Goal: Task Accomplishment & Management: Manage account settings

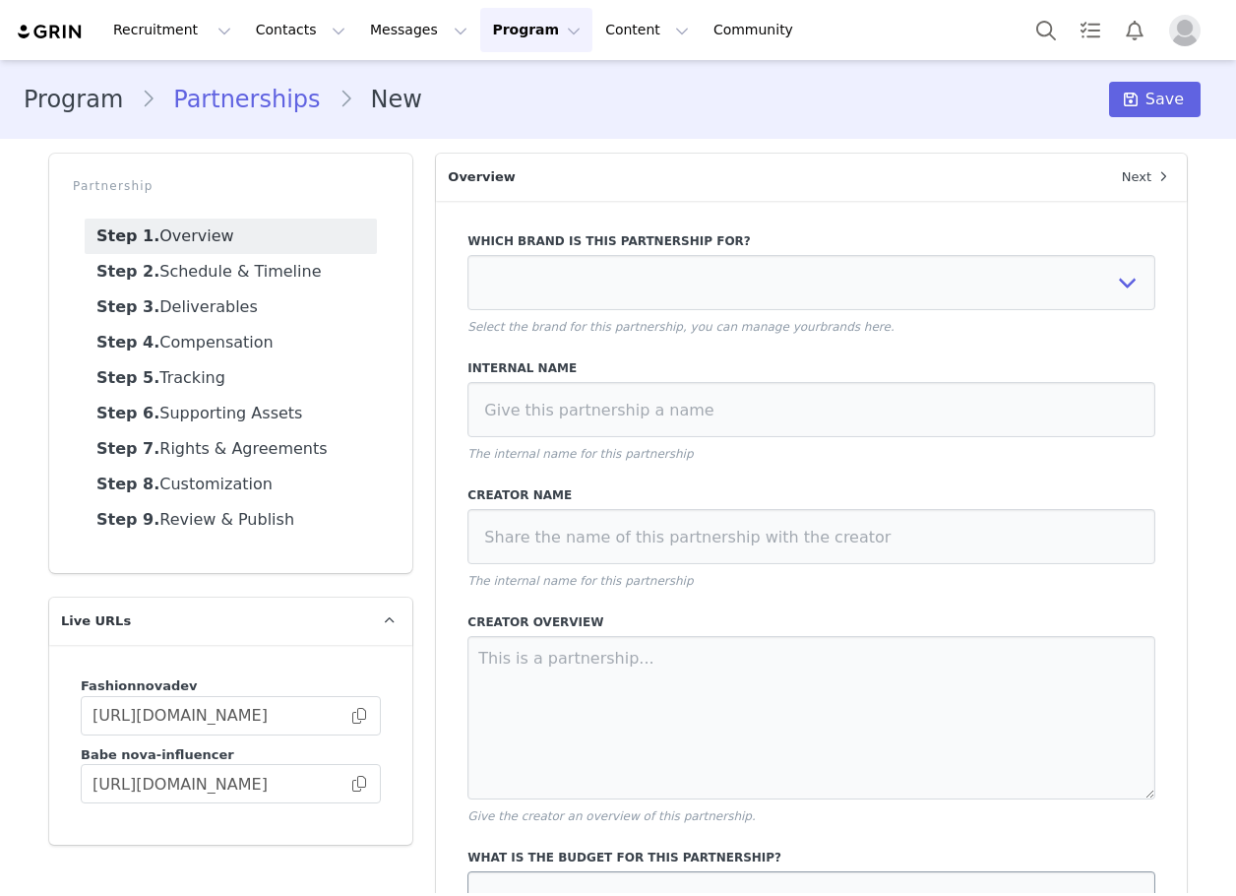
select select
click at [260, 42] on button "Contacts Contacts" at bounding box center [300, 30] width 113 height 44
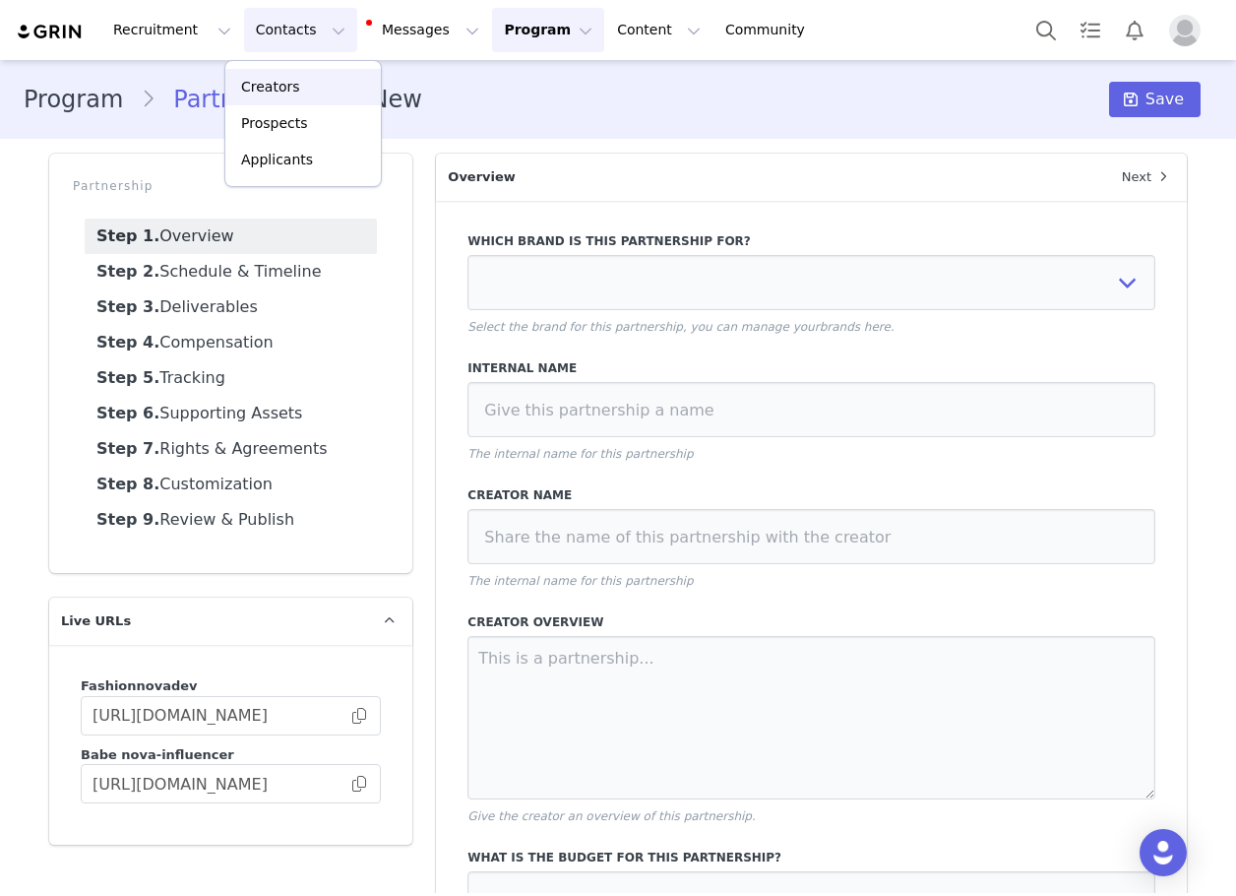
click at [302, 91] on div "Creators" at bounding box center [303, 87] width 132 height 21
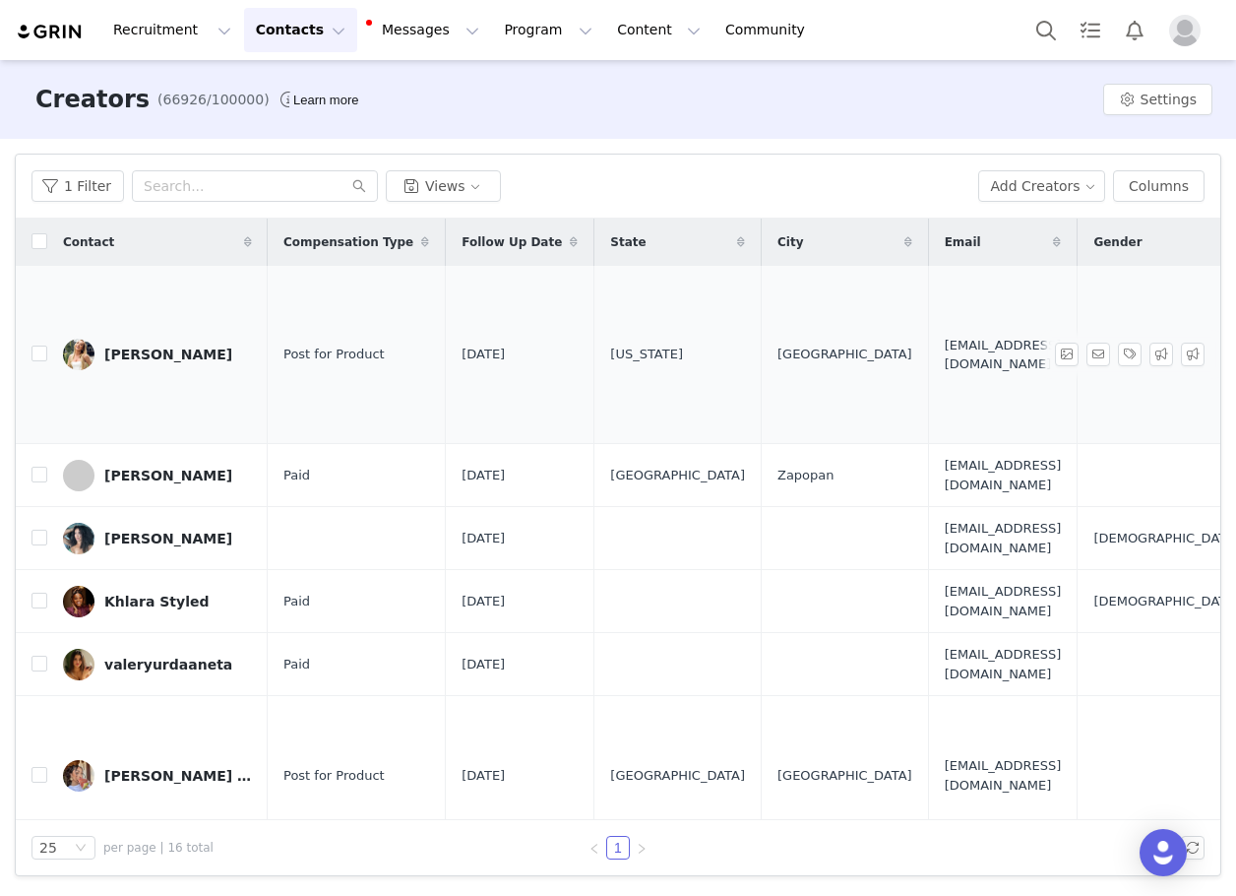
click at [133, 346] on div "[PERSON_NAME]" at bounding box center [168, 354] width 128 height 16
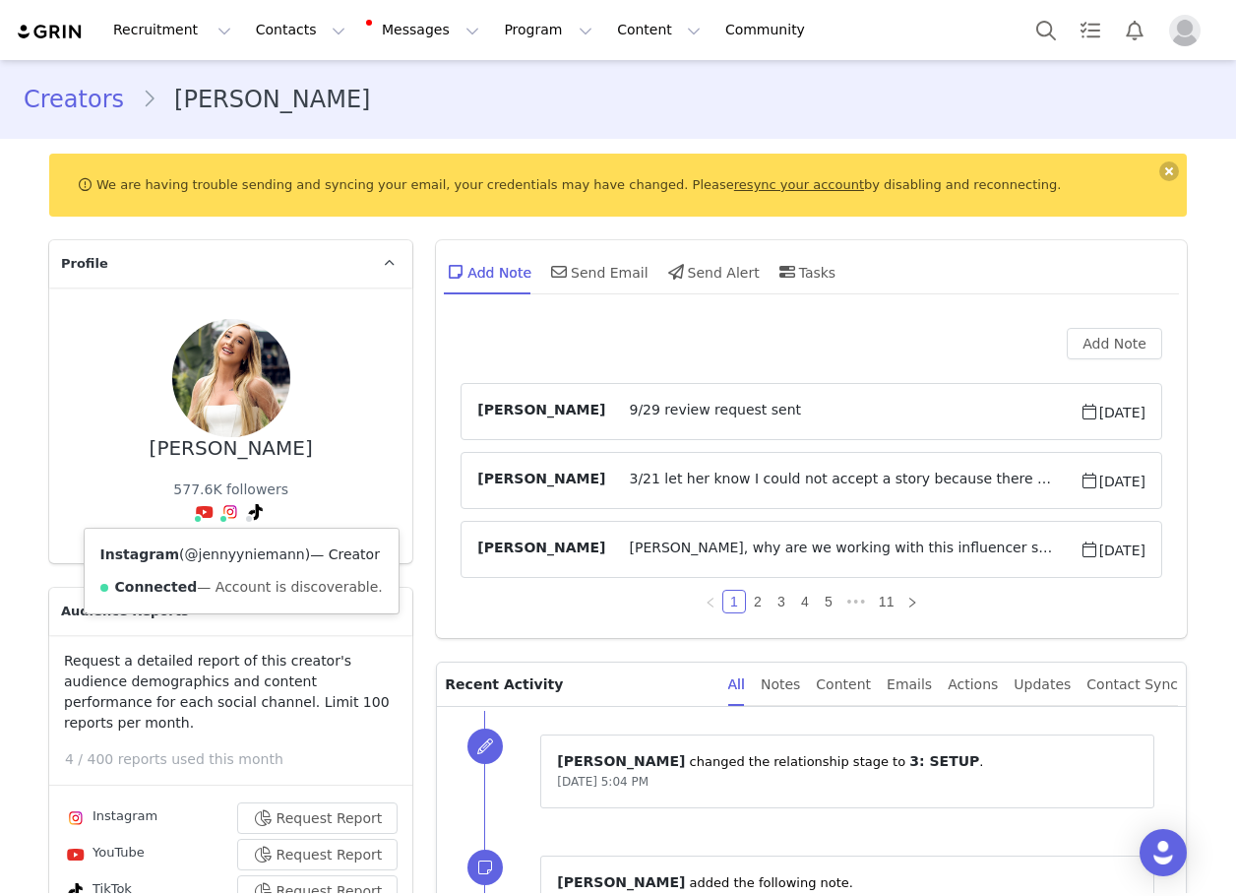
click at [218, 557] on link "@jennyyniemann" at bounding box center [245, 554] width 120 height 16
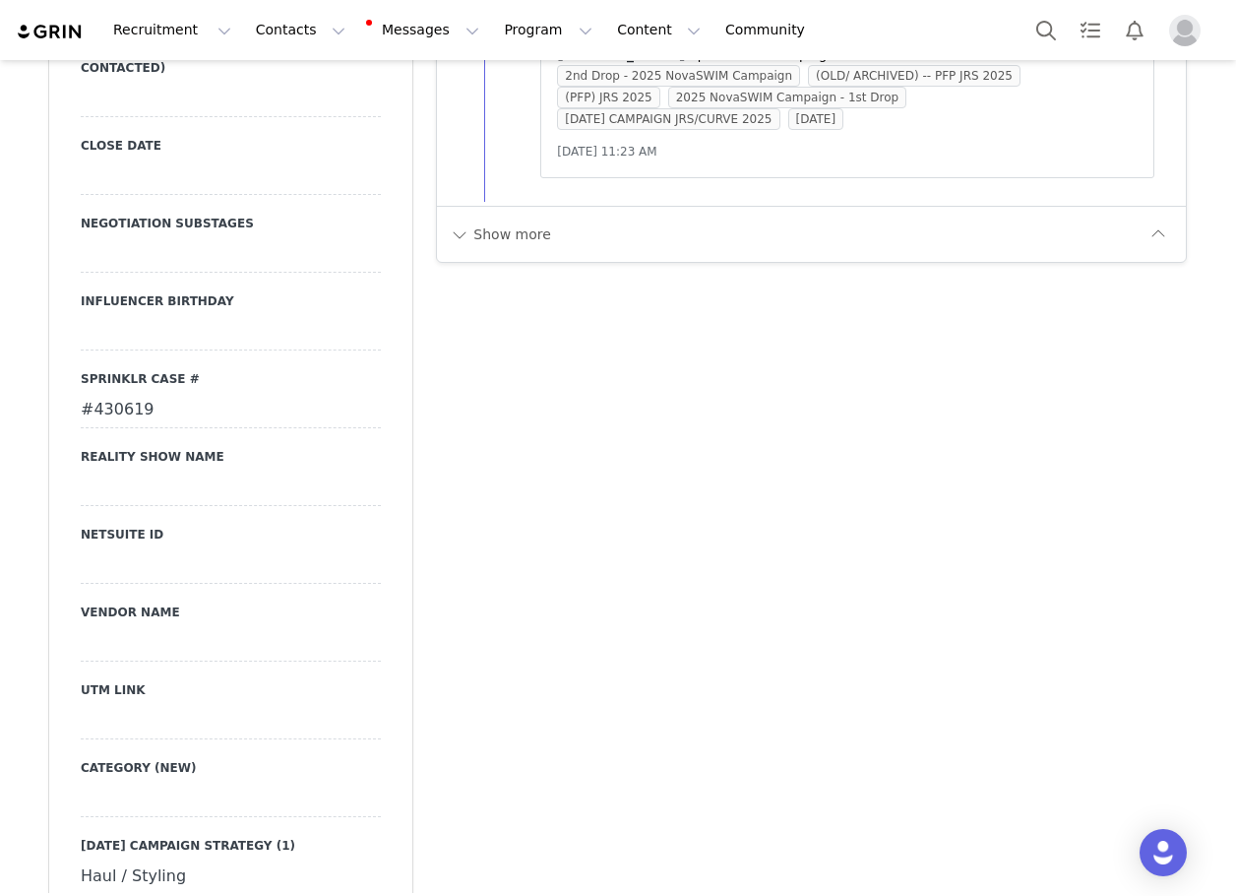
scroll to position [3051, 0]
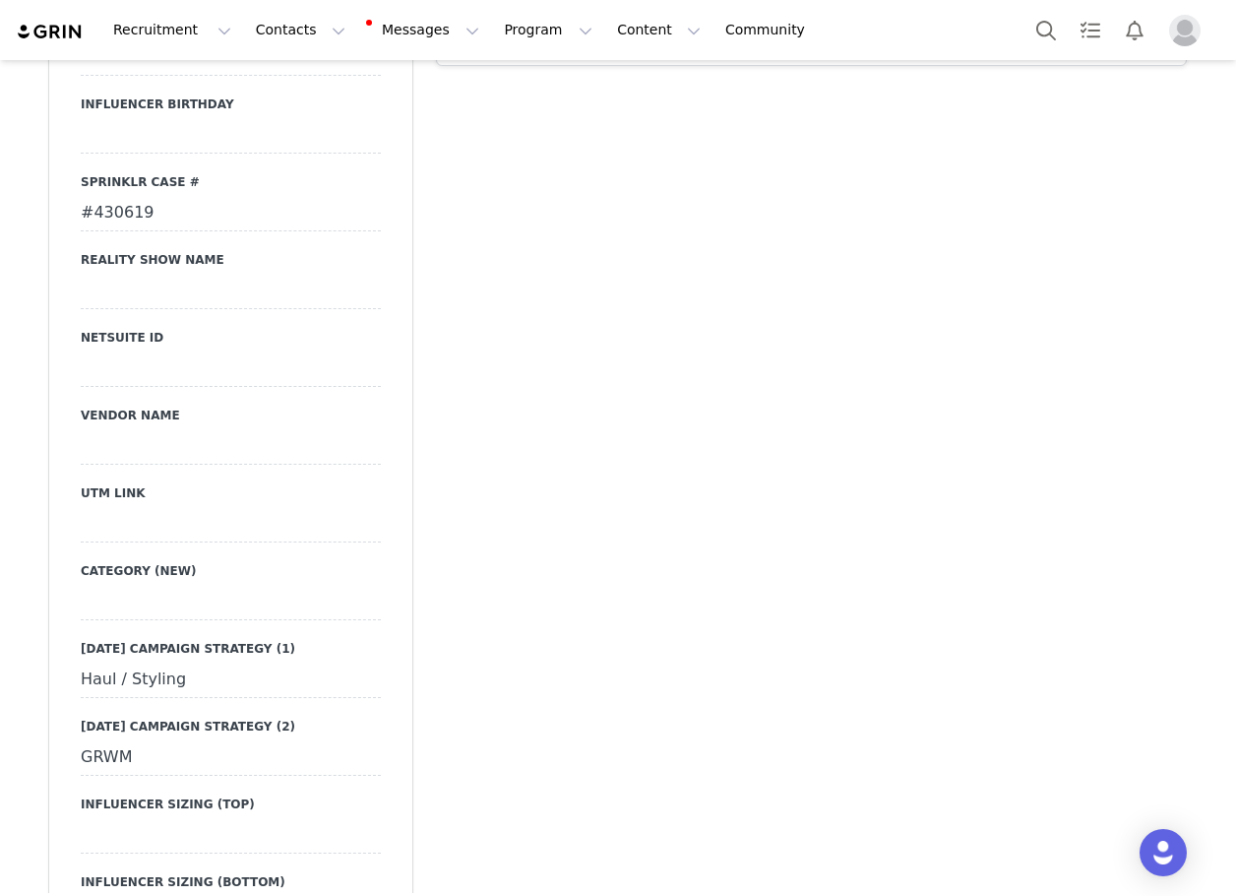
click at [185, 507] on div at bounding box center [231, 524] width 300 height 35
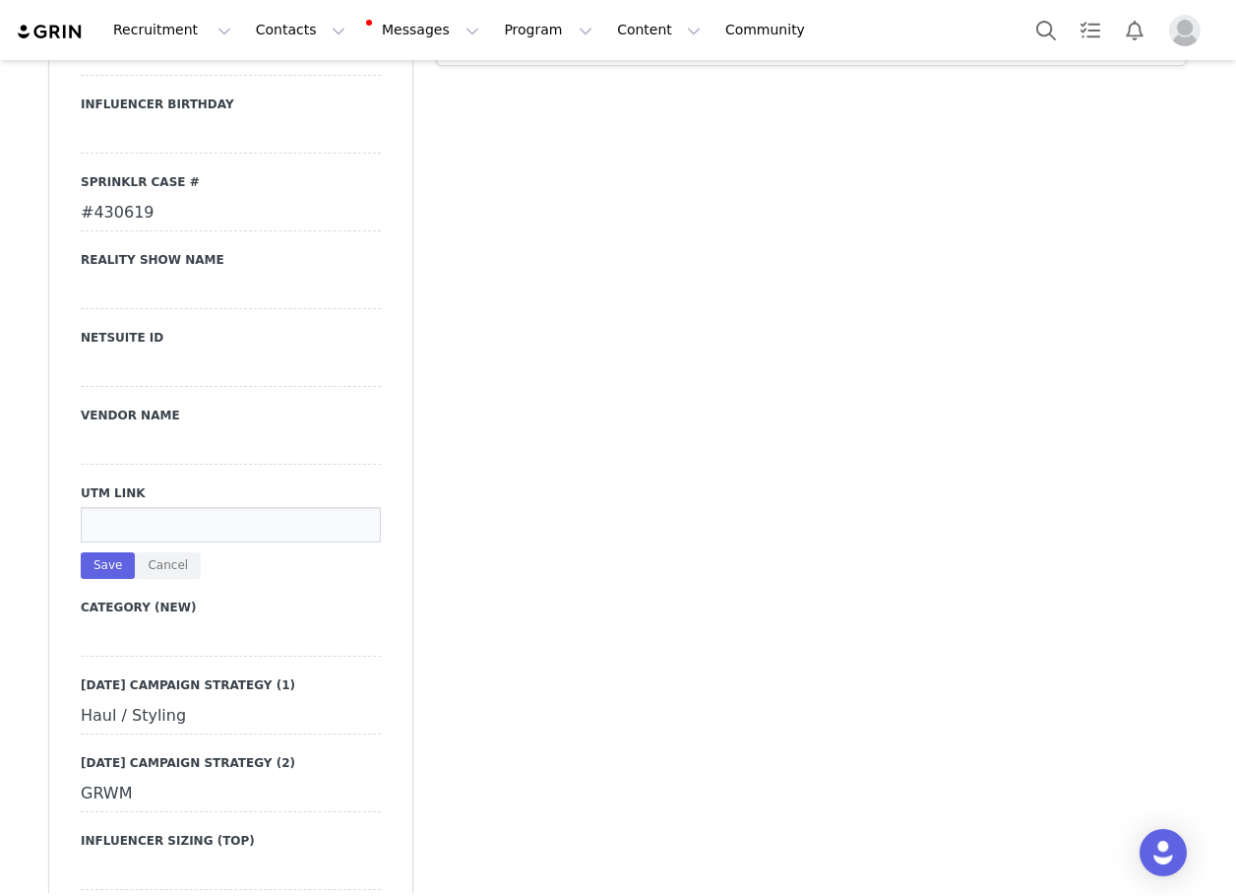
click at [164, 507] on input at bounding box center [231, 524] width 300 height 35
paste input "[URL][DOMAIN_NAME]"
type input "[URL][DOMAIN_NAME]"
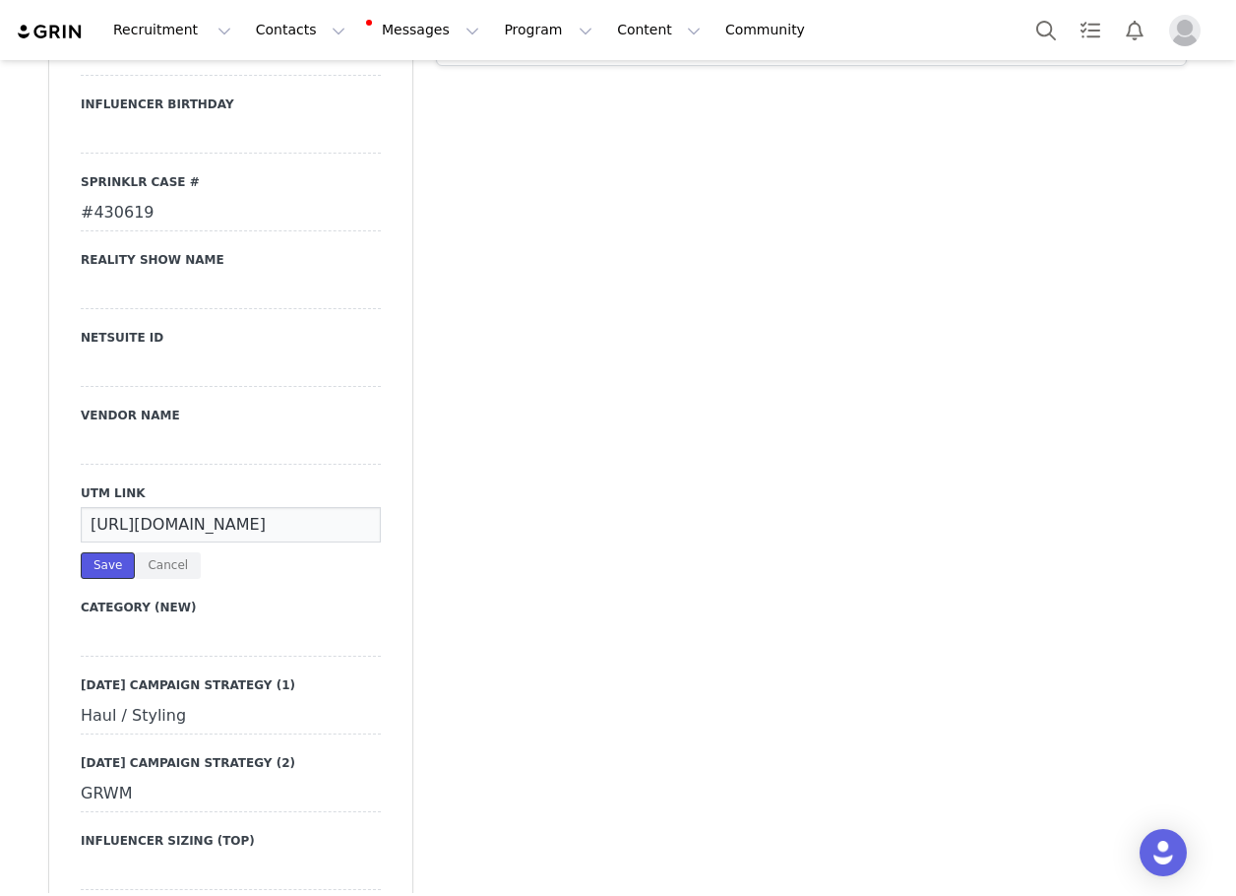
click at [99, 552] on button "Save" at bounding box center [108, 565] width 54 height 27
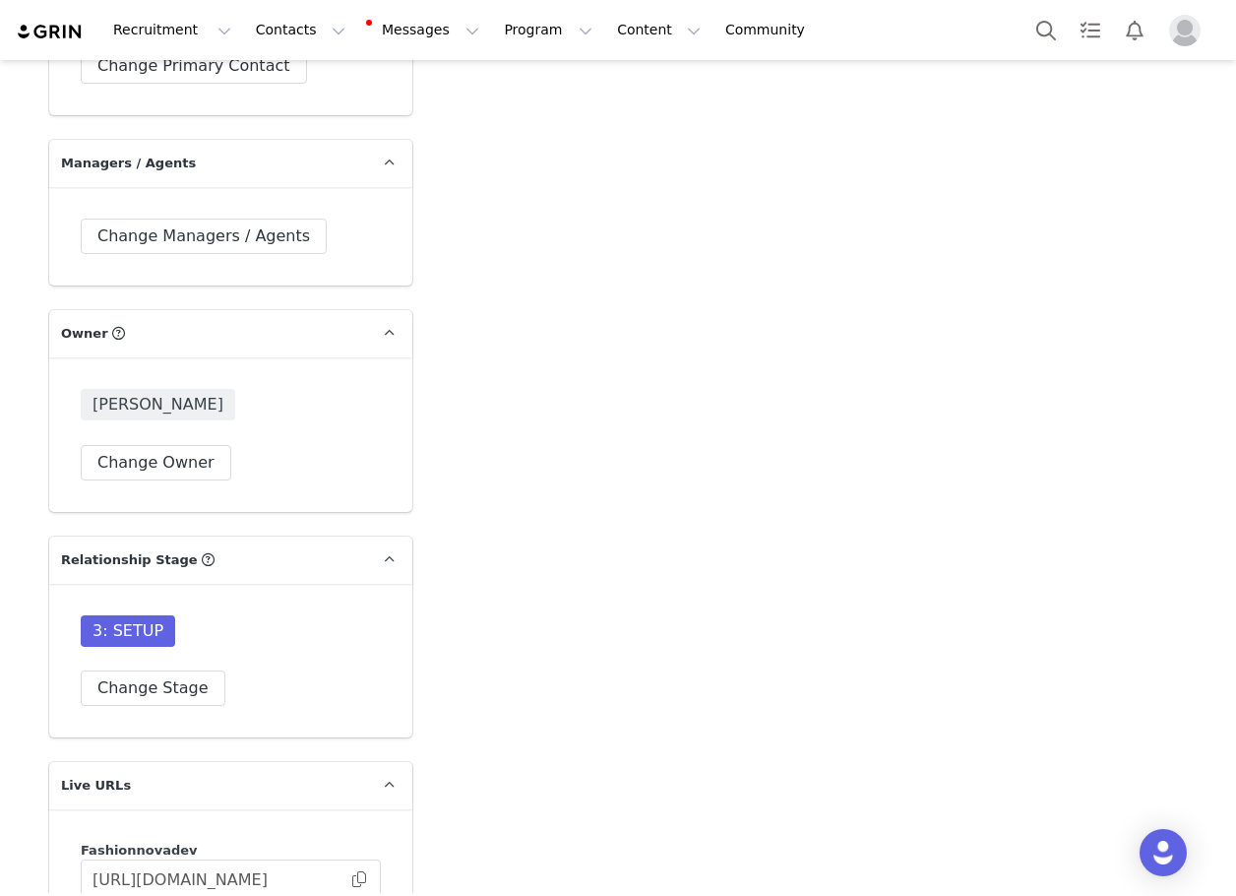
scroll to position [5020, 0]
click at [160, 690] on button "Change Stage" at bounding box center [153, 686] width 145 height 35
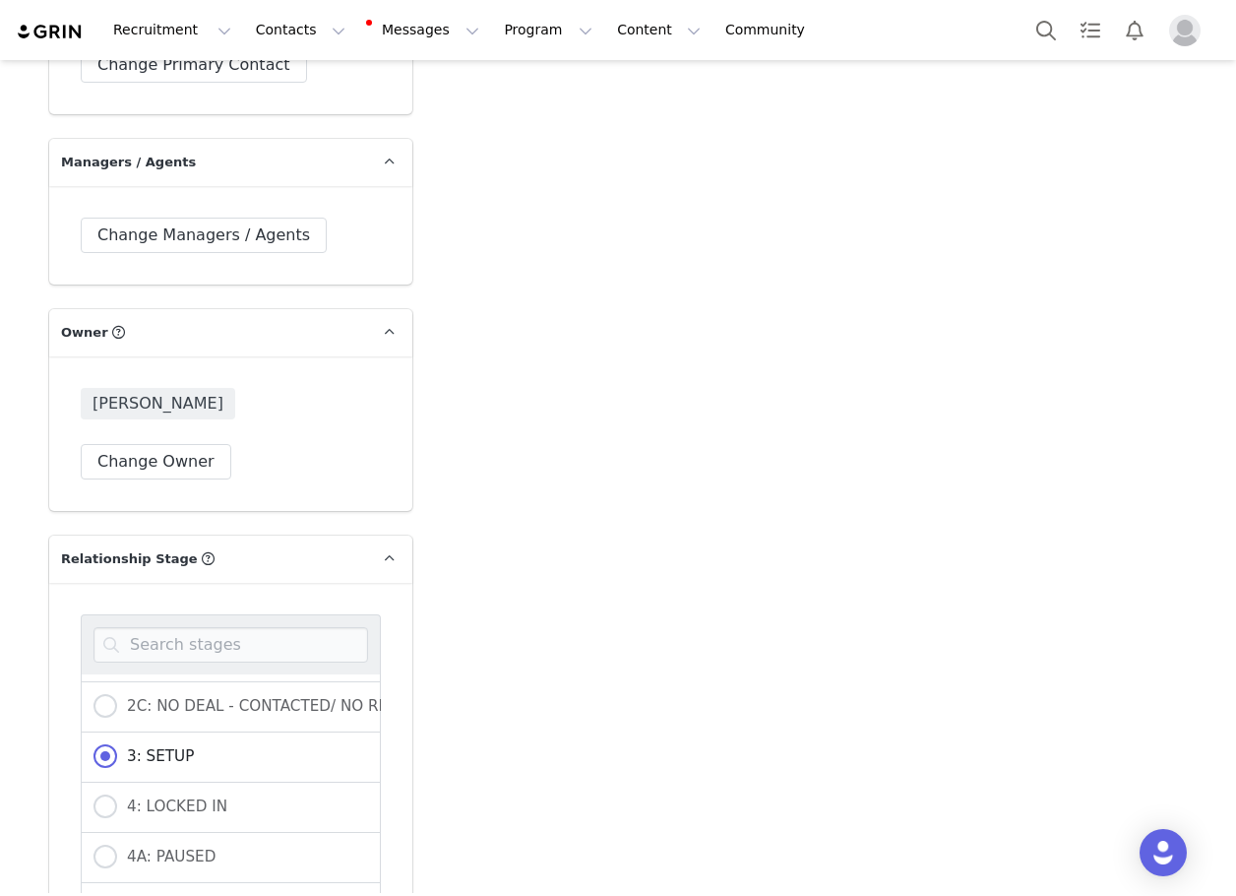
scroll to position [295, 0]
click at [98, 814] on span at bounding box center [106, 805] width 24 height 24
click at [98, 814] on input "4: LOCKED IN" at bounding box center [106, 806] width 24 height 26
radio input "true"
radio input "false"
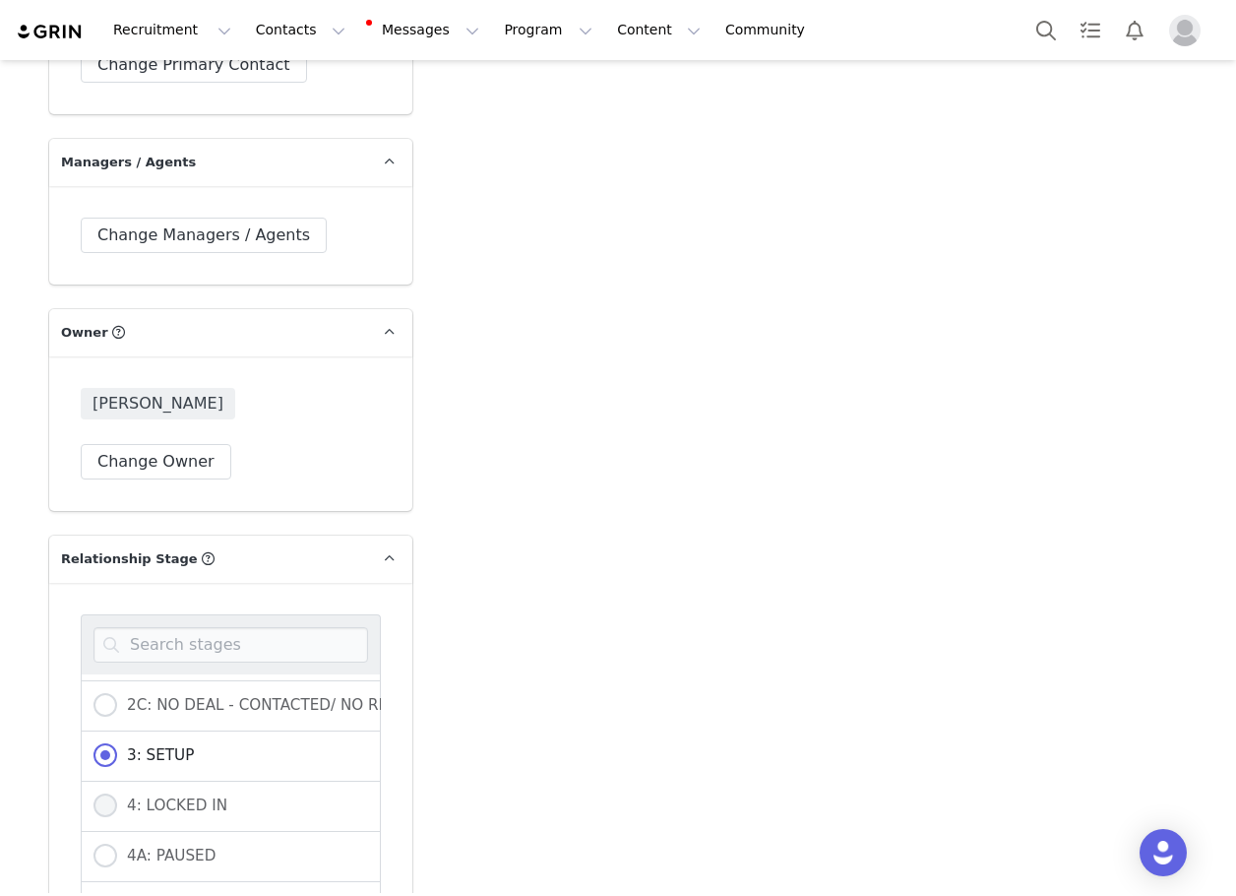
radio input "true"
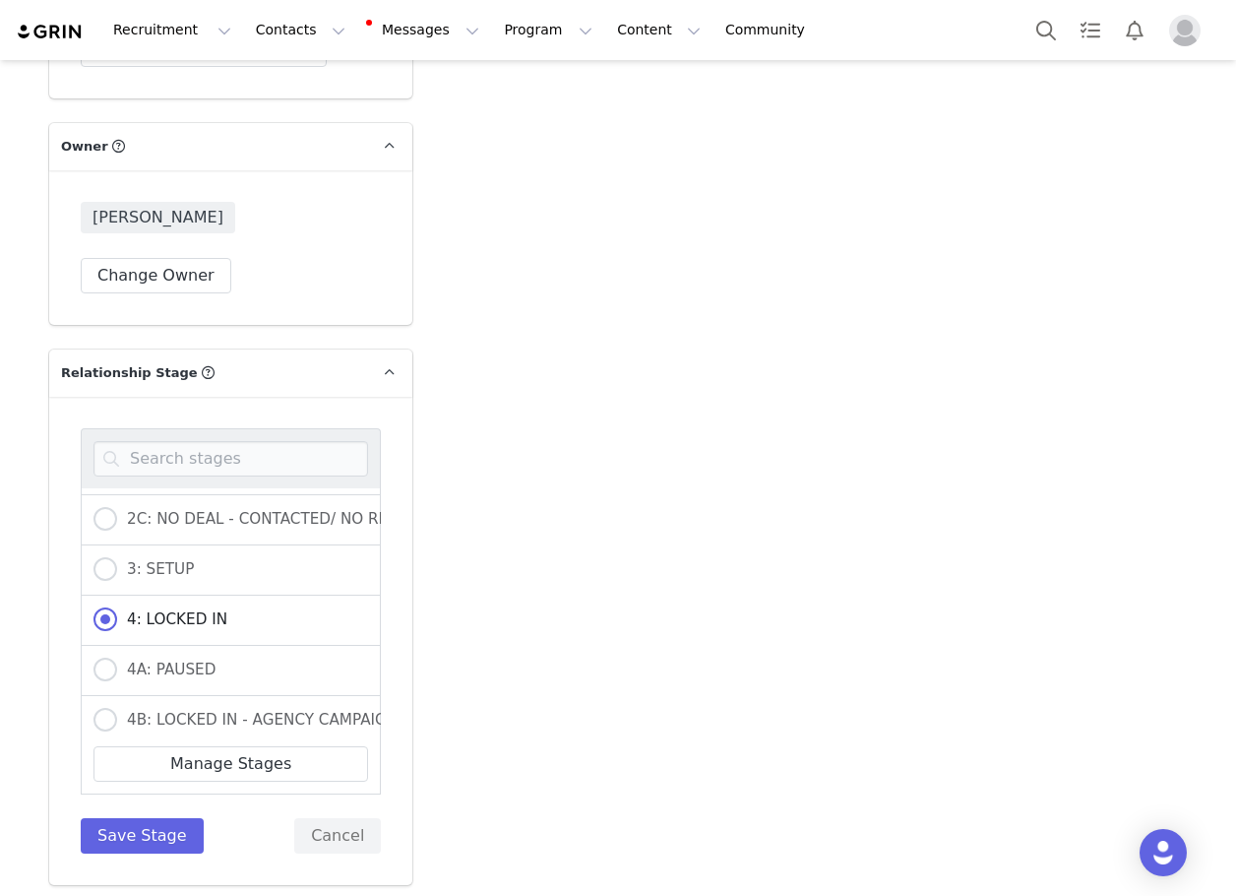
scroll to position [5217, 0]
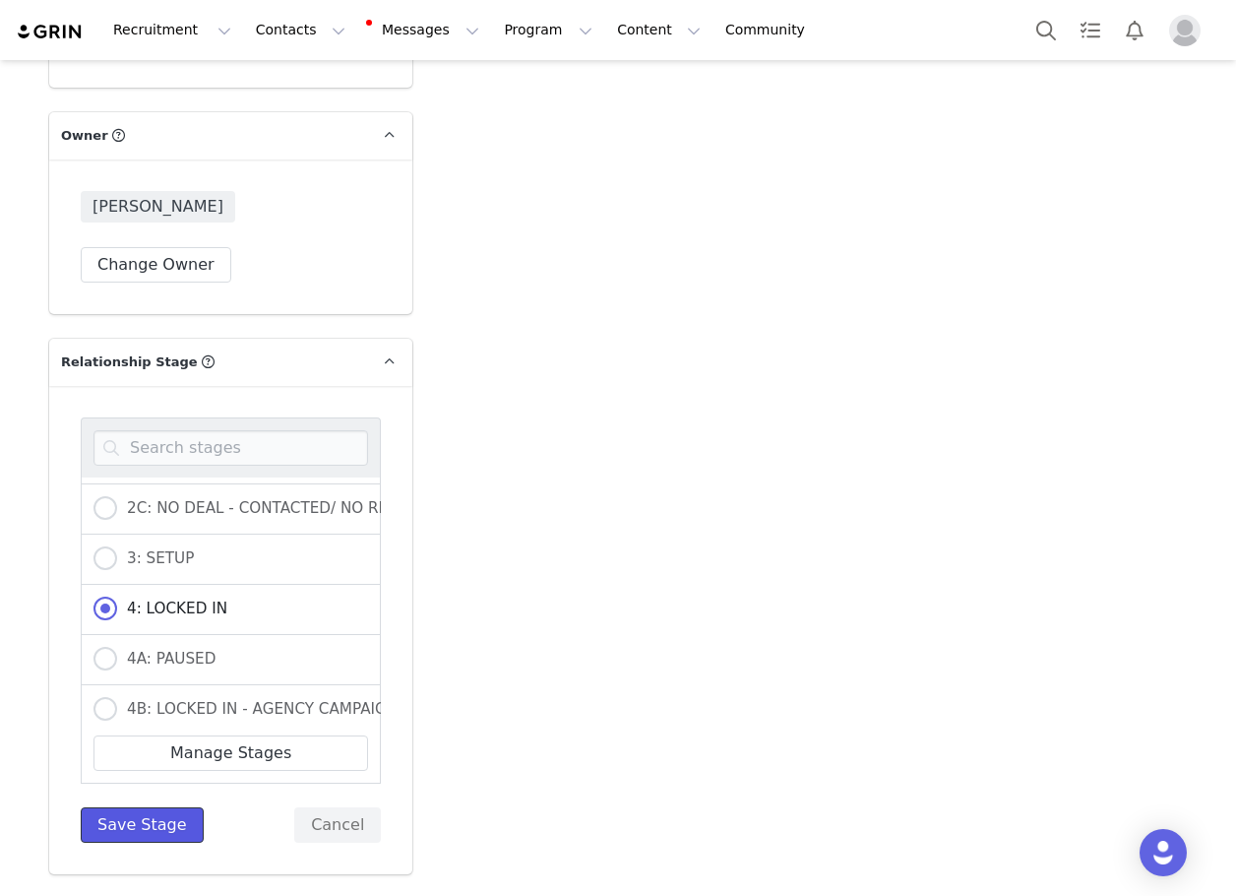
click at [124, 822] on button "Save Stage" at bounding box center [142, 824] width 123 height 35
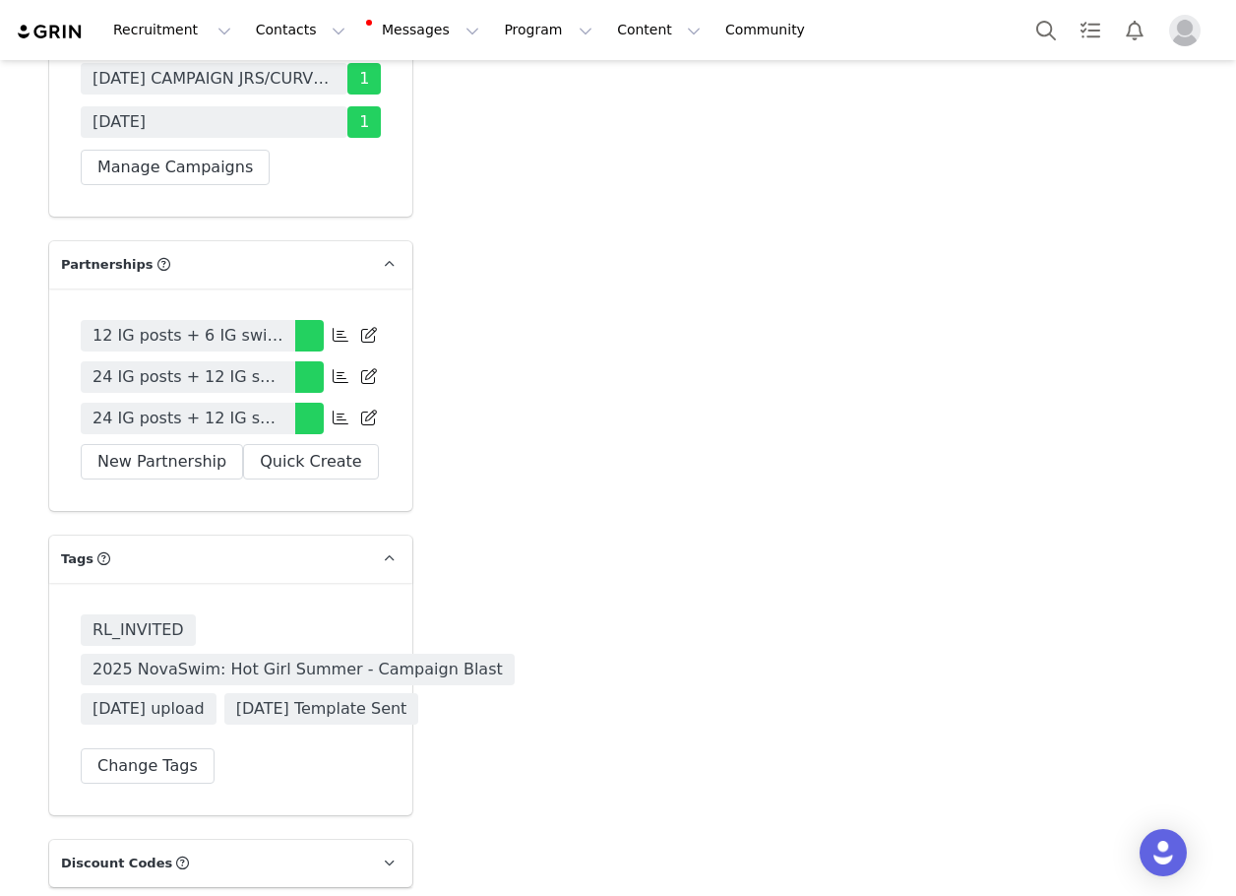
scroll to position [6424, 0]
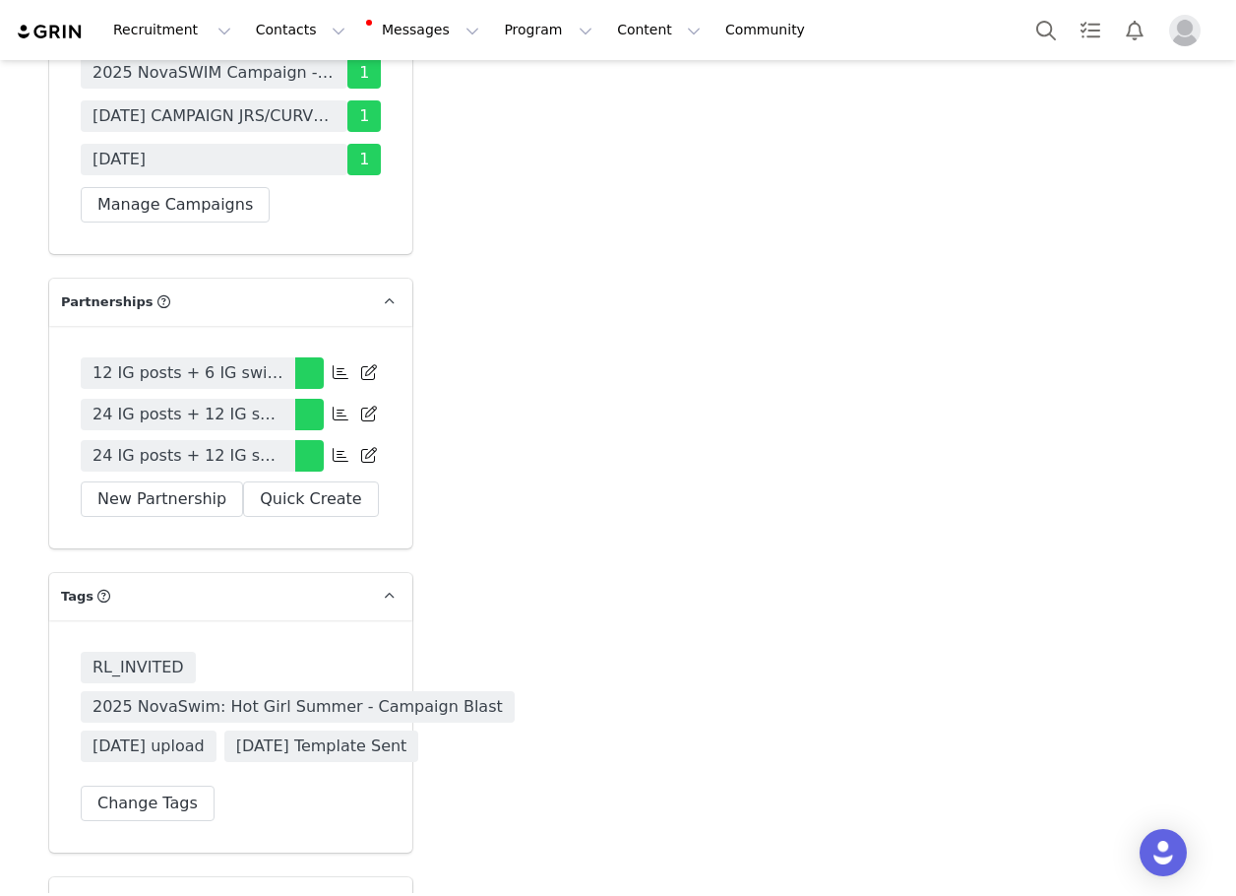
click at [118, 529] on div "12 IG posts + 6 IG swipe ups 24 IG posts + 12 IG swipe ups 24 IG posts + 12 IG …" at bounding box center [230, 437] width 363 height 222
click at [121, 523] on div "12 IG posts + 6 IG swipe ups 24 IG posts + 12 IG swipe ups 24 IG posts + 12 IG …" at bounding box center [230, 437] width 363 height 222
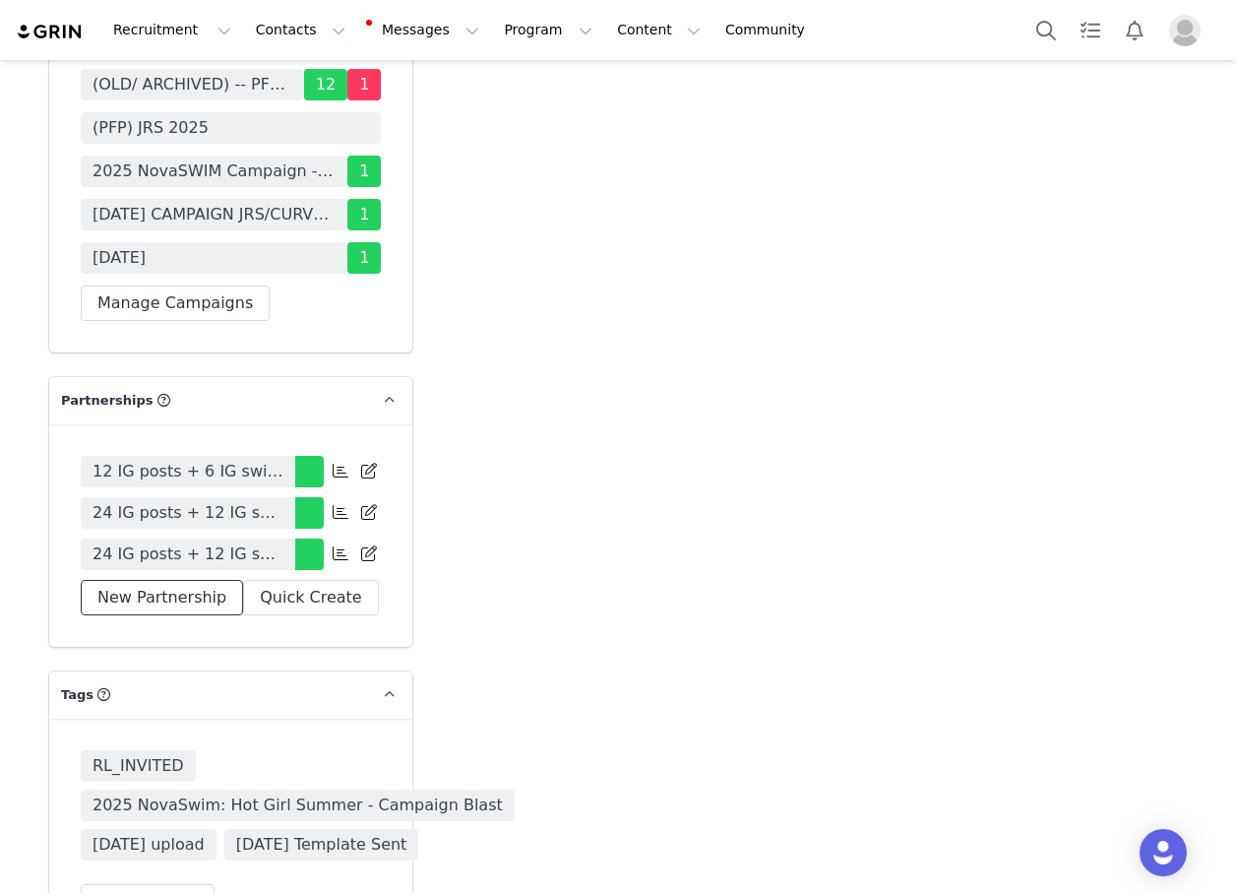
click at [157, 601] on button "New Partnership" at bounding box center [162, 597] width 162 height 35
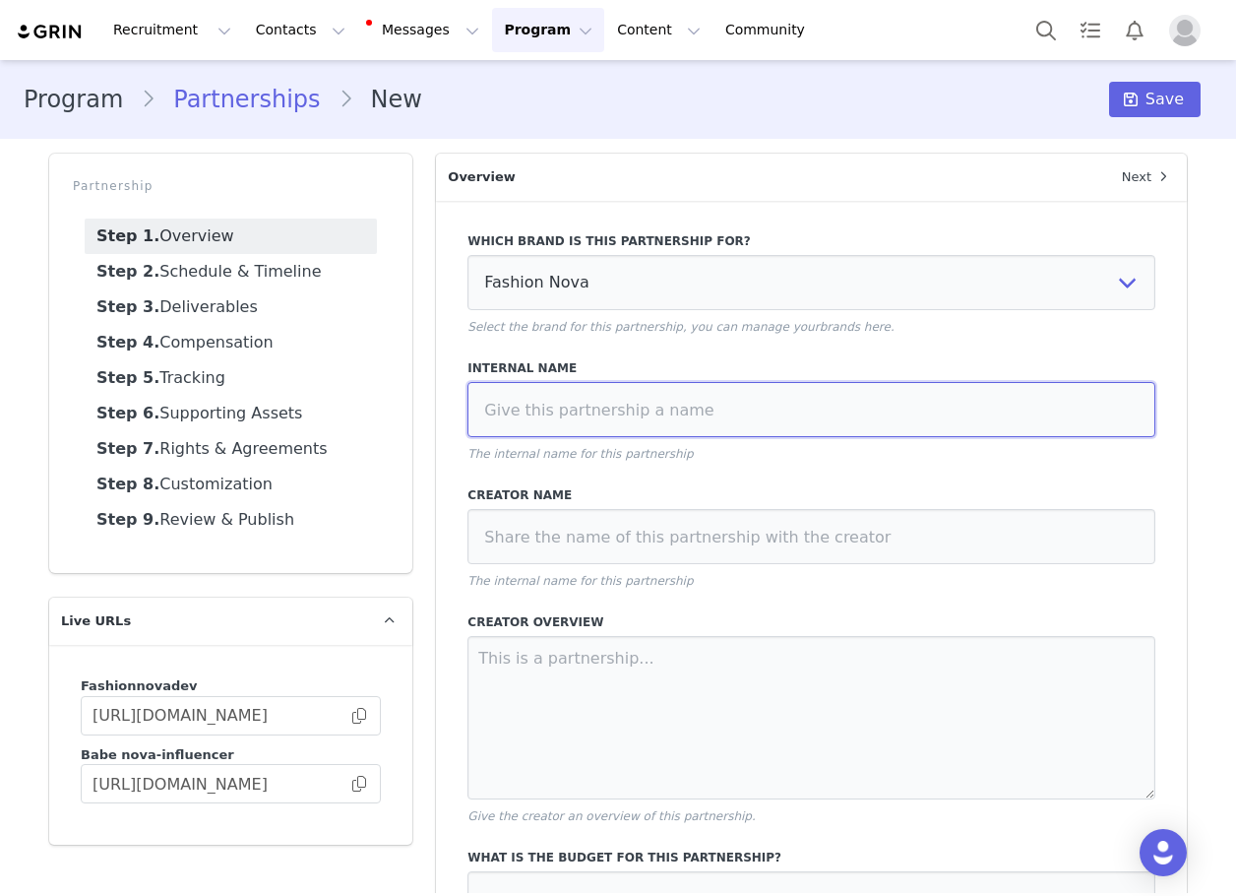
click at [615, 407] on input at bounding box center [812, 409] width 688 height 55
type input "9"
click at [754, 403] on input "10/25 PFP -" at bounding box center [812, 409] width 688 height 55
click at [818, 417] on input "10/25 PFP - 4 IG Posts, 2 IG Stories," at bounding box center [812, 409] width 688 height 55
click at [748, 434] on input "10/25 PFP - 4 IG Posts, 2 IG Stories," at bounding box center [812, 409] width 688 height 55
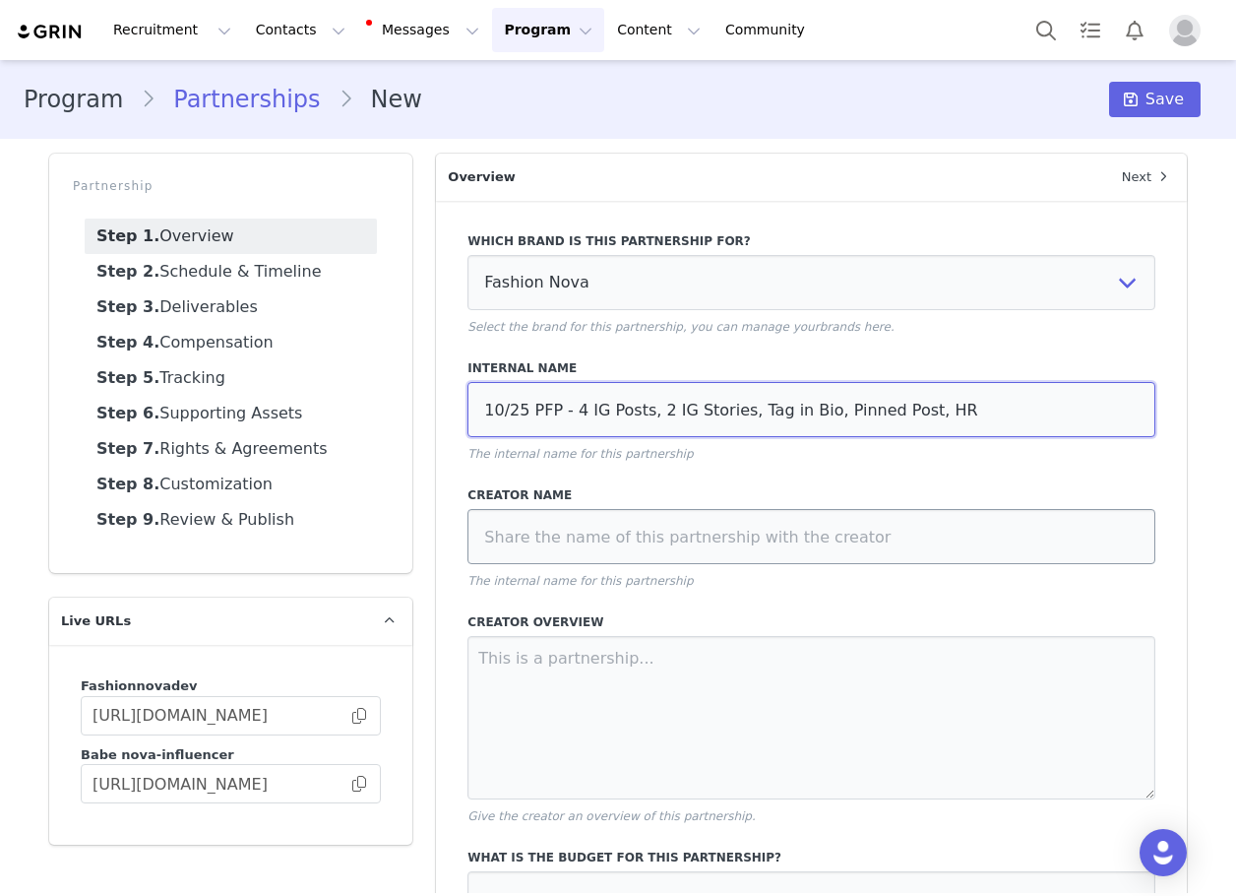
type input "10/25 PFP - 4 IG Posts, 2 IG Stories, Tag in Bio, Pinned Post, HR"
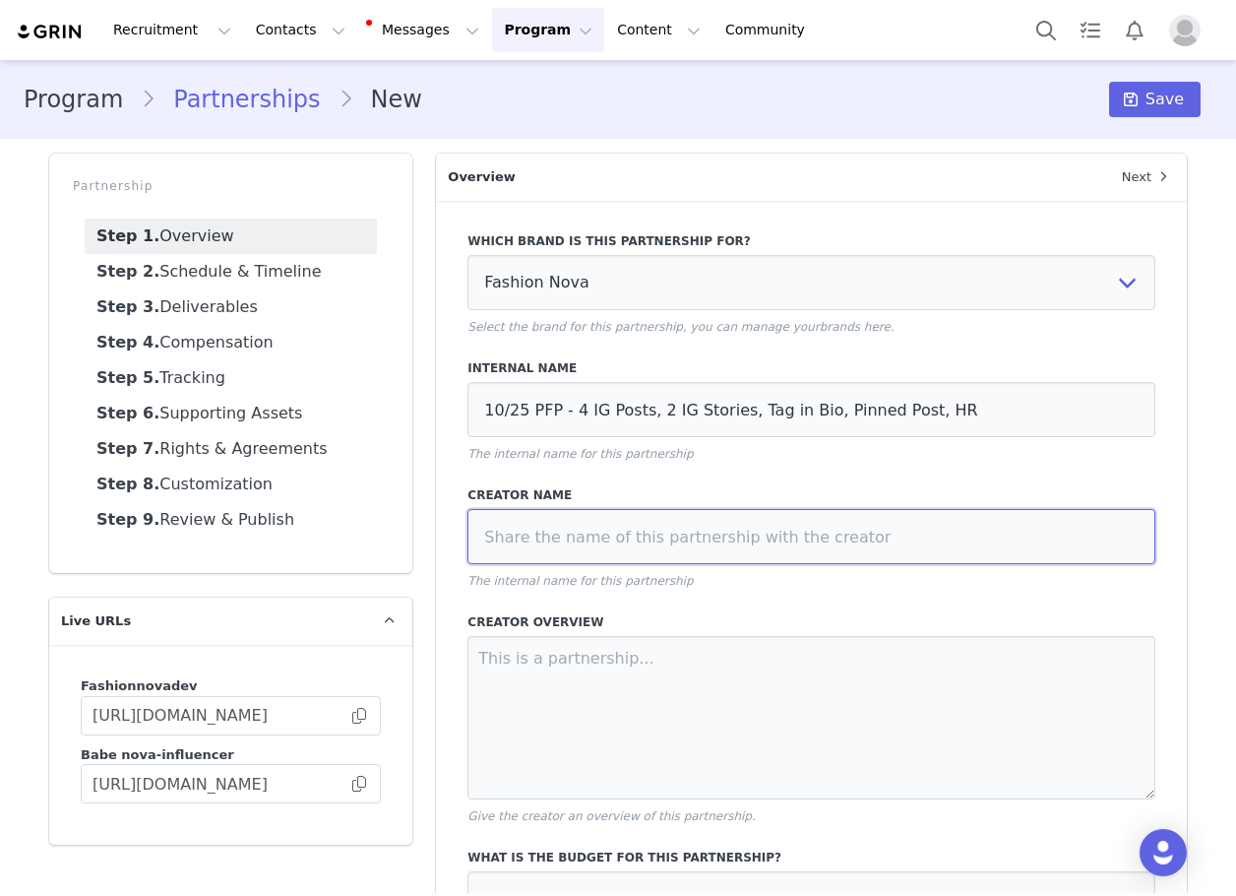
click at [592, 546] on input at bounding box center [812, 536] width 688 height 55
paste input "[PERSON_NAME]"
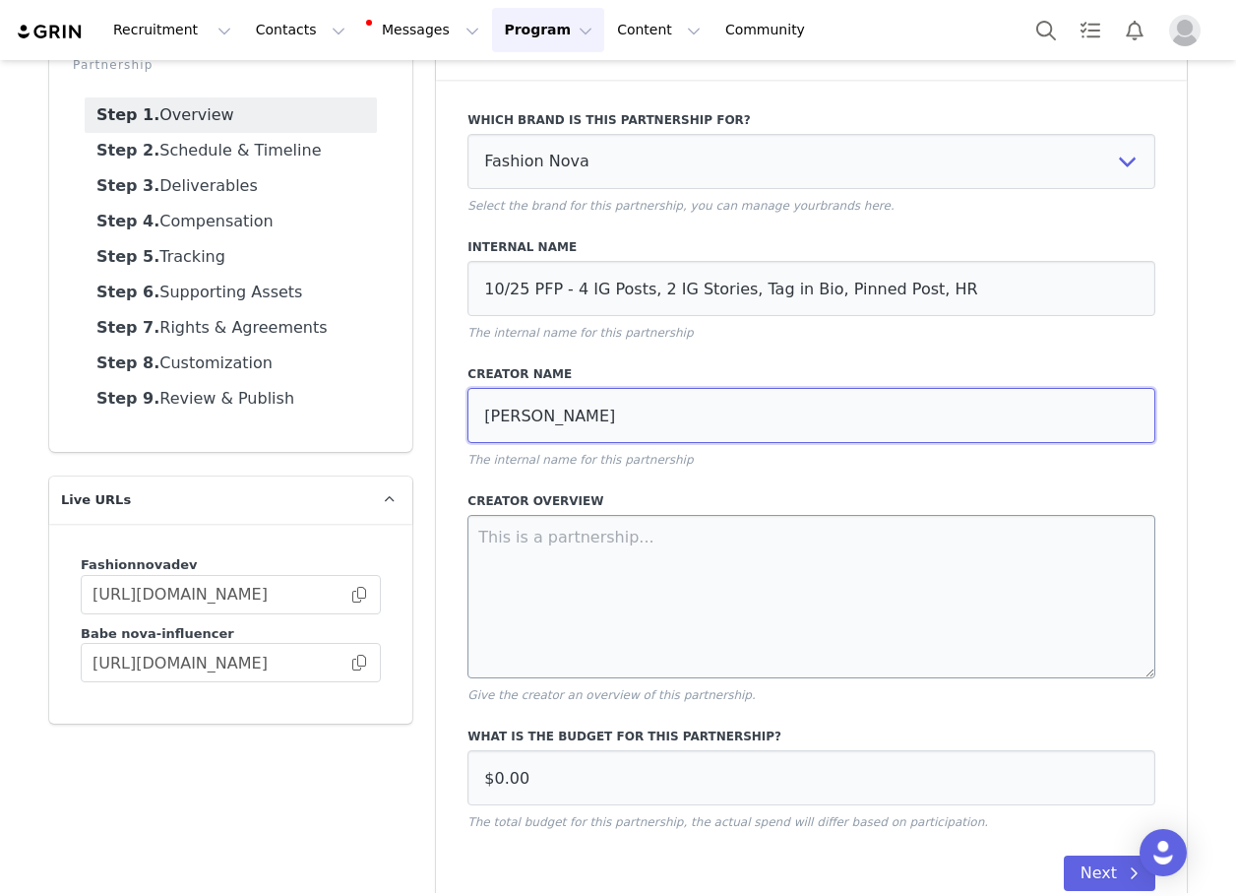
scroll to position [165, 0]
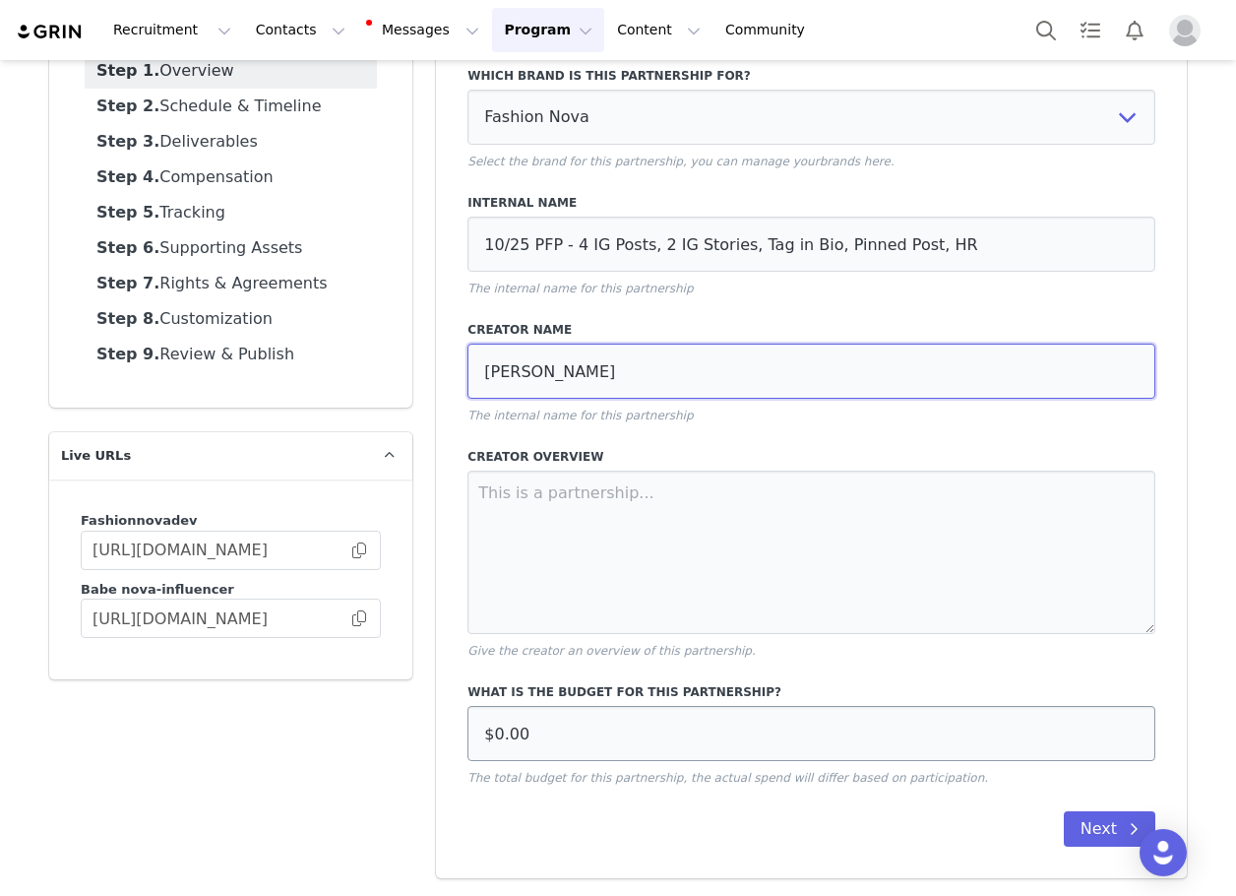
type input "[PERSON_NAME]"
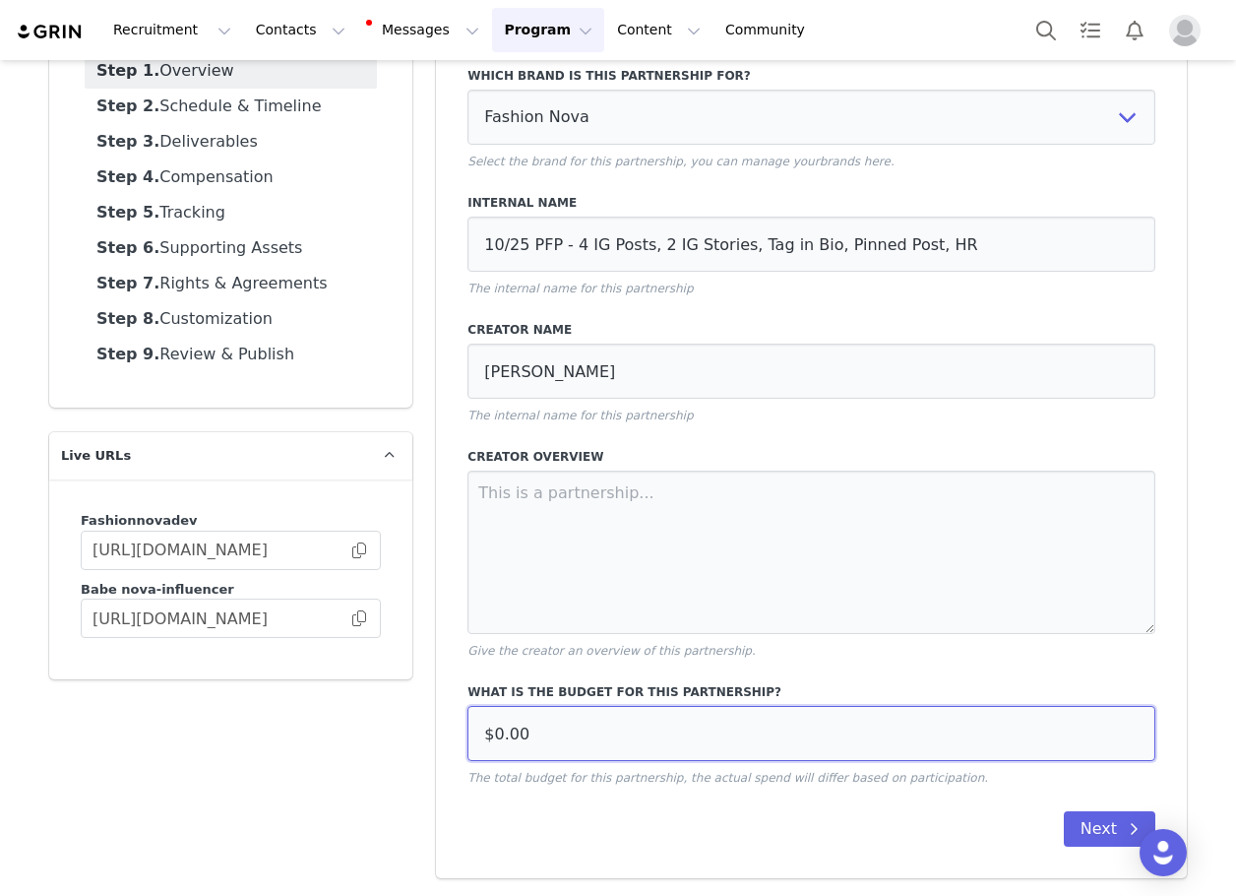
click at [599, 717] on input "$0.00" at bounding box center [812, 733] width 688 height 55
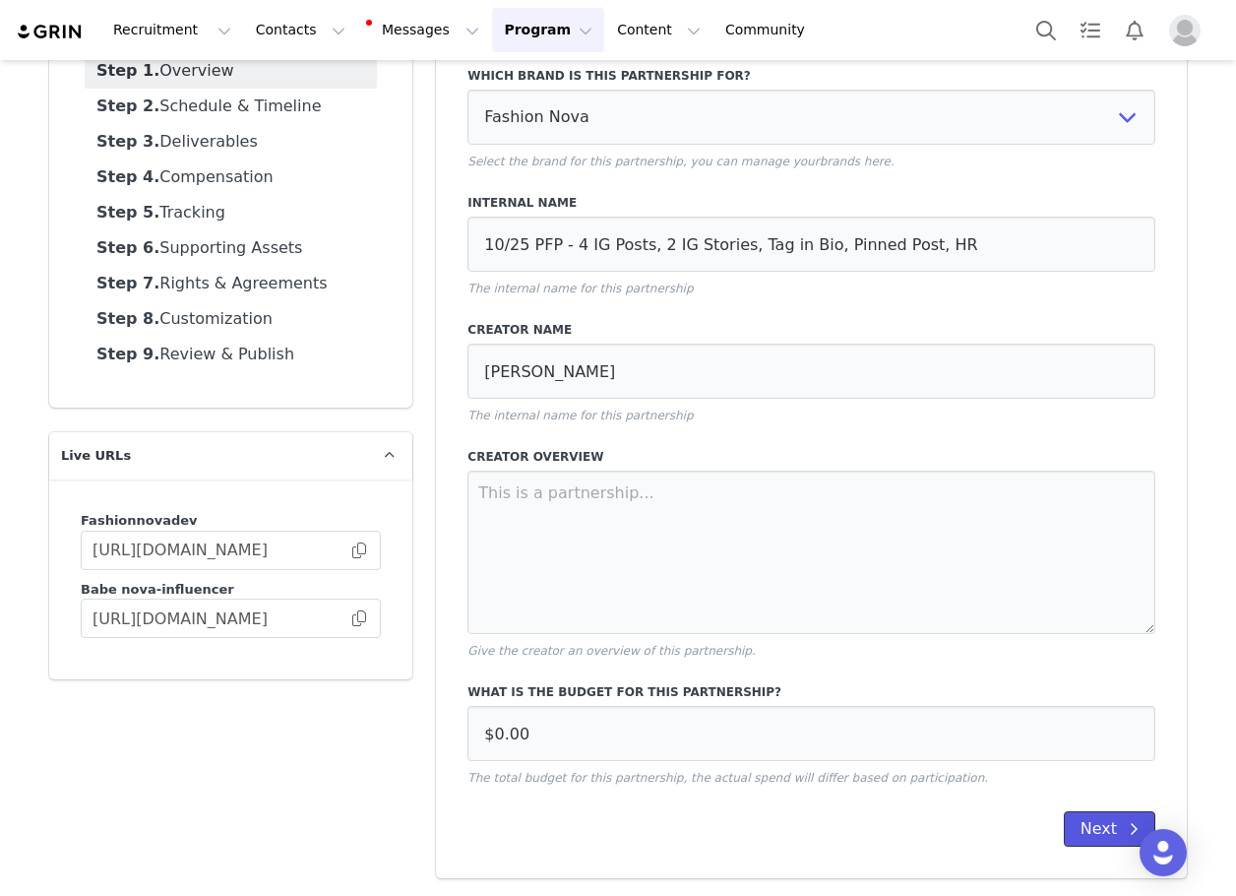
click at [1085, 833] on button "Next" at bounding box center [1110, 828] width 92 height 35
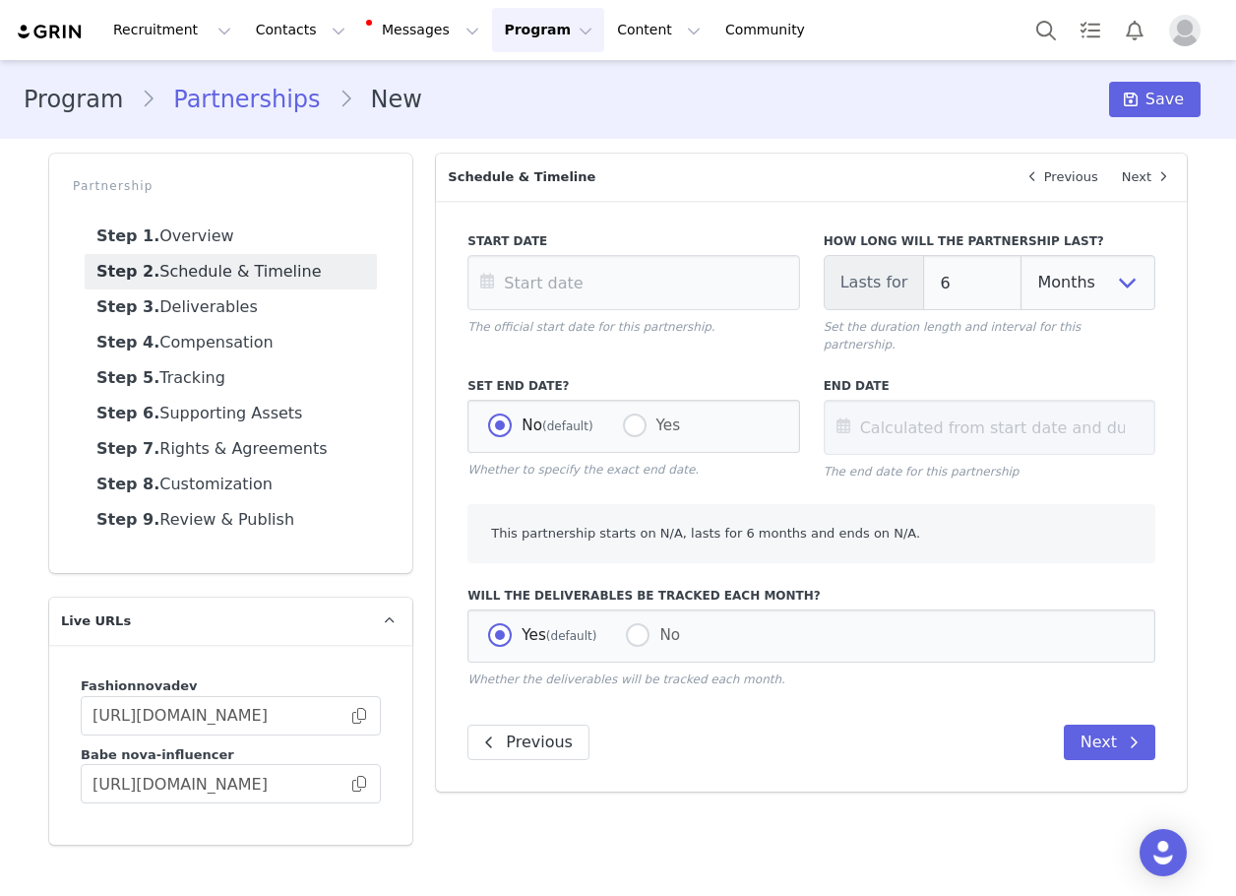
scroll to position [0, 0]
click at [636, 307] on input "text" at bounding box center [634, 282] width 332 height 55
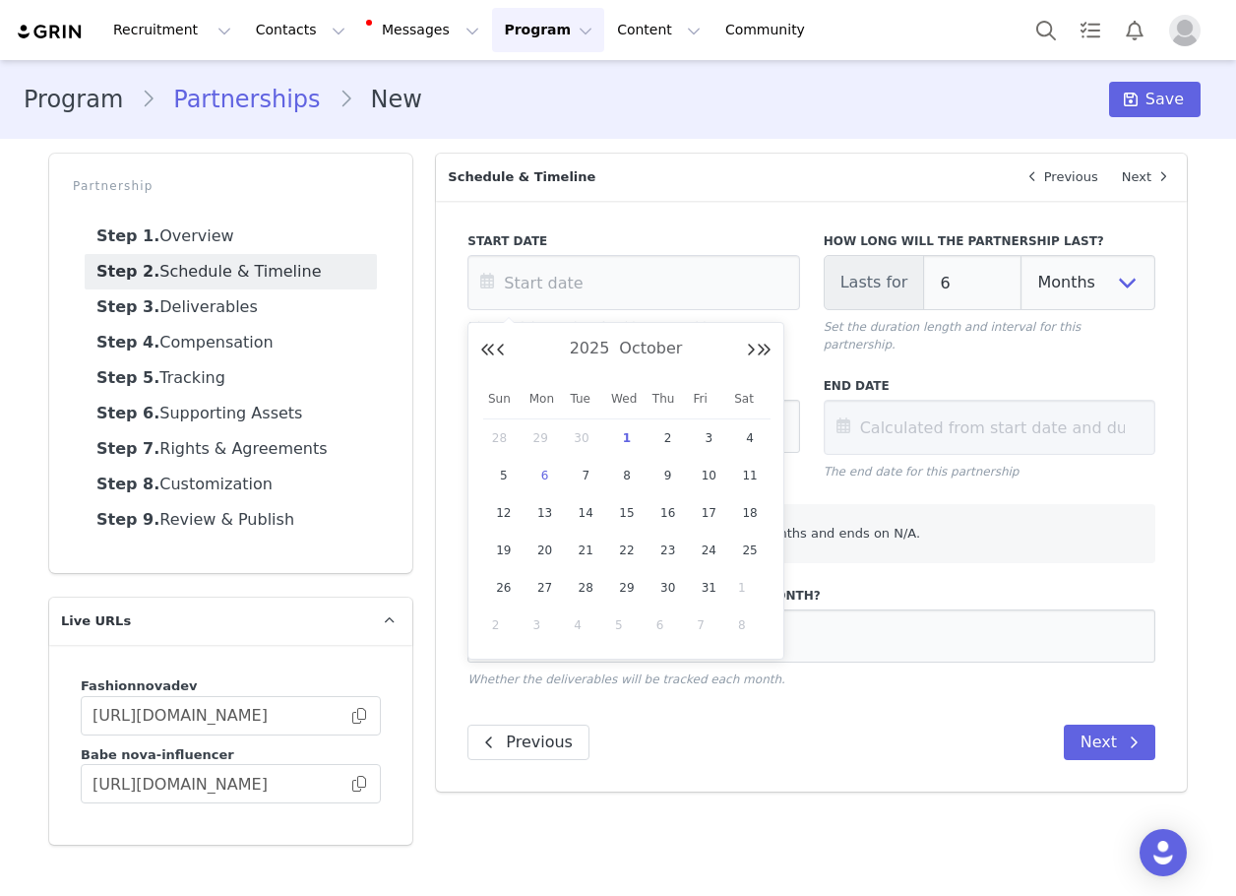
click at [539, 466] on span "6" at bounding box center [545, 476] width 24 height 24
type input "[DATE]"
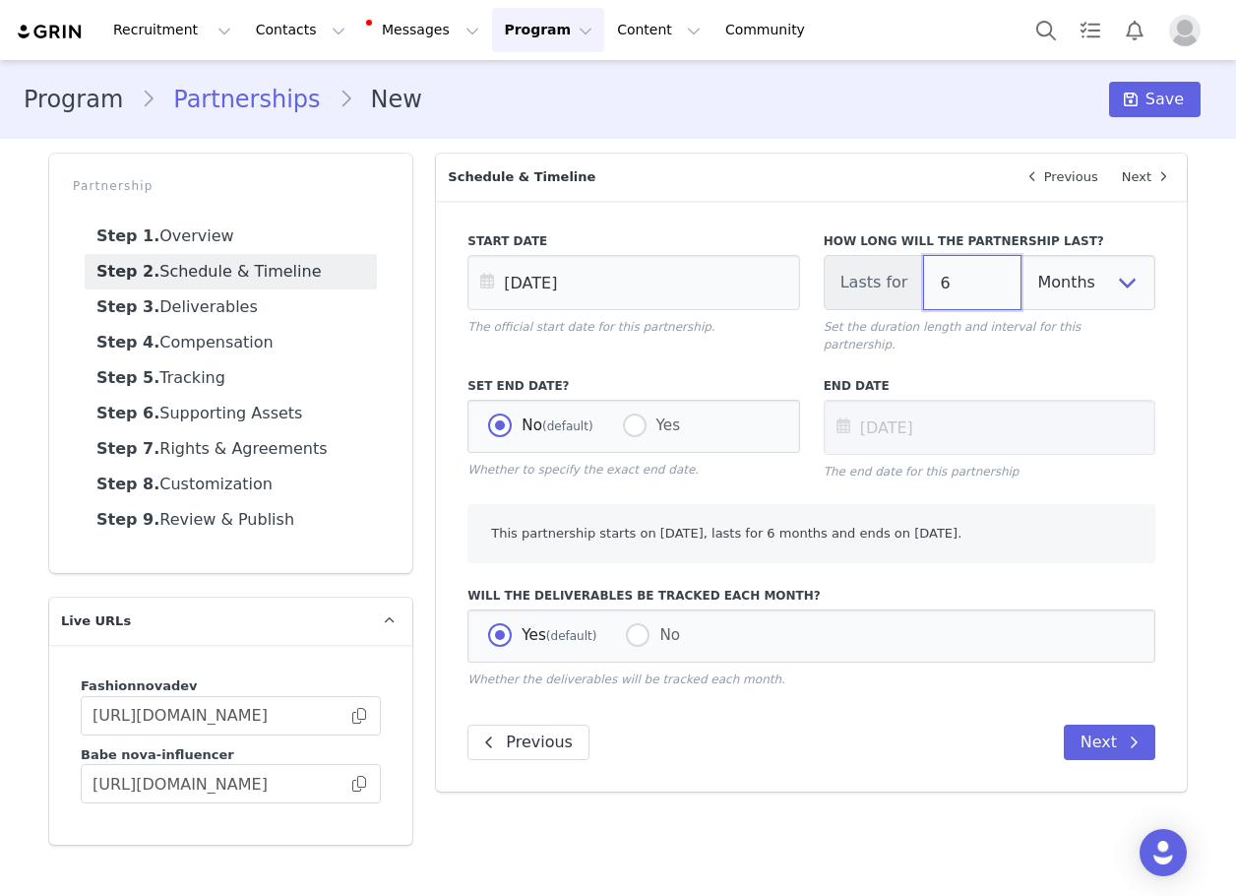
click at [950, 290] on input "6" at bounding box center [972, 282] width 98 height 55
type input "[DATE]"
type input "3"
type input "[DATE]"
type input "3"
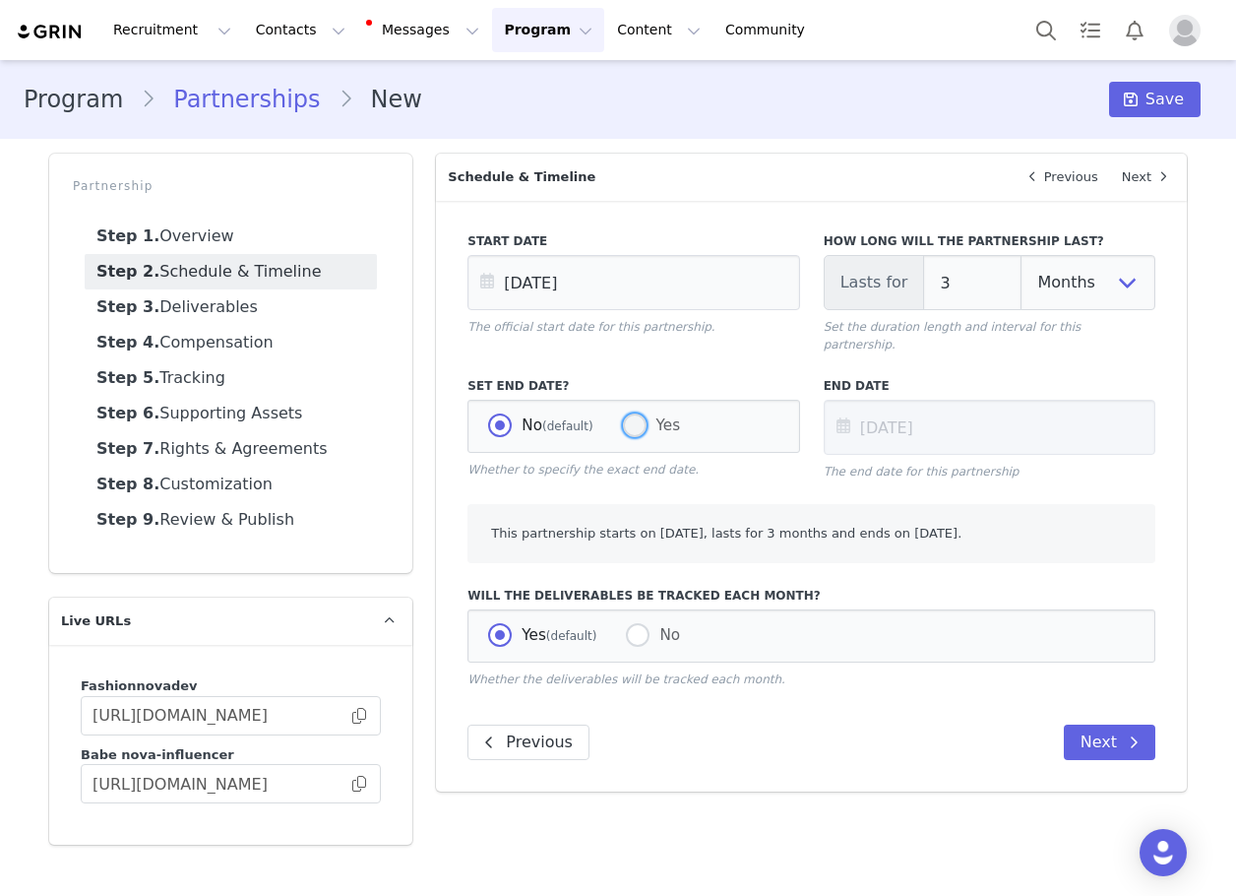
click at [651, 416] on span "Yes" at bounding box center [664, 425] width 34 height 18
click at [647, 413] on input "Yes" at bounding box center [635, 426] width 24 height 26
radio input "true"
radio input "false"
radio input "true"
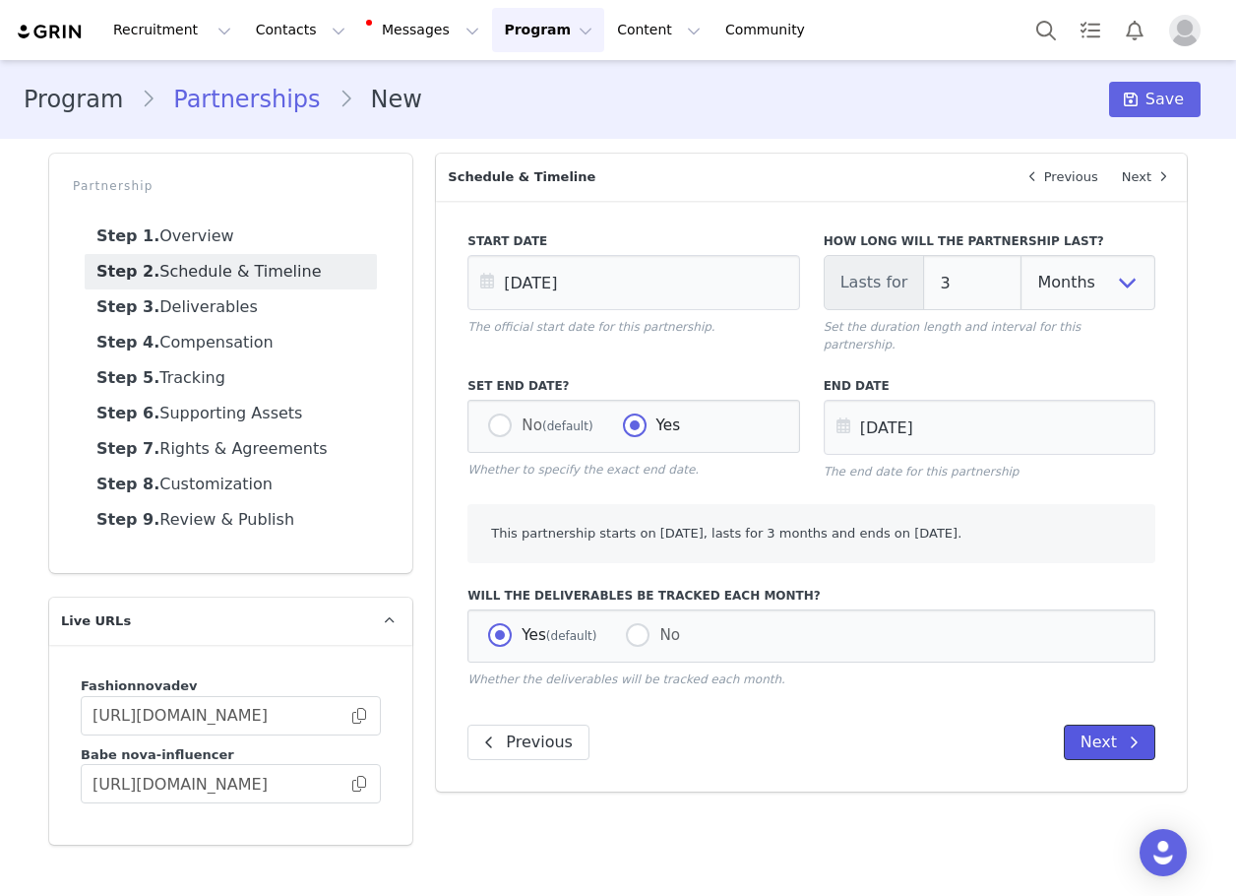
click at [1133, 734] on icon at bounding box center [1134, 742] width 10 height 16
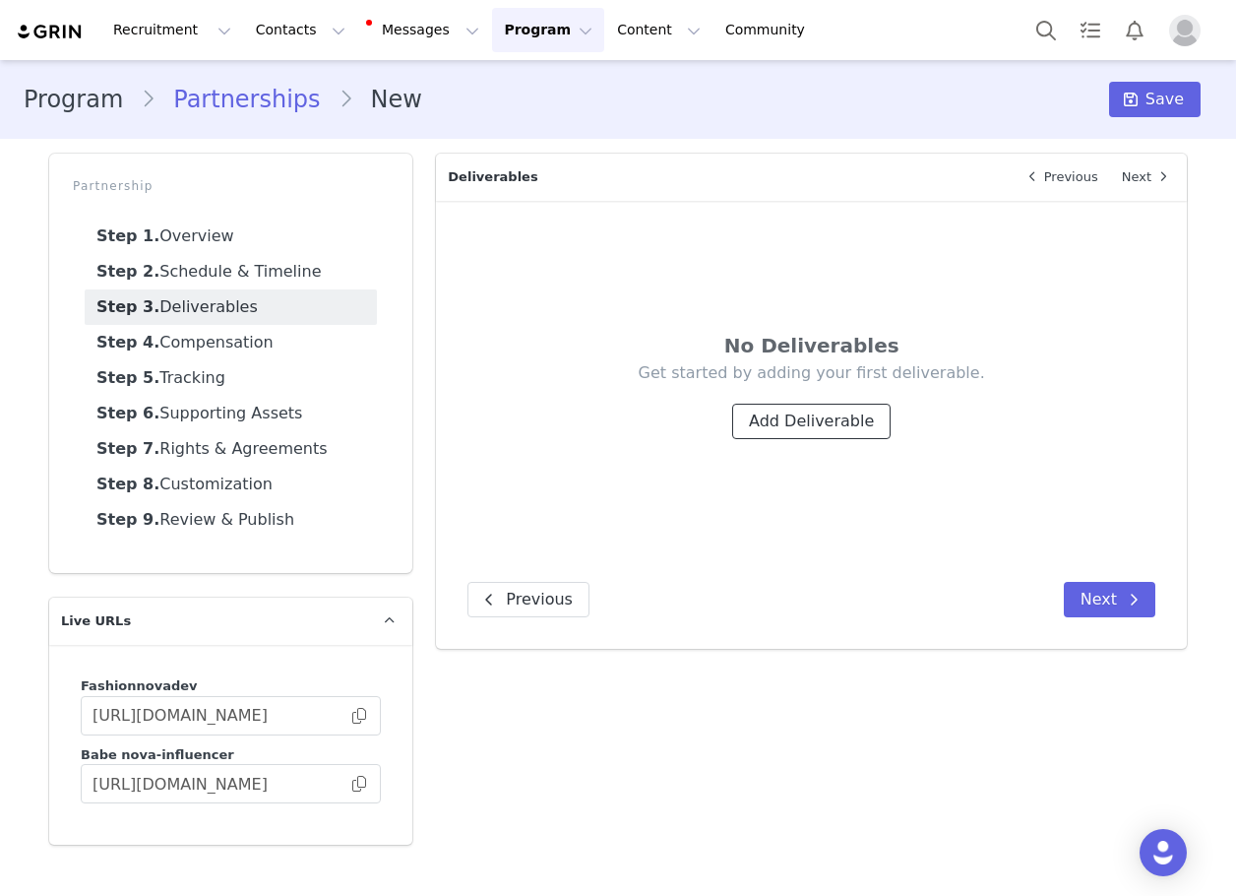
click at [826, 424] on button "Add Deliverable" at bounding box center [811, 421] width 158 height 35
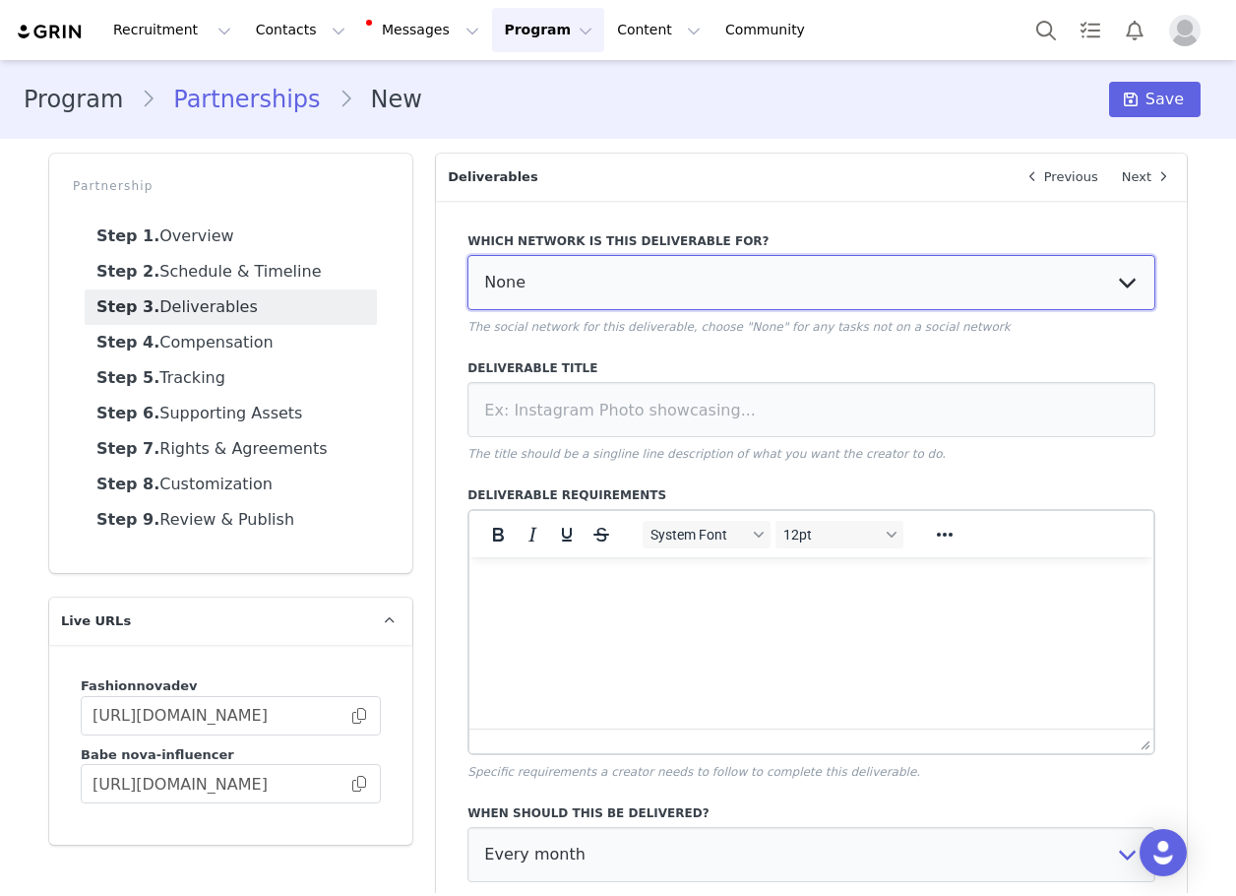
click at [645, 303] on select "None YouTube Twitter Instagram Facebook Twitch TikTok Pinterest" at bounding box center [812, 282] width 688 height 55
select select "5"
click at [468, 255] on select "None YouTube Twitter Instagram Facebook Twitch TikTok Pinterest" at bounding box center [812, 282] width 688 height 55
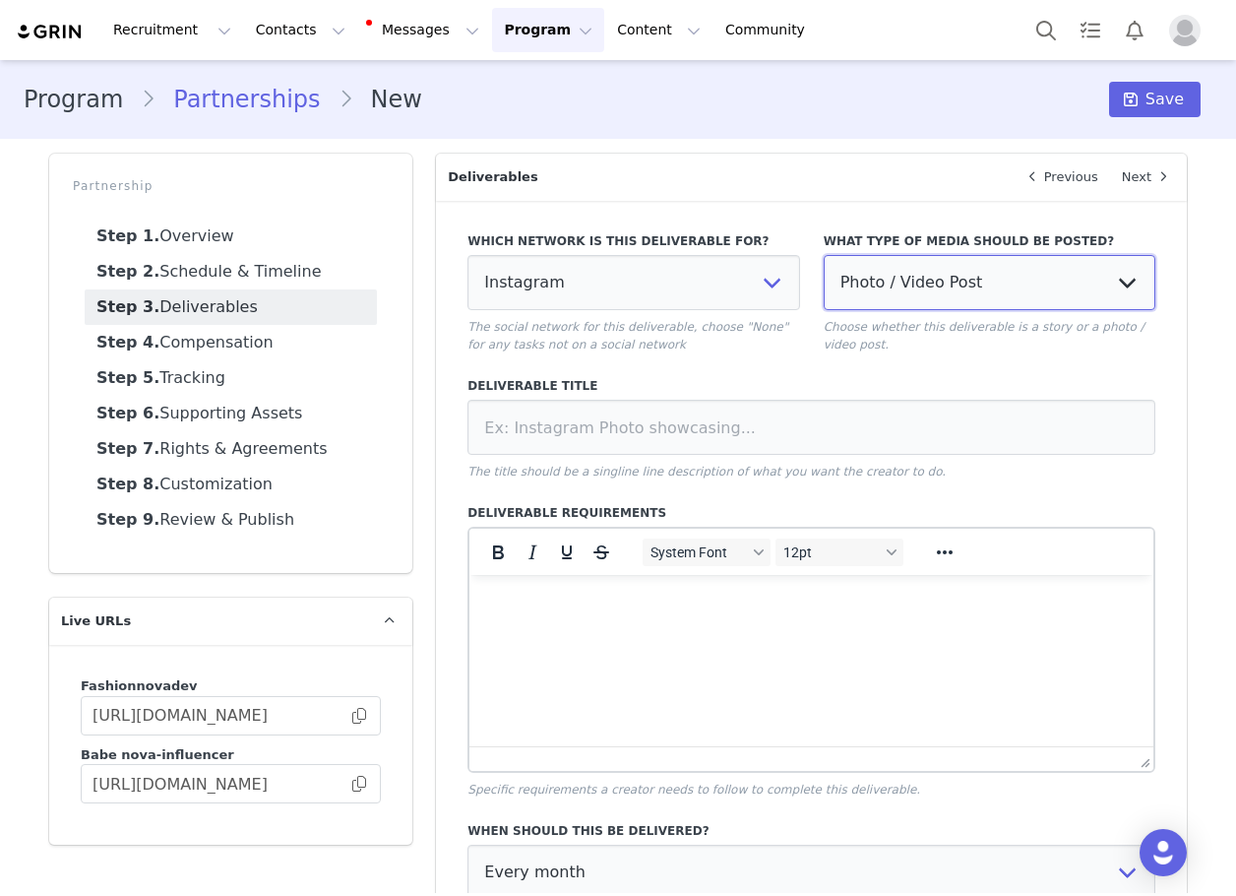
click at [912, 258] on select "Photo / Video Post Story Text in Bio Highlight Reel" at bounding box center [990, 282] width 332 height 55
drag, startPoint x: 899, startPoint y: 299, endPoint x: 898, endPoint y: 310, distance: 10.9
click at [898, 310] on div "What type of media should be posted? Photo / Video Post Story Text in Bio Highl…" at bounding box center [990, 292] width 332 height 121
drag, startPoint x: 884, startPoint y: 271, endPoint x: 881, endPoint y: 308, distance: 37.5
click at [884, 271] on select "Photo / Video Post Story Text in Bio Highlight Reel" at bounding box center [990, 282] width 332 height 55
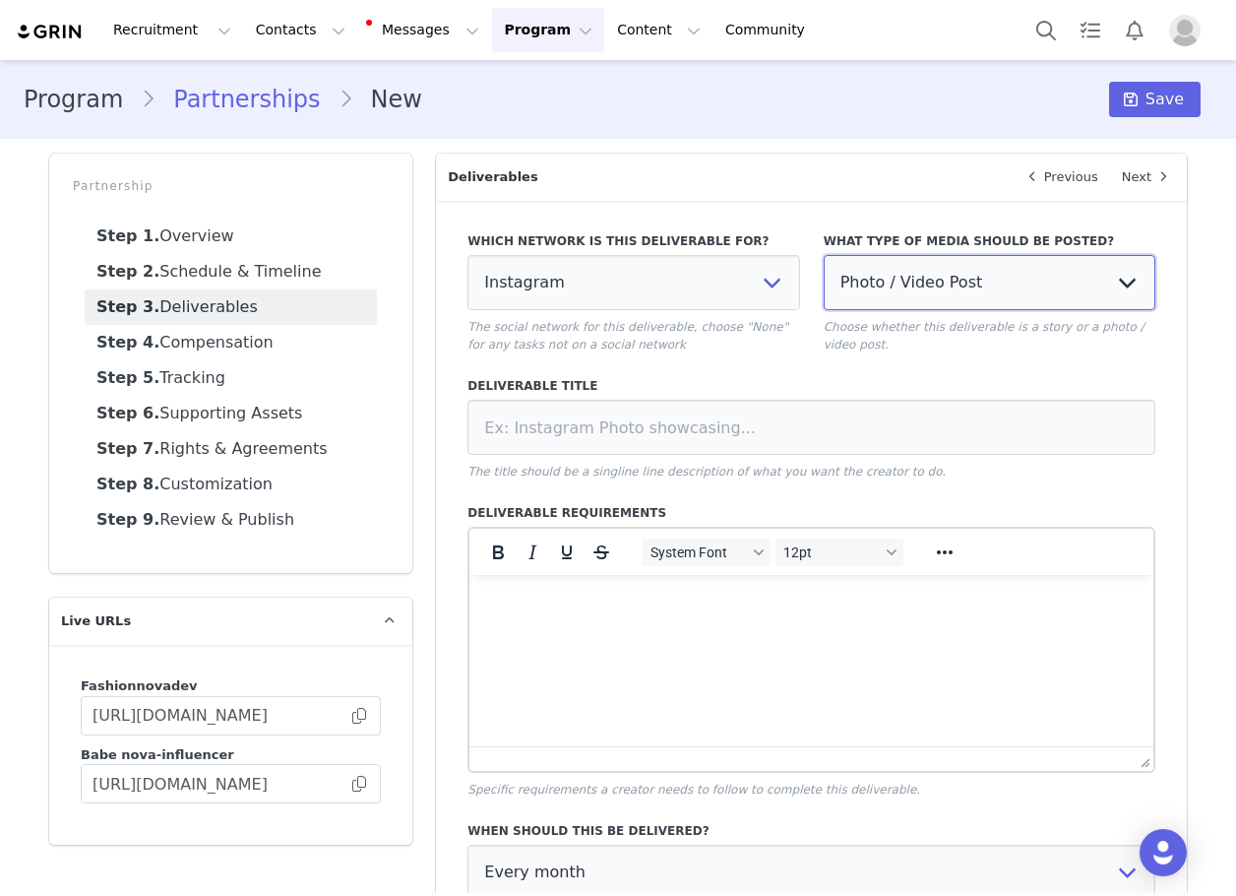
select select
click at [824, 255] on select "Photo / Video Post Story Text in Bio Highlight Reel" at bounding box center [990, 282] width 332 height 55
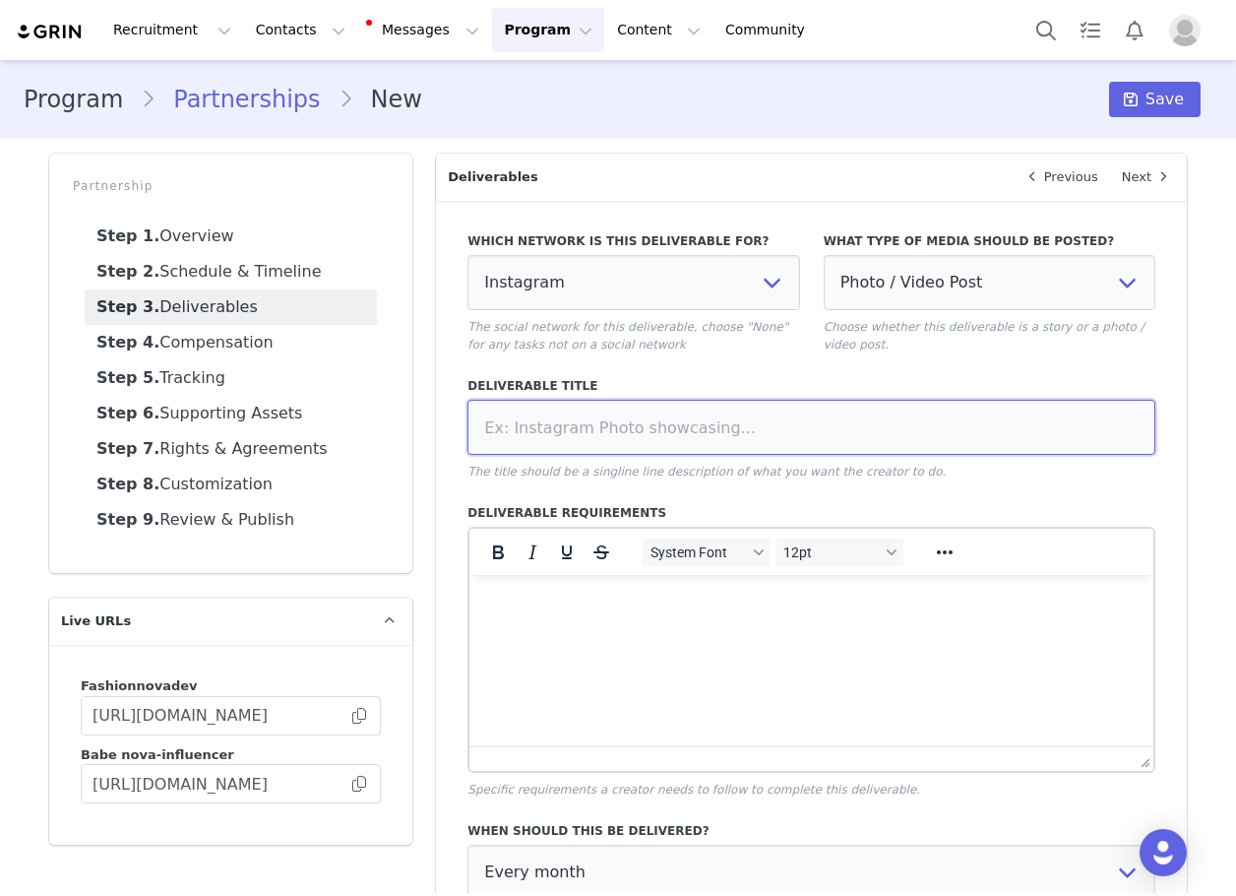
click at [735, 431] on input at bounding box center [812, 427] width 688 height 55
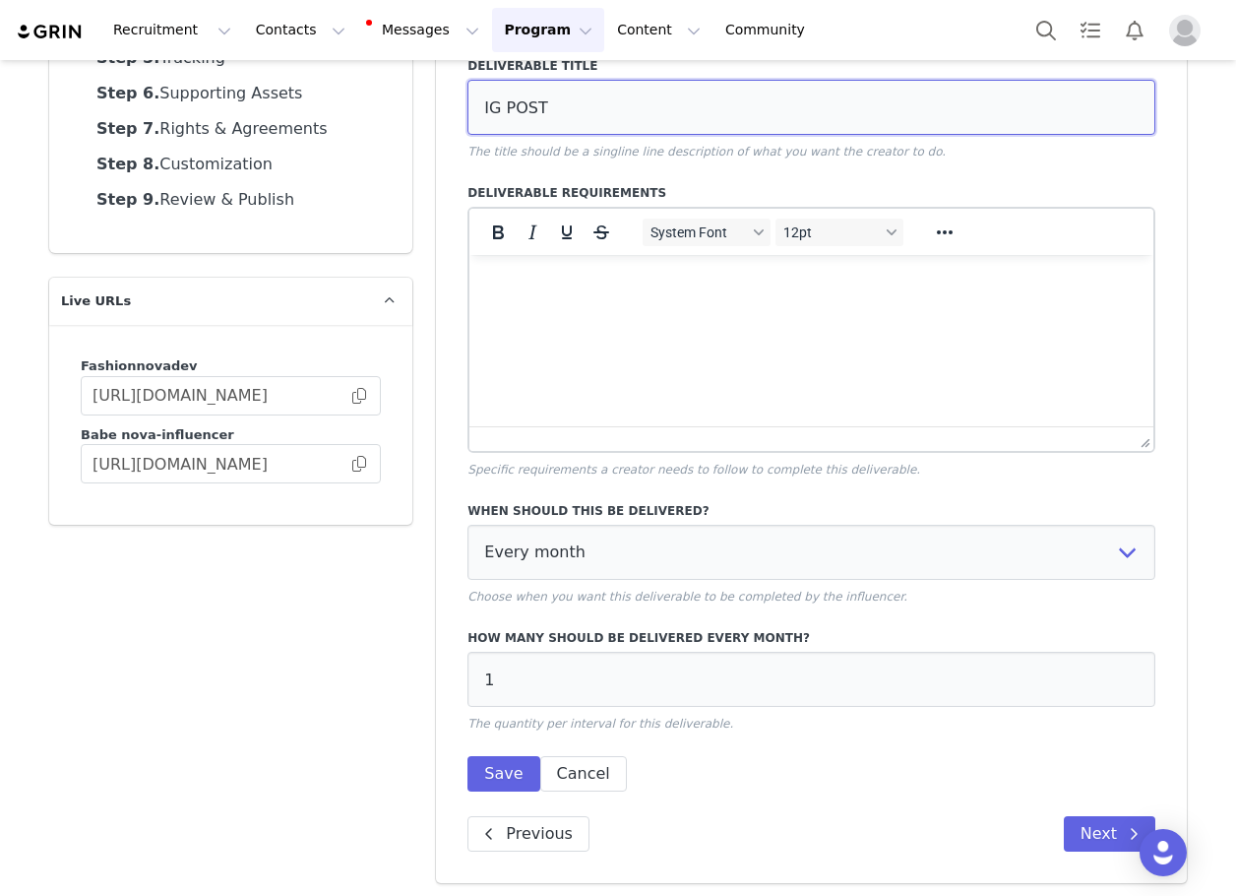
scroll to position [325, 0]
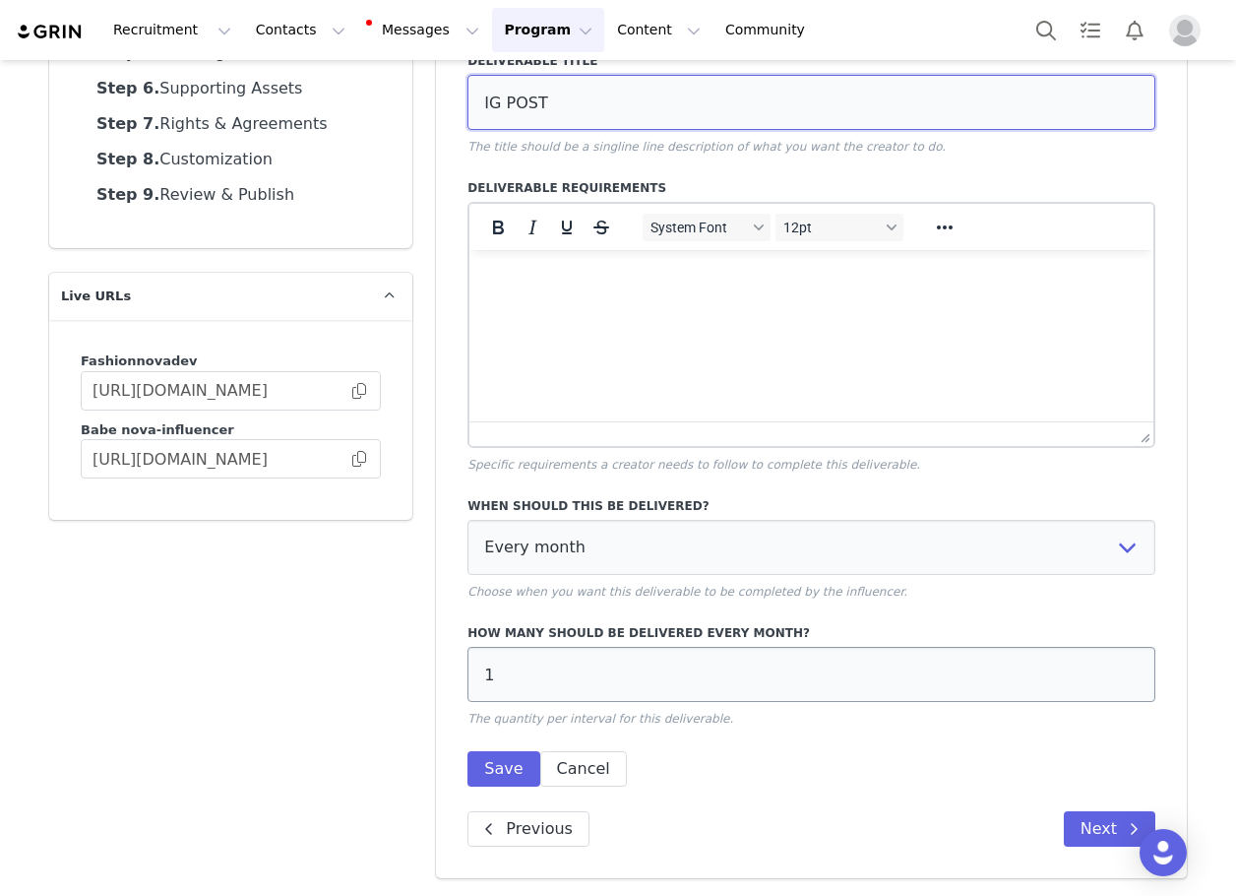
type input "IG POST"
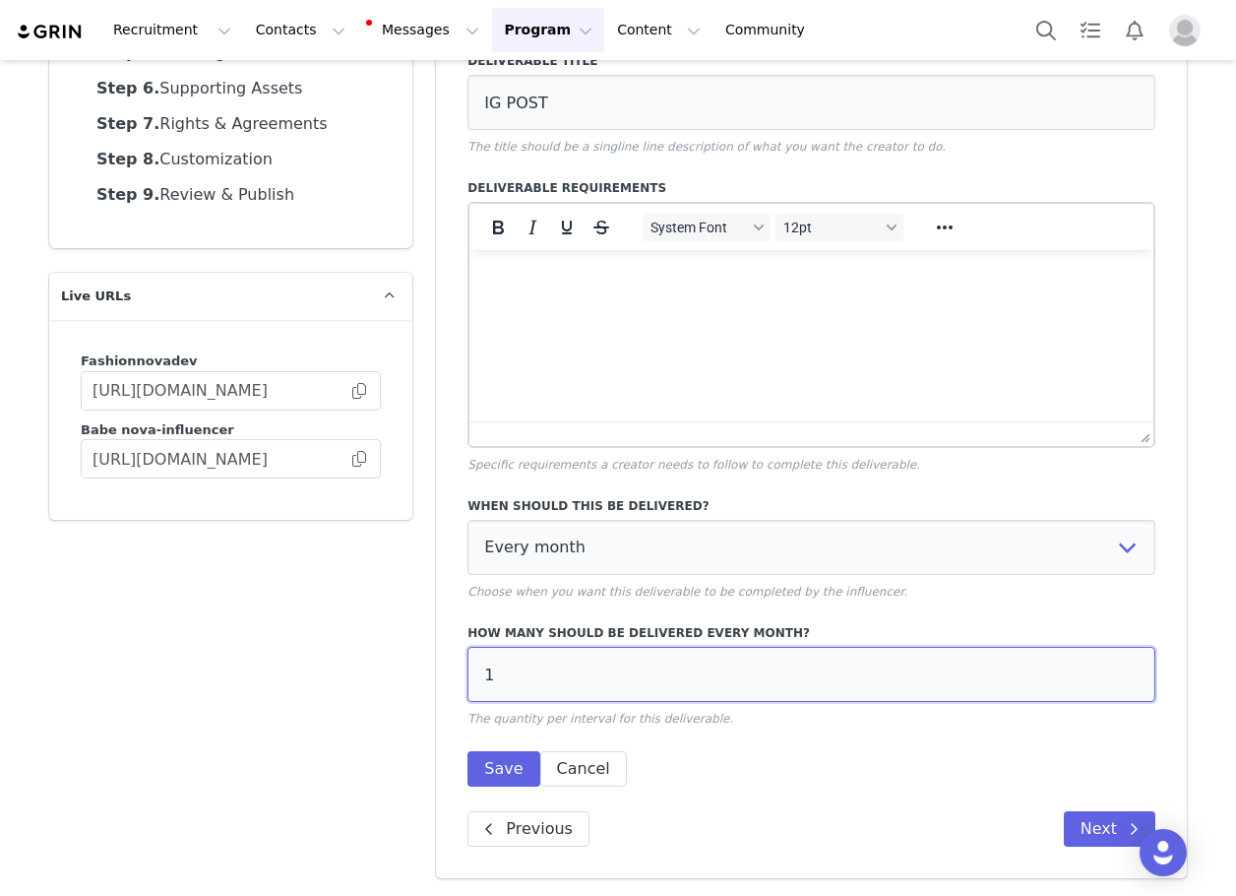
click at [519, 681] on input "1" at bounding box center [812, 674] width 688 height 55
type input "4"
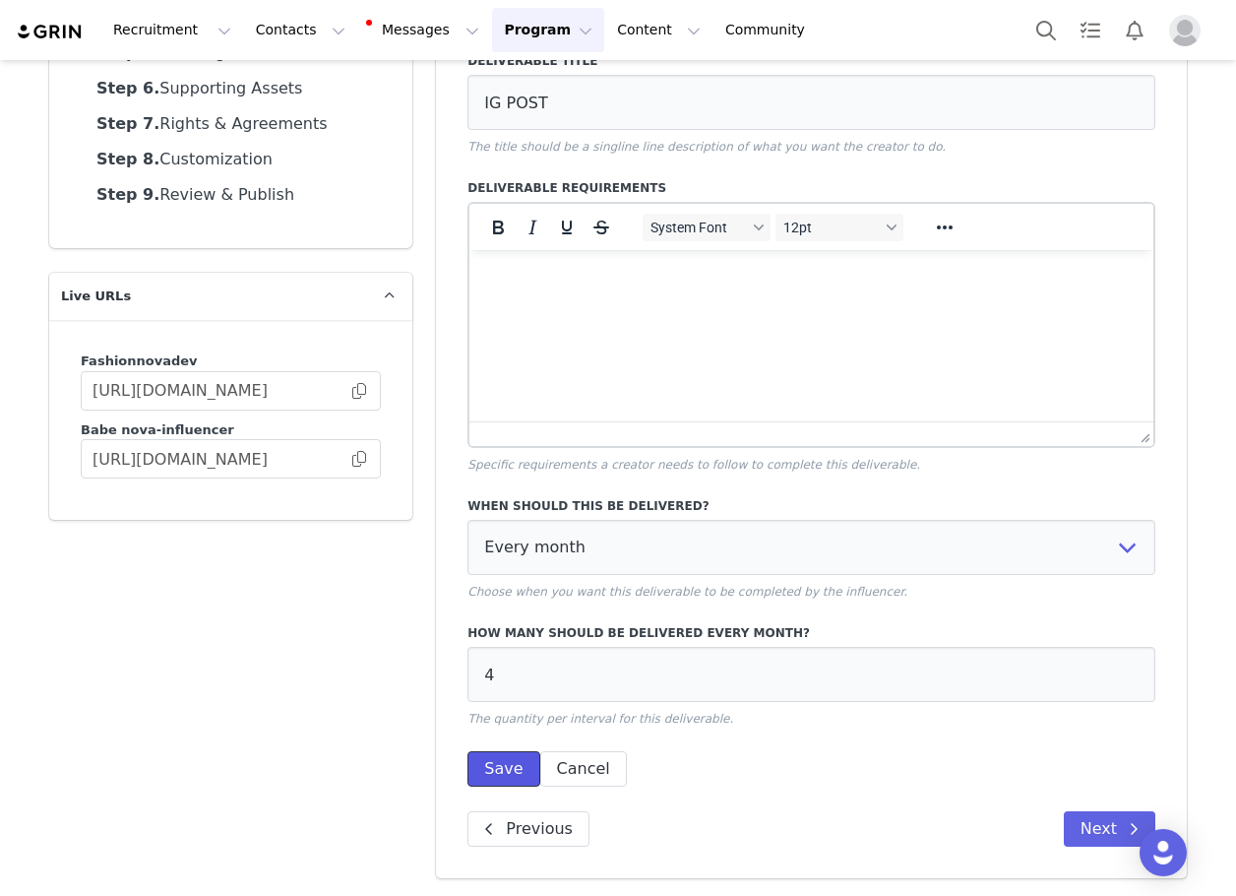
click at [487, 753] on button "Save" at bounding box center [504, 768] width 72 height 35
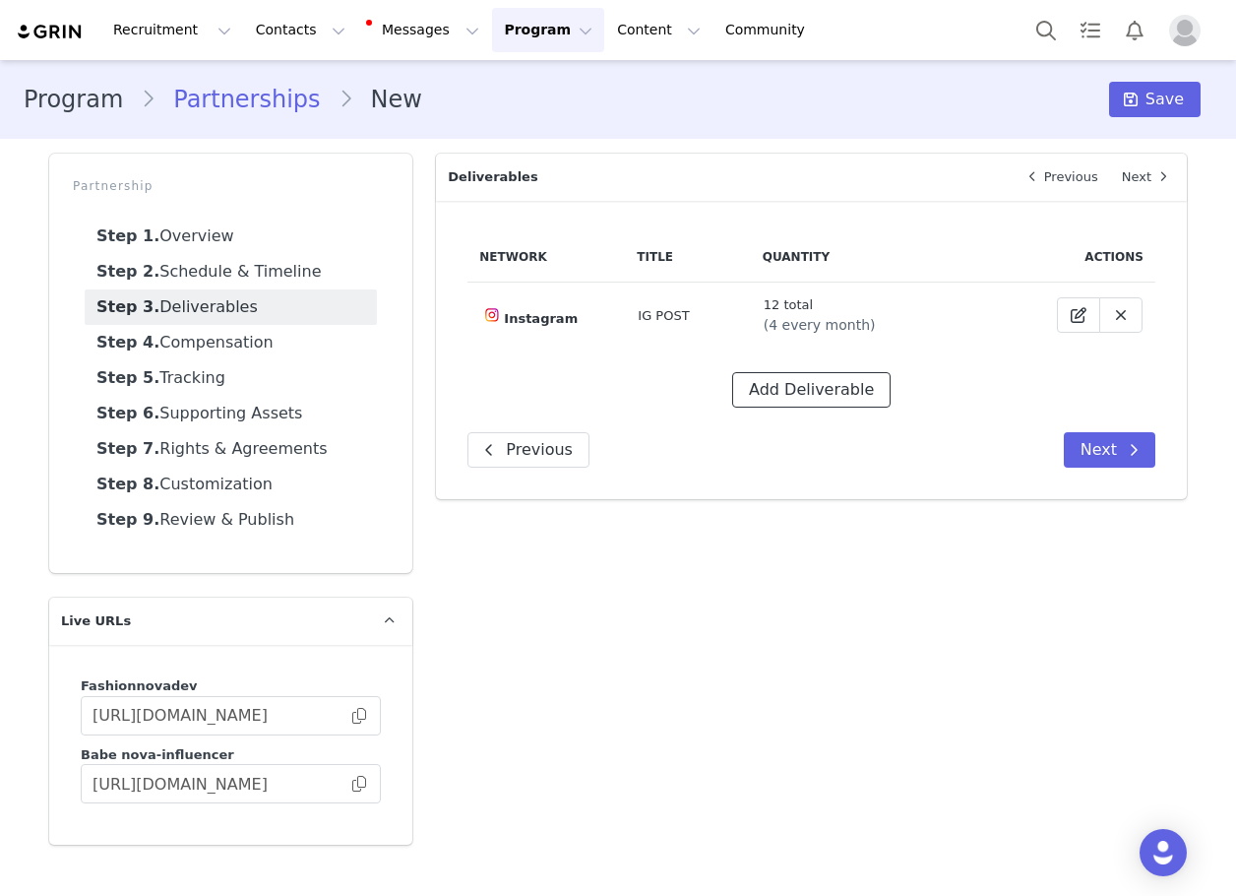
click at [763, 396] on button "Add Deliverable" at bounding box center [811, 389] width 158 height 35
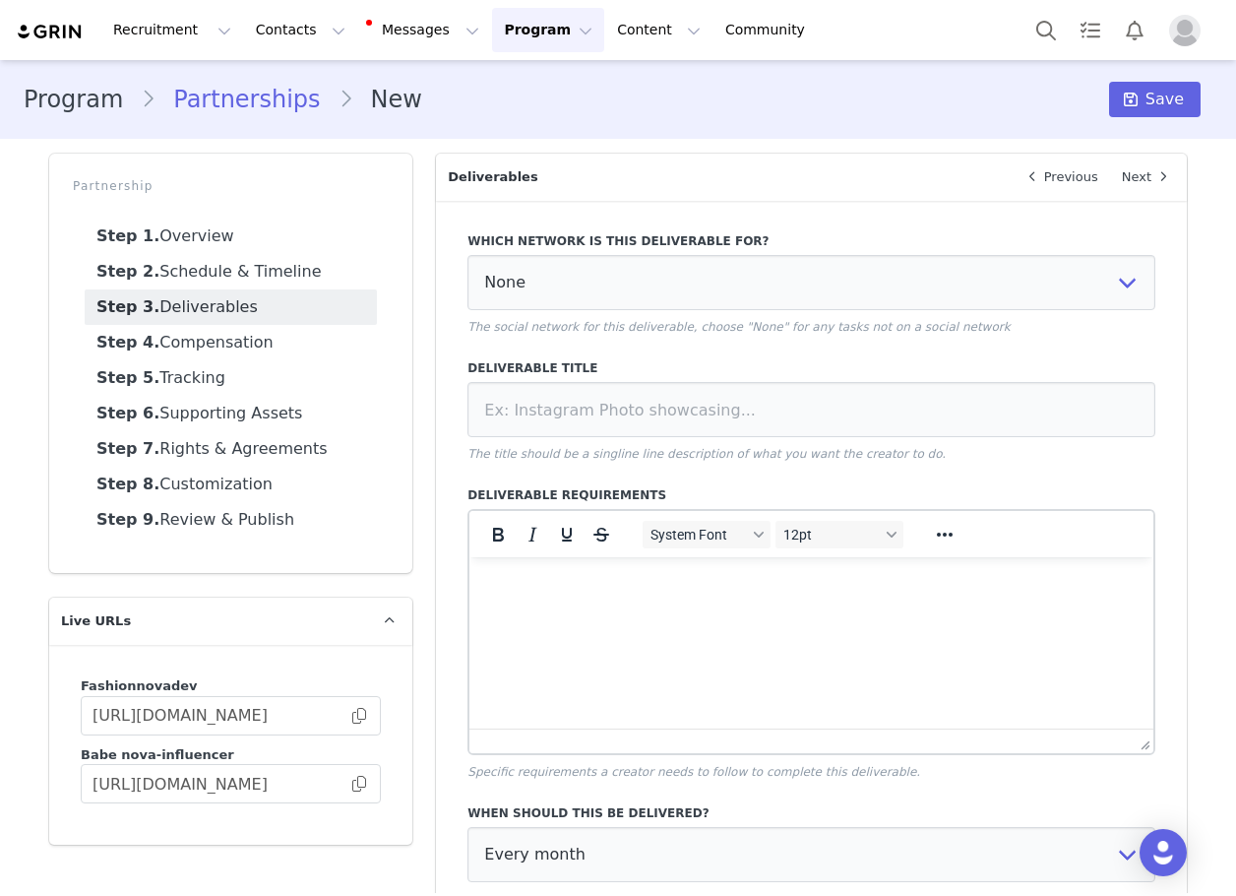
drag, startPoint x: 763, startPoint y: 396, endPoint x: 554, endPoint y: 251, distance: 253.9
click at [554, 249] on label "Which network is this deliverable for?" at bounding box center [812, 241] width 688 height 18
drag, startPoint x: 555, startPoint y: 270, endPoint x: 529, endPoint y: 303, distance: 42.7
click at [555, 272] on select "None YouTube Twitter Instagram Facebook Twitch TikTok Pinterest" at bounding box center [812, 282] width 688 height 55
select select "5"
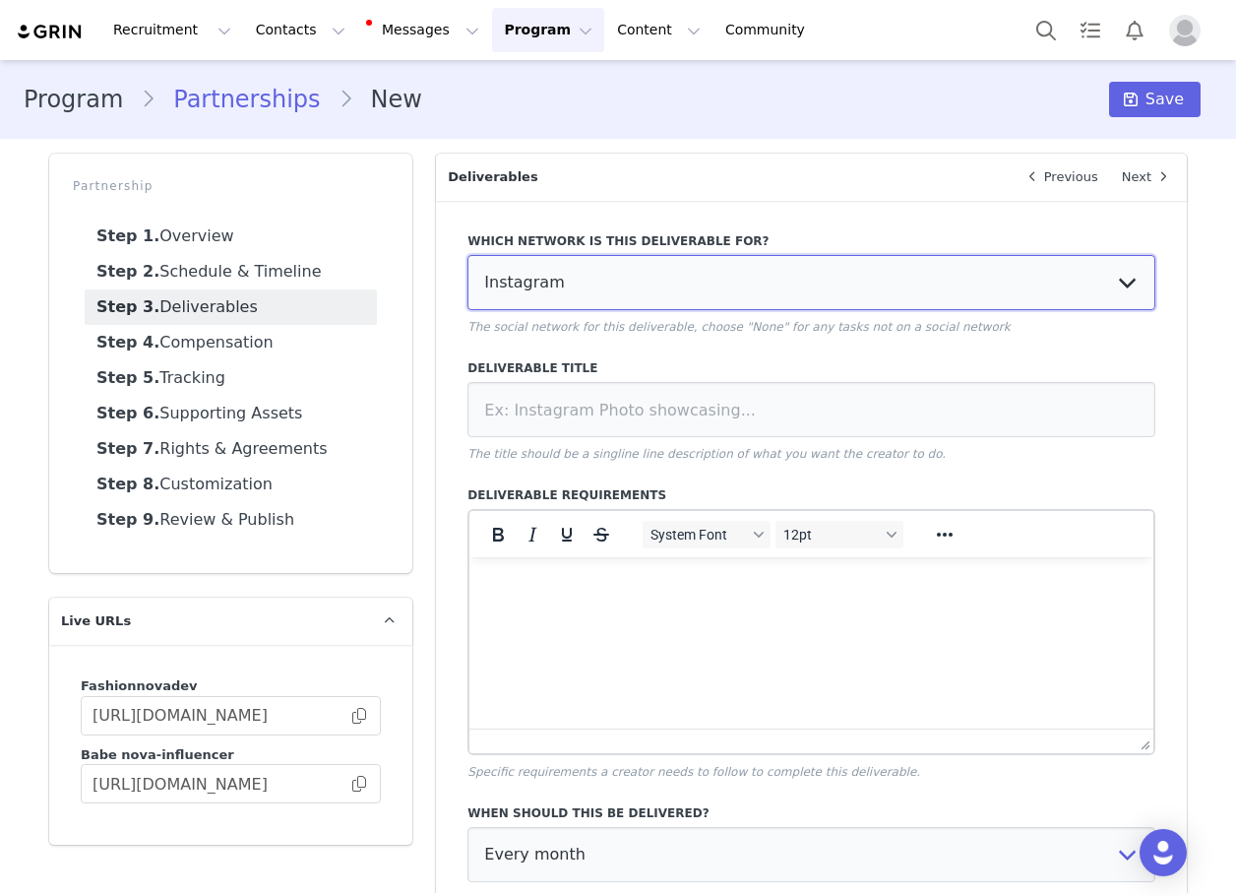
click at [468, 255] on select "None YouTube Twitter Instagram Facebook Twitch TikTok Pinterest" at bounding box center [812, 282] width 688 height 55
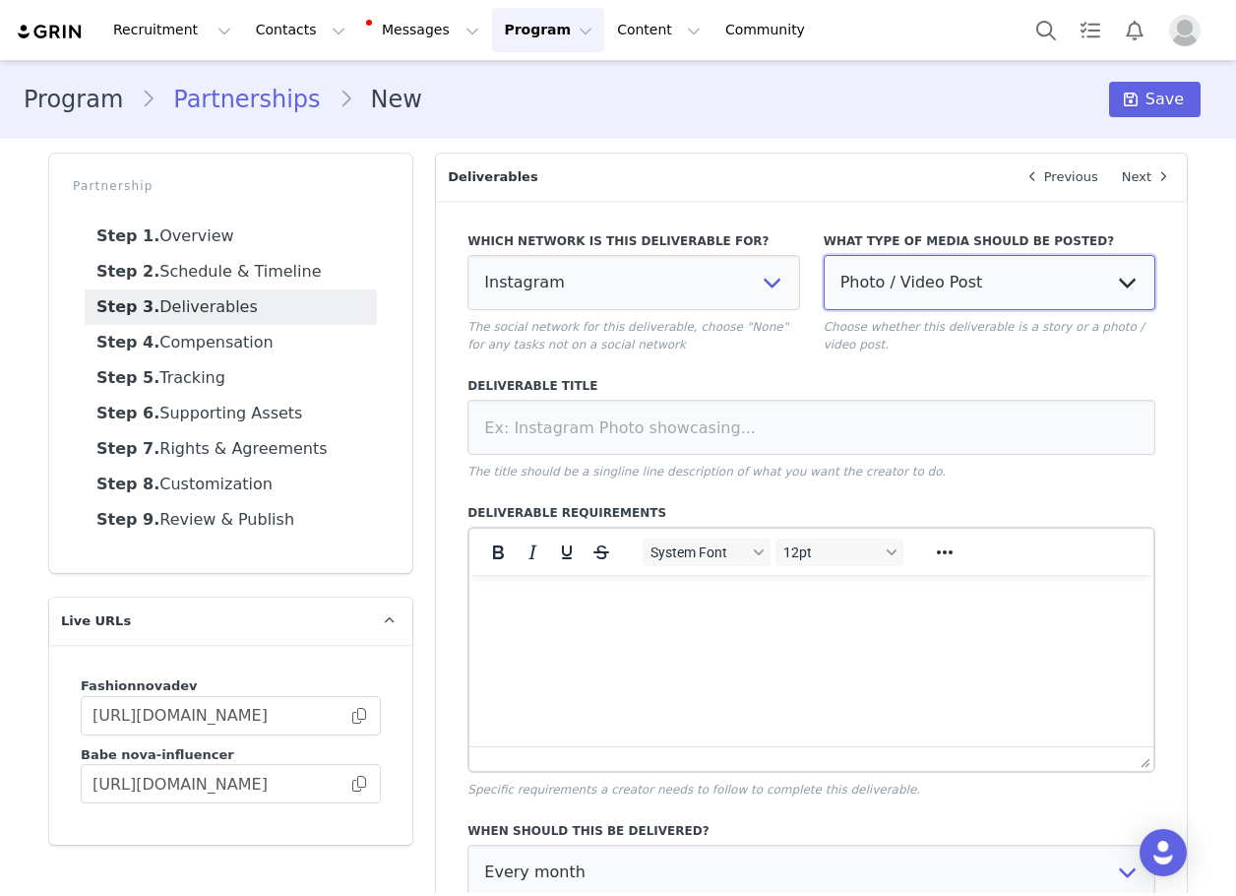
drag, startPoint x: 887, startPoint y: 294, endPoint x: 888, endPoint y: 306, distance: 11.9
click at [888, 294] on select "Photo / Video Post Story Text in Bio Highlight Reel" at bounding box center [990, 282] width 332 height 55
select select "story"
click at [824, 255] on select "Photo / Video Post Story Text in Bio Highlight Reel" at bounding box center [990, 282] width 332 height 55
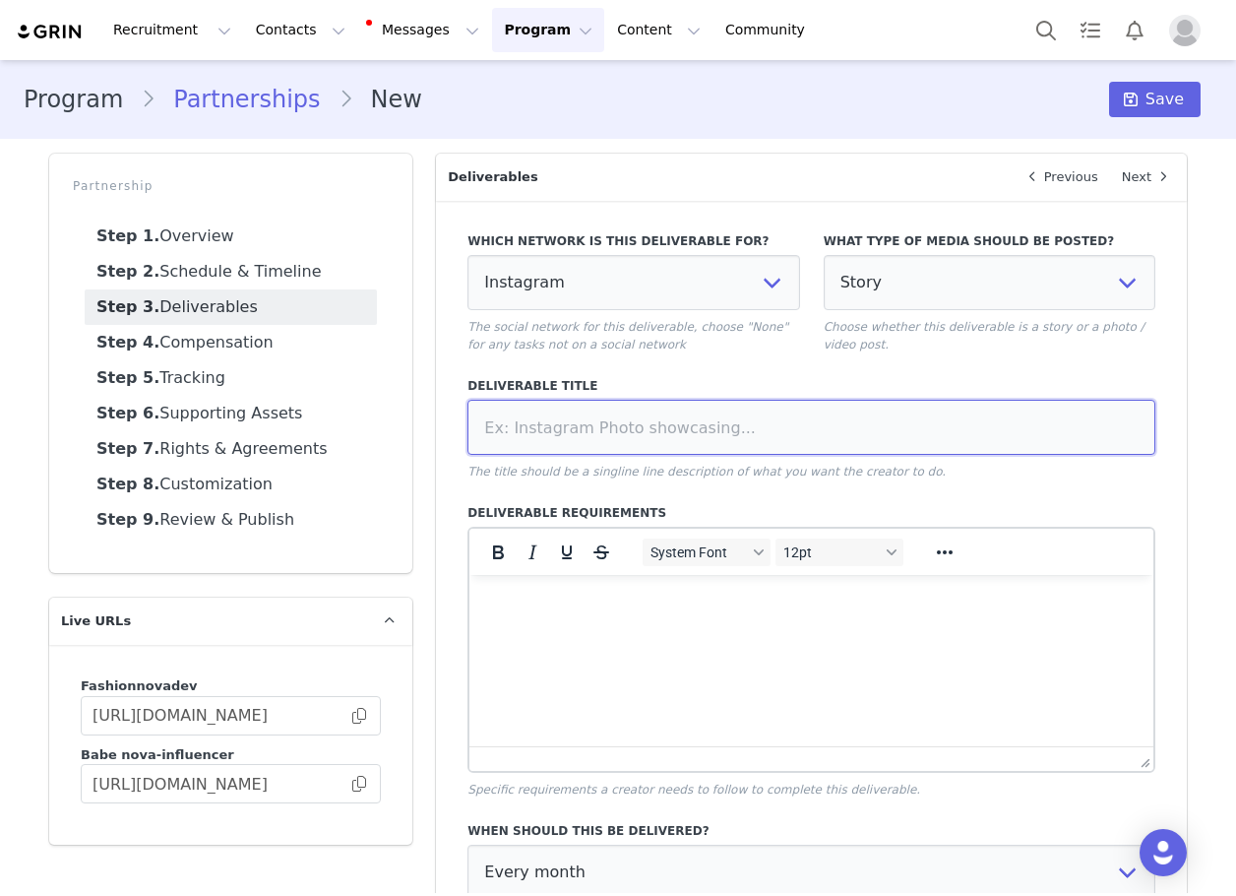
click at [791, 415] on input at bounding box center [812, 427] width 688 height 55
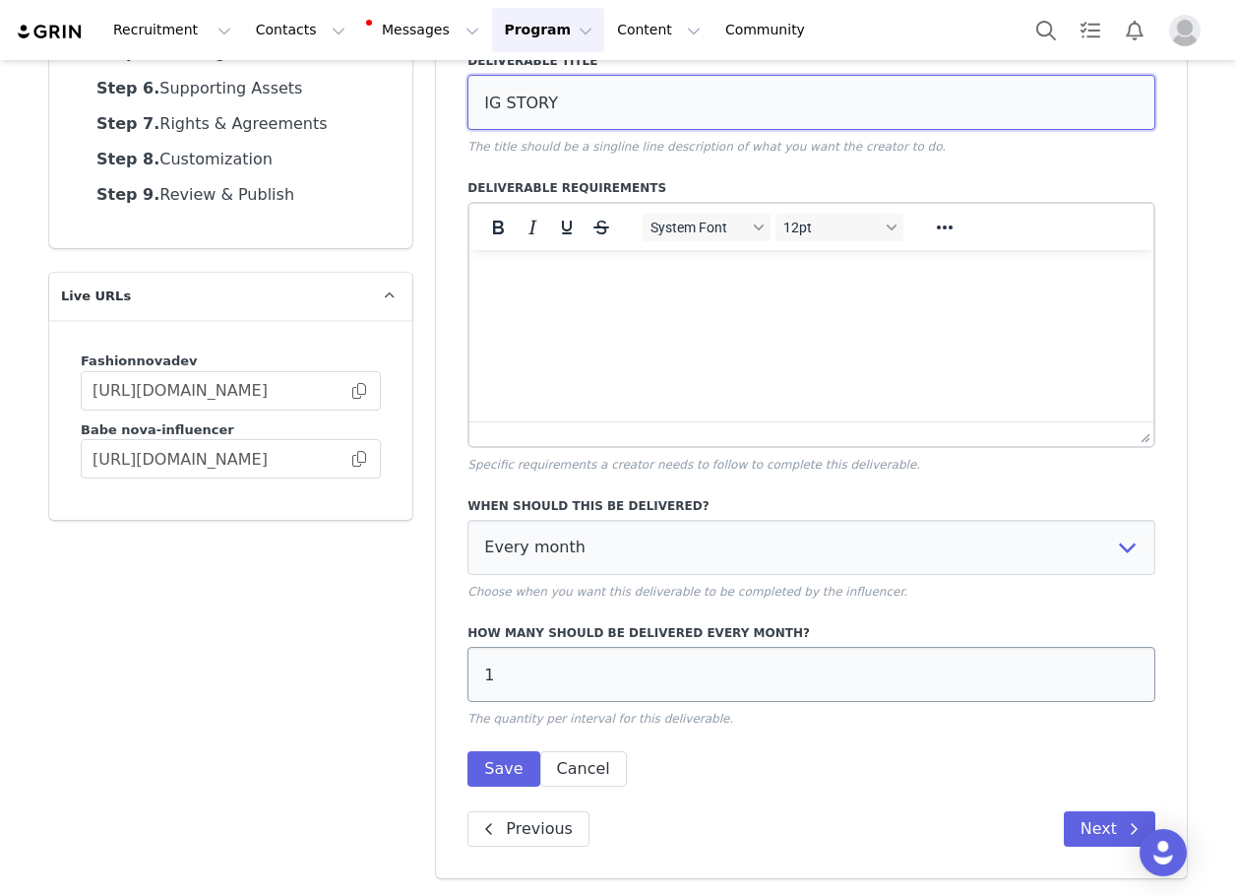
type input "IG STORY"
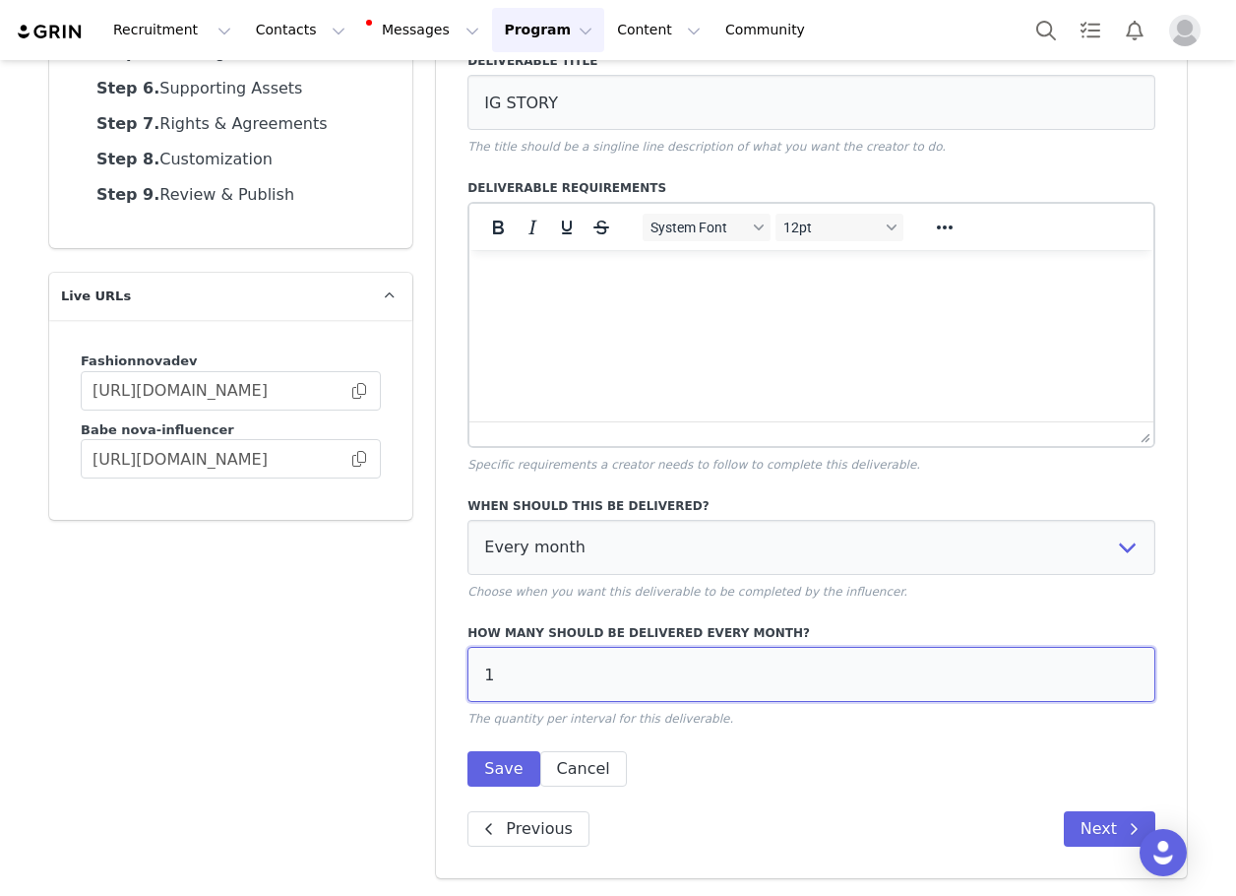
click at [547, 680] on input "1" at bounding box center [812, 674] width 688 height 55
type input "2"
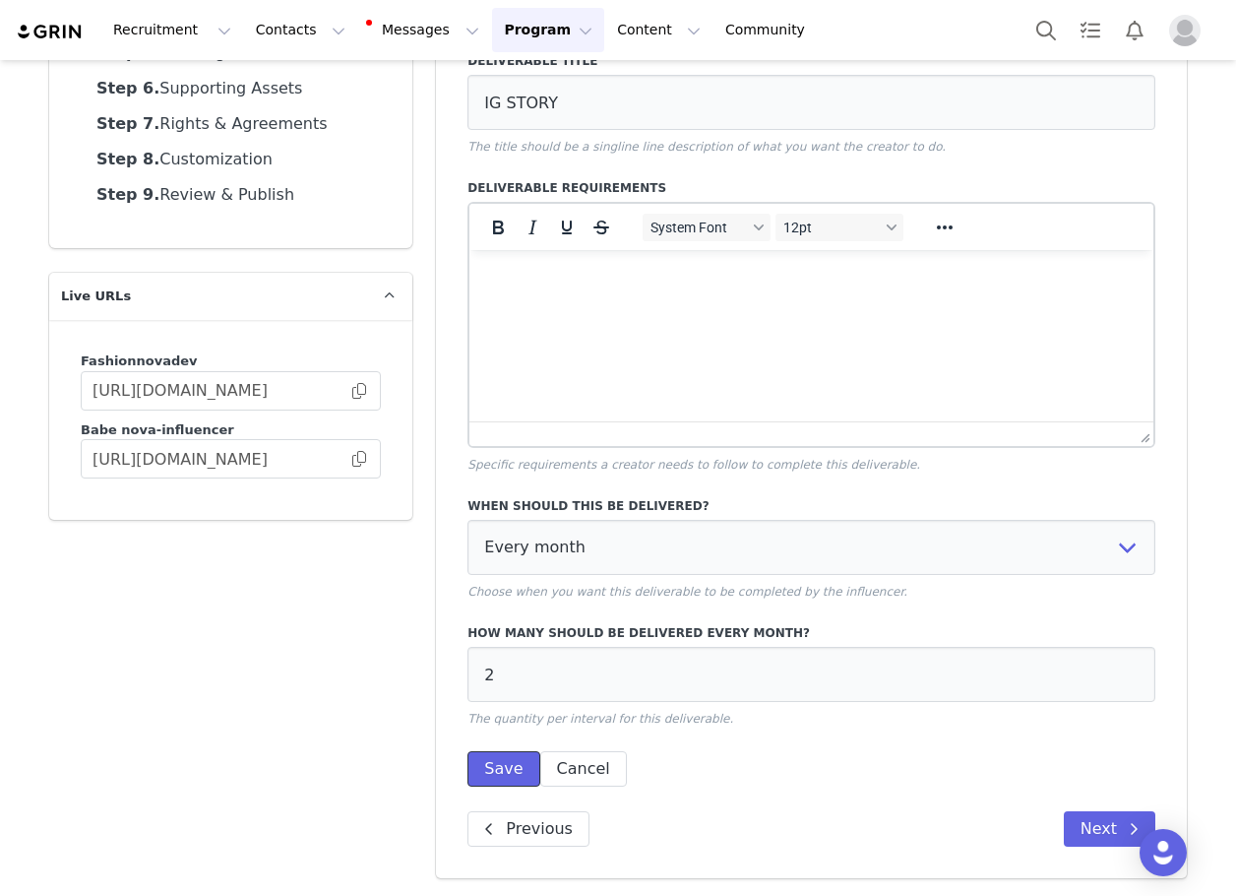
drag, startPoint x: 501, startPoint y: 773, endPoint x: 437, endPoint y: 774, distance: 64.0
click at [502, 773] on button "Save" at bounding box center [504, 768] width 72 height 35
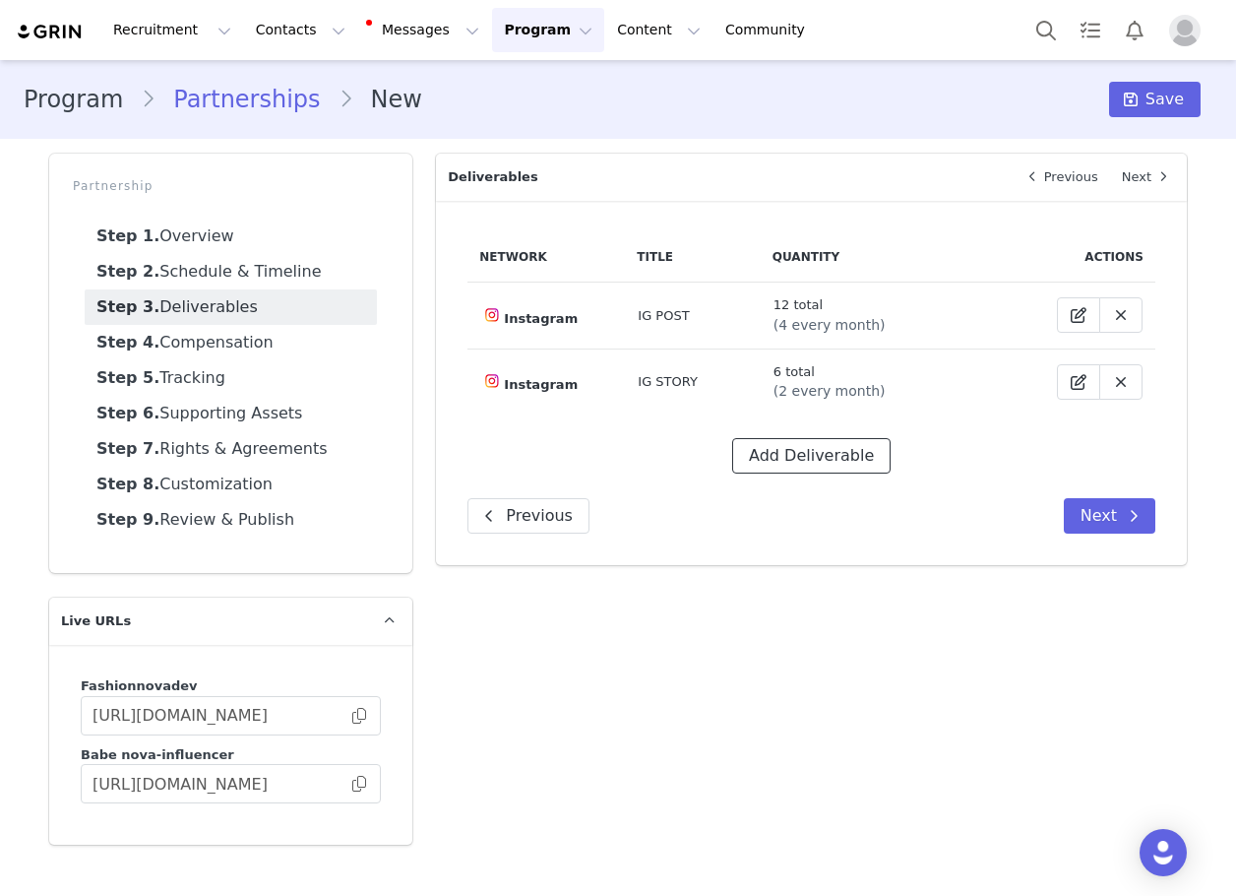
click at [791, 464] on button "Add Deliverable" at bounding box center [811, 455] width 158 height 35
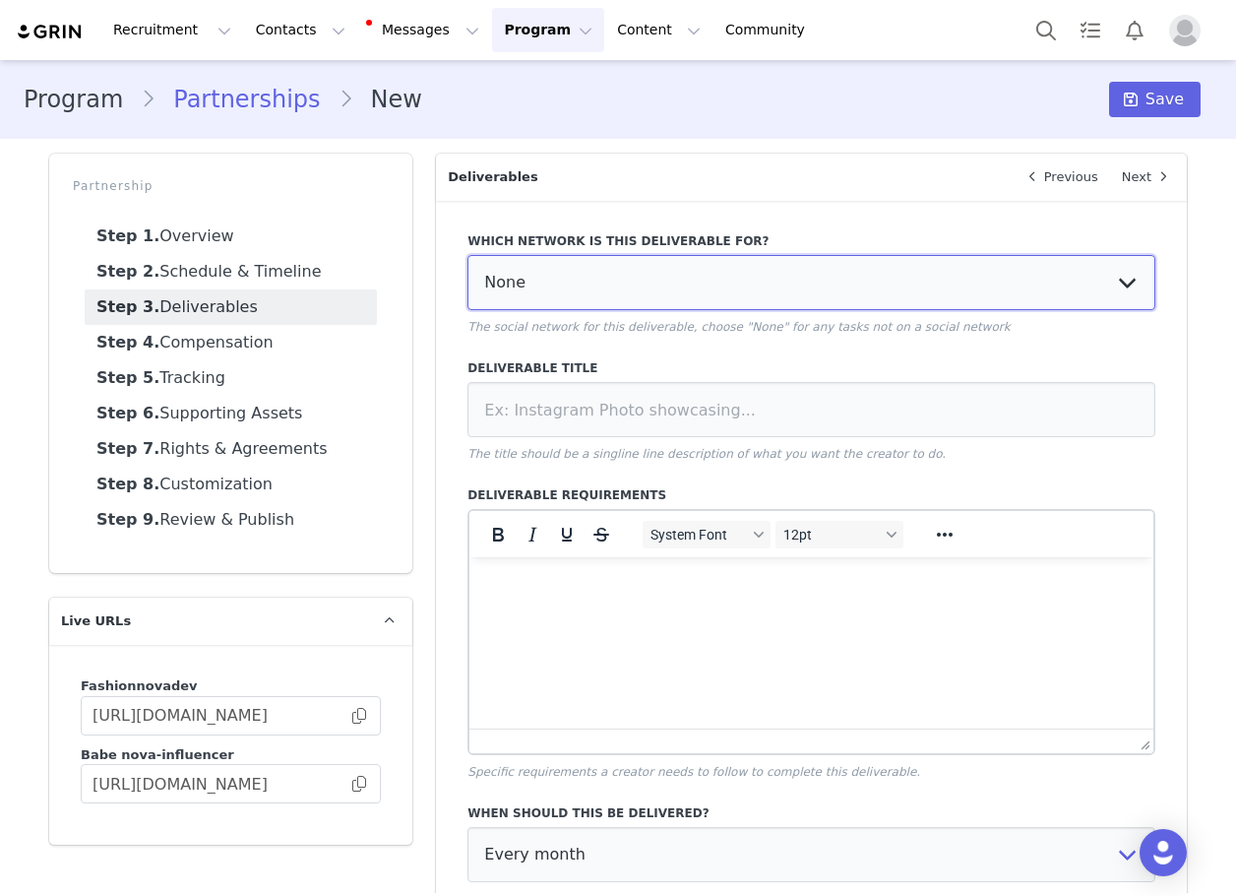
click at [537, 267] on select "None YouTube Twitter Instagram Facebook Twitch TikTok Pinterest" at bounding box center [812, 282] width 688 height 55
select select "5"
click at [468, 255] on select "None YouTube Twitter Instagram Facebook Twitch TikTok Pinterest" at bounding box center [812, 282] width 688 height 55
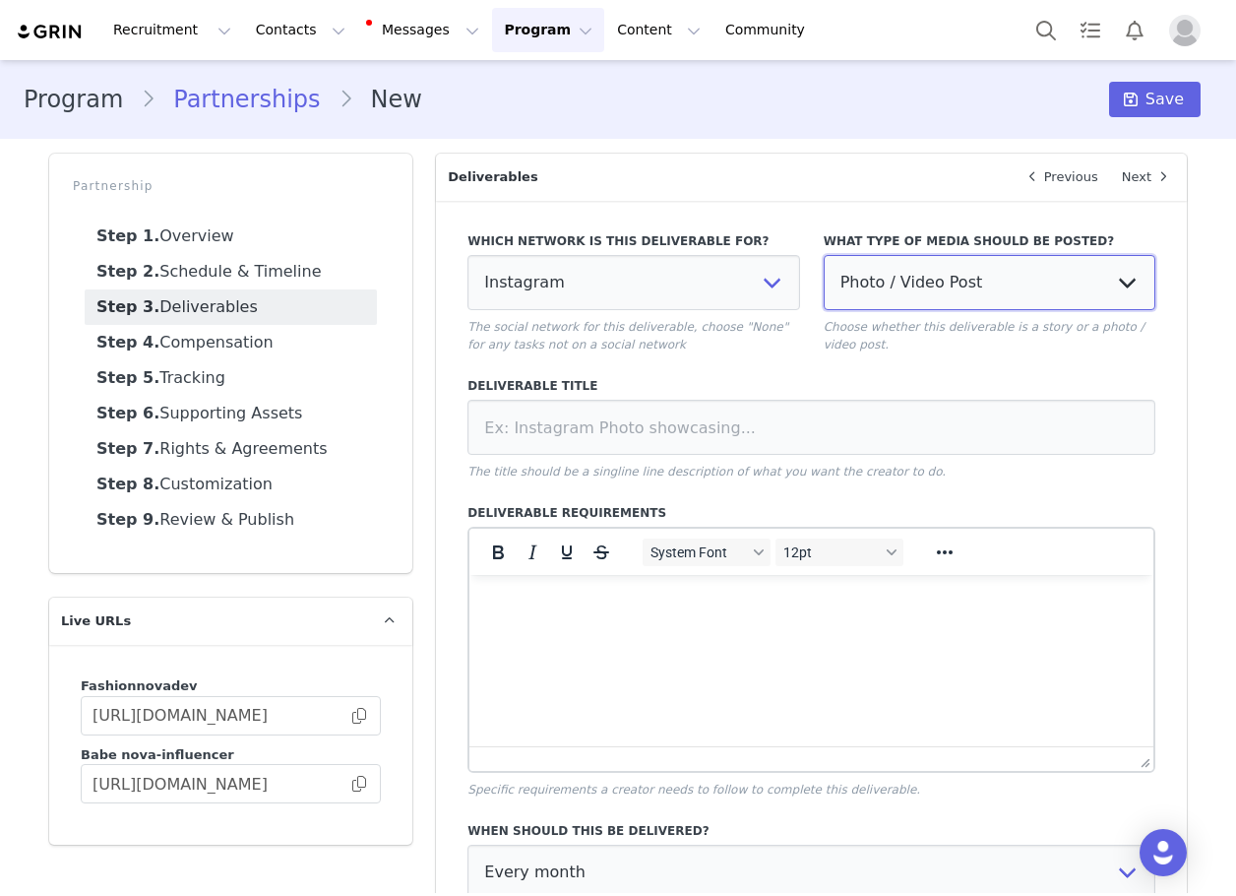
click at [921, 279] on select "Photo / Video Post Story Text in Bio Highlight Reel" at bounding box center [990, 282] width 332 height 55
select select "bio"
click at [824, 255] on select "Photo / Video Post Story Text in Bio Highlight Reel" at bounding box center [990, 282] width 332 height 55
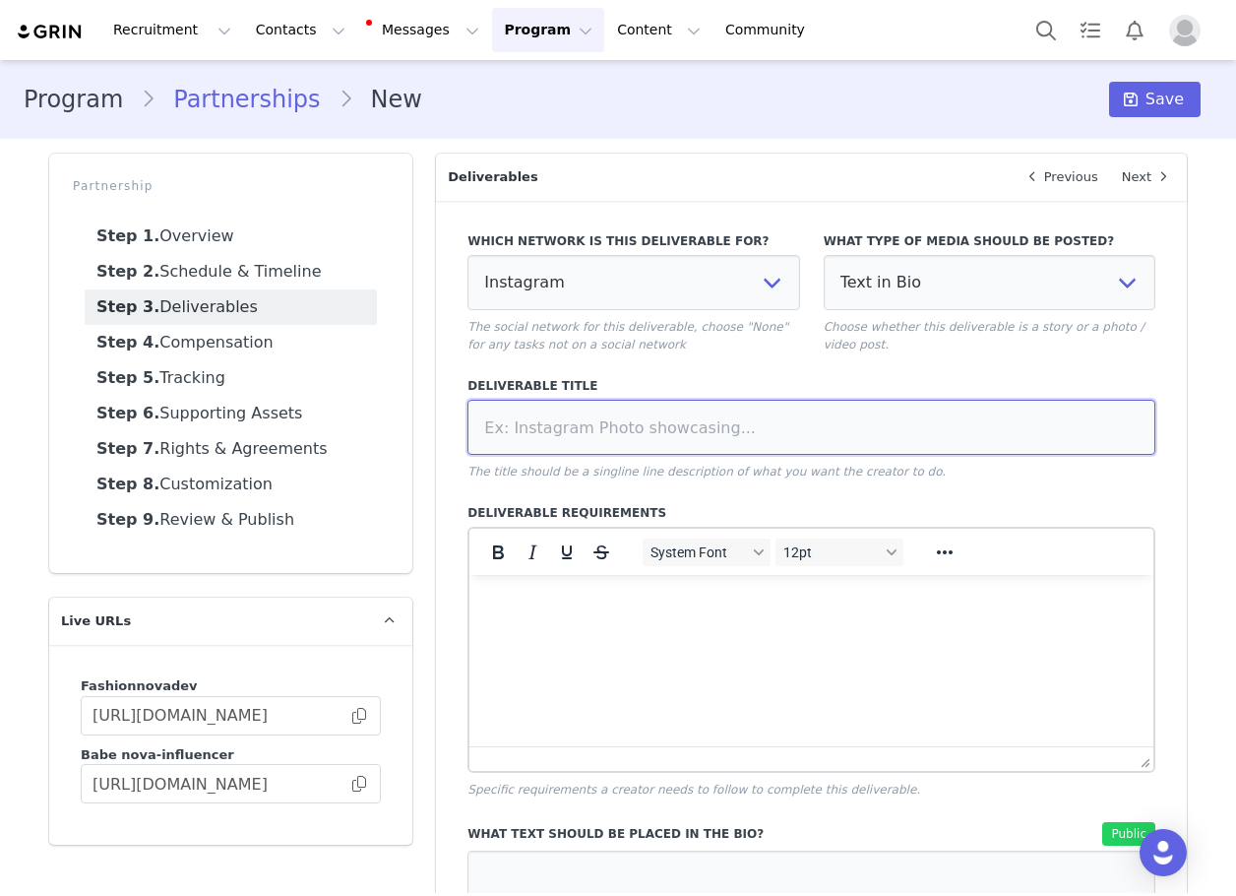
click at [771, 421] on input at bounding box center [812, 427] width 688 height 55
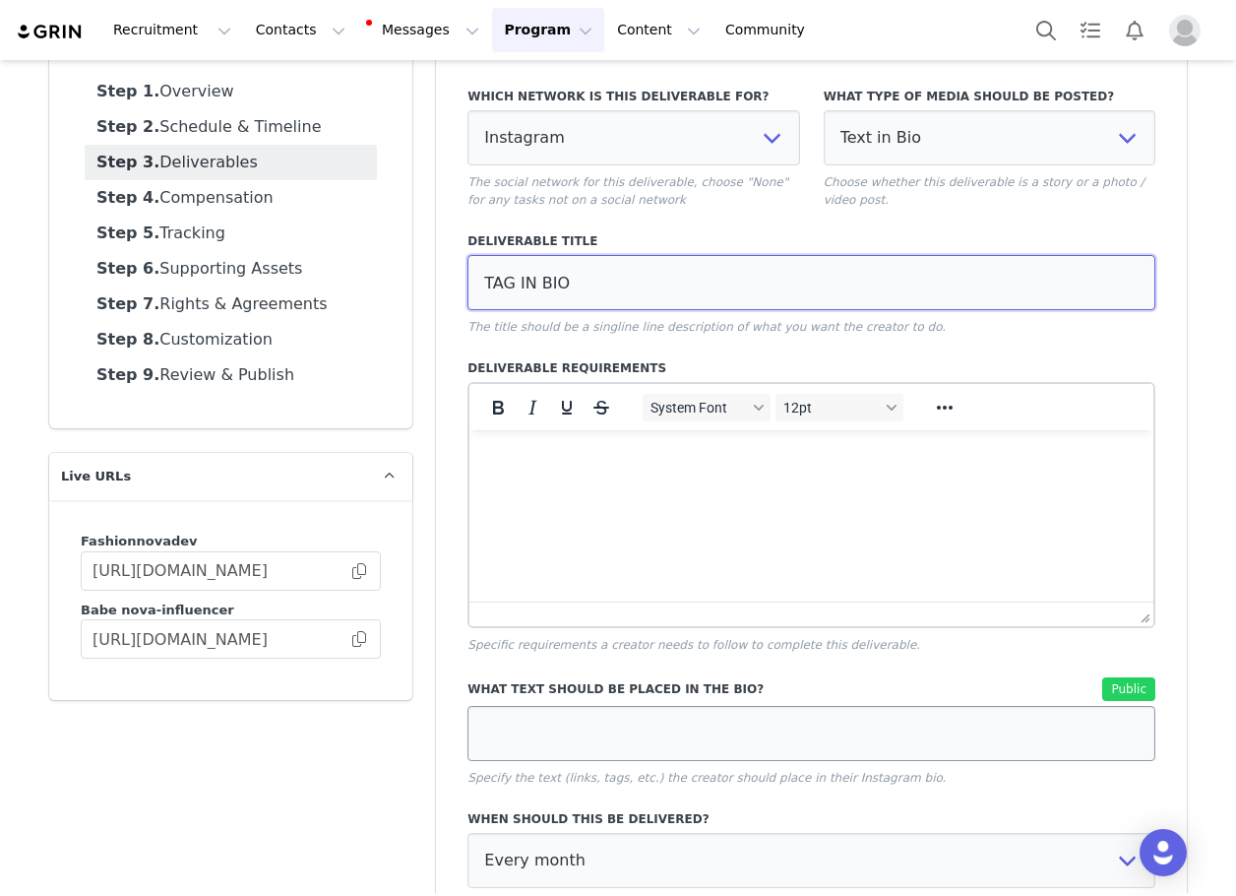
scroll to position [458, 0]
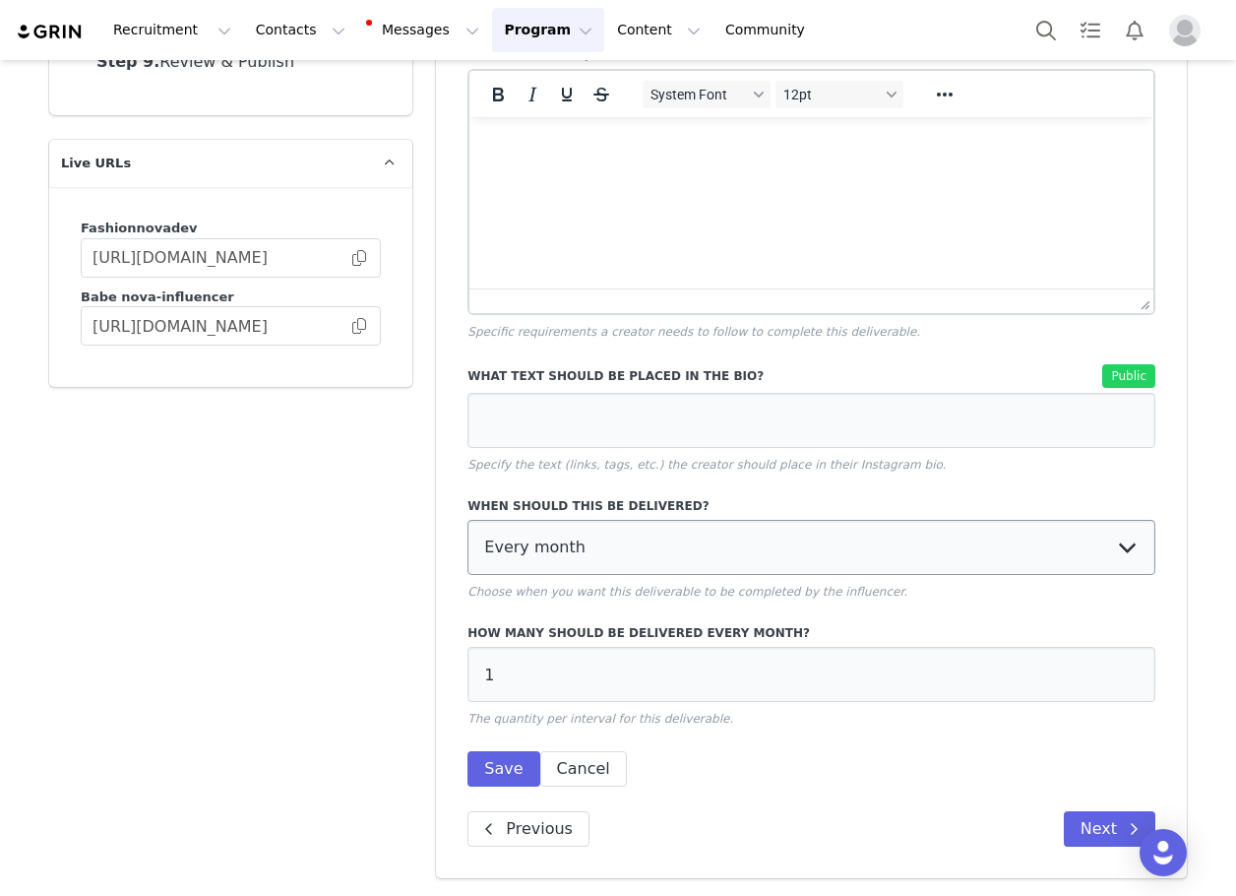
type input "TAG IN BIO"
click at [589, 563] on select "Every month Every other month In specific months Throughout partnership" at bounding box center [812, 547] width 688 height 55
select select "throughout"
click at [468, 520] on select "Every month Every other month In specific months Throughout partnership" at bounding box center [812, 547] width 688 height 55
click at [475, 764] on button "Save" at bounding box center [504, 768] width 72 height 35
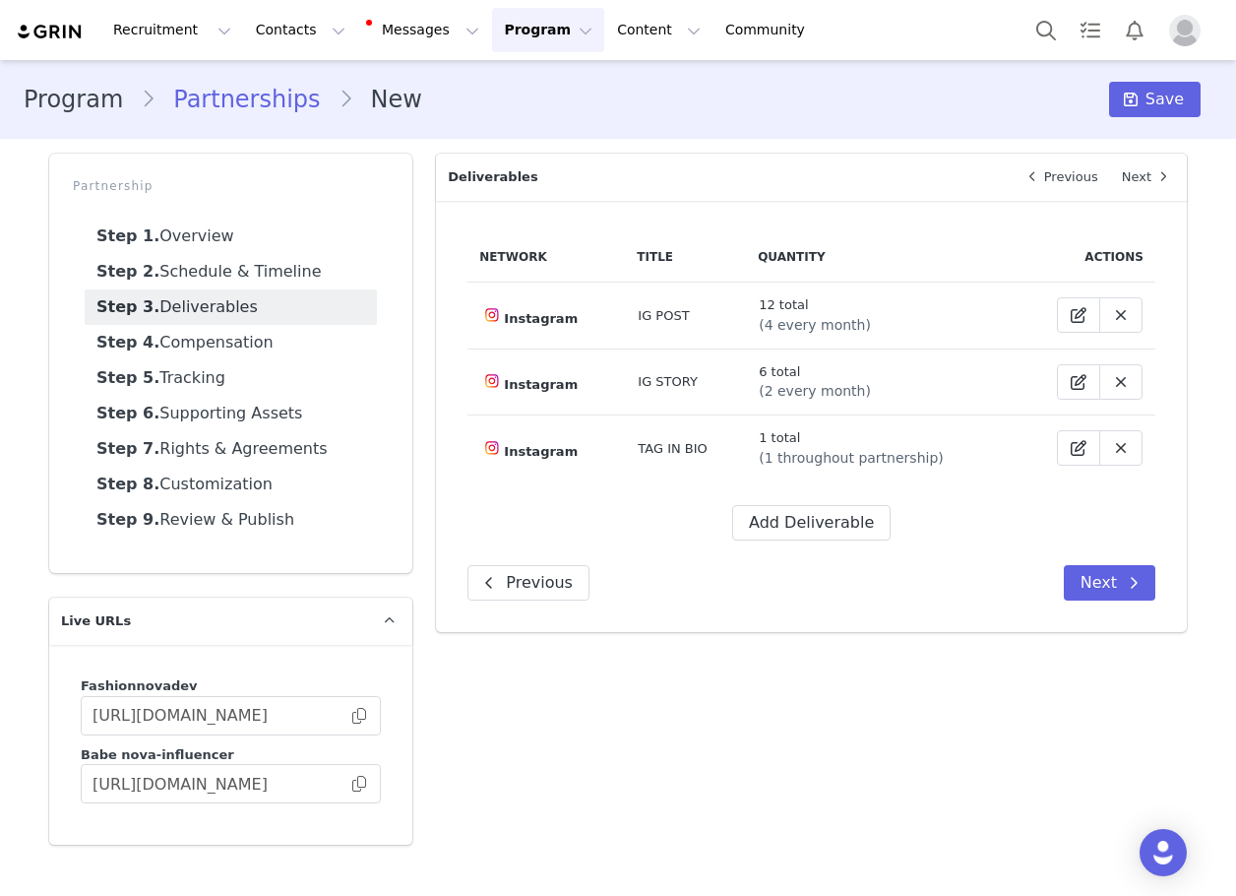
scroll to position [0, 0]
click at [777, 525] on button "Add Deliverable" at bounding box center [811, 522] width 158 height 35
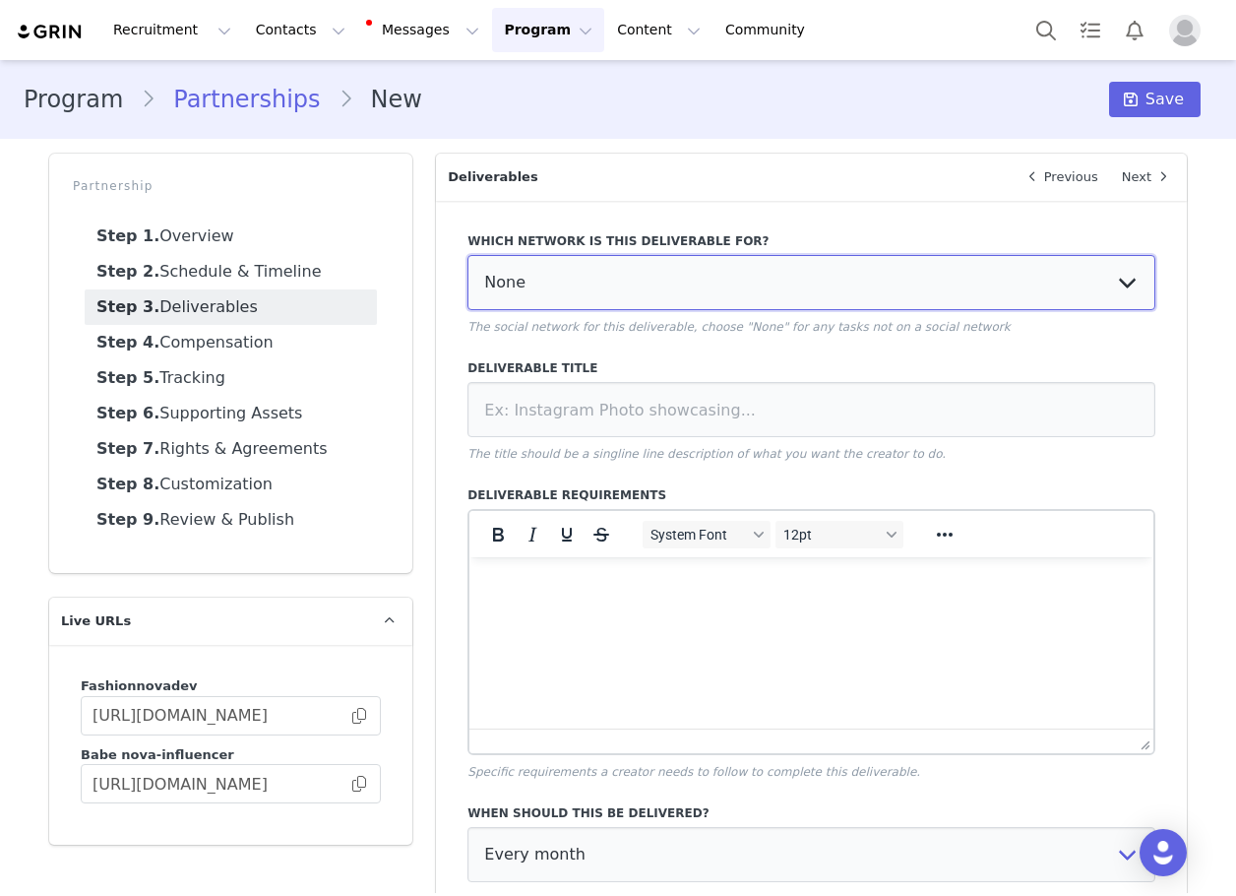
click at [621, 283] on select "None YouTube Twitter Instagram Facebook Twitch TikTok Pinterest" at bounding box center [812, 282] width 688 height 55
select select "5"
click at [468, 255] on select "None YouTube Twitter Instagram Facebook Twitch TikTok Pinterest" at bounding box center [812, 282] width 688 height 55
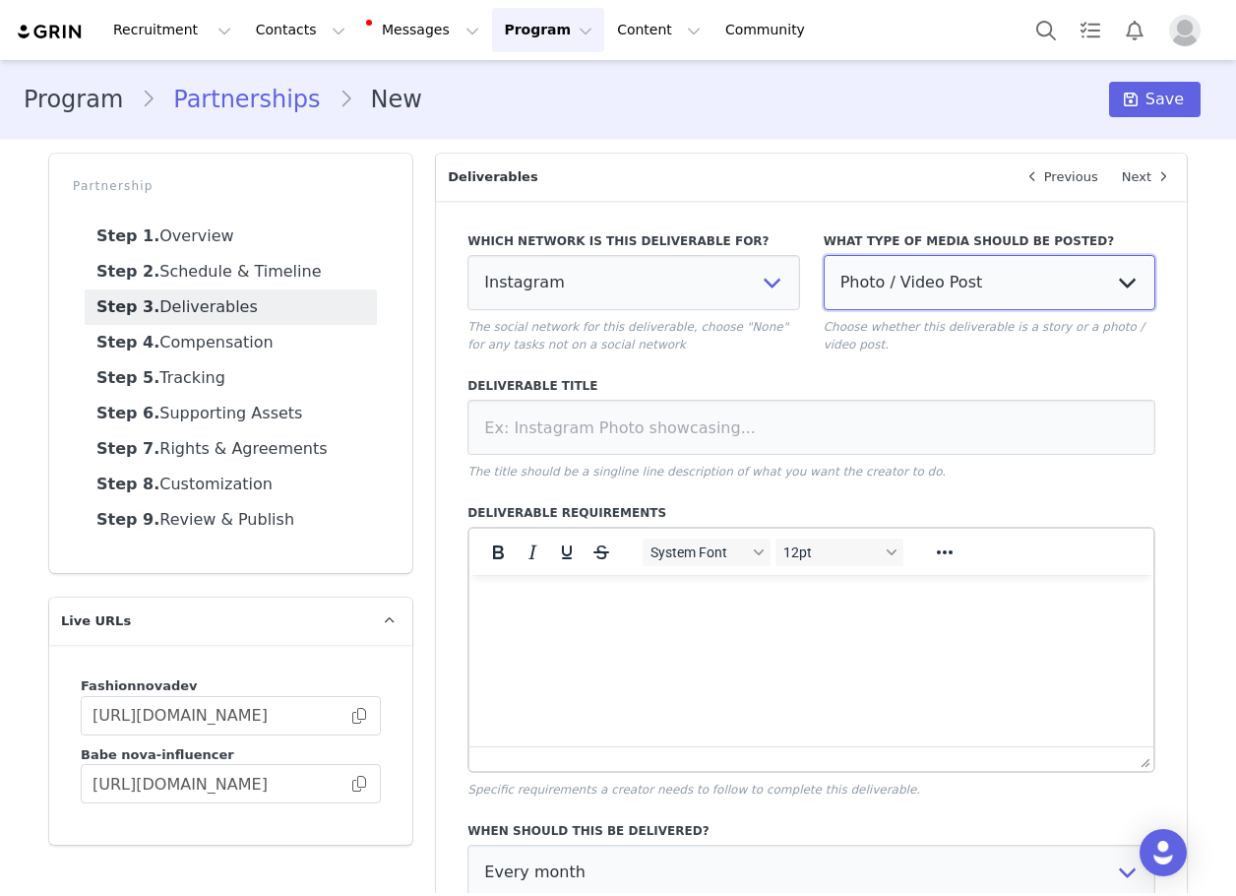
click at [889, 276] on select "Photo / Video Post Story Text in Bio Highlight Reel" at bounding box center [990, 282] width 332 height 55
select select
click at [824, 255] on select "Photo / Video Post Story Text in Bio Highlight Reel" at bounding box center [990, 282] width 332 height 55
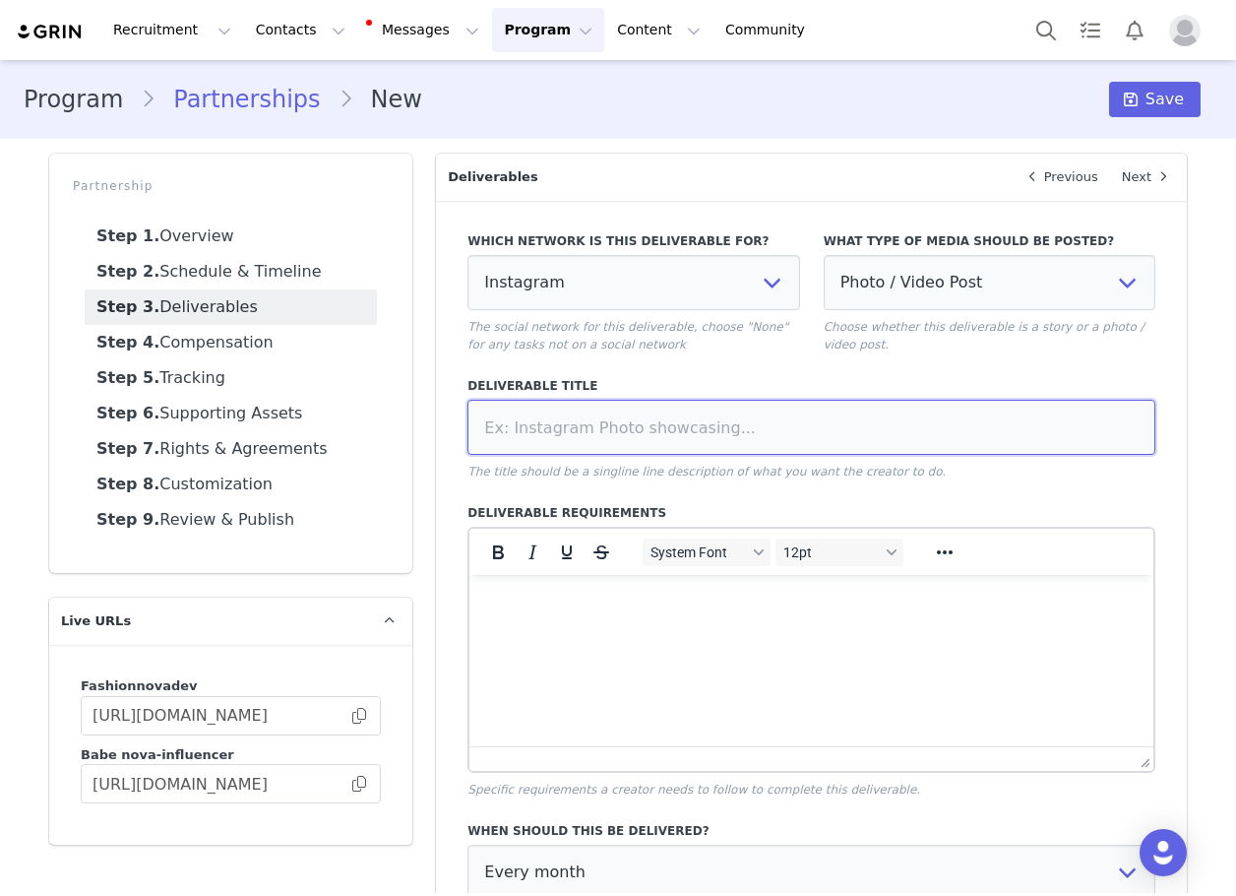
click at [786, 421] on input at bounding box center [812, 427] width 688 height 55
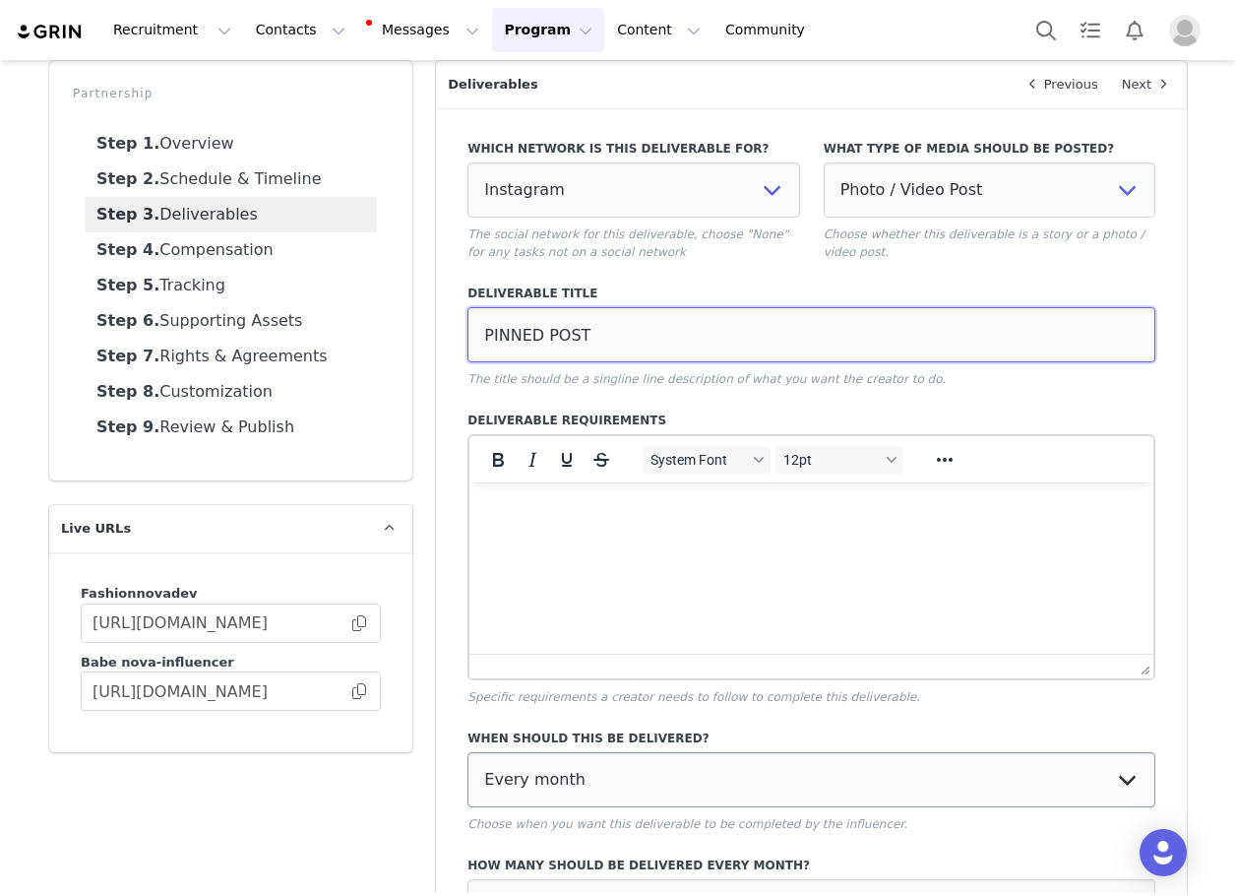
scroll to position [325, 0]
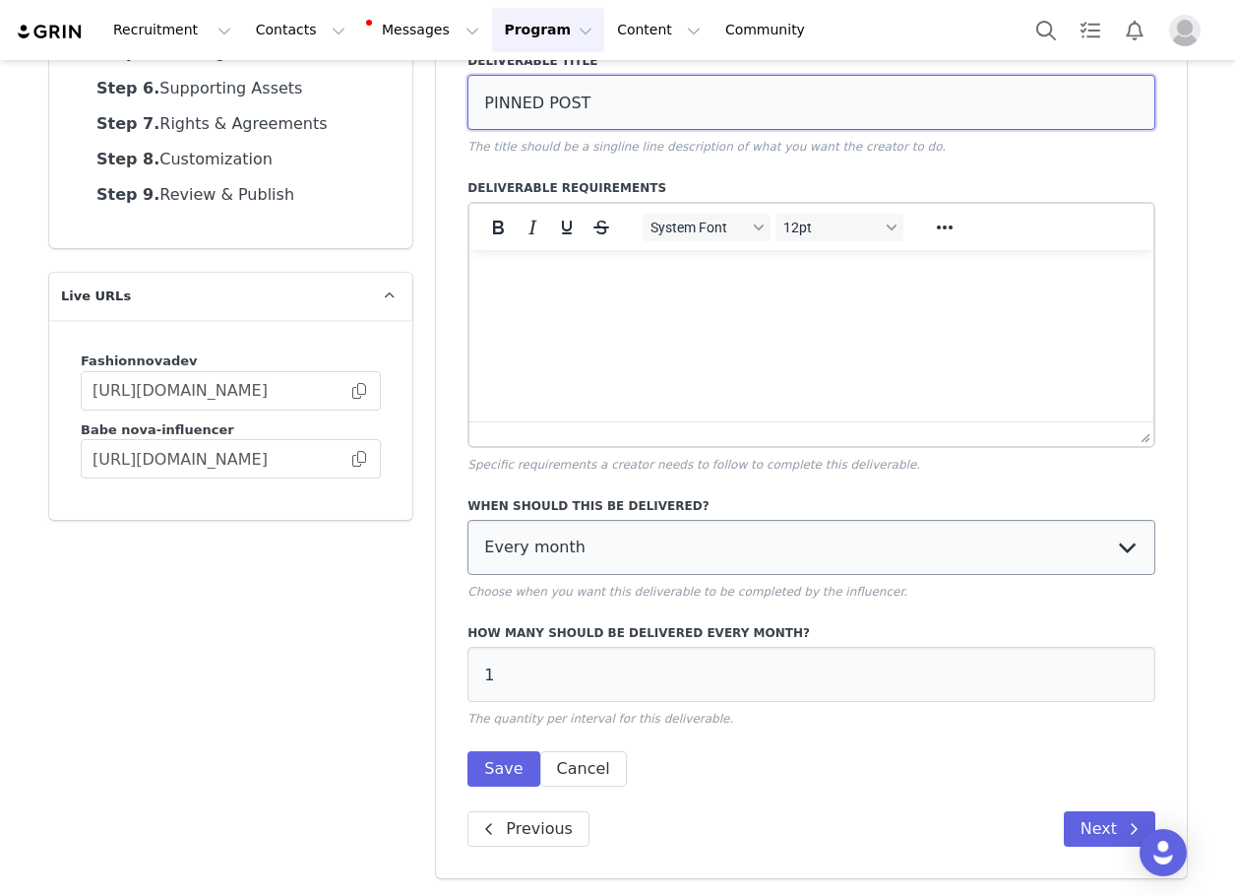
type input "PINNED POST"
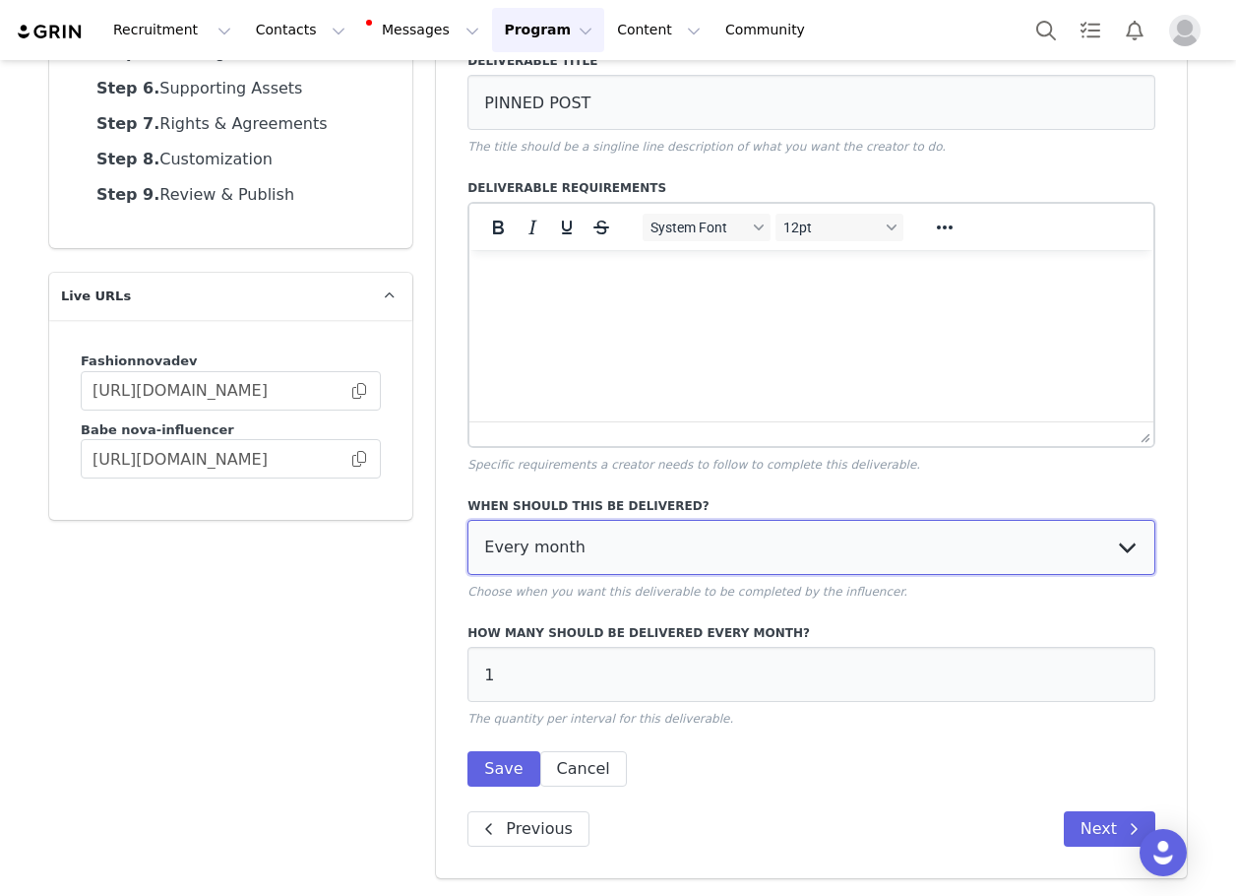
drag, startPoint x: 619, startPoint y: 554, endPoint x: 628, endPoint y: 694, distance: 140.1
click at [618, 554] on select "Every month Every other month In specific months Throughout partnership" at bounding box center [812, 547] width 688 height 55
drag, startPoint x: 579, startPoint y: 560, endPoint x: 575, endPoint y: 572, distance: 12.5
click at [579, 561] on select "Every month Every other month In specific months Throughout partnership" at bounding box center [812, 547] width 688 height 55
select select "throughout"
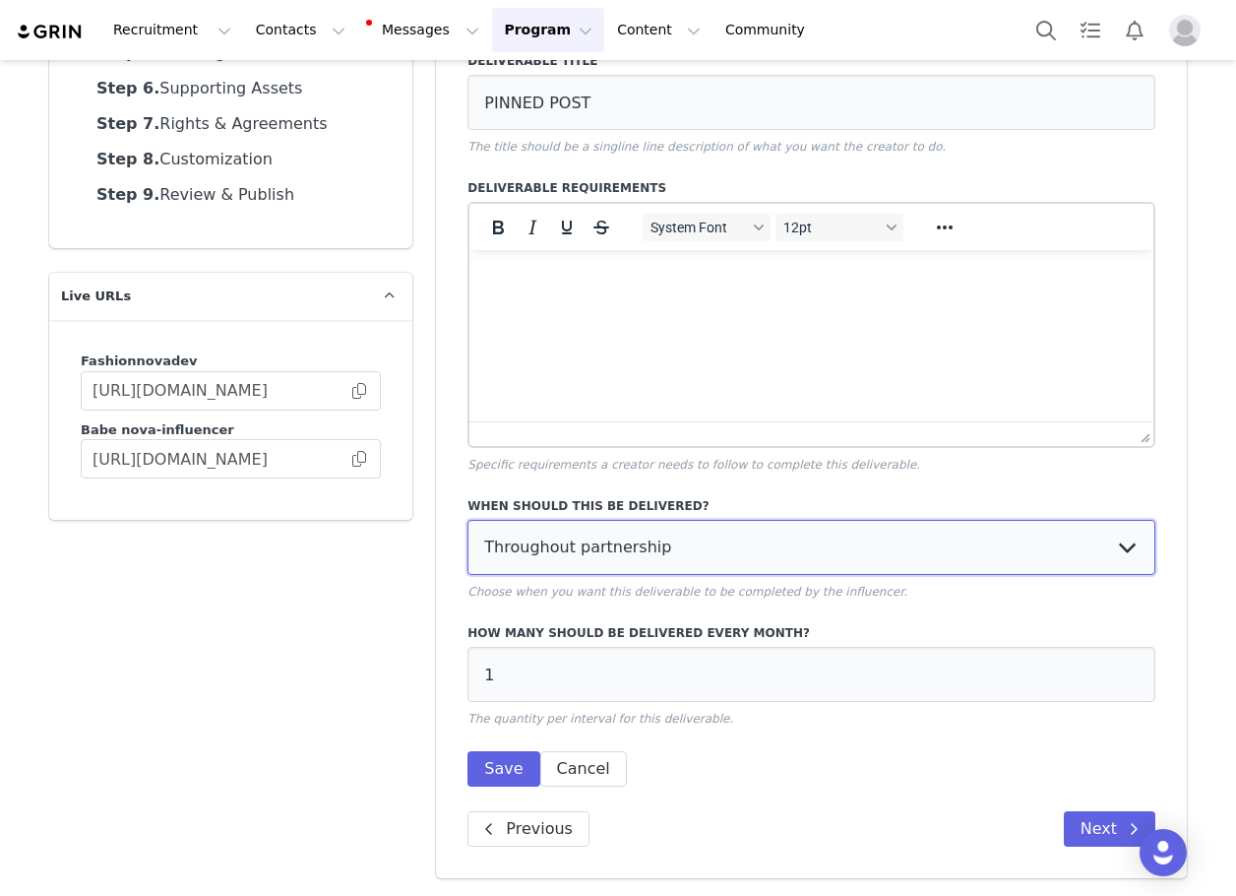
click at [468, 520] on select "Every month Every other month In specific months Throughout partnership" at bounding box center [812, 547] width 688 height 55
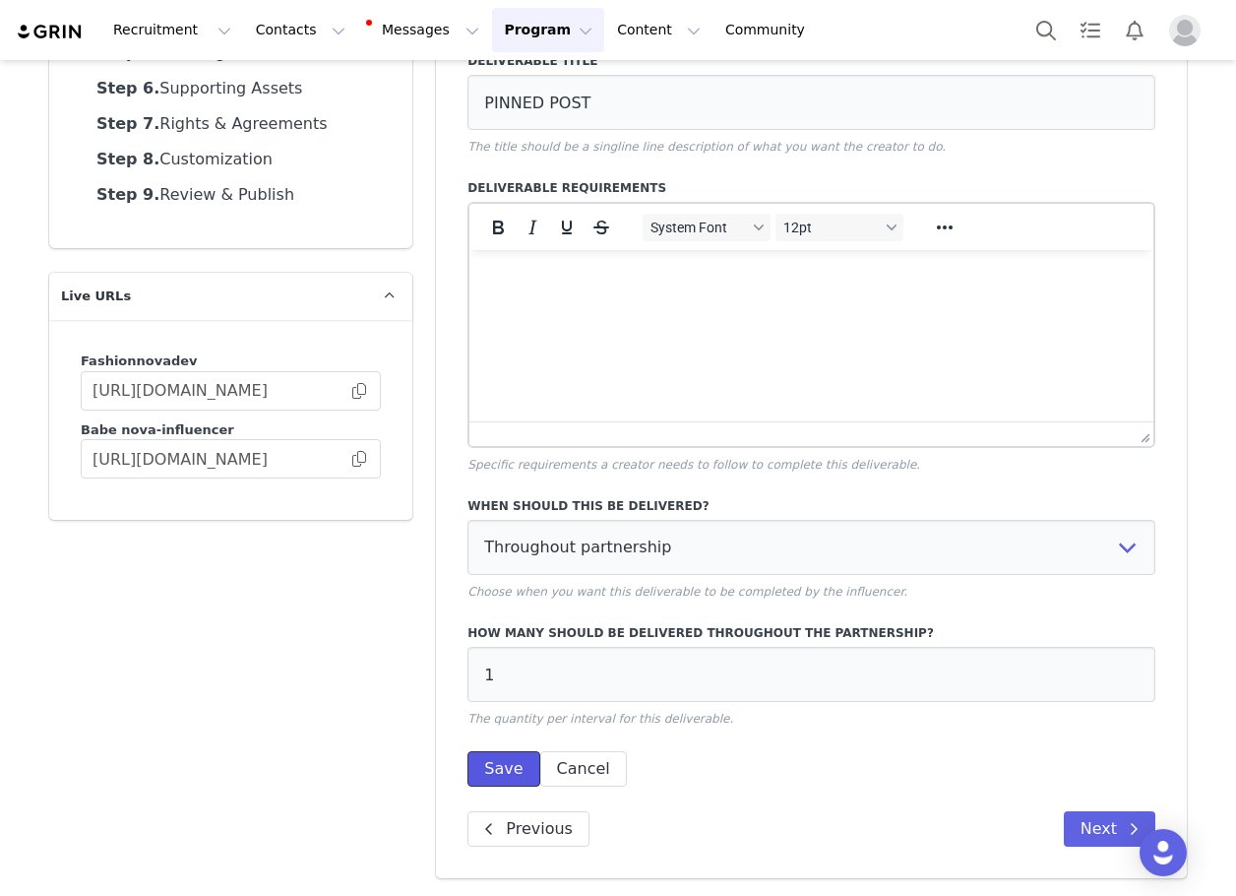
click at [496, 763] on button "Save" at bounding box center [504, 768] width 72 height 35
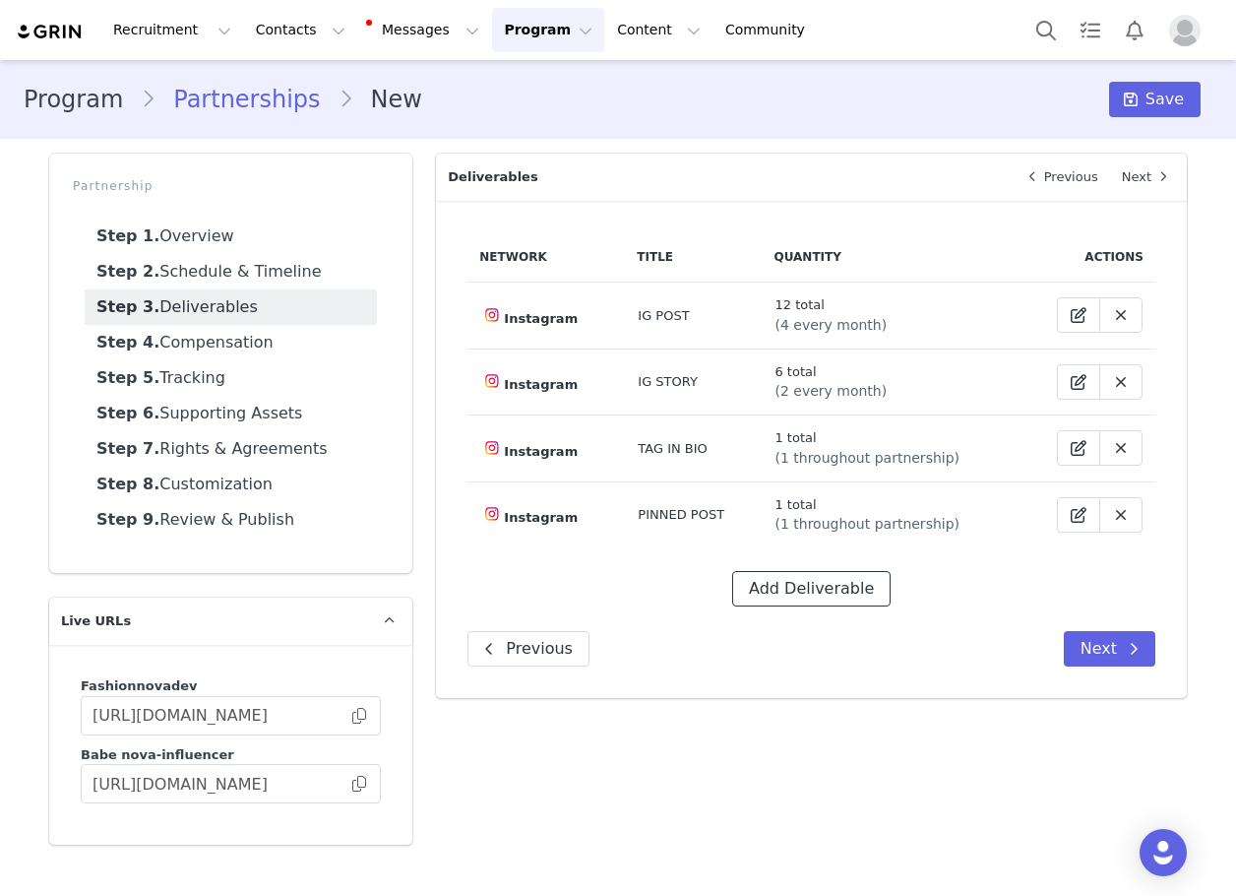
click at [836, 574] on button "Add Deliverable" at bounding box center [811, 588] width 158 height 35
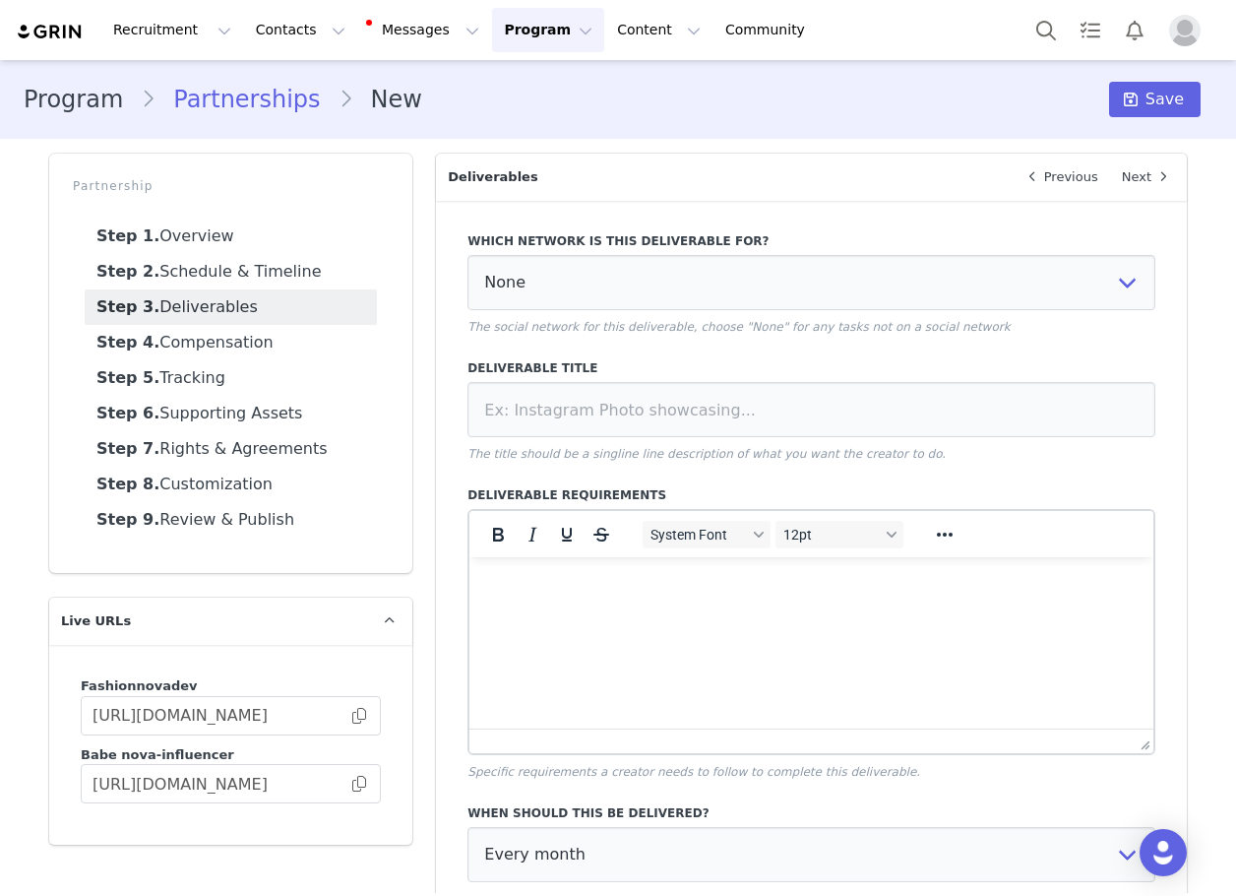
click at [634, 312] on div "Which network is this deliverable for? None YouTube Twitter Instagram Facebook …" at bounding box center [812, 283] width 688 height 103
drag, startPoint x: 602, startPoint y: 284, endPoint x: 594, endPoint y: 307, distance: 24.3
click at [599, 288] on select "None YouTube Twitter Instagram Facebook Twitch TikTok Pinterest" at bounding box center [812, 282] width 688 height 55
select select "5"
click at [468, 255] on select "None YouTube Twitter Instagram Facebook Twitch TikTok Pinterest" at bounding box center [812, 282] width 688 height 55
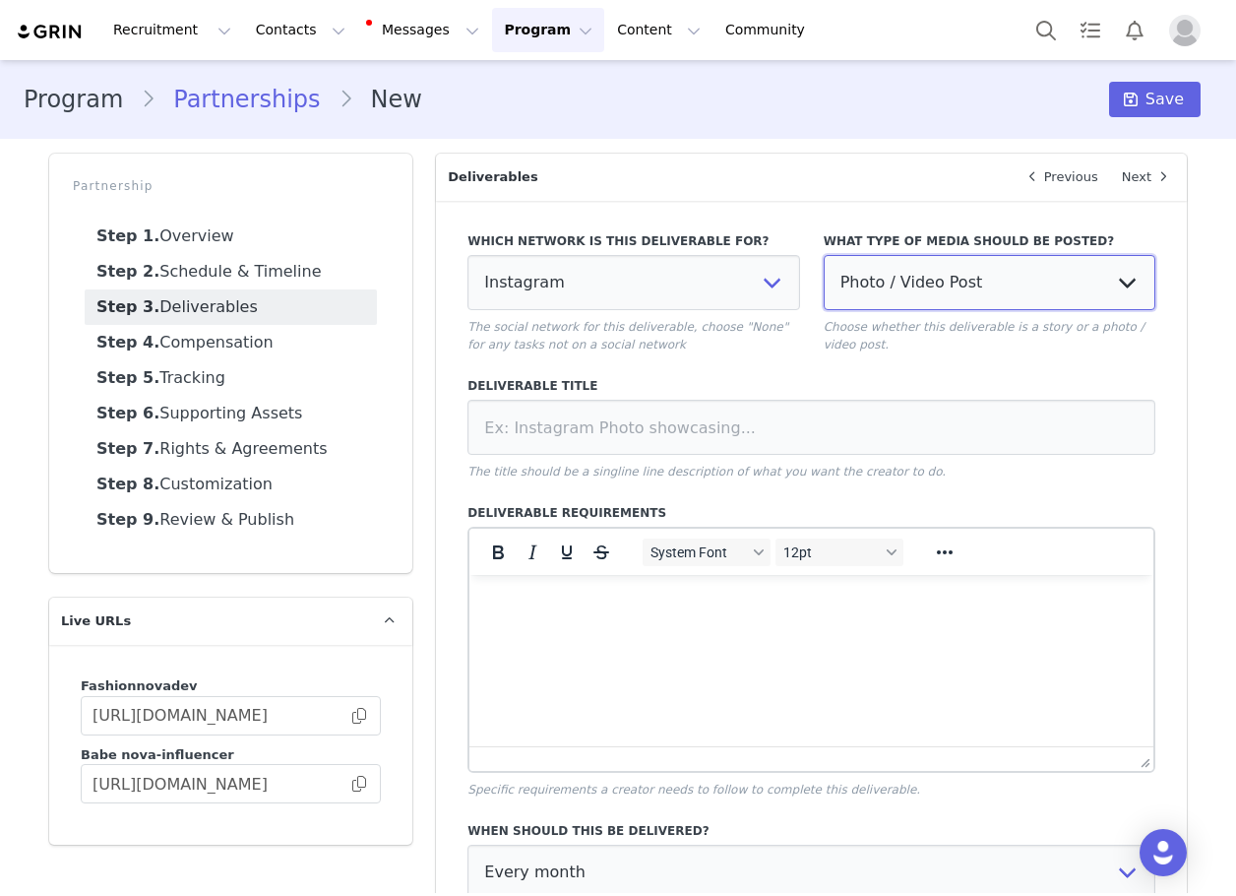
click at [859, 286] on select "Photo / Video Post Story Text in Bio Highlight Reel" at bounding box center [990, 282] width 332 height 55
select select "highlight"
click at [824, 255] on select "Photo / Video Post Story Text in Bio Highlight Reel" at bounding box center [990, 282] width 332 height 55
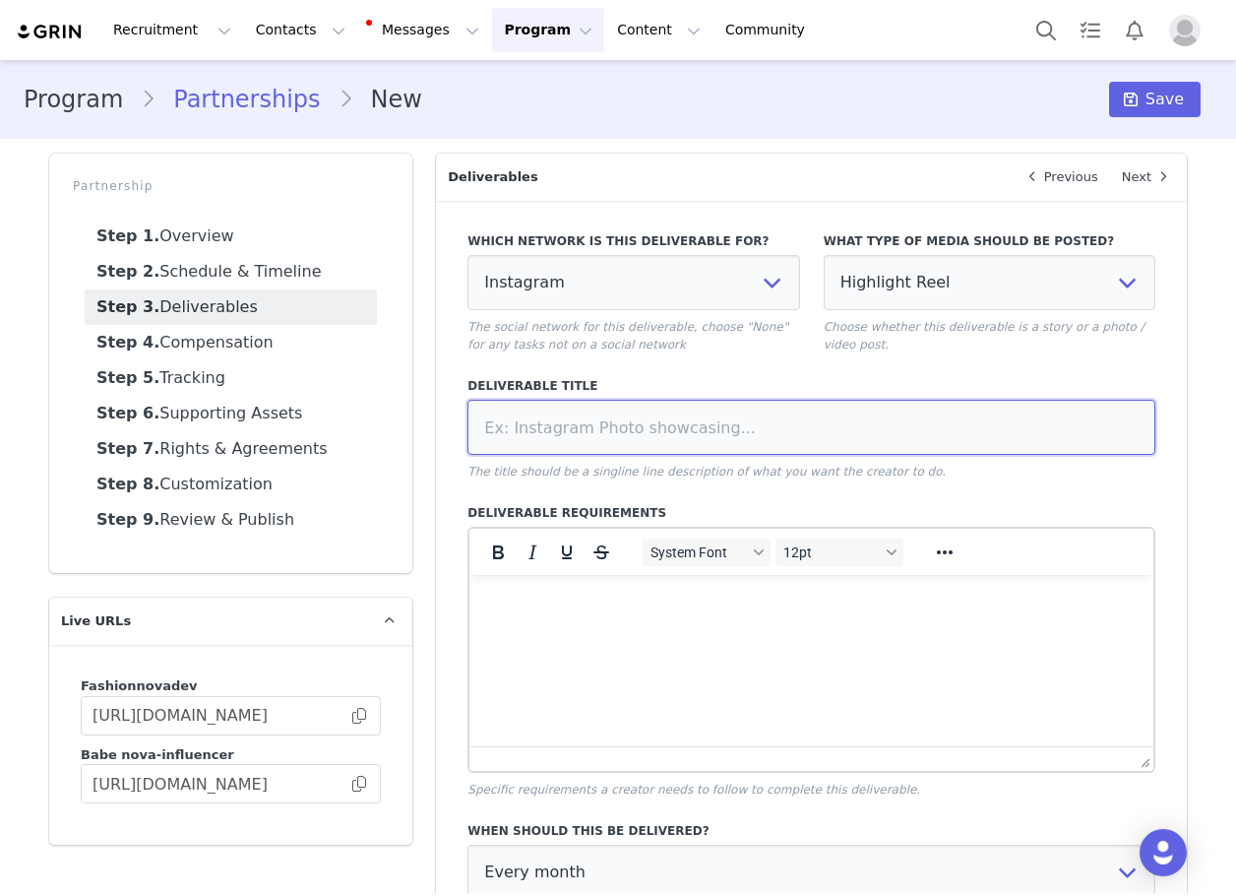
click at [811, 424] on input at bounding box center [812, 427] width 688 height 55
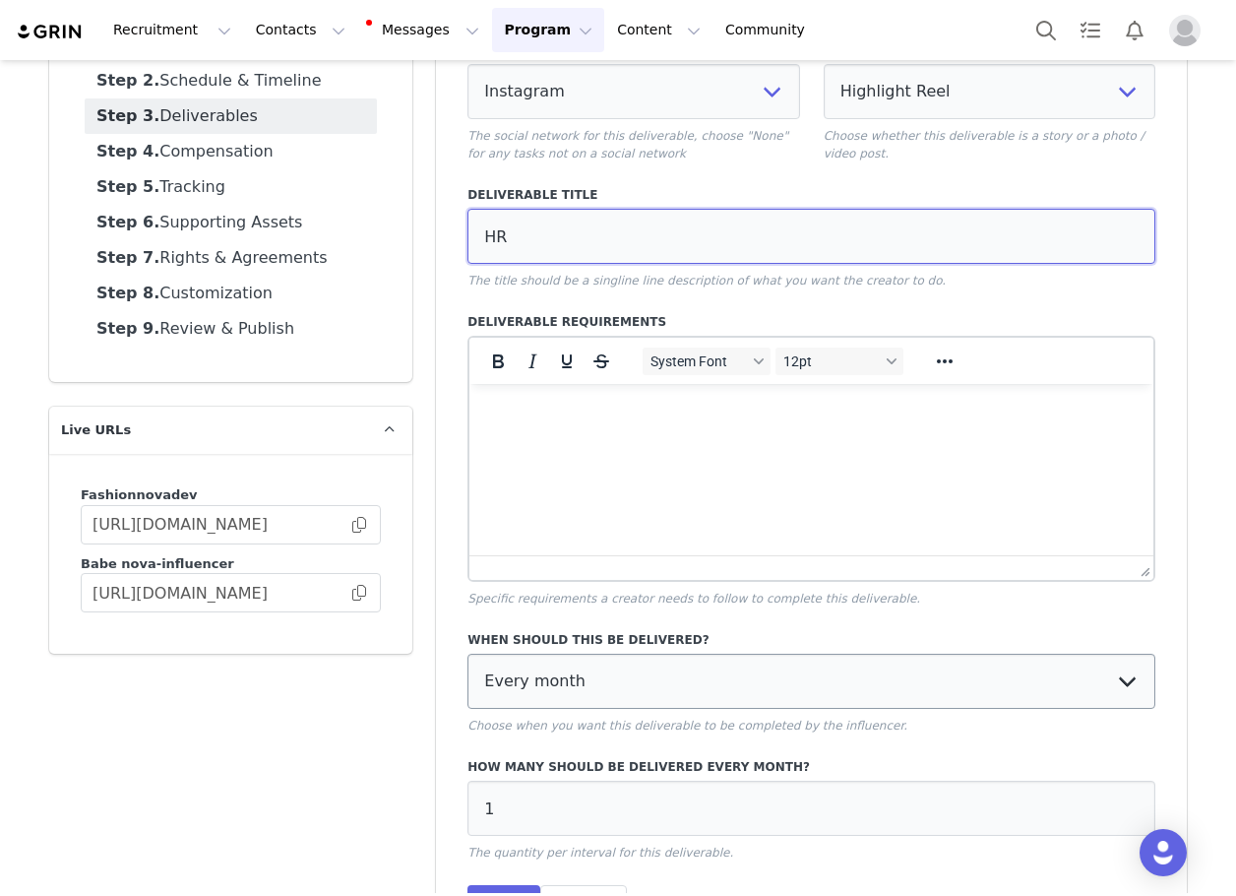
scroll to position [325, 0]
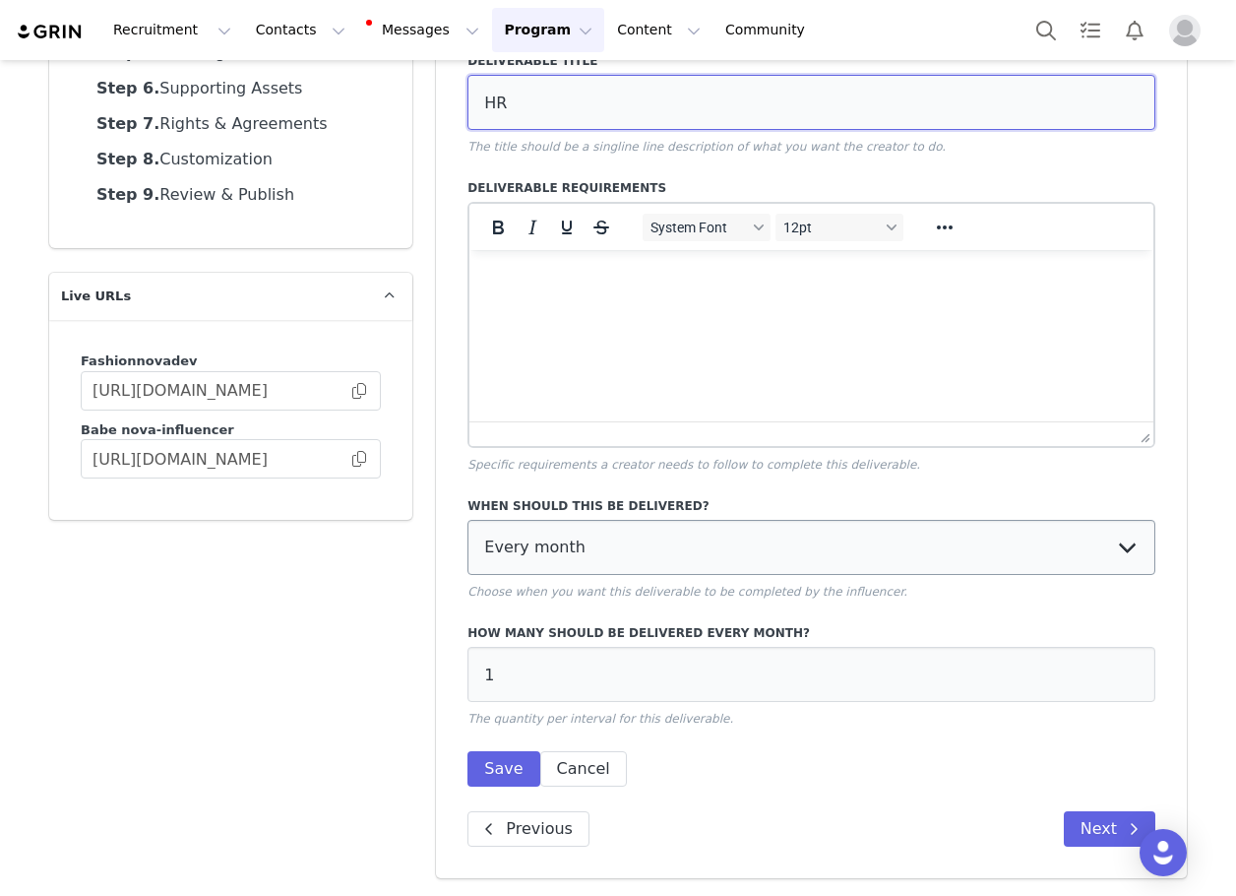
type input "HR"
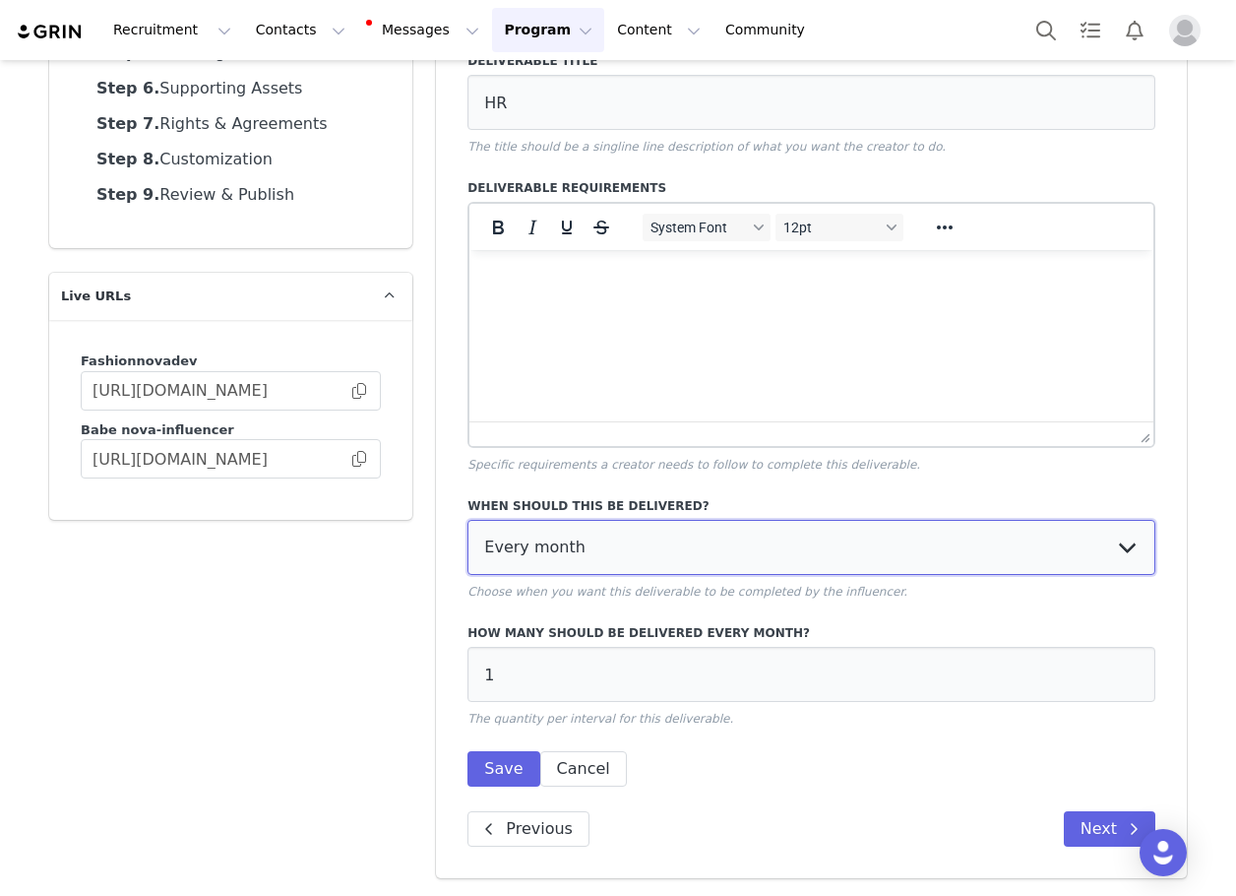
click at [587, 548] on select "Every month Every other month In specific months Throughout partnership" at bounding box center [812, 547] width 688 height 55
click at [551, 554] on select "Every month Every other month In specific months Throughout partnership" at bounding box center [812, 547] width 688 height 55
select select "throughout"
click at [468, 520] on select "Every month Every other month In specific months Throughout partnership" at bounding box center [812, 547] width 688 height 55
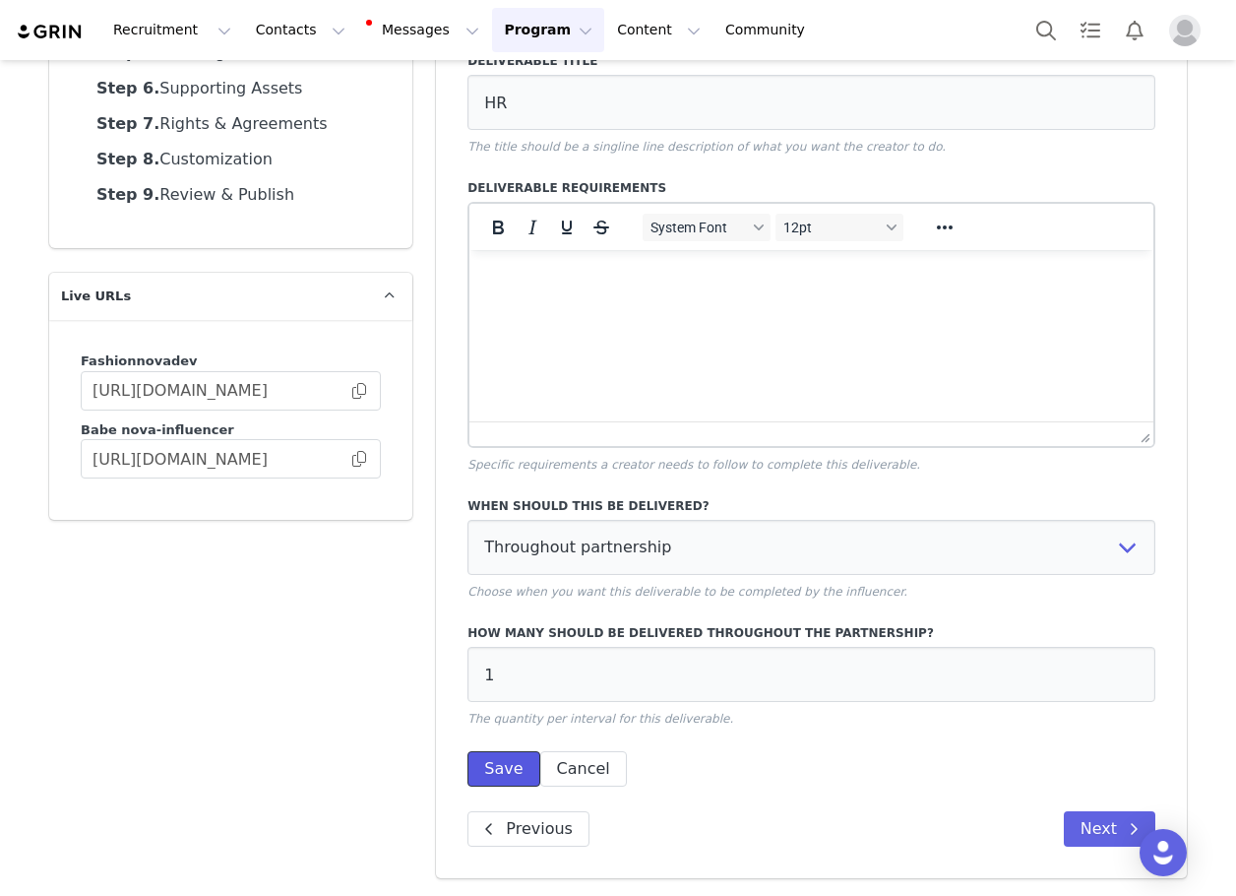
click at [490, 767] on button "Save" at bounding box center [504, 768] width 72 height 35
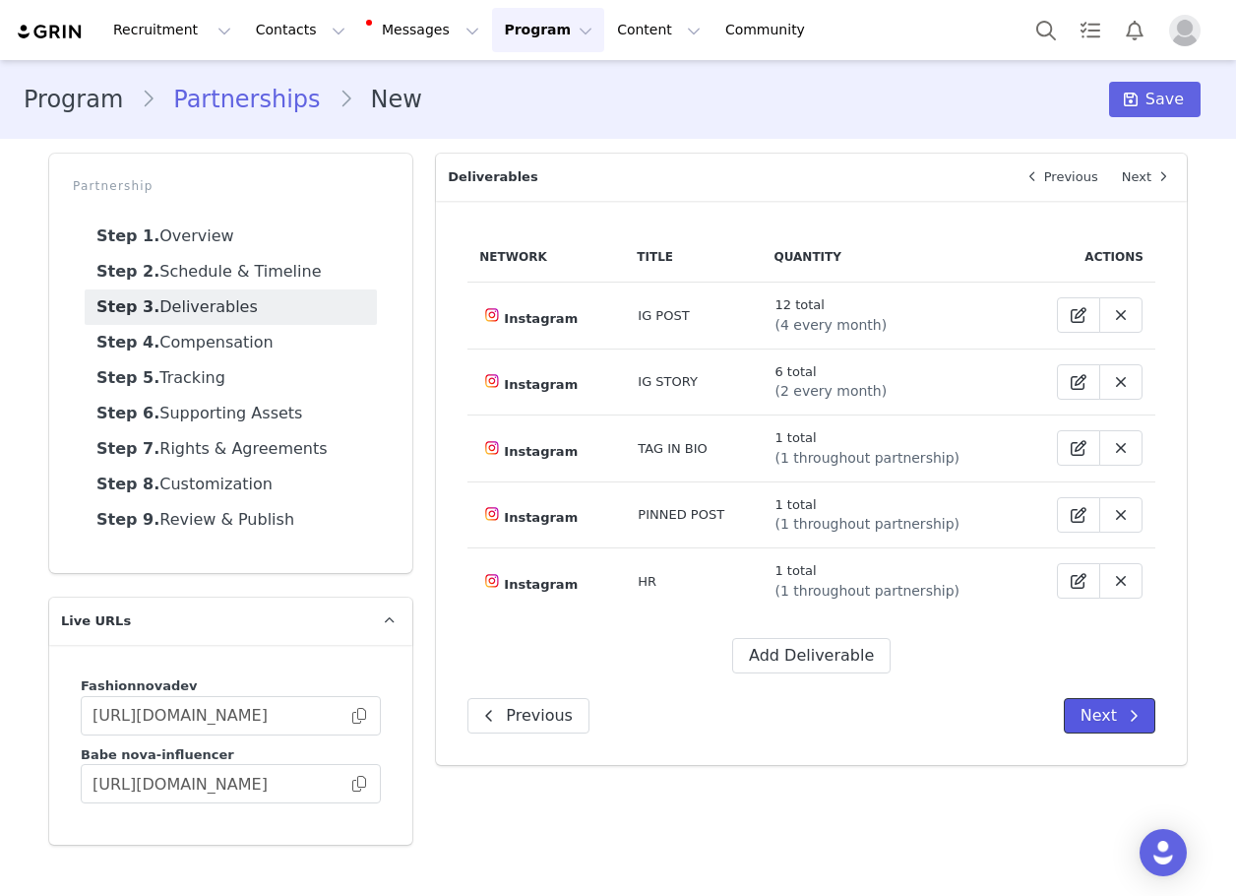
click at [1091, 716] on button "Next" at bounding box center [1110, 715] width 92 height 35
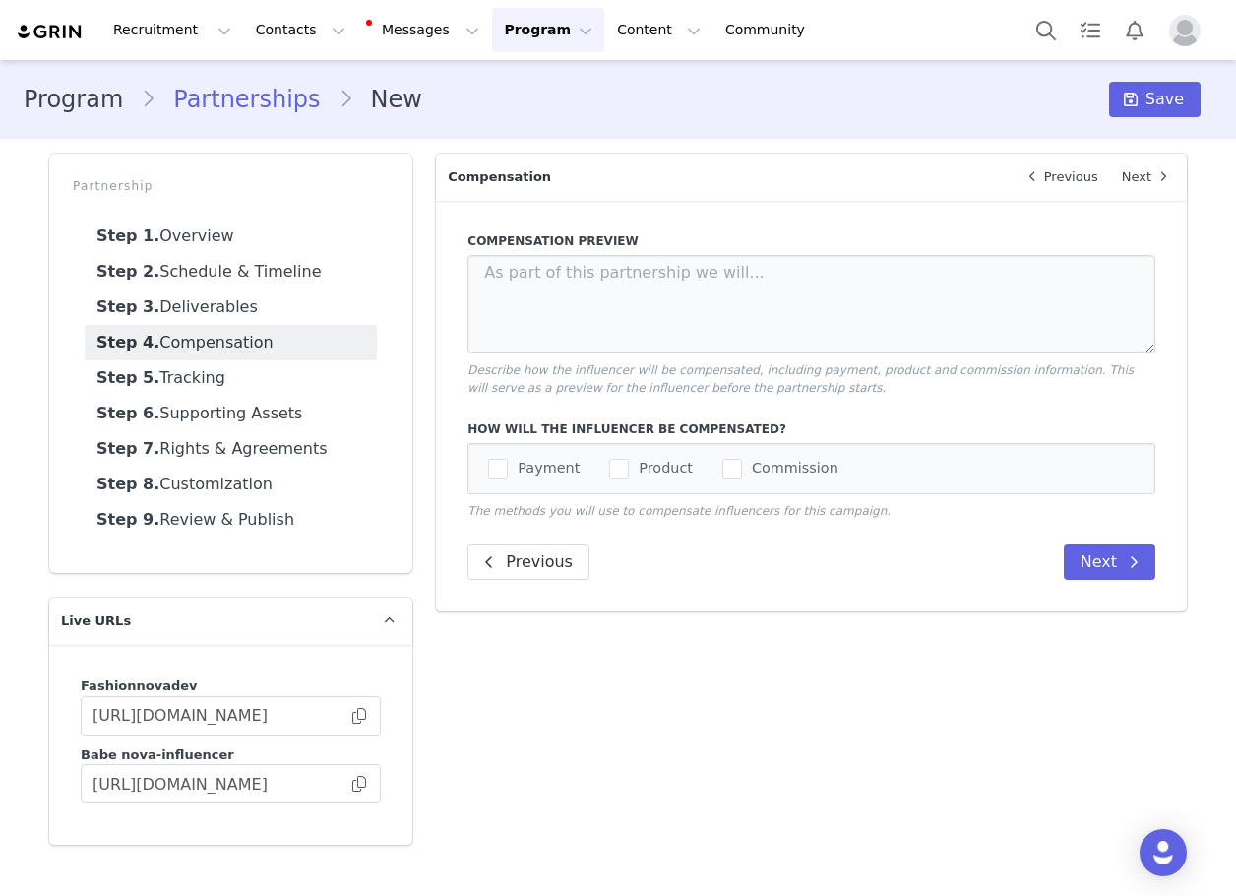
click at [626, 486] on div "Payment Product Commission" at bounding box center [812, 468] width 688 height 51
click at [629, 473] on span "Product" at bounding box center [661, 468] width 64 height 19
click at [629, 459] on input "Product" at bounding box center [629, 459] width 0 height 0
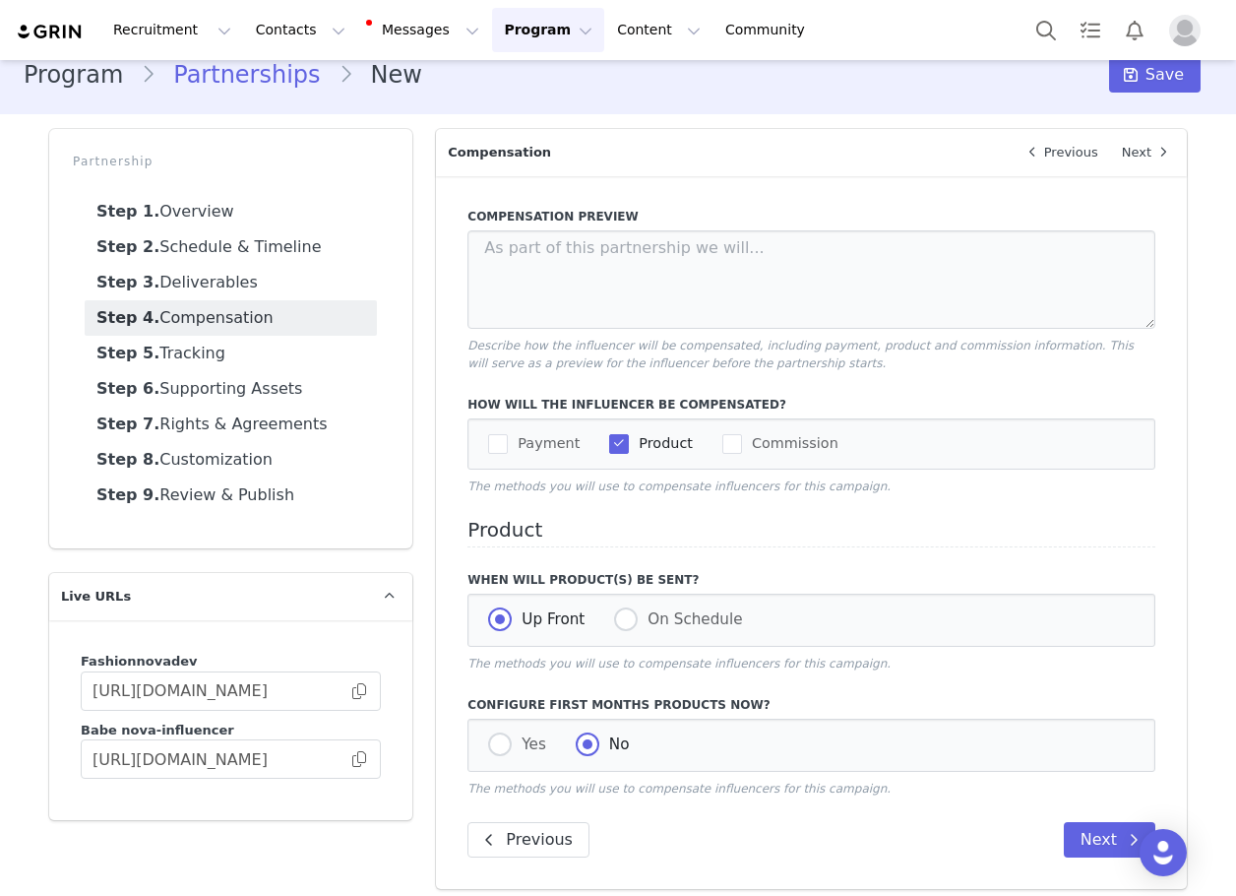
scroll to position [38, 0]
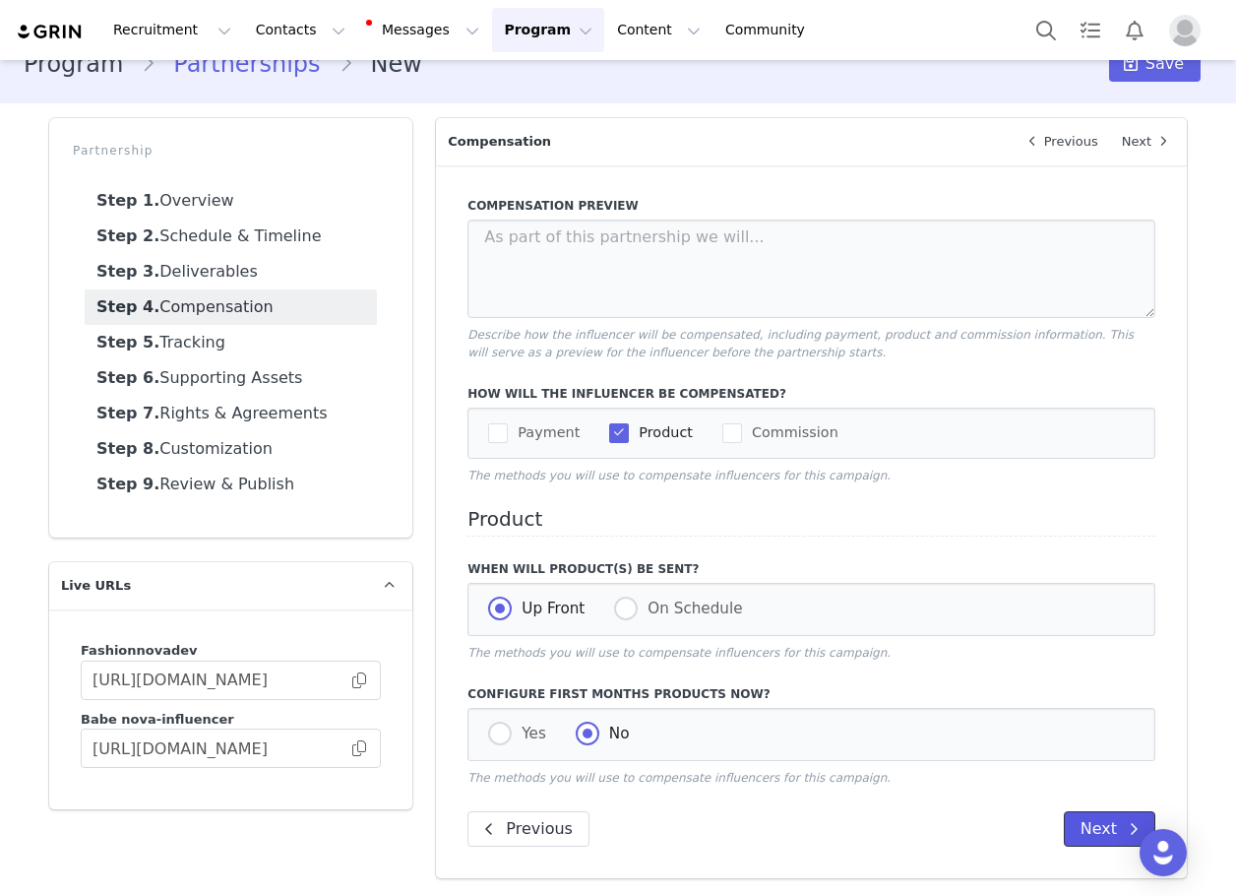
click at [1087, 831] on button "Next" at bounding box center [1110, 828] width 92 height 35
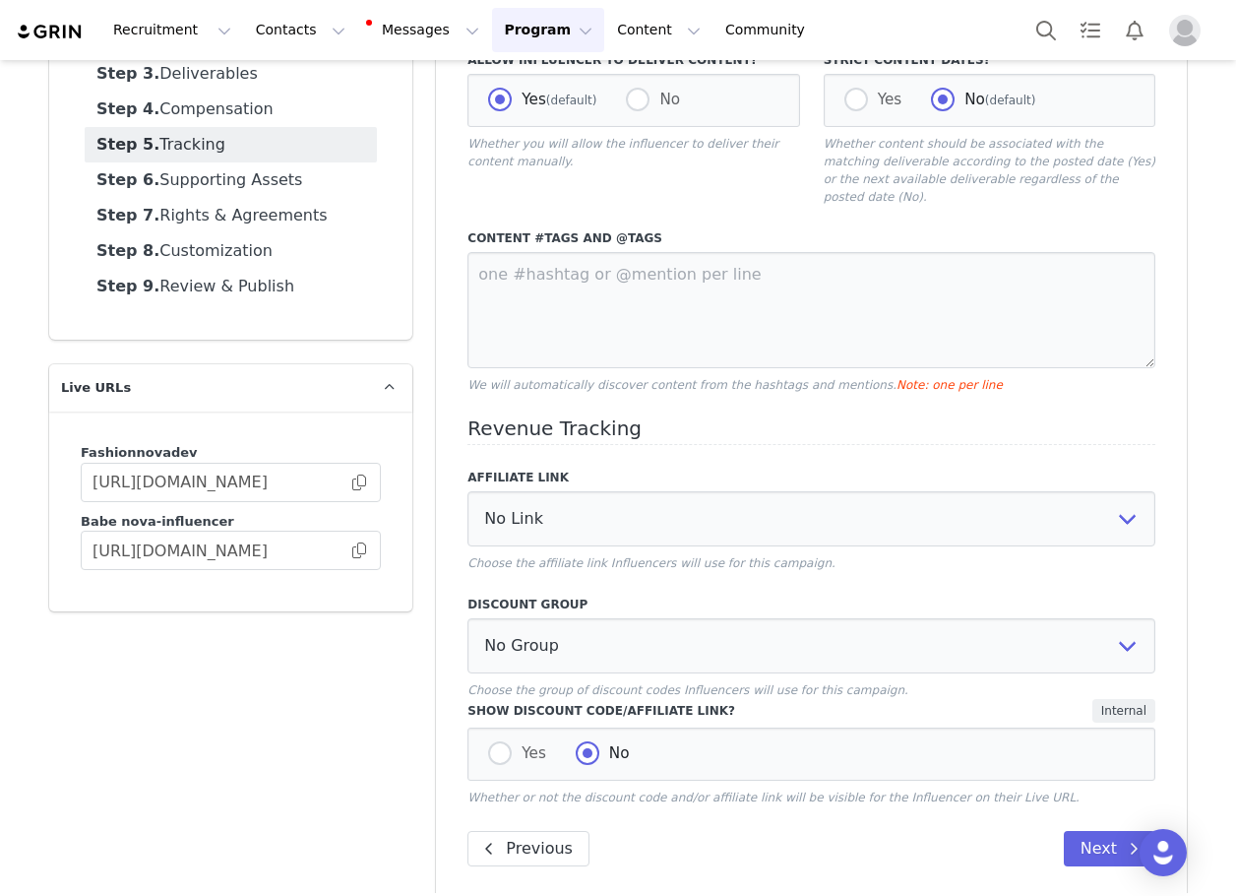
scroll to position [235, 0]
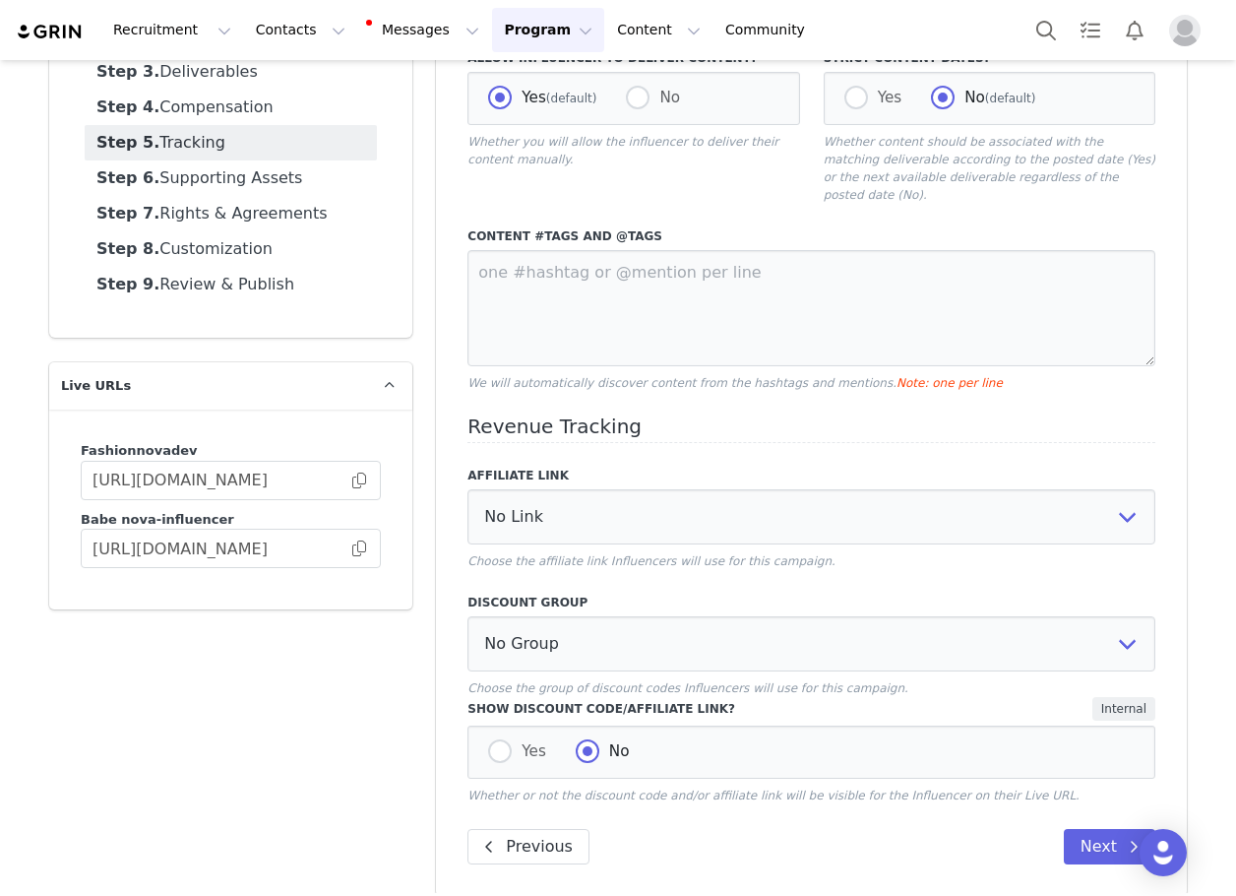
click at [736, 552] on p "Choose the affiliate link Influencers will use for this campaign." at bounding box center [812, 561] width 688 height 18
click at [717, 499] on select "No Link Test Group: [URL][DOMAIN_NAME] Test Link: [URL][DOMAIN_NAME] WL Test: […" at bounding box center [812, 516] width 688 height 55
select select "3248"
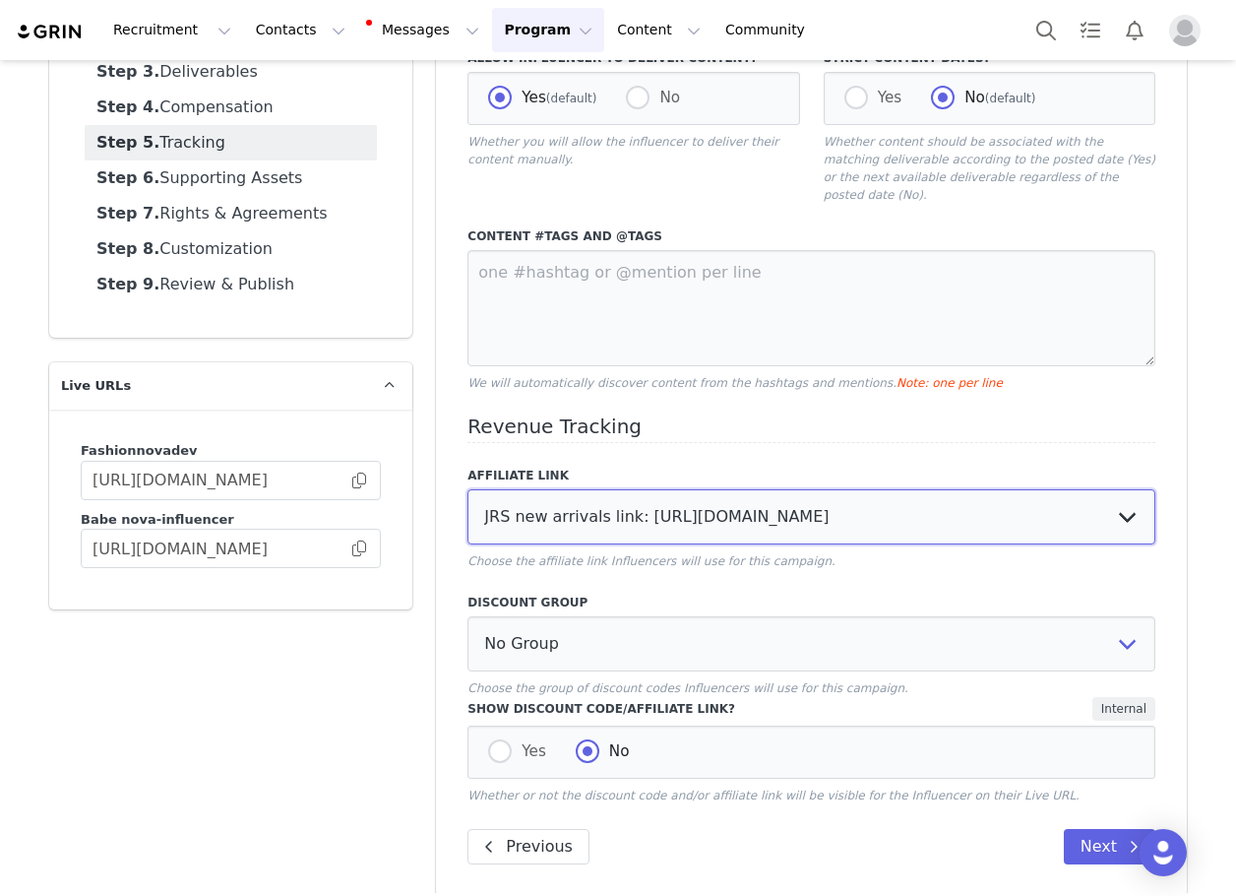
click at [468, 489] on select "No Link Test Group: [URL][DOMAIN_NAME] Test Link: [URL][DOMAIN_NAME] WL Test: […" at bounding box center [812, 516] width 688 height 55
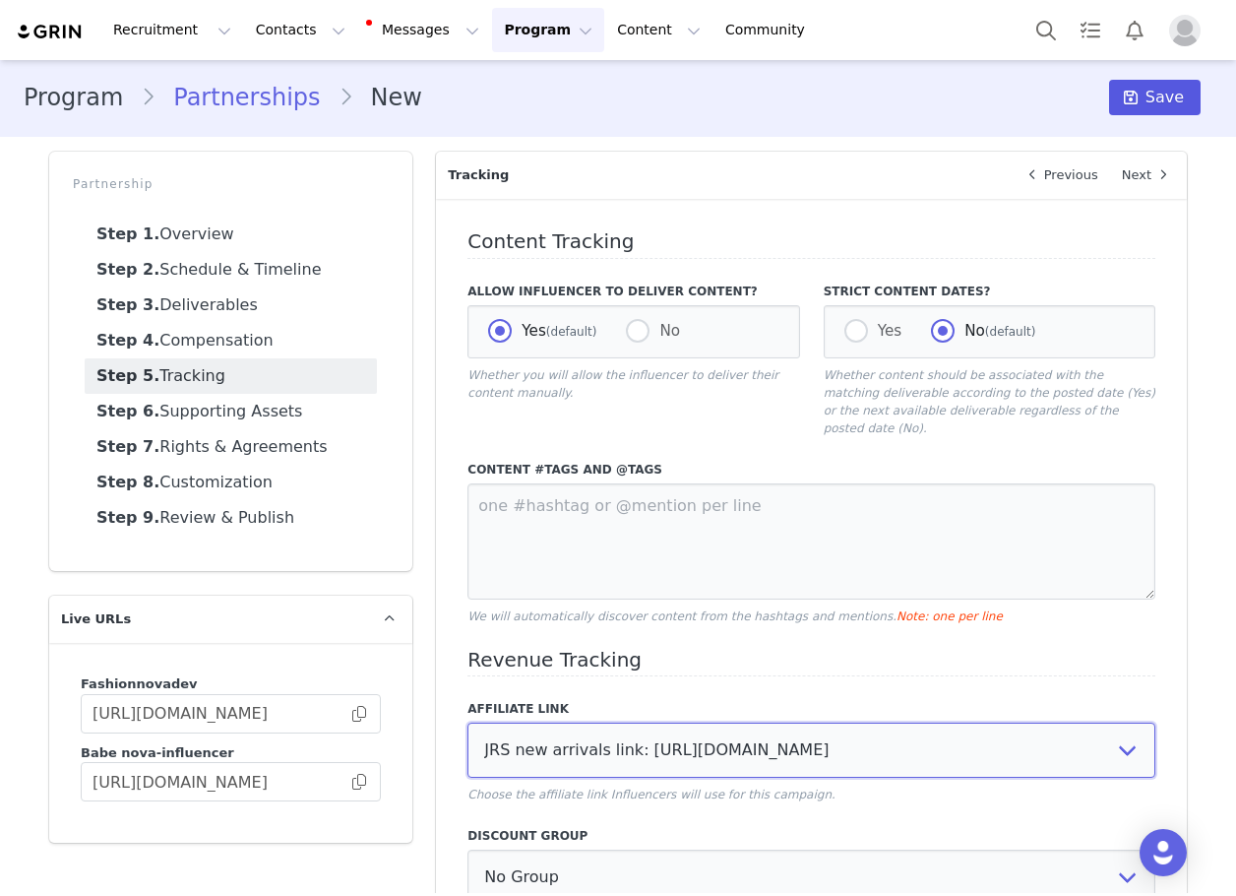
scroll to position [0, 0]
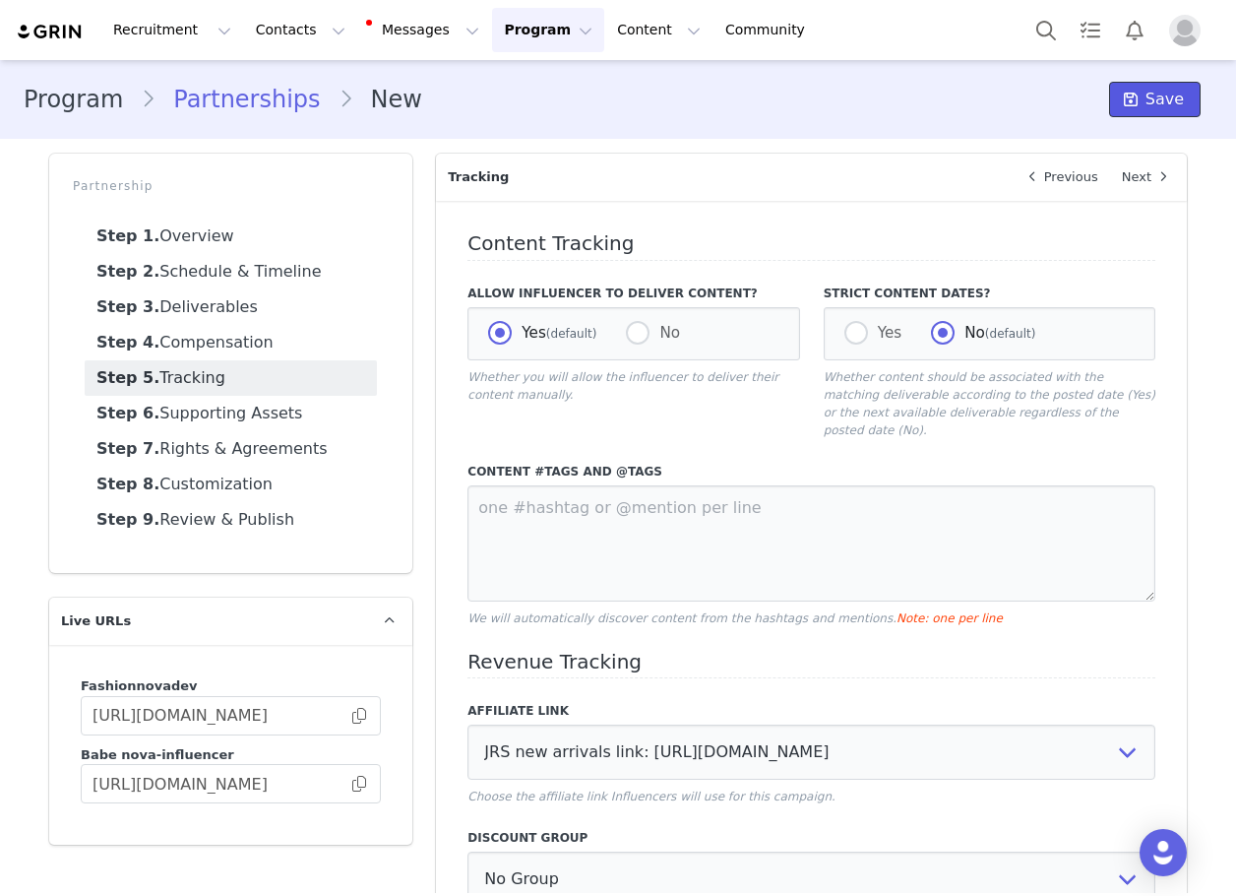
click at [1128, 101] on icon at bounding box center [1131, 100] width 14 height 16
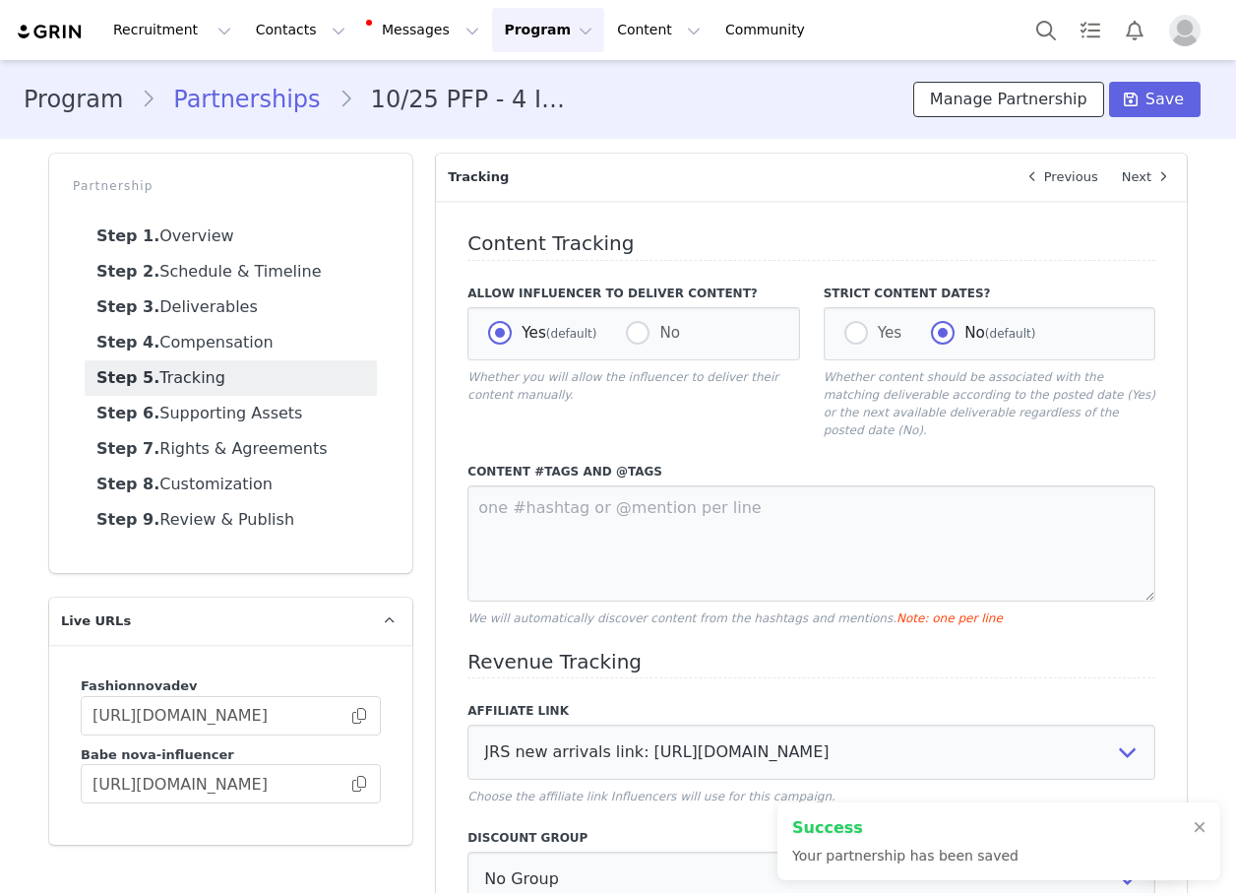
click at [991, 96] on button "Manage Partnership" at bounding box center [1008, 99] width 191 height 35
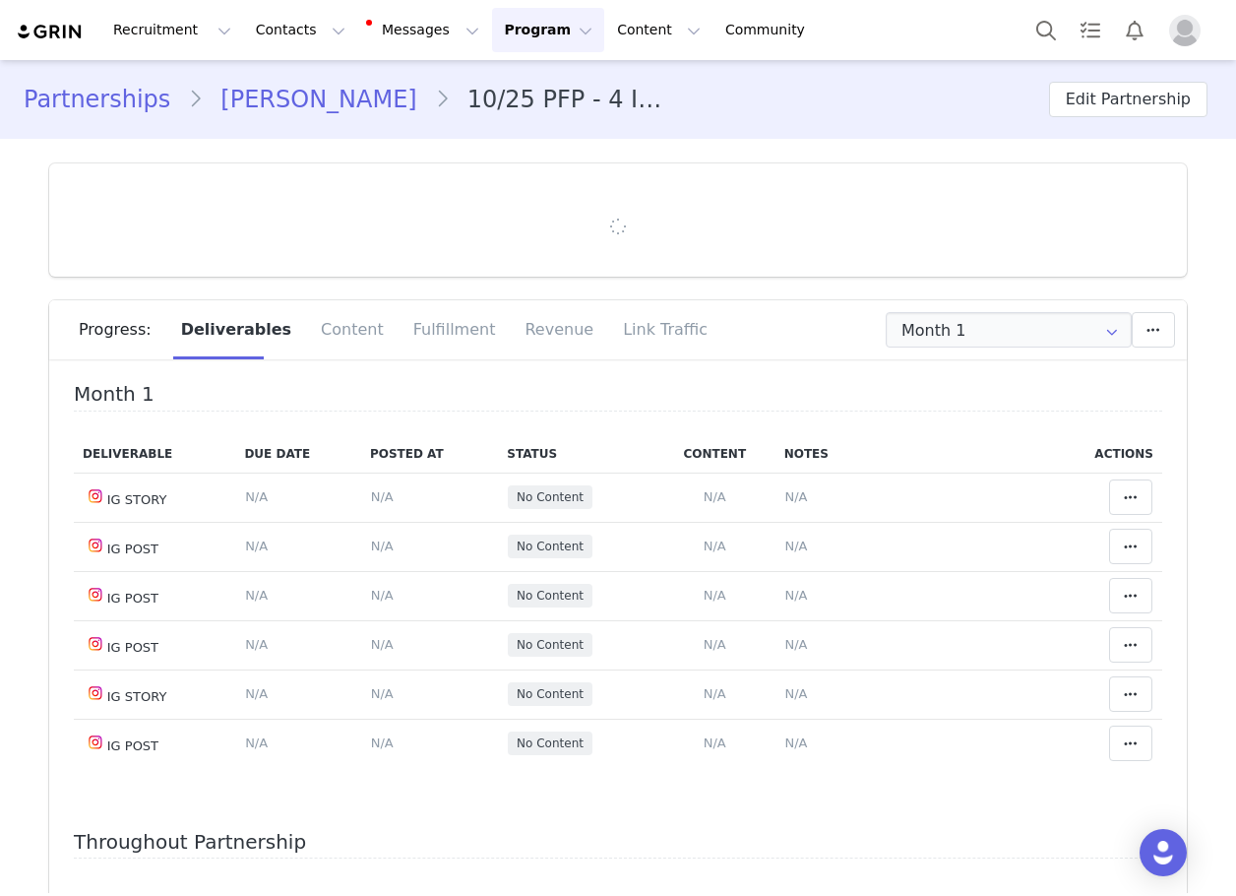
type input "+1 ([GEOGRAPHIC_DATA])"
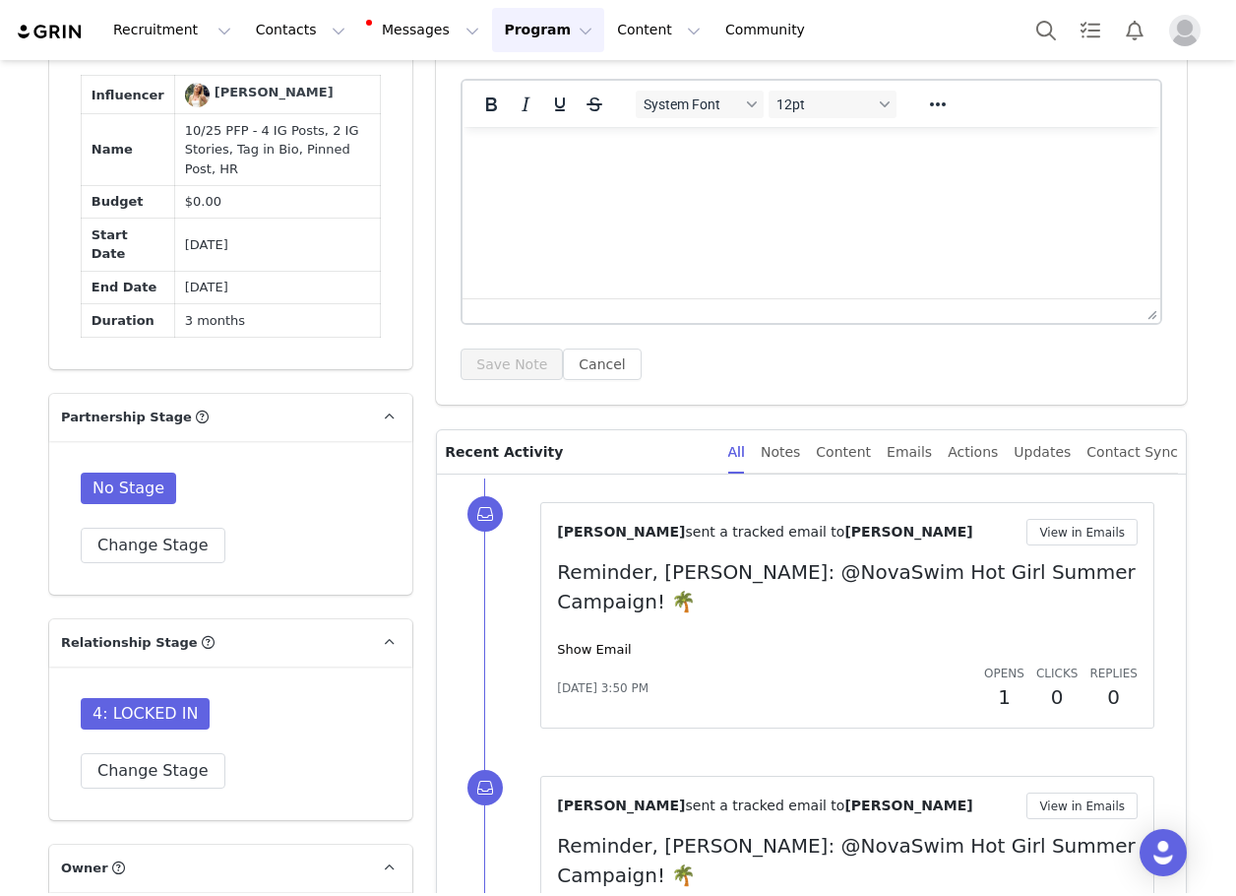
scroll to position [1378, 0]
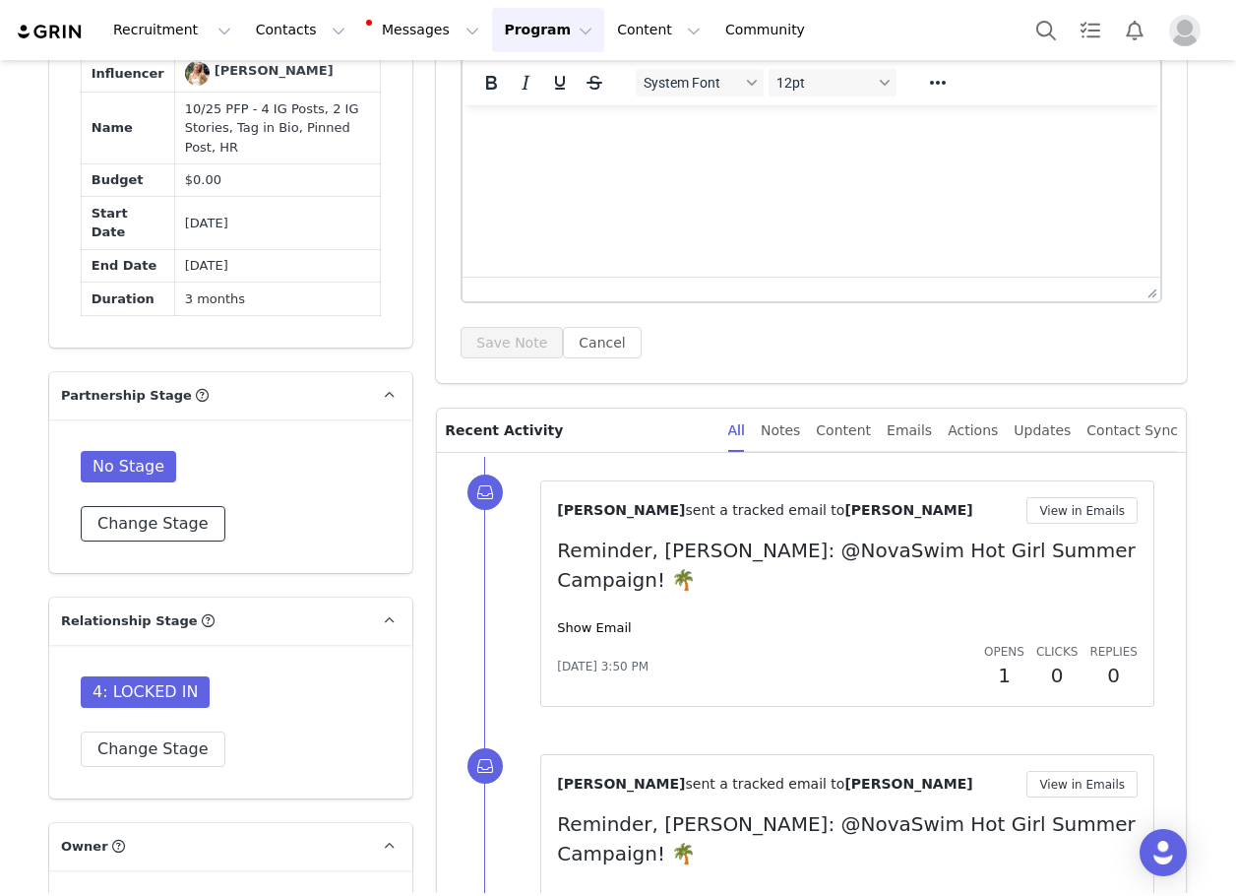
click at [172, 506] on button "Change Stage" at bounding box center [153, 523] width 145 height 35
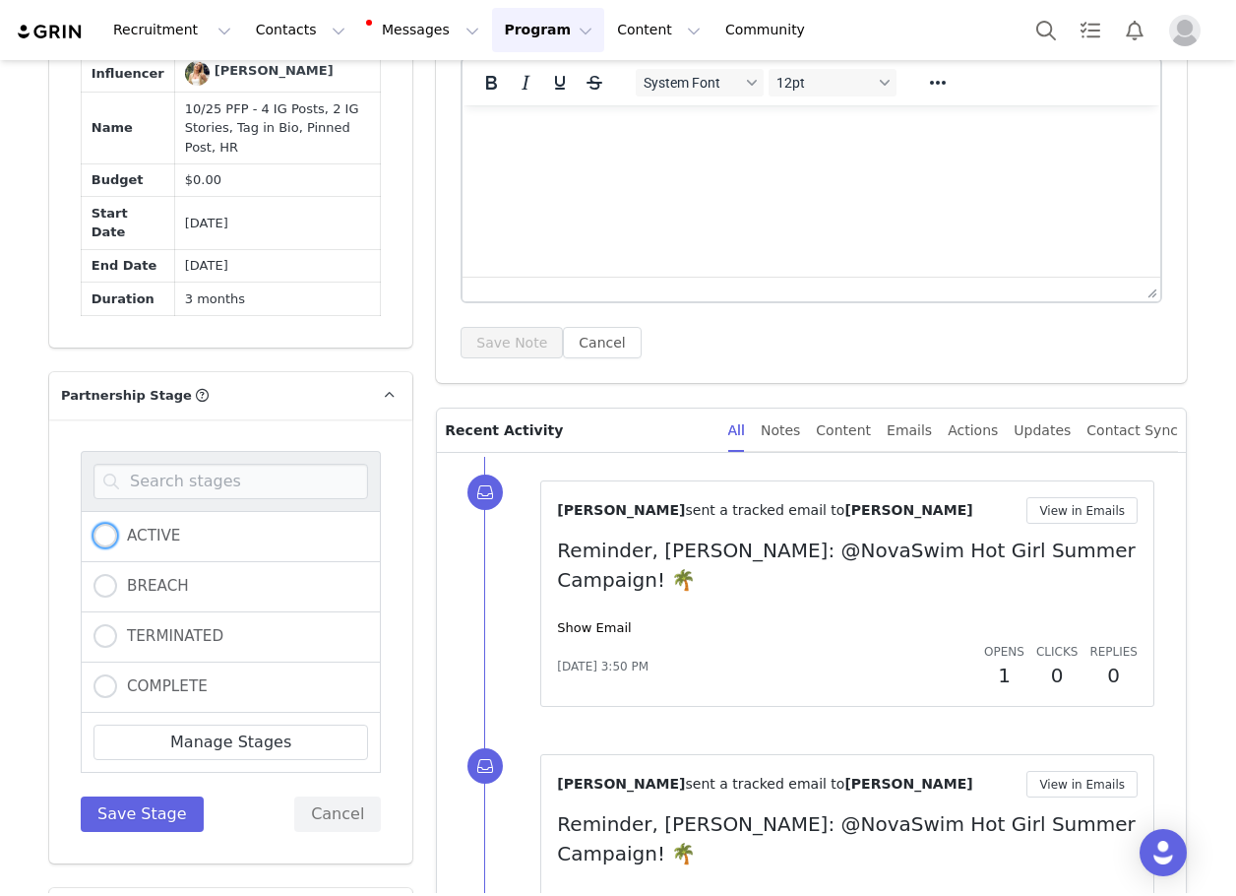
click at [150, 527] on span "ACTIVE" at bounding box center [148, 536] width 63 height 18
click at [117, 524] on input "ACTIVE" at bounding box center [106, 537] width 24 height 26
radio input "true"
click at [139, 796] on button "Save Stage" at bounding box center [142, 813] width 123 height 35
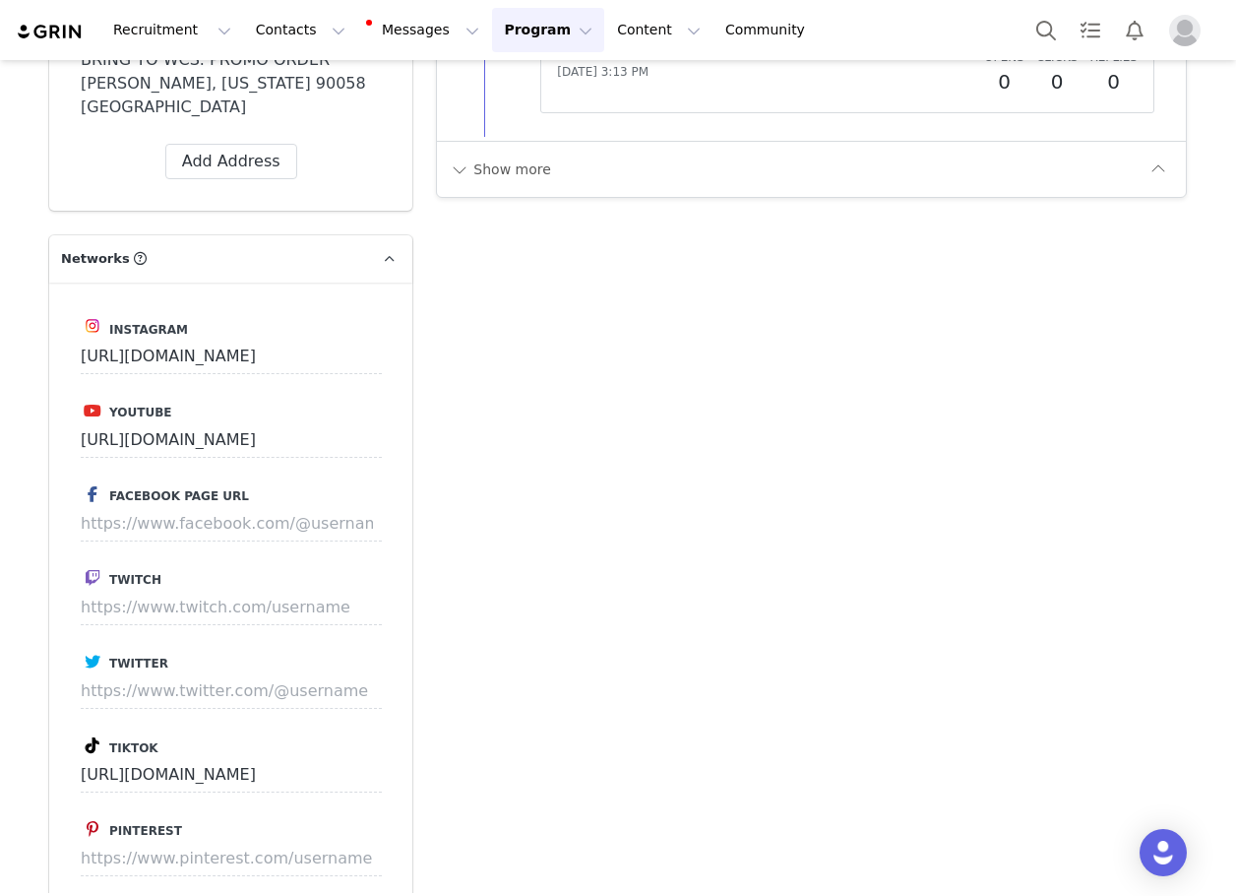
scroll to position [7546, 0]
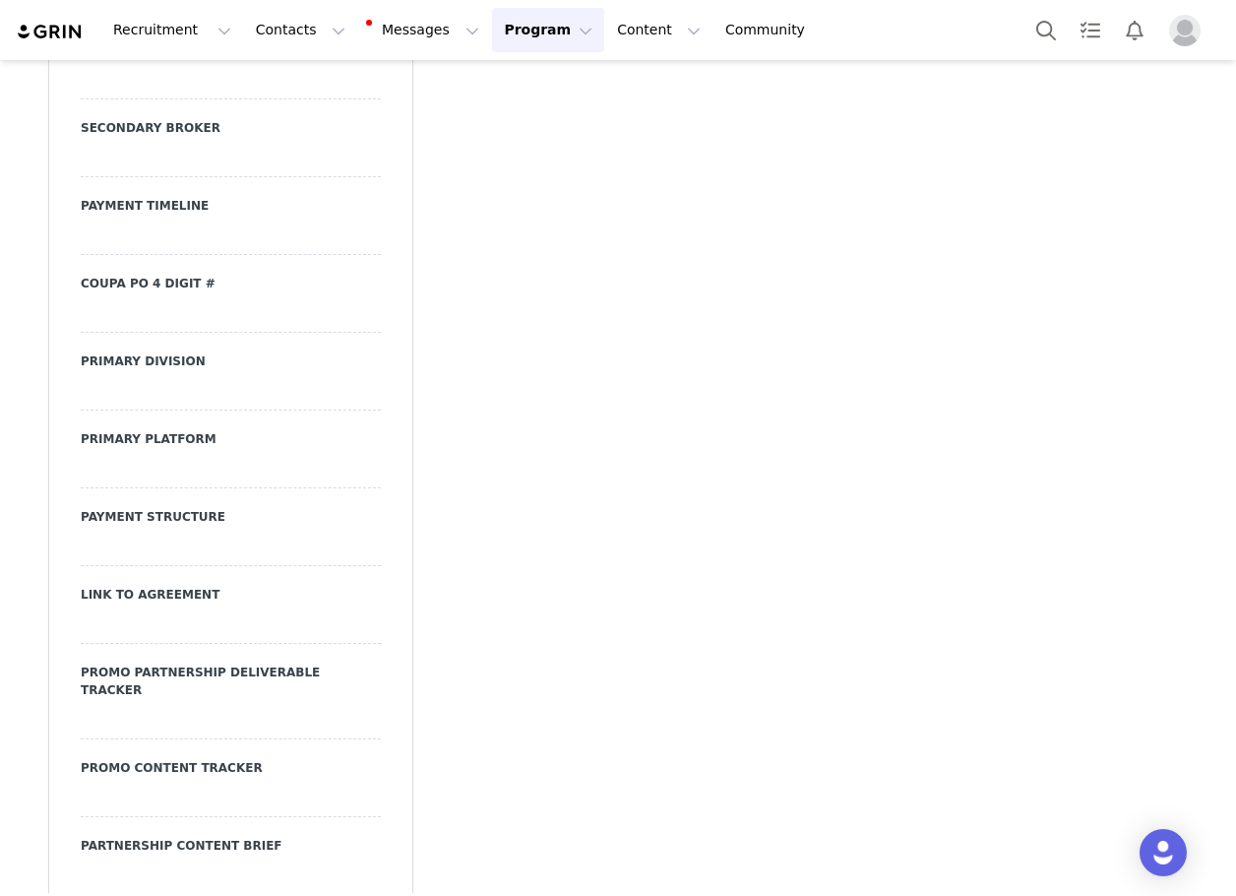
click at [126, 453] on div at bounding box center [231, 470] width 300 height 35
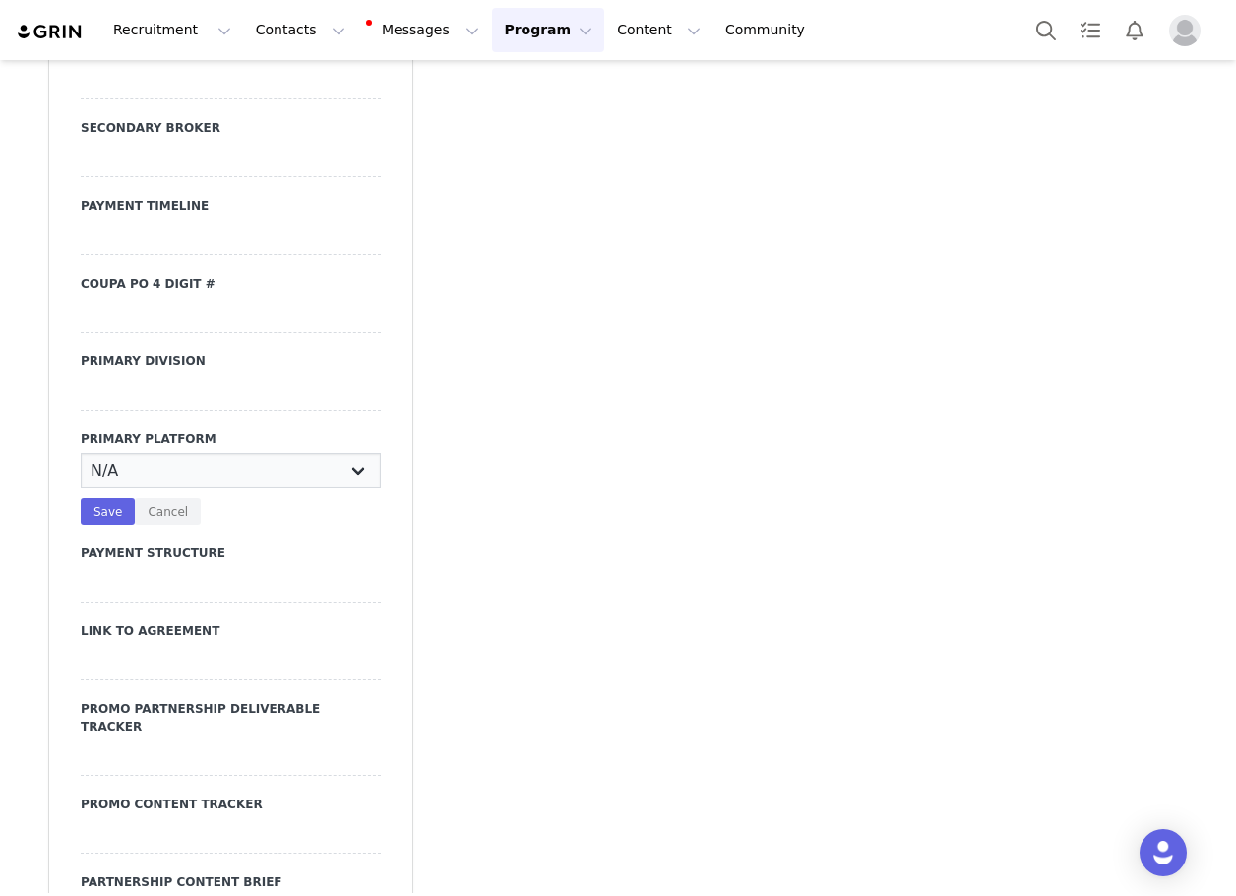
click at [126, 453] on select "N/A Instagram YouTube TikTok" at bounding box center [231, 470] width 300 height 35
select select "Instagram"
click at [81, 453] on select "N/A Instagram YouTube TikTok" at bounding box center [231, 470] width 300 height 35
click at [90, 453] on div "N/A Instagram YouTube TikTok Save Cancel" at bounding box center [231, 489] width 300 height 72
click at [111, 375] on div at bounding box center [231, 392] width 300 height 35
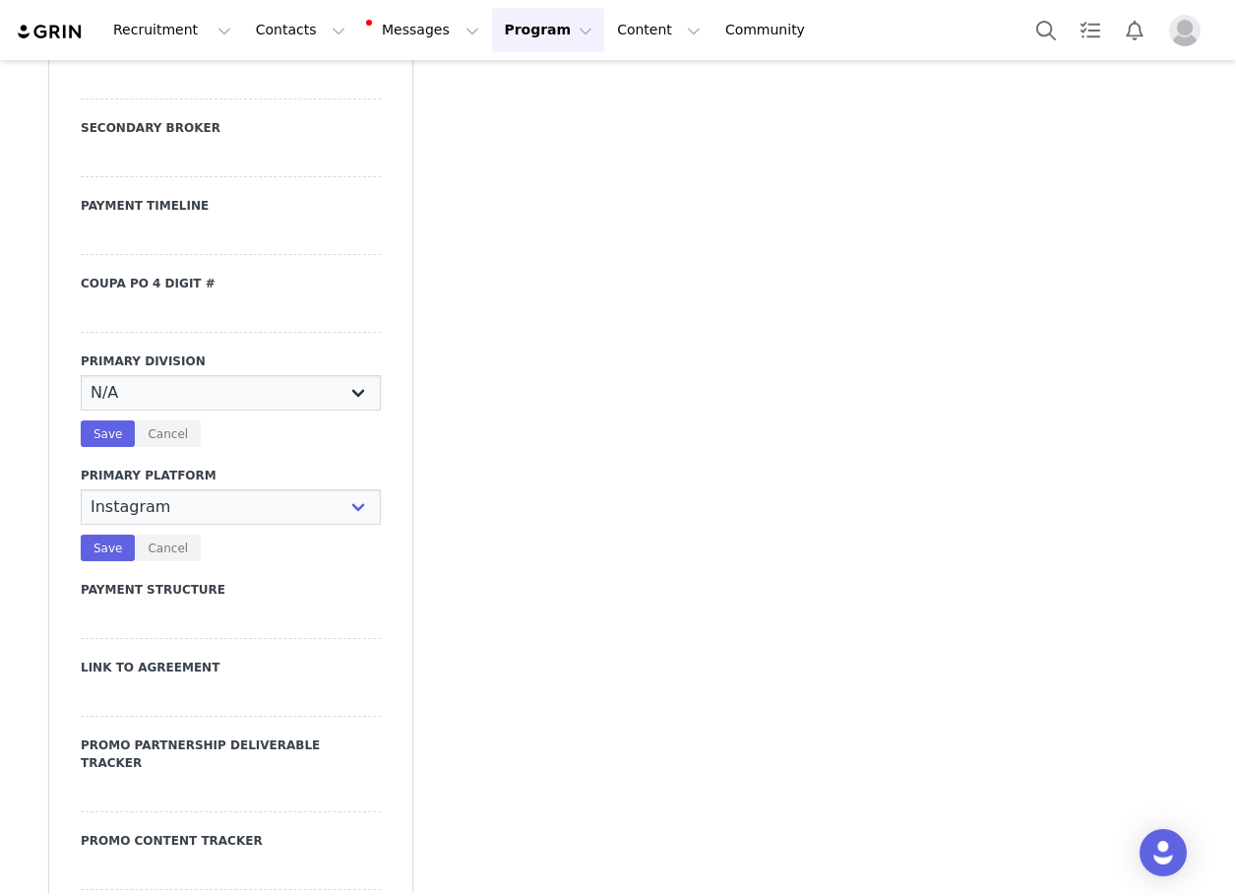
click at [131, 375] on select "N/A JRS Beauty Promo Curve Nova Men Nova Kids Nova Sport Nova Intimates Skin No…" at bounding box center [231, 392] width 300 height 35
select select "JRS"
click at [81, 375] on select "N/A JRS Beauty Promo Curve Nova Men Nova Kids Nova Sport Nova Intimates Skin No…" at bounding box center [231, 392] width 300 height 35
click at [101, 420] on button "Save" at bounding box center [108, 433] width 54 height 27
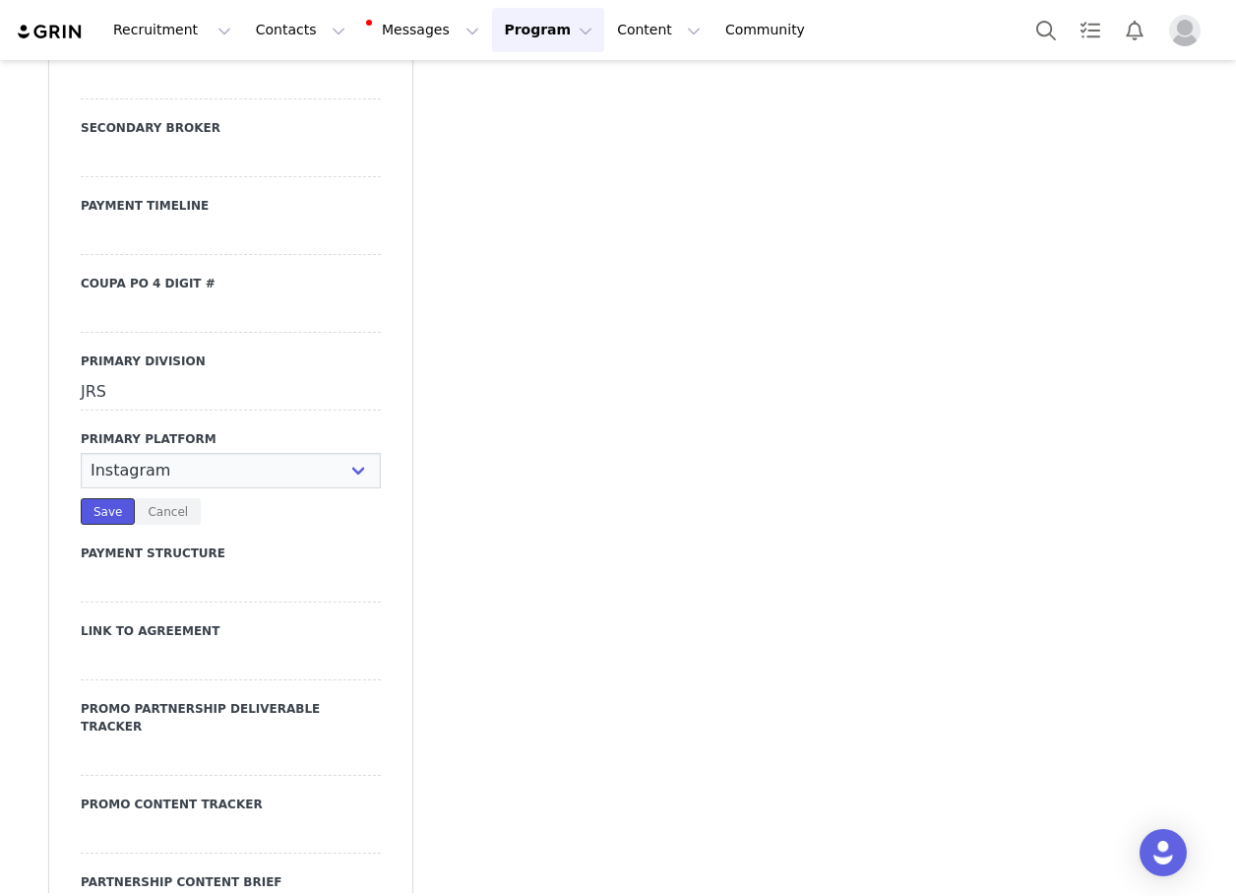
click at [108, 498] on button "Save" at bounding box center [108, 511] width 54 height 27
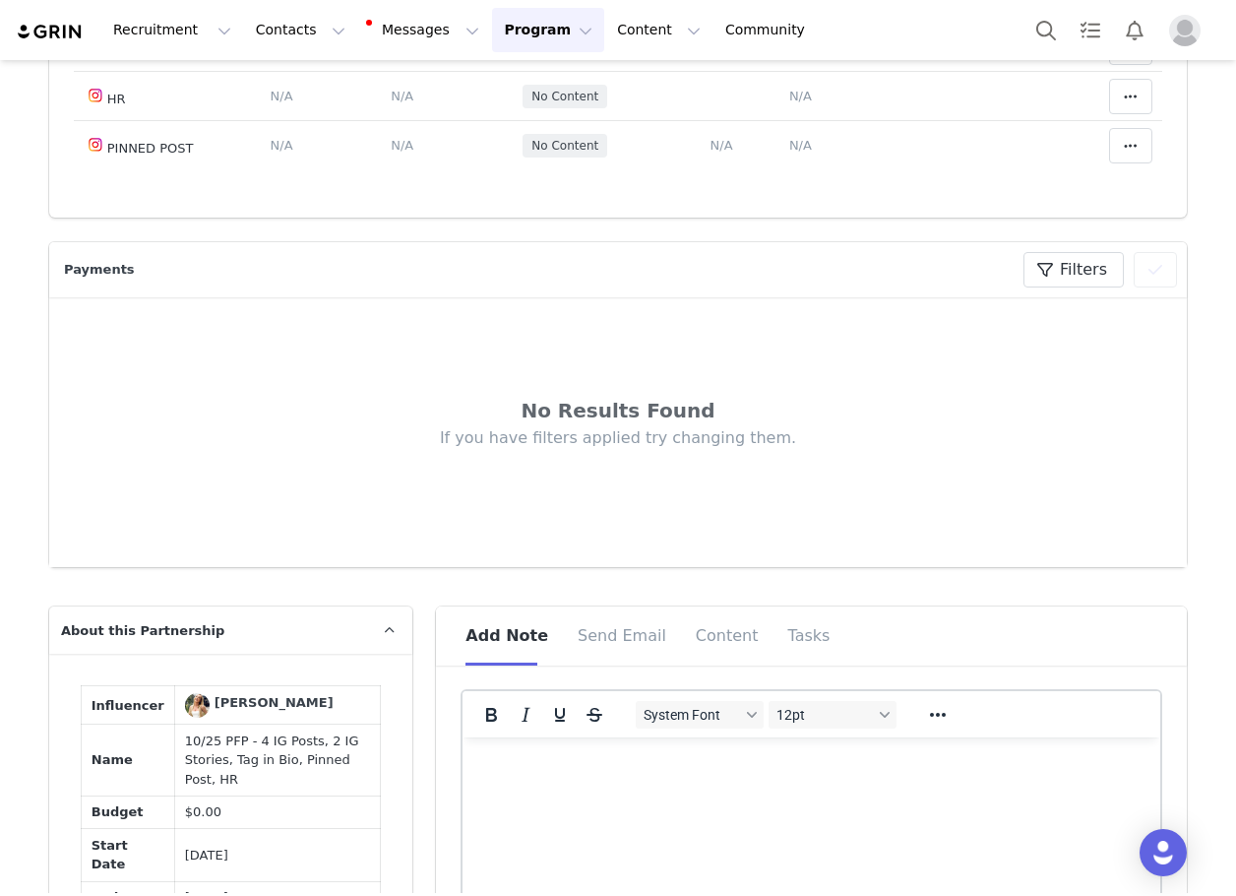
scroll to position [852, 0]
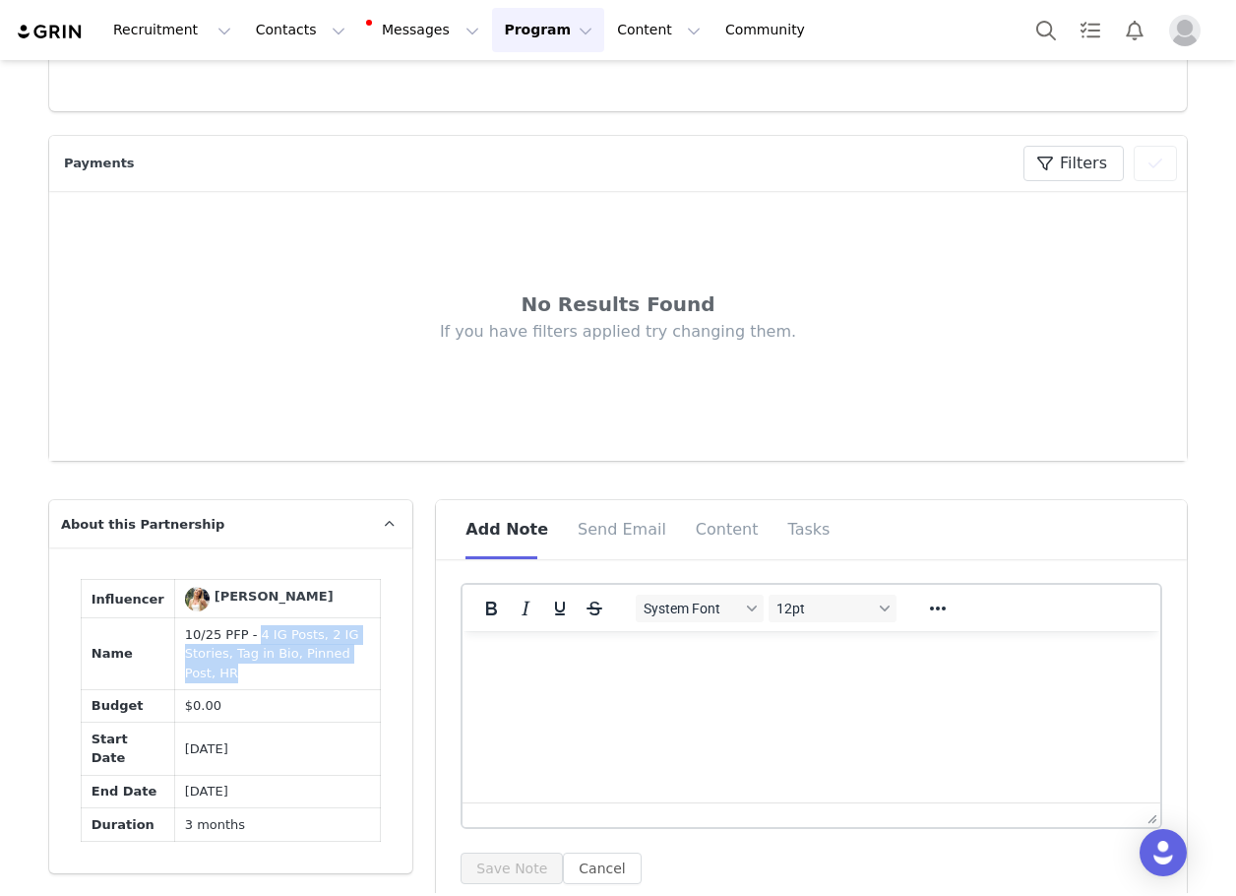
drag, startPoint x: 234, startPoint y: 631, endPoint x: 360, endPoint y: 659, distance: 129.0
click at [360, 659] on td "10/25 PFP - 4 IG Posts, 2 IG Stories, Tag in Bio, Pinned Post, HR" at bounding box center [278, 654] width 206 height 72
copy td "4 IG Posts, 2 IG Stories, Tag in Bio, Pinned Post, HR"
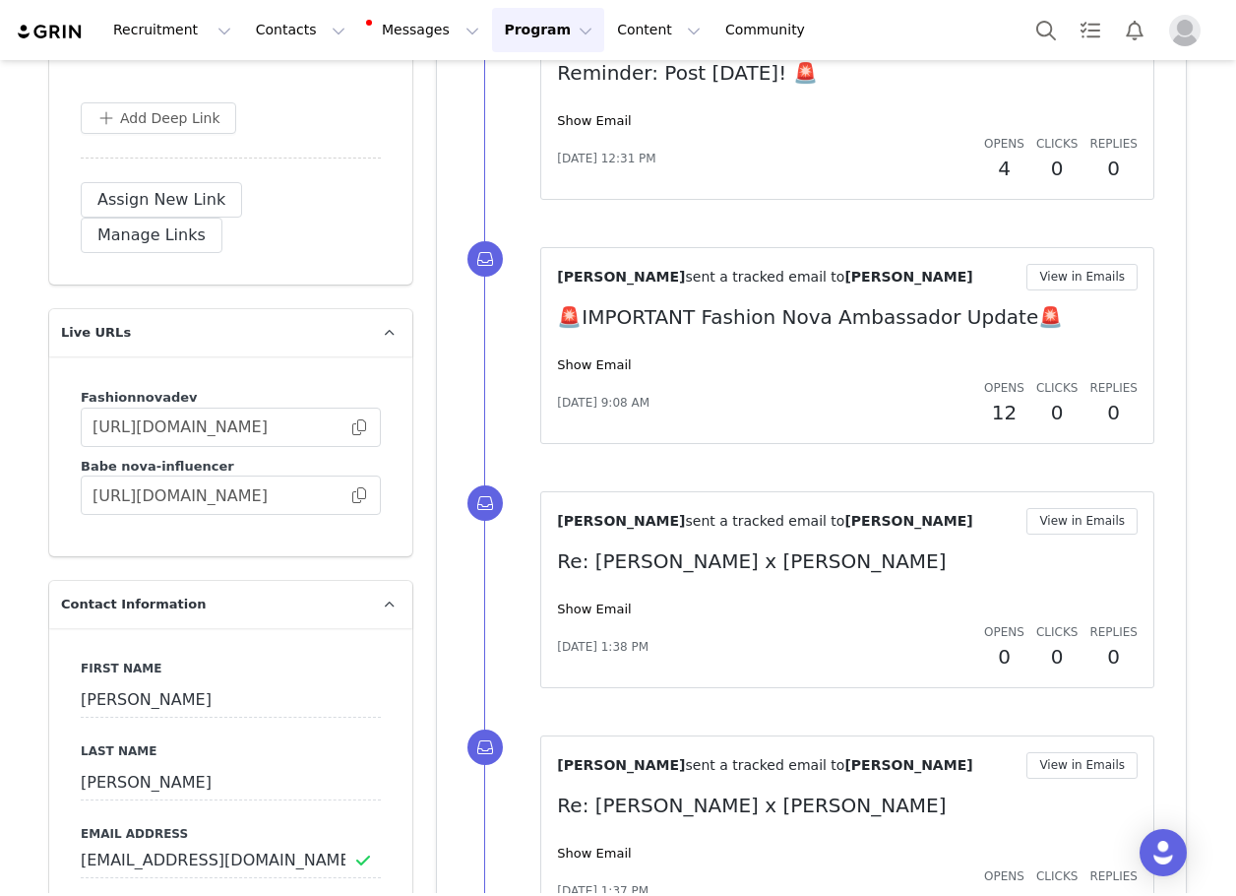
scroll to position [2821, 0]
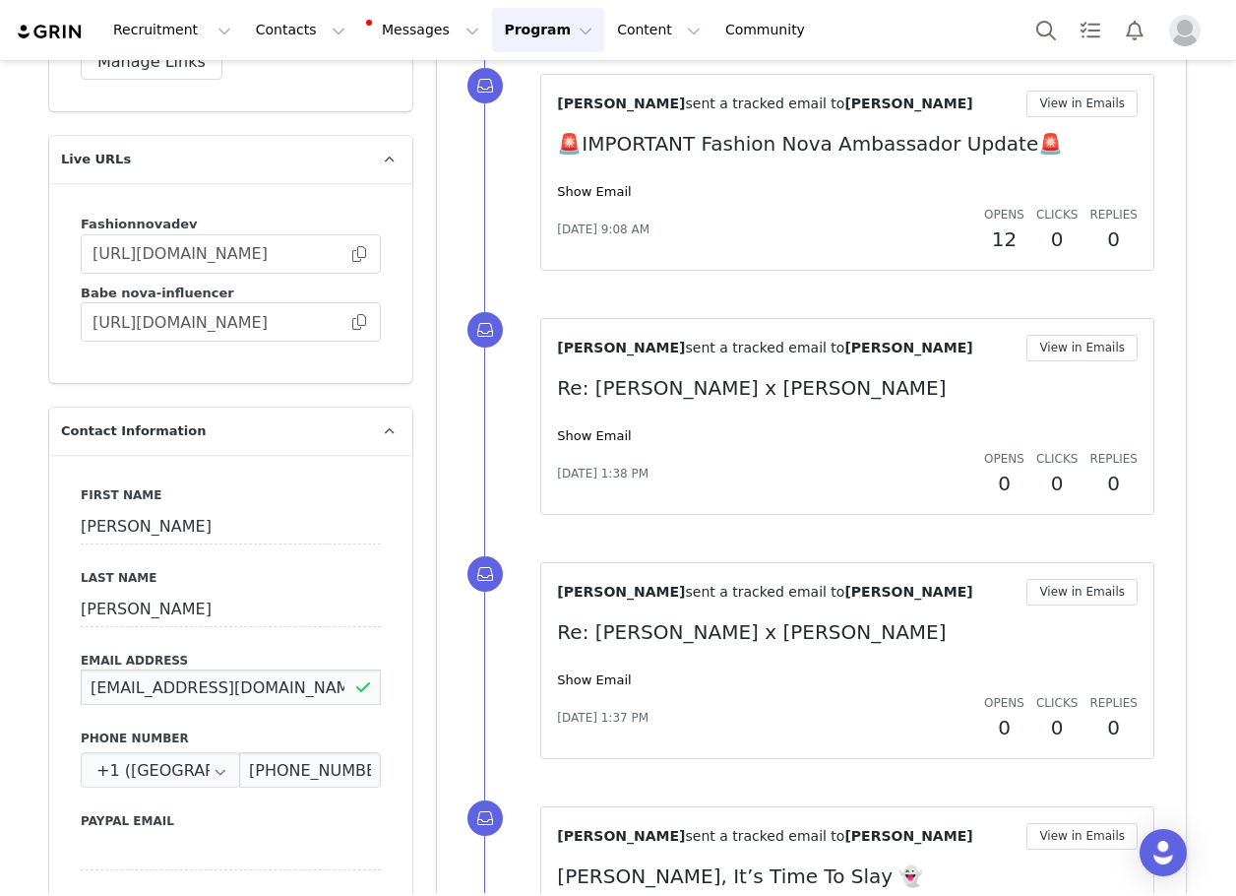
drag, startPoint x: 300, startPoint y: 610, endPoint x: 34, endPoint y: 621, distance: 266.0
click at [262, 34] on button "Contacts Contacts" at bounding box center [300, 30] width 113 height 44
click at [279, 87] on p "Creators" at bounding box center [270, 87] width 59 height 21
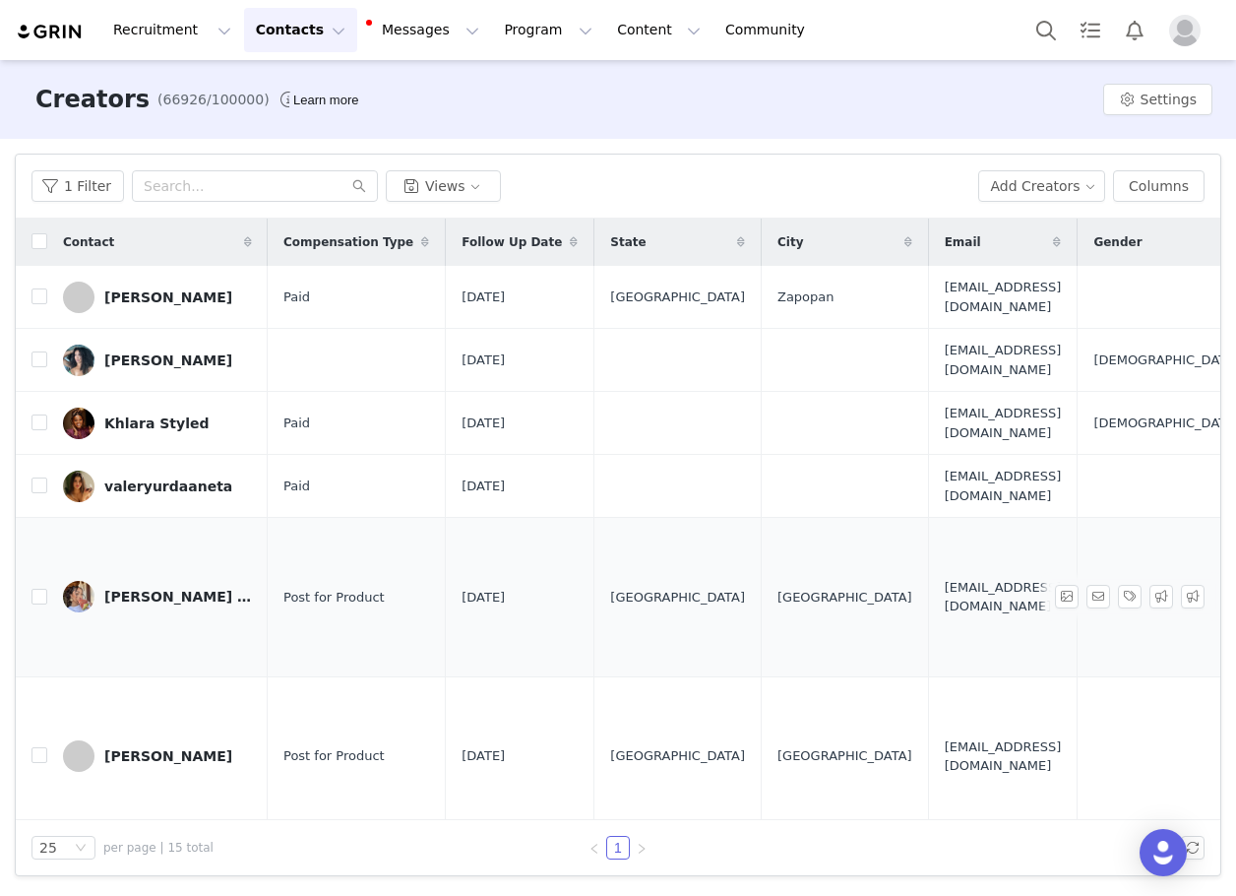
click at [191, 591] on div "[PERSON_NAME] [PERSON_NAME]" at bounding box center [178, 597] width 148 height 16
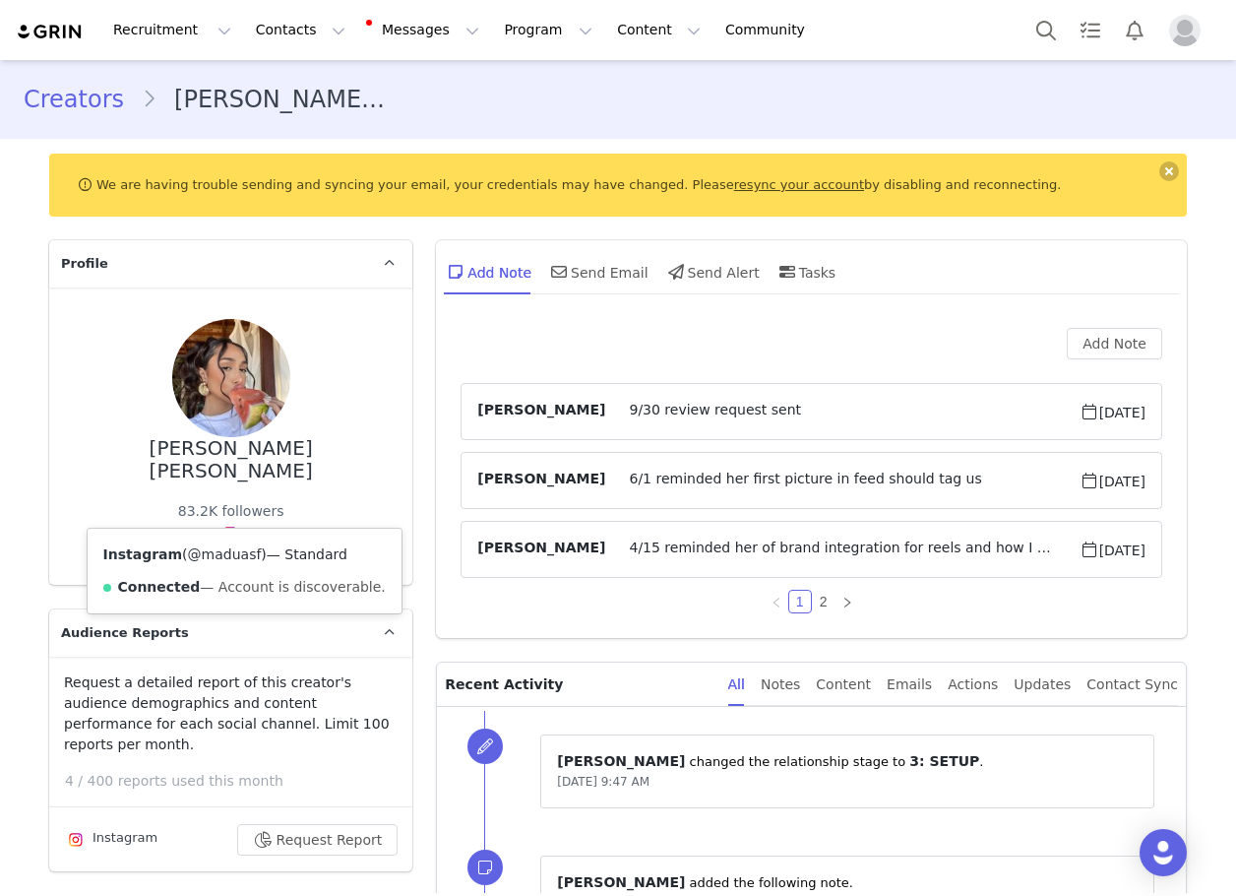
click at [225, 554] on link "@maduasf" at bounding box center [225, 554] width 74 height 16
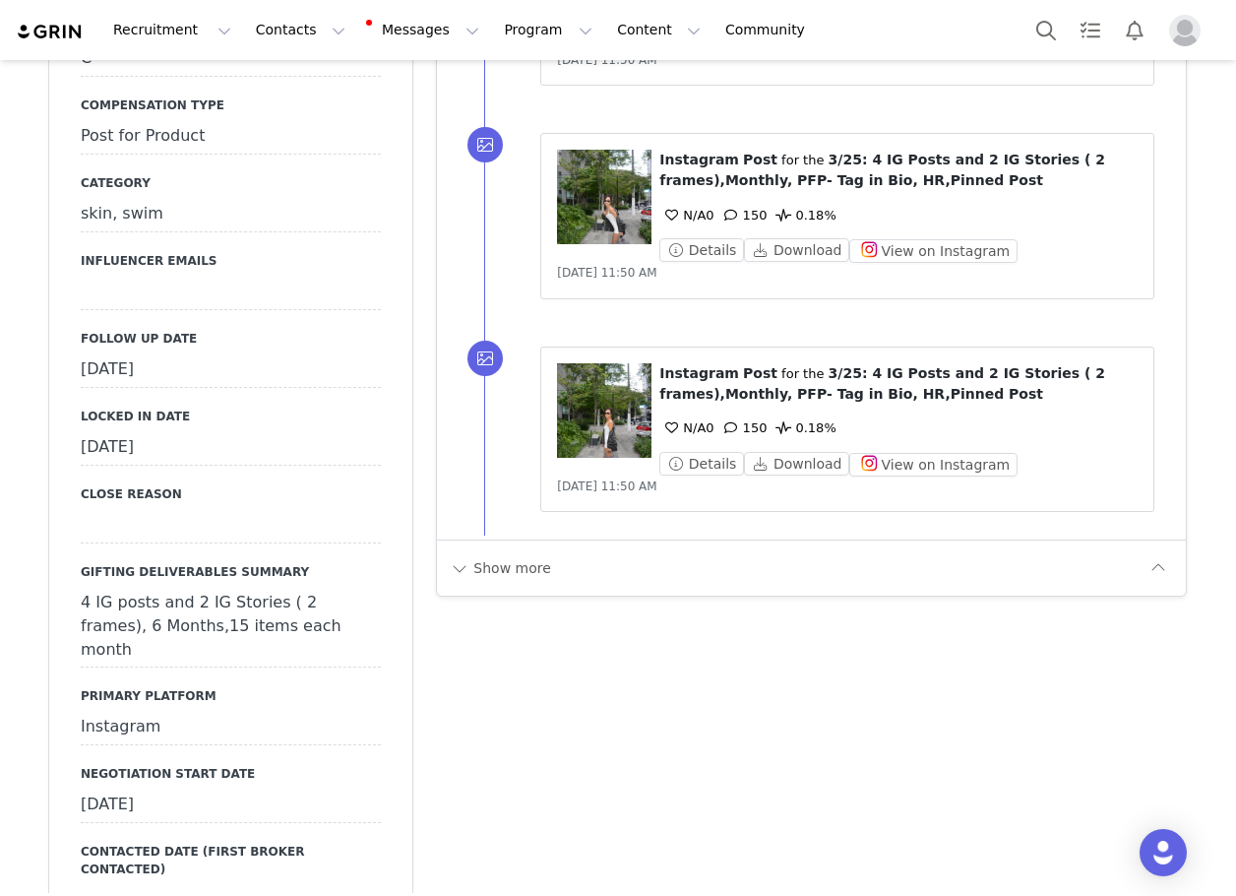
scroll to position [1969, 0]
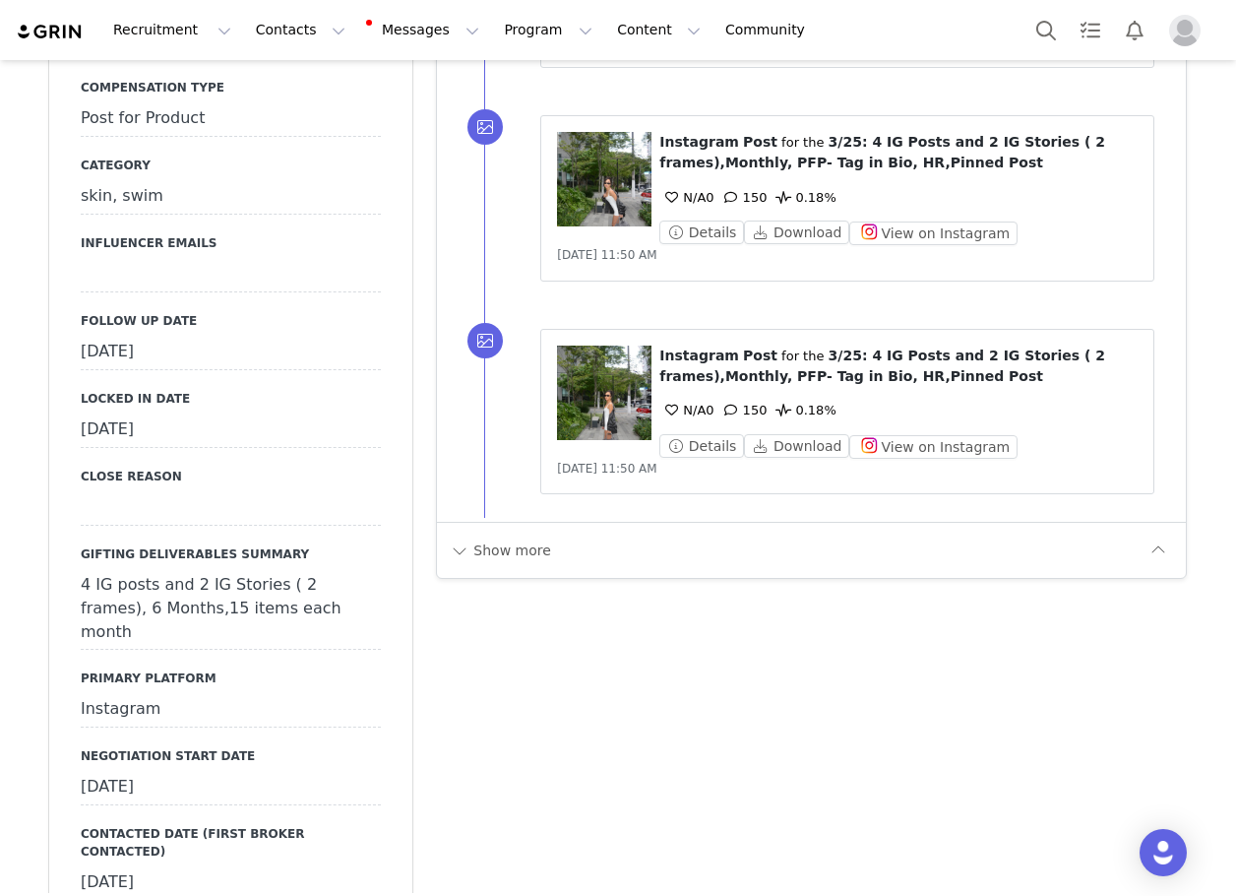
click at [182, 335] on div "[DATE]" at bounding box center [231, 352] width 300 height 35
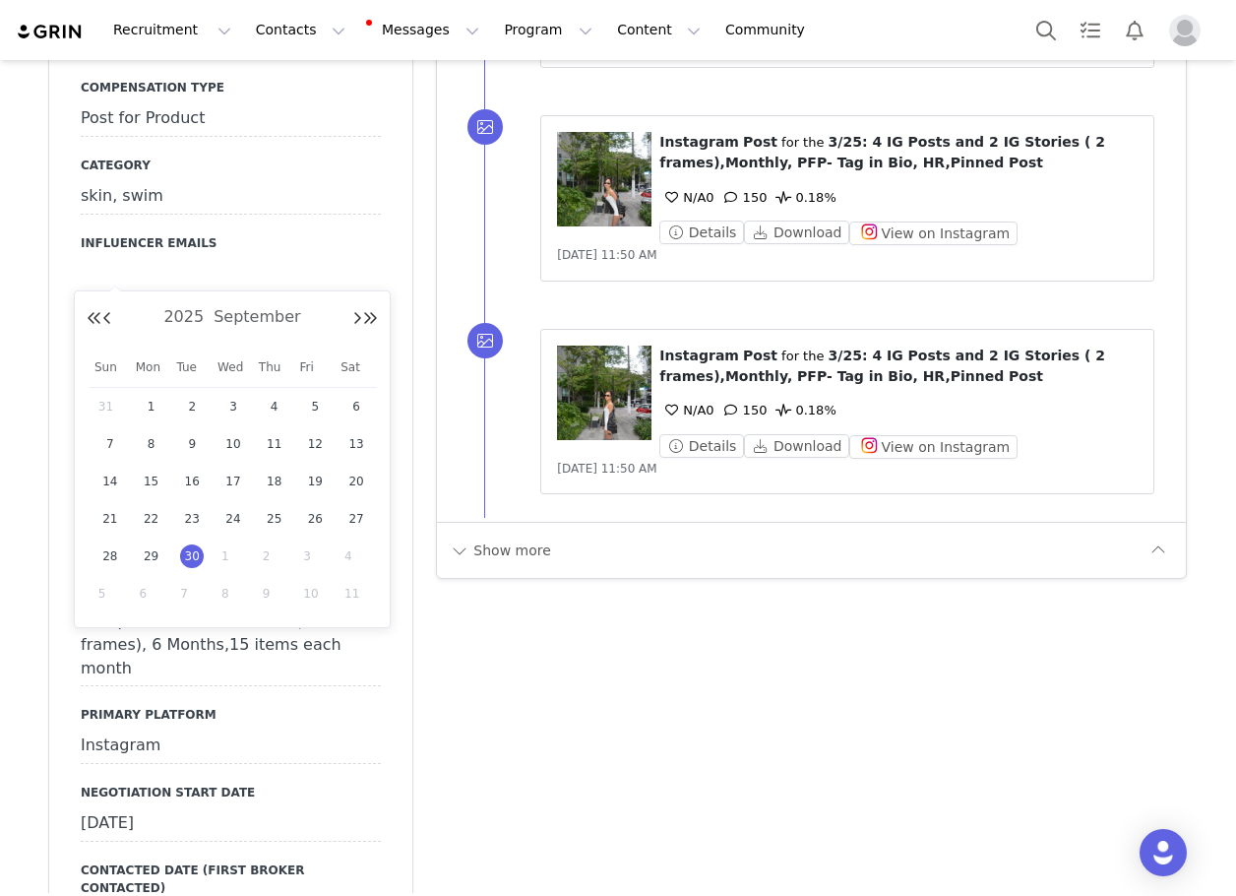
click at [182, 335] on input "[DATE]" at bounding box center [231, 352] width 300 height 35
click at [220, 559] on div "1" at bounding box center [233, 556] width 41 height 30
type input "[DATE]"
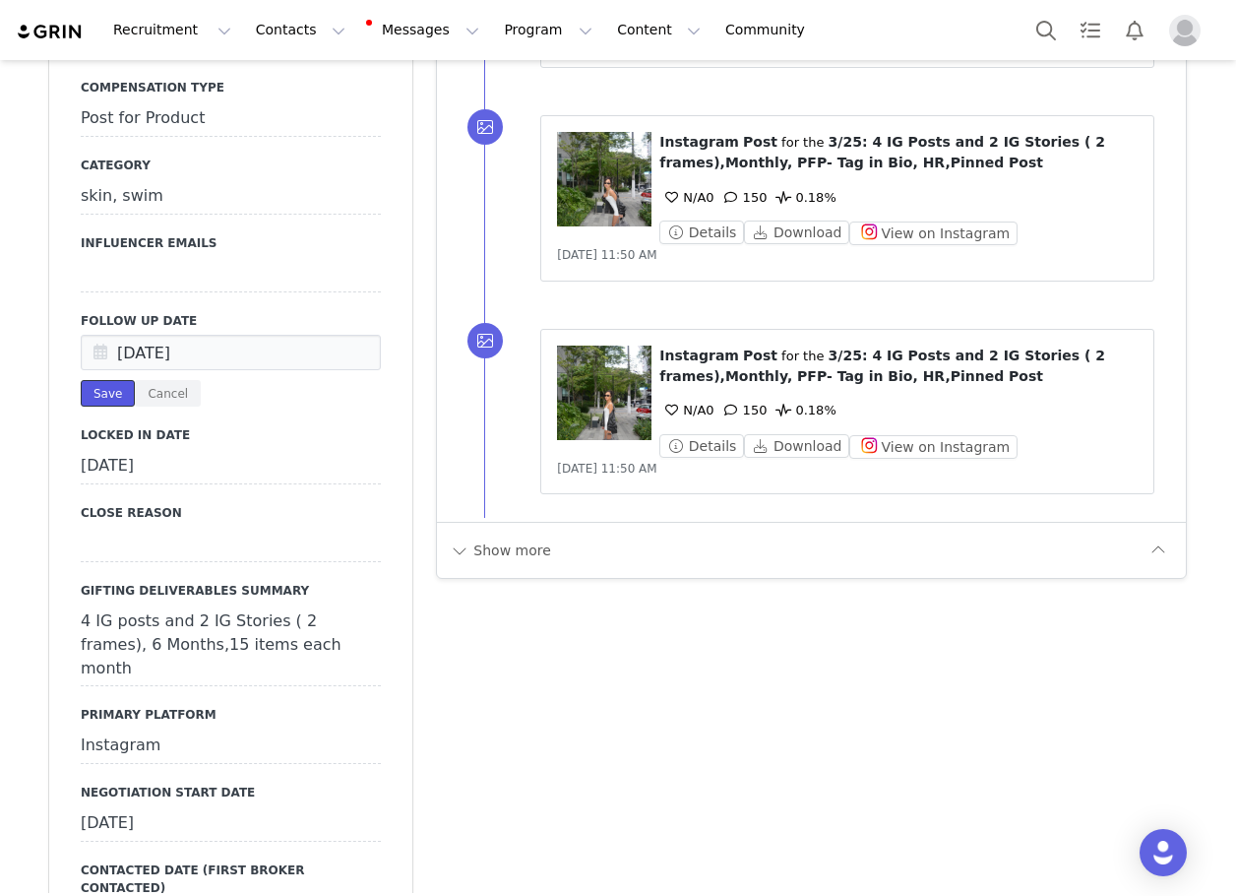
click at [115, 380] on button "Save" at bounding box center [108, 393] width 54 height 27
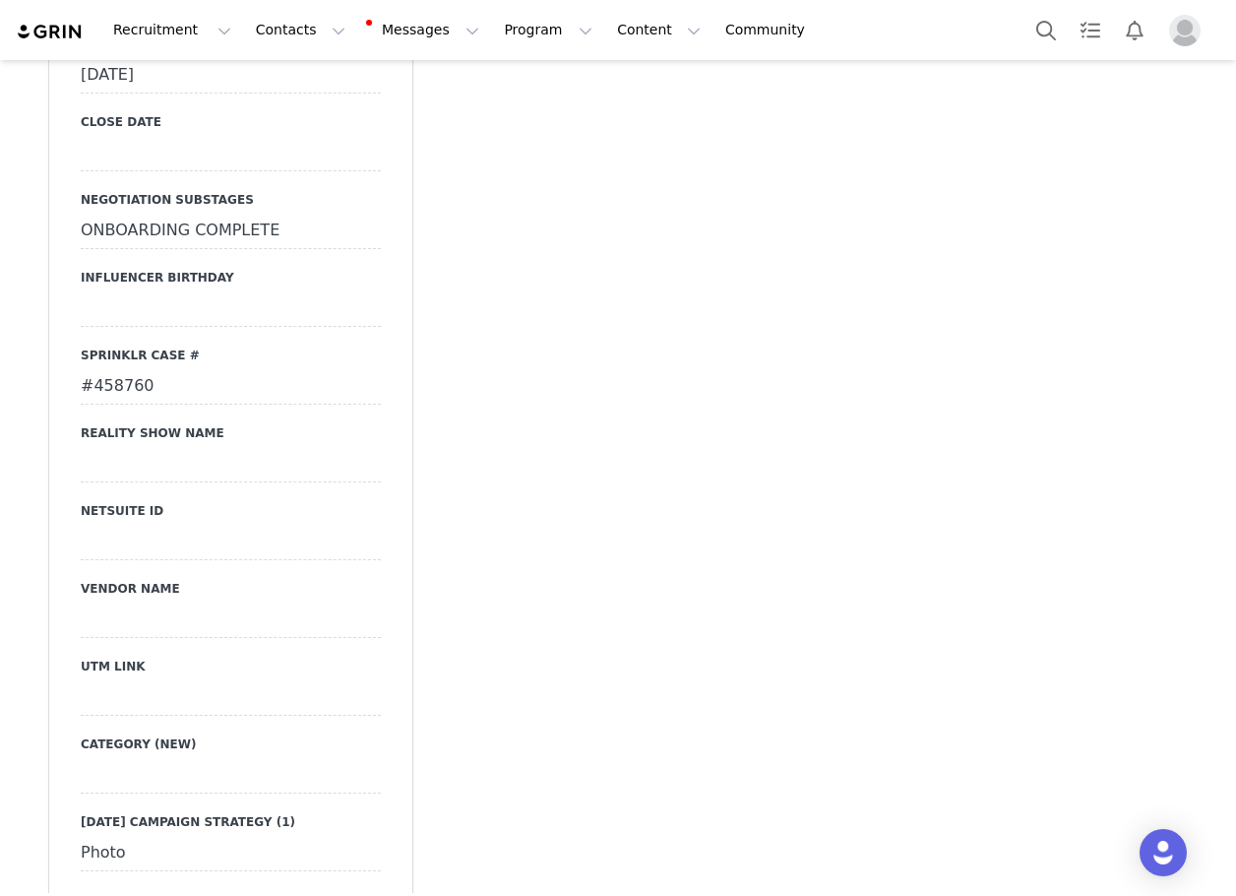
scroll to position [2855, 0]
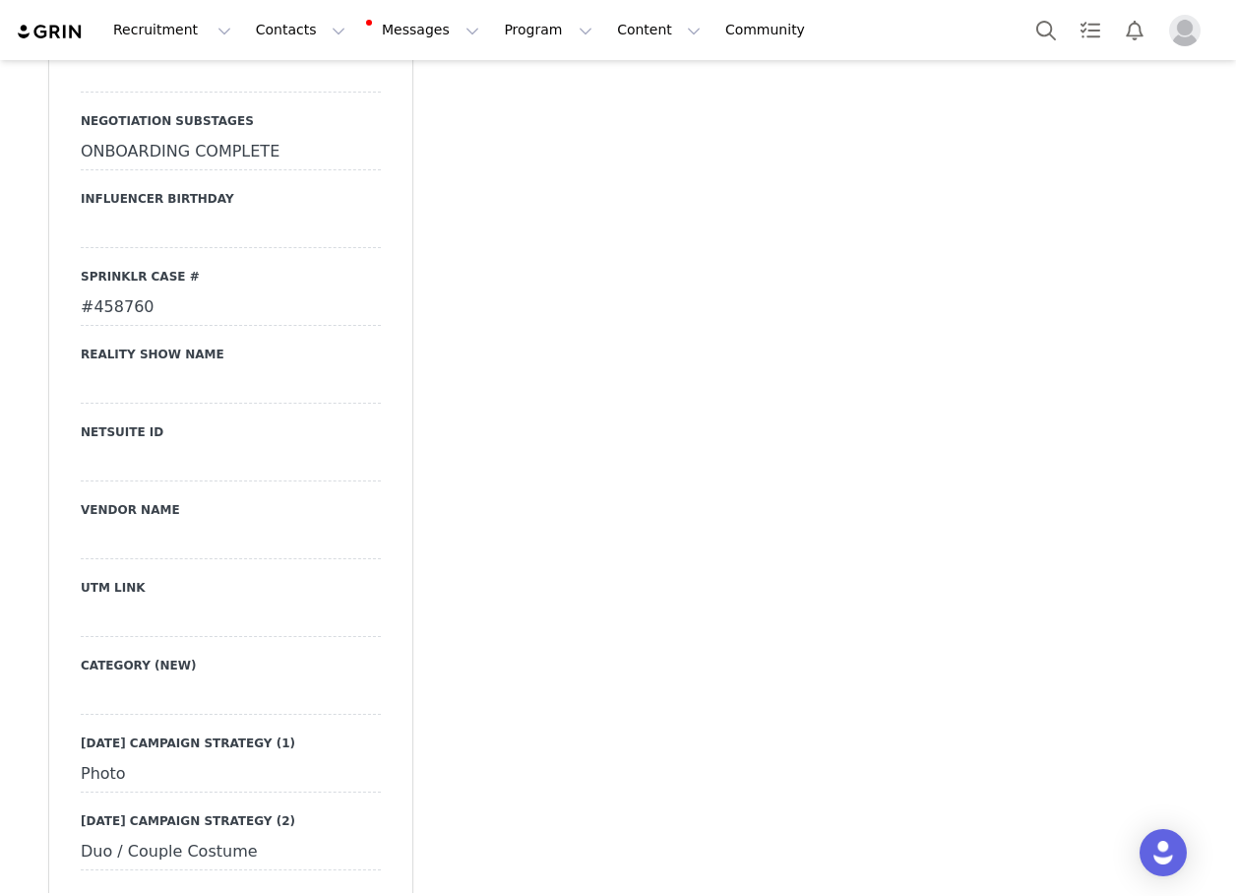
click at [192, 601] on div at bounding box center [231, 618] width 300 height 35
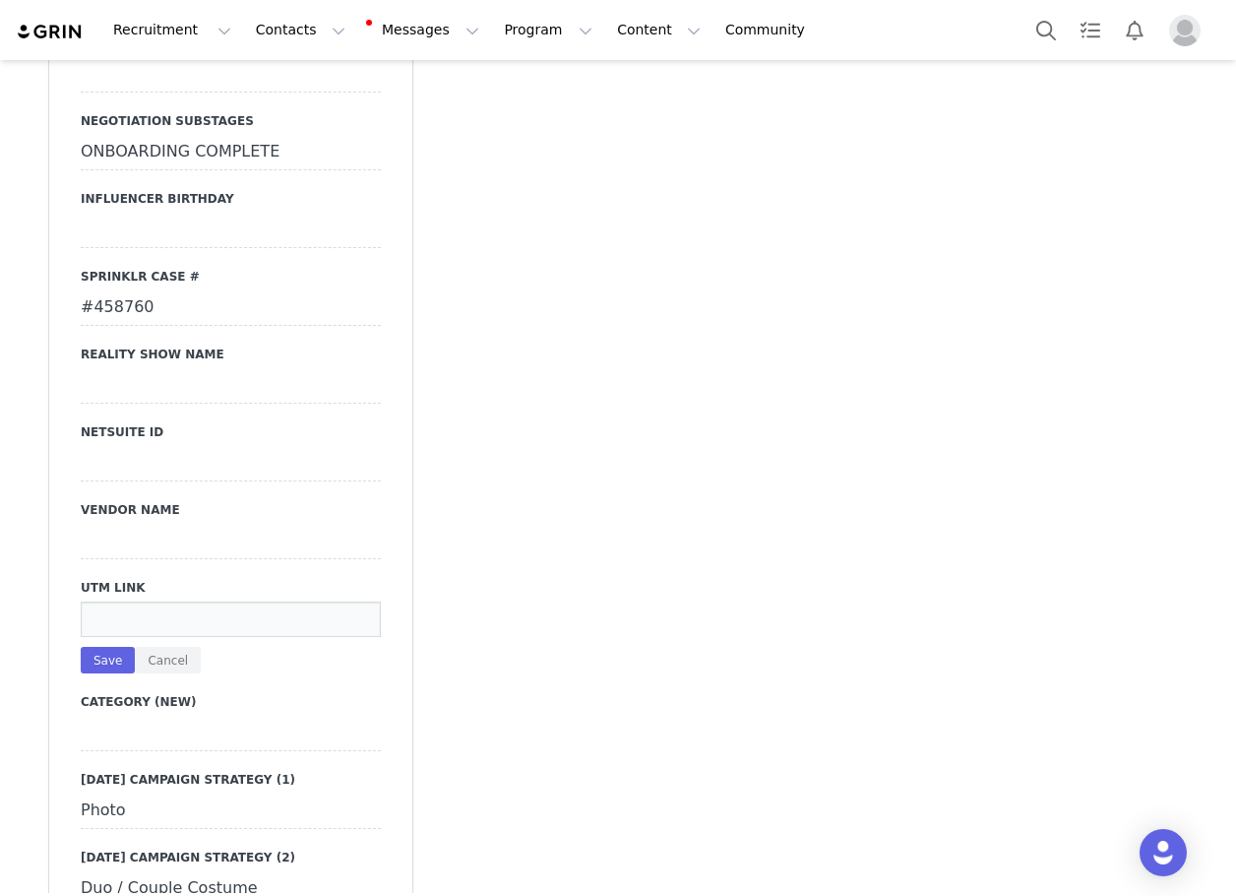
click at [250, 601] on input at bounding box center [231, 618] width 300 height 35
paste input "[URL][DOMAIN_NAME]"
type input "[URL][DOMAIN_NAME]"
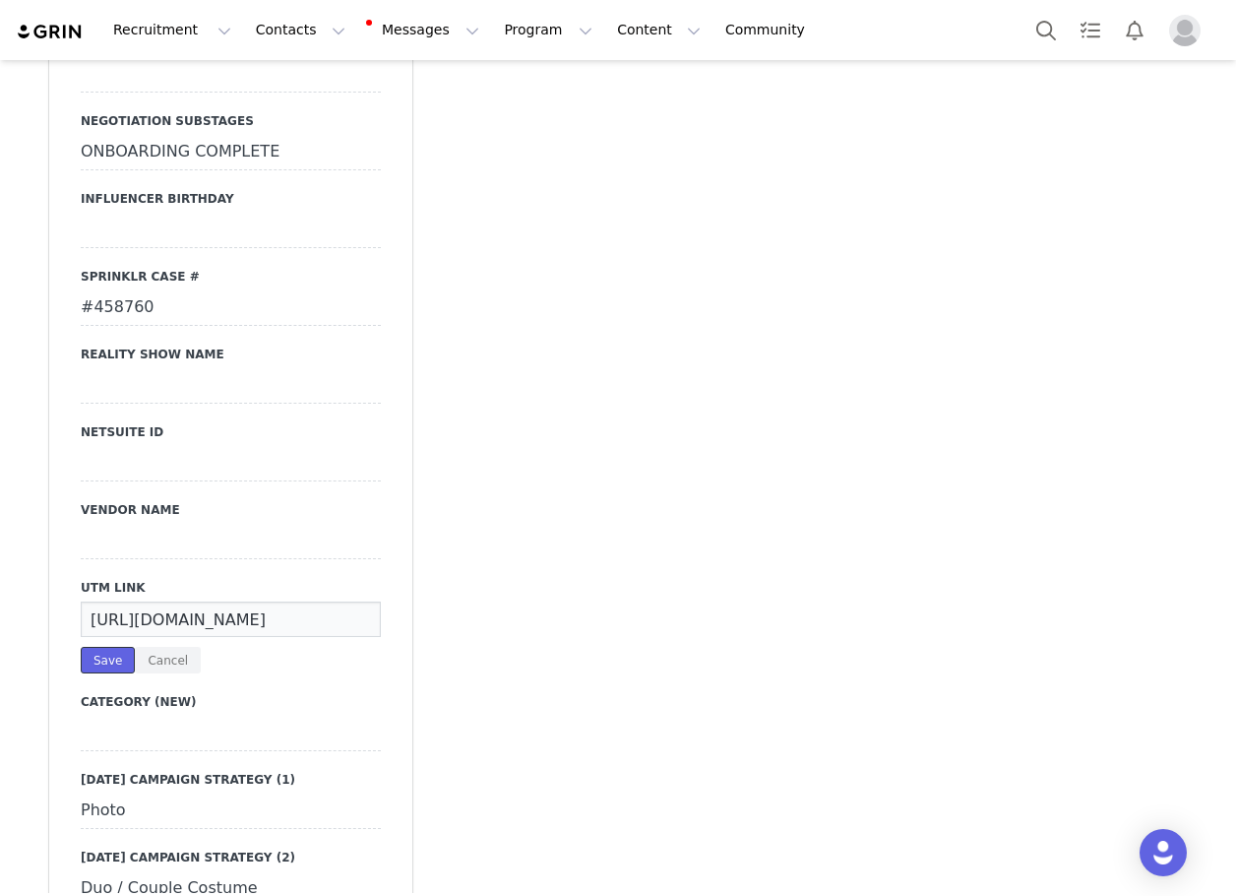
click at [93, 647] on button "Save" at bounding box center [108, 660] width 54 height 27
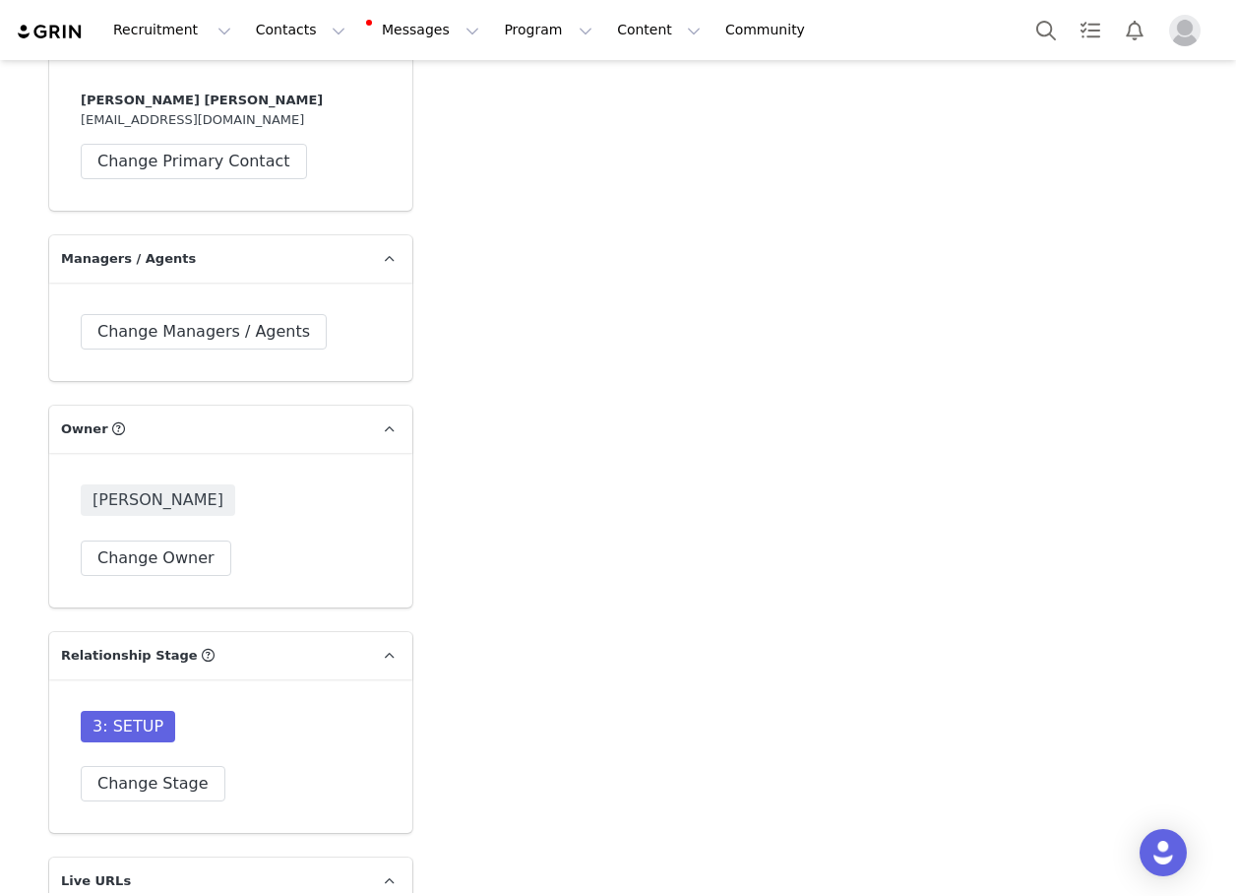
scroll to position [4823, 0]
click at [159, 764] on button "Change Stage" at bounding box center [153, 781] width 145 height 35
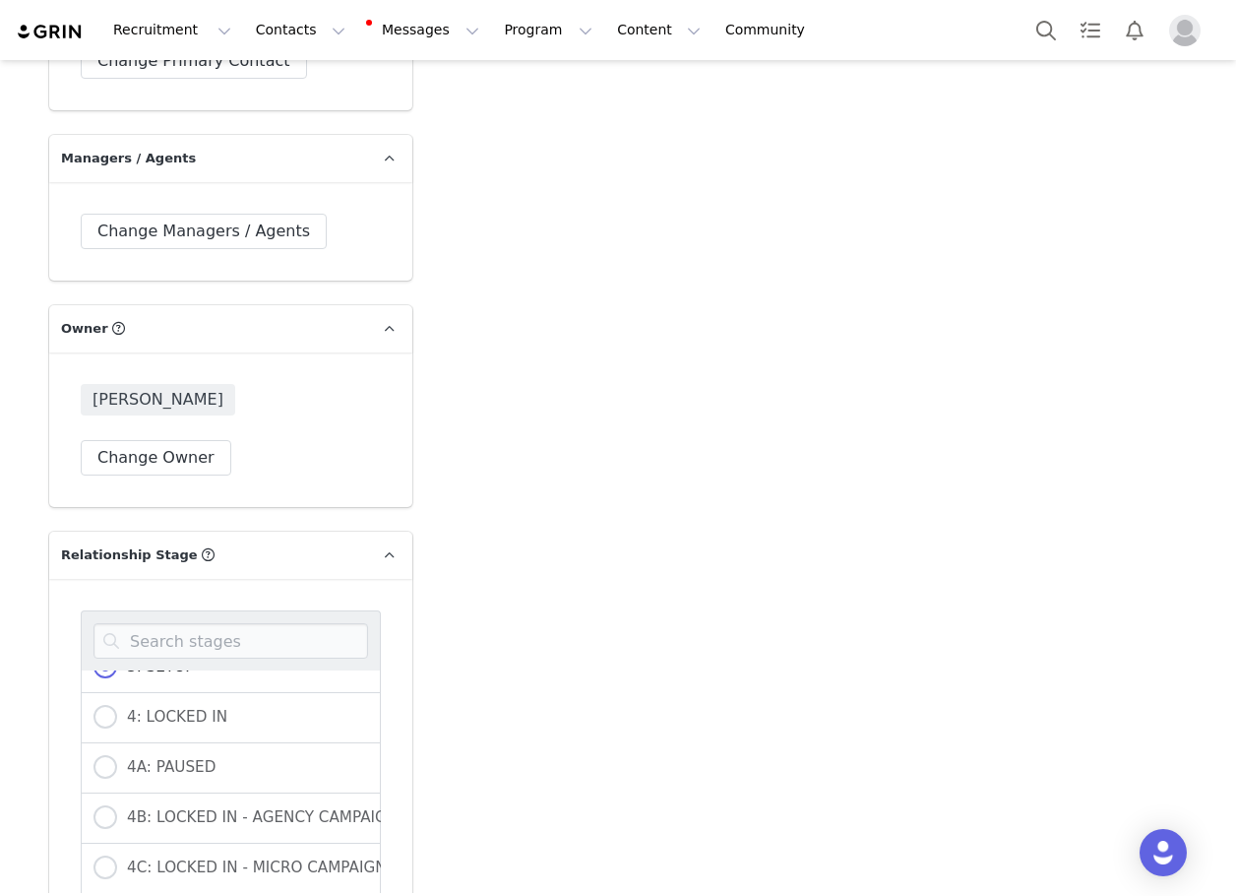
scroll to position [394, 0]
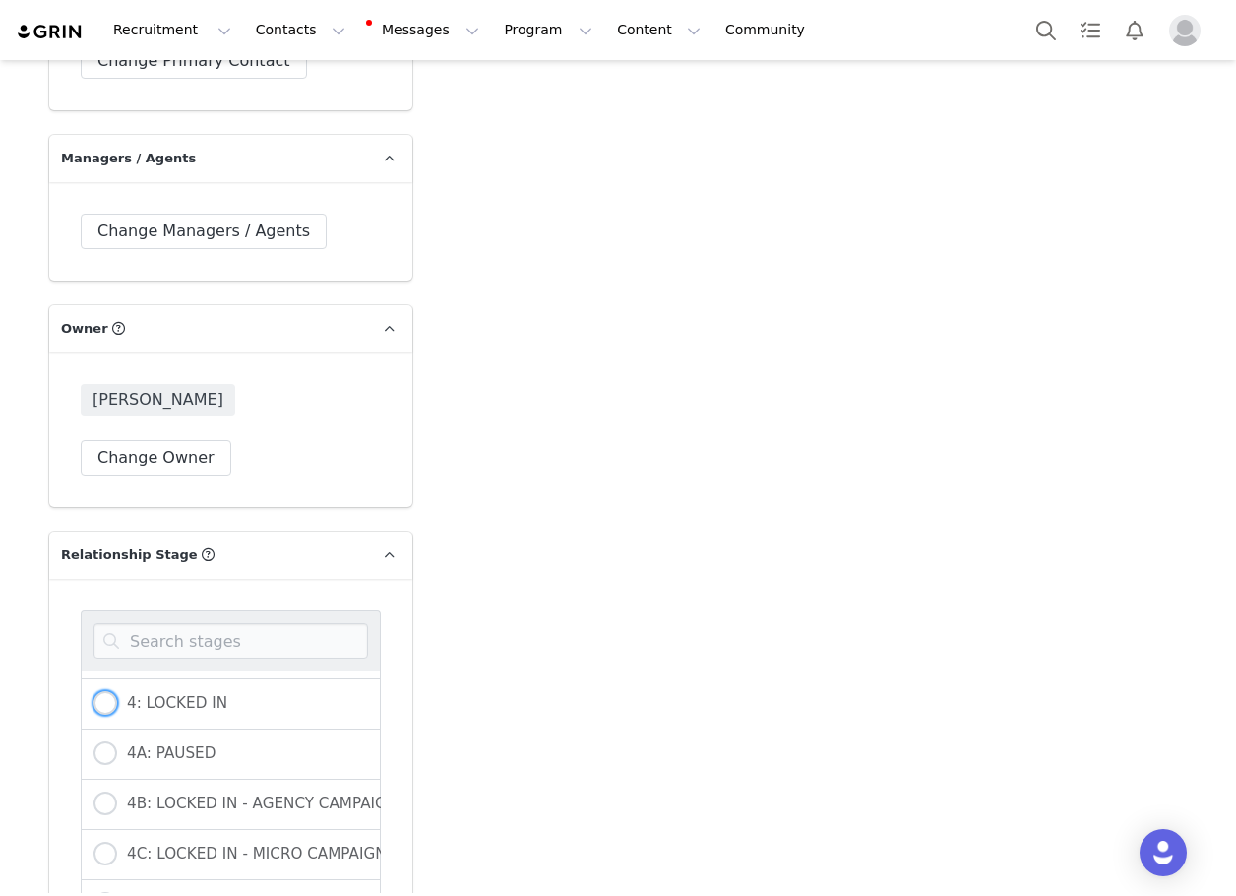
drag, startPoint x: 99, startPoint y: 640, endPoint x: 70, endPoint y: 647, distance: 30.3
click at [98, 691] on span at bounding box center [106, 703] width 24 height 24
click at [98, 691] on input "4: LOCKED IN" at bounding box center [106, 704] width 24 height 26
radio input "true"
radio input "false"
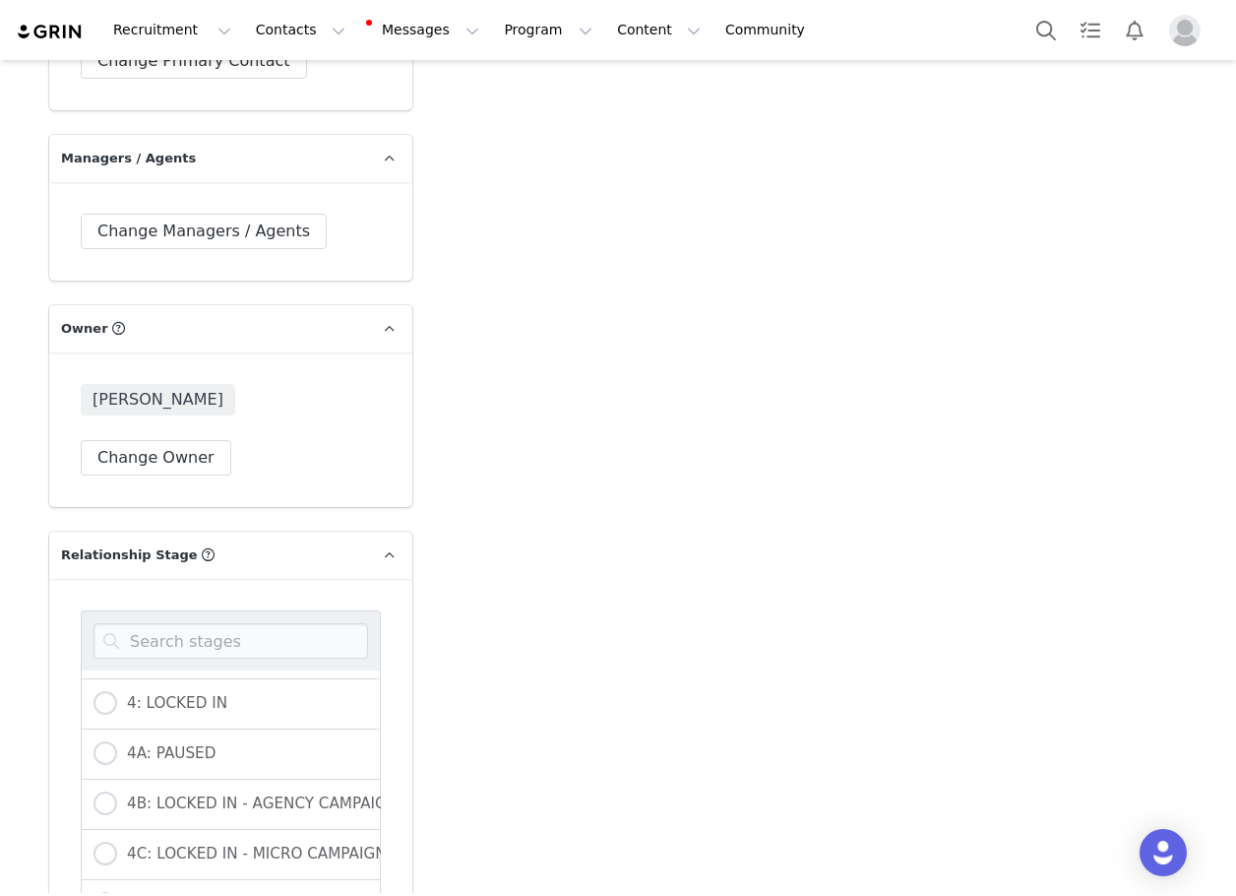
radio input "true"
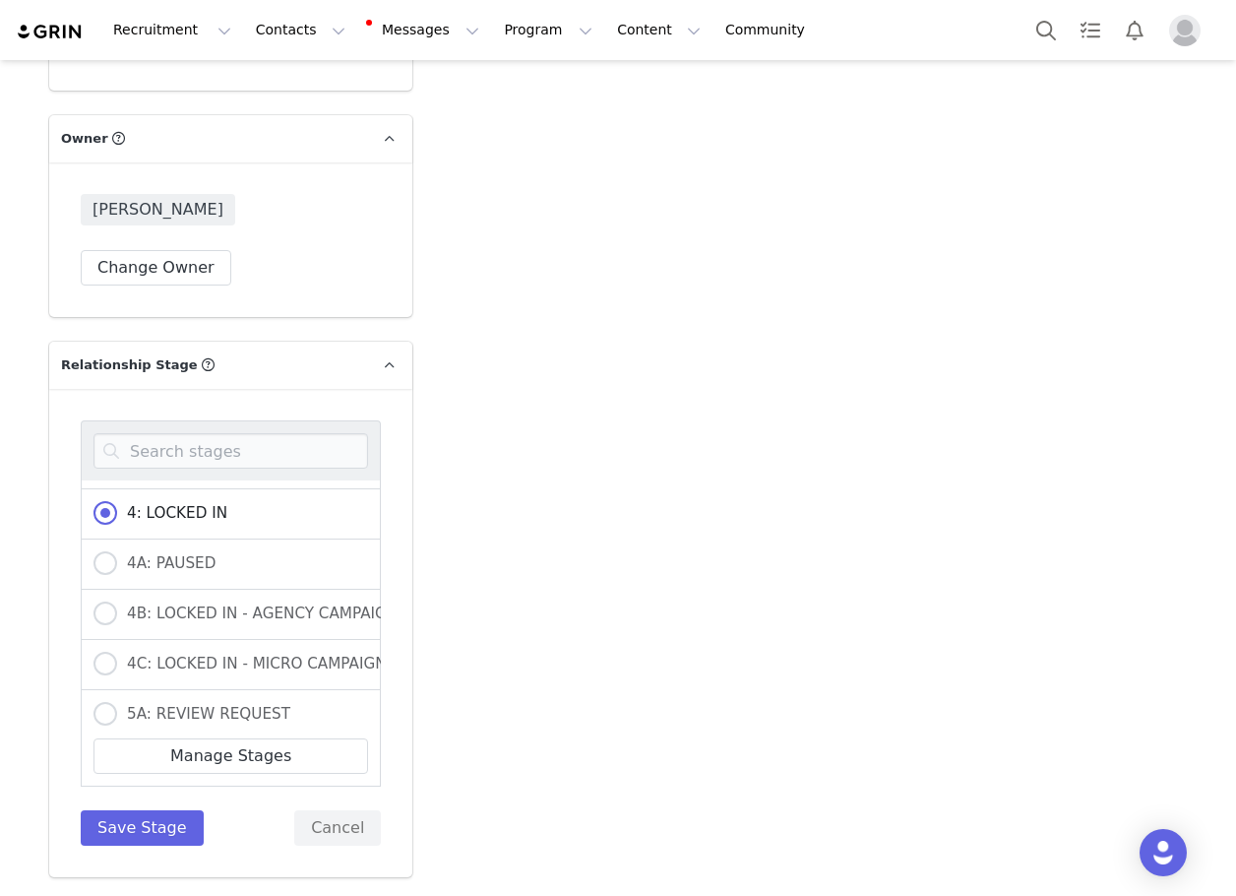
scroll to position [5118, 0]
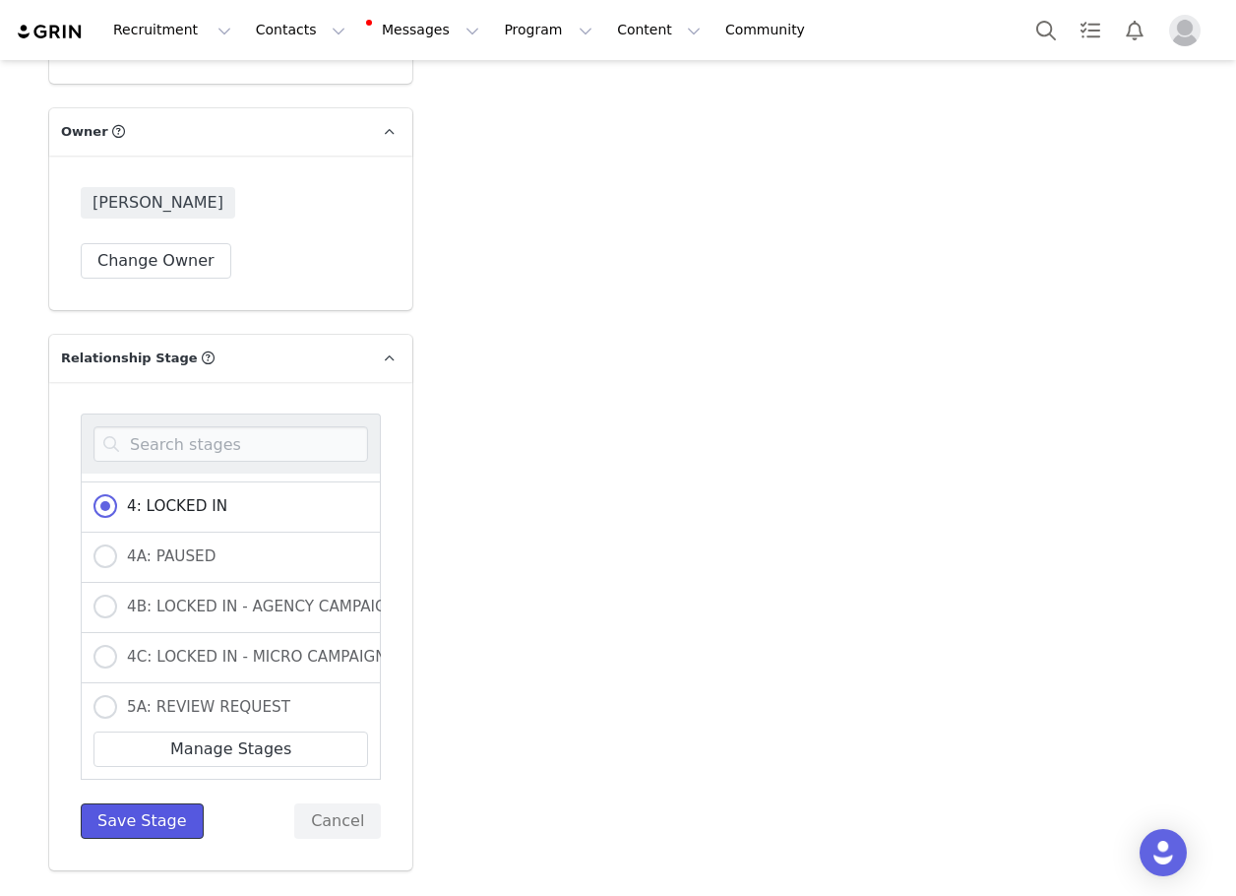
click at [119, 803] on button "Save Stage" at bounding box center [142, 820] width 123 height 35
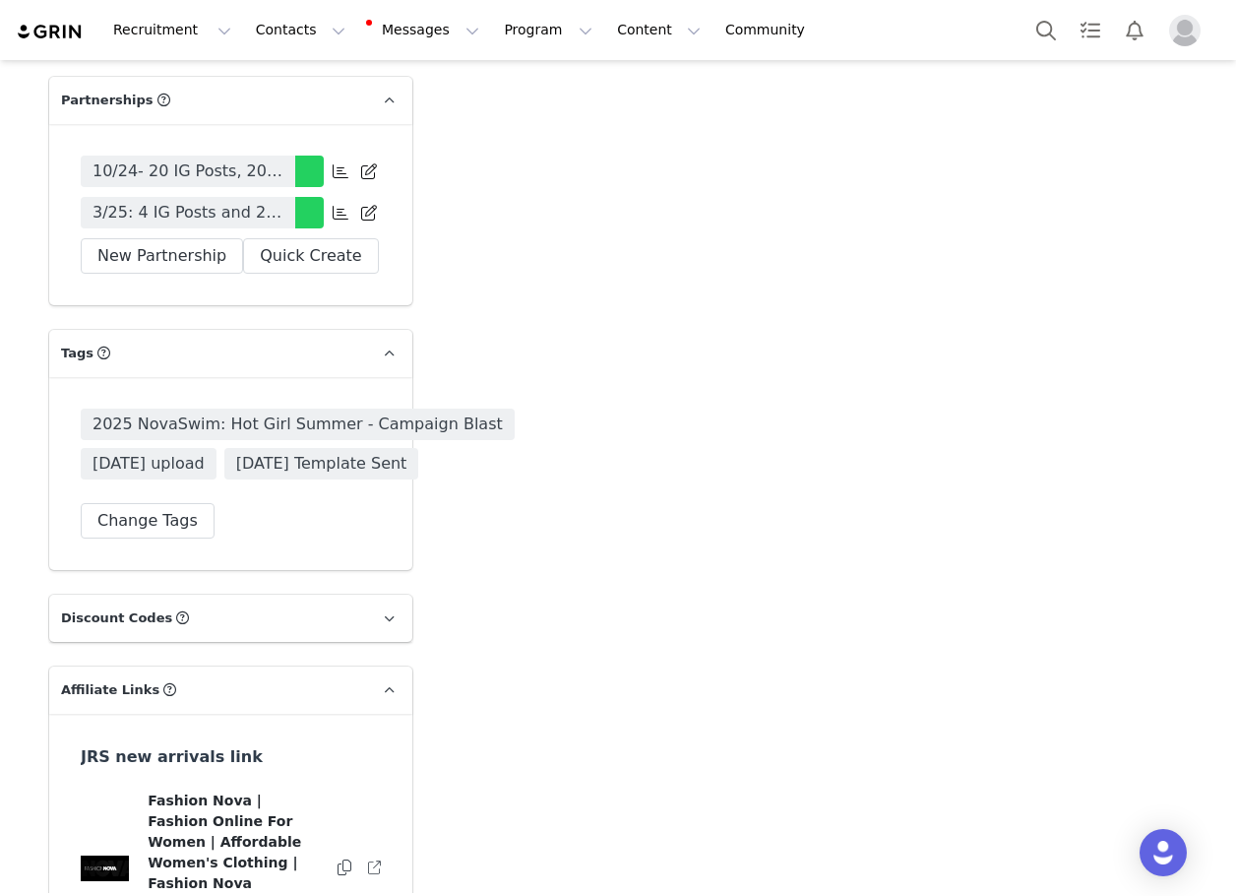
scroll to position [6258, 0]
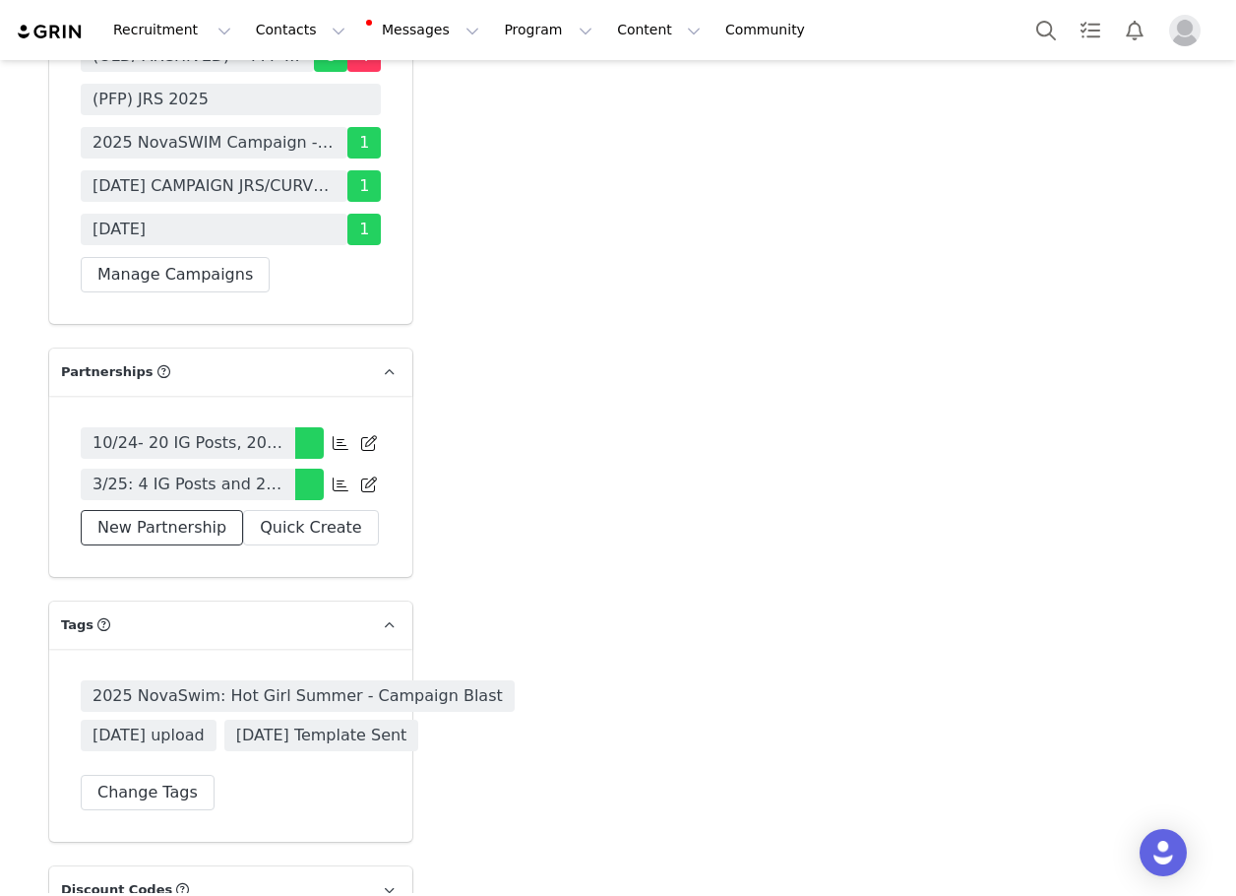
click at [189, 510] on button "New Partnership" at bounding box center [162, 527] width 162 height 35
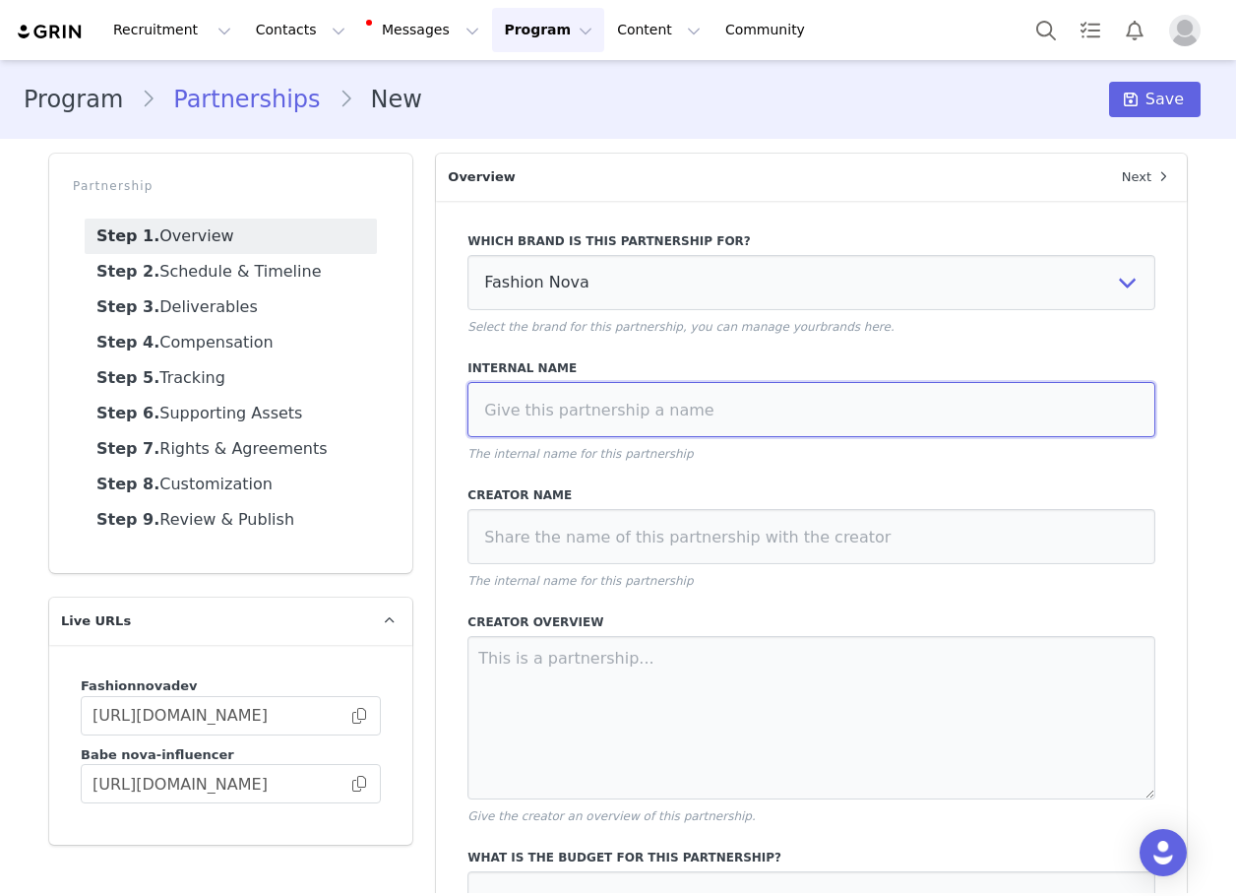
click at [652, 416] on input at bounding box center [812, 409] width 688 height 55
click at [751, 428] on input "10/25 PFP -" at bounding box center [812, 409] width 688 height 55
type input "10/25 PFP - 4 IG Posts, 2 IG Stories, Tag in Bio, Pinned Post, HR"
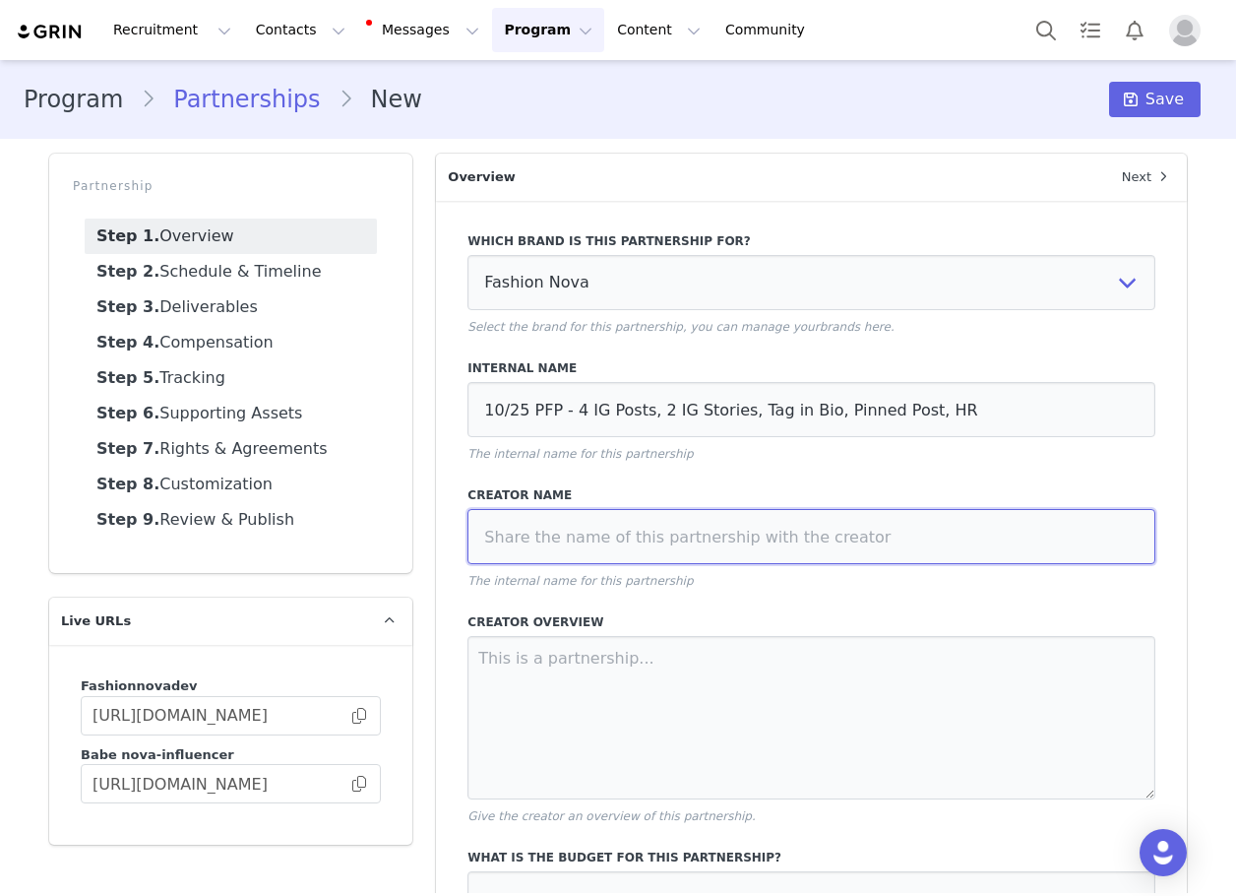
click at [752, 527] on input at bounding box center [812, 536] width 688 height 55
paste input "maduasf"
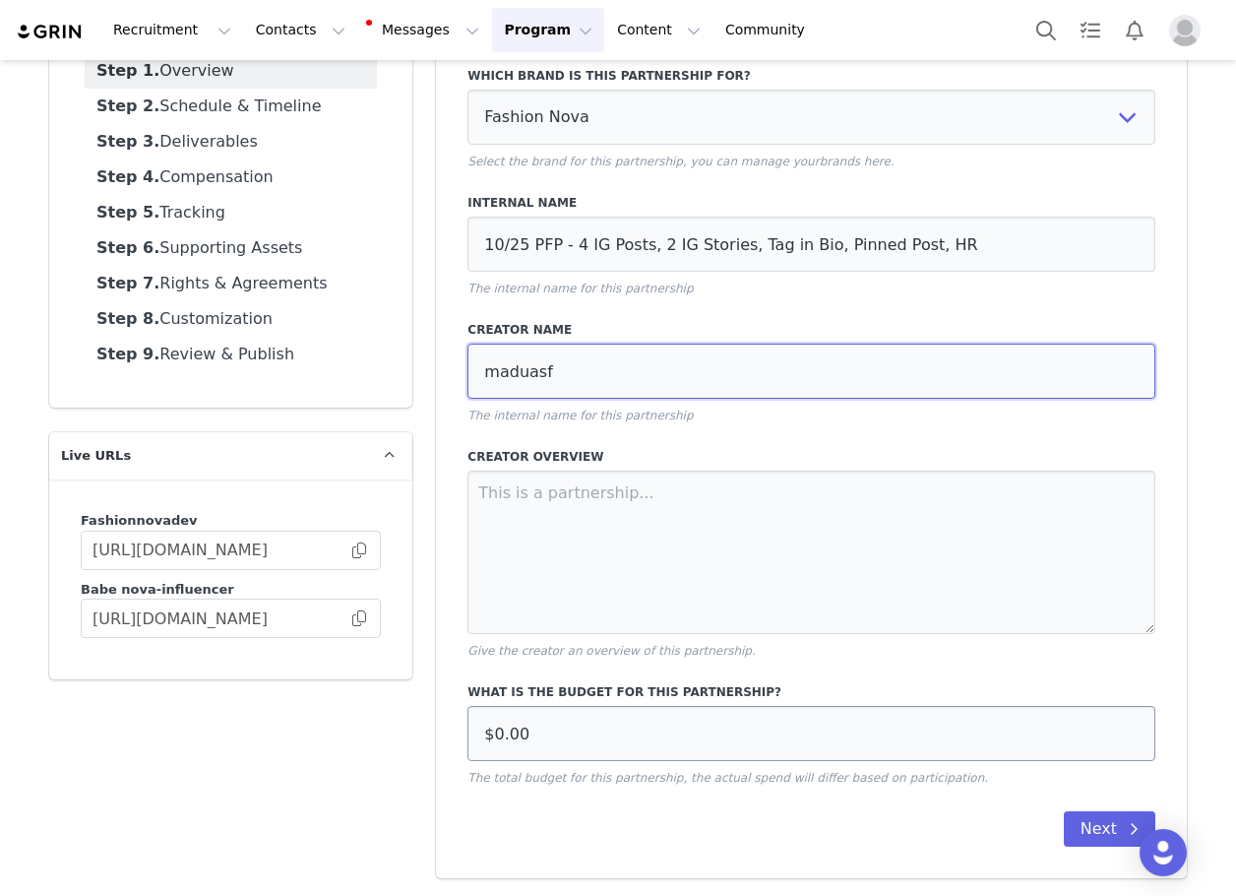
type input "maduasf"
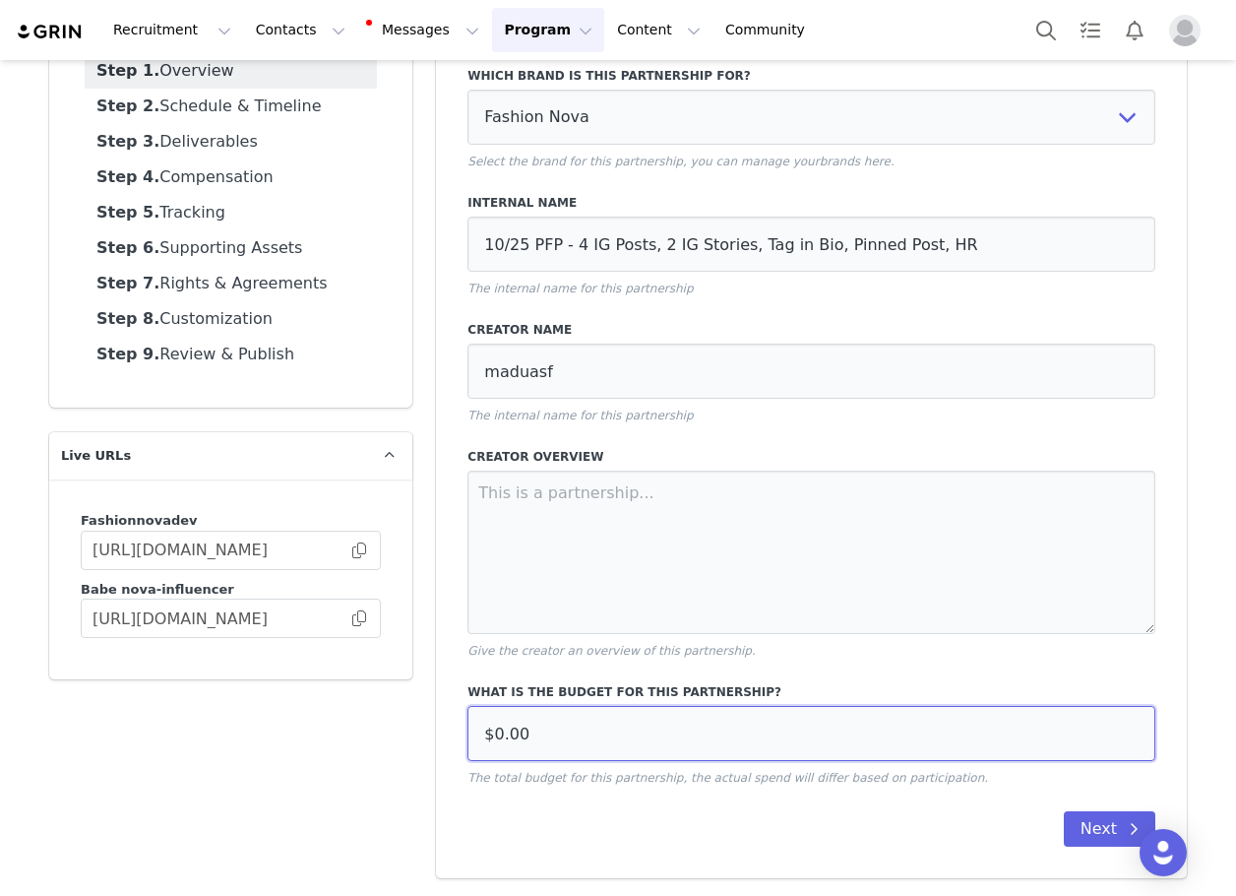
click at [544, 746] on input "$0.00" at bounding box center [812, 733] width 688 height 55
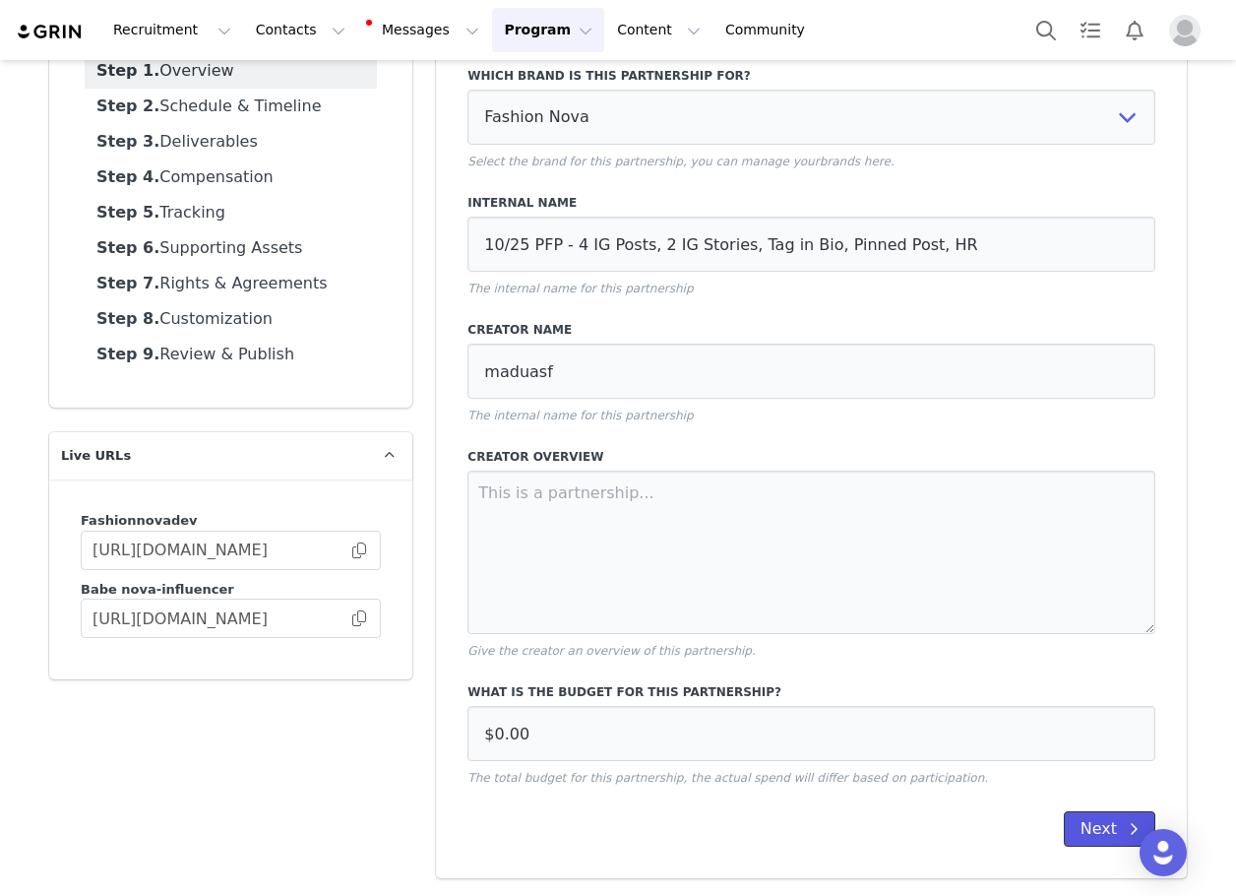
click at [1100, 824] on button "Next" at bounding box center [1110, 828] width 92 height 35
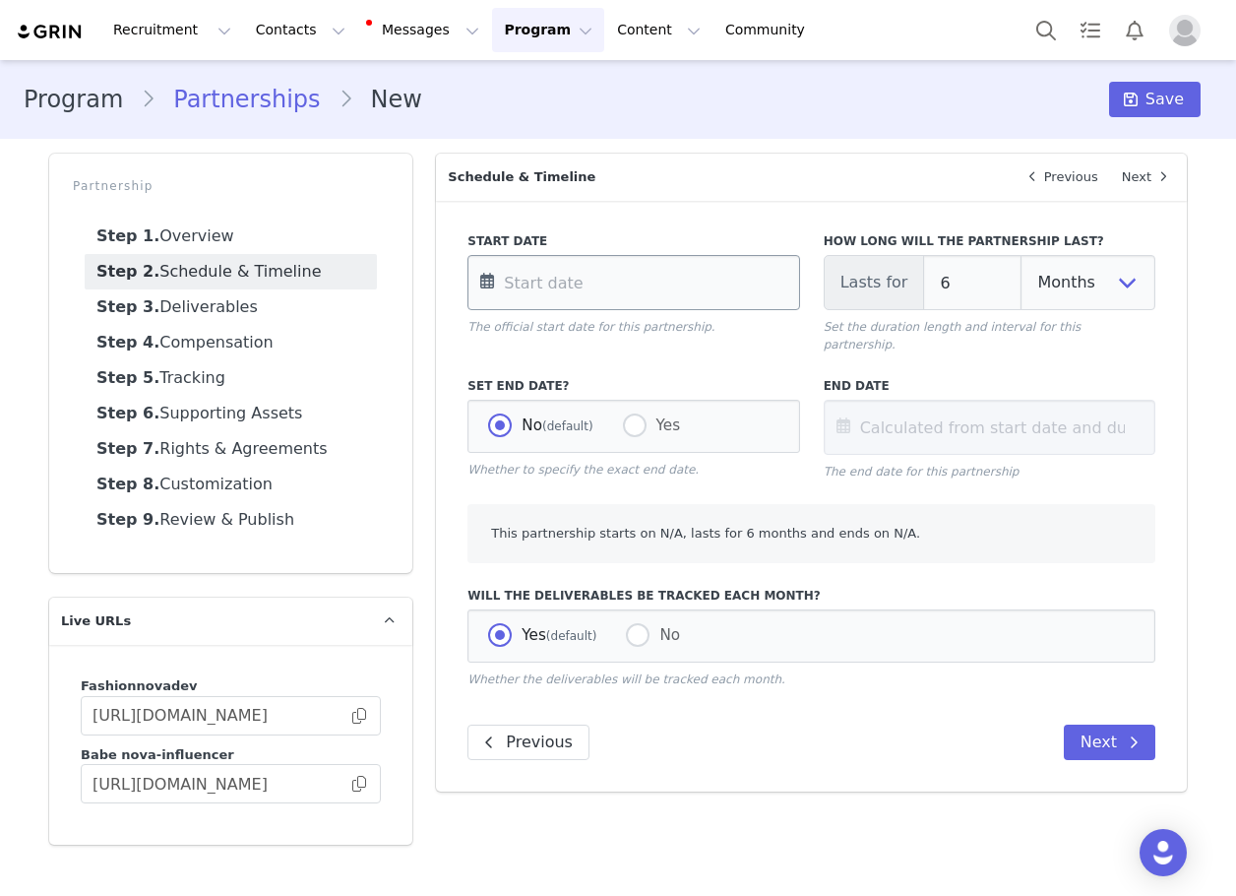
click at [677, 276] on input "text" at bounding box center [634, 282] width 332 height 55
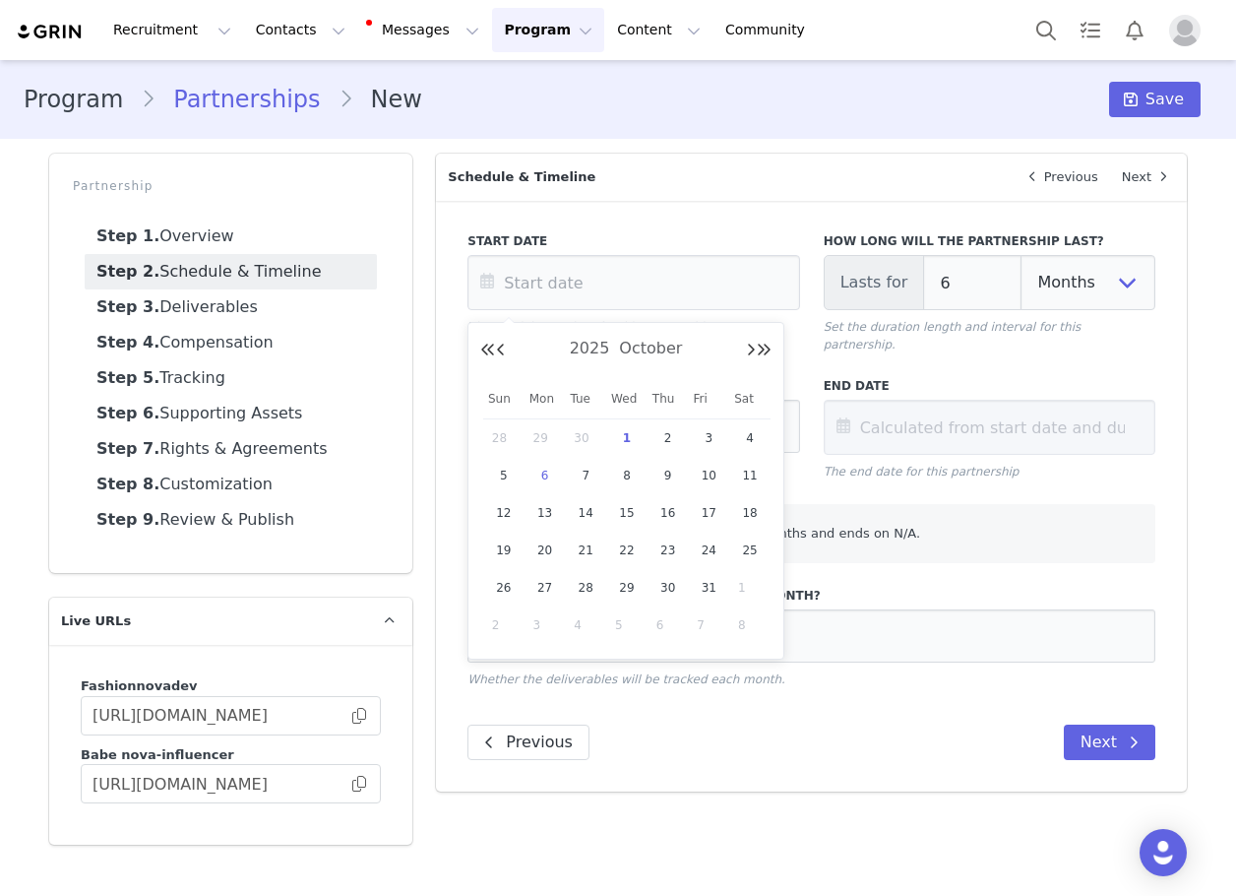
click at [546, 471] on span "6" at bounding box center [545, 476] width 24 height 24
type input "[DATE]"
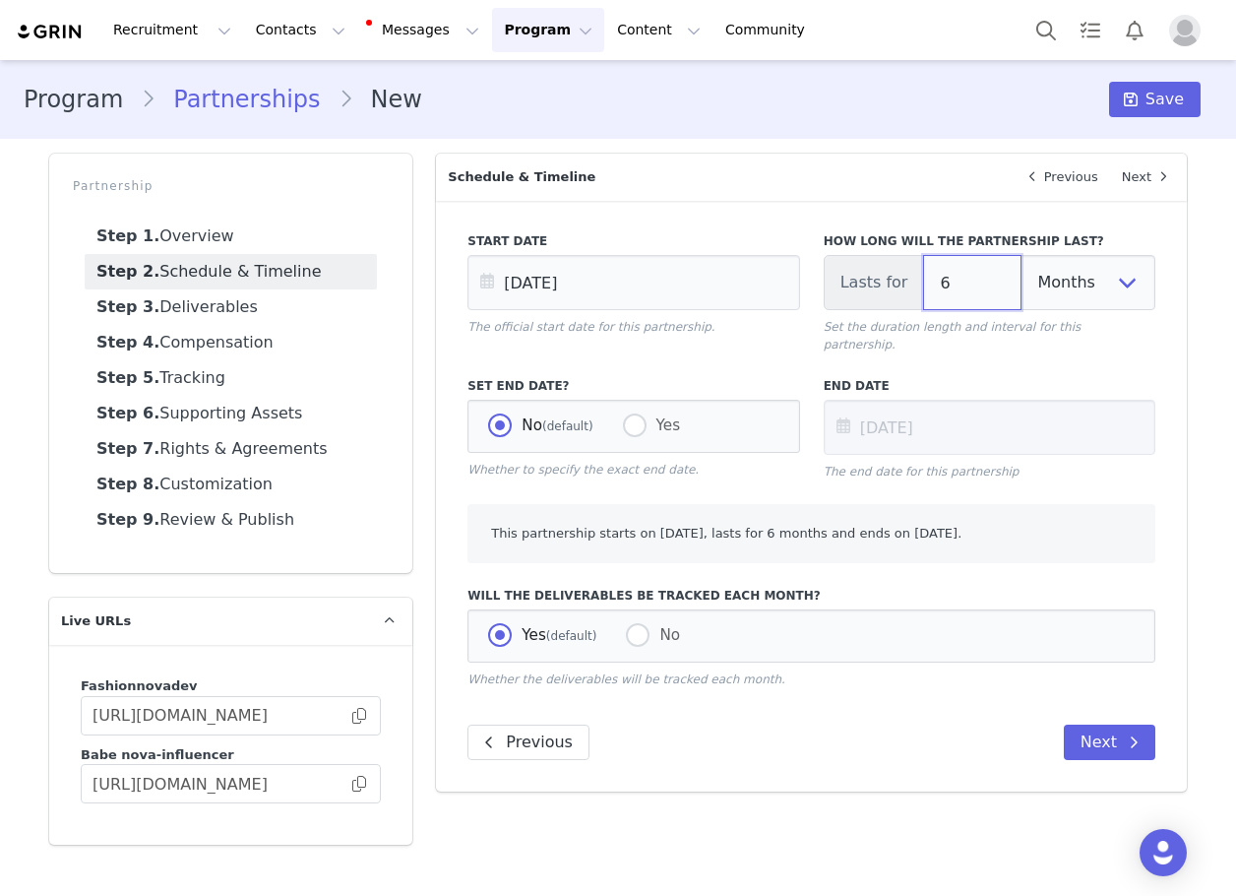
click at [955, 290] on input "6" at bounding box center [972, 282] width 98 height 55
type input "[DATE]"
type input "3"
type input "[DATE]"
type input "3"
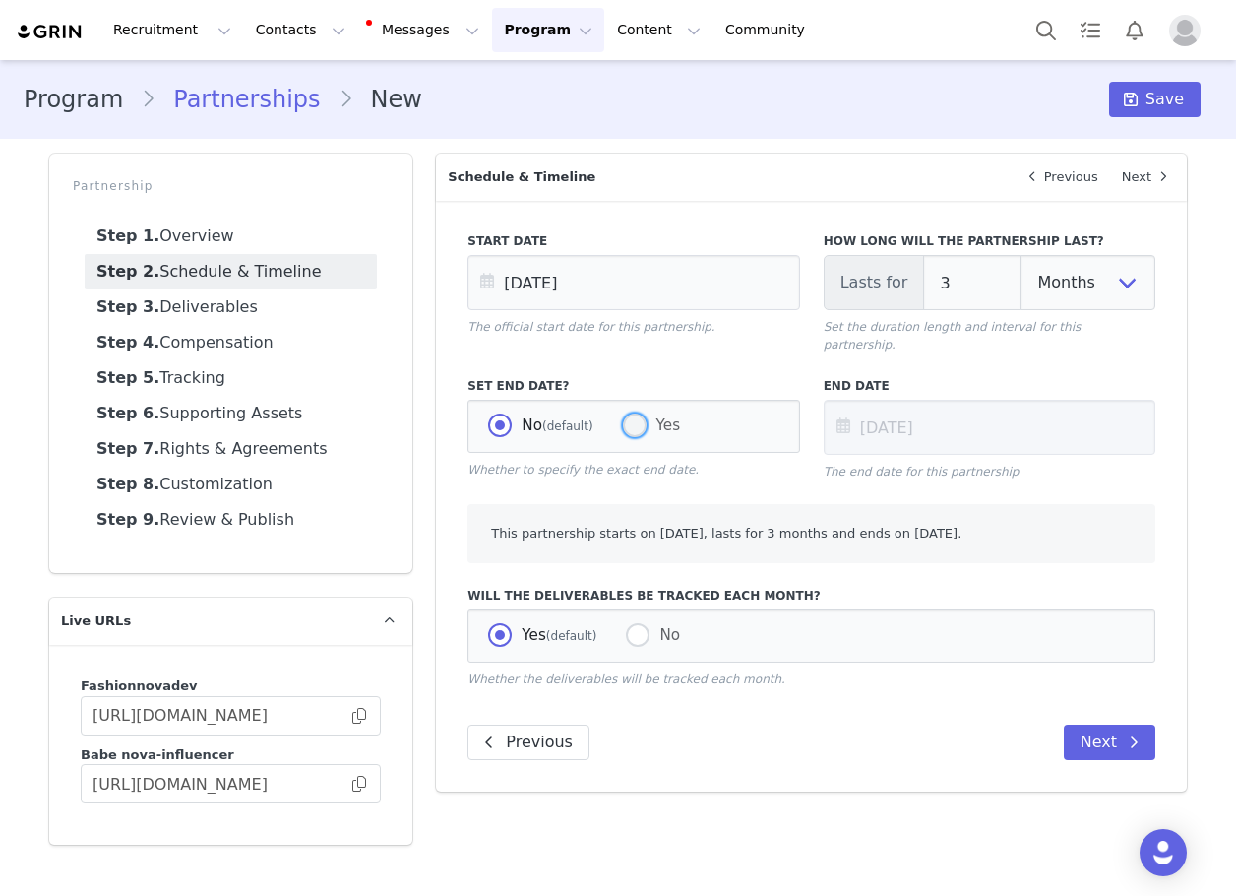
click at [661, 416] on span "Yes" at bounding box center [664, 425] width 34 height 18
click at [647, 413] on input "Yes" at bounding box center [635, 426] width 24 height 26
radio input "true"
radio input "false"
radio input "true"
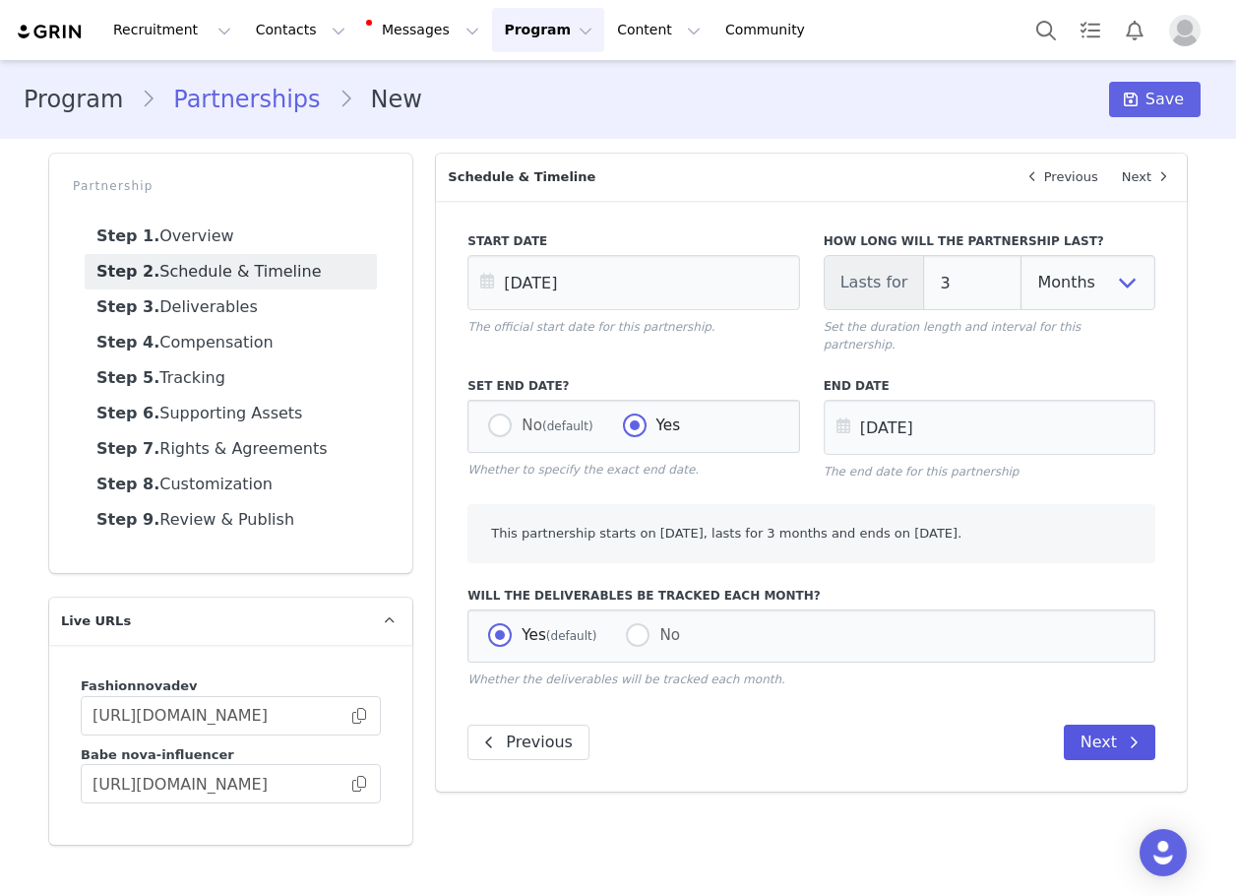
click at [1101, 711] on div "Start Date [DATE] The official start date for this partnership. How long will t…" at bounding box center [811, 496] width 751 height 591
click at [1100, 724] on button "Next" at bounding box center [1110, 741] width 92 height 35
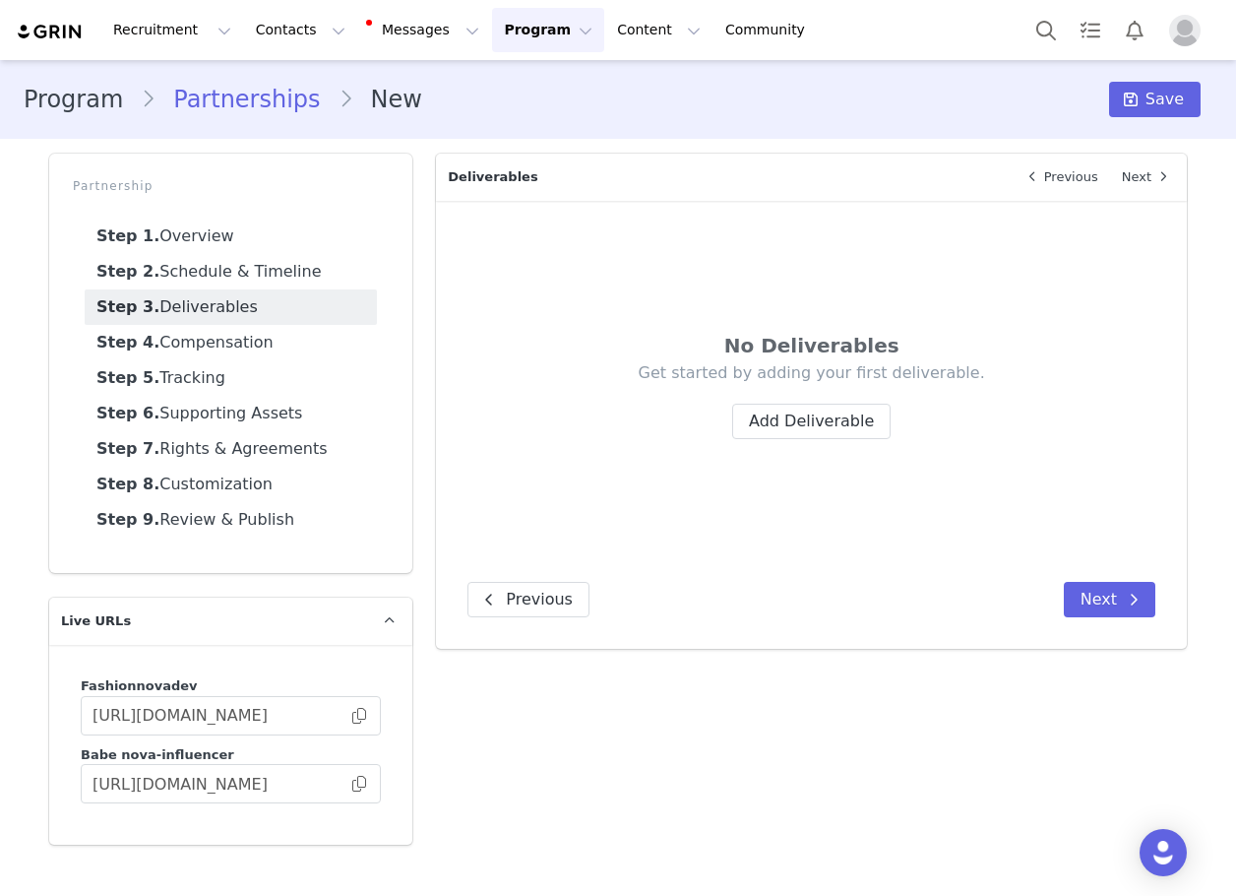
click at [778, 394] on div "Get started by adding your first deliverable. Add Deliverable" at bounding box center [812, 400] width 570 height 77
click at [782, 404] on button "Add Deliverable" at bounding box center [811, 421] width 158 height 35
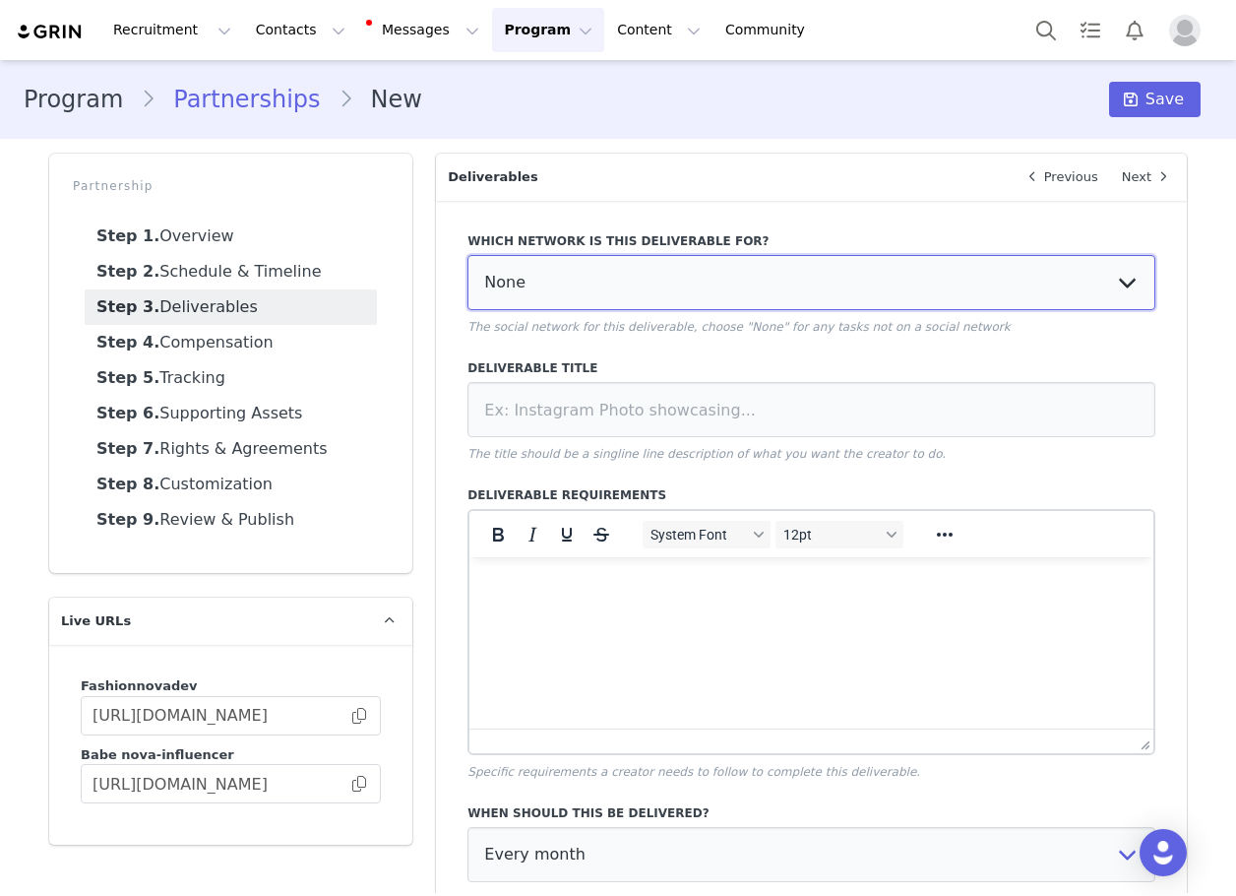
click at [650, 272] on select "None YouTube Twitter Instagram Facebook Twitch TikTok Pinterest" at bounding box center [812, 282] width 688 height 55
select select "5"
click at [468, 255] on select "None YouTube Twitter Instagram Facebook Twitch TikTok Pinterest" at bounding box center [812, 282] width 688 height 55
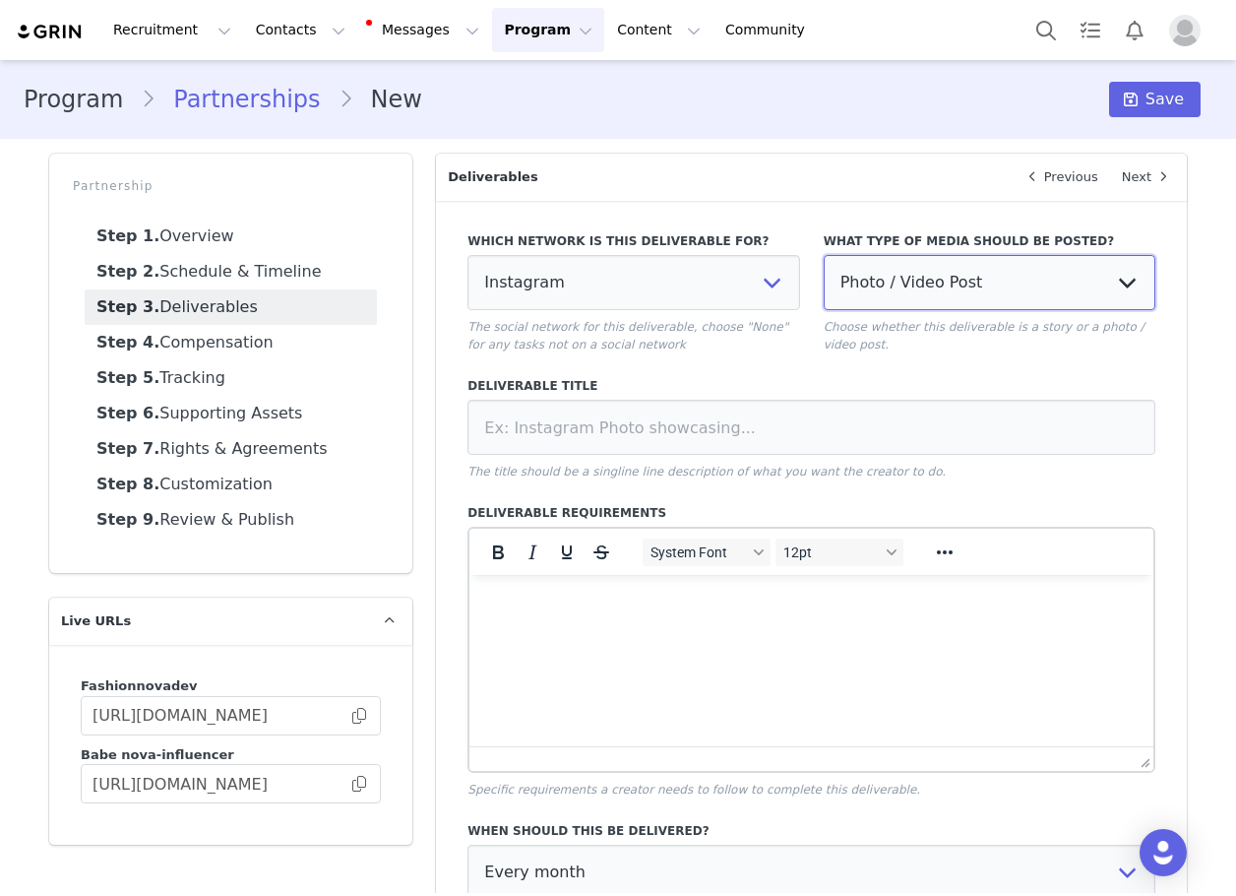
click at [892, 279] on select "Photo / Video Post Story Text in Bio Highlight Reel" at bounding box center [990, 282] width 332 height 55
select select
click at [824, 255] on select "Photo / Video Post Story Text in Bio Highlight Reel" at bounding box center [990, 282] width 332 height 55
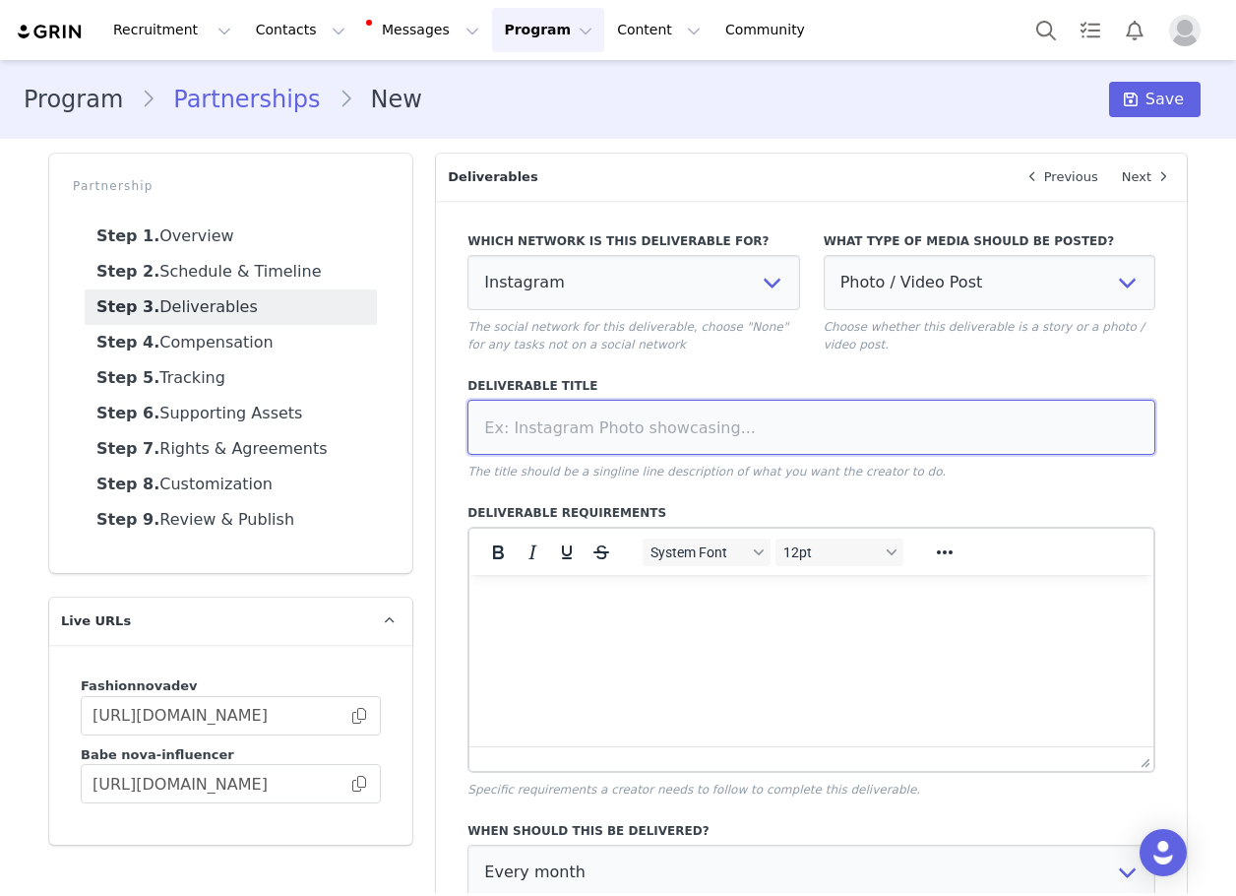
click at [820, 411] on input at bounding box center [812, 427] width 688 height 55
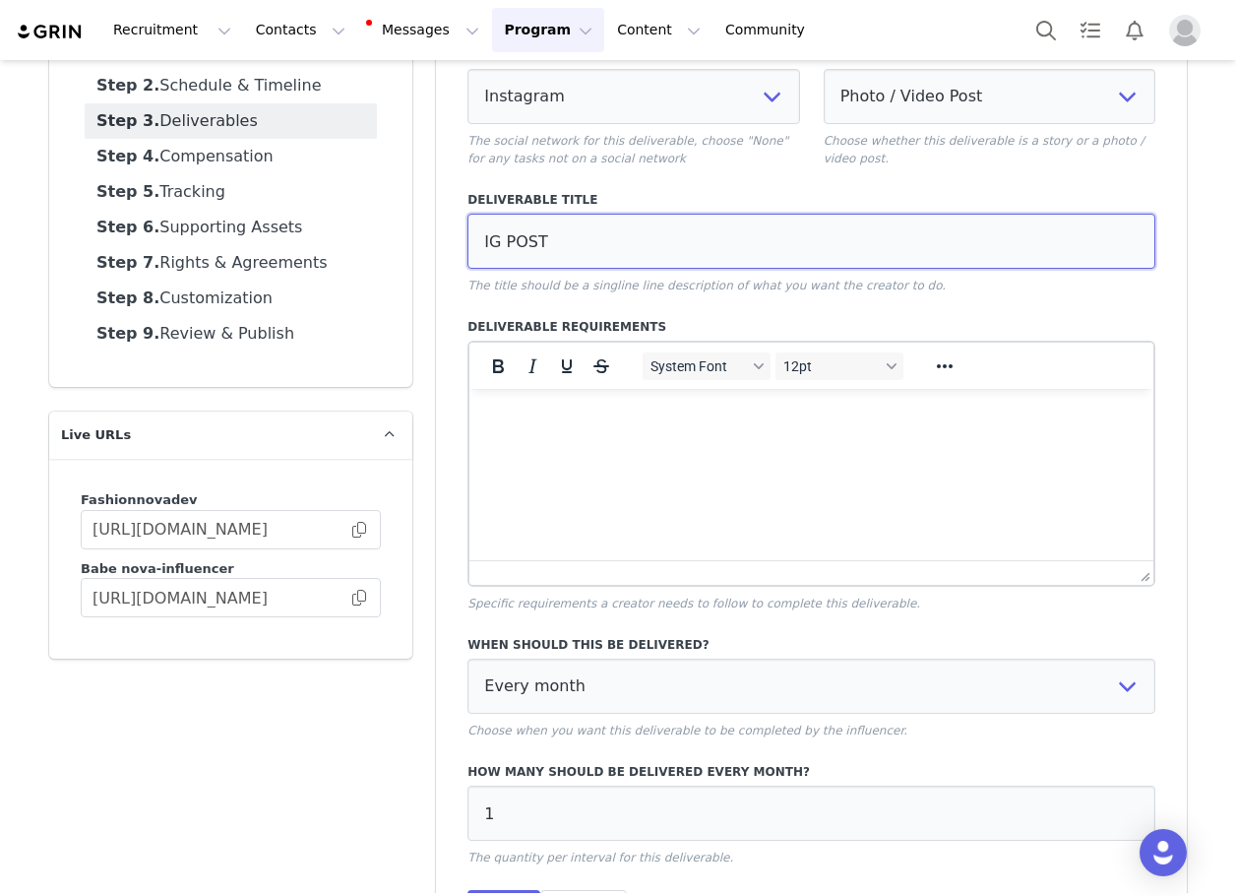
scroll to position [325, 0]
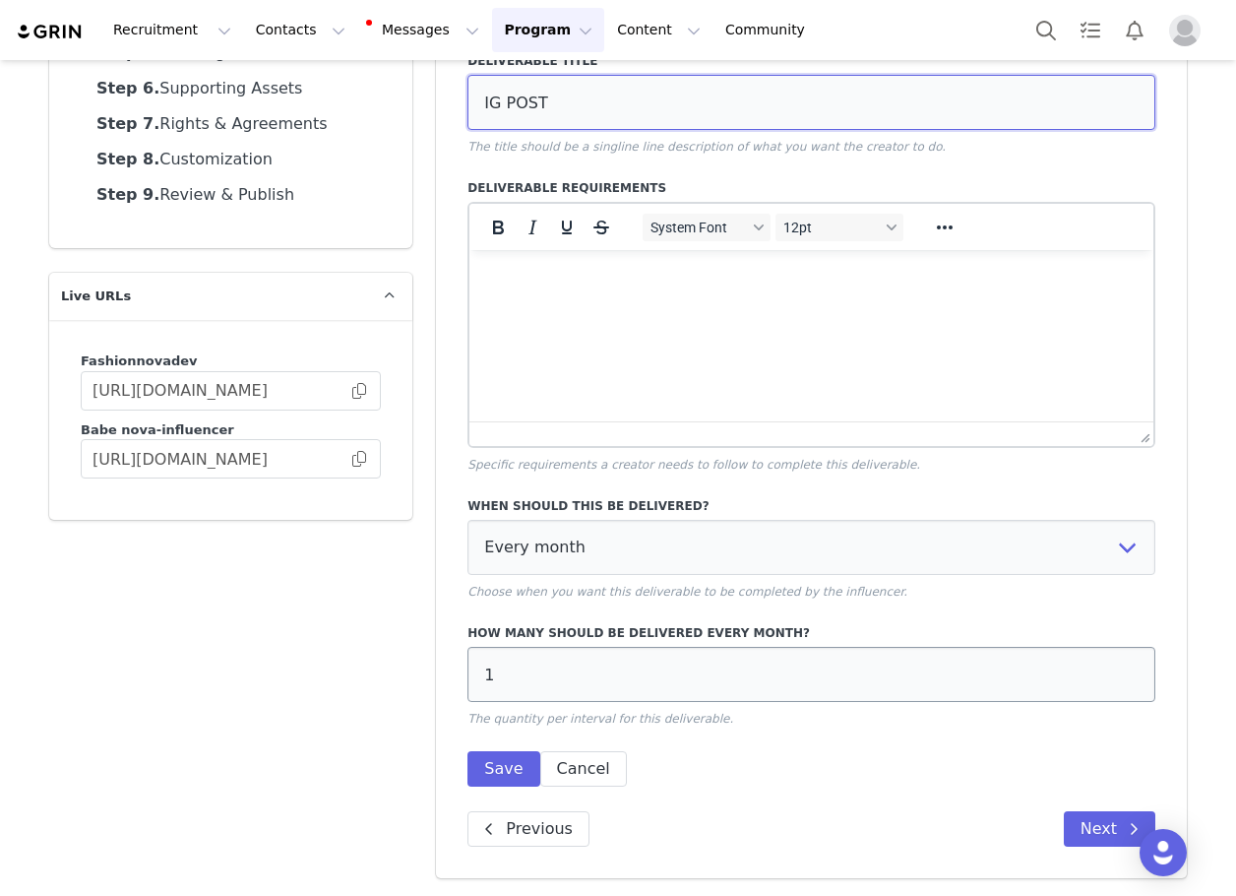
type input "IG POST"
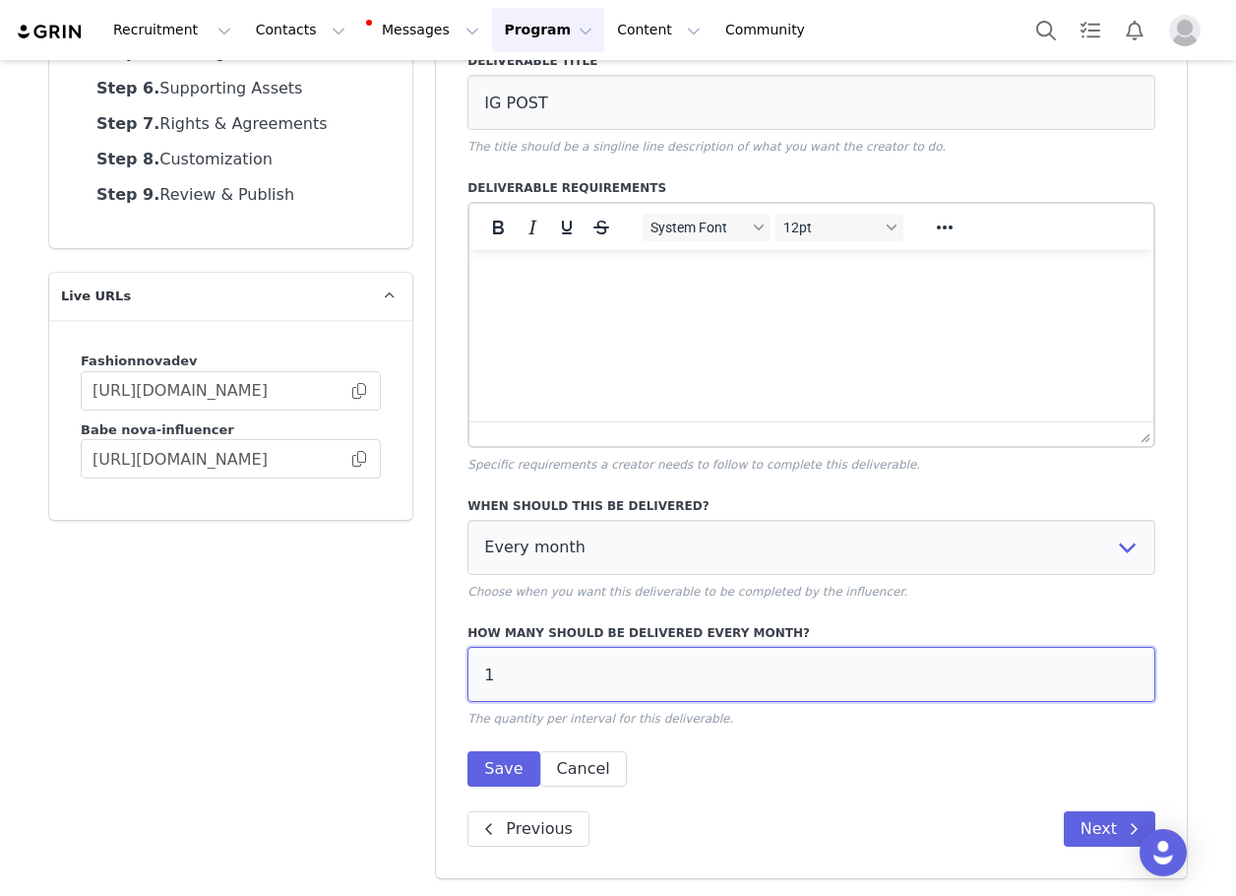
click at [609, 663] on input "1" at bounding box center [812, 674] width 688 height 55
type input "4"
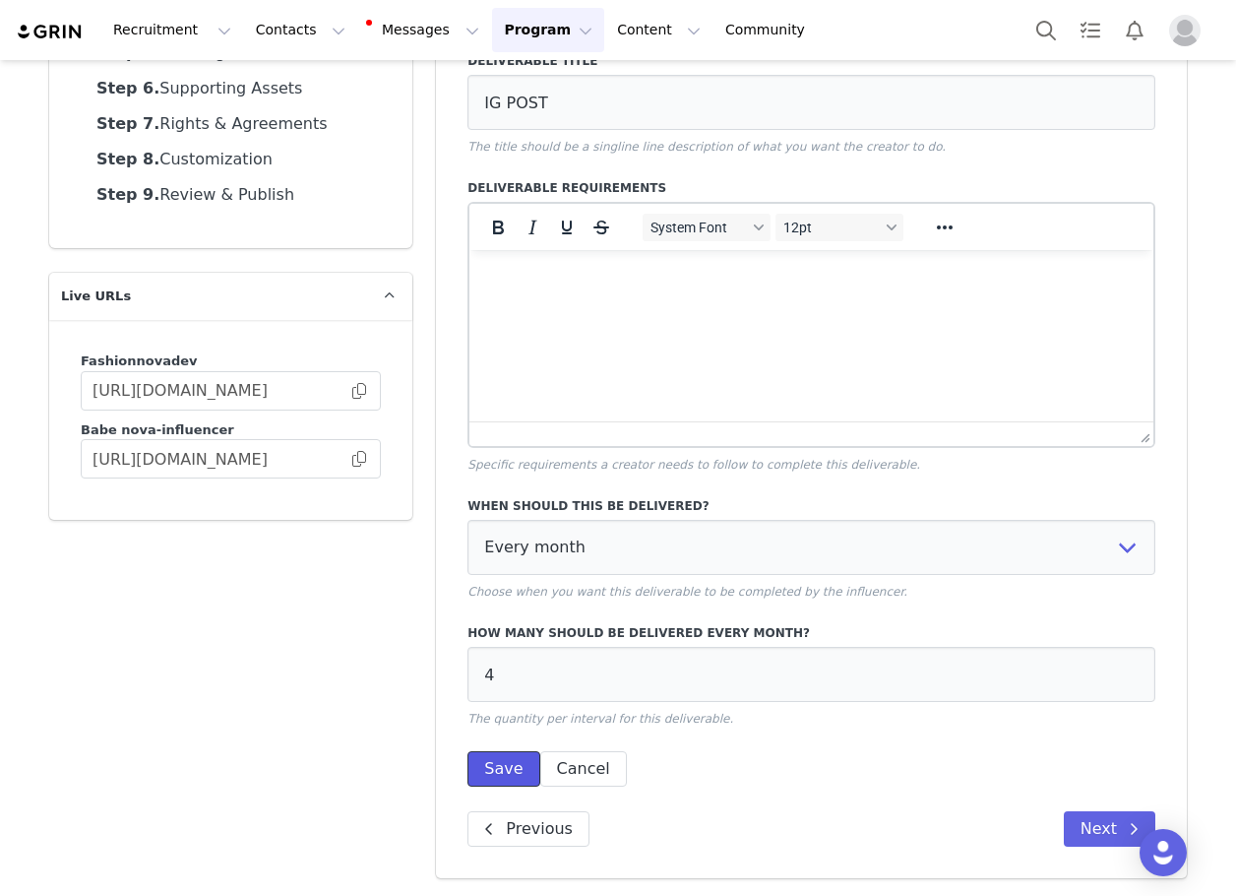
click at [497, 761] on button "Save" at bounding box center [504, 768] width 72 height 35
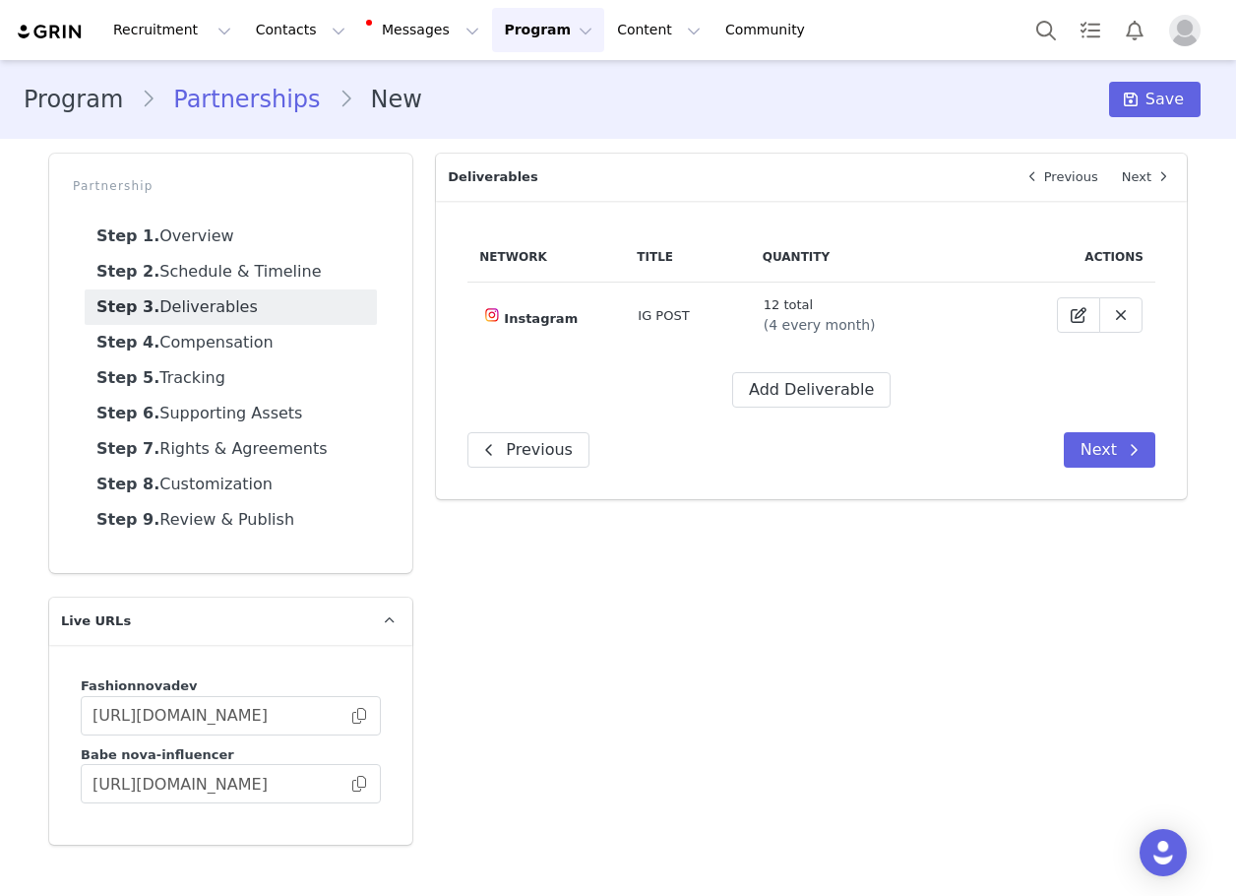
scroll to position [0, 0]
click at [799, 402] on button "Add Deliverable" at bounding box center [811, 389] width 158 height 35
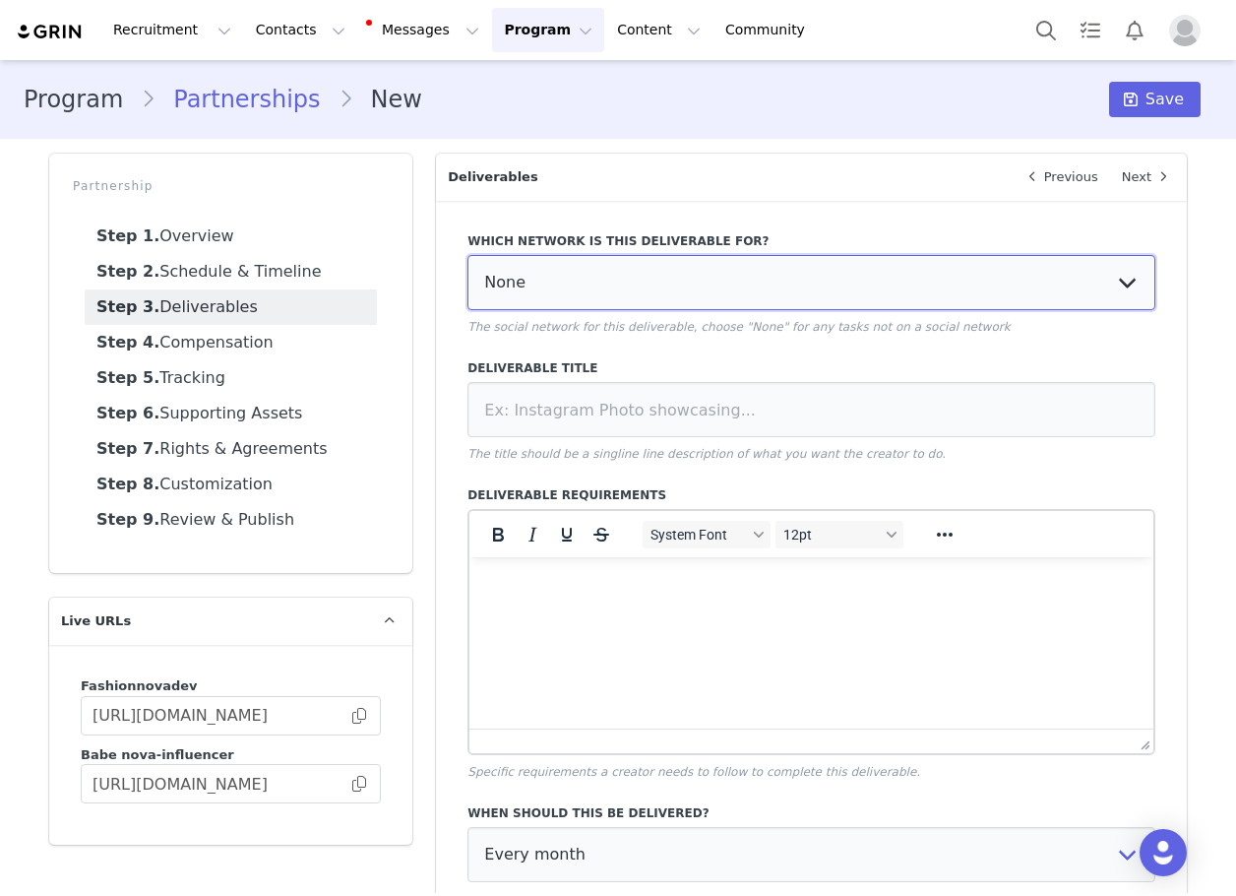
click at [540, 283] on select "None YouTube Twitter Instagram Facebook Twitch TikTok Pinterest" at bounding box center [812, 282] width 688 height 55
select select "5"
click at [468, 255] on select "None YouTube Twitter Instagram Facebook Twitch TikTok Pinterest" at bounding box center [812, 282] width 688 height 55
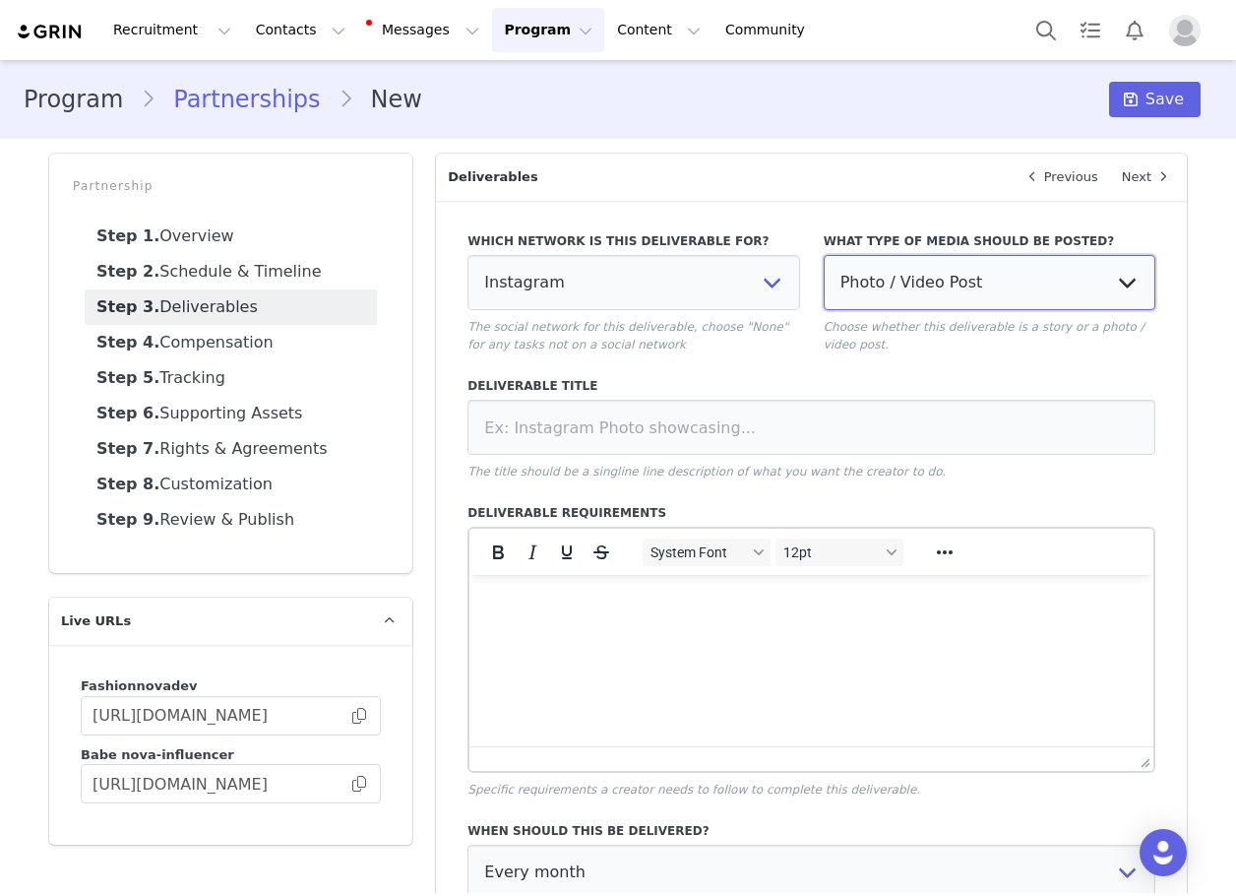
drag, startPoint x: 890, startPoint y: 269, endPoint x: 881, endPoint y: 302, distance: 34.6
click at [888, 276] on select "Photo / Video Post Story Text in Bio Highlight Reel" at bounding box center [990, 282] width 332 height 55
select select "story"
click at [824, 255] on select "Photo / Video Post Story Text in Bio Highlight Reel" at bounding box center [990, 282] width 332 height 55
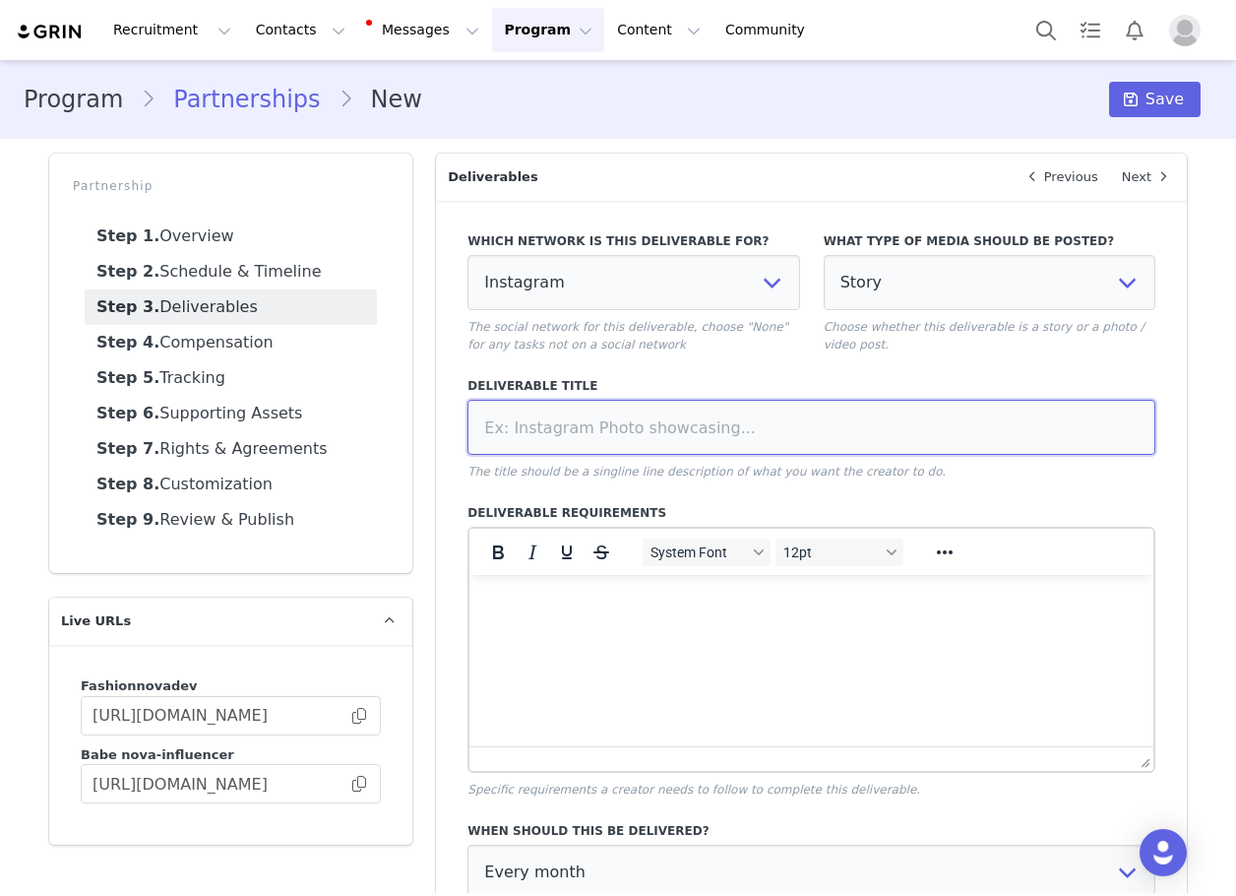
drag, startPoint x: 824, startPoint y: 423, endPoint x: 821, endPoint y: 413, distance: 10.3
click at [824, 422] on input at bounding box center [812, 427] width 688 height 55
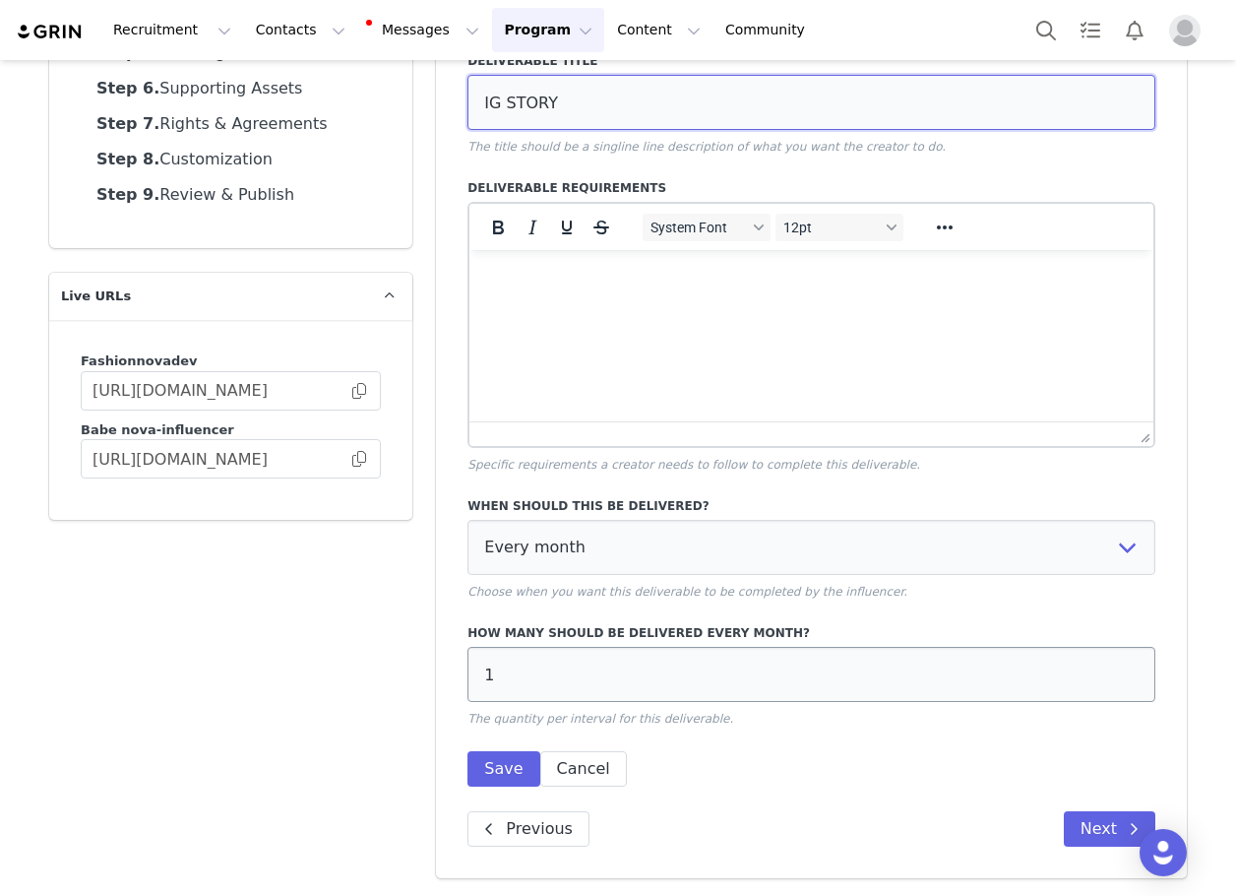
type input "IG STORY"
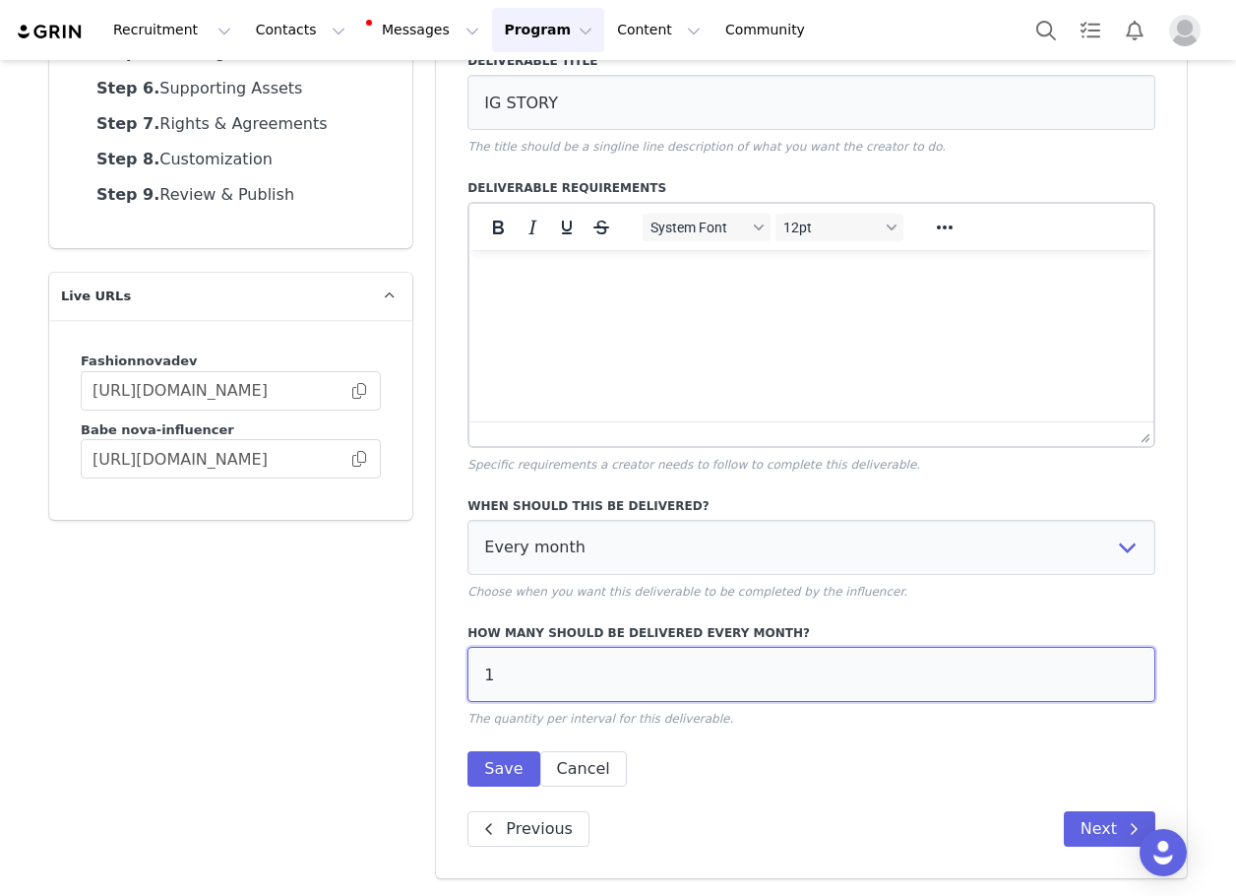
click at [568, 673] on input "1" at bounding box center [812, 674] width 688 height 55
type input "2"
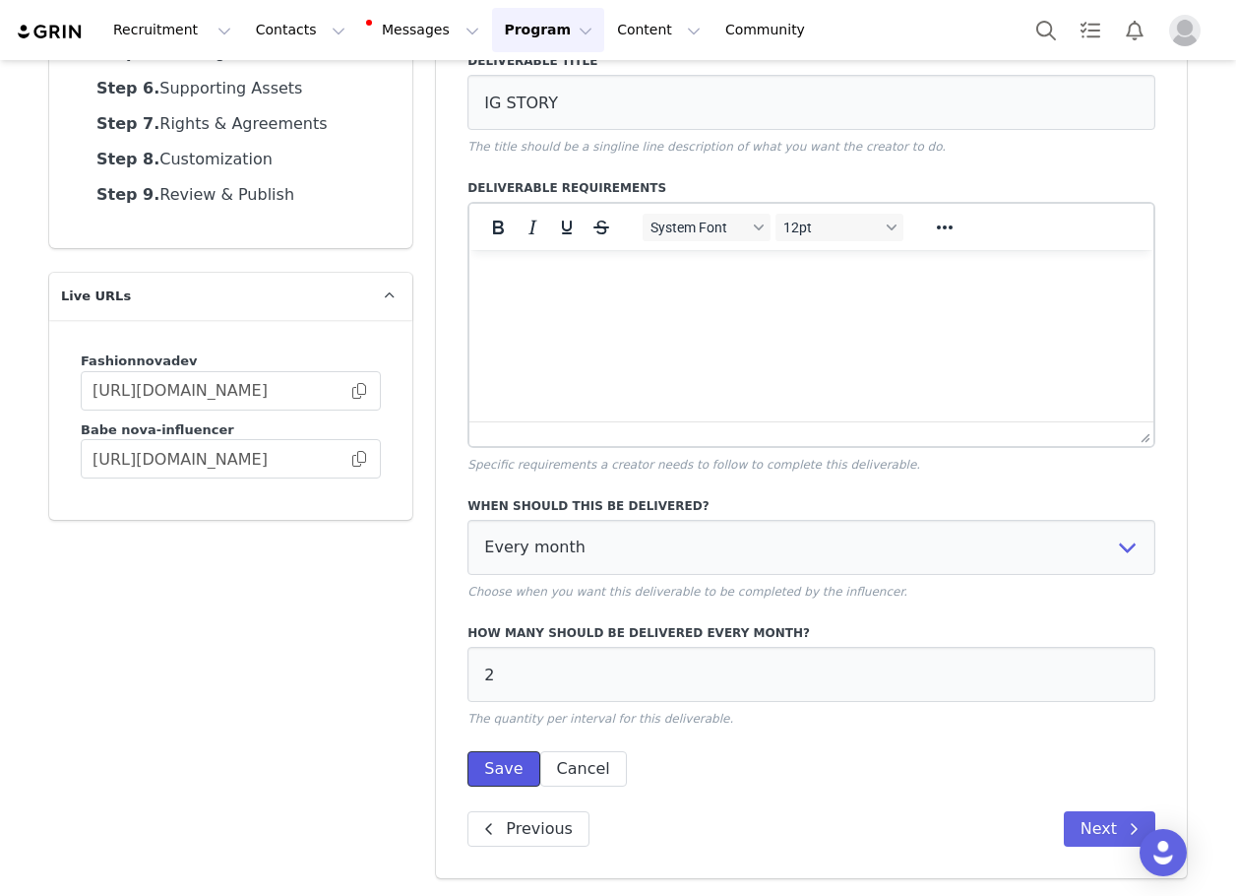
click at [484, 755] on button "Save" at bounding box center [504, 768] width 72 height 35
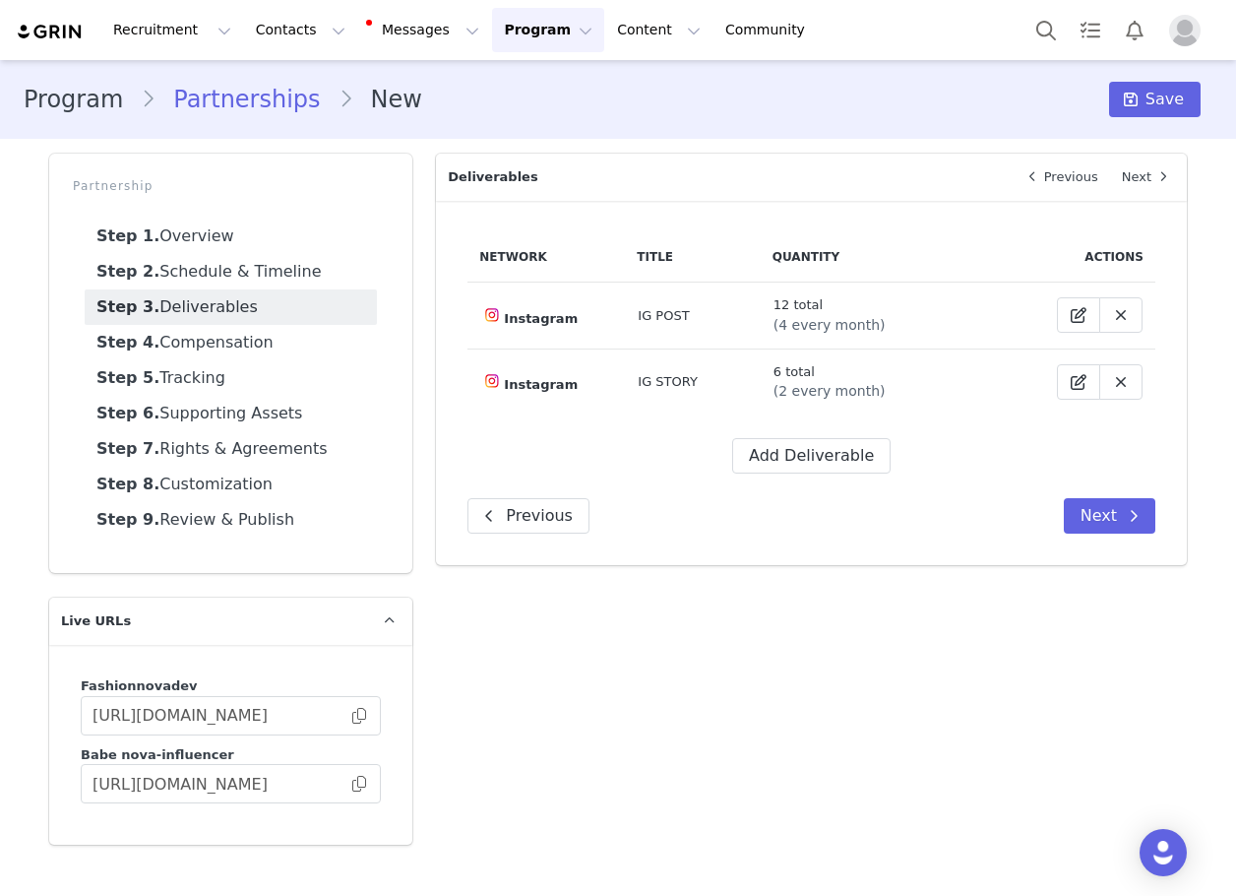
scroll to position [0, 0]
click at [793, 446] on button "Add Deliverable" at bounding box center [811, 455] width 158 height 35
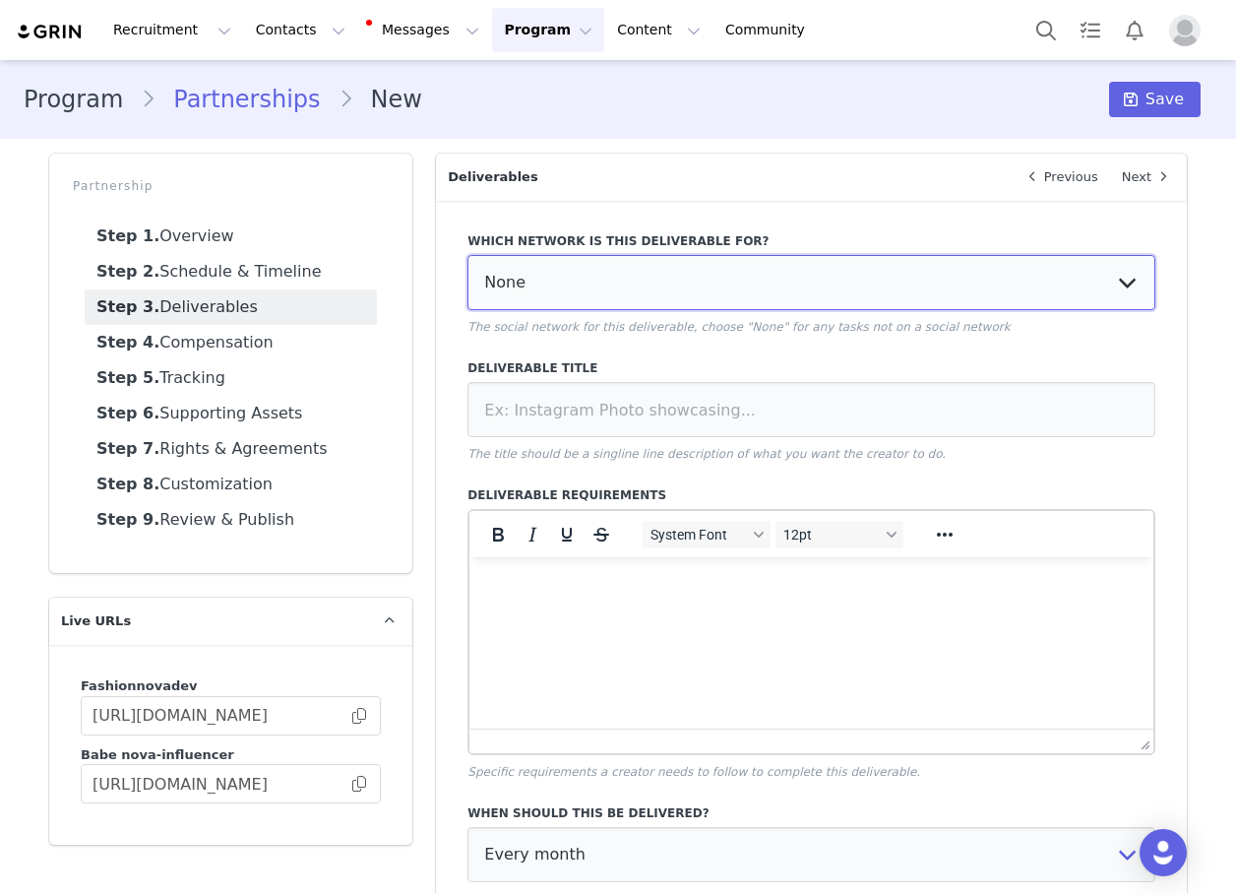
drag, startPoint x: 705, startPoint y: 272, endPoint x: 704, endPoint y: 304, distance: 32.5
click at [705, 273] on select "None YouTube Twitter Instagram Facebook Twitch TikTok Pinterest" at bounding box center [812, 282] width 688 height 55
select select "5"
click at [468, 255] on select "None YouTube Twitter Instagram Facebook Twitch TikTok Pinterest" at bounding box center [812, 282] width 688 height 55
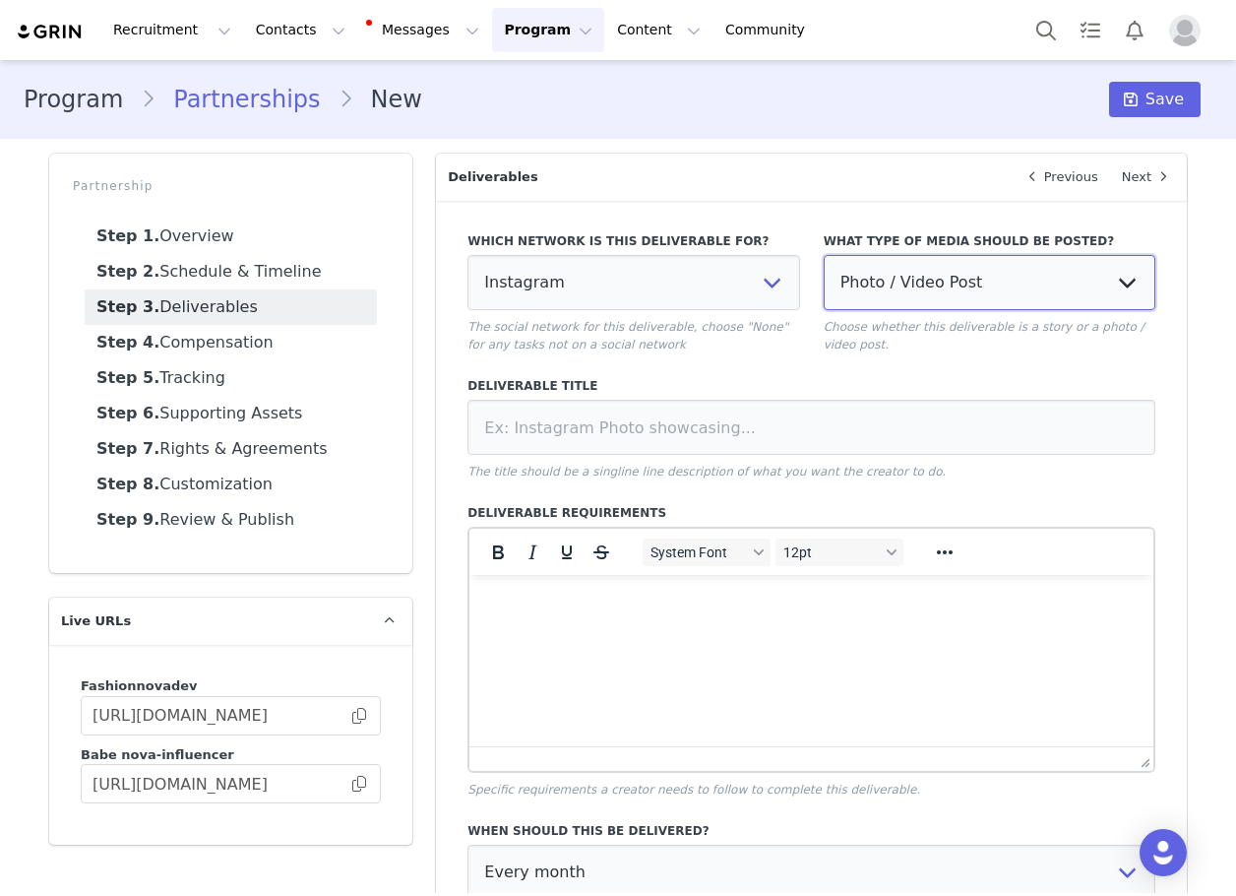
click at [958, 288] on select "Photo / Video Post Story Text in Bio Highlight Reel" at bounding box center [990, 282] width 332 height 55
select select "bio"
click at [824, 255] on select "Photo / Video Post Story Text in Bio Highlight Reel" at bounding box center [990, 282] width 332 height 55
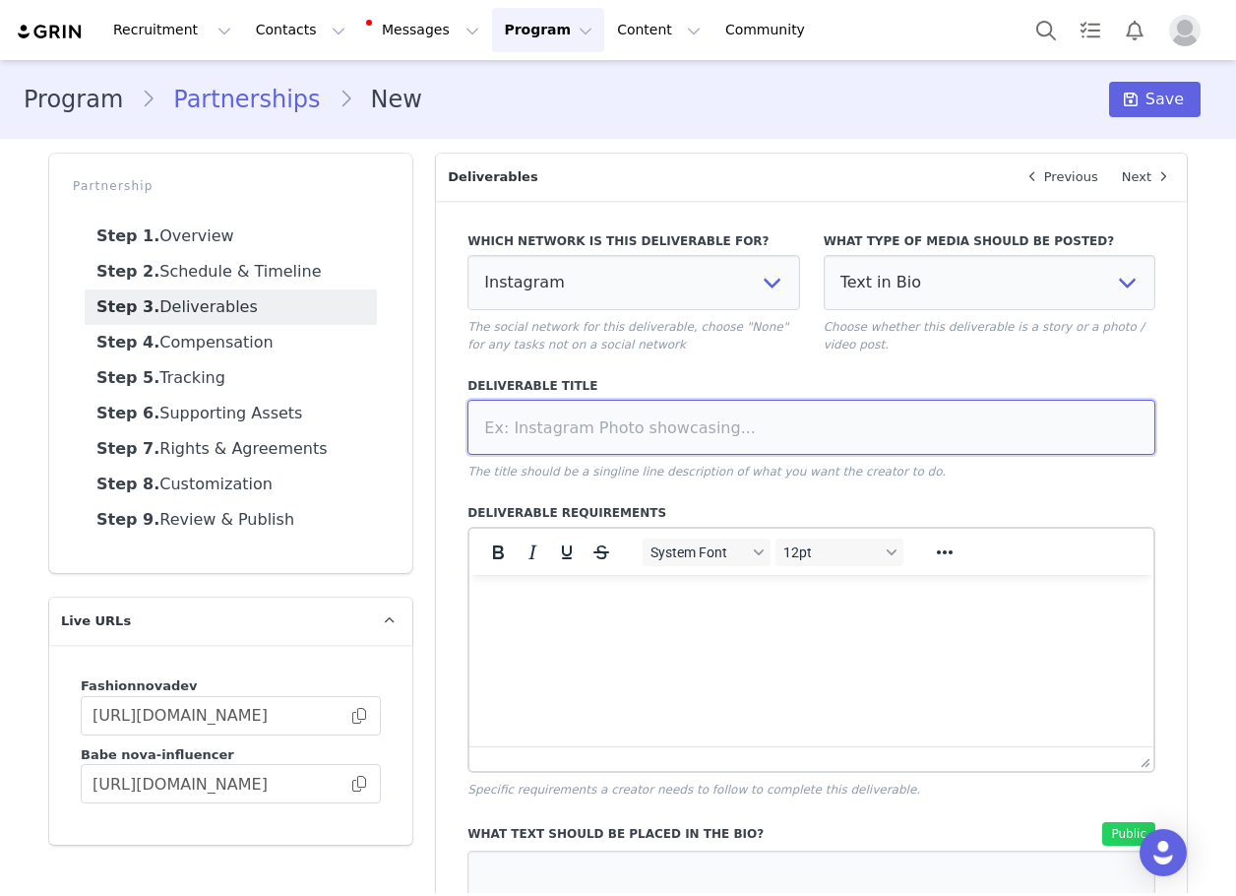
click at [831, 416] on input at bounding box center [812, 427] width 688 height 55
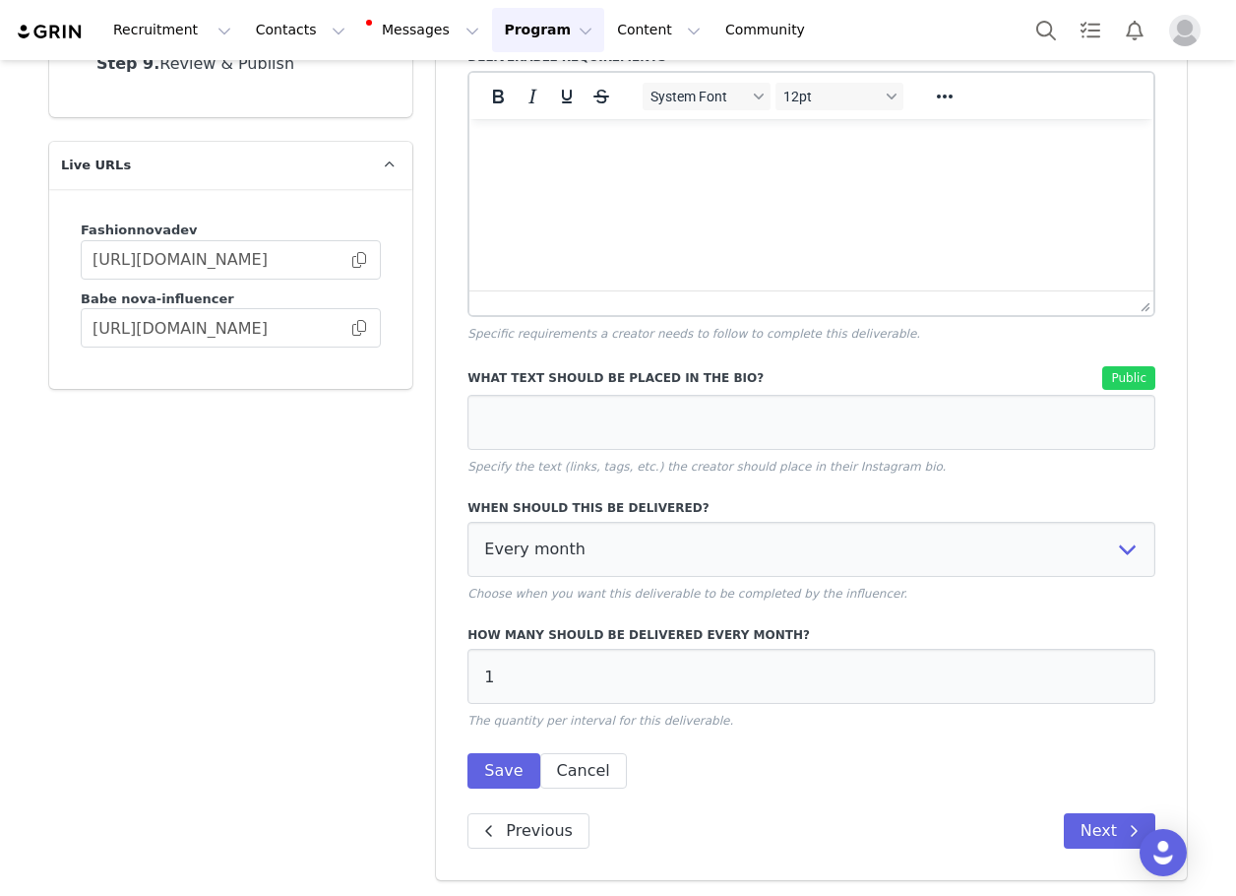
scroll to position [458, 0]
type input "TAG IN BIO"
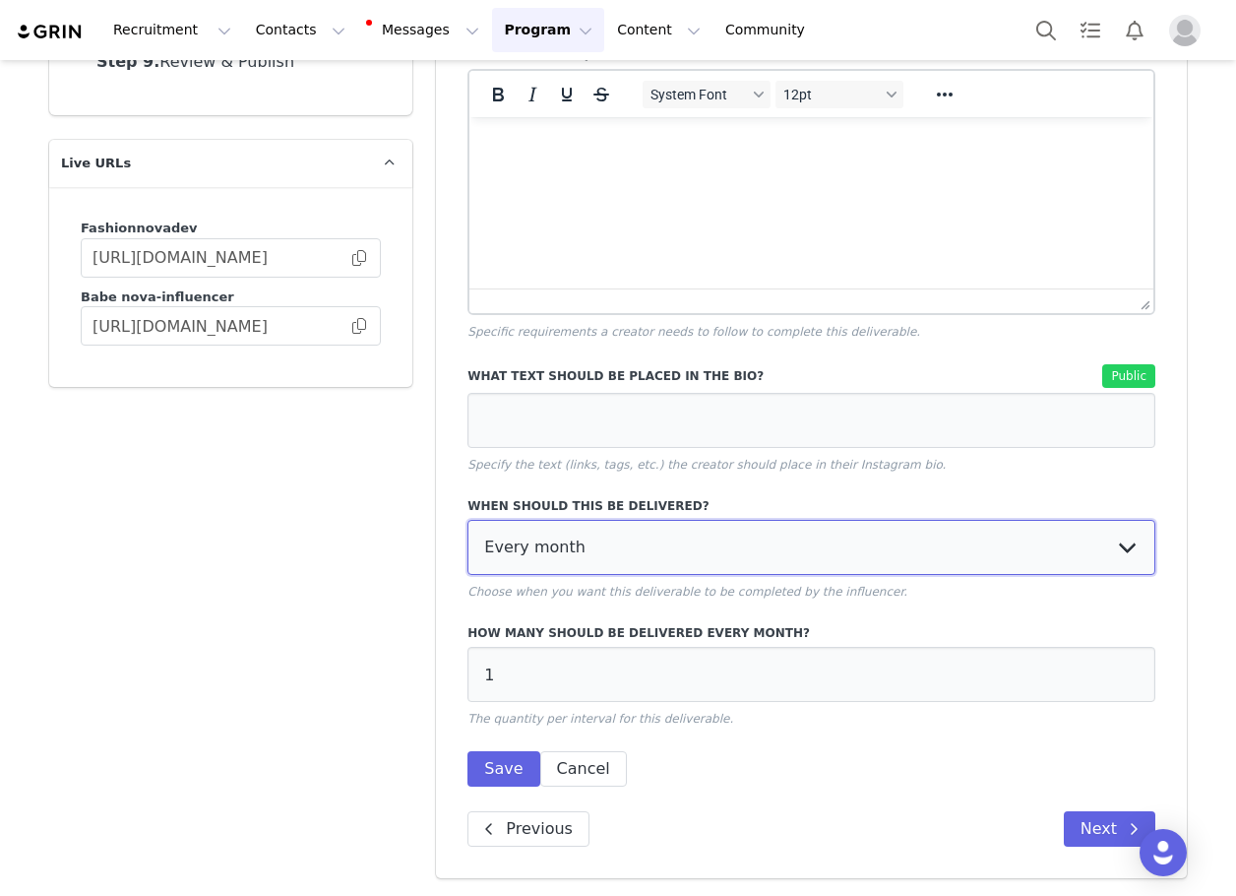
click at [599, 538] on select "Every month Every other month In specific months Throughout partnership" at bounding box center [812, 547] width 688 height 55
select select "throughout"
click at [468, 520] on select "Every month Every other month In specific months Throughout partnership" at bounding box center [812, 547] width 688 height 55
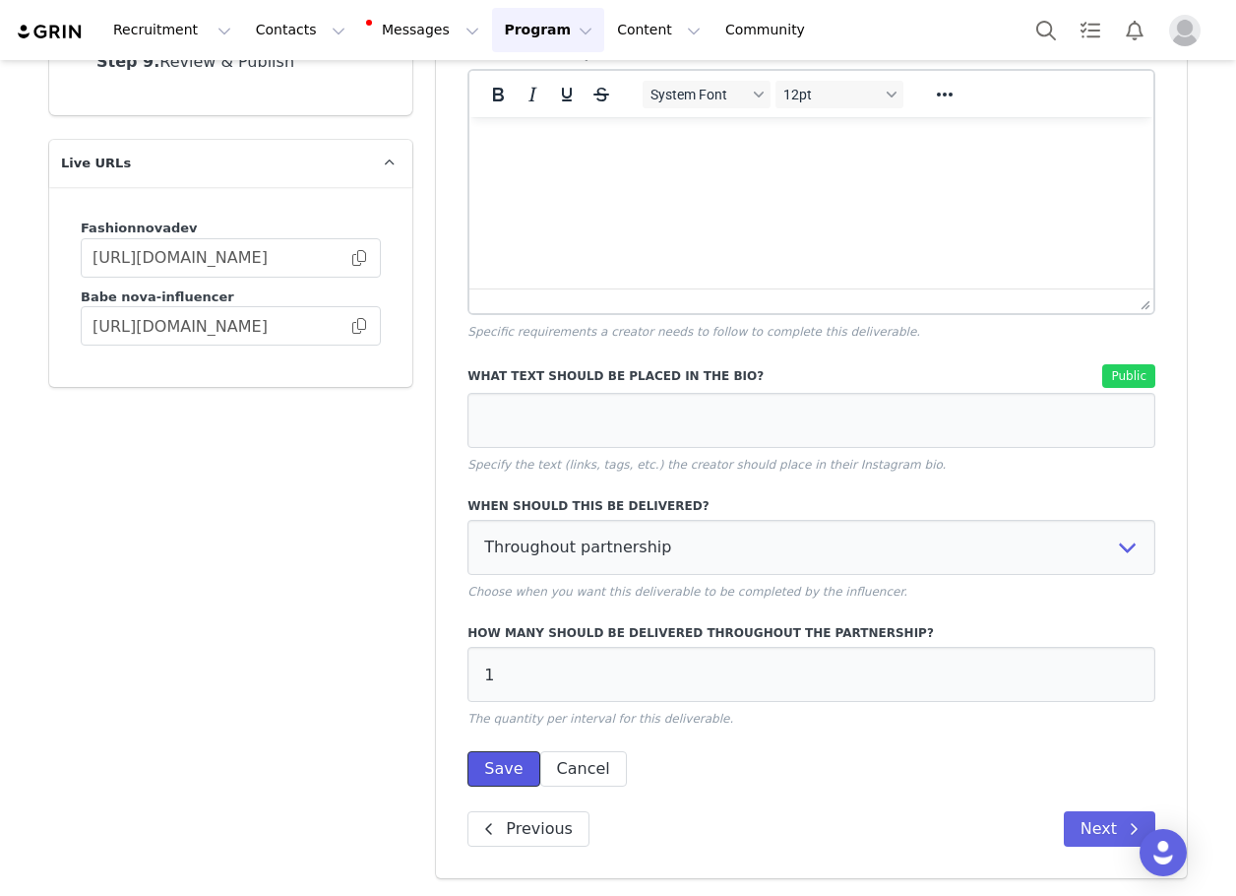
click at [496, 766] on button "Save" at bounding box center [504, 768] width 72 height 35
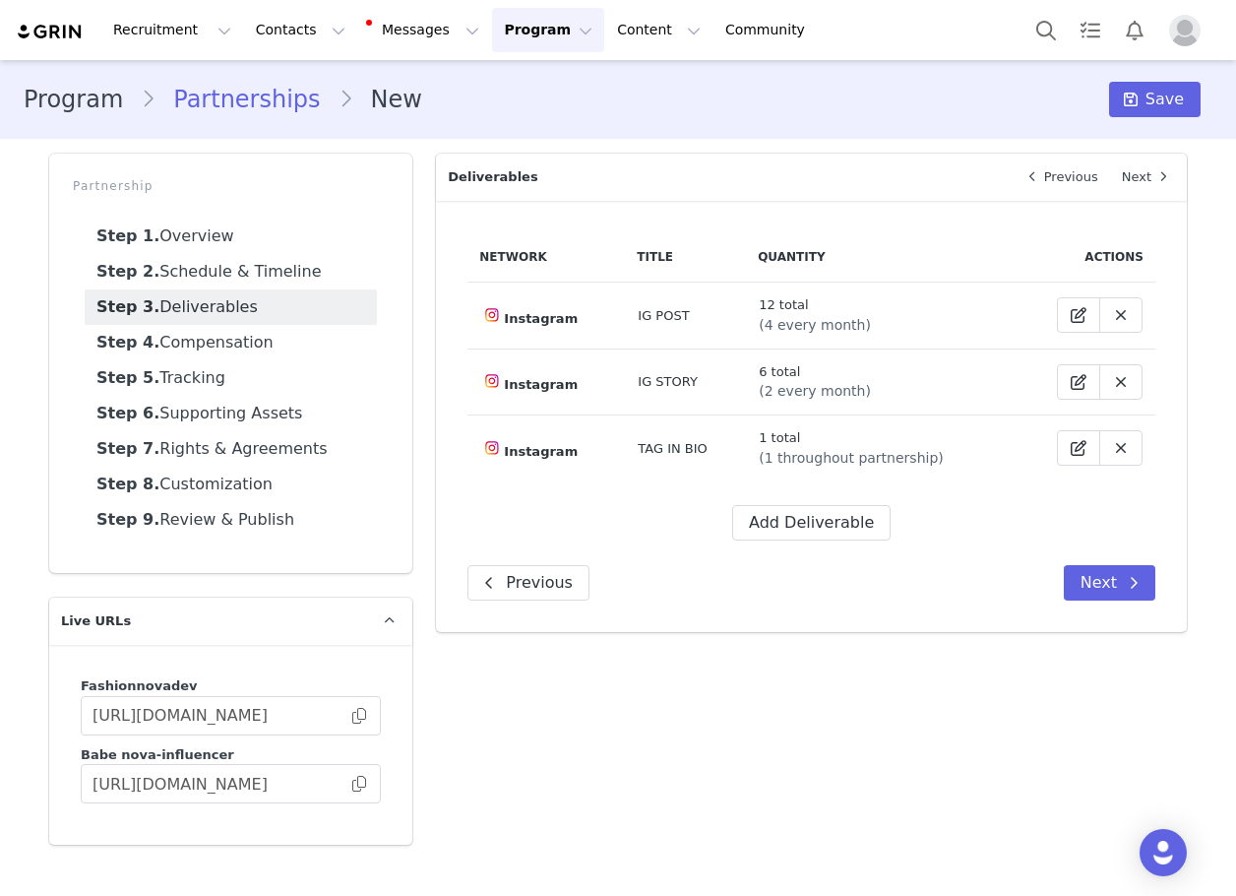
scroll to position [0, 0]
click at [783, 528] on button "Add Deliverable" at bounding box center [811, 522] width 158 height 35
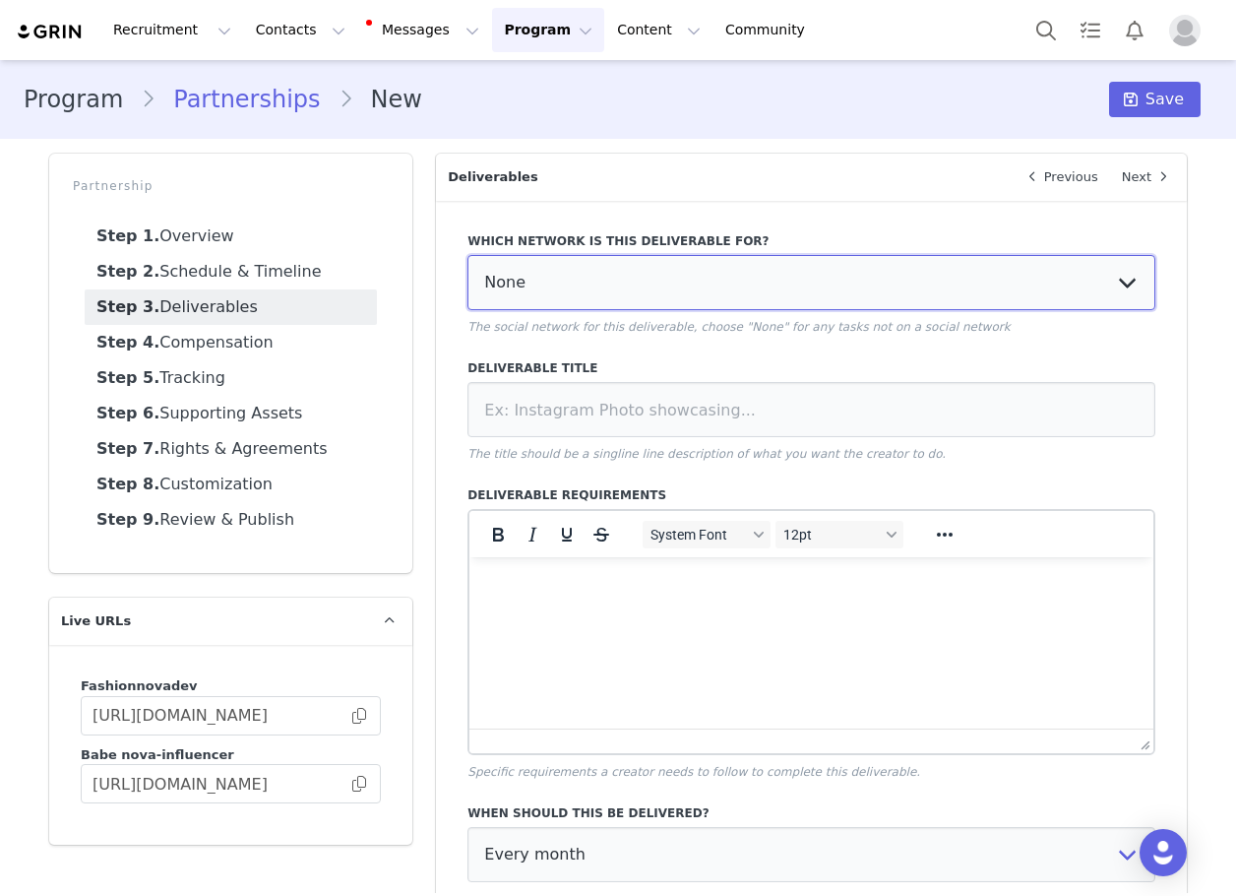
click at [593, 274] on select "None YouTube Twitter Instagram Facebook Twitch TikTok Pinterest" at bounding box center [812, 282] width 688 height 55
select select "5"
click at [468, 255] on select "None YouTube Twitter Instagram Facebook Twitch TikTok Pinterest" at bounding box center [812, 282] width 688 height 55
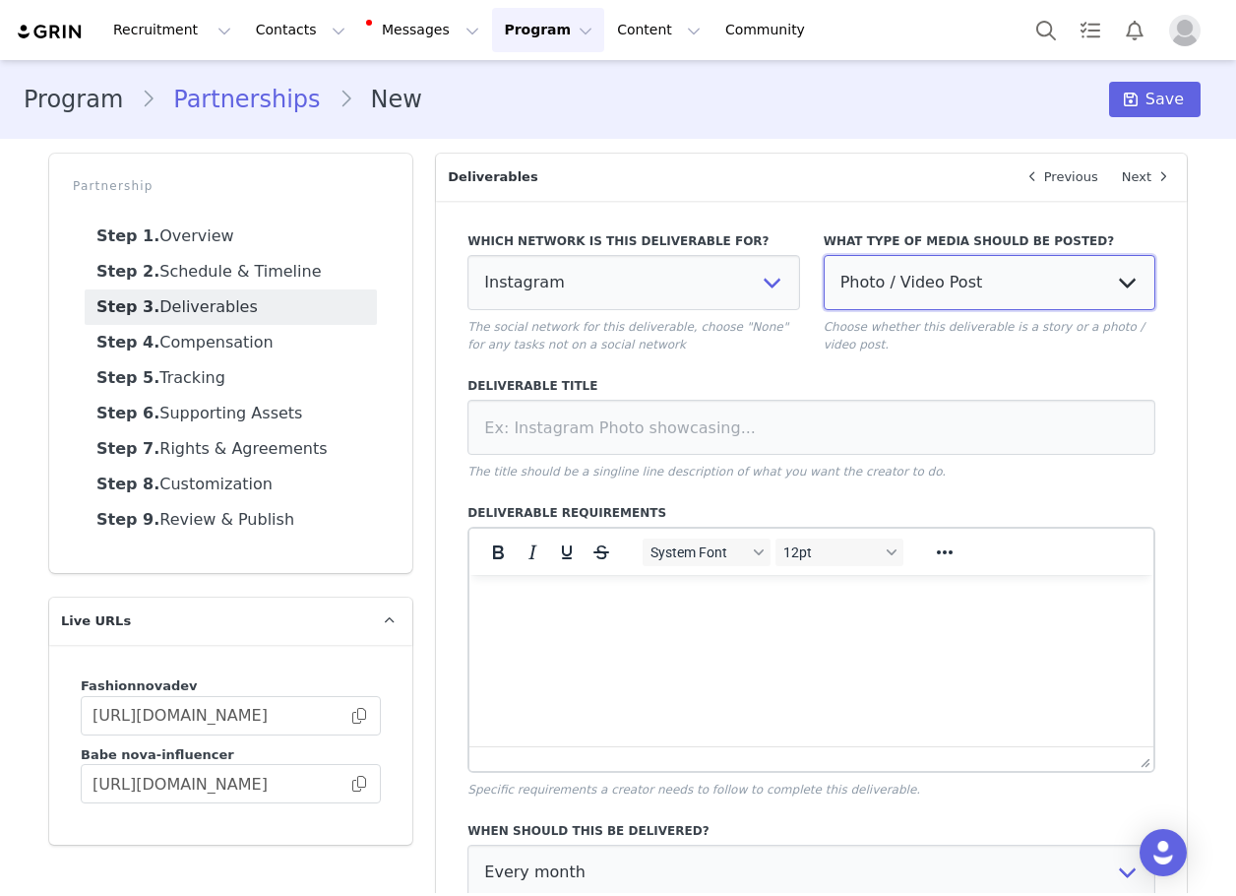
click at [896, 264] on select "Photo / Video Post Story Text in Bio Highlight Reel" at bounding box center [990, 282] width 332 height 55
select select
click at [824, 255] on select "Photo / Video Post Story Text in Bio Highlight Reel" at bounding box center [990, 282] width 332 height 55
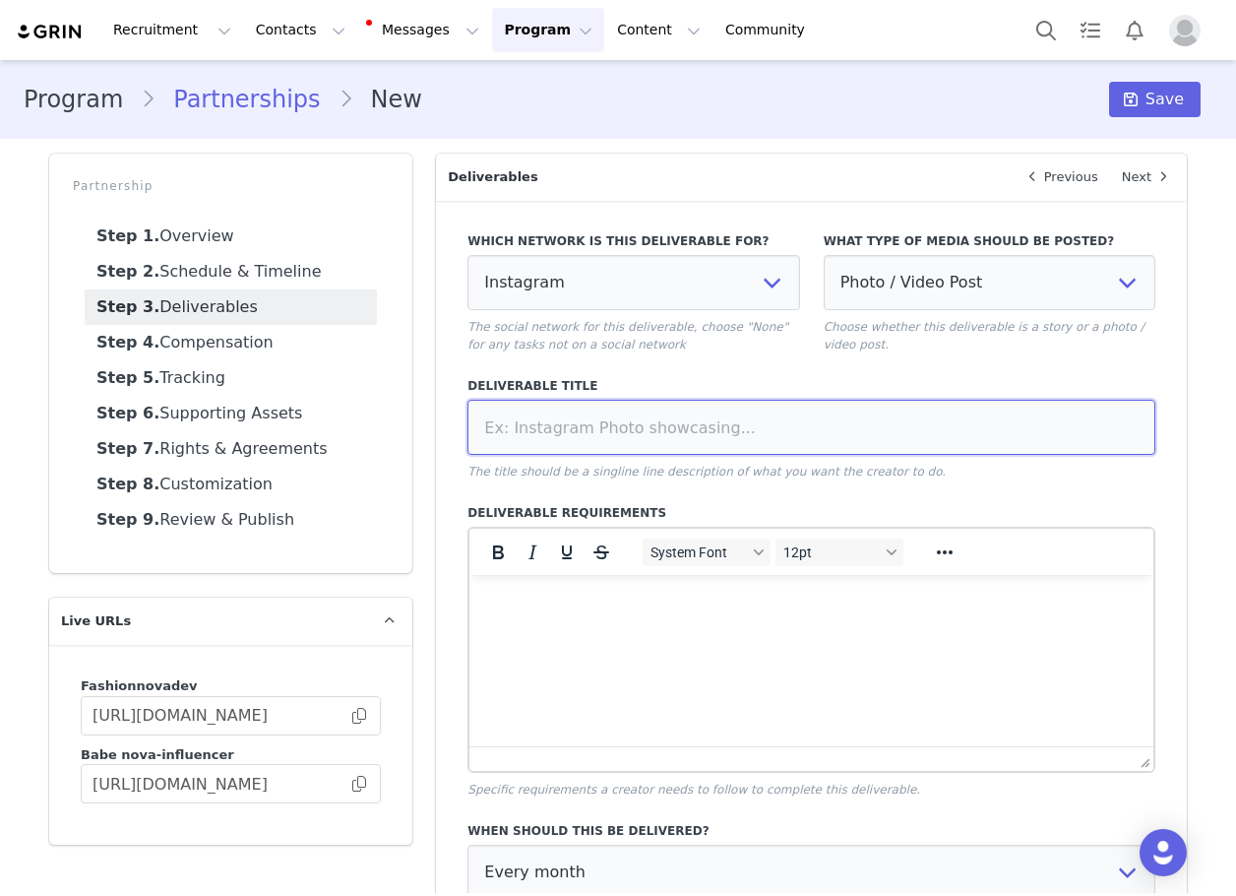
click at [820, 422] on input at bounding box center [812, 427] width 688 height 55
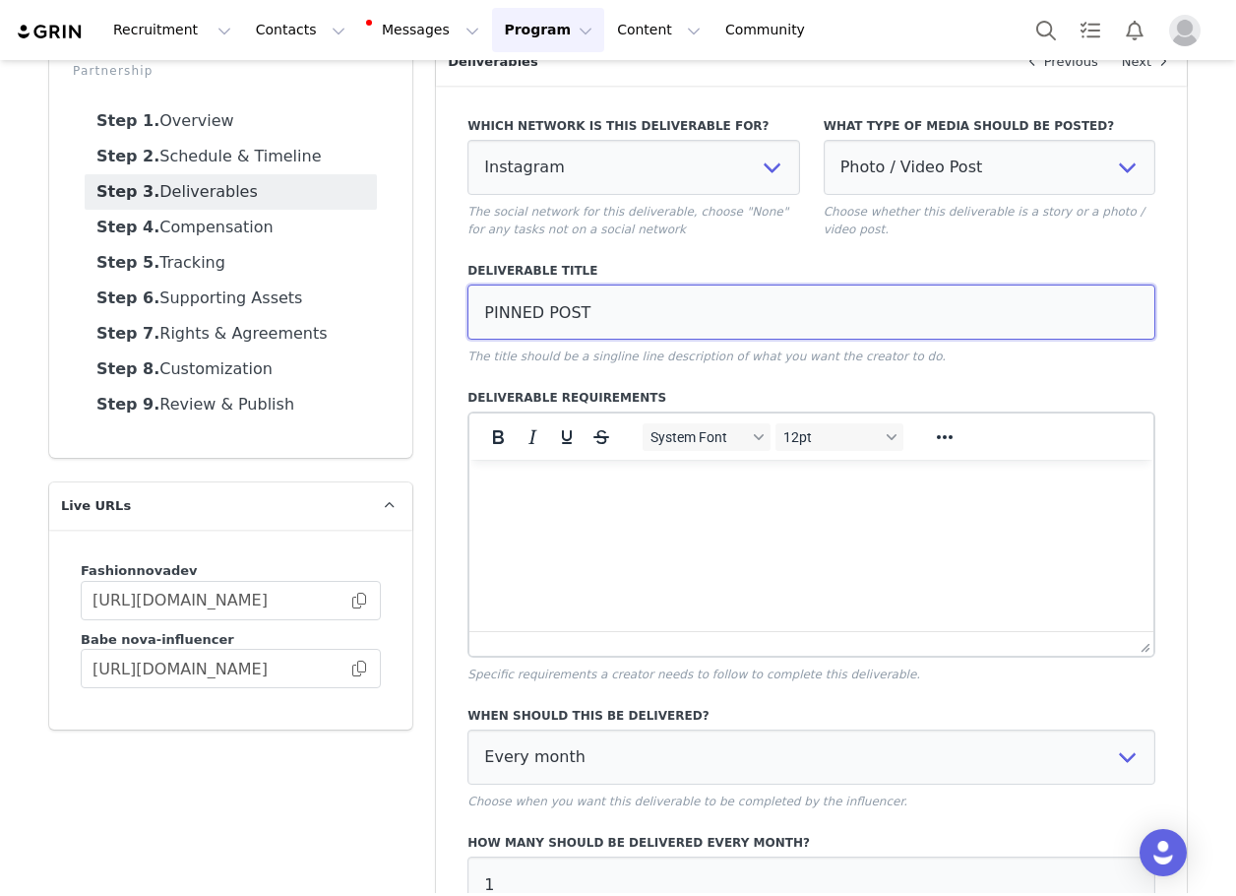
scroll to position [325, 0]
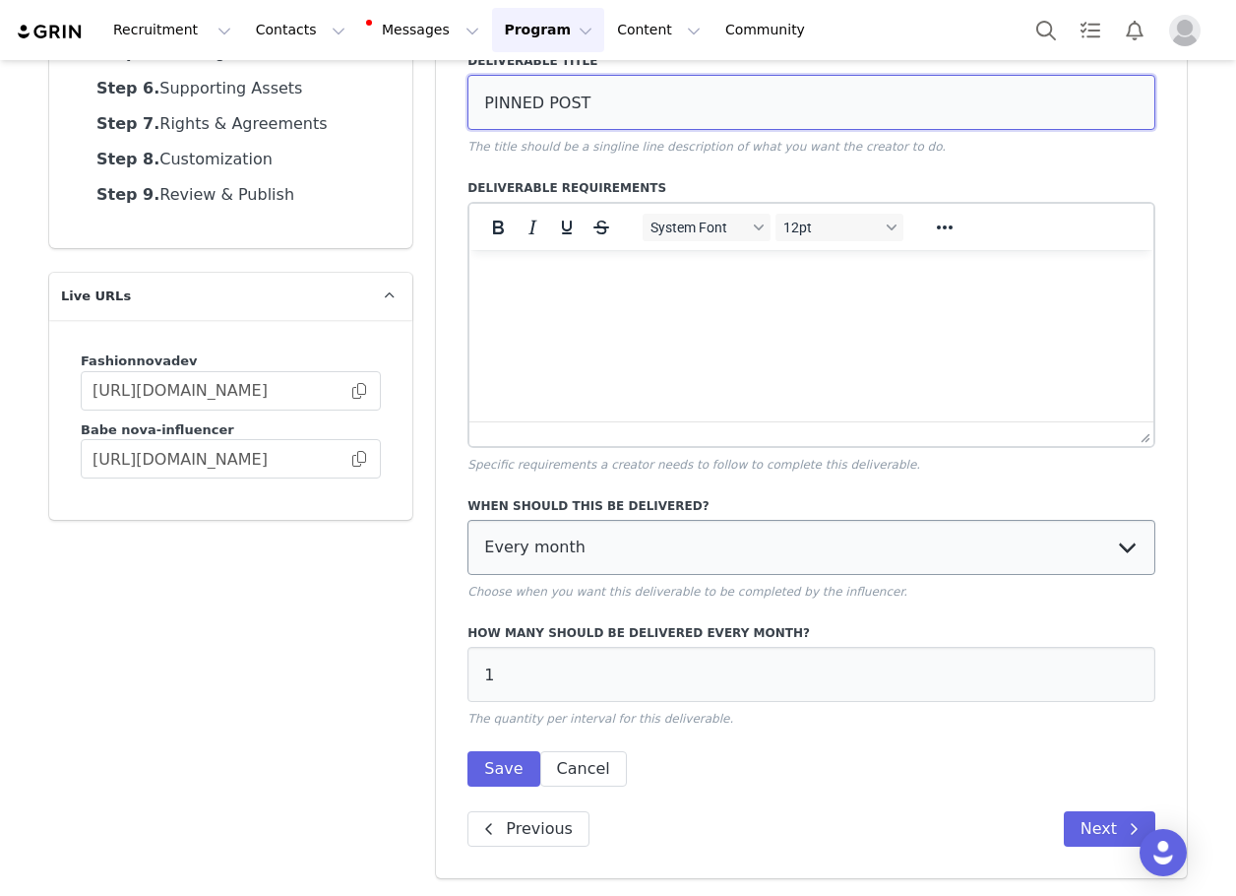
type input "PINNED POST"
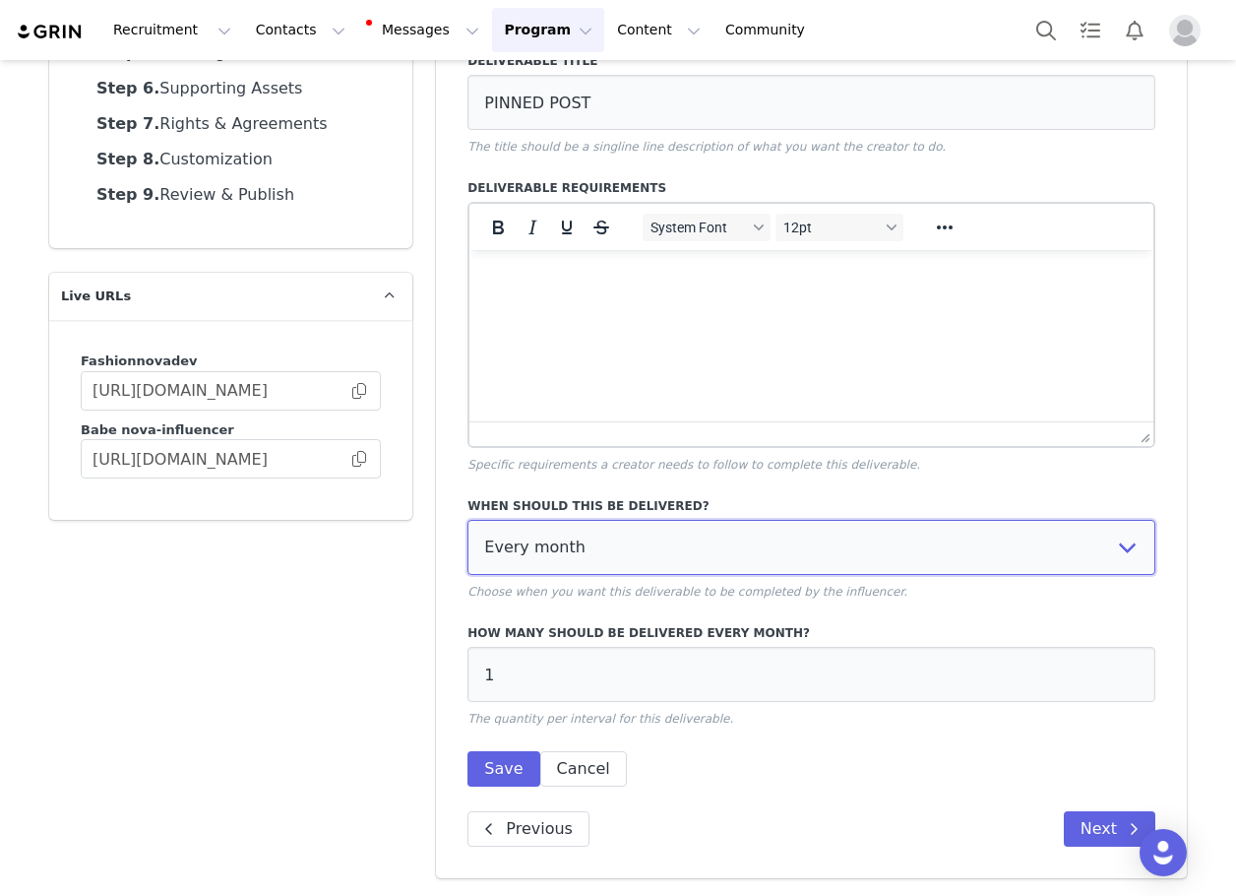
drag, startPoint x: 571, startPoint y: 529, endPoint x: 569, endPoint y: 597, distance: 68.9
click at [569, 535] on select "Every month Every other month In specific months Throughout partnership" at bounding box center [812, 547] width 688 height 55
click at [555, 580] on div "When should this be delivered? Every month Every other month In specific months…" at bounding box center [812, 548] width 688 height 103
drag, startPoint x: 544, startPoint y: 556, endPoint x: 548, endPoint y: 569, distance: 13.4
click at [544, 559] on select "Every month Every other month In specific months Throughout partnership" at bounding box center [812, 547] width 688 height 55
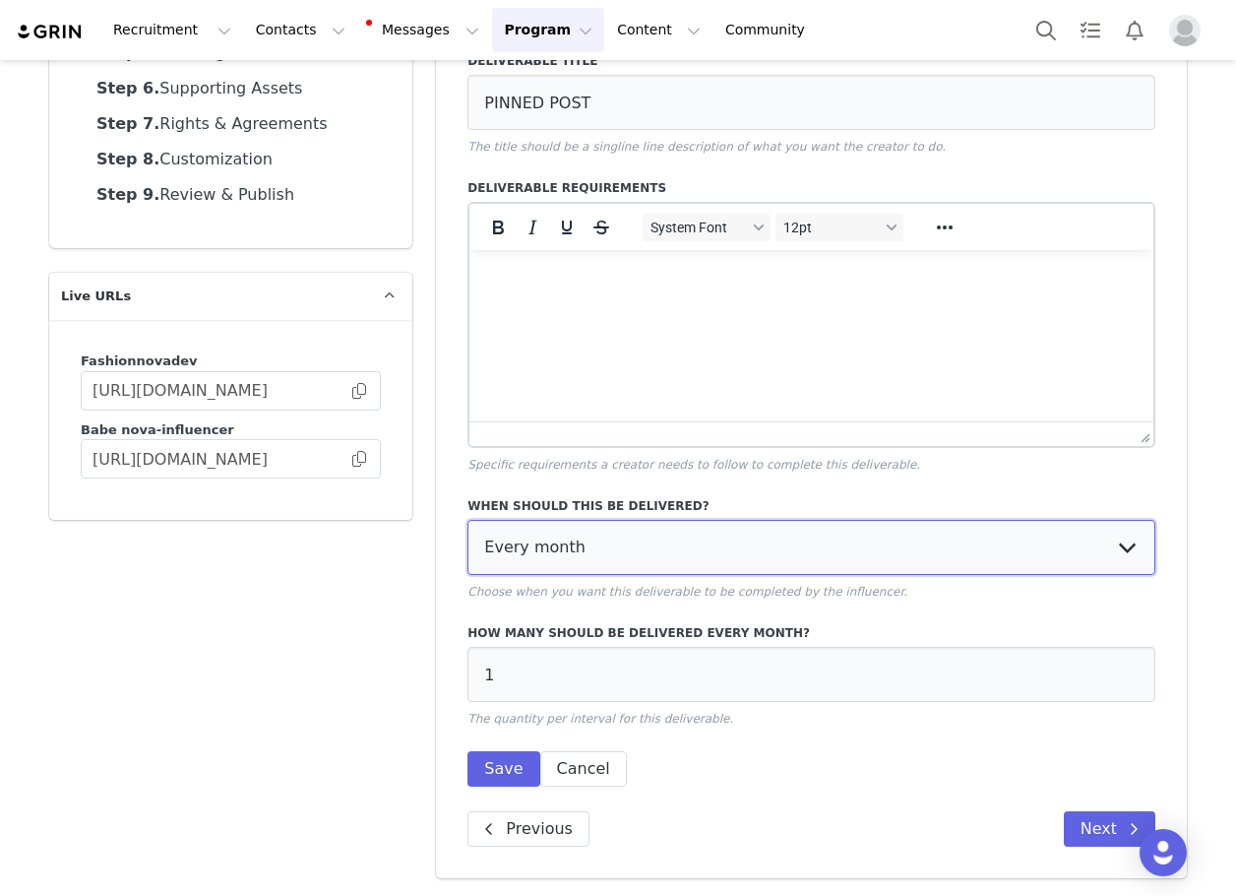
select select "throughout"
click at [468, 520] on select "Every month Every other month In specific months Throughout partnership" at bounding box center [812, 547] width 688 height 55
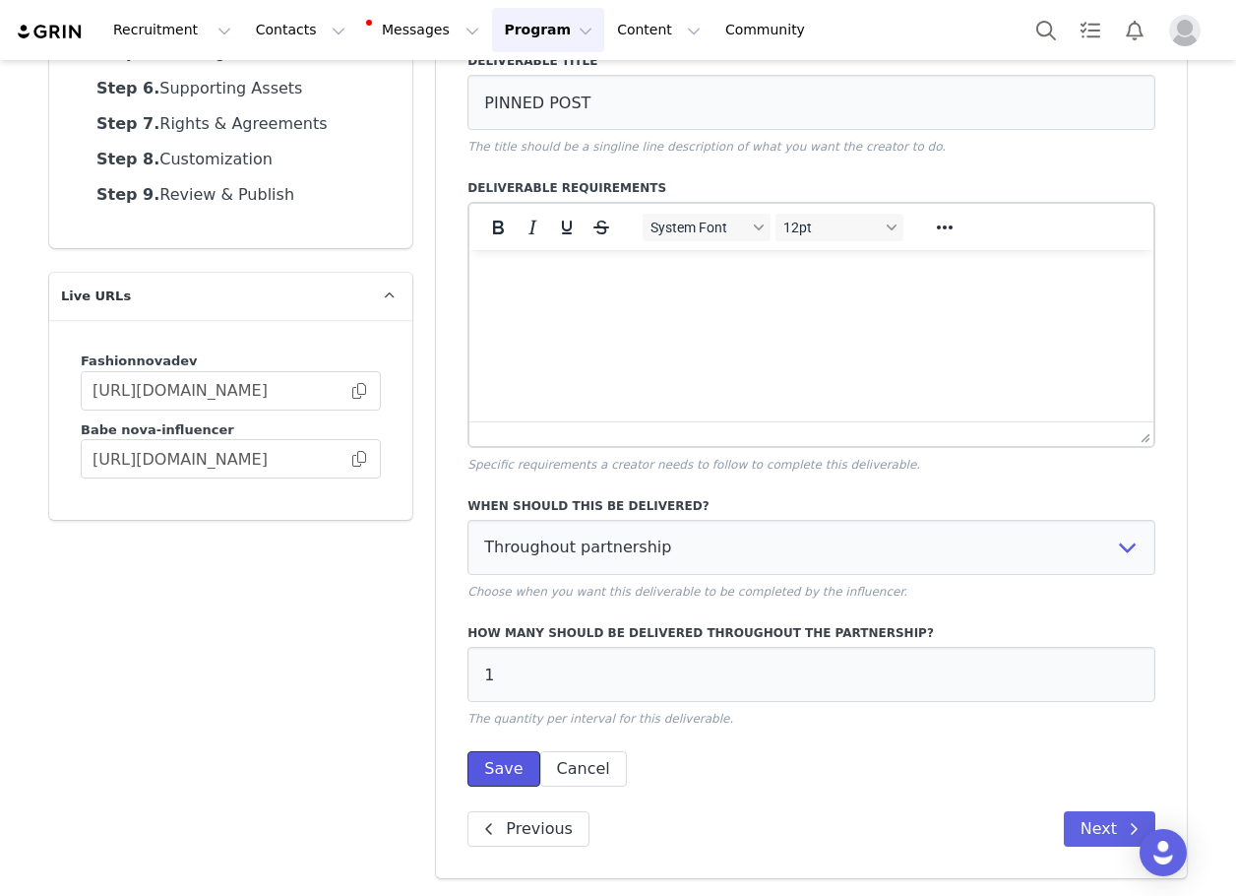
click at [511, 759] on button "Save" at bounding box center [504, 768] width 72 height 35
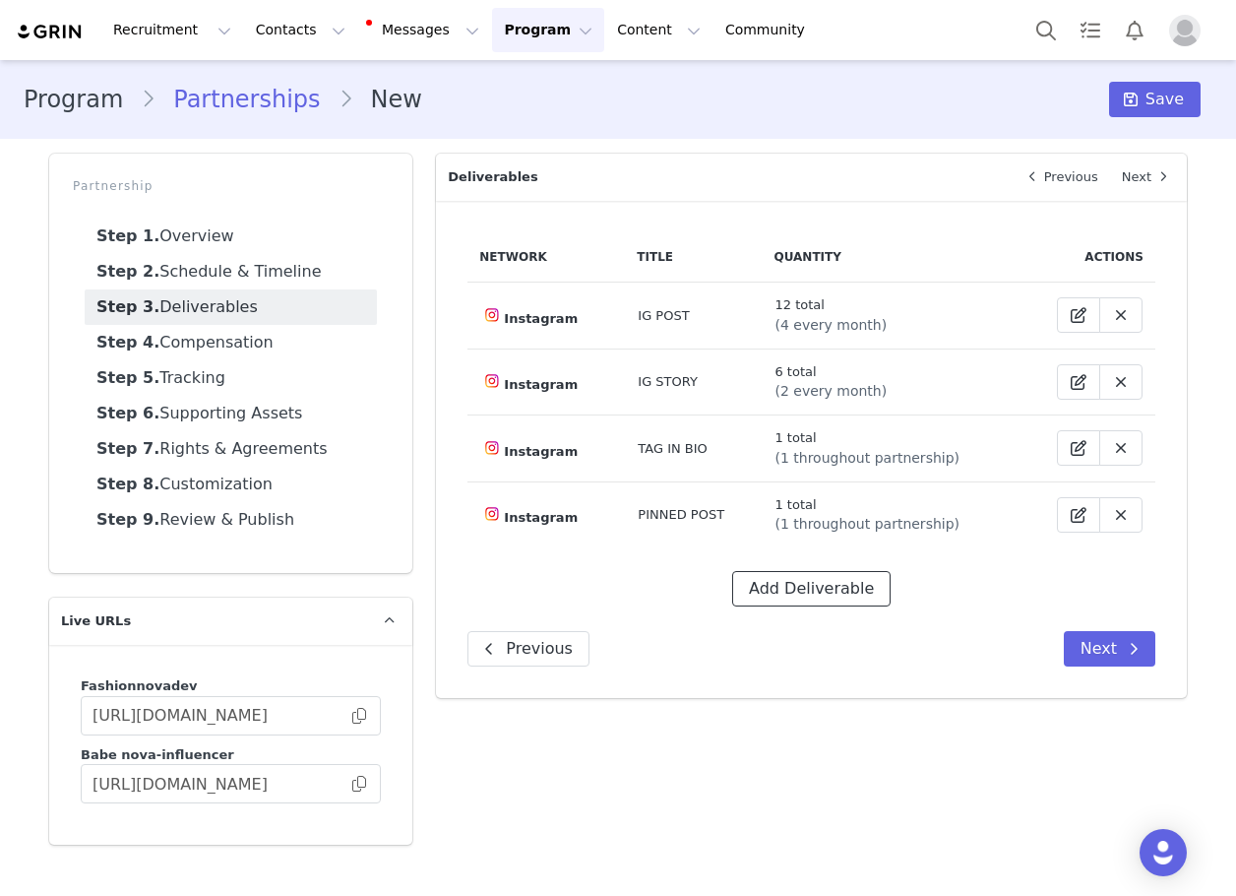
click at [786, 587] on button "Add Deliverable" at bounding box center [811, 588] width 158 height 35
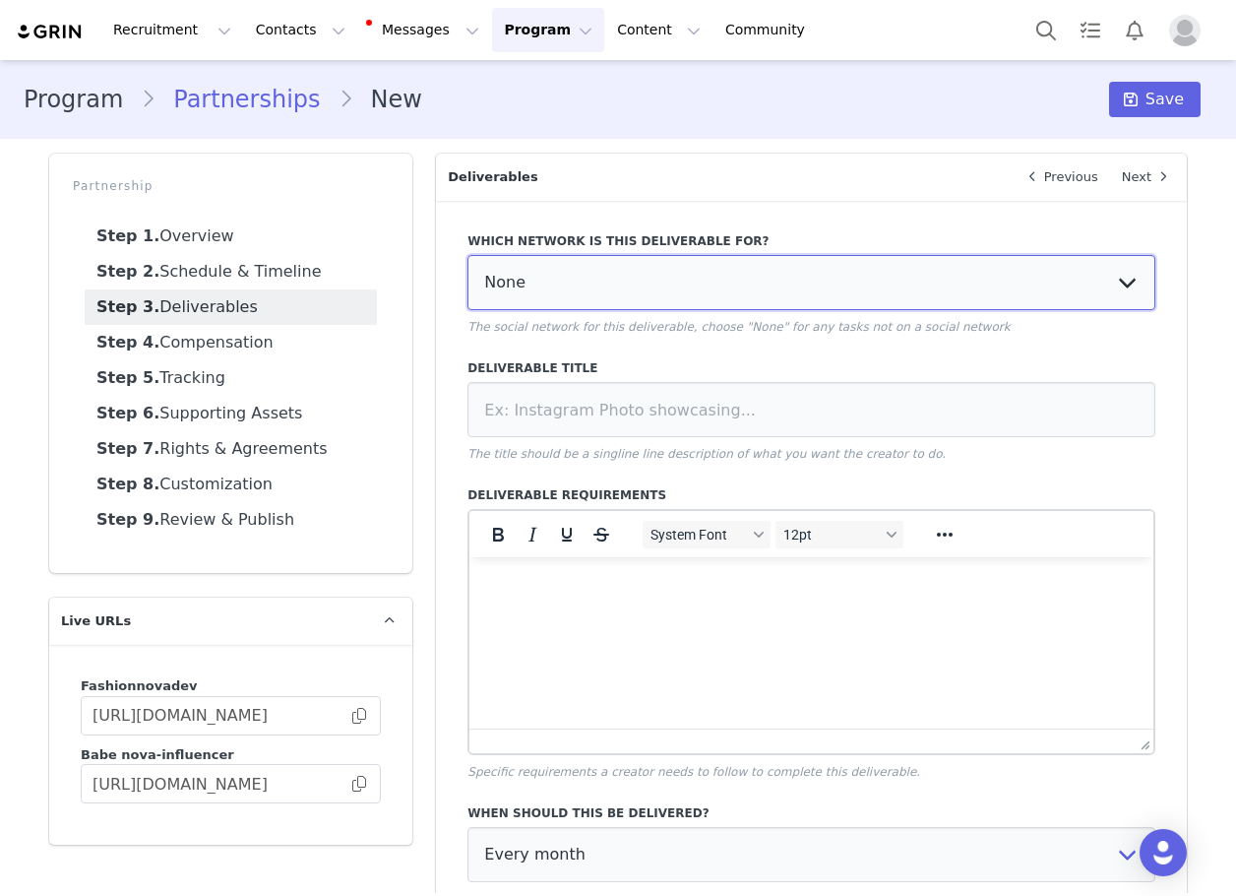
click at [607, 275] on select "None YouTube Twitter Instagram Facebook Twitch TikTok Pinterest" at bounding box center [812, 282] width 688 height 55
select select "5"
click at [468, 255] on select "None YouTube Twitter Instagram Facebook Twitch TikTok Pinterest" at bounding box center [812, 282] width 688 height 55
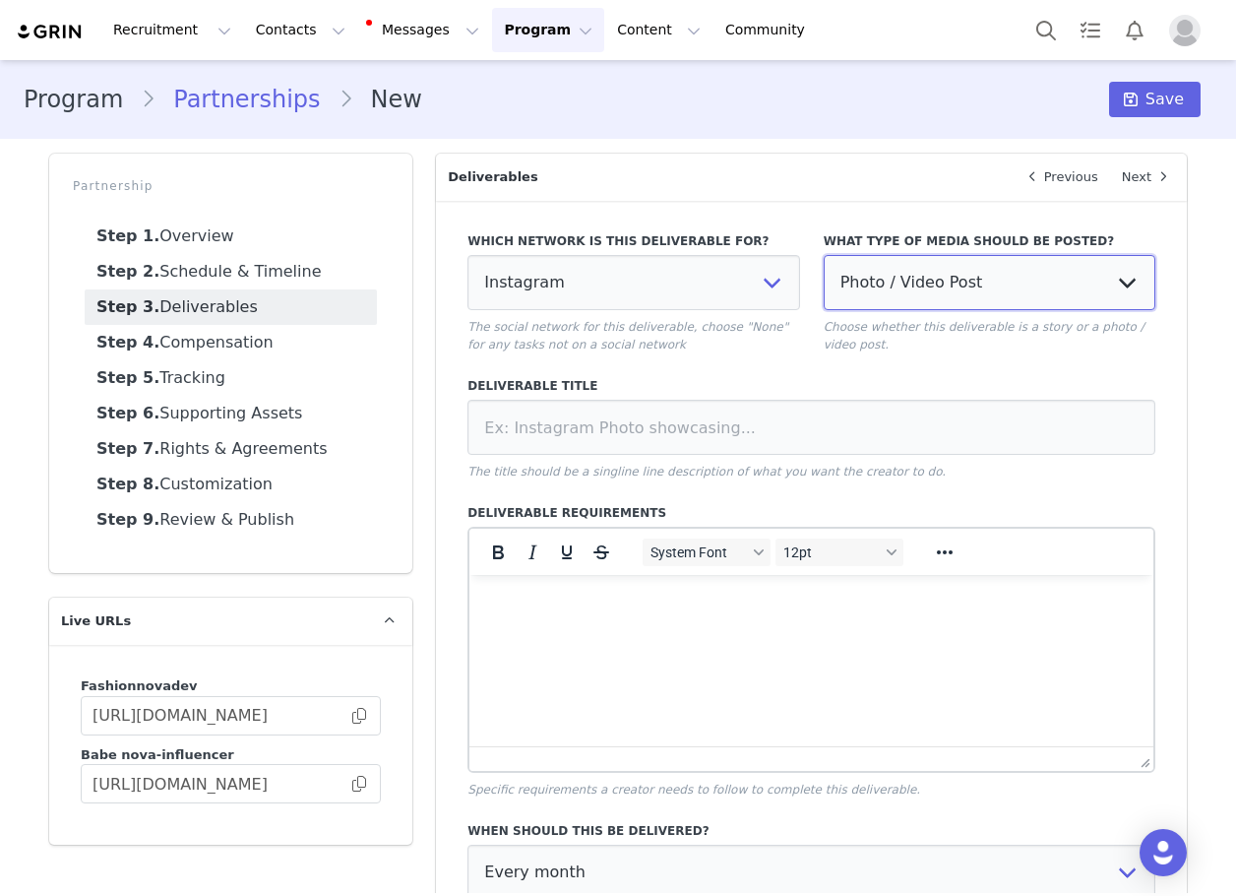
click at [895, 300] on select "Photo / Video Post Story Text in Bio Highlight Reel" at bounding box center [990, 282] width 332 height 55
select select "highlight"
click at [824, 255] on select "Photo / Video Post Story Text in Bio Highlight Reel" at bounding box center [990, 282] width 332 height 55
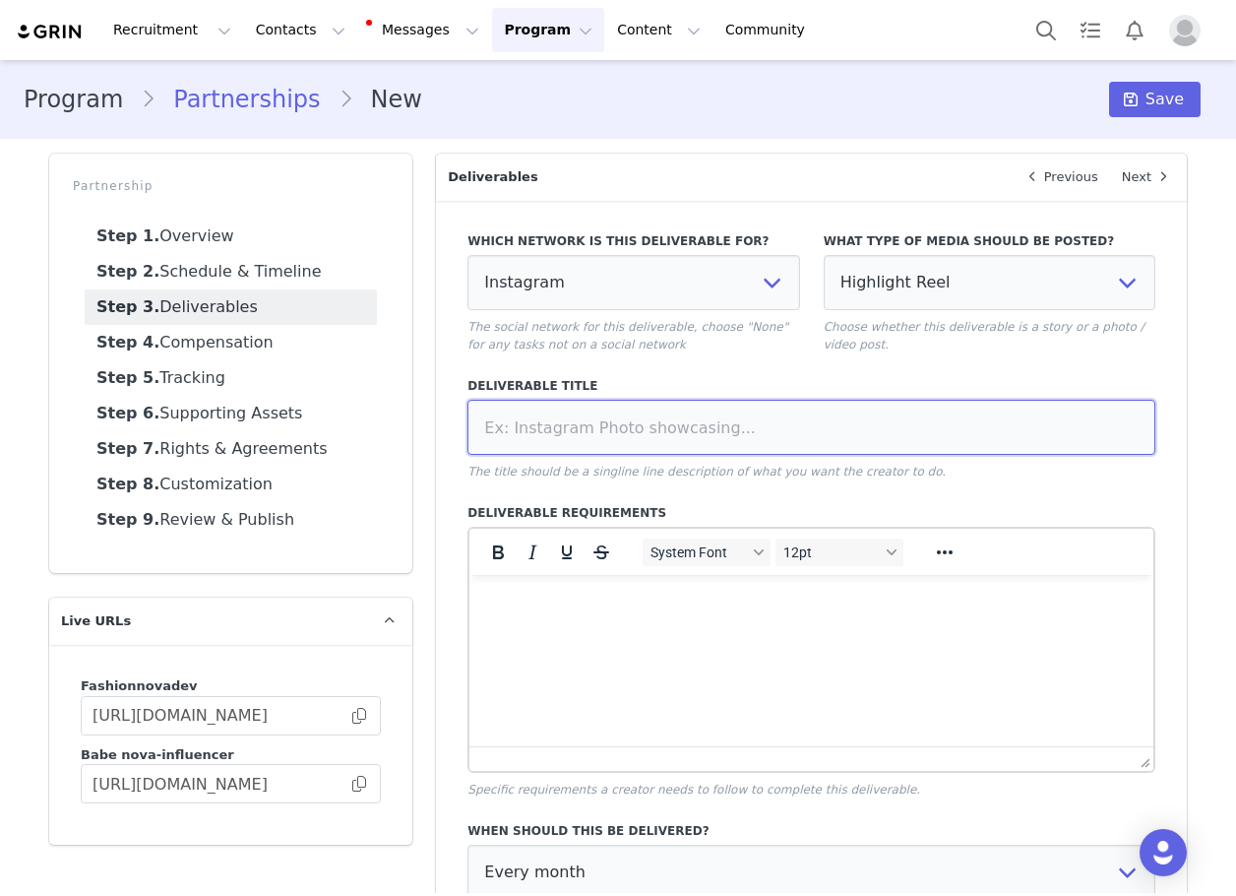
click at [866, 421] on input at bounding box center [812, 427] width 688 height 55
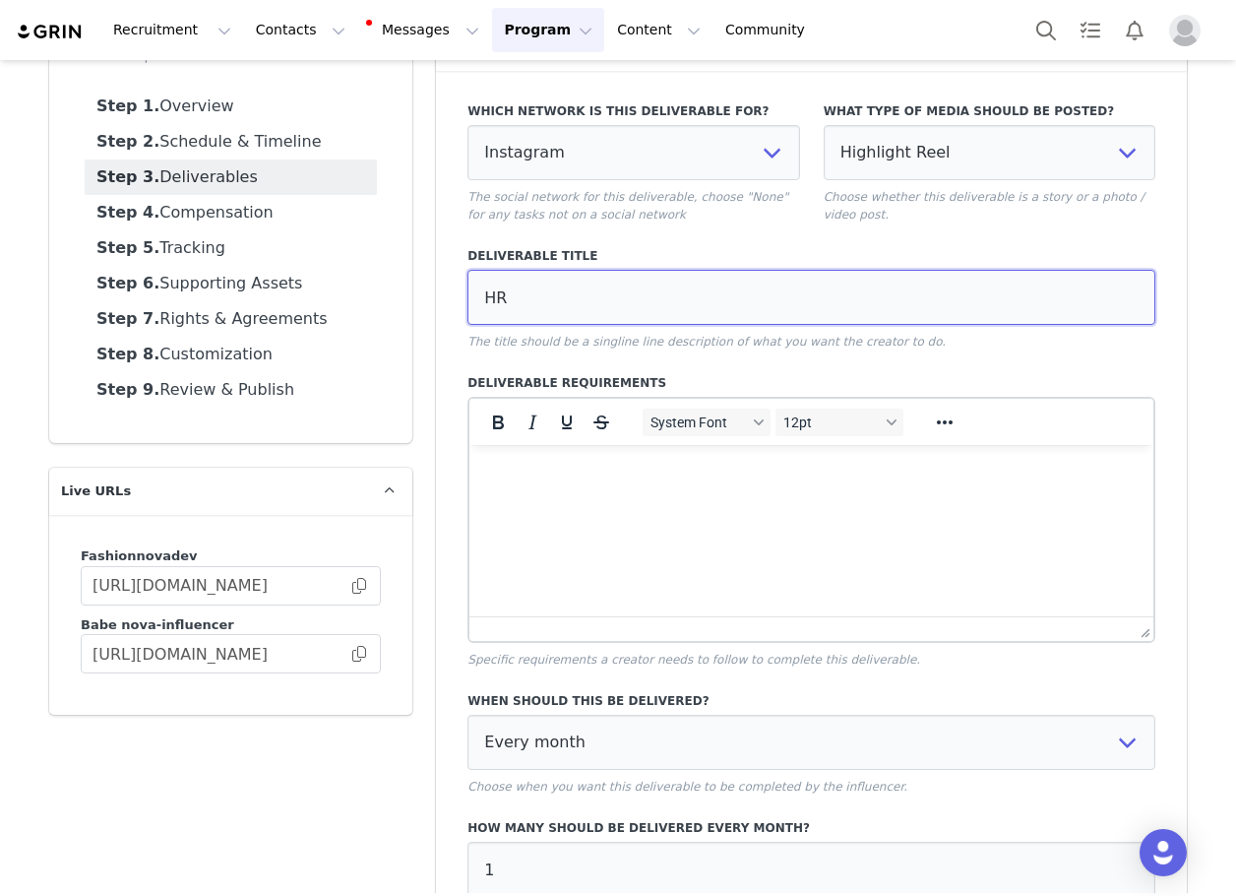
scroll to position [325, 0]
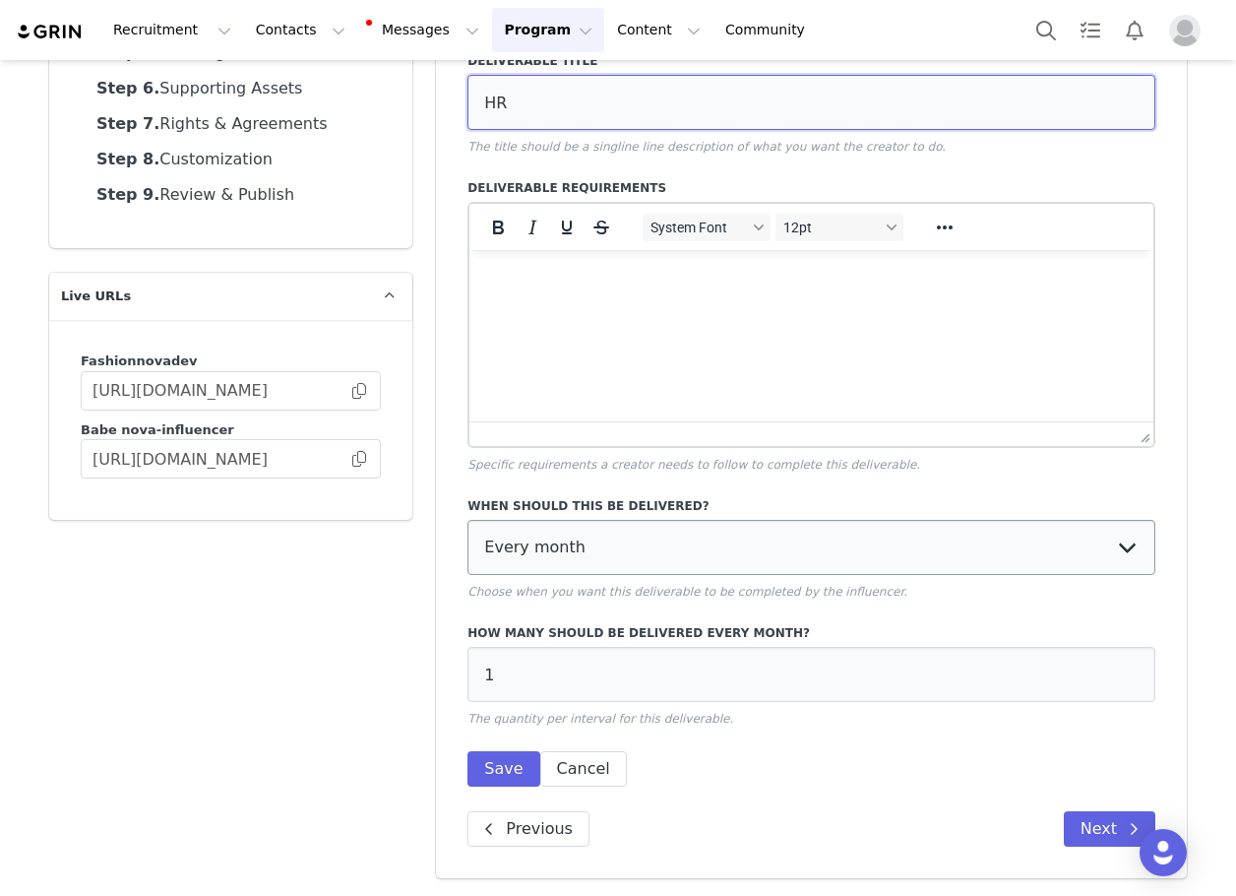
type input "HR"
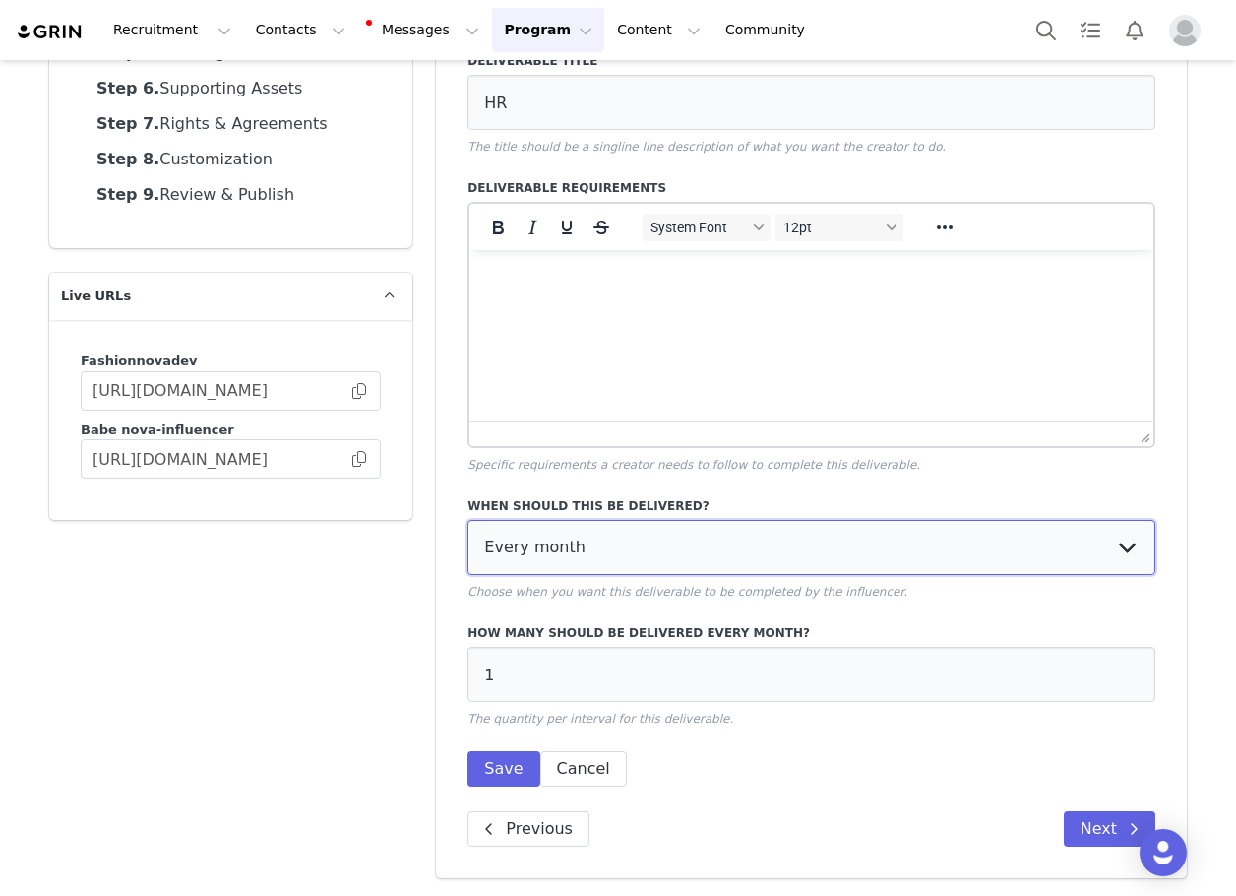
click at [603, 548] on select "Every month Every other month In specific months Throughout partnership" at bounding box center [812, 547] width 688 height 55
select select "throughout"
click at [468, 520] on select "Every month Every other month In specific months Throughout partnership" at bounding box center [812, 547] width 688 height 55
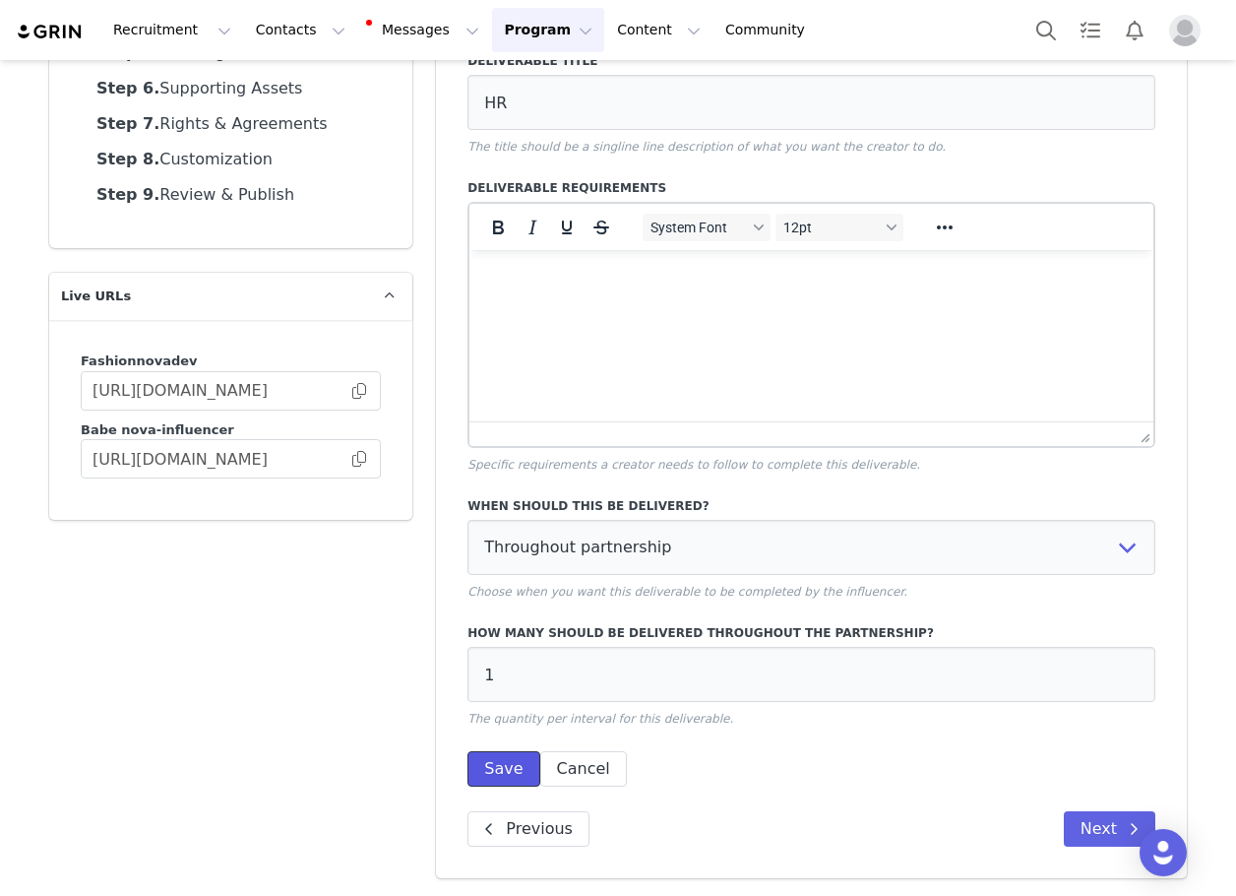
click at [501, 763] on button "Save" at bounding box center [504, 768] width 72 height 35
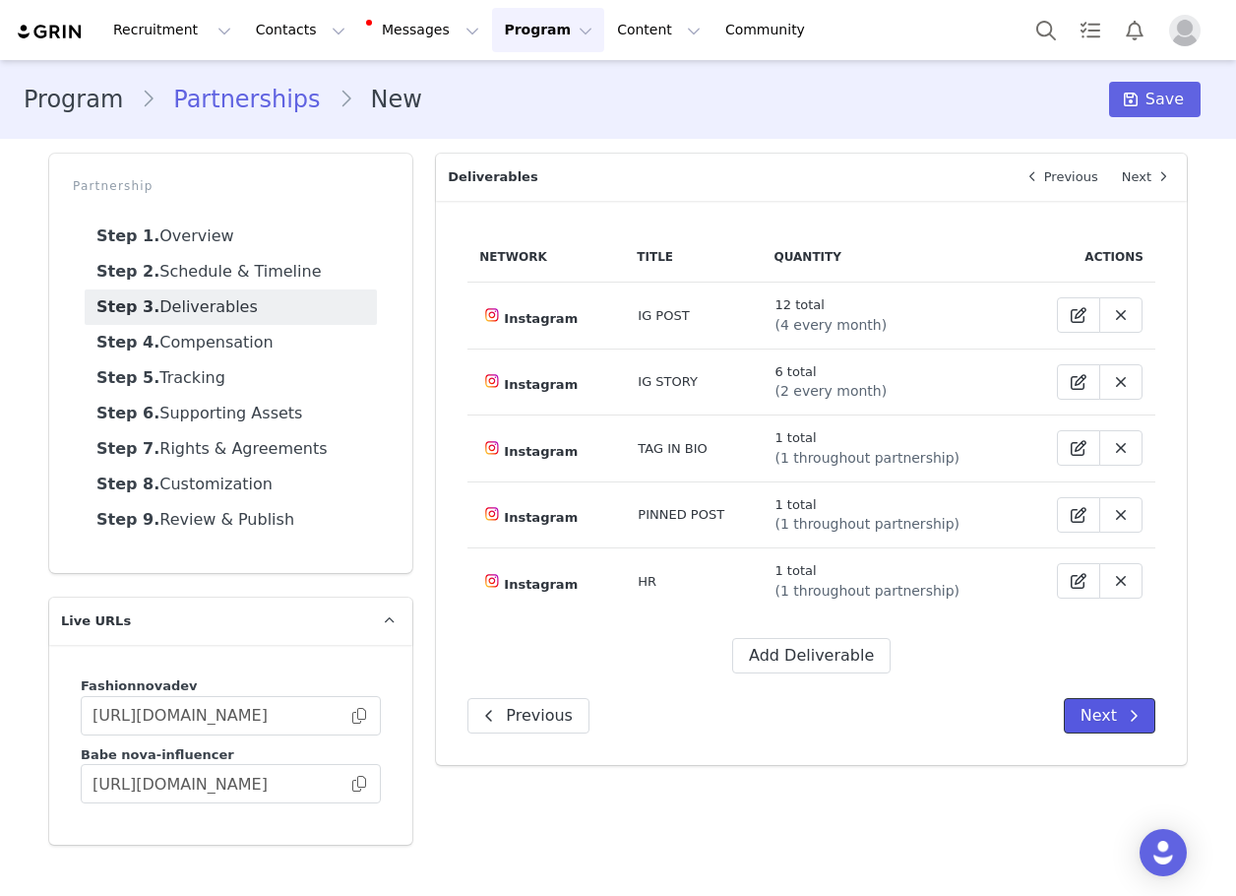
click at [1082, 708] on button "Next" at bounding box center [1110, 715] width 92 height 35
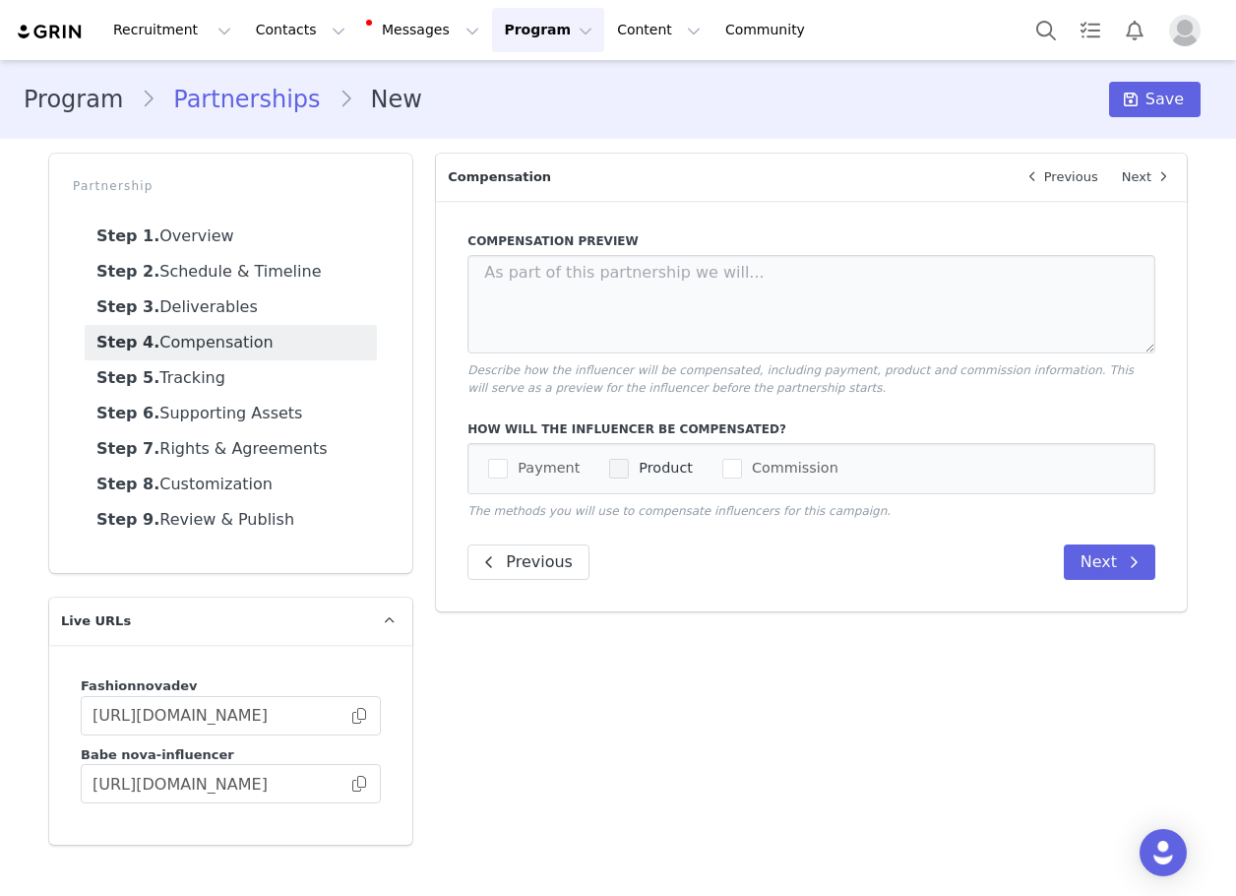
click at [618, 477] on span "checkbox-group" at bounding box center [619, 469] width 20 height 20
click at [629, 459] on input "Product" at bounding box center [629, 459] width 0 height 0
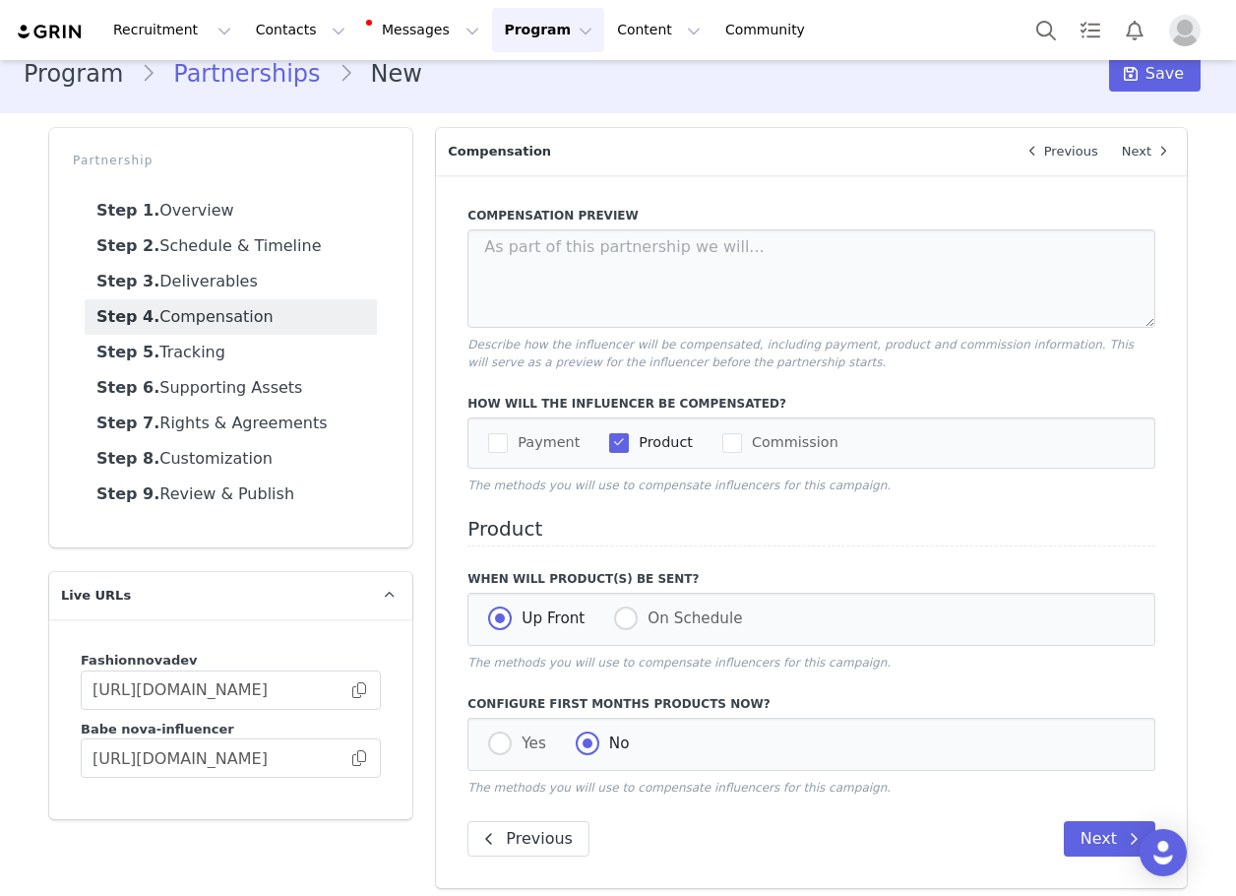
scroll to position [38, 0]
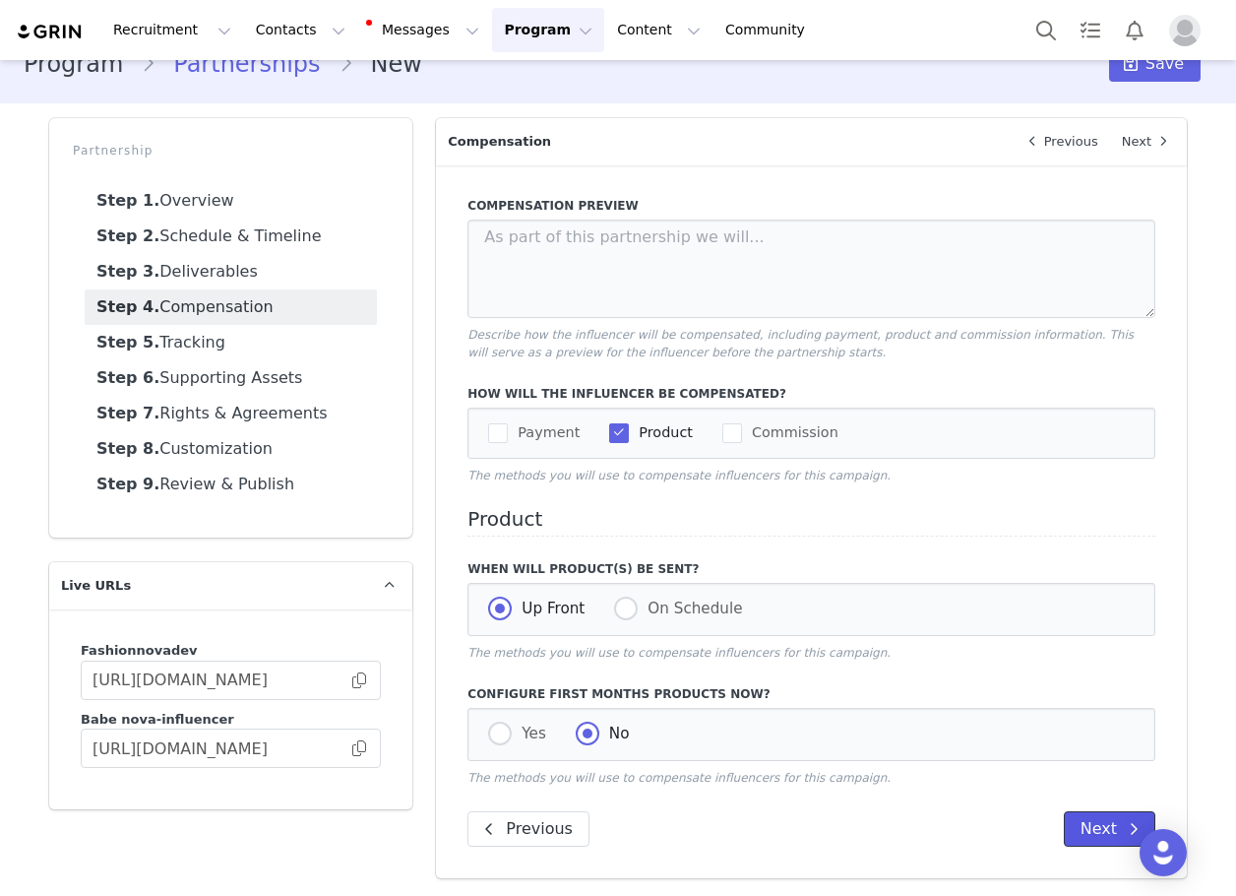
click at [1095, 821] on button "Next" at bounding box center [1110, 828] width 92 height 35
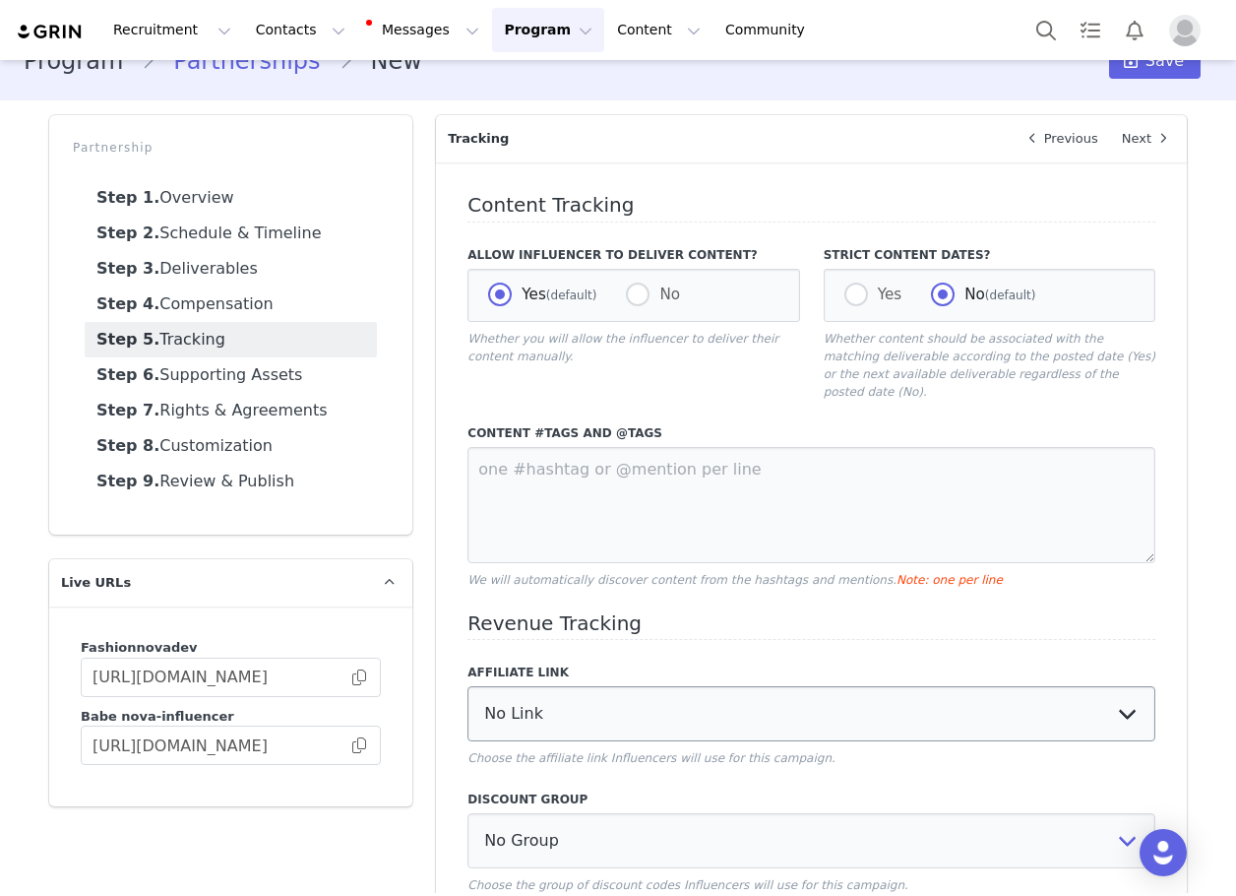
scroll to position [137, 0]
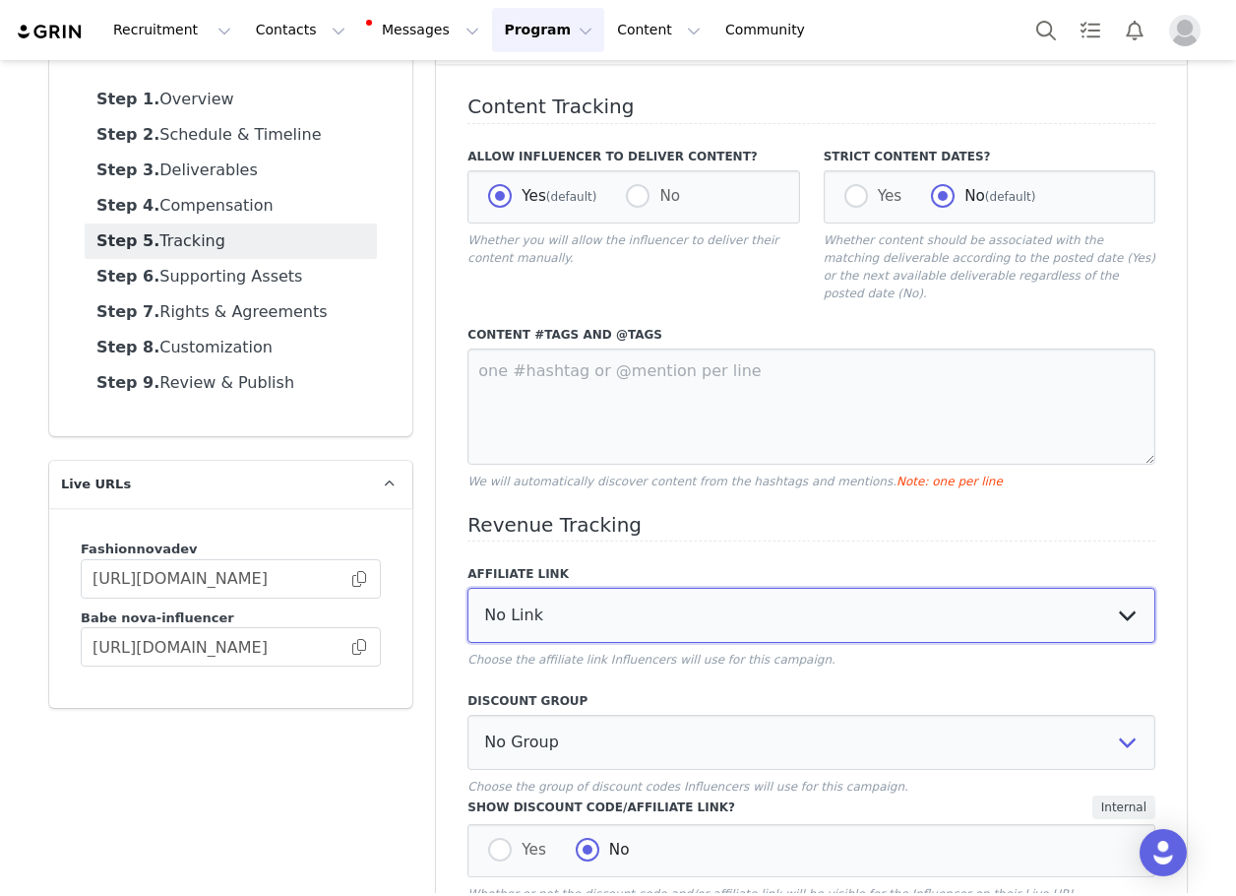
click at [570, 609] on select "No Link Test Group: [URL][DOMAIN_NAME] Test Link: [URL][DOMAIN_NAME] WL Test: […" at bounding box center [812, 615] width 688 height 55
click at [564, 601] on select "No Link Test Group: [URL][DOMAIN_NAME] Test Link: [URL][DOMAIN_NAME] WL Test: […" at bounding box center [812, 615] width 688 height 55
select select "3248"
click at [468, 588] on select "No Link Test Group: [URL][DOMAIN_NAME] Test Link: [URL][DOMAIN_NAME] WL Test: […" at bounding box center [812, 615] width 688 height 55
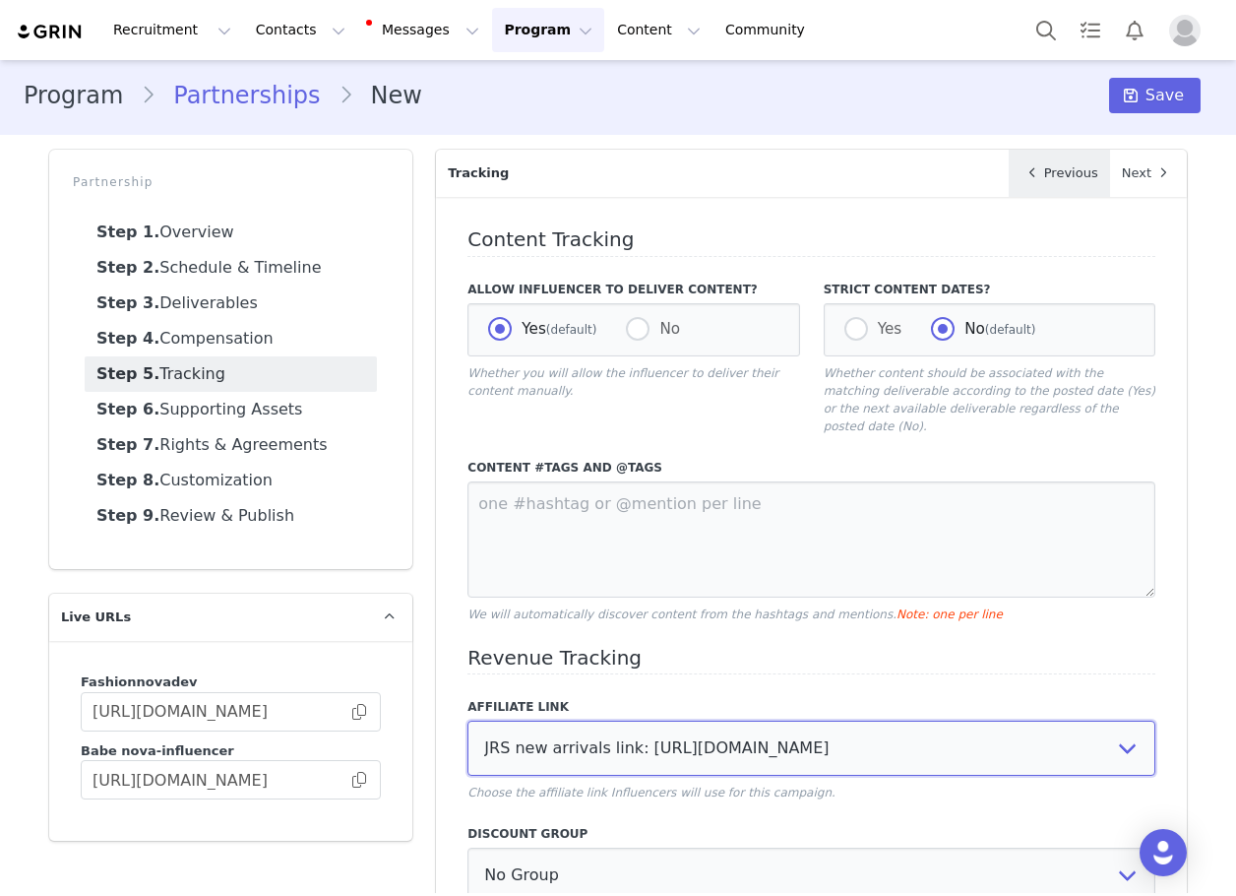
scroll to position [0, 0]
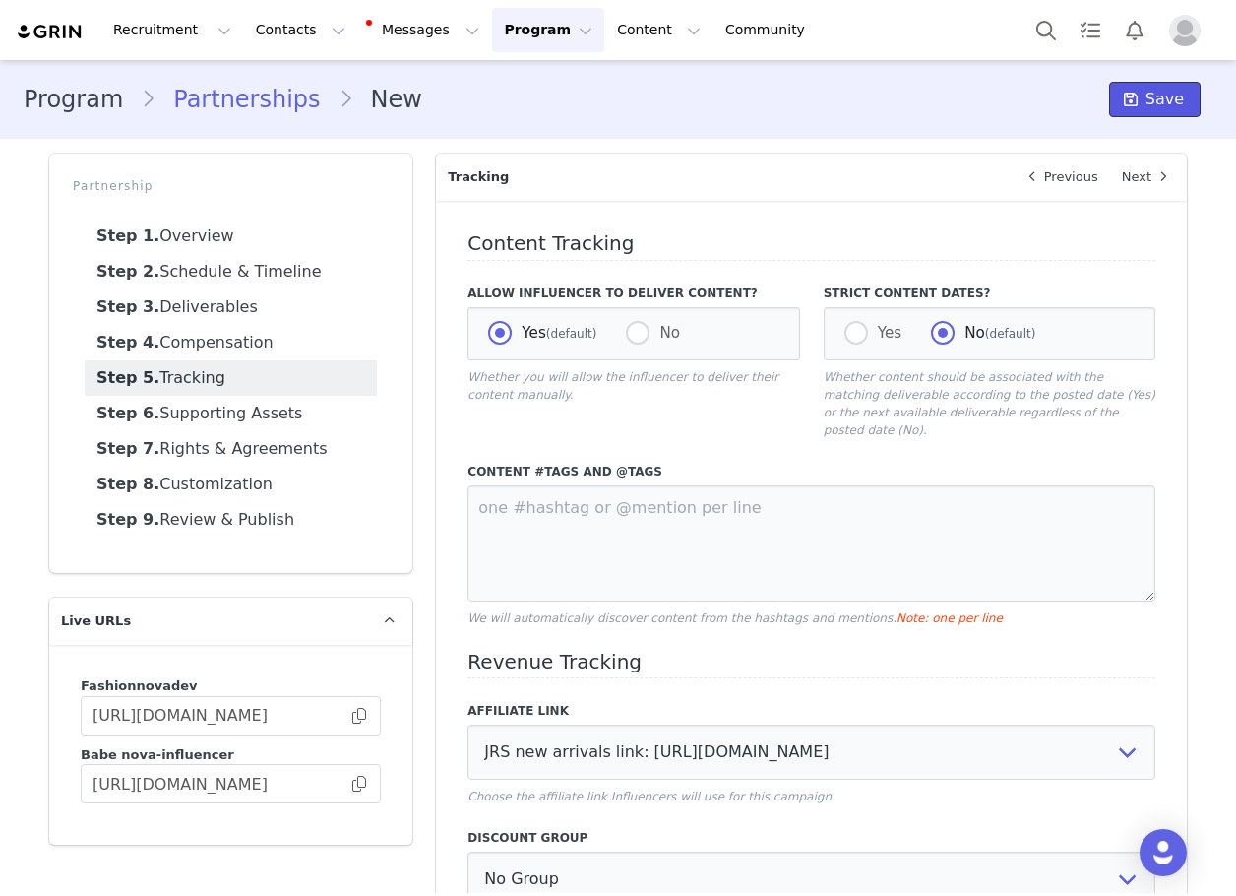
click at [1133, 104] on span at bounding box center [1131, 100] width 24 height 24
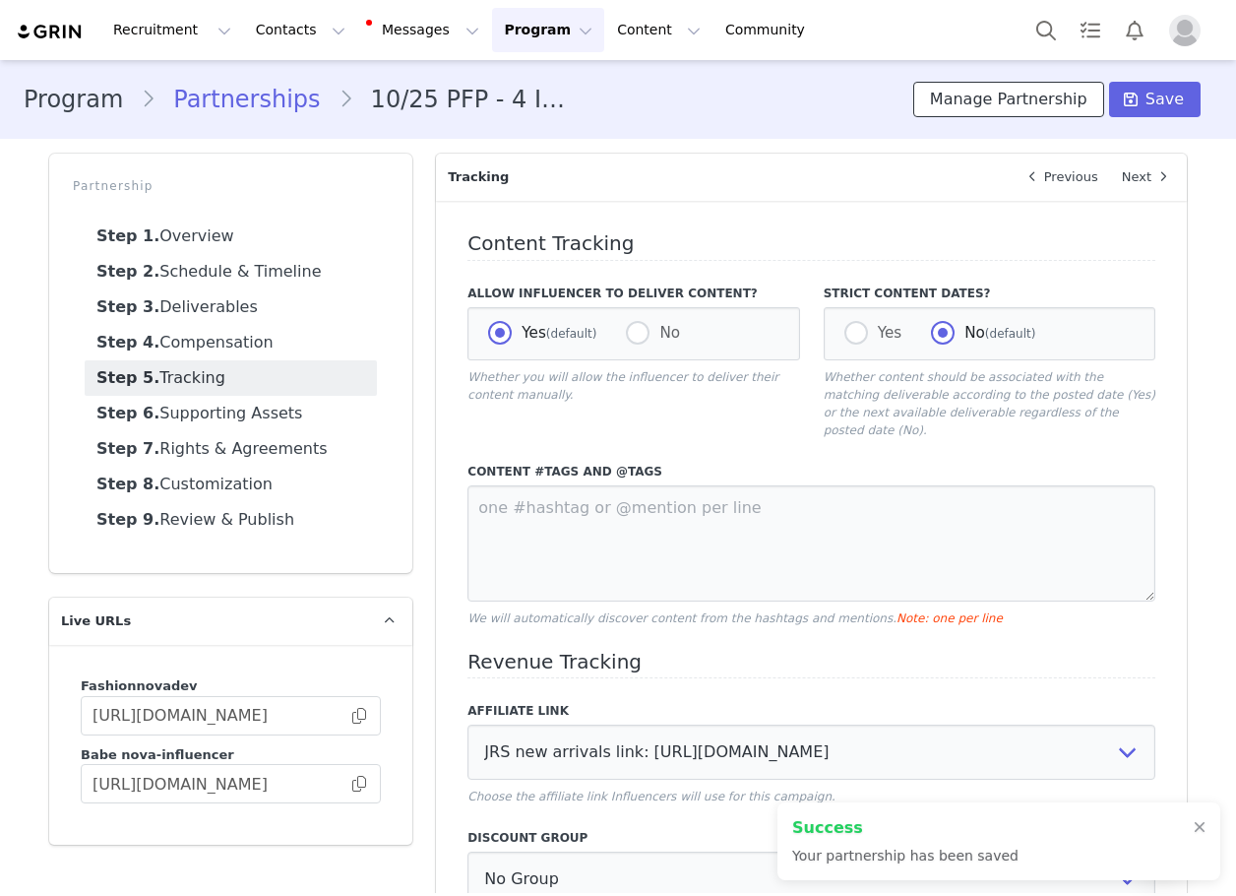
click at [1033, 114] on button "Manage Partnership" at bounding box center [1008, 99] width 191 height 35
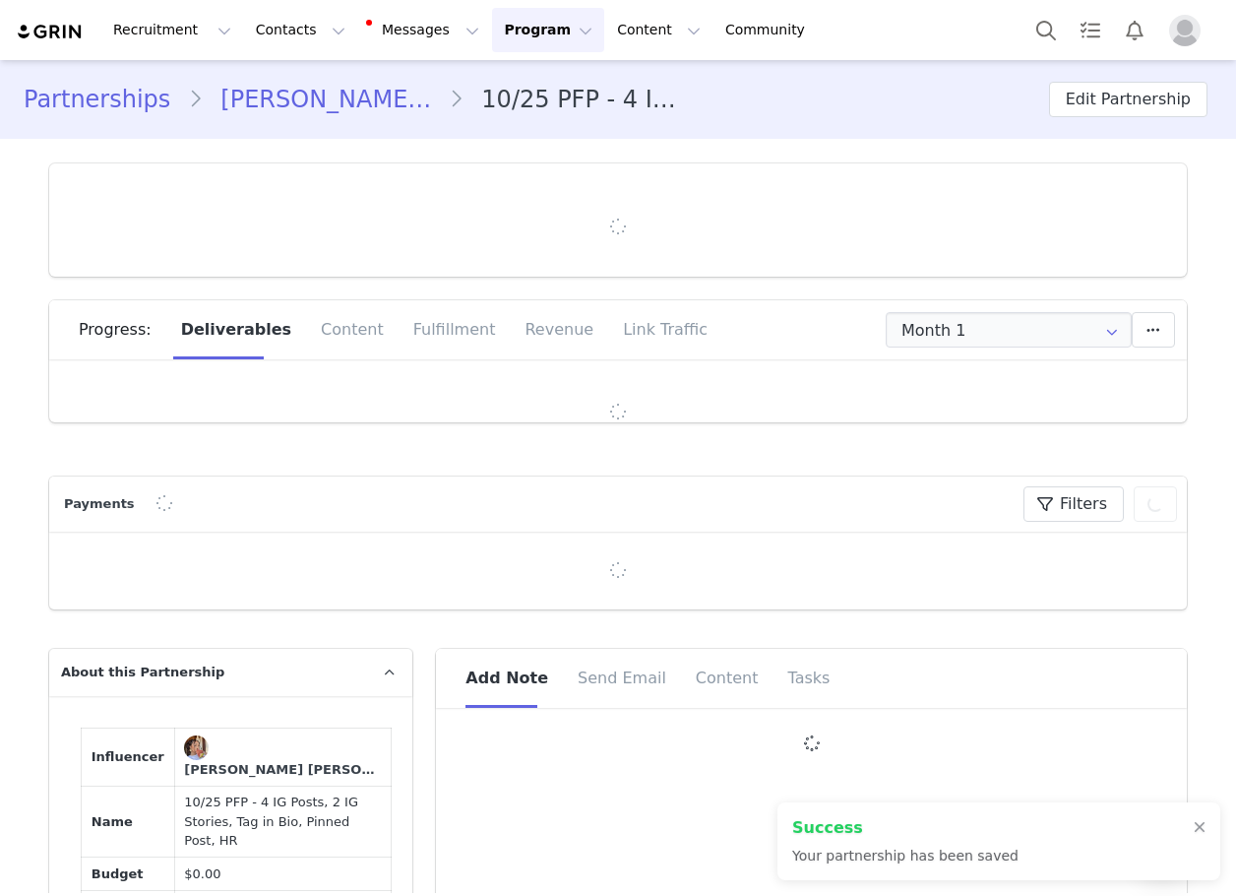
type input "+55 ([GEOGRAPHIC_DATA])"
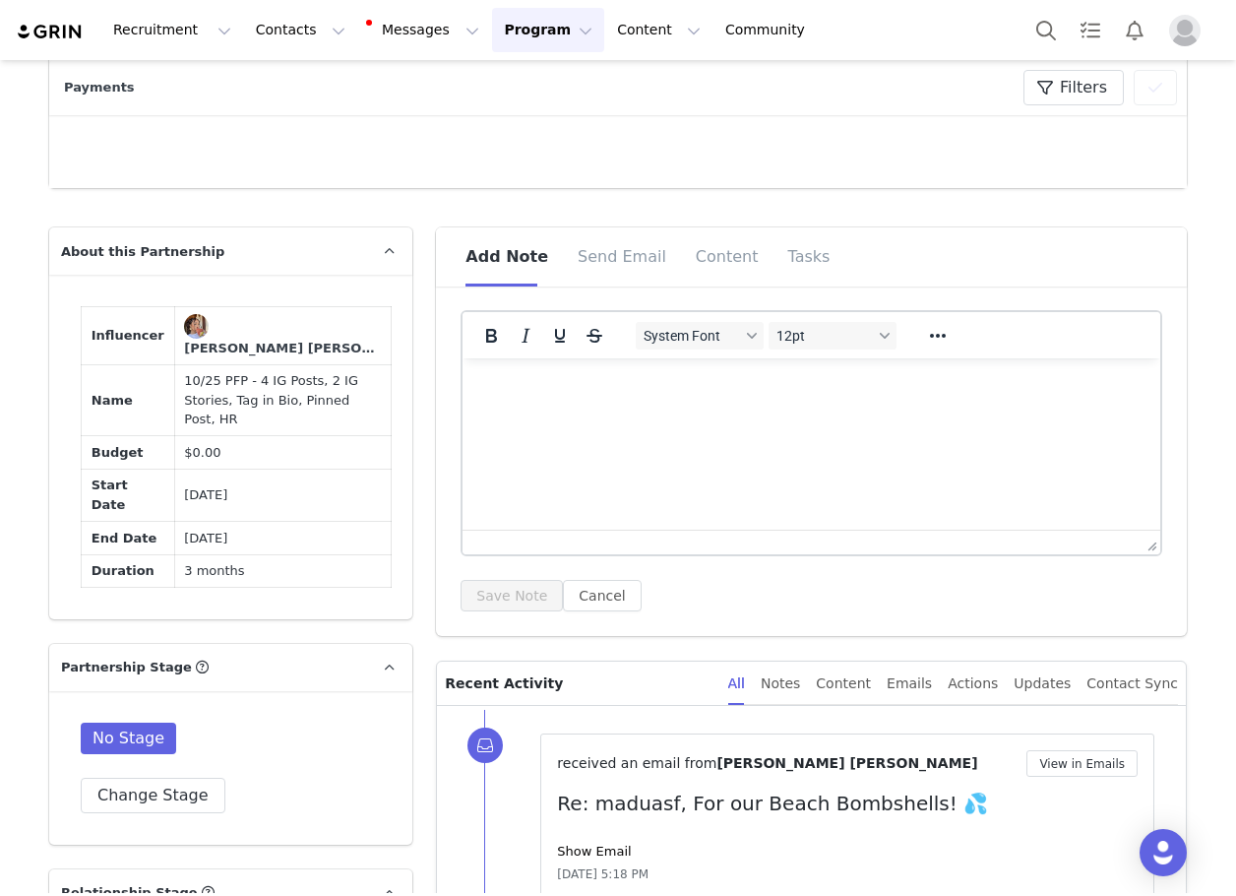
scroll to position [1181, 0]
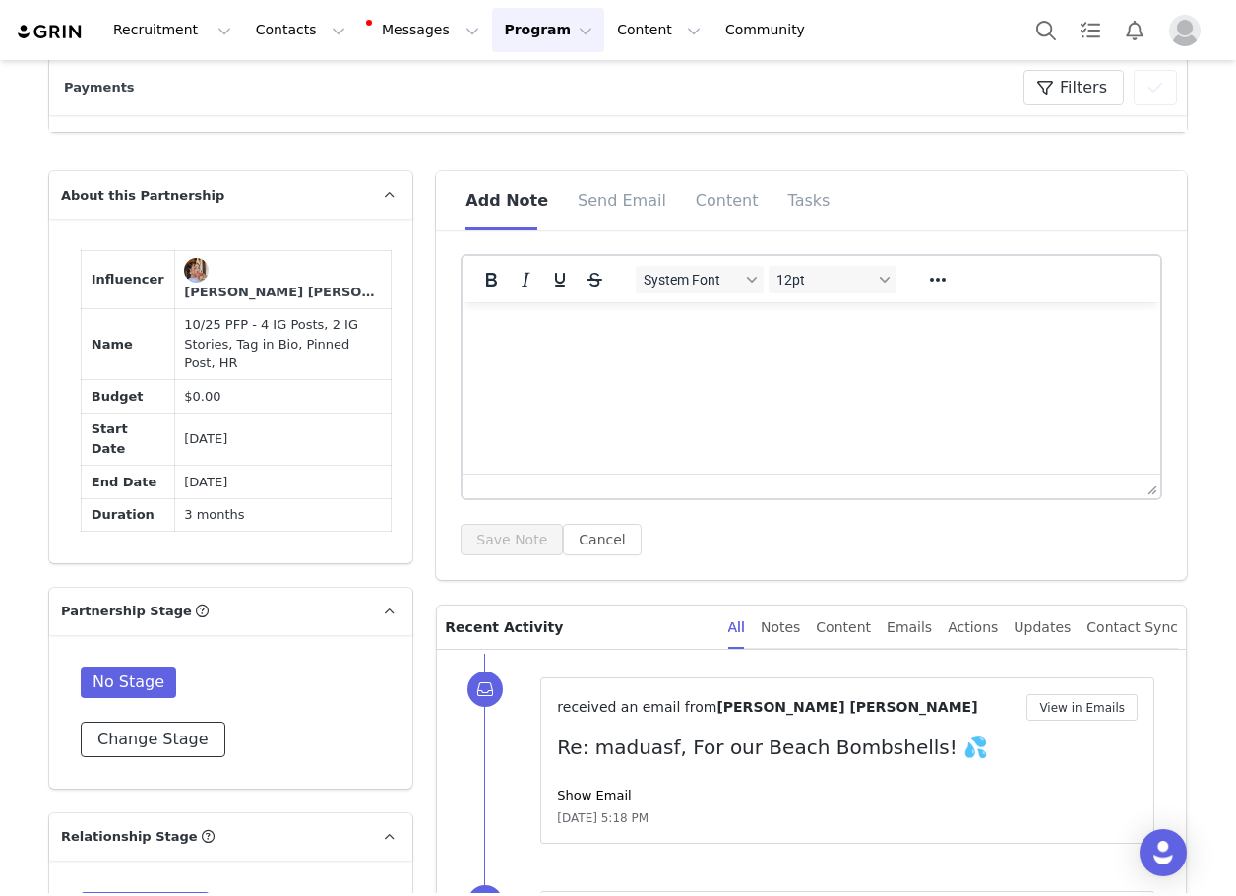
click at [161, 722] on button "Change Stage" at bounding box center [153, 739] width 145 height 35
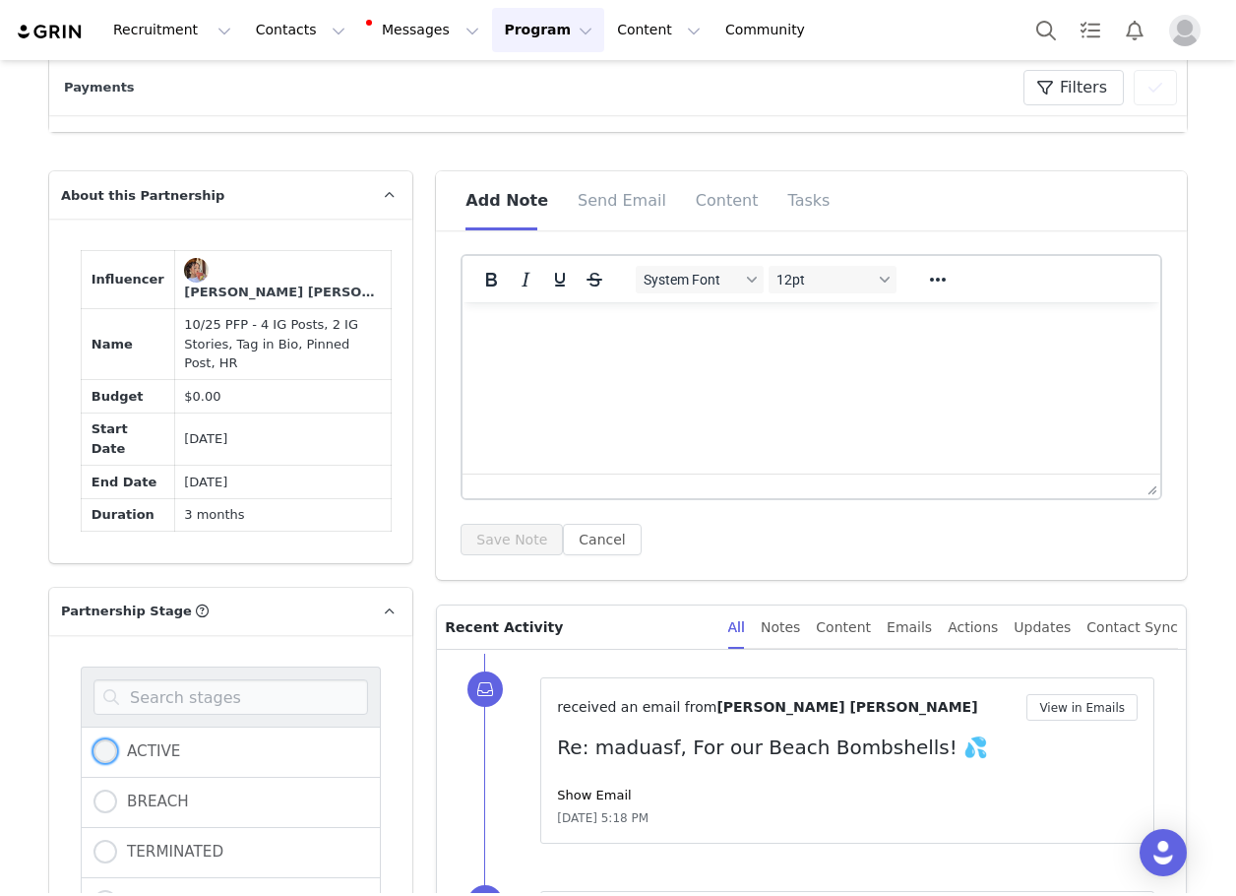
click at [117, 742] on span "ACTIVE" at bounding box center [148, 751] width 63 height 18
click at [110, 739] on input "ACTIVE" at bounding box center [106, 752] width 24 height 26
radio input "true"
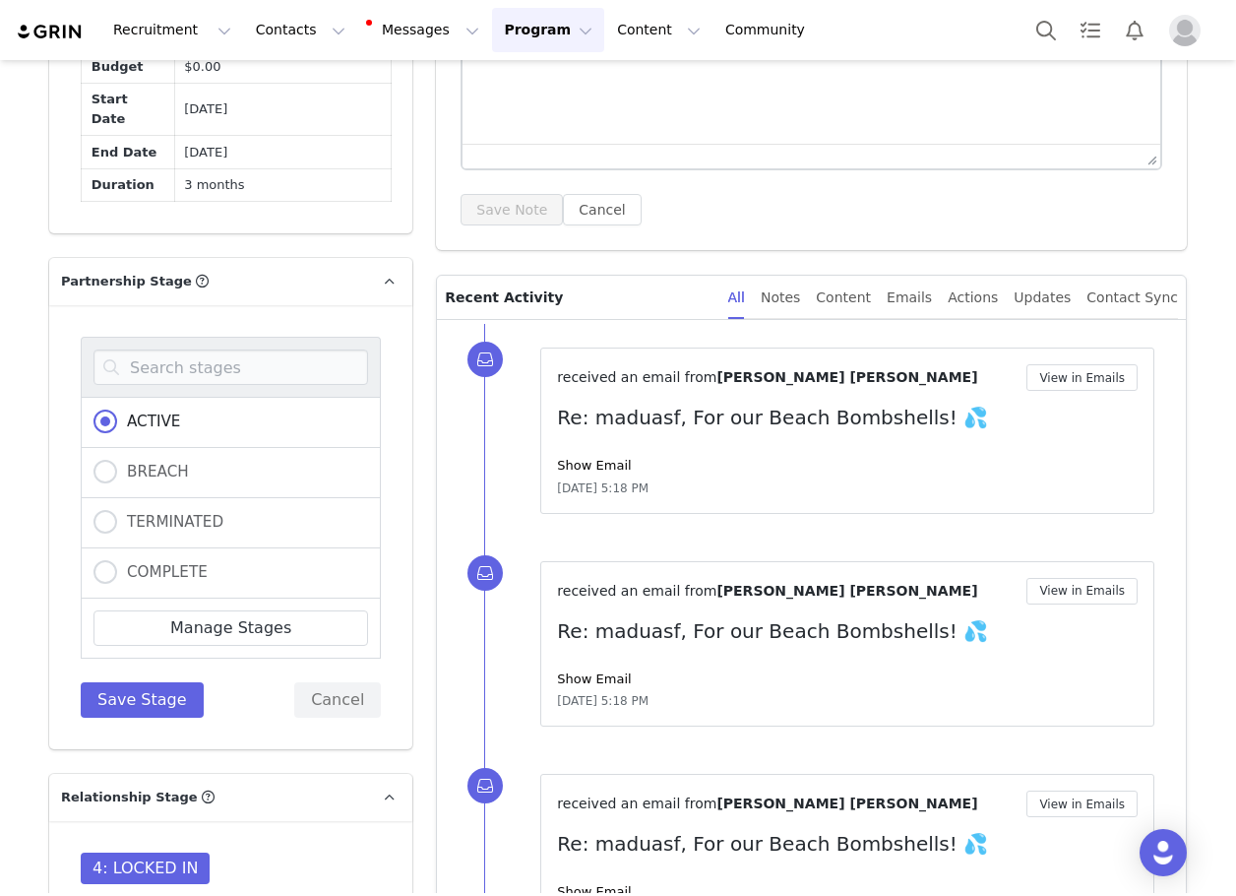
scroll to position [1575, 0]
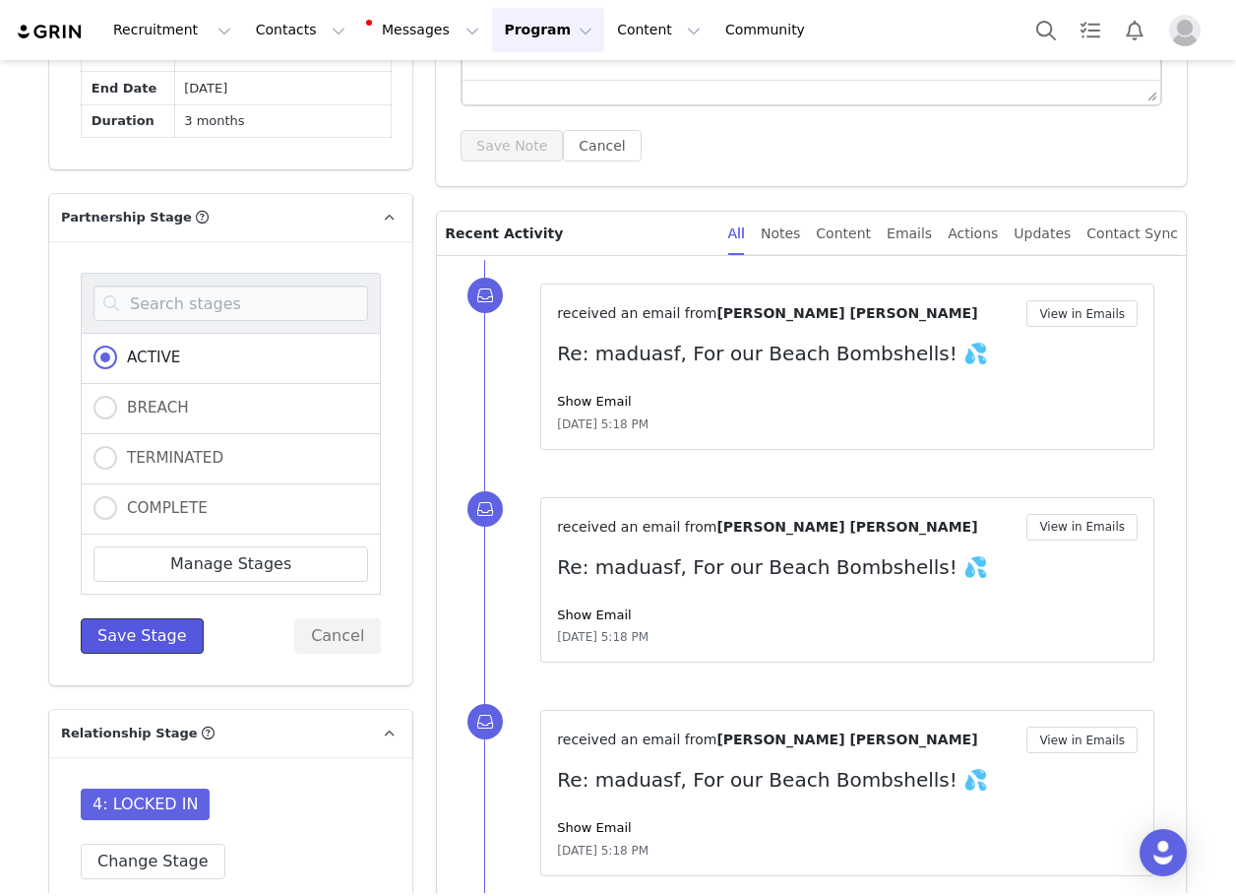
click at [126, 618] on button "Save Stage" at bounding box center [142, 635] width 123 height 35
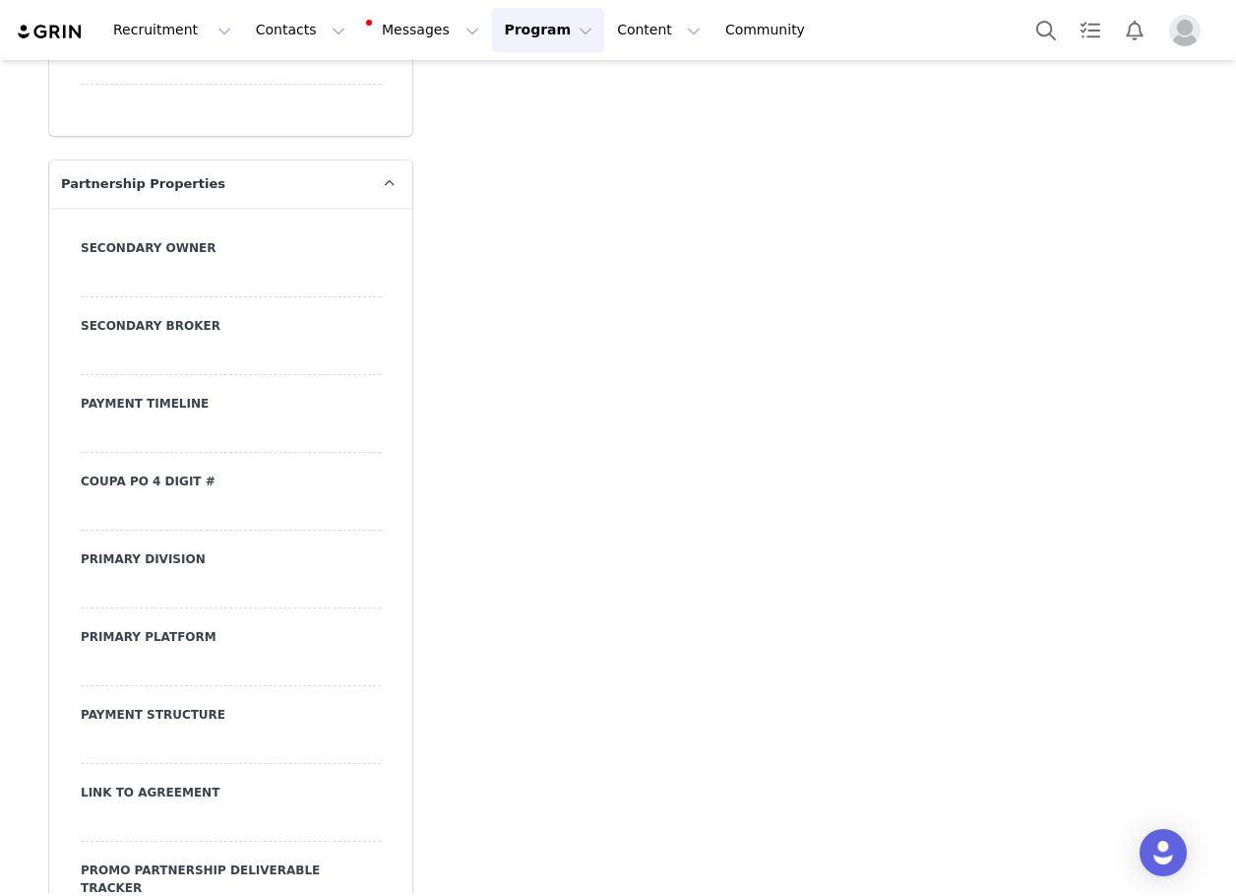
scroll to position [7467, 0]
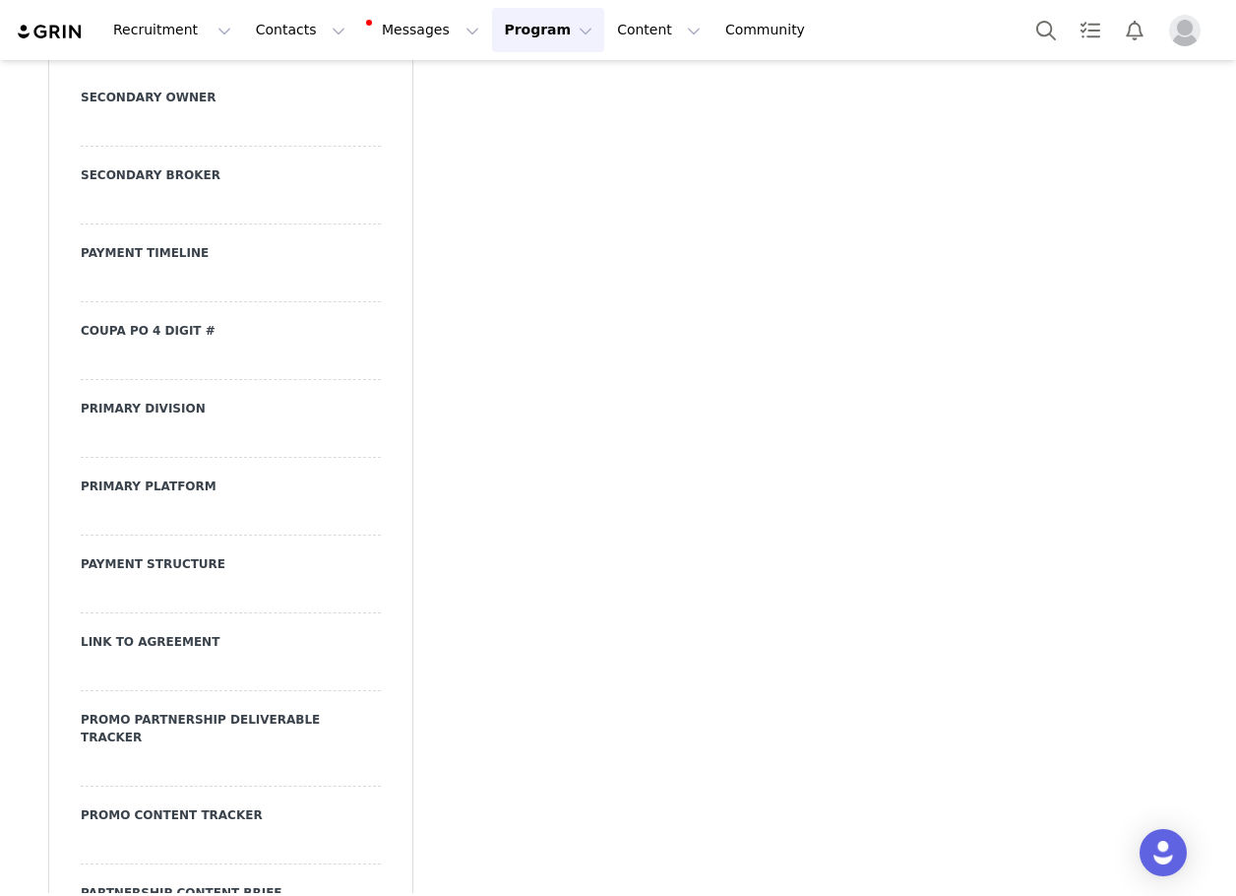
click at [130, 500] on div at bounding box center [231, 517] width 300 height 35
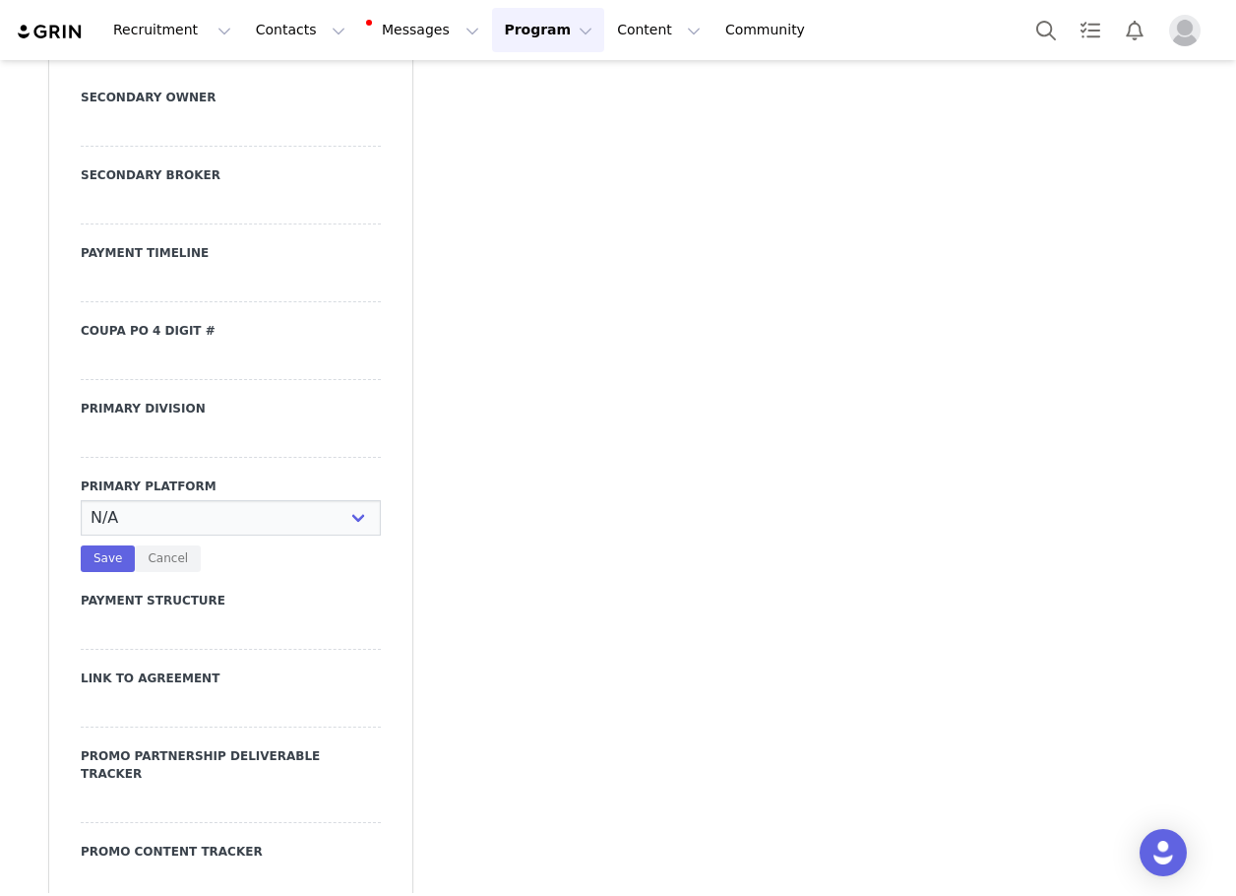
click at [130, 500] on select "N/A Instagram YouTube TikTok" at bounding box center [231, 517] width 300 height 35
select select "Instagram"
click at [81, 500] on select "N/A Instagram YouTube TikTok" at bounding box center [231, 517] width 300 height 35
click at [90, 500] on div "N/A Instagram YouTube TikTok Save Cancel" at bounding box center [231, 536] width 300 height 72
click at [104, 545] on button "Save" at bounding box center [108, 558] width 54 height 27
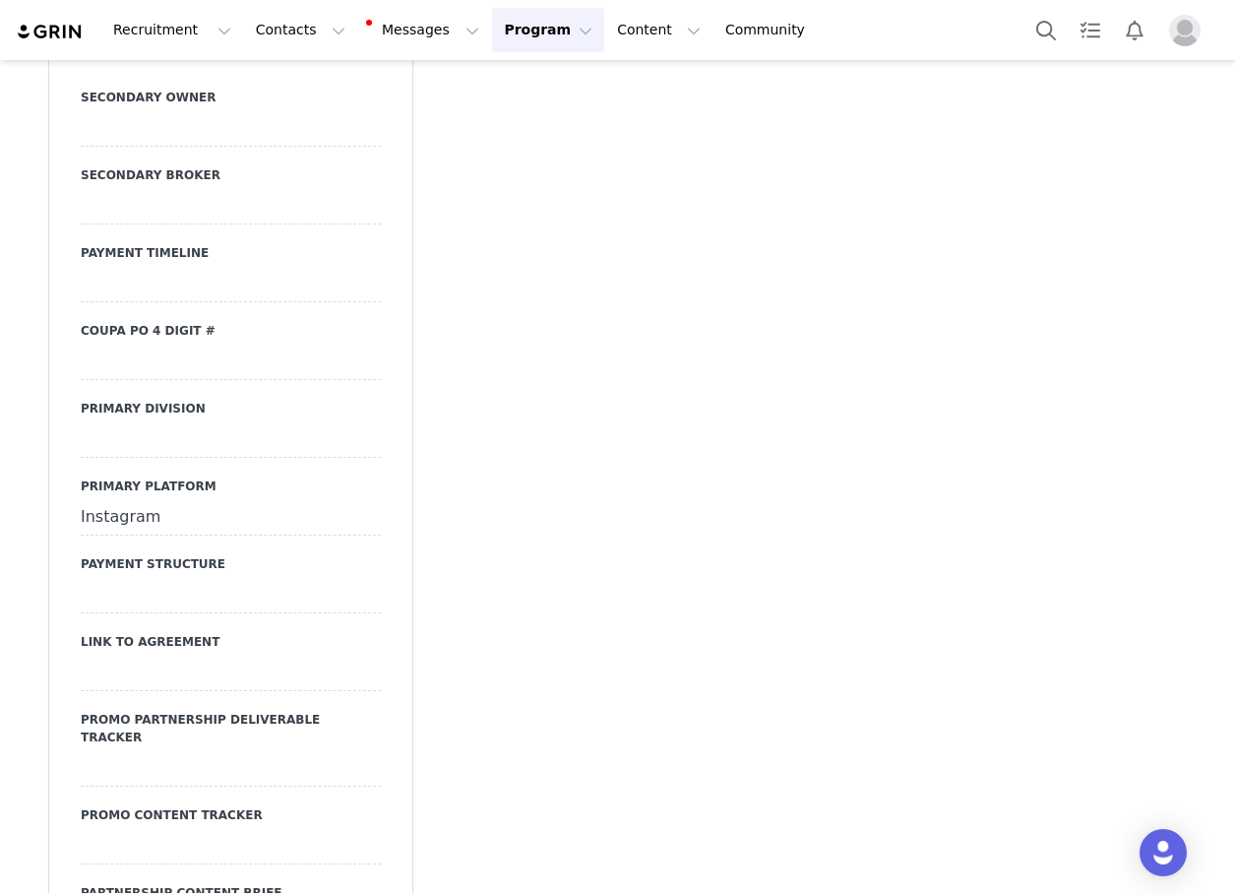
click at [112, 422] on div at bounding box center [231, 439] width 300 height 35
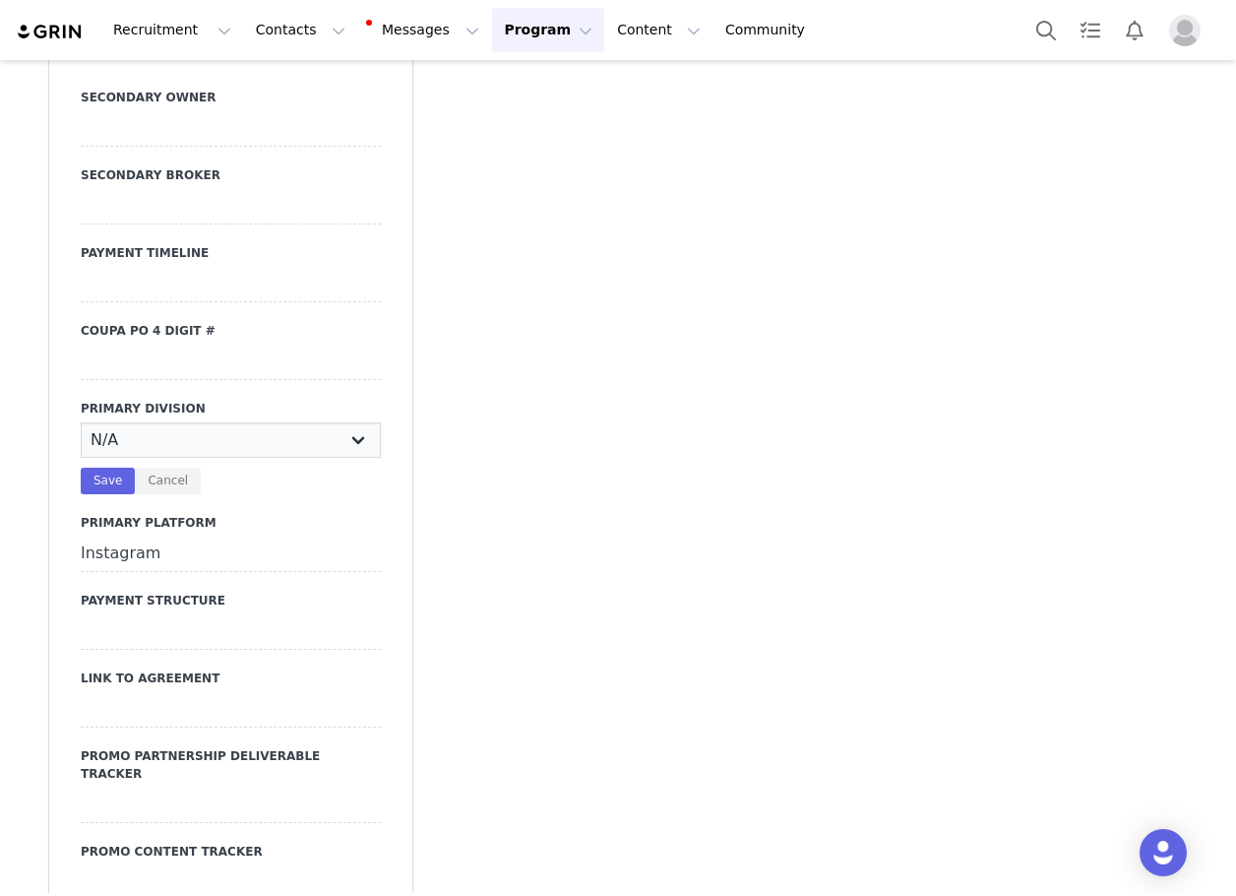
click at [116, 422] on select "N/A JRS Beauty Promo Curve Nova Men Nova Kids Nova Sport Nova Intimates Skin No…" at bounding box center [231, 439] width 300 height 35
select select "JRS"
click at [81, 422] on select "N/A JRS Beauty Promo Curve Nova Men Nova Kids Nova Sport Nova Intimates Skin No…" at bounding box center [231, 439] width 300 height 35
click at [102, 468] on button "Save" at bounding box center [108, 481] width 54 height 27
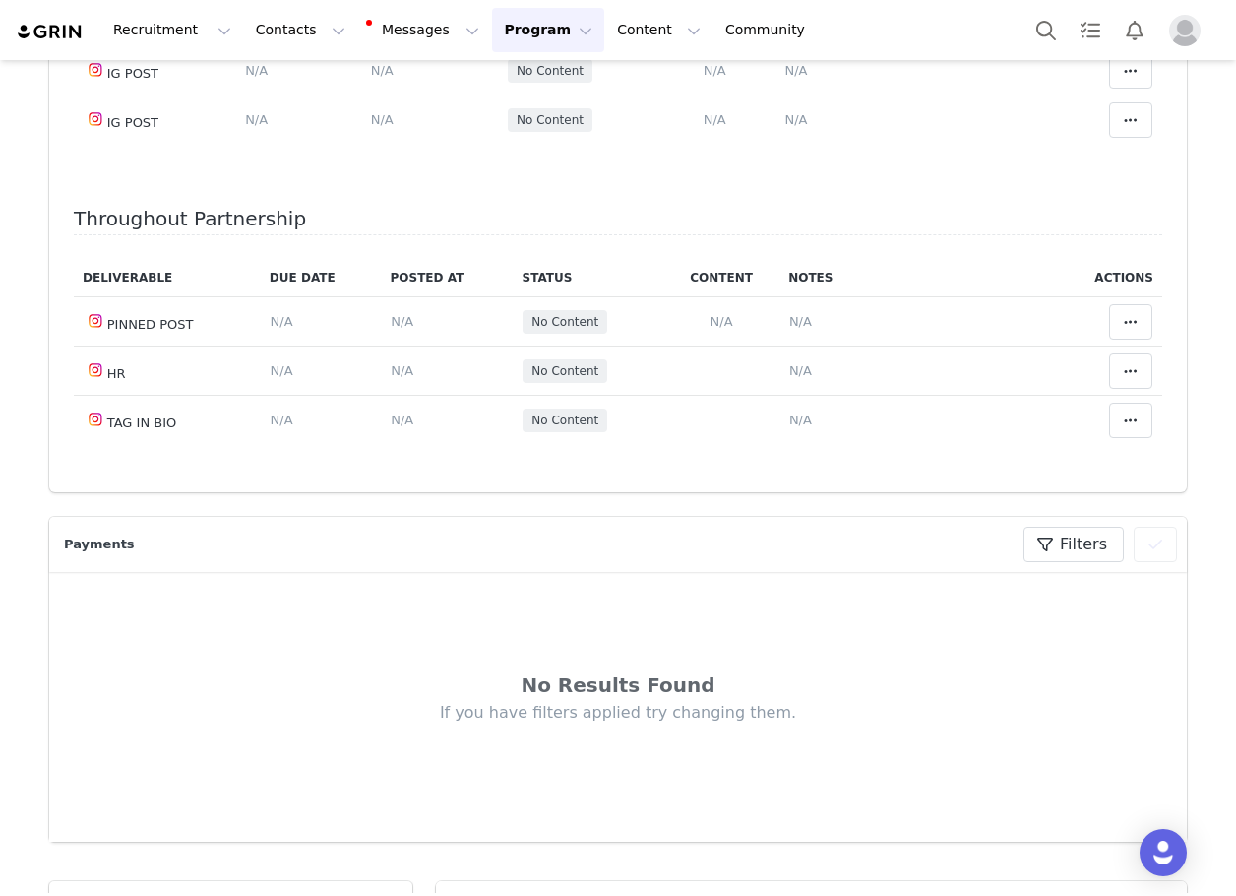
scroll to position [787, 0]
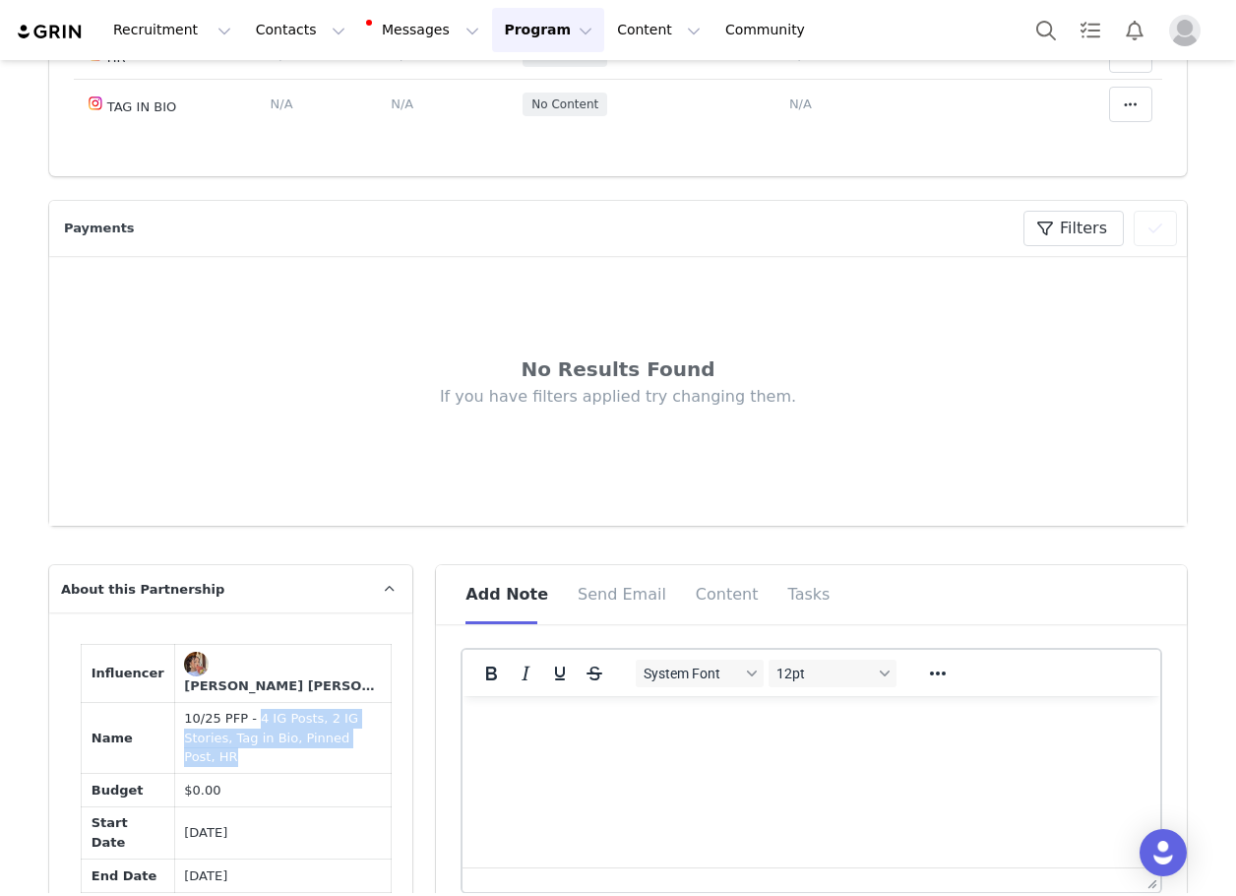
drag, startPoint x: 233, startPoint y: 716, endPoint x: 326, endPoint y: 738, distance: 95.3
click at [326, 738] on td "10/25 PFP - 4 IG Posts, 2 IG Stories, Tag in Bio, Pinned Post, HR" at bounding box center [283, 738] width 218 height 72
copy td "4 IG Posts, 2 IG Stories, Tag in Bio, Pinned Post, HR"
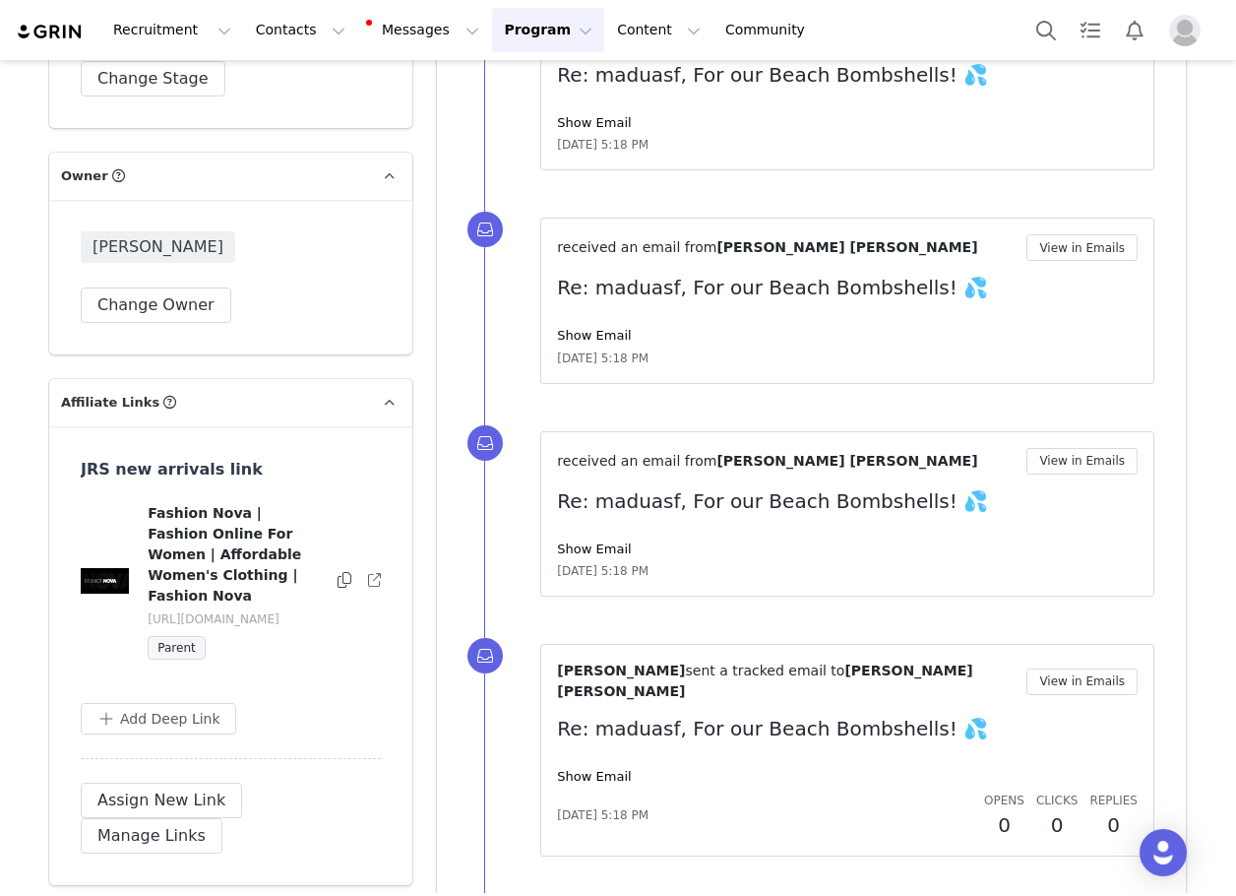
click at [252, 592] on div "Fashion Nova | Fashion Online For Women | Affordable Women's Clothing | Fashion…" at bounding box center [235, 581] width 176 height 157
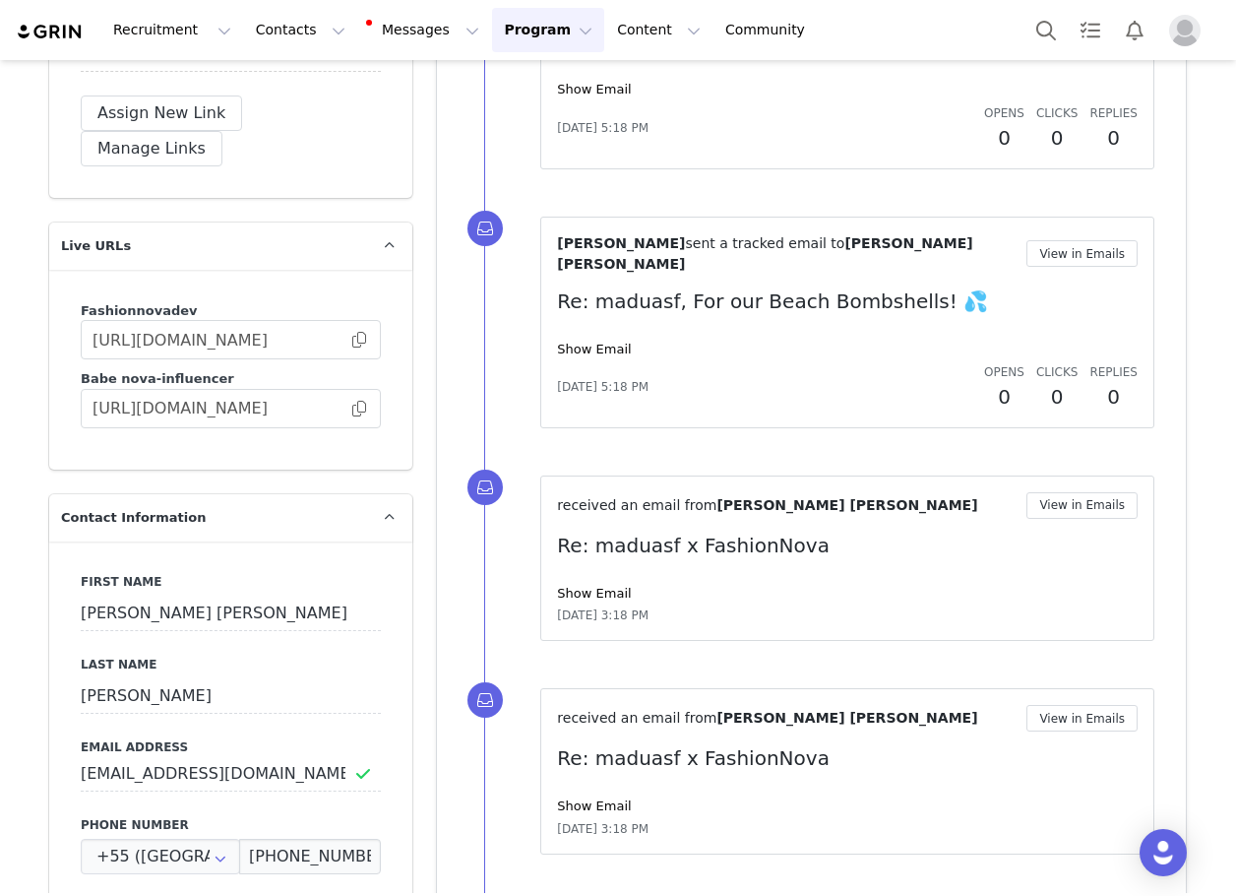
scroll to position [2756, 0]
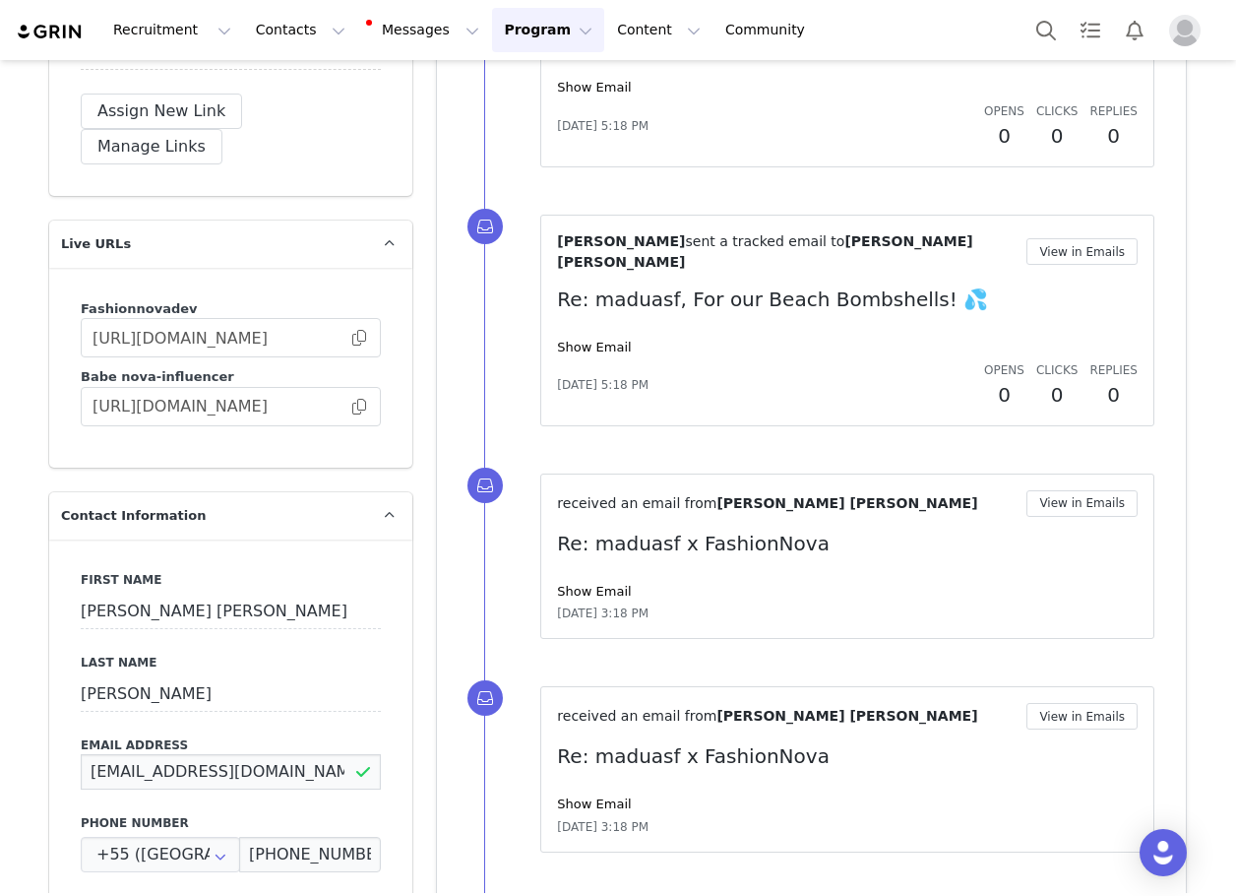
drag, startPoint x: 283, startPoint y: 686, endPoint x: 70, endPoint y: 689, distance: 213.6
click at [70, 689] on div "First Name [PERSON_NAME] [PERSON_NAME] Last Name [PERSON_NAME] Email Address [E…" at bounding box center [230, 899] width 363 height 720
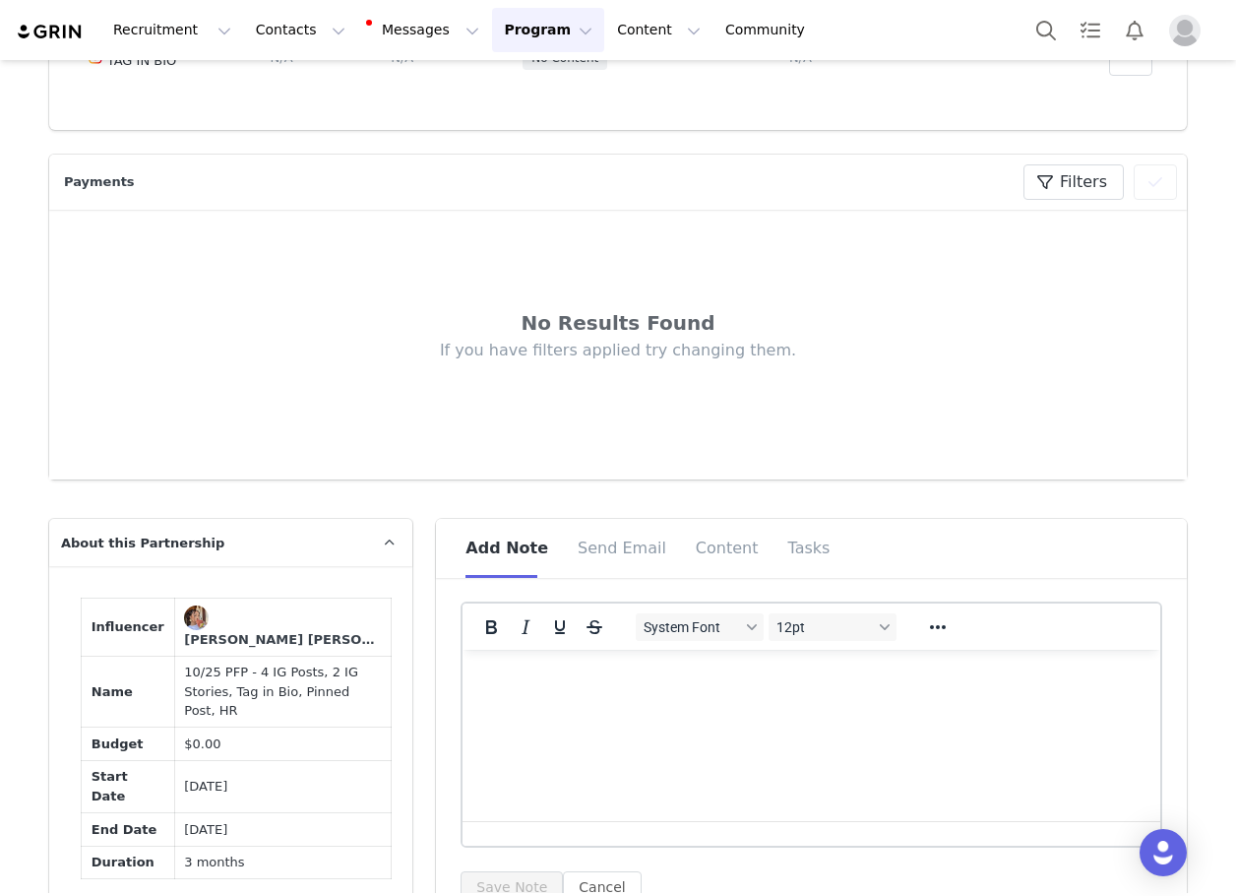
scroll to position [787, 0]
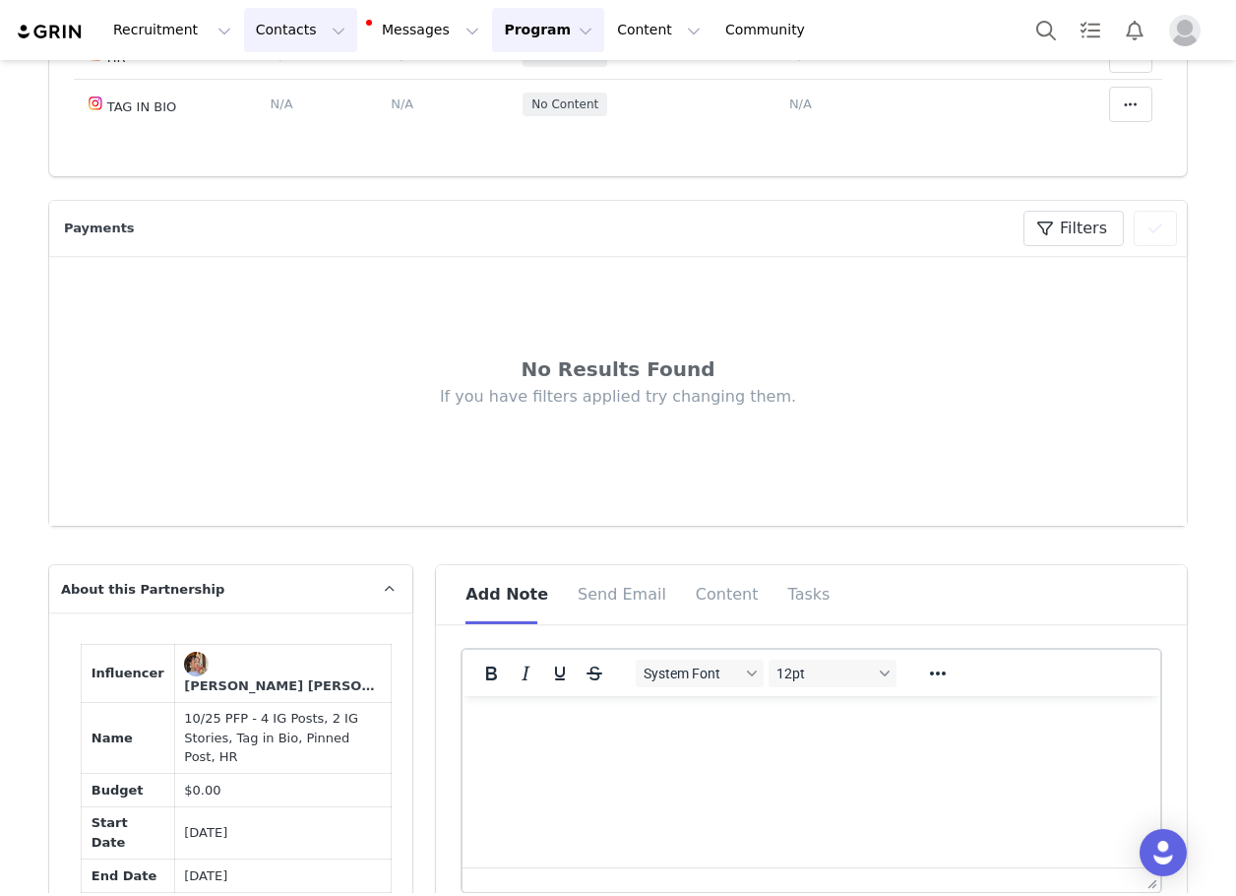
click at [293, 27] on button "Contacts Contacts" at bounding box center [300, 30] width 113 height 44
click at [289, 85] on p "Creators" at bounding box center [270, 87] width 59 height 21
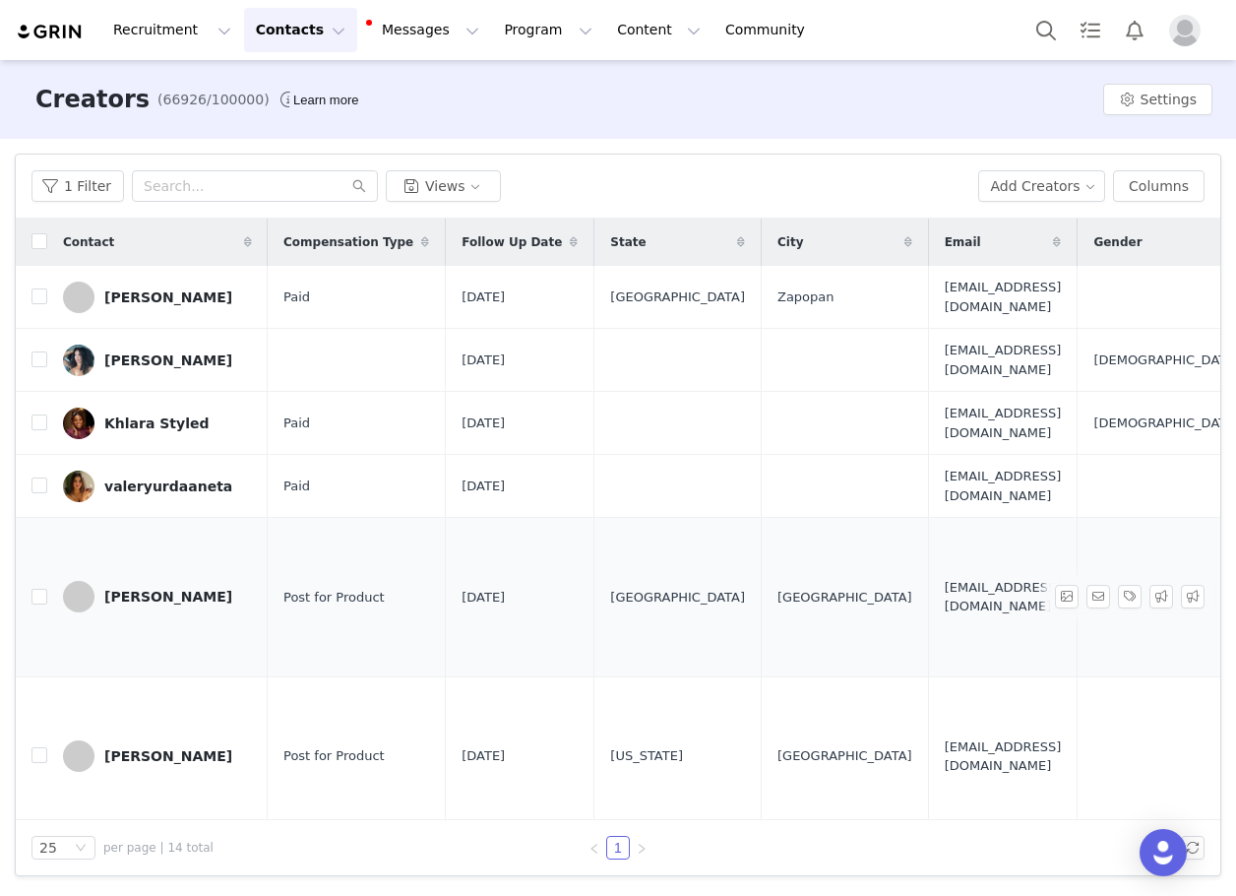
click at [140, 589] on div "[PERSON_NAME]" at bounding box center [168, 597] width 128 height 16
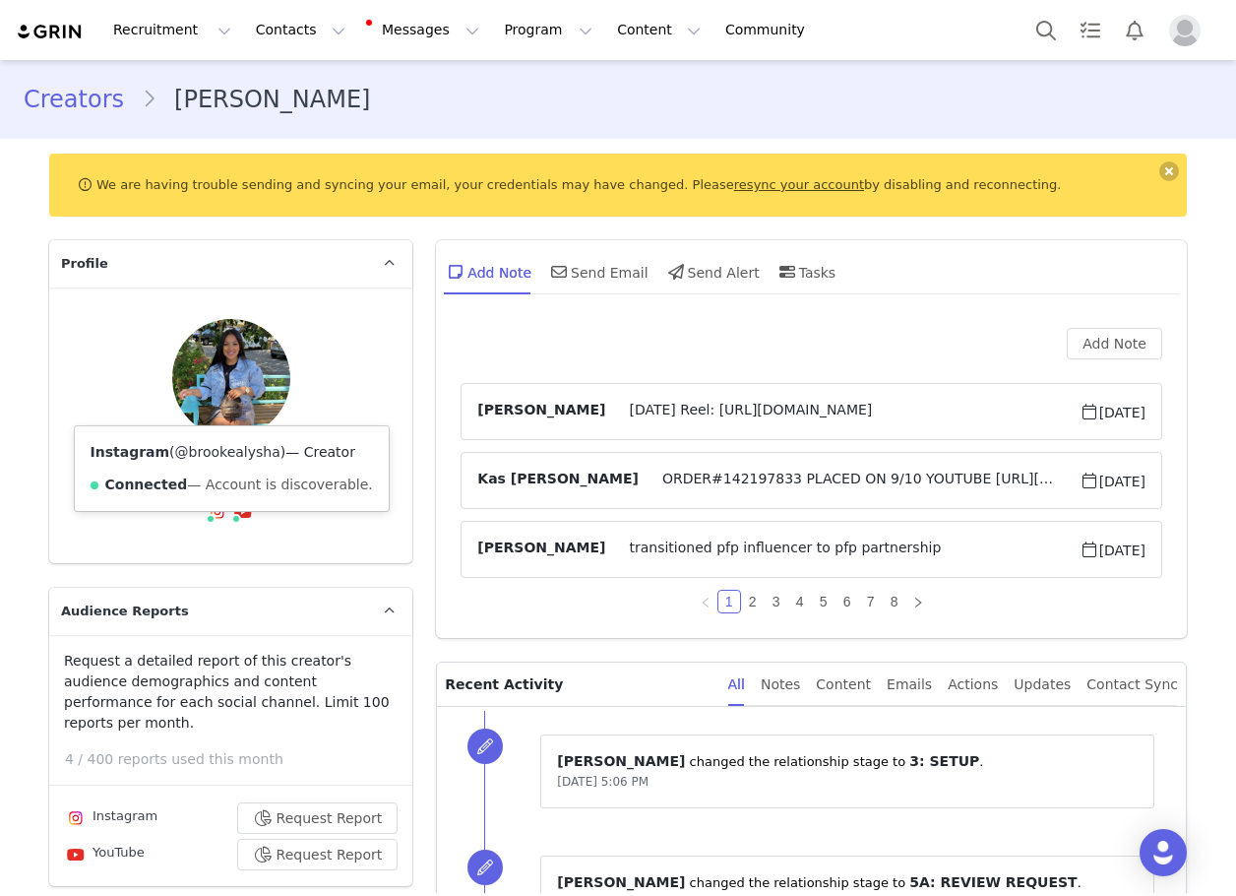
click at [202, 460] on link "@brookealysha" at bounding box center [227, 452] width 105 height 16
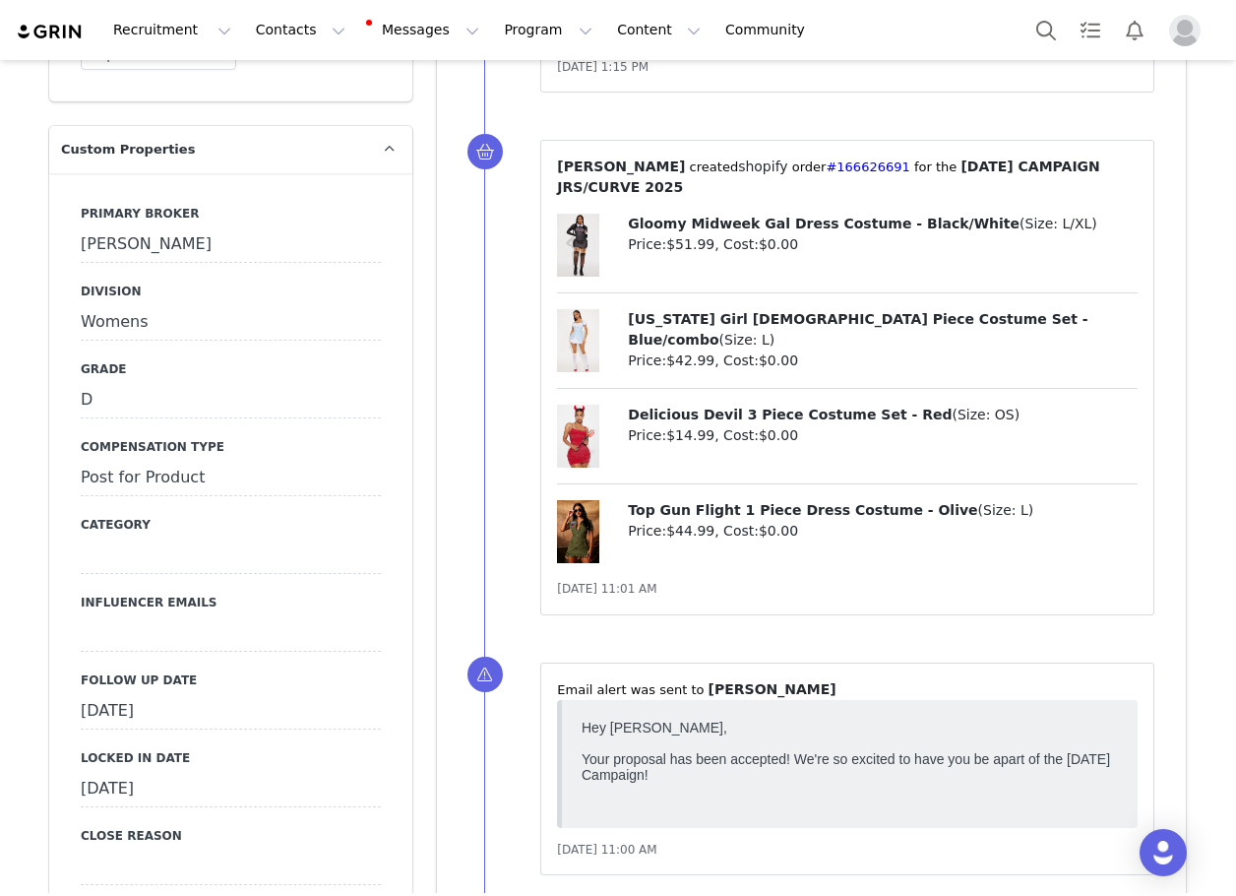
scroll to position [1673, 0]
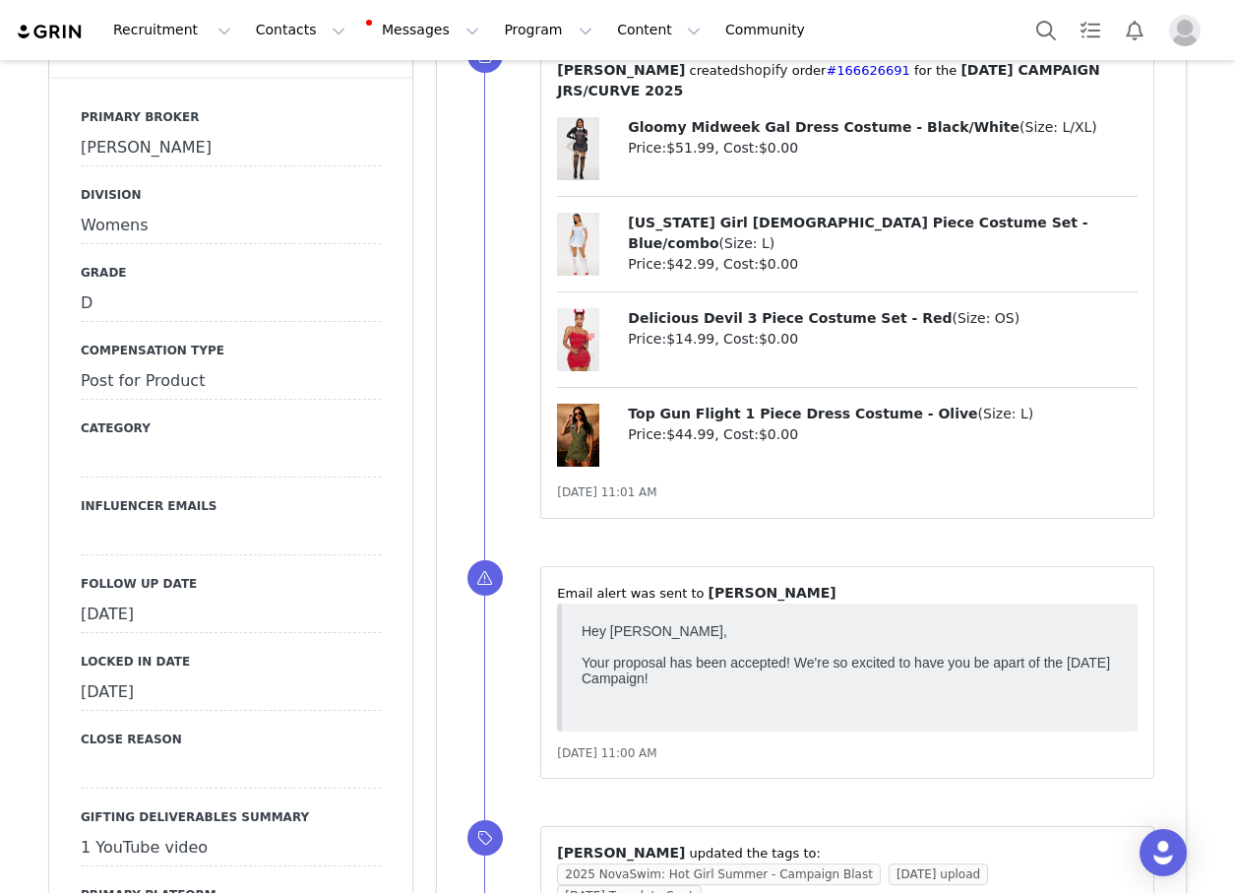
click at [122, 597] on div "[DATE]" at bounding box center [231, 614] width 300 height 35
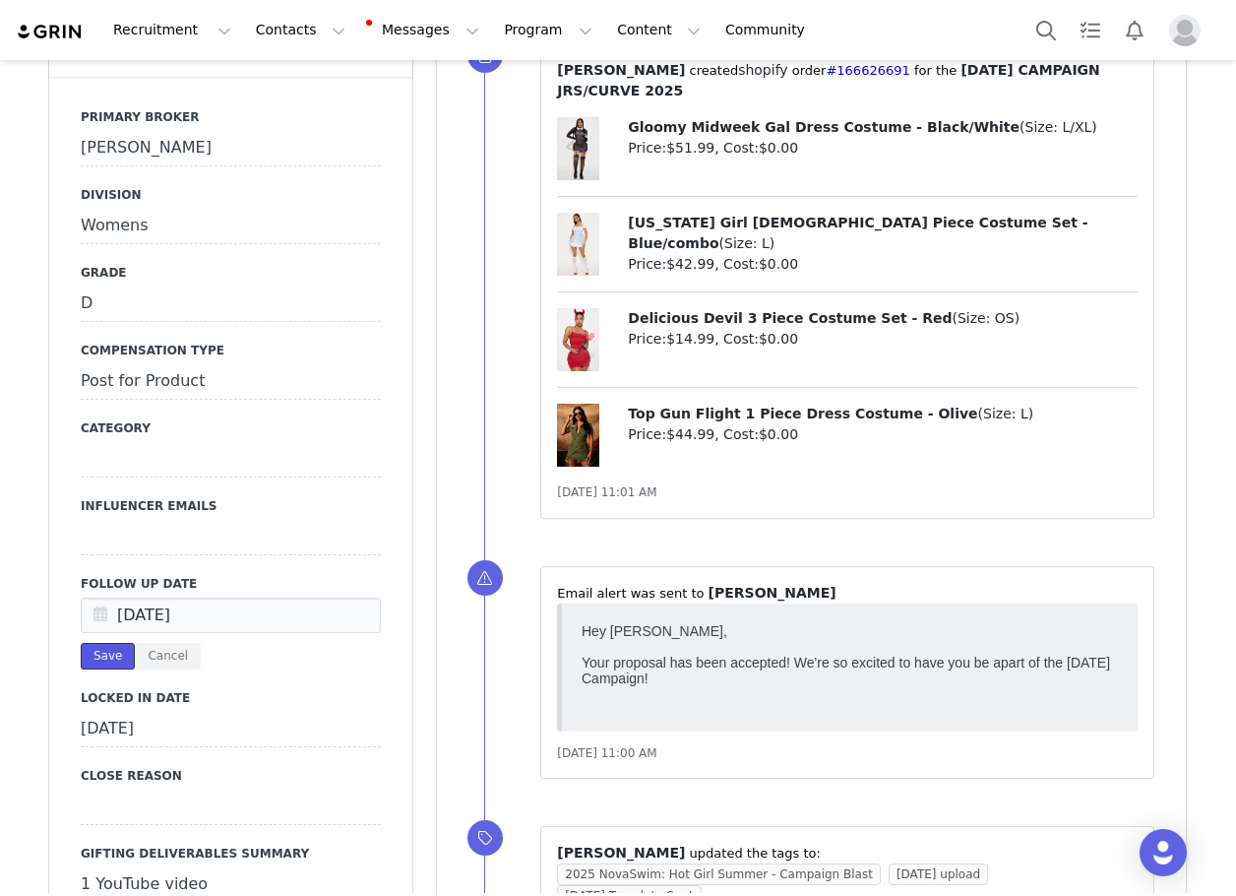
click at [90, 643] on button "Save" at bounding box center [108, 656] width 54 height 27
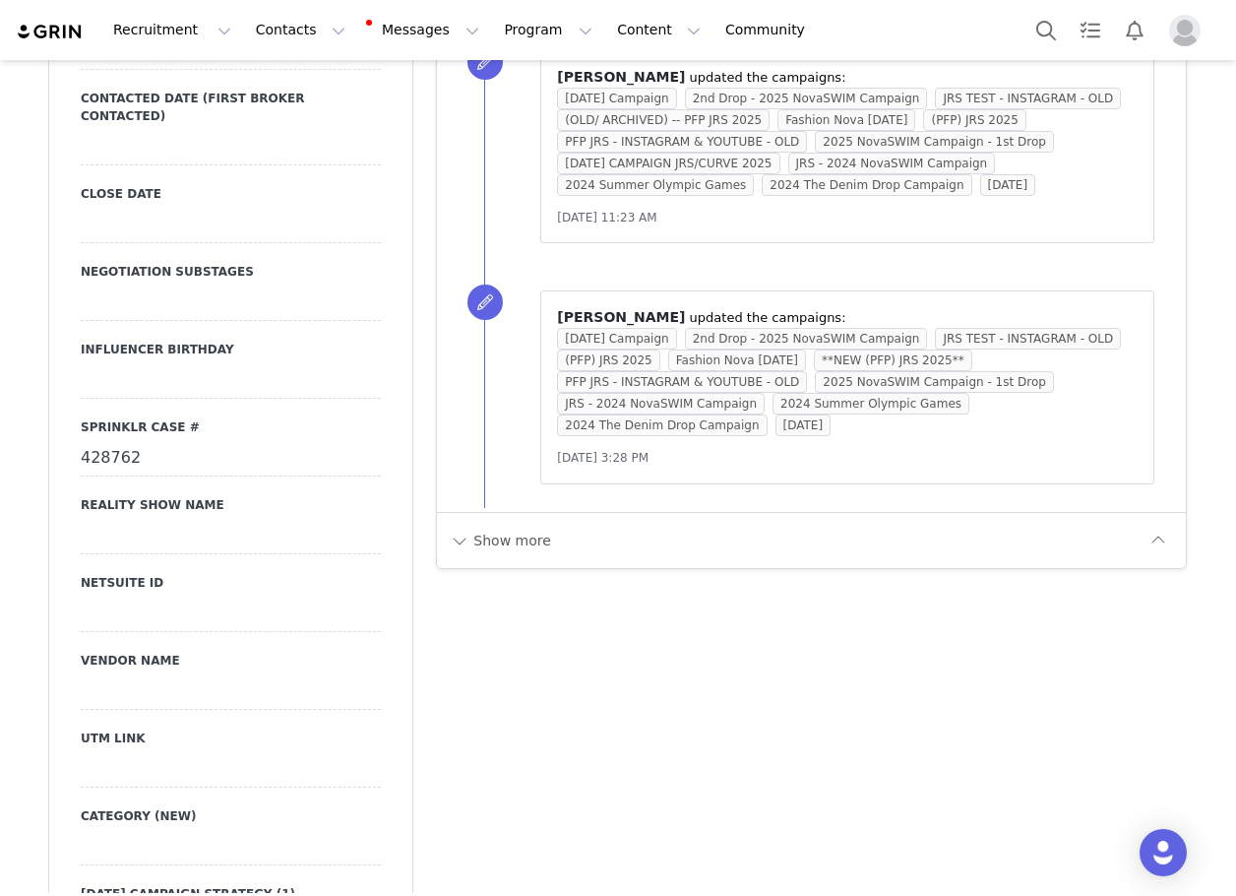
scroll to position [2658, 0]
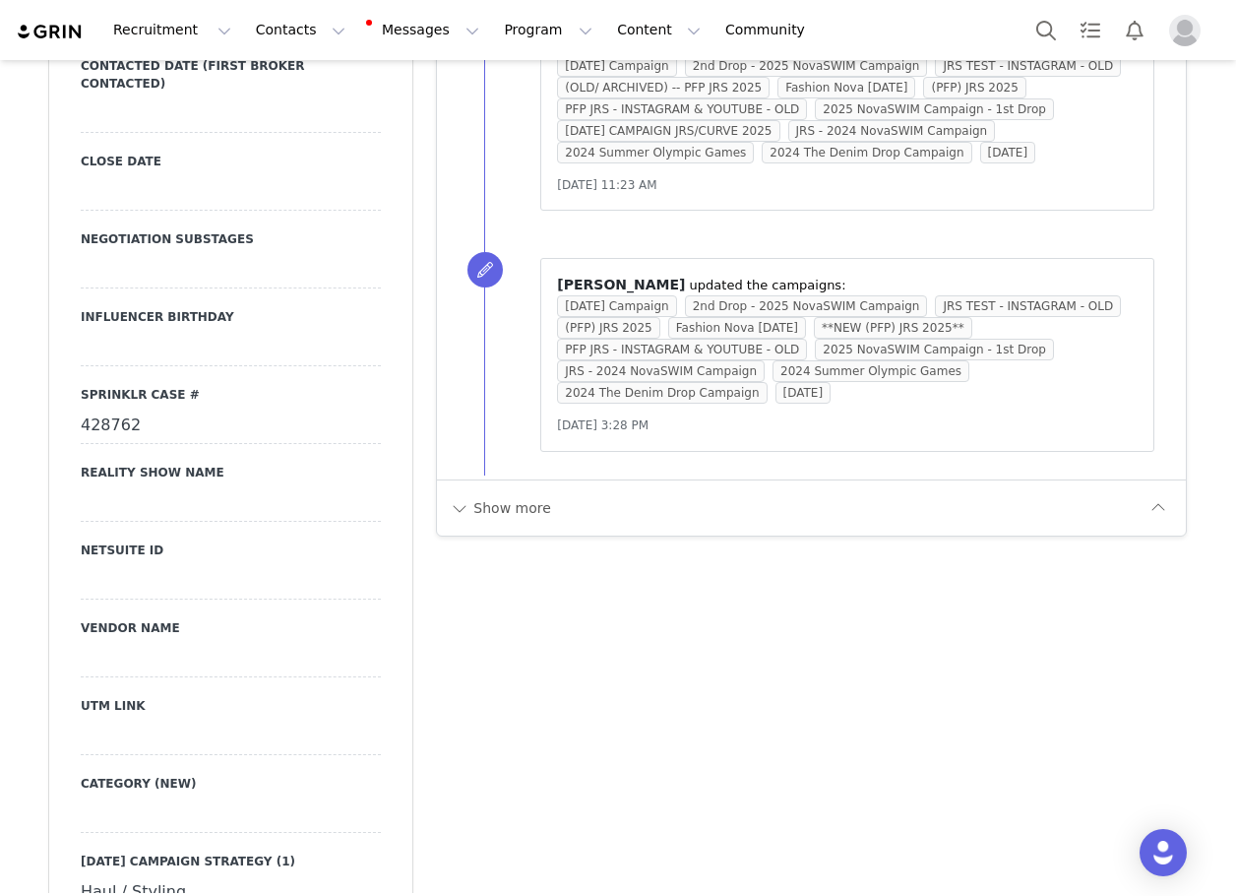
click at [194, 720] on div at bounding box center [231, 737] width 300 height 35
click at [197, 720] on input at bounding box center [231, 737] width 300 height 35
paste input "[URL][DOMAIN_NAME]"
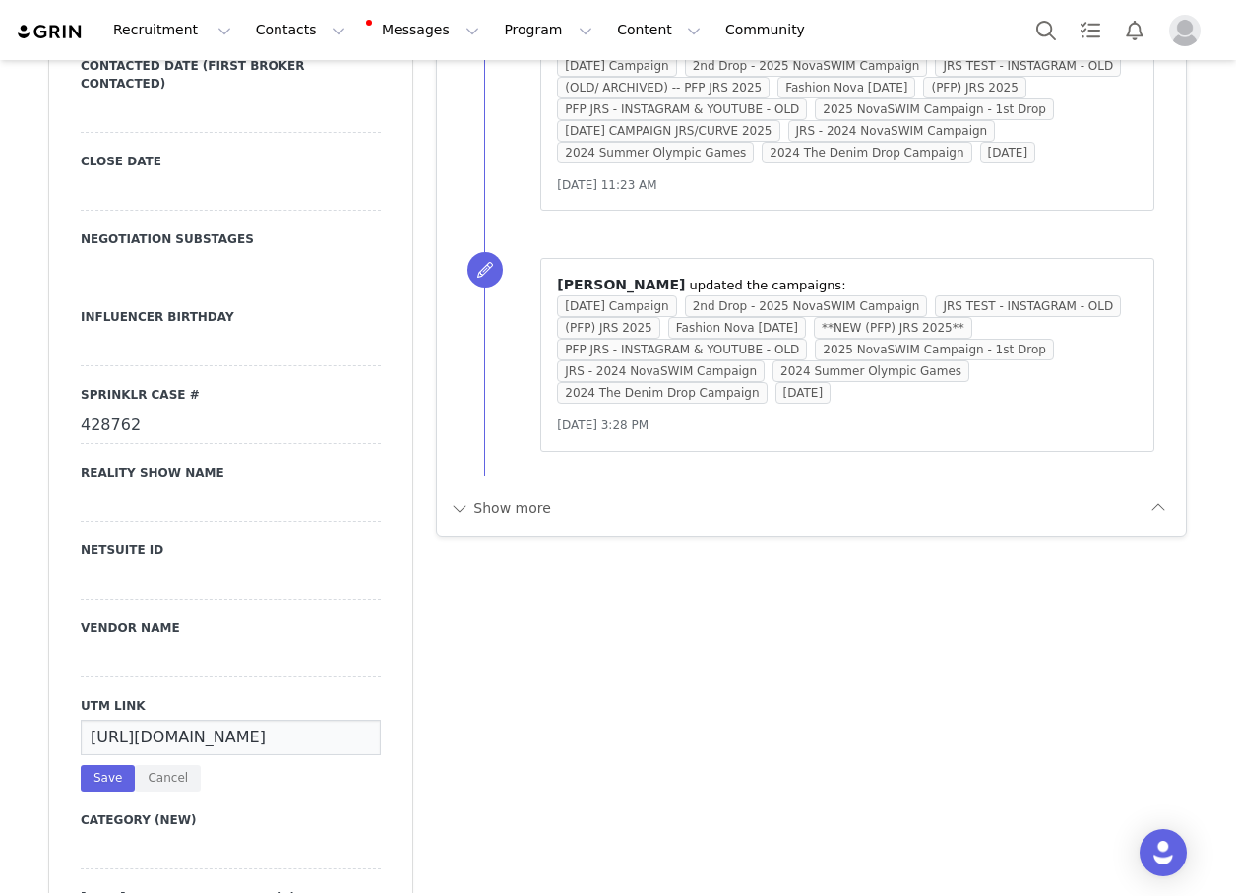
scroll to position [0, 587]
type input "[URL][DOMAIN_NAME]"
click at [111, 765] on button "Save" at bounding box center [108, 778] width 54 height 27
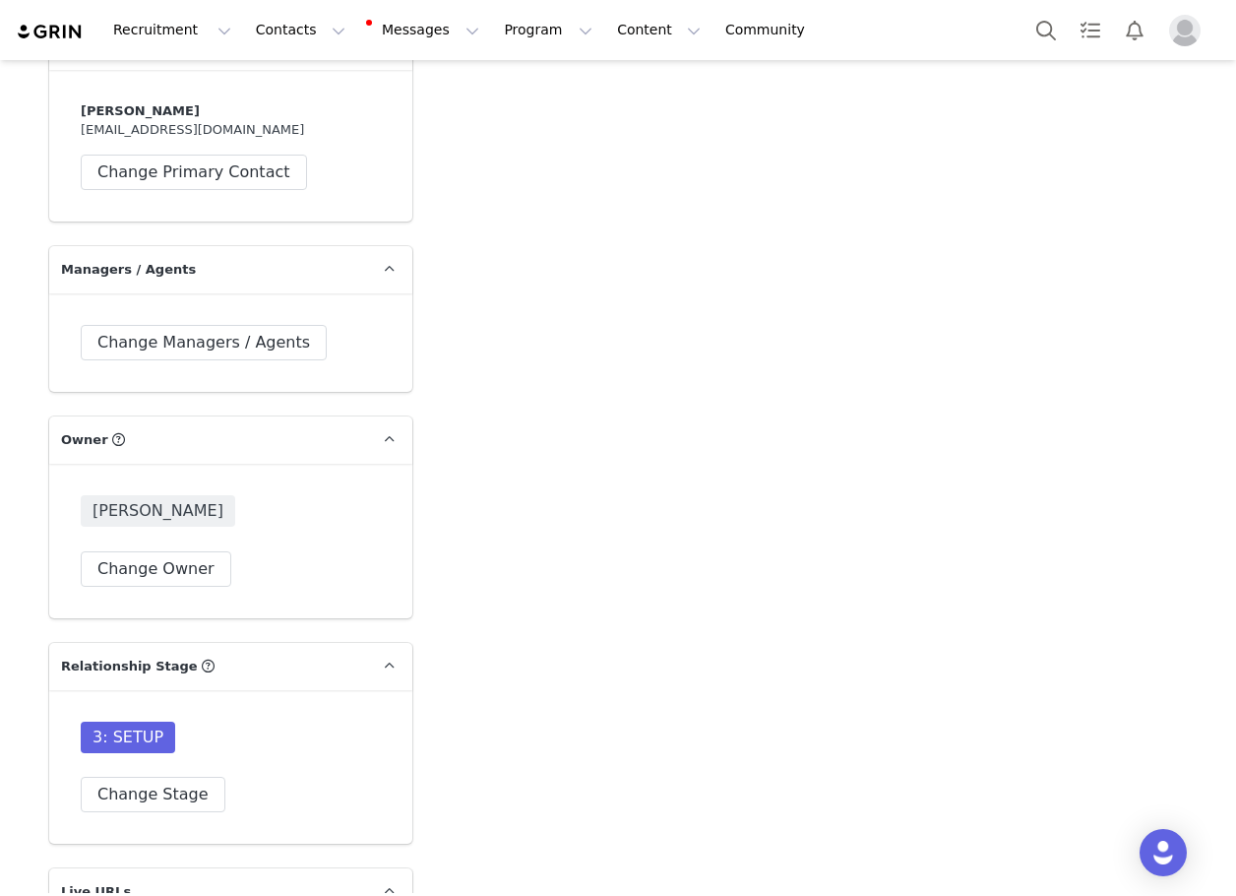
scroll to position [4922, 0]
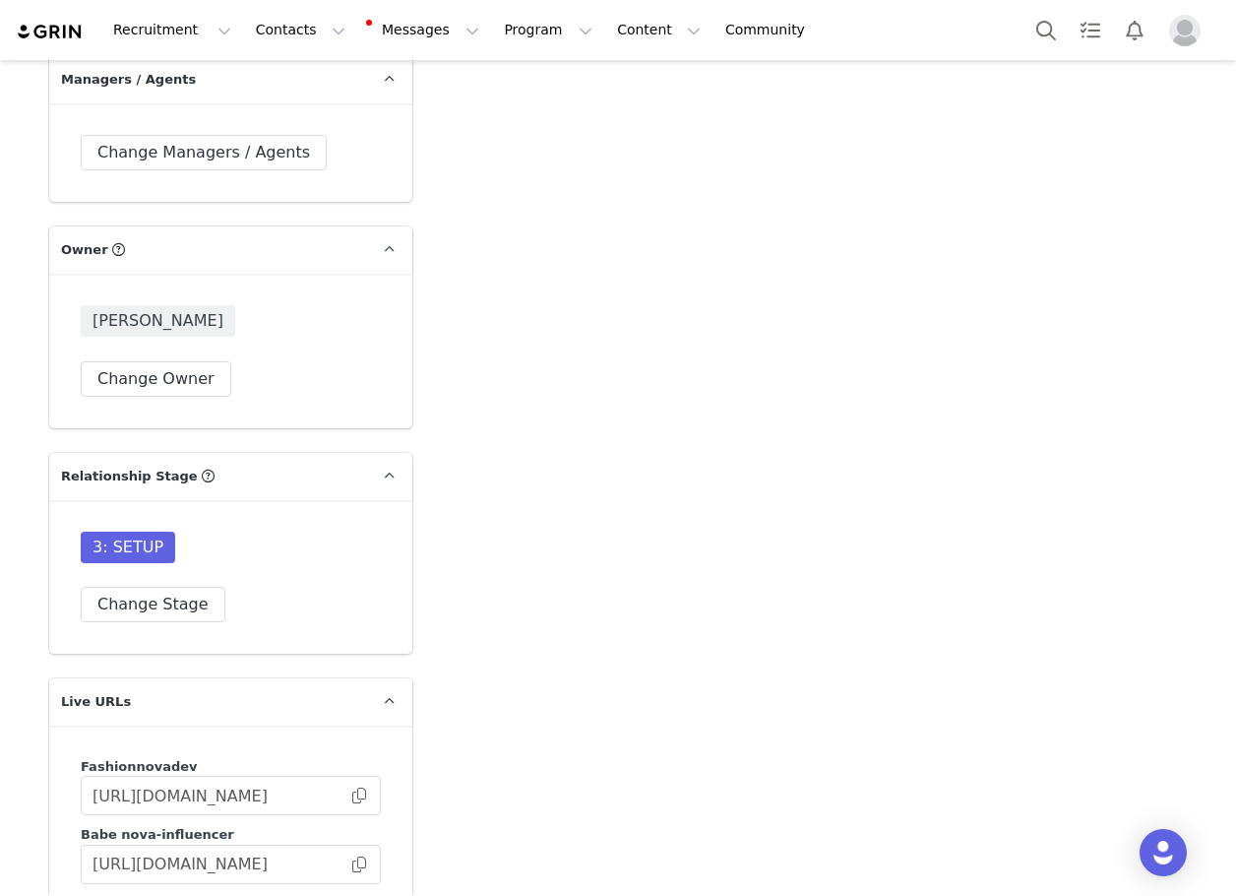
click at [204, 532] on div "3: SETUP Change Stage" at bounding box center [231, 577] width 300 height 91
click at [171, 587] on button "Change Stage" at bounding box center [153, 604] width 145 height 35
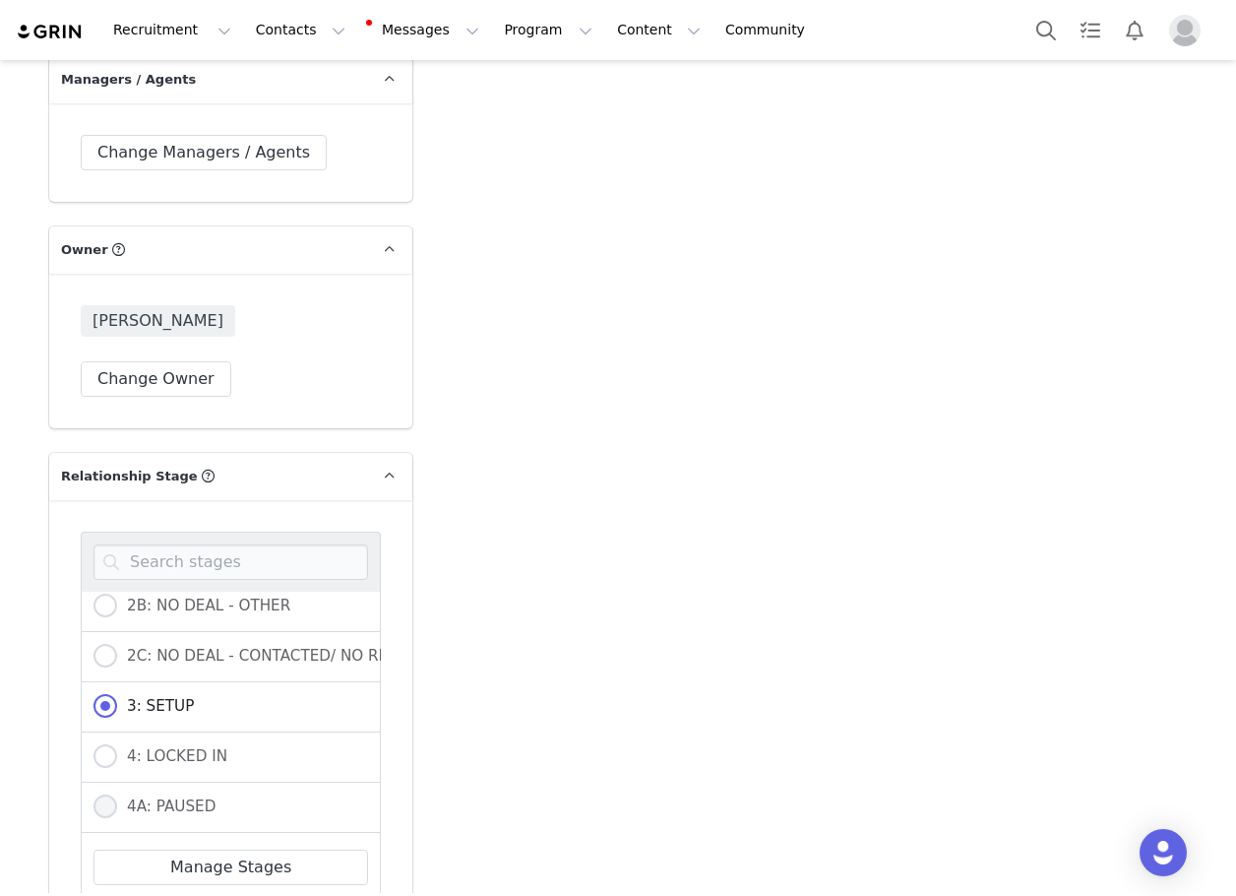
scroll to position [295, 0]
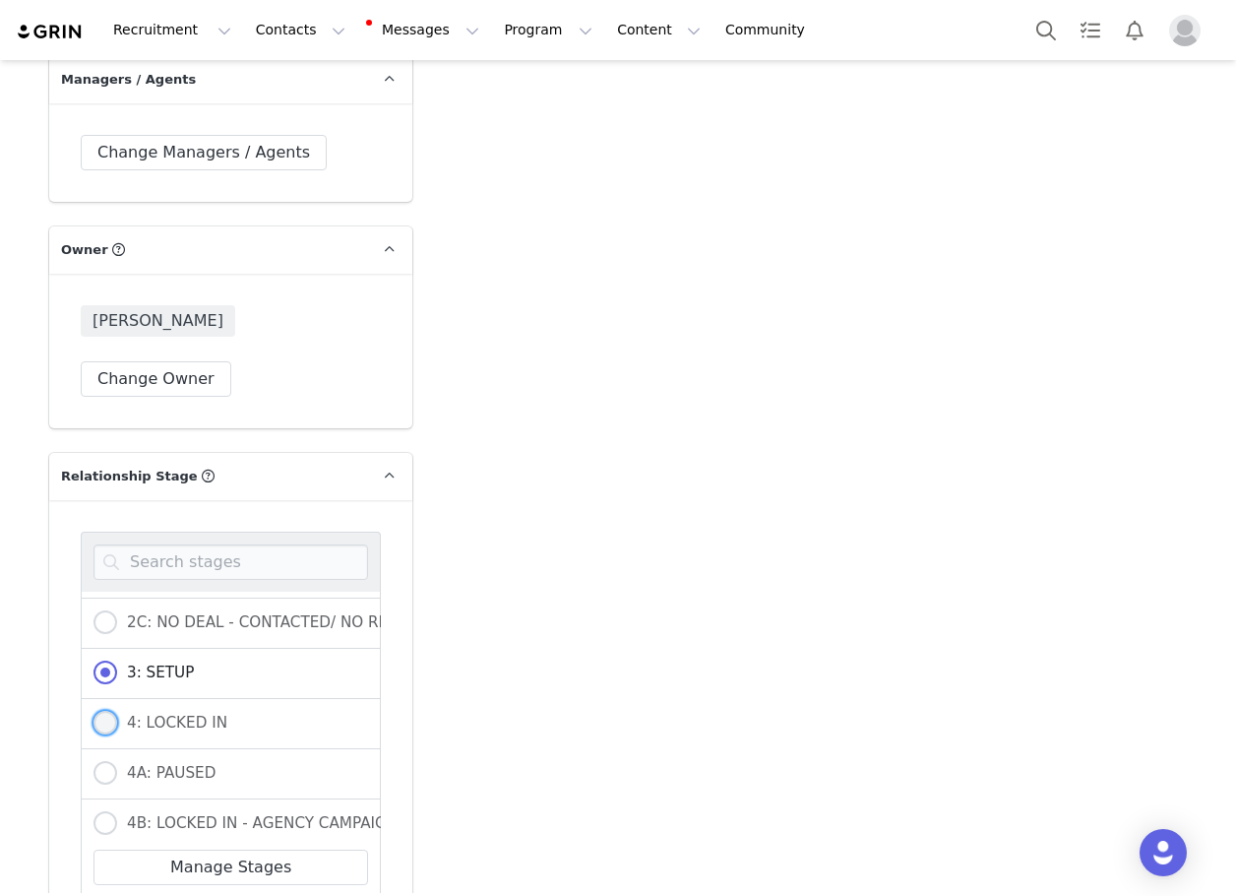
click at [107, 711] on span at bounding box center [106, 723] width 24 height 24
click at [107, 711] on input "4: LOCKED IN" at bounding box center [106, 724] width 24 height 26
radio input "true"
radio input "false"
radio input "true"
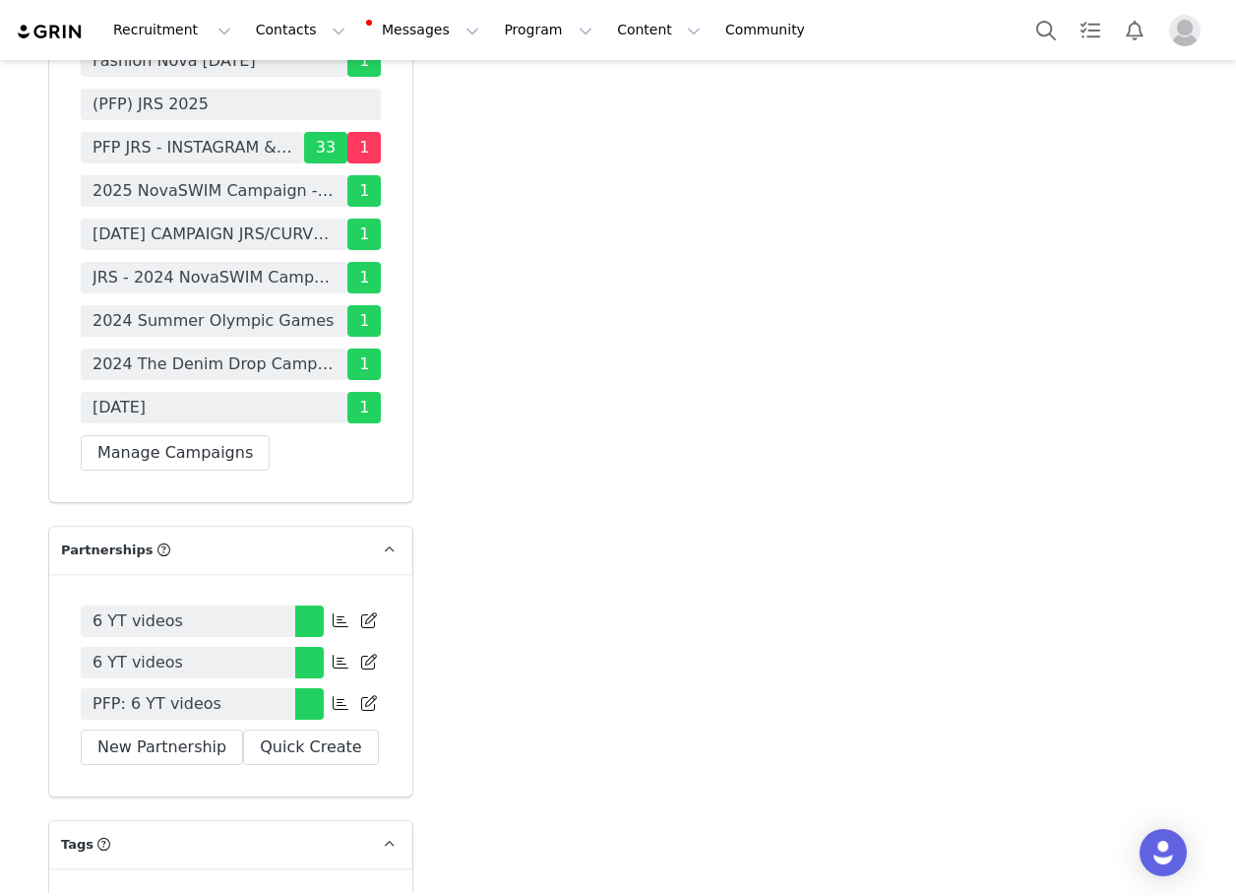
scroll to position [6300, 0]
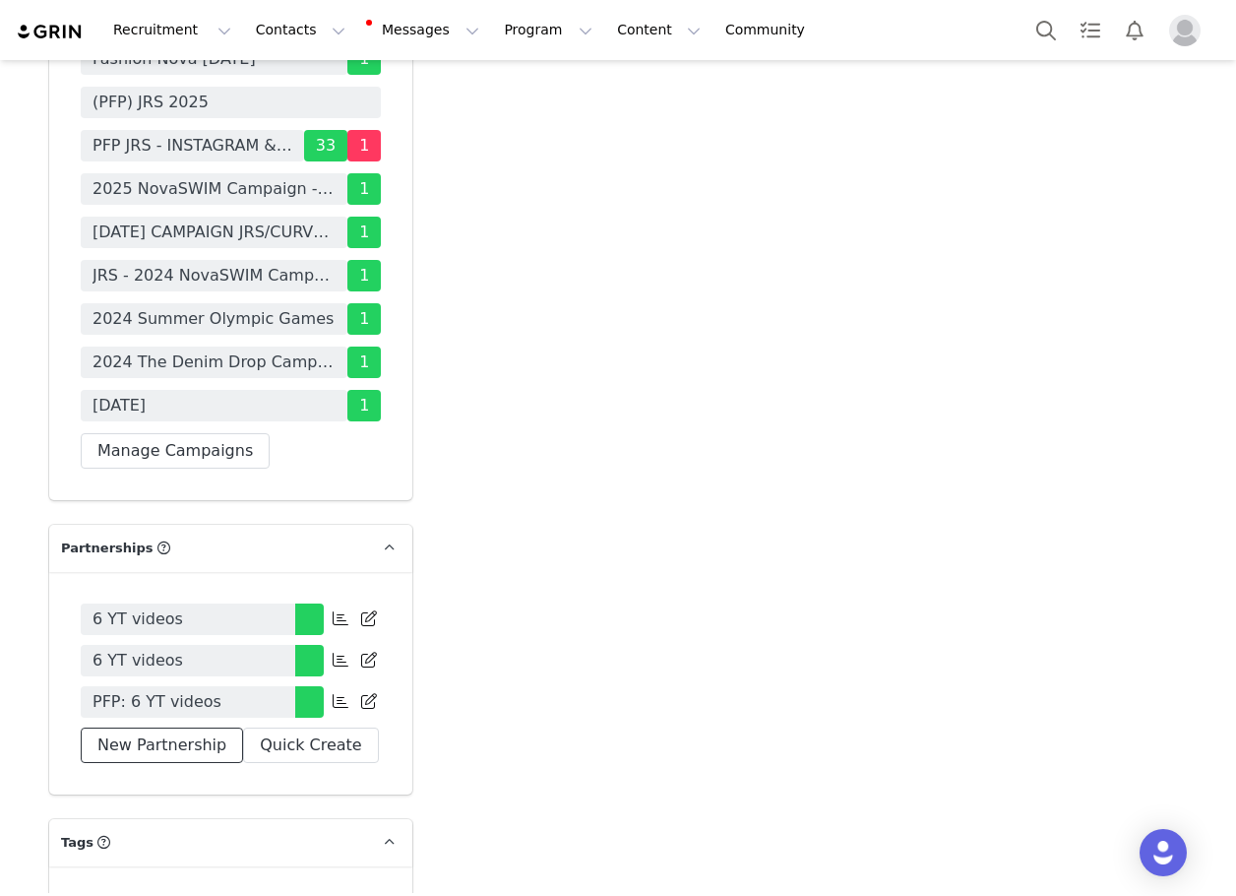
click at [150, 727] on button "New Partnership" at bounding box center [162, 744] width 162 height 35
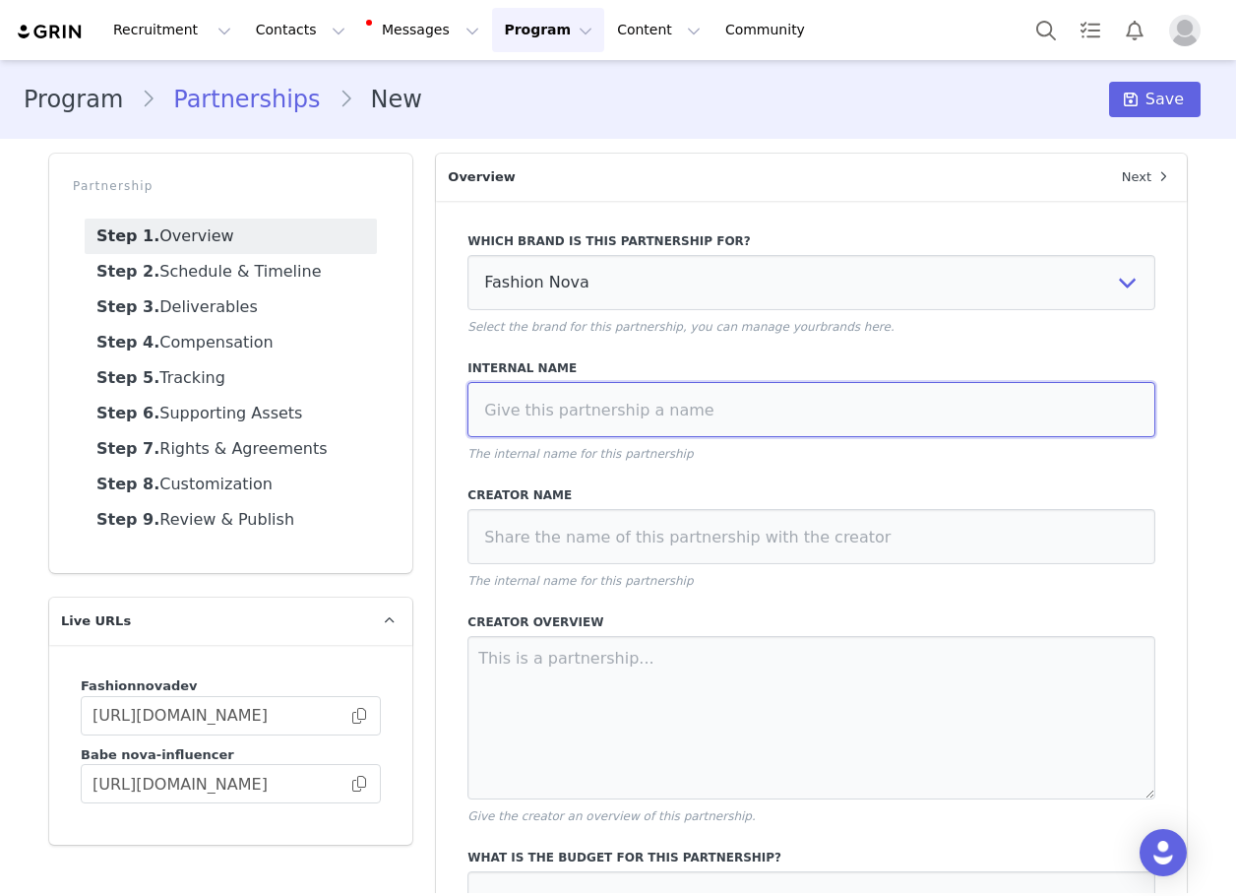
click at [568, 426] on input at bounding box center [812, 409] width 688 height 55
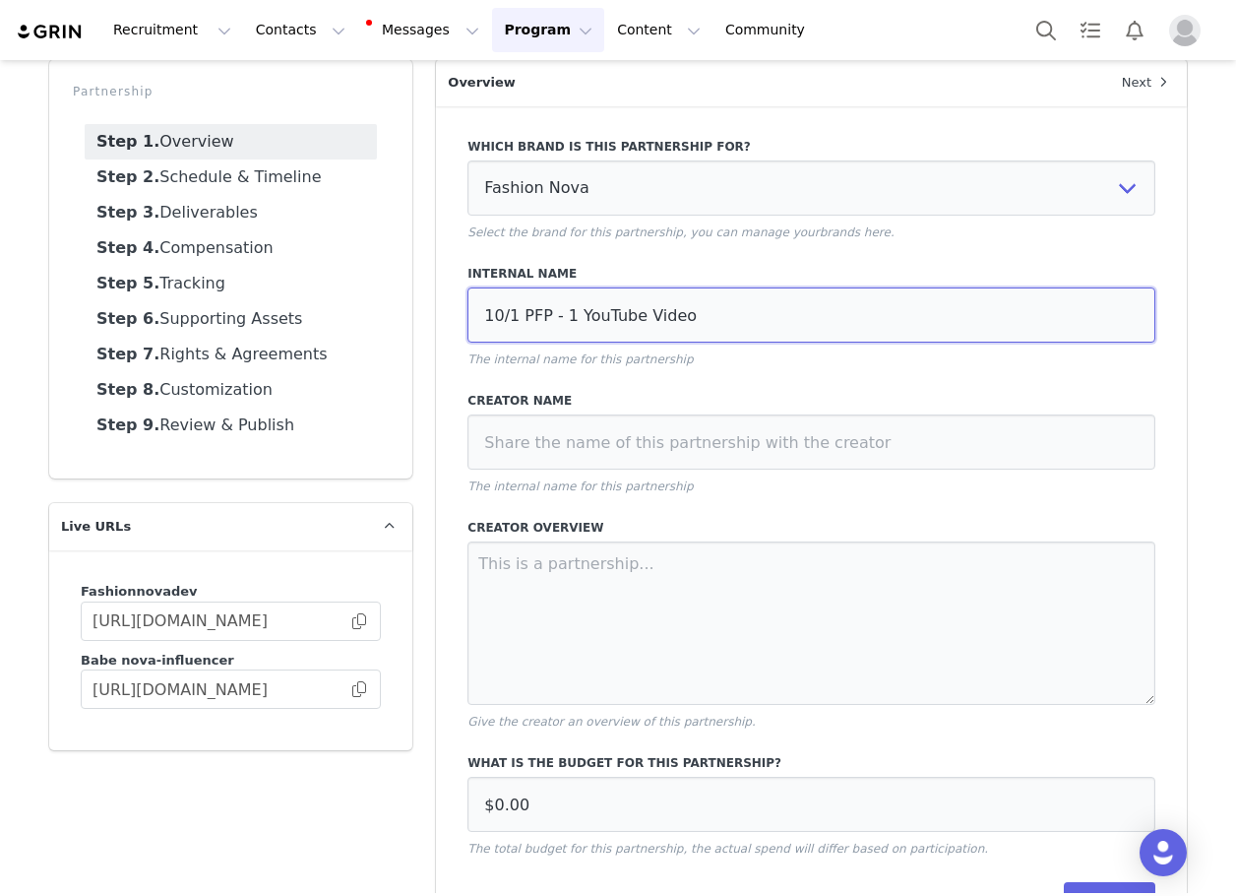
scroll to position [165, 0]
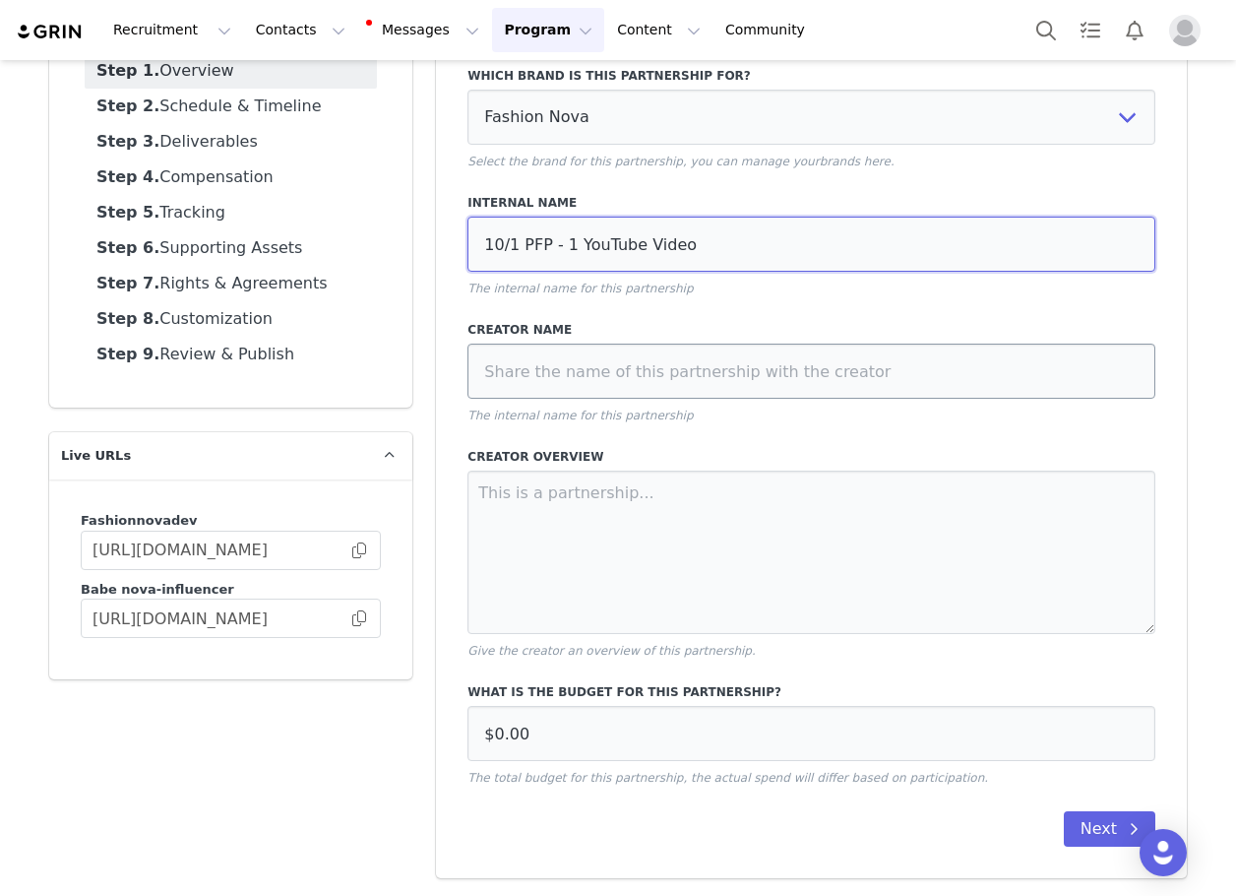
type input "10/1 PFP - 1 YouTube Video"
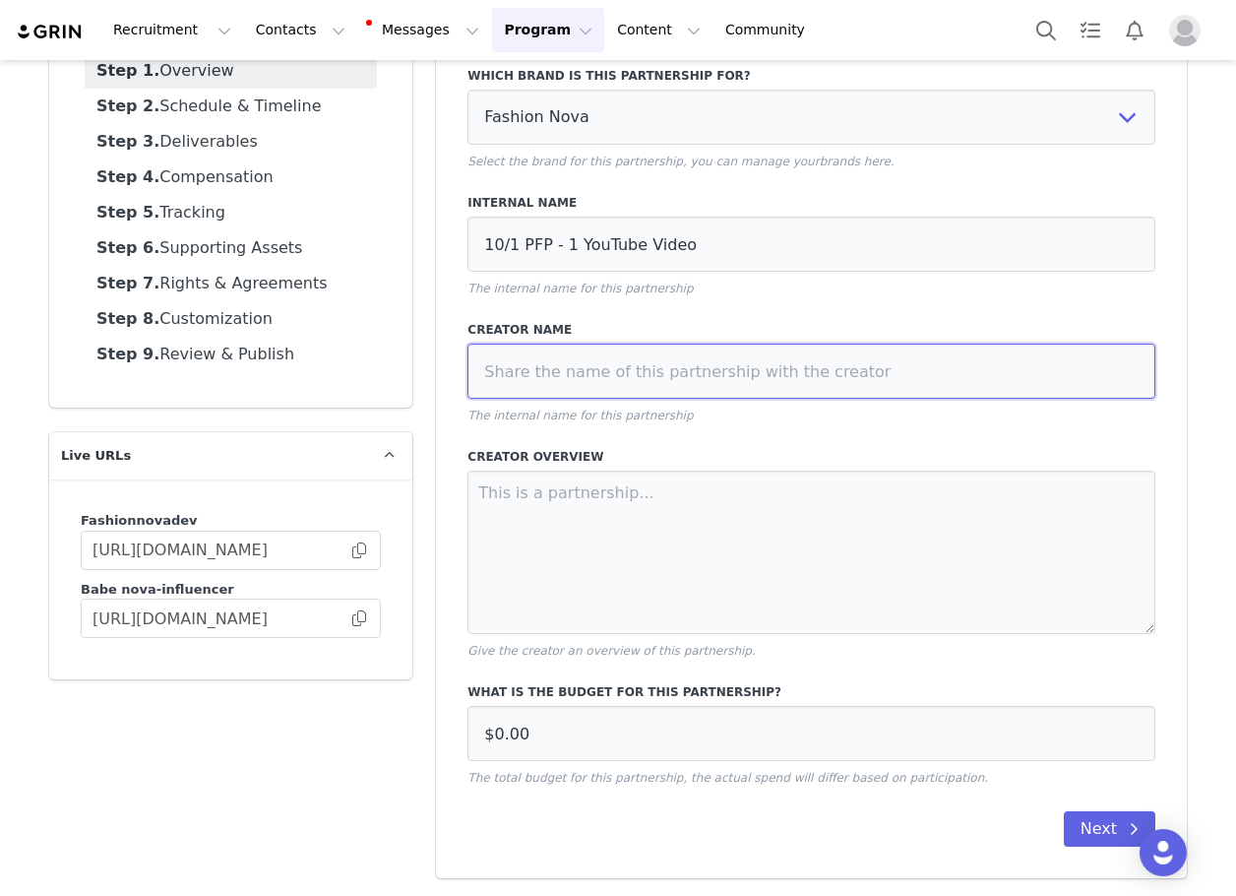
click at [533, 391] on input at bounding box center [812, 371] width 688 height 55
type input "v"
paste input "brookealysha"
type input "brookealysha"
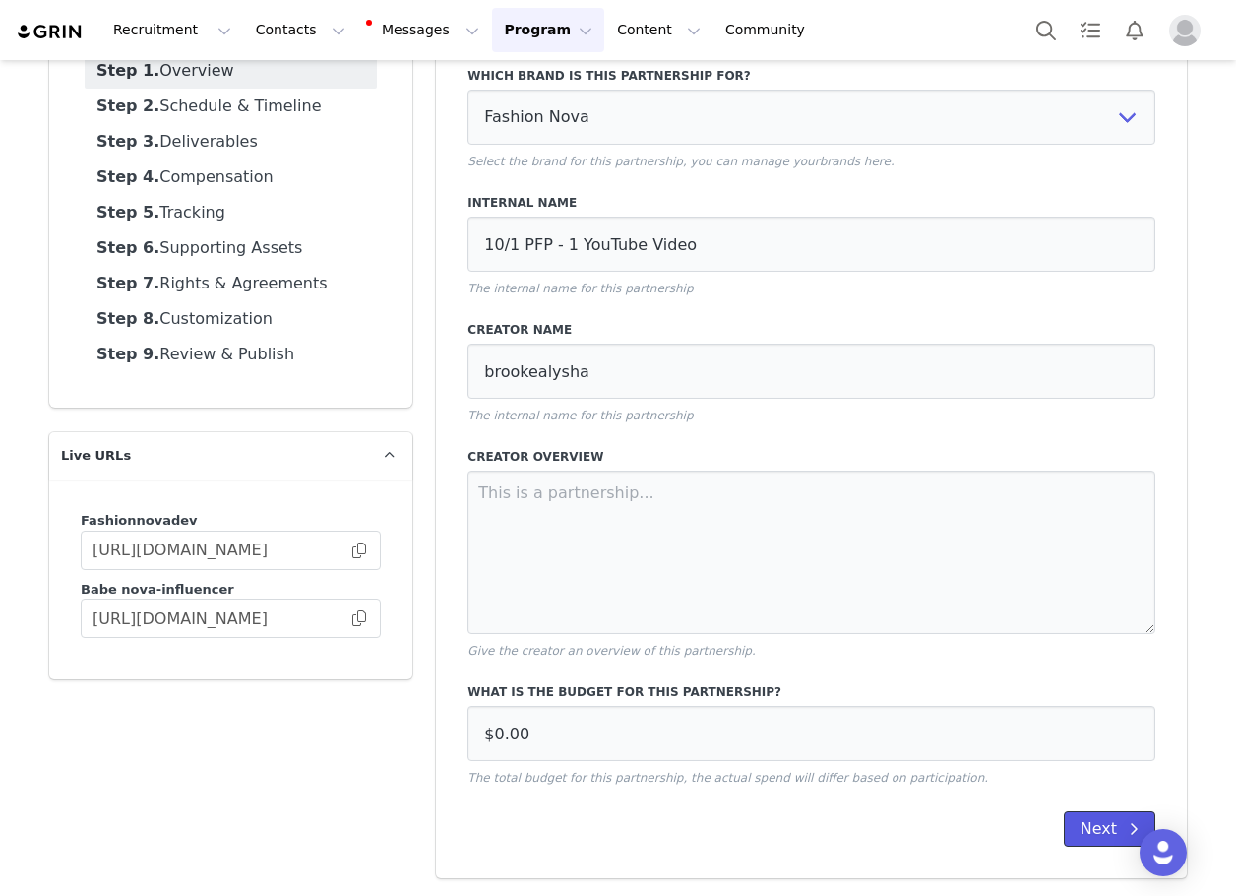
click at [1091, 834] on button "Next" at bounding box center [1110, 828] width 92 height 35
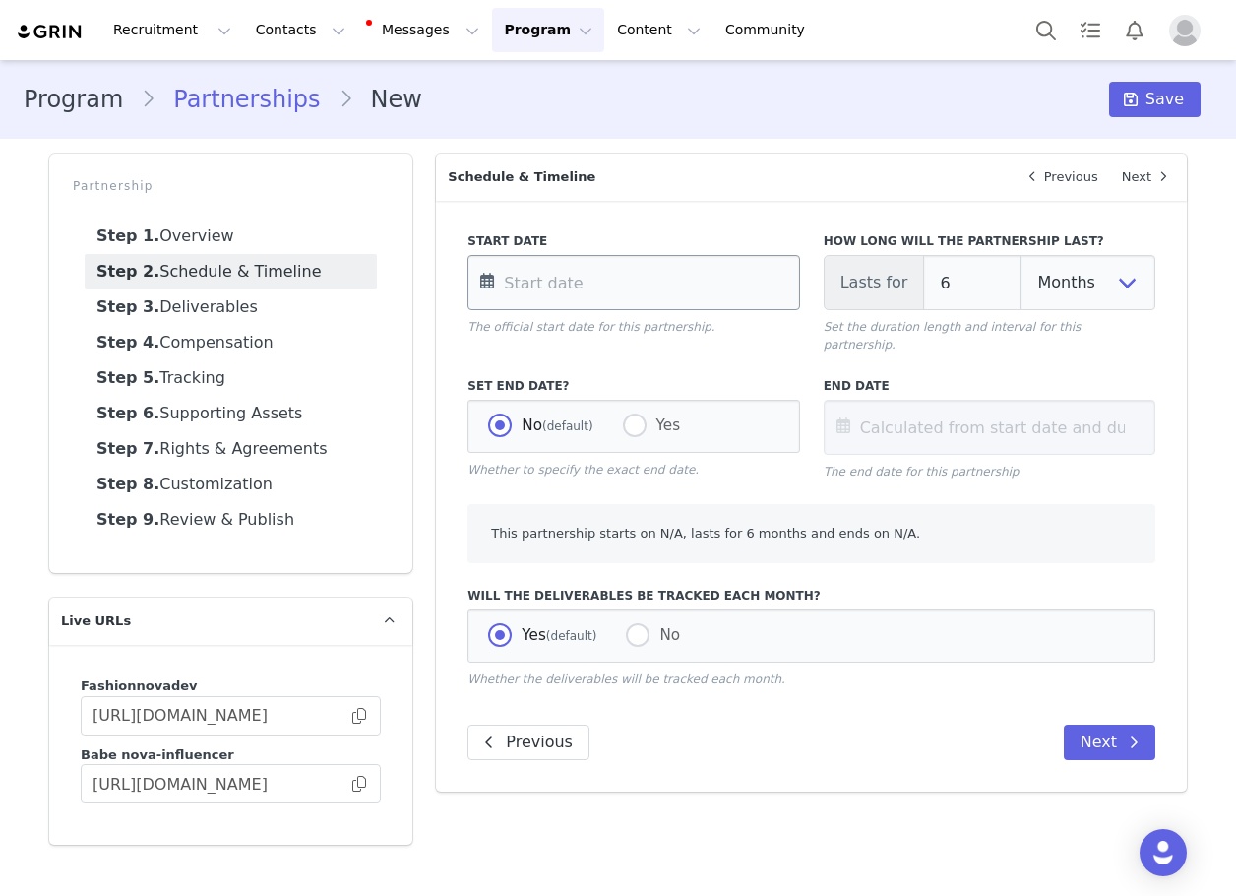
click at [619, 292] on input "text" at bounding box center [634, 282] width 332 height 55
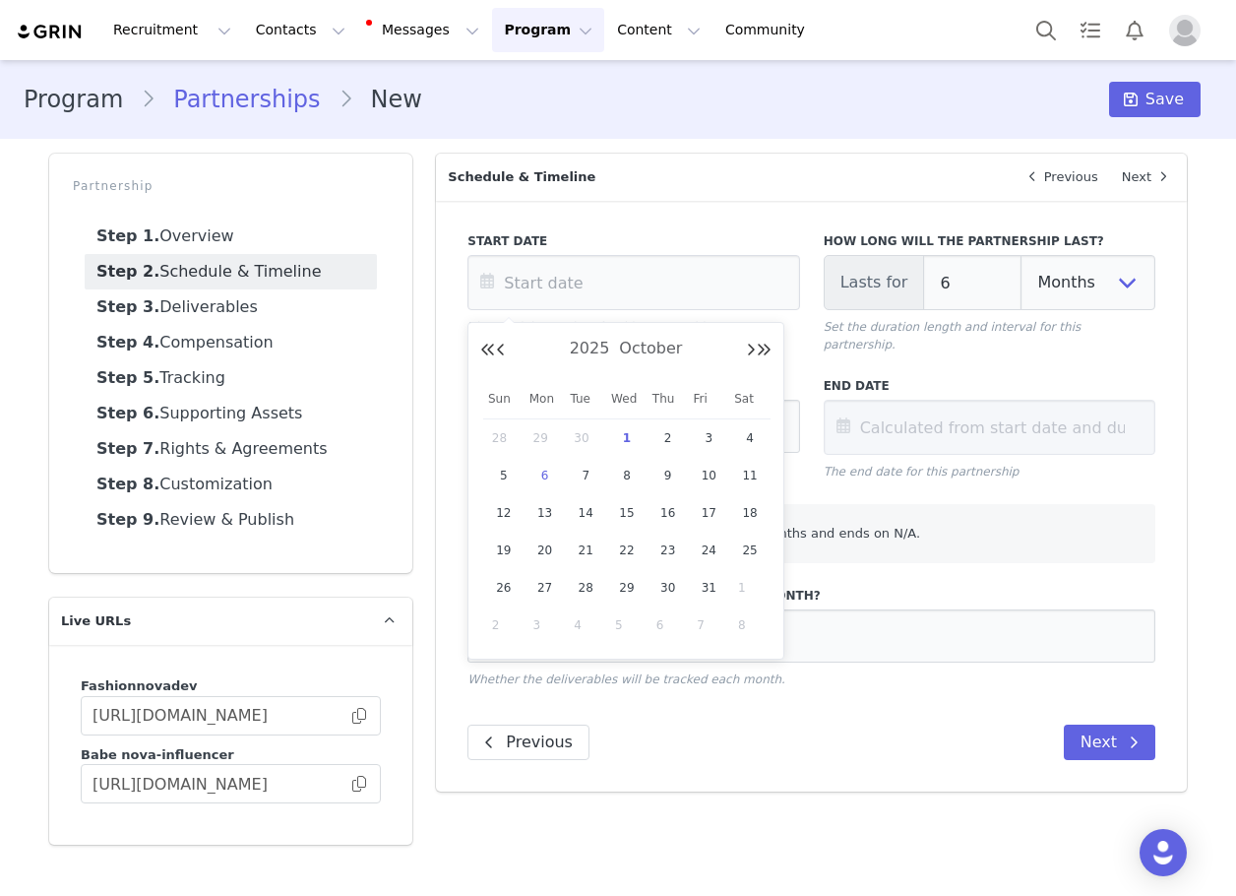
click at [551, 472] on span "6" at bounding box center [545, 476] width 24 height 24
type input "[DATE]"
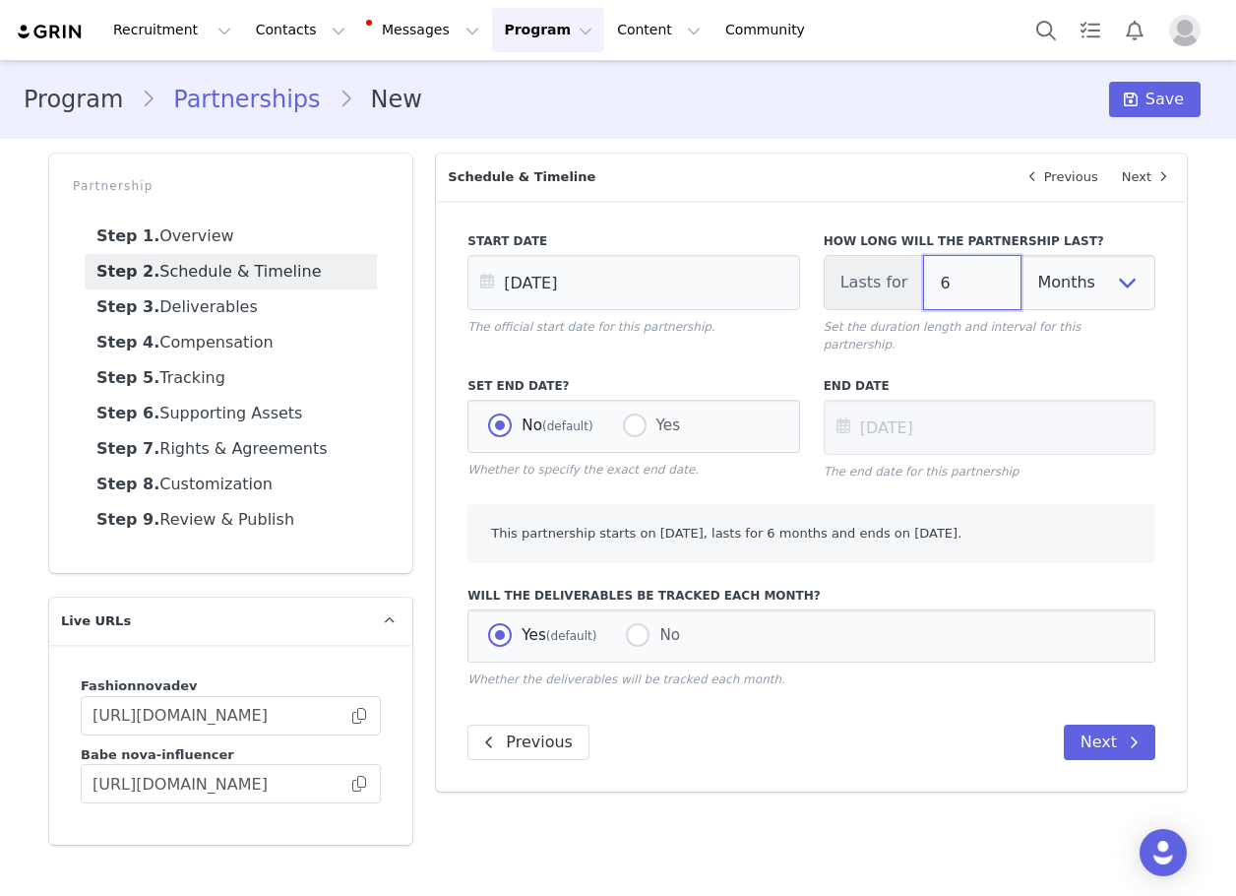
click at [966, 270] on input "6" at bounding box center [972, 282] width 98 height 55
type input "[DATE]"
type input "3"
type input "[DATE]"
type input "3"
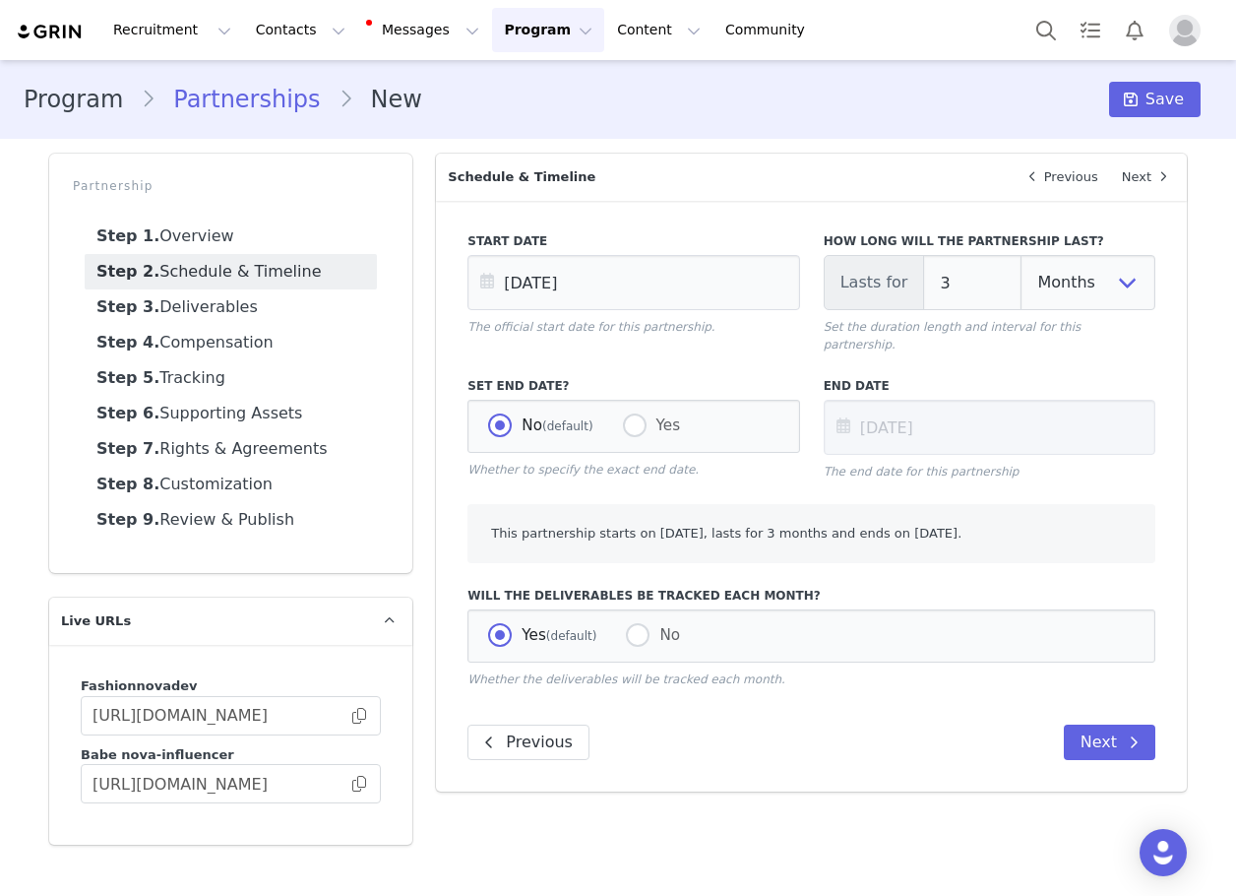
click at [678, 415] on div "No (default) Yes" at bounding box center [634, 426] width 332 height 53
drag, startPoint x: 634, startPoint y: 405, endPoint x: 1087, endPoint y: 654, distance: 516.7
click at [636, 413] on span at bounding box center [635, 425] width 24 height 24
click at [636, 413] on input "Yes" at bounding box center [635, 426] width 24 height 26
radio input "true"
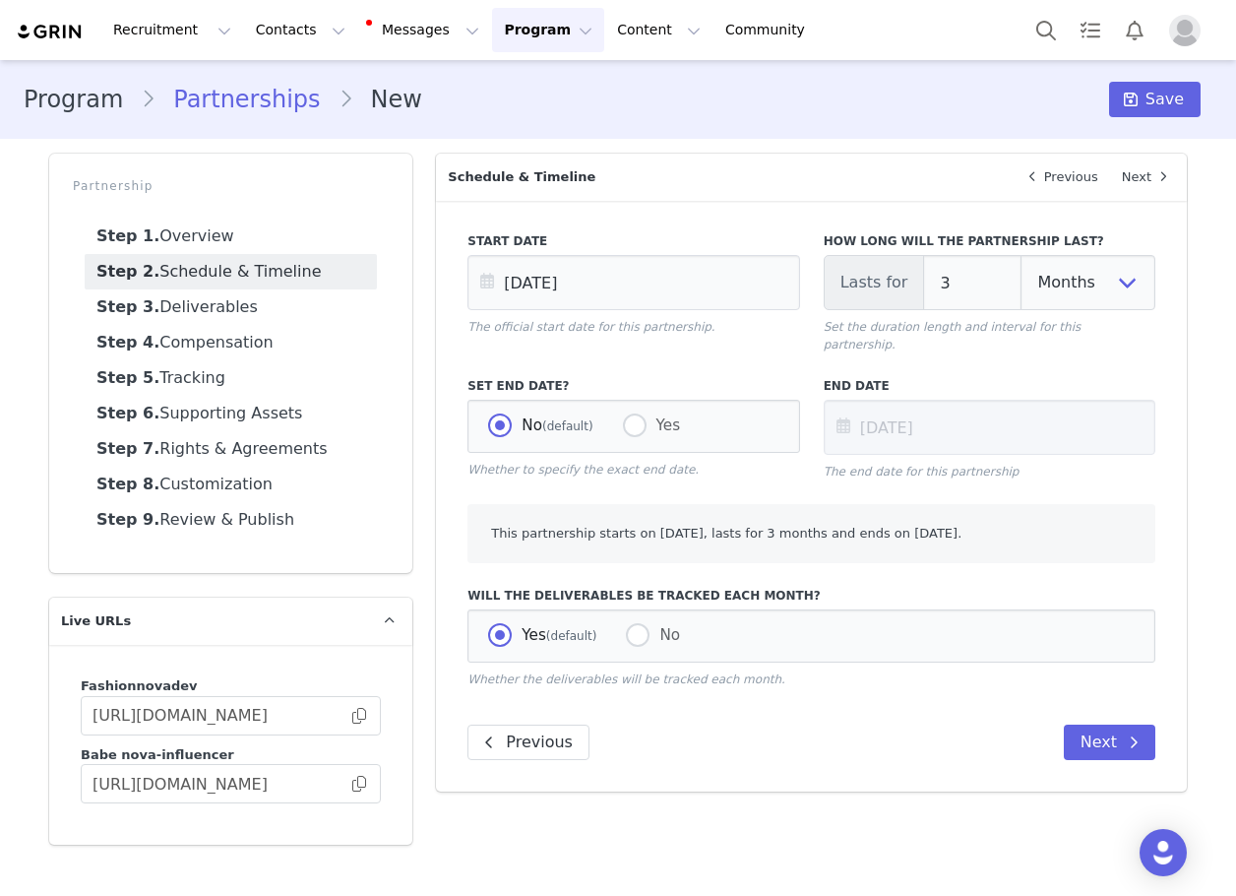
radio input "false"
radio input "true"
click at [1130, 734] on icon at bounding box center [1134, 742] width 10 height 16
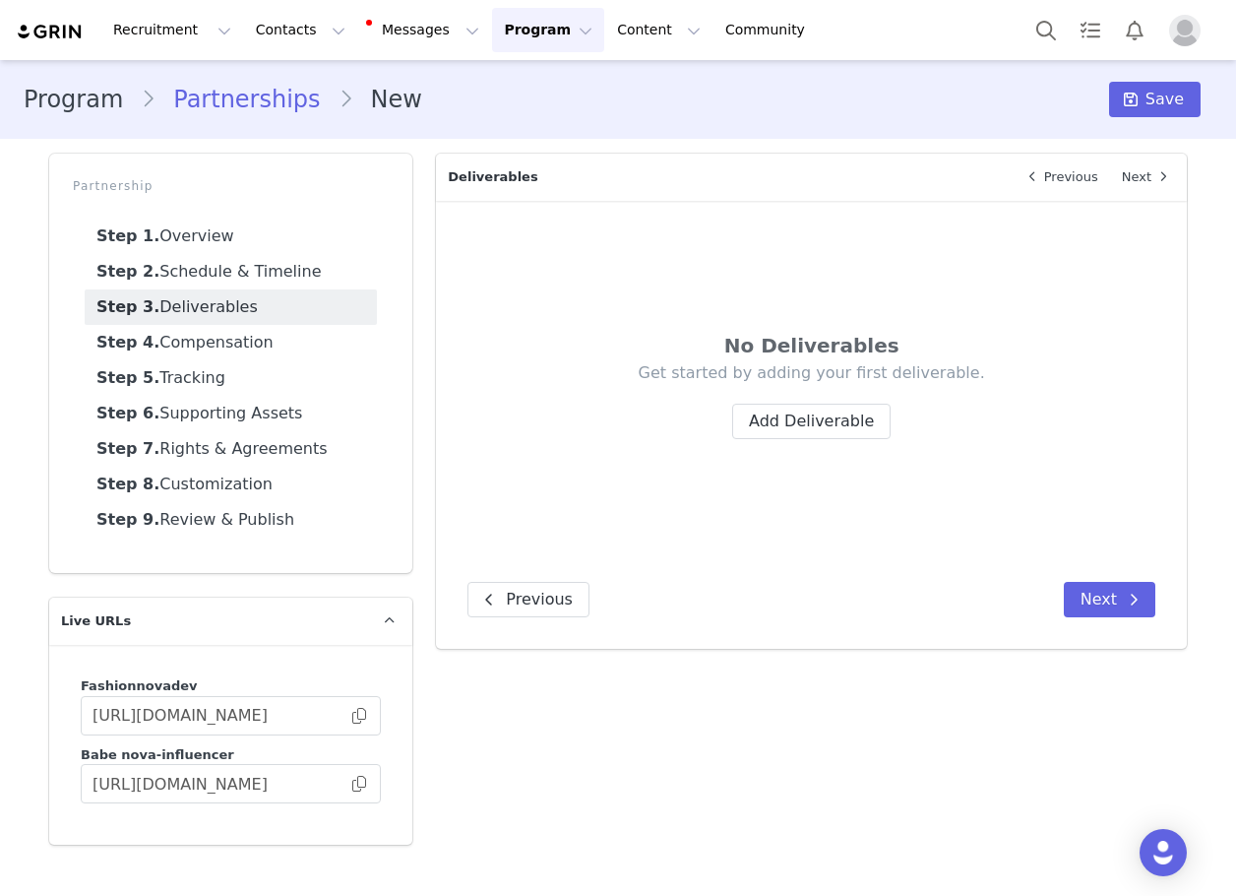
click at [754, 398] on div "Get started by adding your first deliverable. Add Deliverable" at bounding box center [812, 400] width 570 height 77
click at [774, 424] on button "Add Deliverable" at bounding box center [811, 421] width 158 height 35
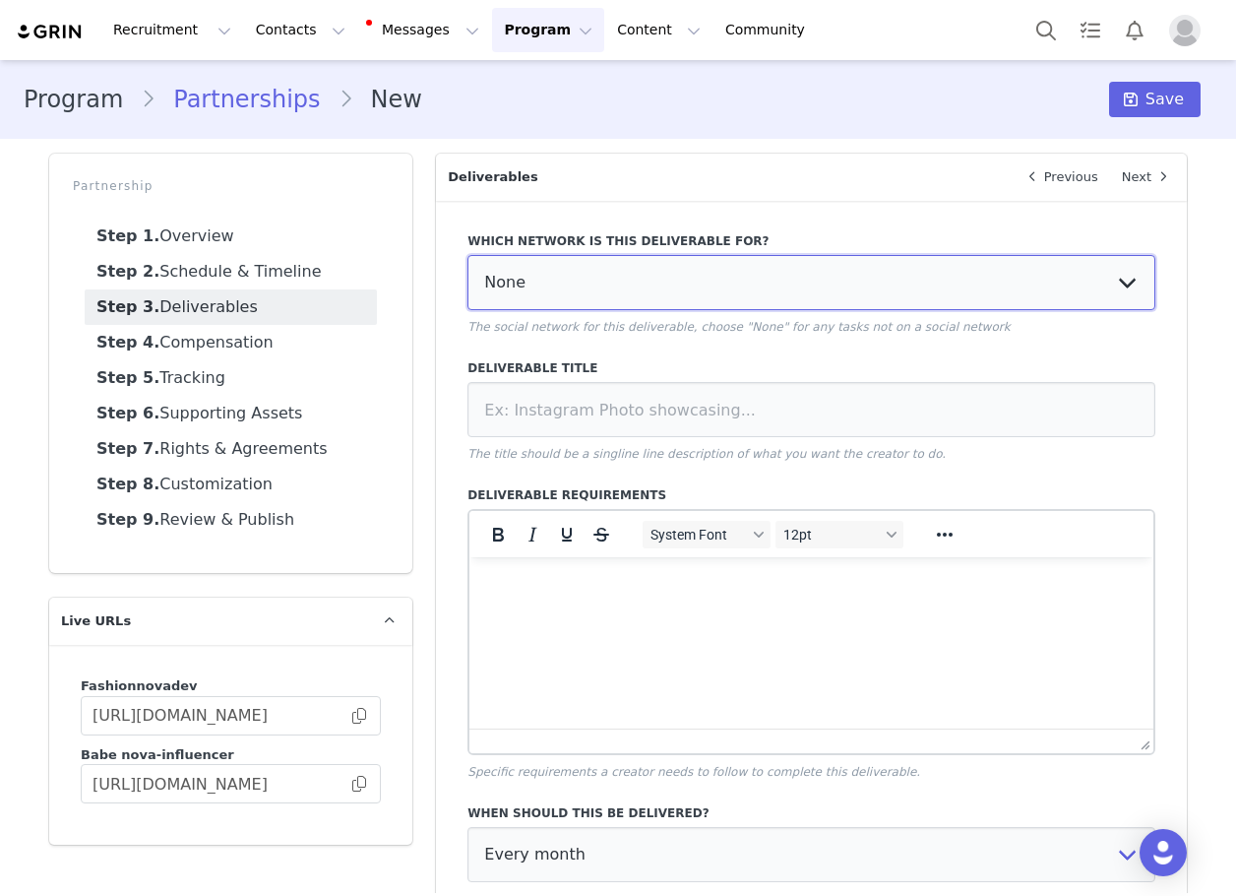
click at [588, 263] on select "None YouTube Twitter Instagram Facebook Twitch TikTok Pinterest" at bounding box center [812, 282] width 688 height 55
click at [498, 298] on select "None YouTube Twitter Instagram Facebook Twitch TikTok Pinterest" at bounding box center [812, 282] width 688 height 55
drag, startPoint x: 511, startPoint y: 276, endPoint x: 511, endPoint y: 301, distance: 25.6
click at [511, 284] on select "None YouTube Twitter Instagram Facebook Twitch TikTok Pinterest" at bounding box center [812, 282] width 688 height 55
select select "1"
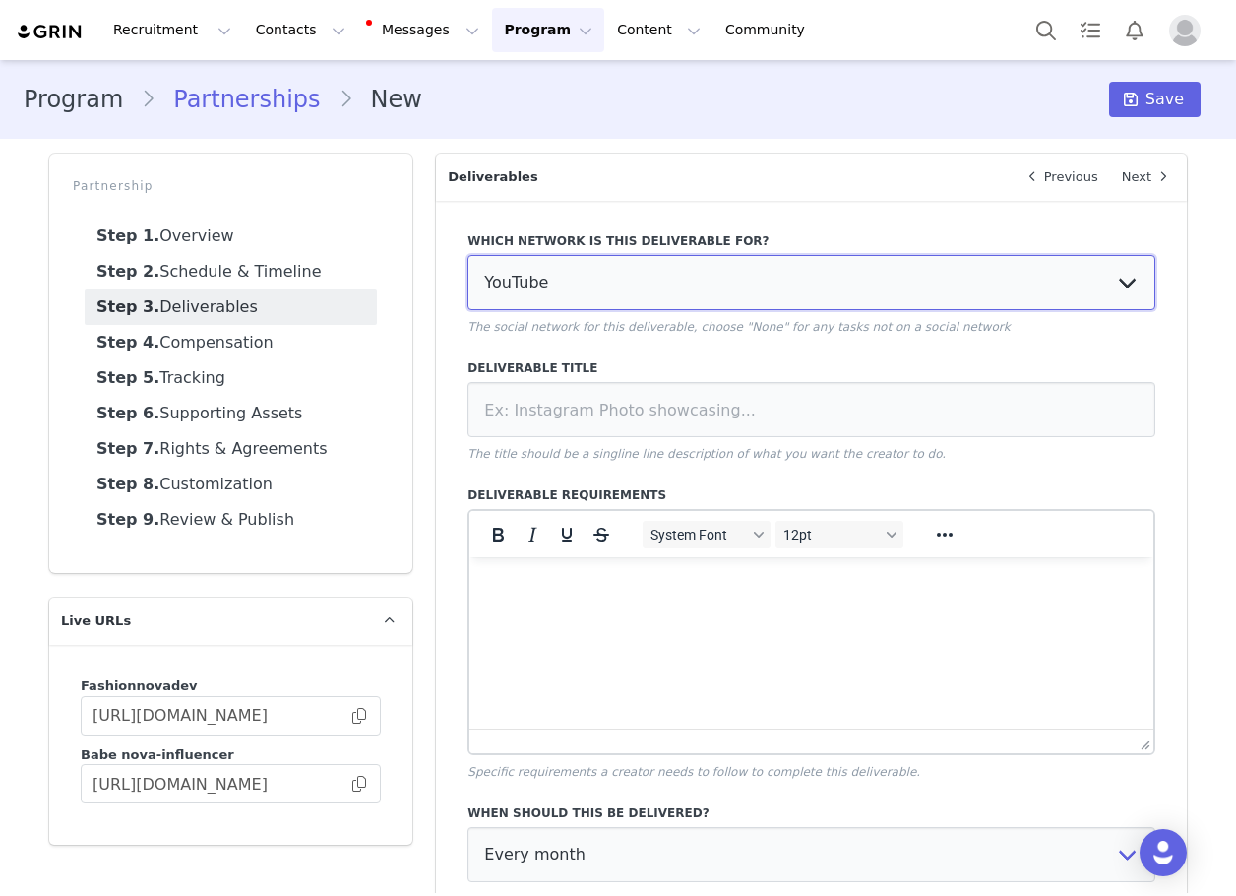
click at [468, 255] on select "None YouTube Twitter Instagram Facebook Twitch TikTok Pinterest" at bounding box center [812, 282] width 688 height 55
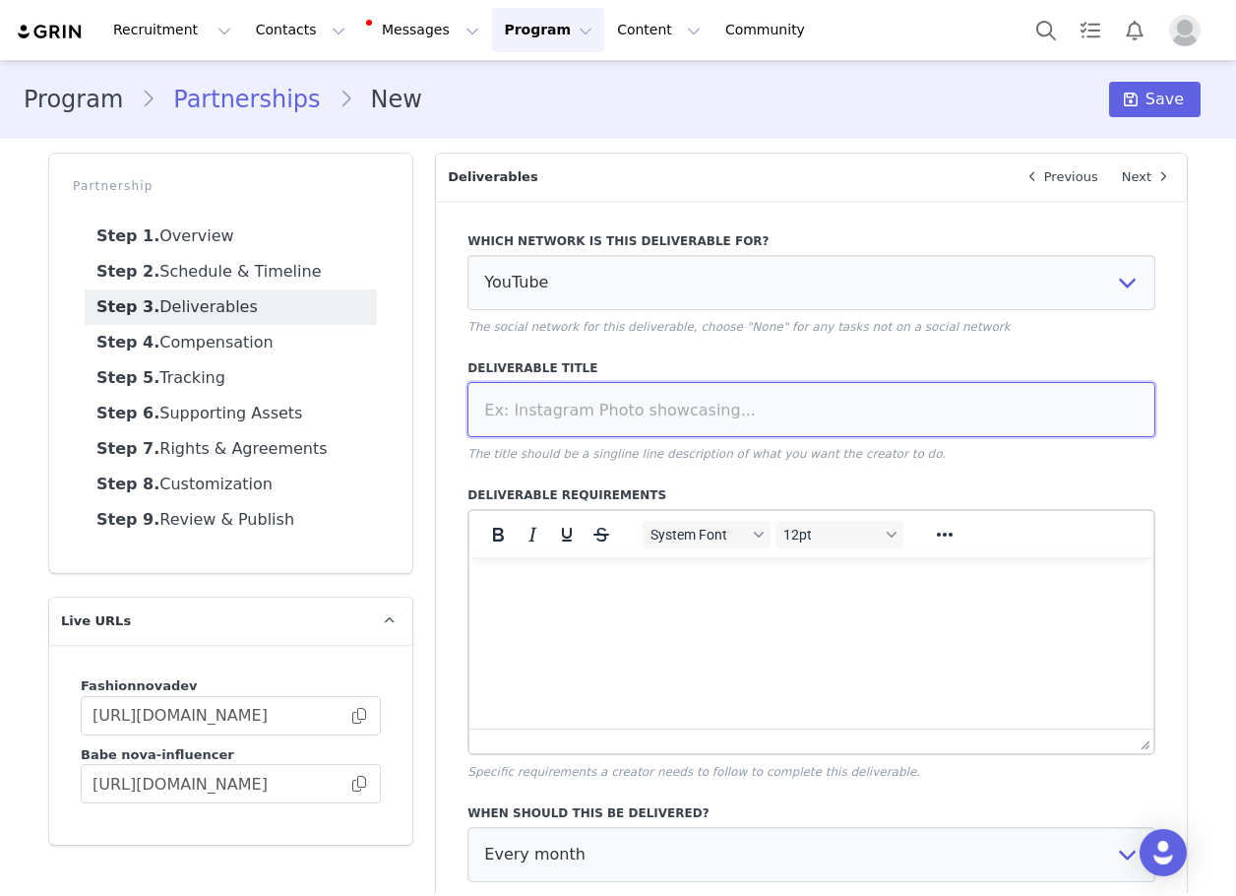
click at [748, 412] on input at bounding box center [812, 409] width 688 height 55
click at [741, 410] on input at bounding box center [812, 409] width 688 height 55
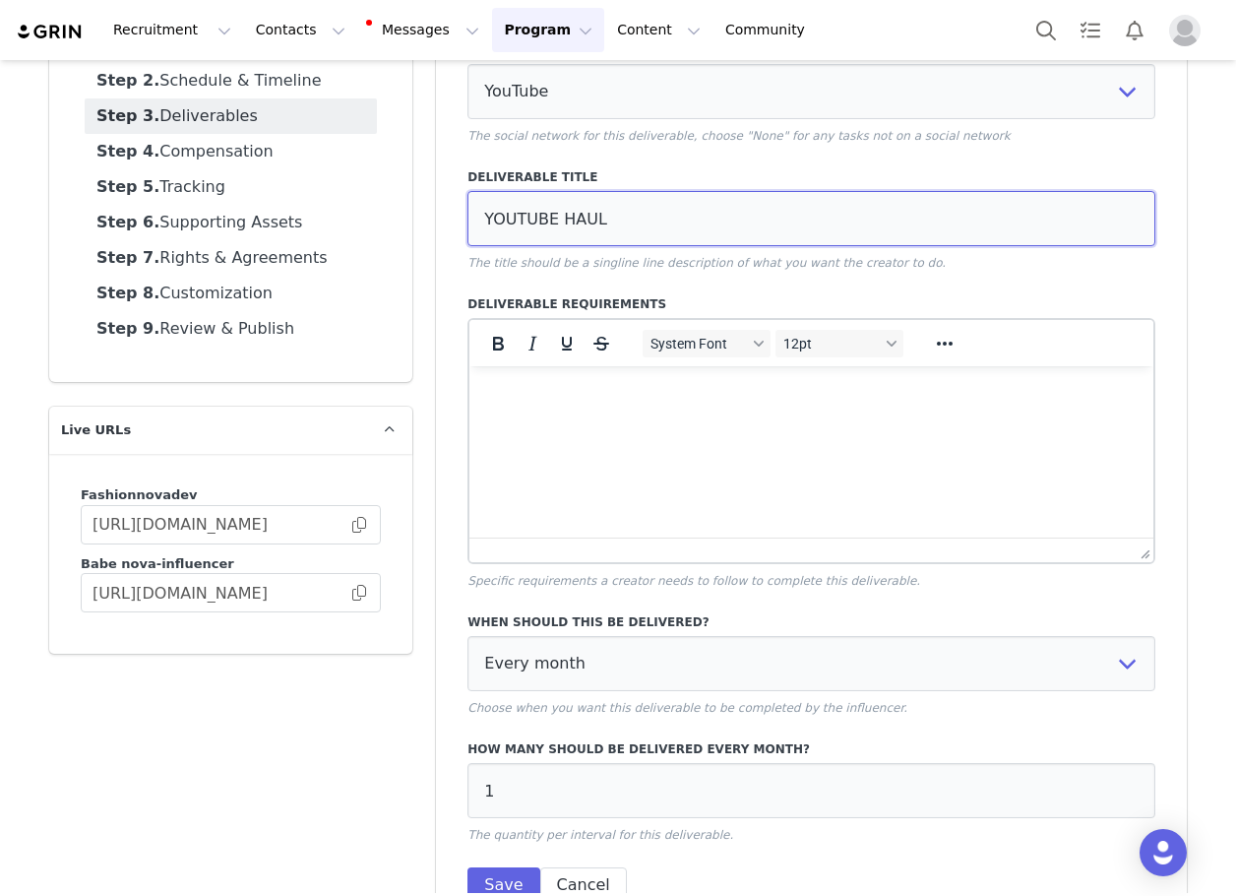
scroll to position [307, 0]
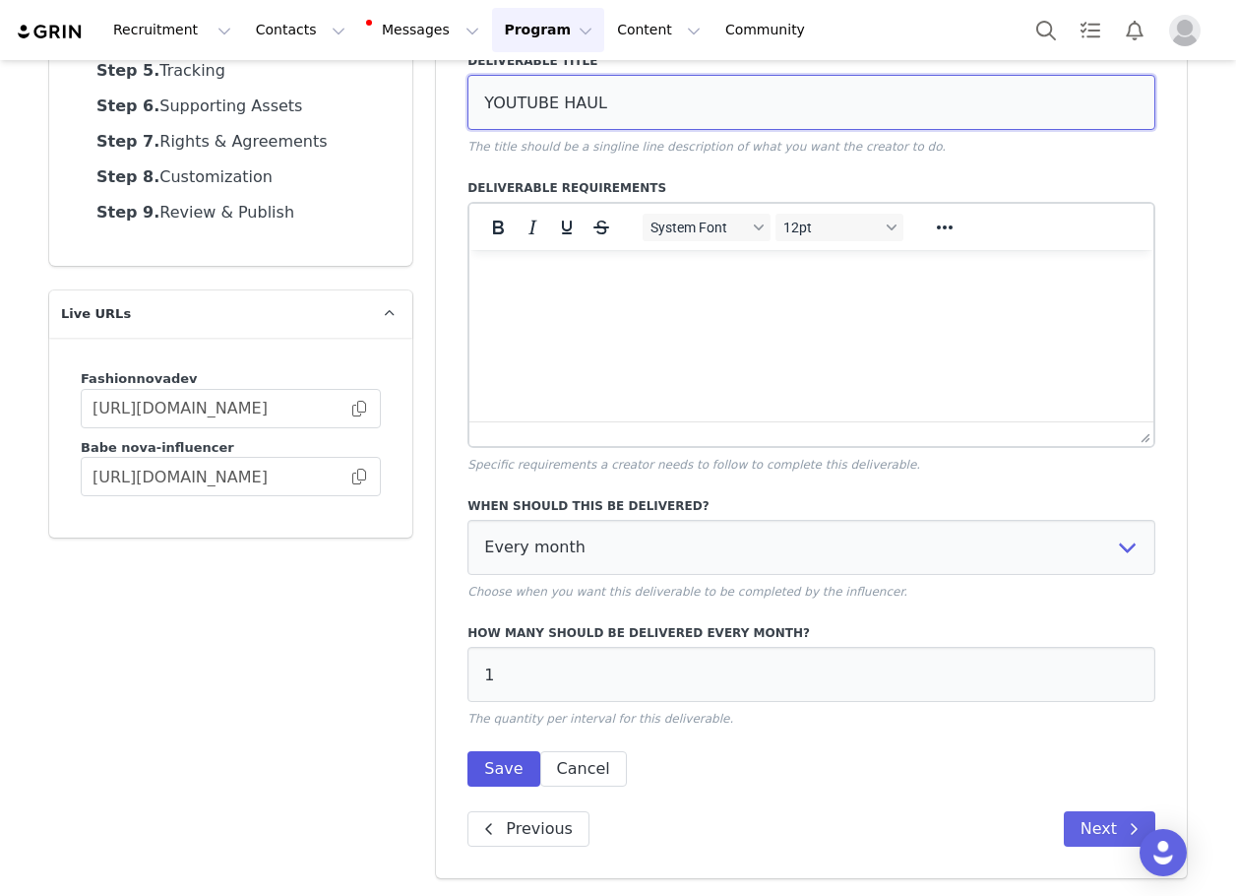
type input "YOUTUBE HAUL"
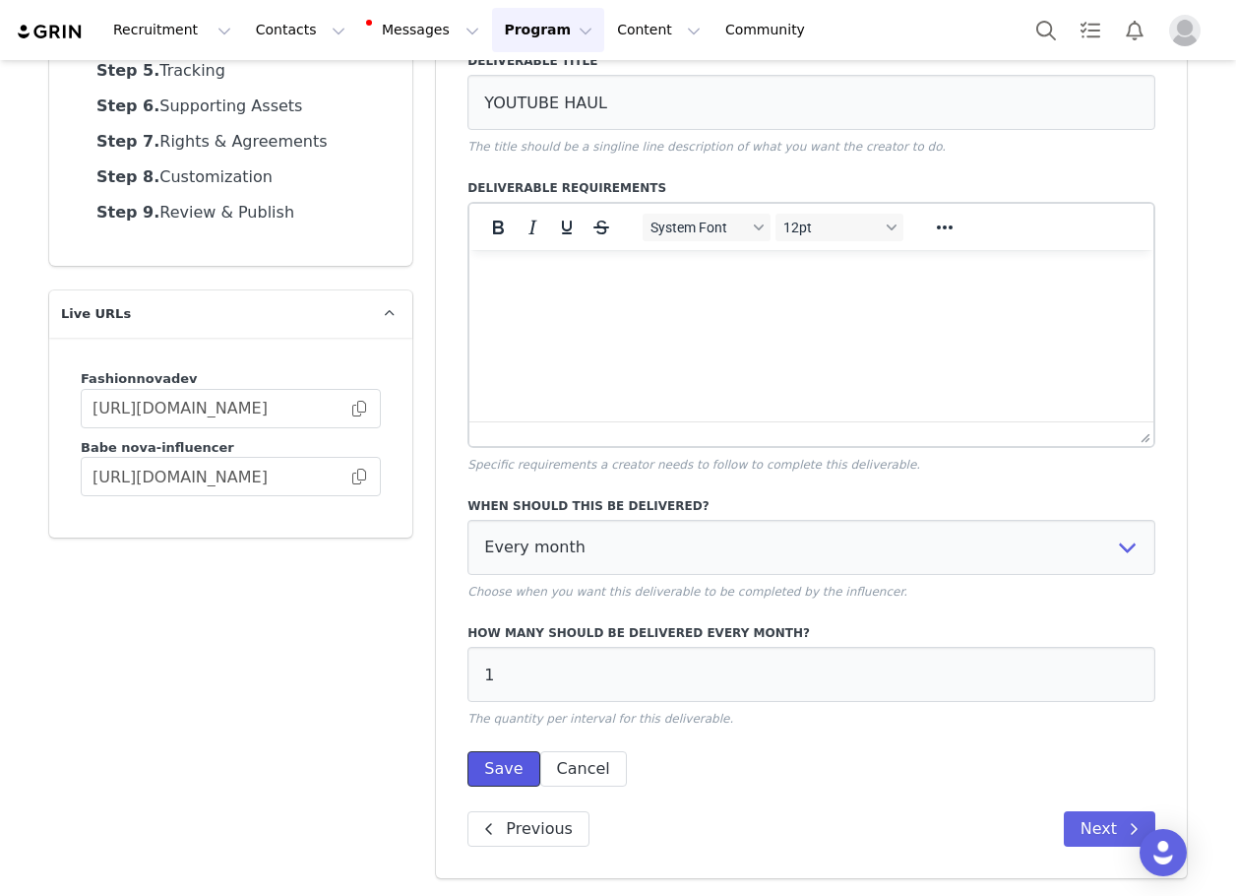
click at [490, 752] on button "Save" at bounding box center [504, 768] width 72 height 35
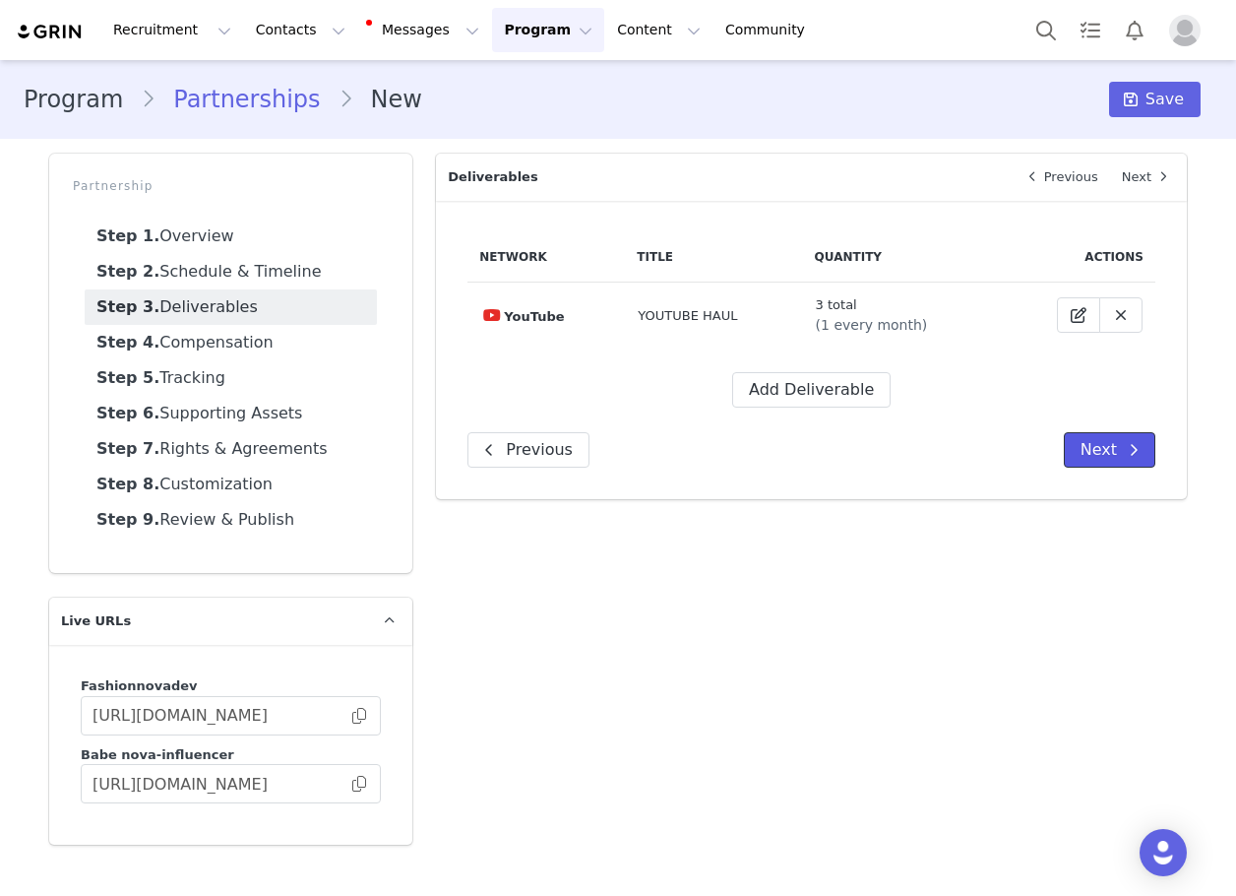
click at [1117, 450] on button "Next" at bounding box center [1110, 449] width 92 height 35
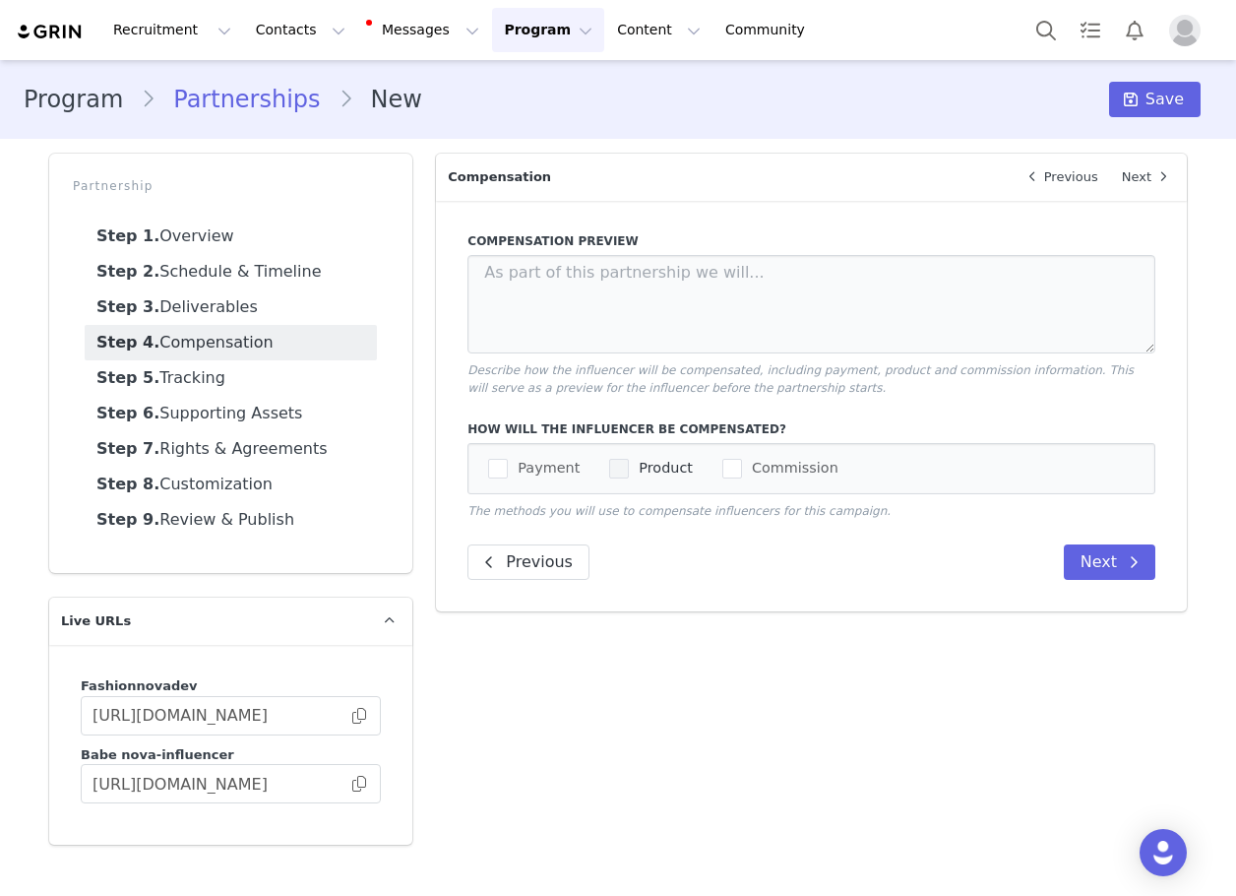
click at [633, 470] on span "Product" at bounding box center [661, 468] width 64 height 19
click at [629, 459] on input "Product" at bounding box center [629, 459] width 0 height 0
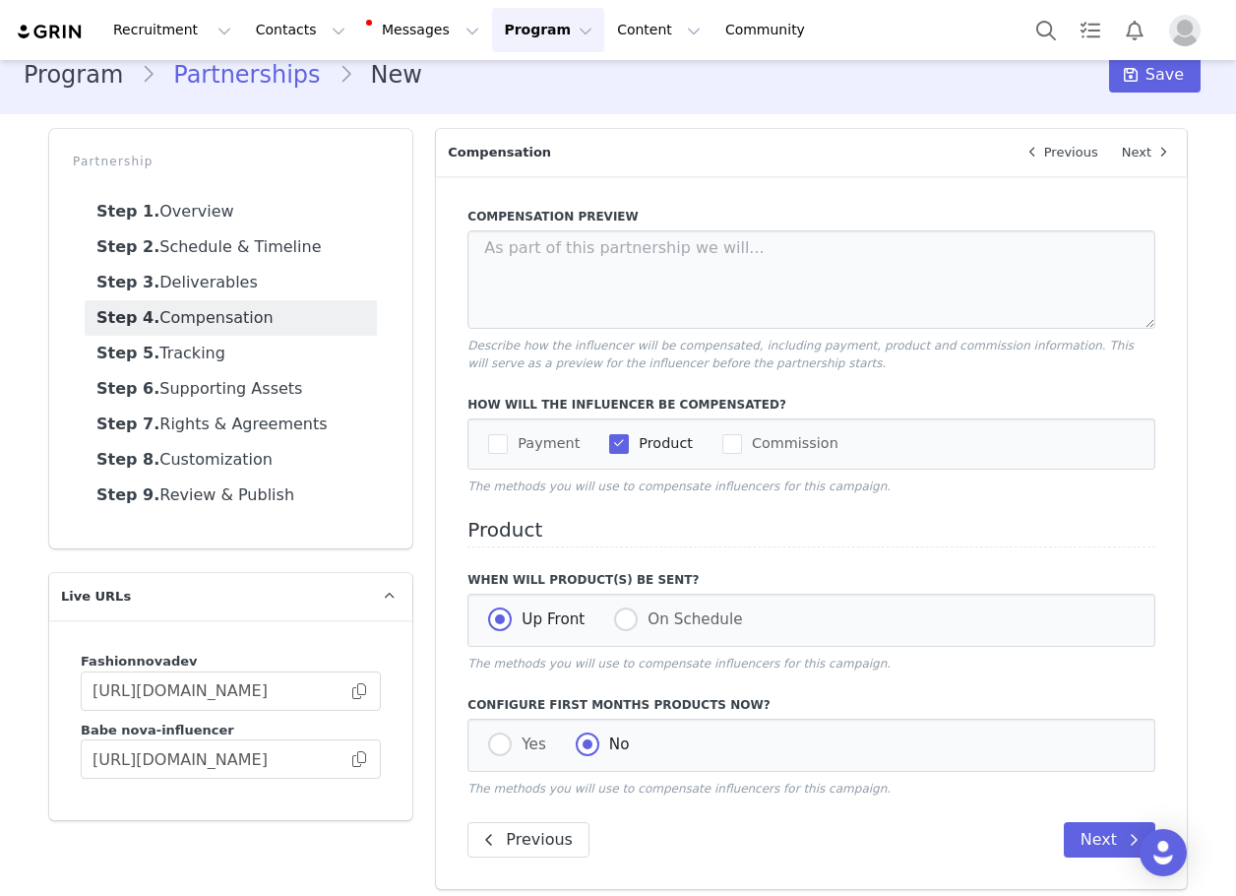
scroll to position [38, 0]
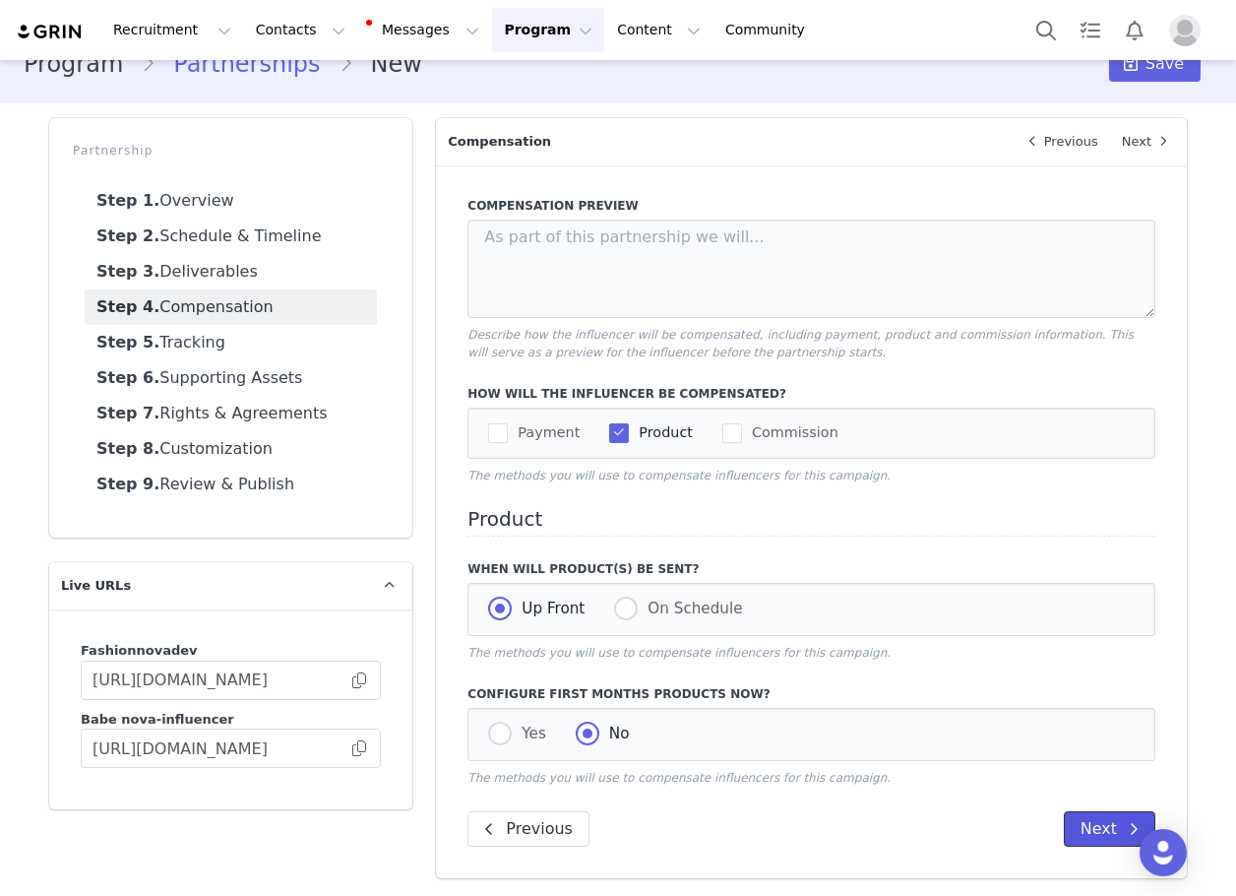
click at [1091, 814] on button "Next" at bounding box center [1110, 828] width 92 height 35
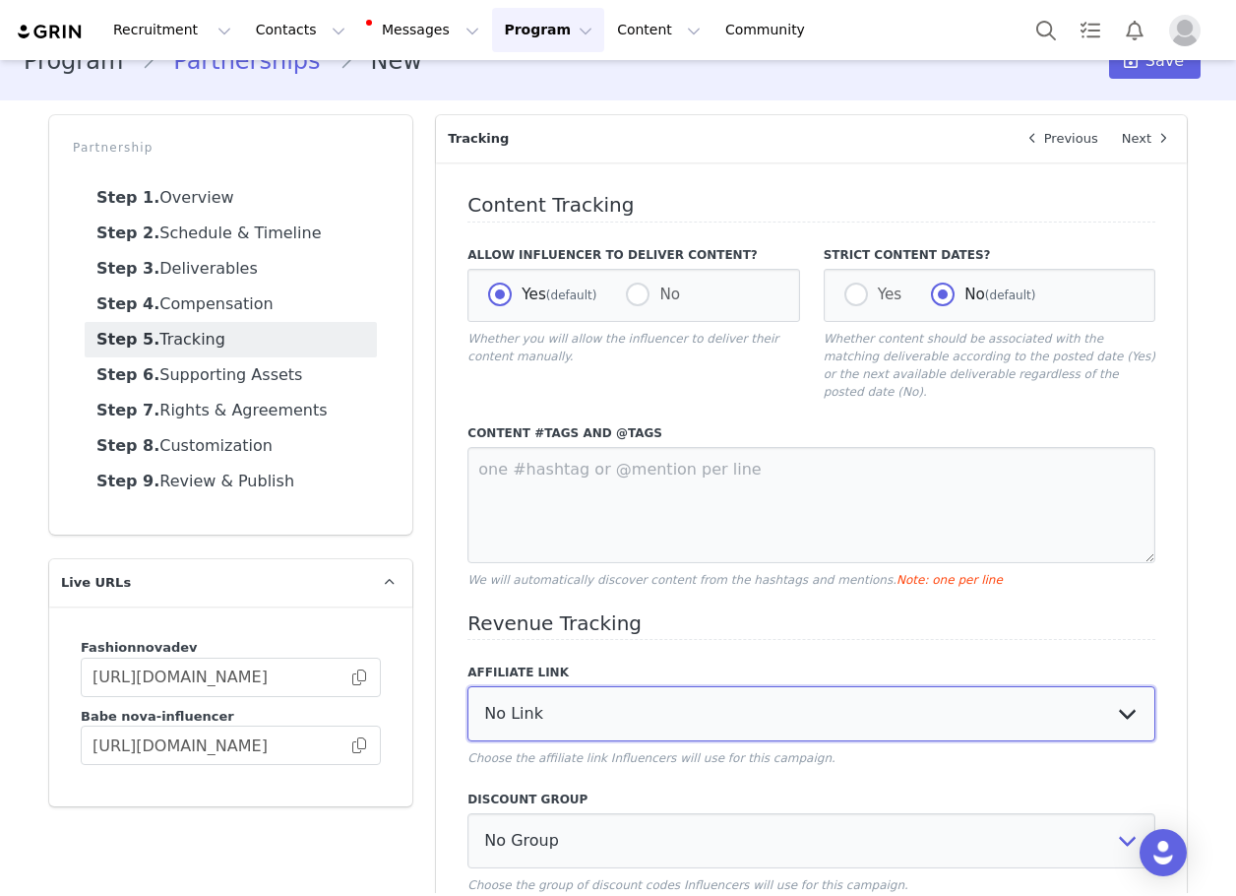
click at [535, 687] on select "No Link Test Group: [URL][DOMAIN_NAME] Test Link: [URL][DOMAIN_NAME] WL Test: […" at bounding box center [812, 713] width 688 height 55
select select "3248"
click at [468, 686] on select "No Link Test Group: [URL][DOMAIN_NAME] Test Link: [URL][DOMAIN_NAME] WL Test: […" at bounding box center [812, 713] width 688 height 55
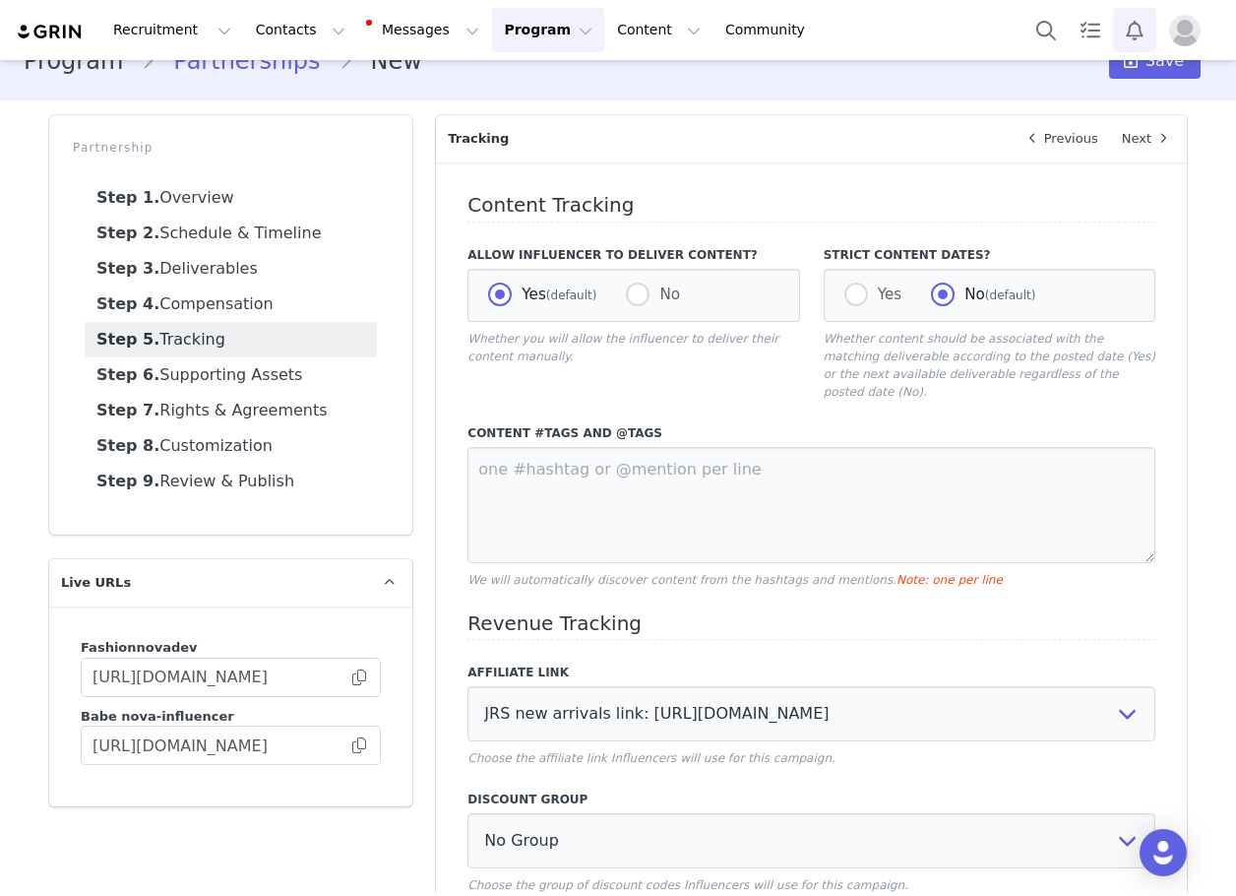
click at [1125, 49] on button "Notifications" at bounding box center [1134, 30] width 43 height 44
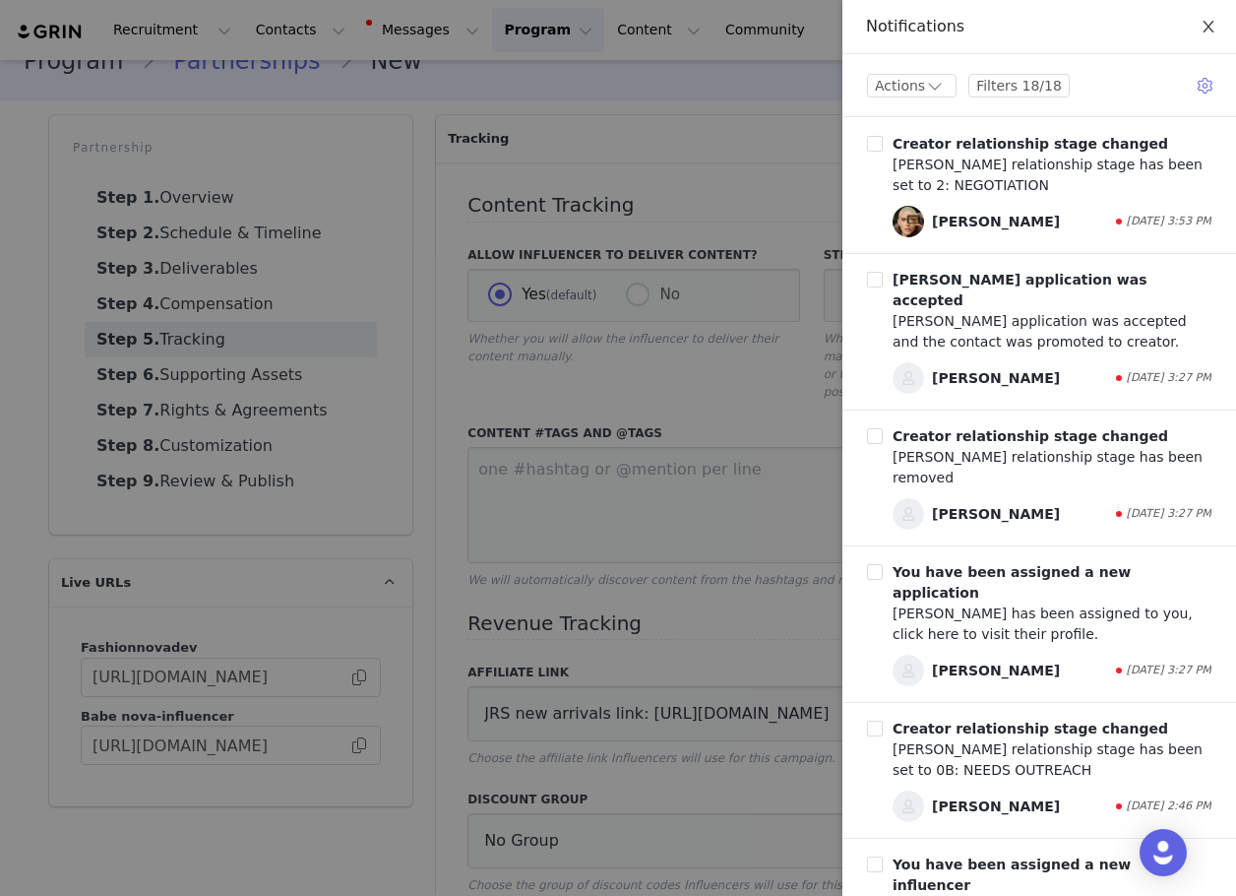
click at [1208, 20] on icon "icon: close" at bounding box center [1209, 27] width 16 height 16
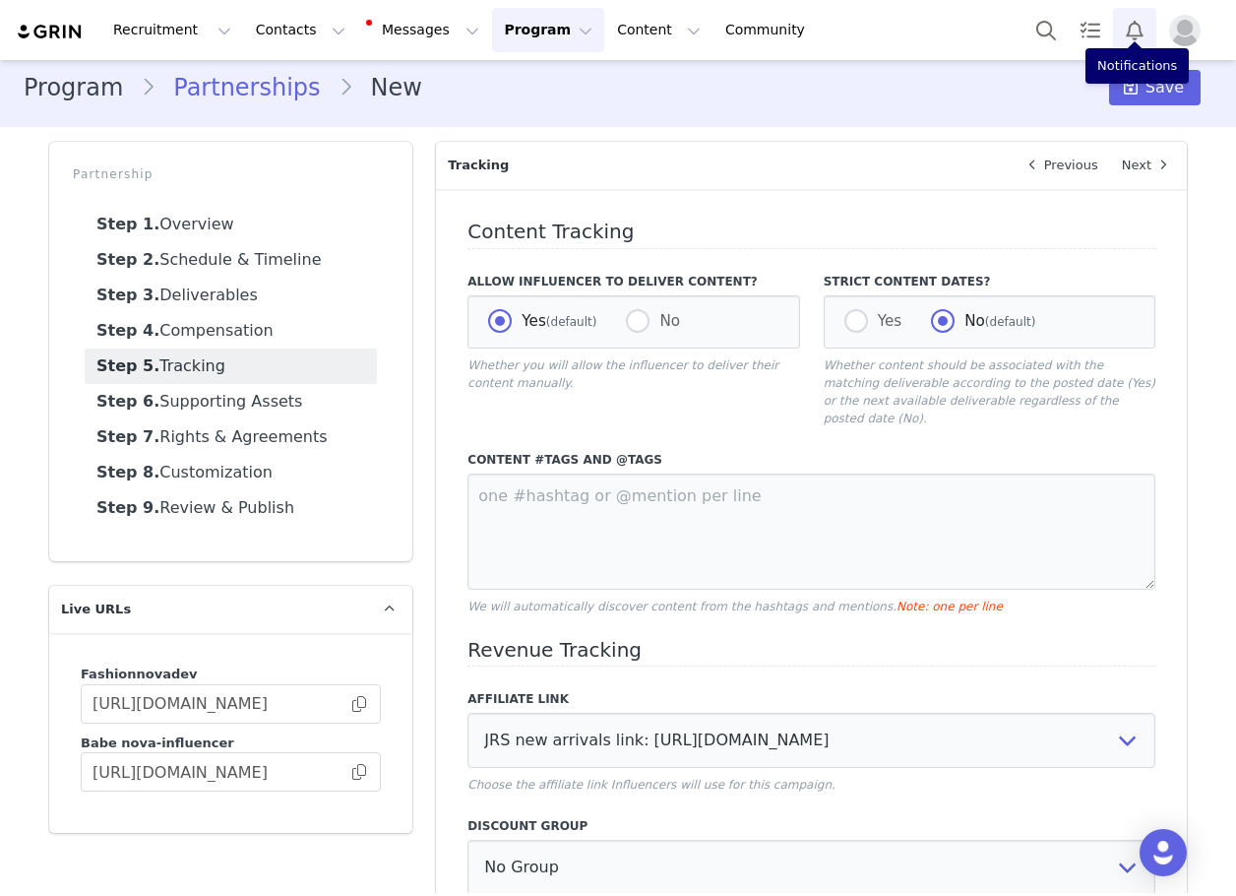
scroll to position [0, 0]
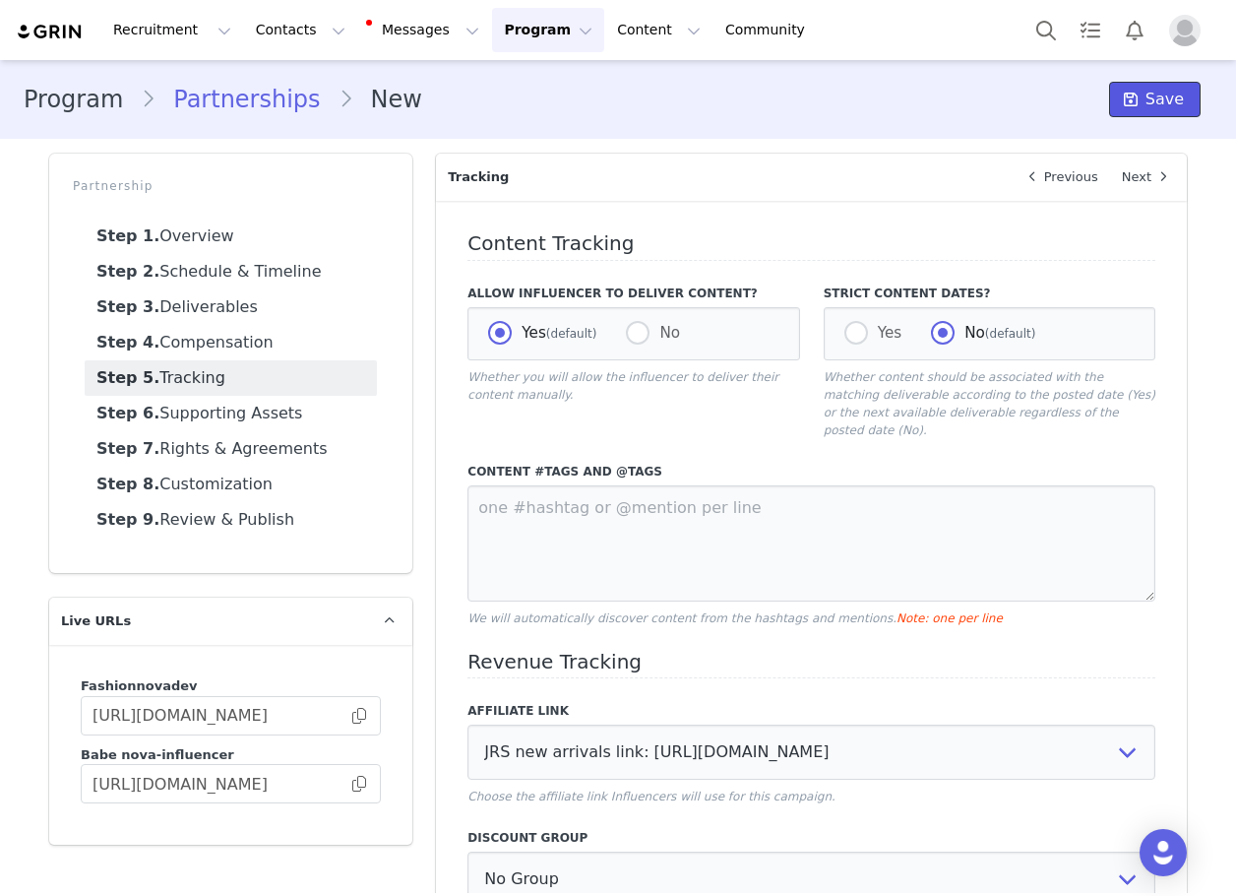
click at [1168, 97] on span "Save" at bounding box center [1165, 100] width 38 height 24
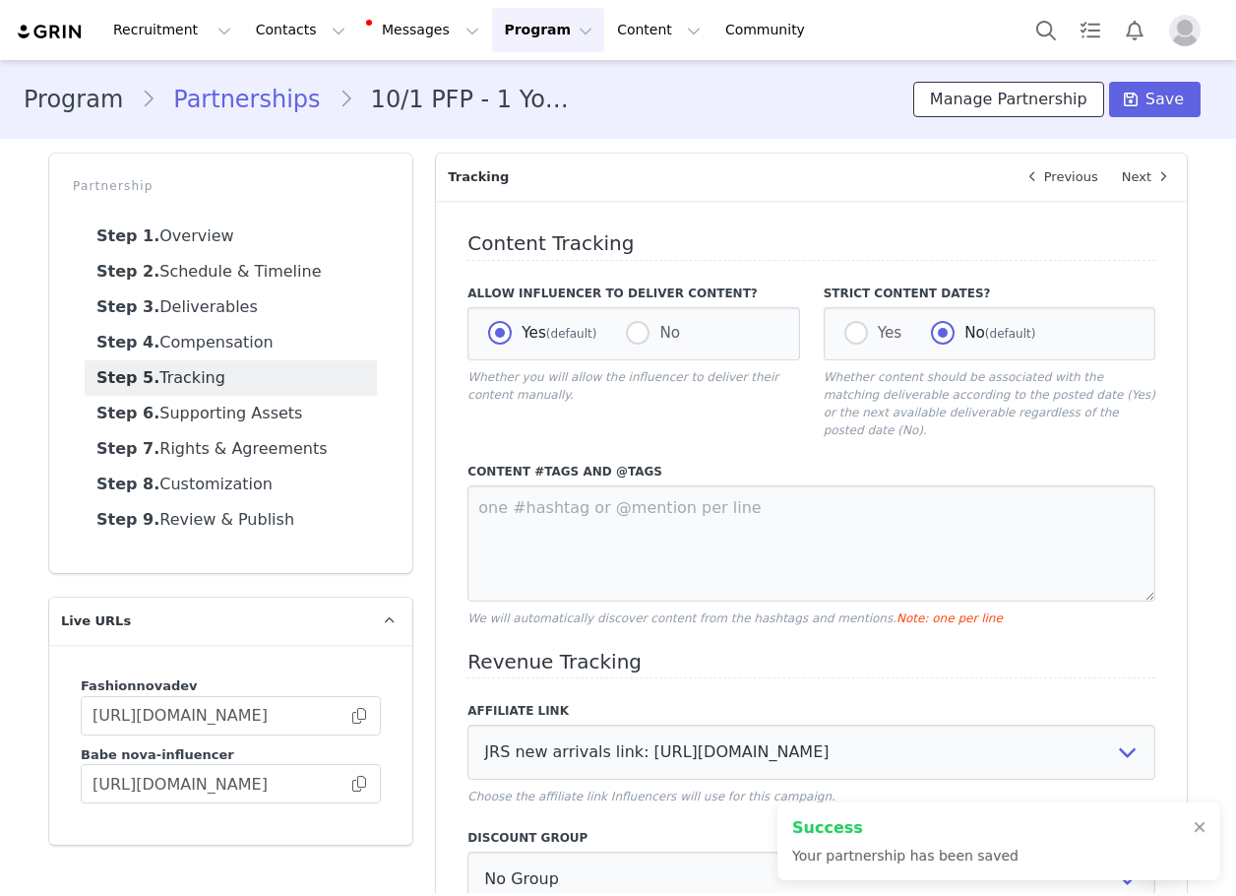
click at [978, 110] on button "Manage Partnership" at bounding box center [1008, 99] width 191 height 35
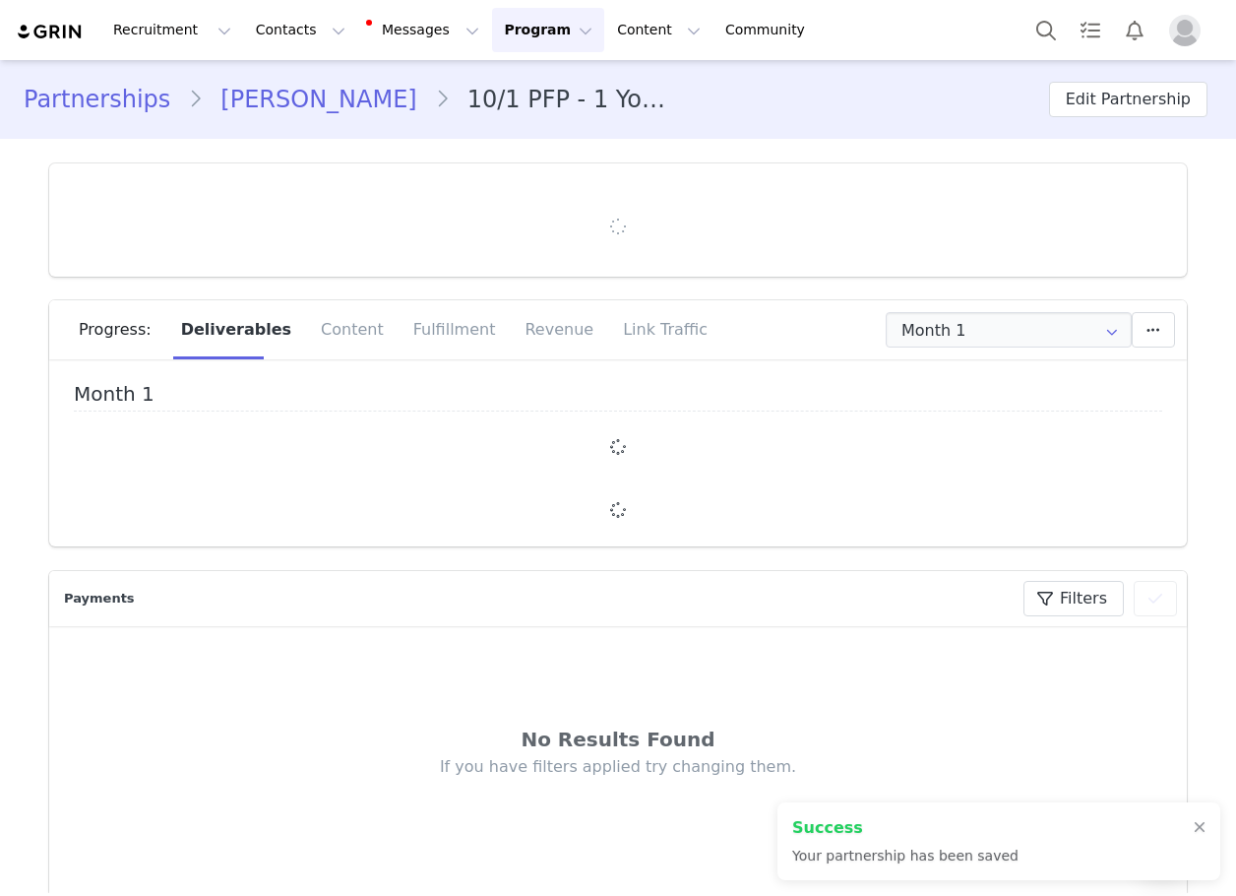
type input "+1 ([GEOGRAPHIC_DATA])"
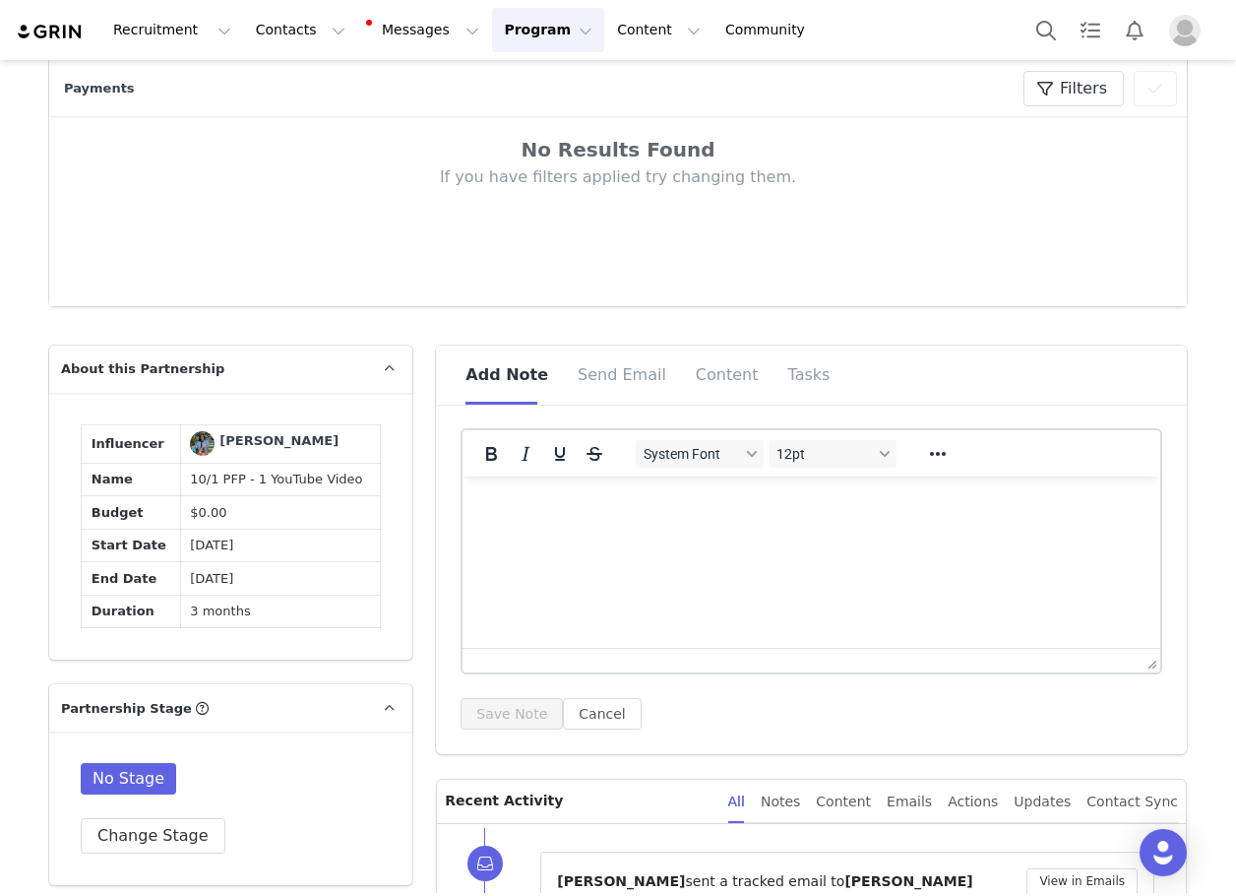
scroll to position [984, 0]
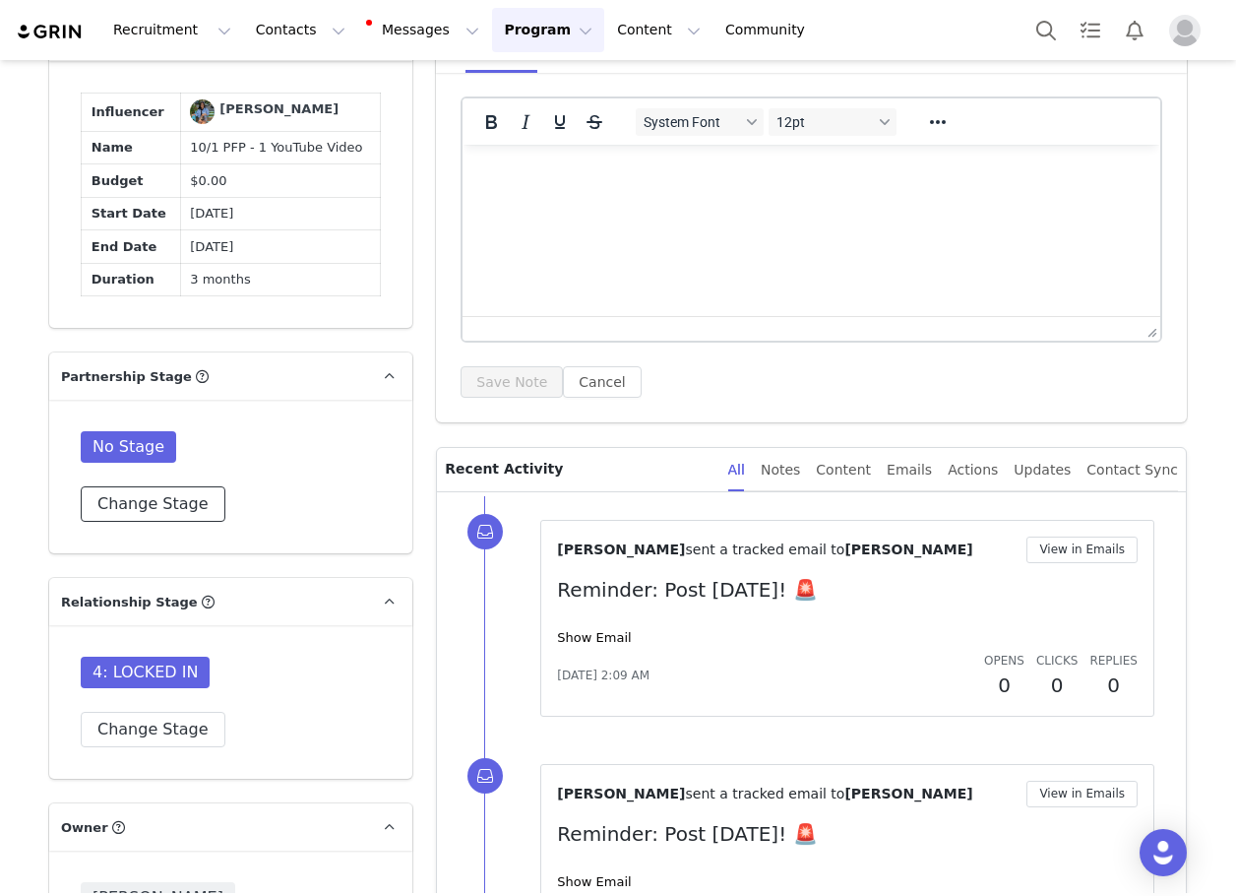
click at [119, 522] on button "Change Stage" at bounding box center [153, 503] width 145 height 35
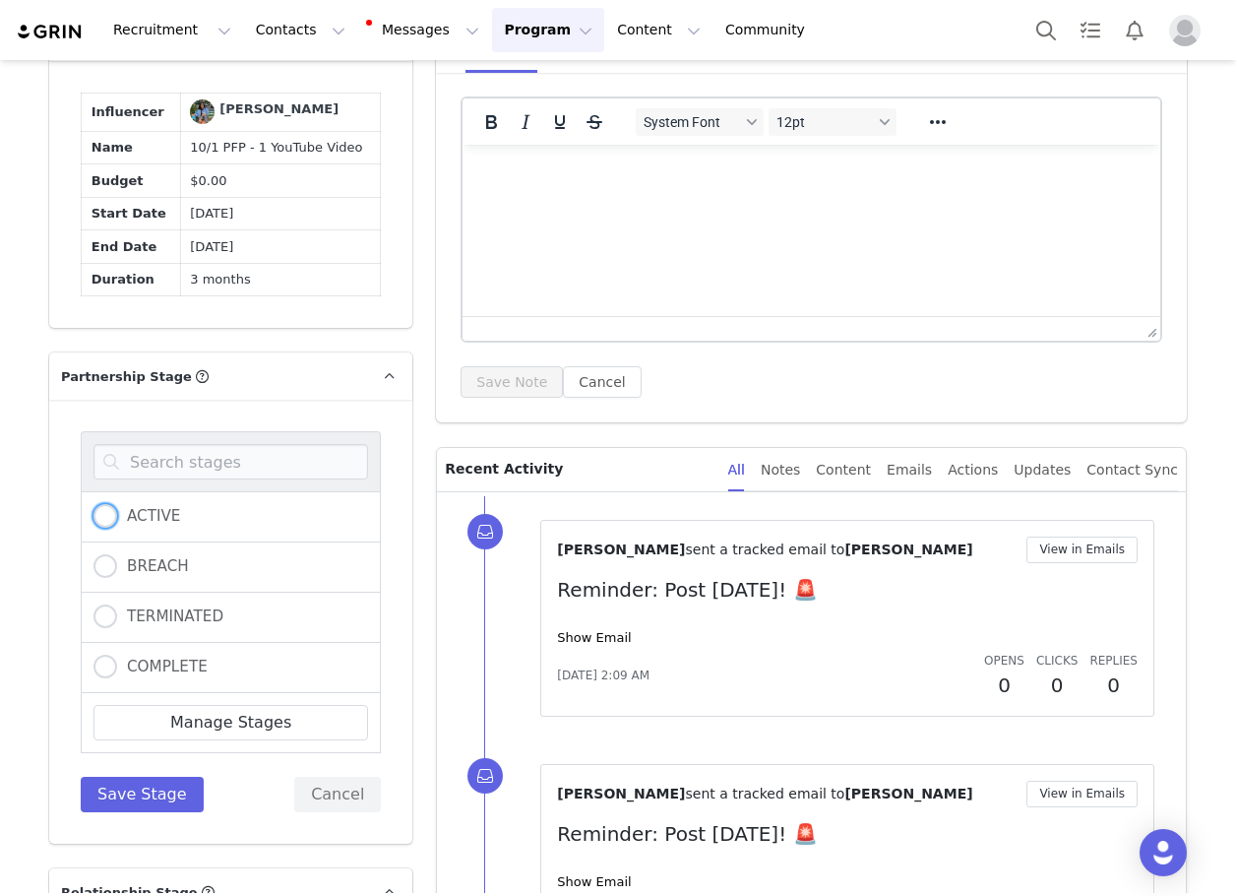
click at [117, 525] on span "ACTIVE" at bounding box center [148, 516] width 63 height 18
click at [110, 530] on input "ACTIVE" at bounding box center [106, 517] width 24 height 26
radio input "true"
click at [140, 812] on button "Save Stage" at bounding box center [142, 794] width 123 height 35
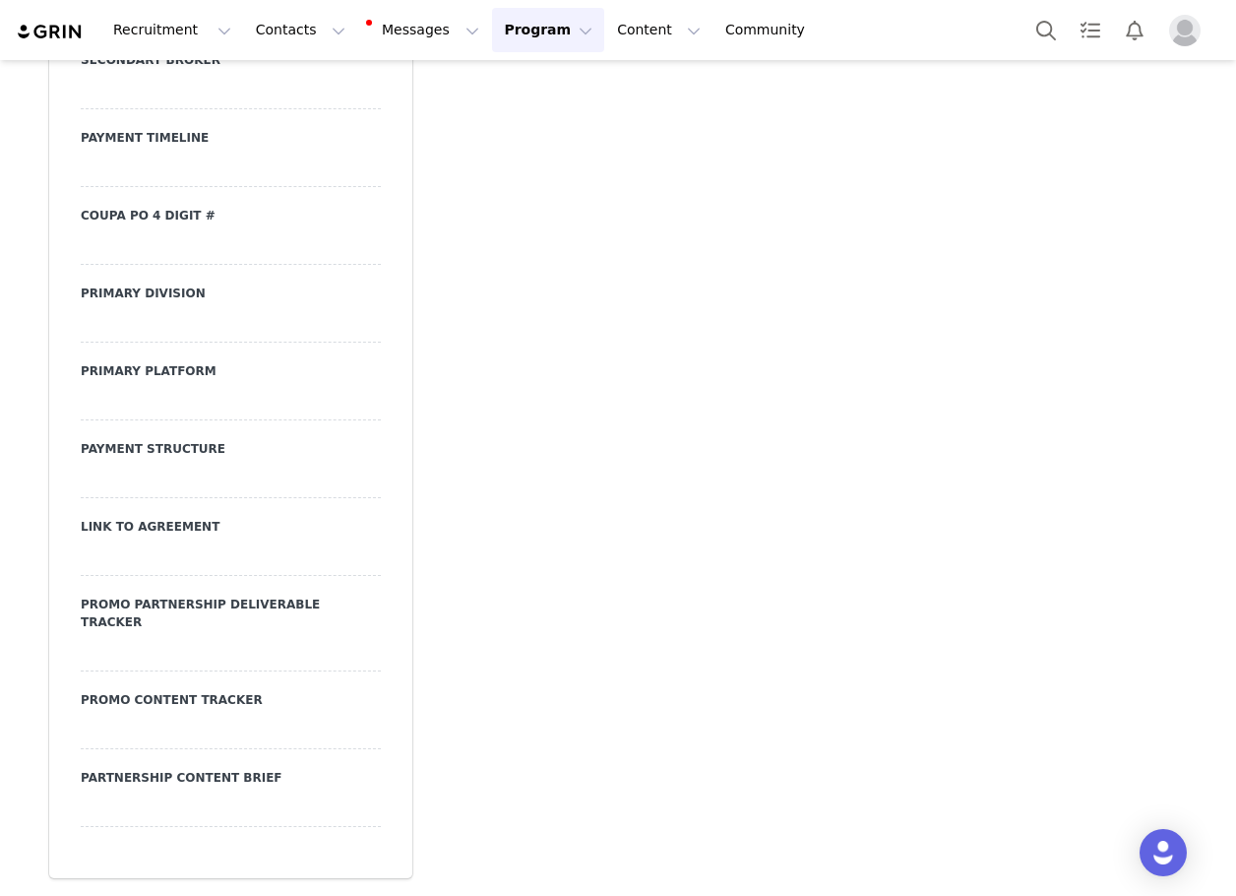
scroll to position [7099, 0]
click at [149, 420] on div at bounding box center [231, 402] width 300 height 35
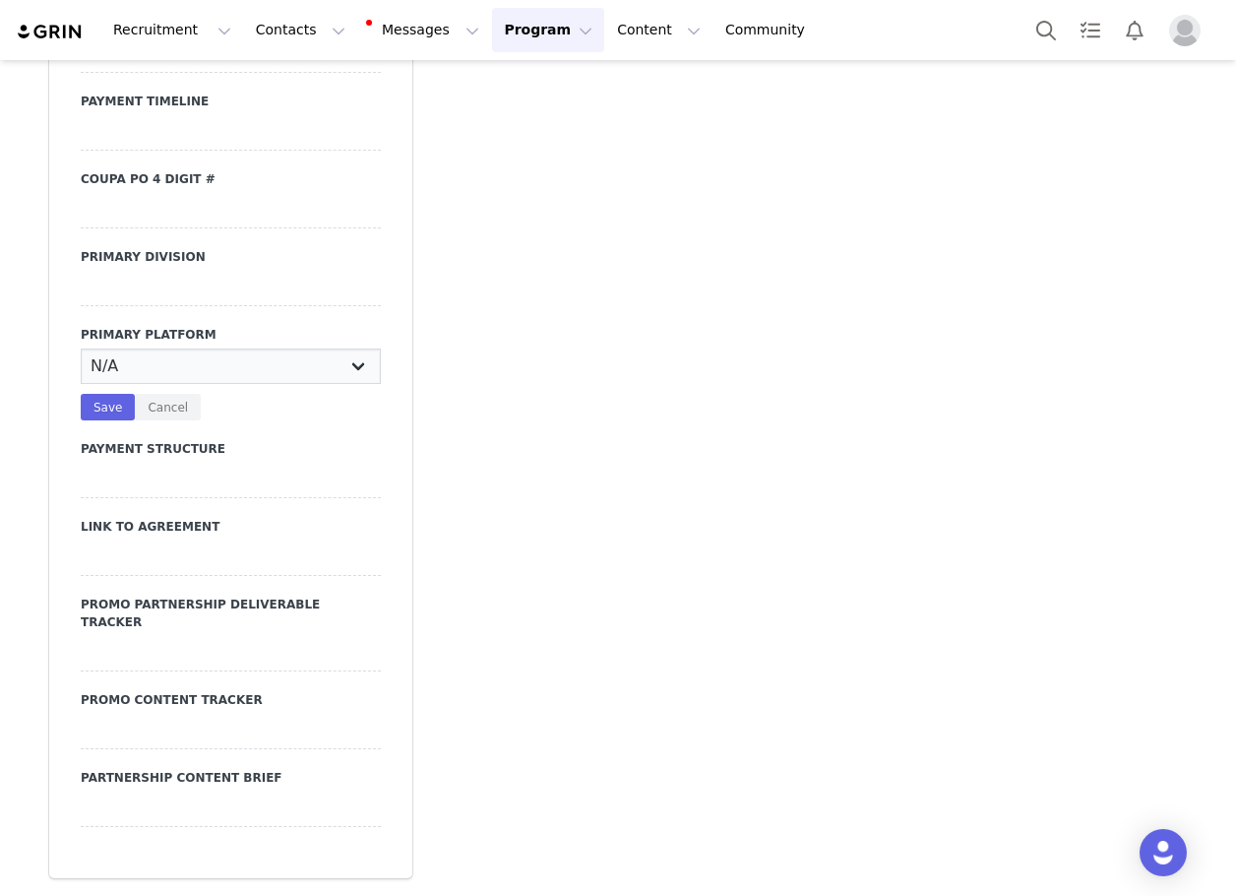
click at [149, 384] on select "N/A Instagram YouTube TikTok" at bounding box center [231, 365] width 300 height 35
select select "YouTube"
click at [81, 384] on select "N/A Instagram YouTube TikTok" at bounding box center [231, 365] width 300 height 35
click at [100, 420] on button "Save" at bounding box center [108, 407] width 54 height 27
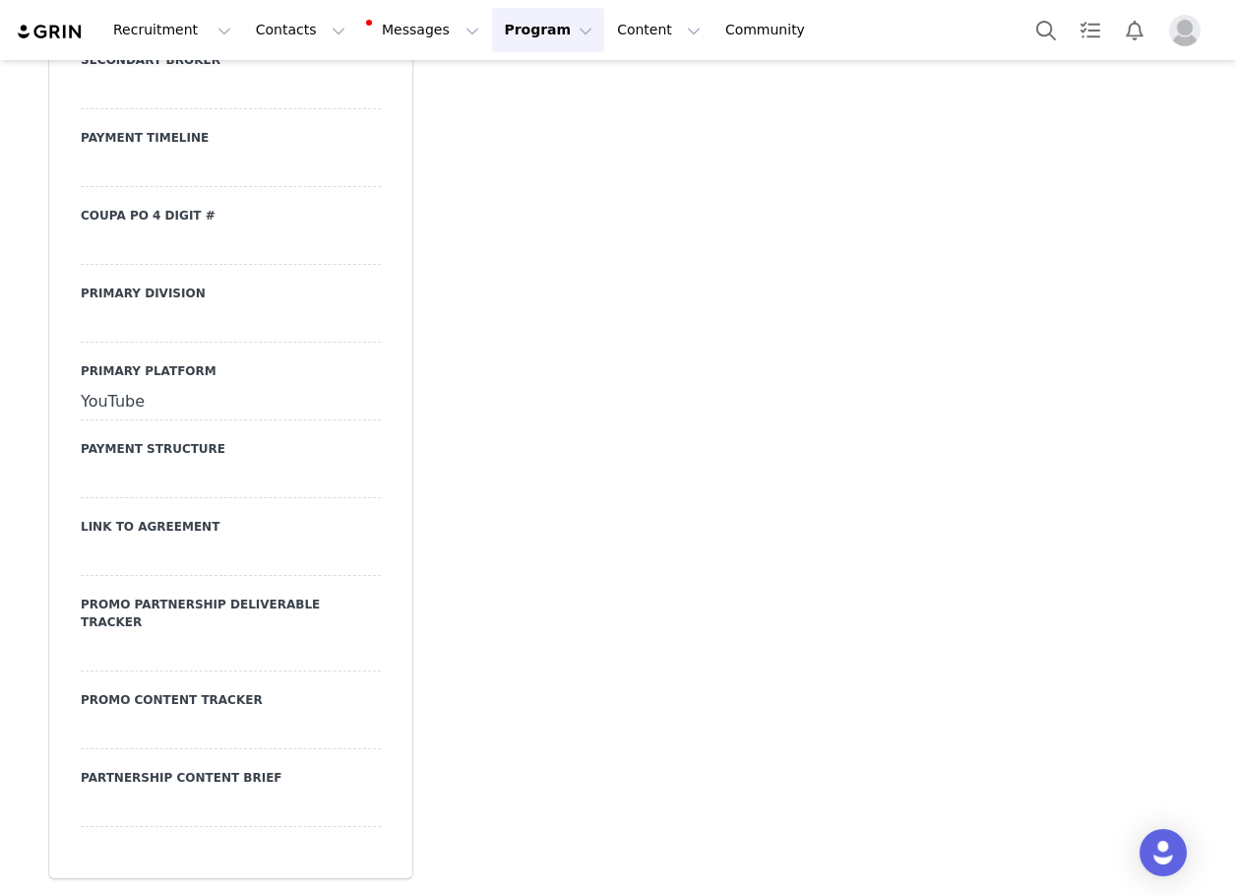
click at [135, 343] on div at bounding box center [231, 324] width 300 height 35
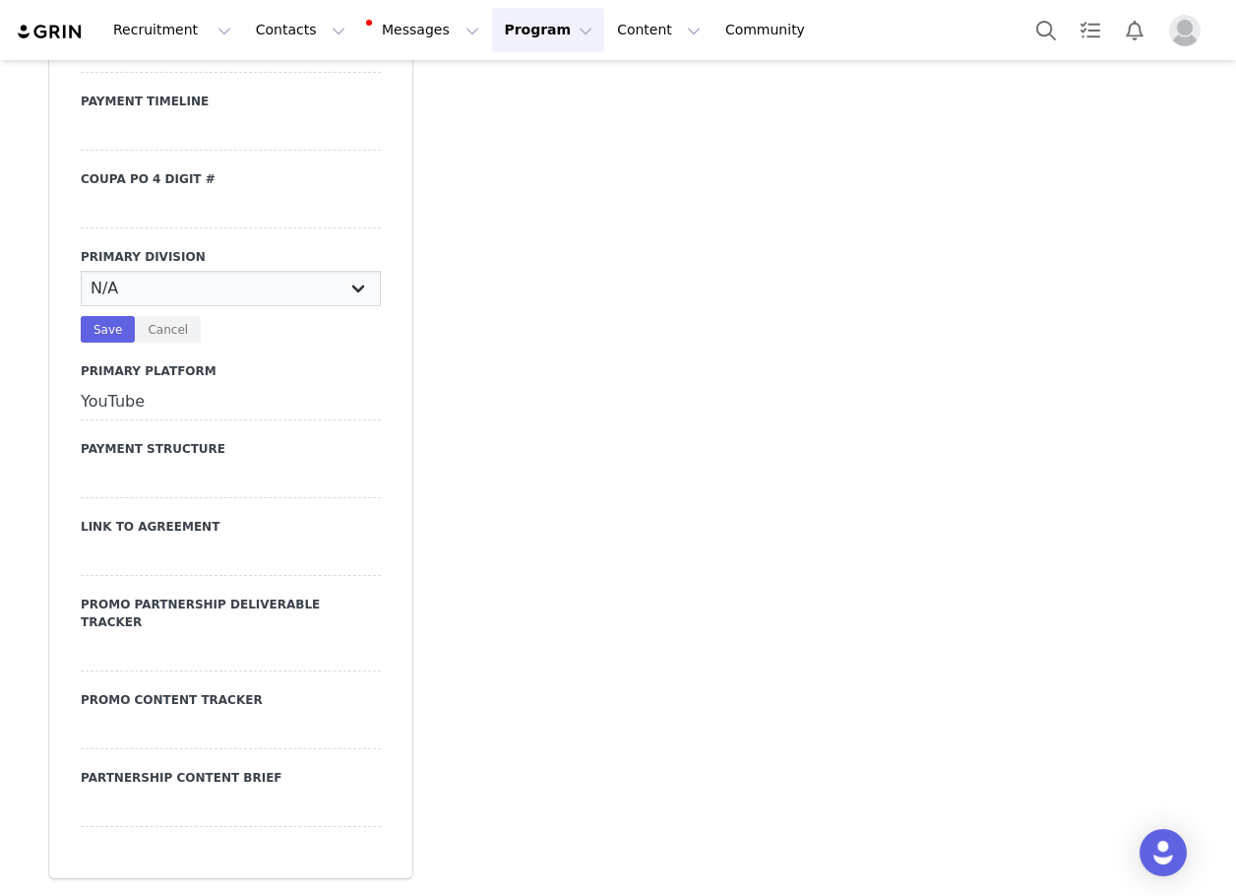
click at [135, 306] on select "N/A JRS Beauty Promo Curve Nova Men Nova Kids Nova Sport Nova Intimates Skin No…" at bounding box center [231, 288] width 300 height 35
select select "JRS"
click at [81, 306] on select "N/A JRS Beauty Promo Curve Nova Men Nova Kids Nova Sport Nova Intimates Skin No…" at bounding box center [231, 288] width 300 height 35
click at [112, 343] on button "Save" at bounding box center [108, 329] width 54 height 27
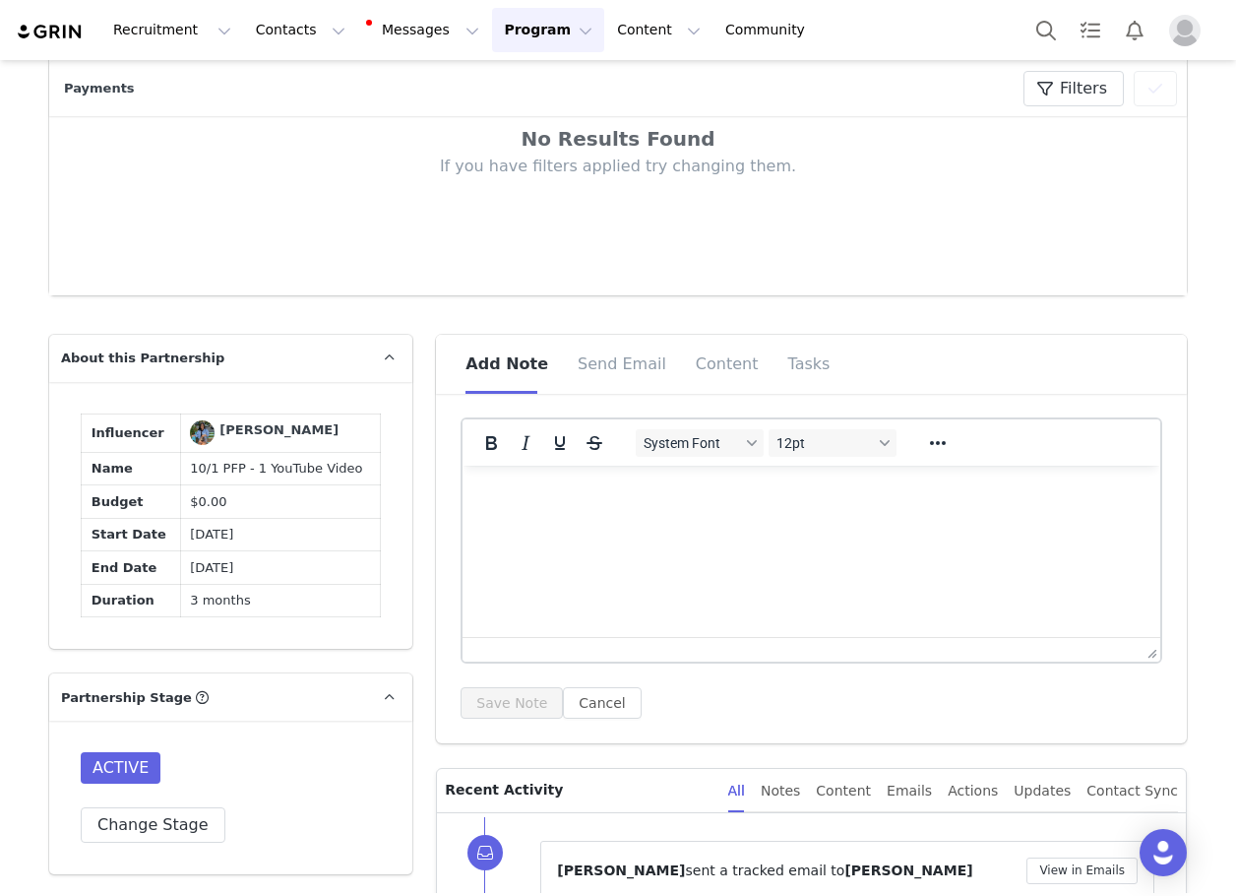
scroll to position [984, 0]
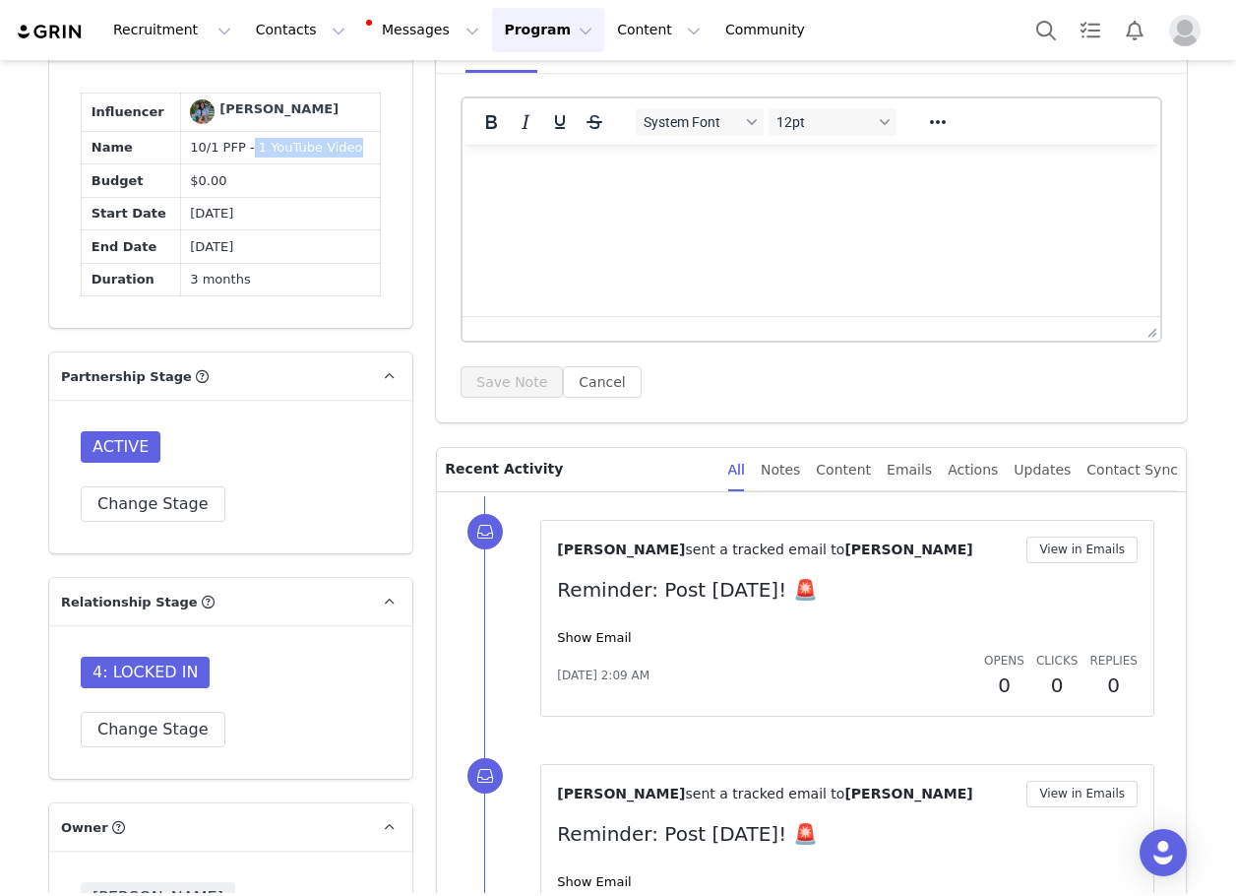
drag, startPoint x: 237, startPoint y: 220, endPoint x: 364, endPoint y: 217, distance: 127.0
click at [364, 164] on td "10/1 PFP - 1 YouTube Video" at bounding box center [280, 147] width 201 height 33
copy td "1 YouTube Video"
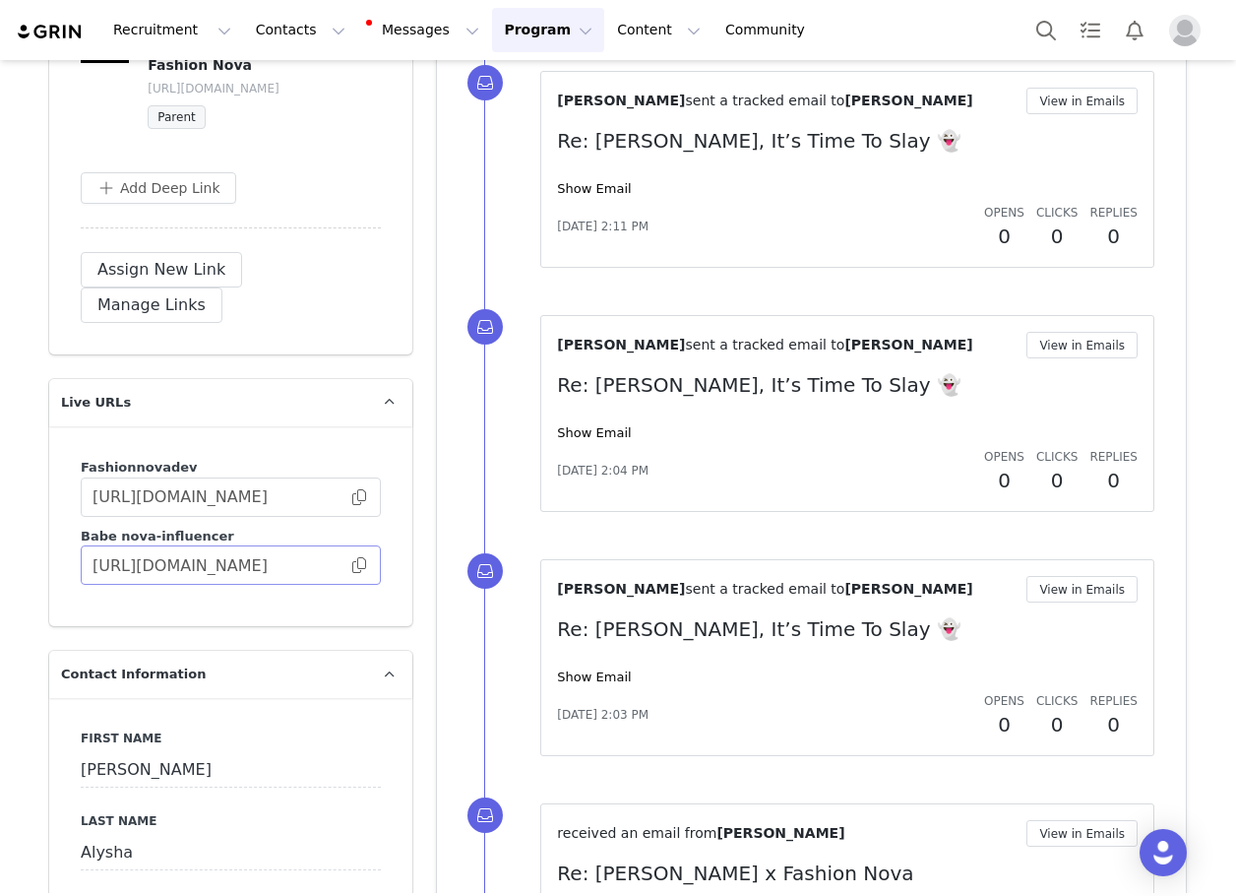
scroll to position [2658, 0]
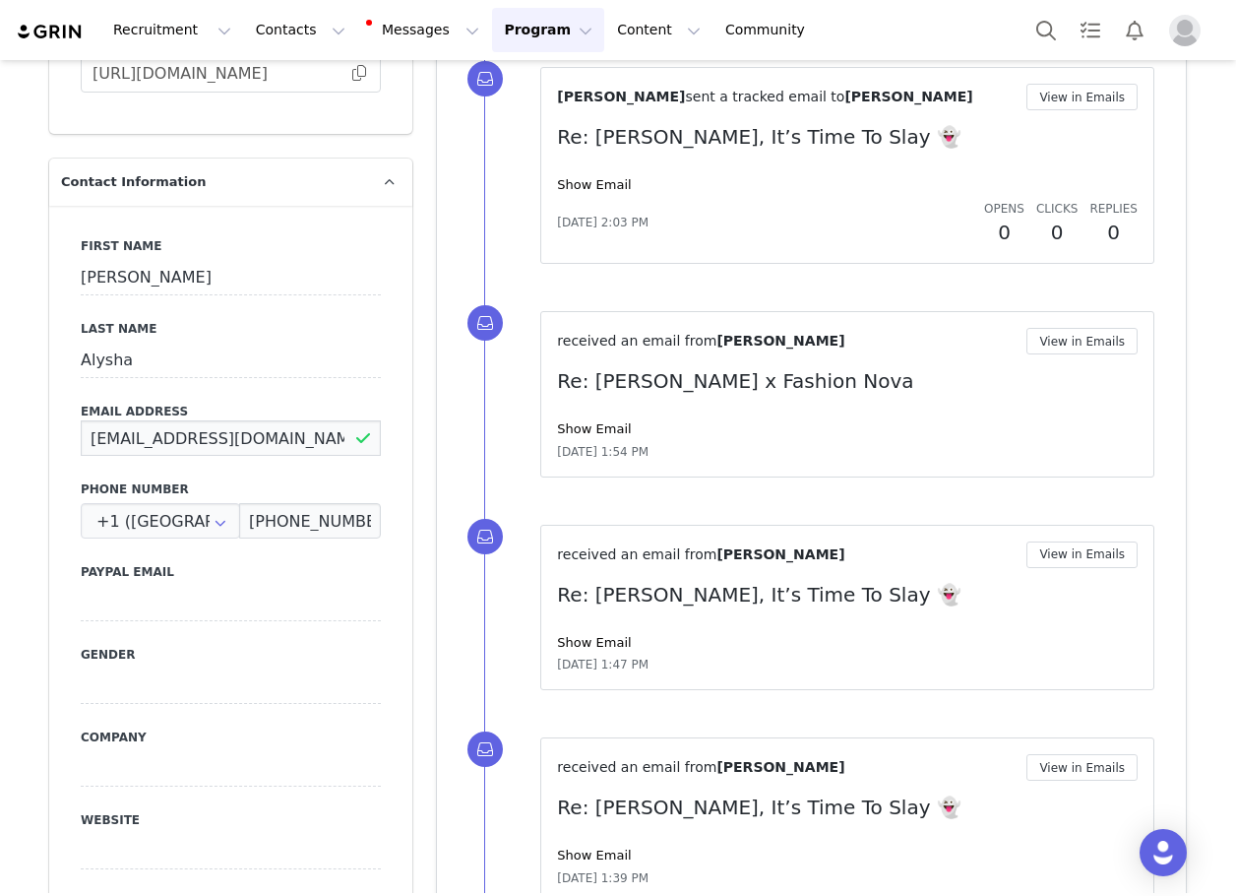
drag, startPoint x: 331, startPoint y: 470, endPoint x: 52, endPoint y: 488, distance: 279.2
click at [52, 488] on div "First Name [PERSON_NAME] Last Name [PERSON_NAME] Email Address [EMAIL_ADDRESS][…" at bounding box center [230, 566] width 363 height 720
click at [281, 33] on button "Contacts Contacts" at bounding box center [300, 30] width 113 height 44
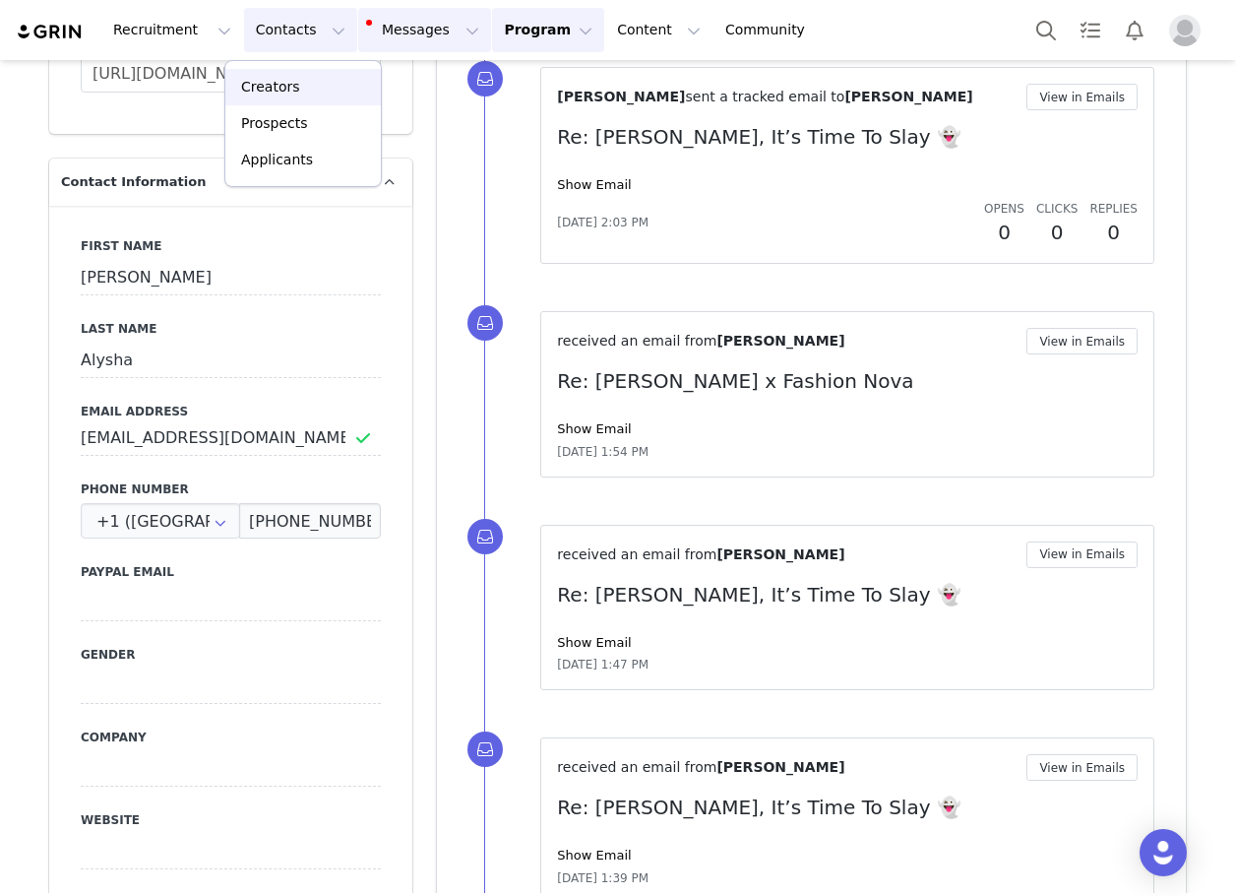
drag, startPoint x: 305, startPoint y: 98, endPoint x: 414, endPoint y: 30, distance: 129.2
click at [305, 98] on link "Creators" at bounding box center [303, 87] width 156 height 36
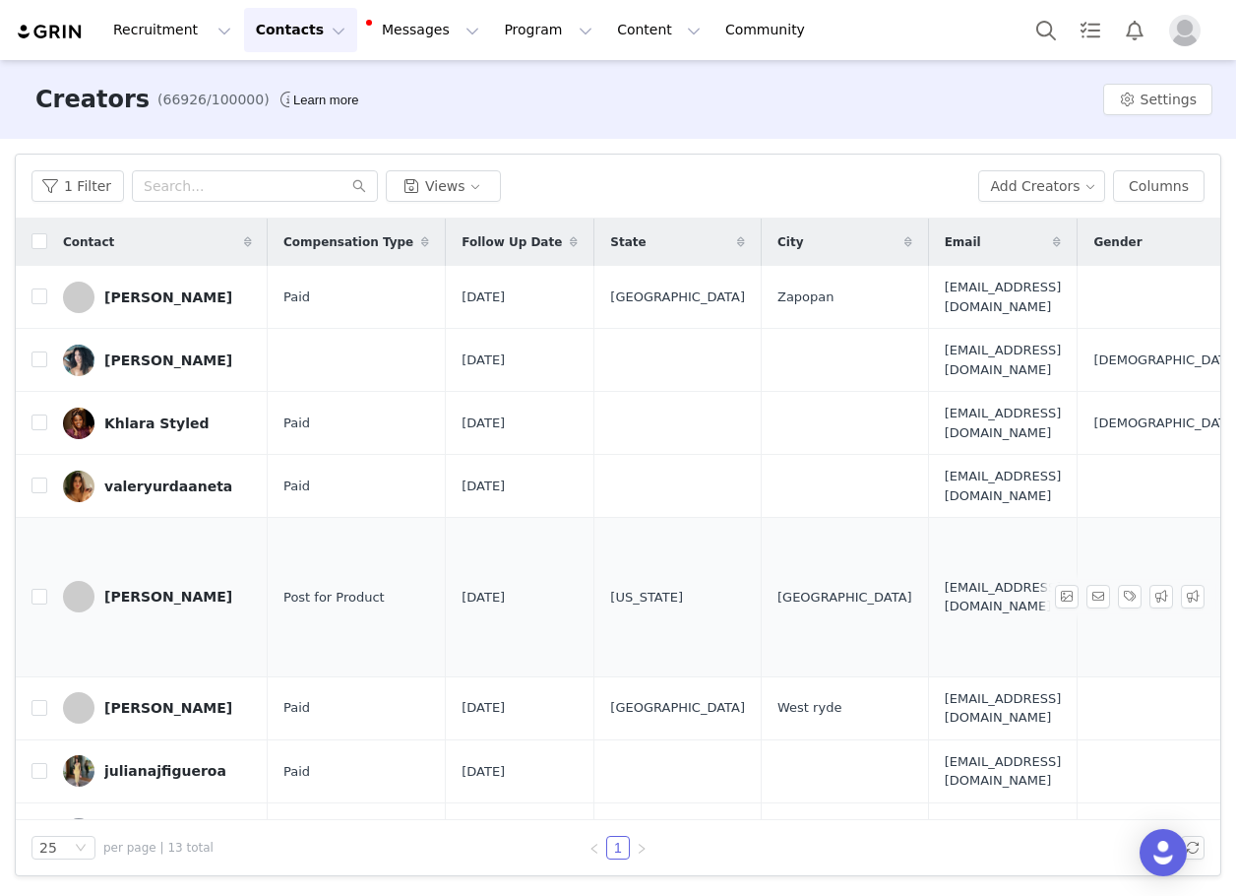
click at [157, 593] on div "[PERSON_NAME]" at bounding box center [168, 597] width 128 height 16
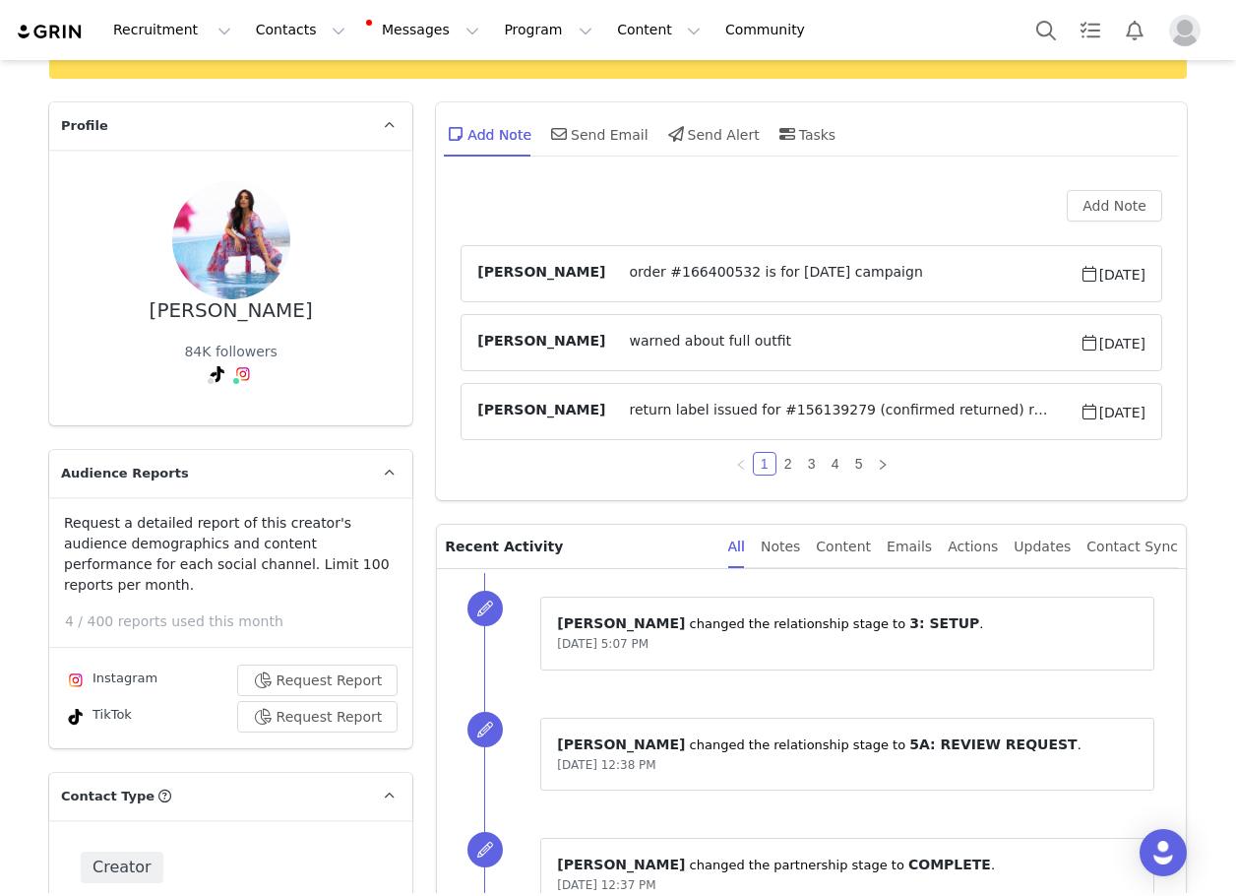
scroll to position [98, 0]
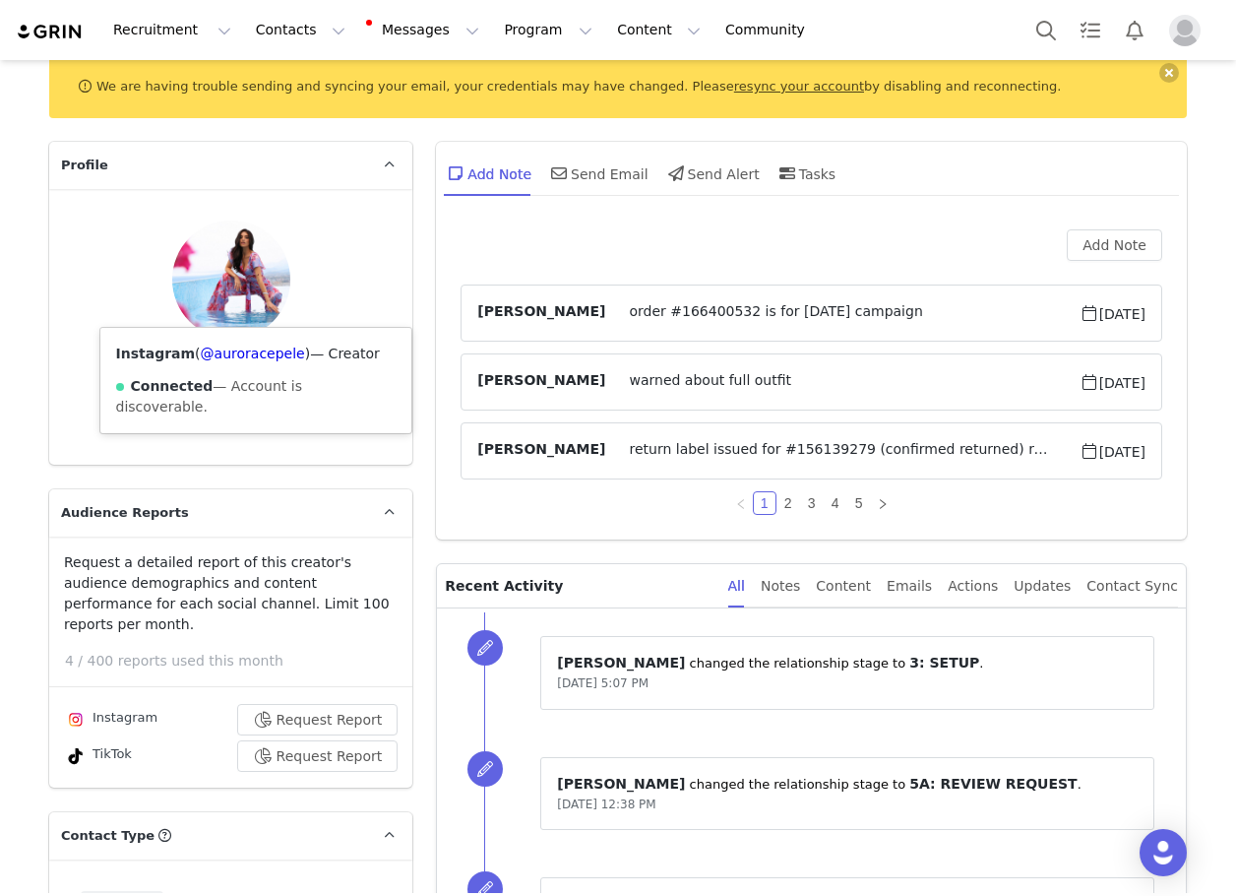
click at [222, 366] on div "Instagram ( @auroracepele ) — Creator Connected — Account is discoverable." at bounding box center [256, 380] width 312 height 105
click at [222, 356] on link "@auroracepele" at bounding box center [253, 353] width 104 height 16
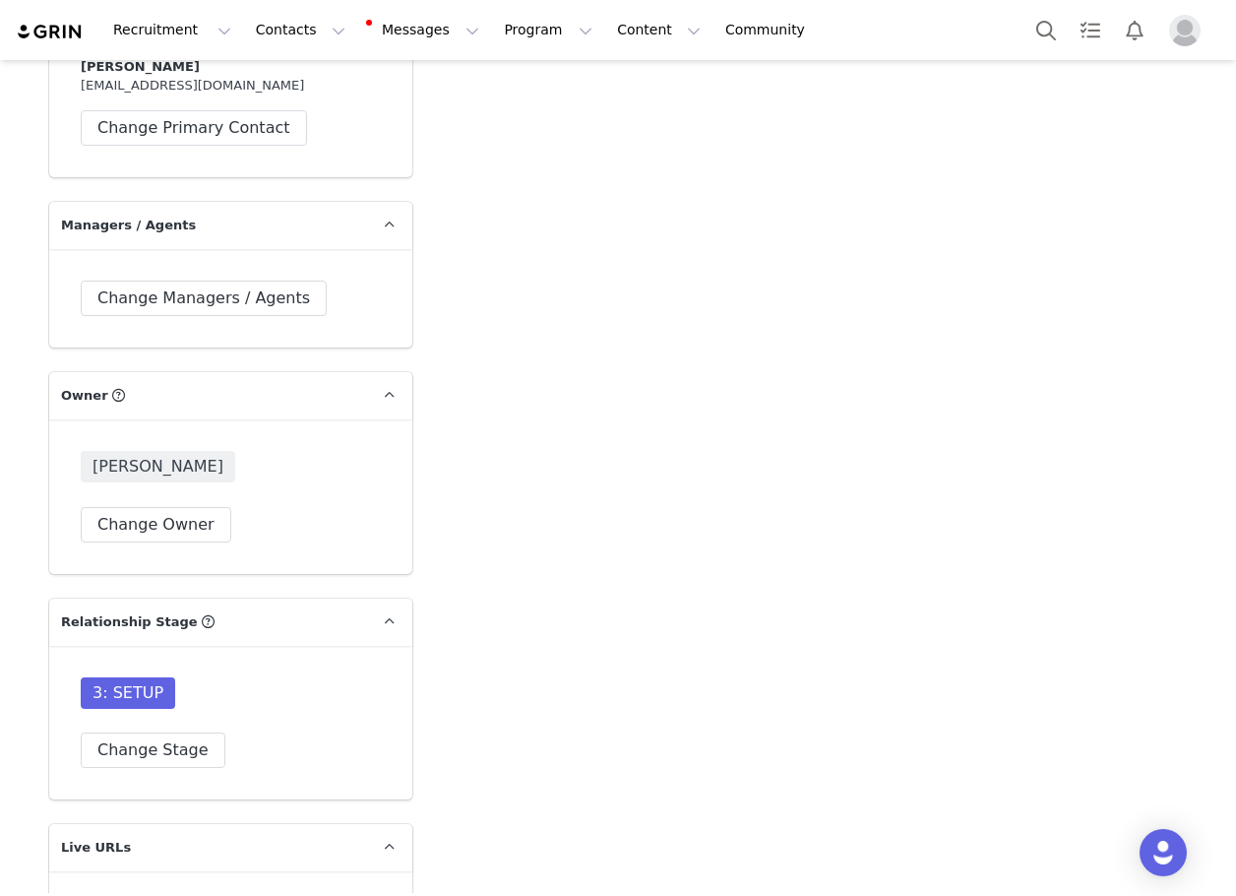
scroll to position [4823, 0]
click at [191, 731] on button "Change Stage" at bounding box center [153, 748] width 145 height 35
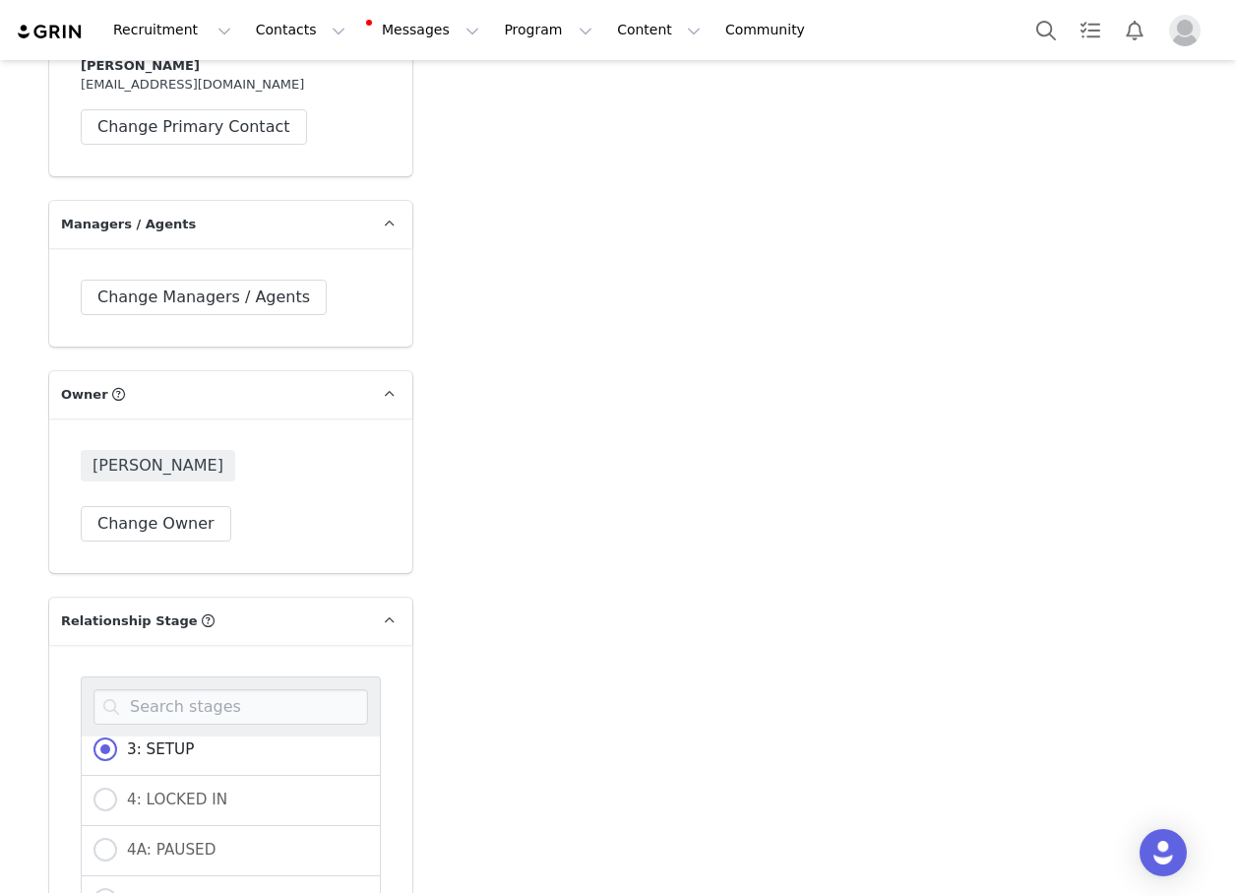
scroll to position [394, 0]
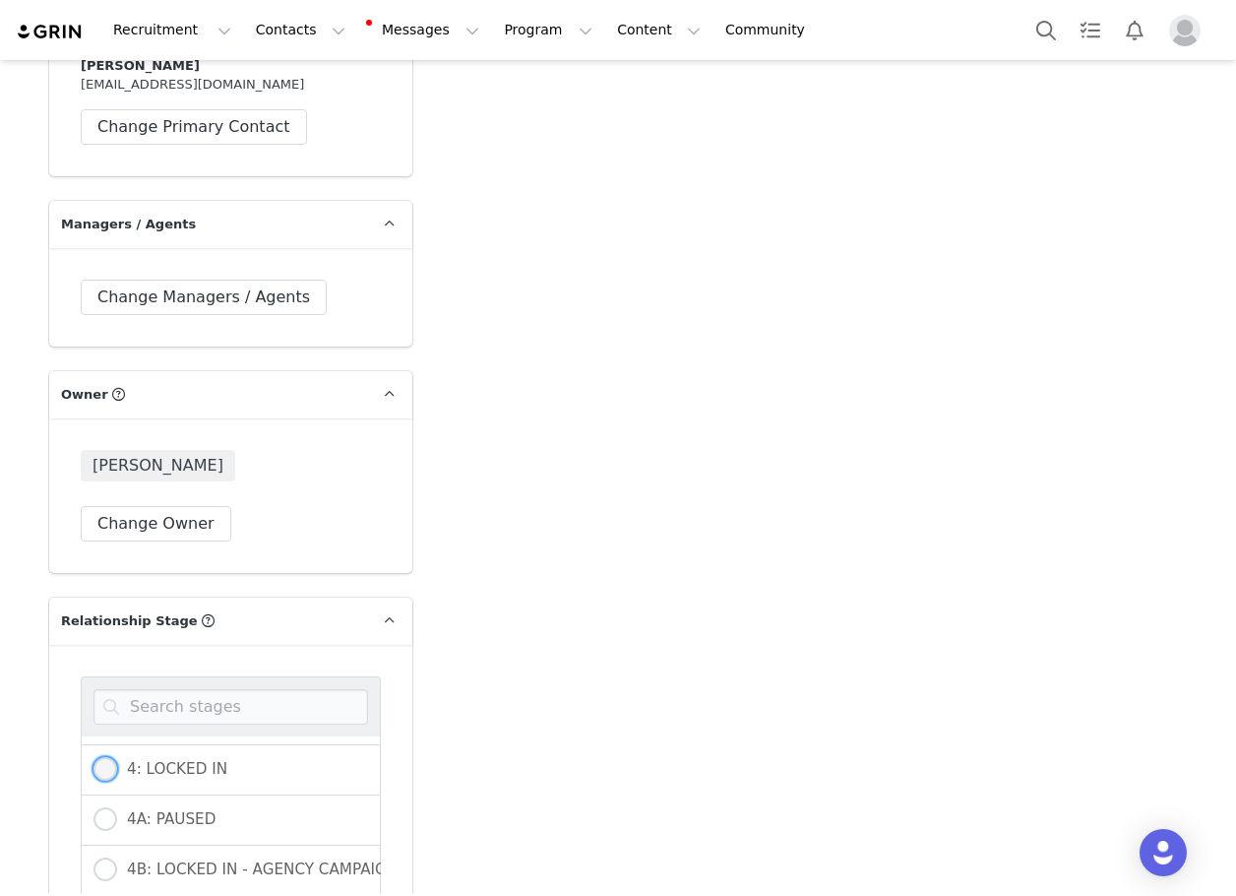
click at [157, 760] on span "4: LOCKED IN" at bounding box center [172, 769] width 110 height 18
click at [117, 757] on input "4: LOCKED IN" at bounding box center [106, 770] width 24 height 26
radio input "true"
radio input "false"
radio input "true"
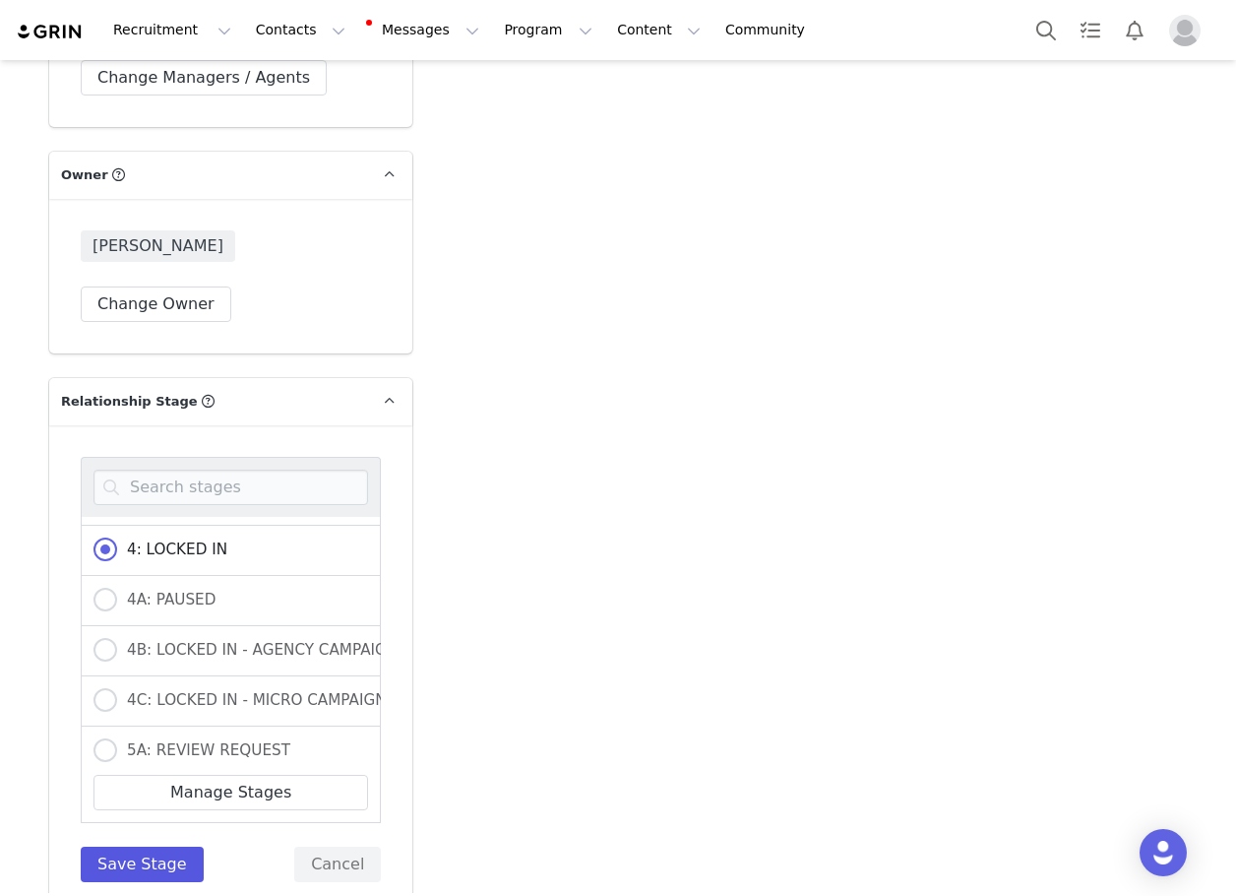
scroll to position [5118, 0]
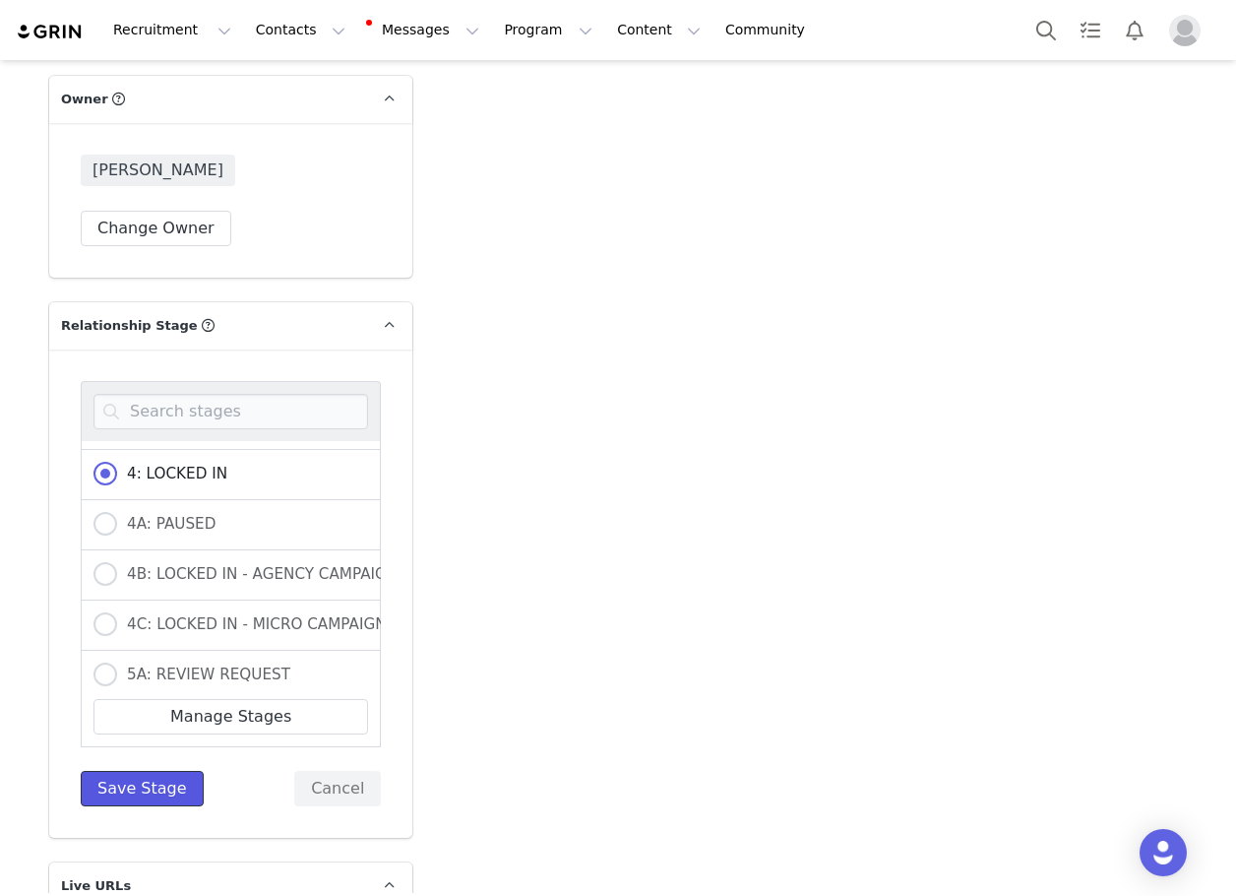
click at [110, 771] on button "Save Stage" at bounding box center [142, 788] width 123 height 35
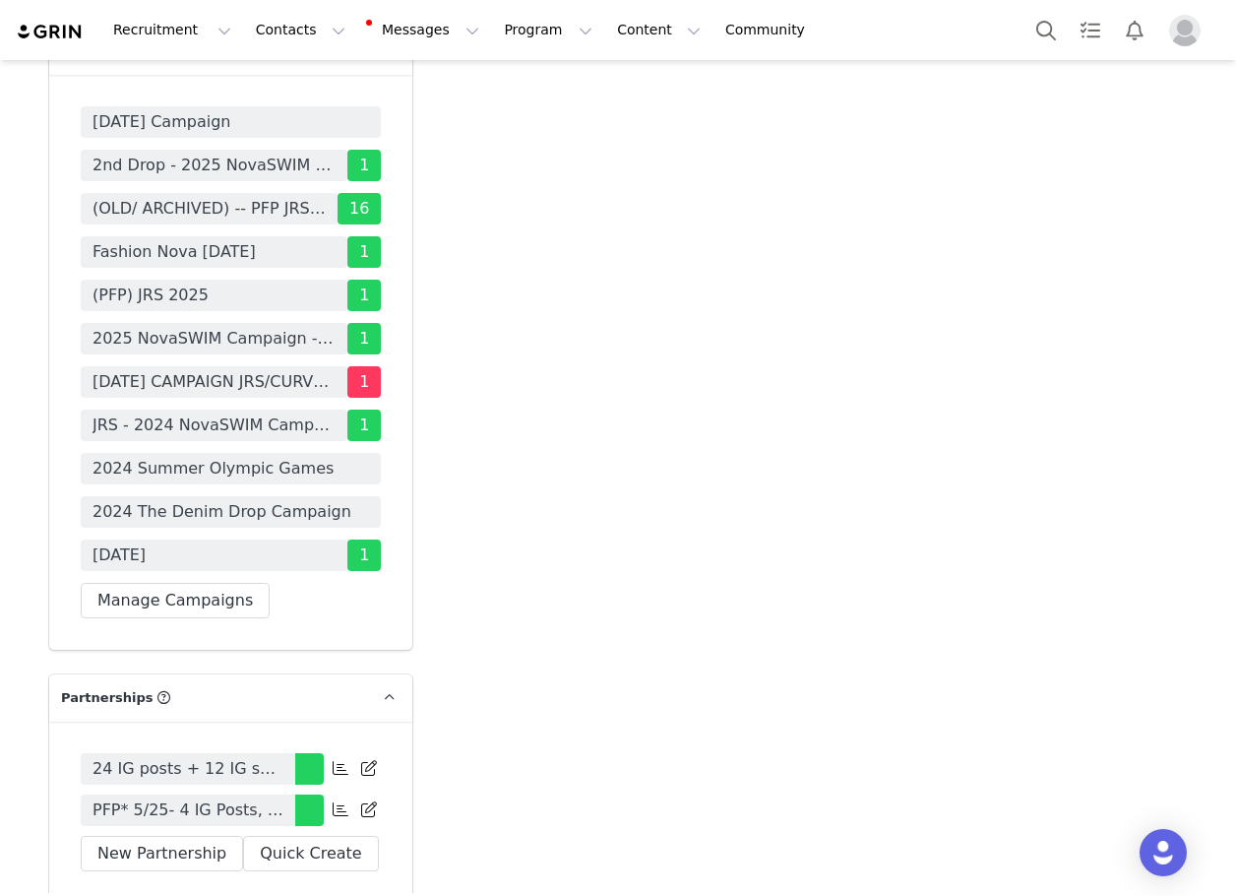
scroll to position [6201, 0]
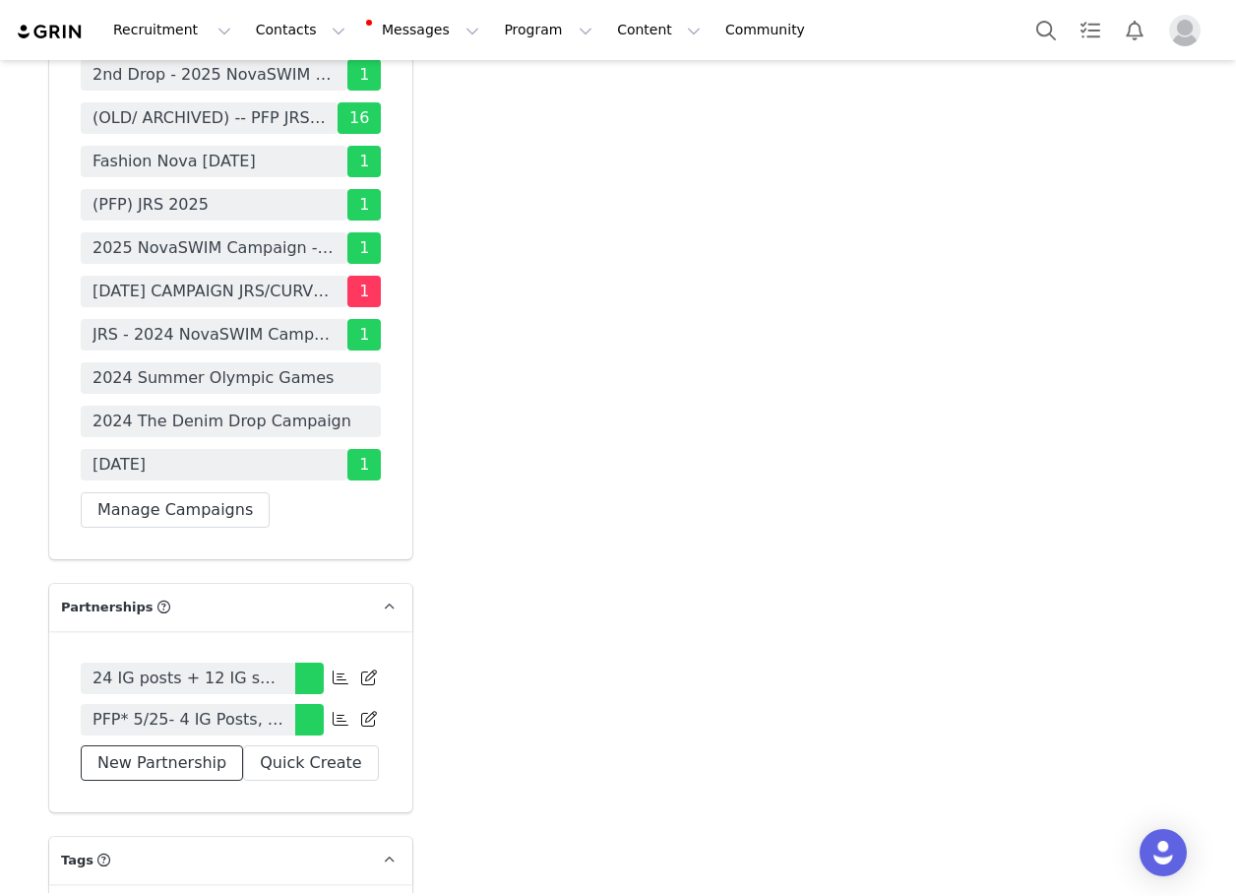
click at [165, 745] on button "New Partnership" at bounding box center [162, 762] width 162 height 35
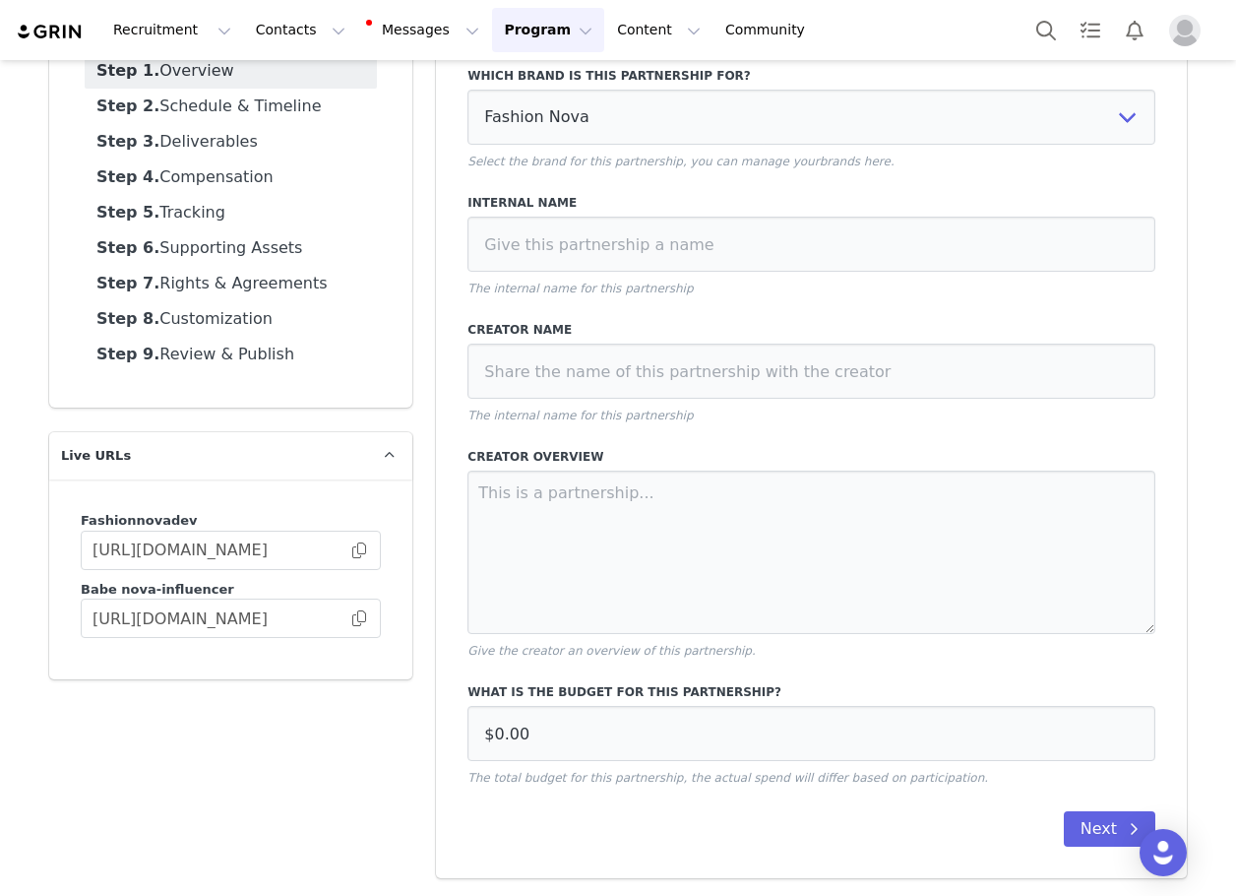
scroll to position [67, 0]
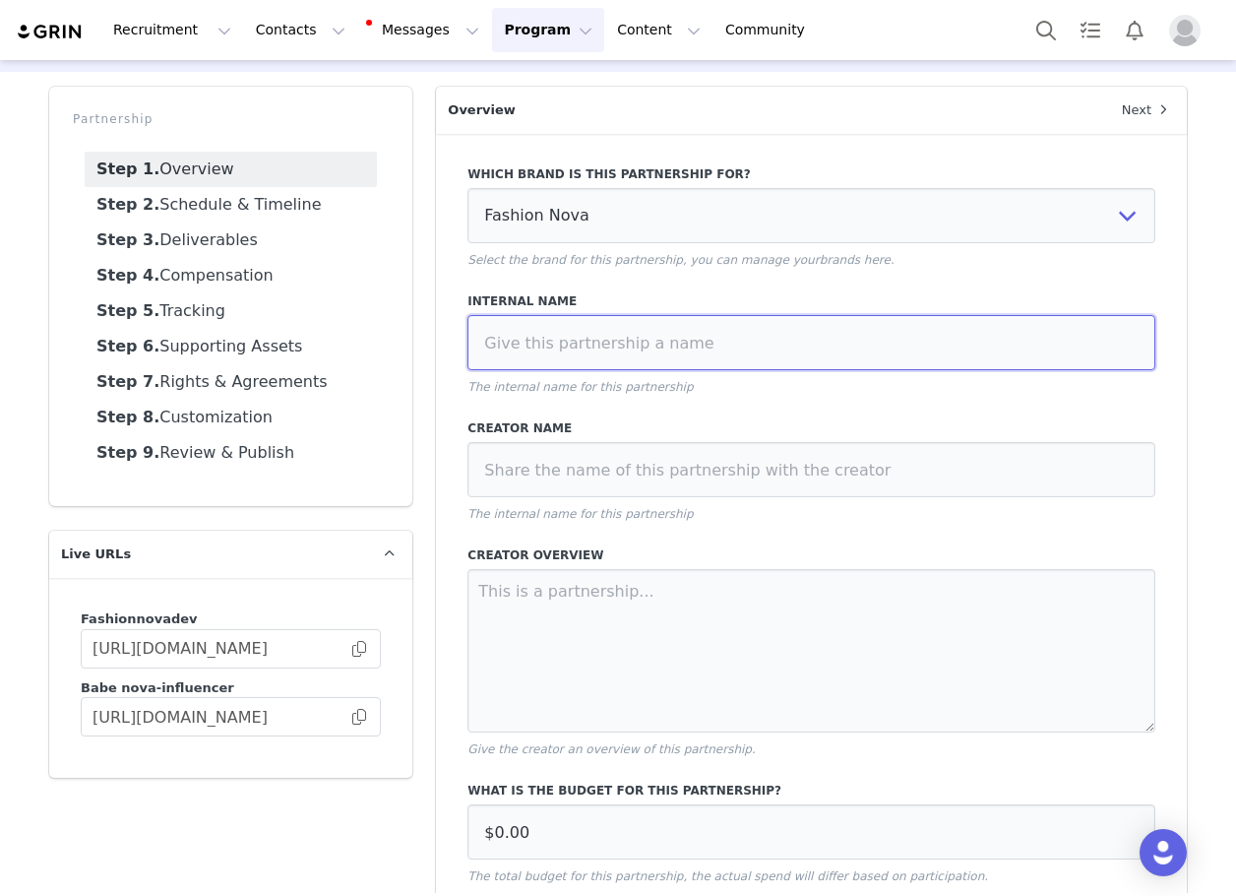
click at [681, 341] on input at bounding box center [812, 342] width 688 height 55
type input "10/1 PFP - 4 IG Posts, 2 IG Stories, Tag in Bio, Pinned Post, HR"
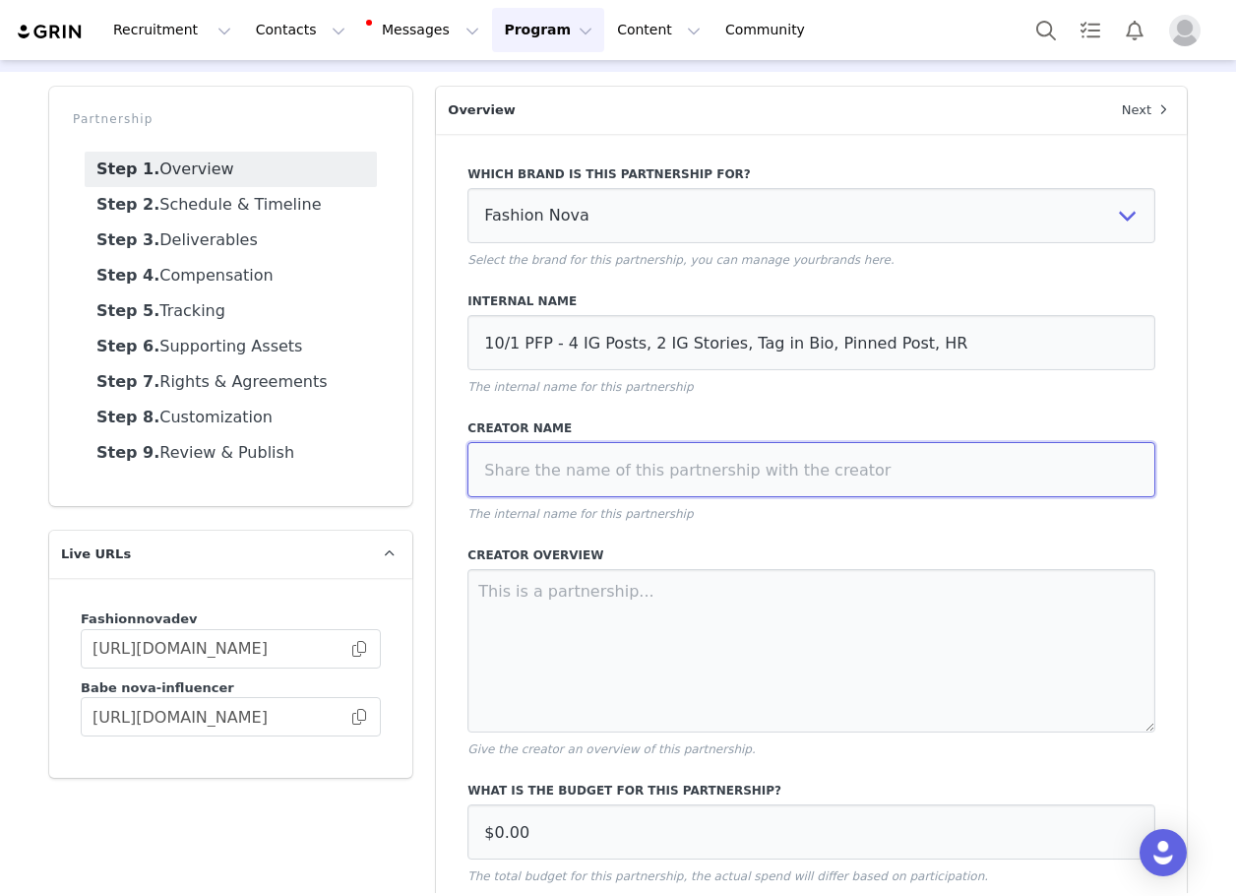
click at [607, 476] on input at bounding box center [812, 469] width 688 height 55
paste input "auroracepele"
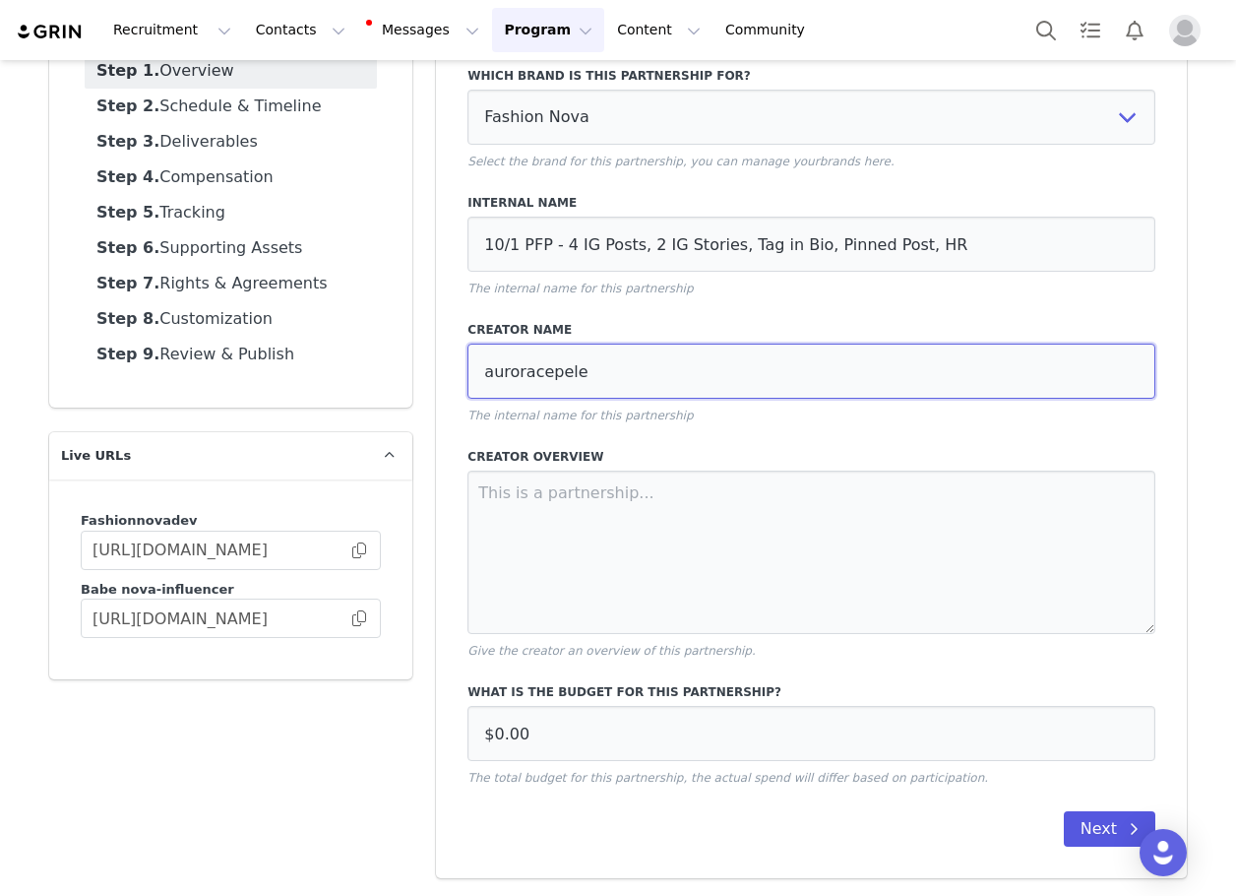
type input "auroracepele"
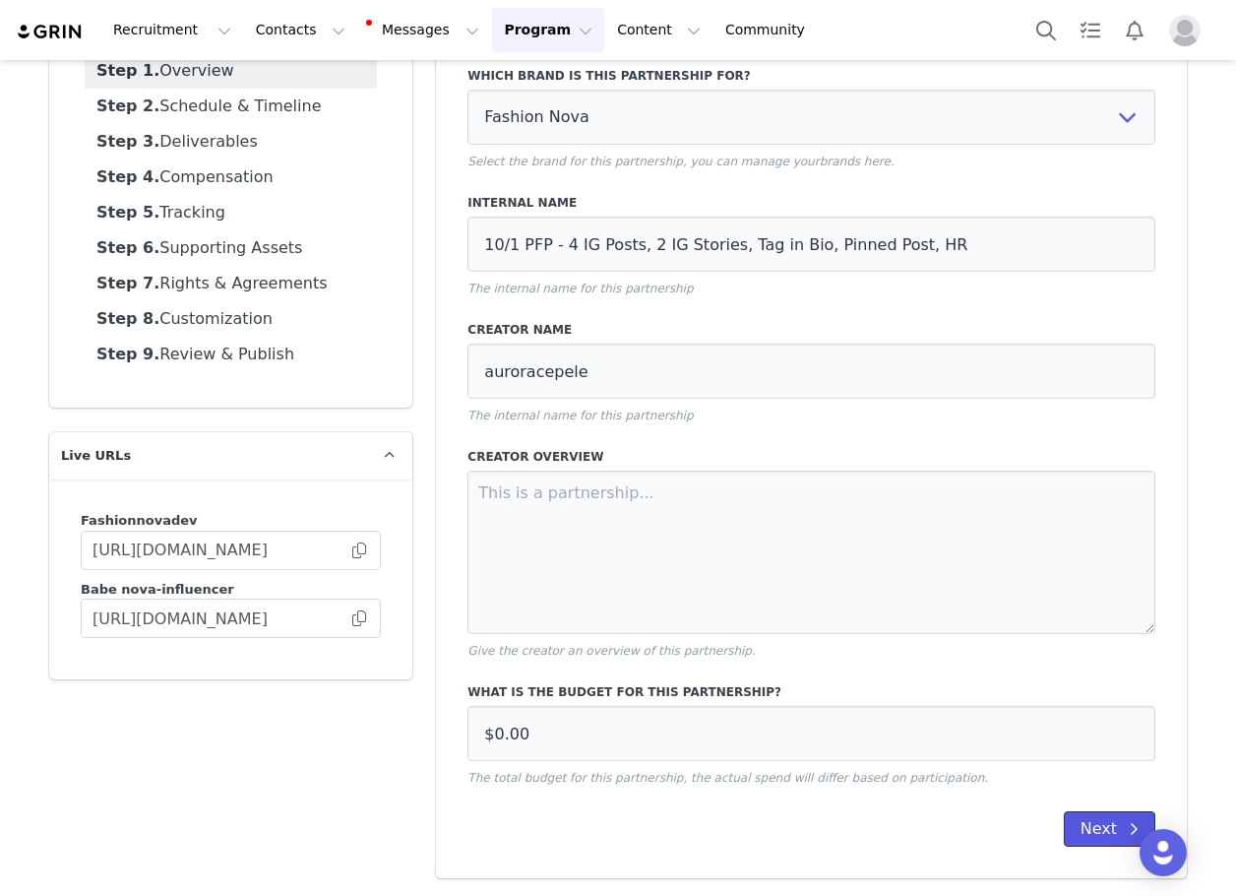
click at [1069, 819] on button "Next" at bounding box center [1110, 828] width 92 height 35
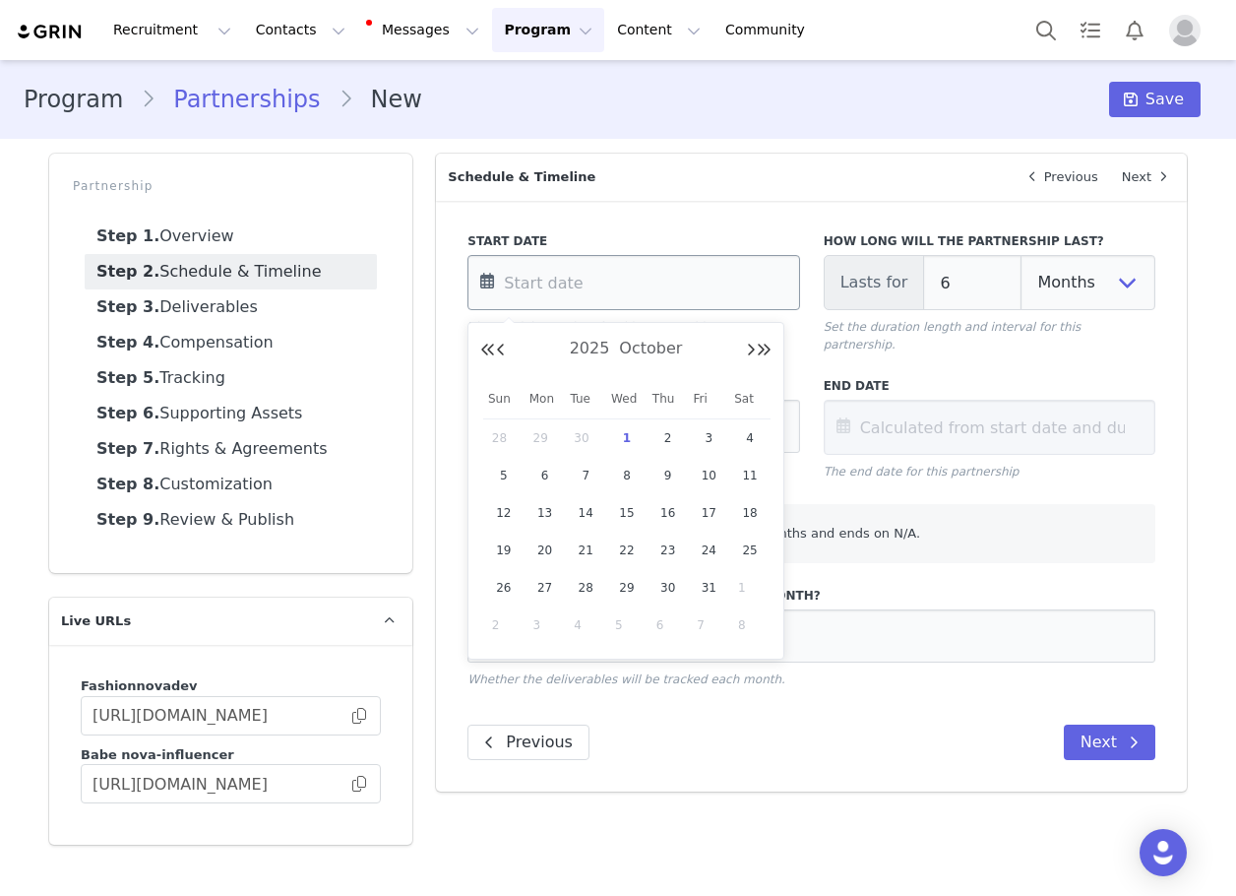
click at [628, 275] on input "text" at bounding box center [634, 282] width 332 height 55
click at [540, 474] on span "6" at bounding box center [545, 476] width 24 height 24
type input "[DATE]"
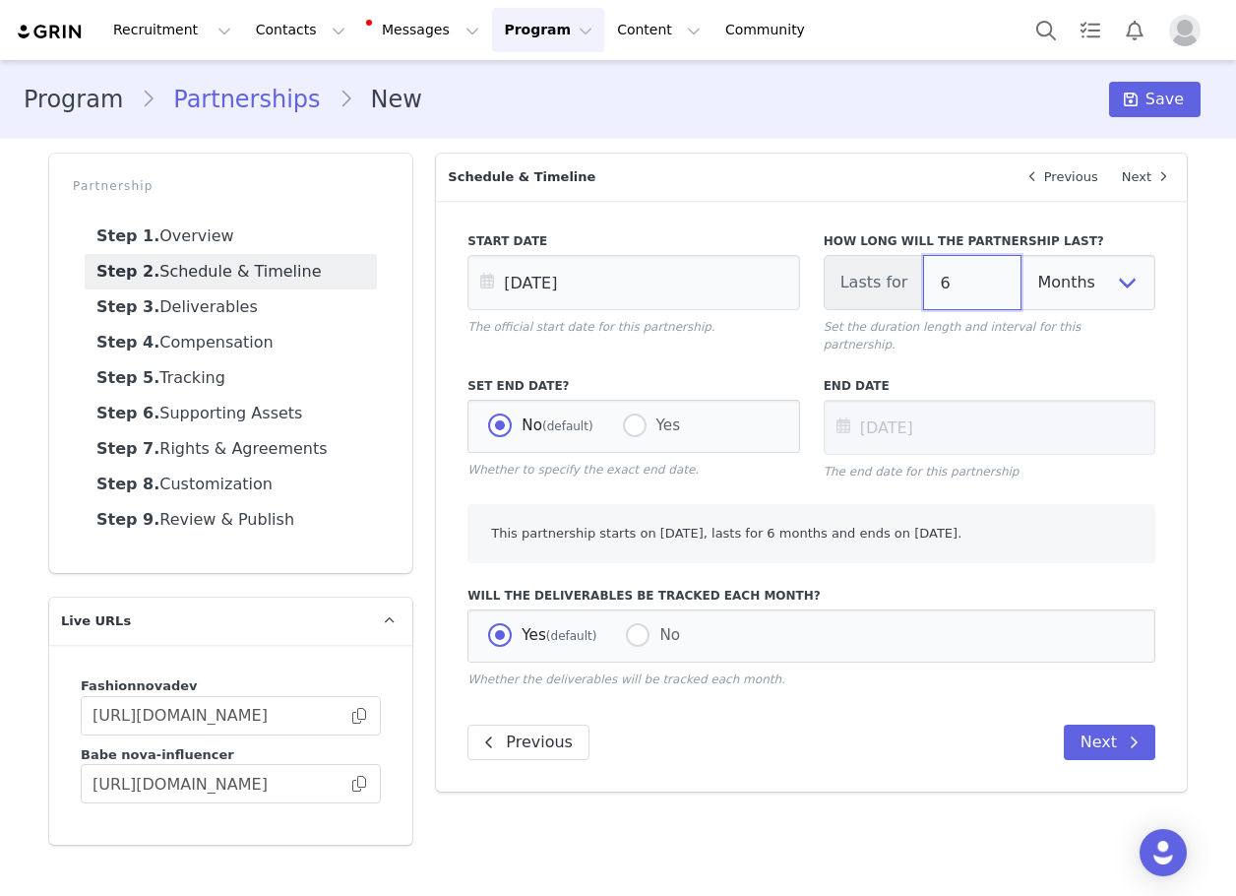
click at [967, 284] on input "6" at bounding box center [972, 282] width 98 height 55
type input "[DATE]"
type input "3"
type input "[DATE]"
type input "3"
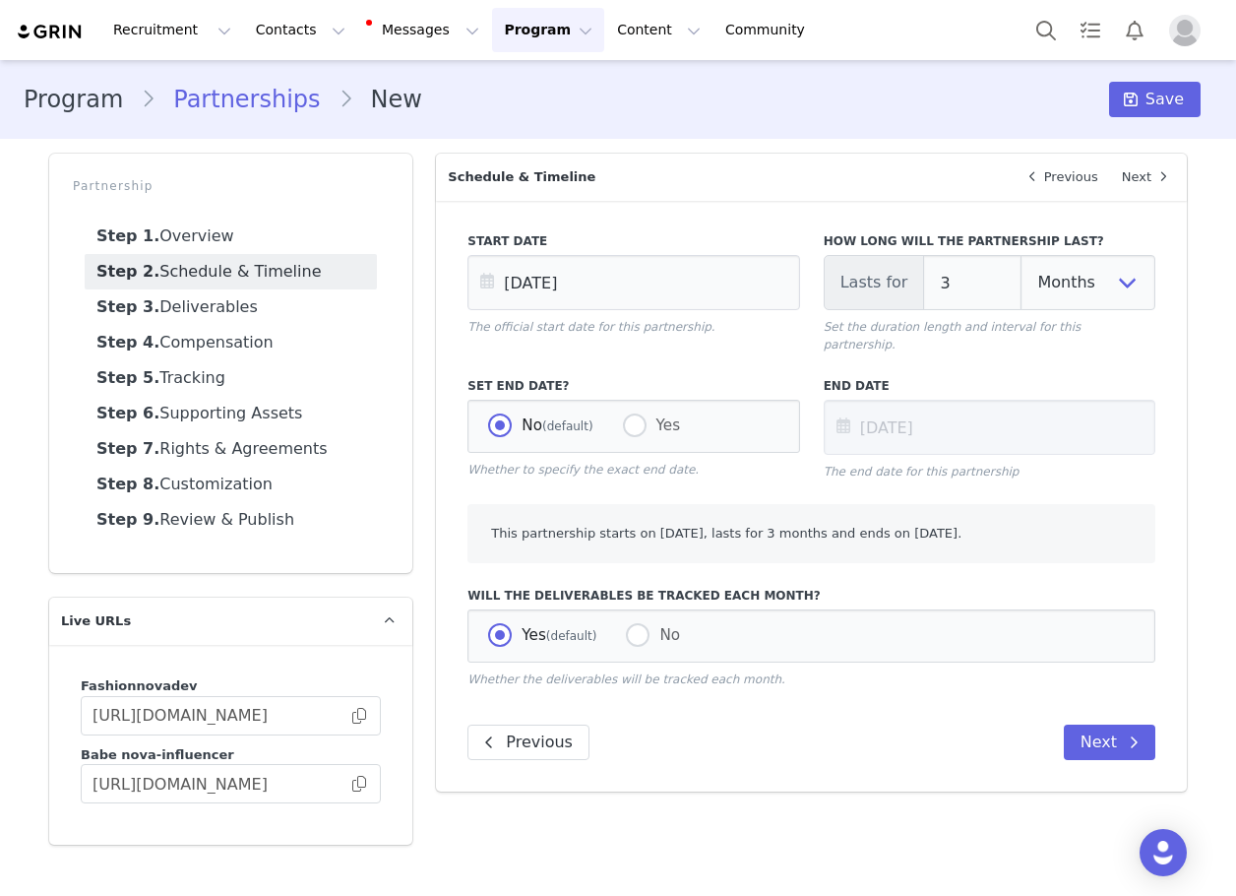
click at [698, 405] on div "No (default) Yes" at bounding box center [634, 426] width 332 height 53
click at [574, 422] on label "No (default)" at bounding box center [540, 426] width 104 height 26
click at [512, 422] on input "No (default)" at bounding box center [500, 426] width 24 height 26
click at [634, 413] on span at bounding box center [635, 425] width 24 height 24
click at [634, 413] on input "Yes" at bounding box center [635, 426] width 24 height 26
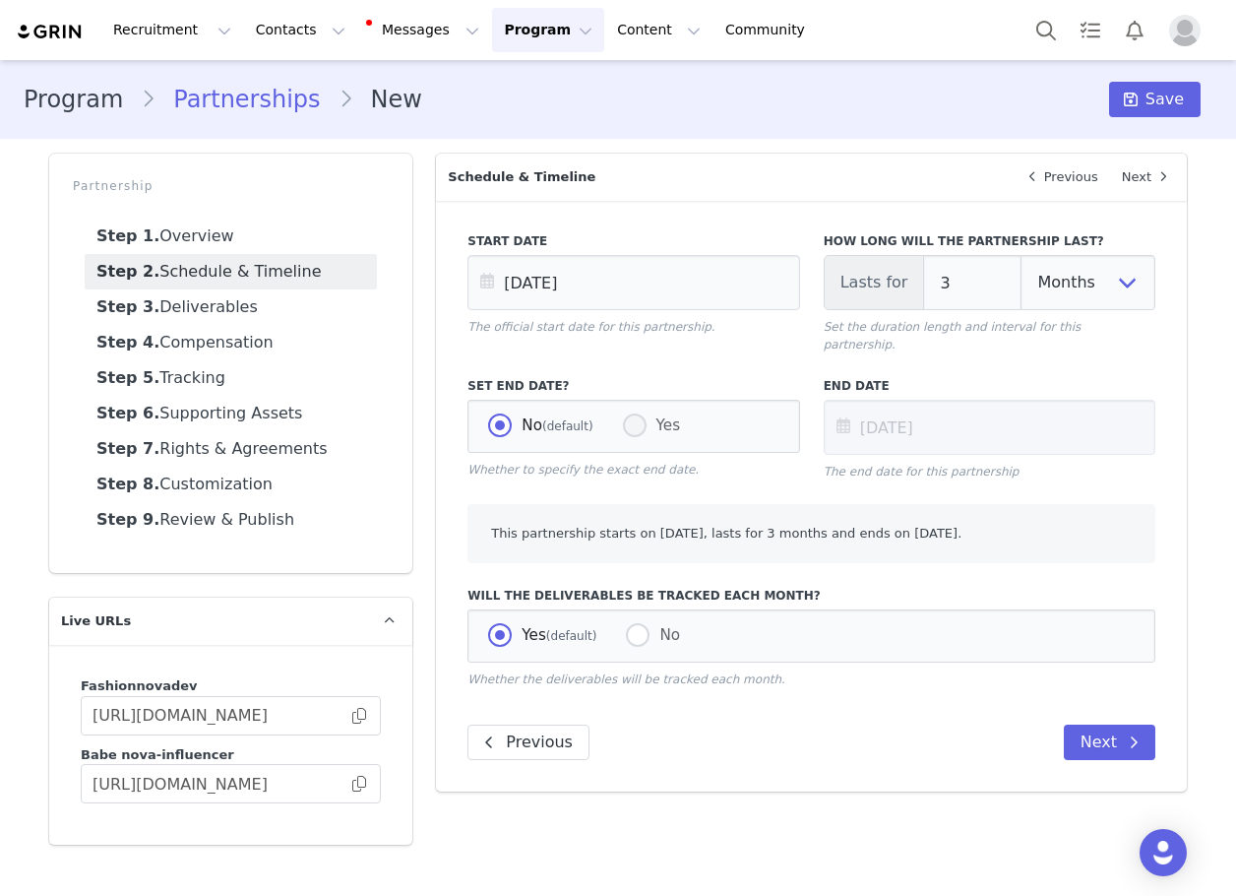
radio input "true"
radio input "false"
radio input "true"
drag, startPoint x: 1118, startPoint y: 733, endPoint x: 1086, endPoint y: 743, distance: 33.9
click at [1117, 733] on button "Next" at bounding box center [1110, 741] width 92 height 35
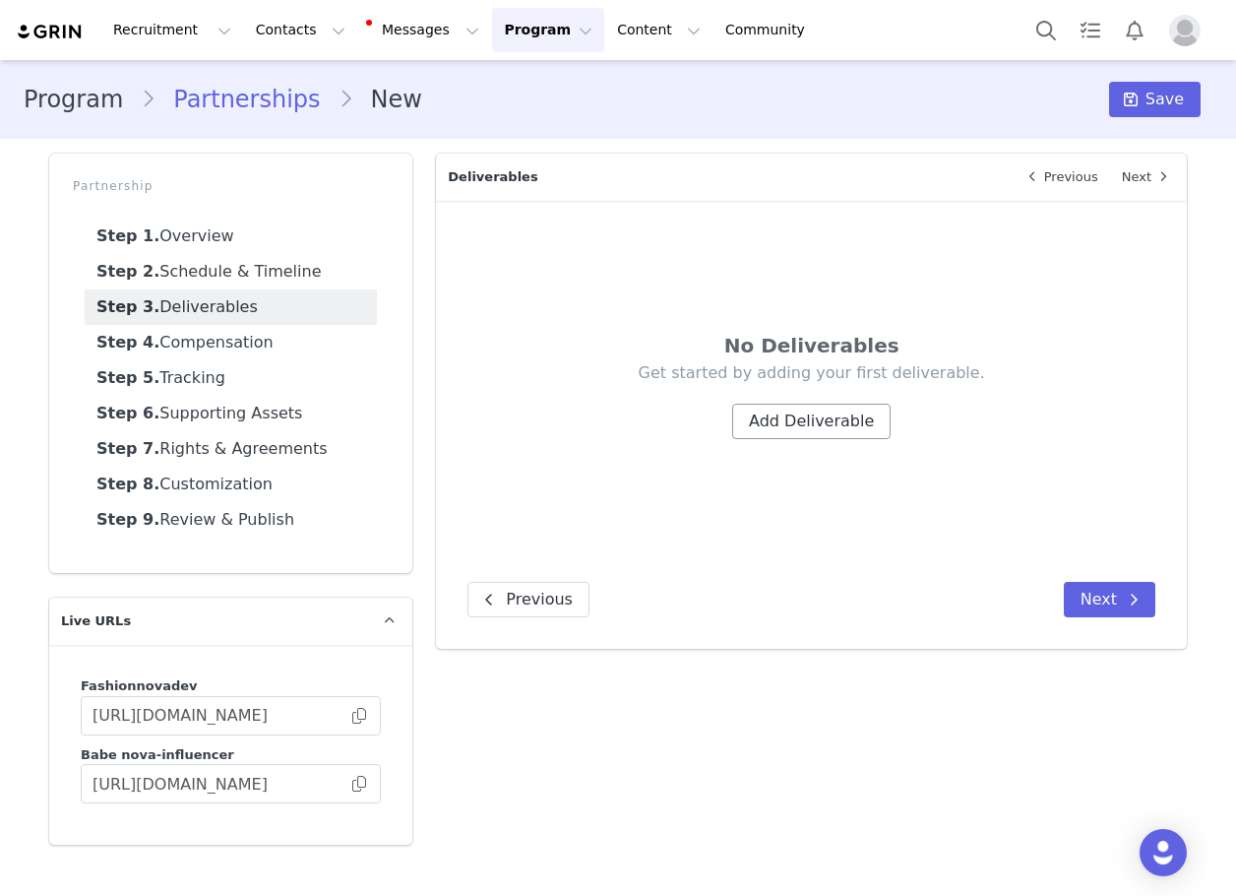
drag, startPoint x: 831, startPoint y: 394, endPoint x: 830, endPoint y: 427, distance: 33.5
click at [829, 408] on div "Get started by adding your first deliverable. Add Deliverable" at bounding box center [812, 400] width 570 height 77
click at [830, 427] on button "Add Deliverable" at bounding box center [811, 421] width 158 height 35
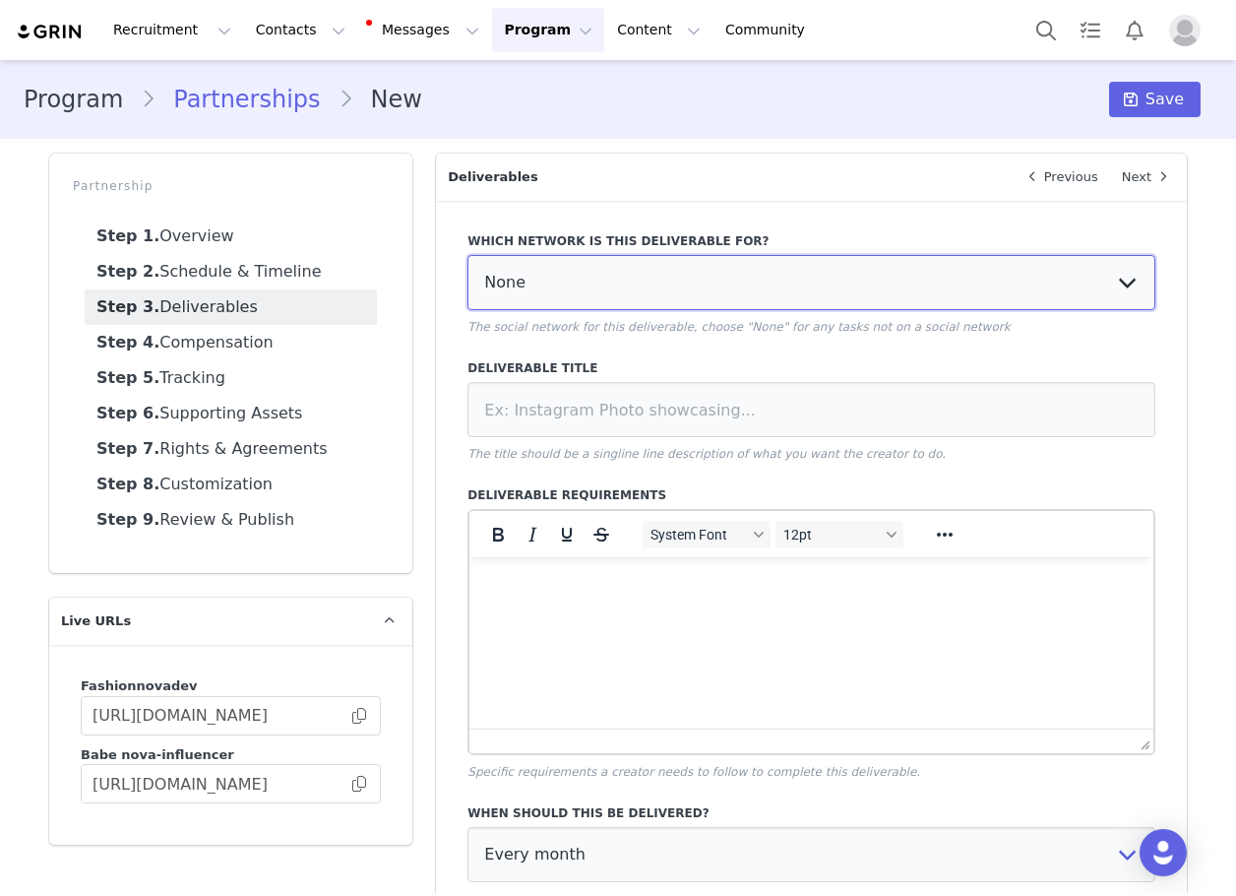
drag, startPoint x: 600, startPoint y: 259, endPoint x: 577, endPoint y: 303, distance: 50.2
click at [599, 261] on select "None YouTube Twitter Instagram Facebook Twitch TikTok Pinterest" at bounding box center [812, 282] width 688 height 55
select select "5"
click at [468, 255] on select "None YouTube Twitter Instagram Facebook Twitch TikTok Pinterest" at bounding box center [812, 282] width 688 height 55
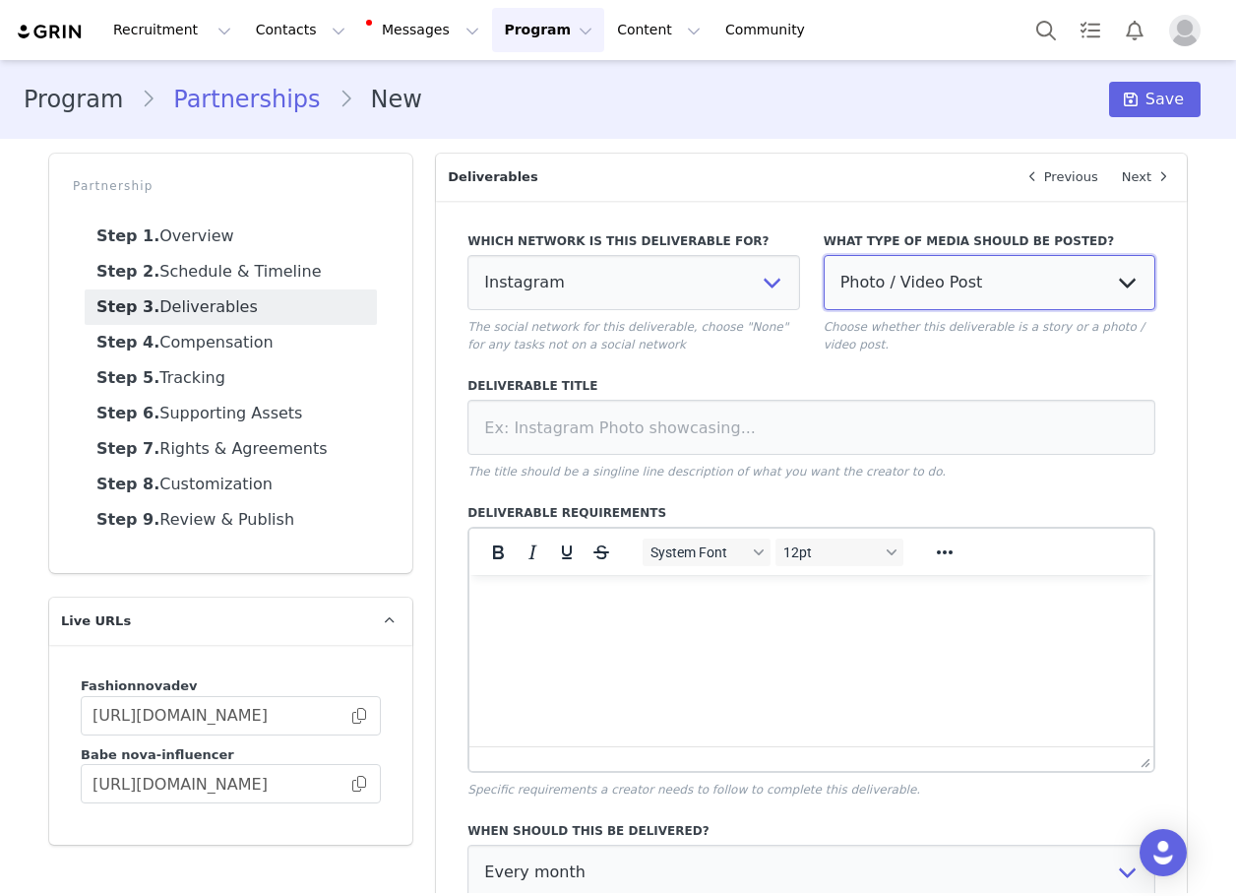
click at [885, 292] on select "Photo / Video Post Story Text in Bio Highlight Reel" at bounding box center [990, 282] width 332 height 55
select select
click at [824, 255] on select "Photo / Video Post Story Text in Bio Highlight Reel" at bounding box center [990, 282] width 332 height 55
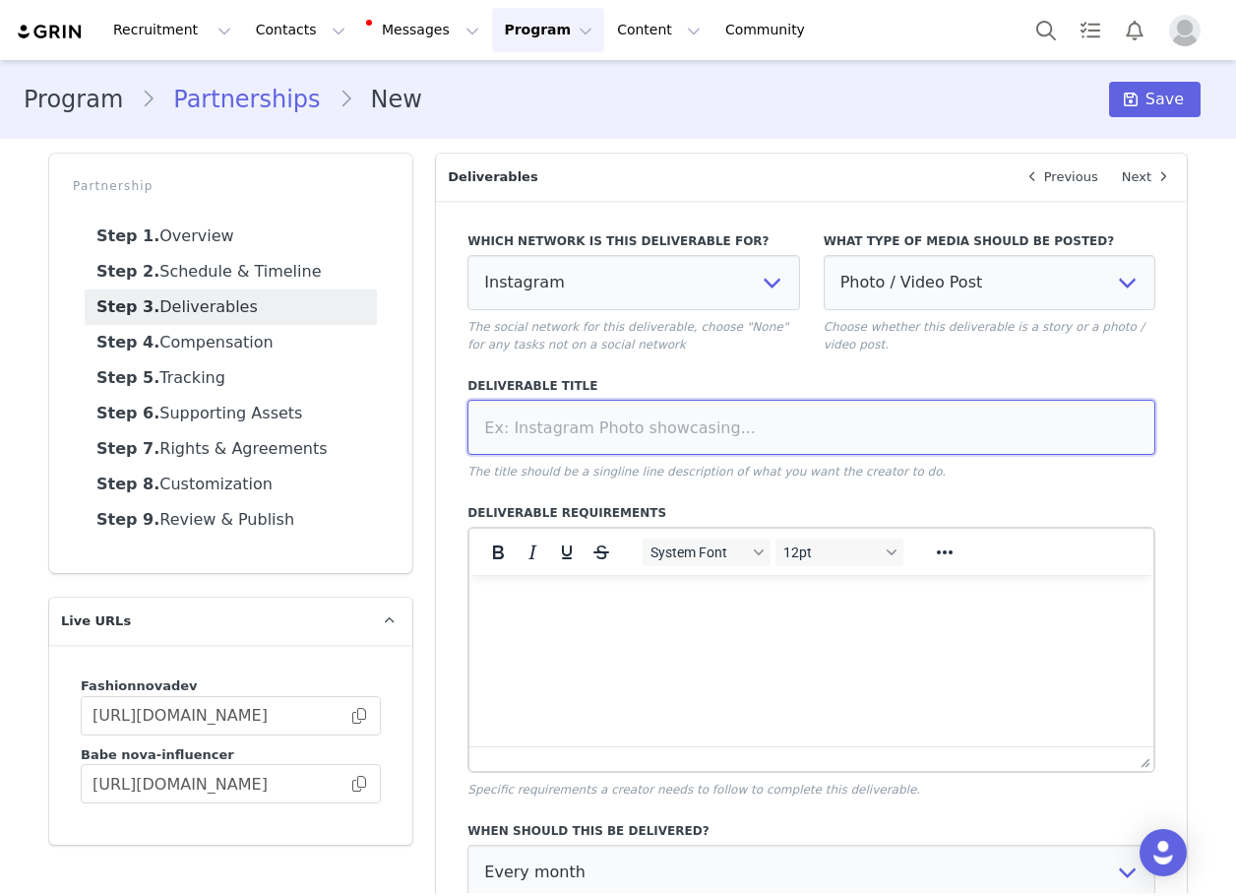
click at [809, 418] on input at bounding box center [812, 427] width 688 height 55
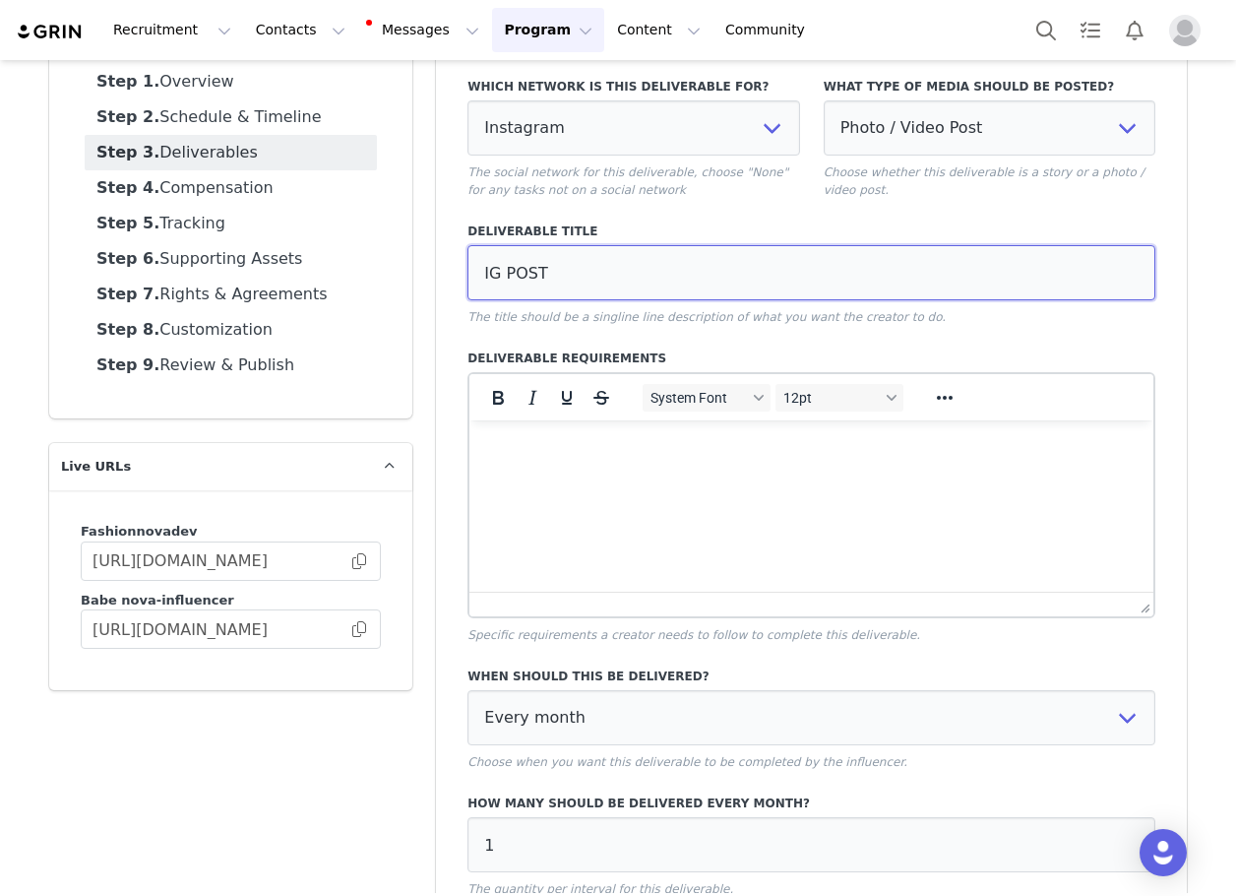
scroll to position [325, 0]
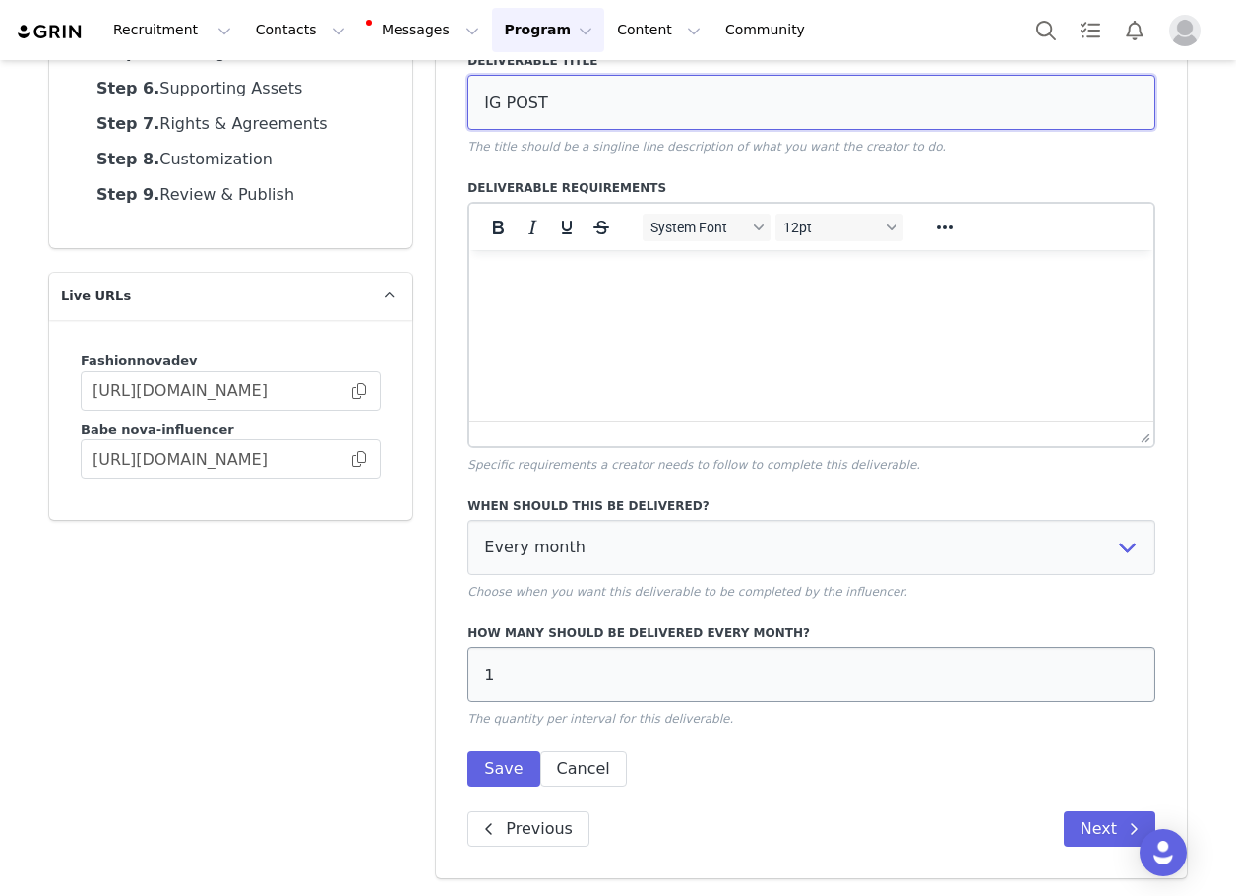
type input "IG POST"
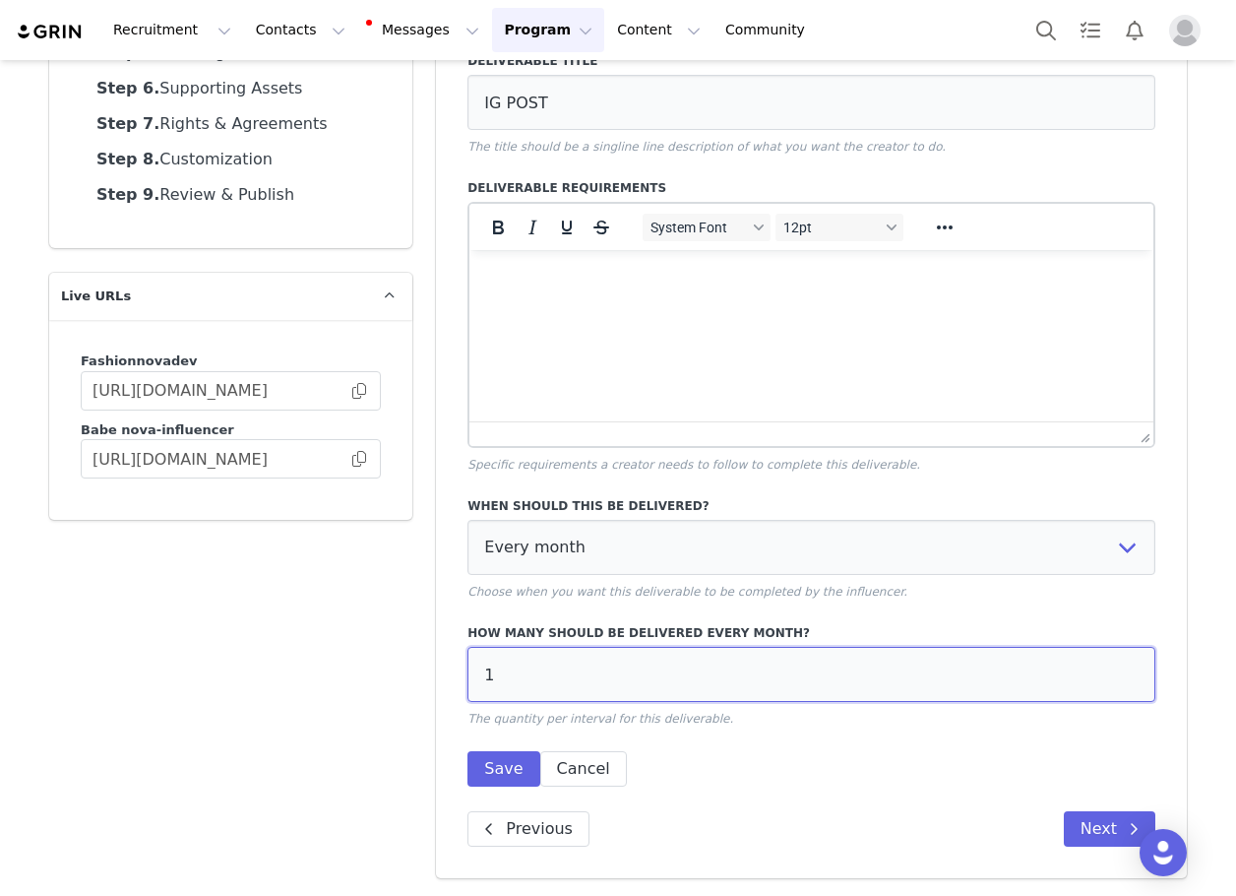
click at [554, 671] on input "1" at bounding box center [812, 674] width 688 height 55
type input "4"
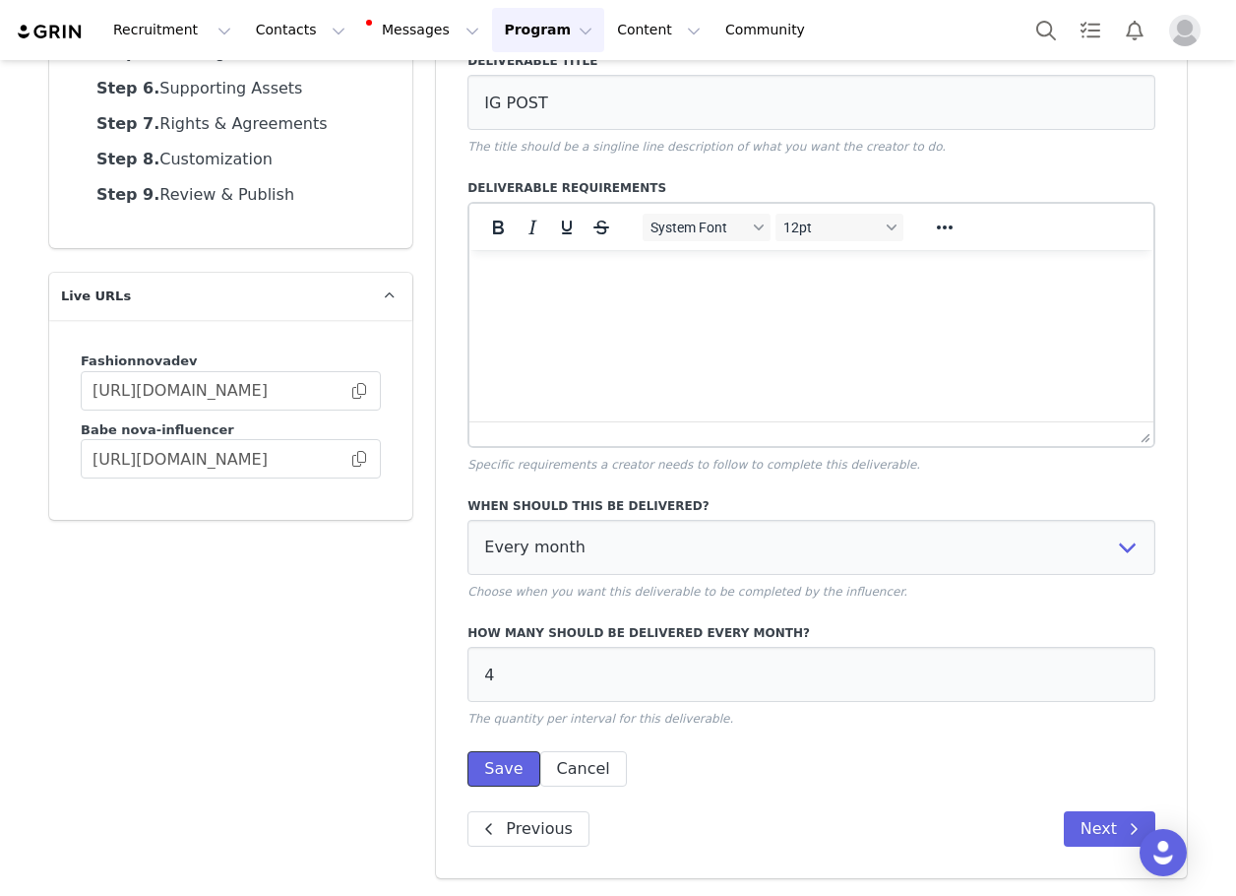
click at [476, 771] on button "Save" at bounding box center [504, 768] width 72 height 35
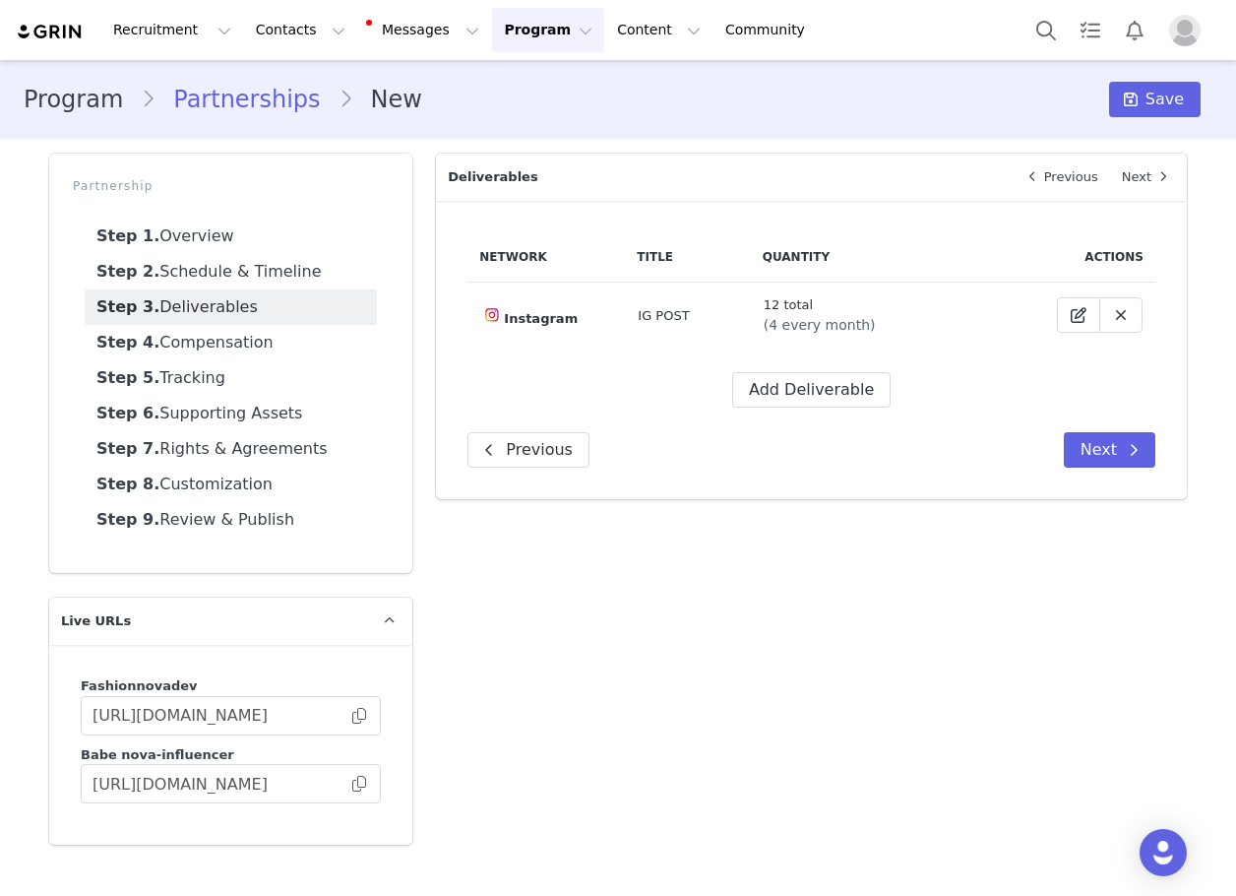
scroll to position [0, 0]
click at [814, 386] on button "Add Deliverable" at bounding box center [811, 389] width 158 height 35
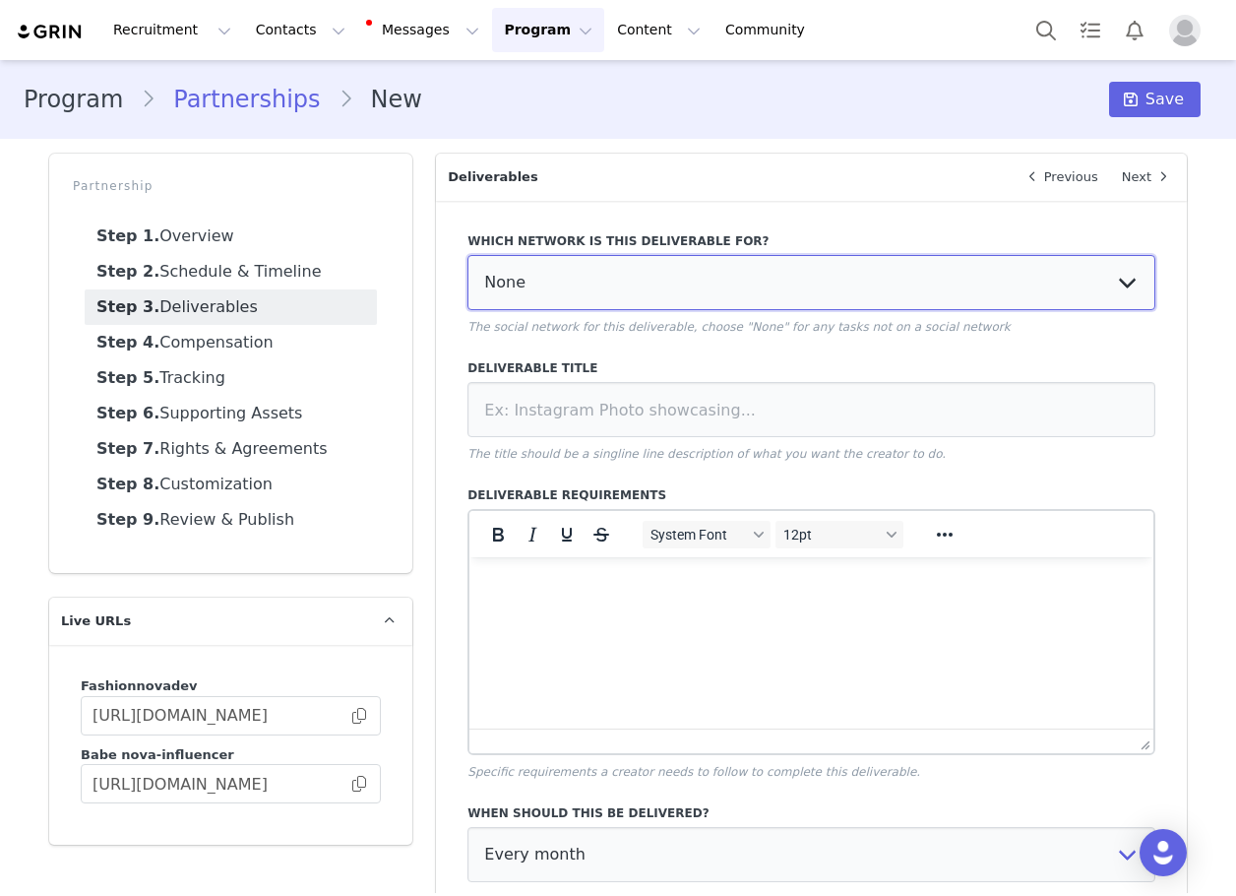
drag, startPoint x: 502, startPoint y: 260, endPoint x: 503, endPoint y: 307, distance: 47.3
click at [503, 262] on select "None YouTube Twitter Instagram Facebook Twitch TikTok Pinterest" at bounding box center [812, 282] width 688 height 55
select select "5"
click at [468, 255] on select "None YouTube Twitter Instagram Facebook Twitch TikTok Pinterest" at bounding box center [812, 282] width 688 height 55
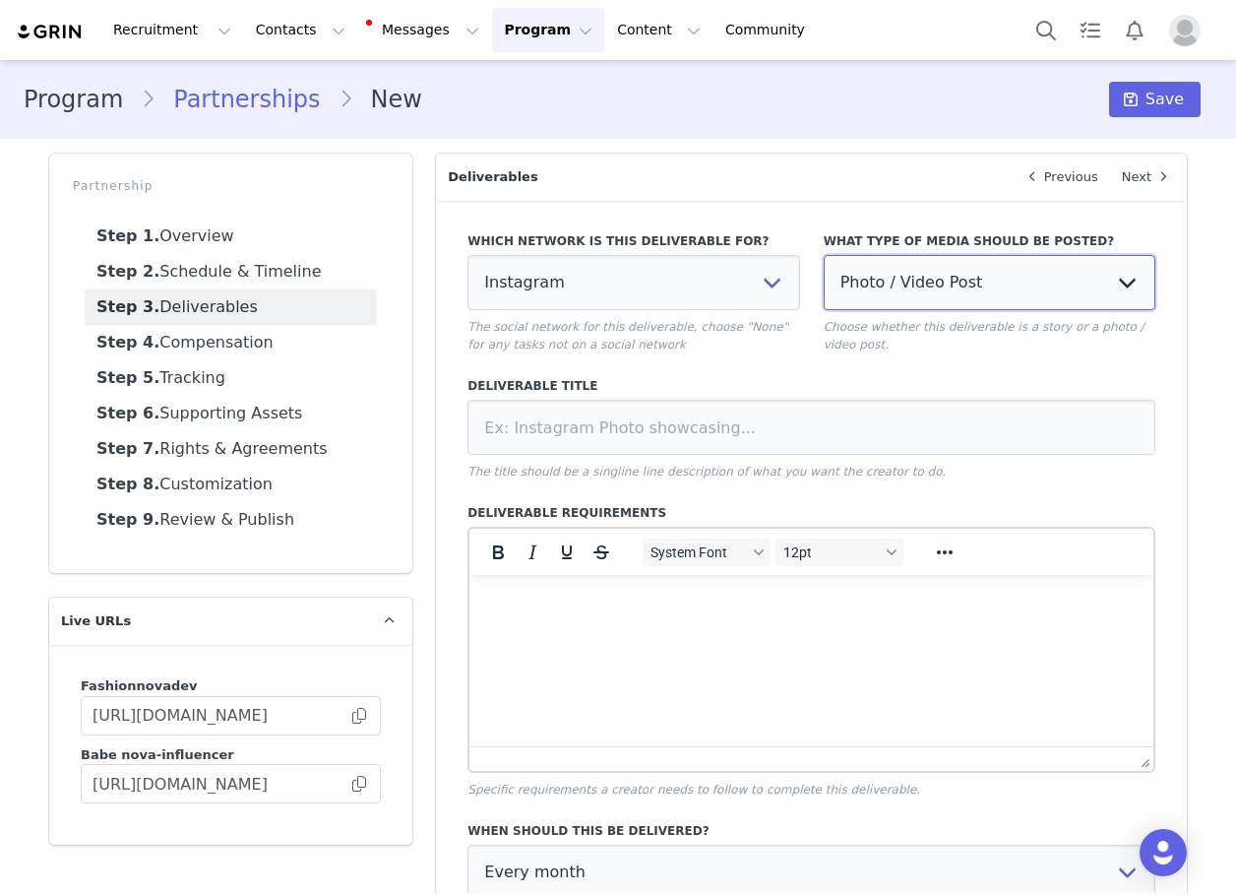
click at [869, 279] on select "Photo / Video Post Story Text in Bio Highlight Reel" at bounding box center [990, 282] width 332 height 55
select select "story"
click at [824, 255] on select "Photo / Video Post Story Text in Bio Highlight Reel" at bounding box center [990, 282] width 332 height 55
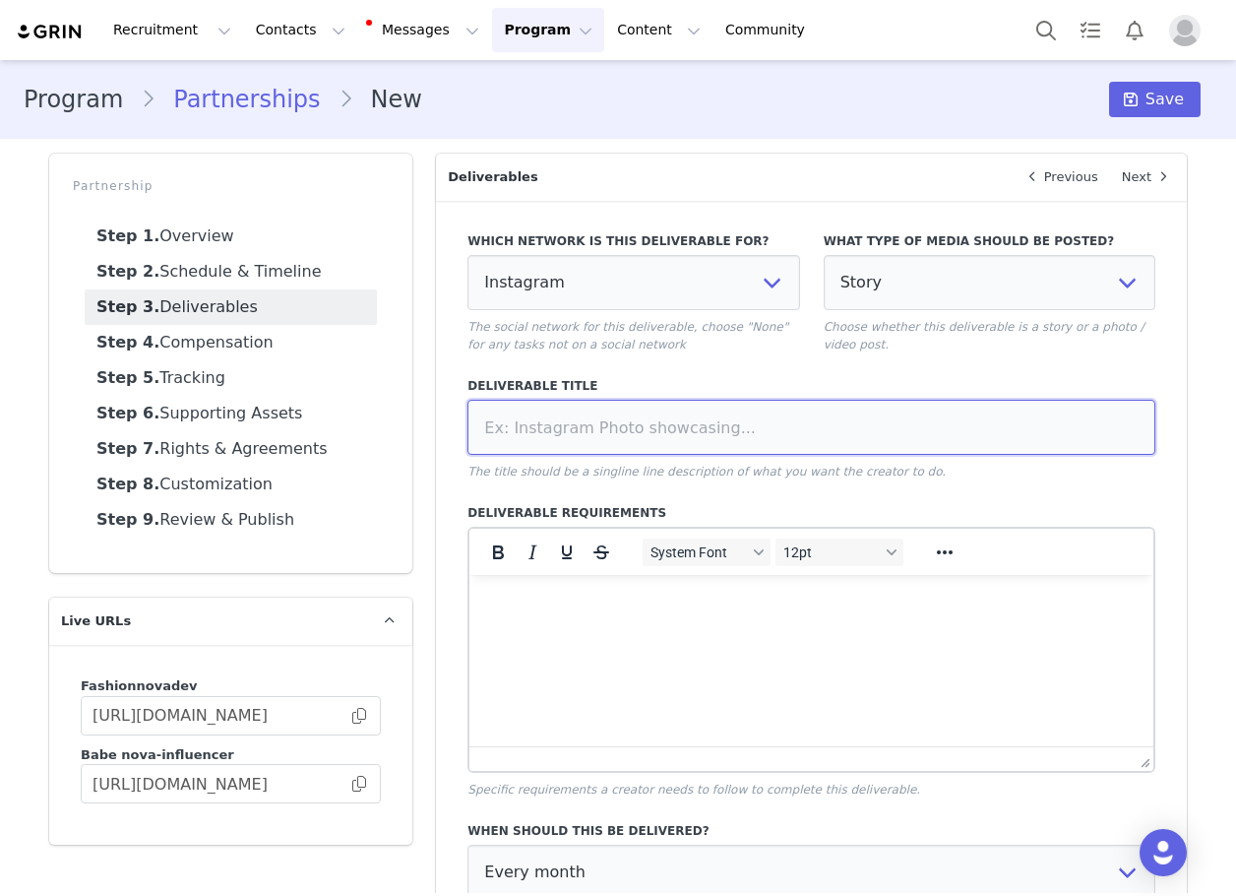
click at [830, 412] on input at bounding box center [812, 427] width 688 height 55
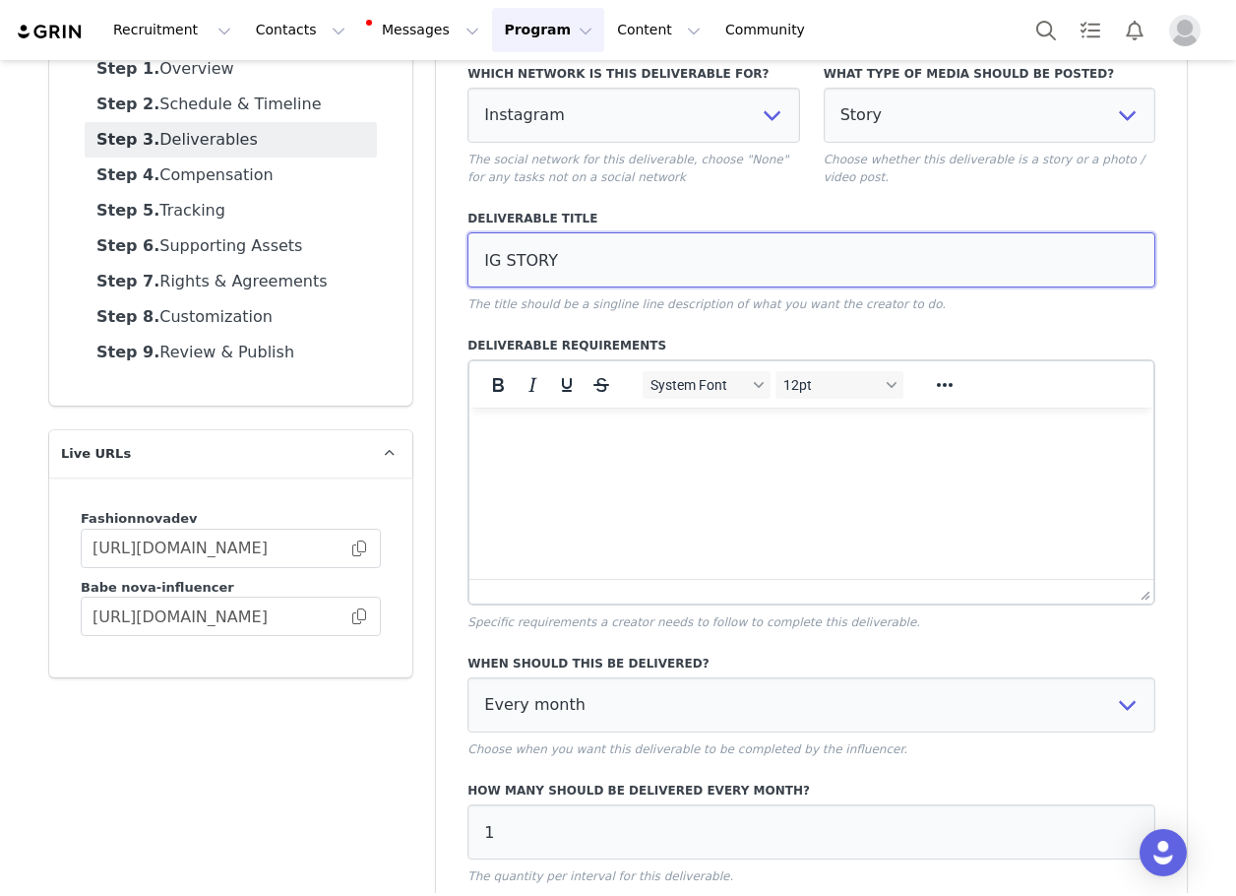
scroll to position [325, 0]
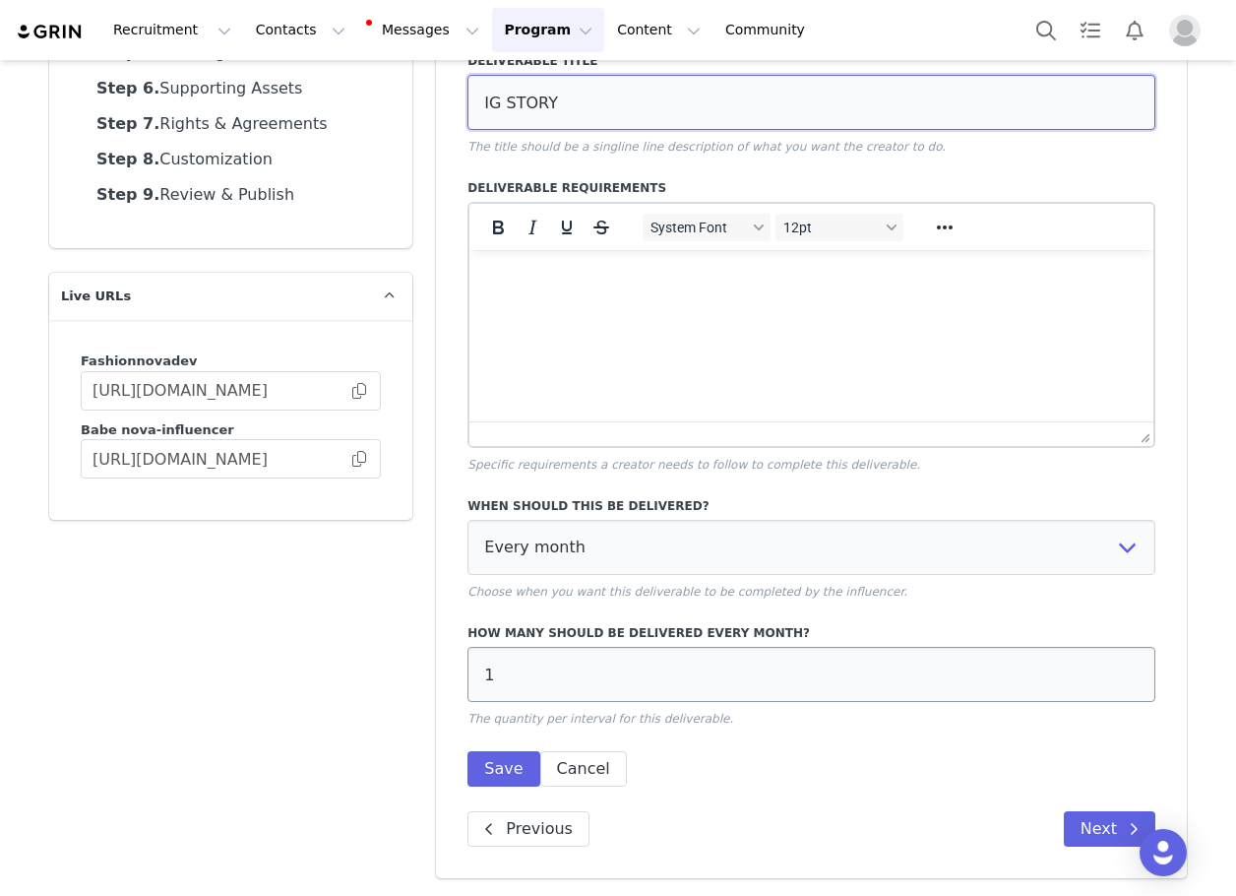
type input "IG STORY"
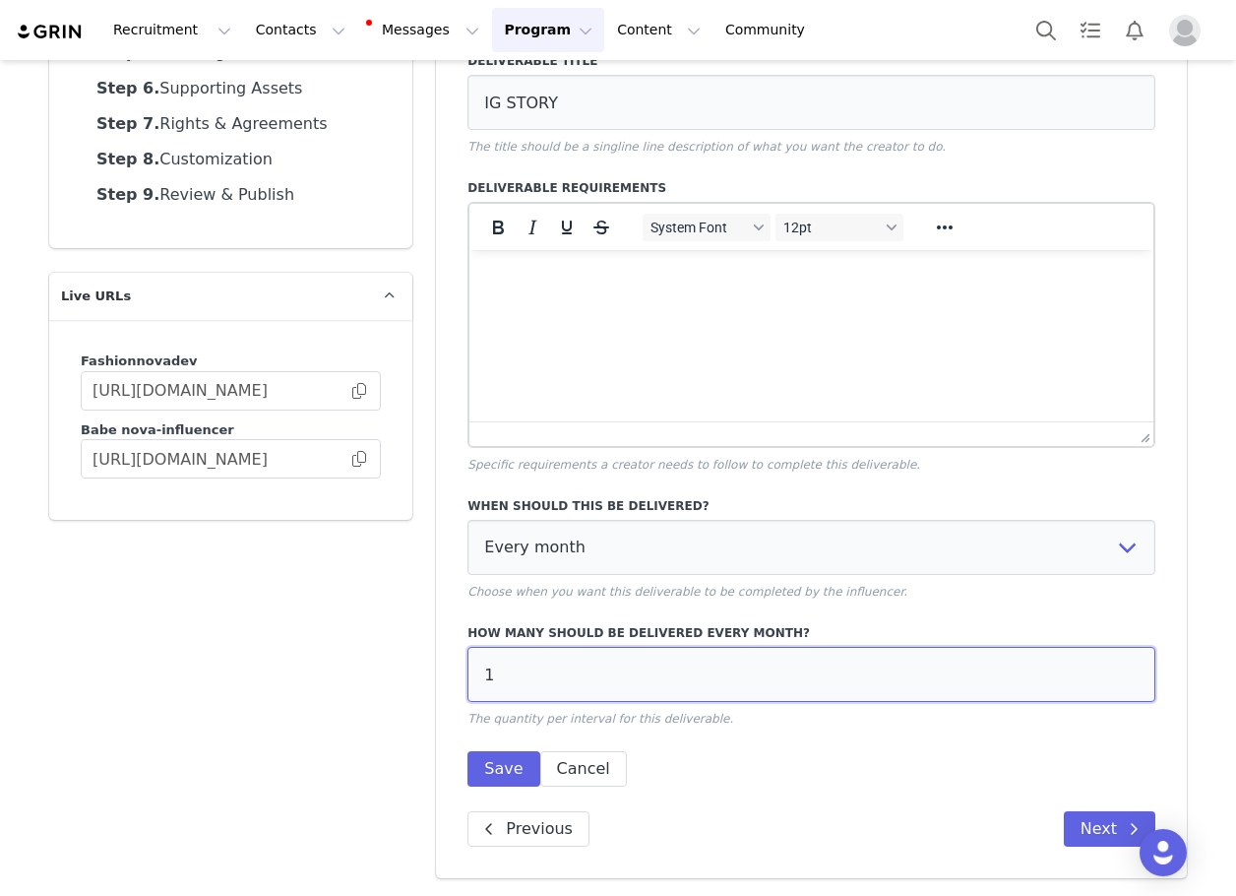
click at [594, 687] on input "1" at bounding box center [812, 674] width 688 height 55
type input "2"
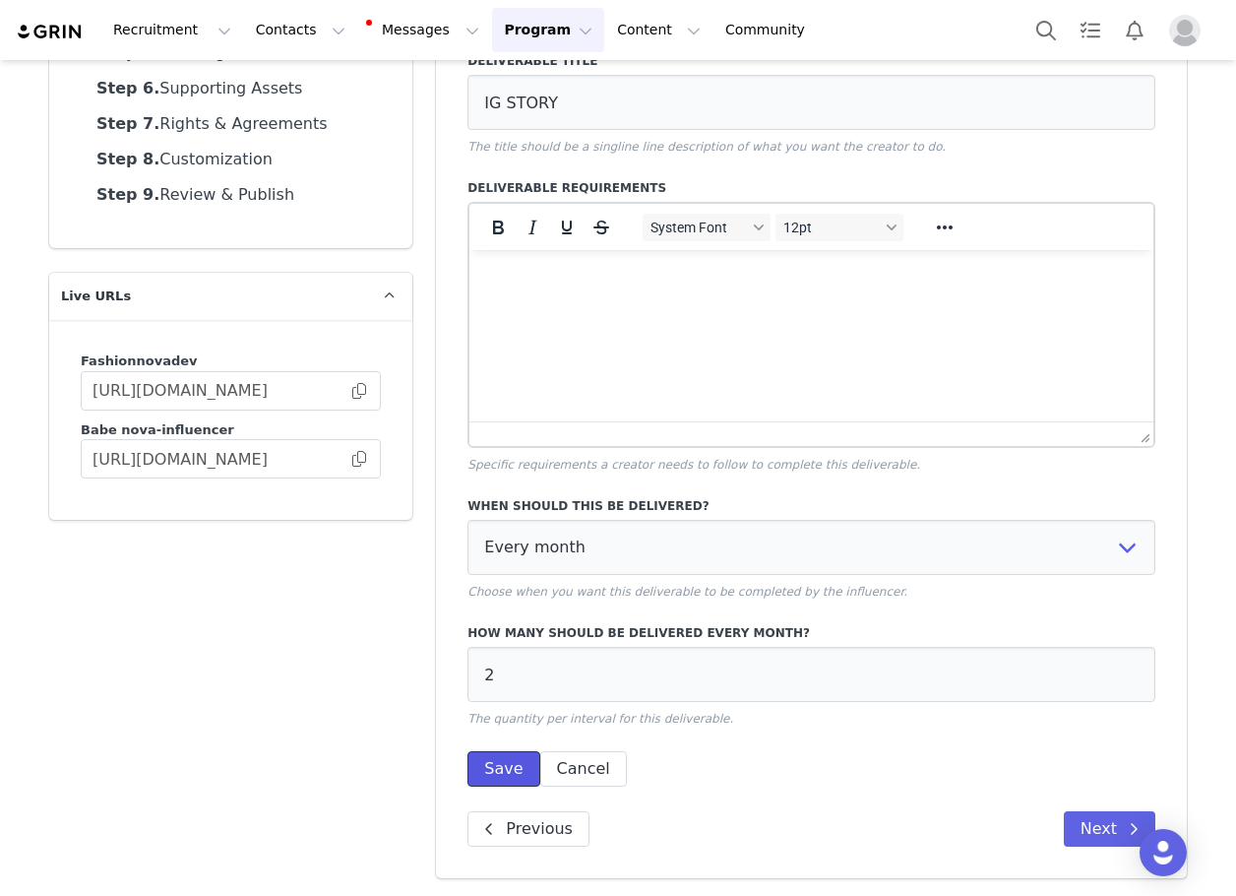
click at [510, 765] on button "Save" at bounding box center [504, 768] width 72 height 35
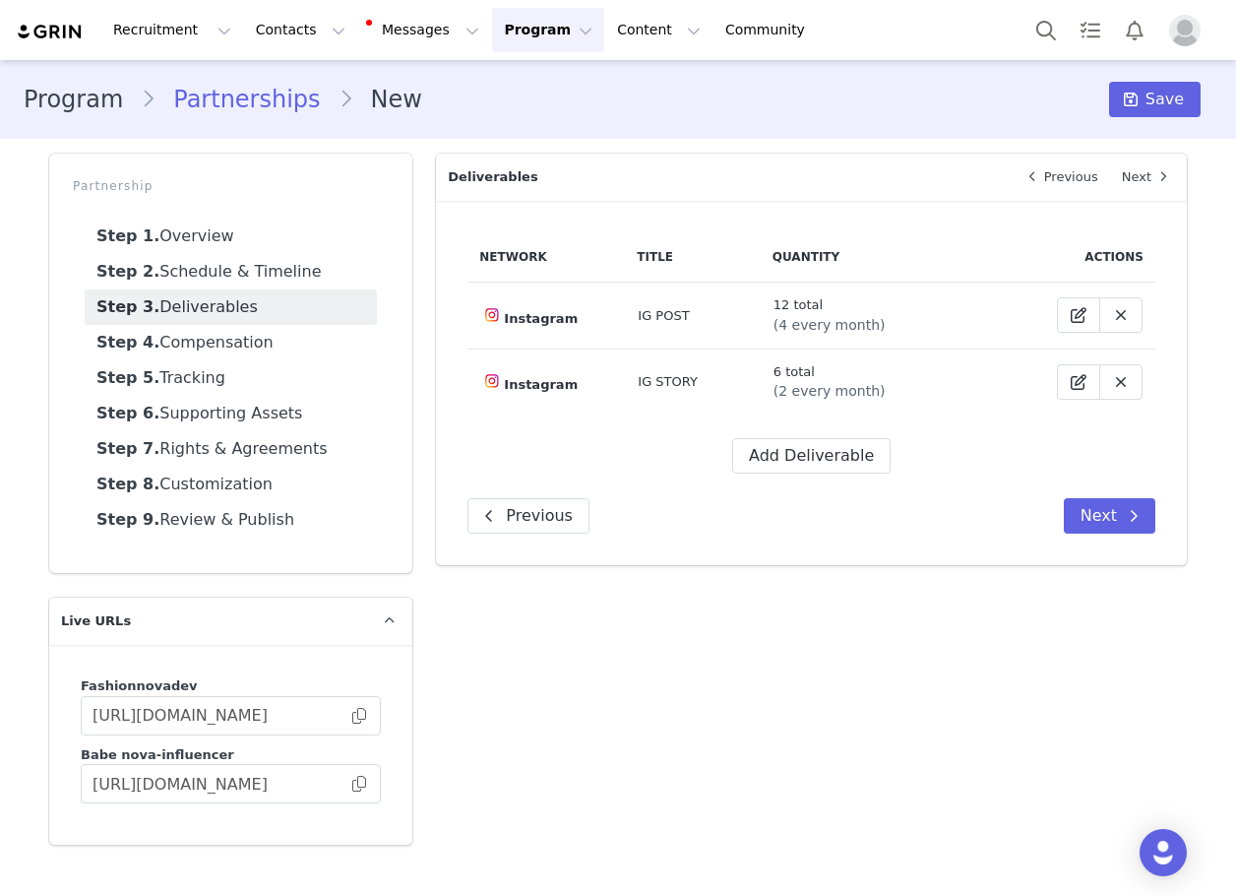
scroll to position [0, 0]
click at [790, 443] on button "Add Deliverable" at bounding box center [811, 455] width 158 height 35
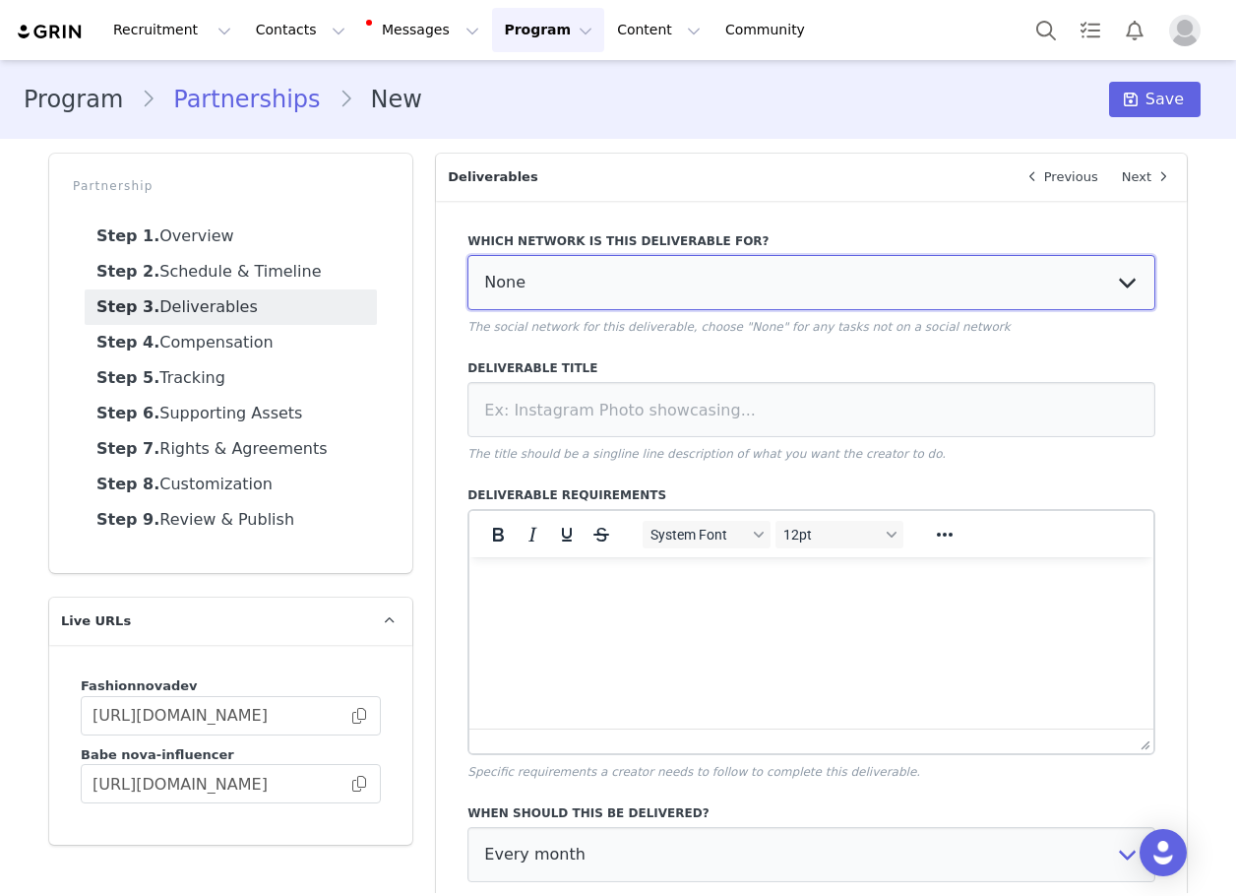
click at [582, 265] on select "None YouTube Twitter Instagram Facebook Twitch TikTok Pinterest" at bounding box center [812, 282] width 688 height 55
select select "5"
click at [468, 255] on select "None YouTube Twitter Instagram Facebook Twitch TikTok Pinterest" at bounding box center [812, 282] width 688 height 55
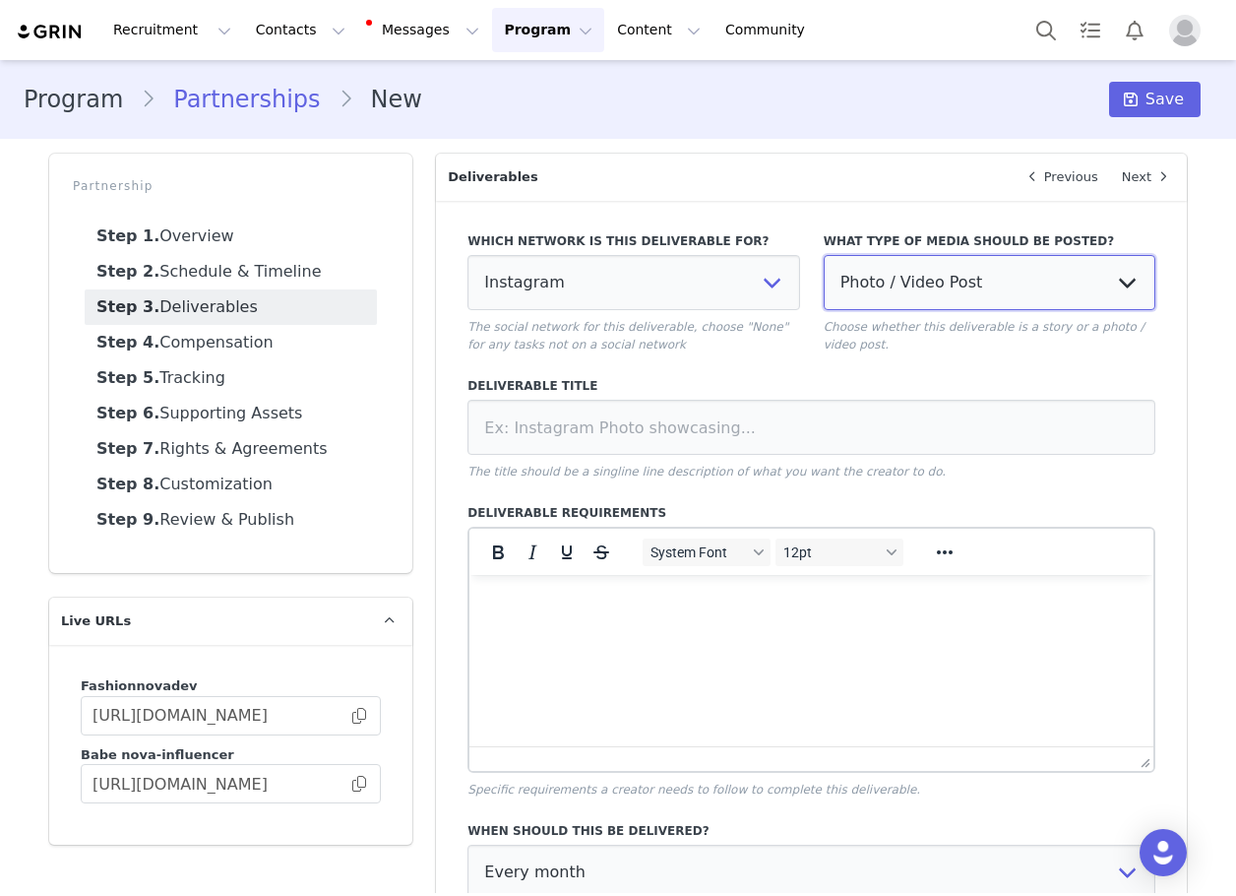
click at [942, 268] on select "Photo / Video Post Story Text in Bio Highlight Reel" at bounding box center [990, 282] width 332 height 55
select select "bio"
click at [824, 255] on select "Photo / Video Post Story Text in Bio Highlight Reel" at bounding box center [990, 282] width 332 height 55
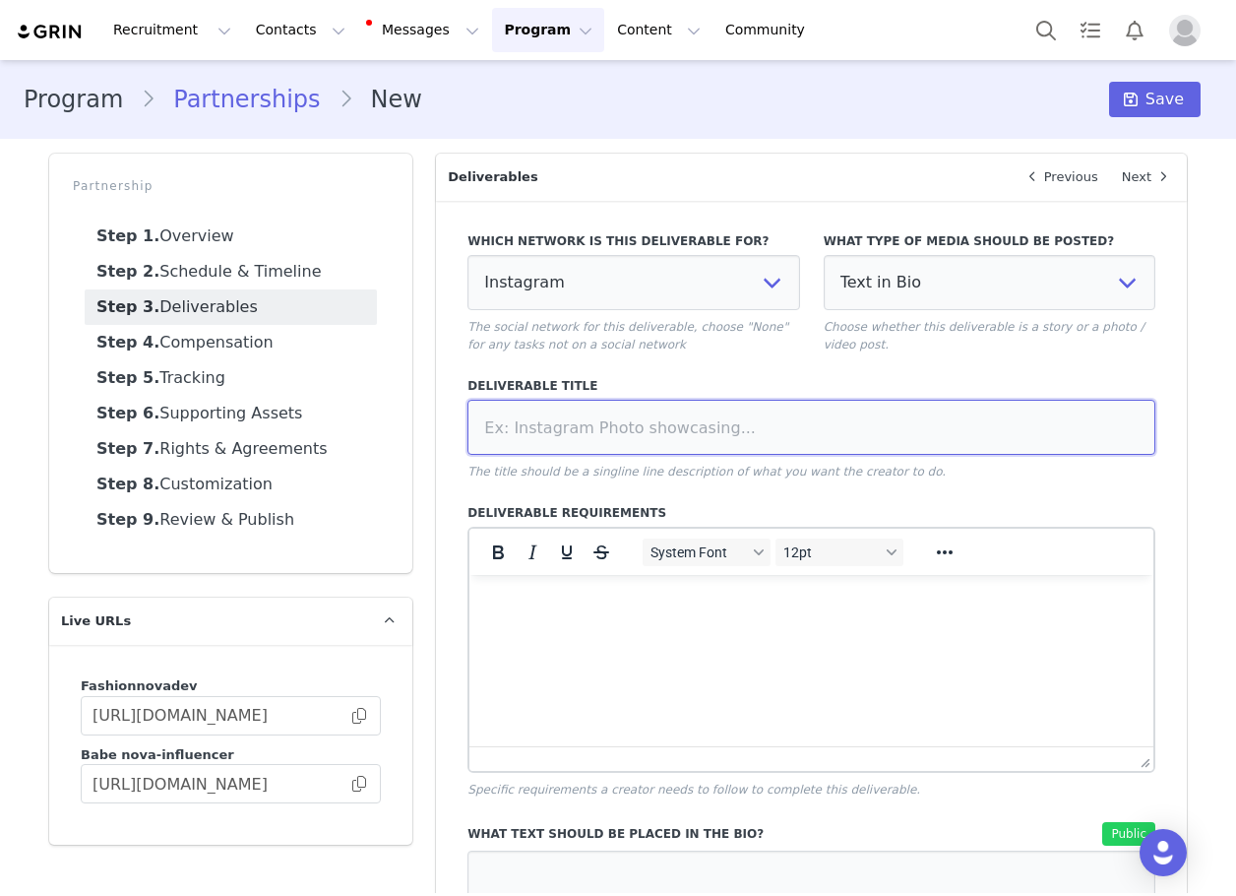
click at [838, 425] on input at bounding box center [812, 427] width 688 height 55
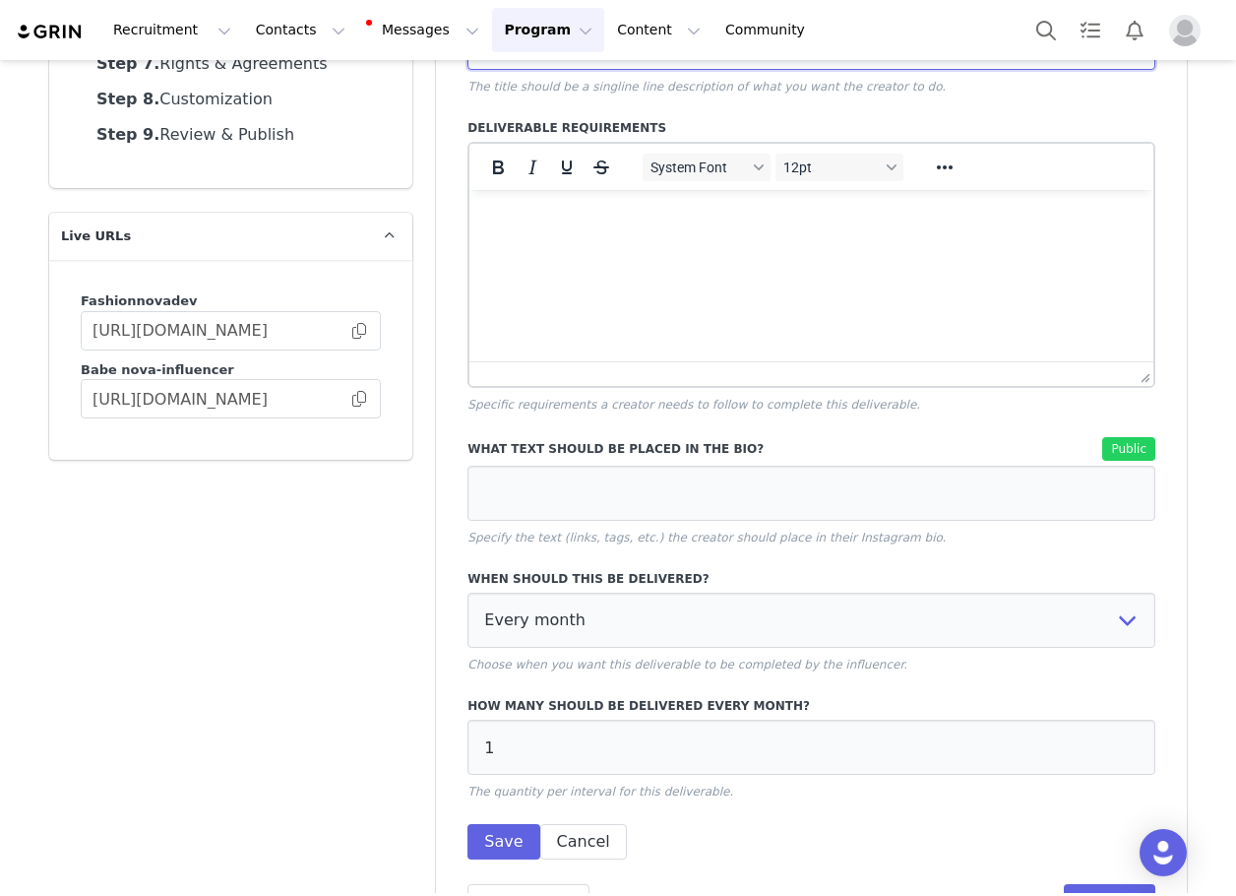
scroll to position [394, 0]
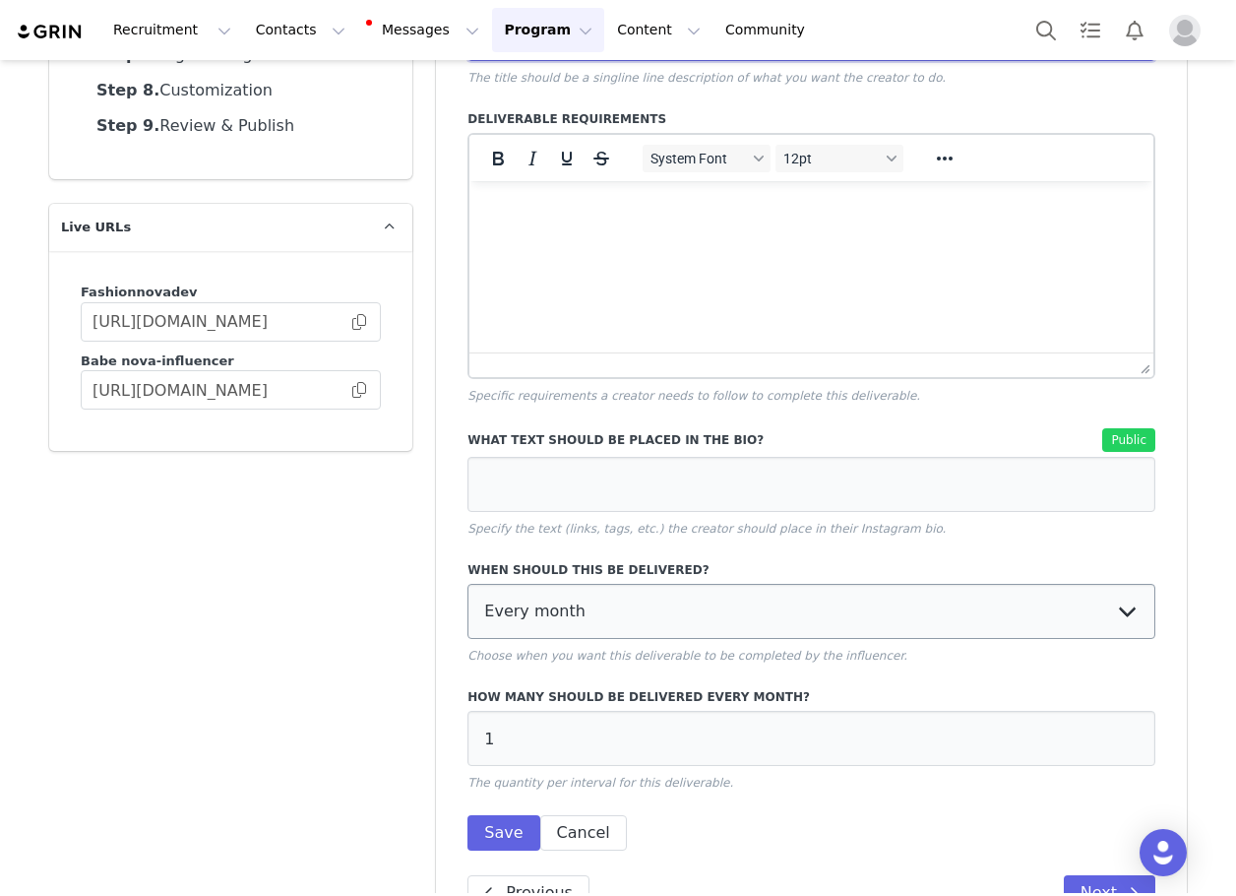
type input "TAG IN BIO"
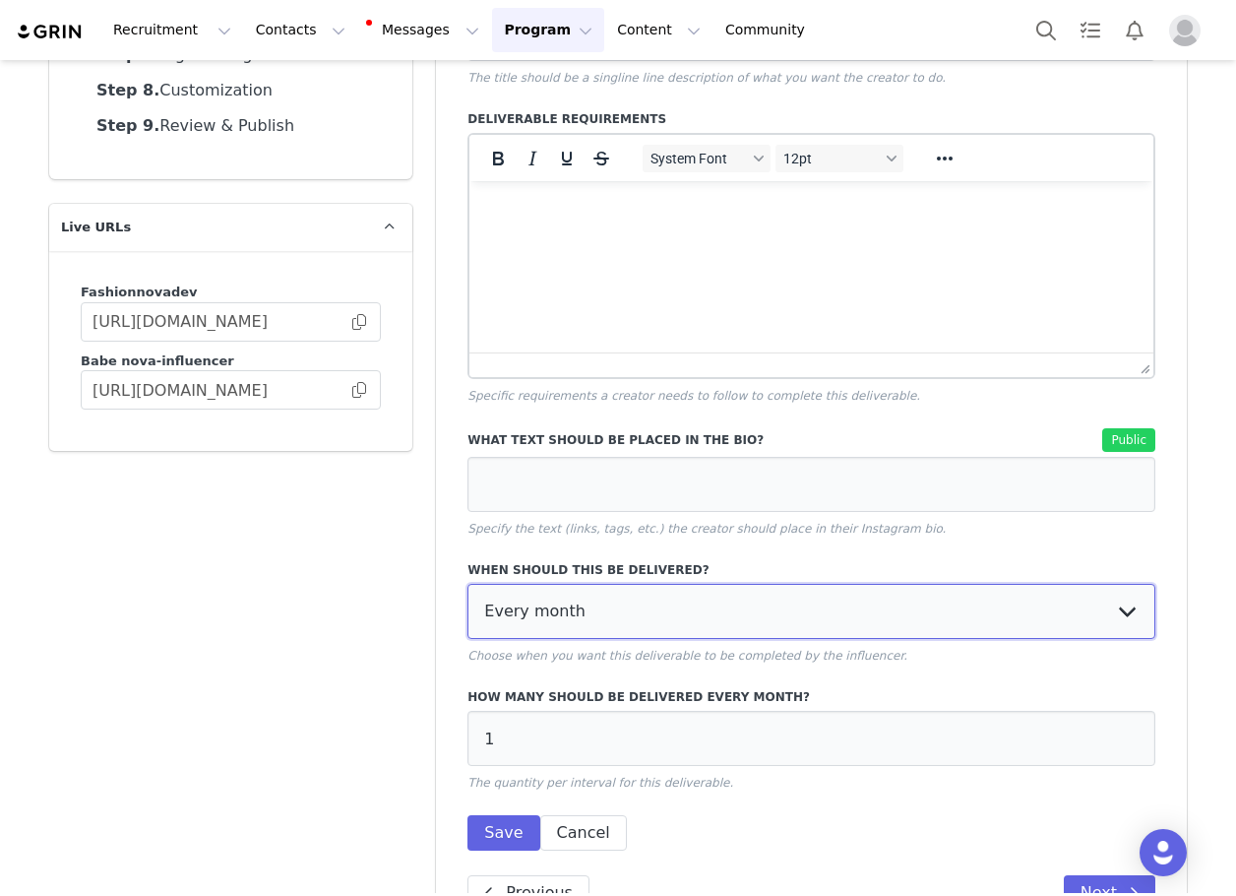
drag, startPoint x: 605, startPoint y: 608, endPoint x: 568, endPoint y: 635, distance: 45.9
click at [594, 610] on select "Every month Every other month In specific months Throughout partnership" at bounding box center [812, 611] width 688 height 55
select select "throughout"
click at [468, 584] on select "Every month Every other month In specific months Throughout partnership" at bounding box center [812, 611] width 688 height 55
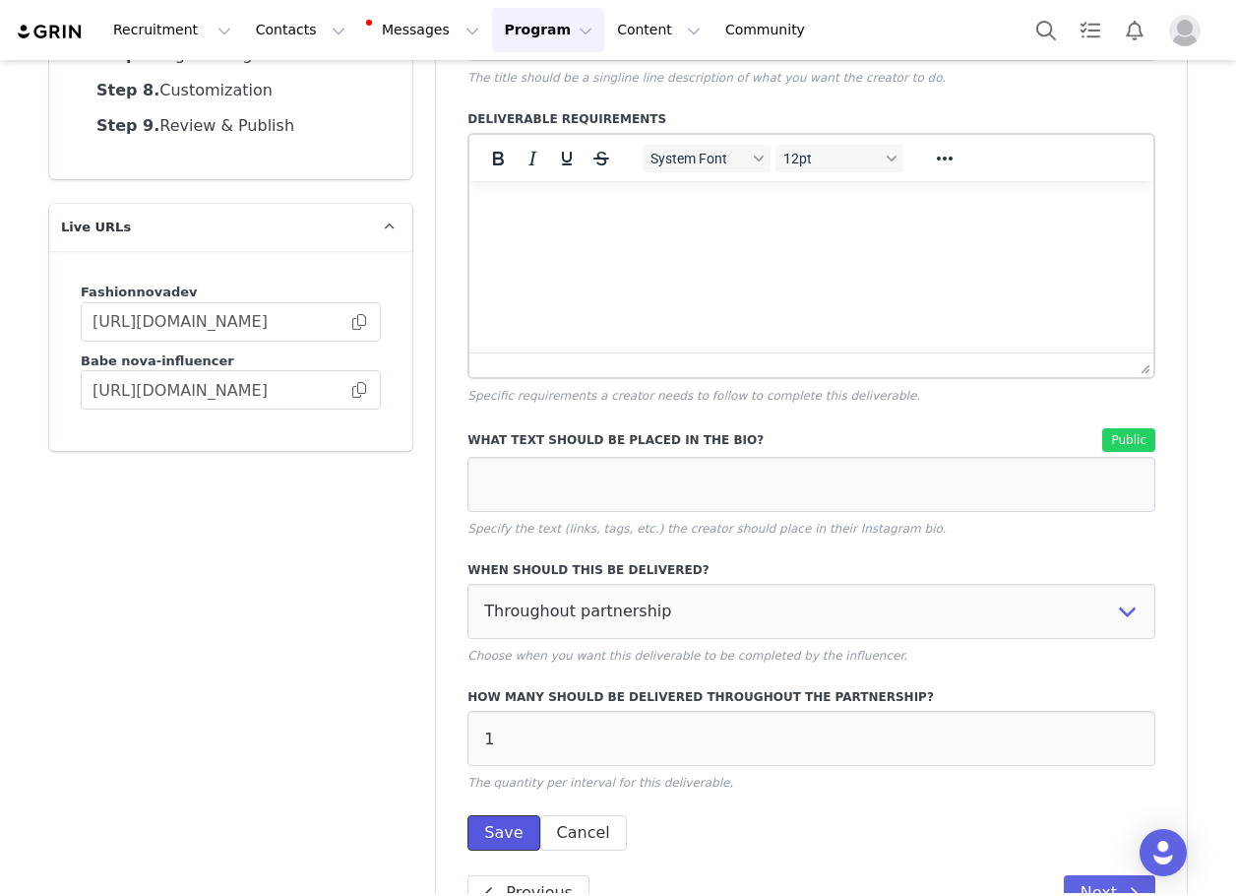
click at [504, 832] on button "Save" at bounding box center [504, 832] width 72 height 35
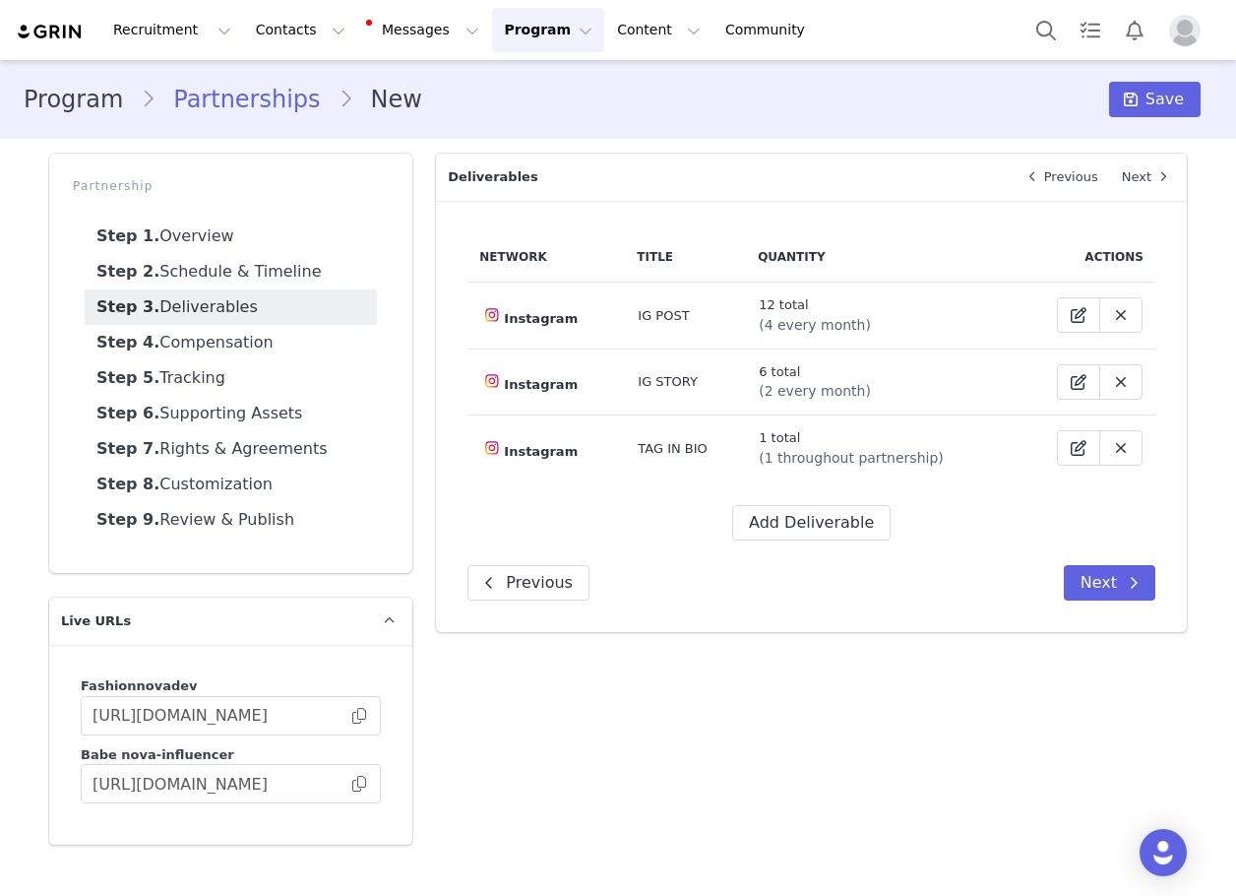
scroll to position [0, 0]
click at [828, 505] on button "Add Deliverable" at bounding box center [811, 522] width 158 height 35
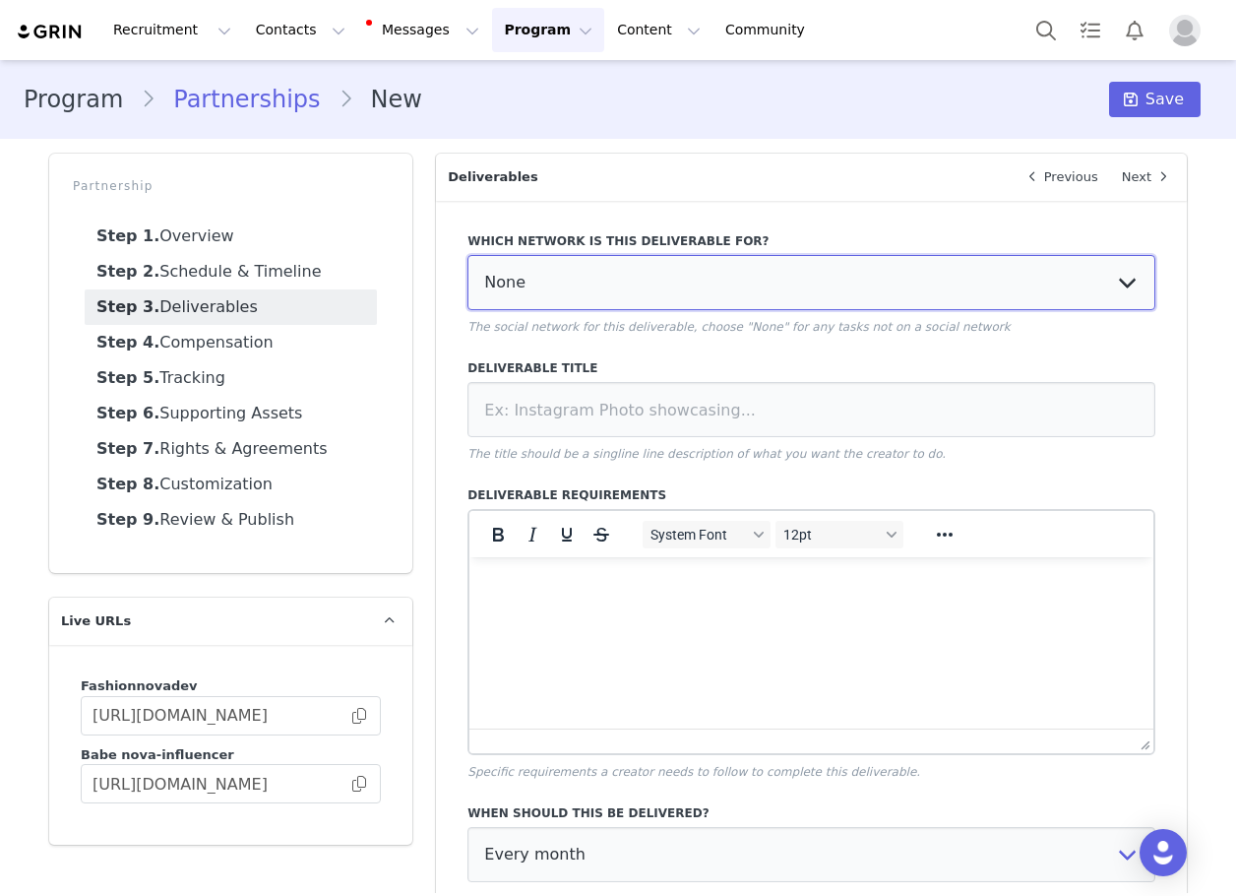
drag, startPoint x: 618, startPoint y: 279, endPoint x: 601, endPoint y: 307, distance: 33.1
click at [616, 282] on select "None YouTube Twitter Instagram Facebook Twitch TikTok Pinterest" at bounding box center [812, 282] width 688 height 55
select select "5"
click at [468, 255] on select "None YouTube Twitter Instagram Facebook Twitch TikTok Pinterest" at bounding box center [812, 282] width 688 height 55
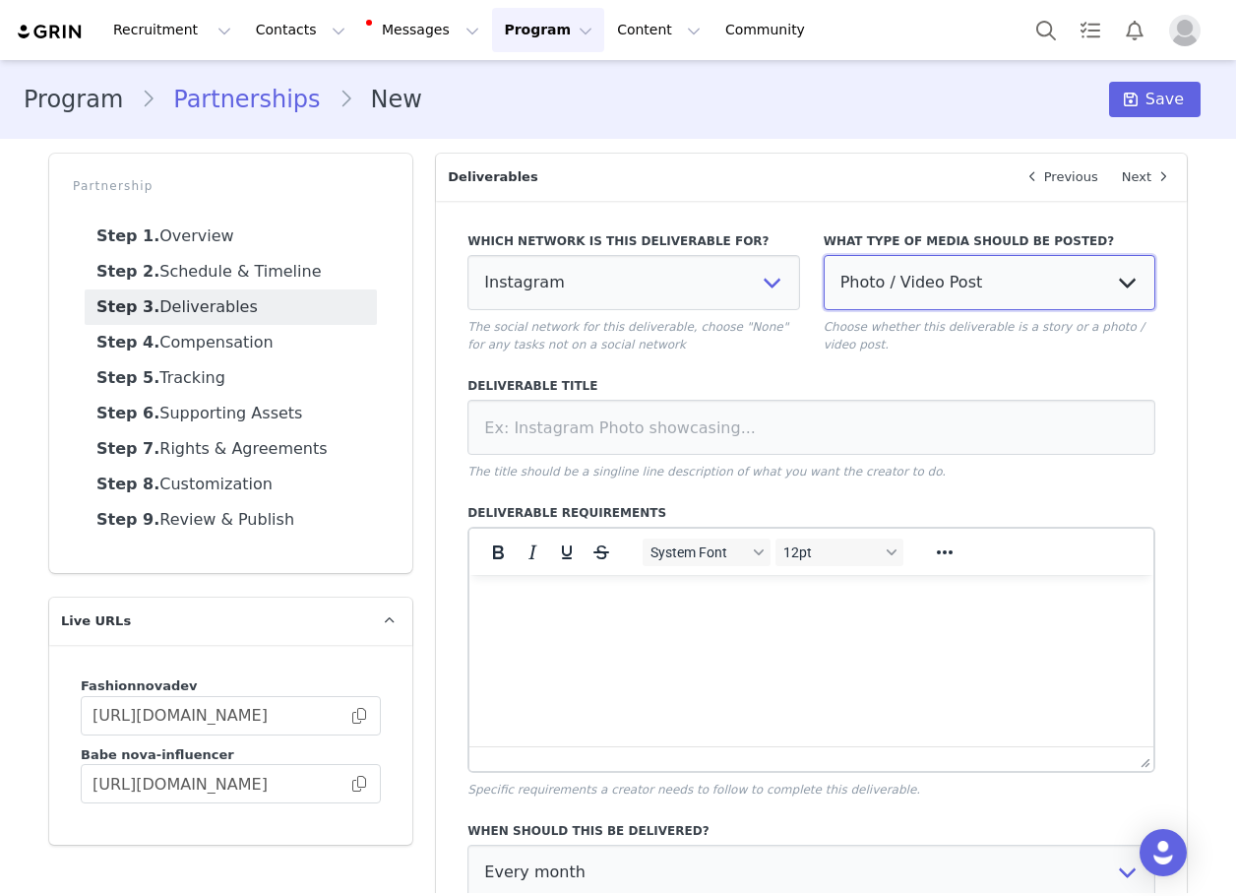
drag, startPoint x: 895, startPoint y: 290, endPoint x: 891, endPoint y: 307, distance: 17.2
click at [893, 291] on select "Photo / Video Post Story Text in Bio Highlight Reel" at bounding box center [990, 282] width 332 height 55
select select
click at [824, 255] on select "Photo / Video Post Story Text in Bio Highlight Reel" at bounding box center [990, 282] width 332 height 55
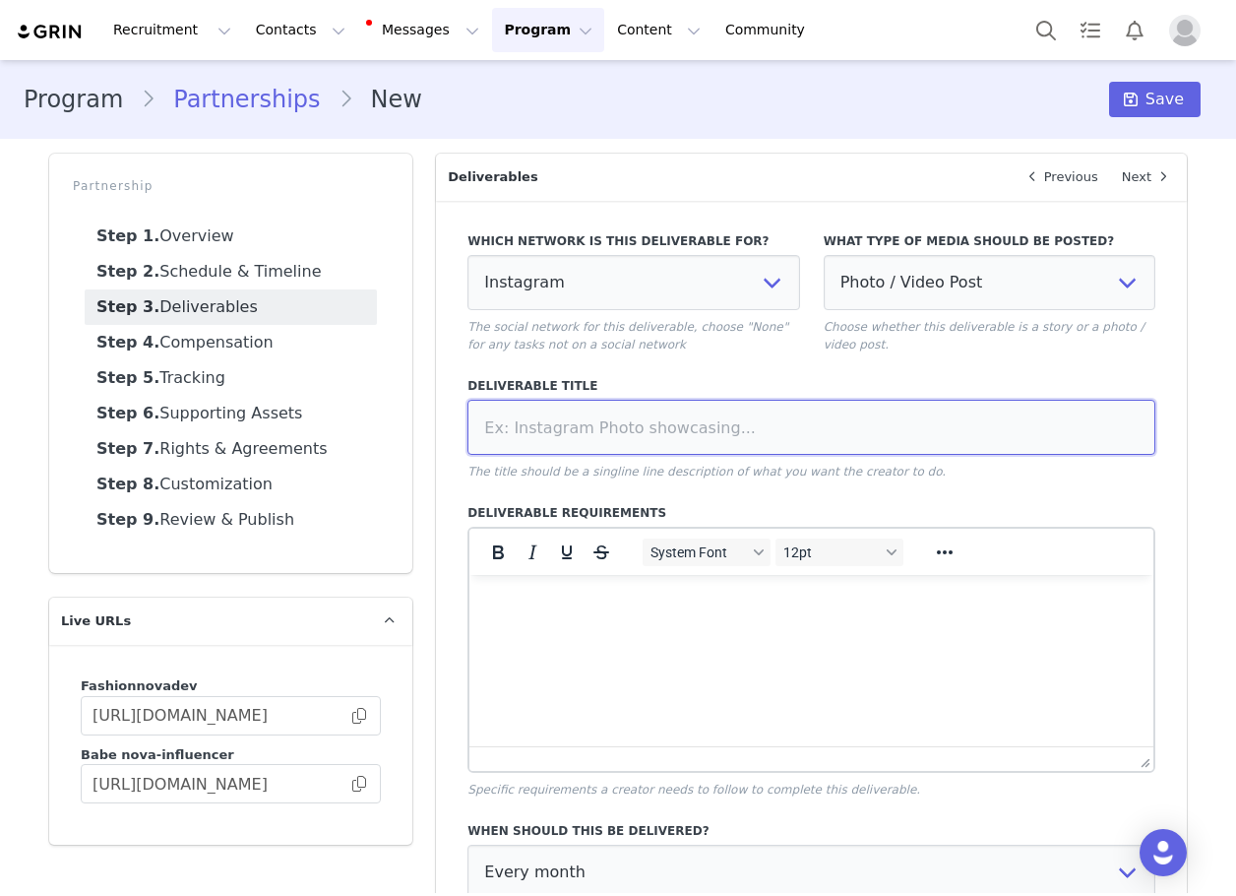
click at [824, 406] on input at bounding box center [812, 427] width 688 height 55
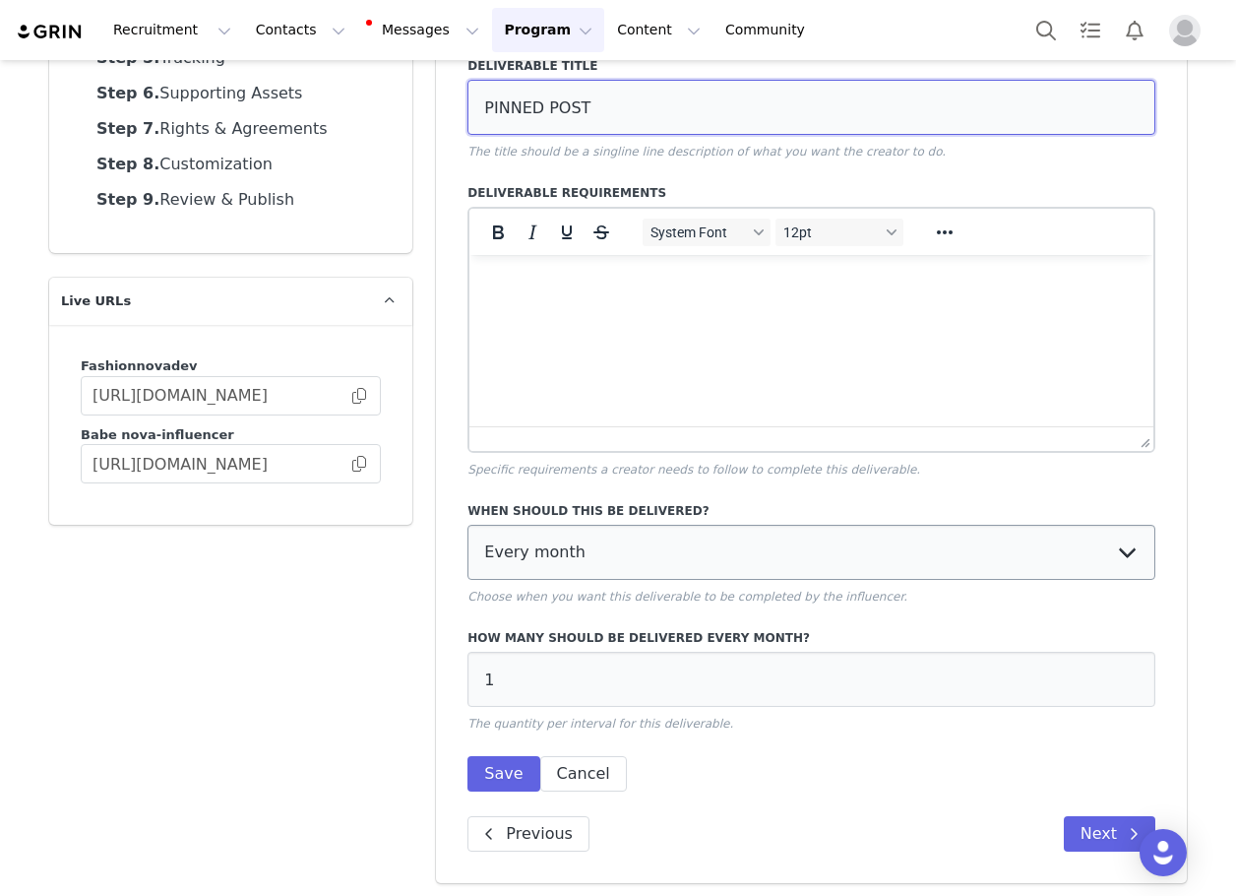
scroll to position [325, 0]
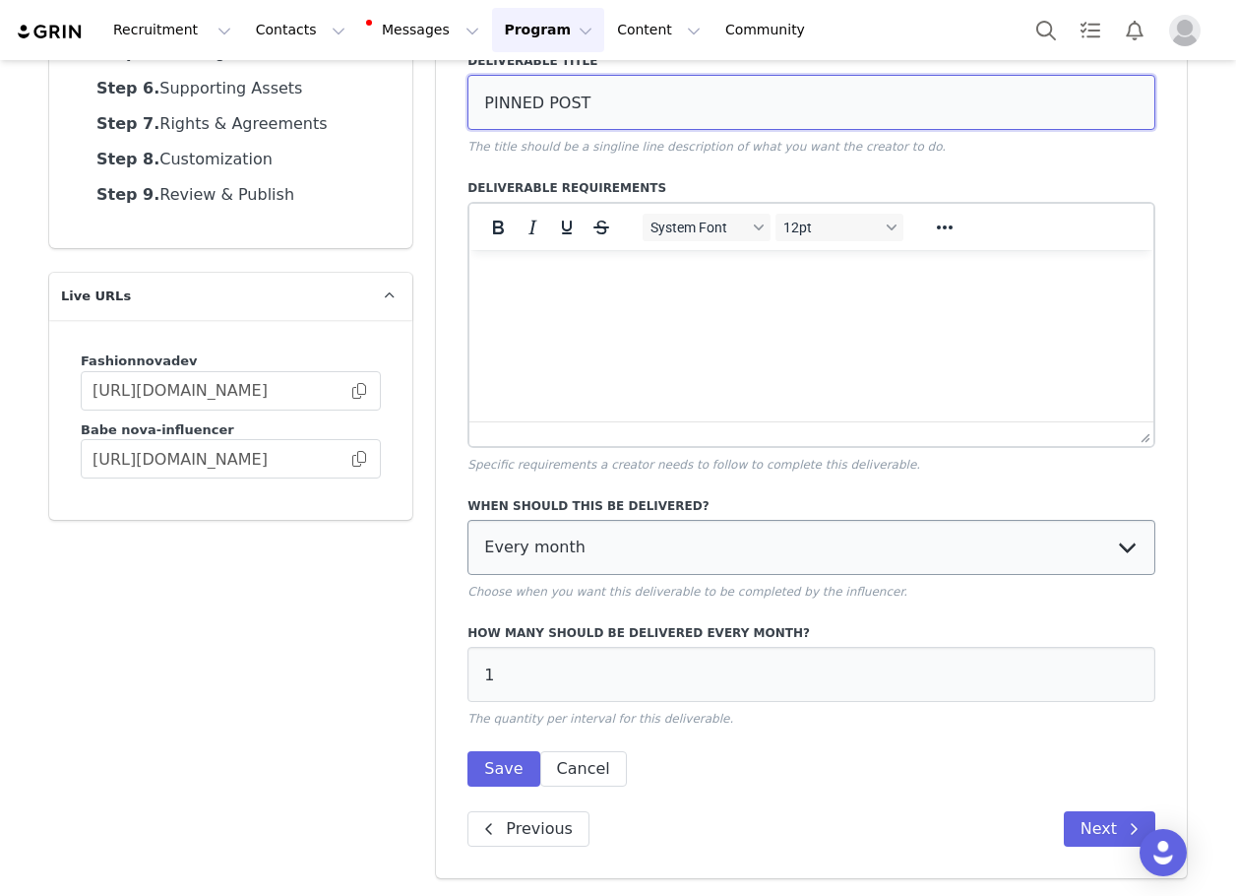
type input "PINNED POST"
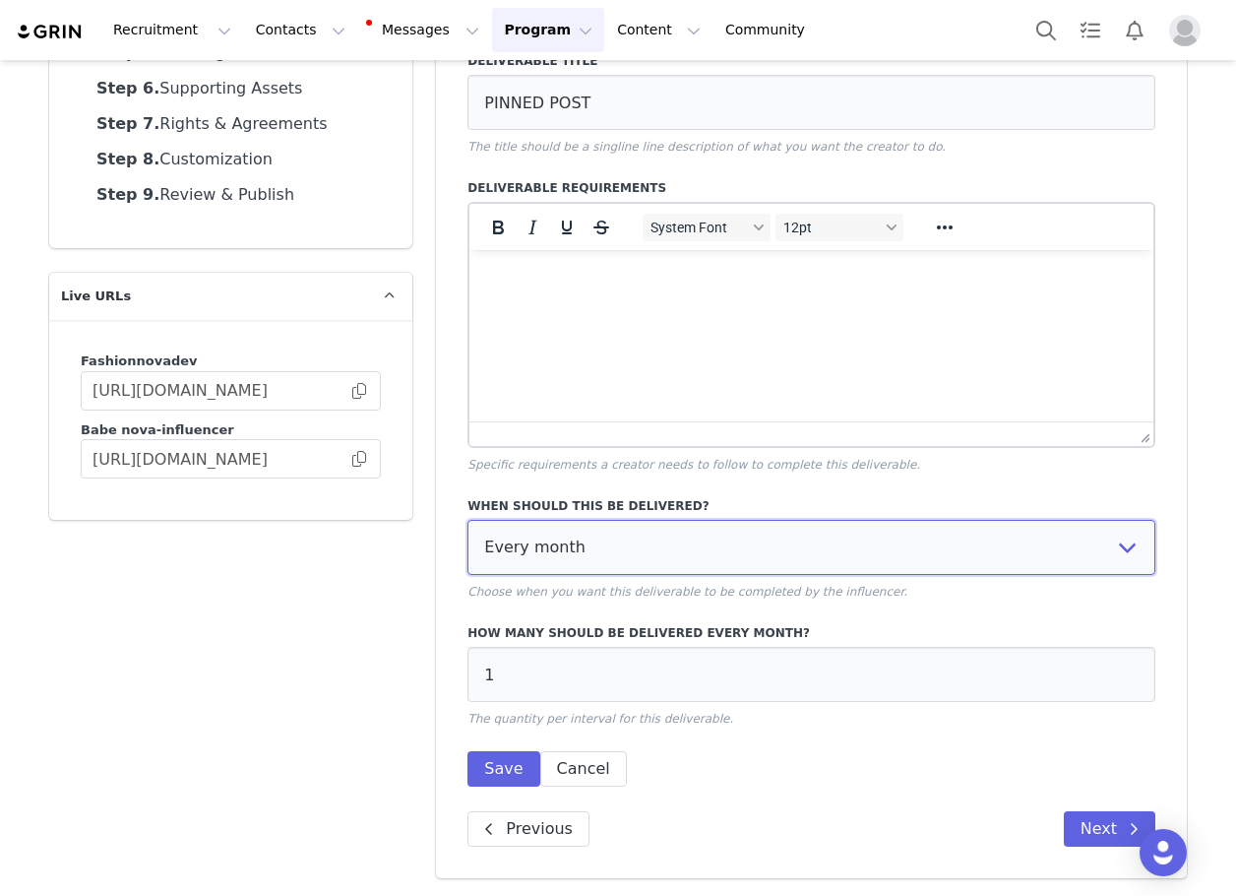
drag, startPoint x: 573, startPoint y: 572, endPoint x: 554, endPoint y: 592, distance: 27.2
click at [573, 572] on select "Every month Every other month In specific months Throughout partnership" at bounding box center [812, 547] width 688 height 55
click at [580, 560] on select "Every month Every other month In specific months Throughout partnership" at bounding box center [812, 547] width 688 height 55
select select "throughout"
click at [468, 520] on select "Every month Every other month In specific months Throughout partnership" at bounding box center [812, 547] width 688 height 55
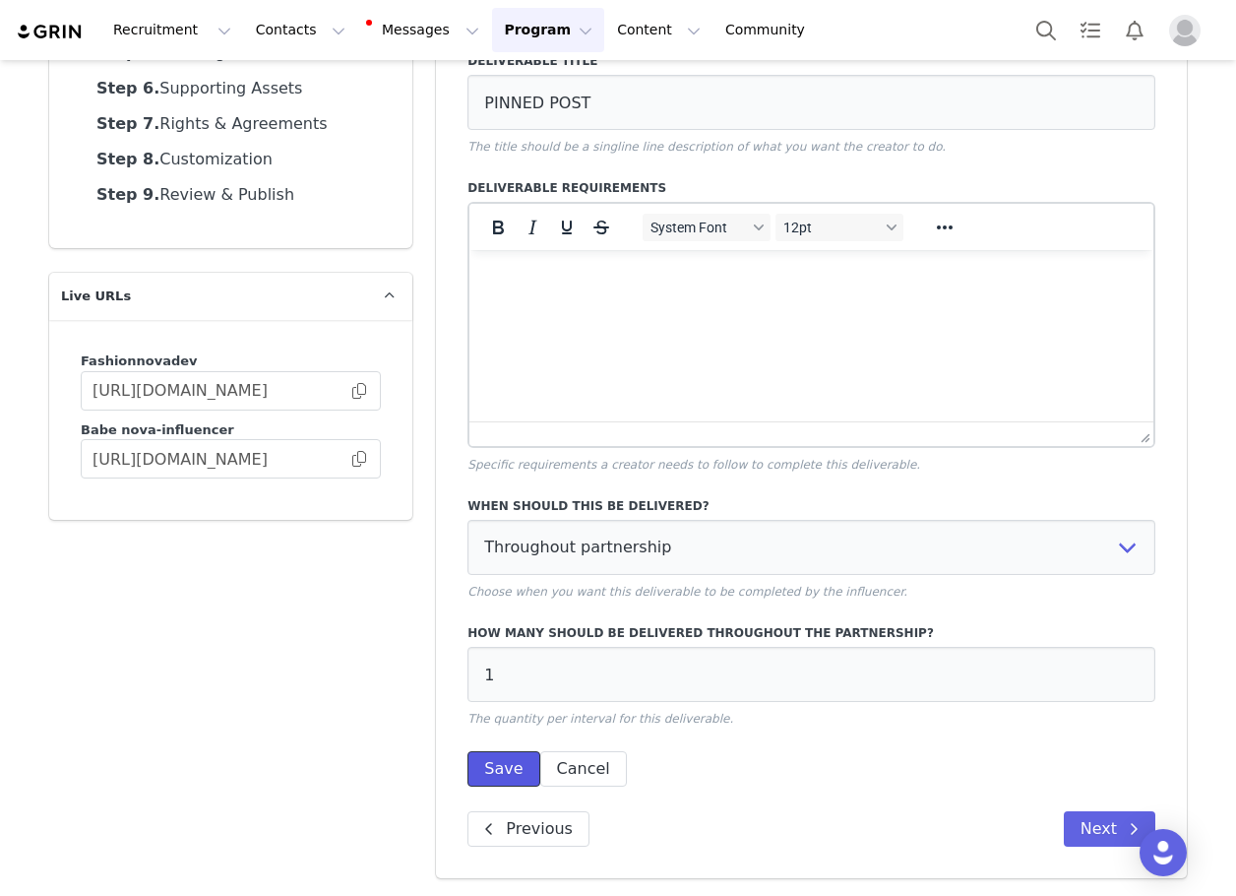
click at [508, 771] on button "Save" at bounding box center [504, 768] width 72 height 35
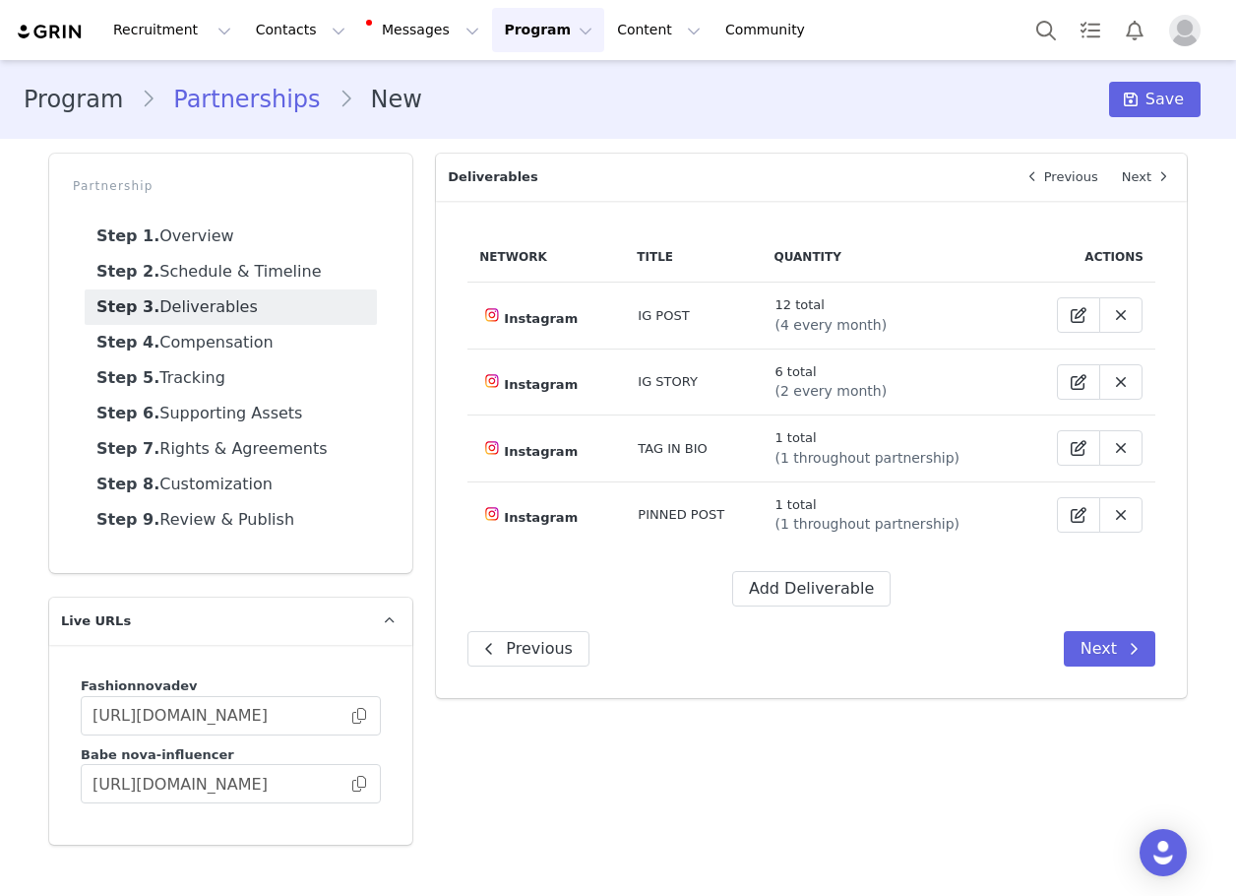
scroll to position [0, 0]
click at [782, 583] on button "Add Deliverable" at bounding box center [811, 588] width 158 height 35
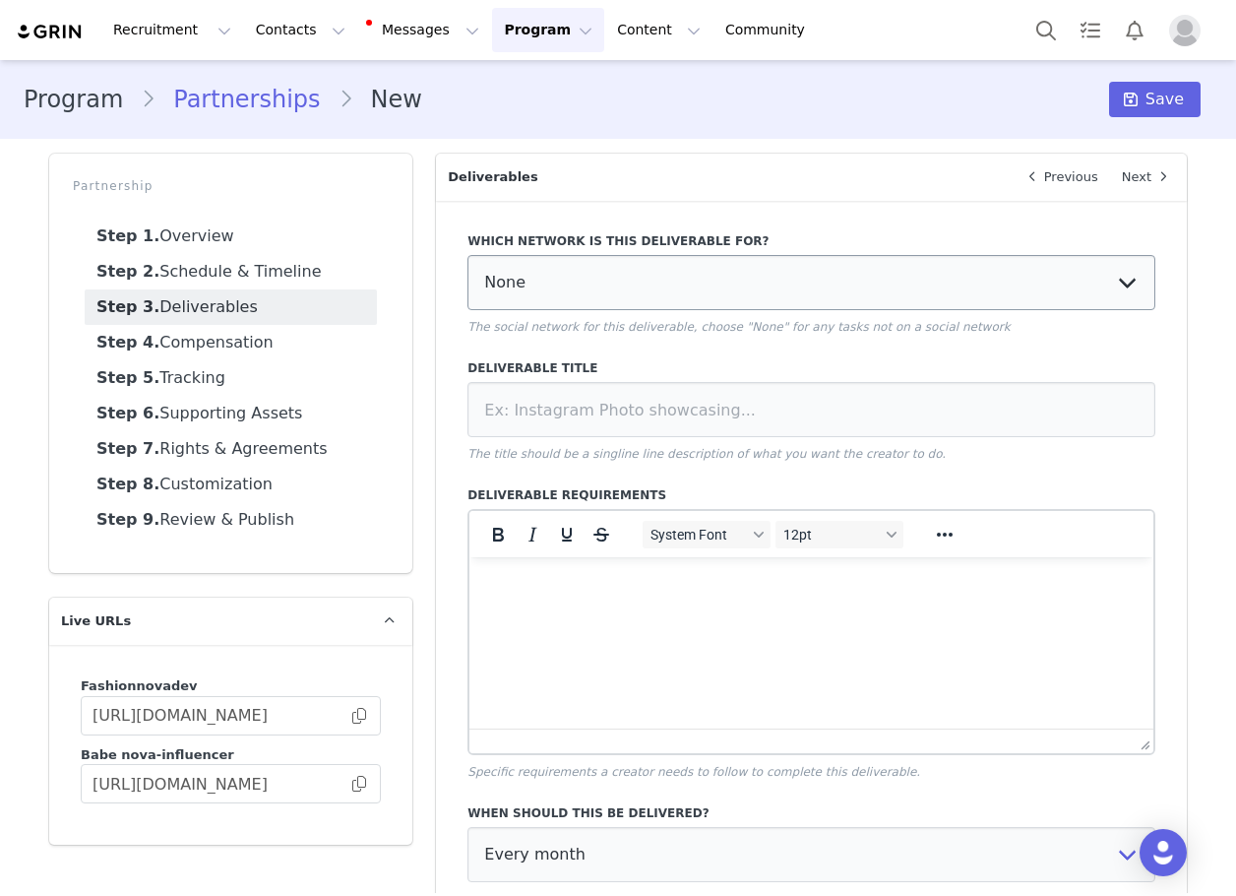
drag, startPoint x: 571, startPoint y: 189, endPoint x: 549, endPoint y: 260, distance: 74.1
click at [568, 195] on p "Deliverables" at bounding box center [722, 177] width 572 height 47
click at [551, 282] on select "None YouTube Twitter Instagram Facebook Twitch TikTok Pinterest" at bounding box center [812, 282] width 688 height 55
select select "5"
click at [468, 255] on select "None YouTube Twitter Instagram Facebook Twitch TikTok Pinterest" at bounding box center [812, 282] width 688 height 55
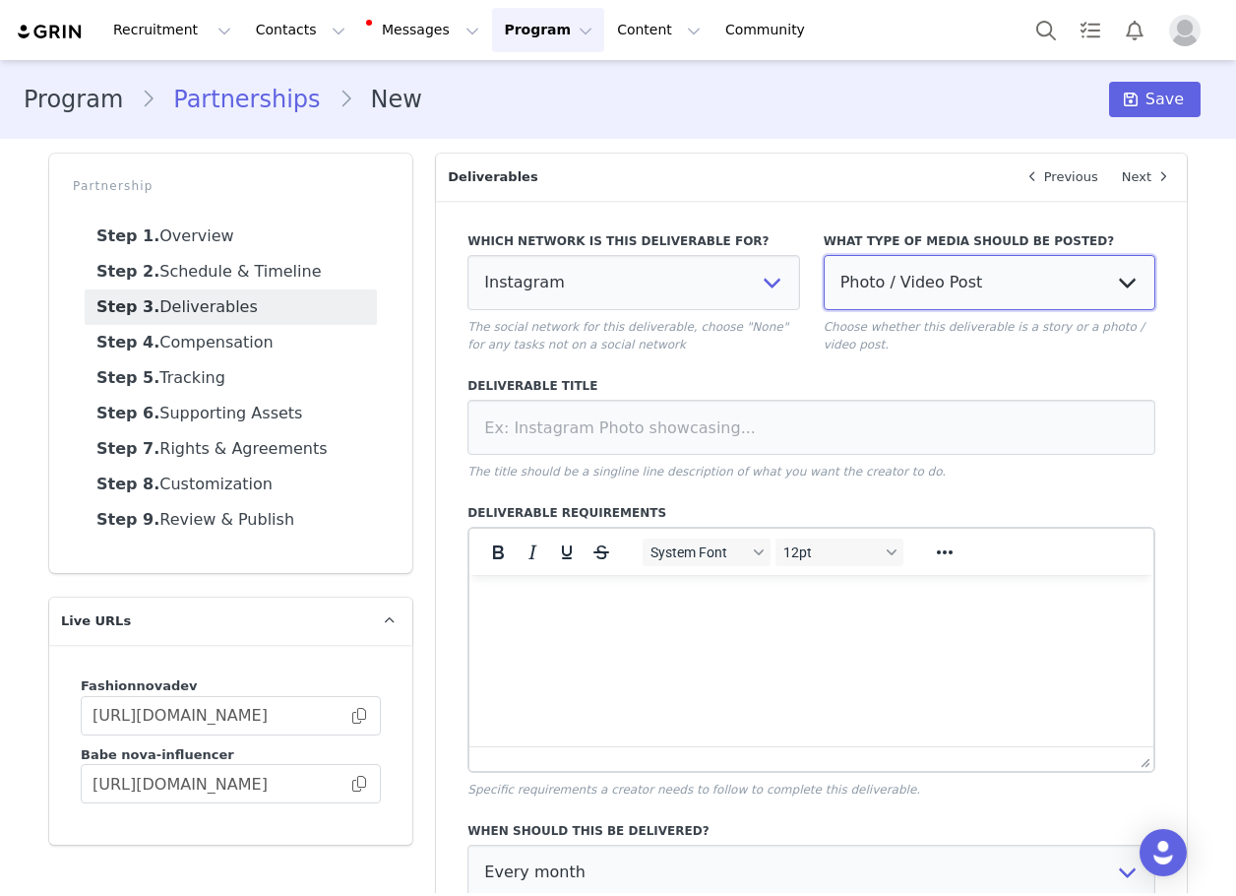
drag, startPoint x: 886, startPoint y: 276, endPoint x: 881, endPoint y: 306, distance: 30.9
click at [886, 280] on select "Photo / Video Post Story Text in Bio Highlight Reel" at bounding box center [990, 282] width 332 height 55
select select "highlight"
click at [824, 255] on select "Photo / Video Post Story Text in Bio Highlight Reel" at bounding box center [990, 282] width 332 height 55
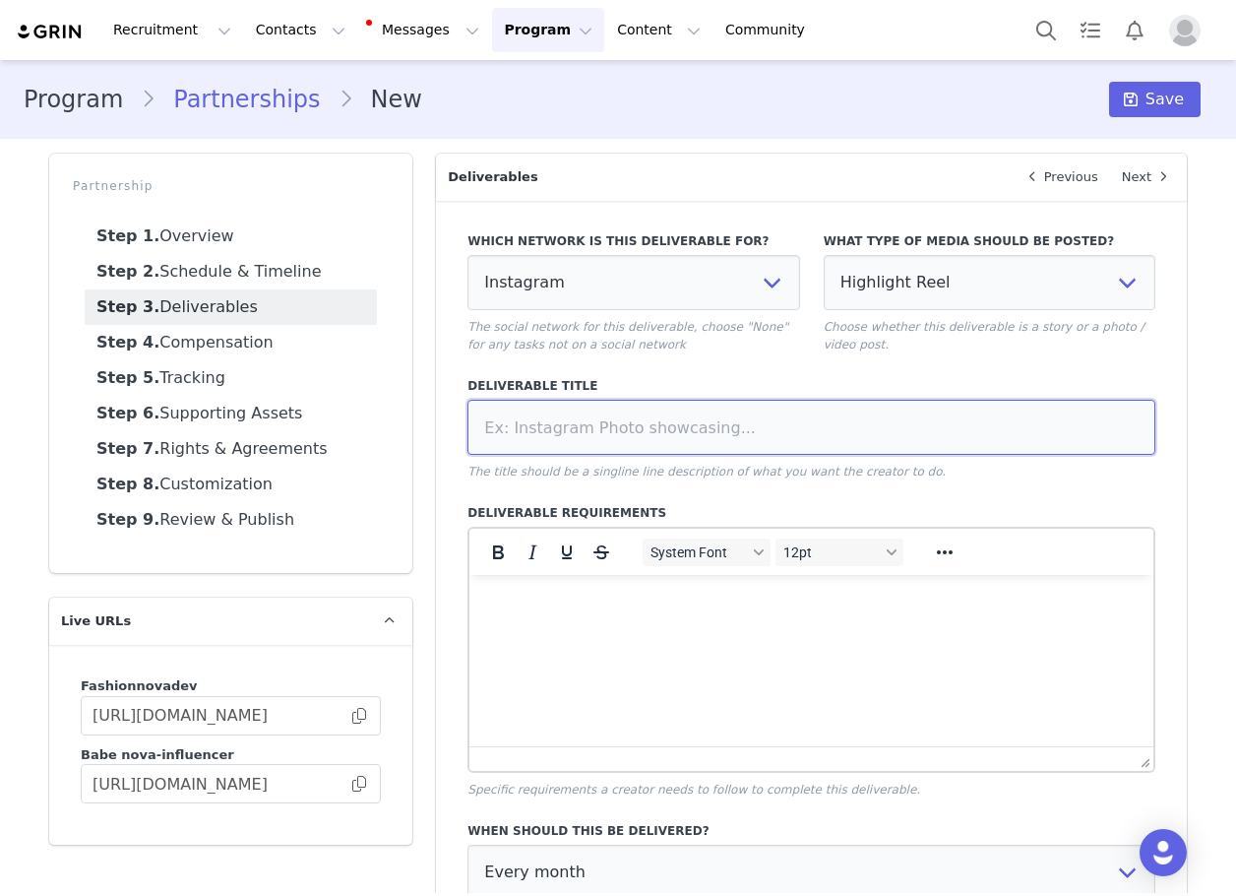
click at [812, 433] on input at bounding box center [812, 427] width 688 height 55
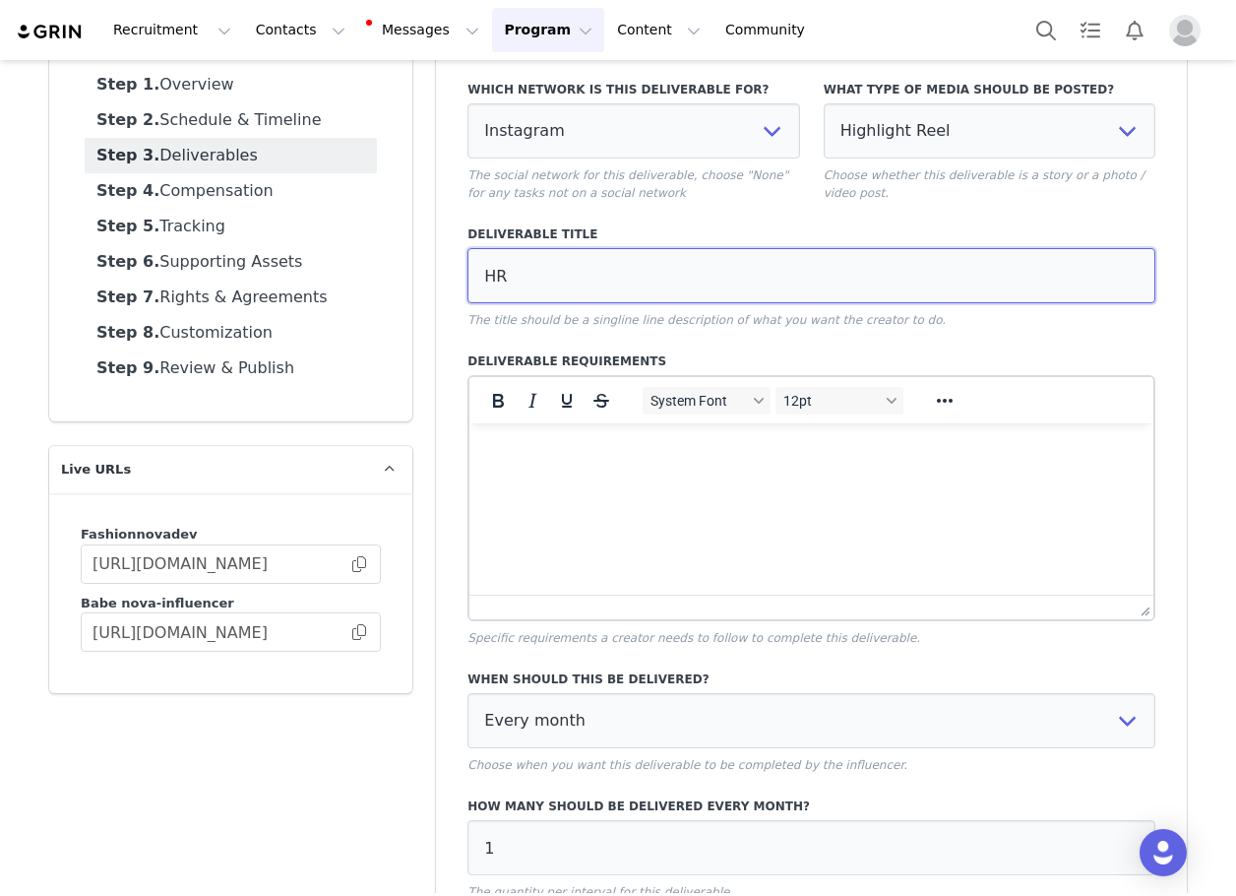
scroll to position [325, 0]
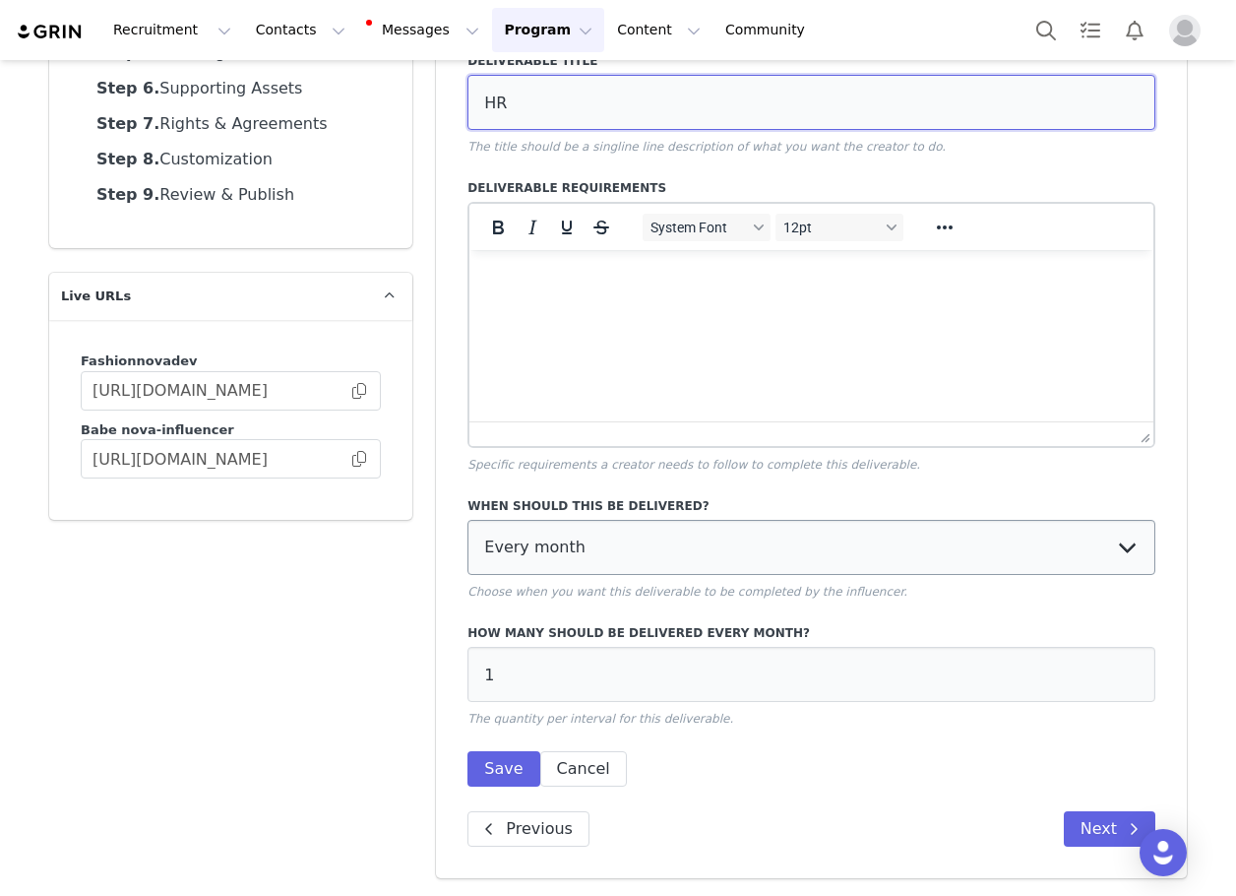
type input "HR"
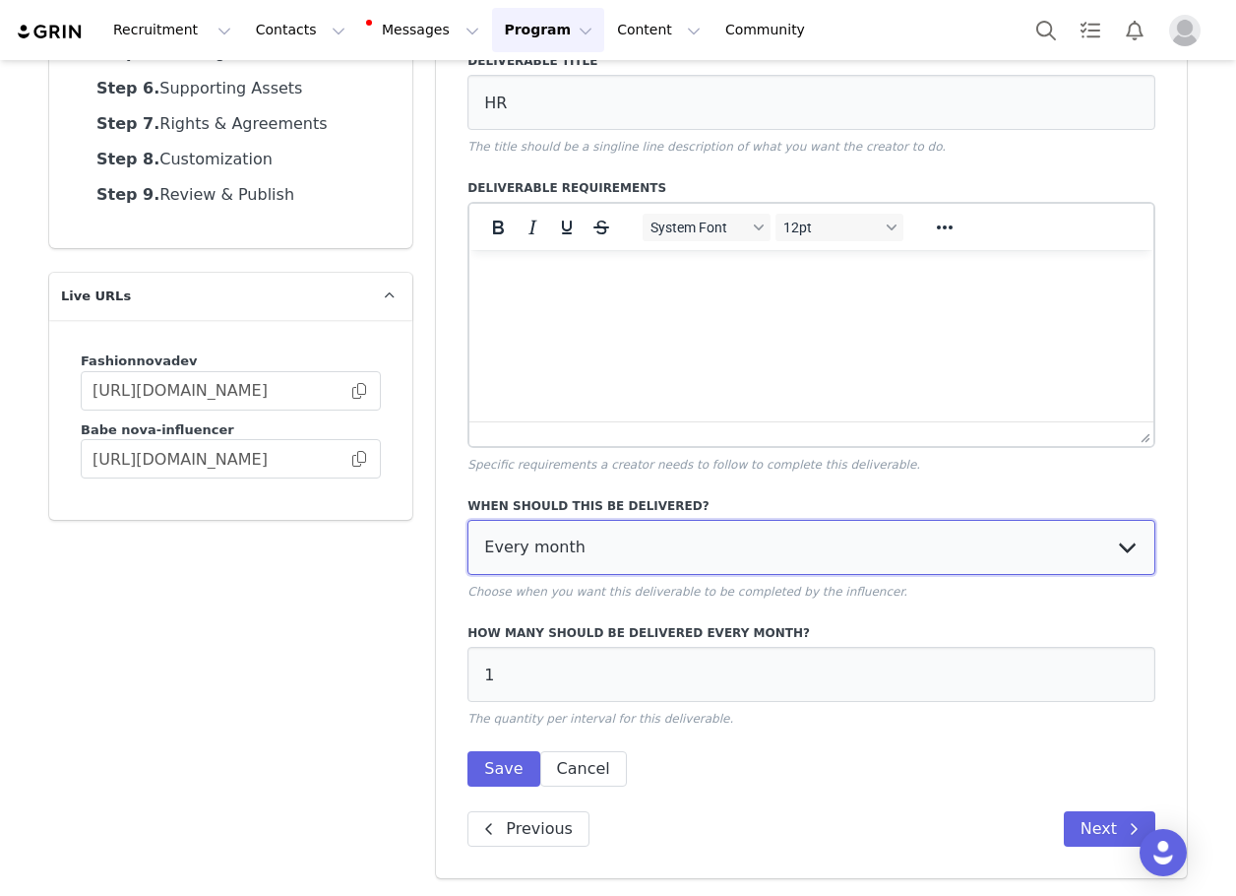
drag, startPoint x: 582, startPoint y: 533, endPoint x: 580, endPoint y: 552, distance: 18.8
click at [582, 533] on select "Every month Every other month In specific months Throughout partnership" at bounding box center [812, 547] width 688 height 55
select select "throughout"
click at [468, 520] on select "Every month Every other month In specific months Throughout partnership" at bounding box center [812, 547] width 688 height 55
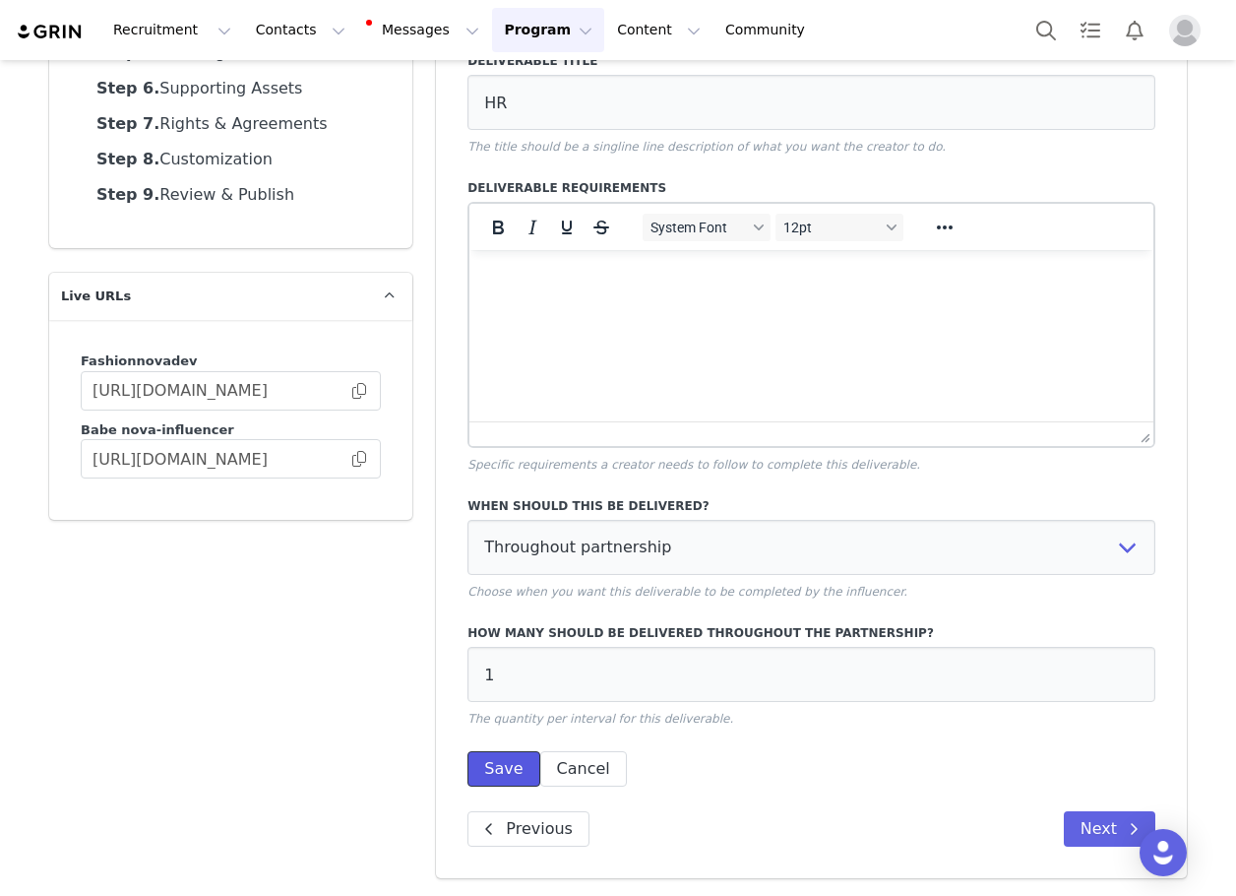
click at [498, 759] on button "Save" at bounding box center [504, 768] width 72 height 35
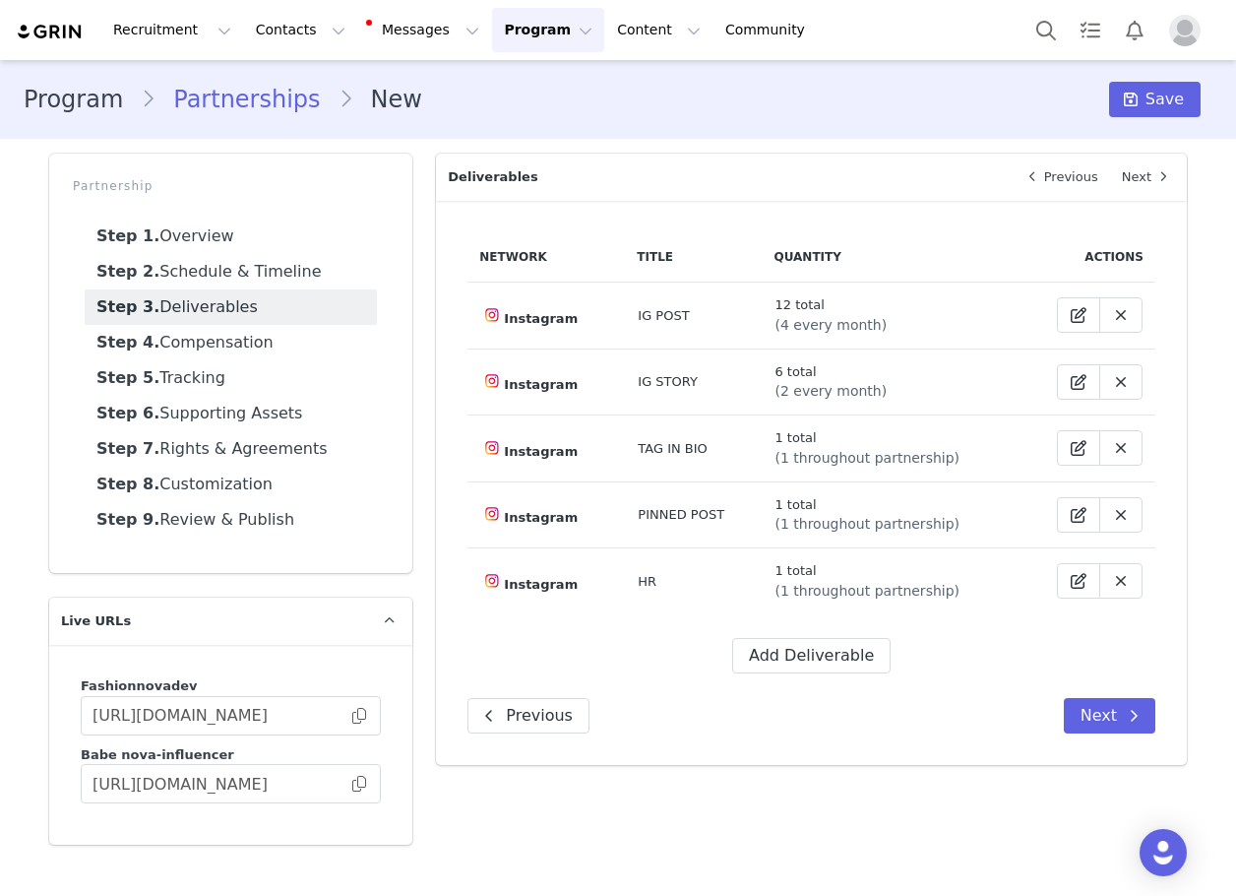
scroll to position [0, 0]
click at [1100, 713] on button "Next" at bounding box center [1110, 715] width 92 height 35
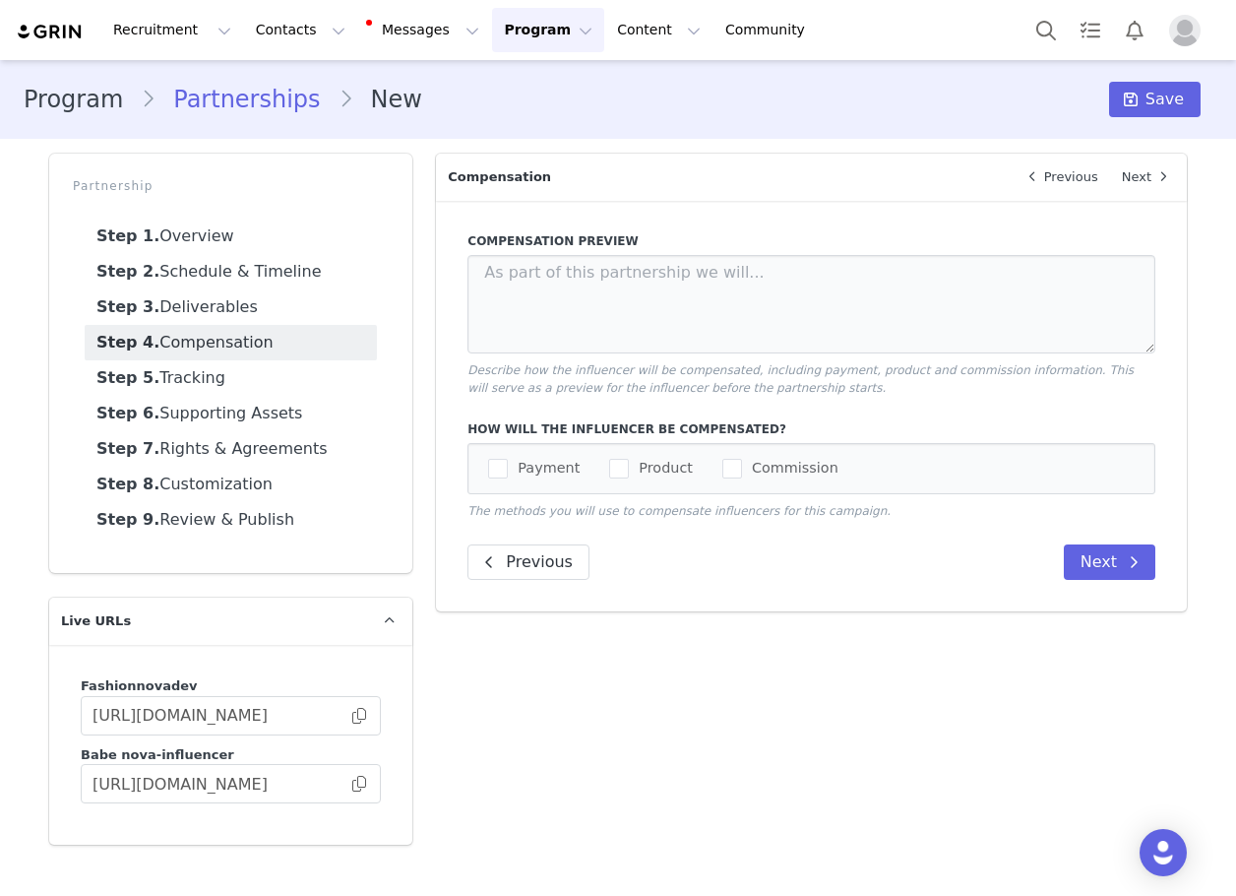
click at [628, 489] on div "Payment Product Commission" at bounding box center [812, 468] width 688 height 51
click at [616, 476] on span "checkbox-group" at bounding box center [619, 469] width 20 height 20
click at [629, 459] on input "Product" at bounding box center [629, 459] width 0 height 0
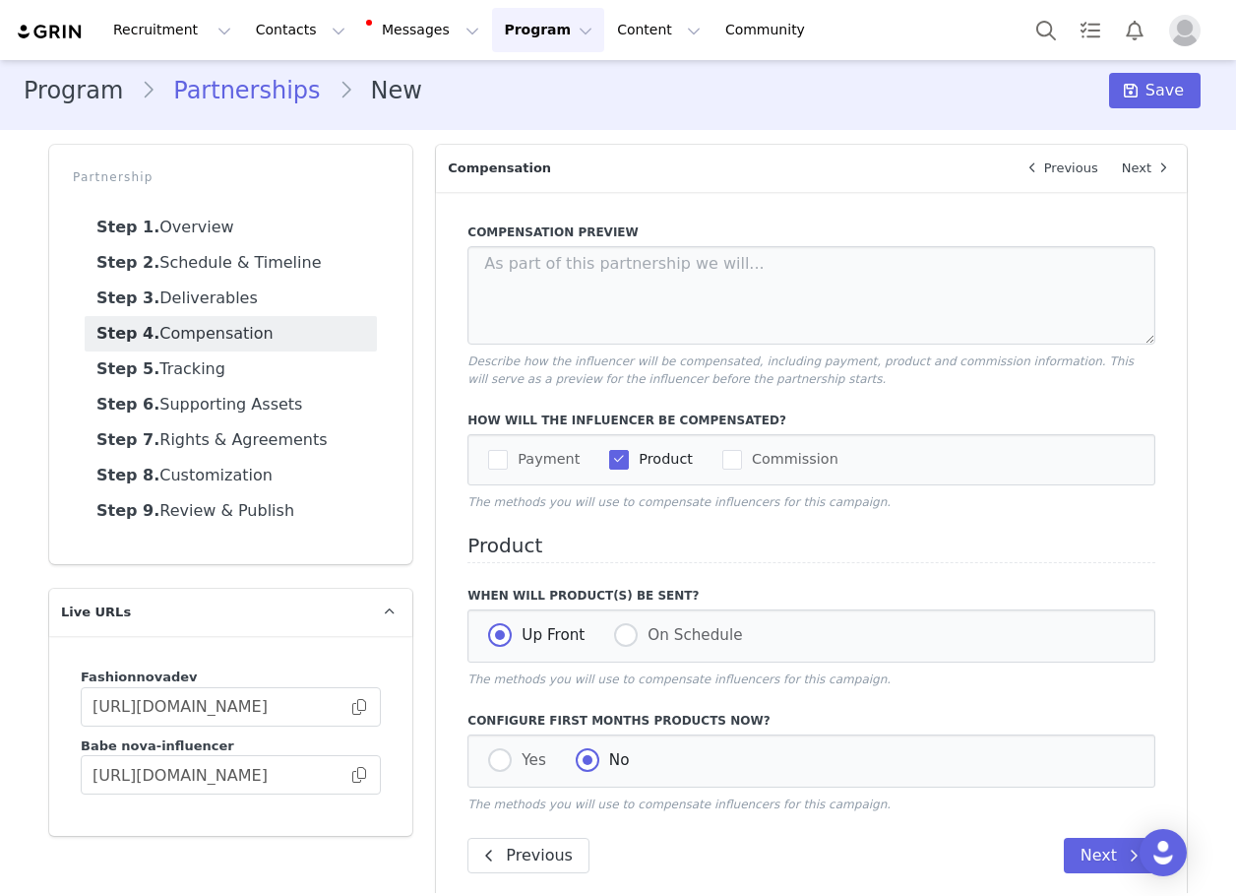
scroll to position [38, 0]
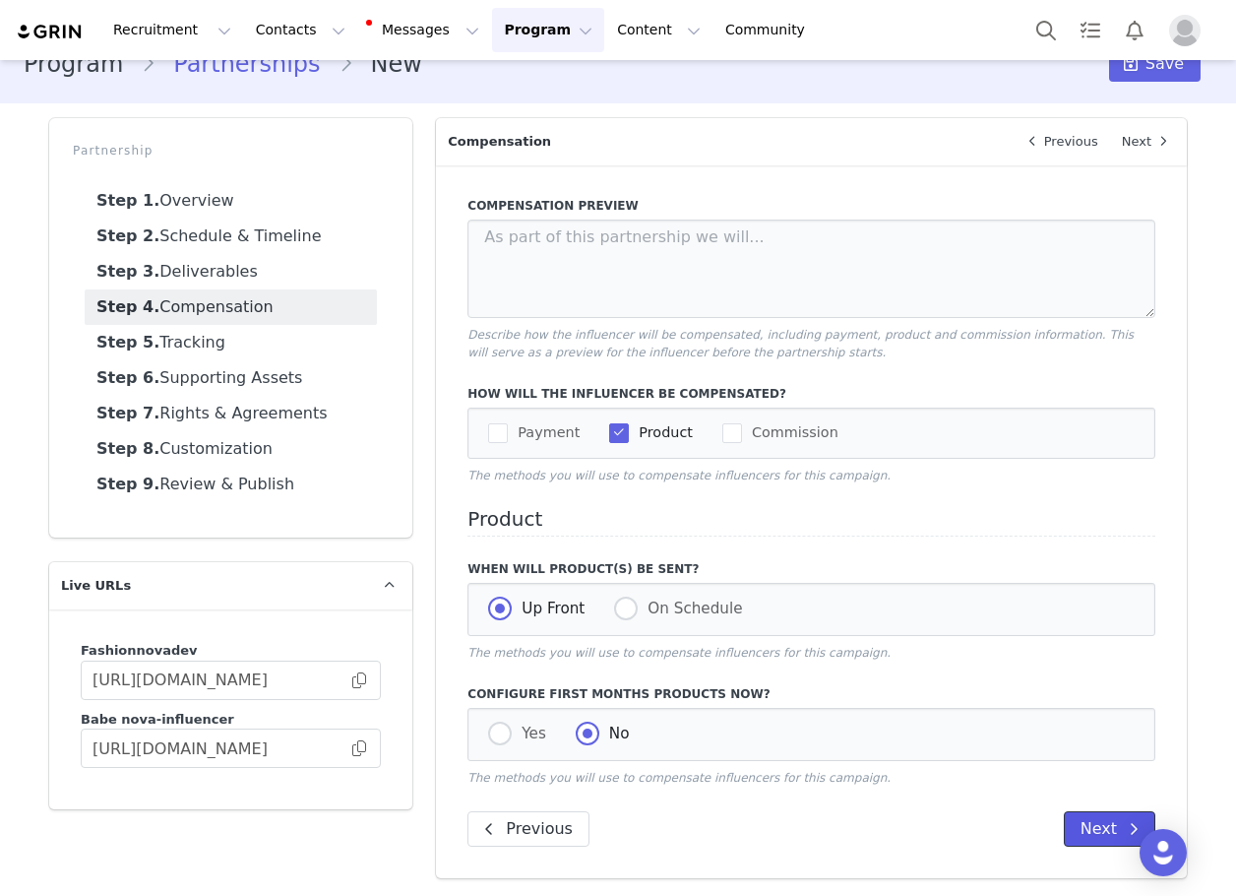
click at [1073, 831] on button "Next" at bounding box center [1110, 828] width 92 height 35
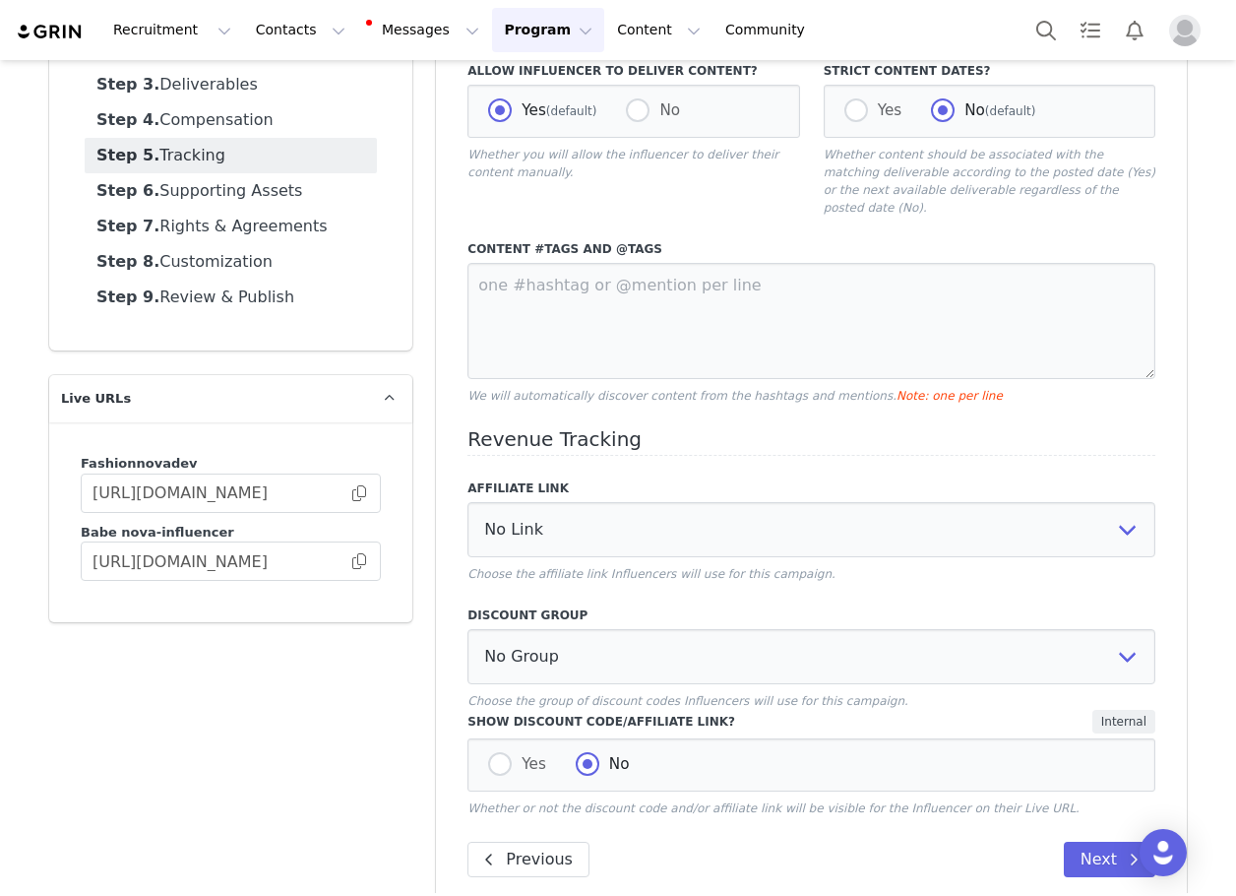
scroll to position [235, 0]
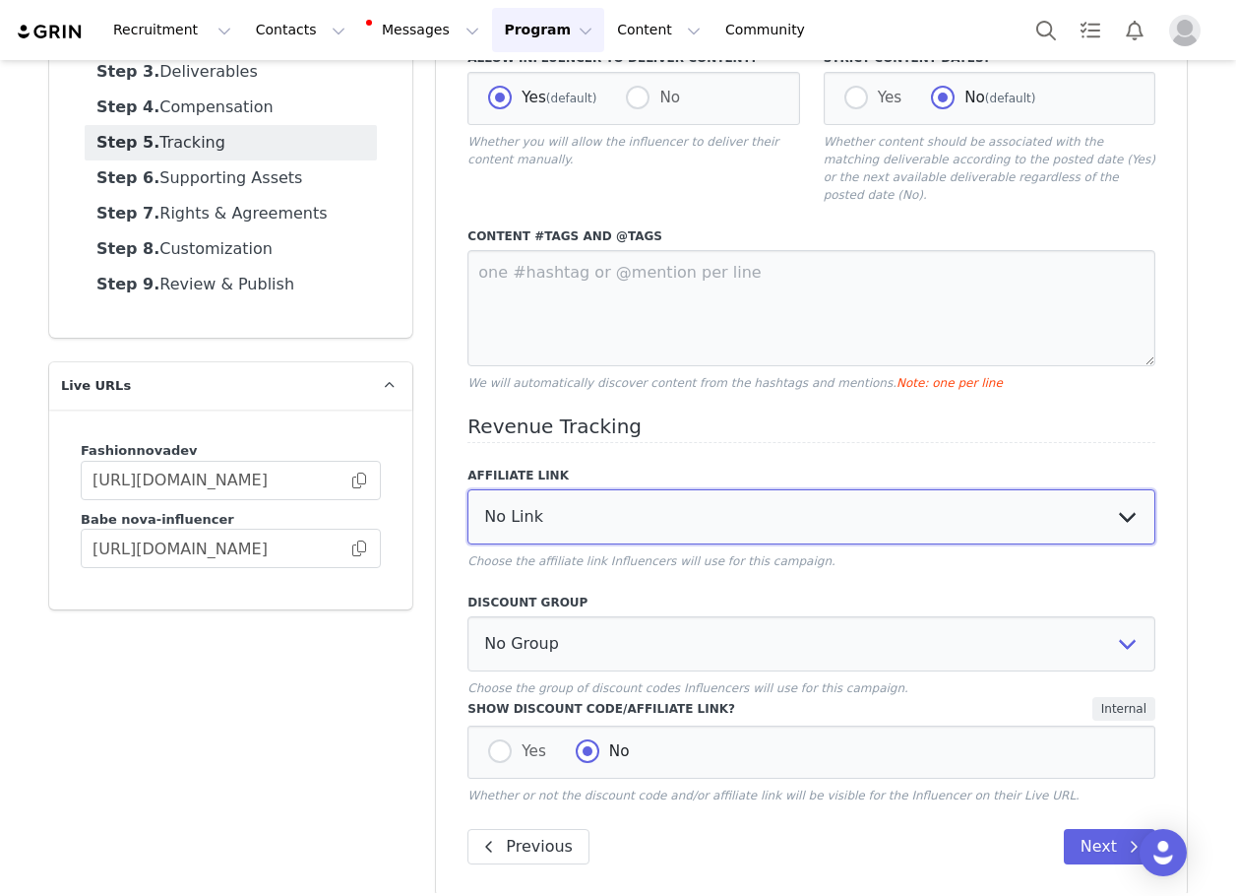
click at [533, 509] on select "No Link Test Group: [URL][DOMAIN_NAME] Test Link: [URL][DOMAIN_NAME] WL Test: […" at bounding box center [812, 516] width 688 height 55
select select "3248"
click at [468, 489] on select "No Link Test Group: [URL][DOMAIN_NAME] Test Link: [URL][DOMAIN_NAME] WL Test: […" at bounding box center [812, 516] width 688 height 55
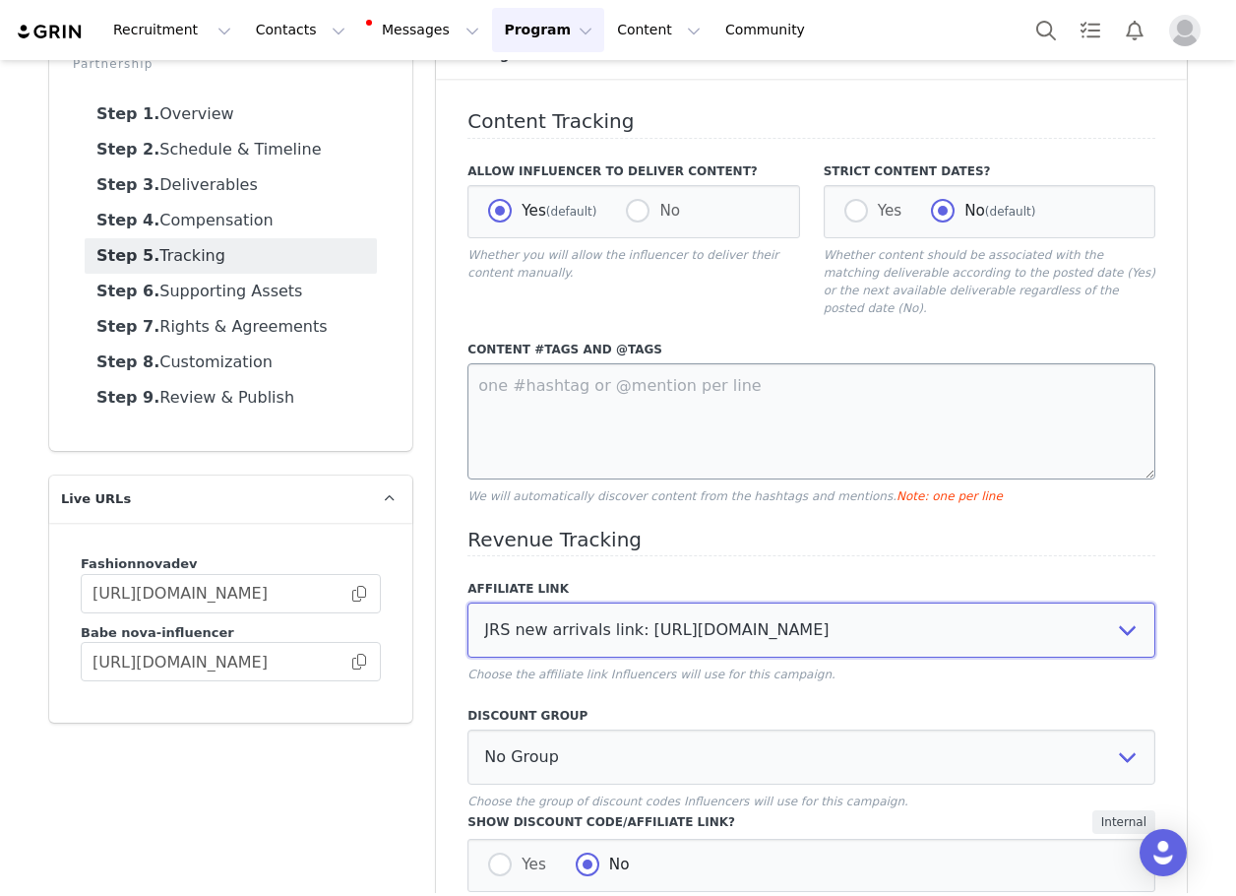
scroll to position [0, 0]
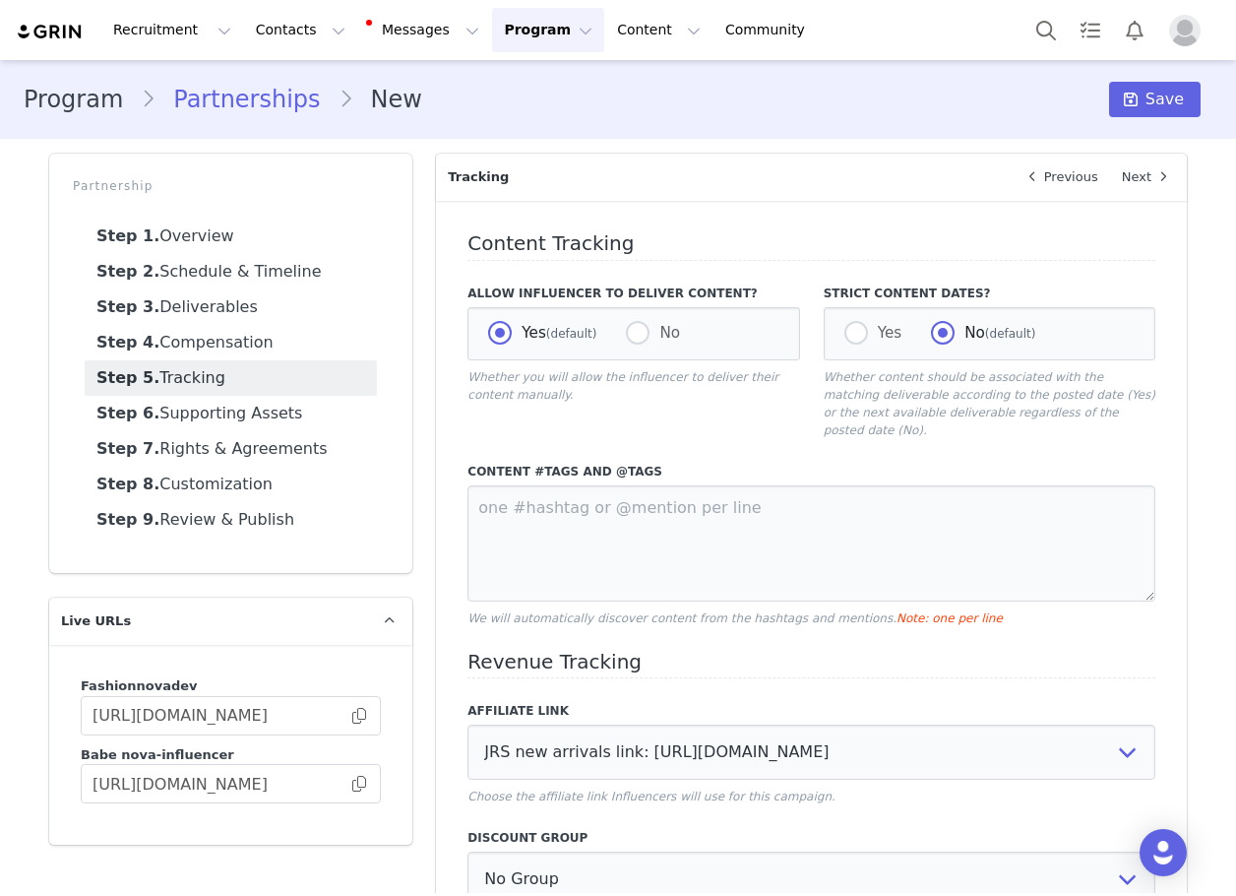
click at [1098, 96] on div "Program Partnerships New Save" at bounding box center [618, 99] width 1189 height 35
click at [1109, 110] on button "Save" at bounding box center [1155, 99] width 92 height 35
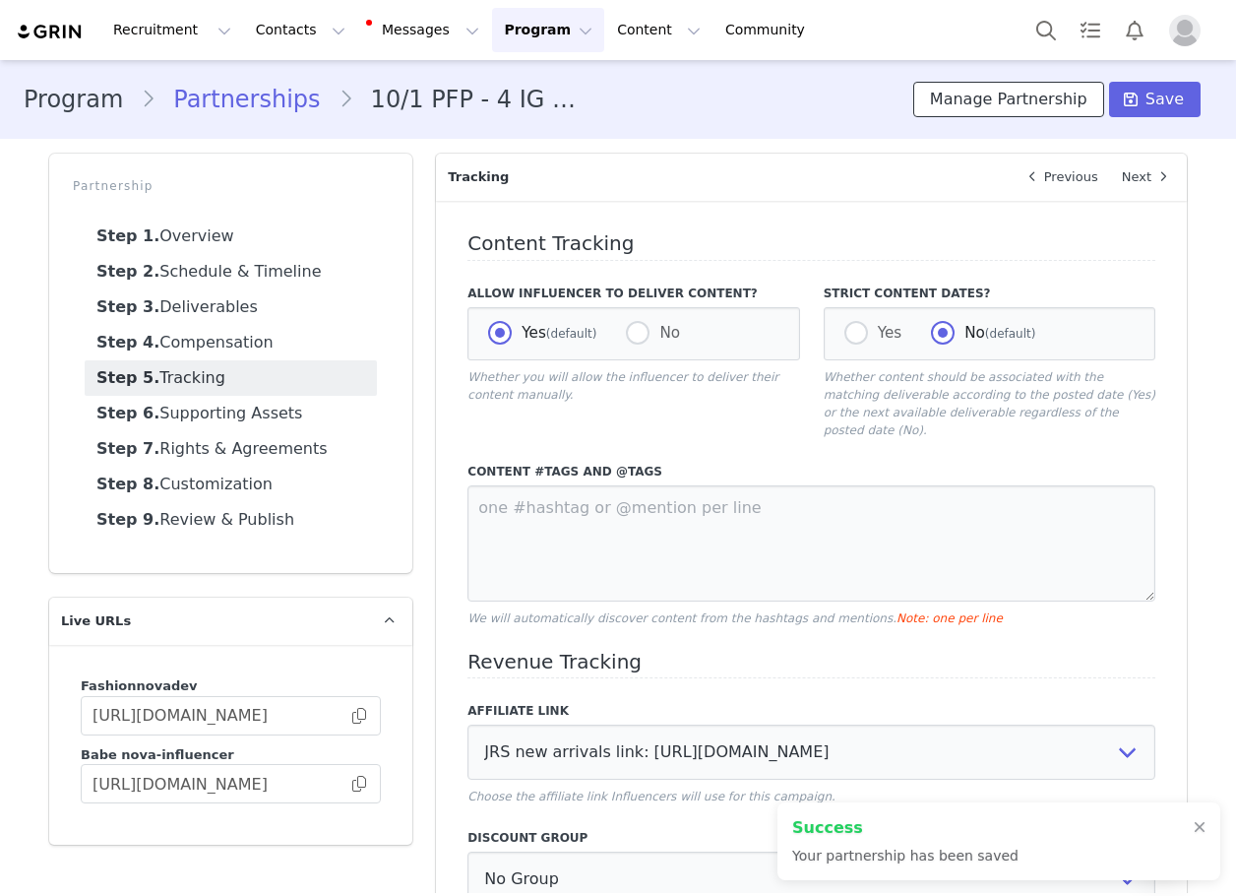
click at [1001, 103] on button "Manage Partnership" at bounding box center [1008, 99] width 191 height 35
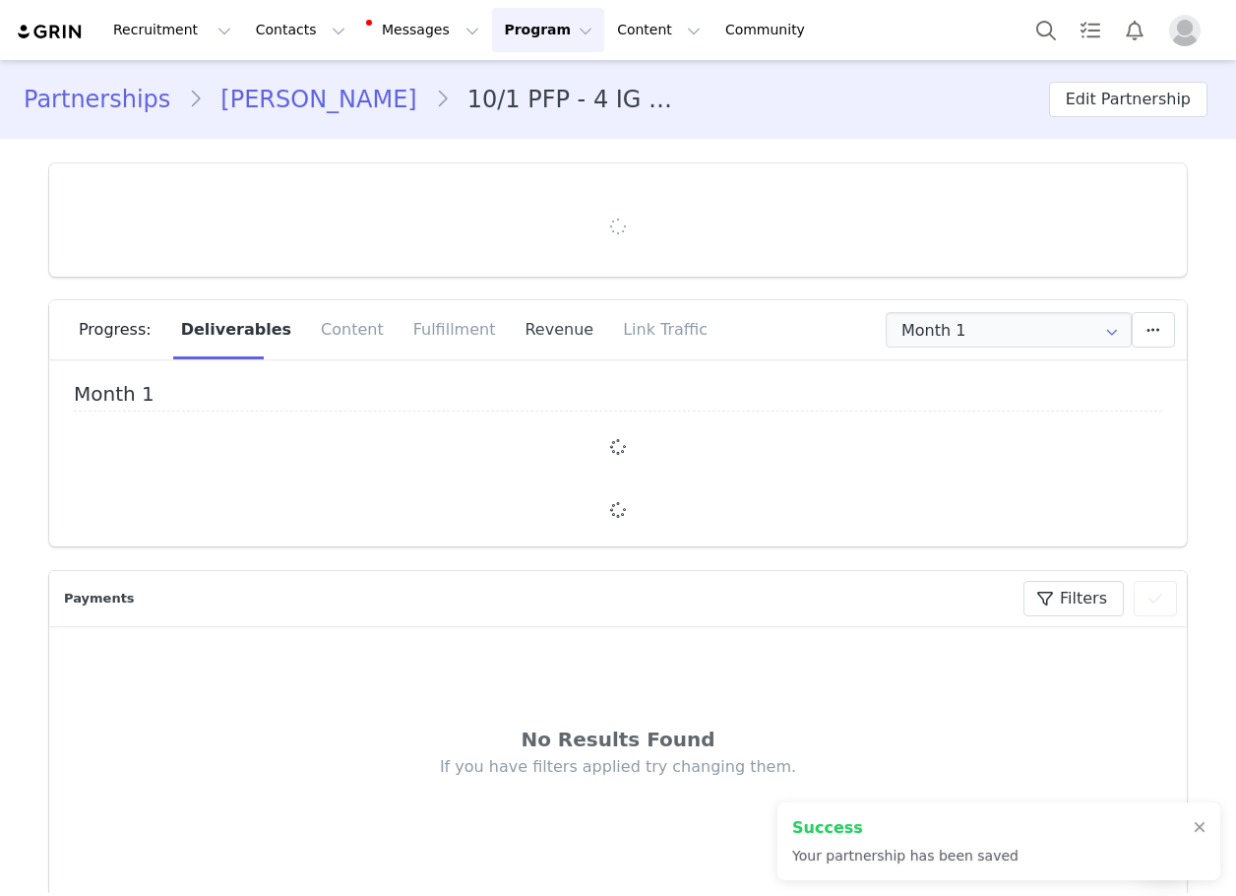
type input "+1 ([GEOGRAPHIC_DATA])"
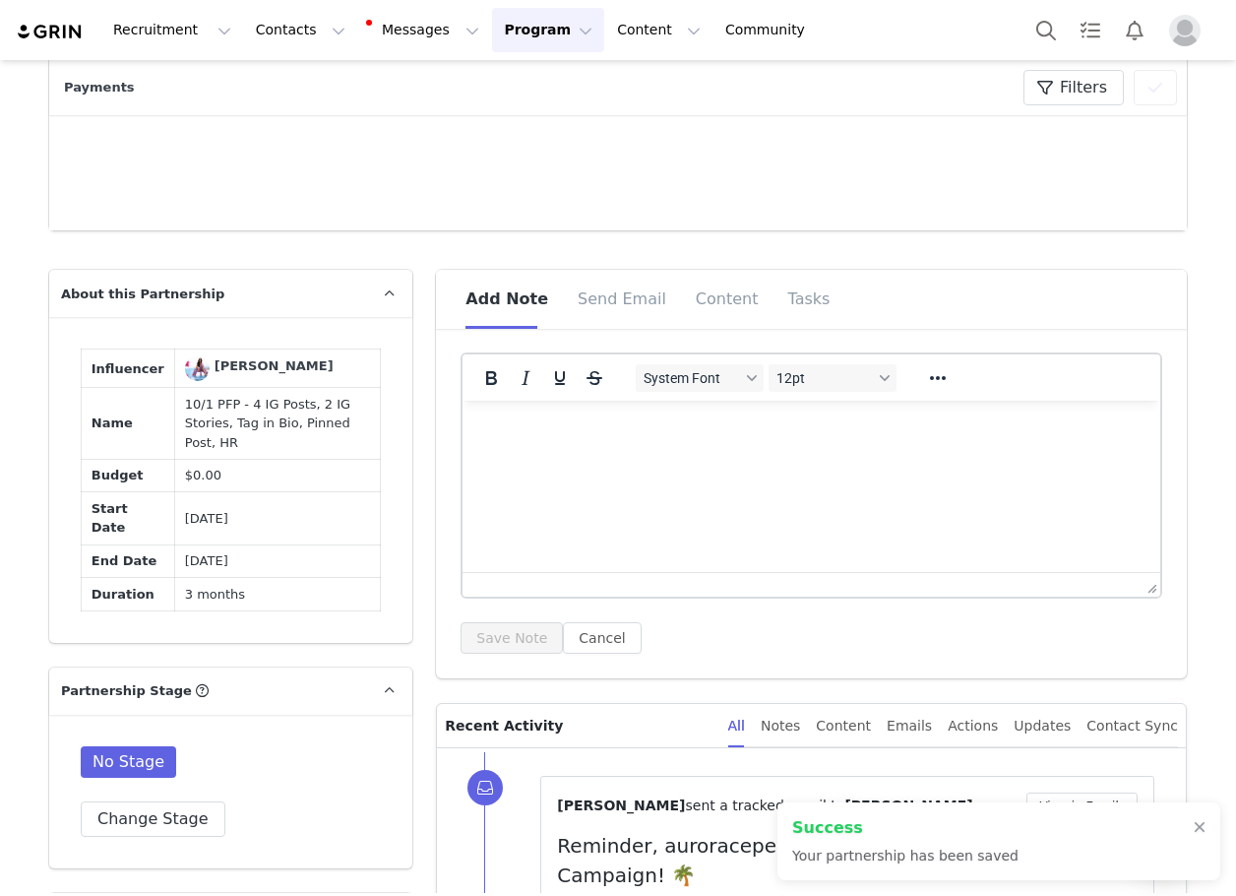
scroll to position [1378, 0]
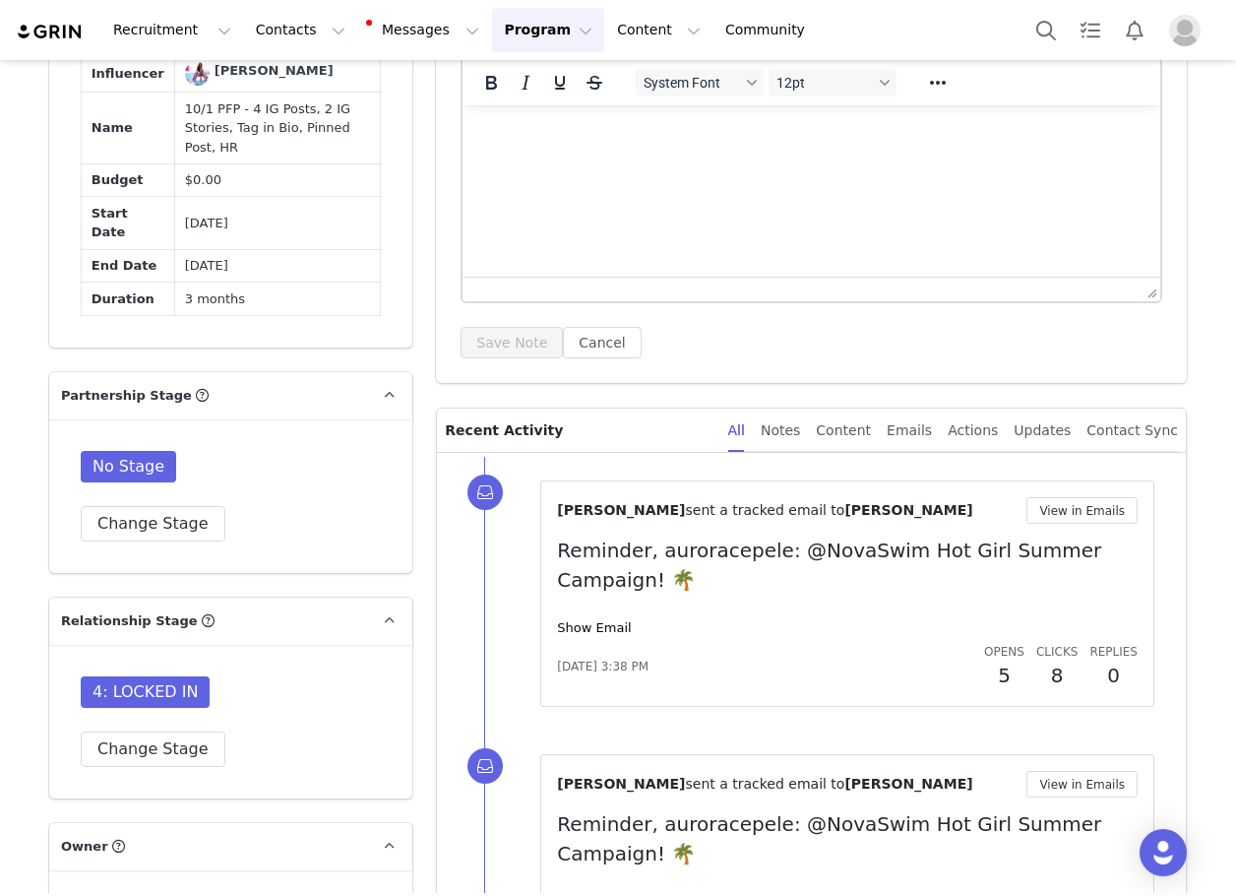
drag, startPoint x: 108, startPoint y: 605, endPoint x: 120, endPoint y: 575, distance: 32.7
click at [108, 573] on div "No Stage Change Stage" at bounding box center [230, 496] width 363 height 154
click at [120, 573] on div "No Stage Change Stage" at bounding box center [230, 496] width 363 height 154
click at [120, 541] on button "Change Stage" at bounding box center [153, 523] width 145 height 35
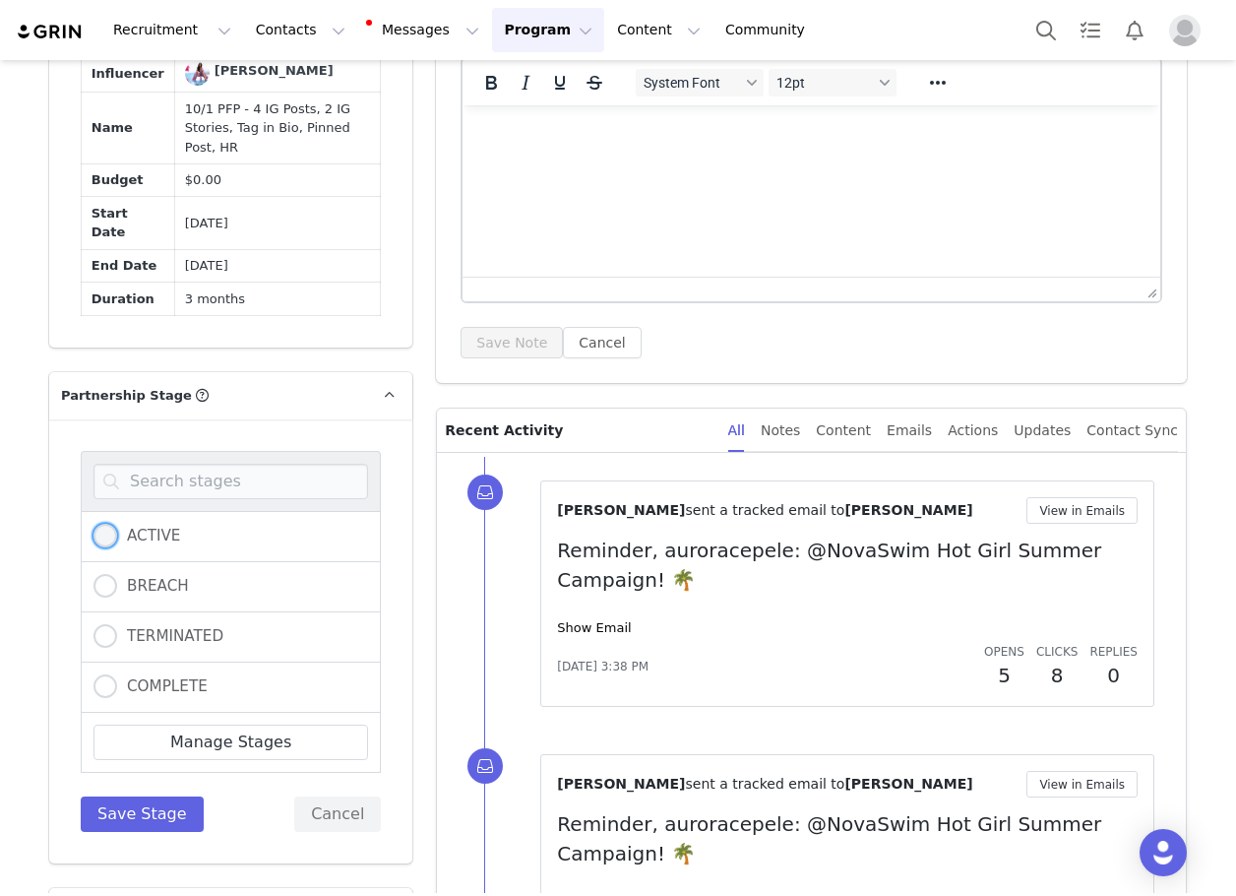
click at [94, 547] on span at bounding box center [106, 536] width 24 height 24
click at [94, 549] on input "ACTIVE" at bounding box center [106, 537] width 24 height 26
radio input "true"
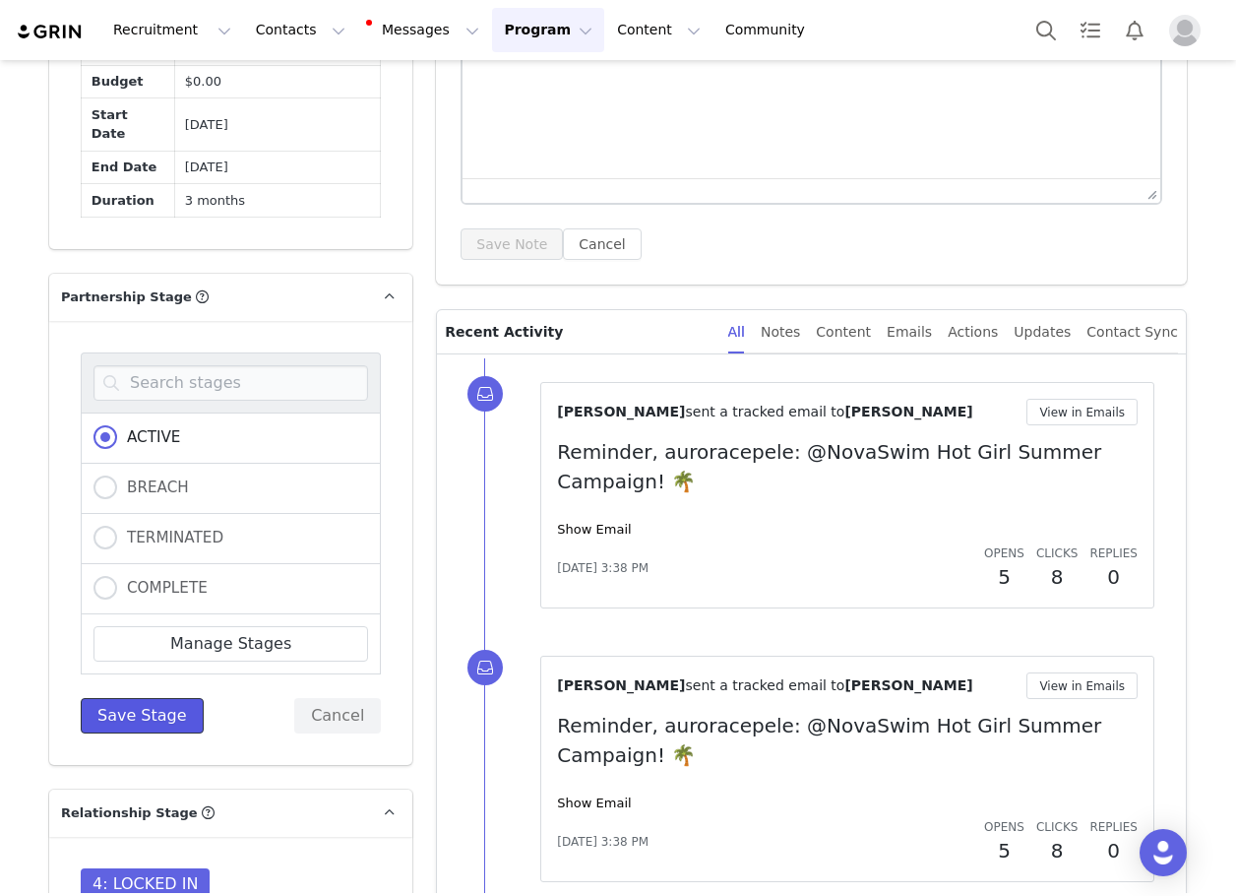
click at [130, 733] on button "Save Stage" at bounding box center [142, 715] width 123 height 35
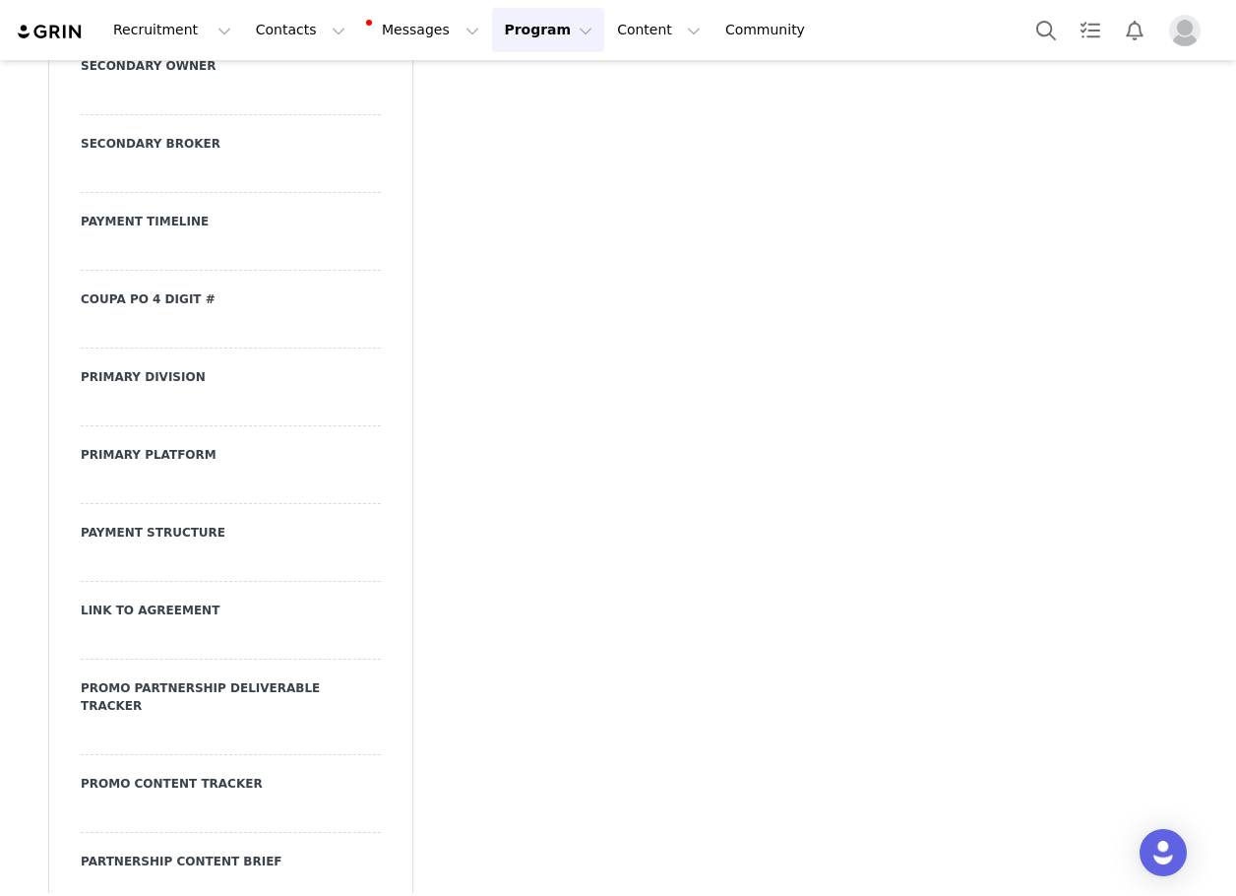
scroll to position [7496, 0]
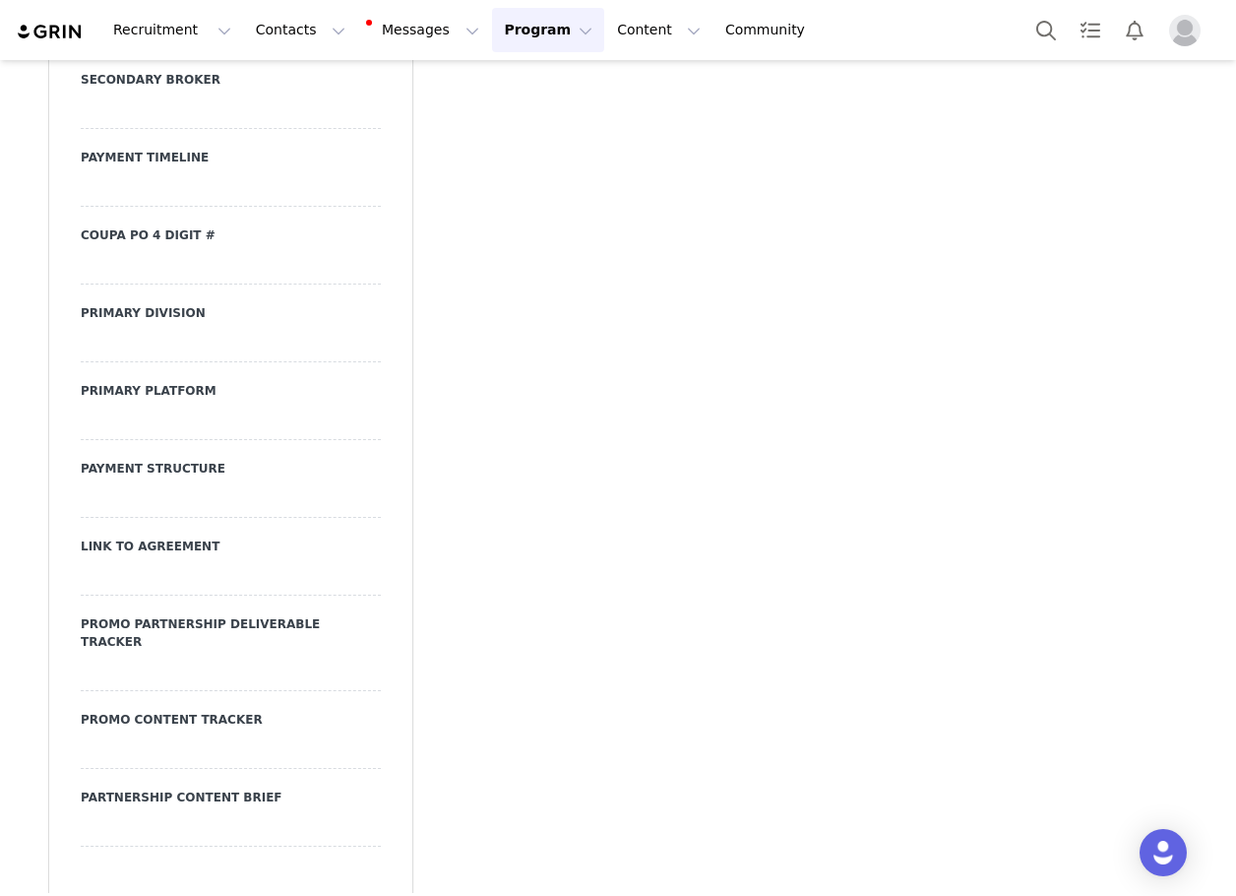
click at [144, 490] on div at bounding box center [231, 499] width 300 height 35
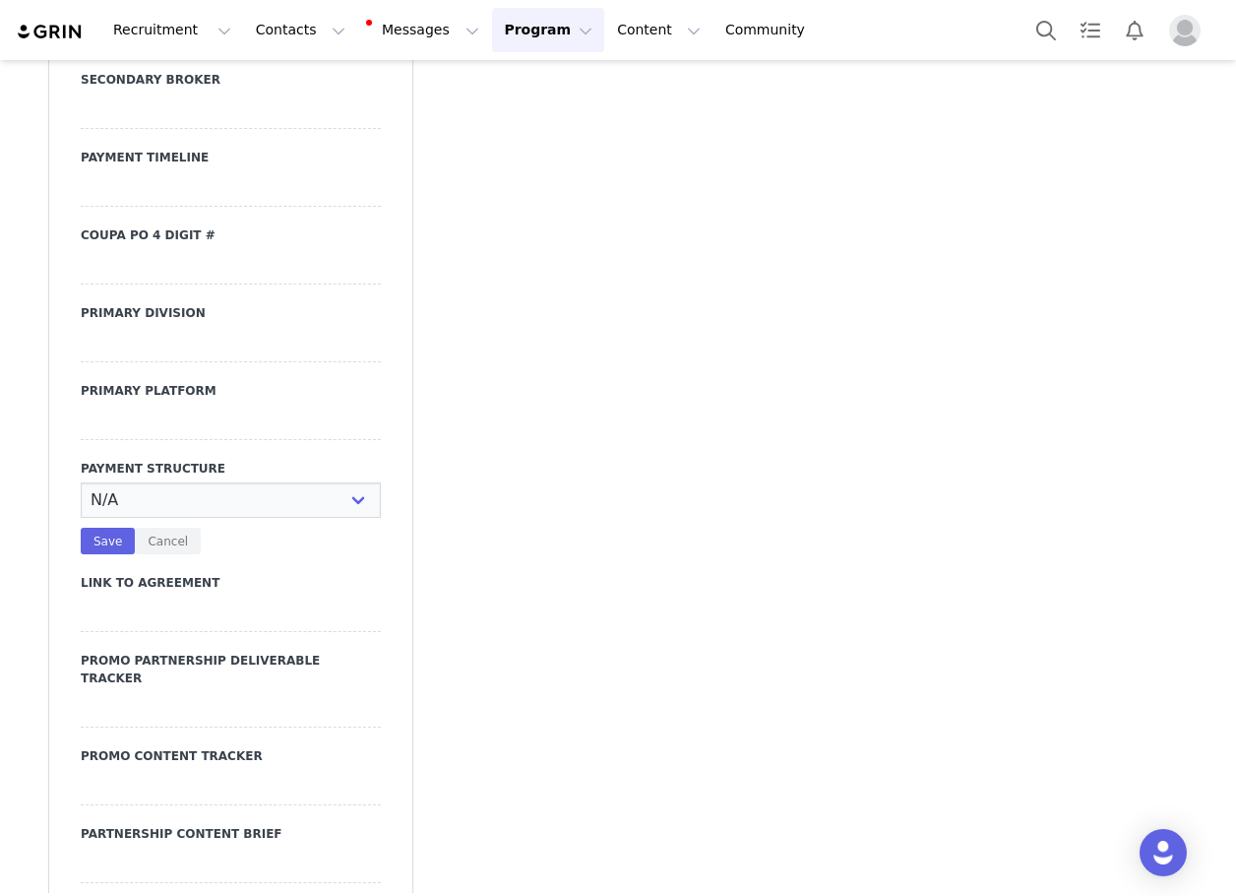
click at [137, 417] on div at bounding box center [231, 422] width 300 height 35
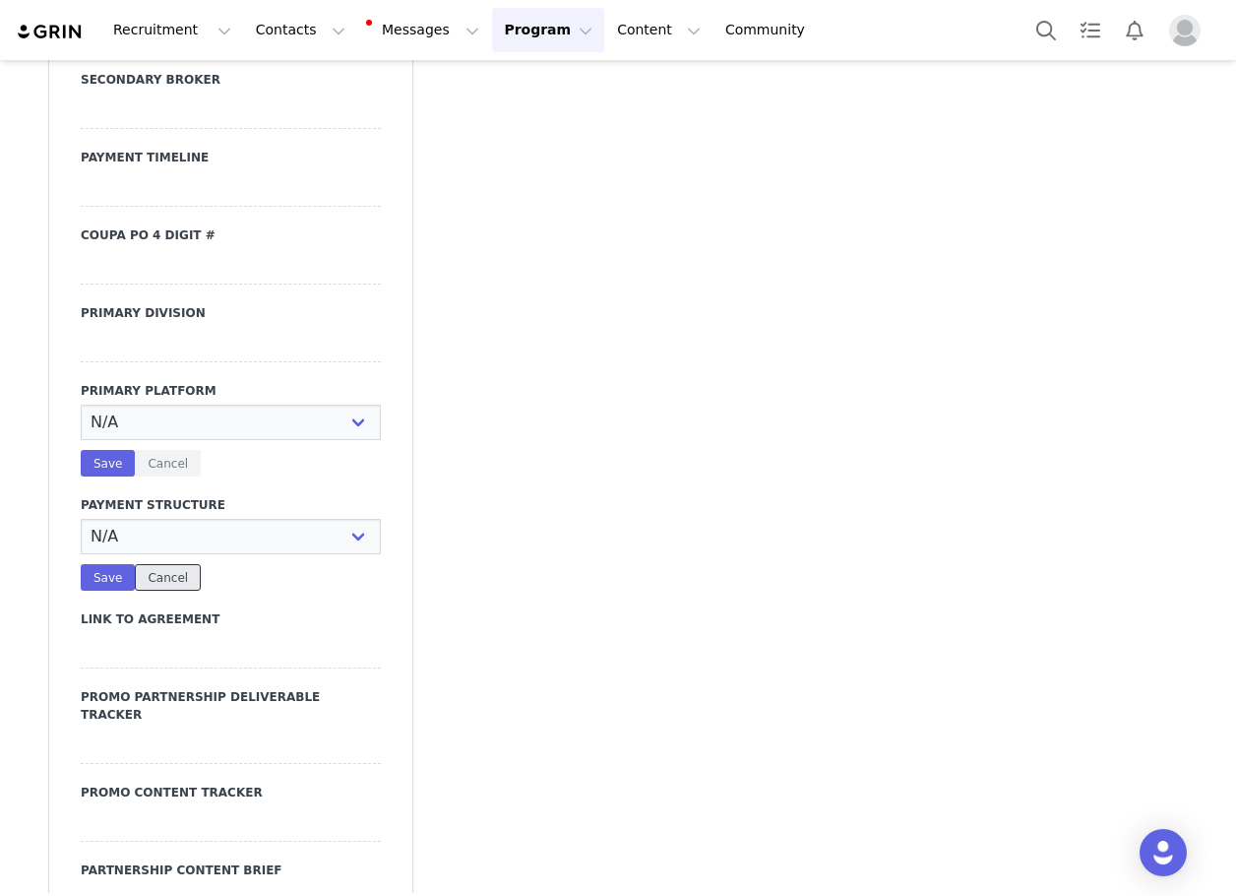
click at [163, 574] on button "Cancel" at bounding box center [168, 577] width 66 height 27
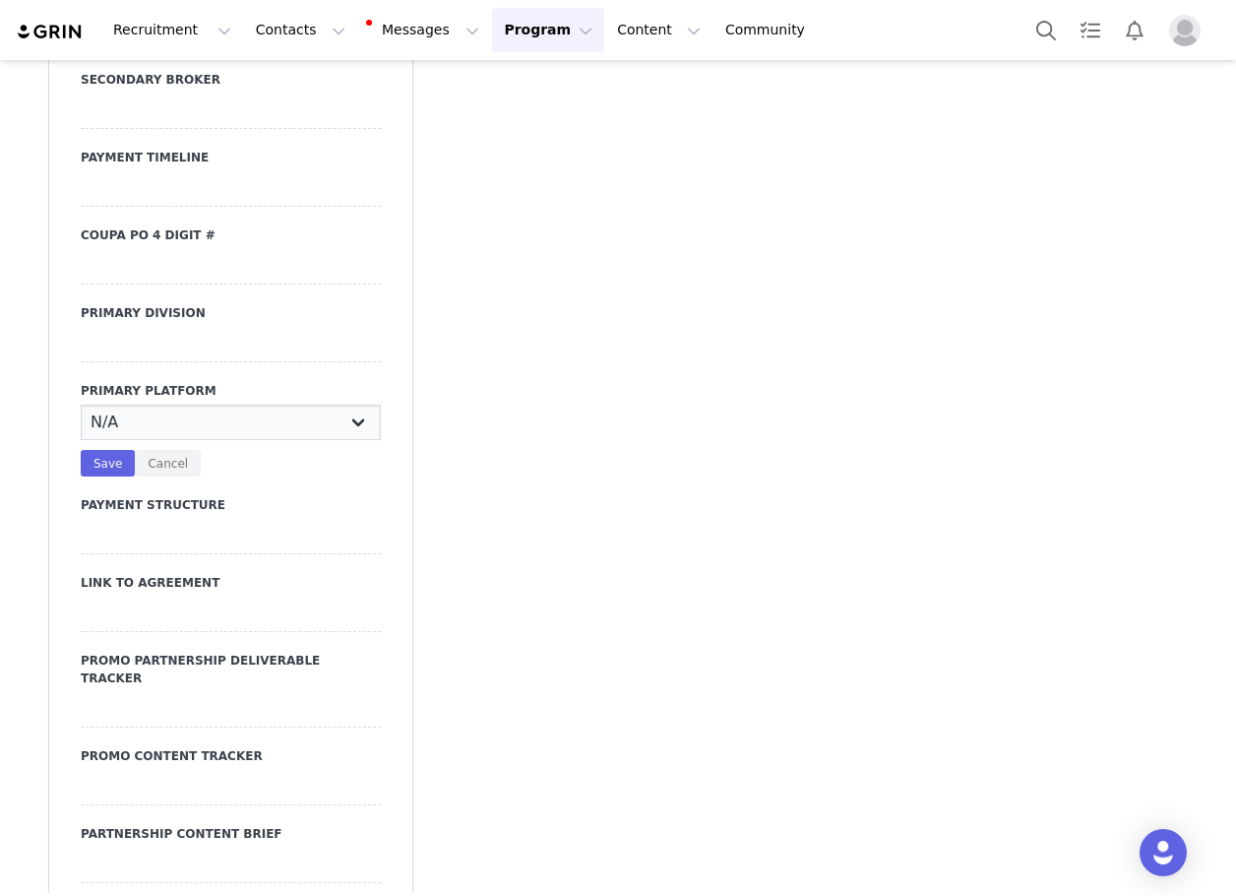
click at [155, 425] on select "N/A Instagram YouTube TikTok" at bounding box center [231, 422] width 300 height 35
select select "Instagram"
click at [81, 405] on select "N/A Instagram YouTube TikTok" at bounding box center [231, 422] width 300 height 35
click at [84, 454] on button "Save" at bounding box center [108, 463] width 54 height 27
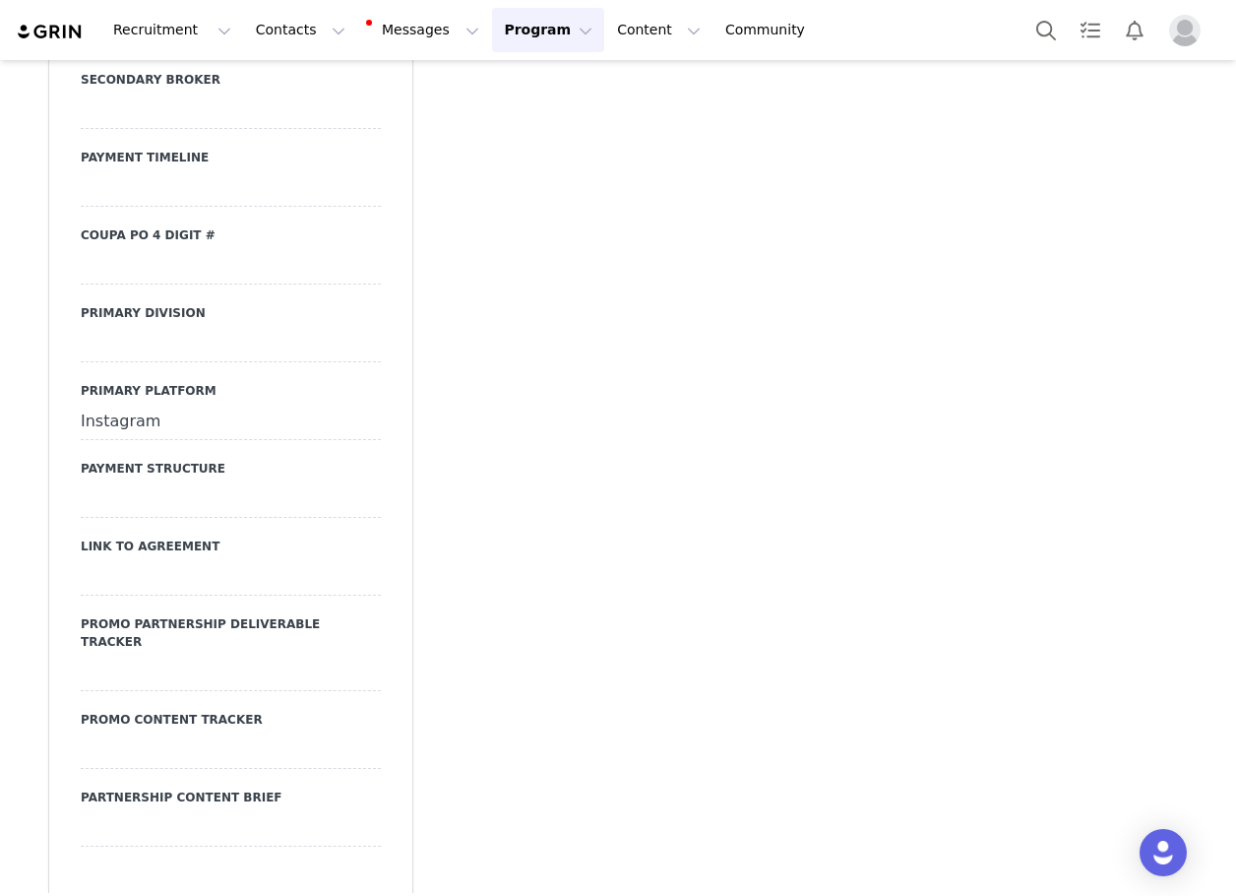
click at [185, 332] on div at bounding box center [231, 344] width 300 height 35
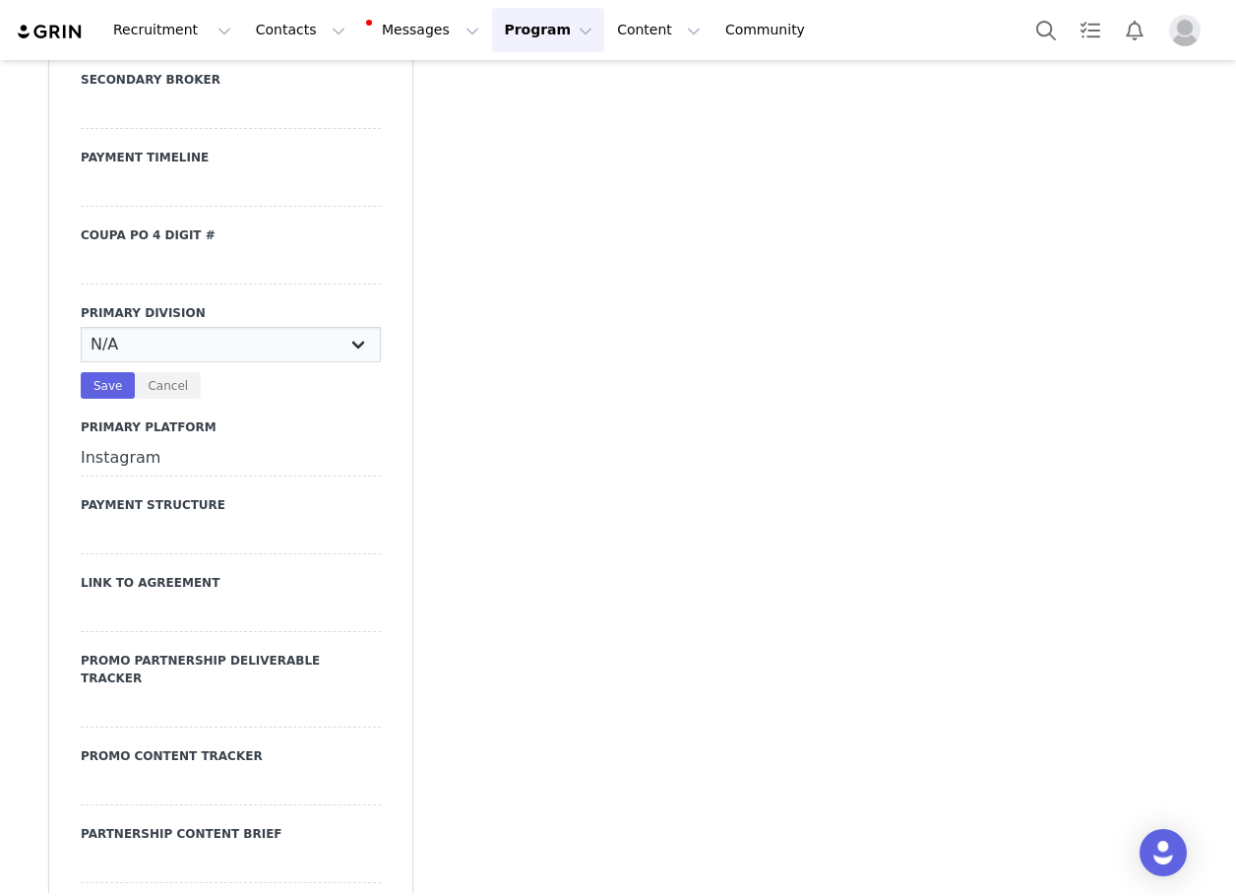
click at [181, 335] on select "N/A JRS Beauty Promo Curve Nova Men Nova Kids Nova Sport Nova Intimates Skin No…" at bounding box center [231, 344] width 300 height 35
select select "JRS"
click at [81, 327] on select "N/A JRS Beauty Promo Curve Nova Men Nova Kids Nova Sport Nova Intimates Skin No…" at bounding box center [231, 344] width 300 height 35
click at [99, 387] on button "Save" at bounding box center [108, 385] width 54 height 27
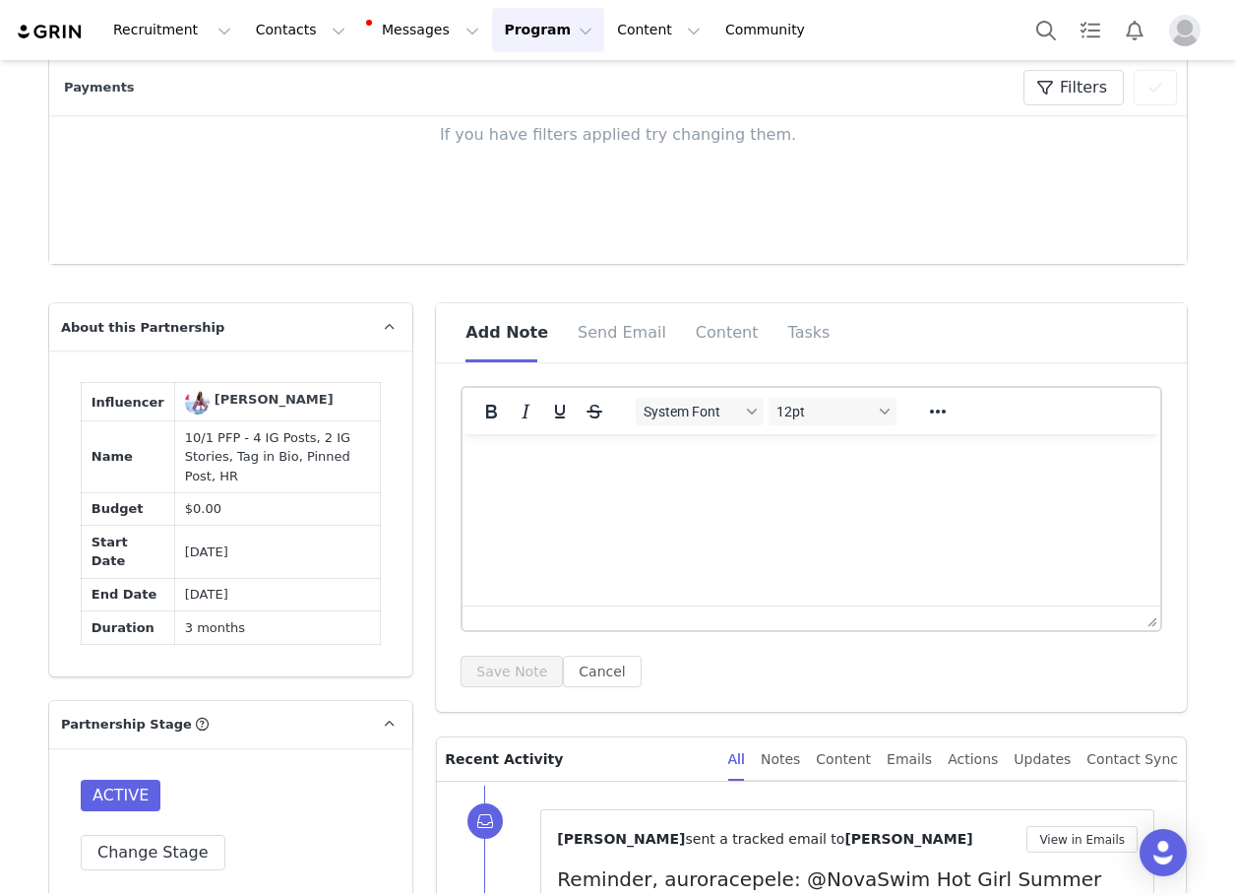
scroll to position [802, 0]
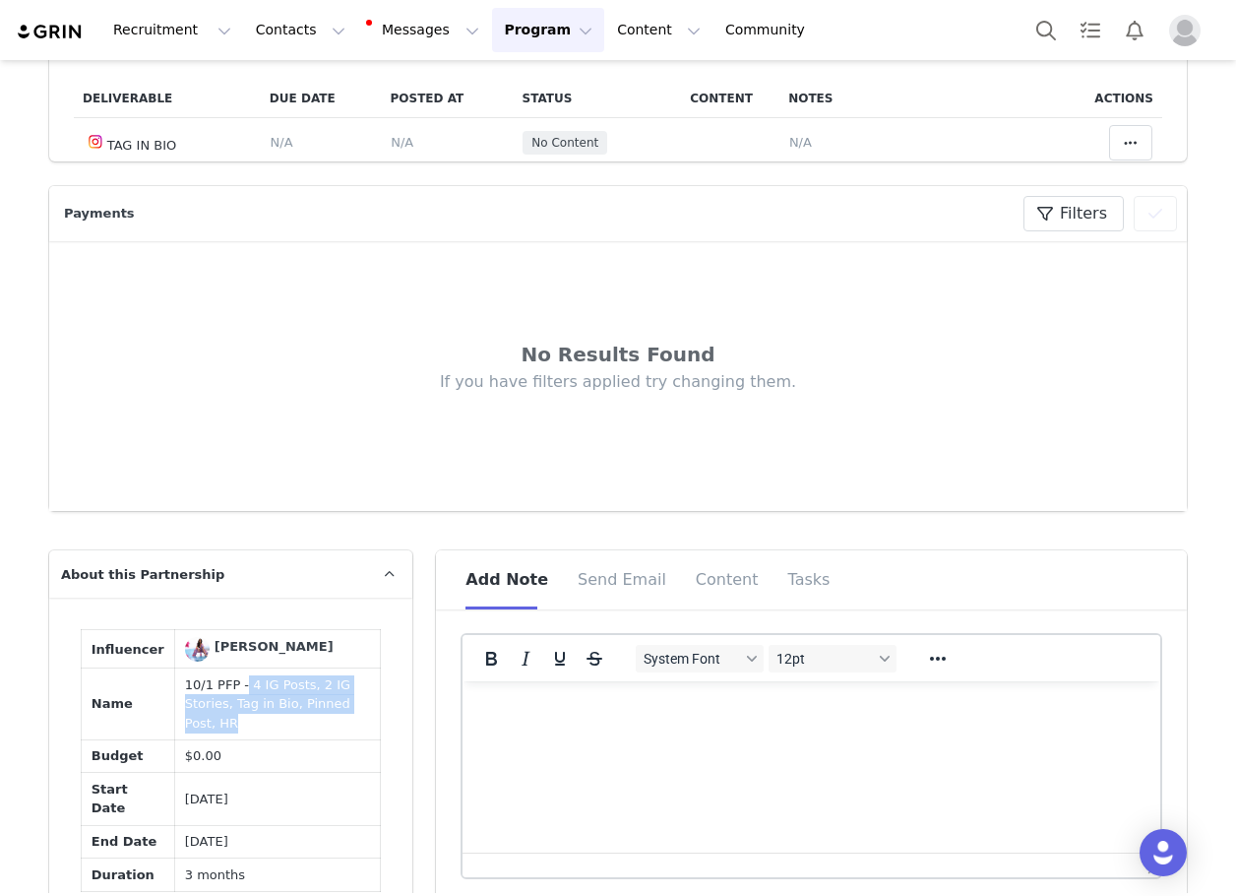
drag, startPoint x: 224, startPoint y: 753, endPoint x: 356, endPoint y: 786, distance: 136.1
click at [356, 740] on td "10/1 PFP - 4 IG Posts, 2 IG Stories, Tag in Bio, Pinned Post, HR" at bounding box center [278, 704] width 206 height 72
copy td "4 IG Posts, 2 IG Stories, Tag in Bio, Pinned Post, HR"
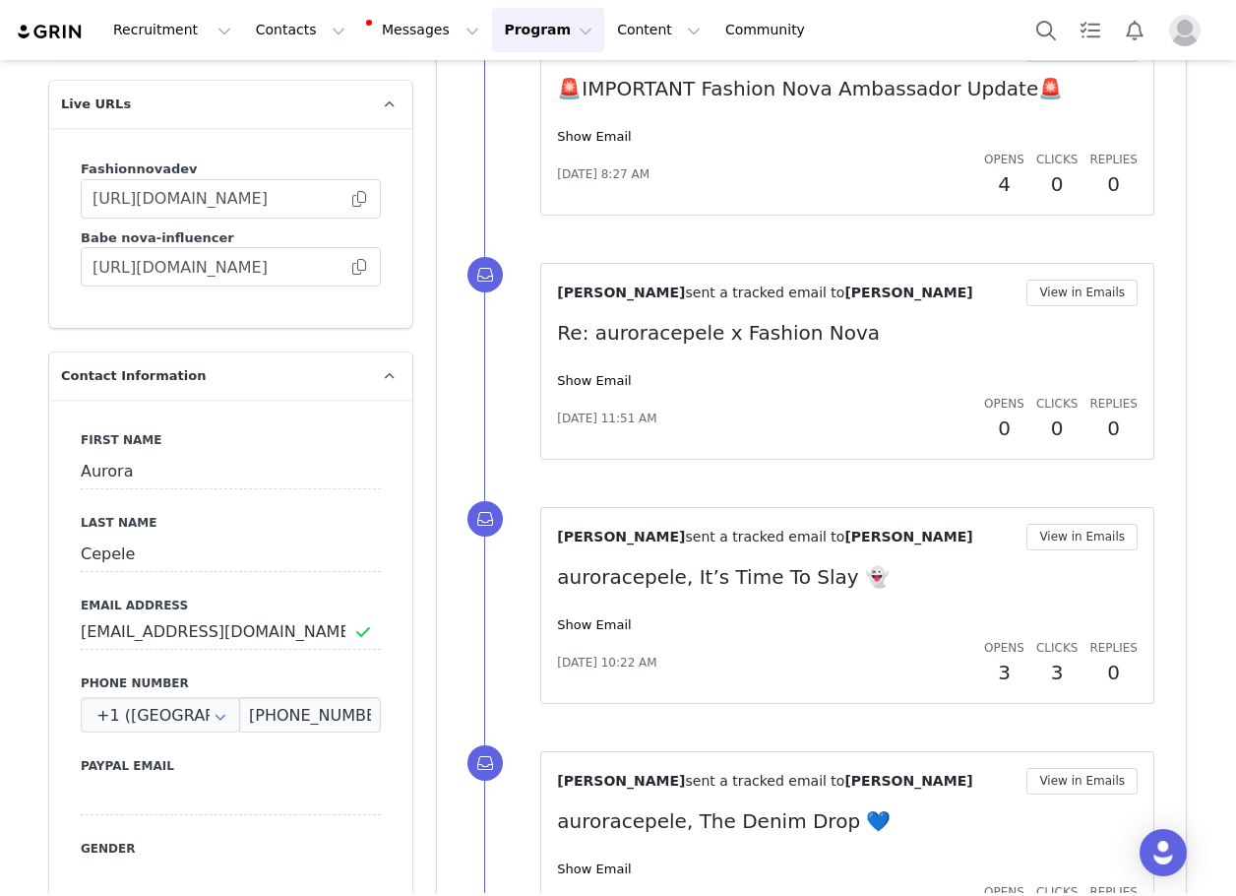
scroll to position [3066, 0]
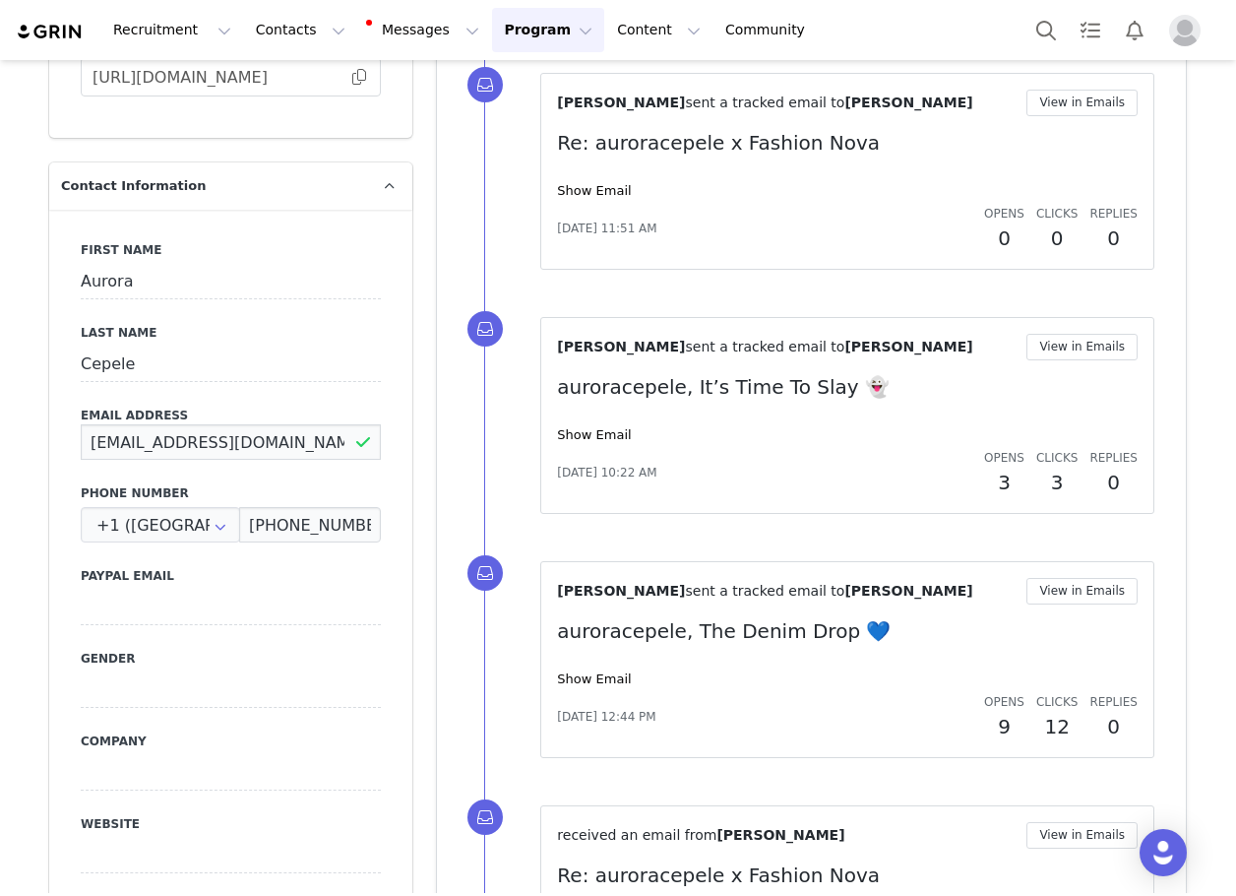
drag, startPoint x: 289, startPoint y: 440, endPoint x: 82, endPoint y: 462, distance: 208.8
click at [82, 462] on div "First Name Aurora Last Name Cepele Email Address [EMAIL_ADDRESS][DOMAIN_NAME] P…" at bounding box center [230, 570] width 363 height 720
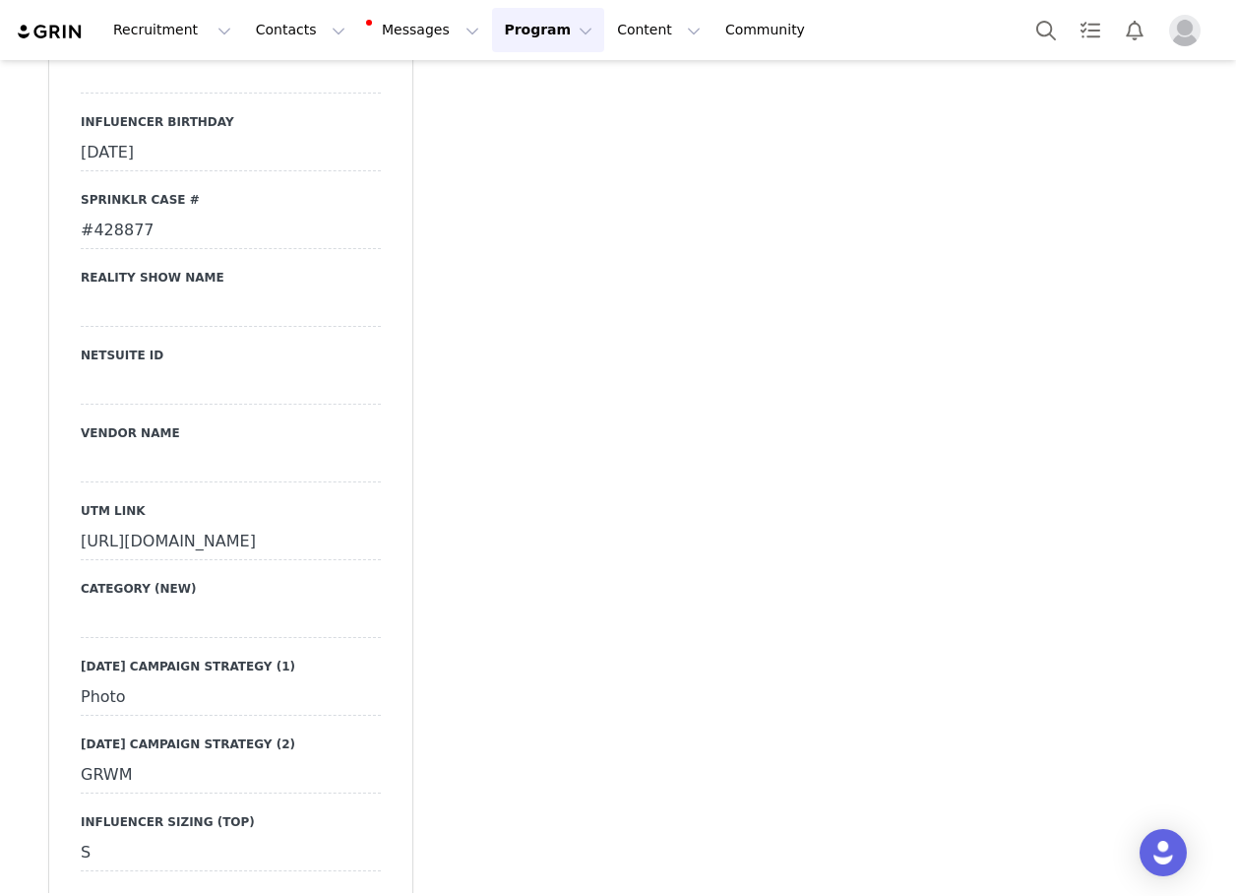
scroll to position [6413, 0]
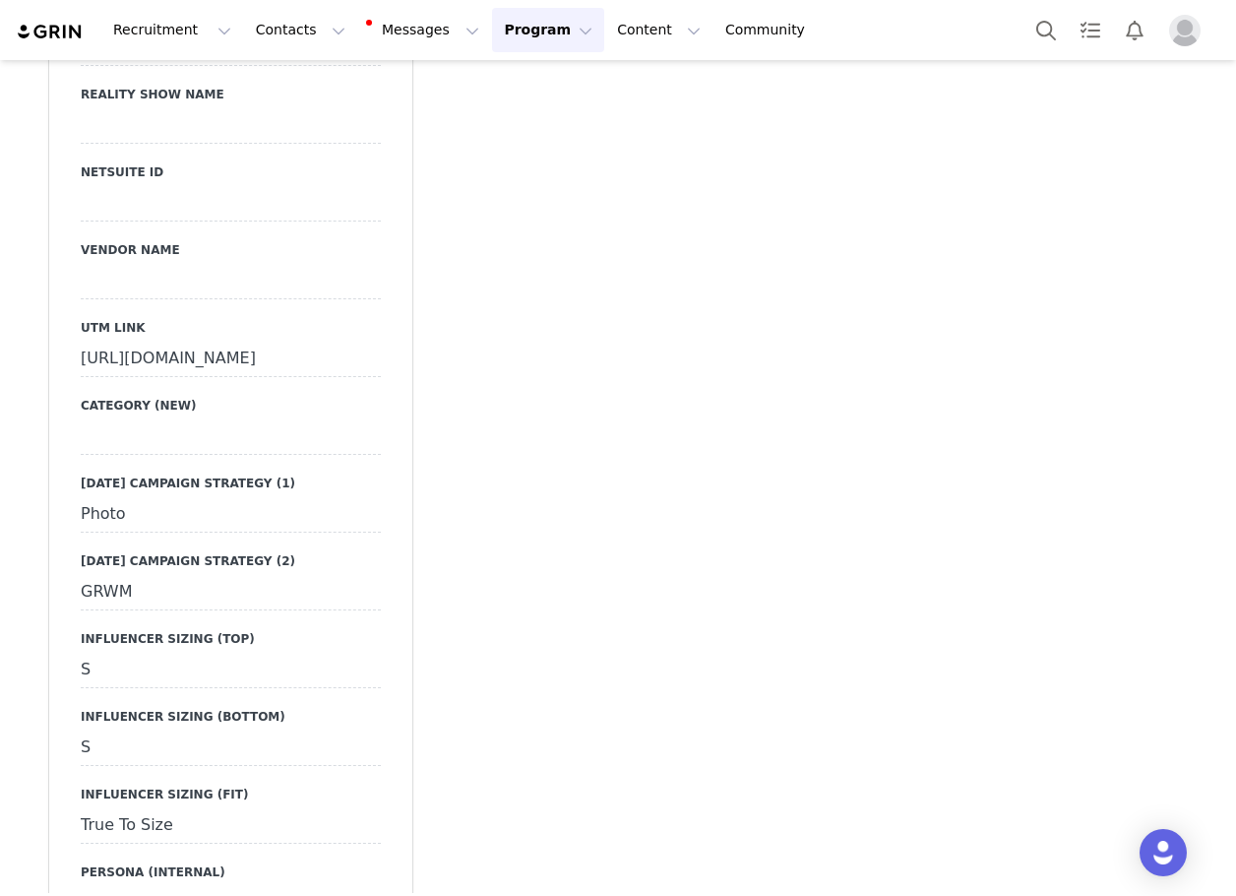
drag, startPoint x: 76, startPoint y: 282, endPoint x: 344, endPoint y: 358, distance: 278.5
click at [344, 358] on div "[URL][DOMAIN_NAME]" at bounding box center [231, 359] width 300 height 35
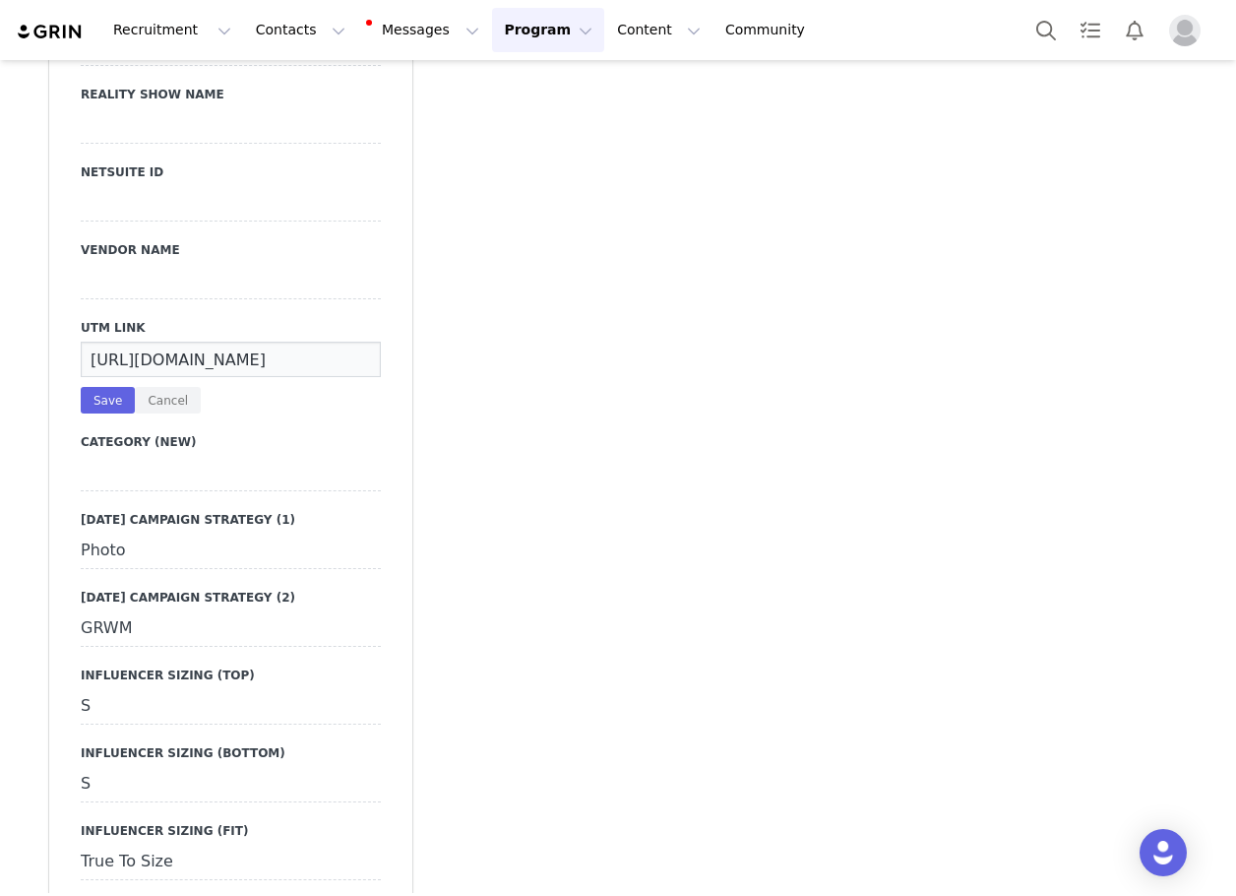
click at [315, 533] on div "Photo" at bounding box center [231, 550] width 300 height 35
select select "Photo"
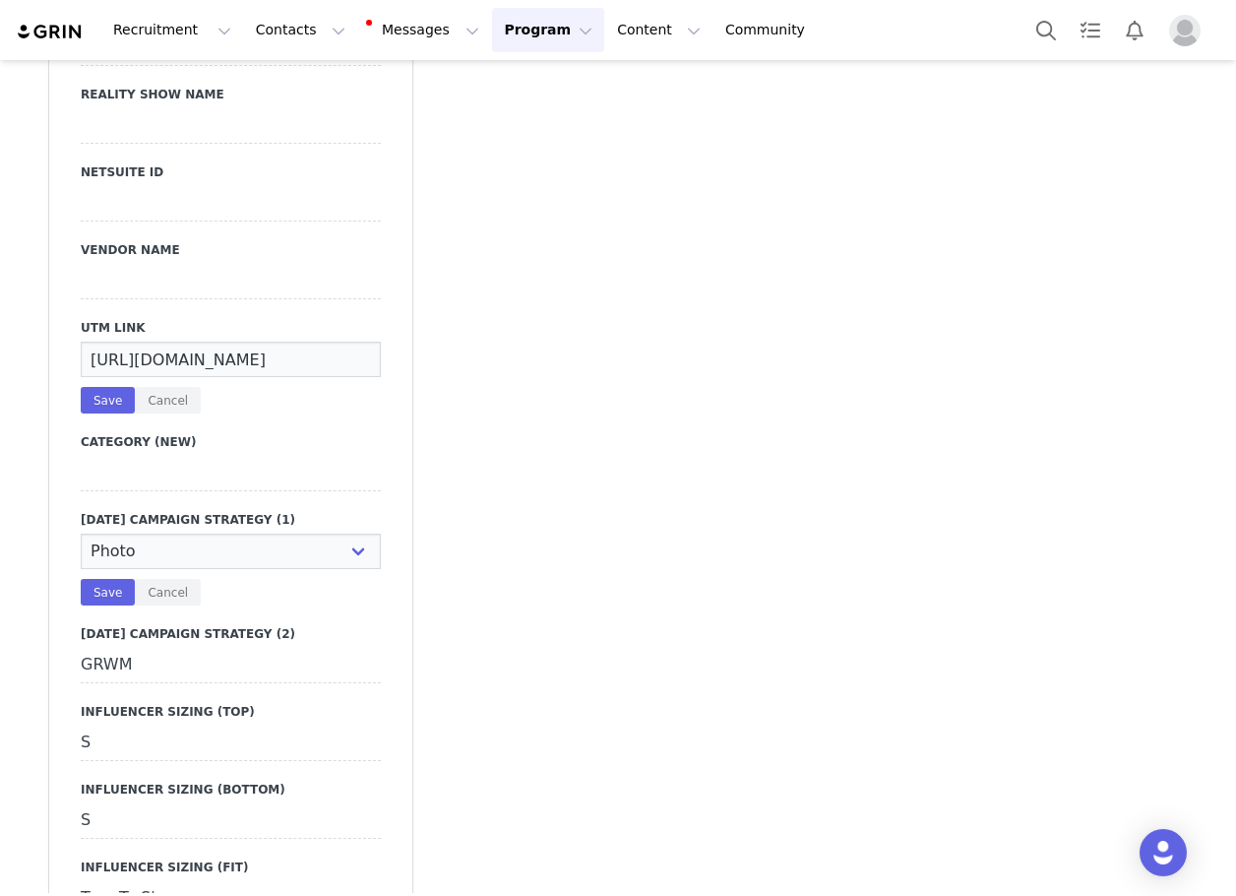
scroll to position [0, 606]
drag, startPoint x: 84, startPoint y: 289, endPoint x: 452, endPoint y: 292, distance: 368.1
click at [93, 387] on button "Save" at bounding box center [108, 400] width 54 height 27
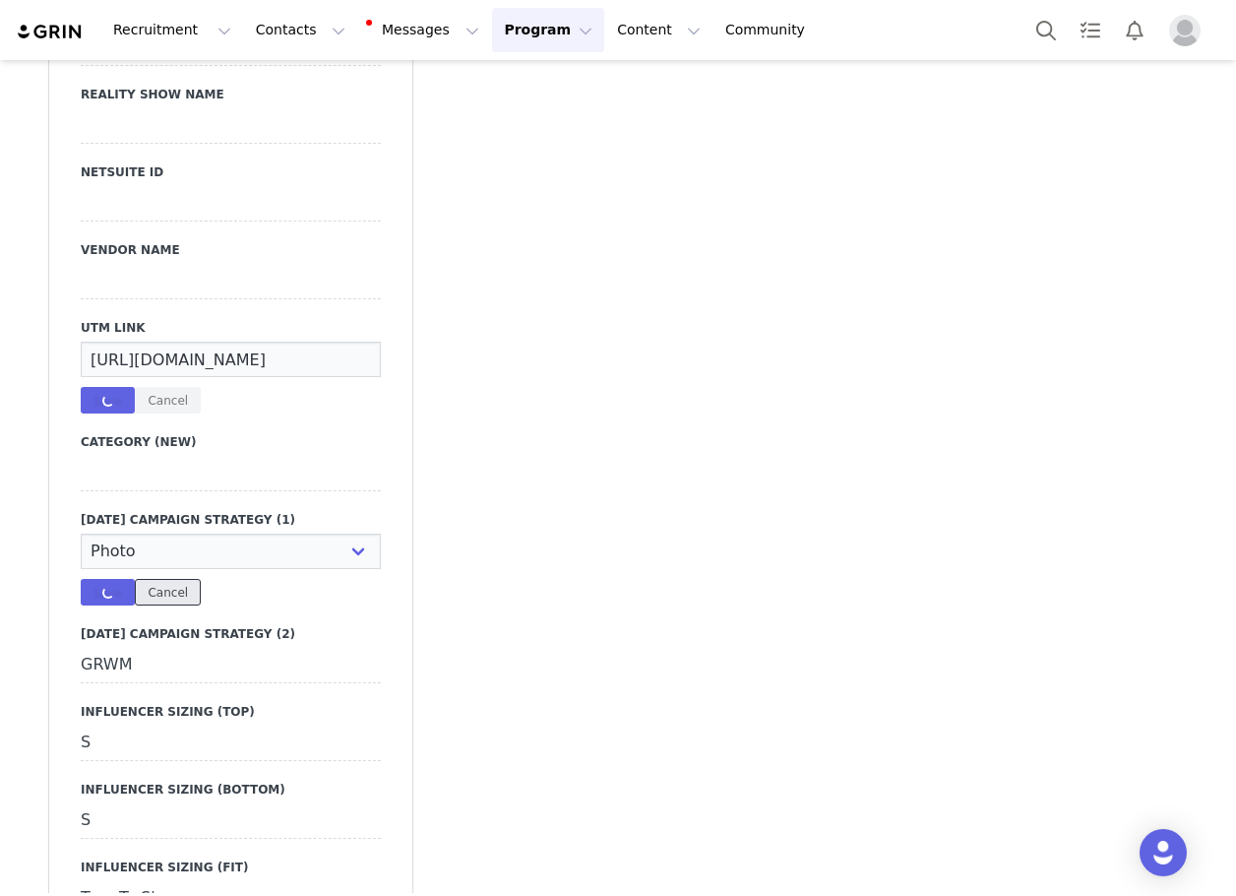
click at [153, 533] on div "N/A GRWM Haul / Styling Trend Duo / Couple Costume Comedy / Skit Photo Save Can…" at bounding box center [231, 569] width 300 height 72
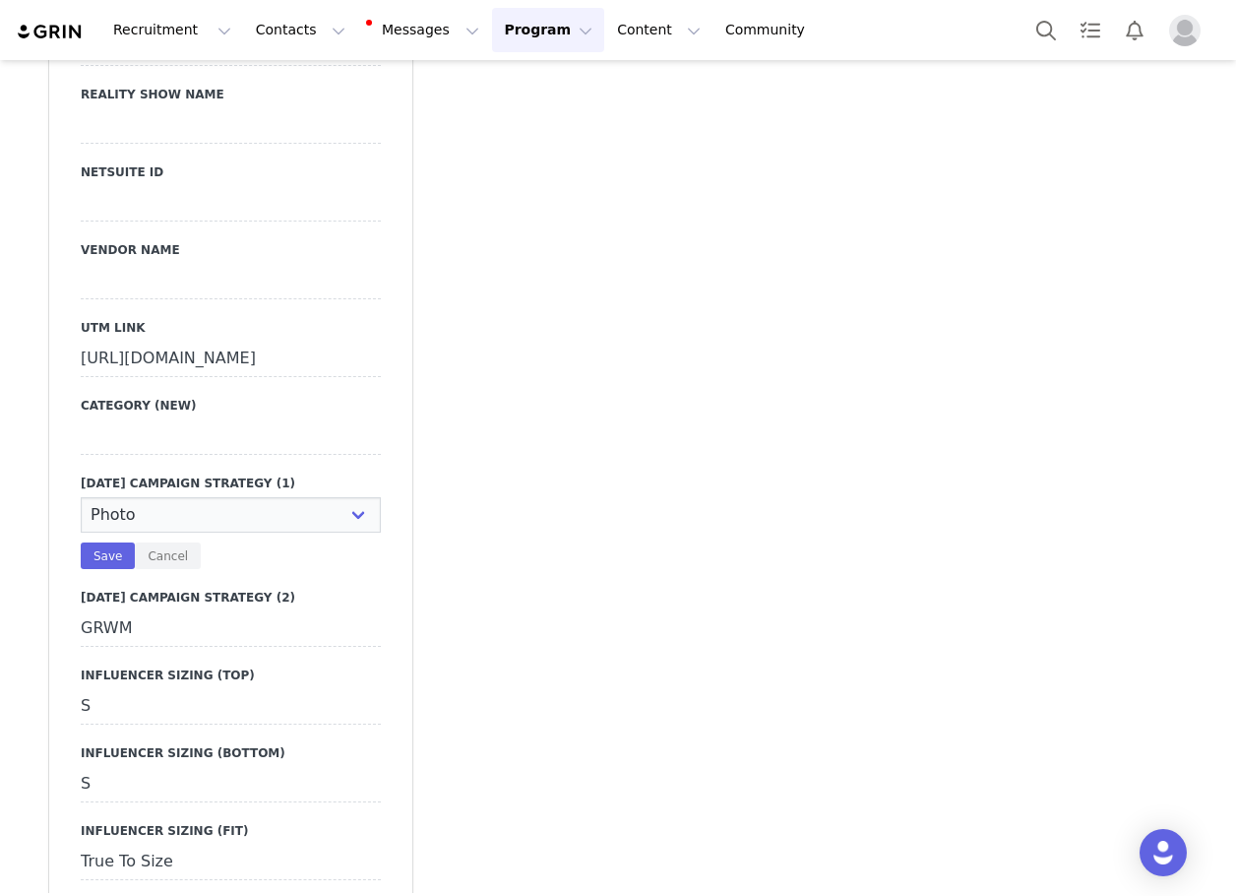
click at [193, 547] on div "Save Cancel" at bounding box center [231, 555] width 300 height 27
click at [163, 554] on button "Cancel" at bounding box center [168, 555] width 66 height 27
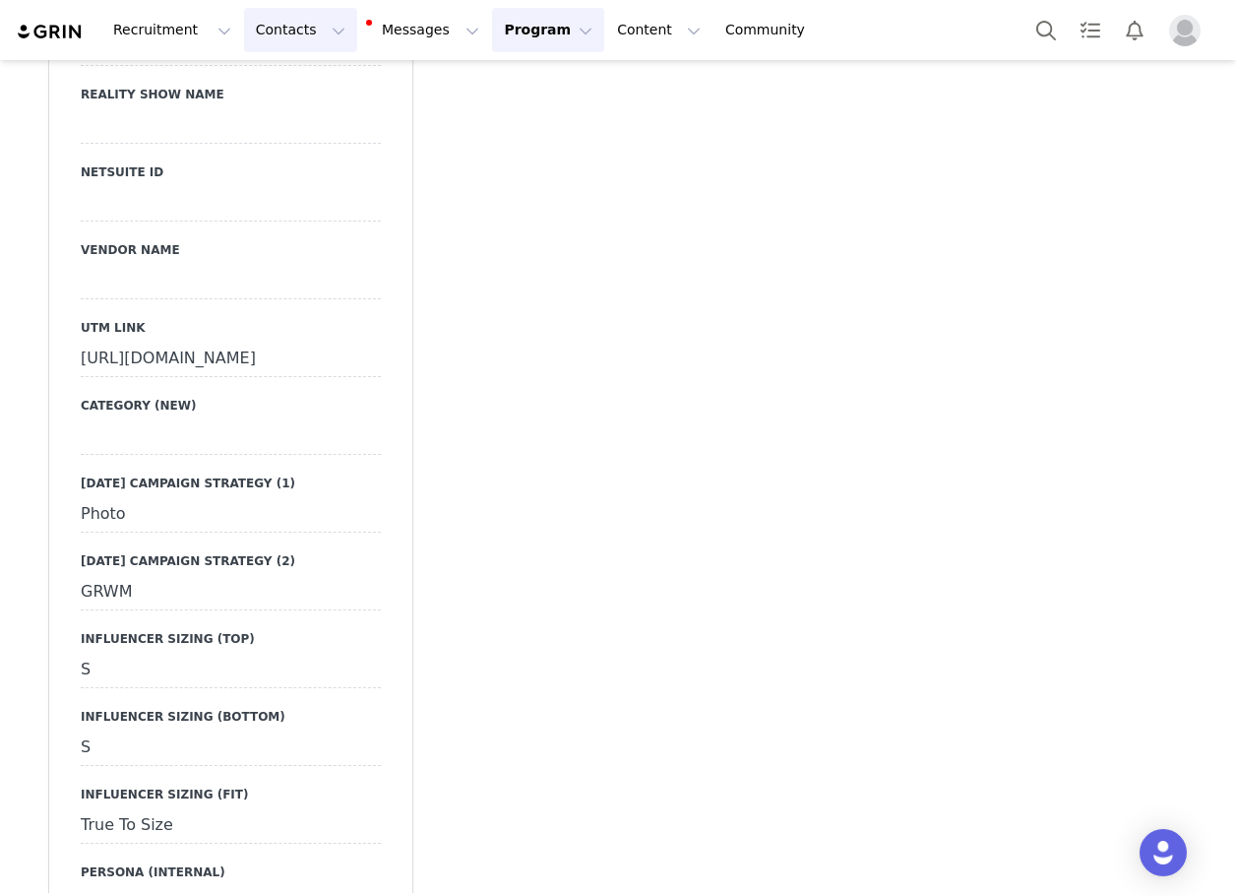
click at [277, 42] on button "Contacts Contacts" at bounding box center [300, 30] width 113 height 44
drag, startPoint x: 282, startPoint y: 82, endPoint x: 389, endPoint y: 7, distance: 130.8
click at [282, 82] on p "Creators" at bounding box center [270, 87] width 59 height 21
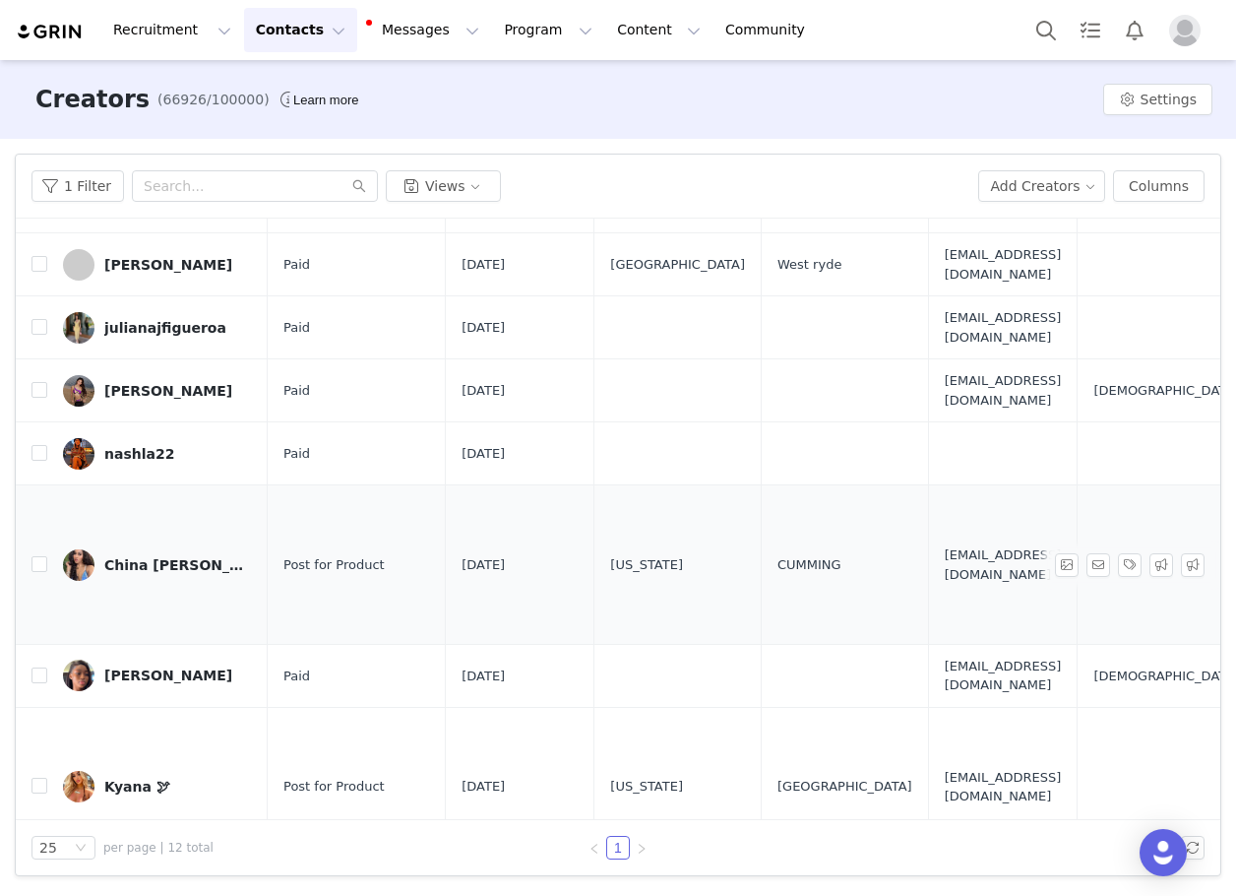
scroll to position [371, 0]
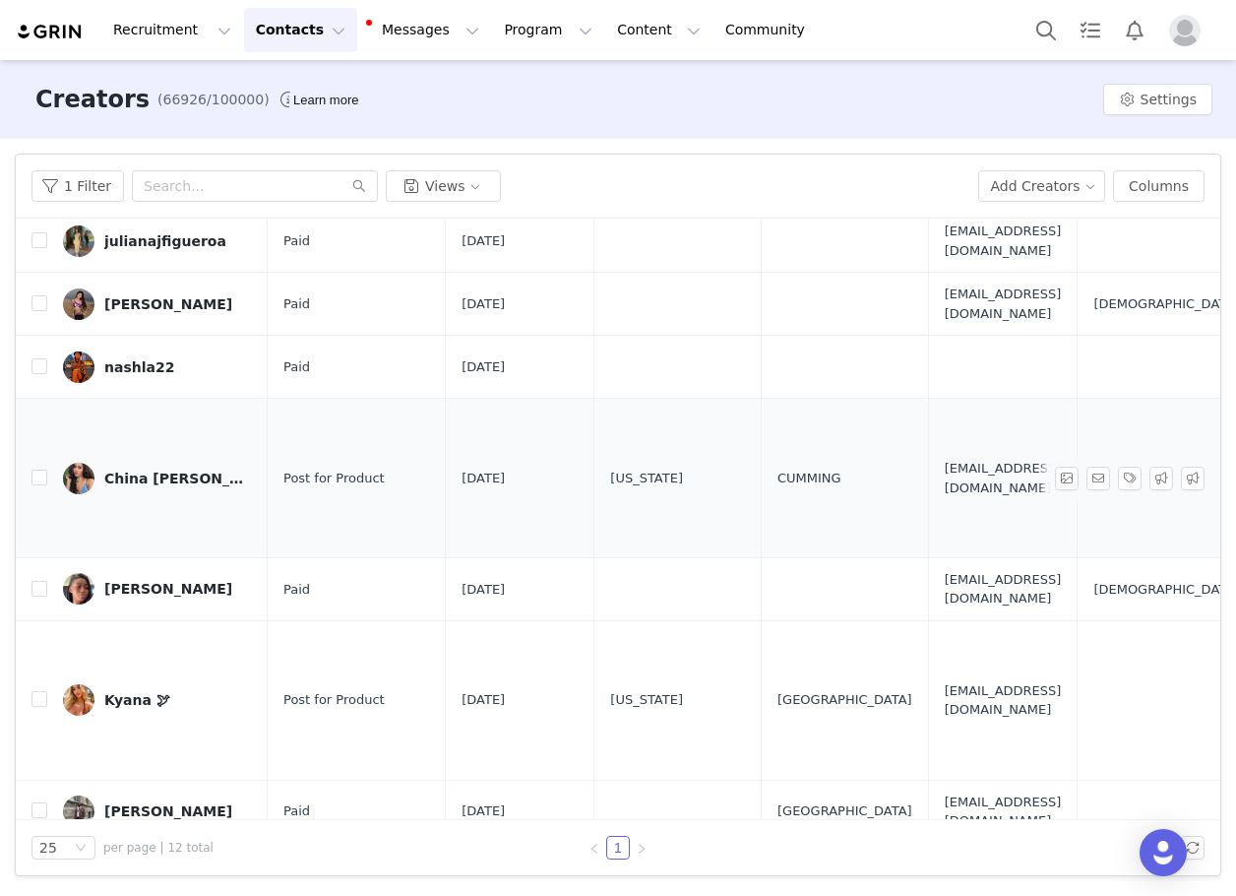
click at [141, 471] on div "China [PERSON_NAME]" at bounding box center [178, 479] width 148 height 16
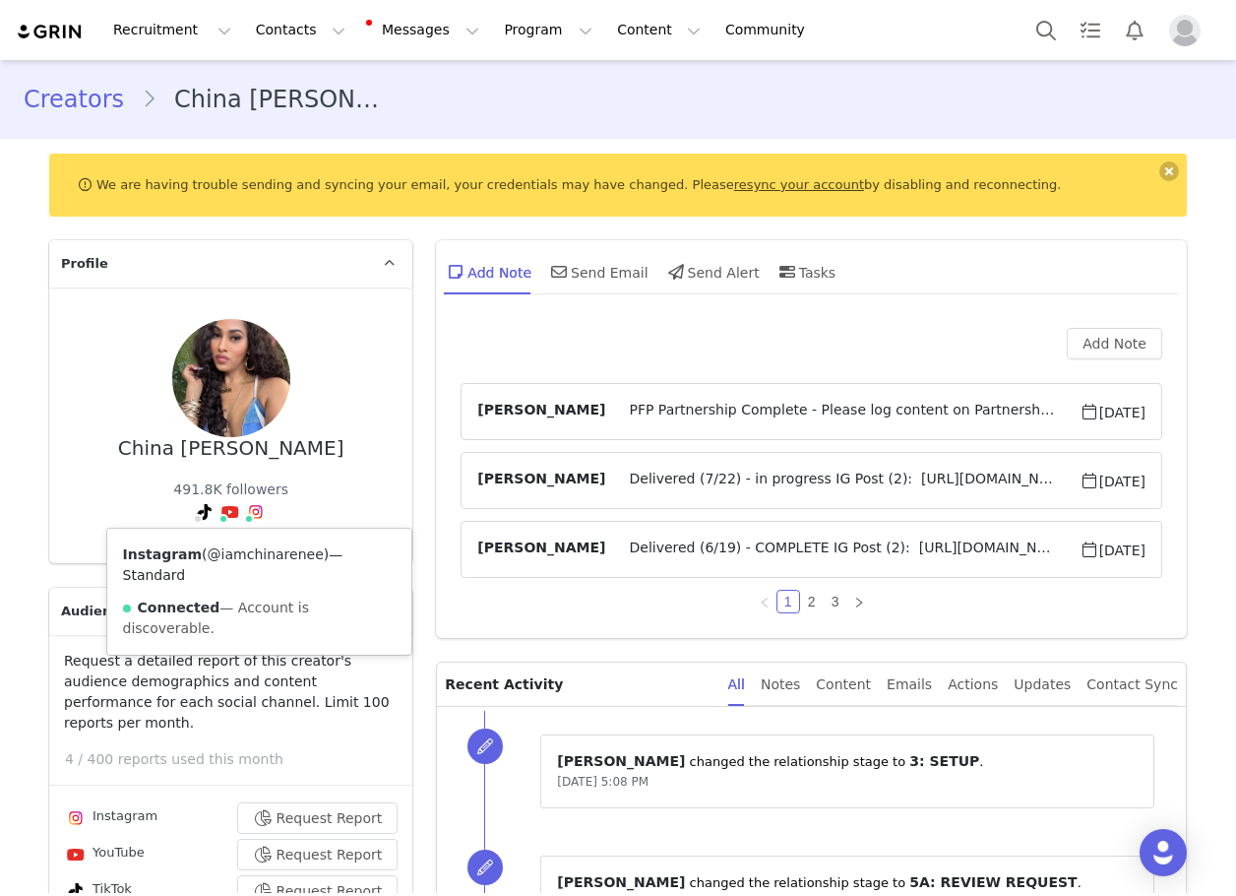
click at [235, 552] on link "@iamchinarenee" at bounding box center [266, 554] width 116 height 16
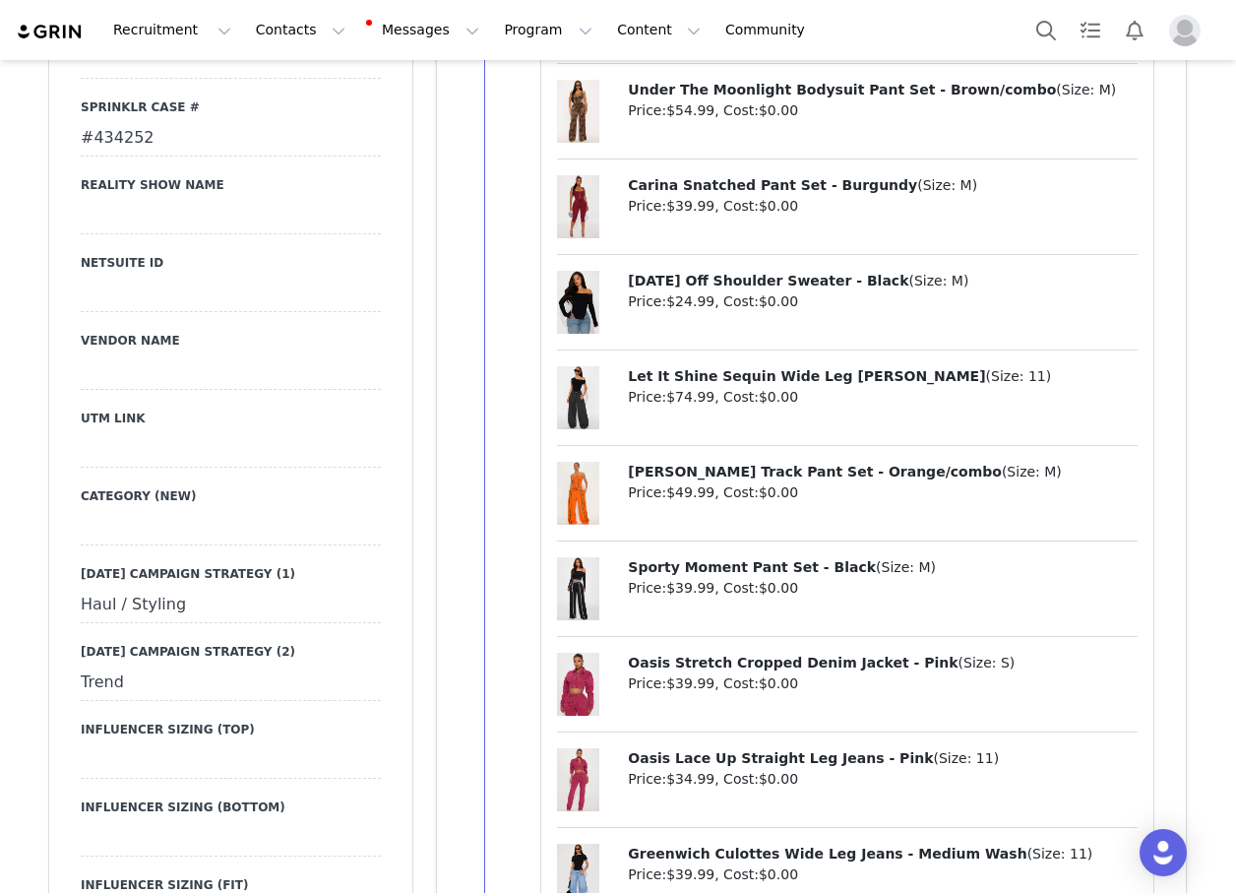
scroll to position [3051, 0]
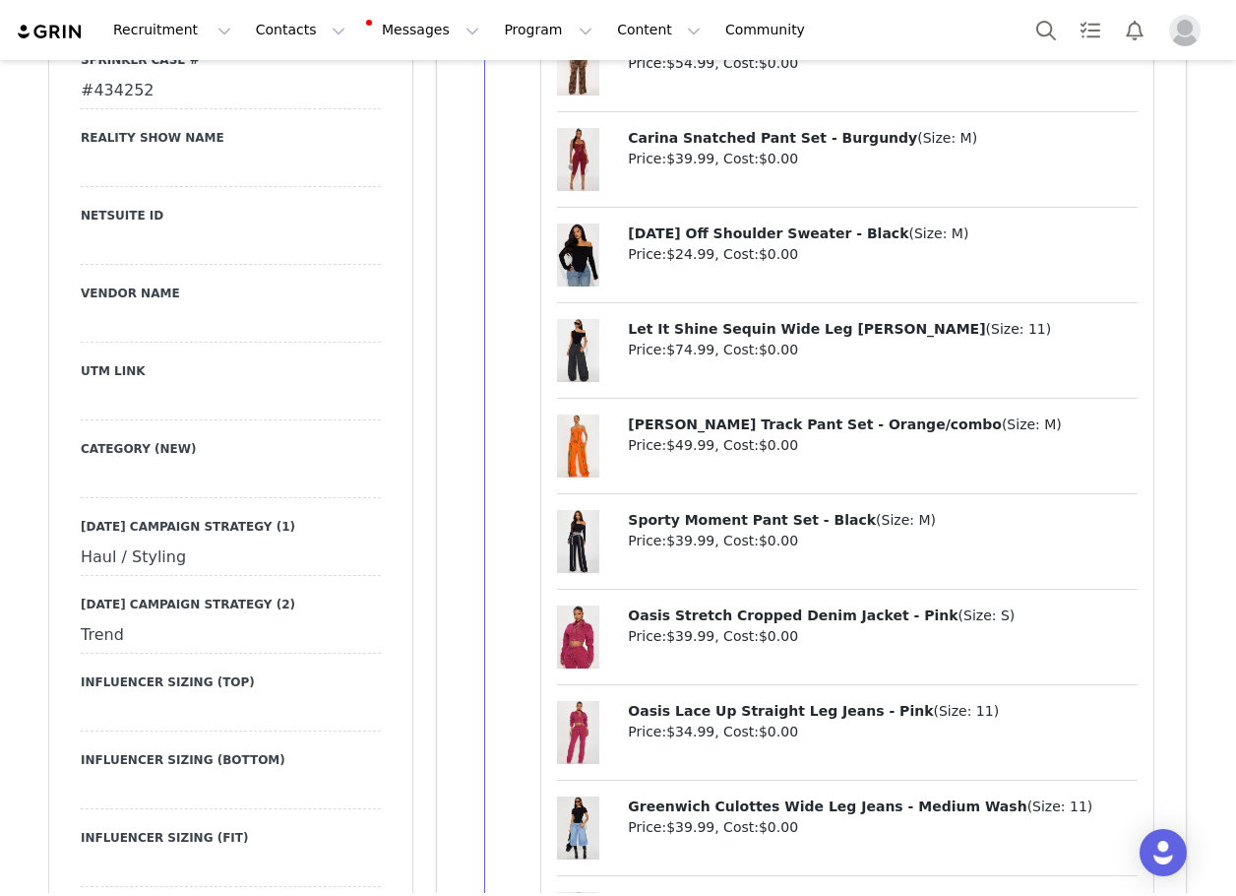
click at [165, 385] on div at bounding box center [231, 402] width 300 height 35
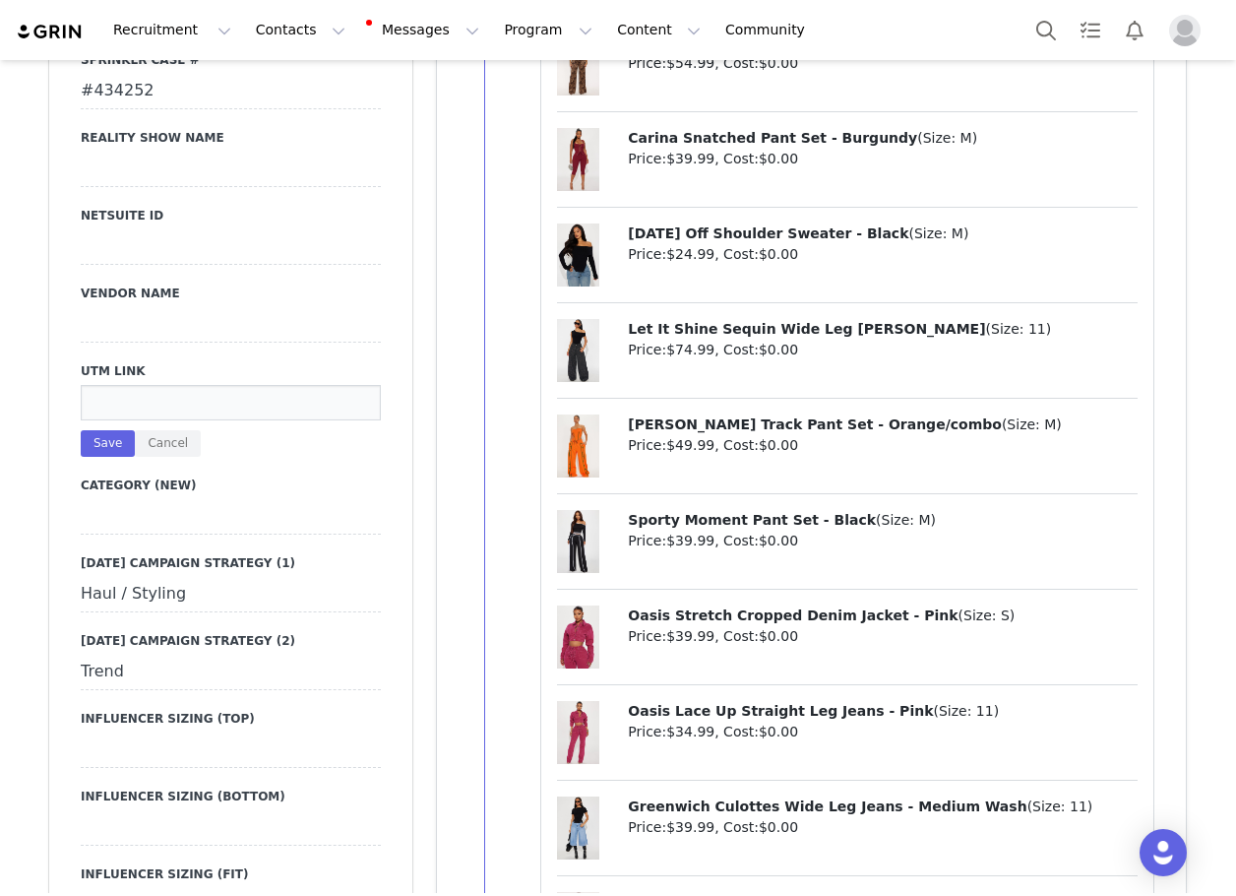
click at [171, 385] on div "Save Cancel" at bounding box center [231, 421] width 300 height 72
click at [133, 385] on input at bounding box center [231, 402] width 300 height 35
paste input "[URL][DOMAIN_NAME]"
type input "[URL][DOMAIN_NAME]"
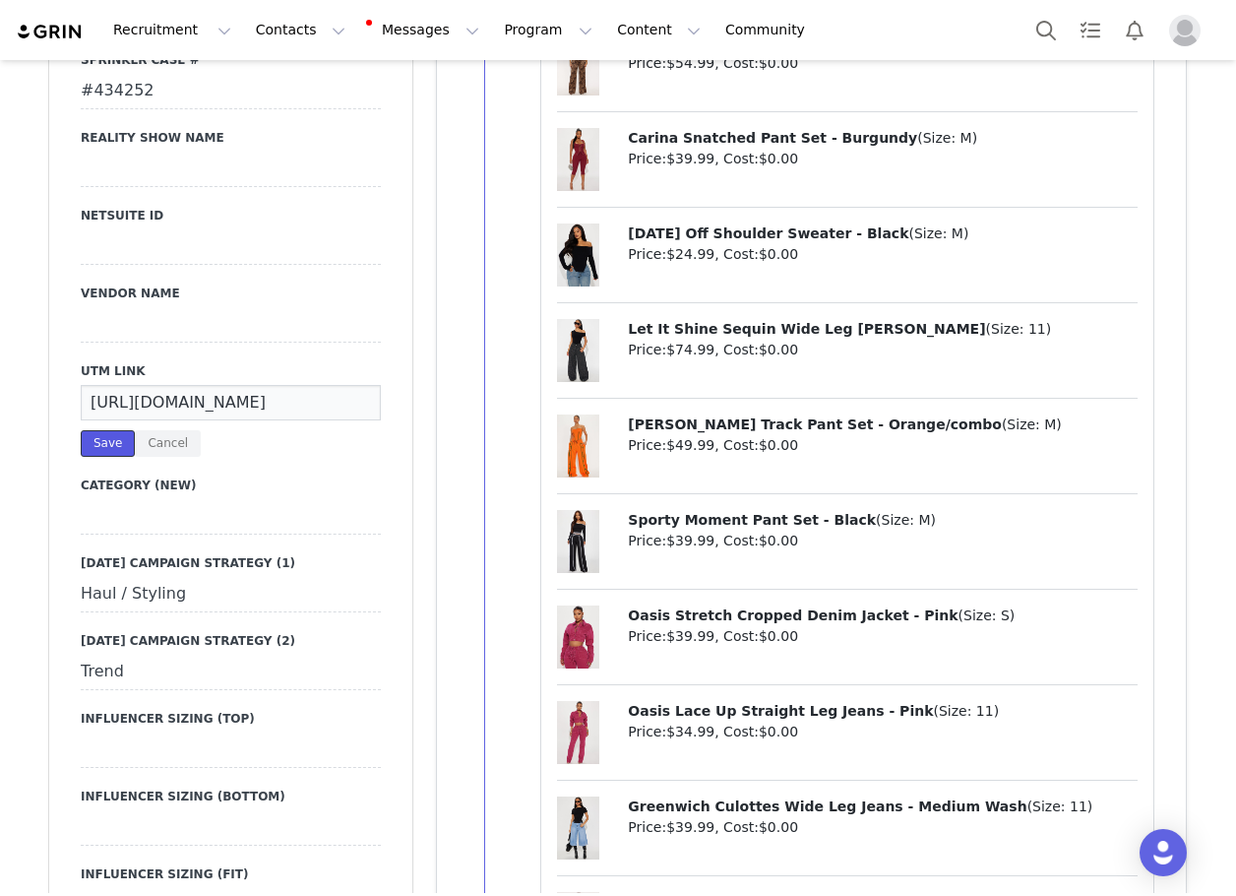
scroll to position [0, 0]
click at [117, 430] on button "Save" at bounding box center [108, 443] width 54 height 27
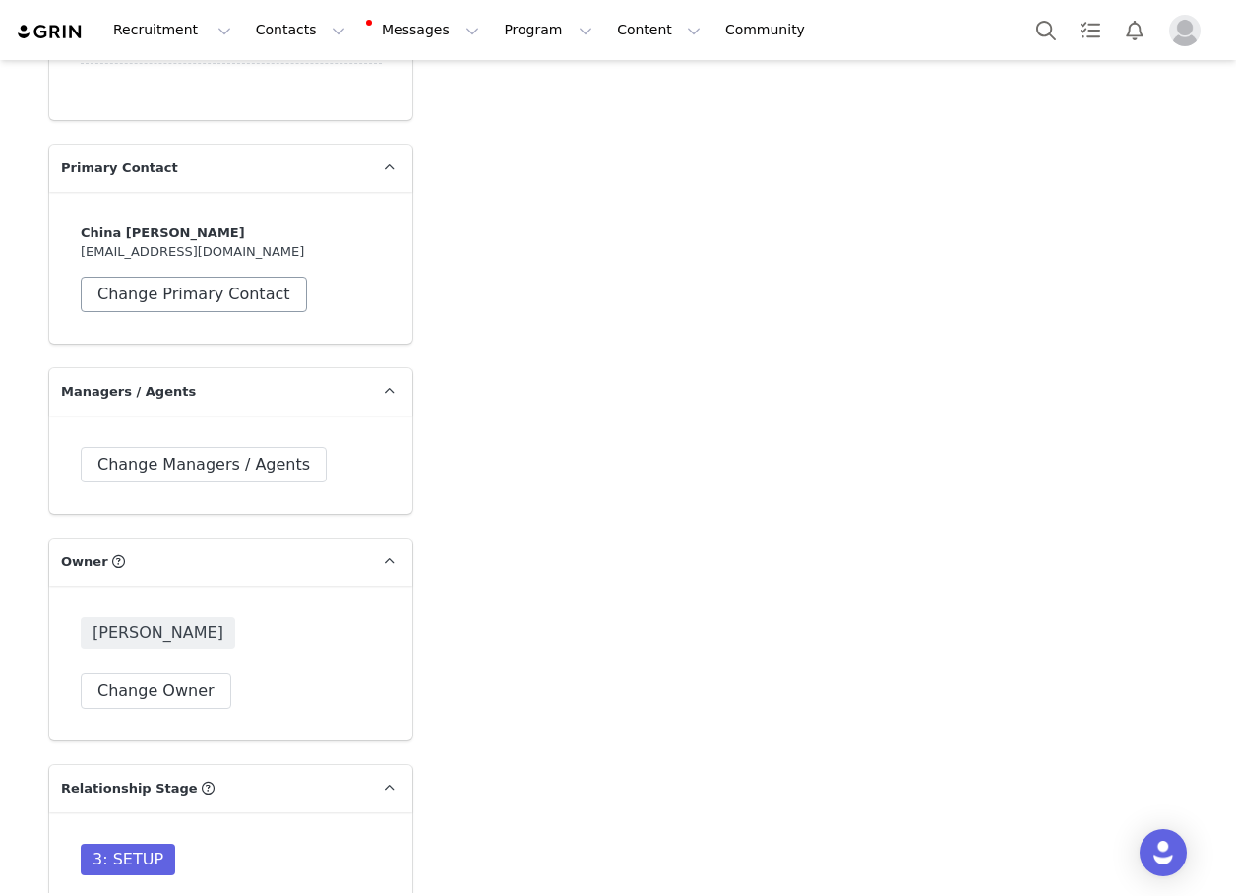
scroll to position [4922, 0]
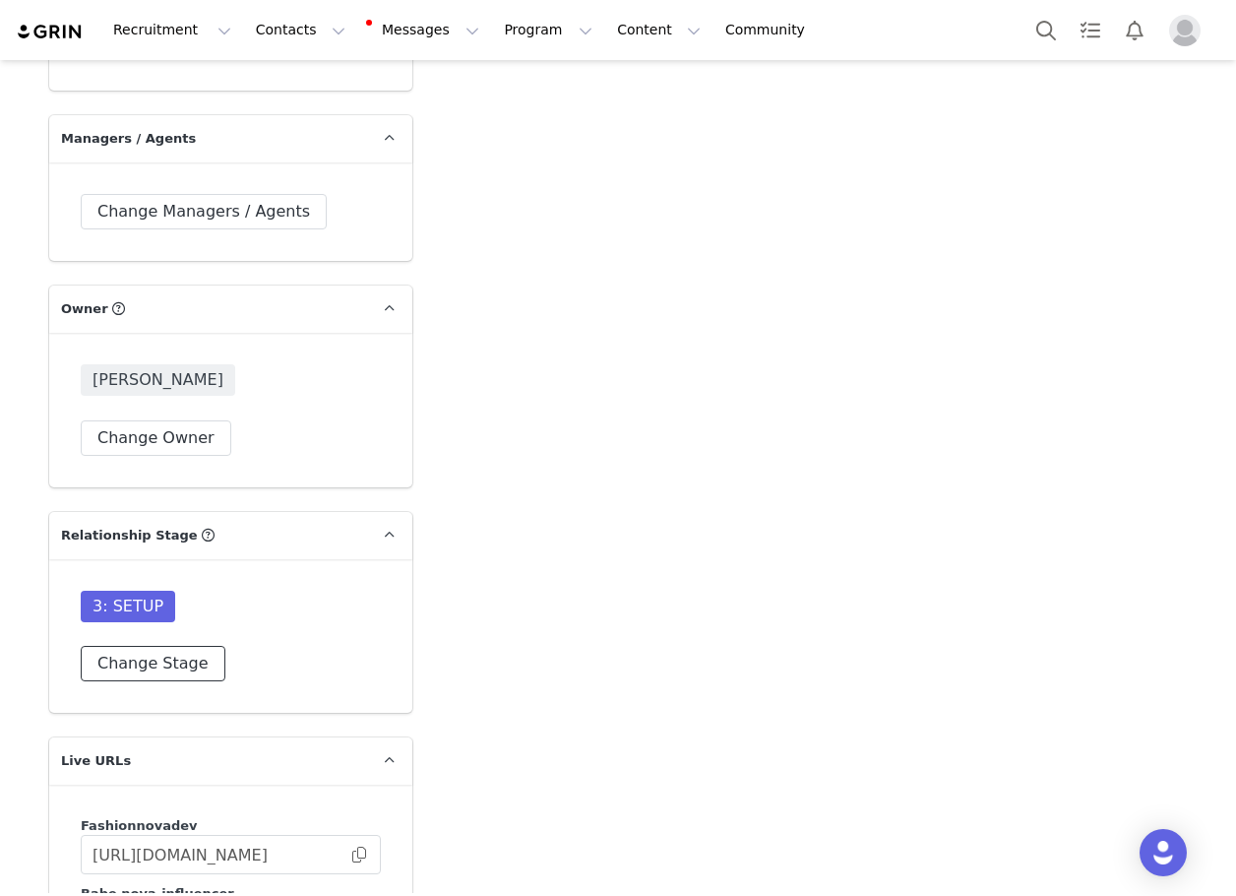
click at [152, 675] on button "Change Stage" at bounding box center [153, 663] width 145 height 35
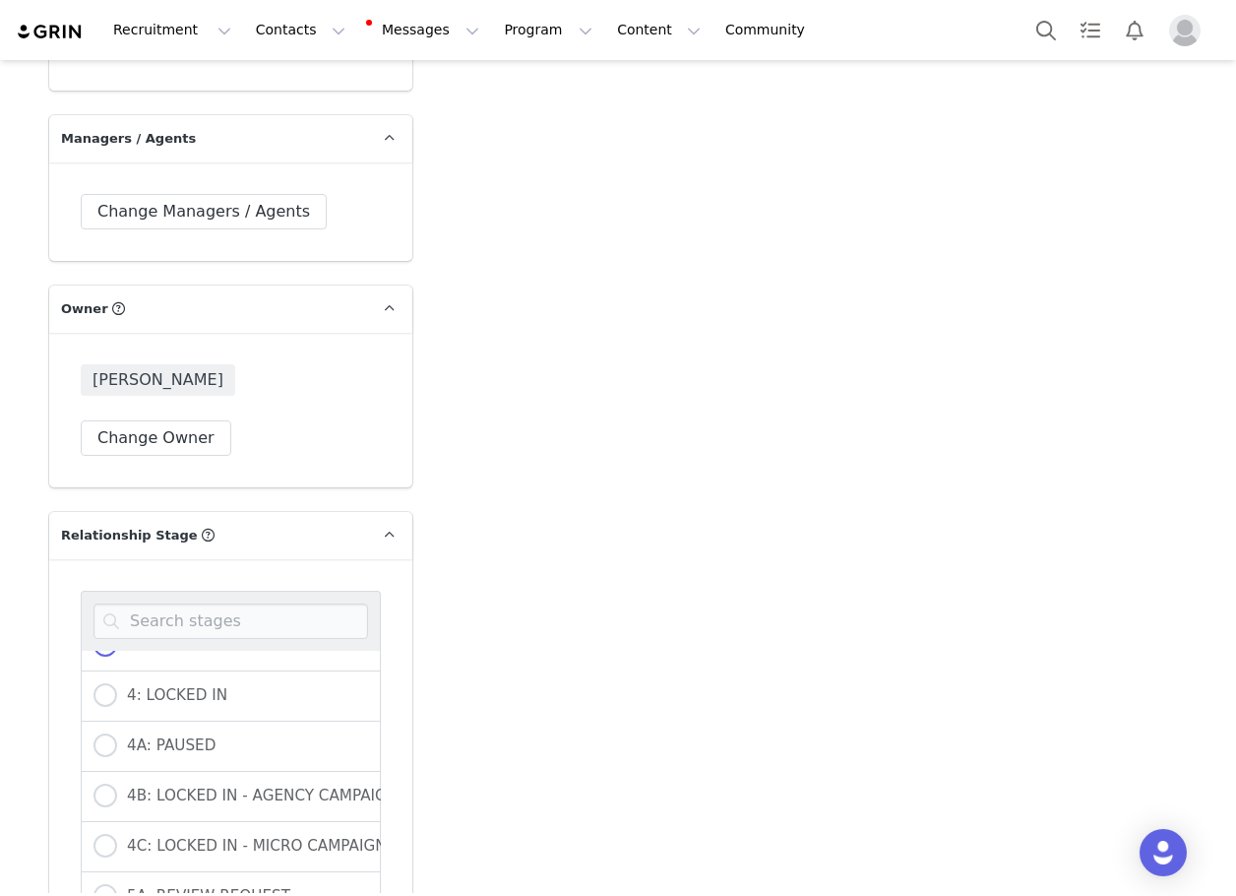
scroll to position [394, 0]
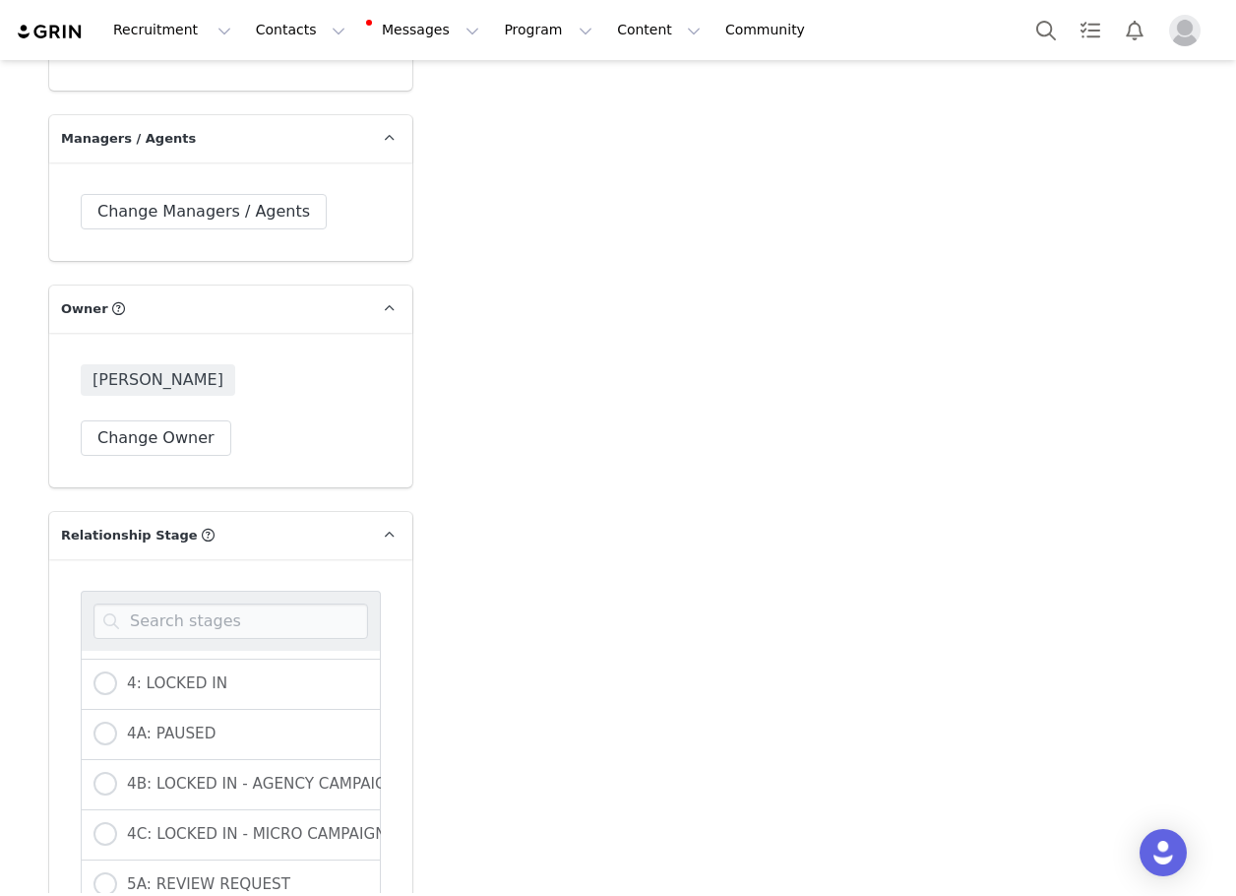
click at [104, 704] on div "4: LOCKED IN" at bounding box center [231, 684] width 300 height 50
click at [102, 695] on span at bounding box center [106, 683] width 24 height 24
click at [102, 696] on input "4: LOCKED IN" at bounding box center [106, 684] width 24 height 26
radio input "true"
radio input "false"
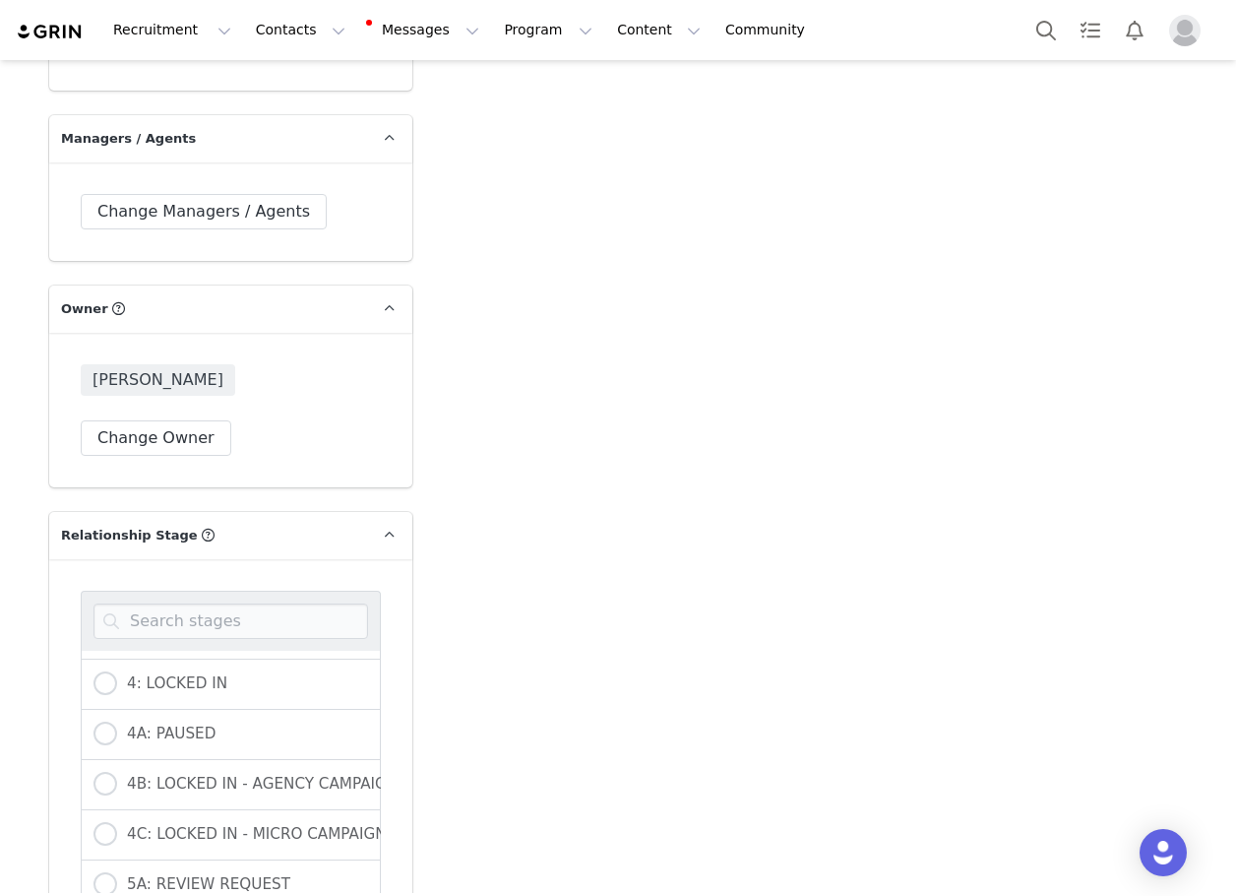
radio input "true"
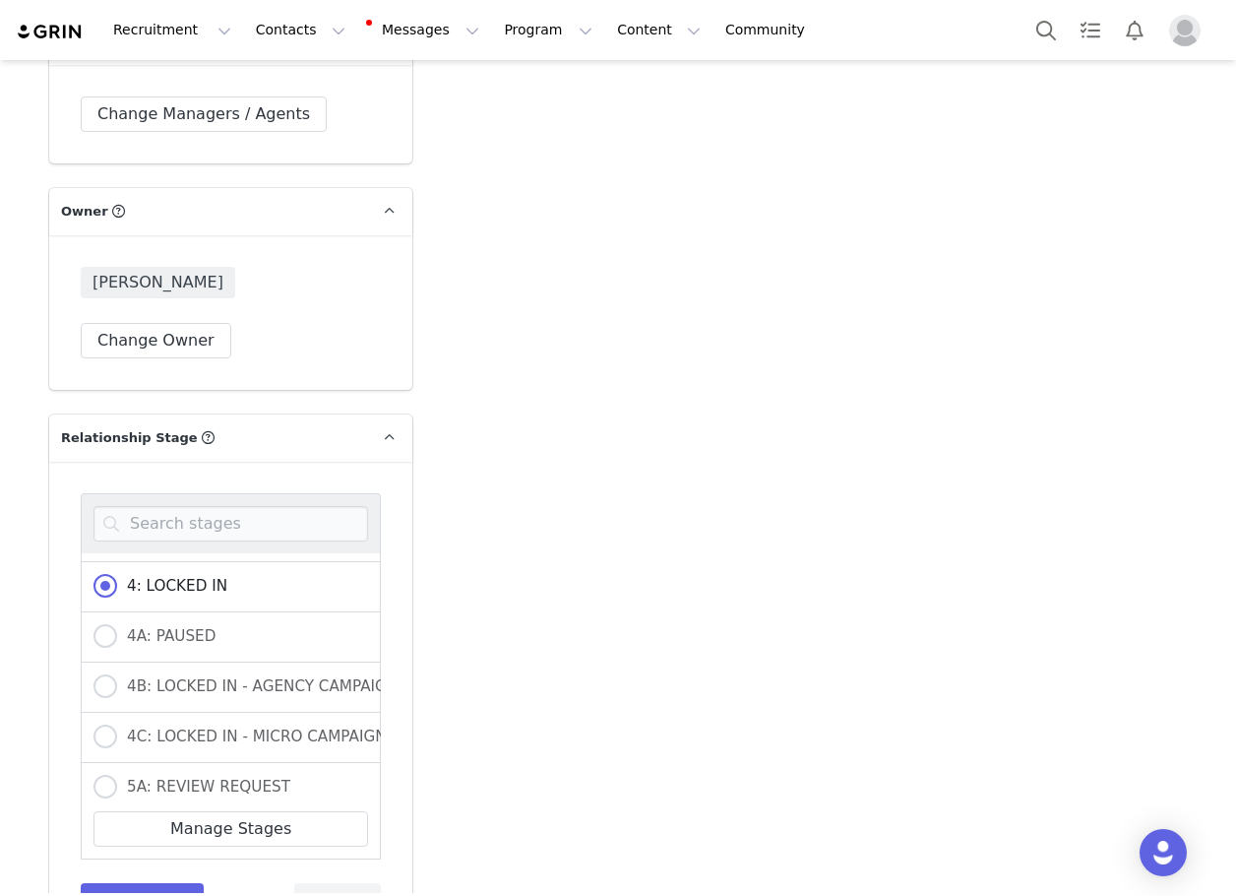
scroll to position [5217, 0]
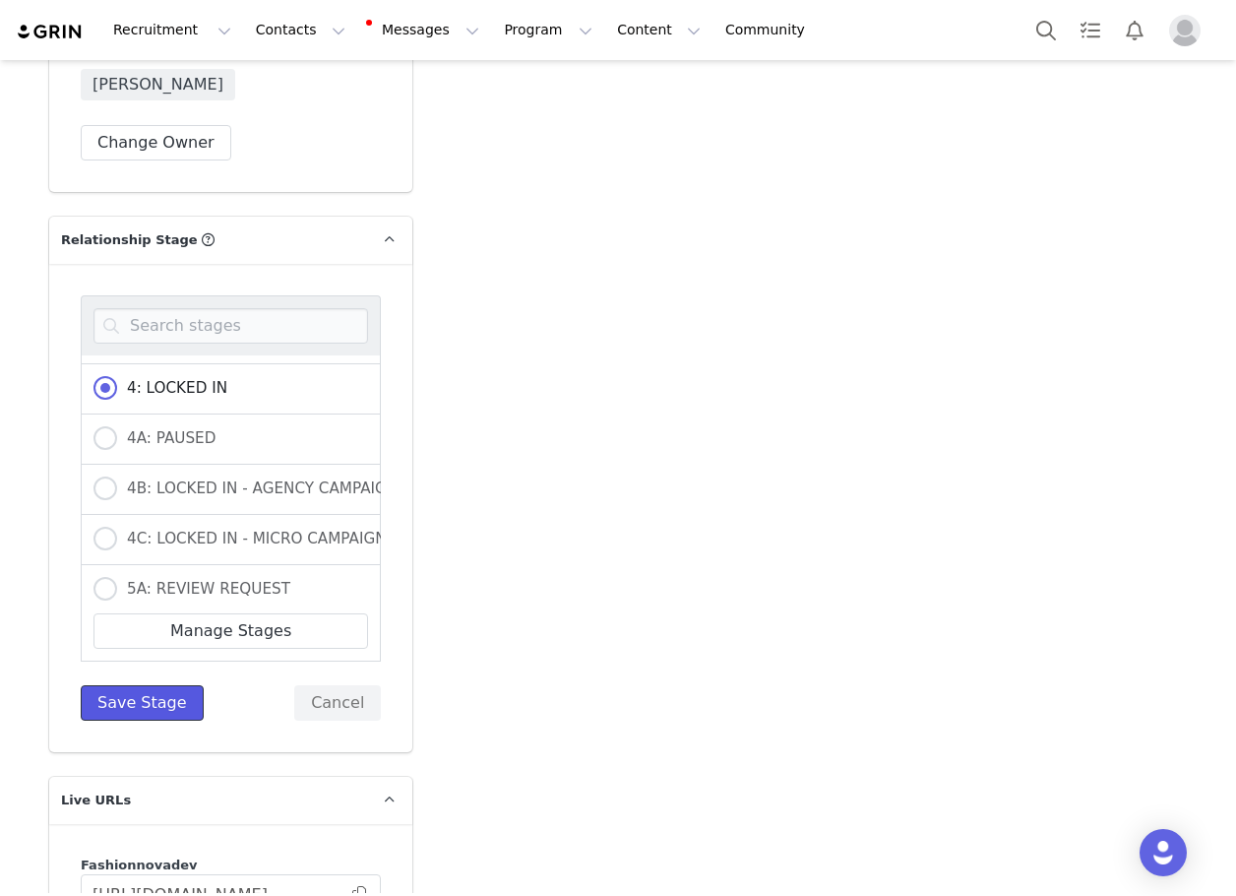
click at [110, 705] on button "Save Stage" at bounding box center [142, 702] width 123 height 35
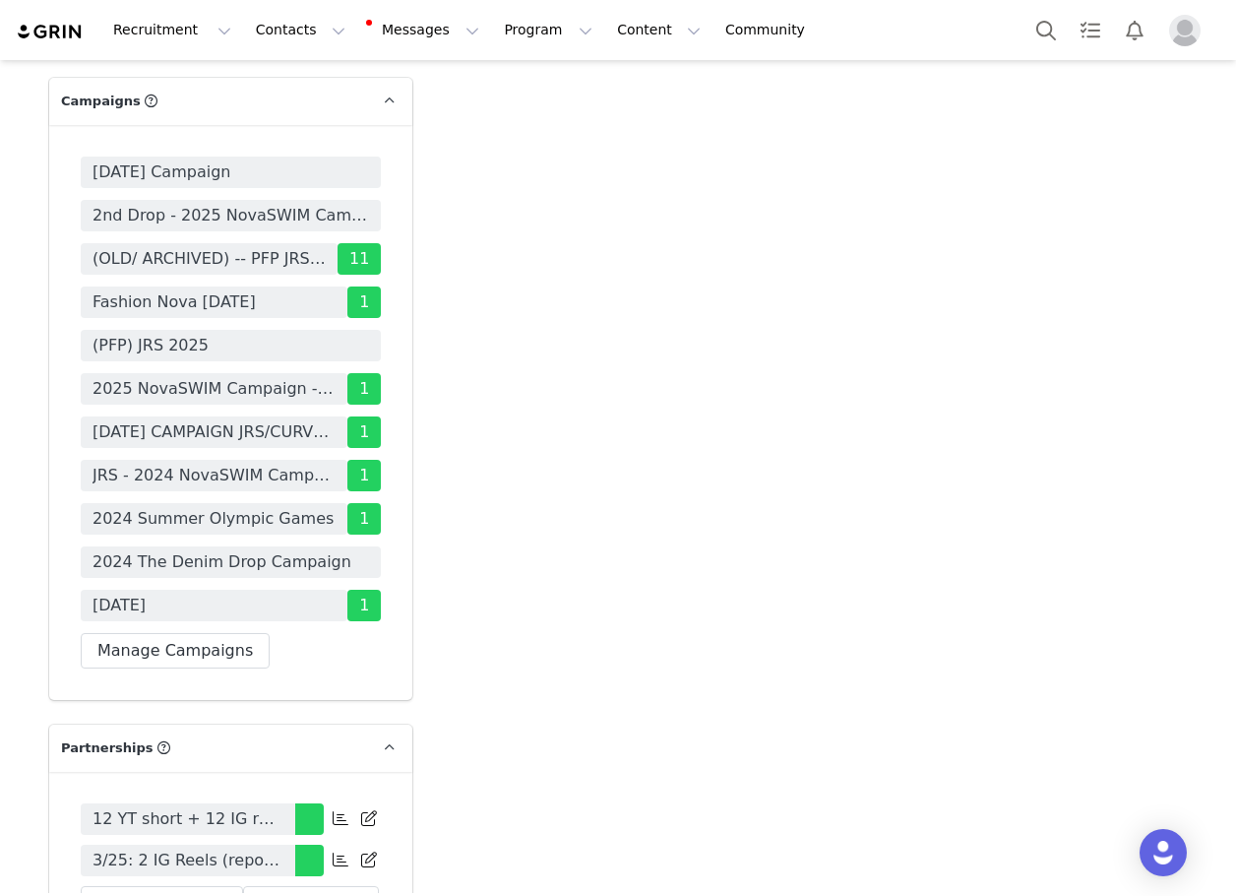
scroll to position [6103, 0]
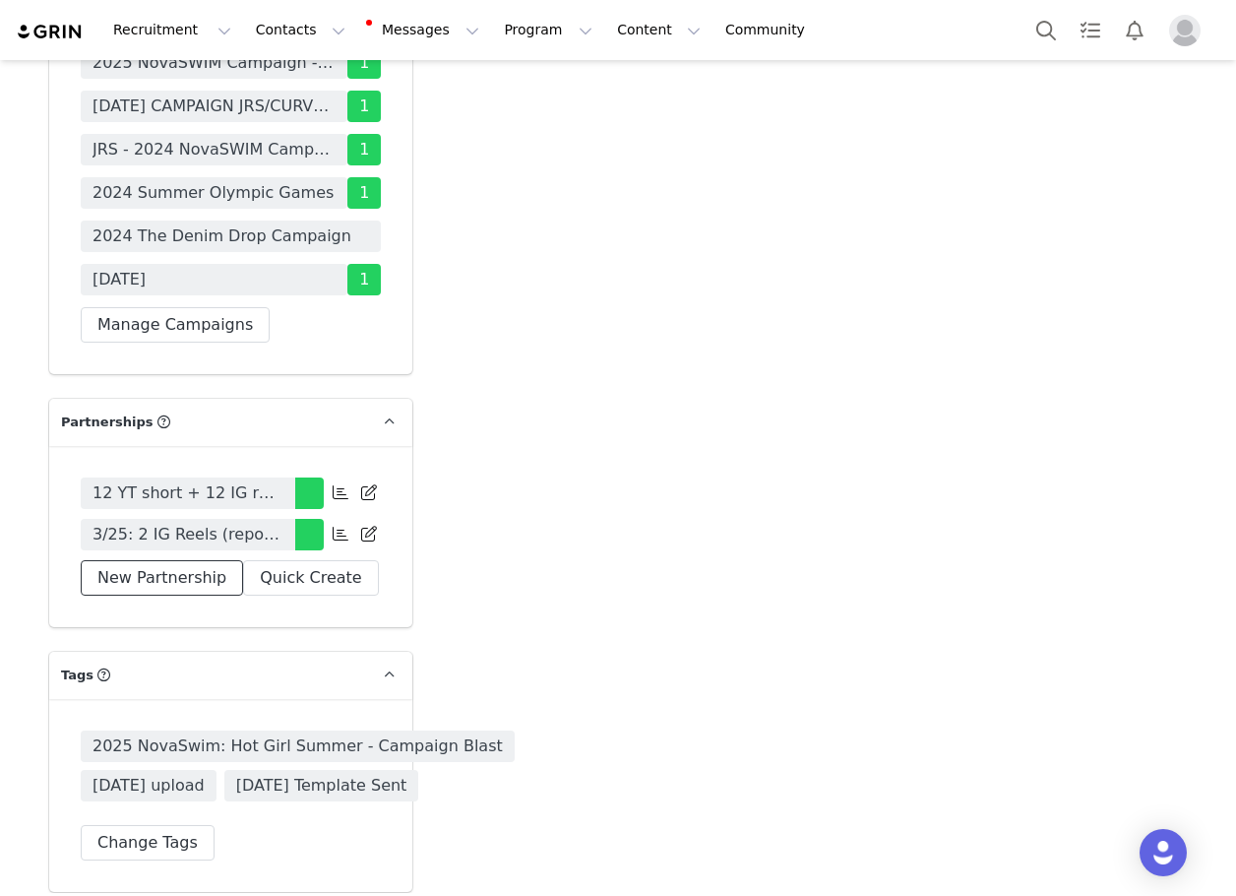
click at [165, 594] on button "New Partnership" at bounding box center [162, 577] width 162 height 35
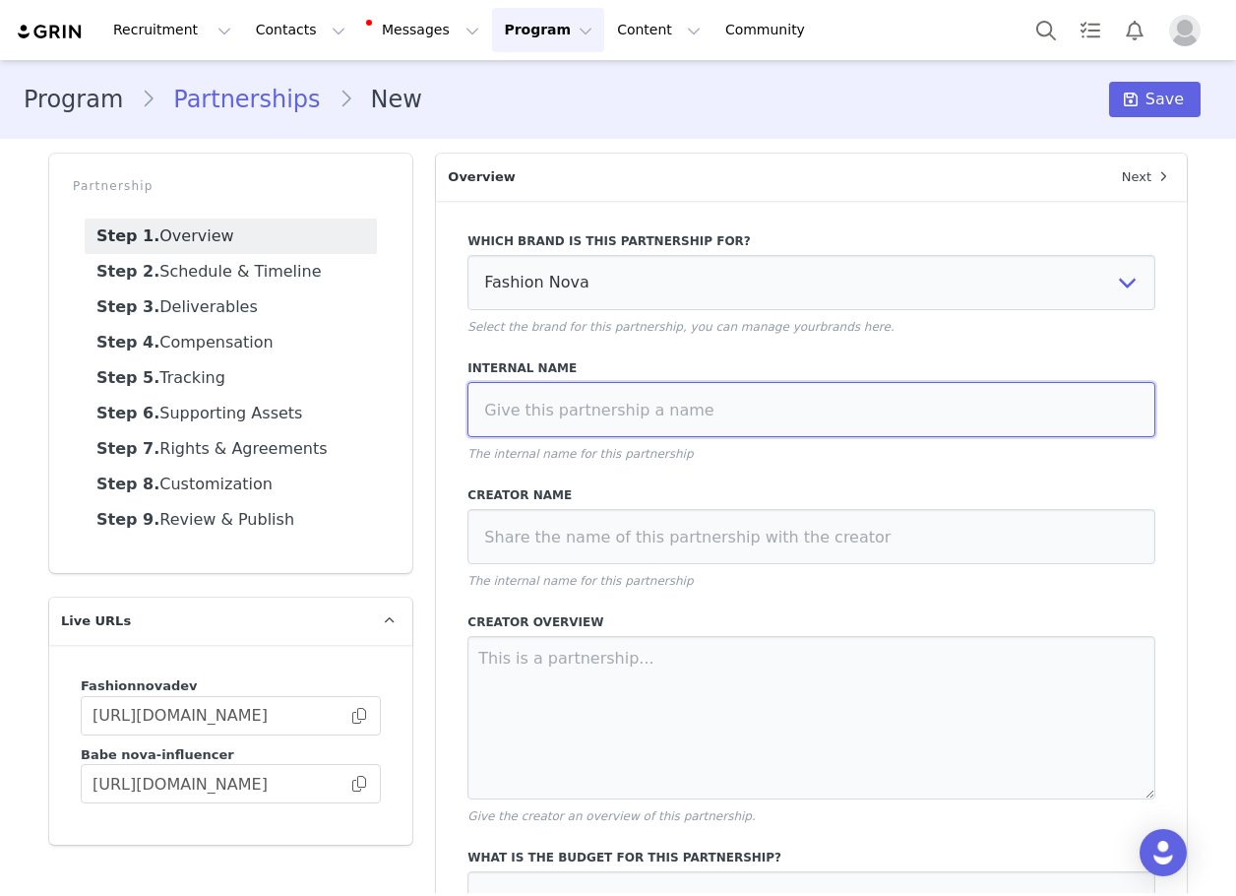
click at [616, 402] on input at bounding box center [812, 409] width 688 height 55
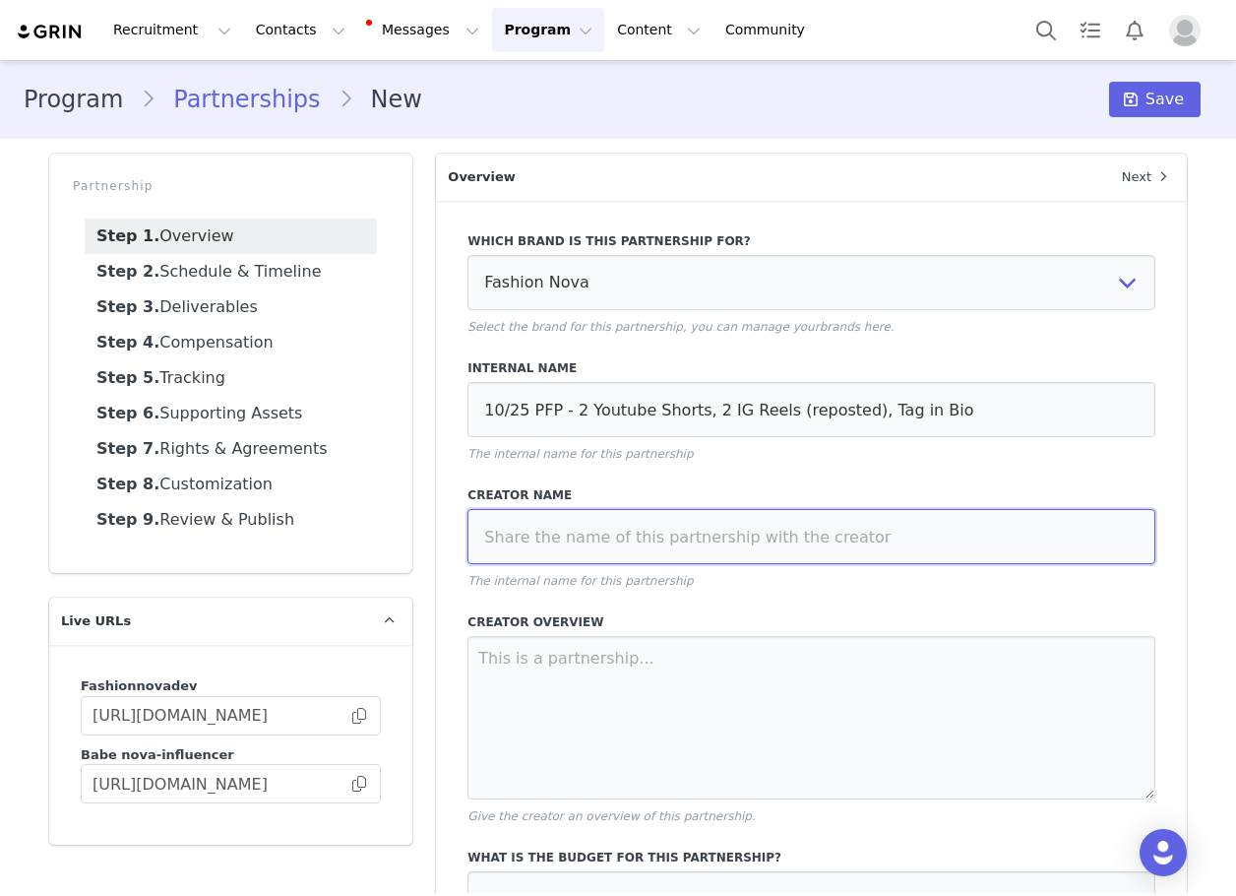
click at [653, 557] on input at bounding box center [812, 536] width 688 height 55
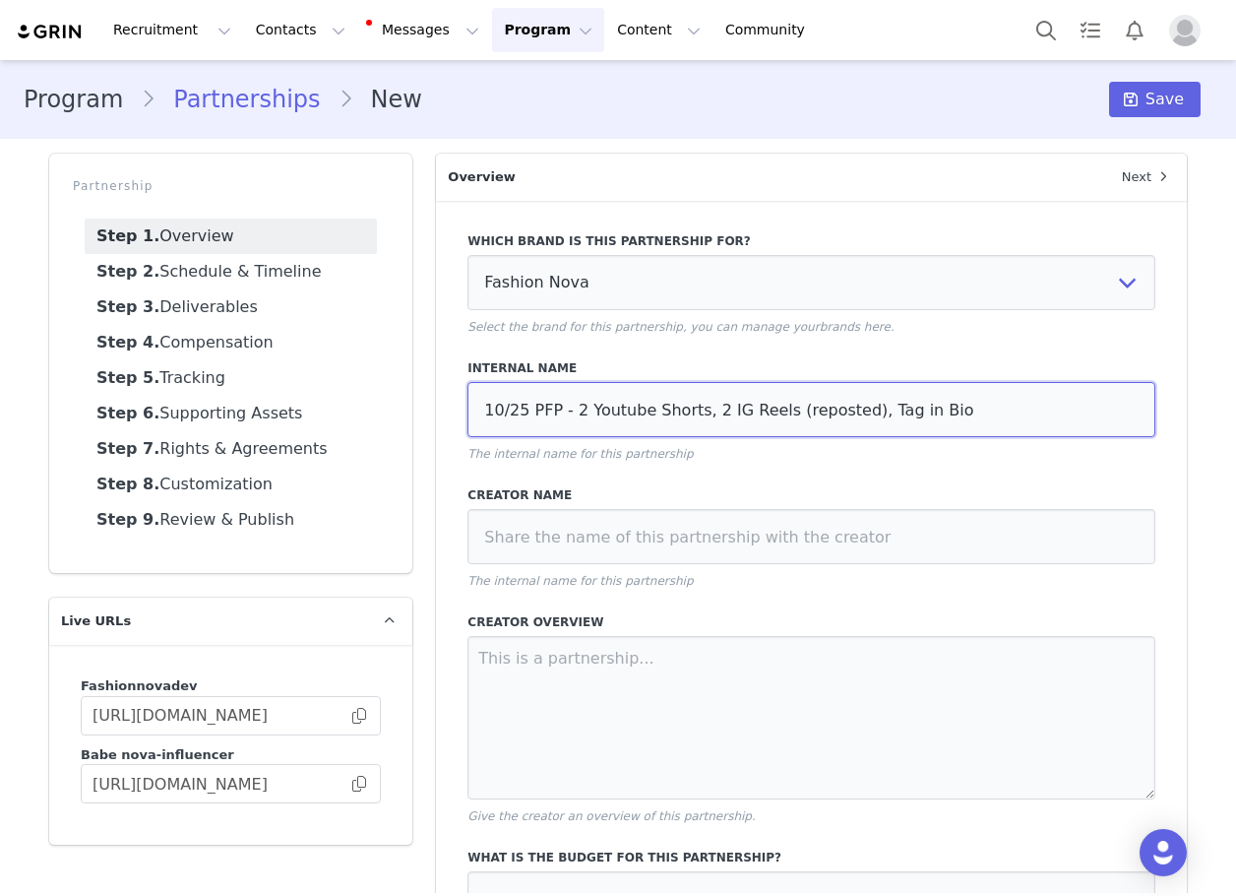
drag, startPoint x: 836, startPoint y: 415, endPoint x: 1043, endPoint y: 415, distance: 207.7
click at [1043, 415] on input "10/25 PFP - 2 Youtube Shorts, 2 IG Reels (reposted), Tag in Bio" at bounding box center [812, 409] width 688 height 55
type input "10/25 PFP - 2 Youtube Shorts, 2 IG Reels (reposted)"
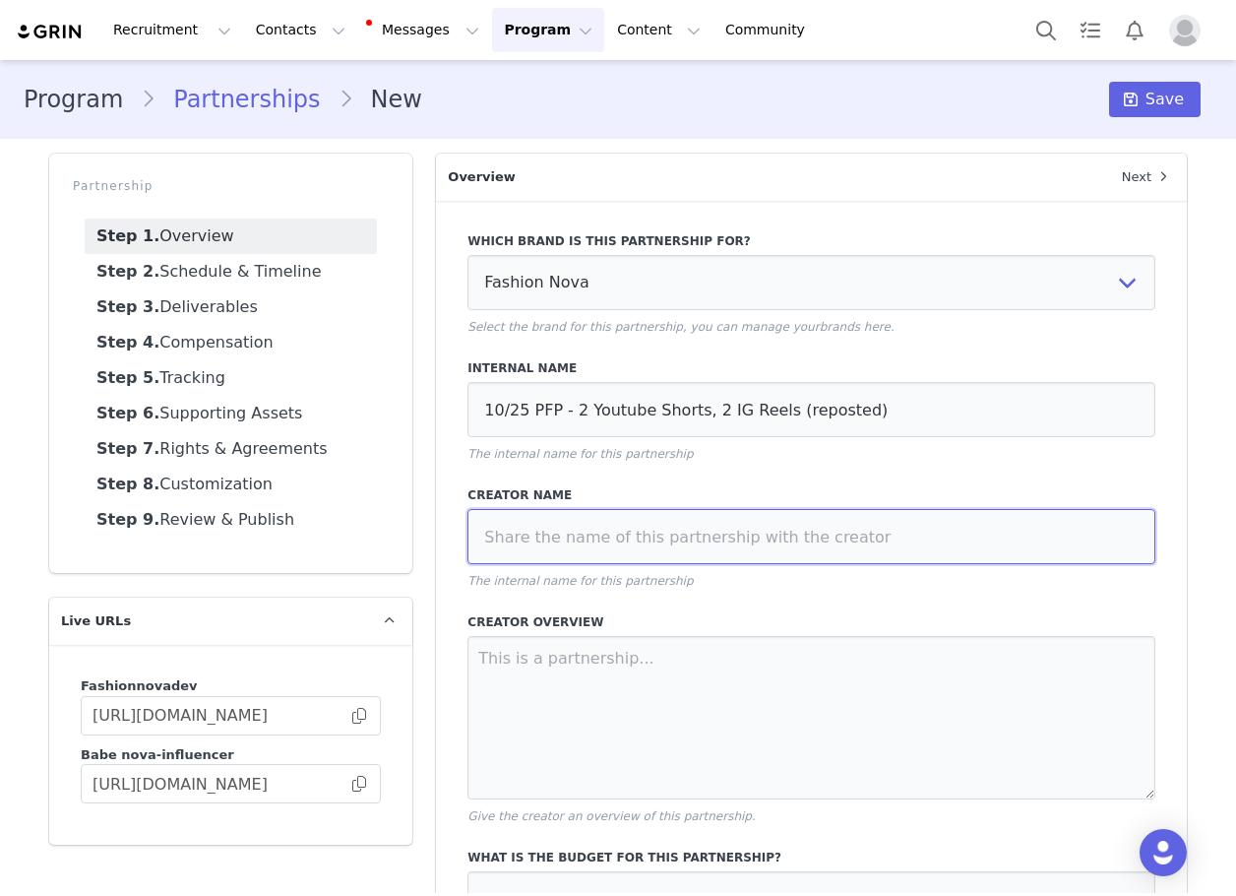
click at [777, 563] on input at bounding box center [812, 536] width 688 height 55
paste input "iamchinarenee"
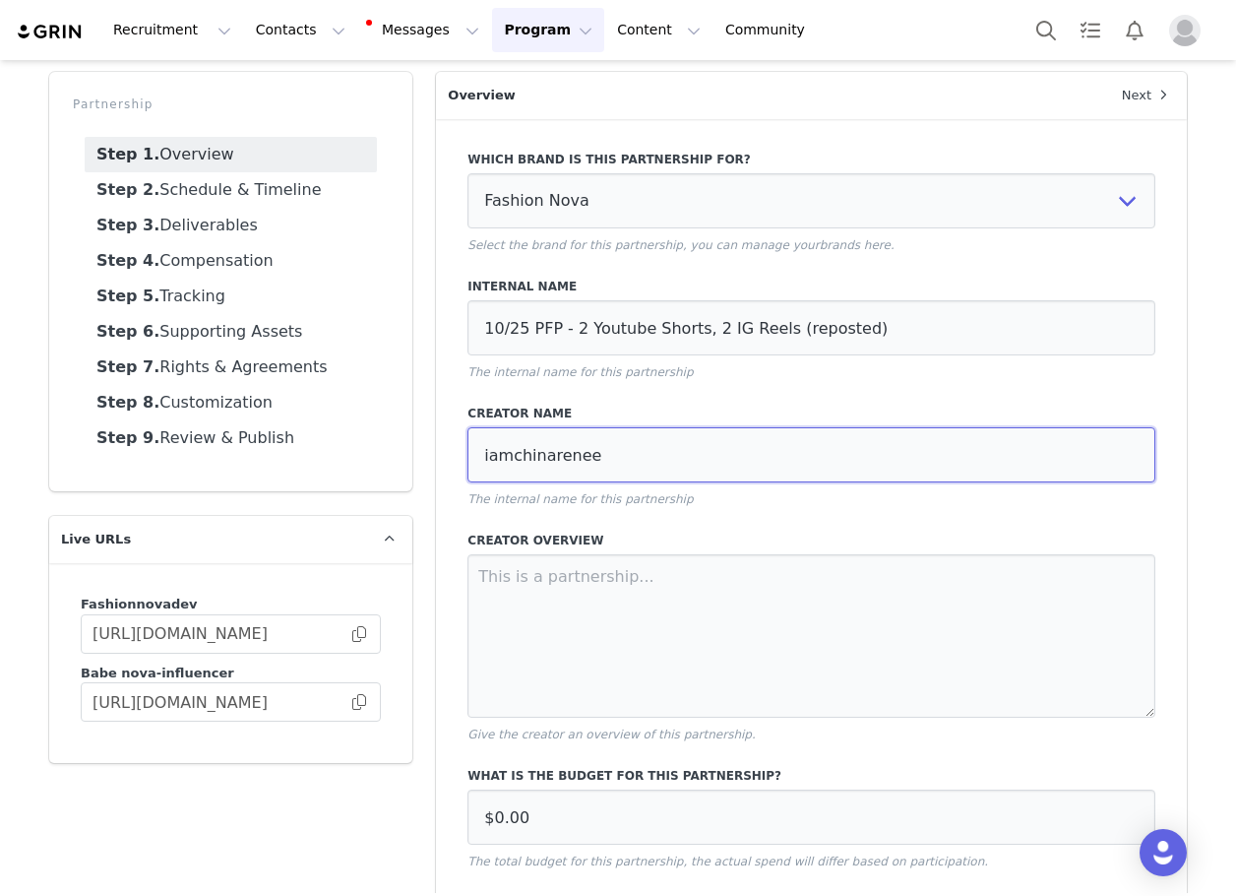
scroll to position [165, 0]
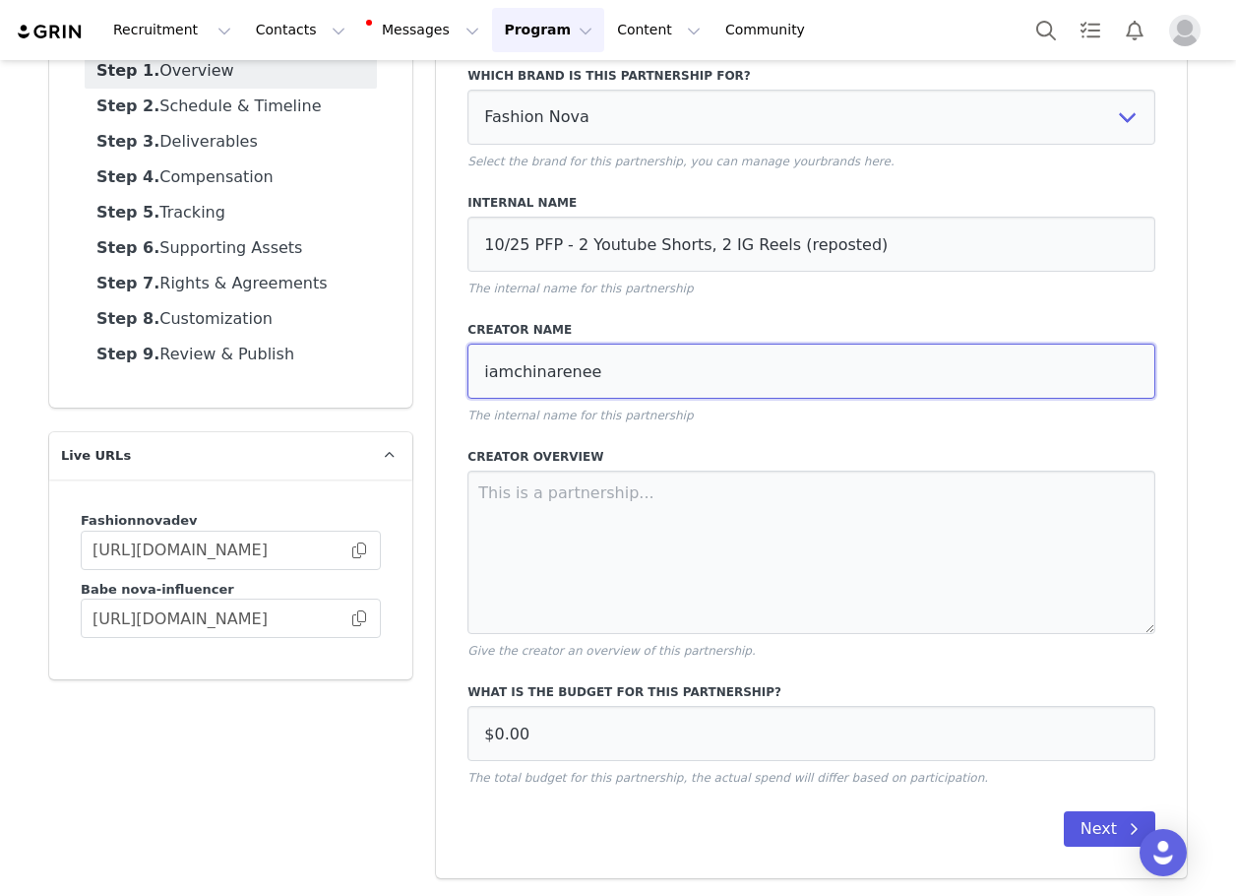
type input "iamchinarenee"
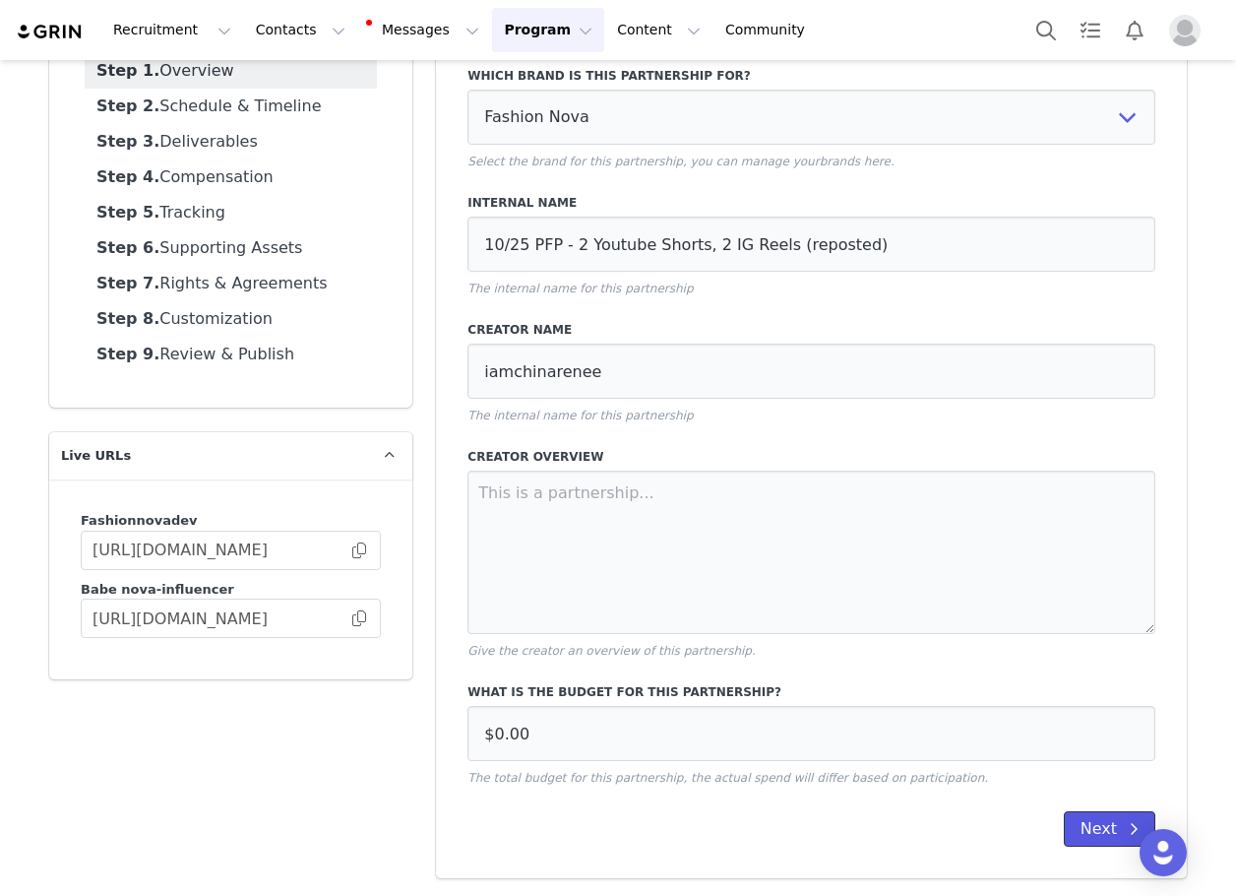
click at [1108, 830] on button "Next" at bounding box center [1110, 828] width 92 height 35
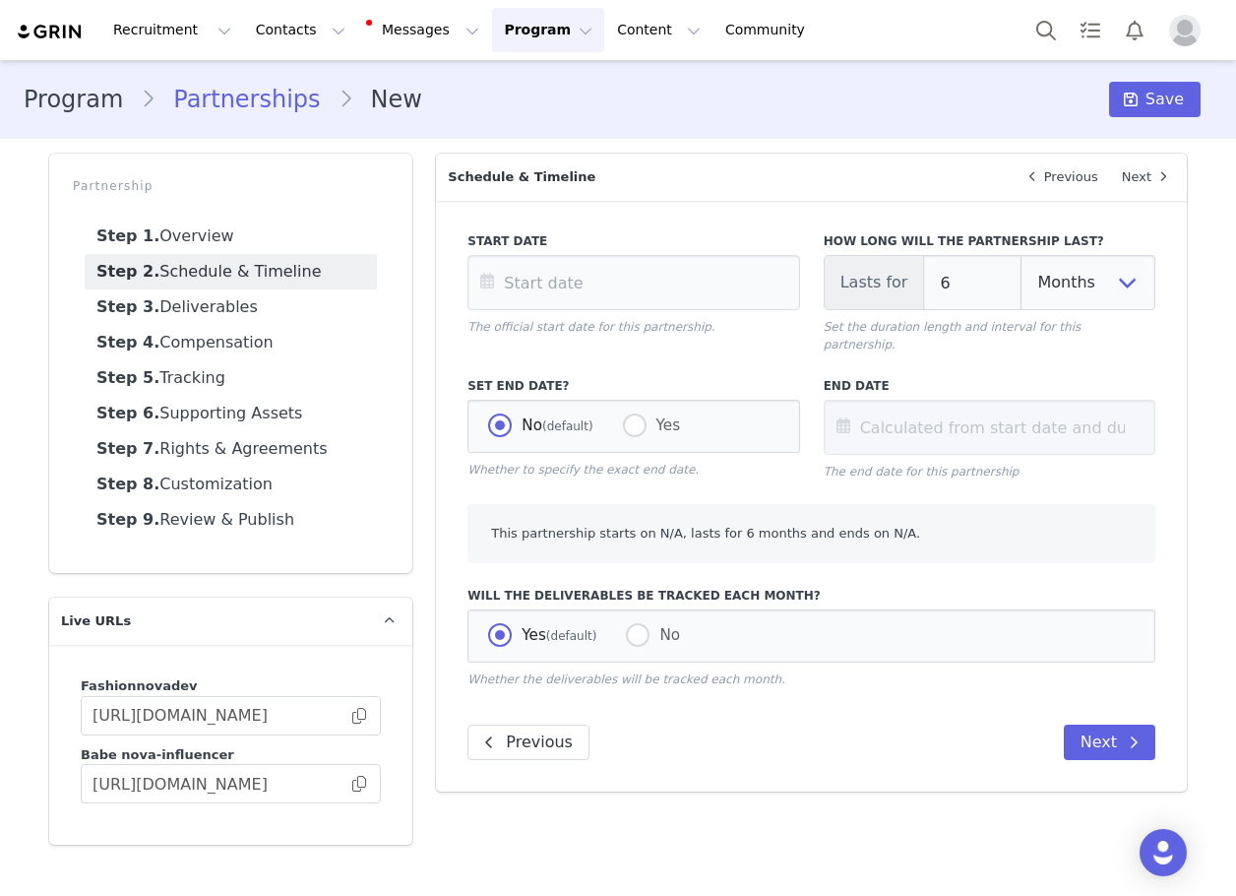
scroll to position [0, 0]
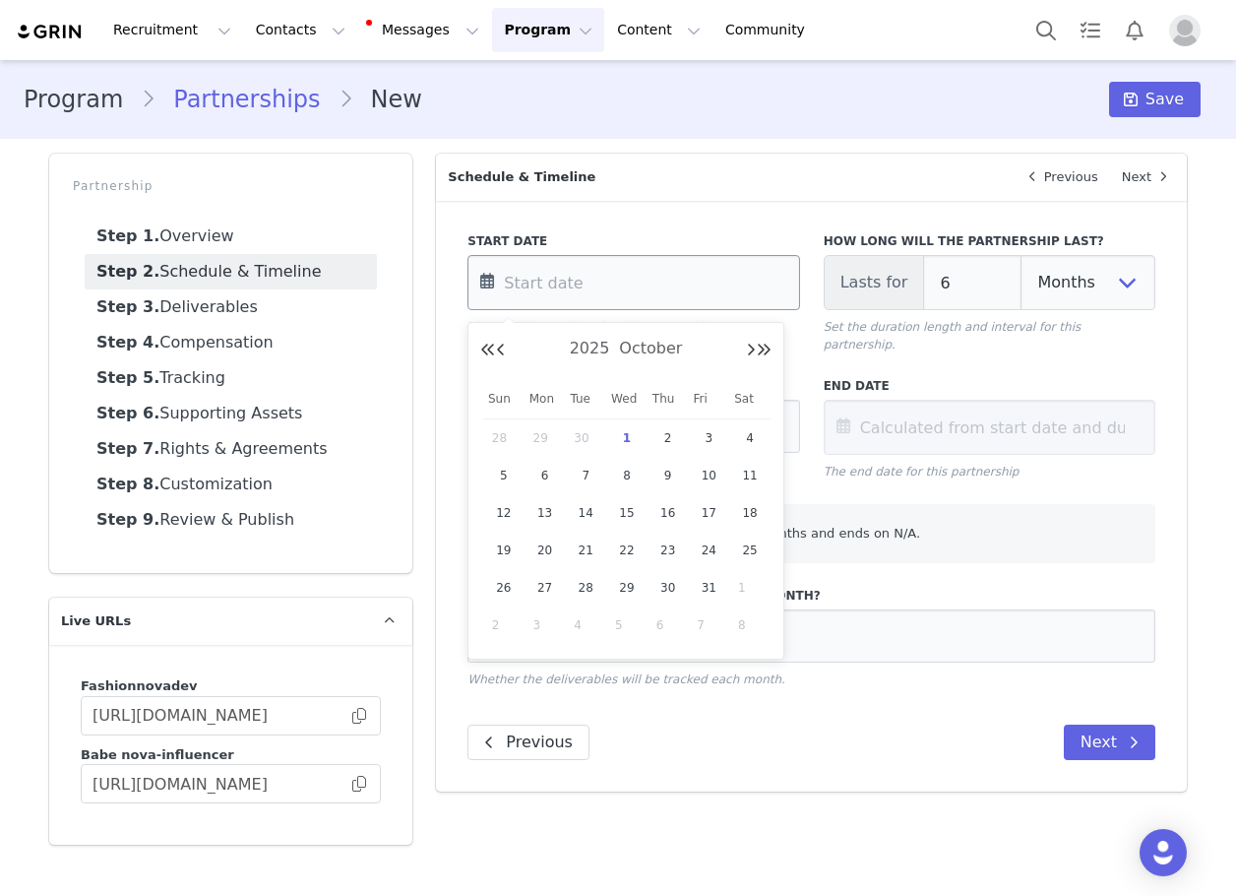
click at [614, 304] on input "text" at bounding box center [634, 282] width 332 height 55
click at [548, 472] on span "6" at bounding box center [545, 476] width 24 height 24
type input "[DATE]"
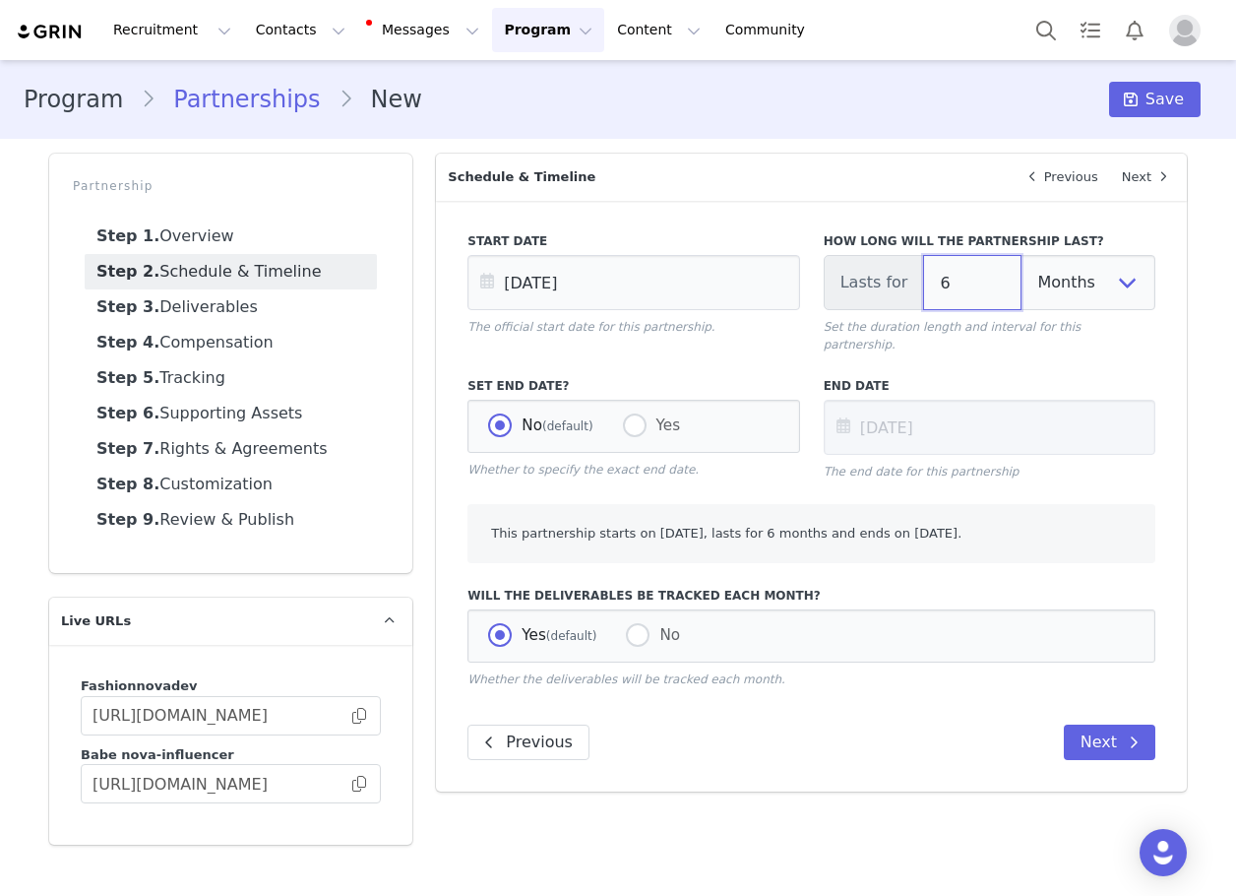
click at [951, 281] on input "6" at bounding box center [972, 282] width 98 height 55
type input "[DATE]"
type input "3"
type input "[DATE]"
type input "3"
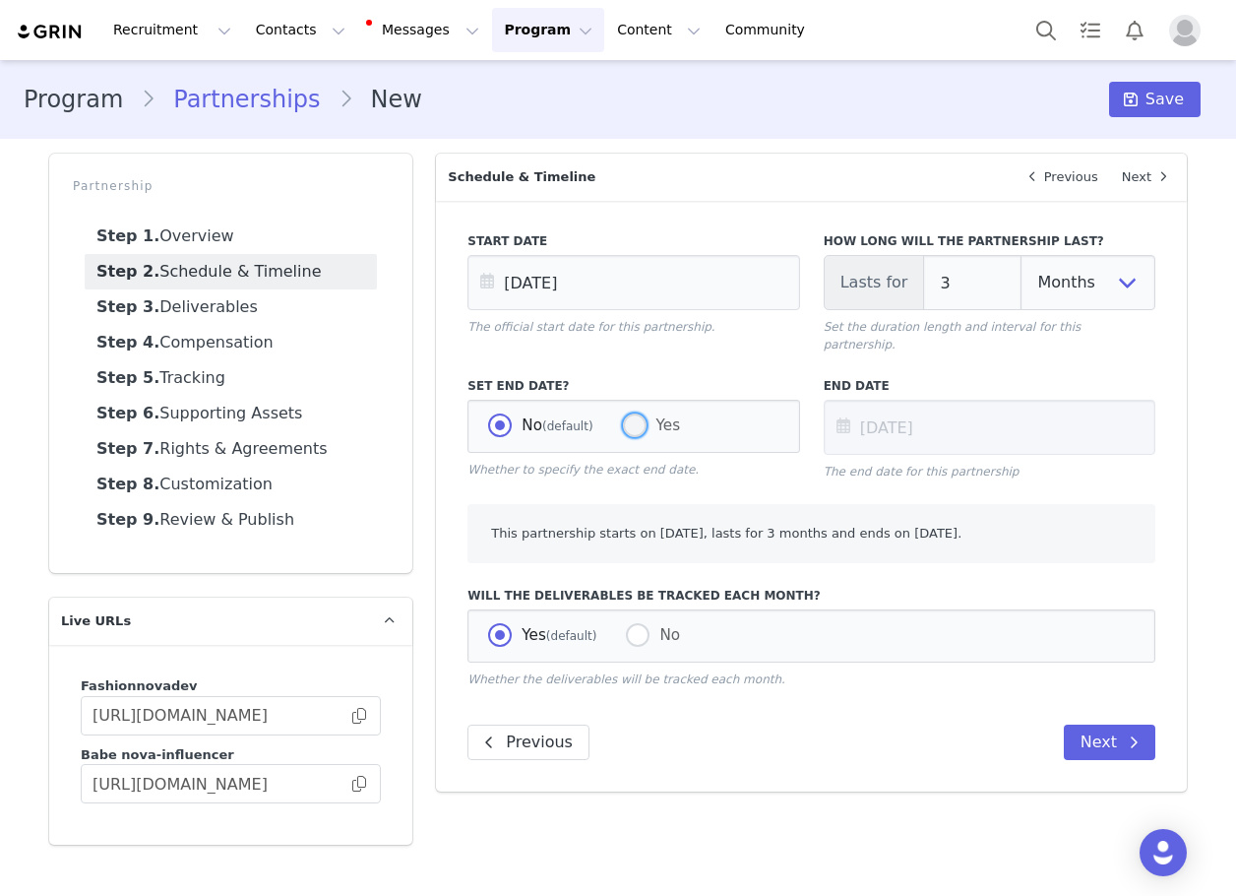
click at [623, 419] on span at bounding box center [635, 426] width 24 height 26
click at [623, 419] on input "Yes" at bounding box center [635, 426] width 24 height 26
radio input "true"
radio input "false"
radio input "true"
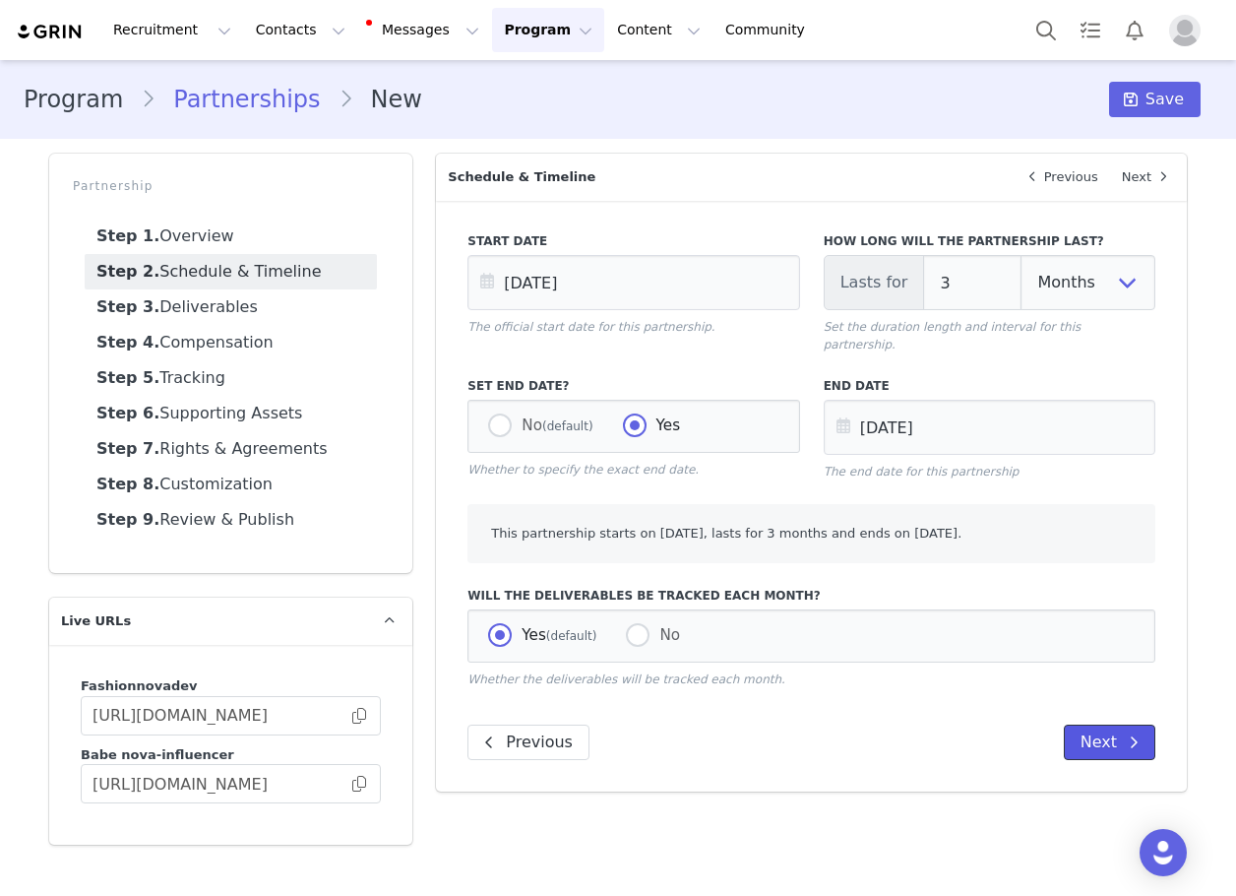
click at [1085, 724] on button "Next" at bounding box center [1110, 741] width 92 height 35
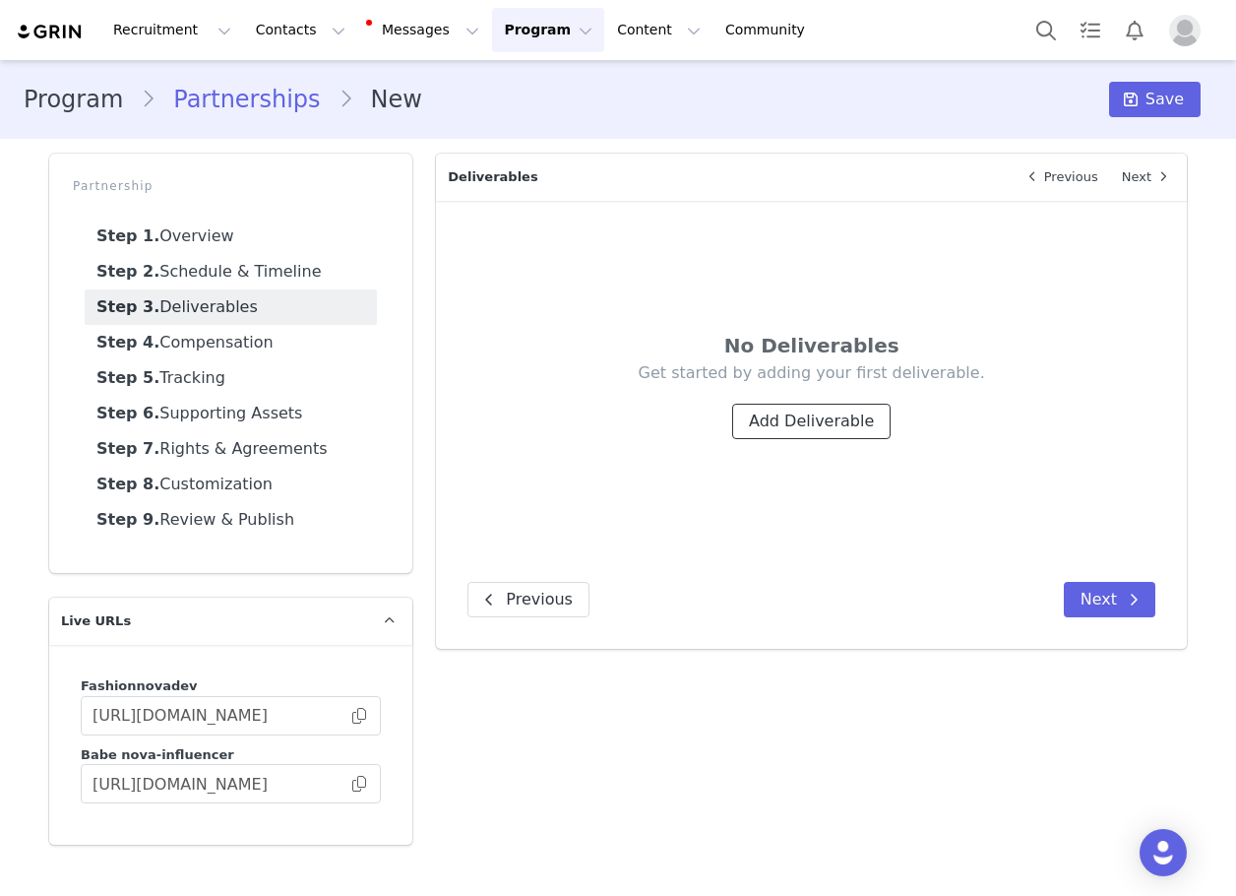
click at [797, 433] on button "Add Deliverable" at bounding box center [811, 421] width 158 height 35
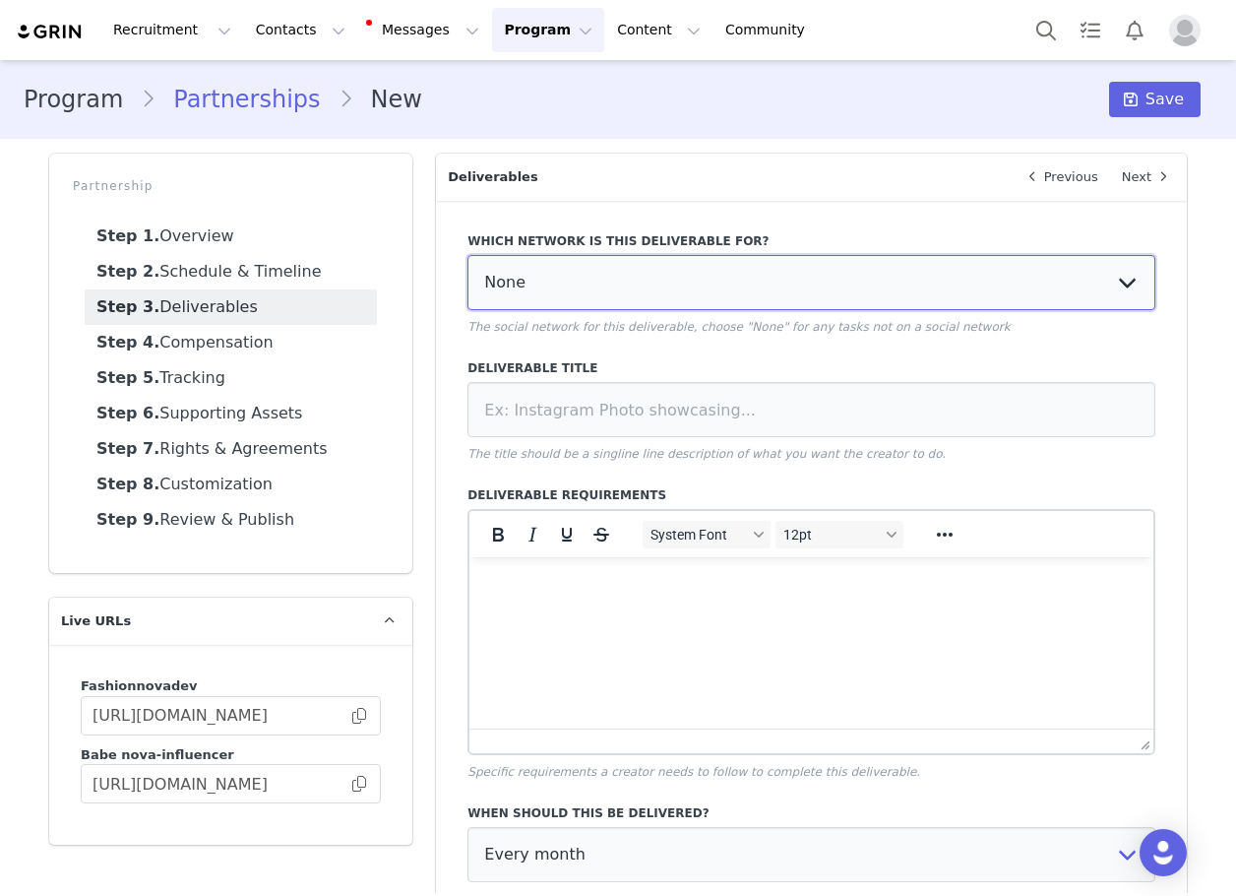
click at [643, 299] on select "None YouTube Twitter Instagram Facebook Twitch TikTok Pinterest" at bounding box center [812, 282] width 688 height 55
select select "5"
click at [468, 255] on select "None YouTube Twitter Instagram Facebook Twitch TikTok Pinterest" at bounding box center [812, 282] width 688 height 55
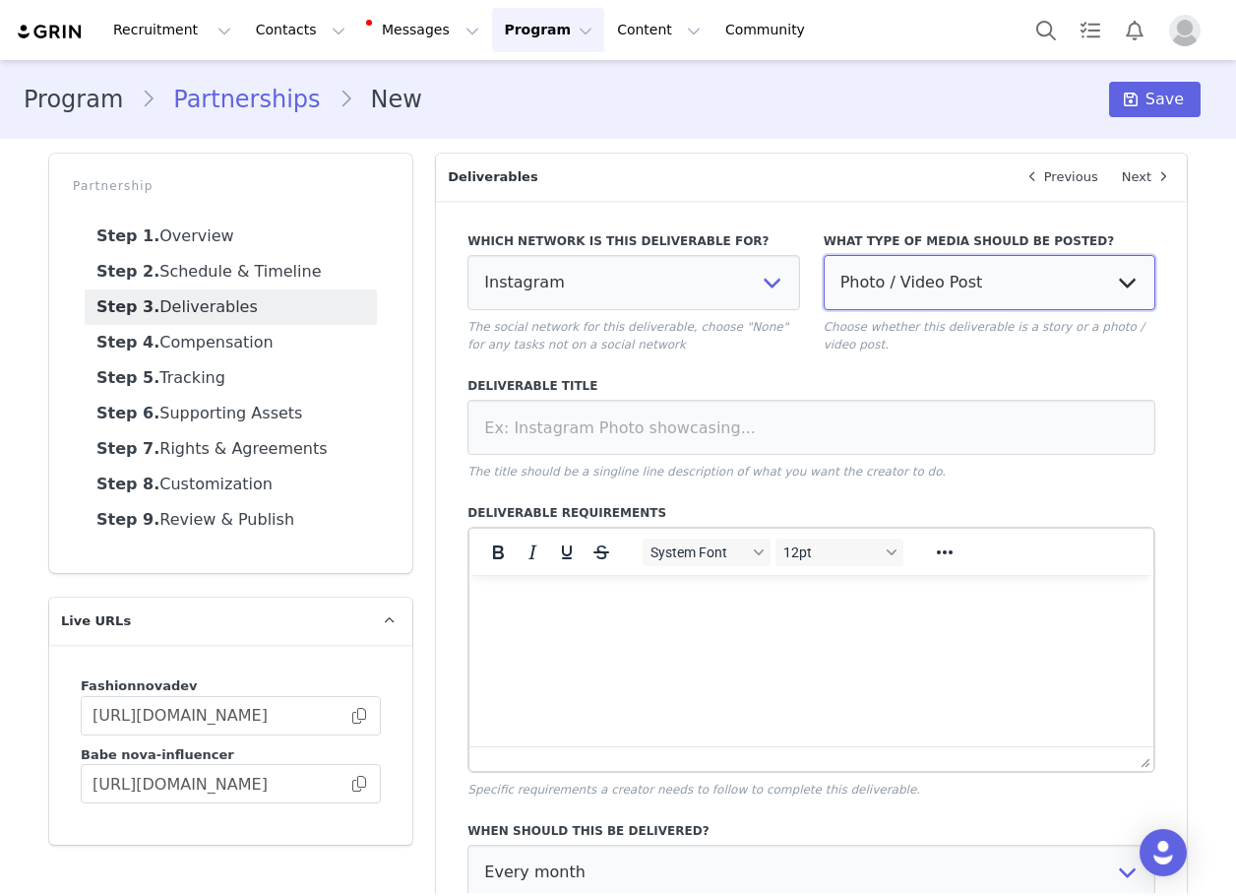
click at [889, 278] on select "Photo / Video Post Story Text in Bio Highlight Reel" at bounding box center [990, 282] width 332 height 55
select select
click at [824, 255] on select "Photo / Video Post Story Text in Bio Highlight Reel" at bounding box center [990, 282] width 332 height 55
click at [893, 280] on select "Photo / Video Post Story Text in Bio Highlight Reel" at bounding box center [990, 282] width 332 height 55
click at [666, 270] on select "None YouTube Twitter Instagram Facebook Twitch TikTok Pinterest" at bounding box center [634, 282] width 332 height 55
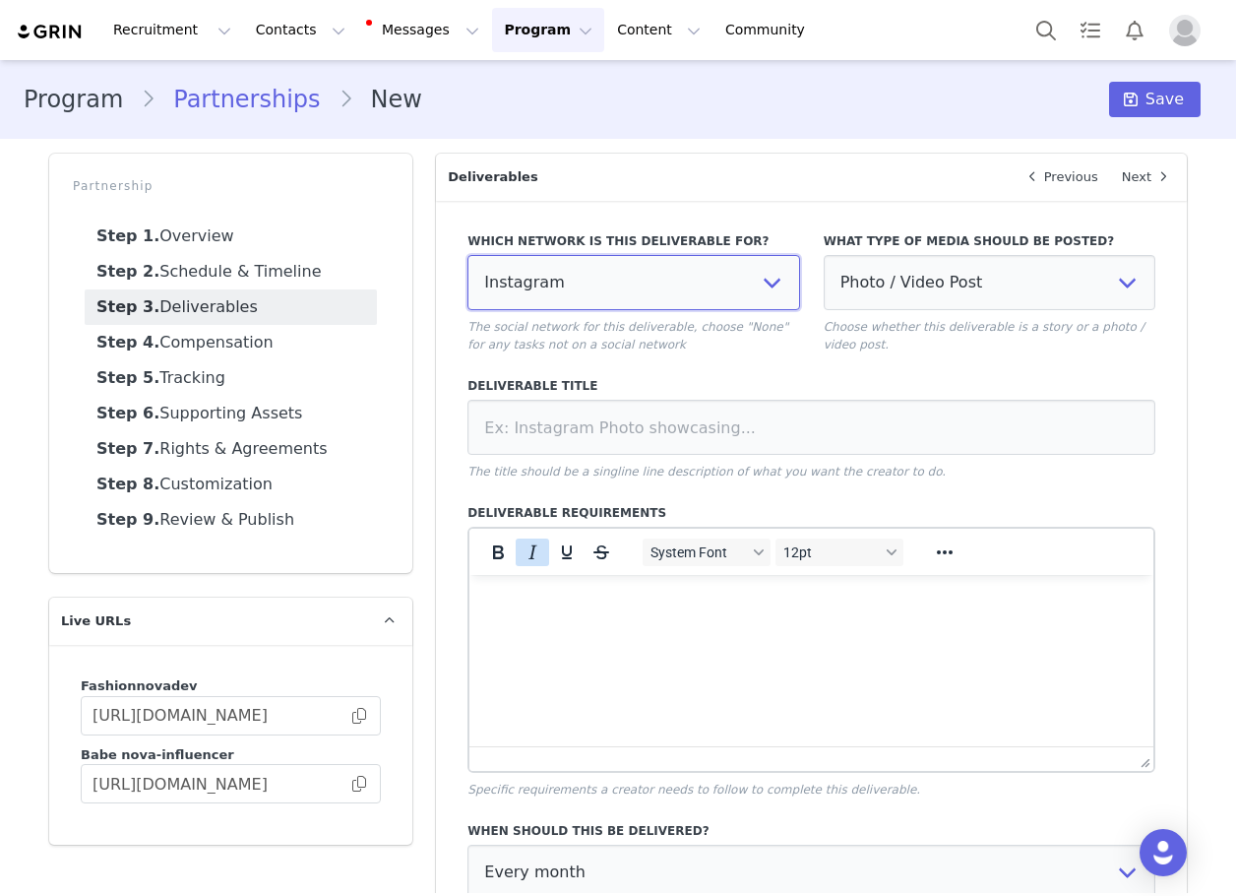
select select "1"
click at [468, 255] on select "None YouTube Twitter Instagram Facebook Twitch TikTok Pinterest" at bounding box center [634, 282] width 332 height 55
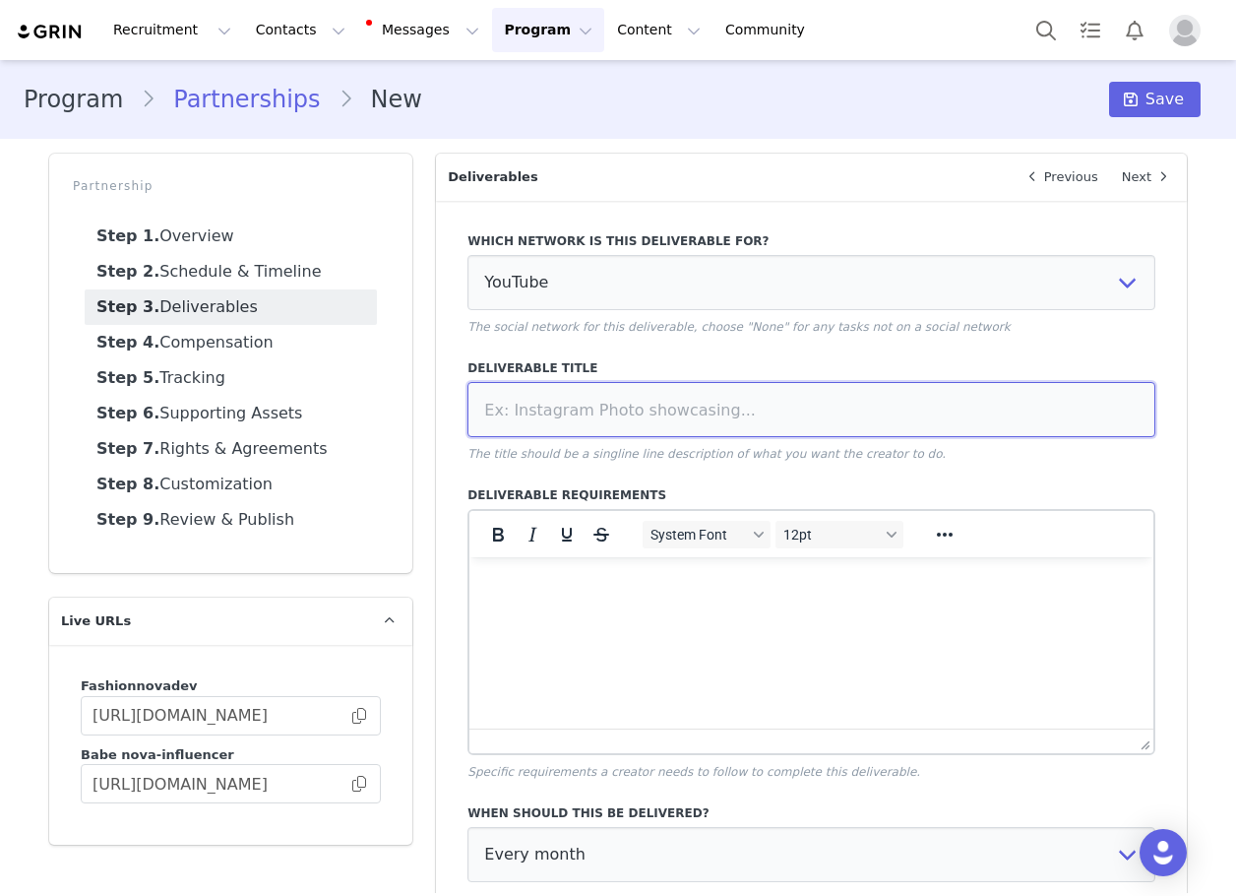
click at [767, 422] on input at bounding box center [812, 409] width 688 height 55
type input "T"
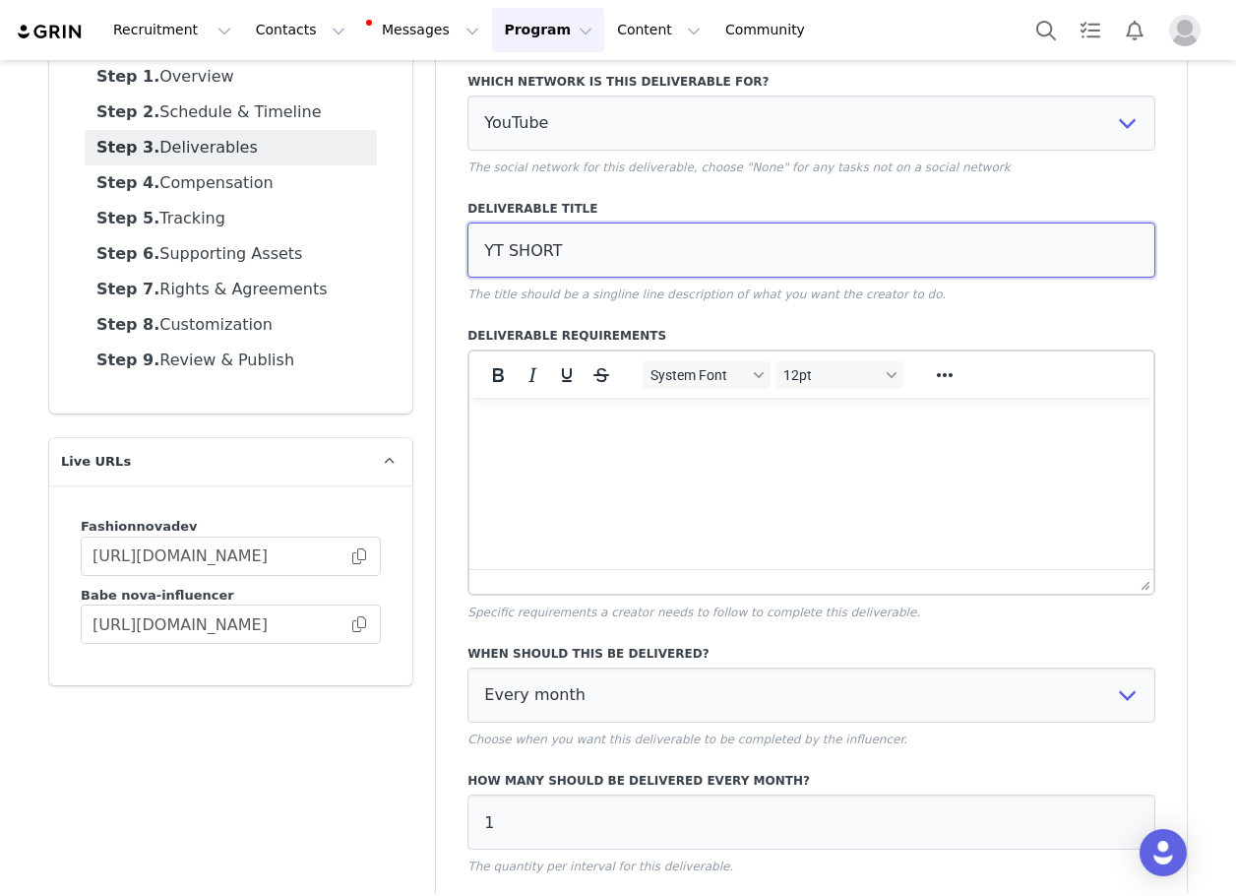
scroll to position [307, 0]
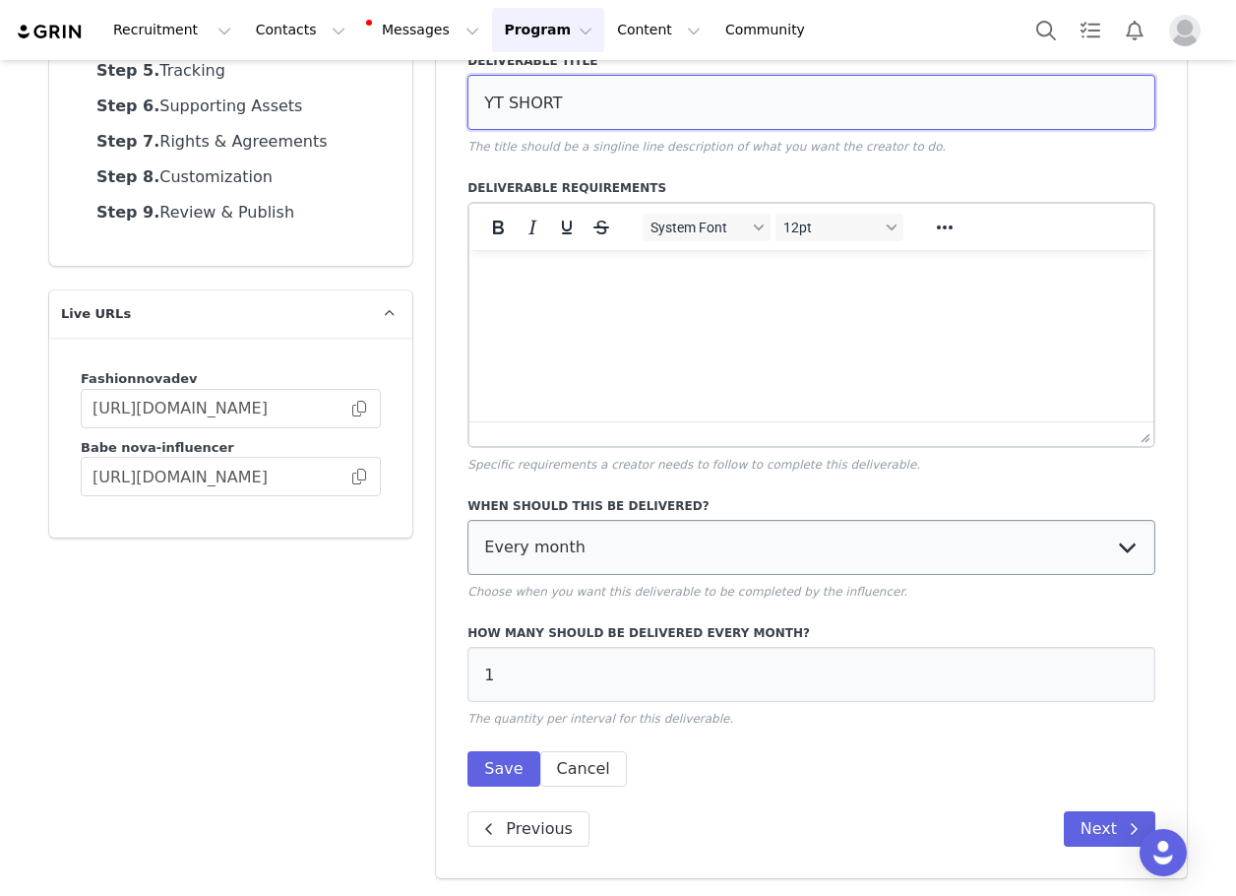
type input "YT SHORT"
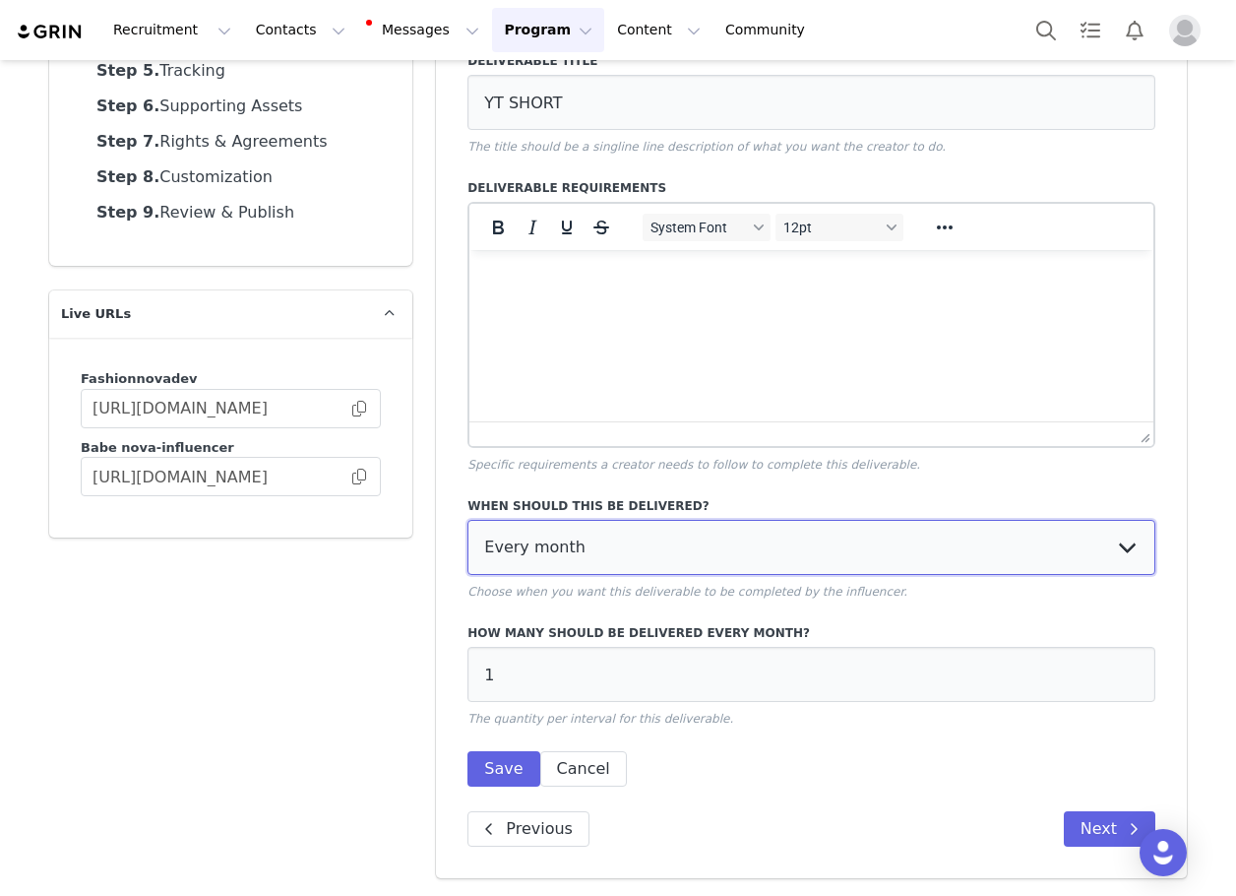
click at [547, 548] on select "Every month Every other month In specific months Throughout partnership" at bounding box center [812, 547] width 688 height 55
click at [468, 520] on select "Every month Every other month In specific months Throughout partnership" at bounding box center [812, 547] width 688 height 55
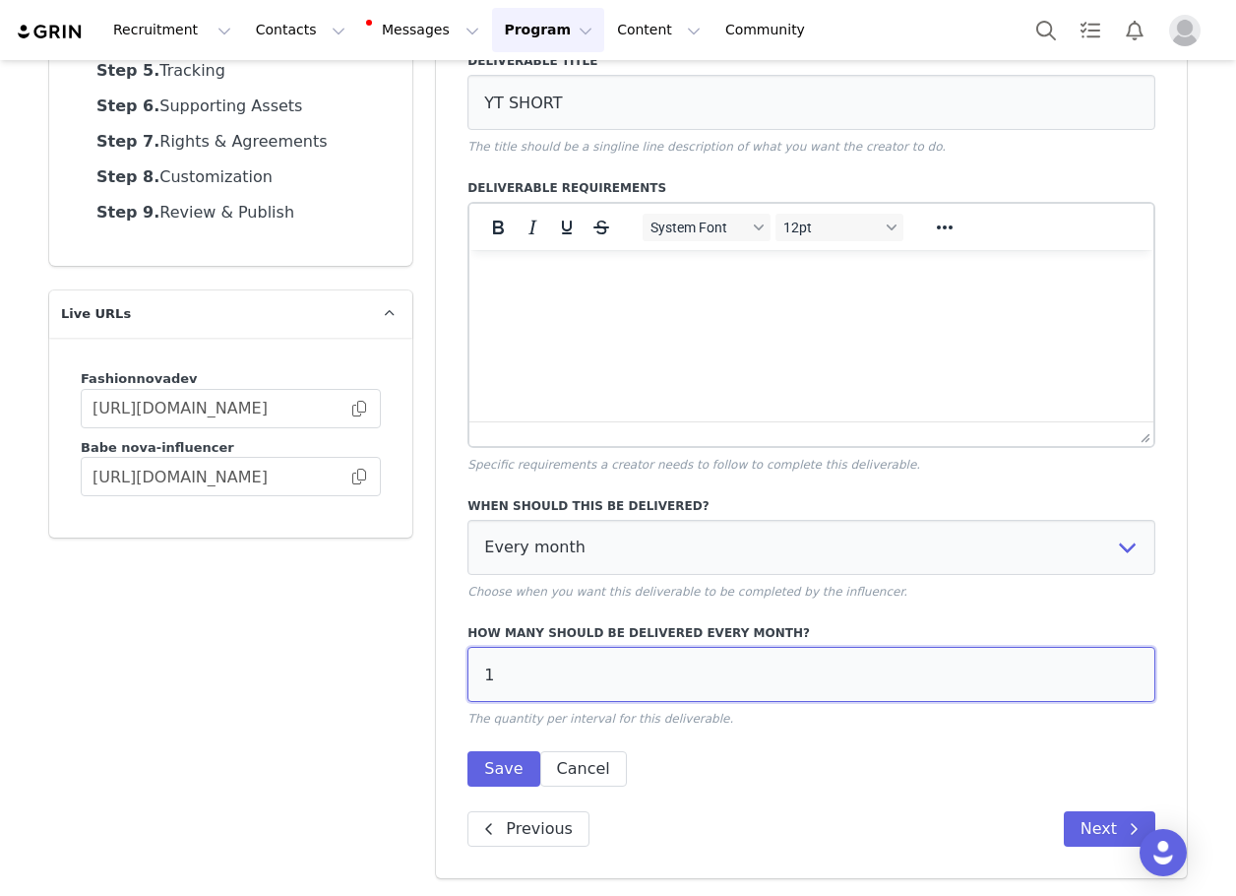
click at [522, 665] on input "1" at bounding box center [812, 674] width 688 height 55
type input "2"
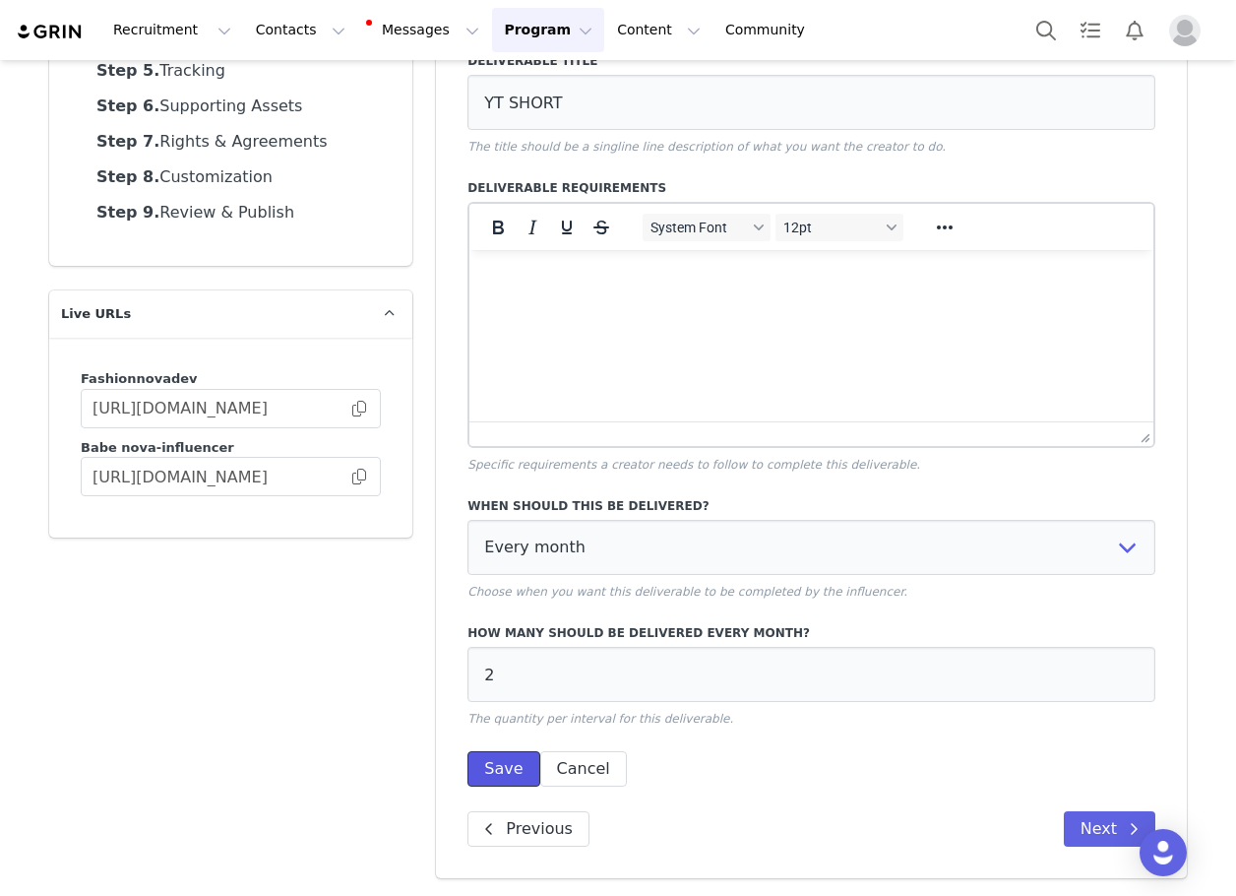
click at [478, 763] on button "Save" at bounding box center [504, 768] width 72 height 35
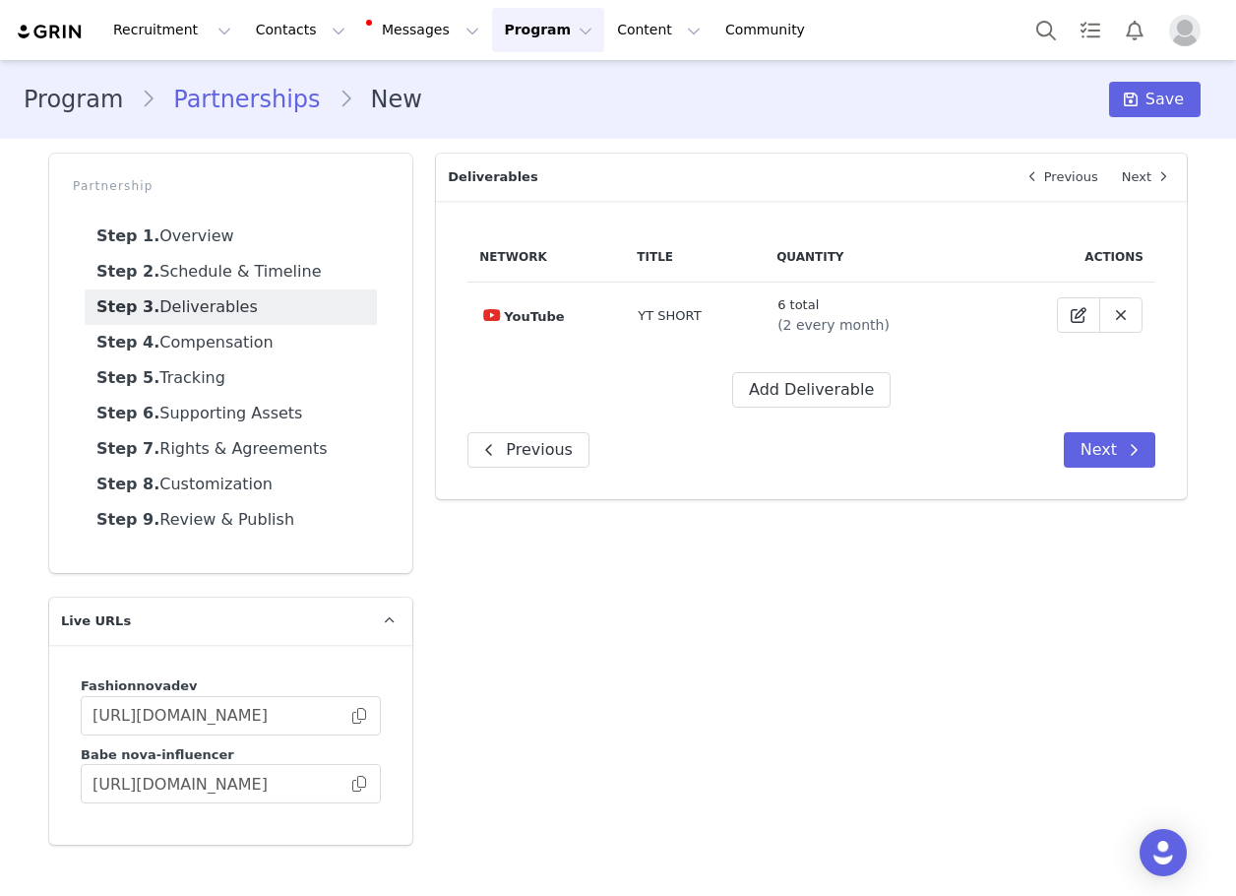
scroll to position [0, 0]
click at [769, 395] on button "Add Deliverable" at bounding box center [811, 389] width 158 height 35
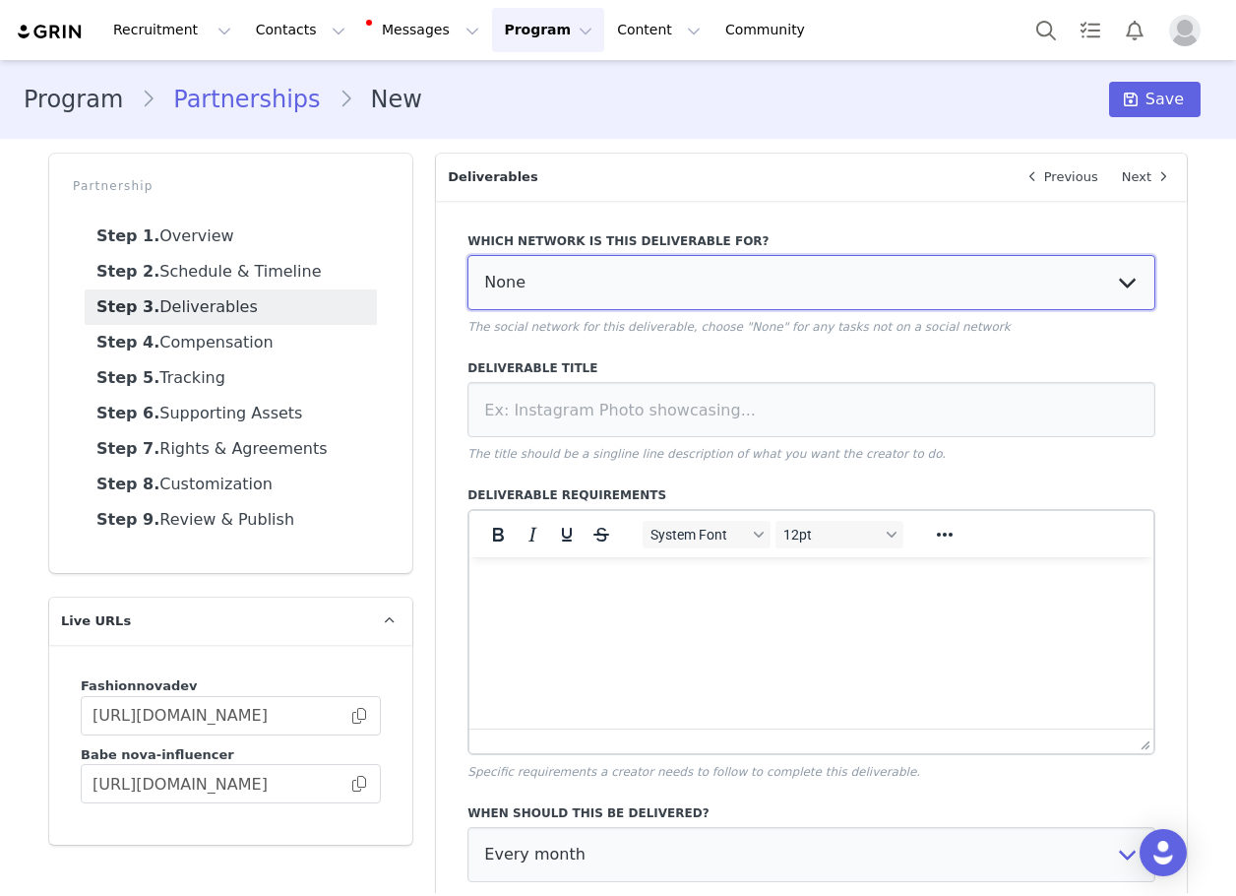
click at [515, 282] on select "None YouTube Twitter Instagram Facebook Twitch TikTok Pinterest" at bounding box center [812, 282] width 688 height 55
select select "5"
click at [468, 255] on select "None YouTube Twitter Instagram Facebook Twitch TikTok Pinterest" at bounding box center [812, 282] width 688 height 55
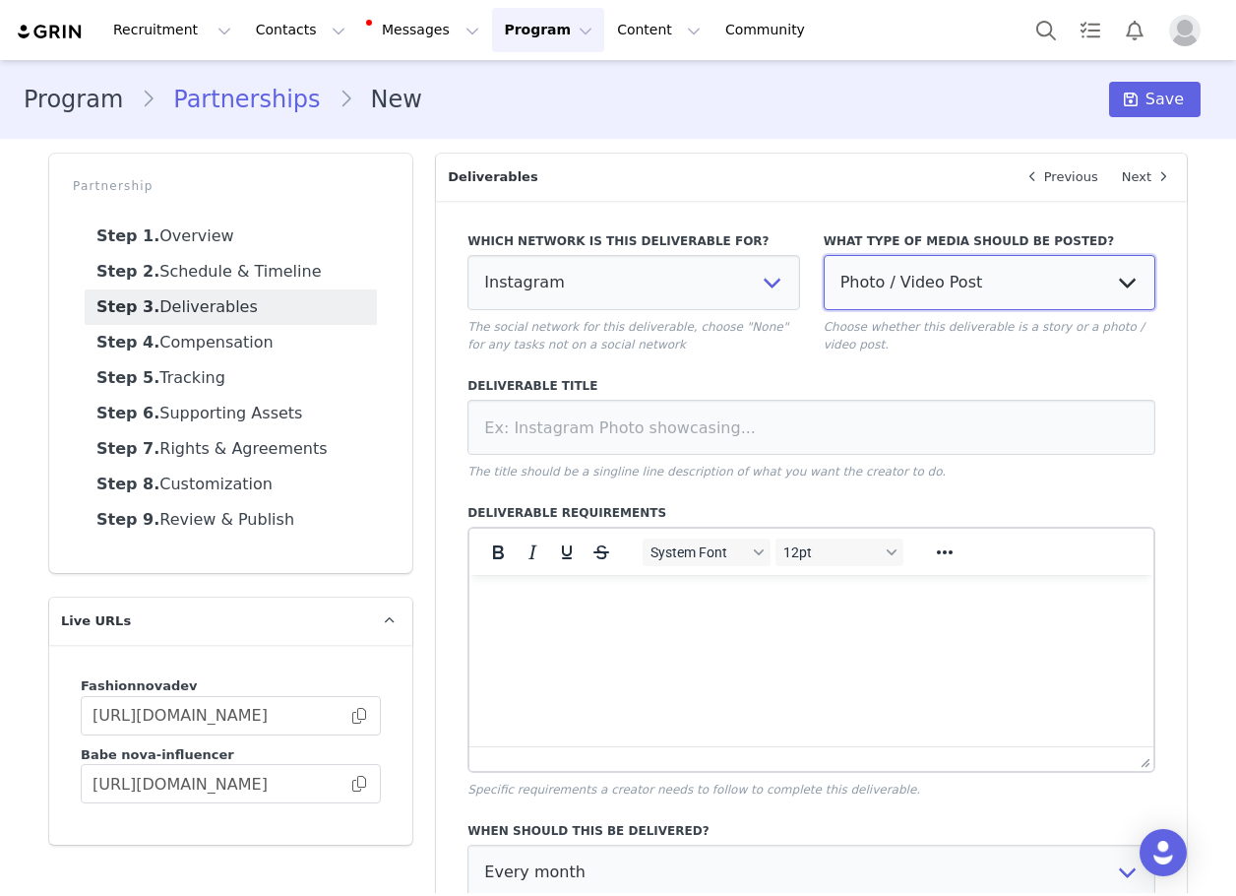
drag, startPoint x: 966, startPoint y: 268, endPoint x: 947, endPoint y: 285, distance: 25.8
click at [966, 268] on select "Photo / Video Post Story Text in Bio Highlight Reel" at bounding box center [990, 282] width 332 height 55
select select
click at [824, 255] on select "Photo / Video Post Story Text in Bio Highlight Reel" at bounding box center [990, 282] width 332 height 55
click at [804, 456] on div "Deliverable Title The title should be a singline line description of what you w…" at bounding box center [812, 428] width 688 height 103
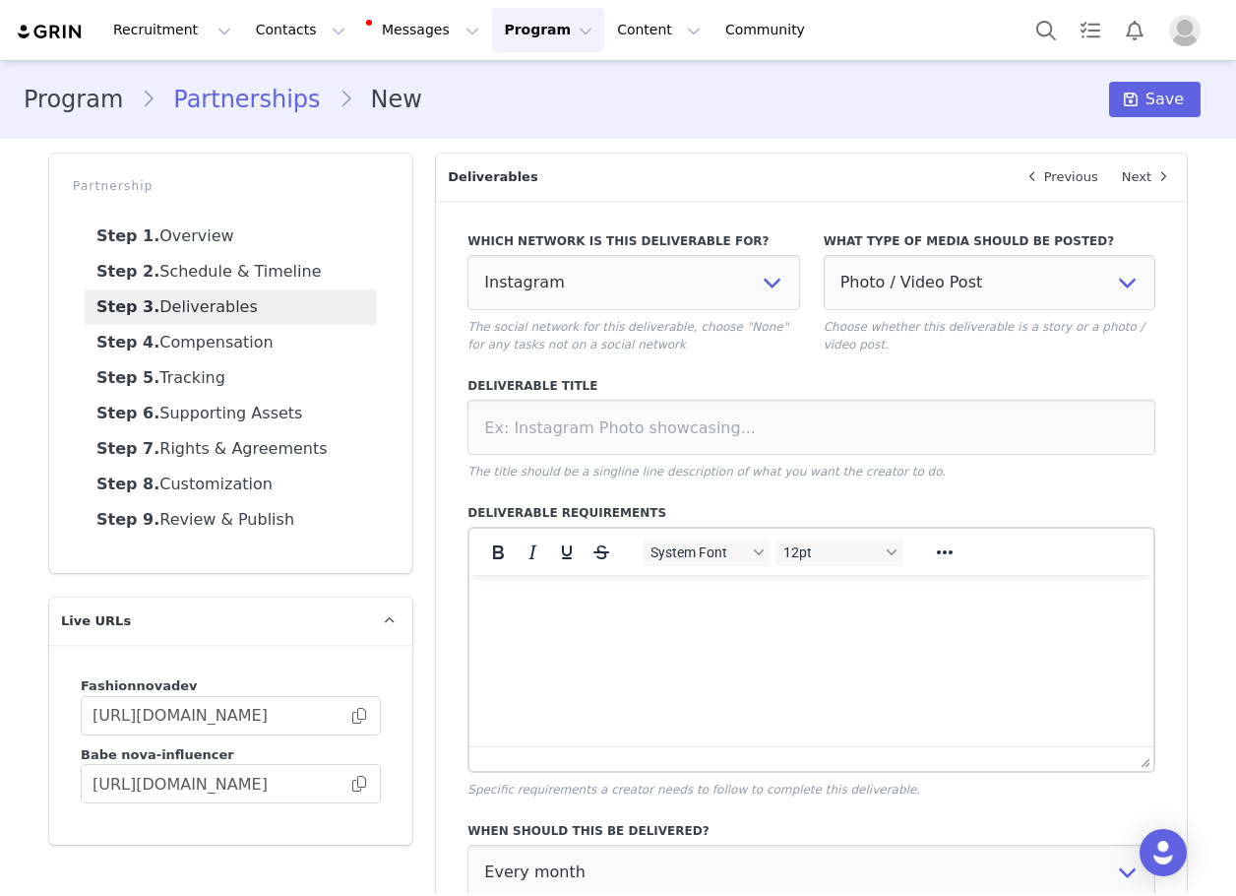
click at [783, 459] on div "Deliverable Title The title should be a singline line description of what you w…" at bounding box center [812, 428] width 688 height 103
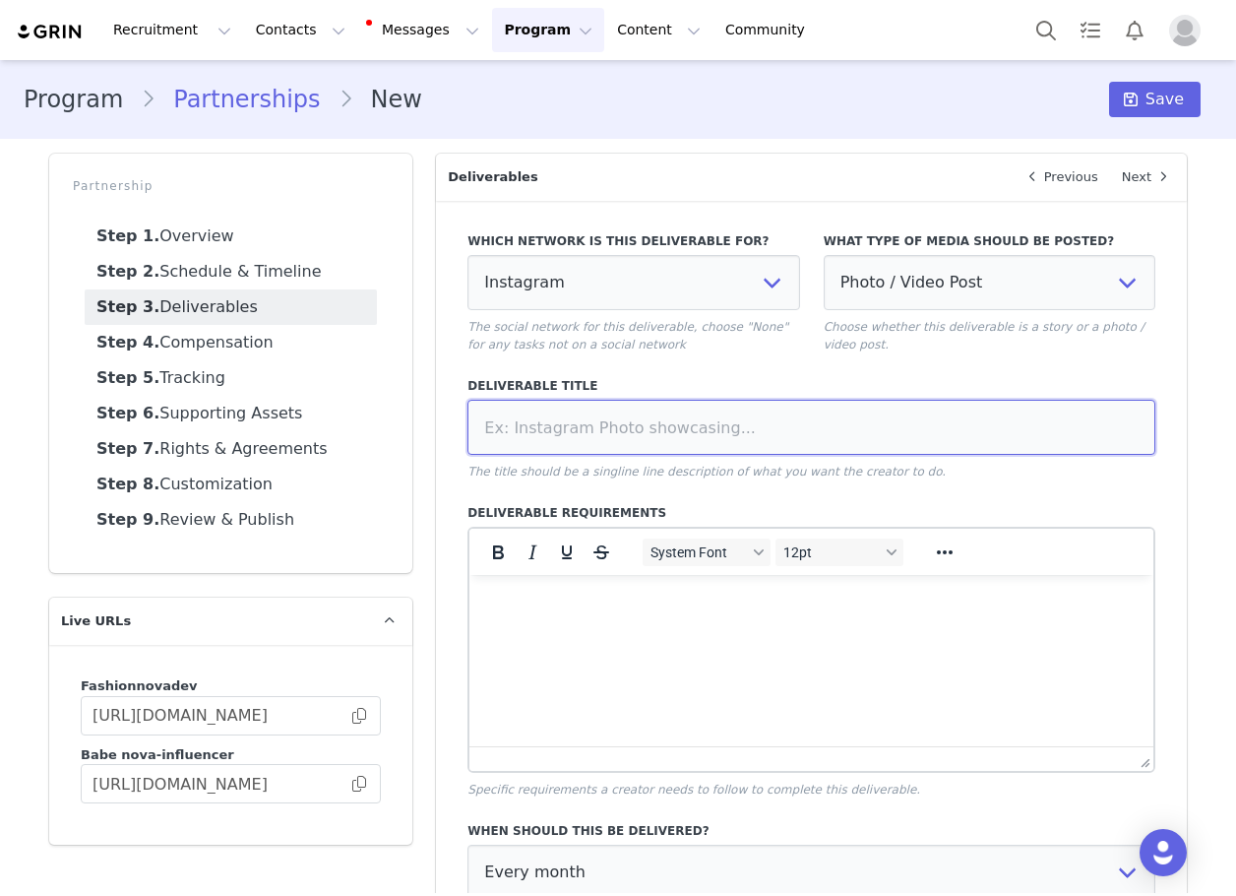
click at [758, 432] on input at bounding box center [812, 427] width 688 height 55
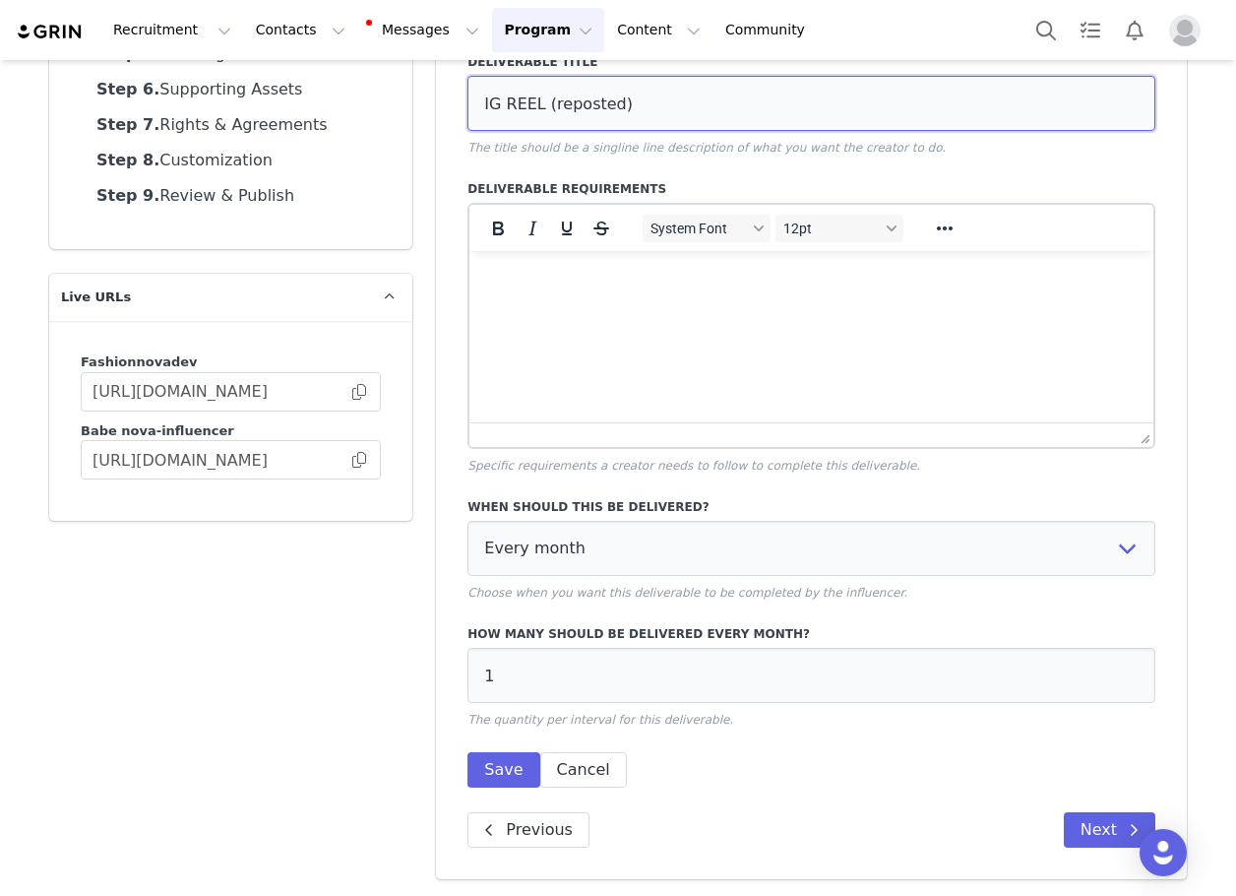
scroll to position [325, 0]
type input "IG REEL (reposted)"
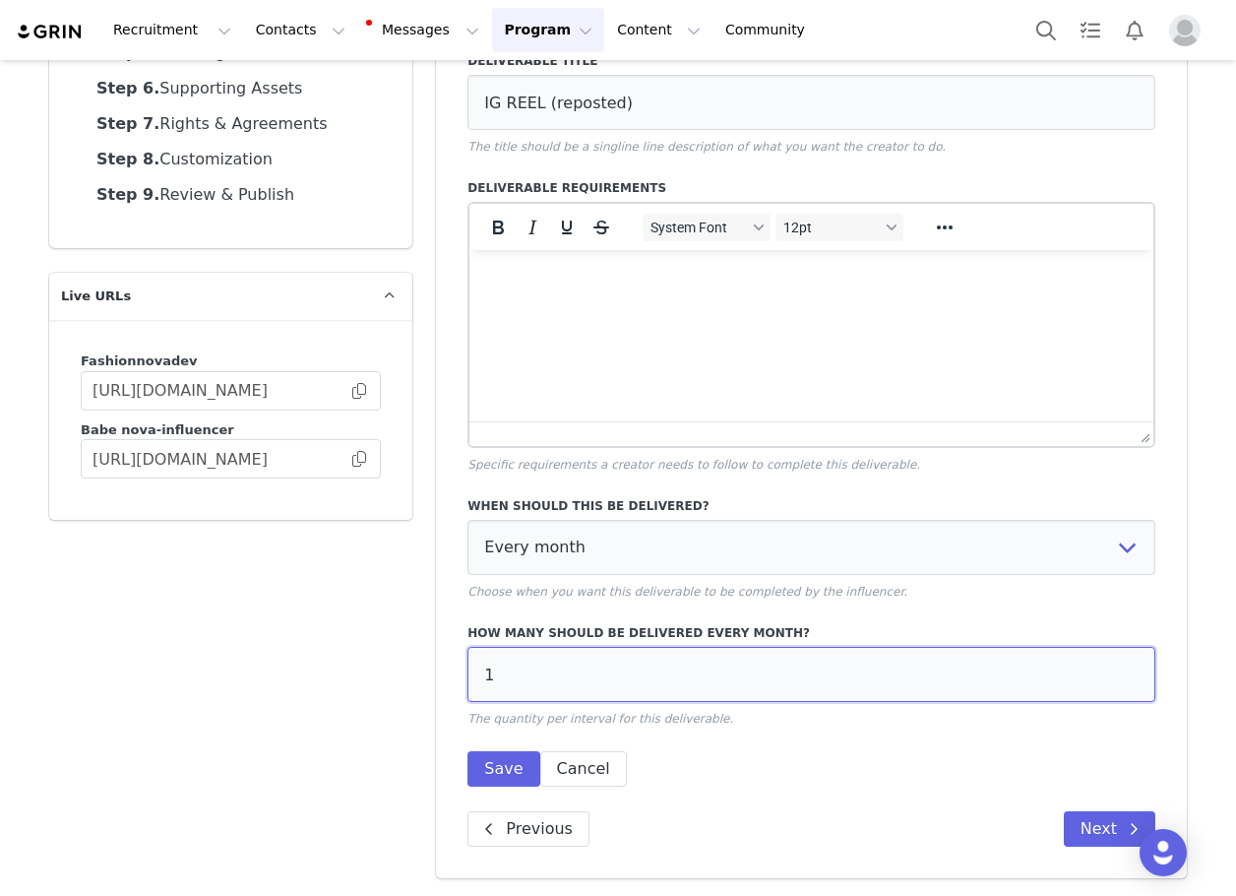
click at [533, 693] on input "1" at bounding box center [812, 674] width 688 height 55
type input "2"
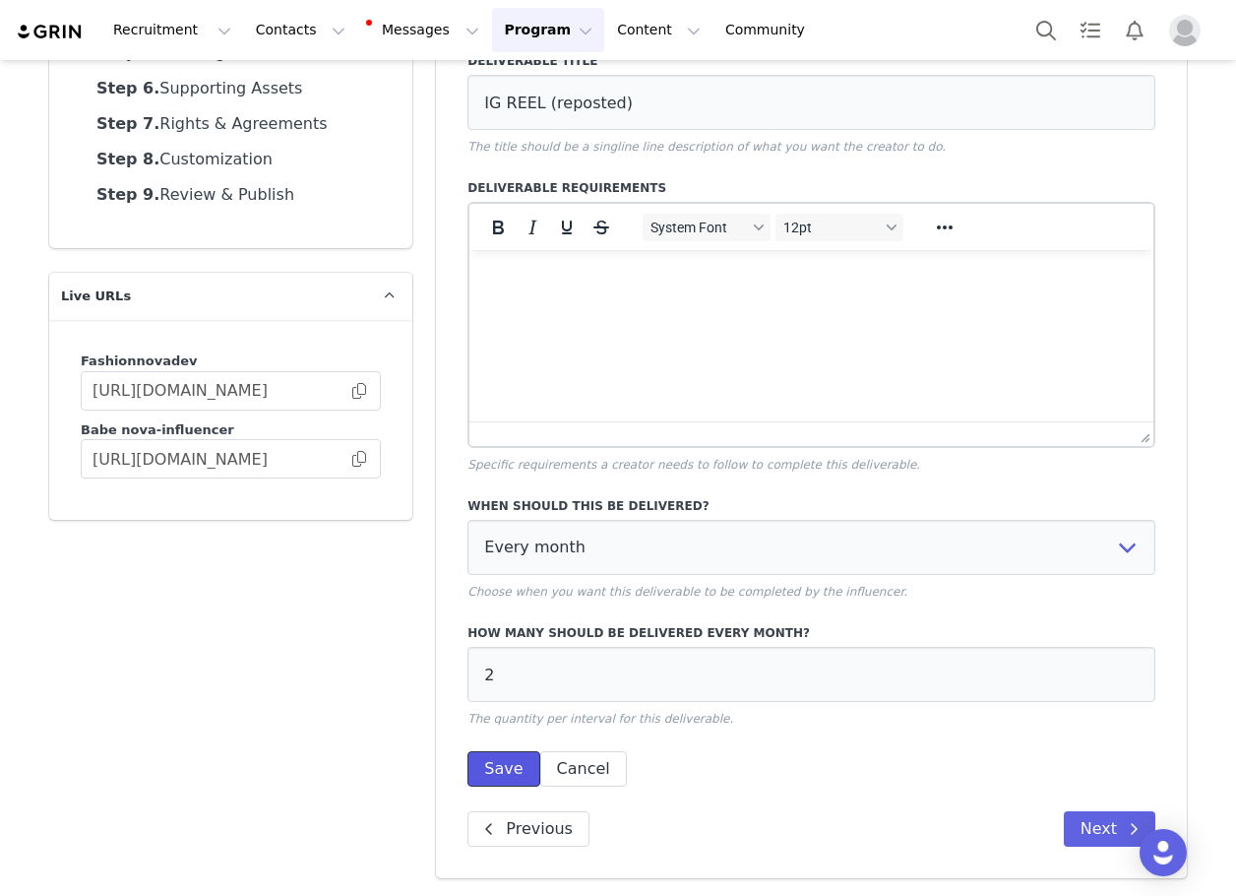
click at [501, 760] on button "Save" at bounding box center [504, 768] width 72 height 35
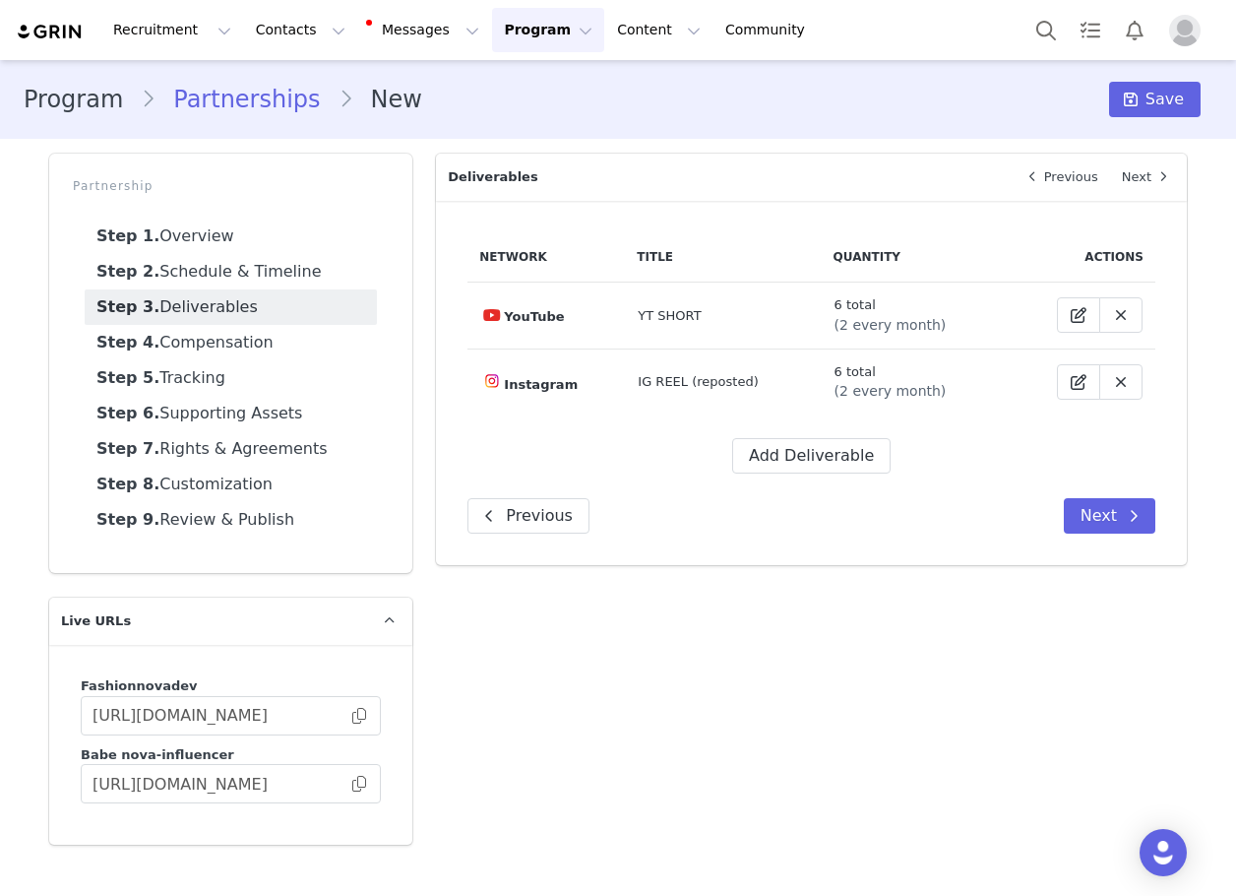
scroll to position [0, 0]
click at [794, 477] on div "Network Title Quantity Actions YouTube YT SHORT 6 total (2 every month) Instagr…" at bounding box center [811, 383] width 751 height 364
click at [792, 452] on button "Add Deliverable" at bounding box center [811, 455] width 158 height 35
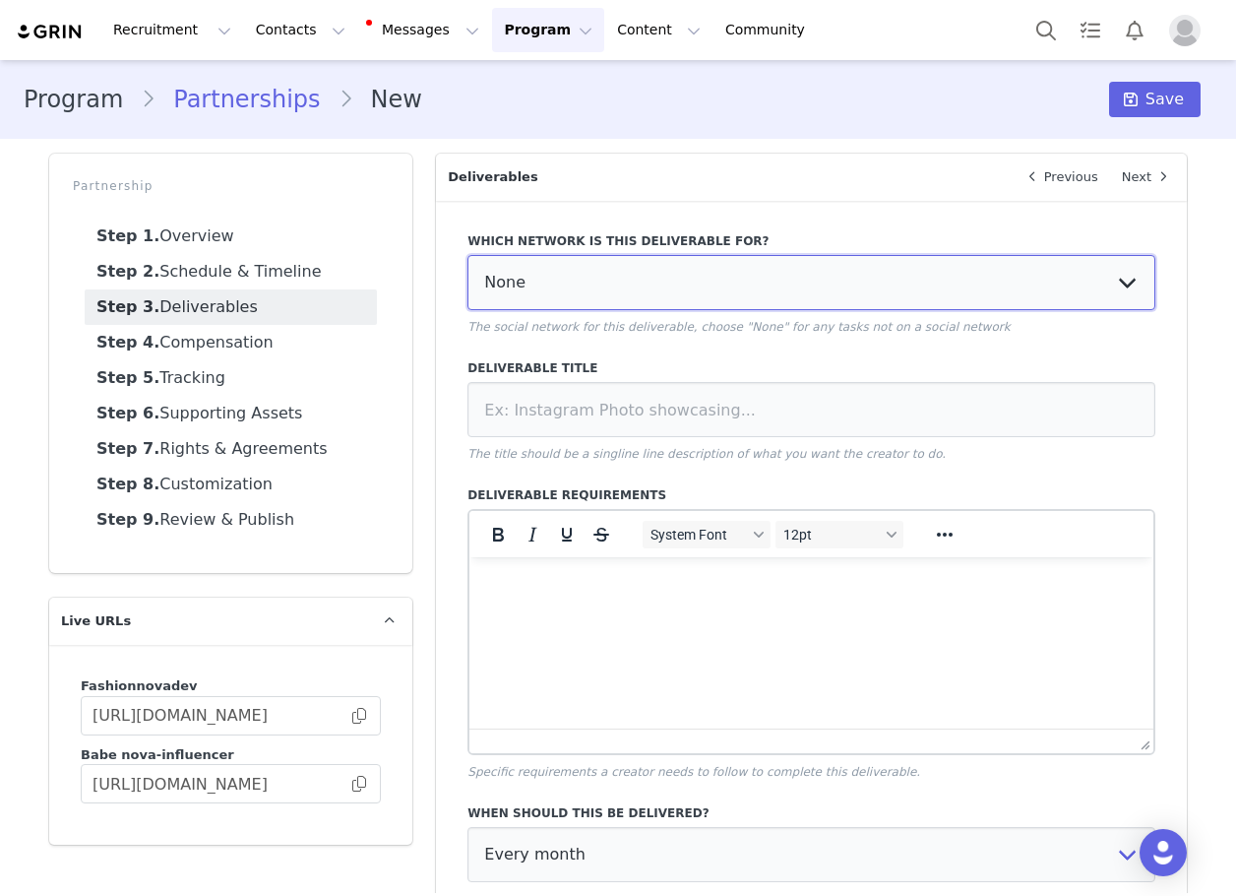
click at [561, 291] on select "None YouTube Twitter Instagram Facebook Twitch TikTok Pinterest" at bounding box center [812, 282] width 688 height 55
select select "5"
click at [468, 255] on select "None YouTube Twitter Instagram Facebook Twitch TikTok Pinterest" at bounding box center [812, 282] width 688 height 55
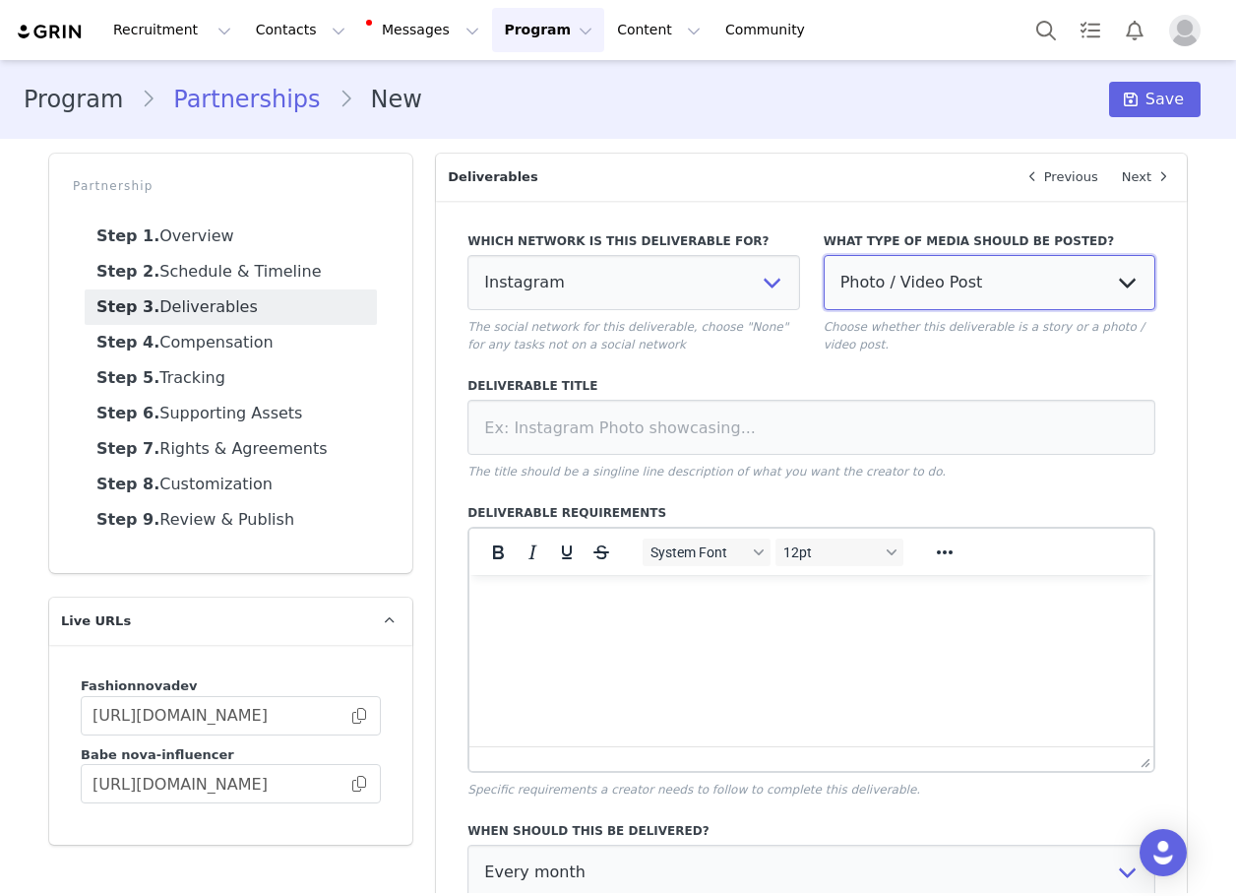
click at [893, 298] on select "Photo / Video Post Story Text in Bio Highlight Reel" at bounding box center [990, 282] width 332 height 55
select select "bio"
click at [824, 255] on select "Photo / Video Post Story Text in Bio Highlight Reel" at bounding box center [990, 282] width 332 height 55
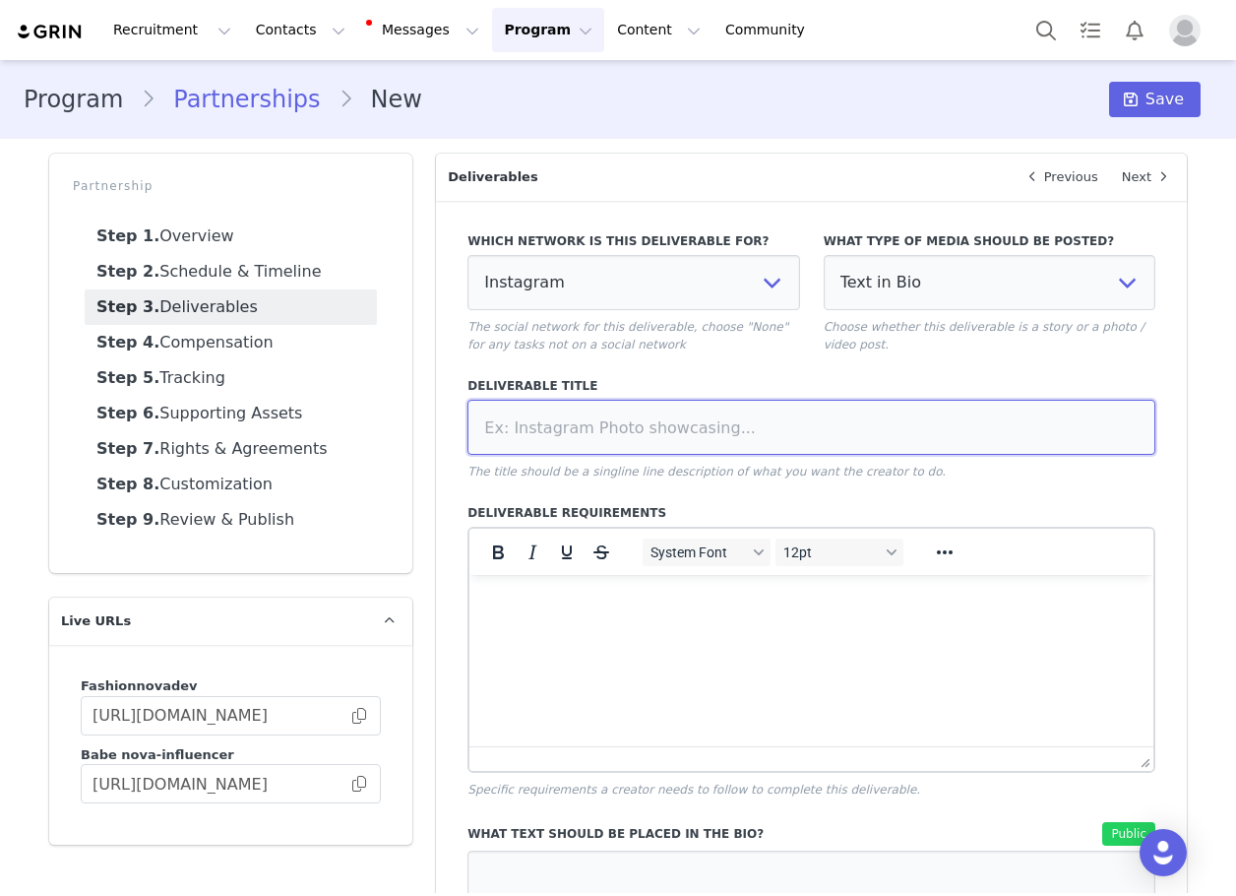
click at [782, 432] on input at bounding box center [812, 427] width 688 height 55
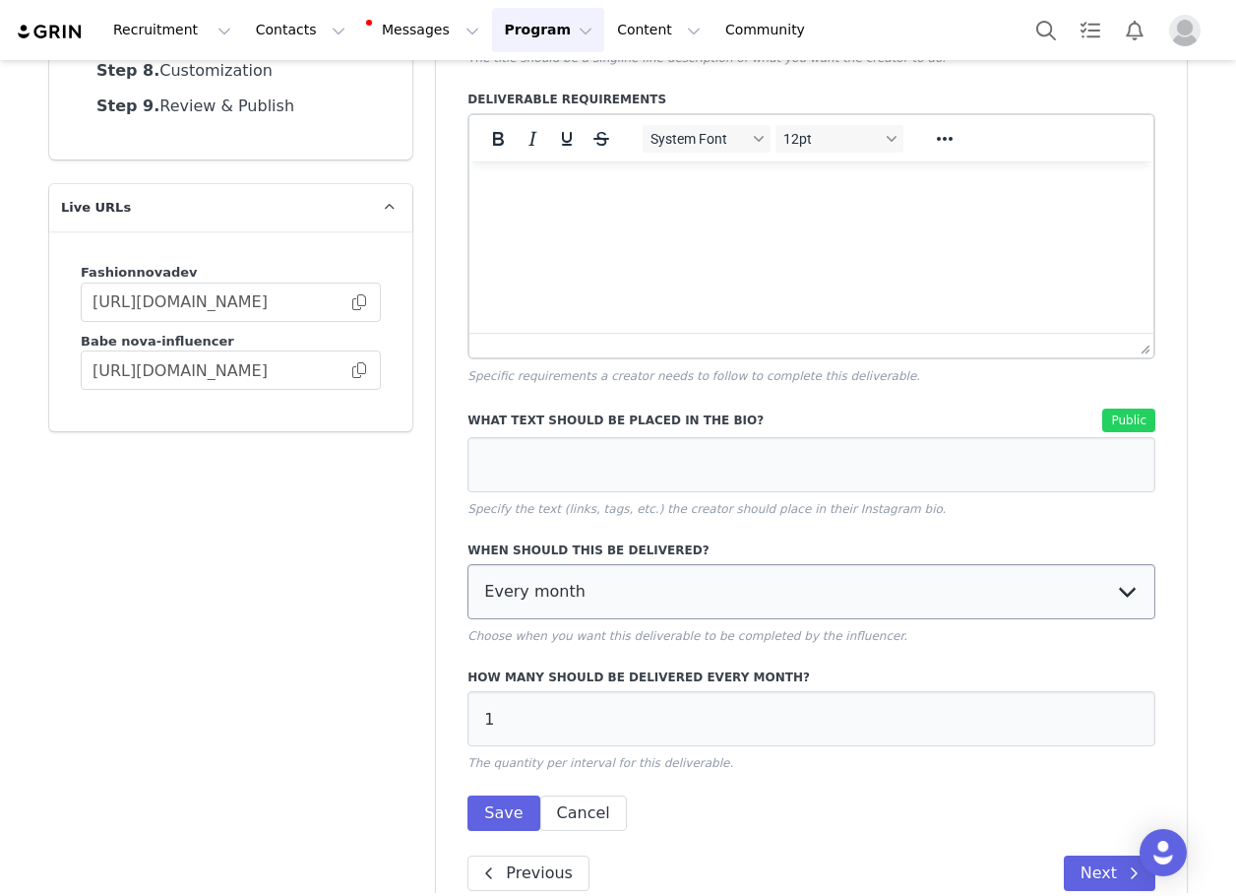
scroll to position [458, 0]
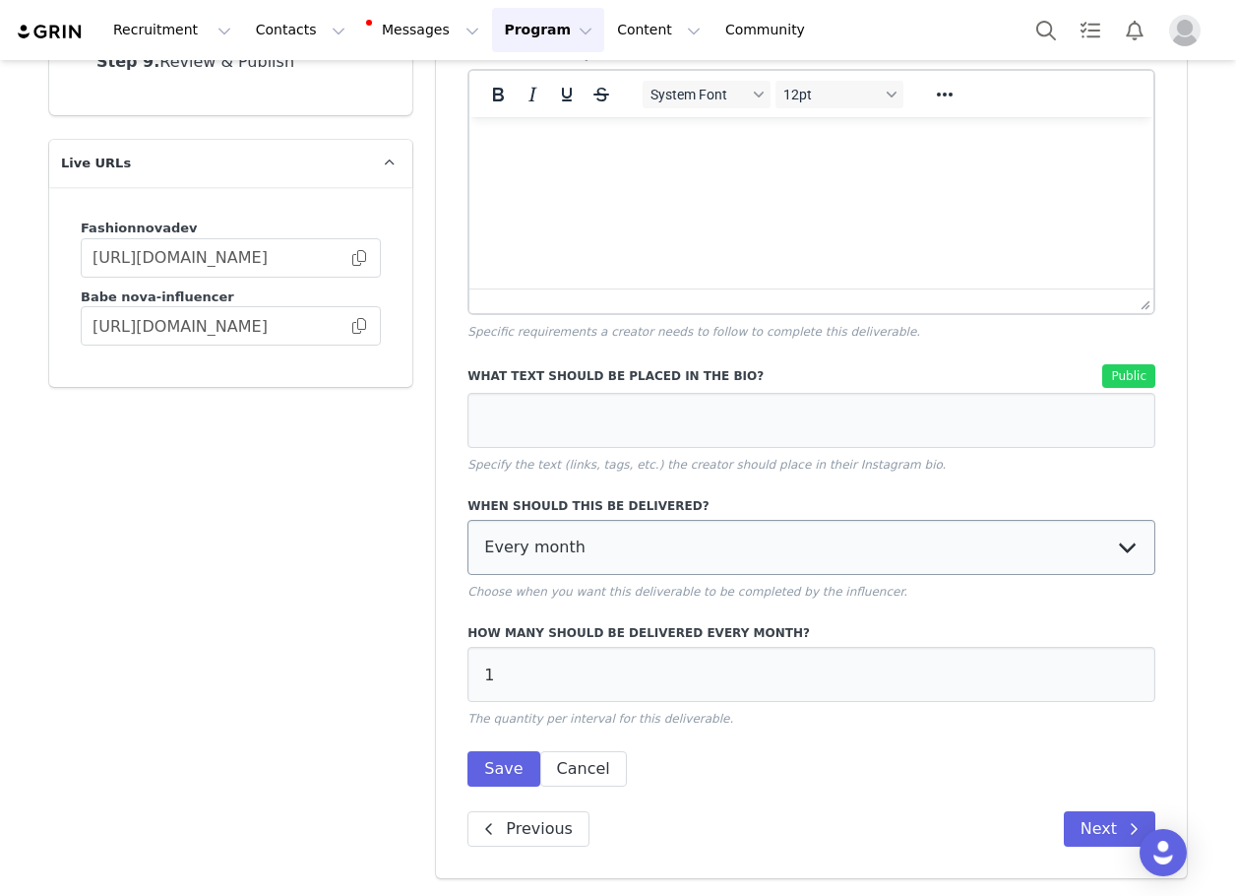
type input "TAG IN BIO"
drag, startPoint x: 555, startPoint y: 558, endPoint x: 550, endPoint y: 567, distance: 10.1
click at [555, 558] on select "Every month Every other month In specific months Throughout partnership" at bounding box center [812, 547] width 688 height 55
click at [524, 562] on select "Every month Every other month In specific months Throughout partnership" at bounding box center [812, 547] width 688 height 55
select select "throughout"
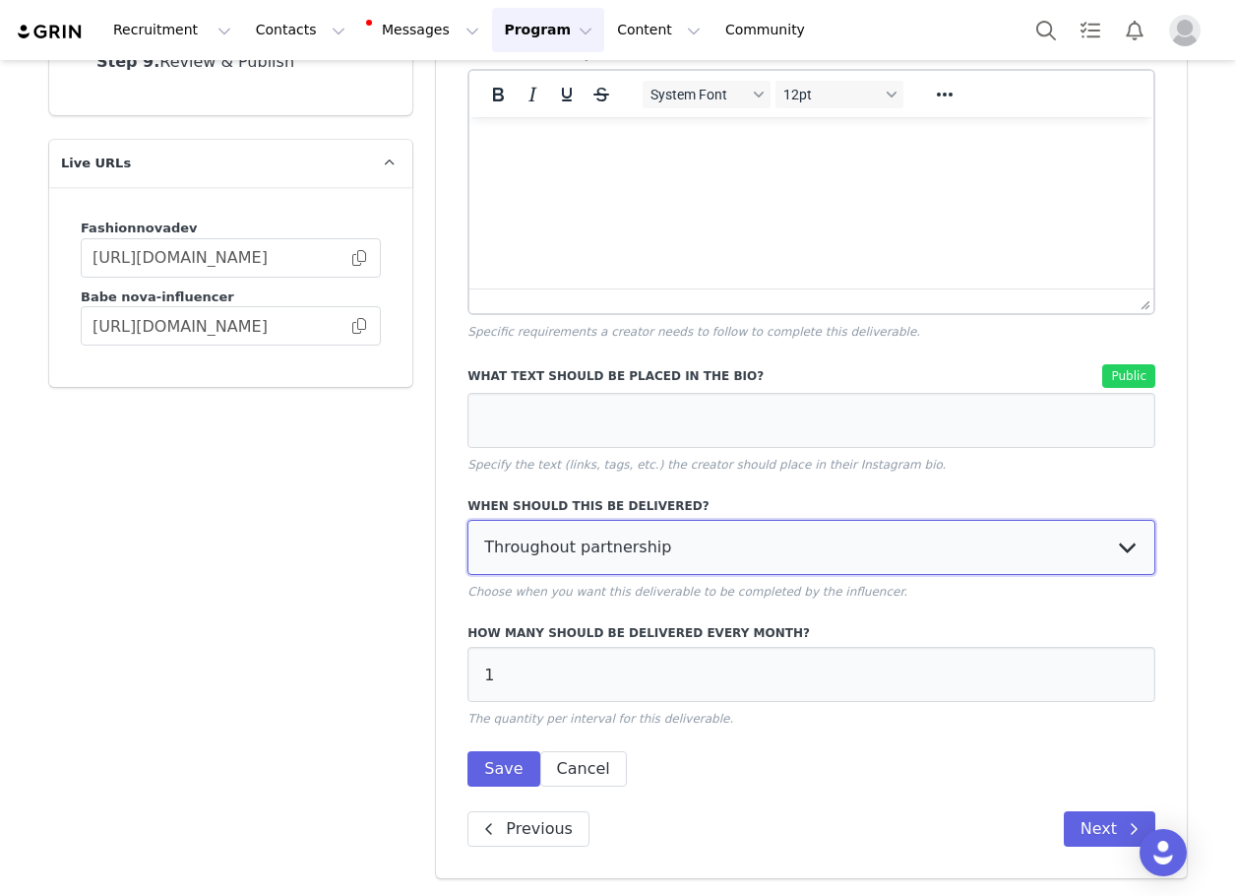
click at [468, 520] on select "Every month Every other month In specific months Throughout partnership" at bounding box center [812, 547] width 688 height 55
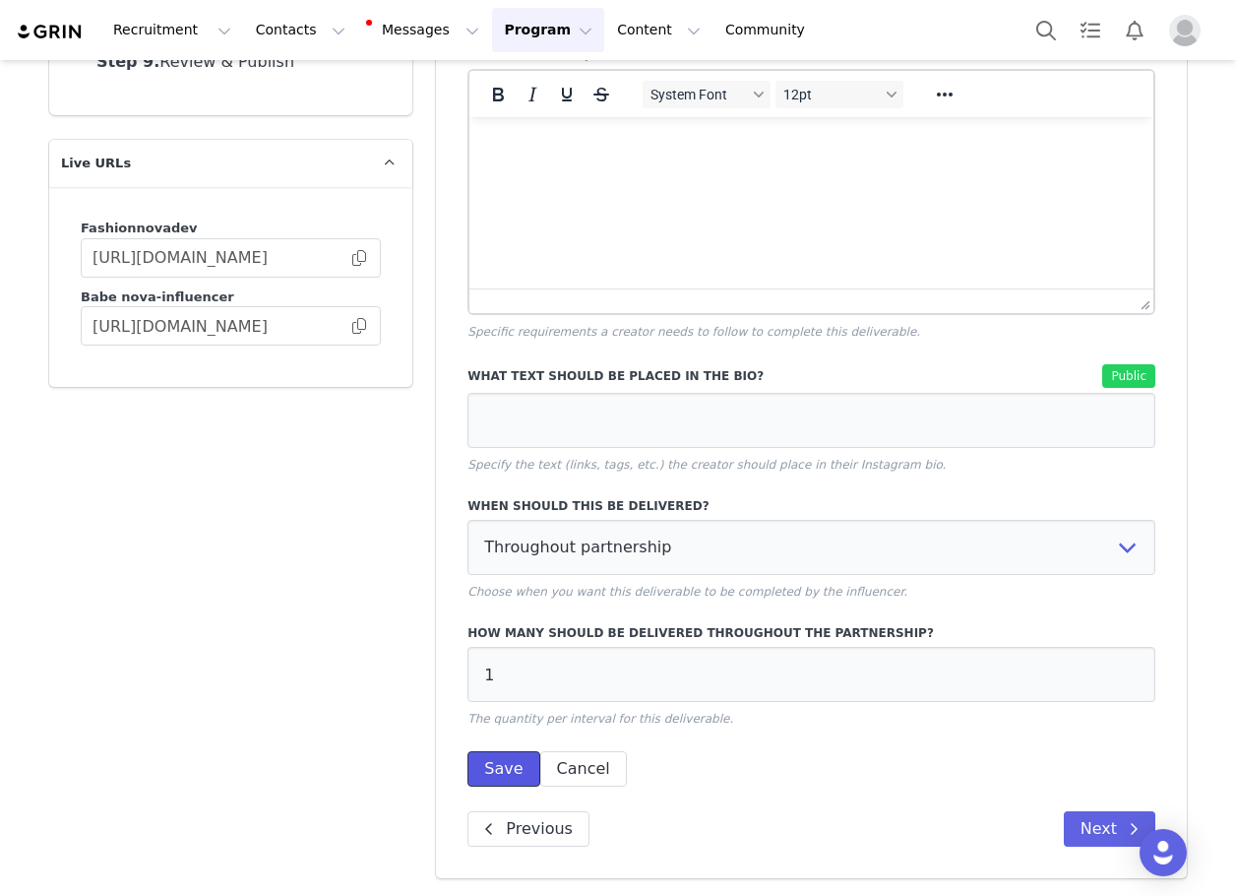
click at [476, 771] on button "Save" at bounding box center [504, 768] width 72 height 35
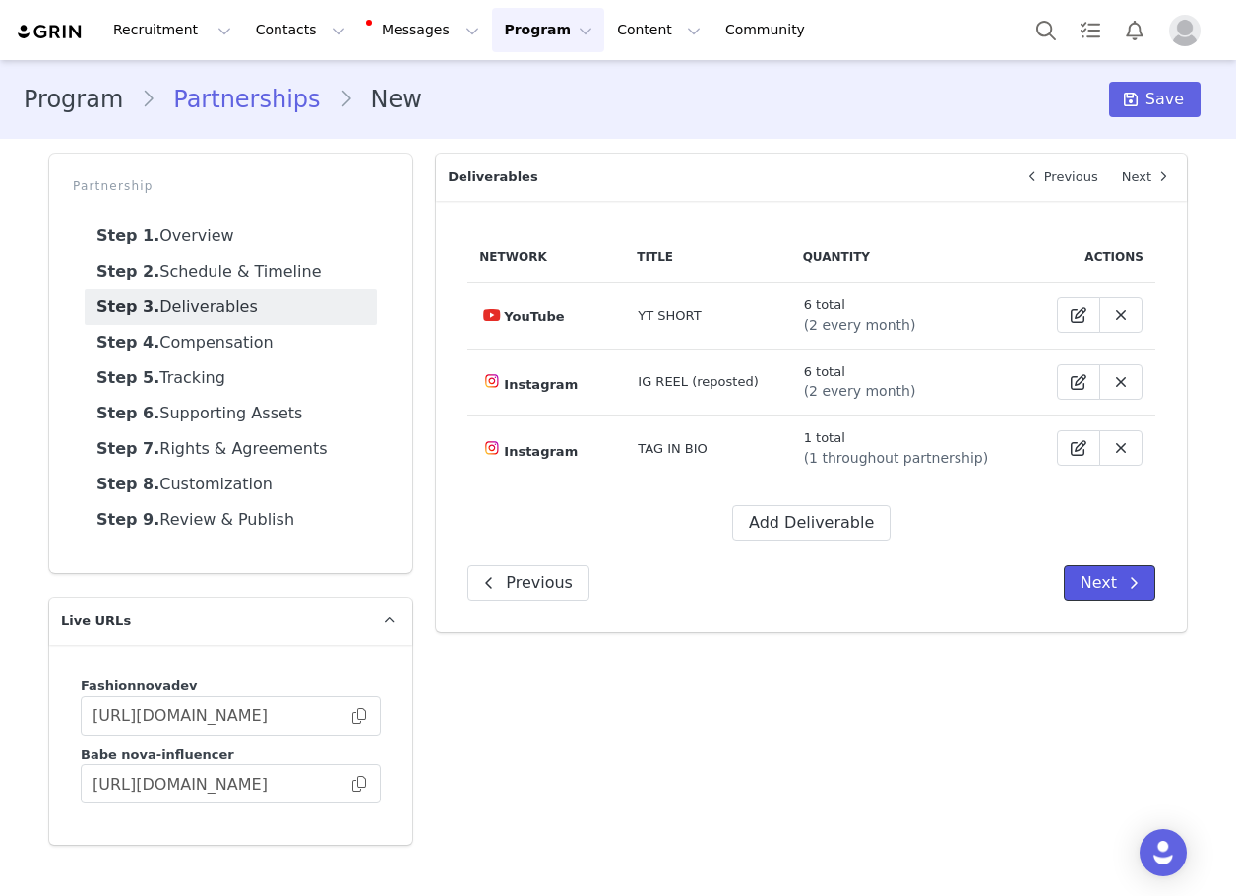
click at [1095, 596] on button "Next" at bounding box center [1110, 582] width 92 height 35
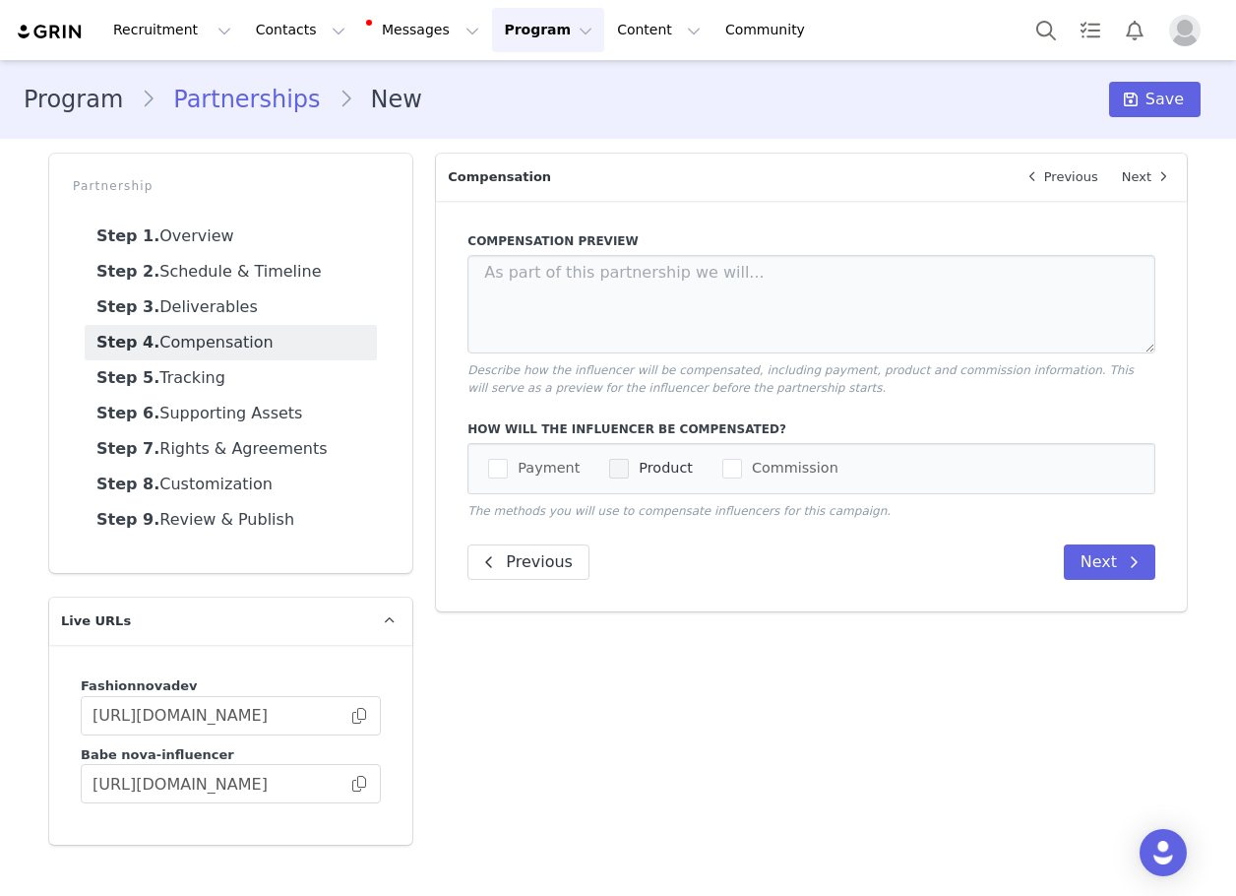
click at [609, 469] on span "checkbox-group" at bounding box center [619, 469] width 20 height 20
click at [629, 459] on input "Product" at bounding box center [629, 459] width 0 height 0
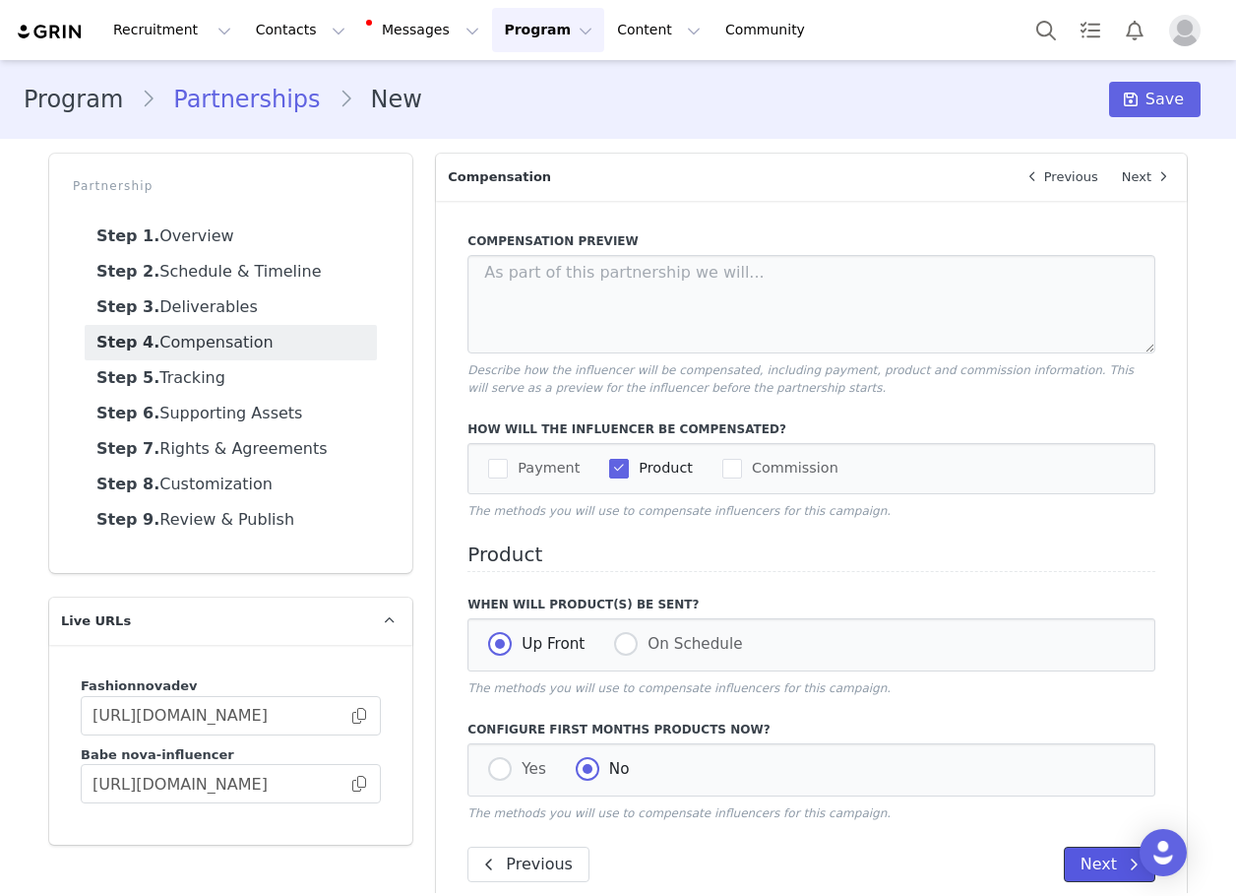
click at [1092, 872] on button "Next" at bounding box center [1110, 864] width 92 height 35
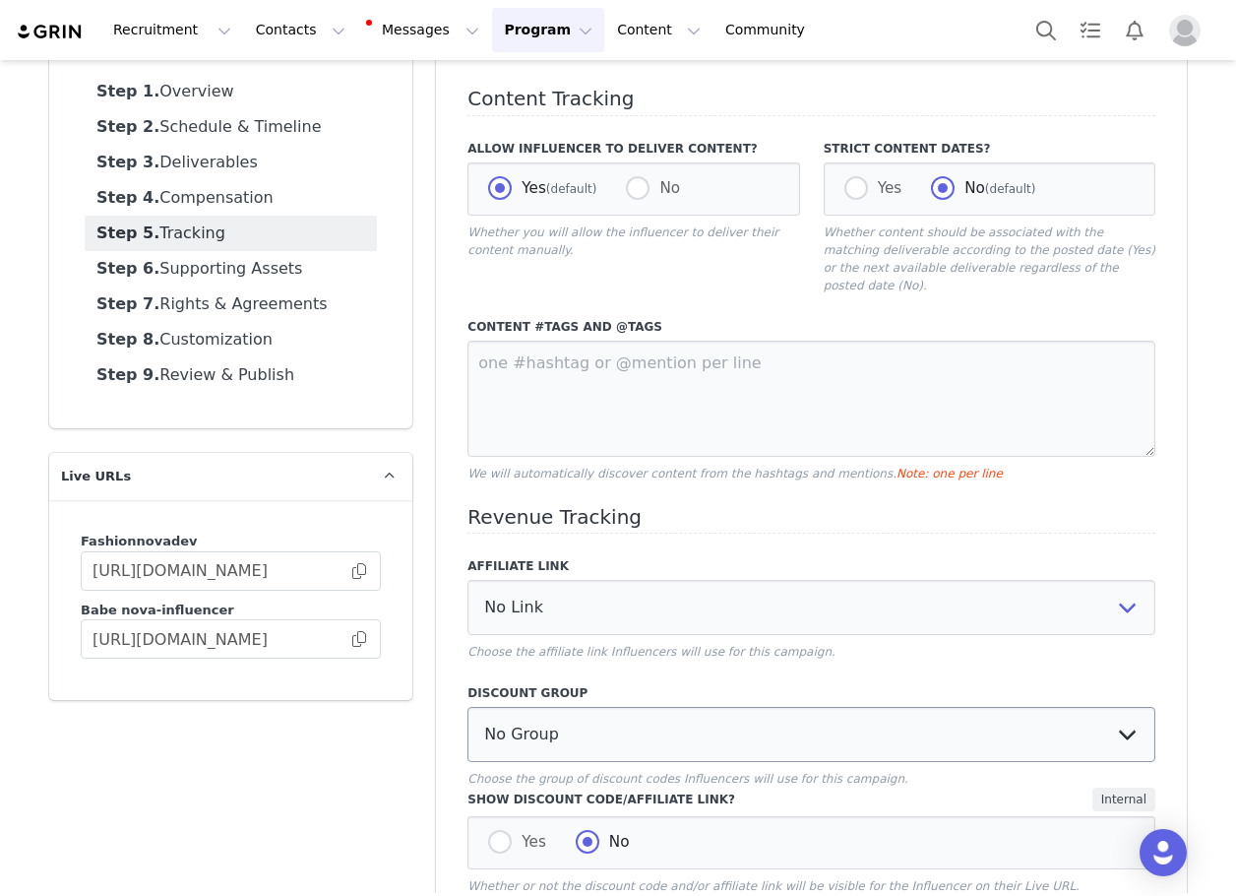
scroll to position [197, 0]
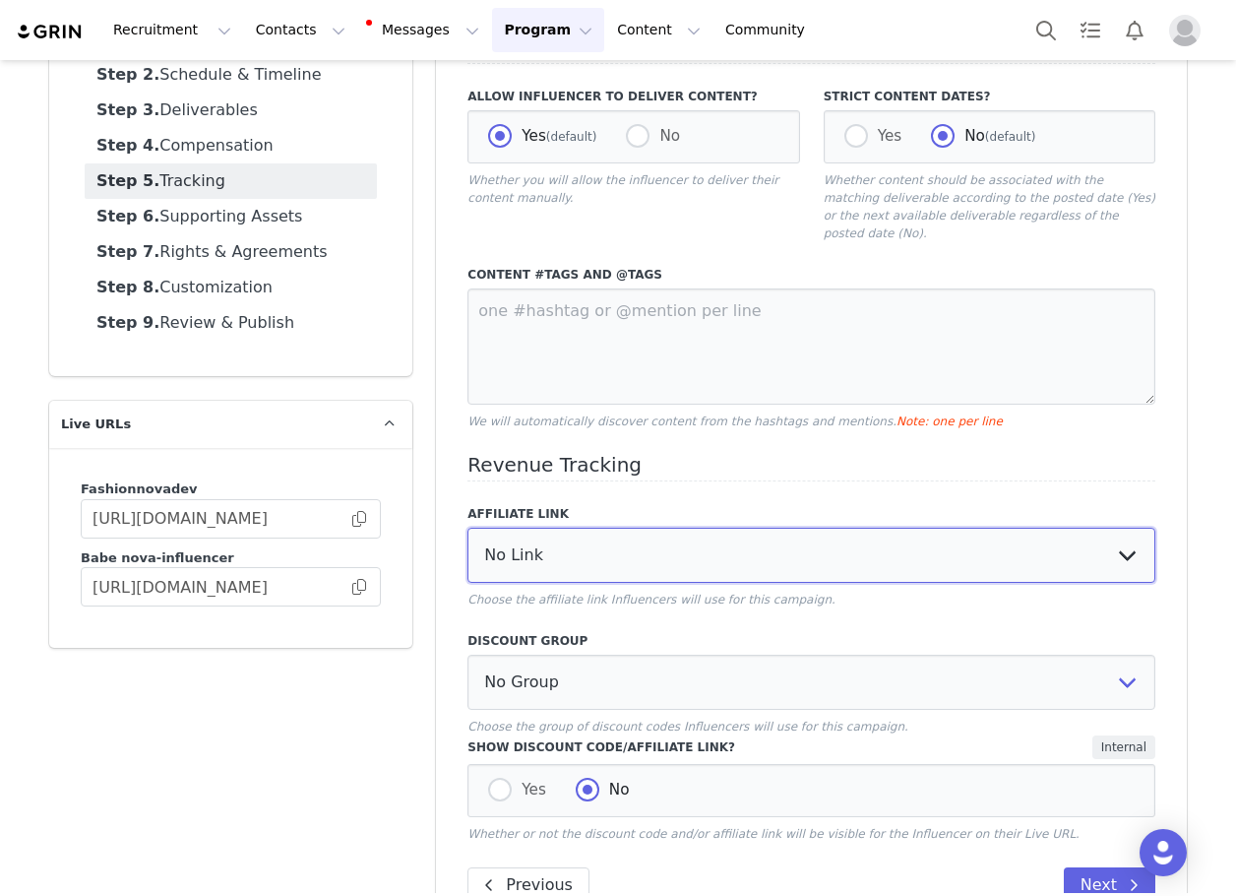
click at [585, 548] on select "No Link Test Group: [URL][DOMAIN_NAME] Test Link: [URL][DOMAIN_NAME] WL Test: […" at bounding box center [812, 555] width 688 height 55
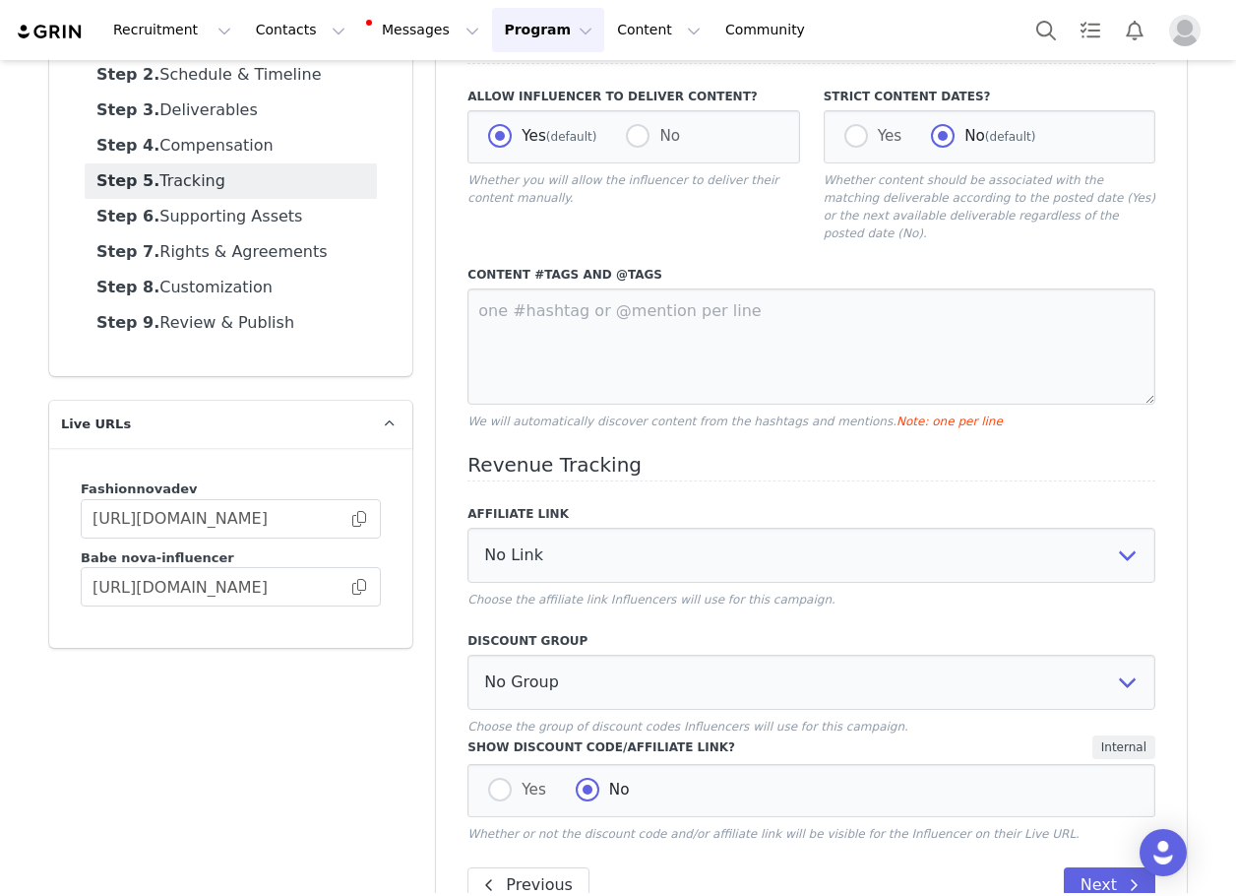
click at [584, 510] on div "Affiliate Link No Link Test Group: [URL][DOMAIN_NAME] Test Link: [URL][DOMAIN_N…" at bounding box center [812, 556] width 688 height 103
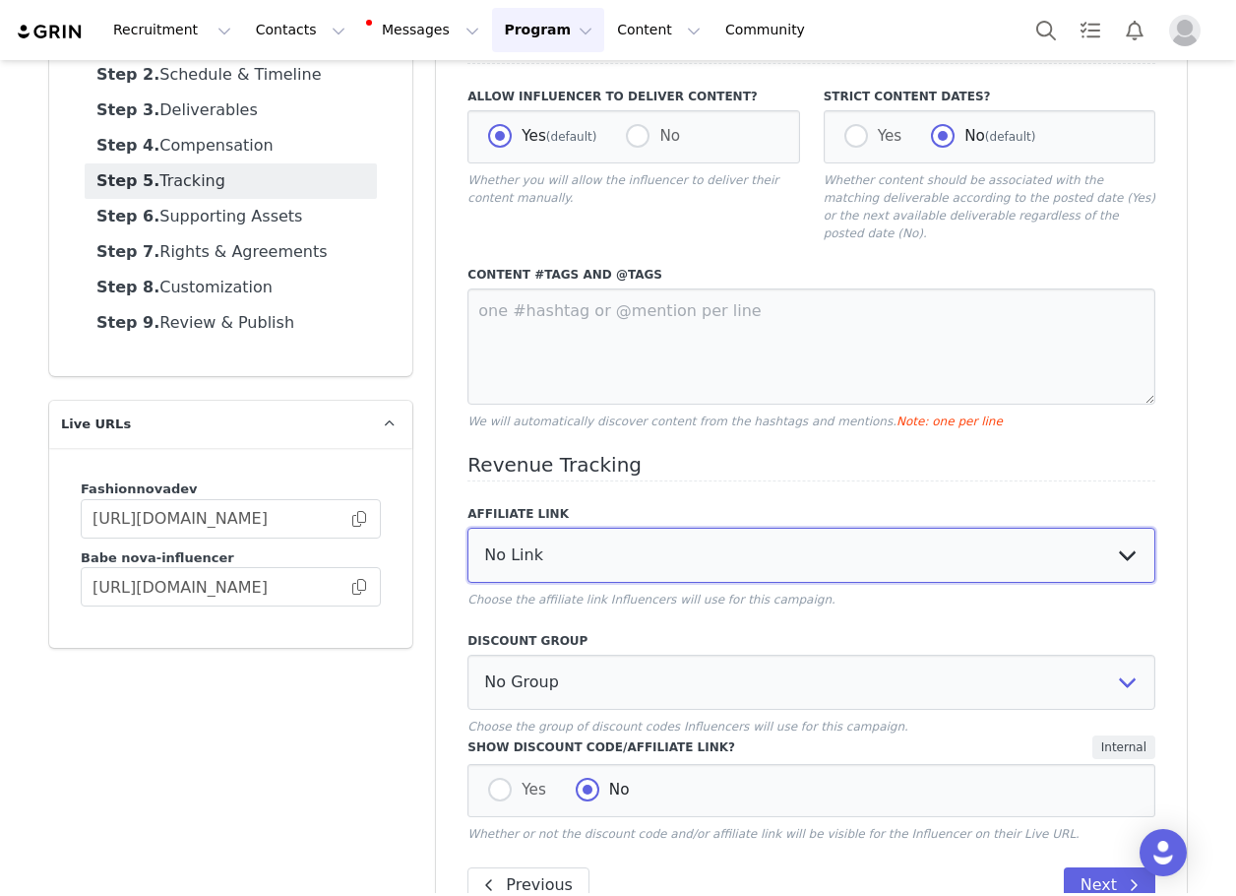
click at [594, 560] on select "No Link Test Group: [URL][DOMAIN_NAME] Test Link: [URL][DOMAIN_NAME] WL Test: […" at bounding box center [812, 555] width 688 height 55
select select "3248"
click at [468, 528] on select "No Link Test Group: [URL][DOMAIN_NAME] Test Link: [URL][DOMAIN_NAME] WL Test: […" at bounding box center [812, 555] width 688 height 55
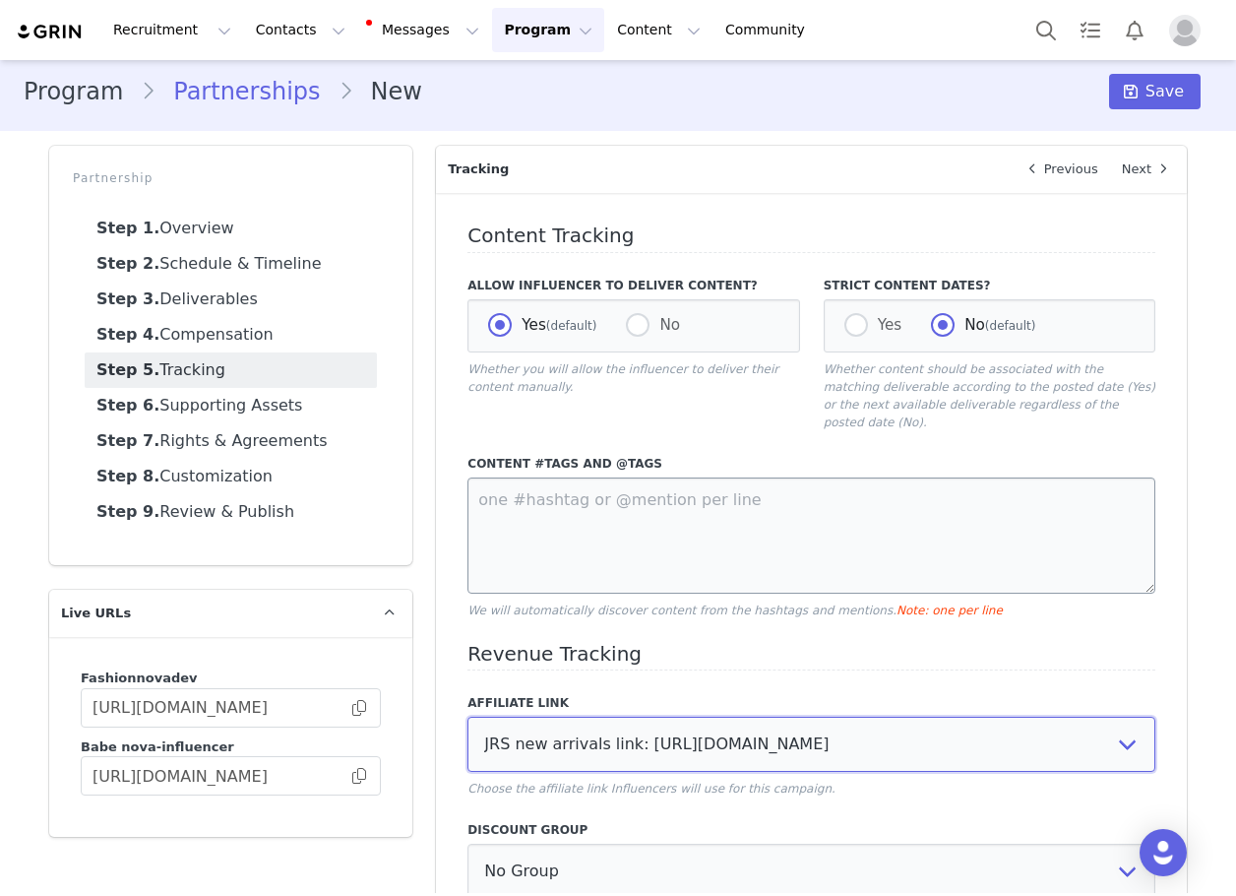
scroll to position [0, 0]
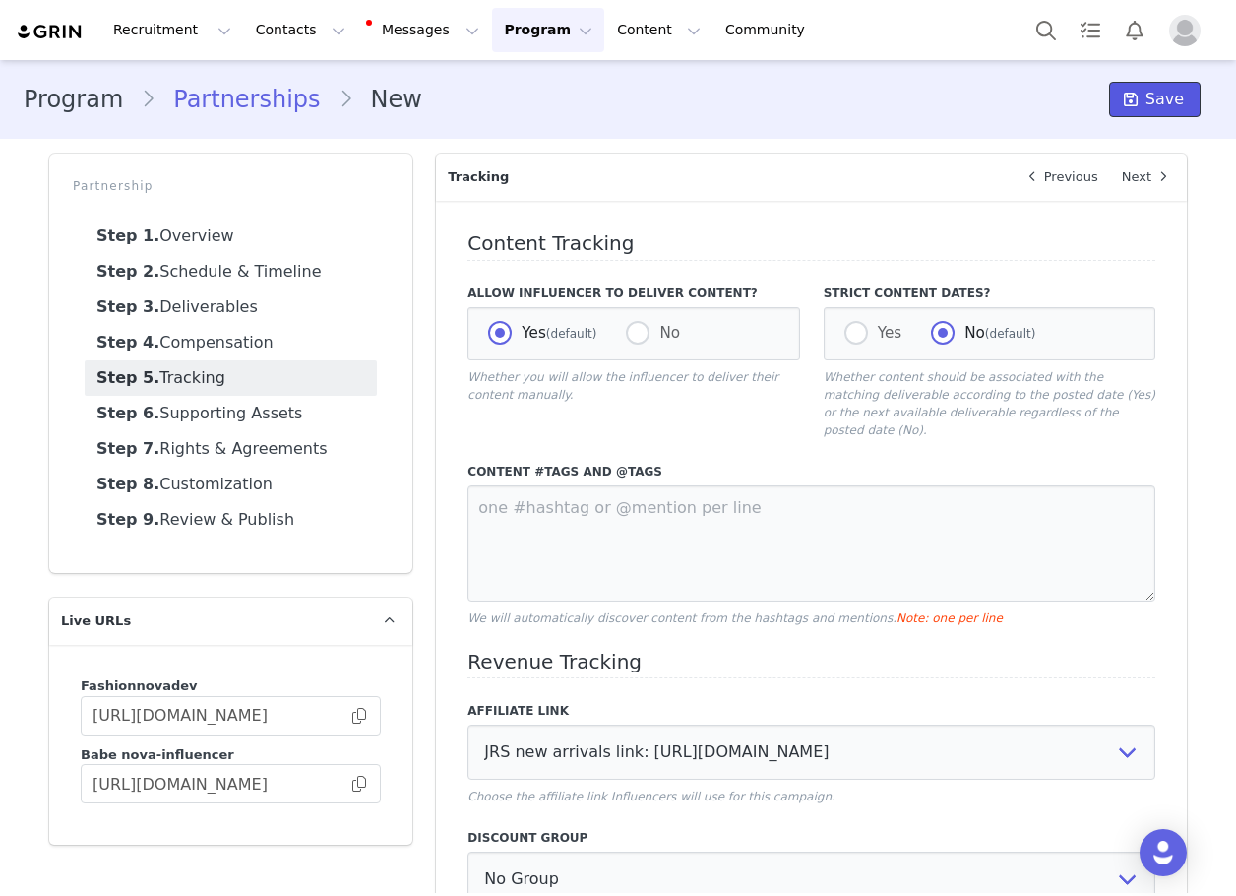
click at [1130, 94] on span at bounding box center [1131, 100] width 24 height 24
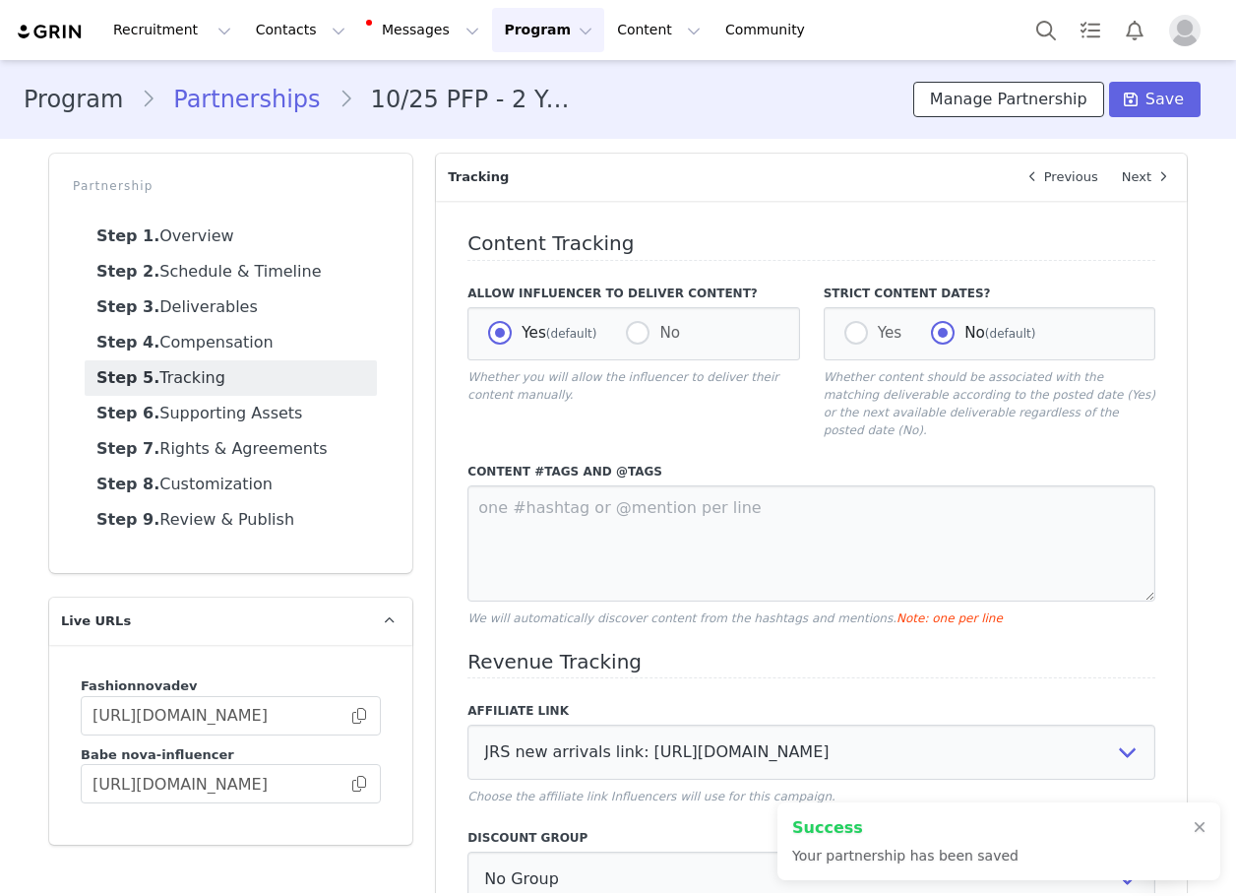
click at [1049, 95] on button "Manage Partnership" at bounding box center [1008, 99] width 191 height 35
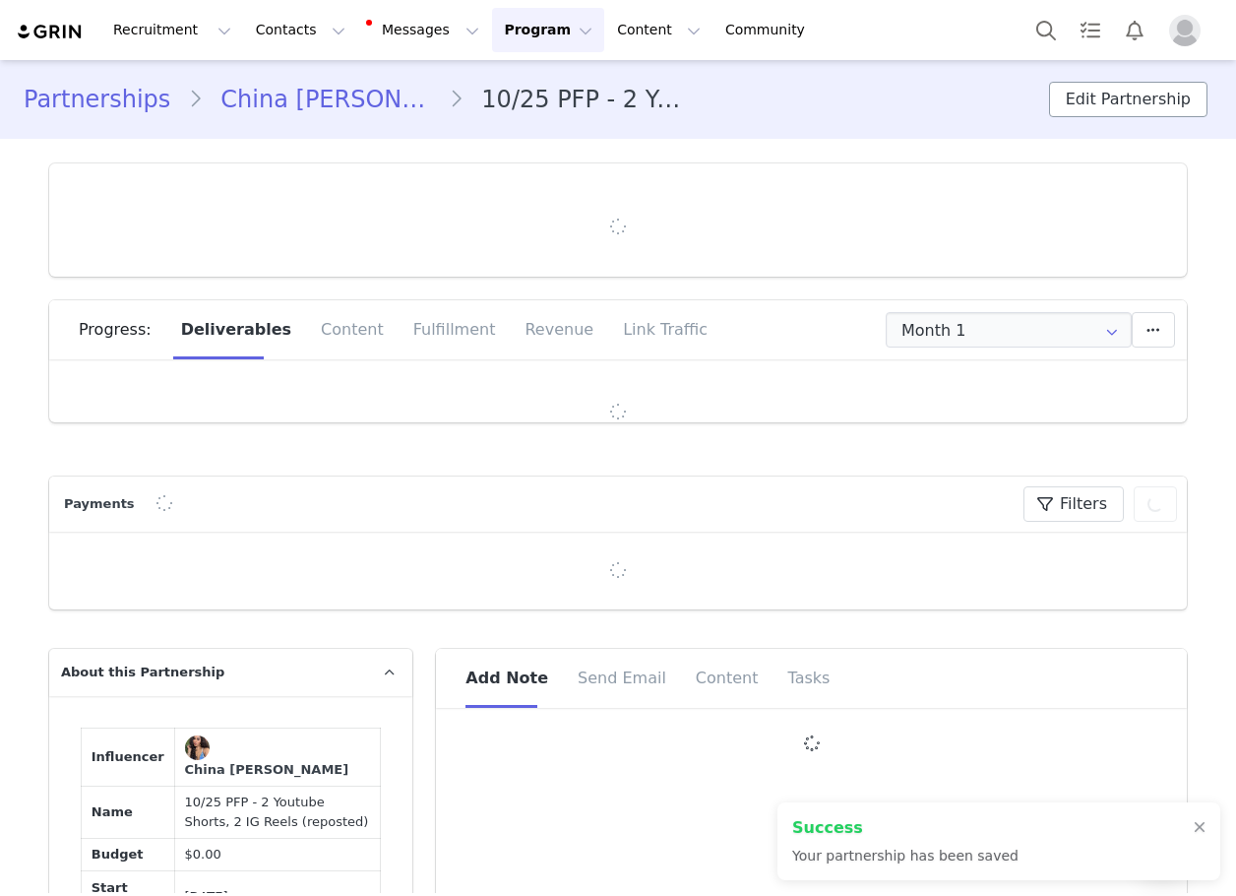
type input "+1 ([GEOGRAPHIC_DATA])"
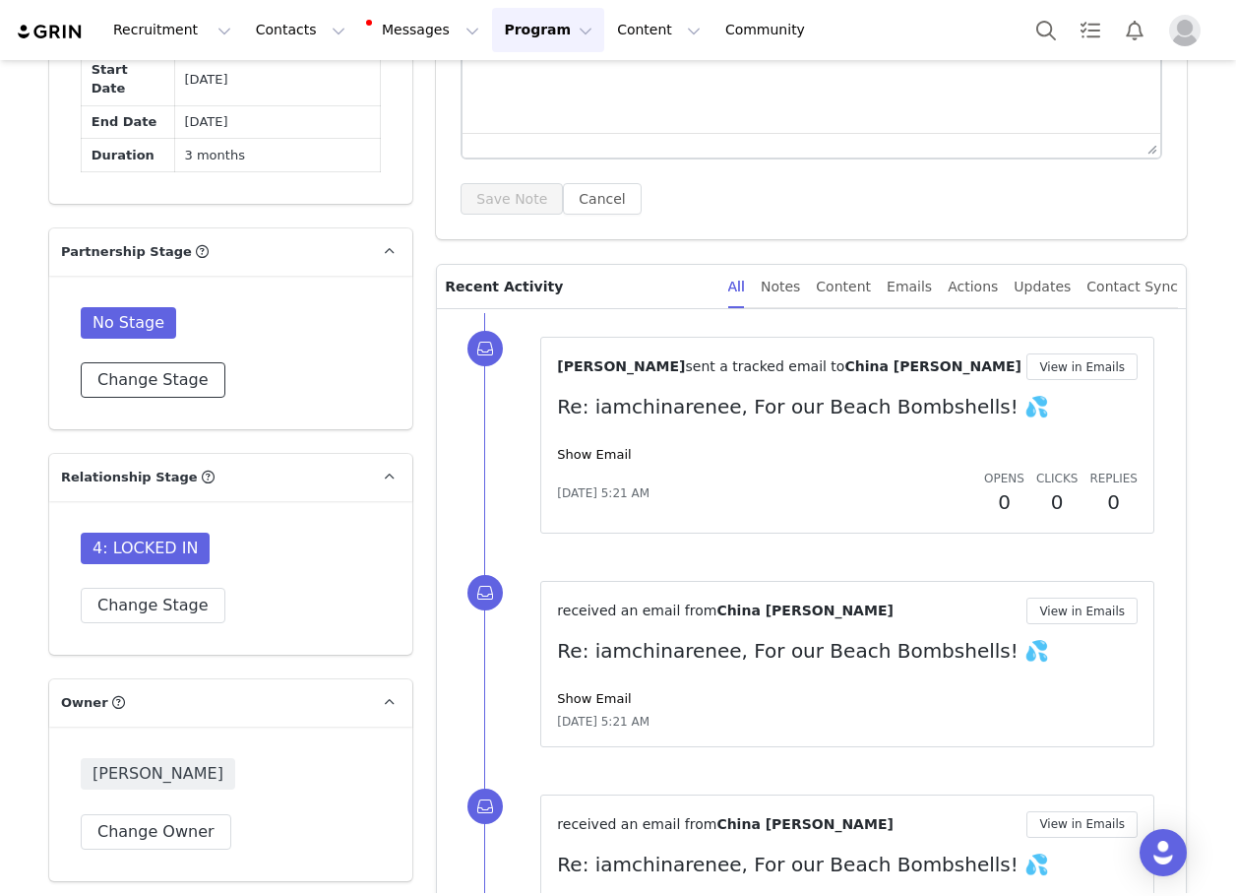
click at [146, 362] on button "Change Stage" at bounding box center [153, 379] width 145 height 35
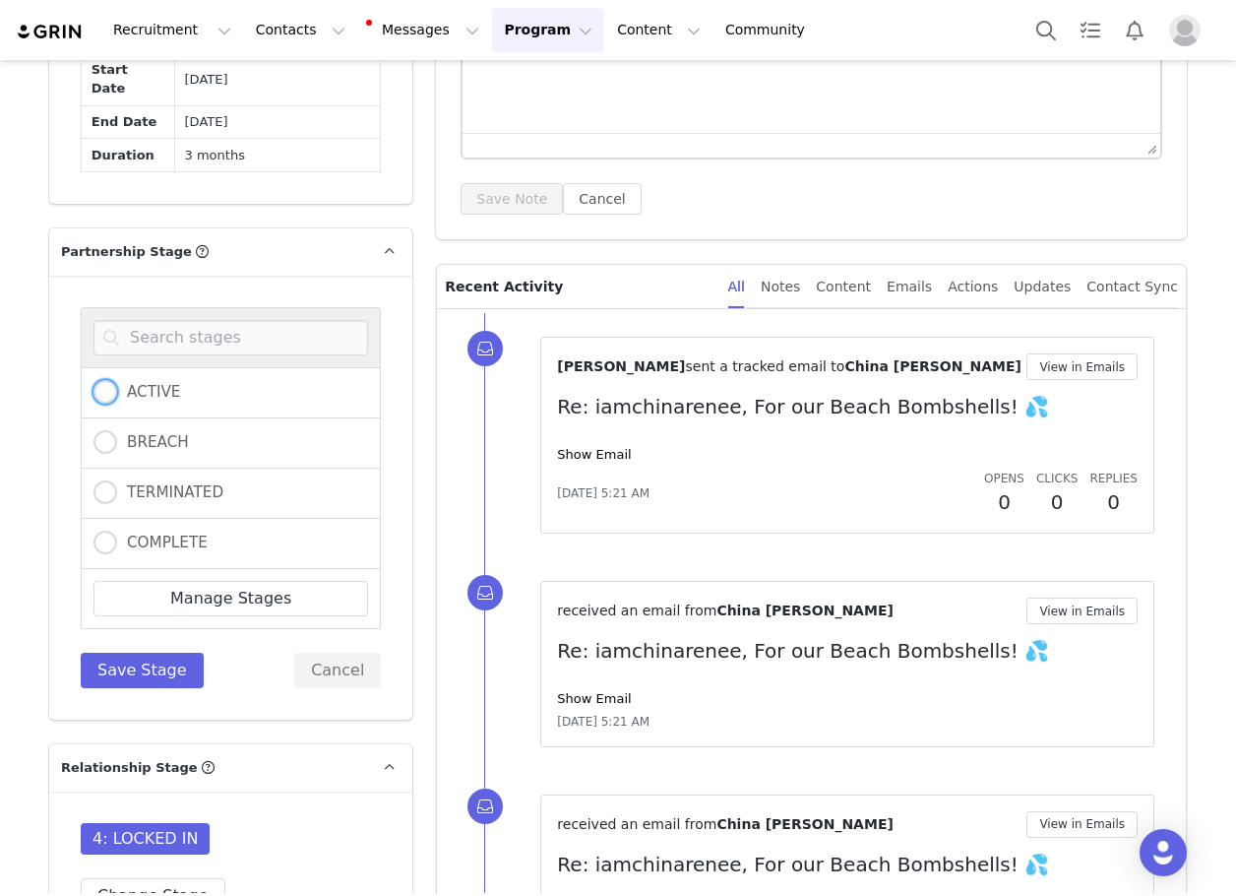
drag, startPoint x: 134, startPoint y: 355, endPoint x: 113, endPoint y: 529, distance: 174.5
click at [134, 383] on span "ACTIVE" at bounding box center [148, 392] width 63 height 18
click at [117, 380] on input "ACTIVE" at bounding box center [106, 393] width 24 height 26
radio input "true"
click at [124, 653] on button "Save Stage" at bounding box center [142, 670] width 123 height 35
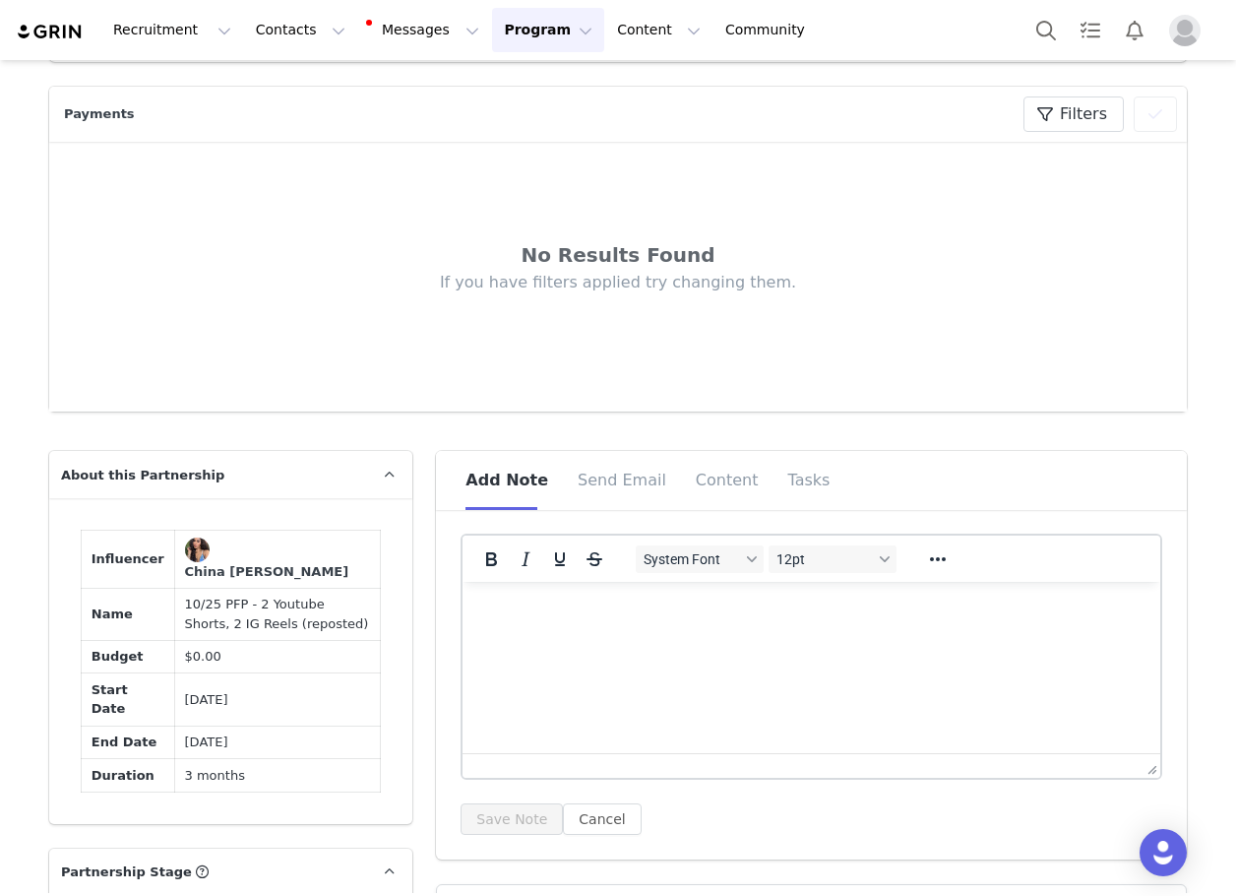
scroll to position [984, 0]
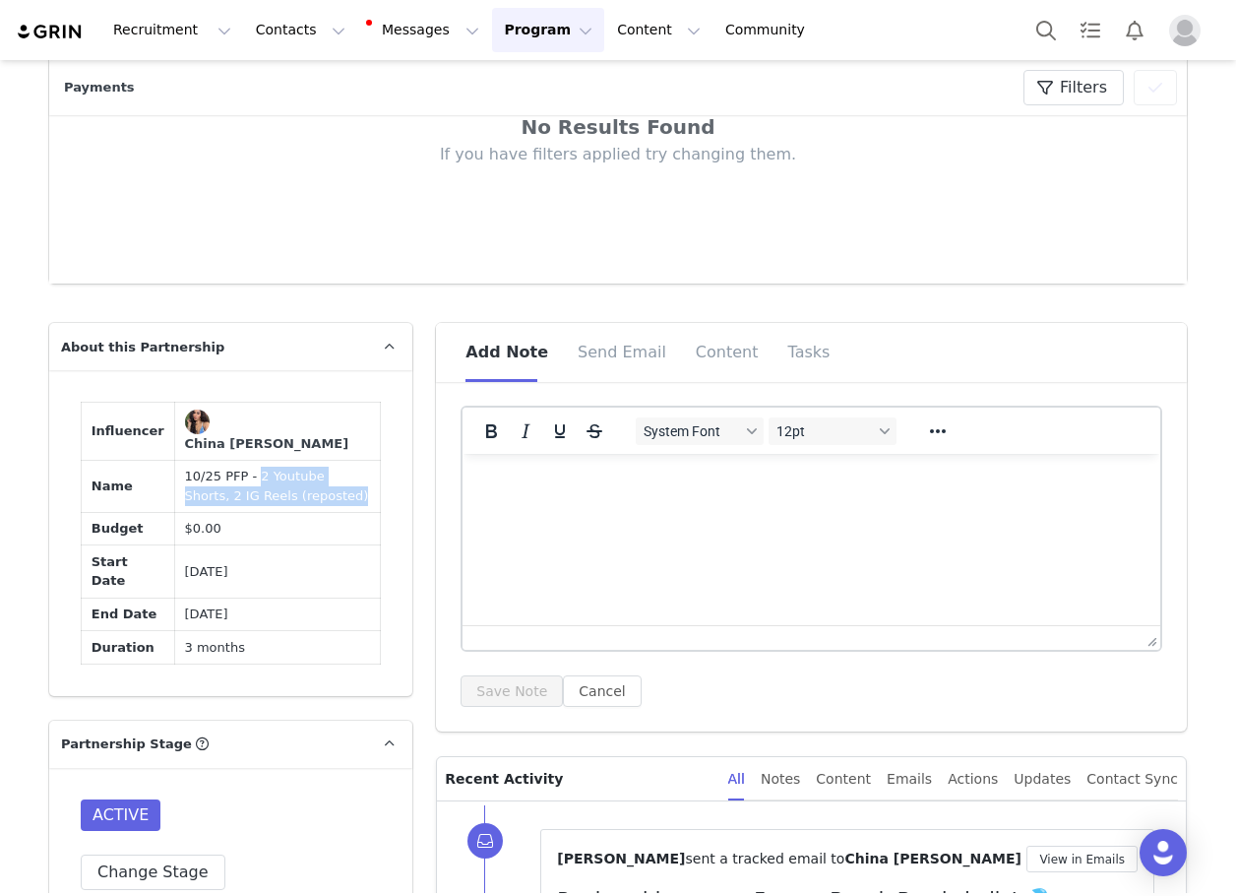
drag, startPoint x: 285, startPoint y: 489, endPoint x: 296, endPoint y: 482, distance: 12.8
click at [296, 482] on td "10/25 PFP - 2 Youtube Shorts, 2 IG Reels (reposted)" at bounding box center [277, 486] width 207 height 52
copy td "2 Youtube Shorts, 2 IG Reels (reposted)"
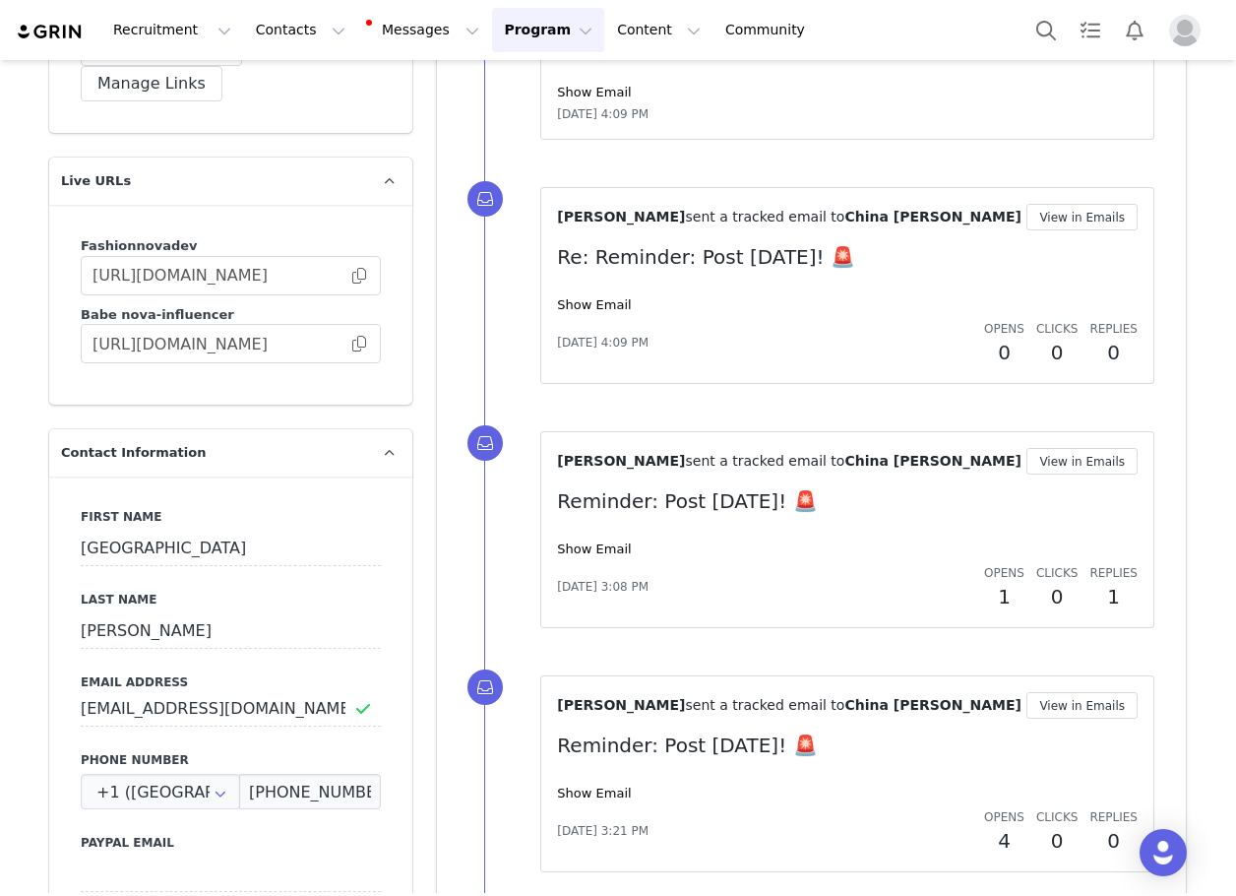
scroll to position [2756, 0]
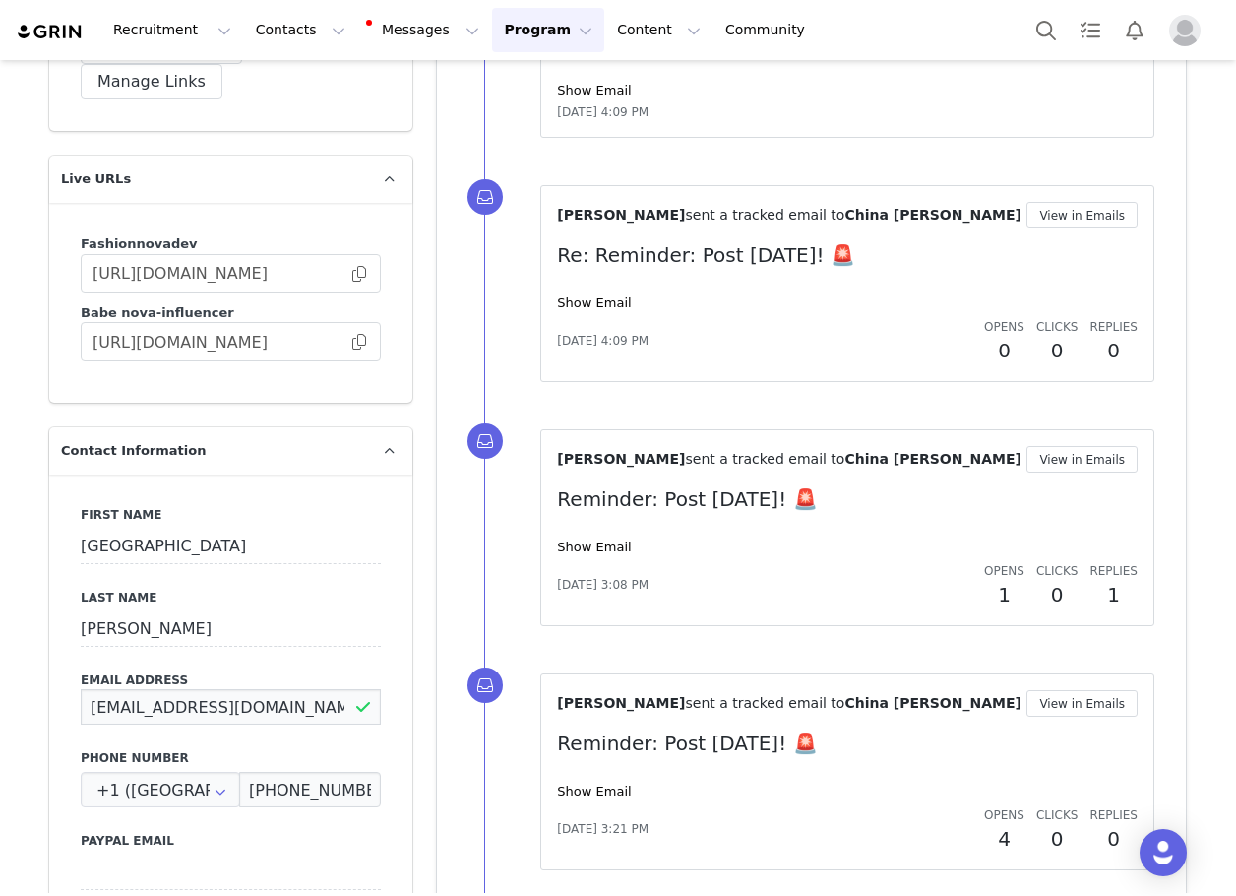
drag, startPoint x: 309, startPoint y: 623, endPoint x: 32, endPoint y: 616, distance: 276.7
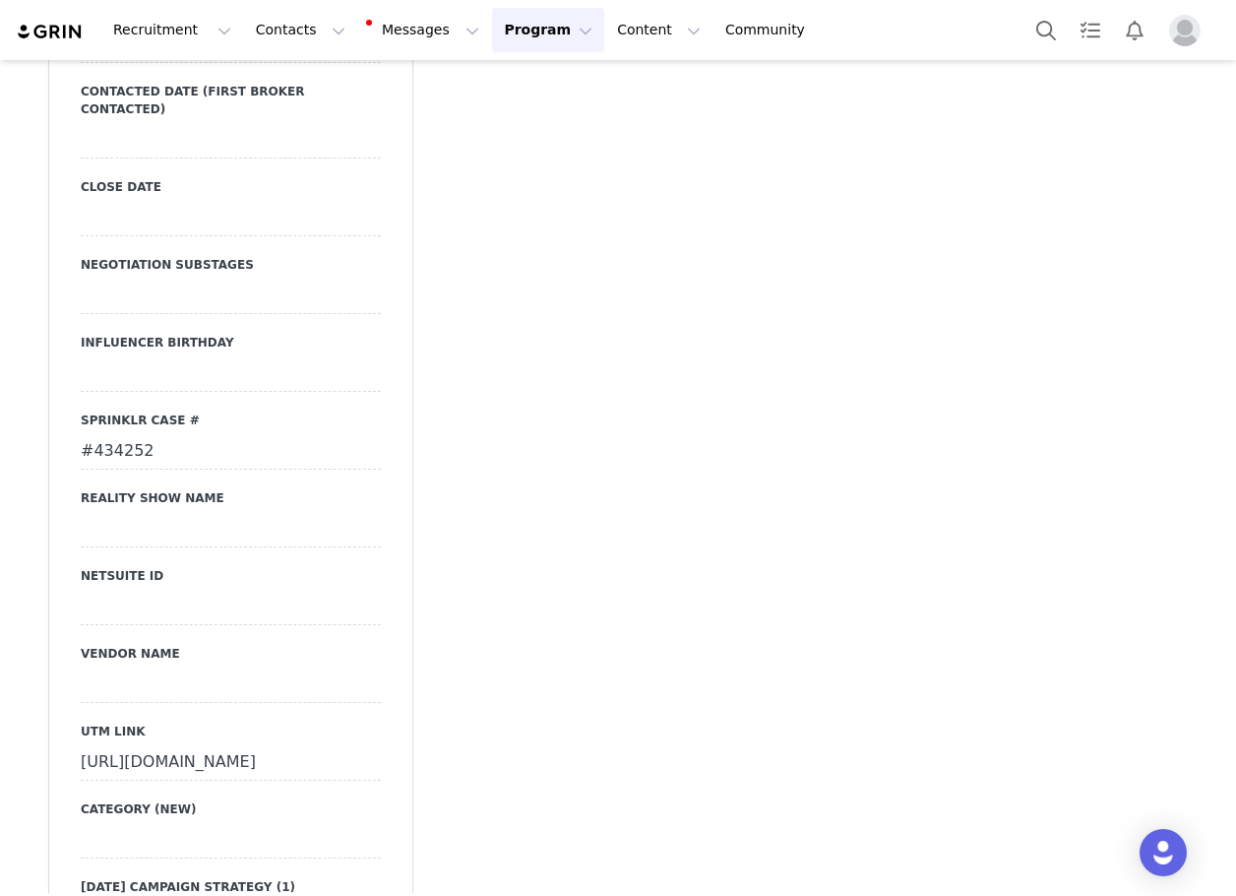
scroll to position [6103, 0]
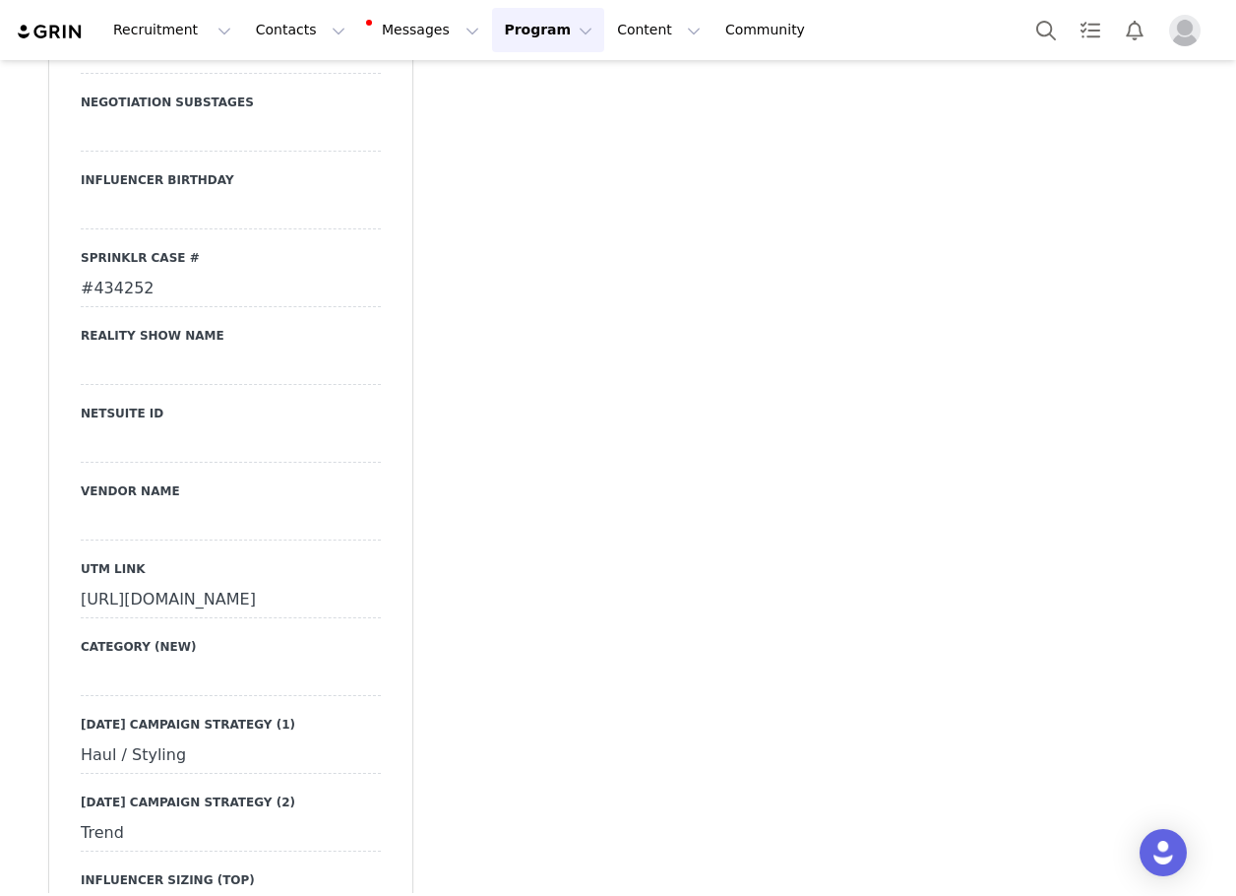
drag, startPoint x: 74, startPoint y: 476, endPoint x: 369, endPoint y: 545, distance: 303.2
click at [369, 583] on div "[URL][DOMAIN_NAME]" at bounding box center [231, 600] width 300 height 35
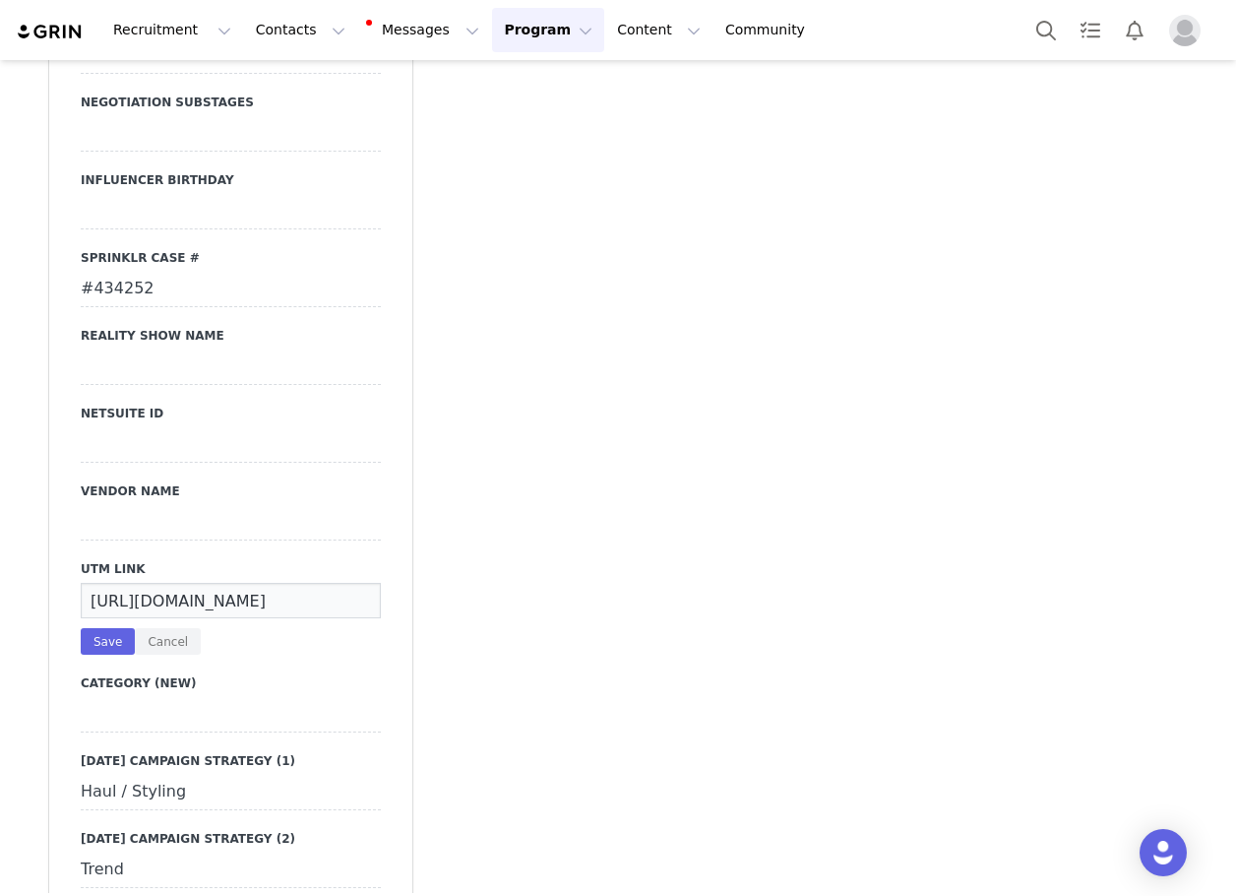
scroll to position [0, 596]
drag, startPoint x: 85, startPoint y: 484, endPoint x: 433, endPoint y: 516, distance: 349.9
drag, startPoint x: 96, startPoint y: 520, endPoint x: 106, endPoint y: 539, distance: 22.0
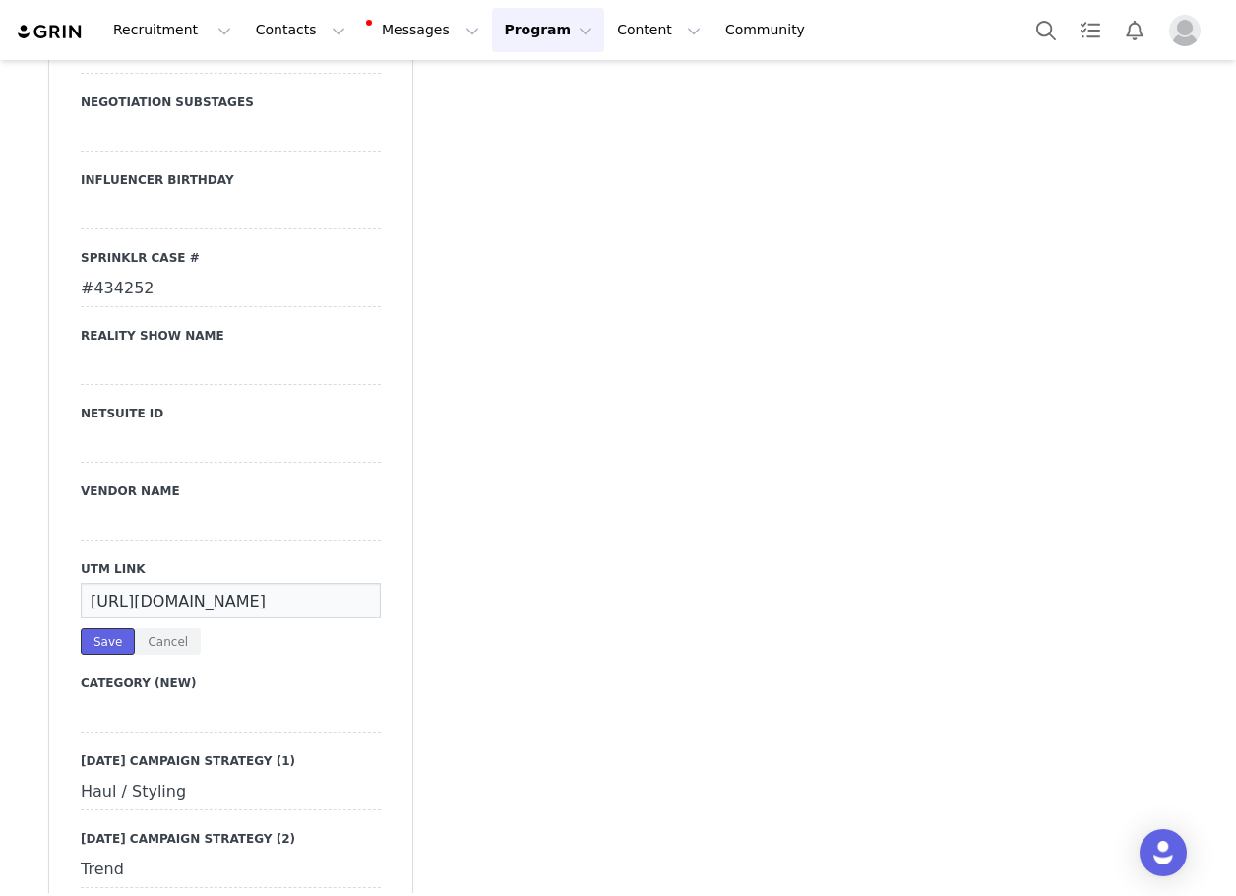
click at [97, 628] on button "Save" at bounding box center [108, 641] width 54 height 27
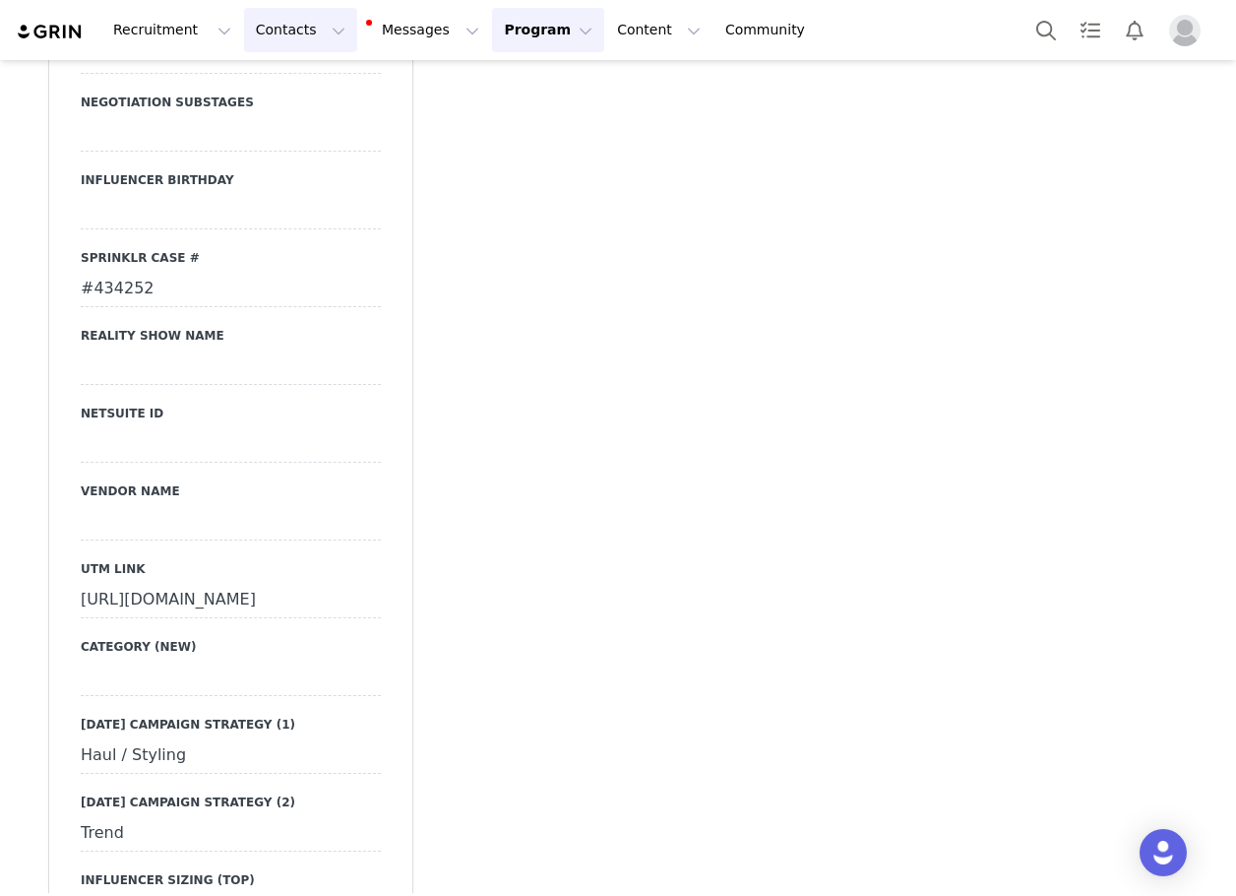
click at [275, 21] on button "Contacts Contacts" at bounding box center [300, 30] width 113 height 44
drag, startPoint x: 307, startPoint y: 79, endPoint x: 557, endPoint y: 0, distance: 262.1
click at [307, 80] on div "Creators" at bounding box center [303, 87] width 132 height 21
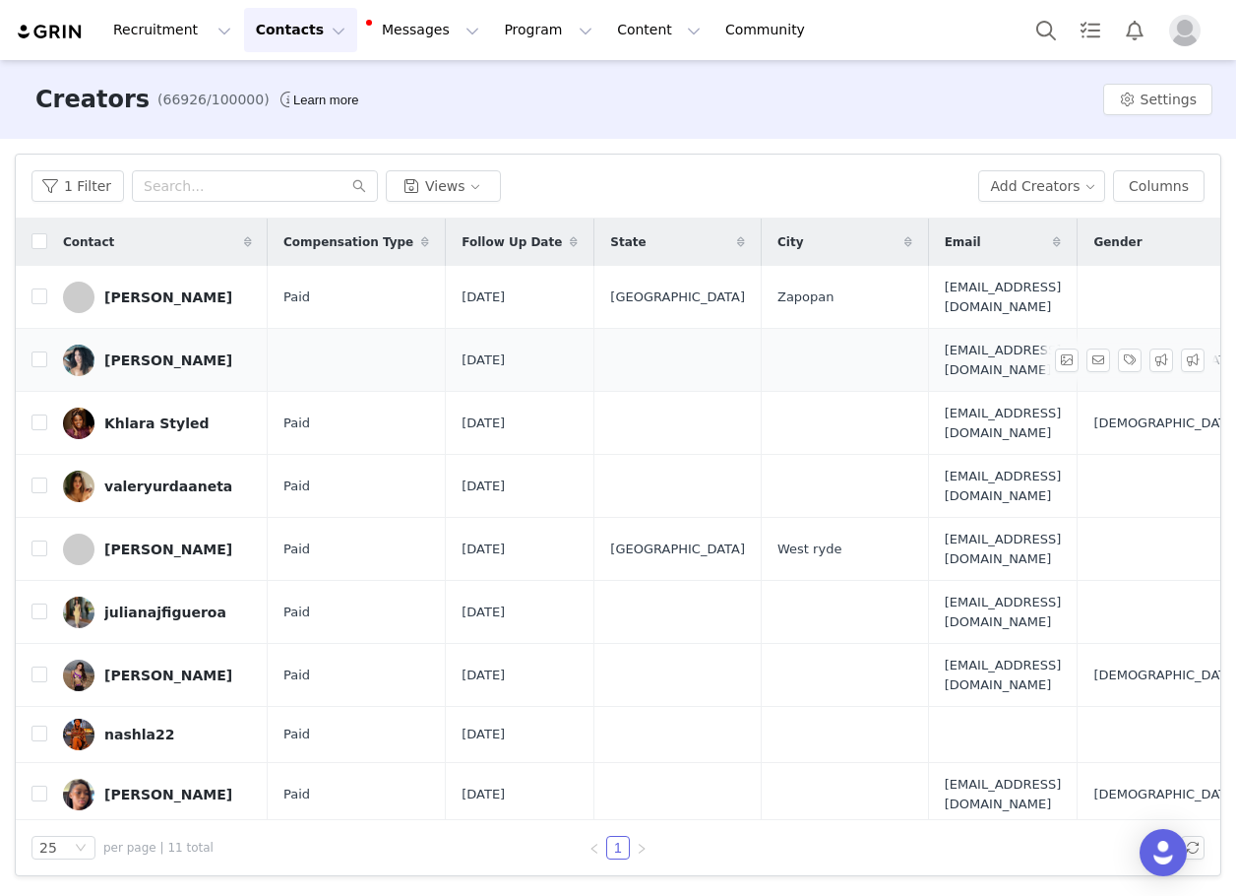
click at [109, 358] on div "[PERSON_NAME]" at bounding box center [168, 360] width 128 height 16
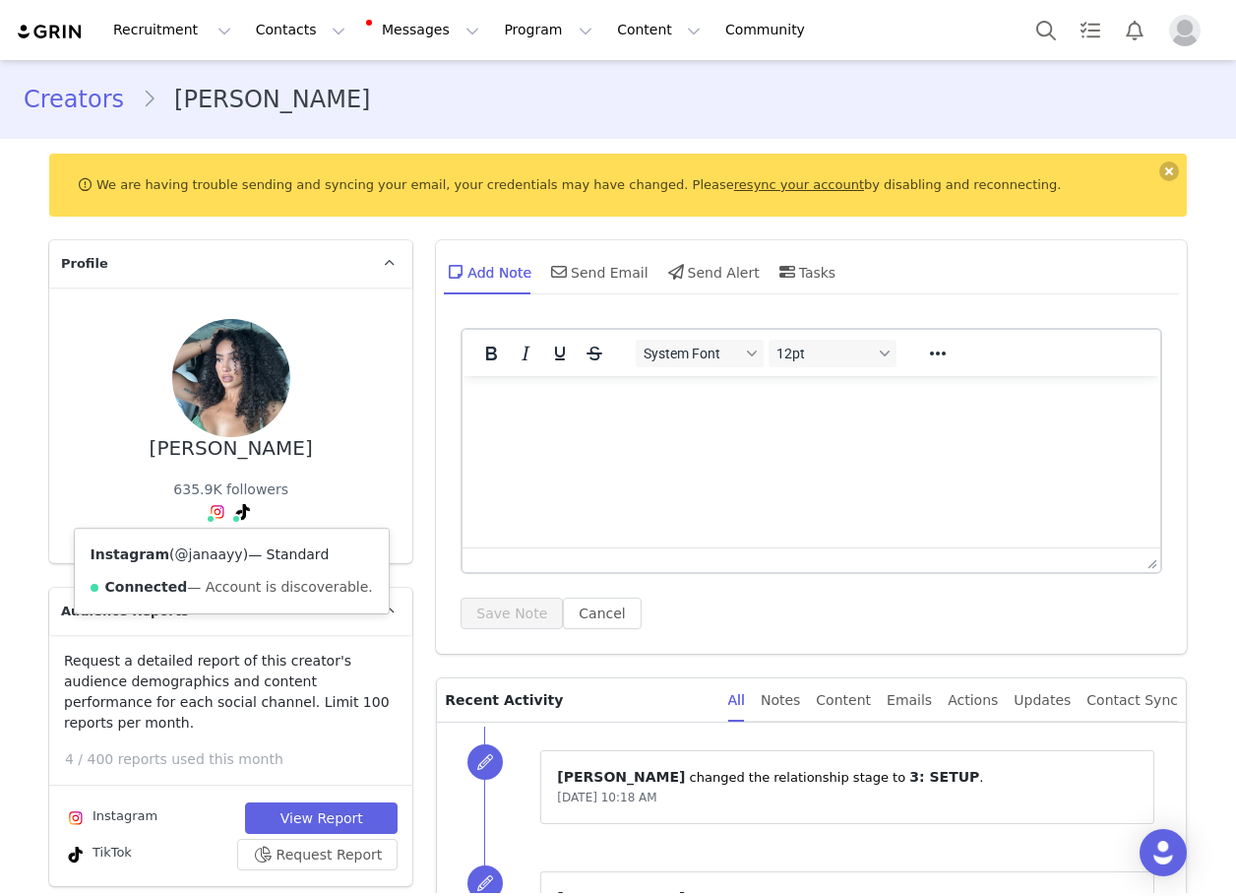
click at [197, 561] on link "@janaayy" at bounding box center [209, 554] width 68 height 16
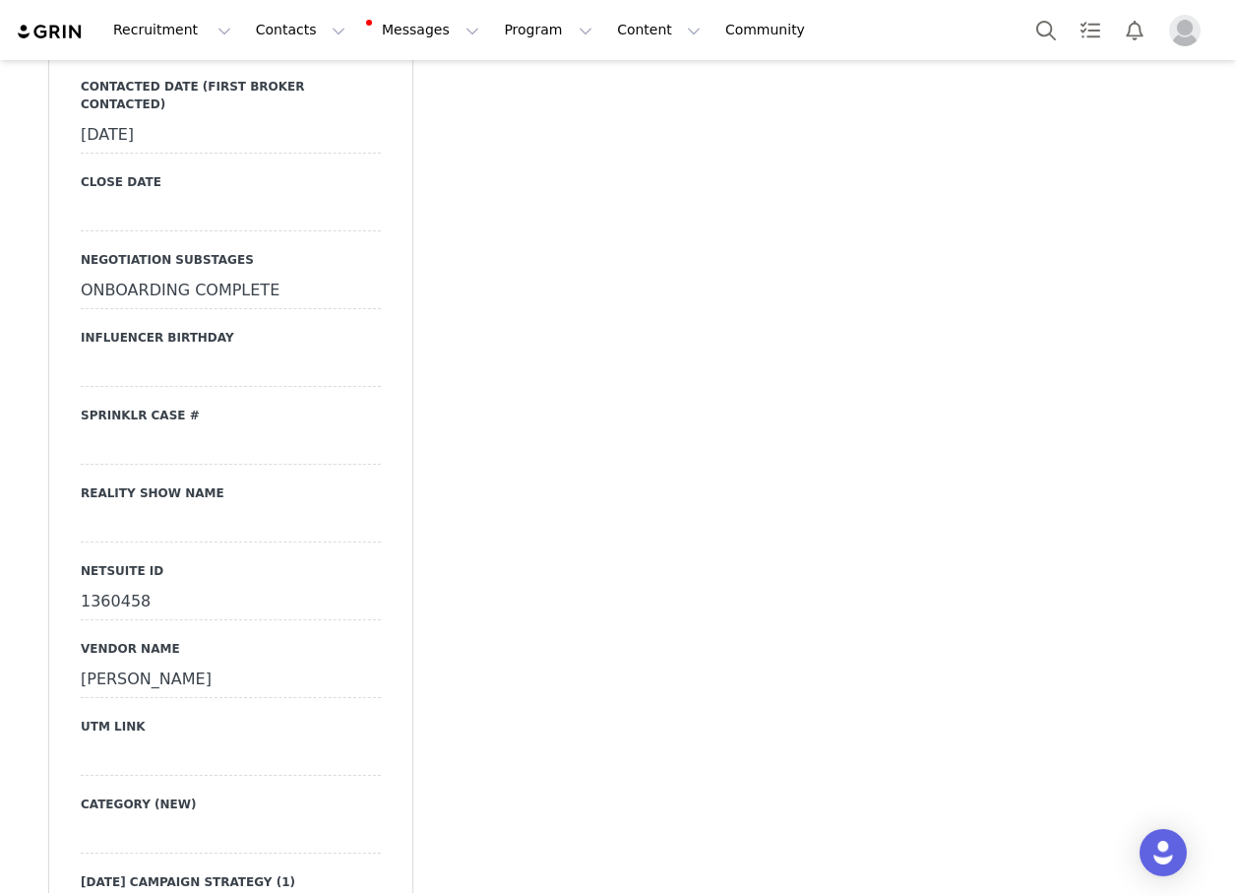
scroll to position [2756, 0]
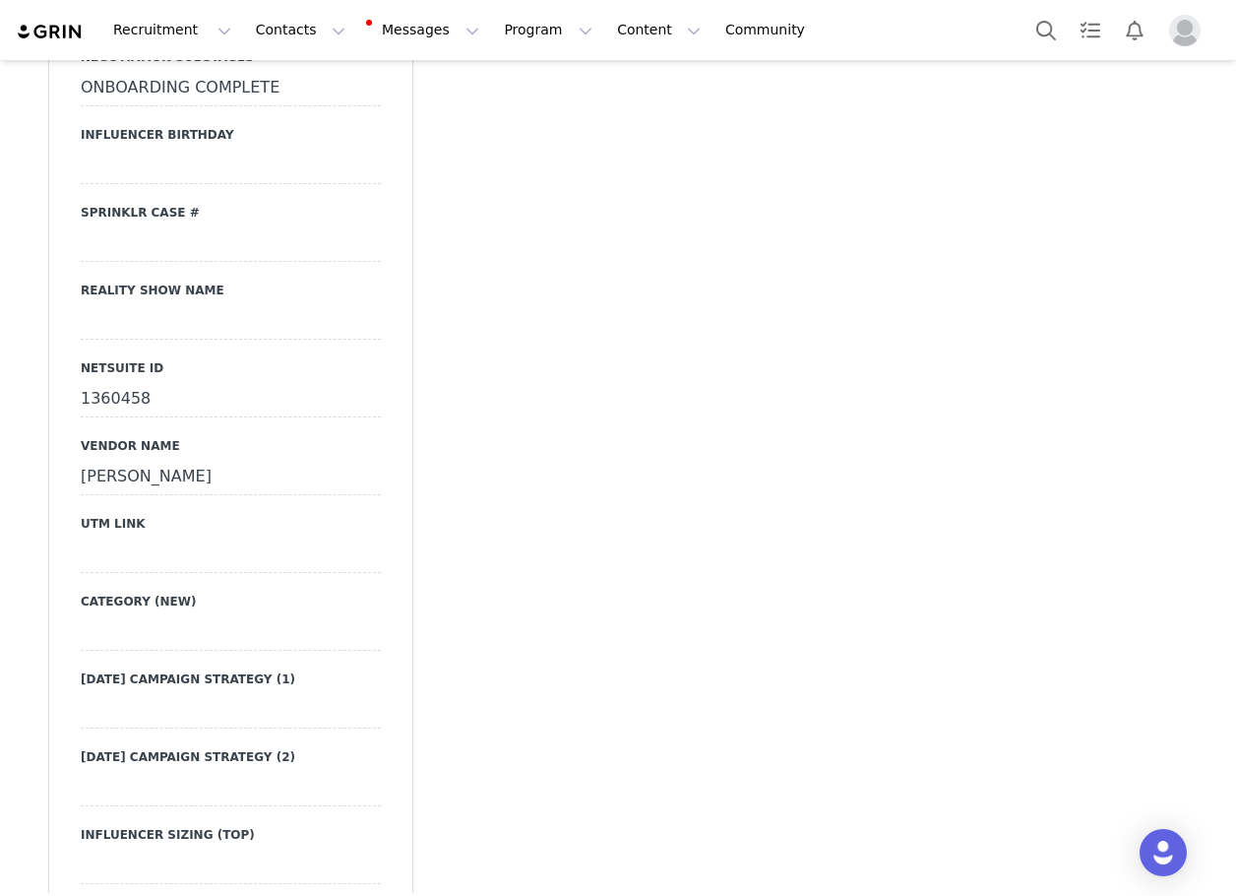
click at [126, 537] on div at bounding box center [231, 554] width 300 height 35
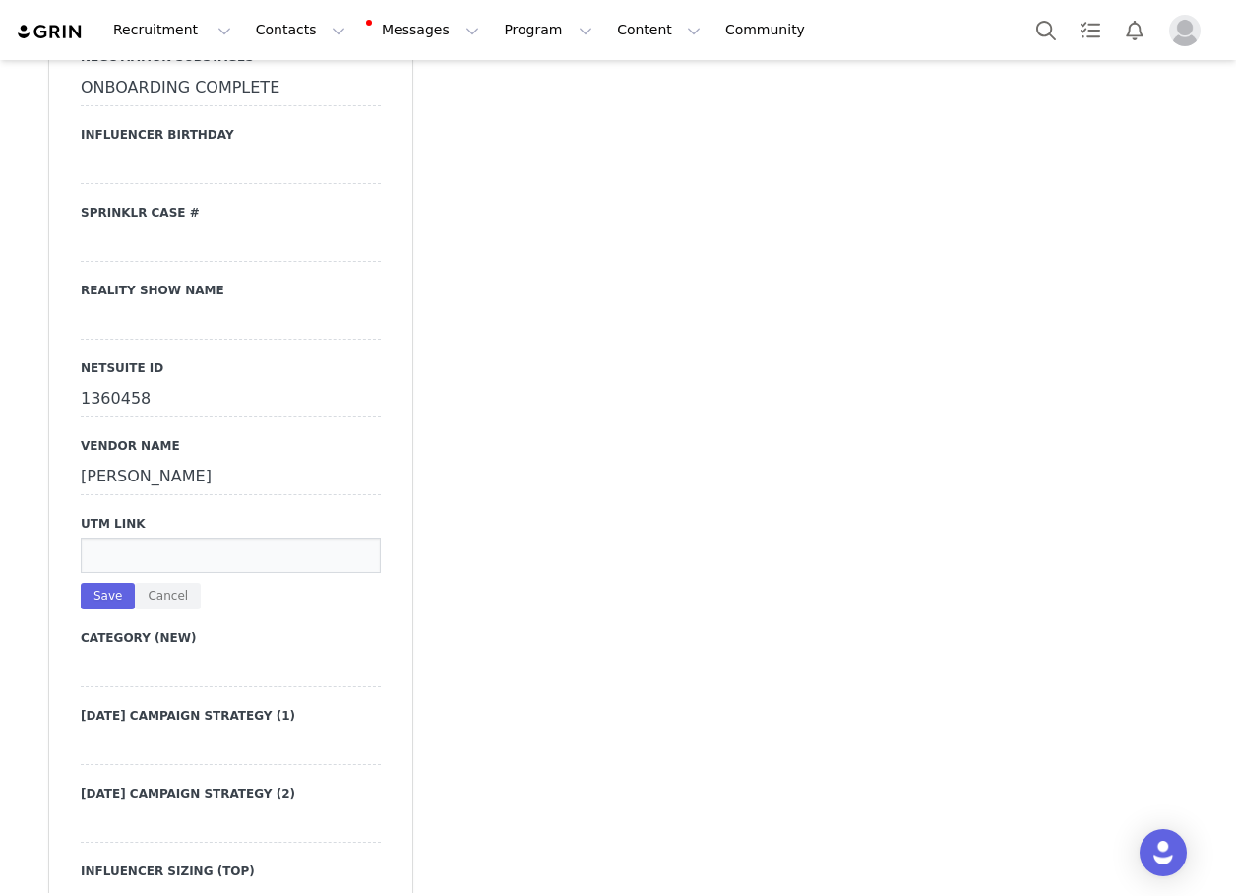
click at [126, 537] on input at bounding box center [231, 554] width 300 height 35
paste input "[URL][DOMAIN_NAME]"
type input "[URL][DOMAIN_NAME]"
click at [94, 583] on button "Save" at bounding box center [108, 596] width 54 height 27
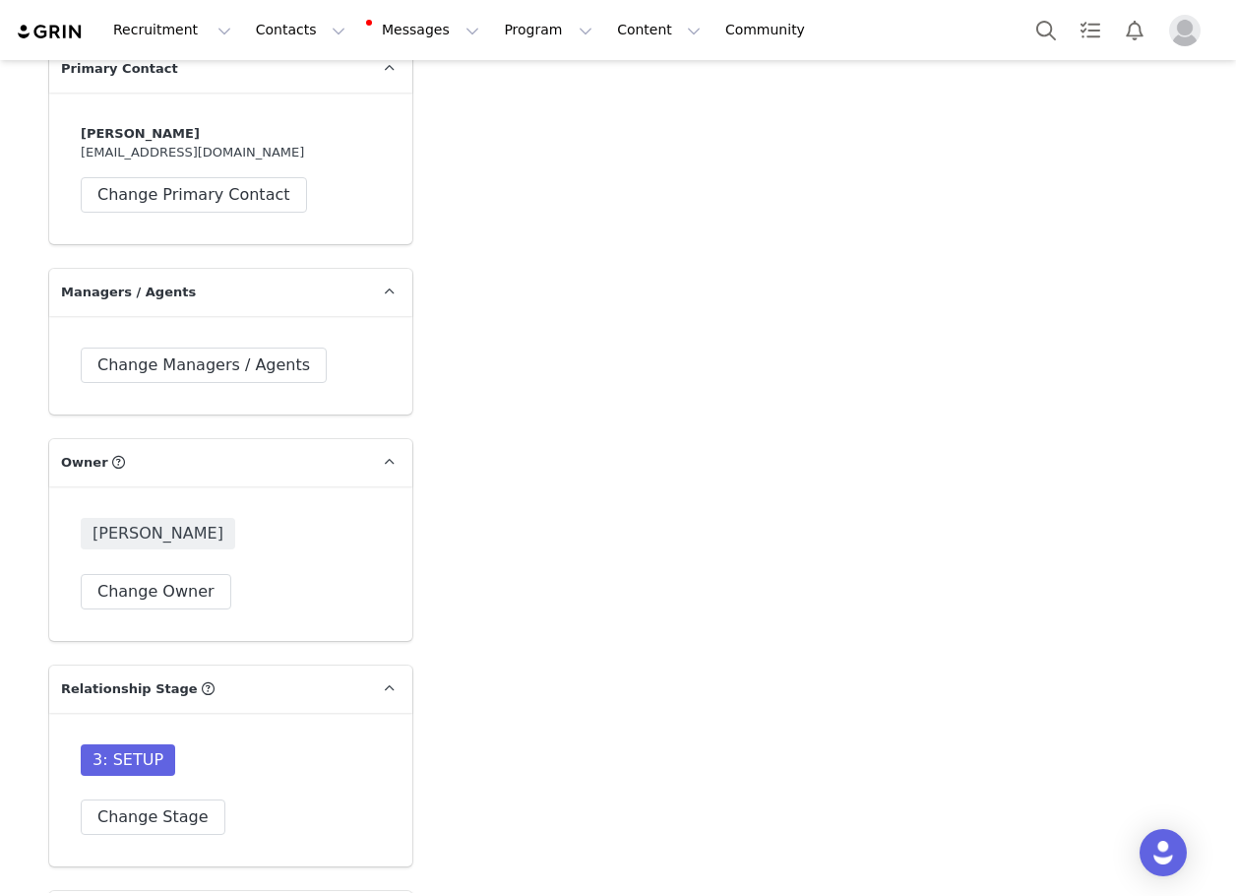
scroll to position [4626, 0]
click at [172, 608] on button "Change Owner" at bounding box center [156, 590] width 151 height 35
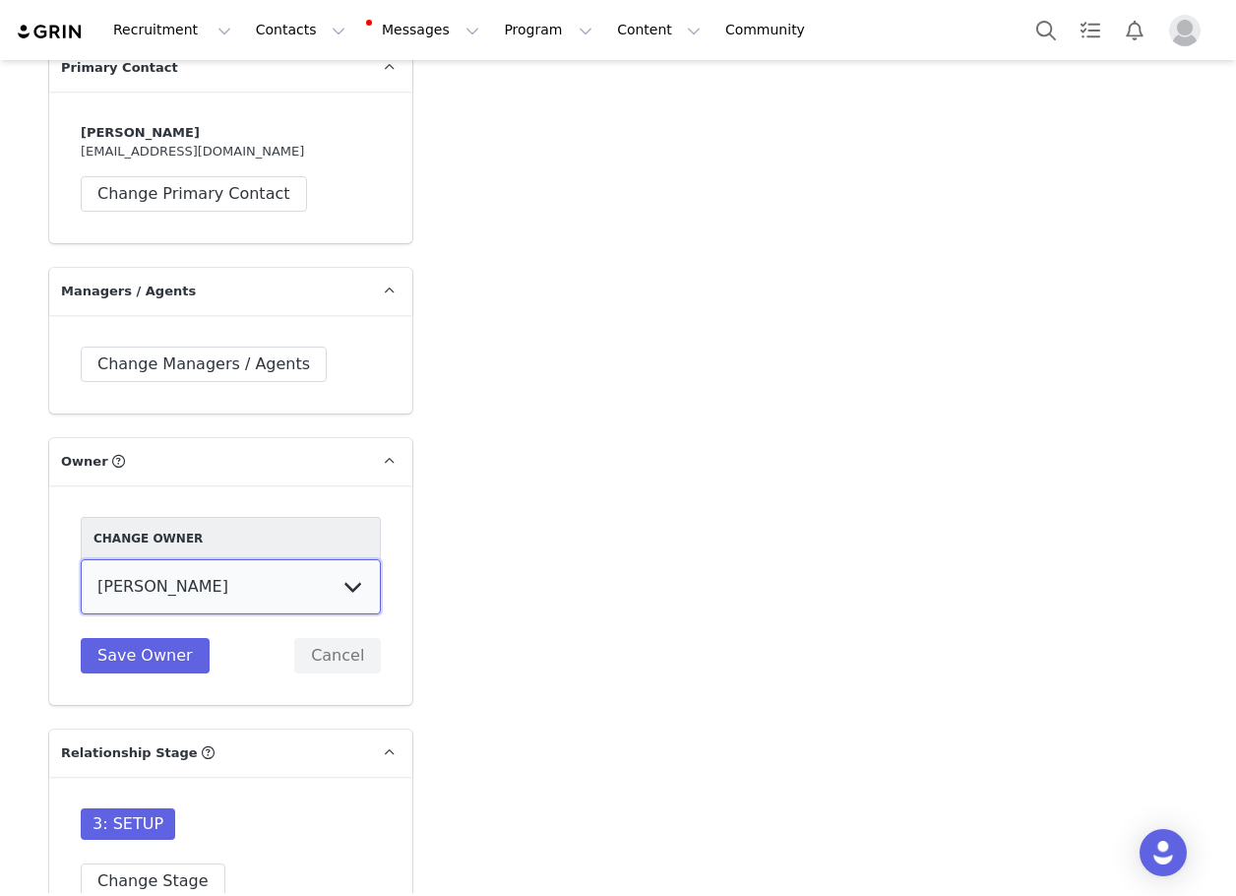
click at [202, 609] on select "Cali . [PERSON_NAME] [PERSON_NAME] [PERSON_NAME] [PERSON_NAME] [PERSON_NAME] [P…" at bounding box center [231, 586] width 300 height 55
select select "017738eb-f1da-41ca-b367-910d062a3f81"
click at [81, 588] on select "Cali . [PERSON_NAME] [PERSON_NAME] [PERSON_NAME] [PERSON_NAME] [PERSON_NAME] [P…" at bounding box center [231, 586] width 300 height 55
click at [138, 661] on div "Change Owner Cali . [PERSON_NAME] [PERSON_NAME] [PERSON_NAME] [PERSON_NAME] [PE…" at bounding box center [231, 595] width 300 height 157
click at [138, 669] on button "Save Owner" at bounding box center [145, 655] width 129 height 35
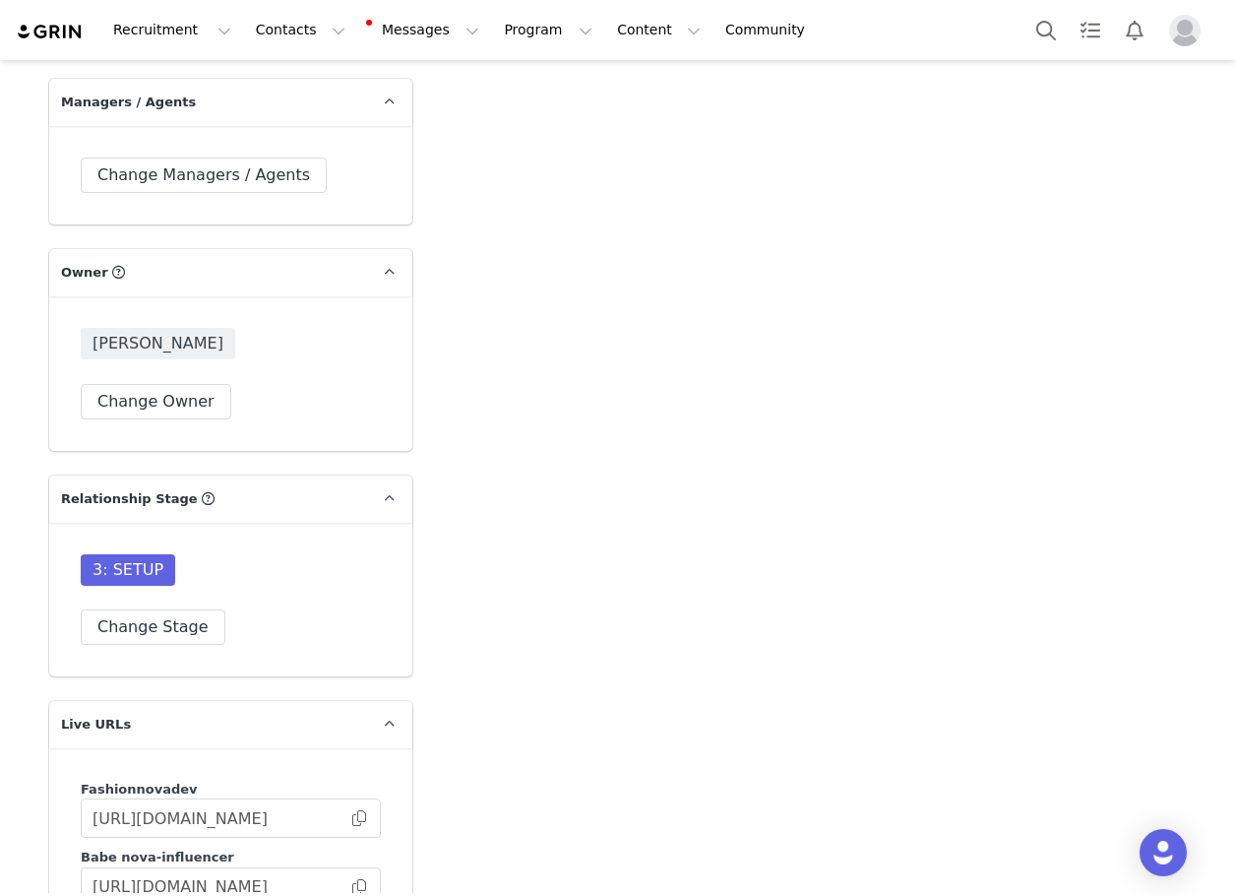
scroll to position [4823, 0]
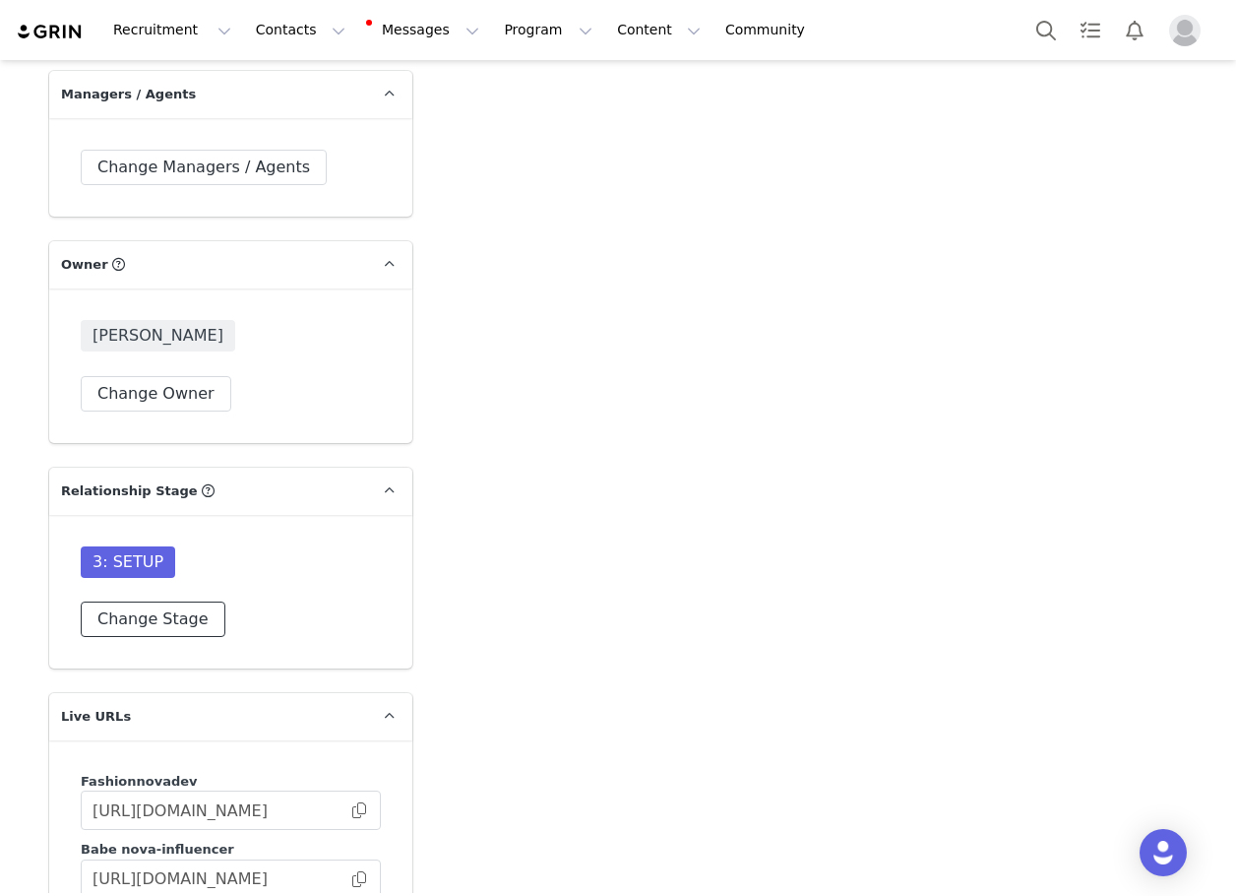
click at [141, 637] on button "Change Stage" at bounding box center [153, 618] width 145 height 35
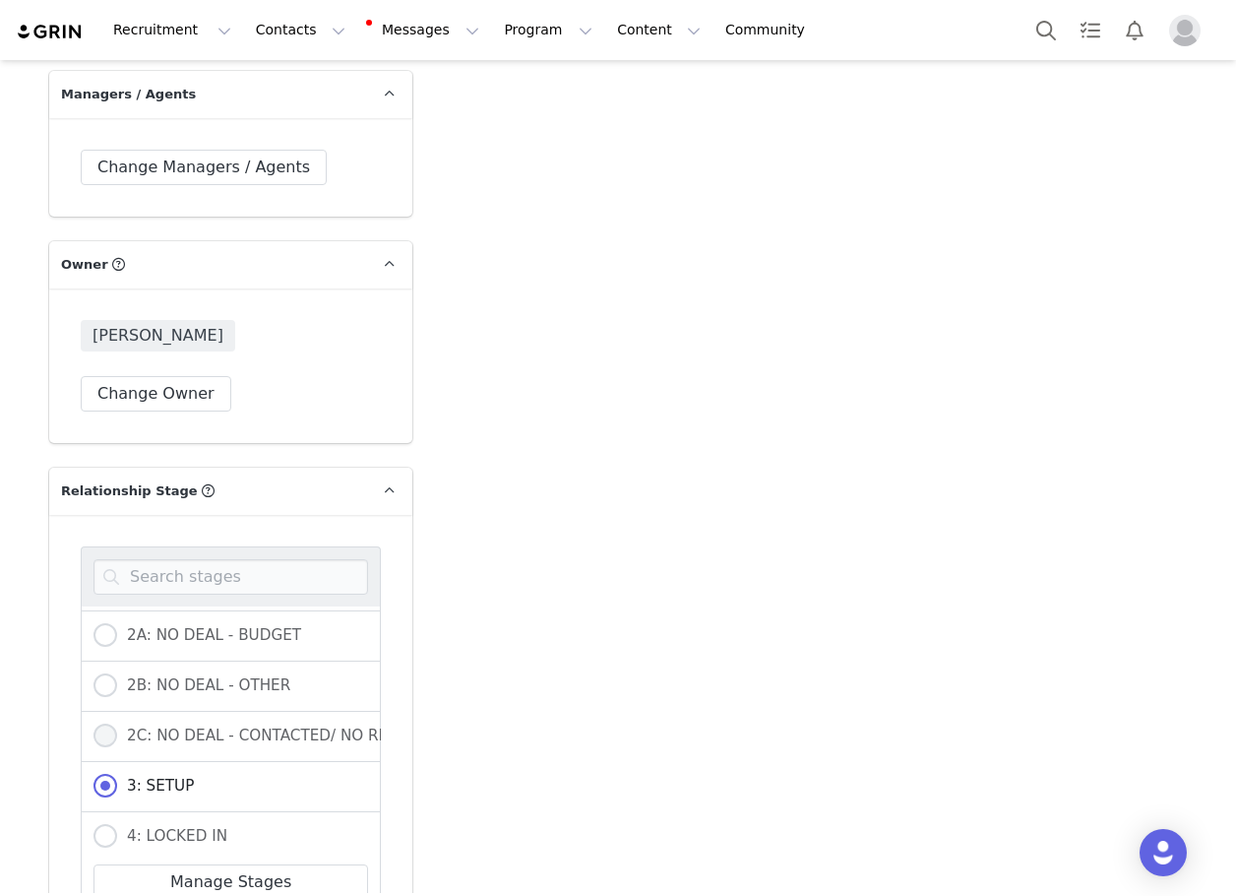
scroll to position [295, 0]
click at [100, 749] on span at bounding box center [106, 737] width 24 height 24
click at [100, 751] on input "4: LOCKED IN" at bounding box center [106, 738] width 24 height 26
radio input "true"
radio input "false"
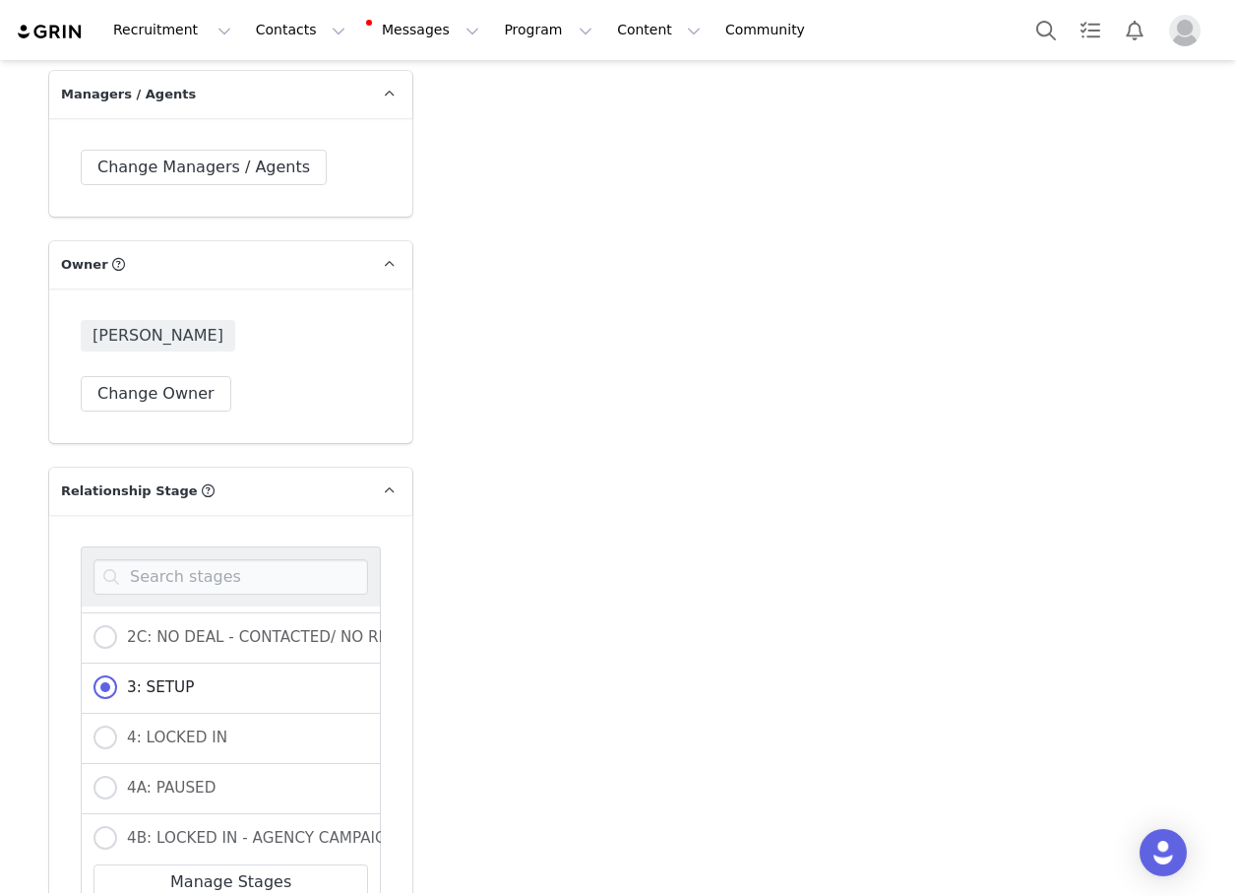
radio input "true"
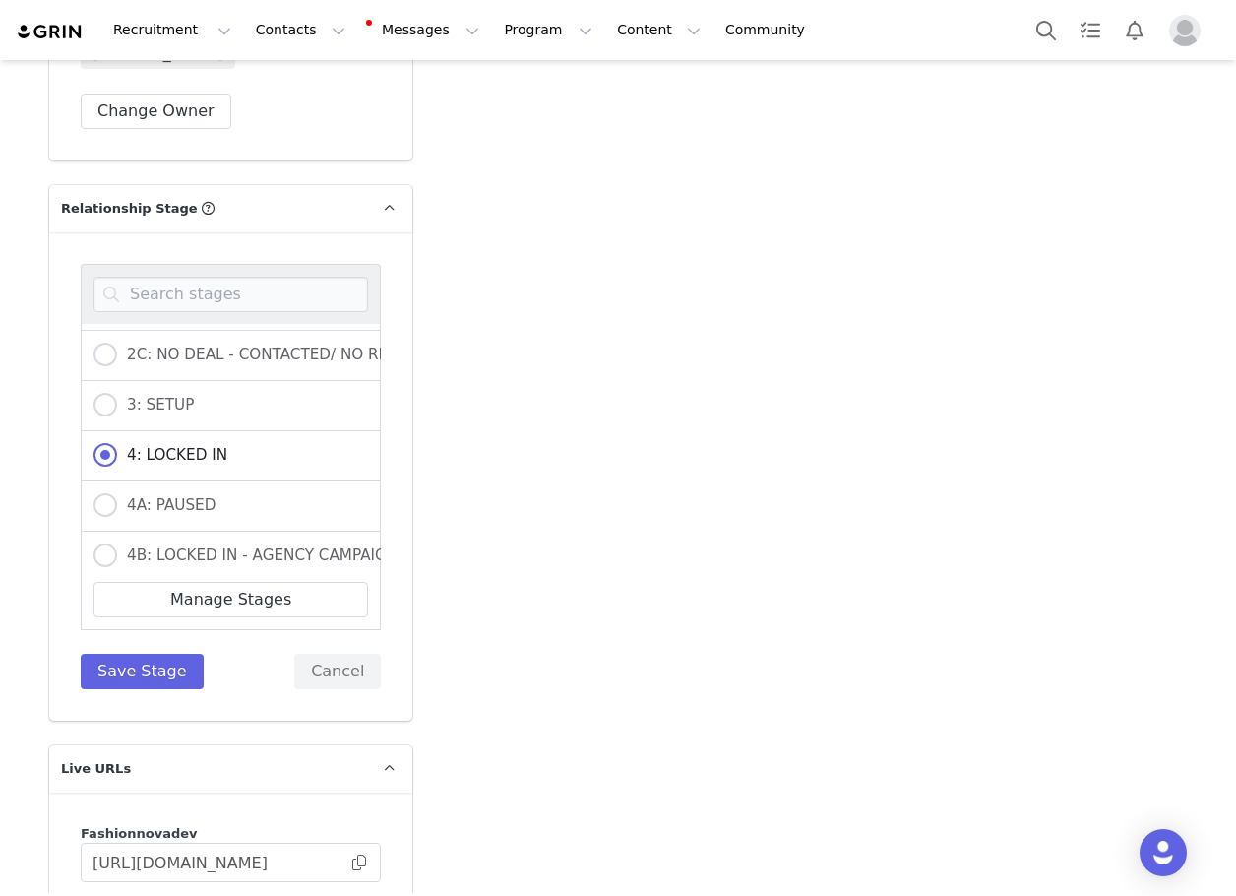
scroll to position [5118, 0]
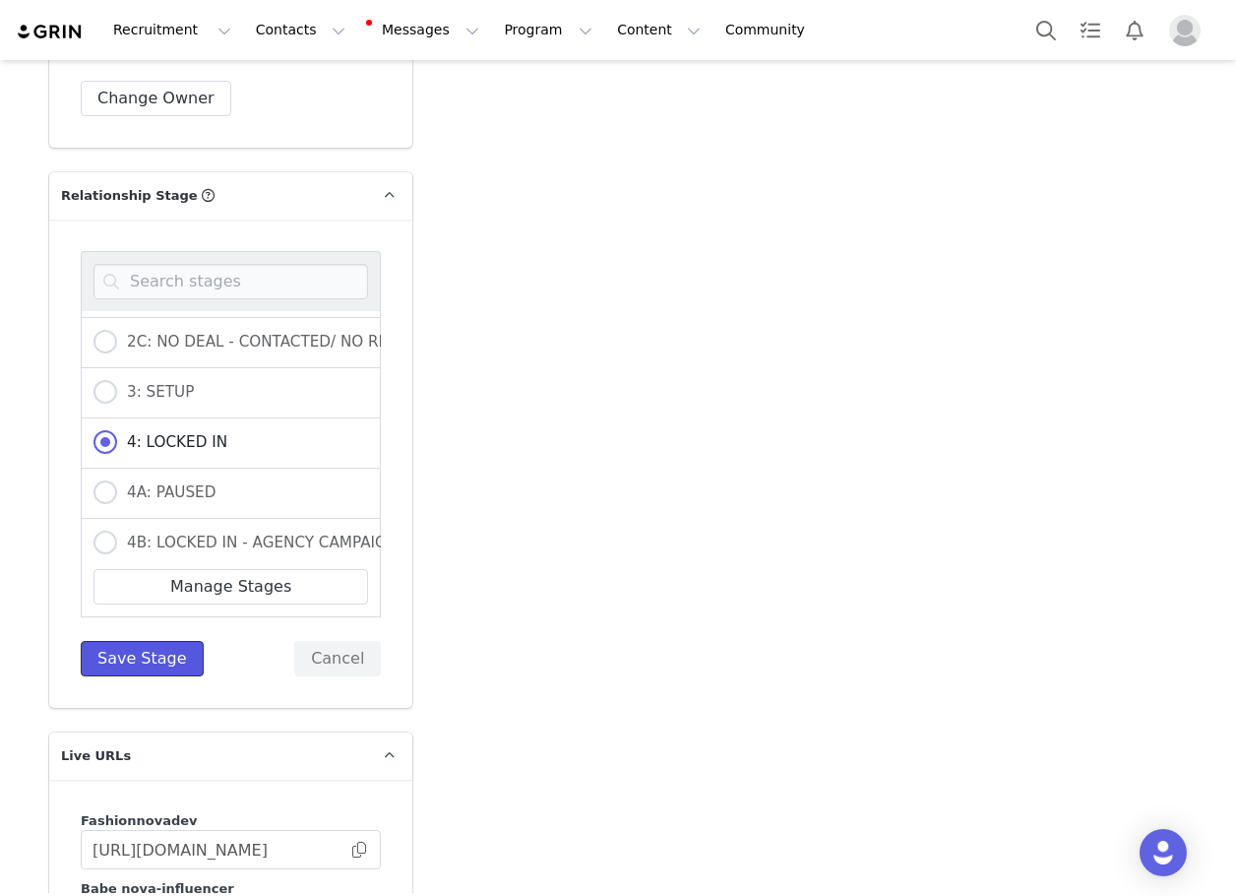
click at [145, 676] on button "Save Stage" at bounding box center [142, 658] width 123 height 35
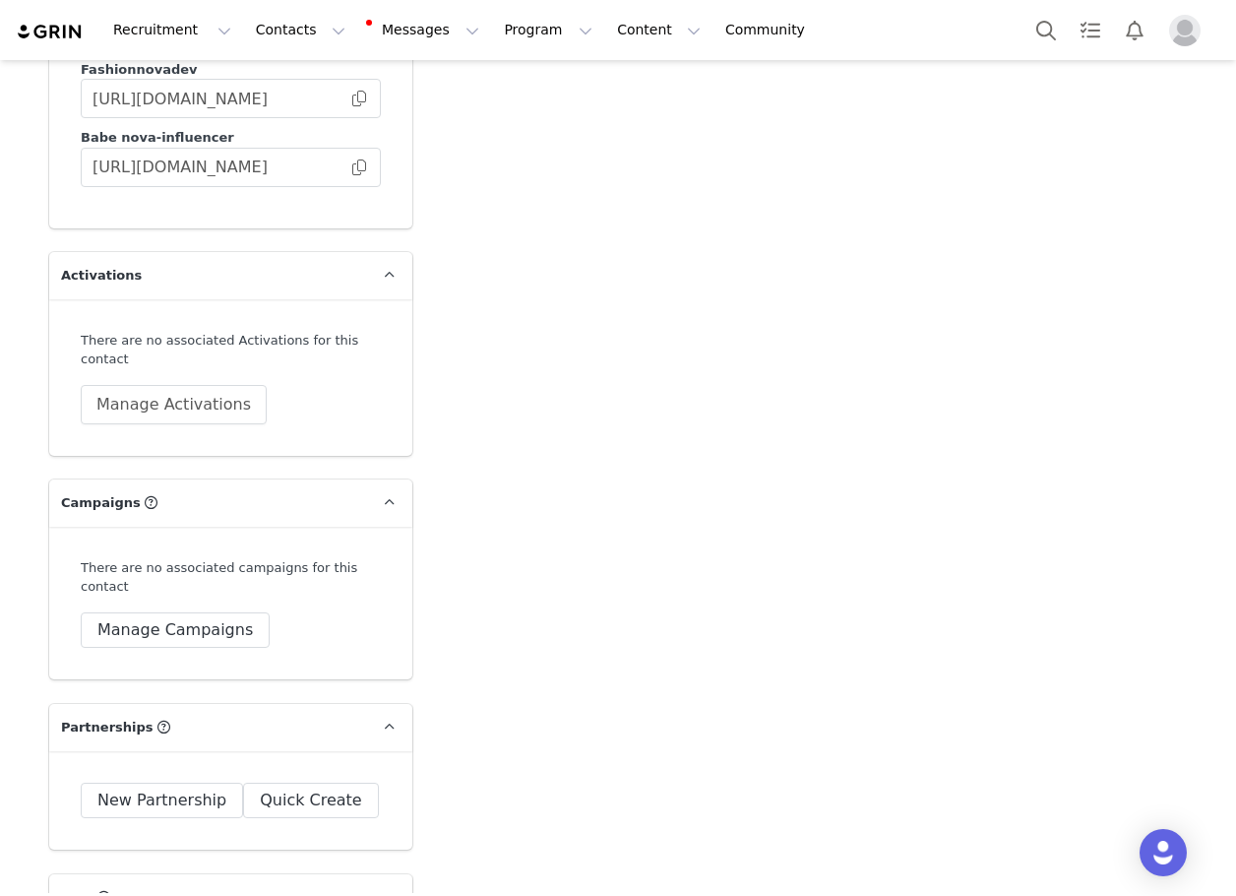
scroll to position [5906, 0]
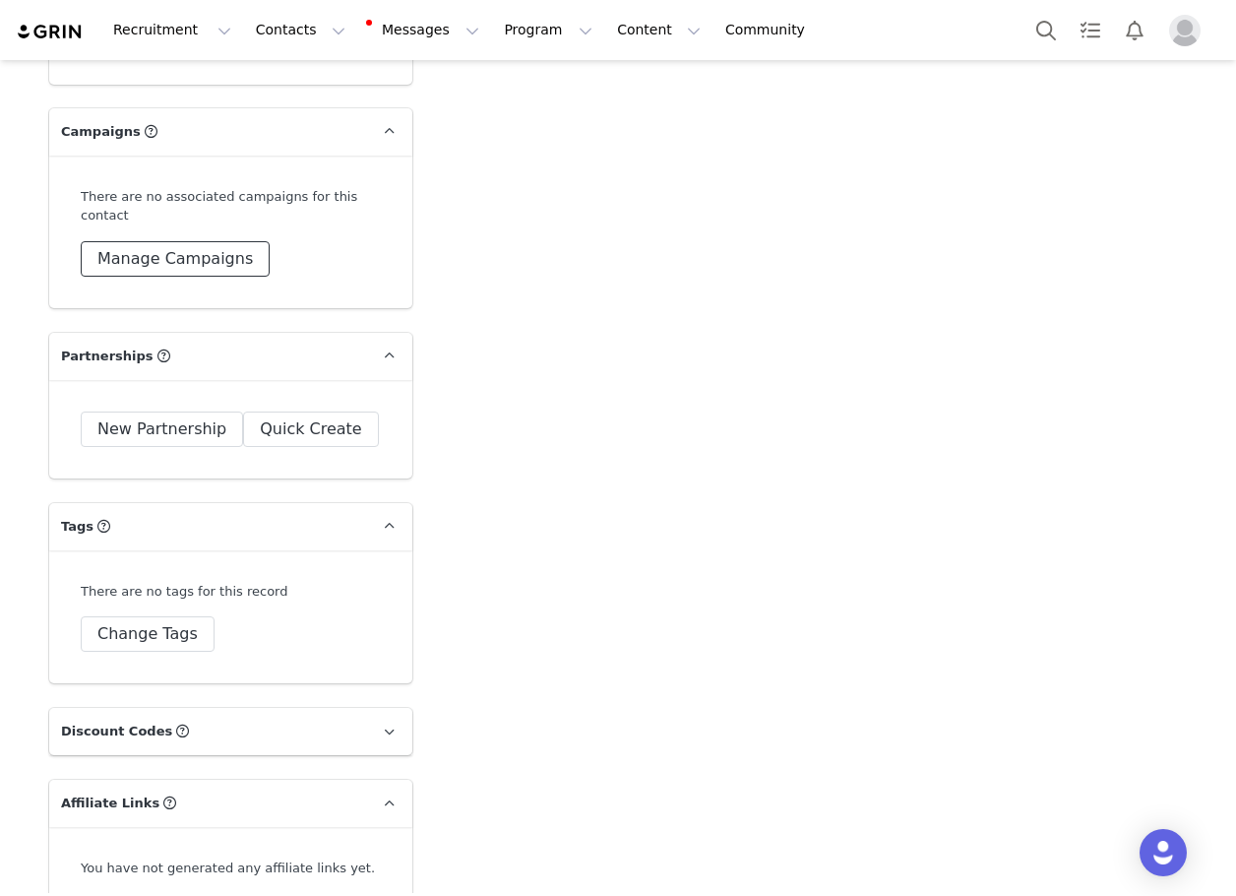
click at [120, 241] on button "Manage Campaigns" at bounding box center [175, 258] width 189 height 35
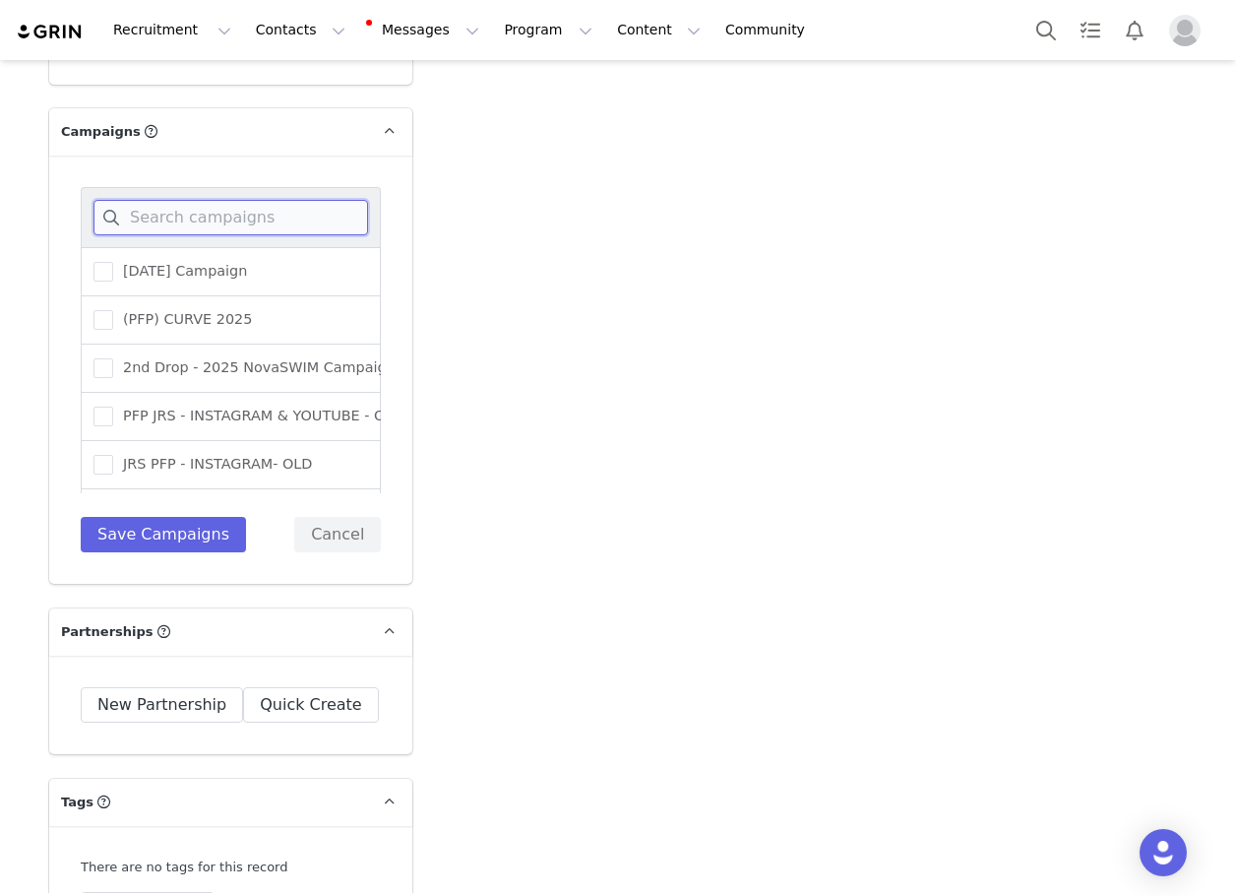
click at [197, 233] on input at bounding box center [231, 217] width 275 height 35
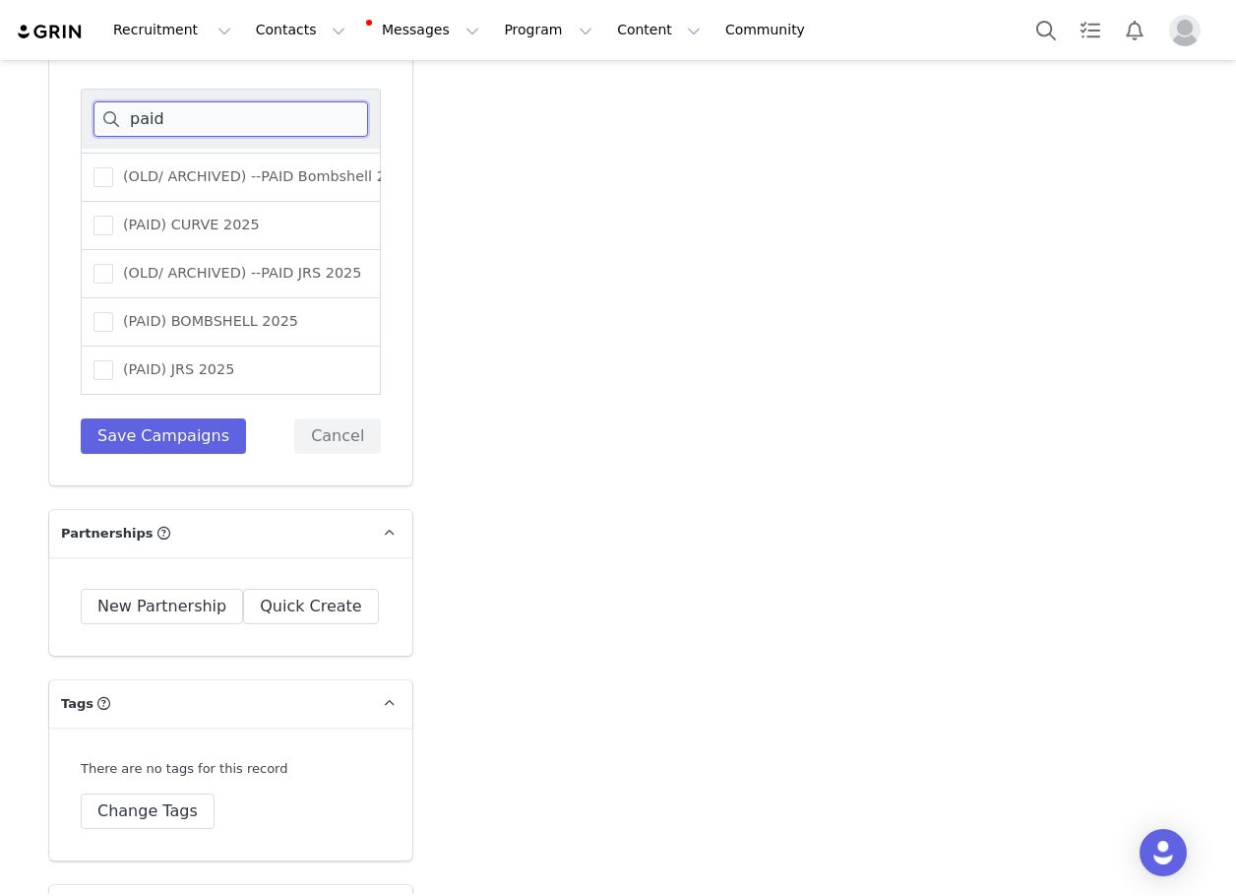
scroll to position [197, 0]
type input "paid"
click at [113, 367] on span "(PAID) JRS 2025" at bounding box center [173, 369] width 121 height 19
click at [113, 360] on input "(PAID) JRS 2025" at bounding box center [113, 360] width 0 height 0
click at [144, 441] on button "Save Campaigns" at bounding box center [163, 435] width 165 height 35
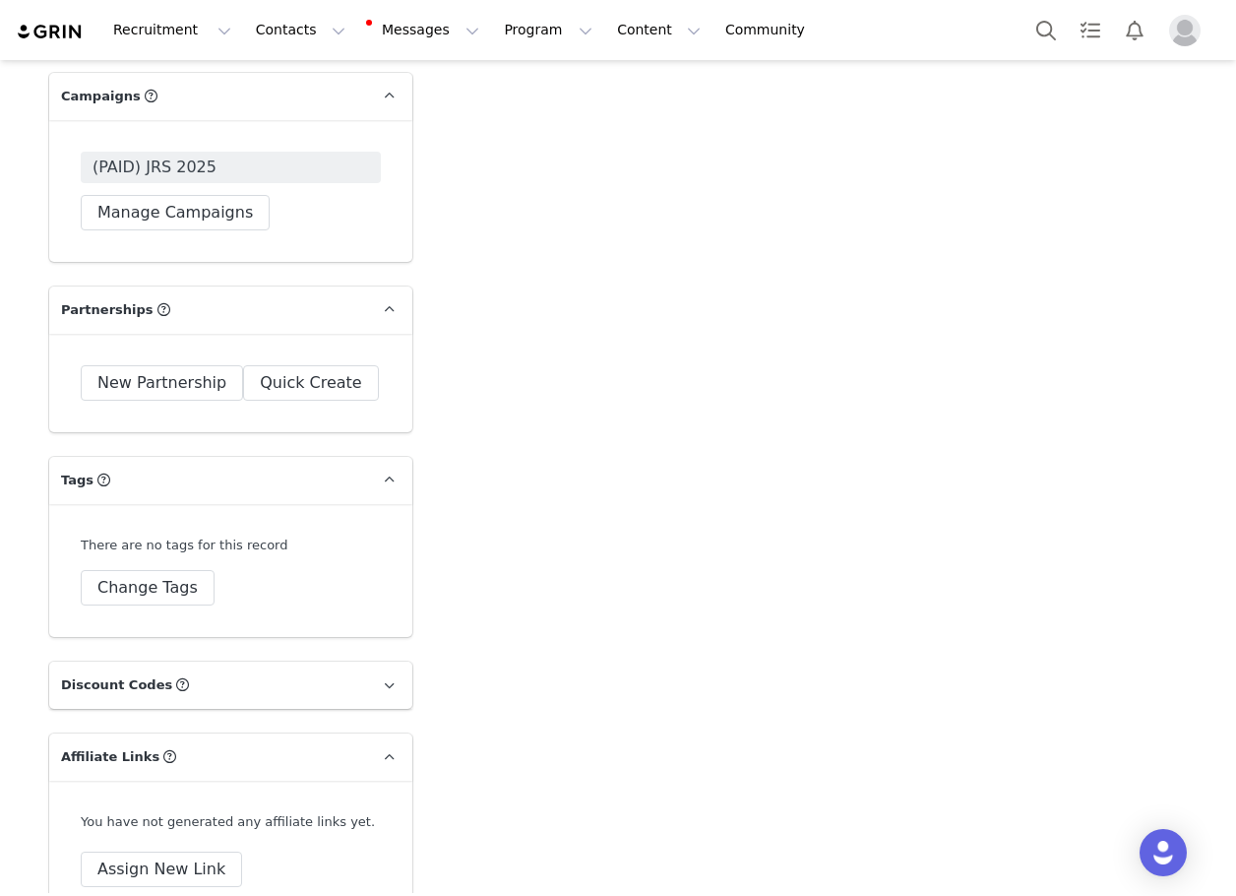
scroll to position [5843, 0]
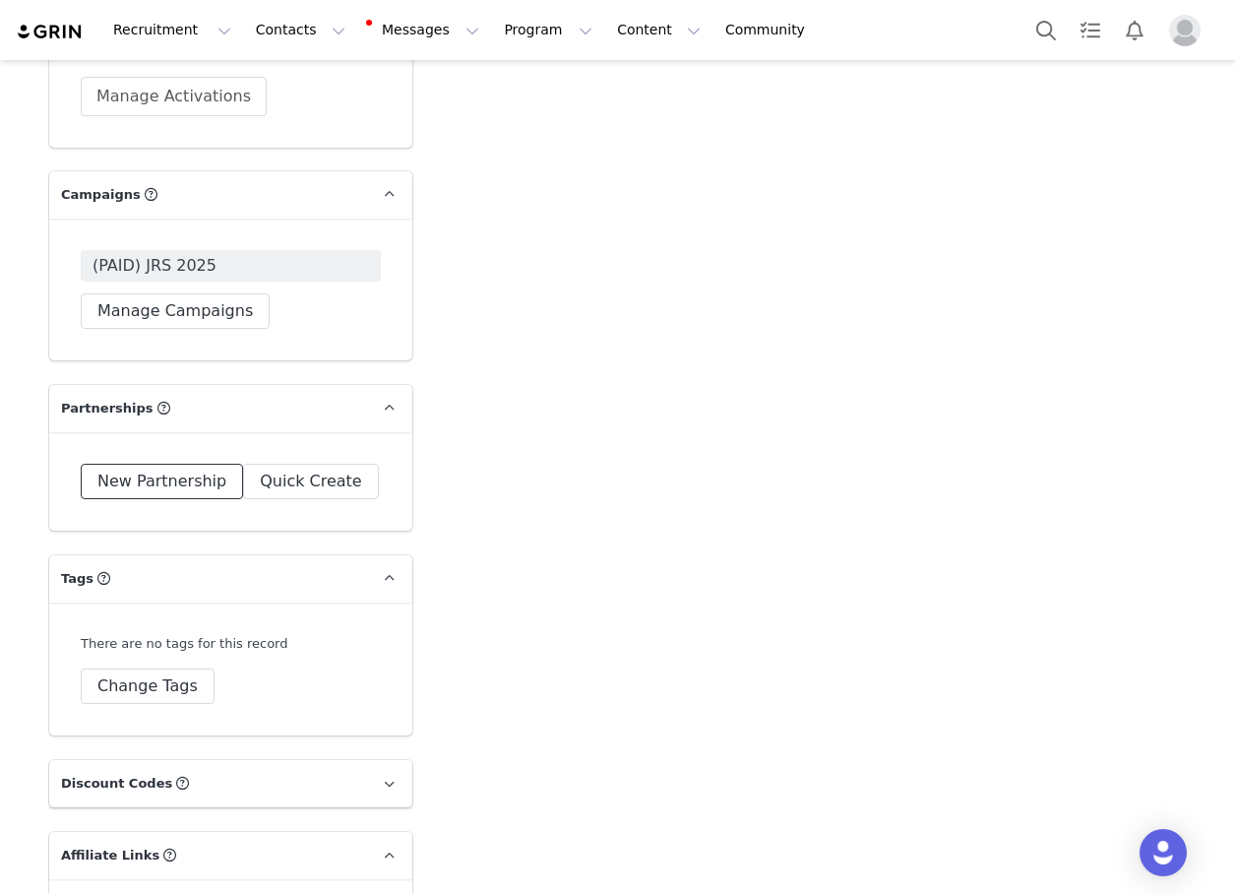
click at [120, 495] on button "New Partnership" at bounding box center [162, 481] width 162 height 35
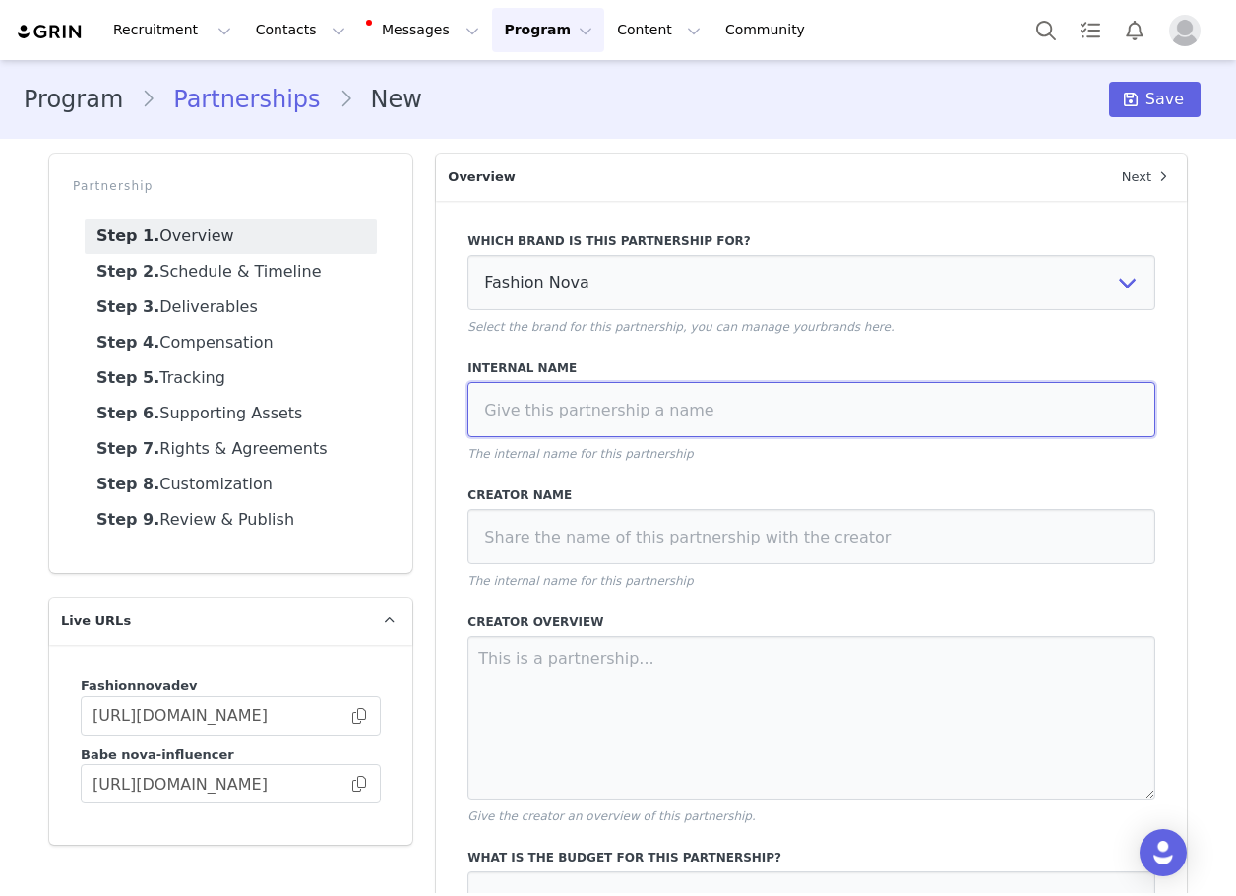
click at [591, 395] on input at bounding box center [812, 409] width 688 height 55
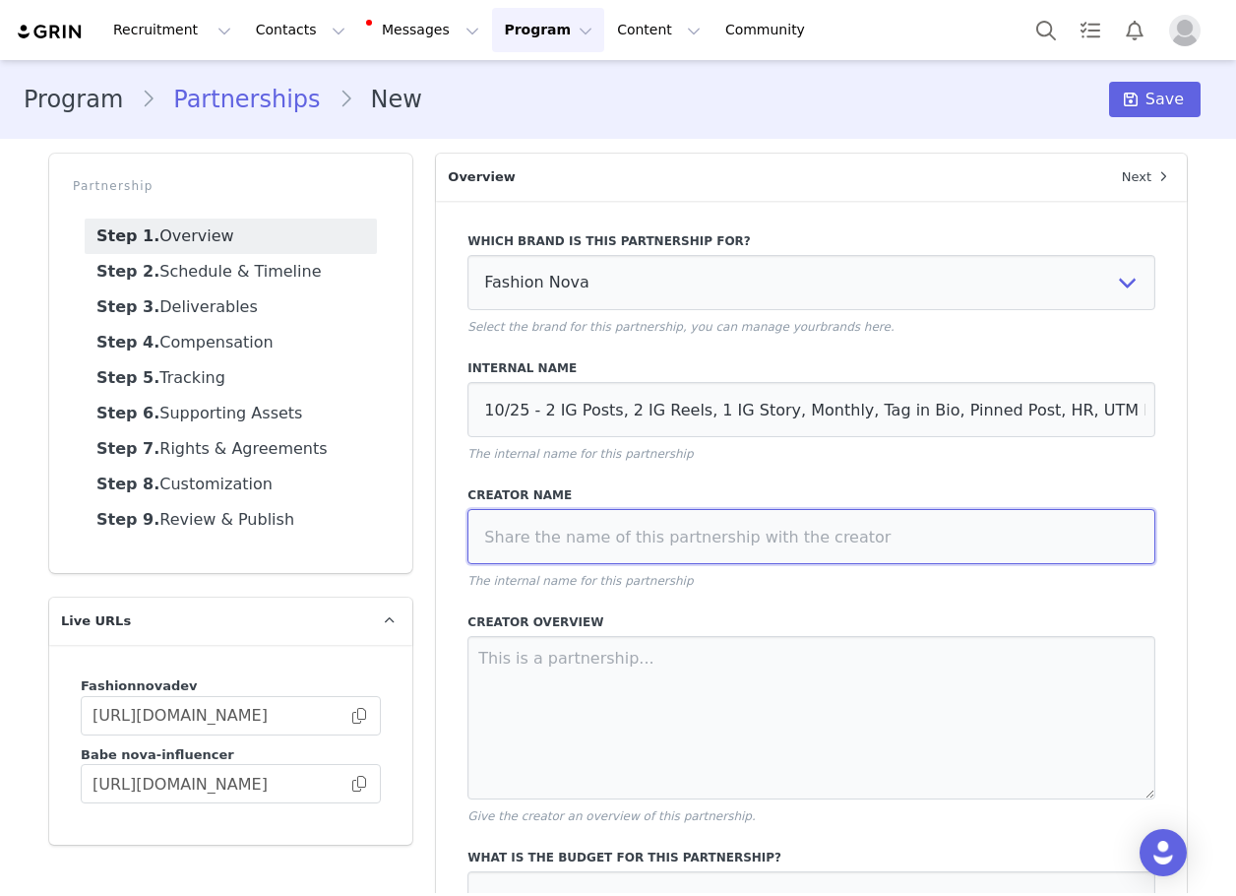
click at [817, 516] on input at bounding box center [812, 536] width 688 height 55
click at [974, 550] on input at bounding box center [812, 536] width 688 height 55
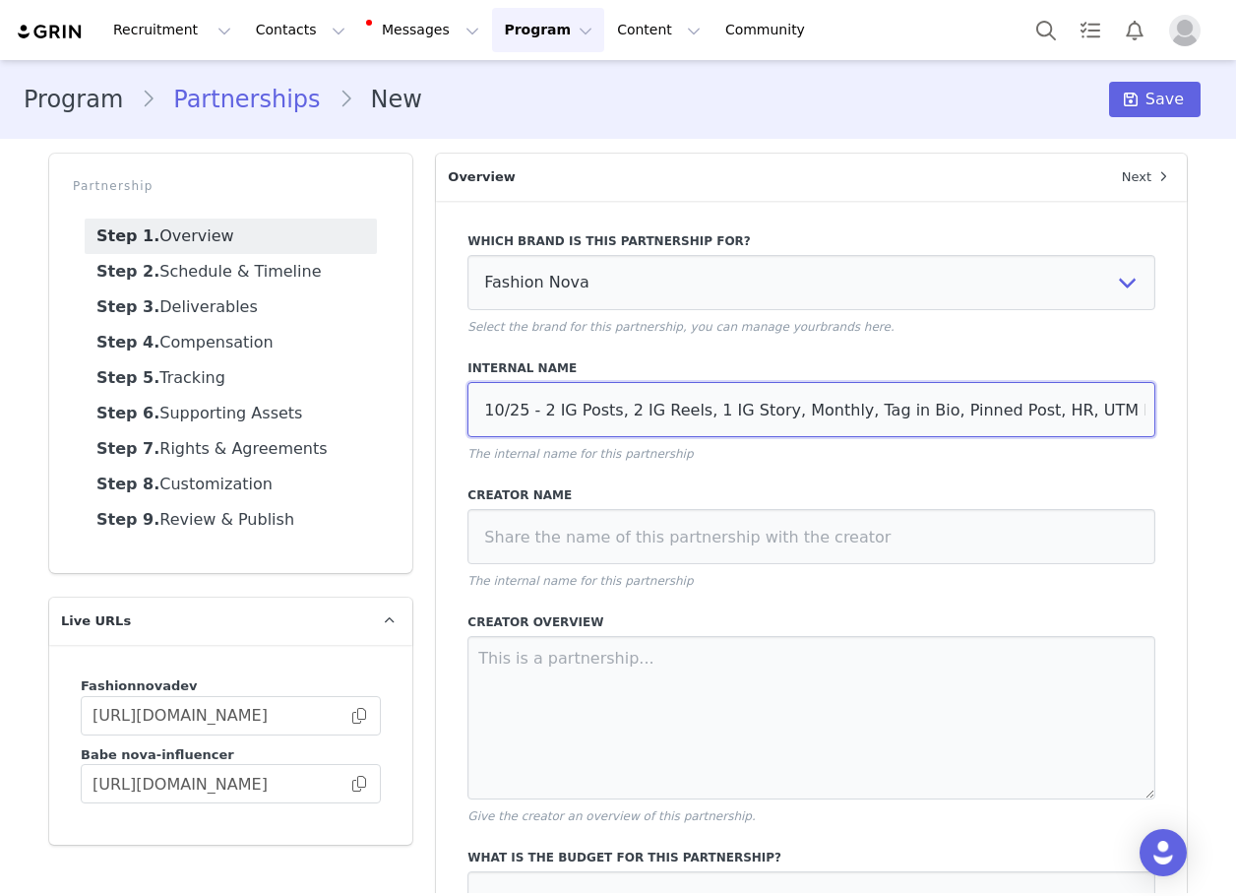
click at [1077, 417] on input "10/25 - 2 IG Posts, 2 IG Reels, 1 IG Story, Monthly, Tag in Bio, Pinned Post, H…" at bounding box center [812, 409] width 688 height 55
type input "10/25 - 2 IG Posts, 2 IG Reels, 1 IG Story, Monthly, Tag in Bio, Pinned Post, H…"
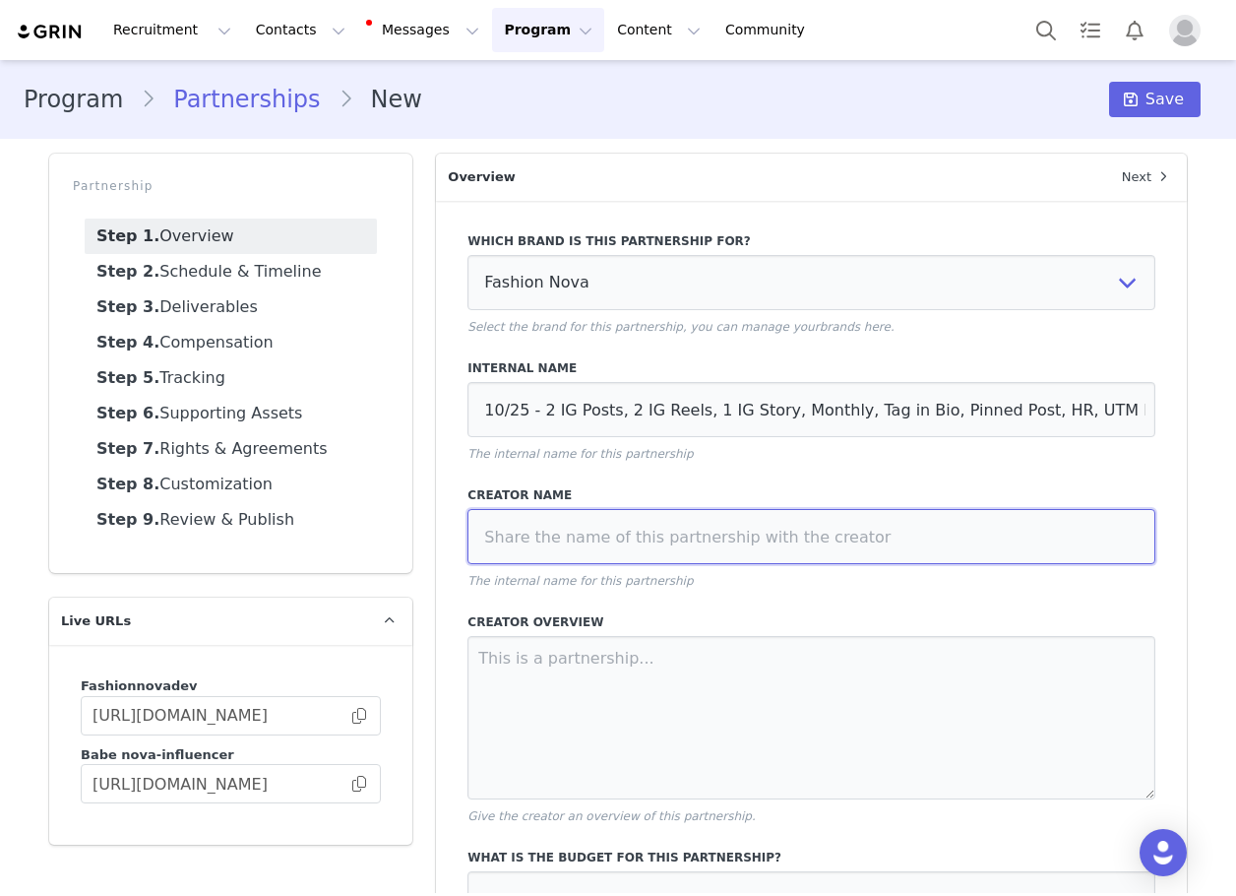
click at [916, 527] on input at bounding box center [812, 536] width 688 height 55
paste input "janaayy"
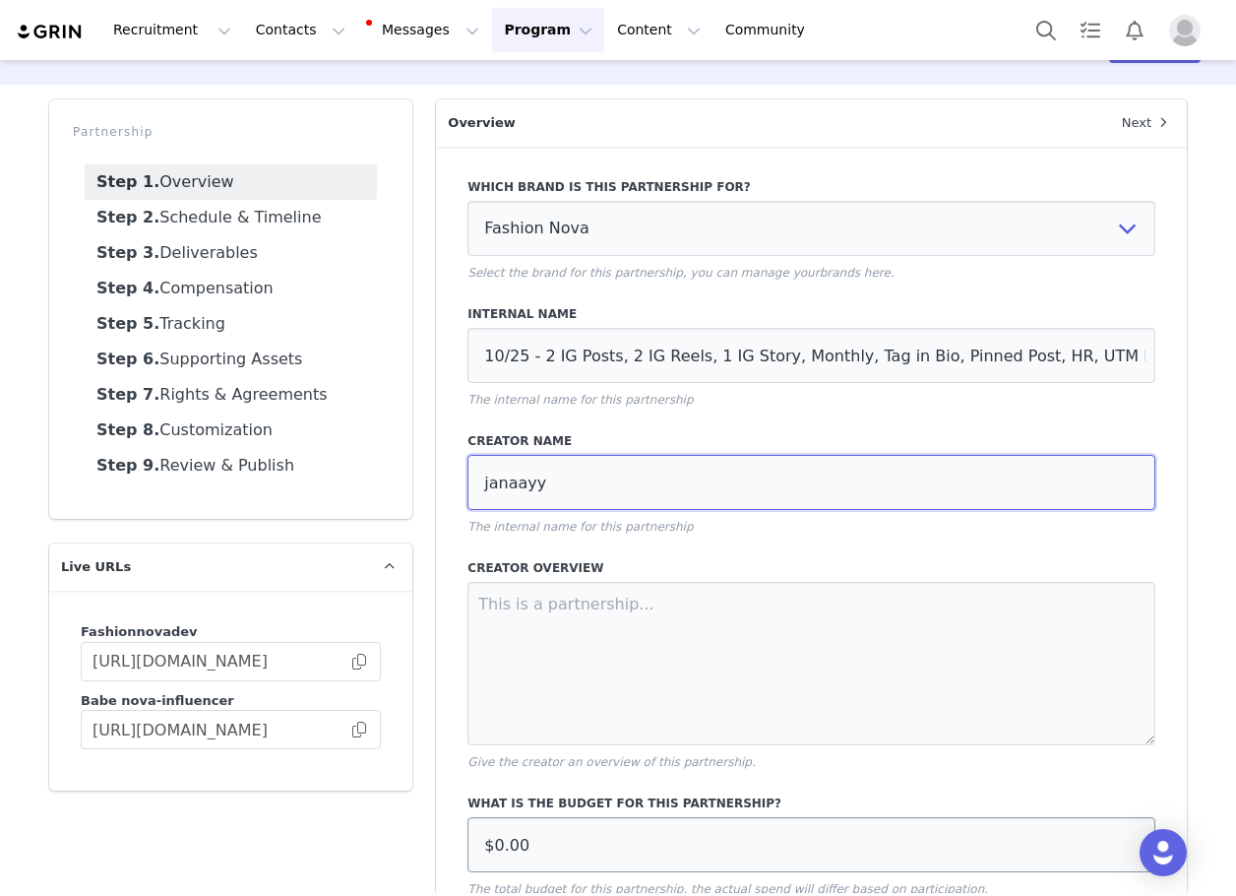
scroll to position [165, 0]
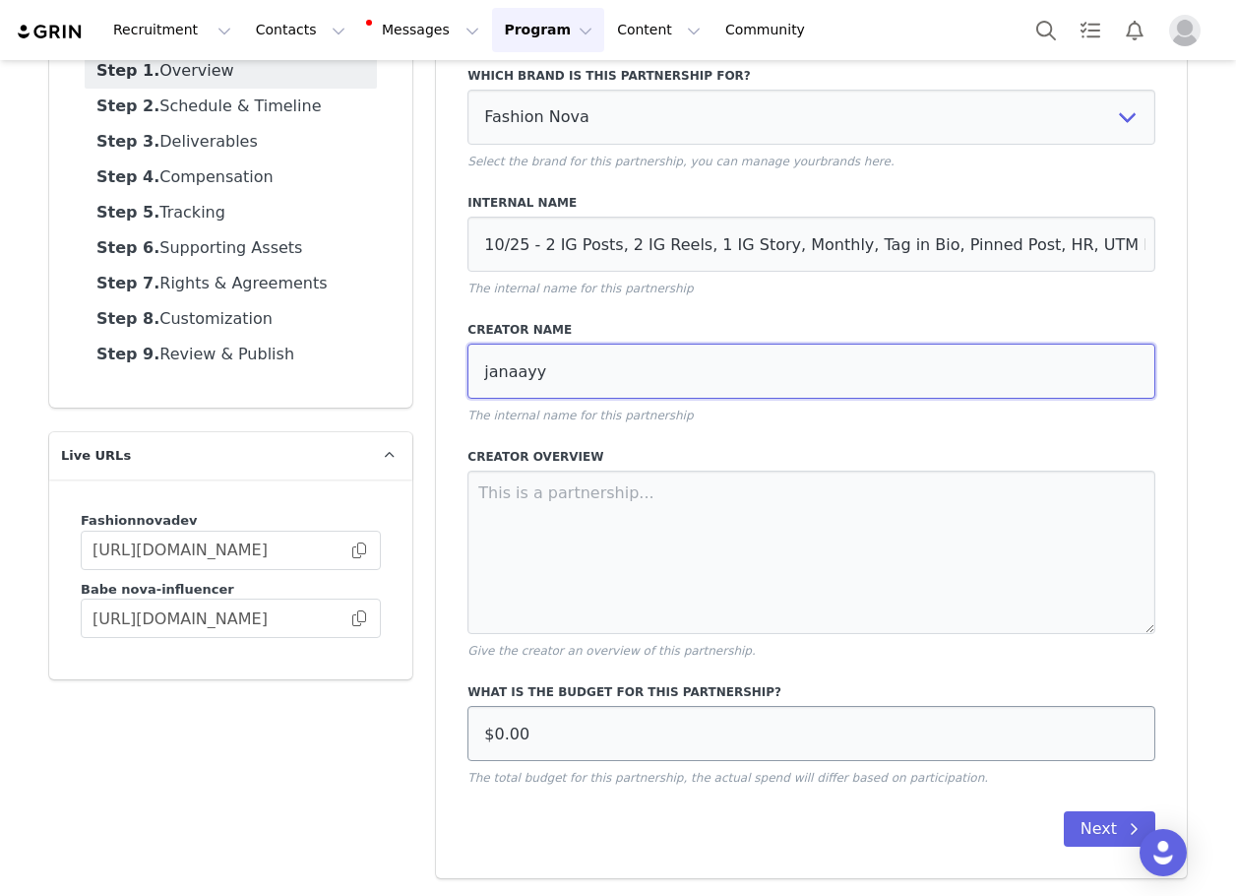
type input "janaayy"
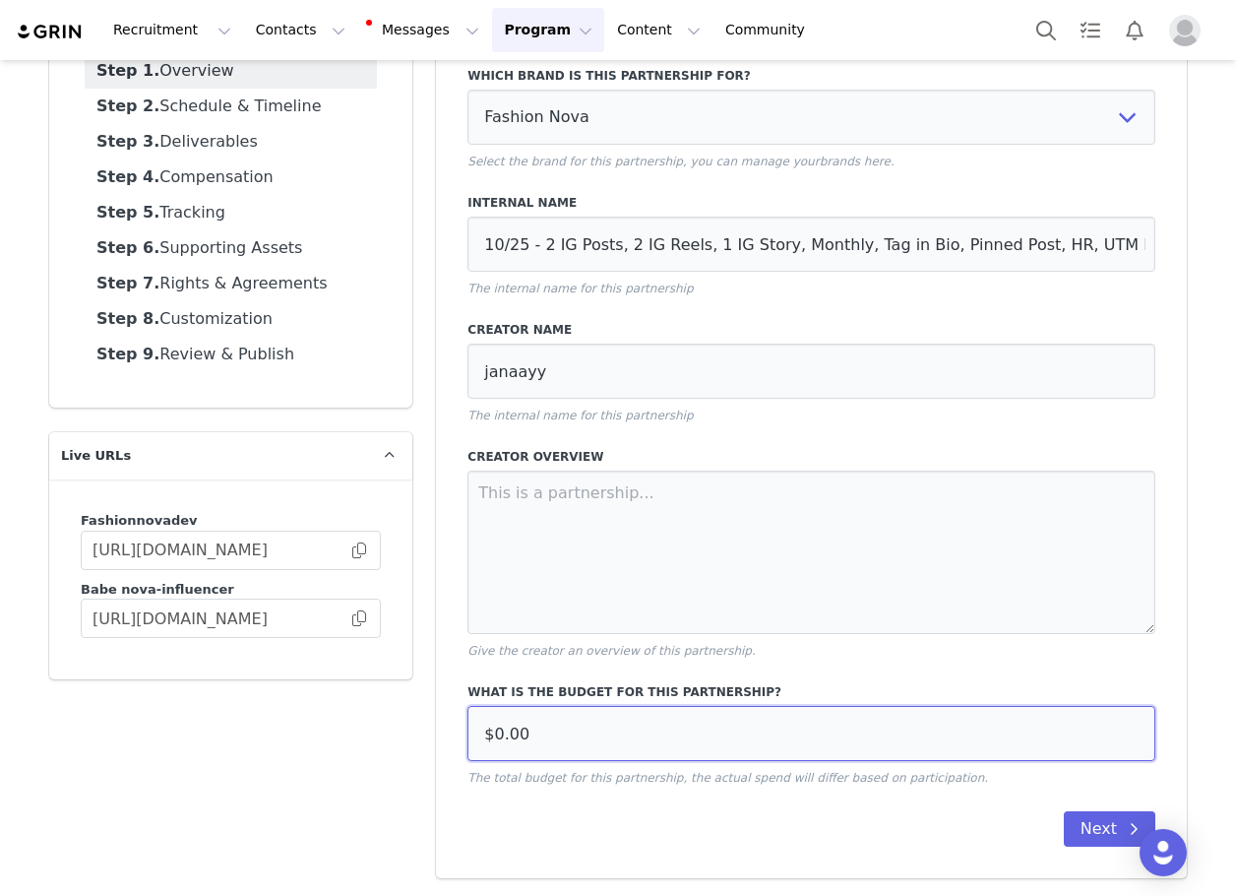
click at [604, 728] on input "$0.00" at bounding box center [812, 733] width 688 height 55
click at [625, 740] on input "$0.00" at bounding box center [812, 733] width 688 height 55
paste input "4,00"
type input "$4,000.00"
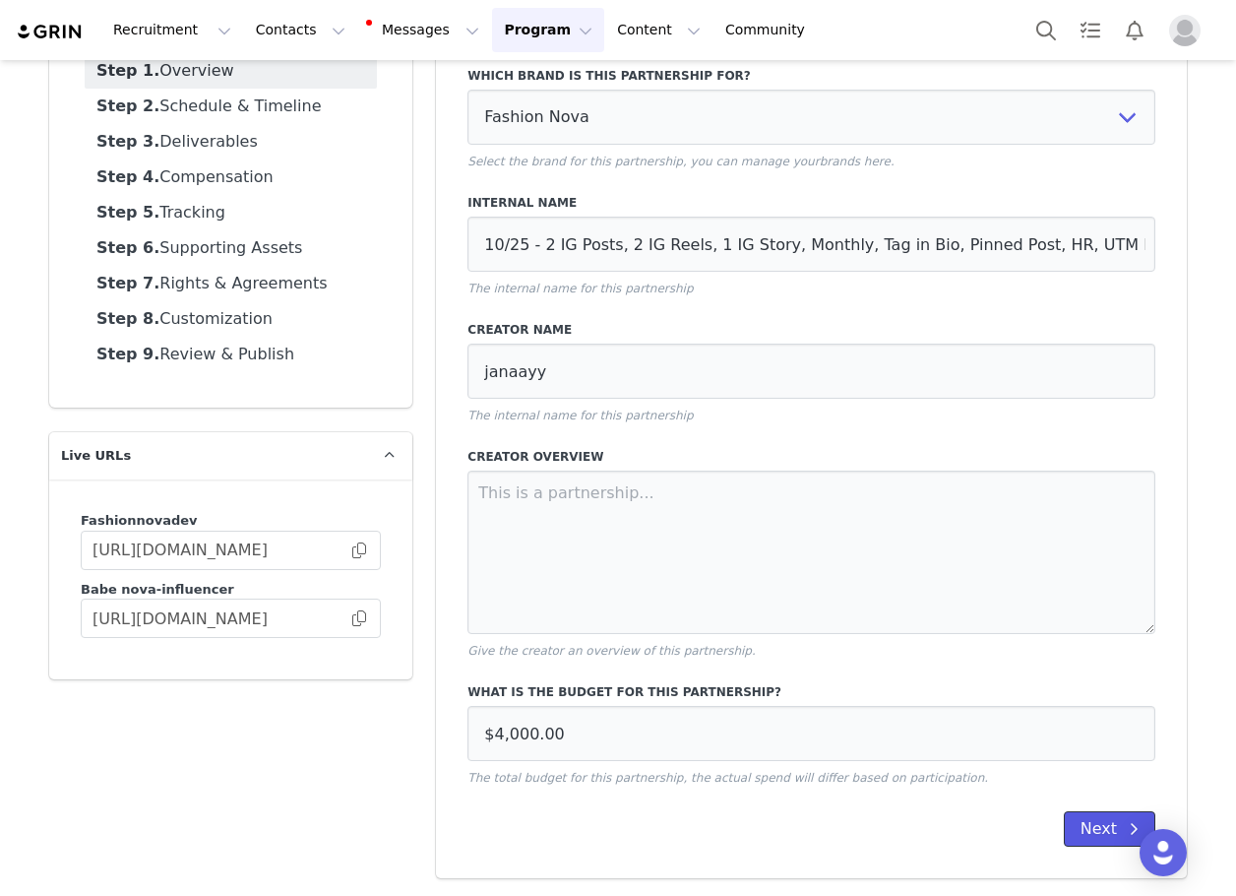
click at [1082, 835] on button "Next" at bounding box center [1110, 828] width 92 height 35
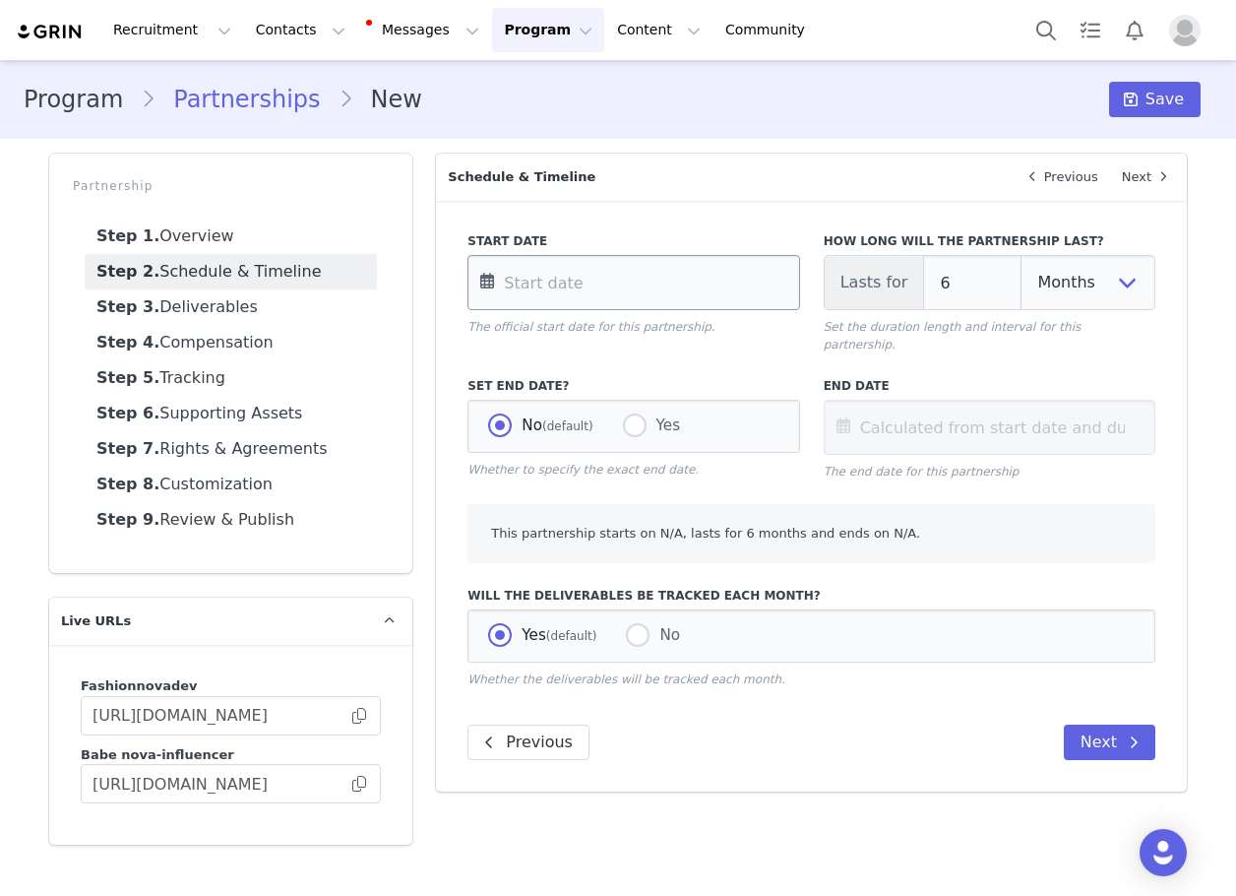
click at [613, 268] on input "text" at bounding box center [634, 282] width 332 height 55
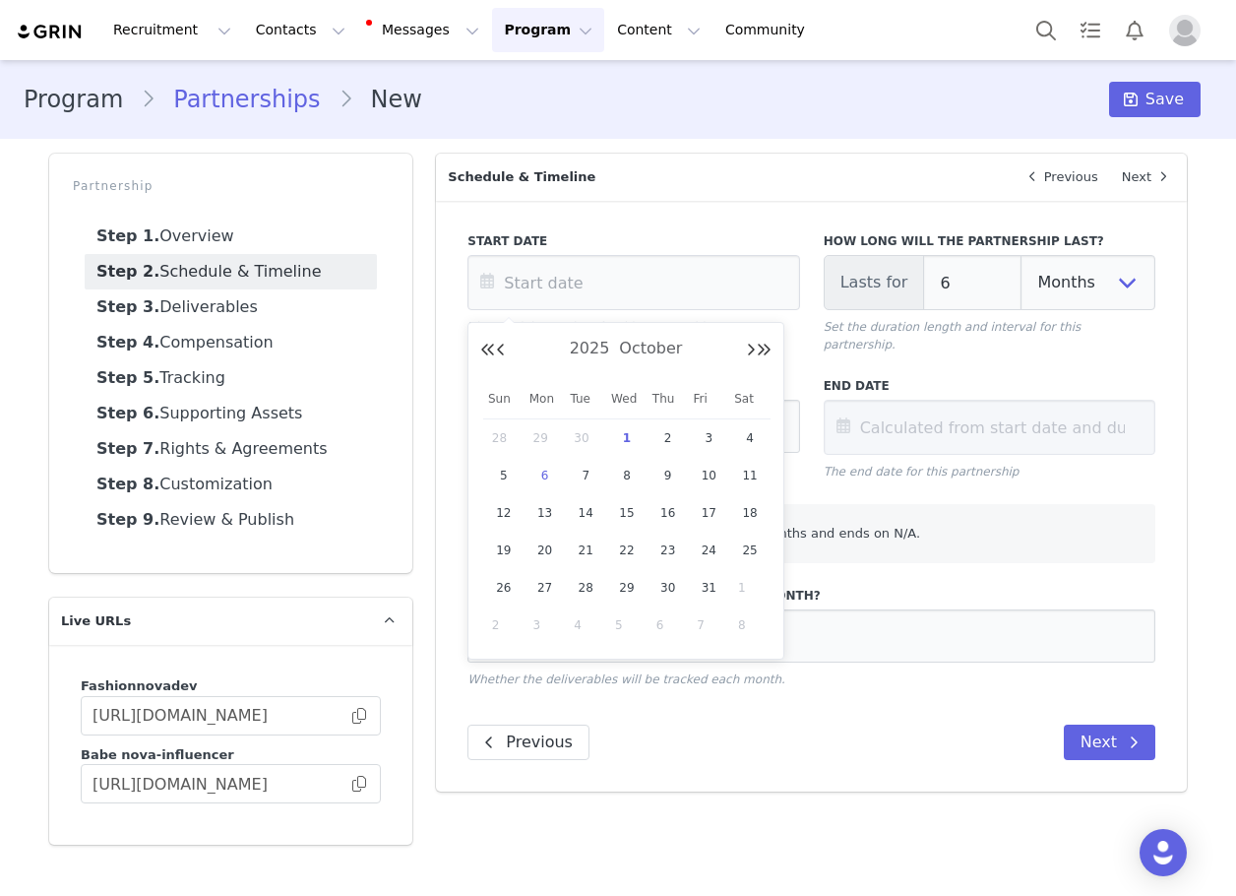
click at [551, 477] on span "6" at bounding box center [545, 476] width 24 height 24
type input "[DATE]"
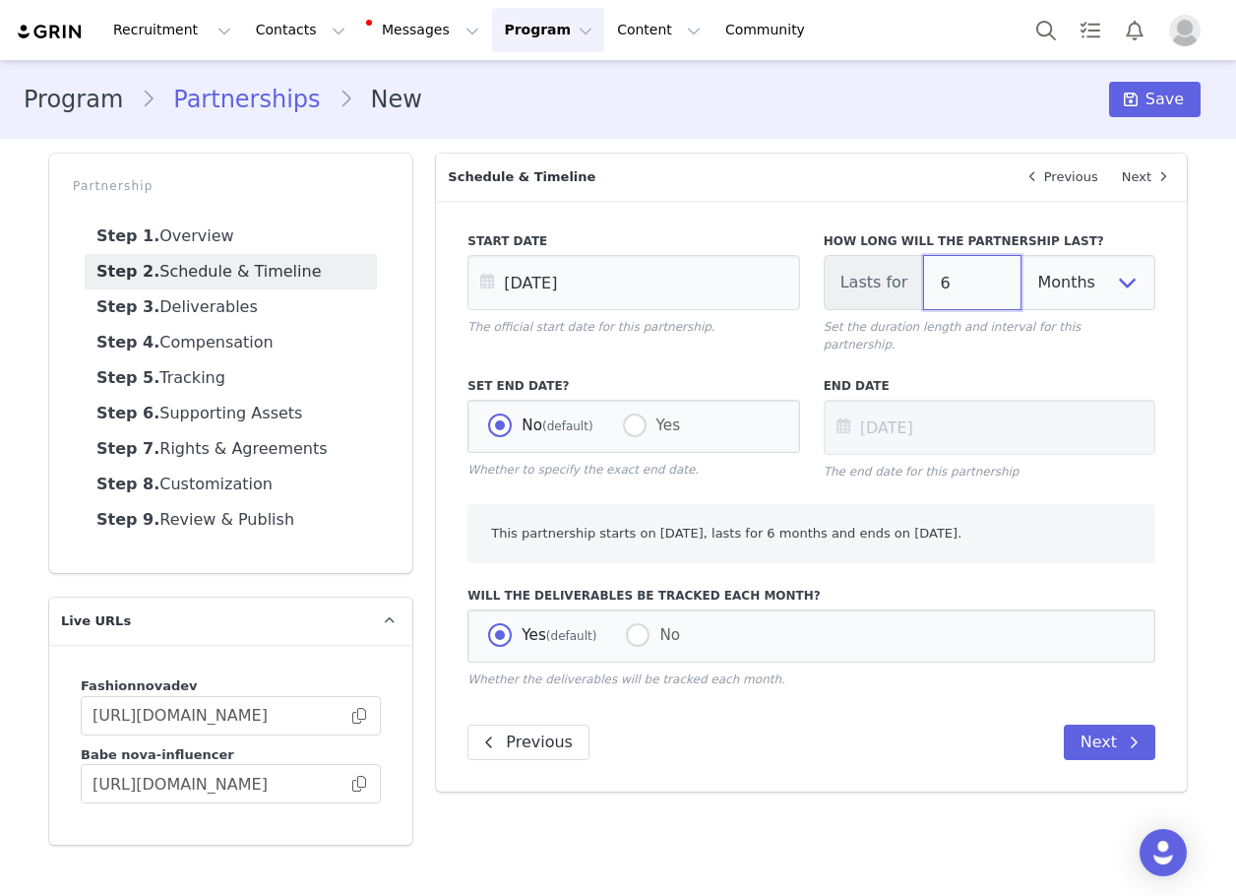
click at [957, 290] on input "6" at bounding box center [972, 282] width 98 height 55
type input "[DATE]"
type input "5"
type input "[DATE]"
type input "5"
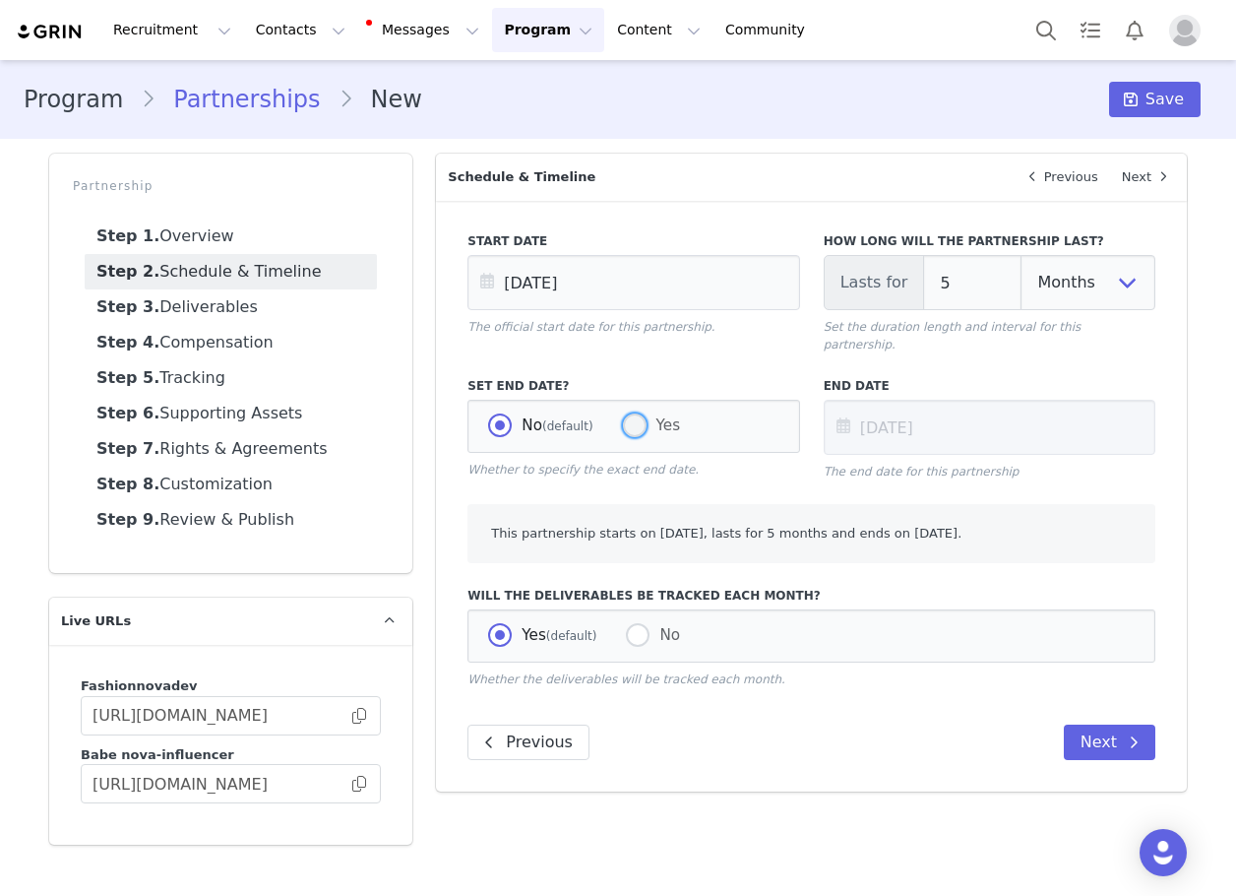
click at [626, 413] on span at bounding box center [635, 425] width 24 height 24
click at [626, 413] on input "Yes" at bounding box center [635, 426] width 24 height 26
radio input "true"
click at [1098, 724] on button "Next" at bounding box center [1110, 741] width 92 height 35
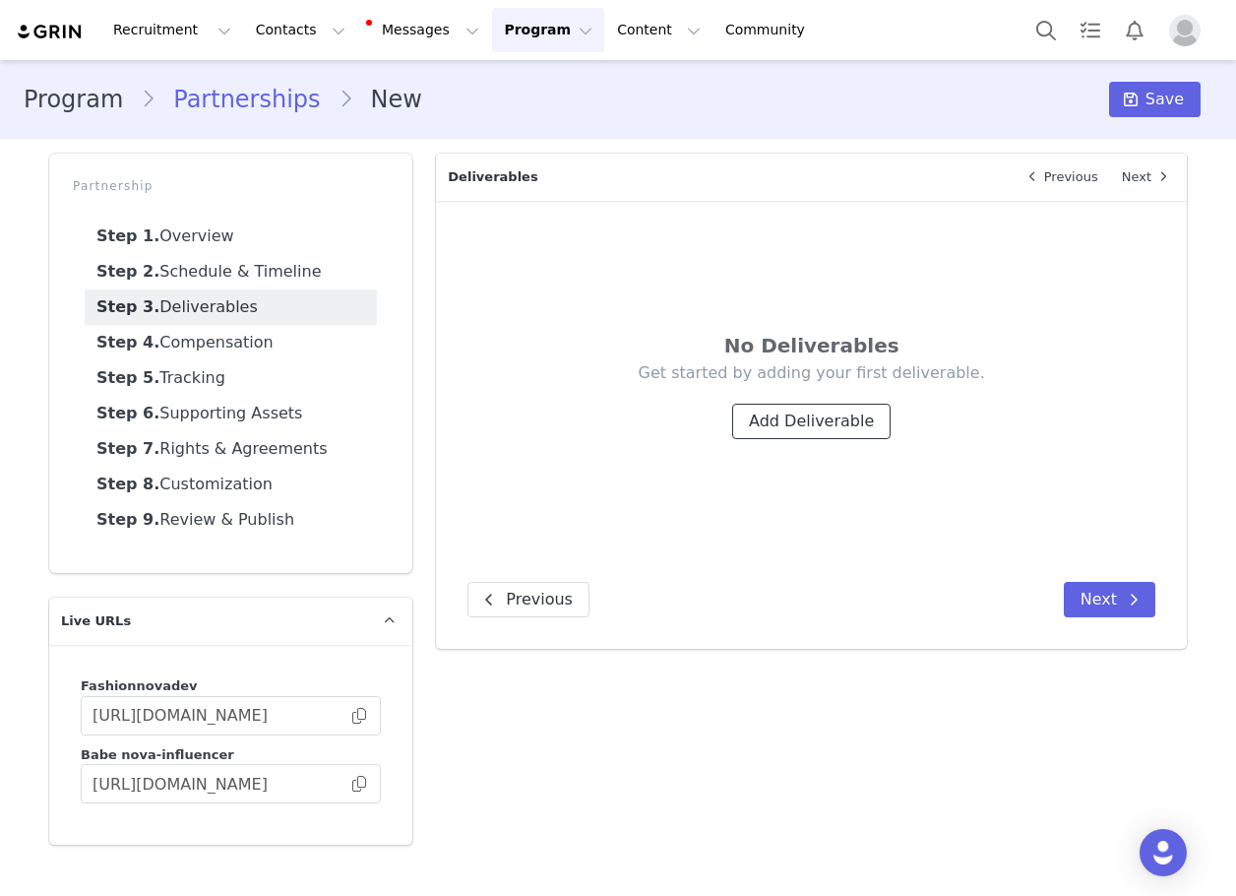
click at [796, 419] on button "Add Deliverable" at bounding box center [811, 421] width 158 height 35
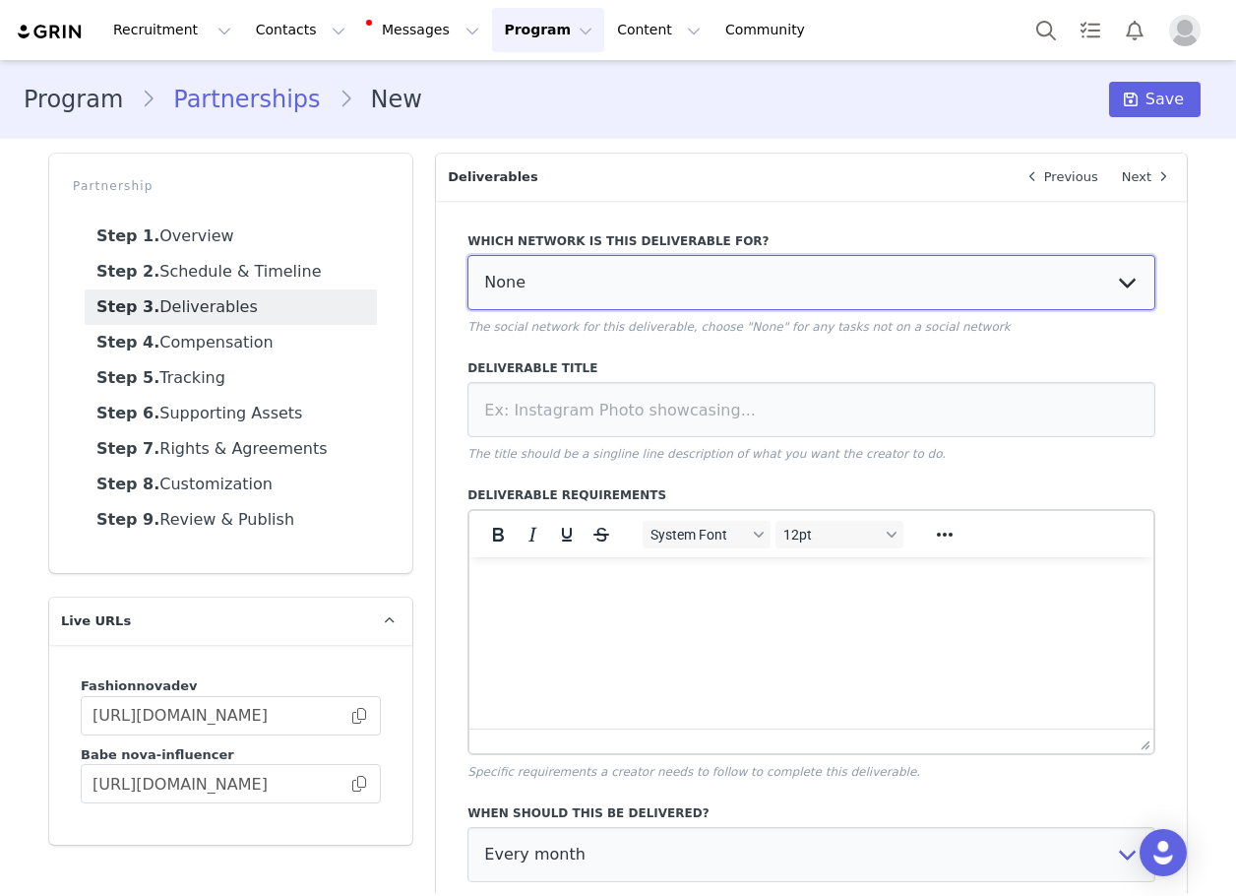
click at [686, 296] on select "None YouTube Twitter Instagram Facebook Twitch TikTok Pinterest" at bounding box center [812, 282] width 688 height 55
click at [468, 255] on select "None YouTube Twitter Instagram Facebook Twitch TikTok Pinterest" at bounding box center [812, 282] width 688 height 55
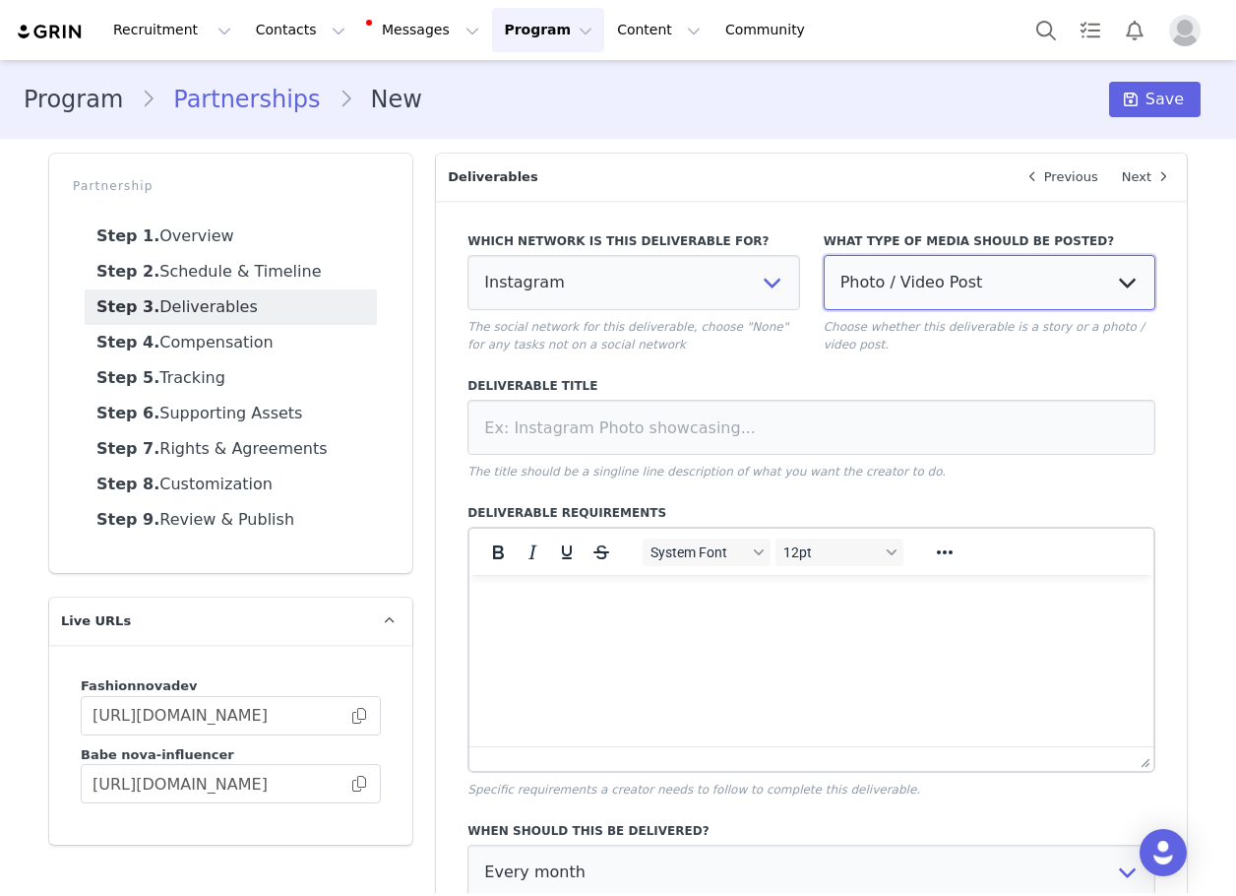
drag, startPoint x: 979, startPoint y: 279, endPoint x: 954, endPoint y: 285, distance: 26.5
click at [979, 279] on select "Photo / Video Post Story Text in Bio Highlight Reel" at bounding box center [990, 282] width 332 height 55
click at [824, 255] on select "Photo / Video Post Story Text in Bio Highlight Reel" at bounding box center [990, 282] width 332 height 55
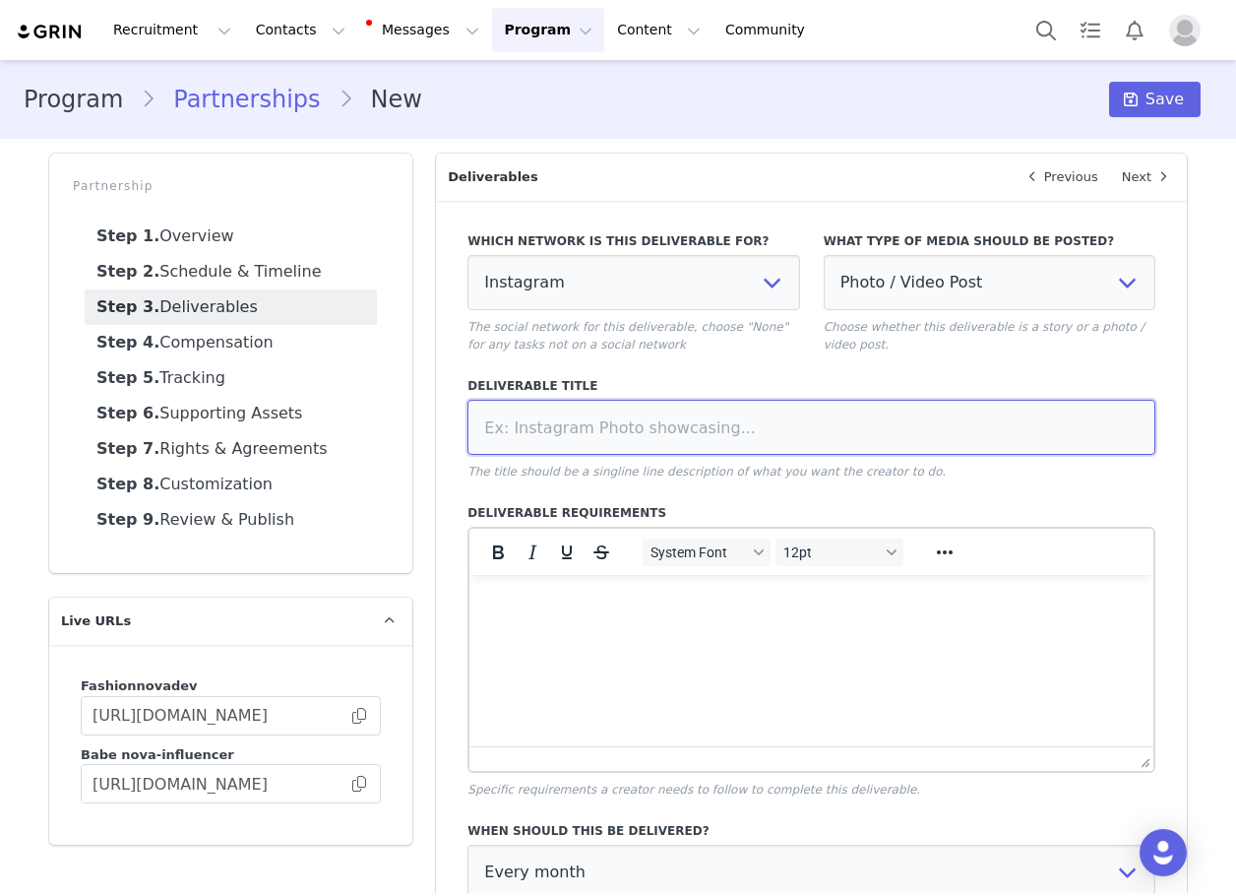
click at [794, 414] on input at bounding box center [812, 427] width 688 height 55
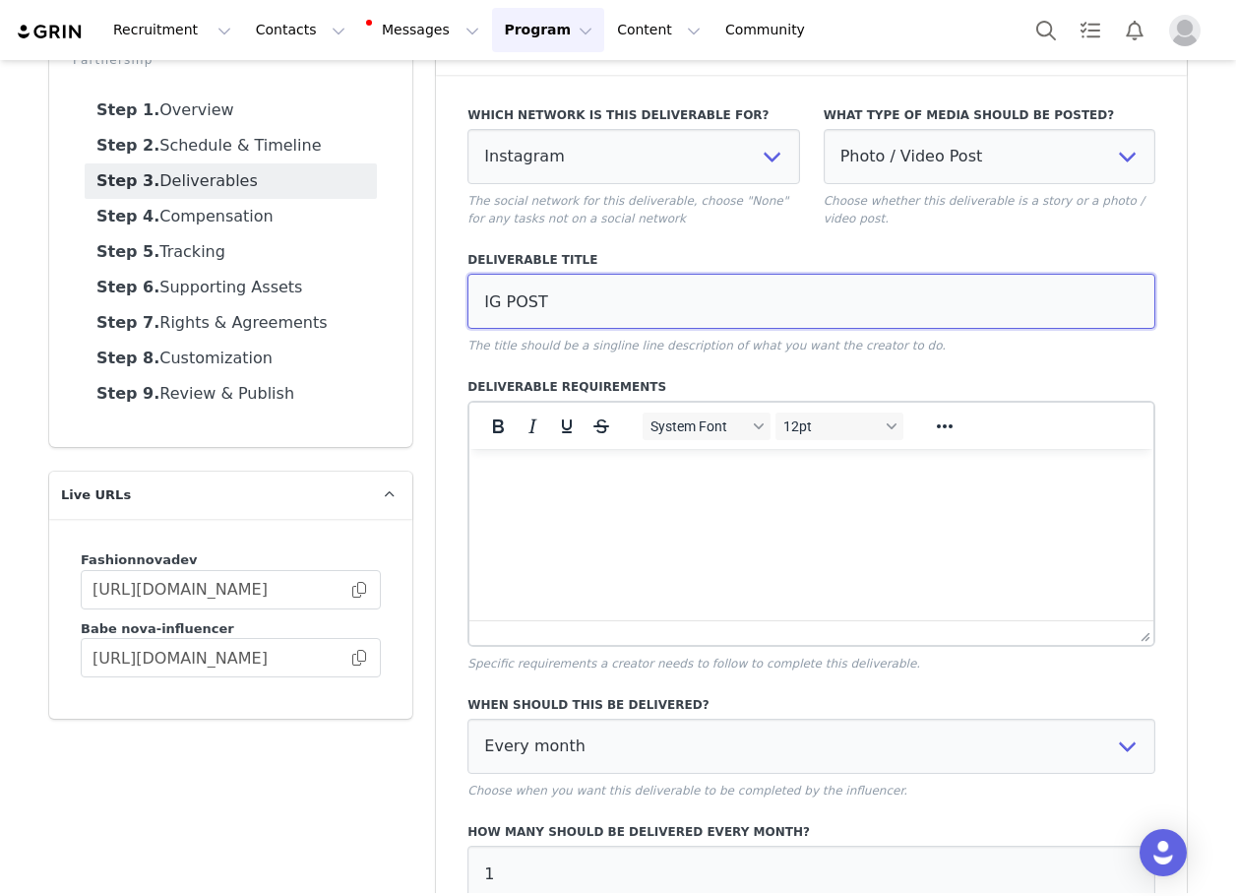
scroll to position [325, 0]
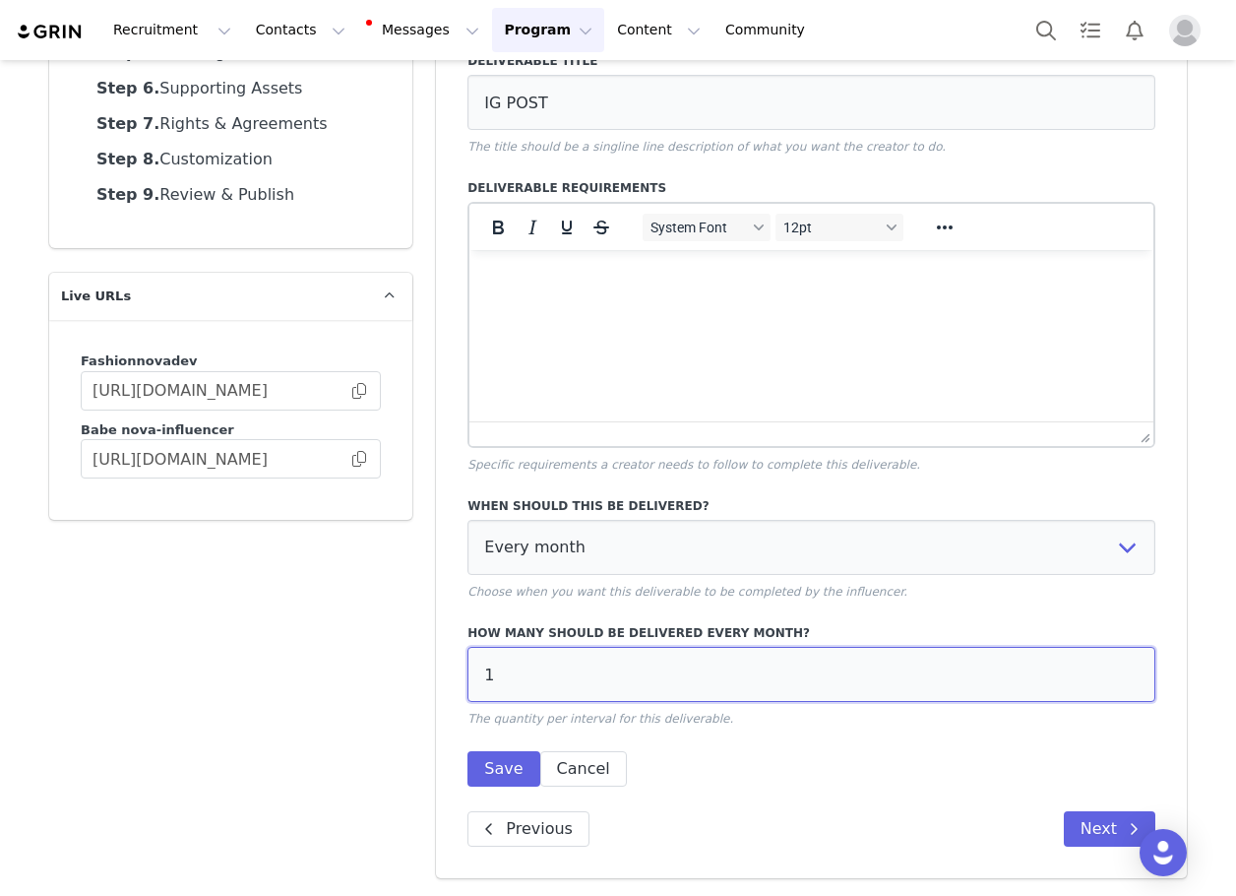
click at [548, 674] on input "1" at bounding box center [812, 674] width 688 height 55
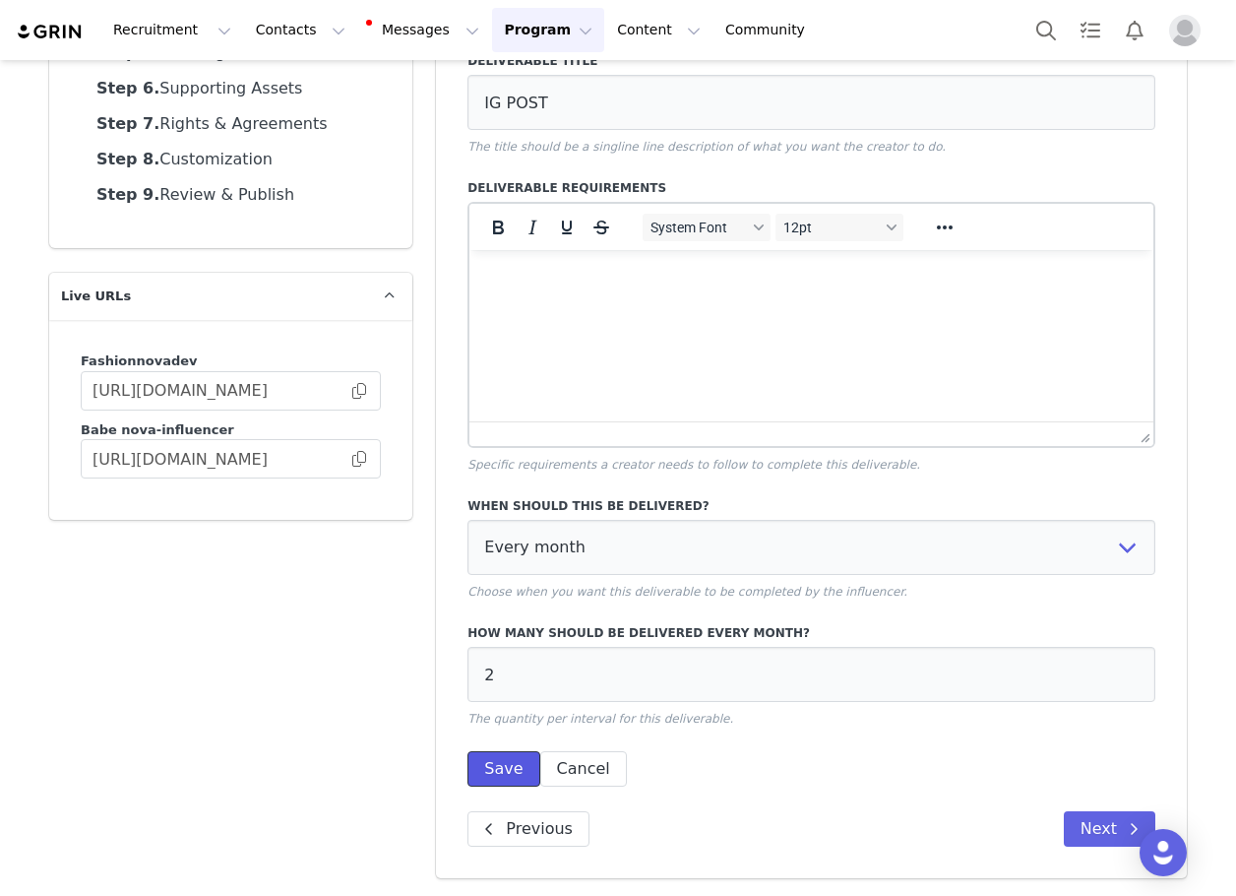
click at [519, 761] on button "Save" at bounding box center [504, 768] width 72 height 35
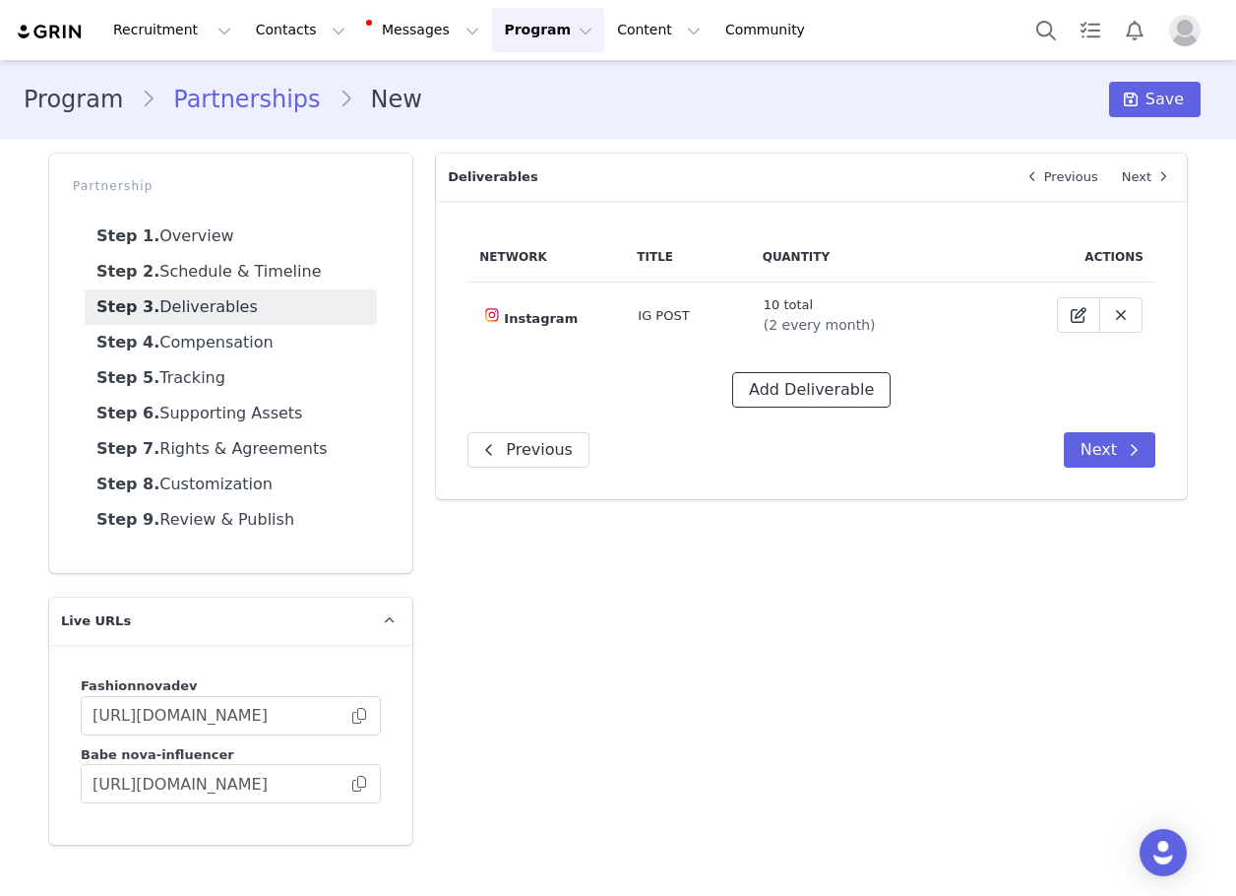
click at [787, 400] on button "Add Deliverable" at bounding box center [811, 389] width 158 height 35
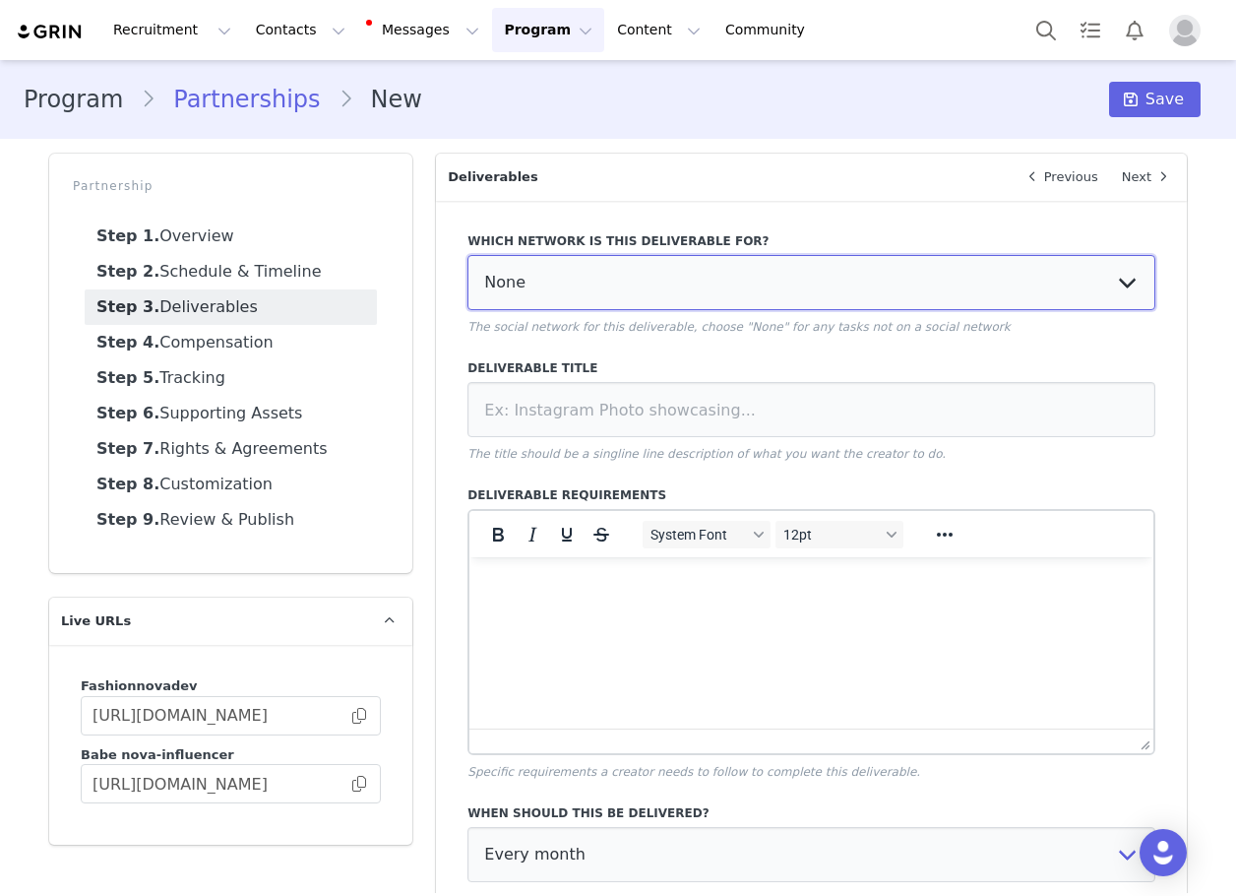
click at [618, 277] on select "None YouTube Twitter Instagram Facebook Twitch TikTok Pinterest" at bounding box center [812, 282] width 688 height 55
click at [468, 255] on select "None YouTube Twitter Instagram Facebook Twitch TikTok Pinterest" at bounding box center [812, 282] width 688 height 55
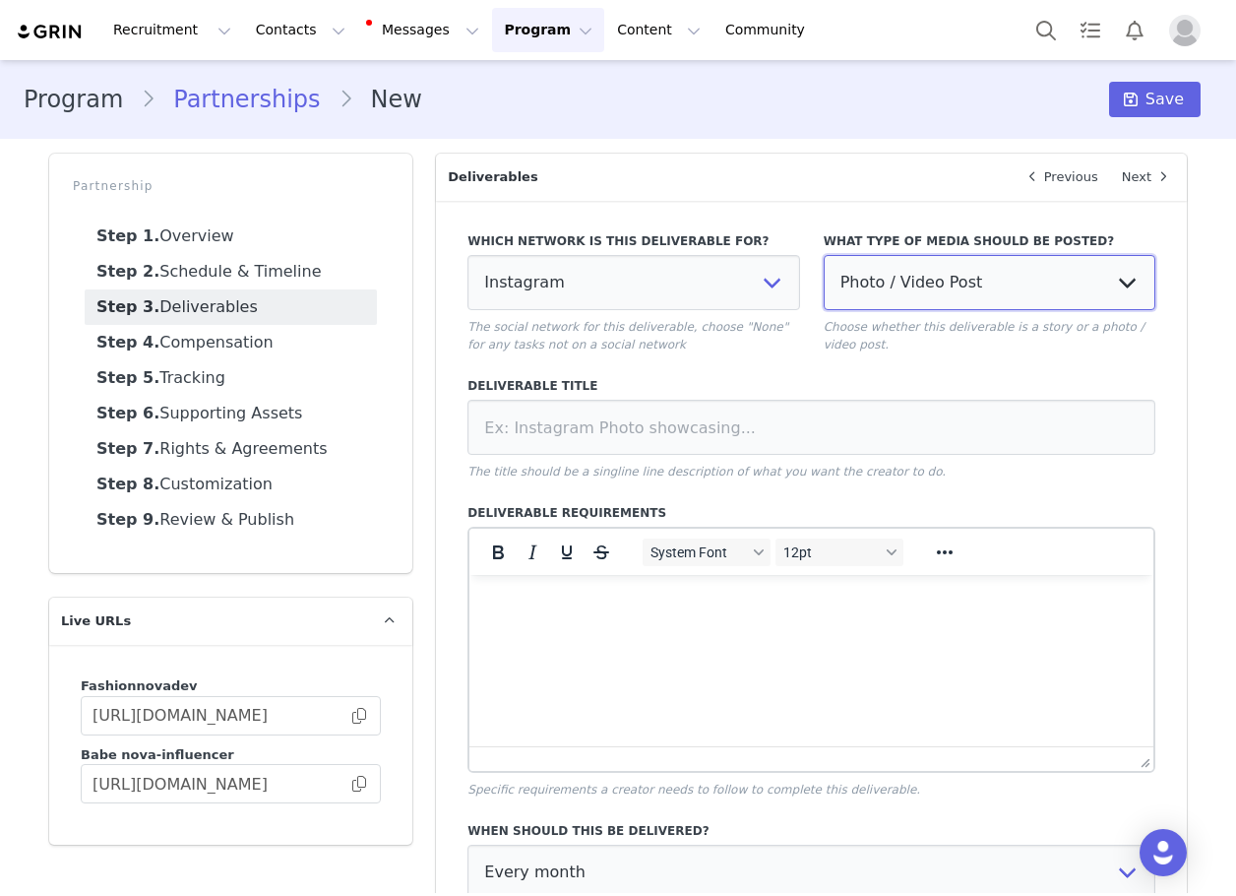
click at [877, 302] on select "Photo / Video Post Story Text in Bio Highlight Reel" at bounding box center [990, 282] width 332 height 55
click at [824, 255] on select "Photo / Video Post Story Text in Bio Highlight Reel" at bounding box center [990, 282] width 332 height 55
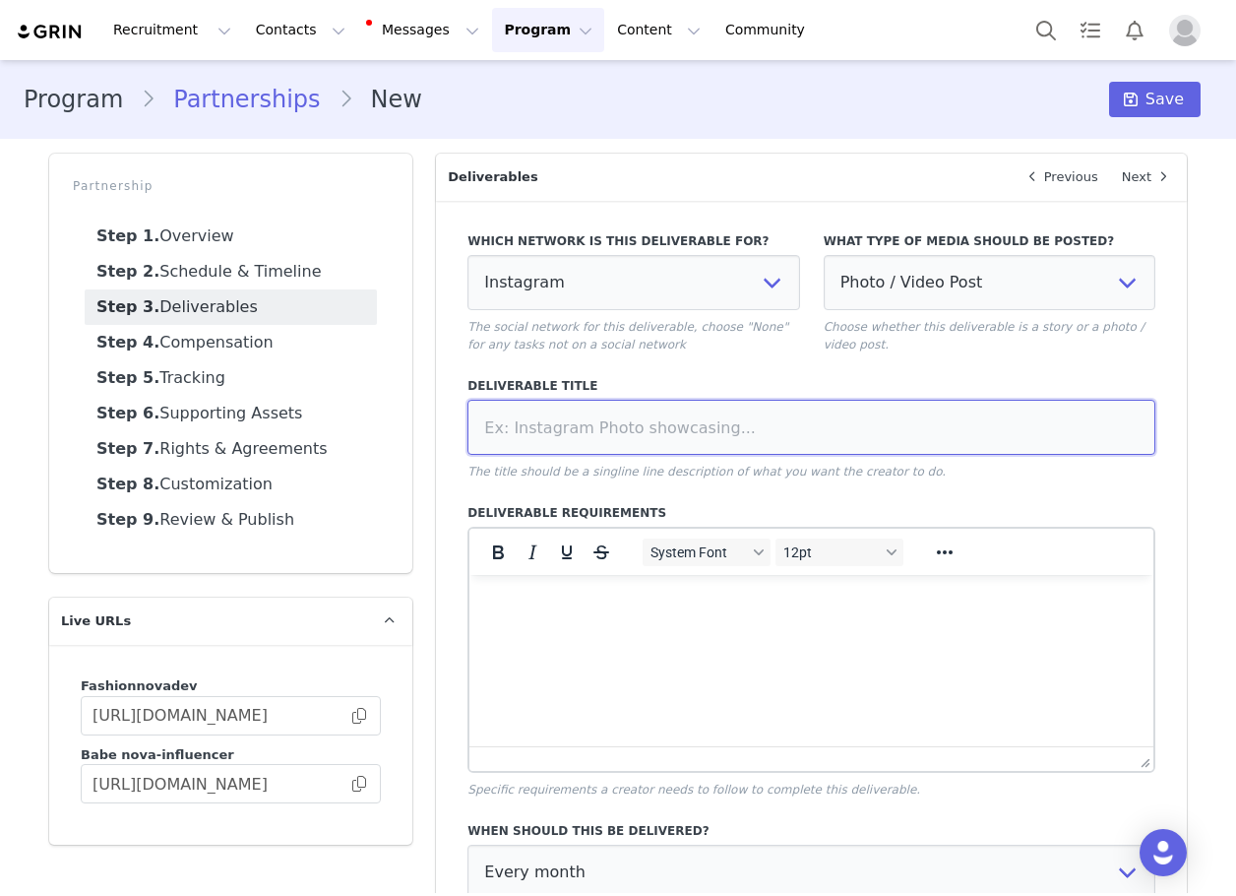
click at [608, 417] on input at bounding box center [812, 427] width 688 height 55
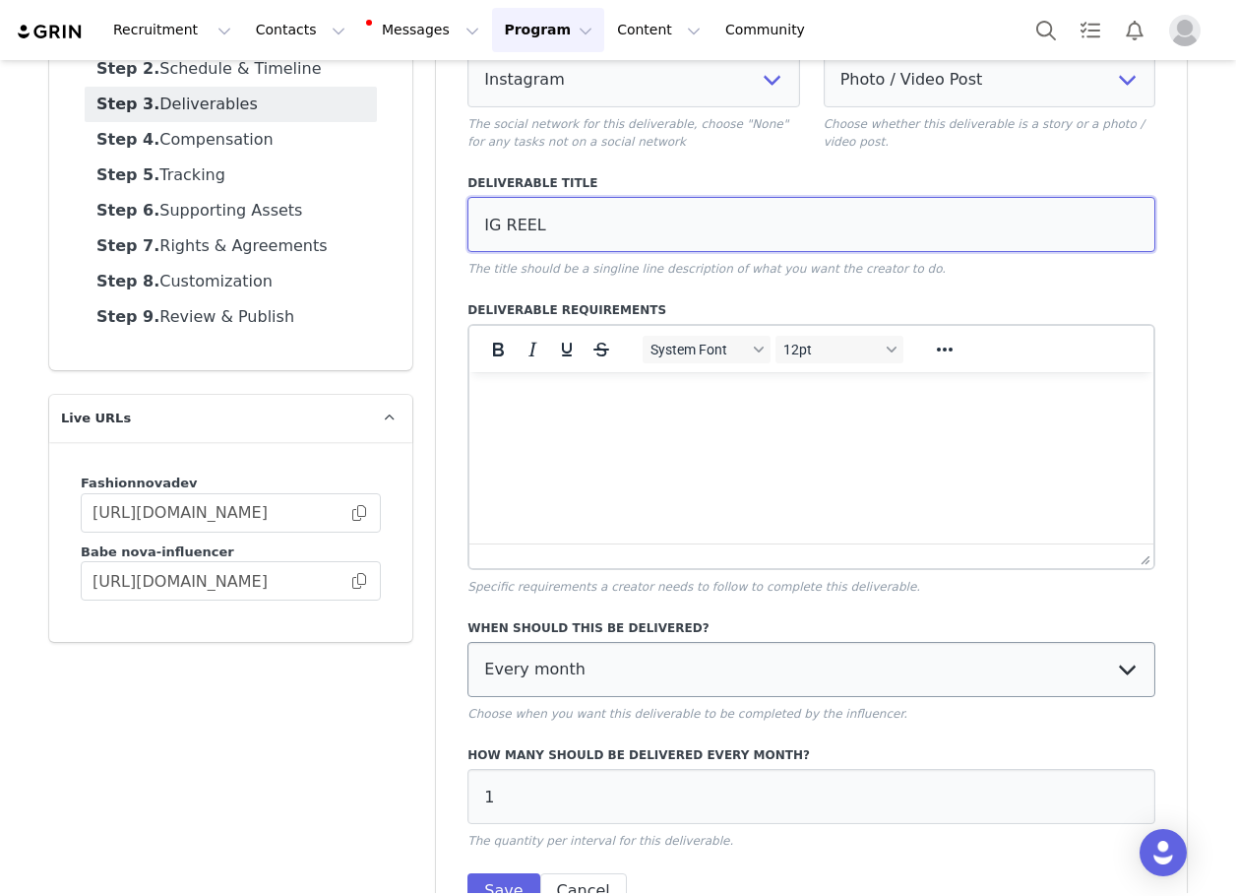
scroll to position [325, 0]
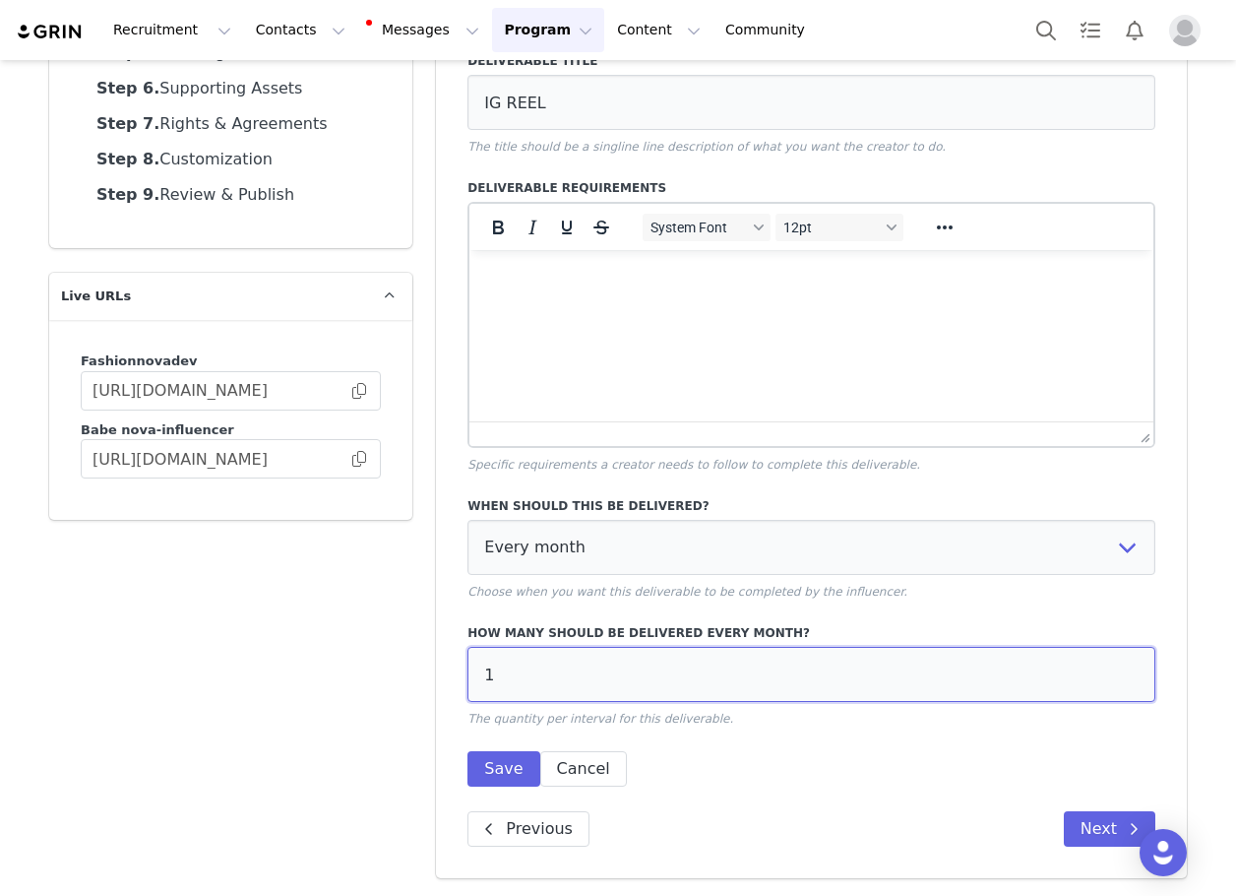
click at [539, 689] on input "1" at bounding box center [812, 674] width 688 height 55
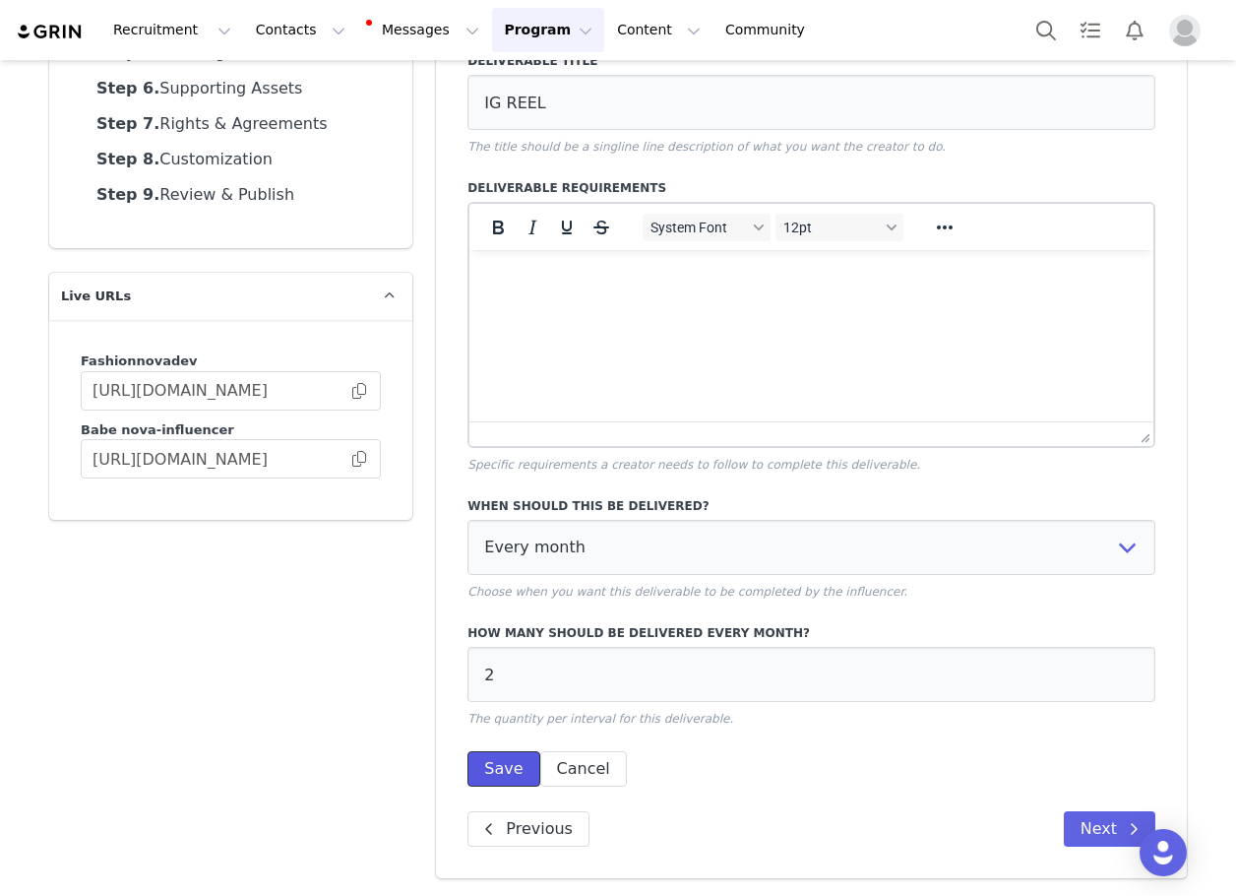
click at [492, 759] on button "Save" at bounding box center [504, 768] width 72 height 35
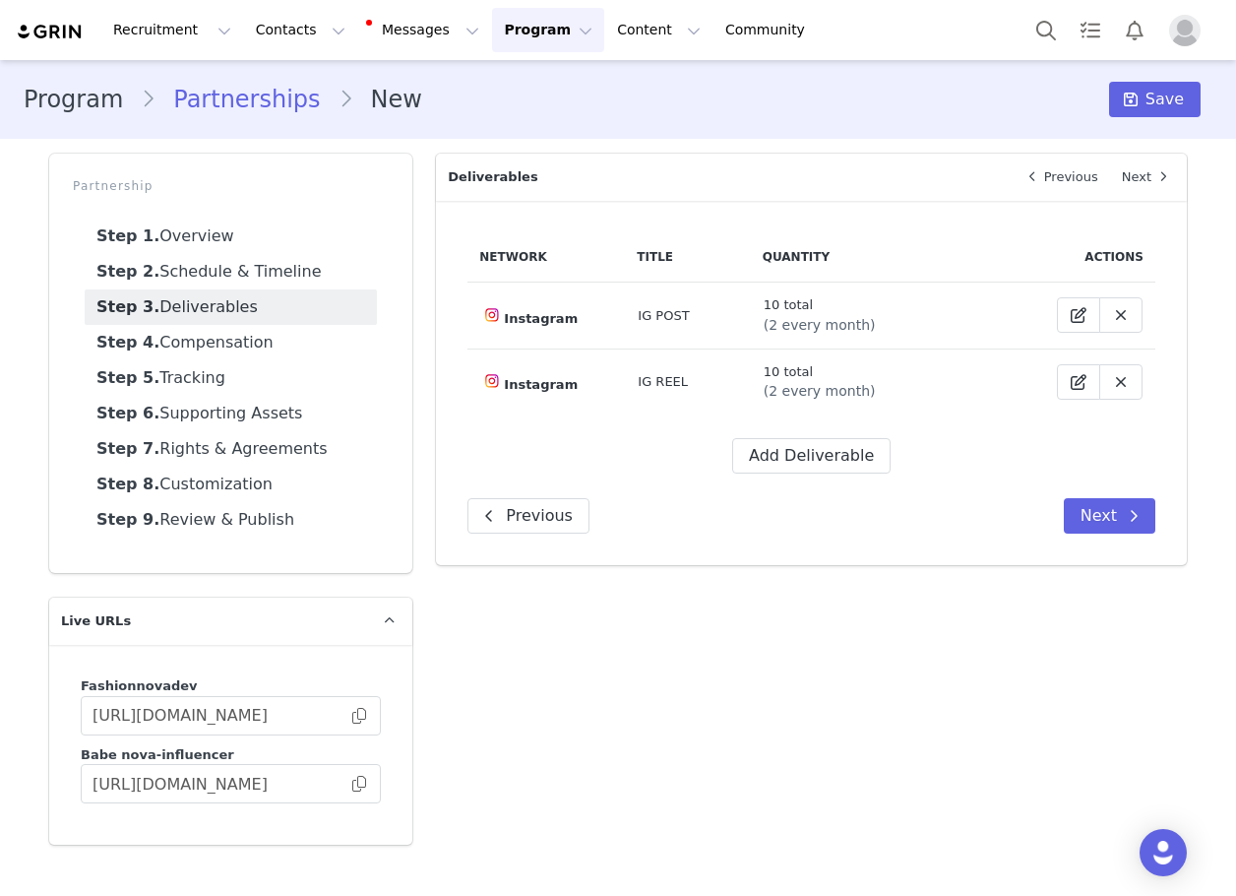
scroll to position [0, 0]
click at [835, 457] on button "Add Deliverable" at bounding box center [811, 455] width 158 height 35
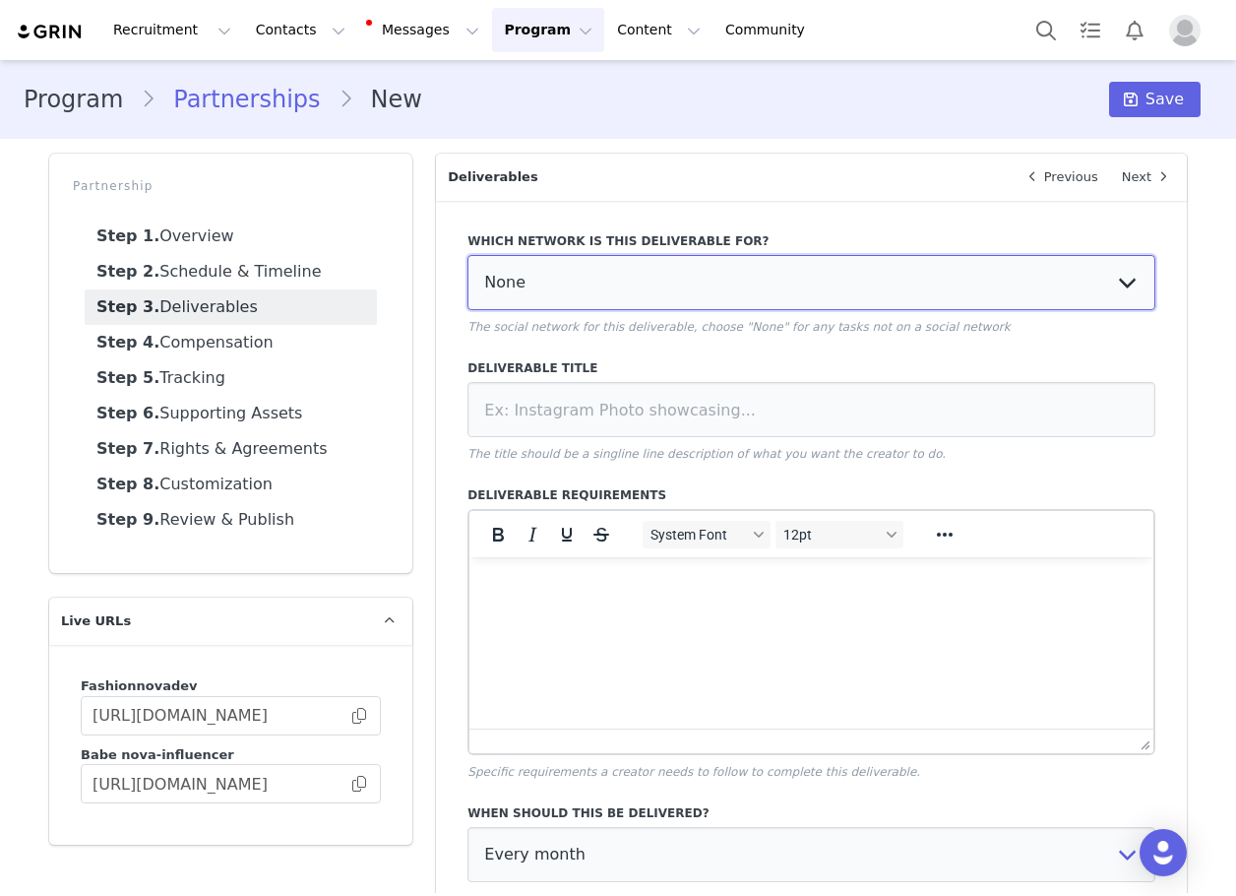
click at [612, 277] on select "None YouTube Twitter Instagram Facebook Twitch TikTok Pinterest" at bounding box center [812, 282] width 688 height 55
click at [468, 255] on select "None YouTube Twitter Instagram Facebook Twitch TikTok Pinterest" at bounding box center [812, 282] width 688 height 55
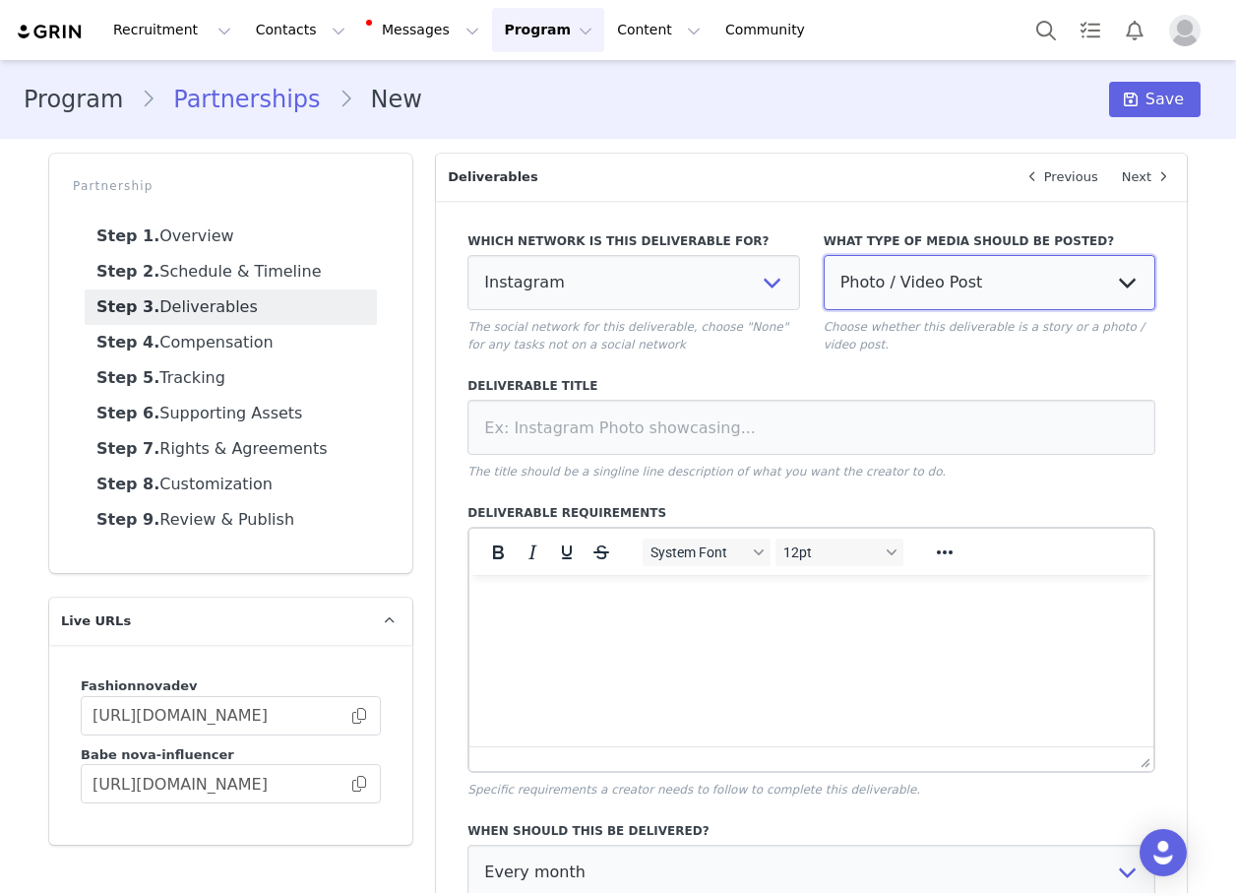
click at [905, 267] on select "Photo / Video Post Story Text in Bio Highlight Reel" at bounding box center [990, 282] width 332 height 55
click at [824, 255] on select "Photo / Video Post Story Text in Bio Highlight Reel" at bounding box center [990, 282] width 332 height 55
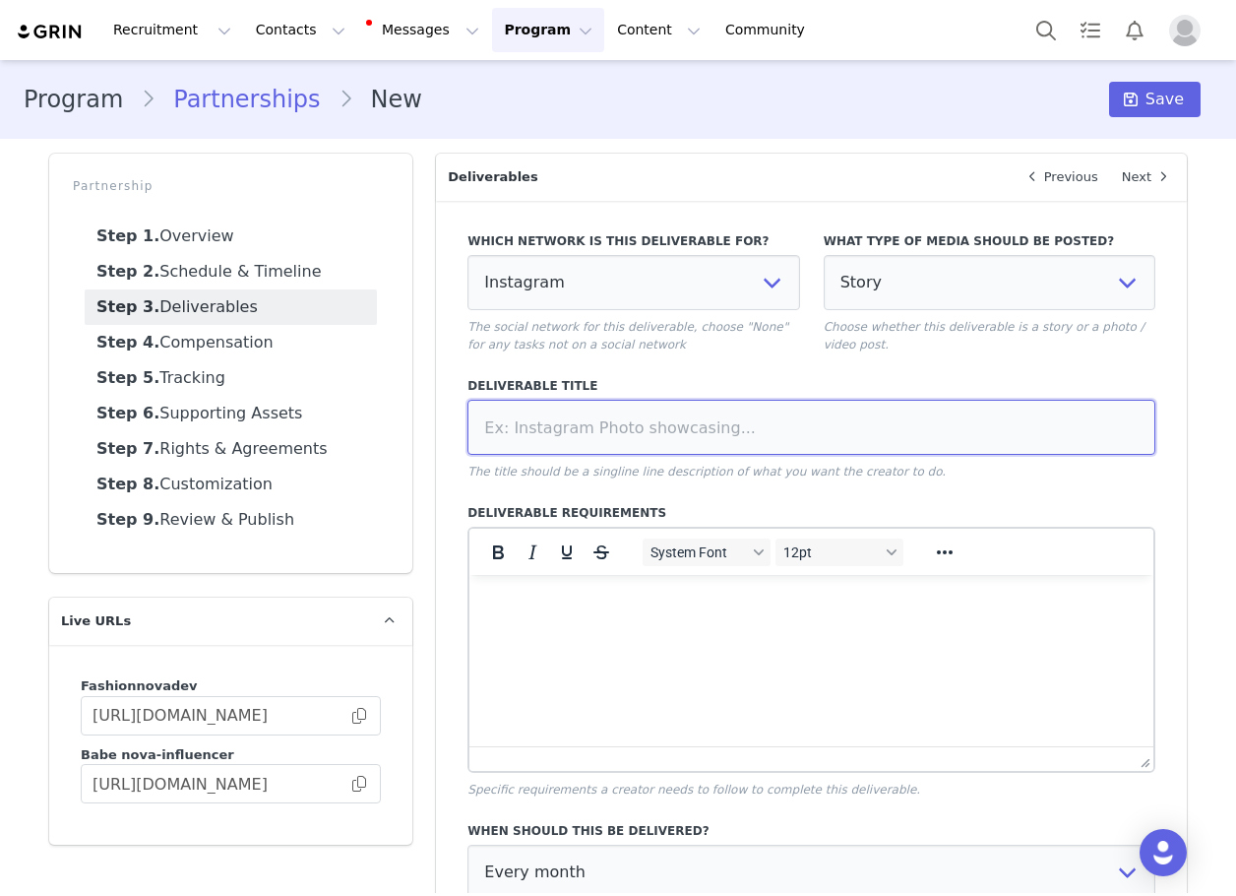
click at [805, 423] on input at bounding box center [812, 427] width 688 height 55
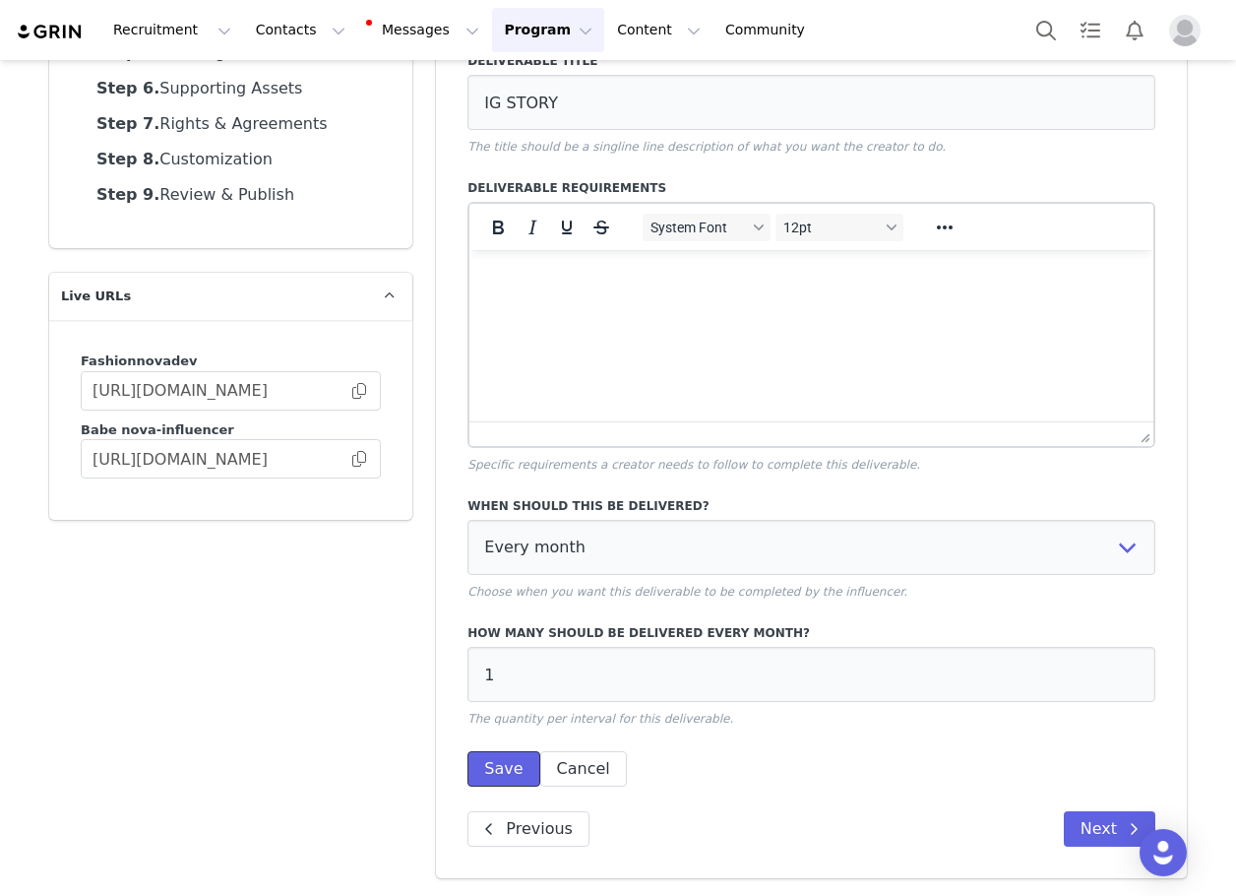
click at [484, 782] on button "Save" at bounding box center [504, 768] width 72 height 35
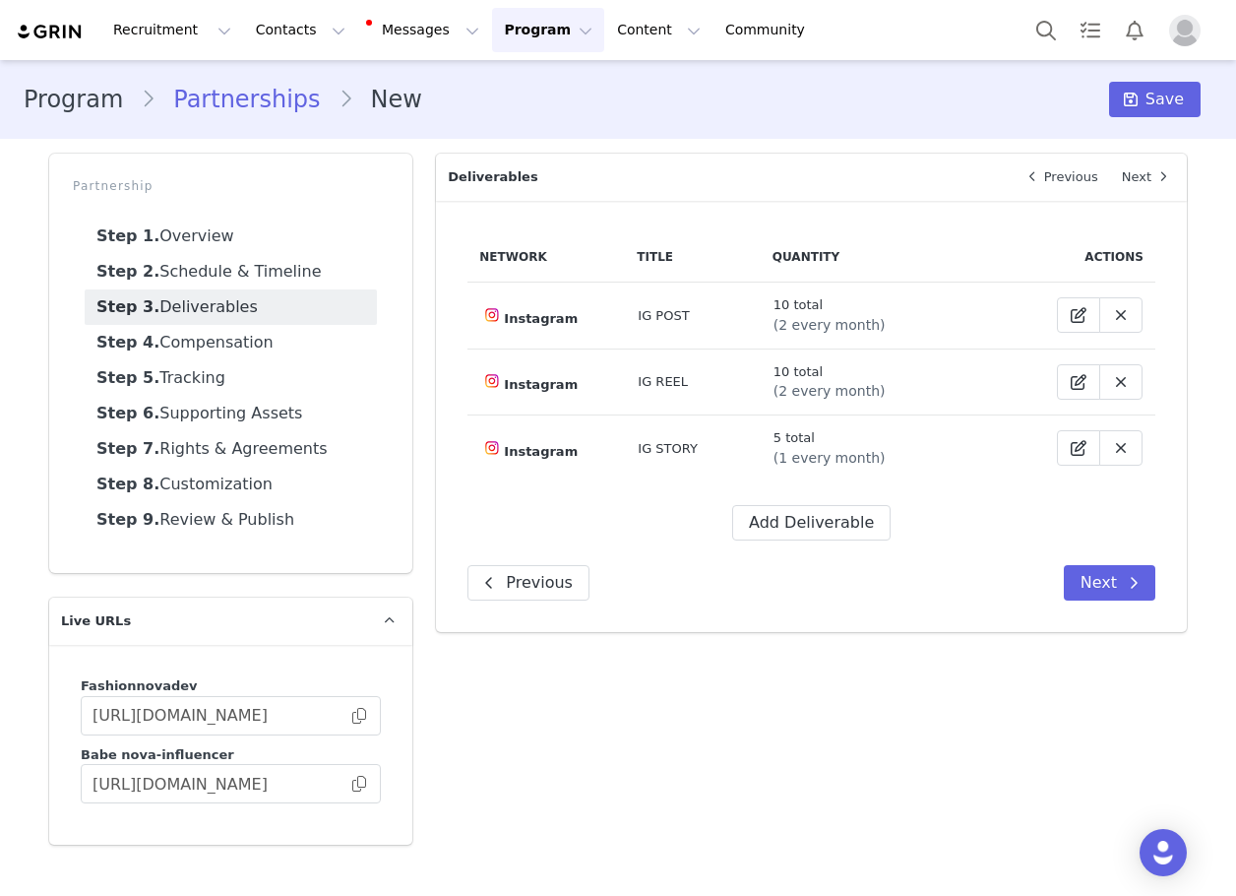
scroll to position [0, 0]
click at [841, 533] on button "Add Deliverable" at bounding box center [811, 522] width 158 height 35
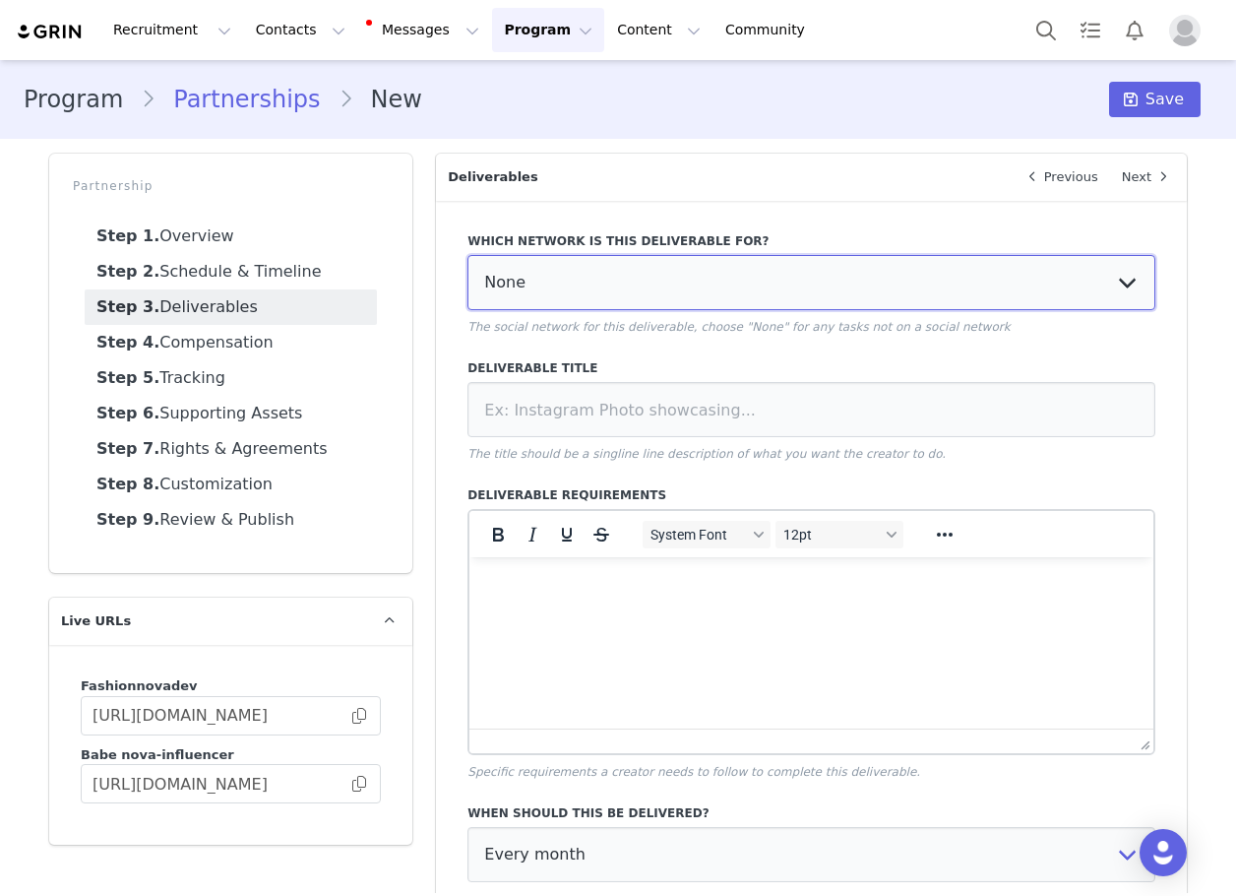
click at [527, 282] on select "None YouTube Twitter Instagram Facebook Twitch TikTok Pinterest" at bounding box center [812, 282] width 688 height 55
click at [468, 255] on select "None YouTube Twitter Instagram Facebook Twitch TikTok Pinterest" at bounding box center [812, 282] width 688 height 55
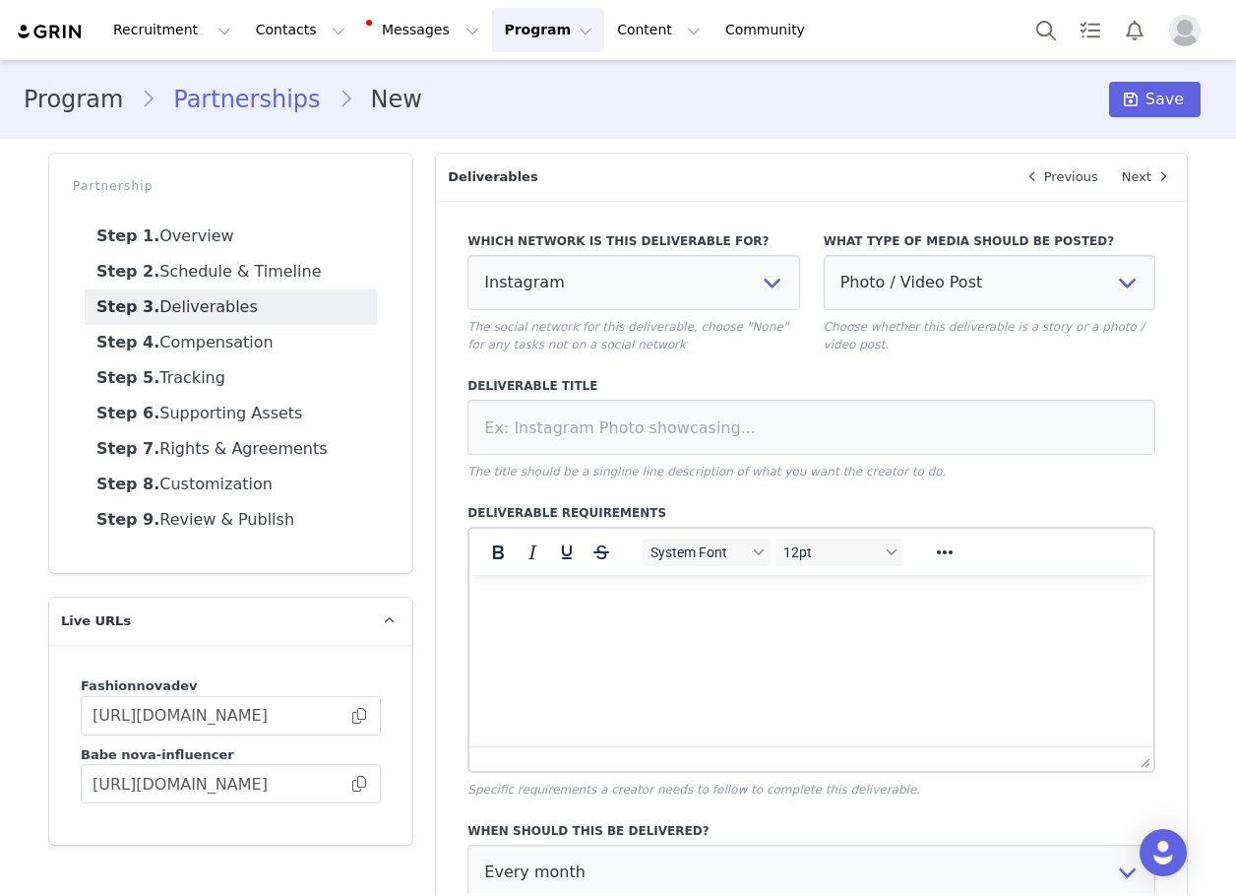
click at [798, 314] on div "Which network is this deliverable for? None YouTube Twitter Instagram Facebook …" at bounding box center [633, 292] width 355 height 145
click at [873, 295] on select "Photo / Video Post Story Text in Bio Highlight Reel" at bounding box center [990, 282] width 332 height 55
click at [824, 255] on select "Photo / Video Post Story Text in Bio Highlight Reel" at bounding box center [990, 282] width 332 height 55
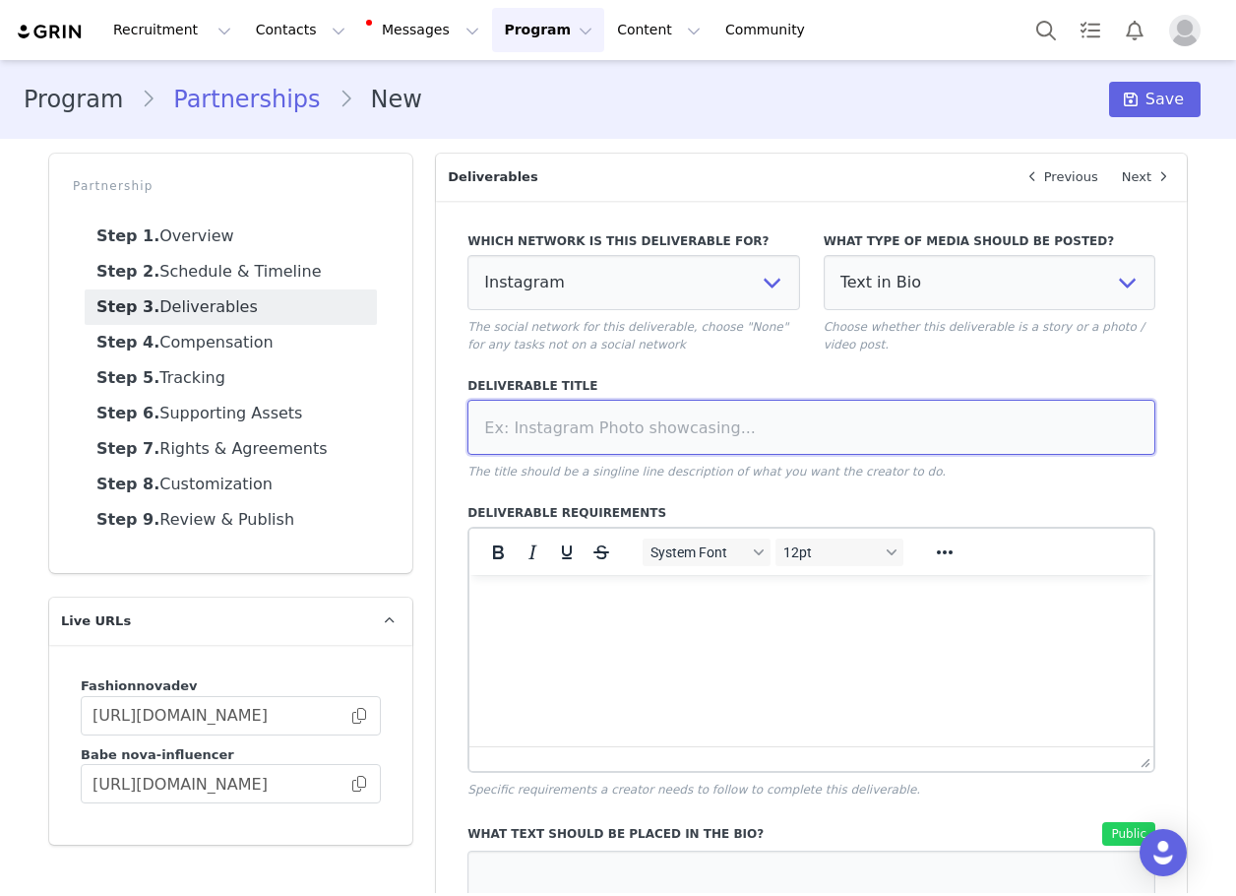
click at [808, 418] on input at bounding box center [812, 427] width 688 height 55
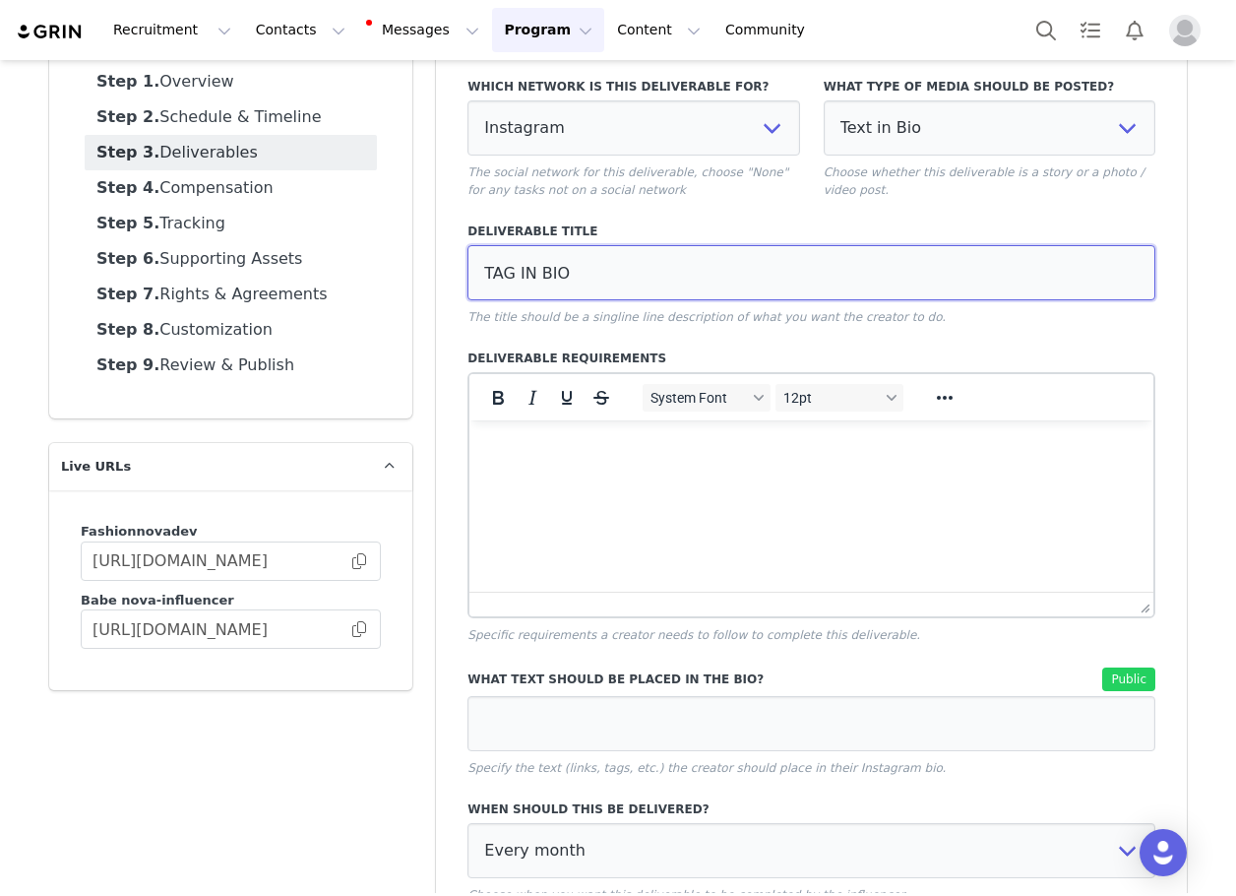
scroll to position [394, 0]
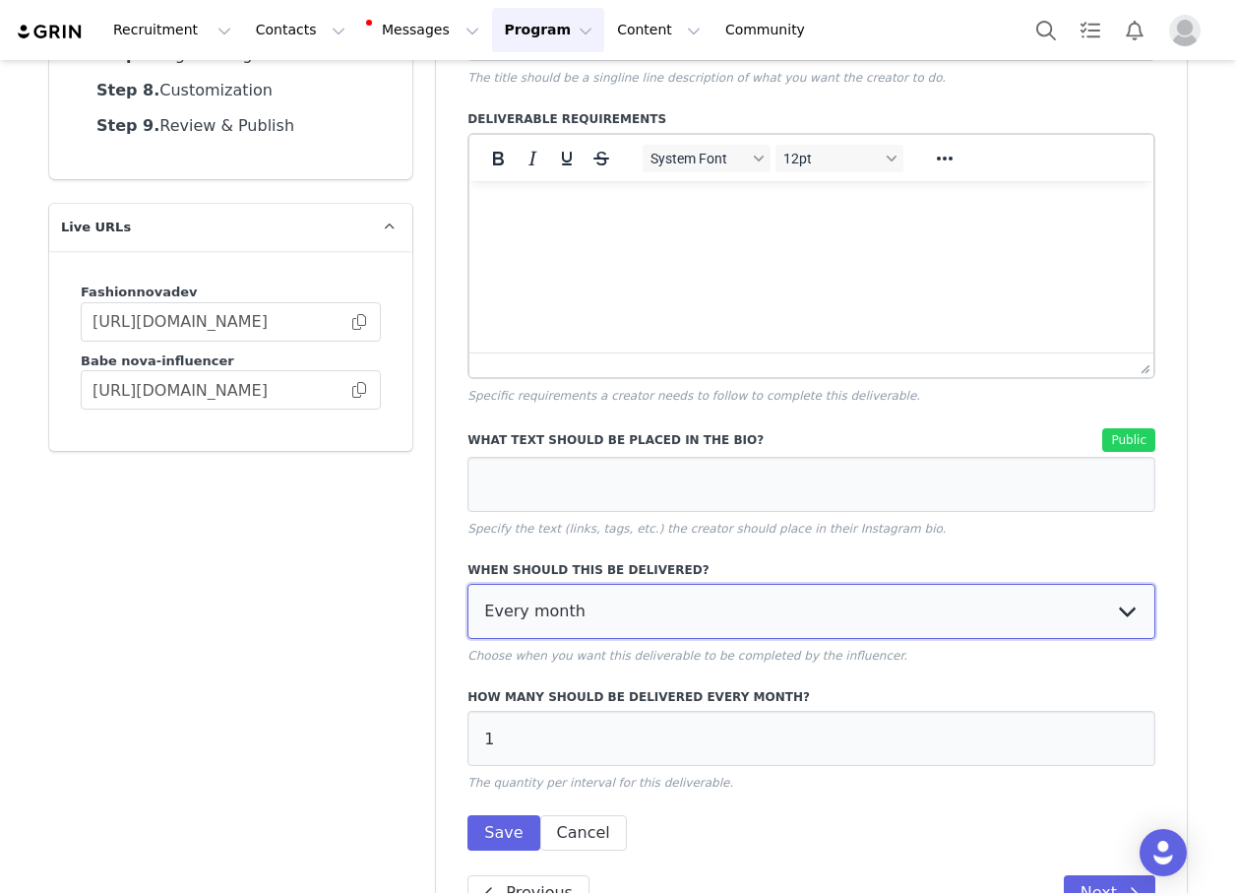
click at [592, 636] on select "Every month Every other month In specific months Throughout partnership" at bounding box center [812, 611] width 688 height 55
click at [468, 584] on select "Every month Every other month In specific months Throughout partnership" at bounding box center [812, 611] width 688 height 55
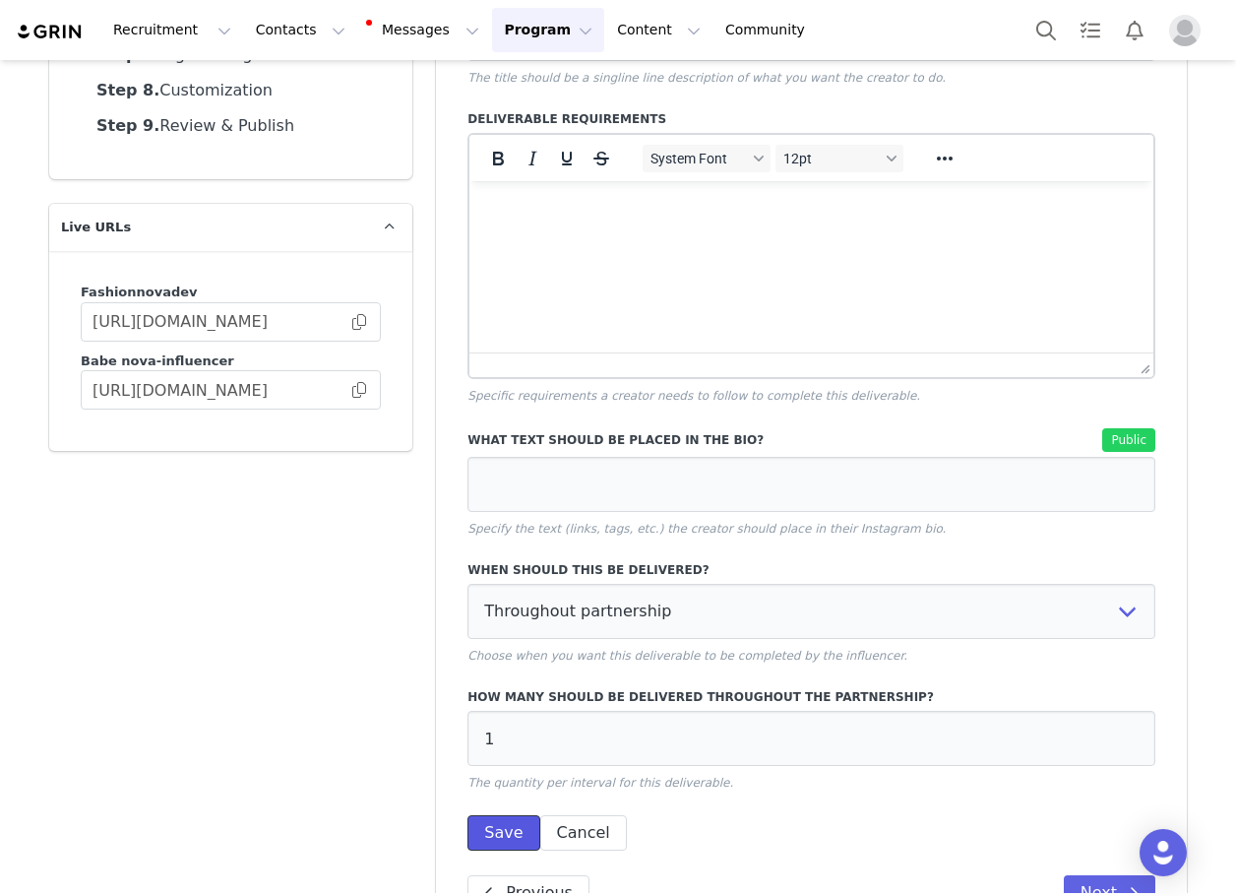
click at [508, 818] on button "Save" at bounding box center [504, 832] width 72 height 35
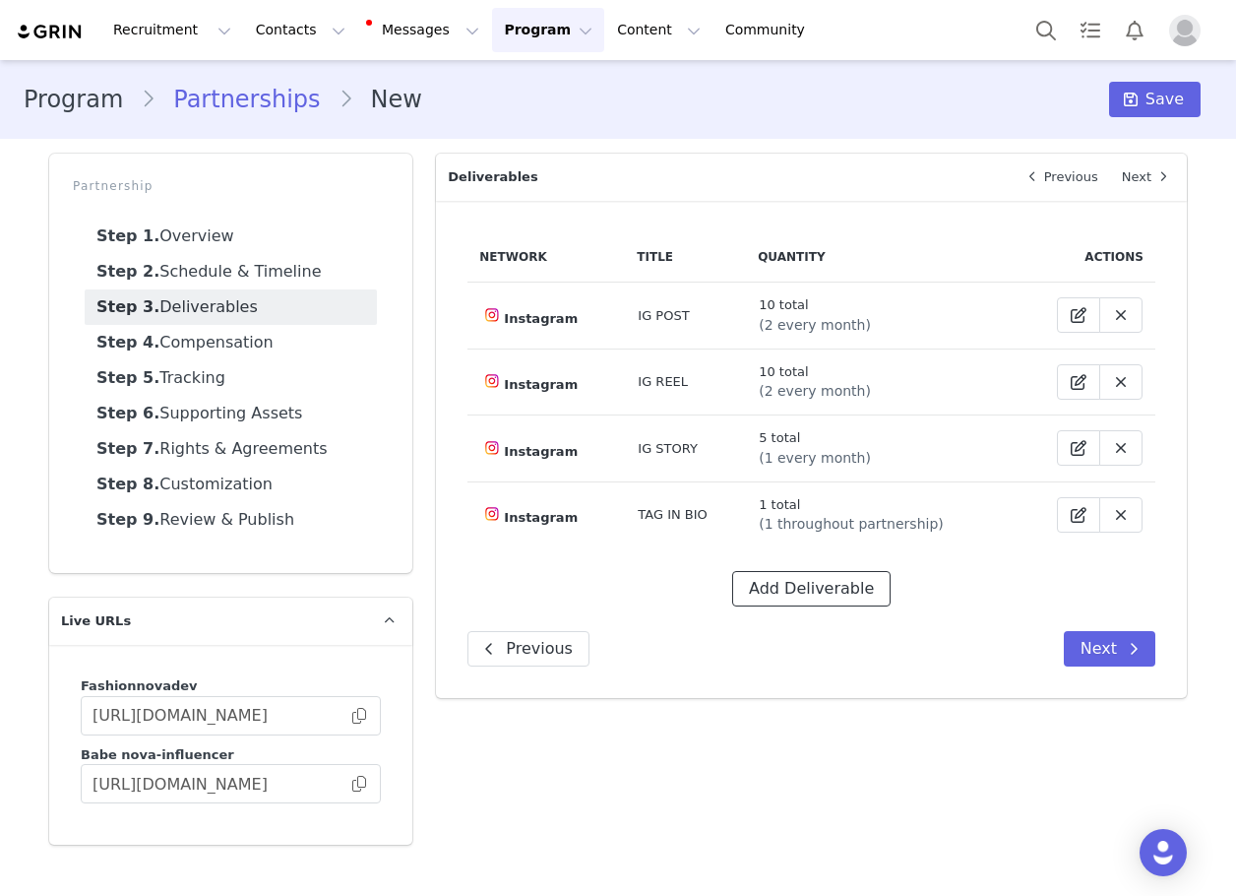
click at [789, 595] on button "Add Deliverable" at bounding box center [811, 588] width 158 height 35
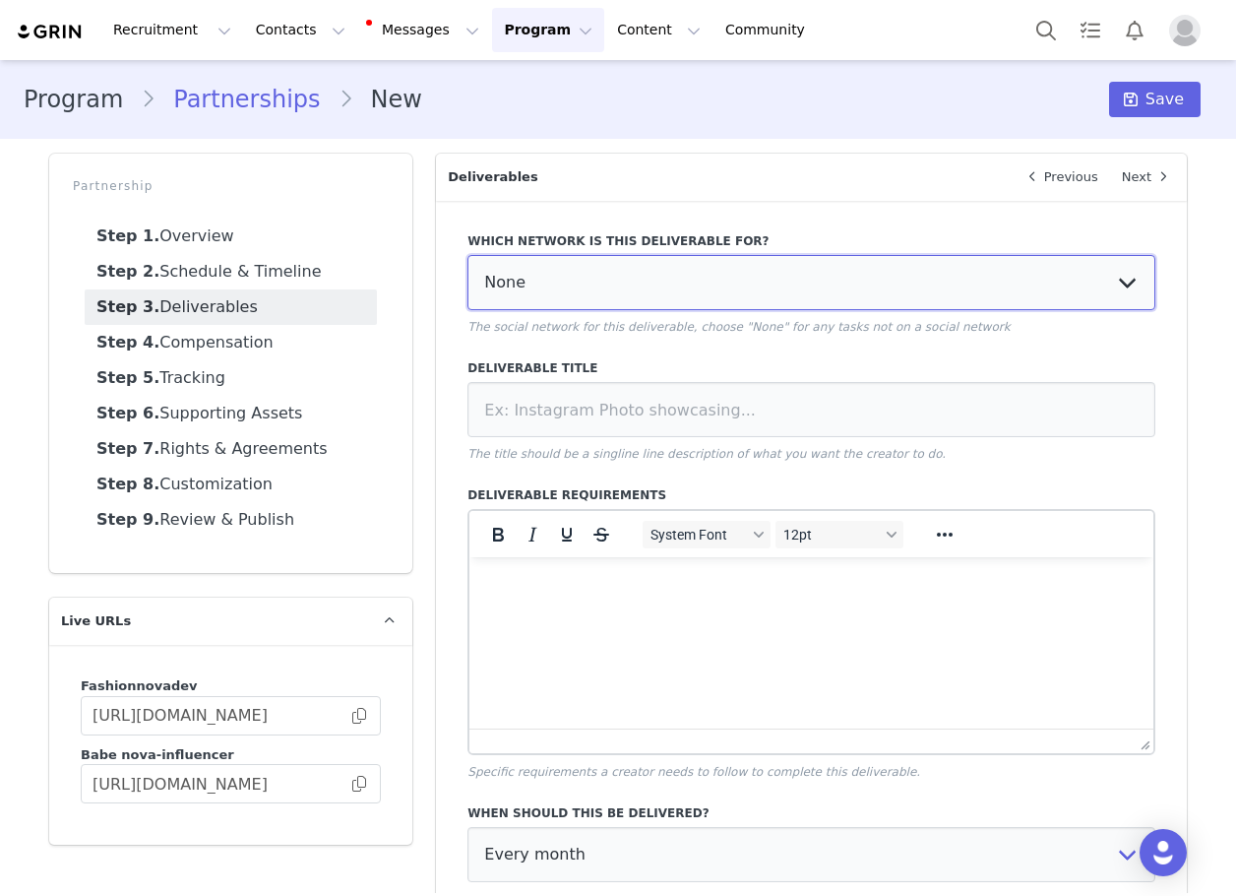
click at [534, 288] on select "None YouTube Twitter Instagram Facebook Twitch TikTok Pinterest" at bounding box center [812, 282] width 688 height 55
click at [468, 255] on select "None YouTube Twitter Instagram Facebook Twitch TikTok Pinterest" at bounding box center [812, 282] width 688 height 55
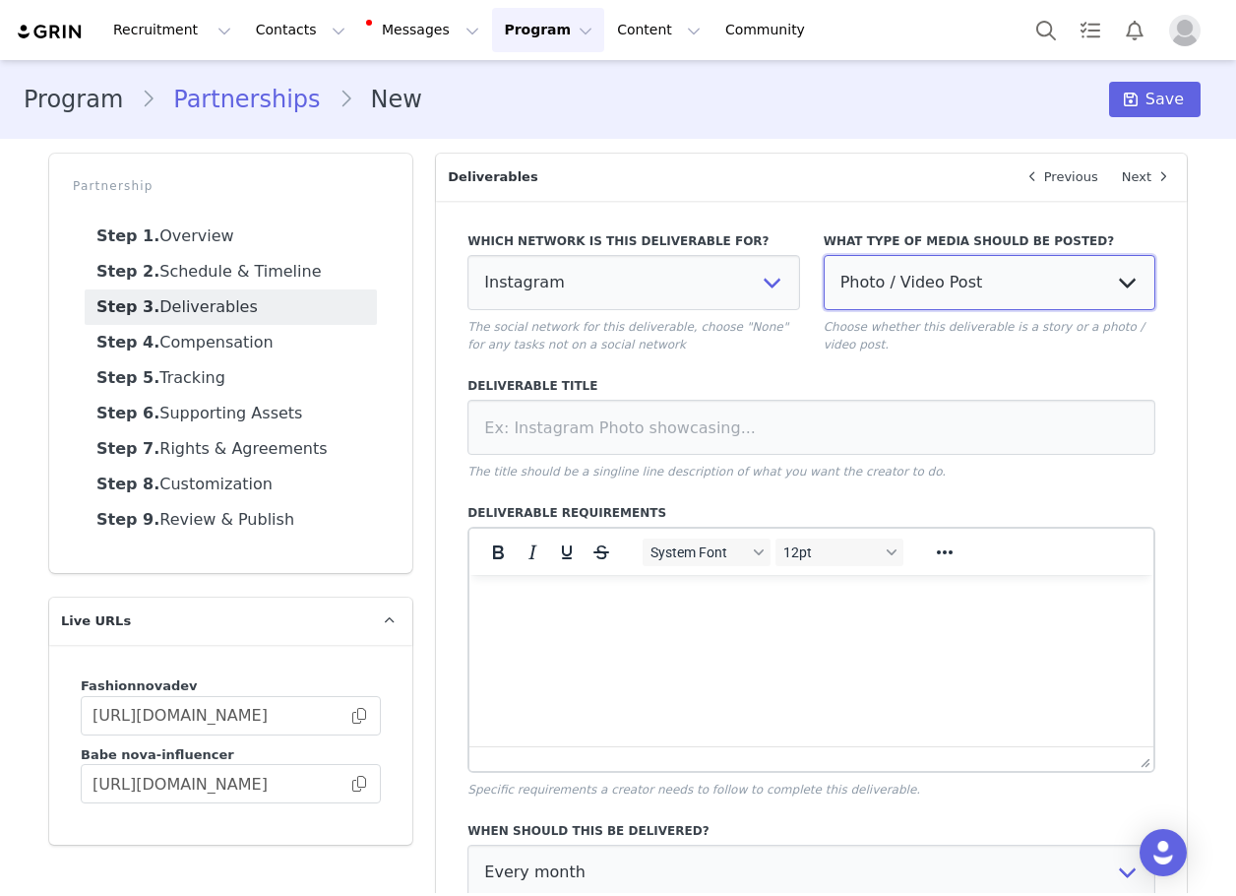
click at [918, 264] on select "Photo / Video Post Story Text in Bio Highlight Reel" at bounding box center [990, 282] width 332 height 55
click at [824, 255] on select "Photo / Video Post Story Text in Bio Highlight Reel" at bounding box center [990, 282] width 332 height 55
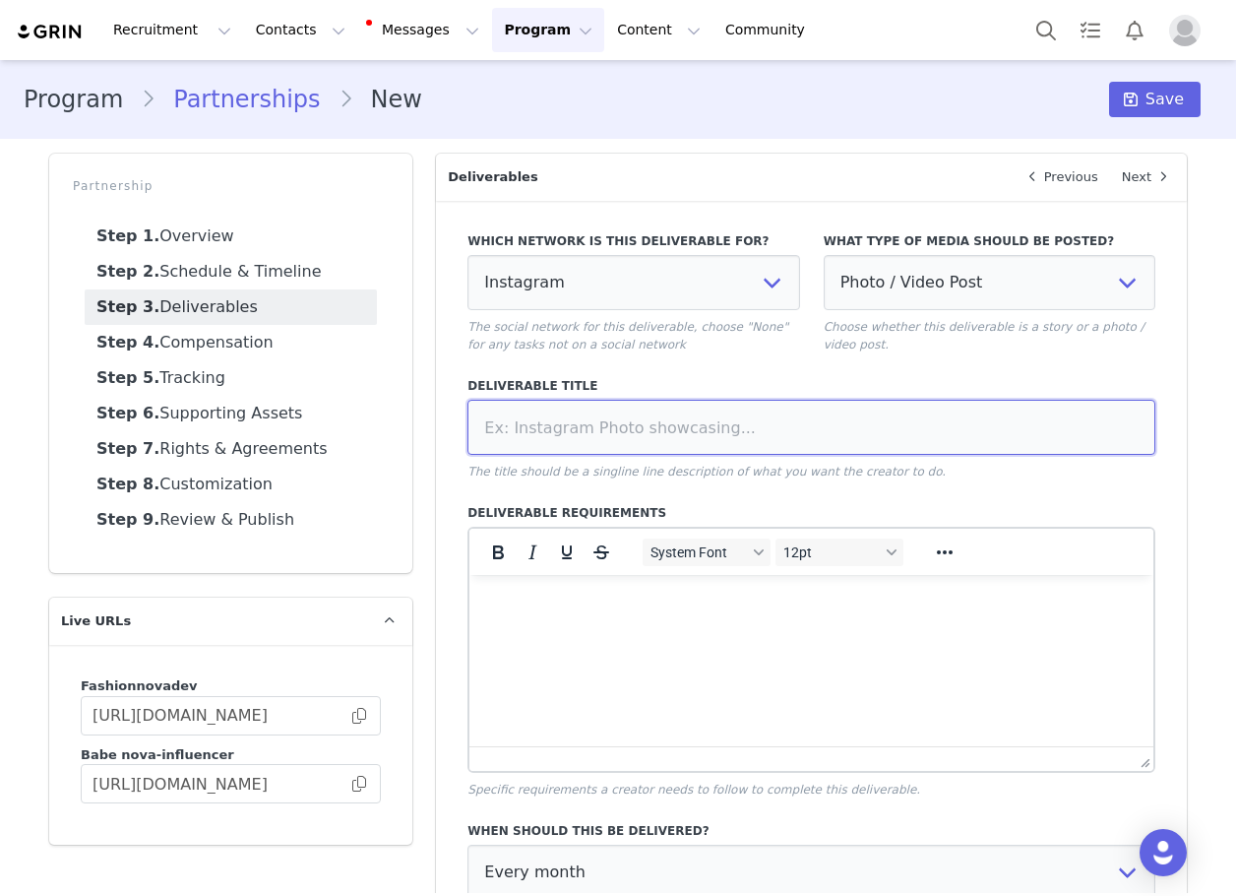
click at [725, 450] on input at bounding box center [812, 427] width 688 height 55
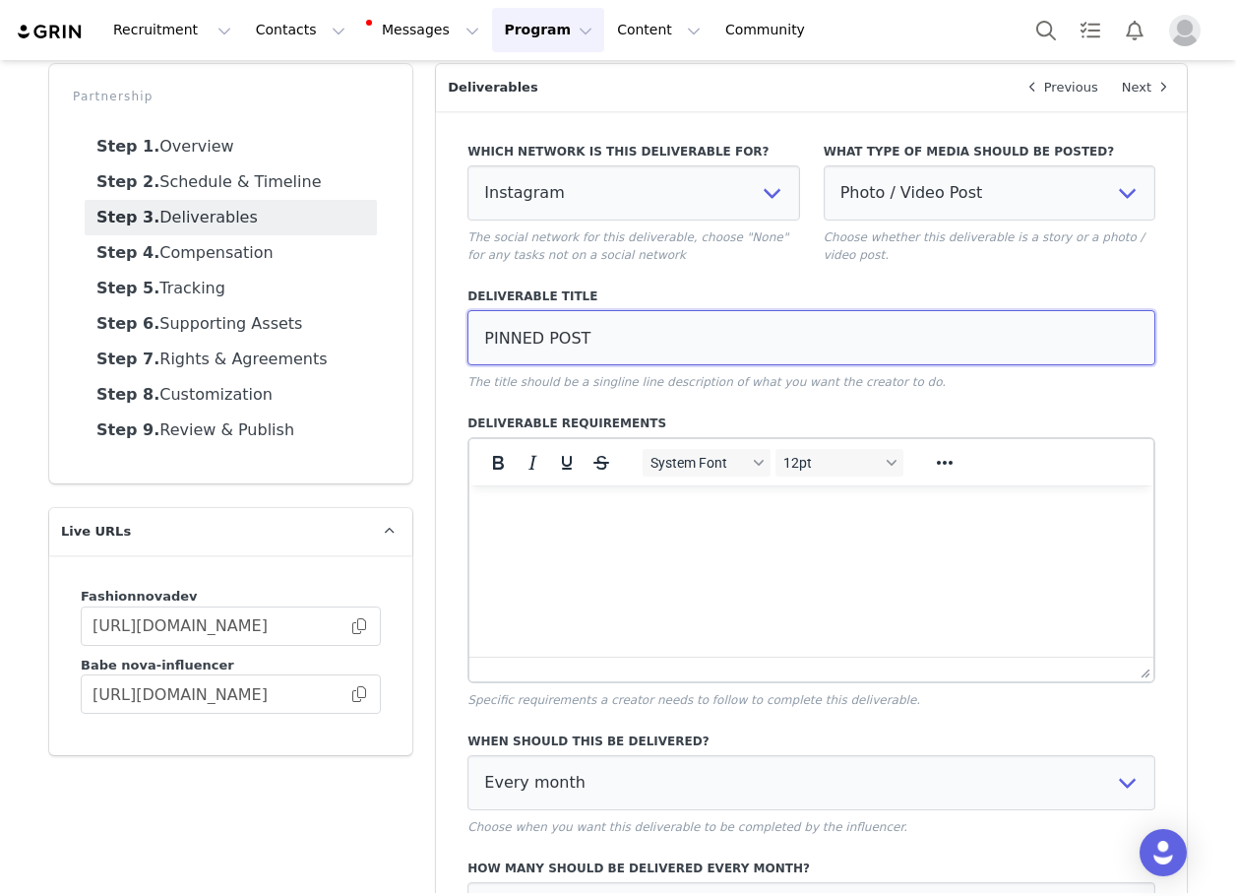
scroll to position [325, 0]
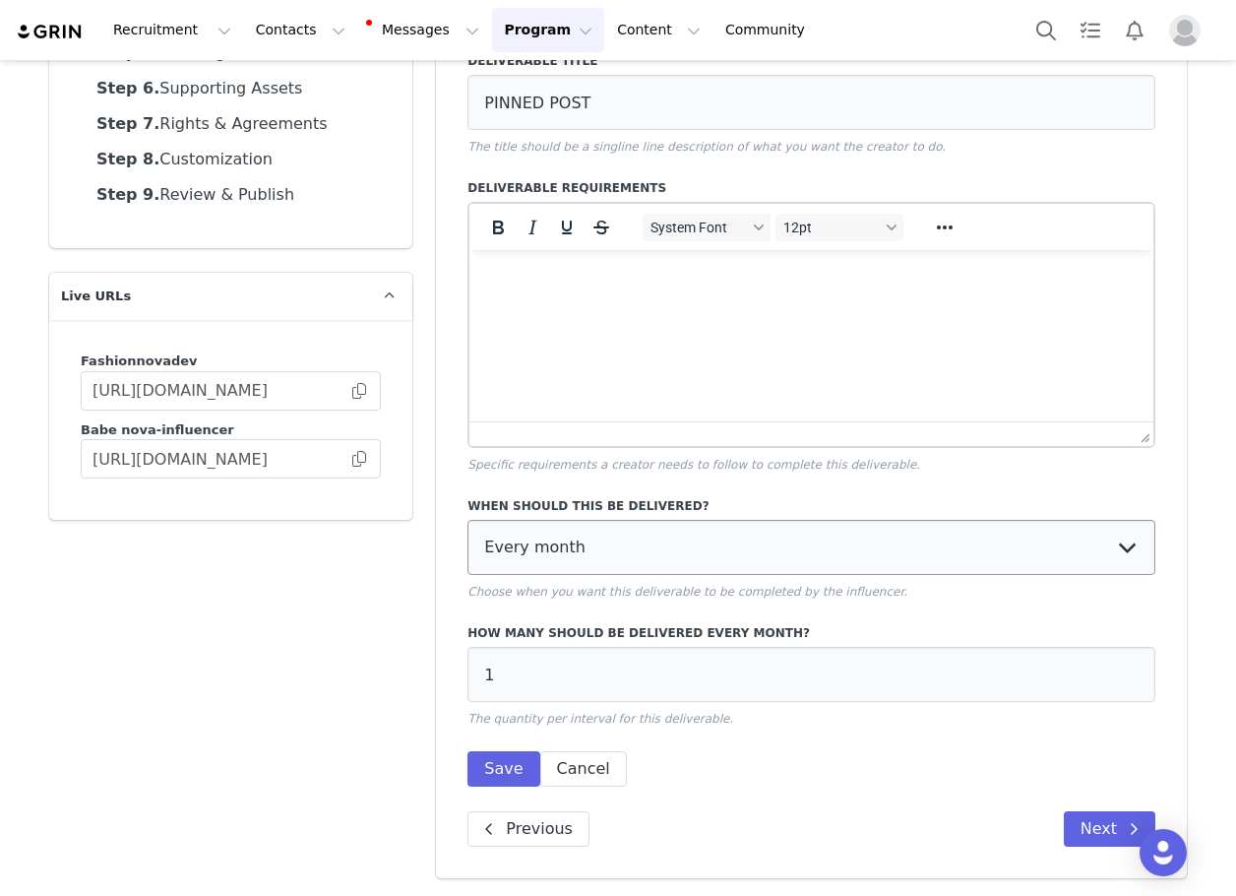
click at [560, 592] on p "Choose when you want this deliverable to be completed by the influencer." at bounding box center [812, 592] width 688 height 18
click at [556, 544] on select "Every month Every other month In specific months Throughout partnership" at bounding box center [812, 547] width 688 height 55
click at [468, 520] on select "Every month Every other month In specific months Throughout partnership" at bounding box center [812, 547] width 688 height 55
click at [495, 762] on button "Save" at bounding box center [504, 768] width 72 height 35
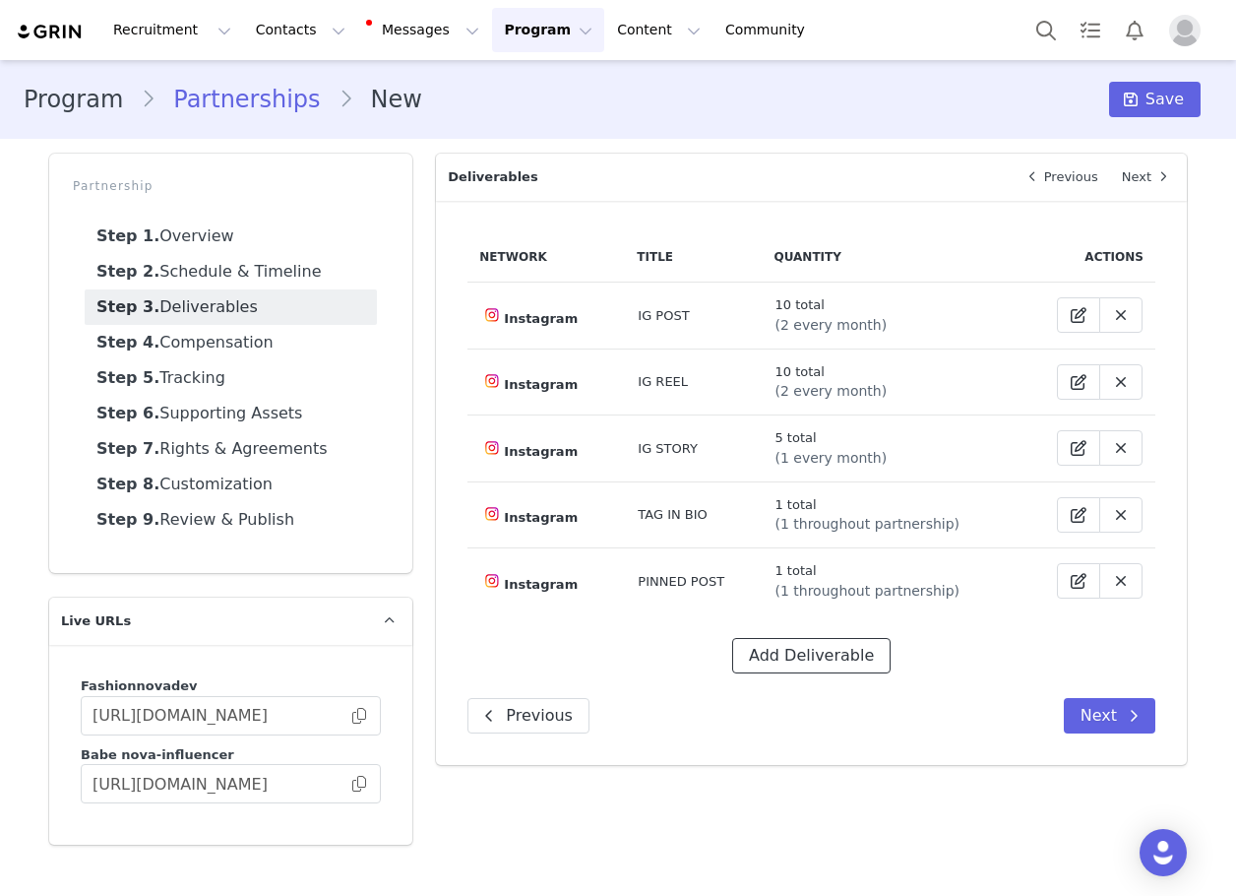
click at [814, 659] on button "Add Deliverable" at bounding box center [811, 655] width 158 height 35
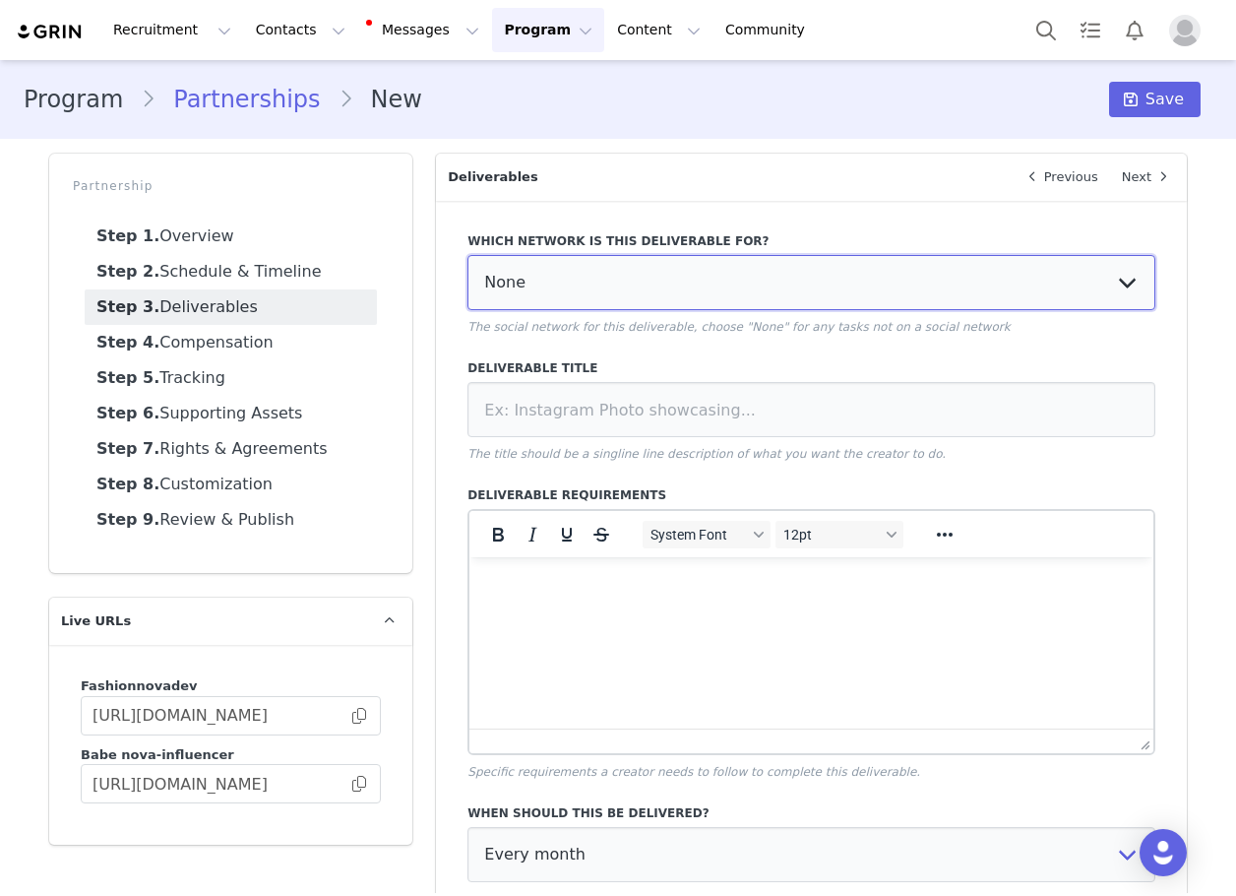
click at [557, 294] on select "None YouTube Twitter Instagram Facebook Twitch TikTok Pinterest" at bounding box center [812, 282] width 688 height 55
click at [468, 255] on select "None YouTube Twitter Instagram Facebook Twitch TikTok Pinterest" at bounding box center [812, 282] width 688 height 55
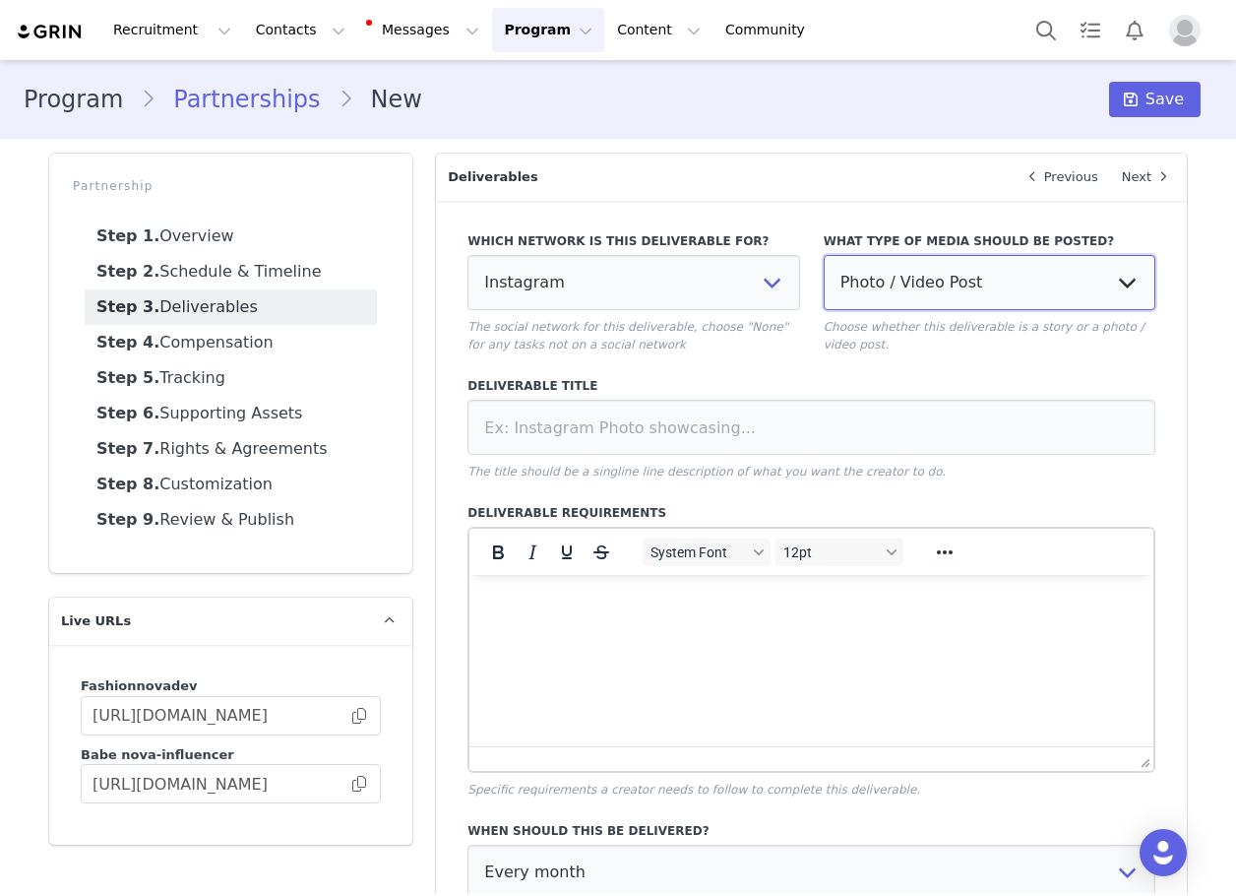
click at [908, 282] on select "Photo / Video Post Story Text in Bio Highlight Reel" at bounding box center [990, 282] width 332 height 55
click at [824, 255] on select "Photo / Video Post Story Text in Bio Highlight Reel" at bounding box center [990, 282] width 332 height 55
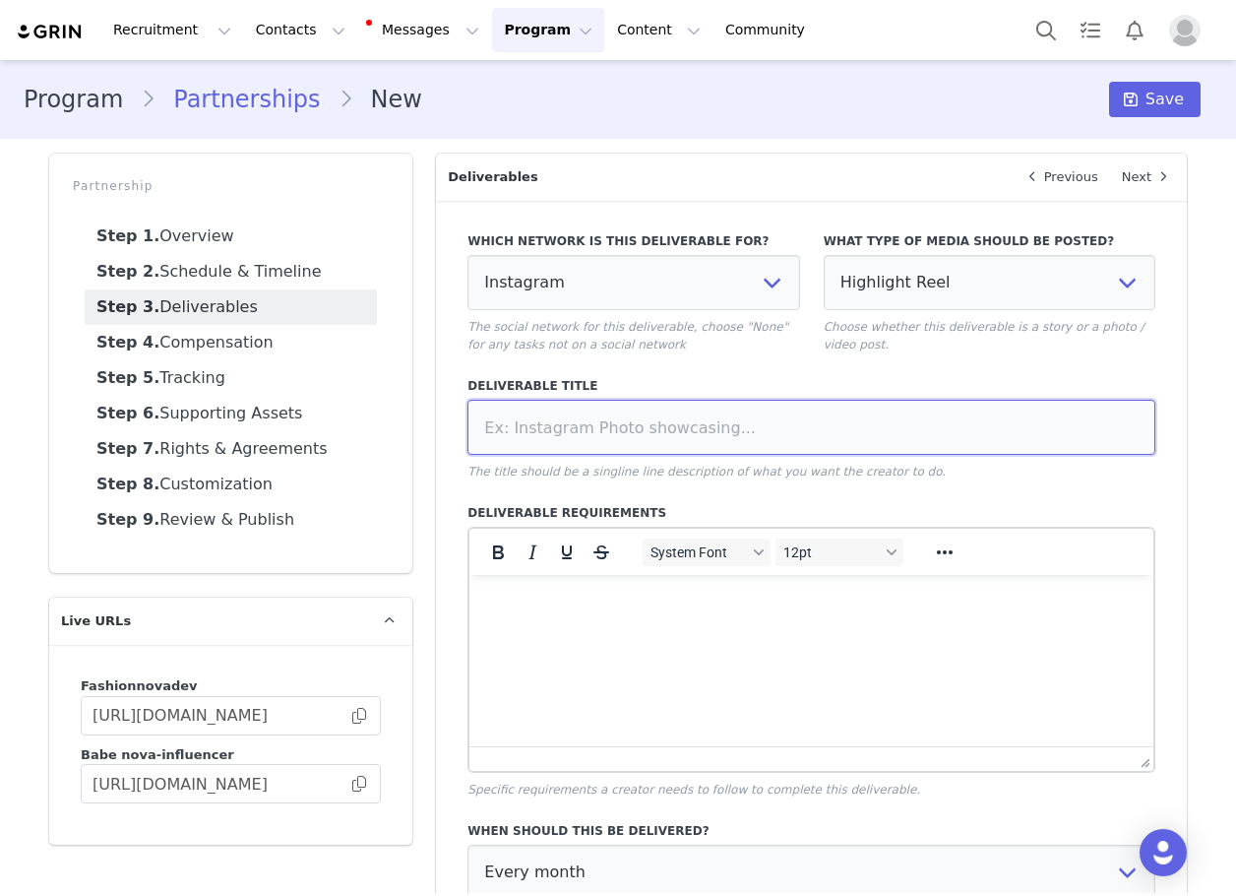
click at [758, 431] on input at bounding box center [812, 427] width 688 height 55
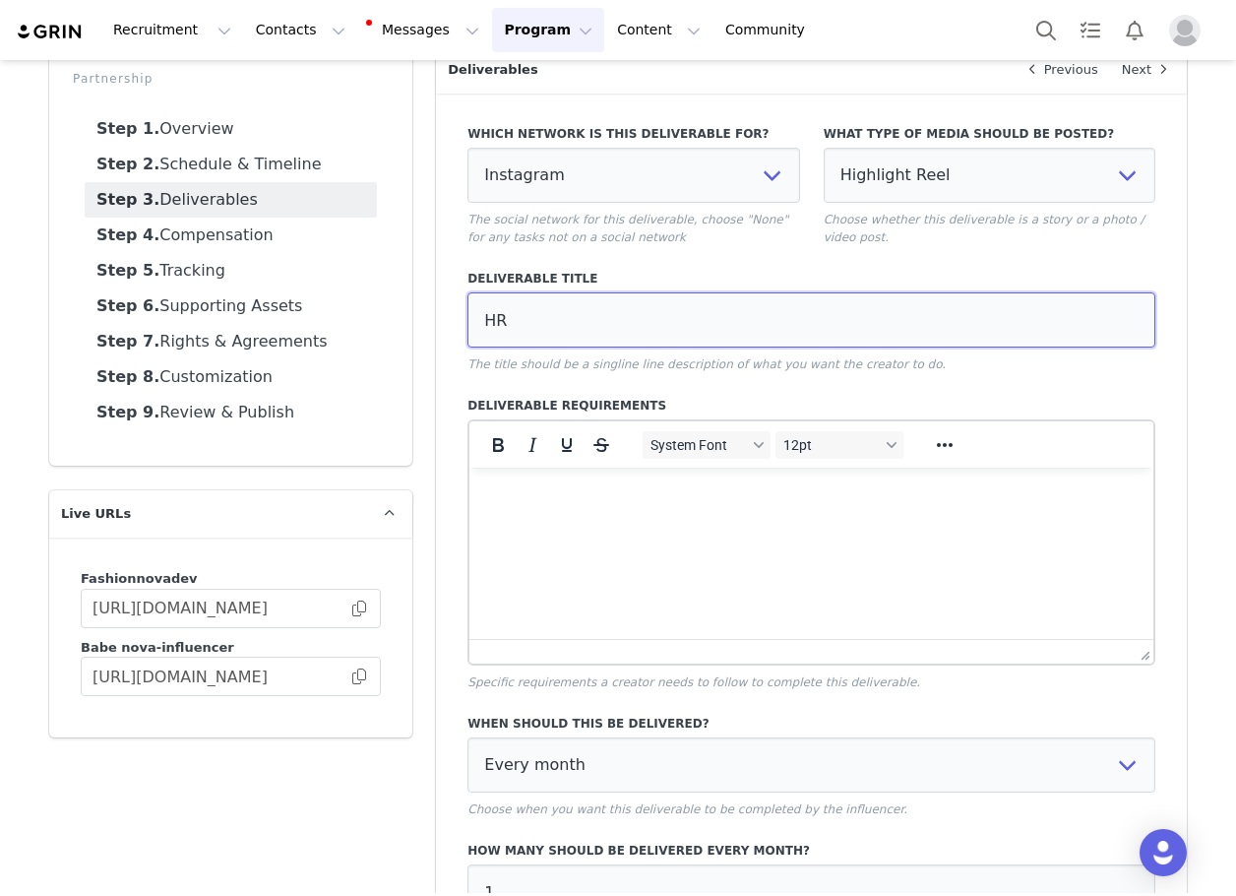
scroll to position [295, 0]
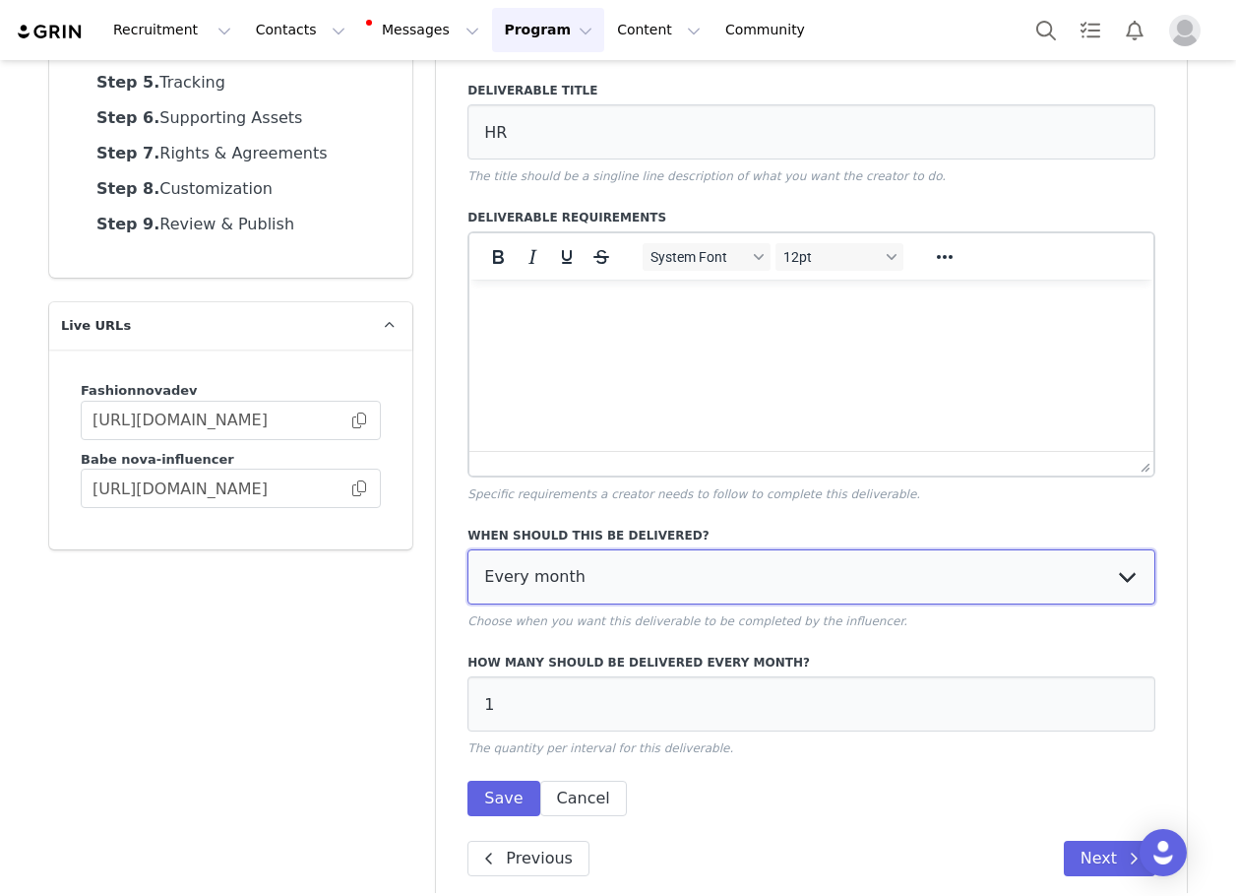
click at [536, 591] on select "Every month Every other month In specific months Throughout partnership" at bounding box center [812, 576] width 688 height 55
click at [468, 549] on select "Every month Every other month In specific months Throughout partnership" at bounding box center [812, 576] width 688 height 55
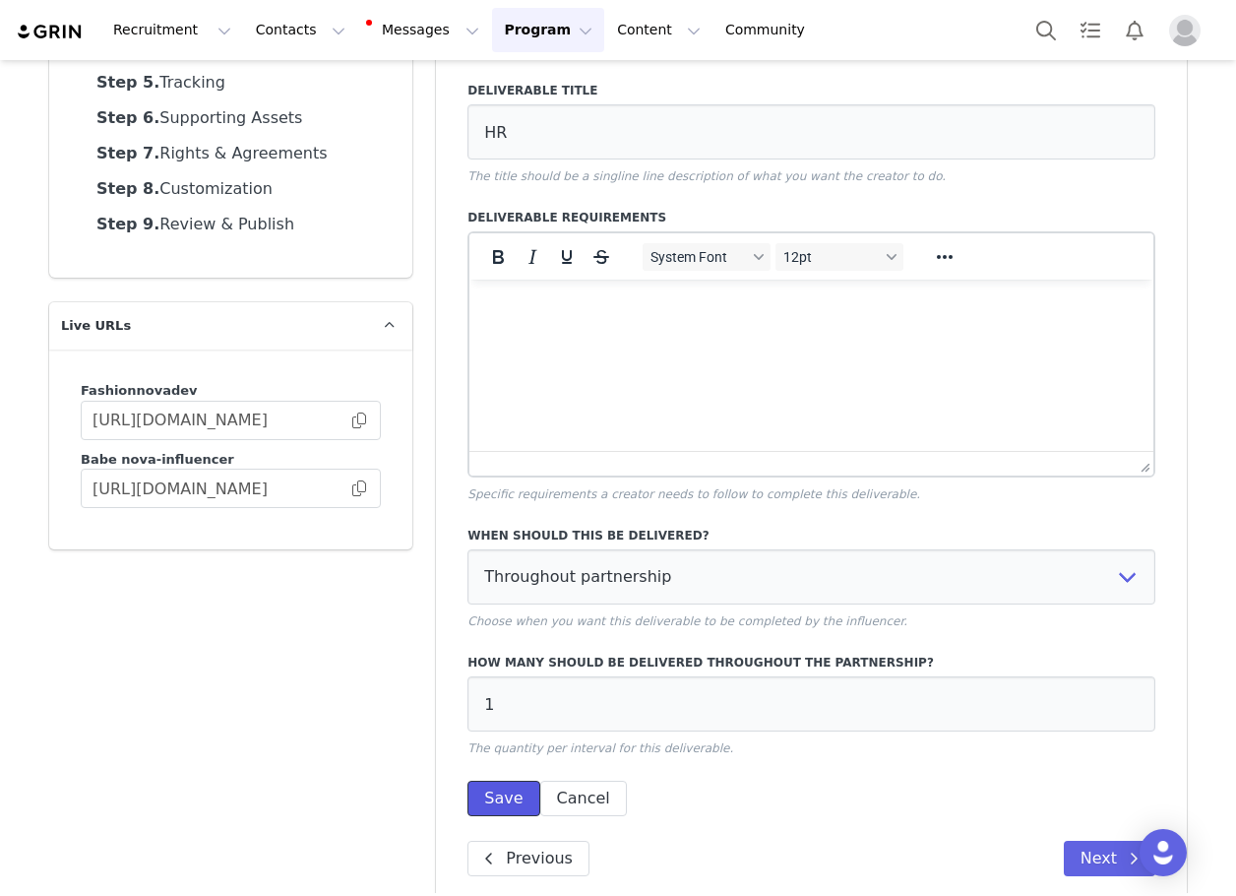
click at [474, 804] on button "Save" at bounding box center [504, 798] width 72 height 35
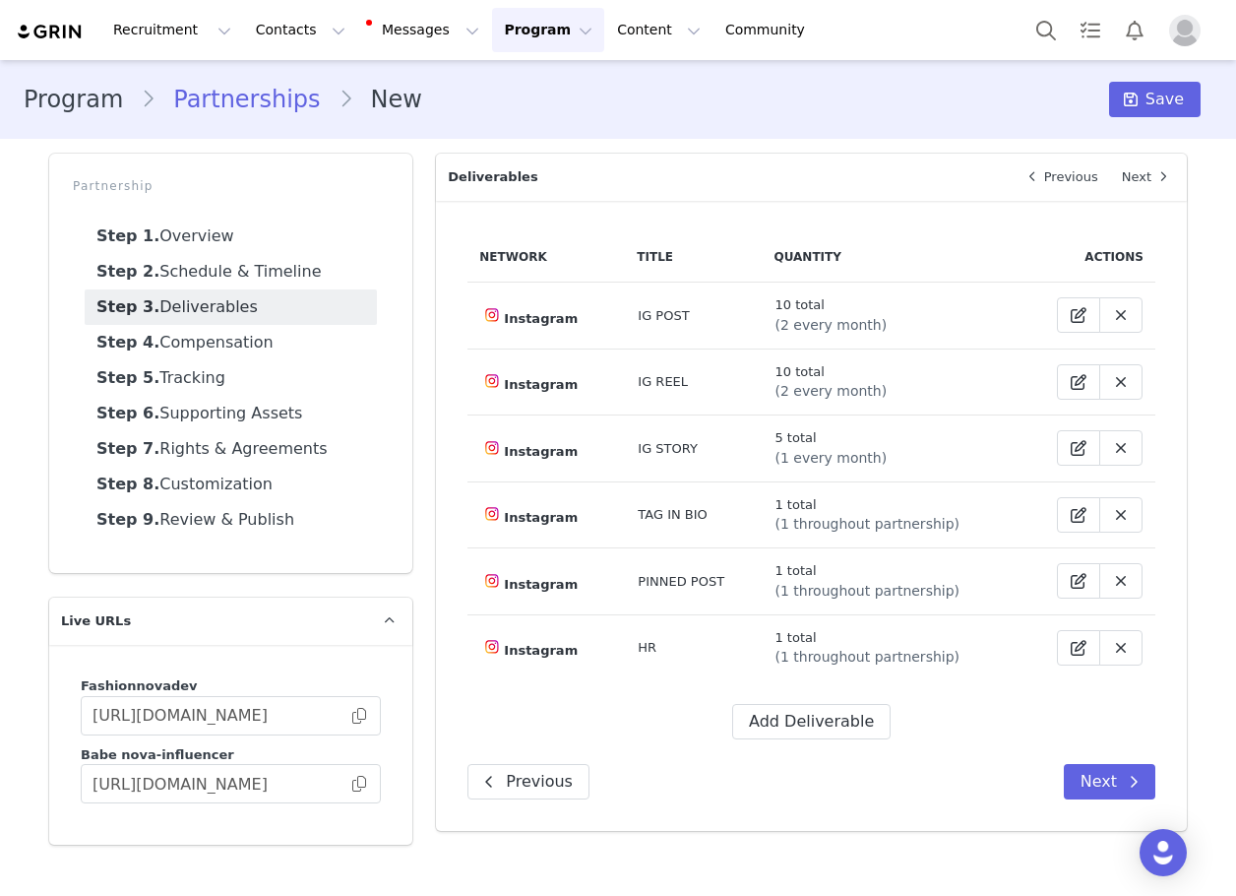
scroll to position [0, 0]
click at [802, 725] on button "Add Deliverable" at bounding box center [811, 721] width 158 height 35
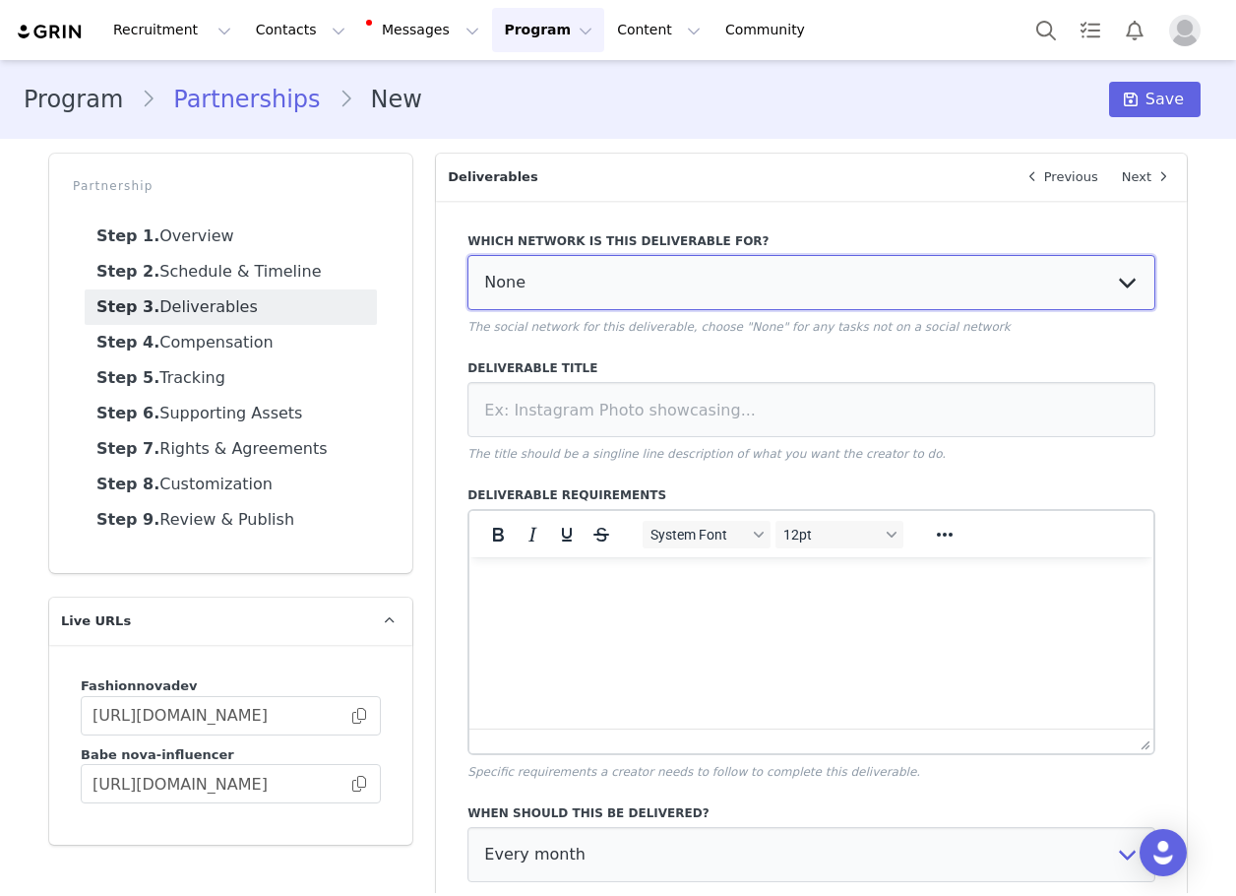
drag, startPoint x: 531, startPoint y: 284, endPoint x: 529, endPoint y: 308, distance: 23.7
click at [530, 287] on select "None YouTube Twitter Instagram Facebook Twitch TikTok Pinterest" at bounding box center [812, 282] width 688 height 55
click at [468, 255] on select "None YouTube Twitter Instagram Facebook Twitch TikTok Pinterest" at bounding box center [812, 282] width 688 height 55
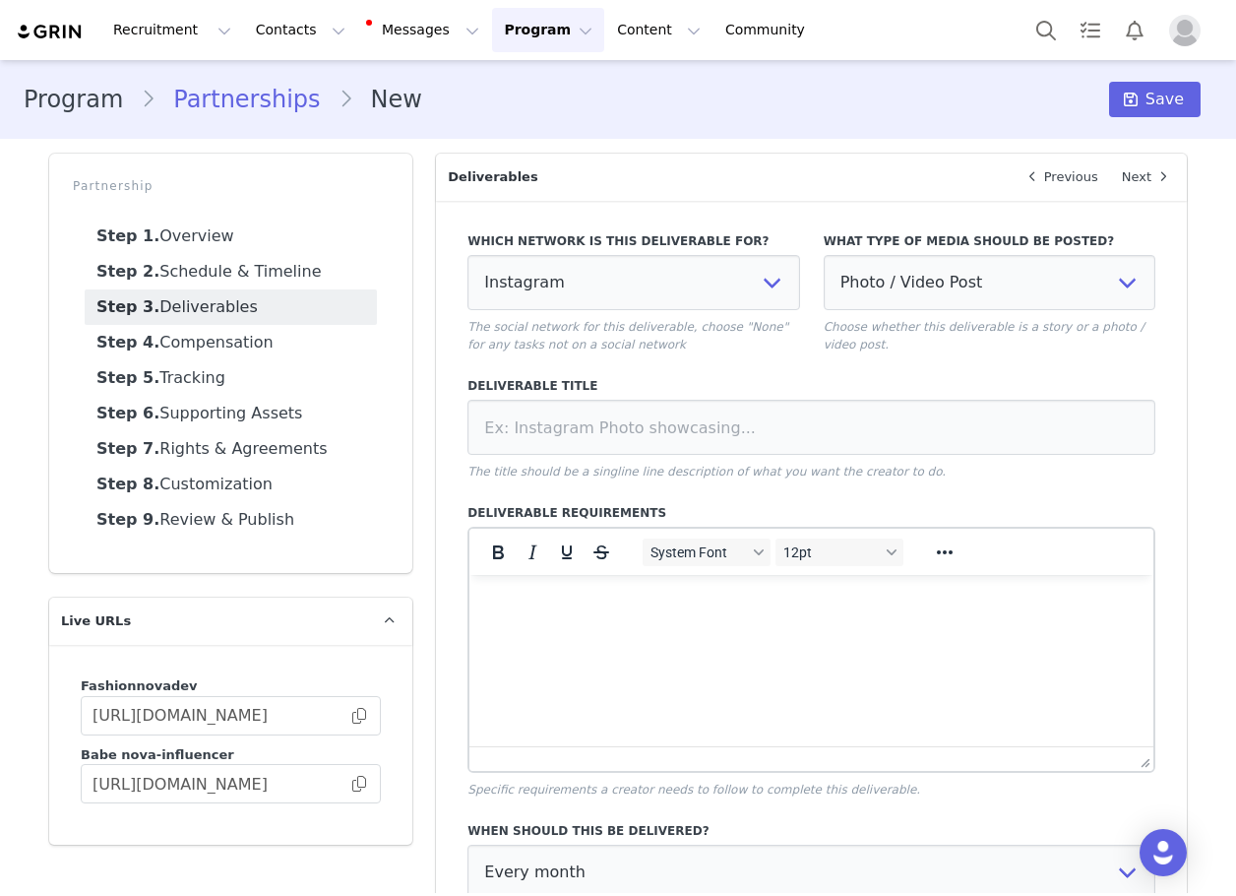
click at [983, 232] on label "What type of media should be posted?" at bounding box center [990, 241] width 332 height 18
drag, startPoint x: 955, startPoint y: 269, endPoint x: 948, endPoint y: 289, distance: 21.8
click at [955, 269] on select "Photo / Video Post Story Text in Bio Highlight Reel" at bounding box center [990, 282] width 332 height 55
click at [824, 255] on select "Photo / Video Post Story Text in Bio Highlight Reel" at bounding box center [990, 282] width 332 height 55
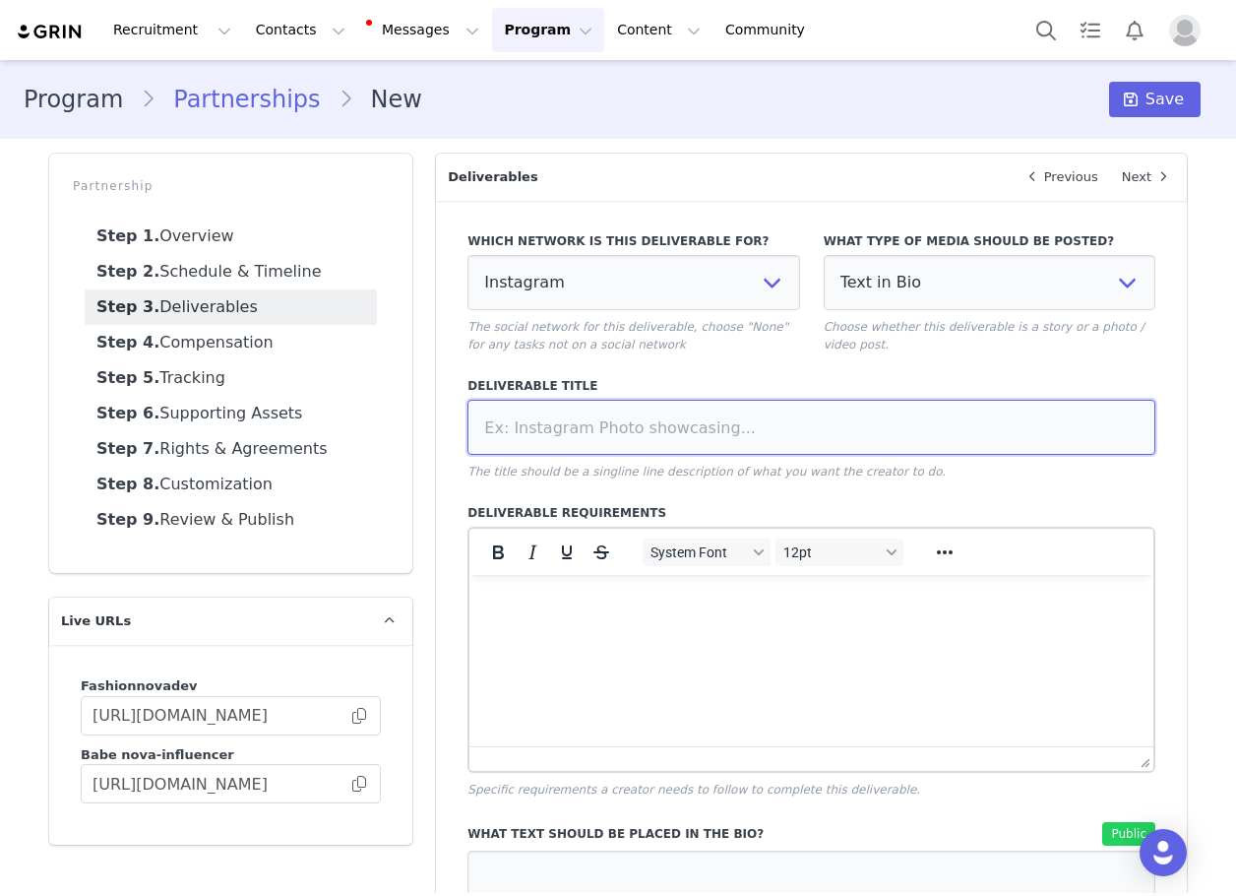
click at [770, 423] on input at bounding box center [812, 427] width 688 height 55
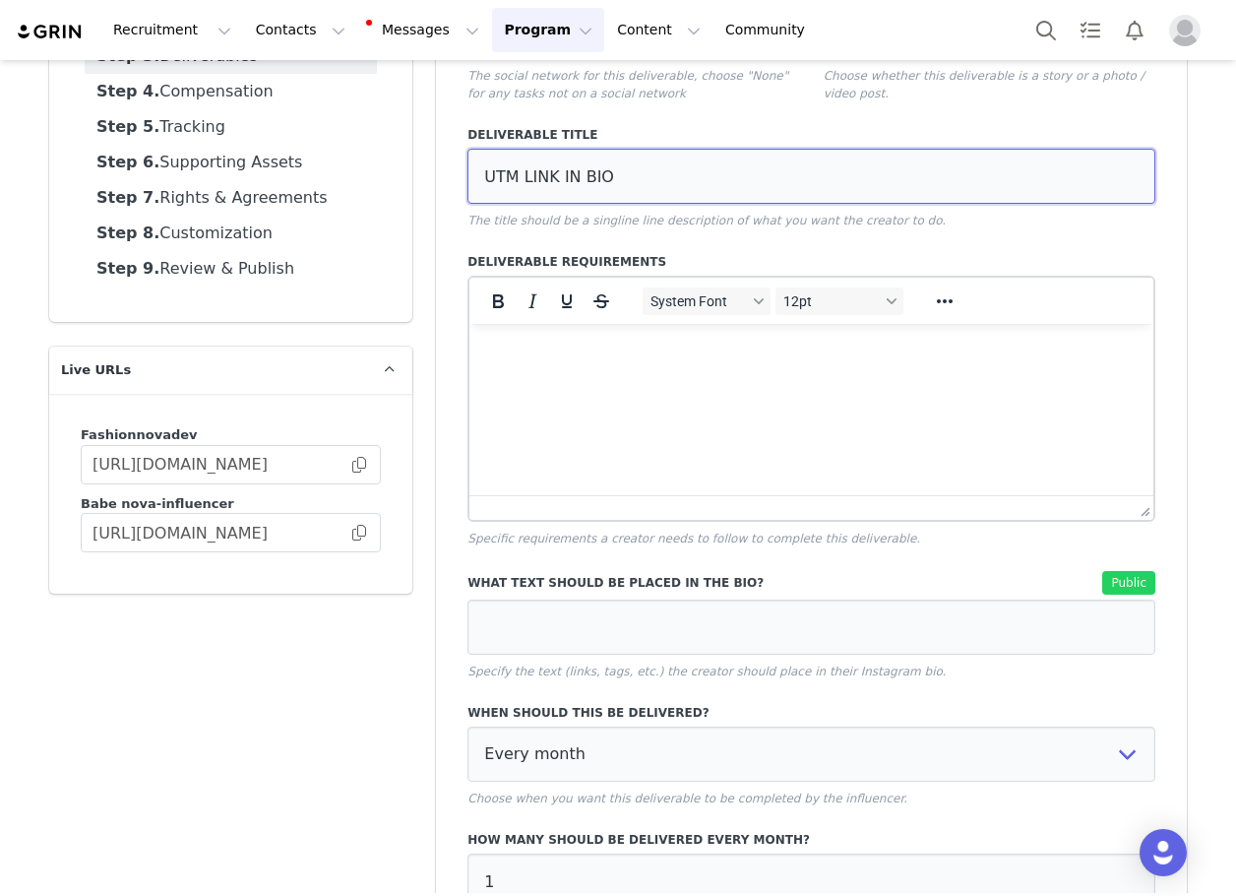
scroll to position [458, 0]
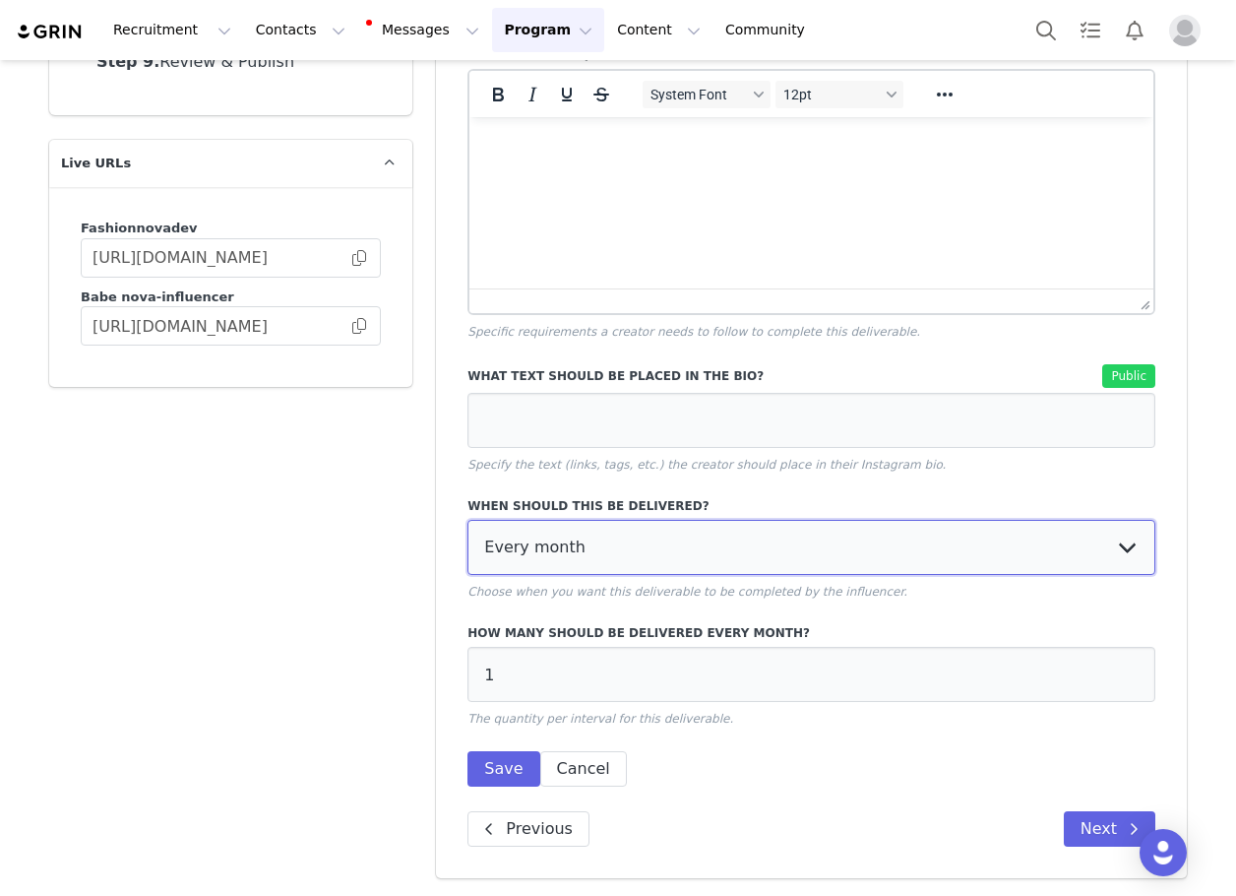
drag, startPoint x: 591, startPoint y: 550, endPoint x: 582, endPoint y: 558, distance: 11.9
click at [591, 550] on select "Every month Every other month In specific months Throughout partnership" at bounding box center [812, 547] width 688 height 55
click at [559, 561] on select "Every month Every other month In specific months Throughout partnership" at bounding box center [812, 547] width 688 height 55
click at [468, 520] on select "Every month Every other month In specific months Throughout partnership" at bounding box center [812, 547] width 688 height 55
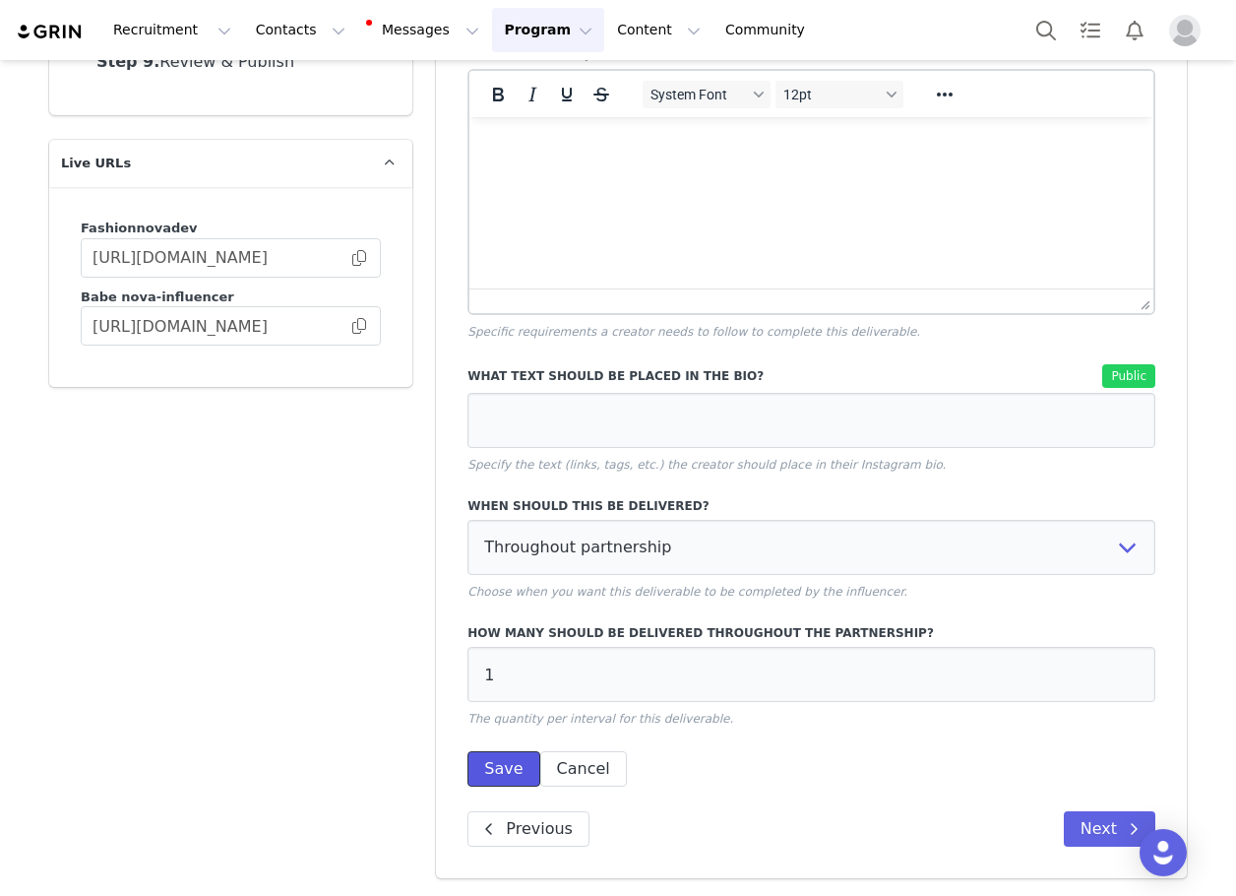
click at [486, 770] on button "Save" at bounding box center [504, 768] width 72 height 35
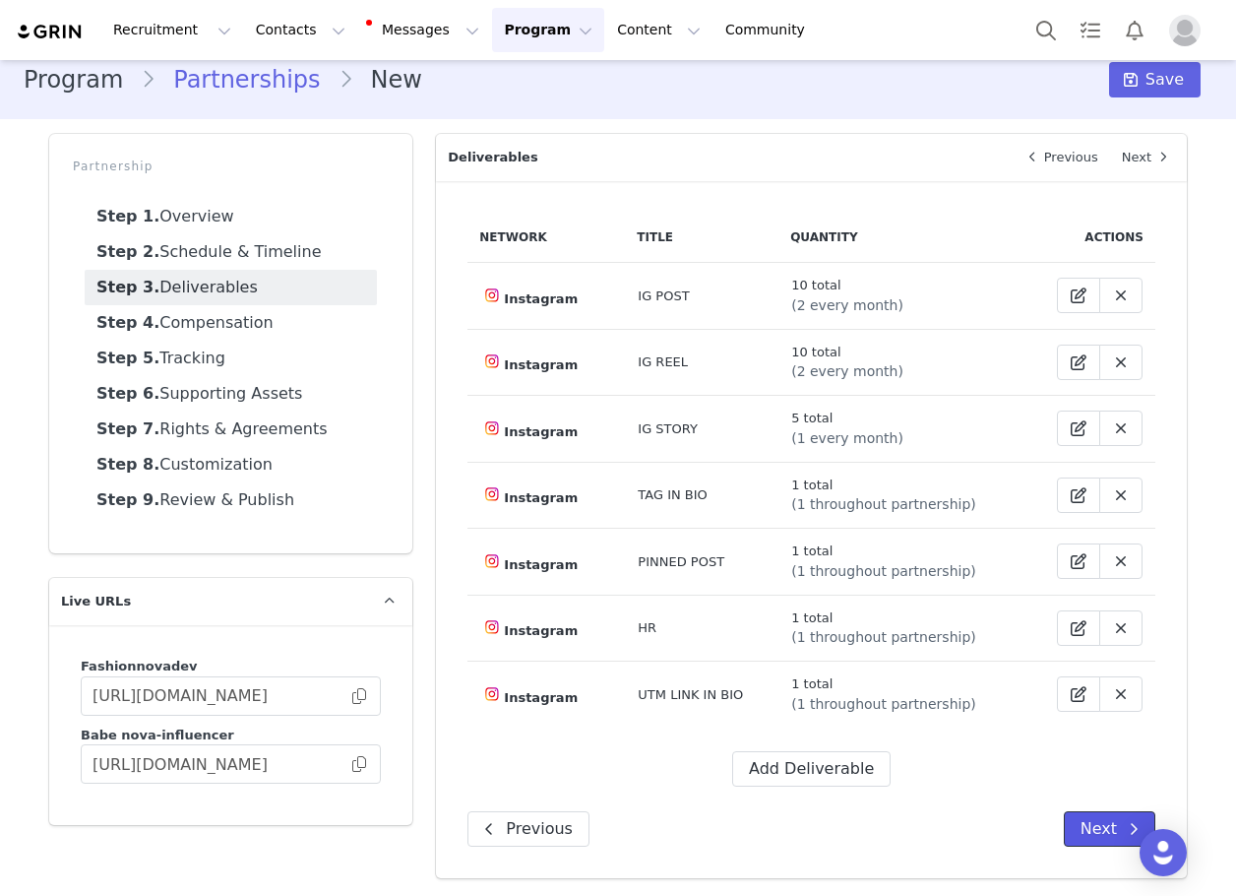
click at [1080, 821] on button "Next" at bounding box center [1110, 828] width 92 height 35
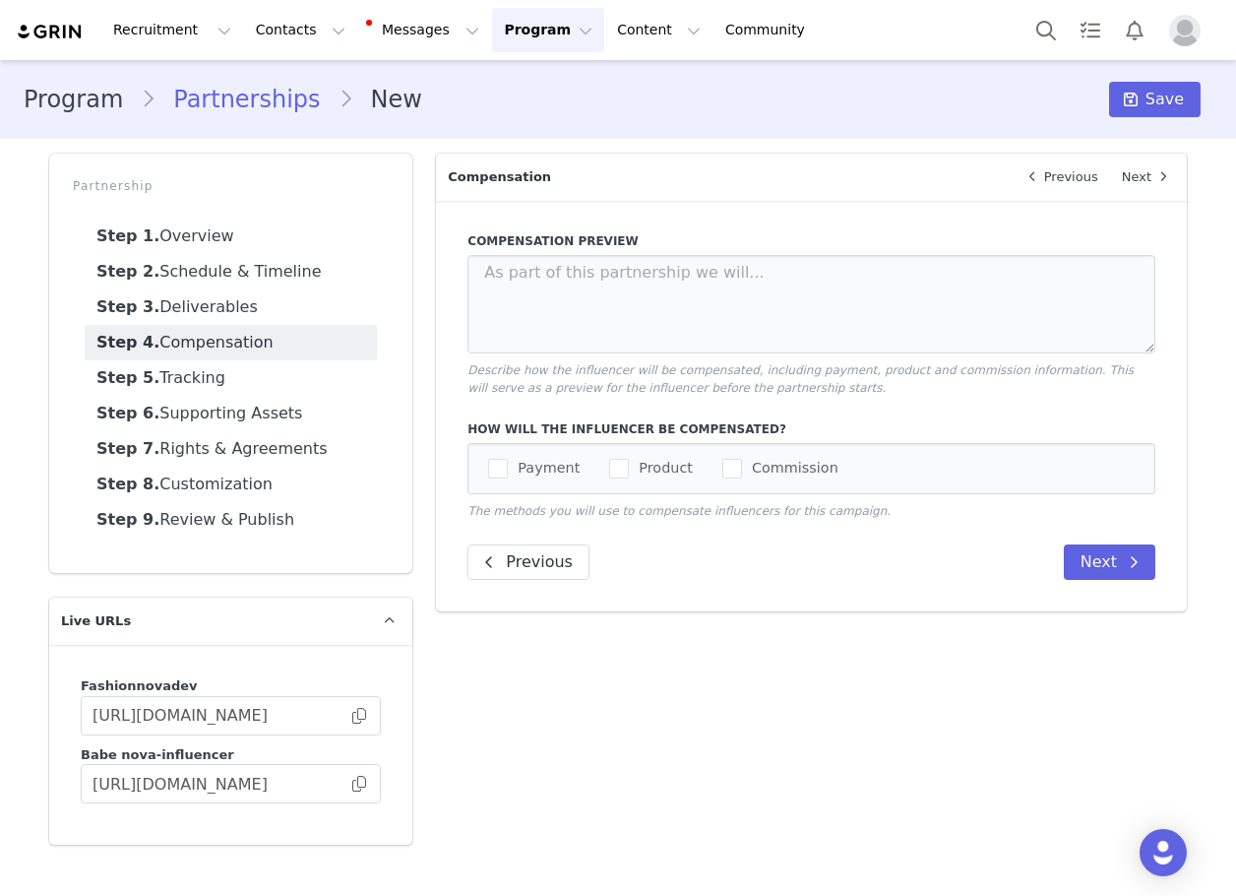
scroll to position [0, 0]
click at [537, 478] on label "Payment" at bounding box center [534, 469] width 92 height 24
click at [508, 459] on input "Payment" at bounding box center [508, 459] width 0 height 0
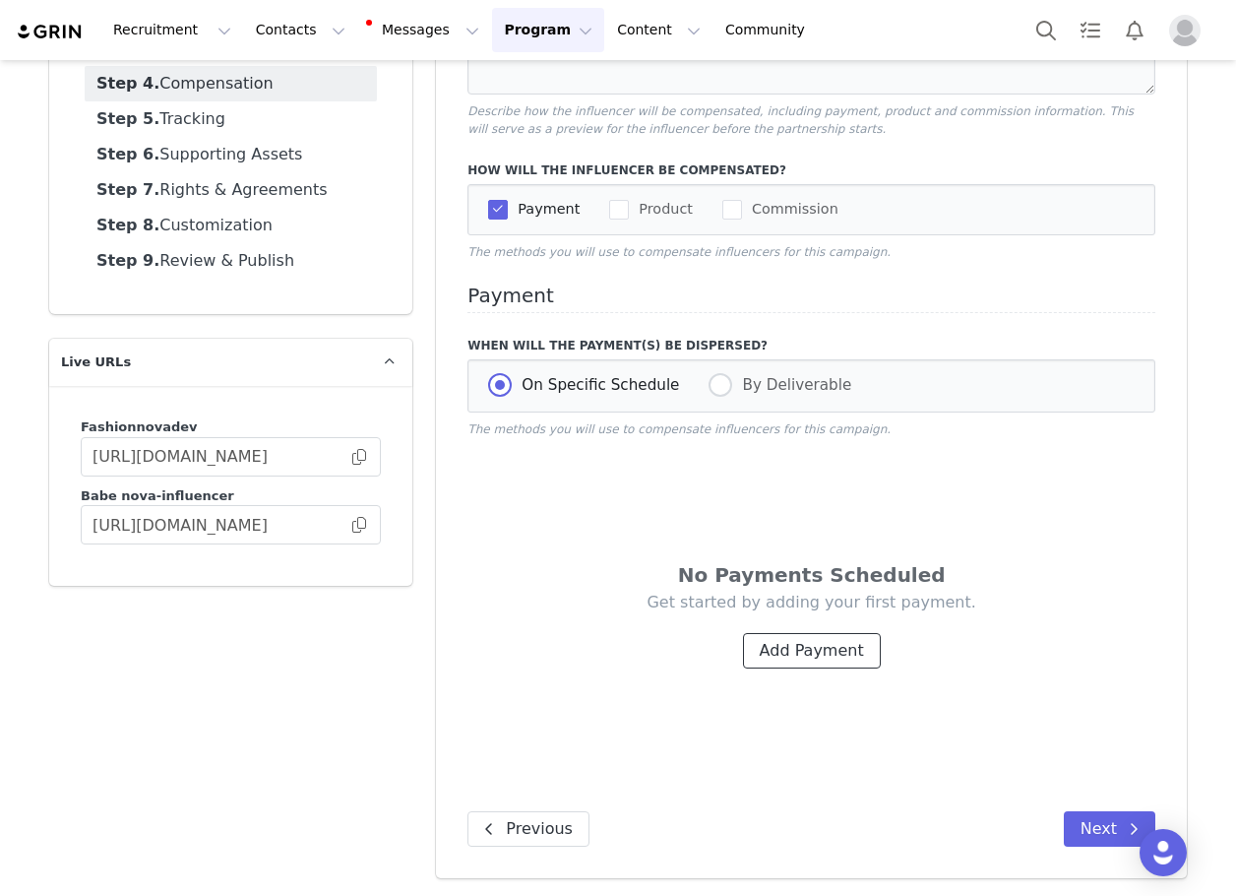
click at [803, 659] on button "Add Payment" at bounding box center [812, 650] width 138 height 35
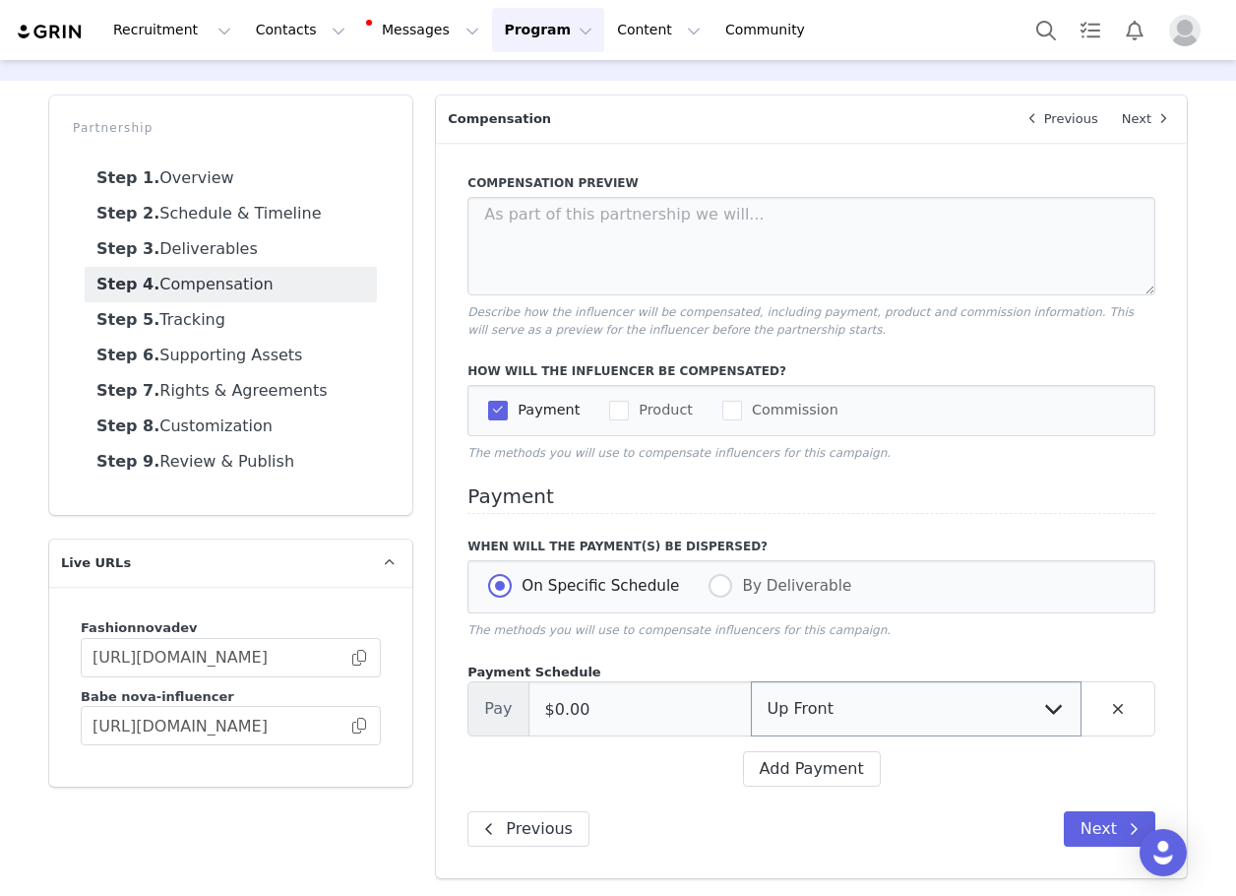
scroll to position [60, 0]
drag, startPoint x: 791, startPoint y: 719, endPoint x: 790, endPoint y: 754, distance: 35.4
click at [790, 725] on select "Up Front Month 1 Month 2 Month 3 Month 4 Month 5 Upon Completion" at bounding box center [916, 708] width 331 height 55
click at [791, 758] on button "Add Payment" at bounding box center [812, 768] width 138 height 35
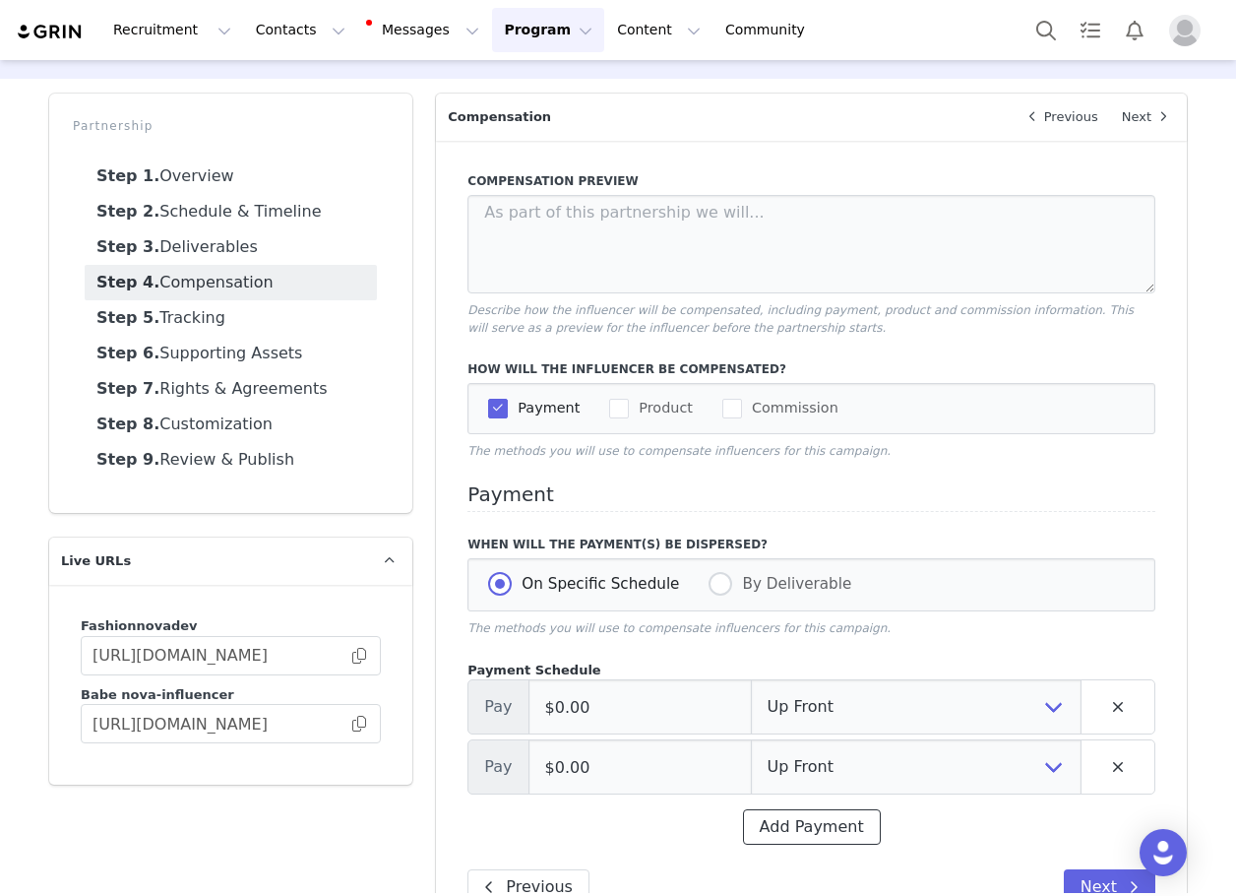
click at [798, 815] on button "Add Payment" at bounding box center [812, 826] width 138 height 35
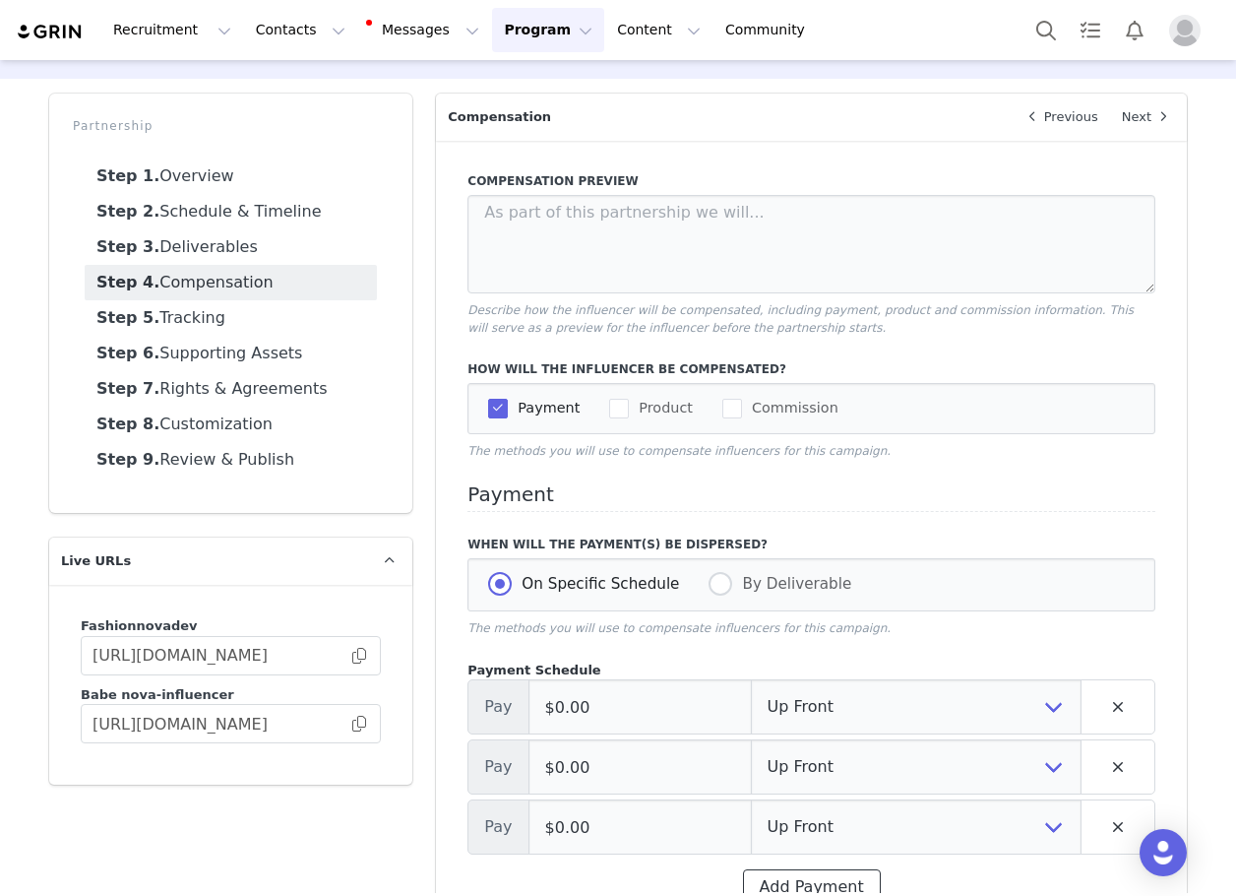
scroll to position [158, 0]
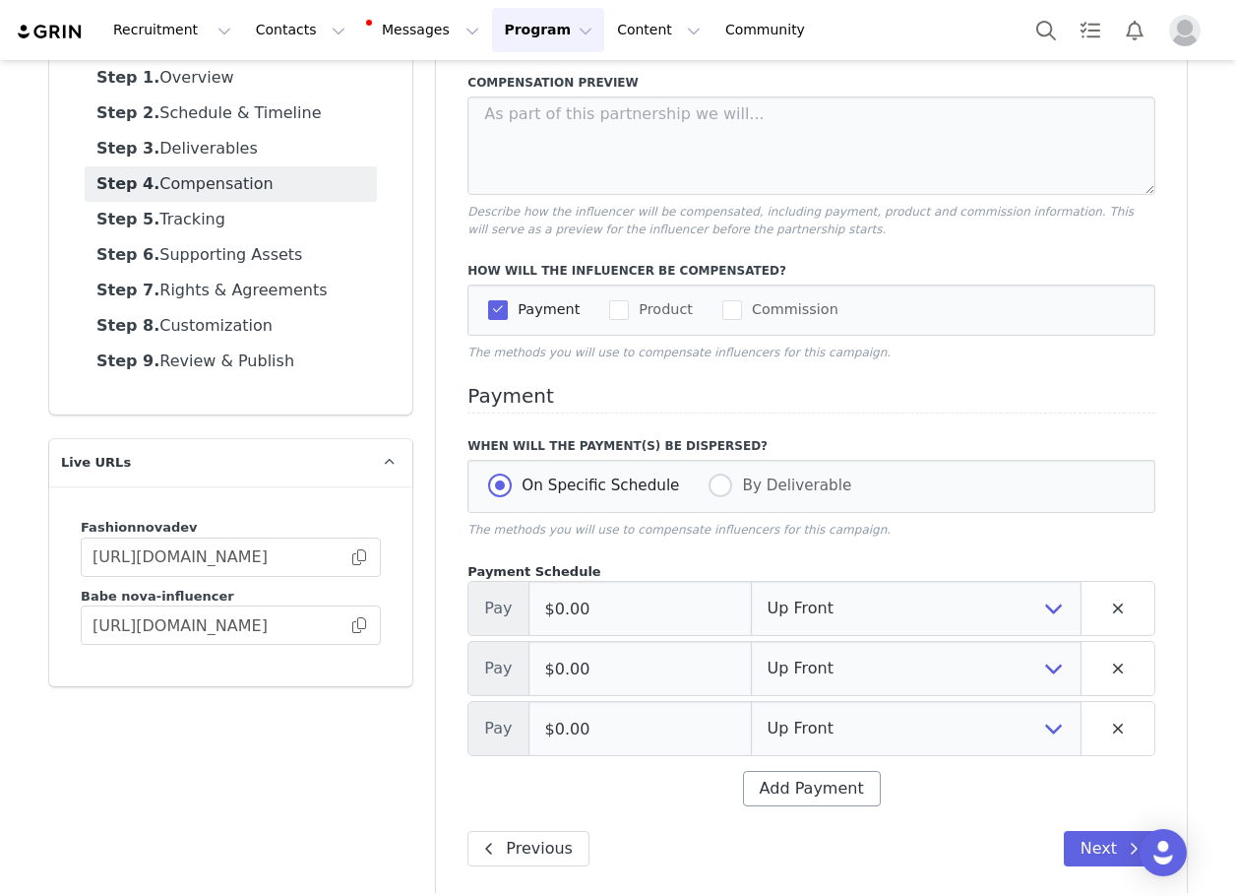
click at [798, 815] on div "Compensation Preview Describe how the influencer will be compensated, including…" at bounding box center [811, 469] width 751 height 855
click at [800, 793] on button "Add Payment" at bounding box center [812, 788] width 138 height 35
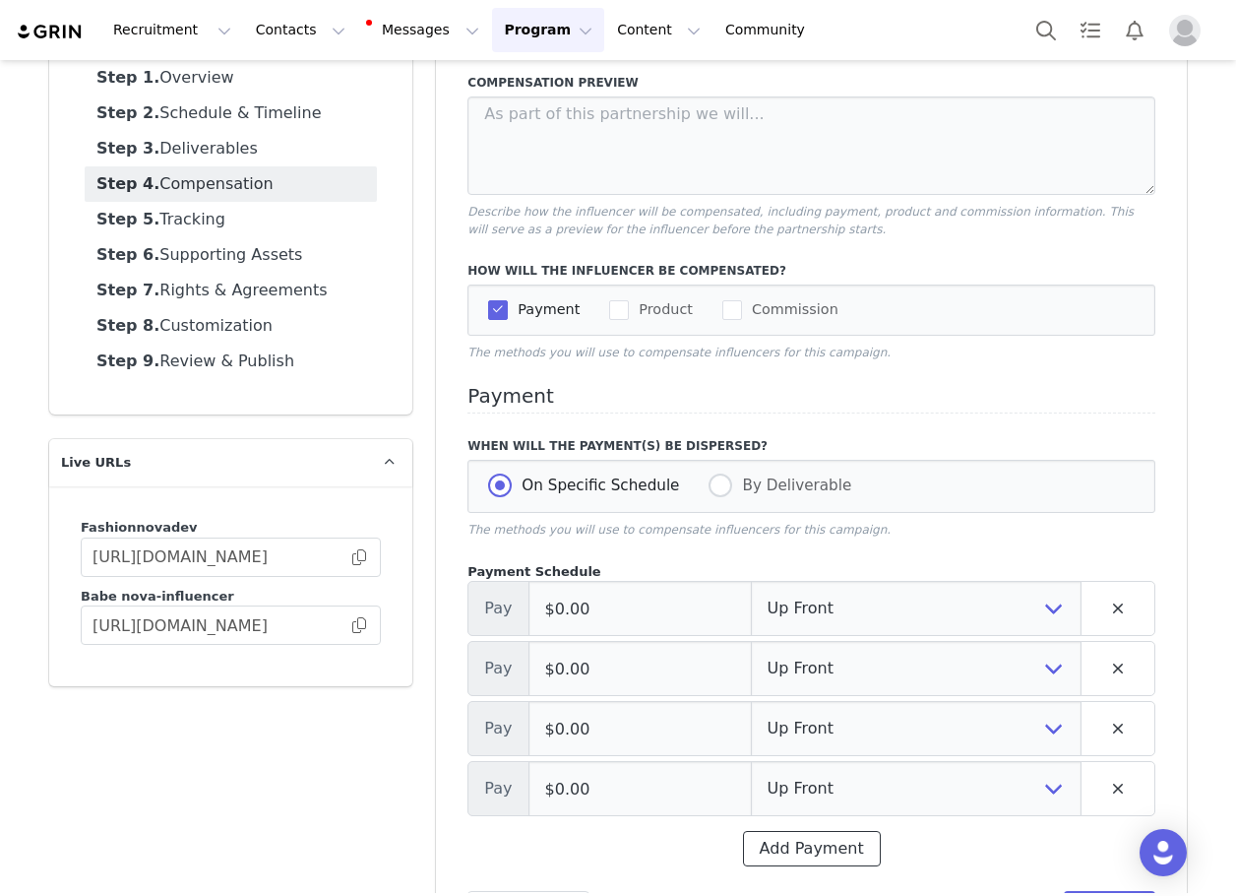
scroll to position [240, 0]
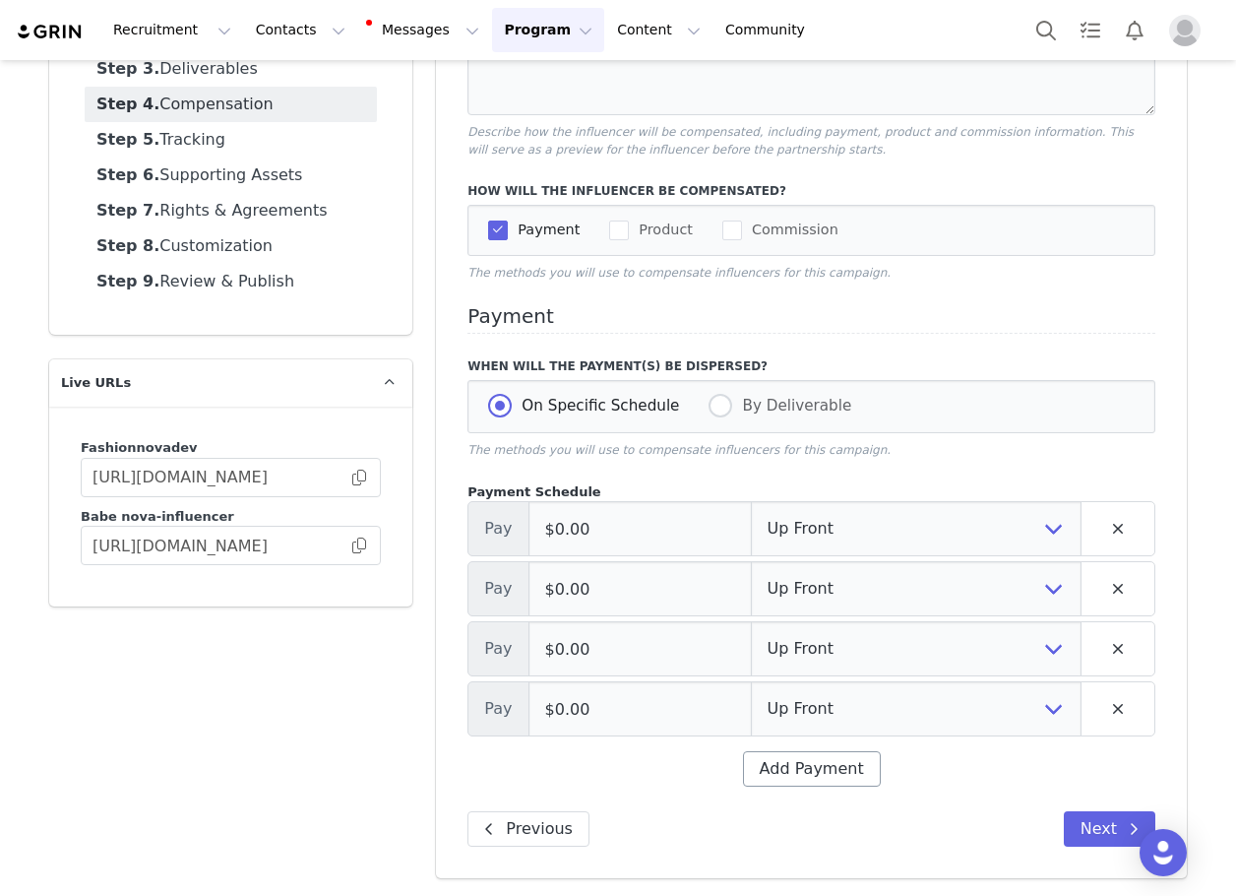
click at [800, 793] on div "Compensation Preview Describe how the influencer will be compensated, including…" at bounding box center [811, 420] width 751 height 915
click at [804, 755] on button "Add Payment" at bounding box center [812, 768] width 138 height 35
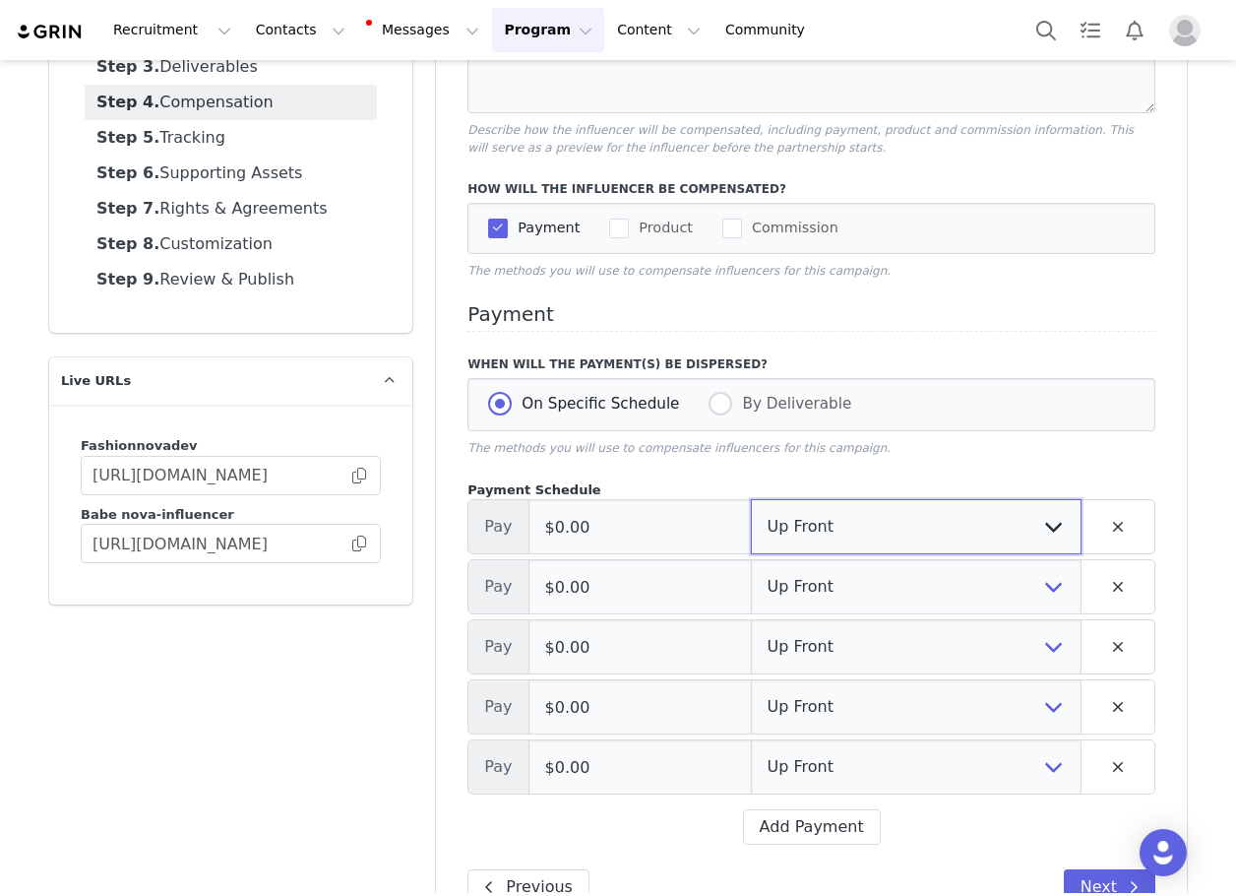
click at [781, 515] on select "Up Front Month 1 Month 2 Month 3 Month 4 Month 5 Upon Completion" at bounding box center [916, 526] width 331 height 55
click at [751, 501] on select "Up Front Month 1 Month 2 Month 3 Month 4 Month 5 Upon Completion" at bounding box center [916, 526] width 331 height 55
click at [796, 590] on select "Up Front Month 1 Month 2 Month 3 Month 4 Month 5 Upon Completion" at bounding box center [916, 586] width 331 height 55
click at [751, 561] on select "Up Front Month 1 Month 2 Month 3 Month 4 Month 5 Upon Completion" at bounding box center [916, 586] width 331 height 55
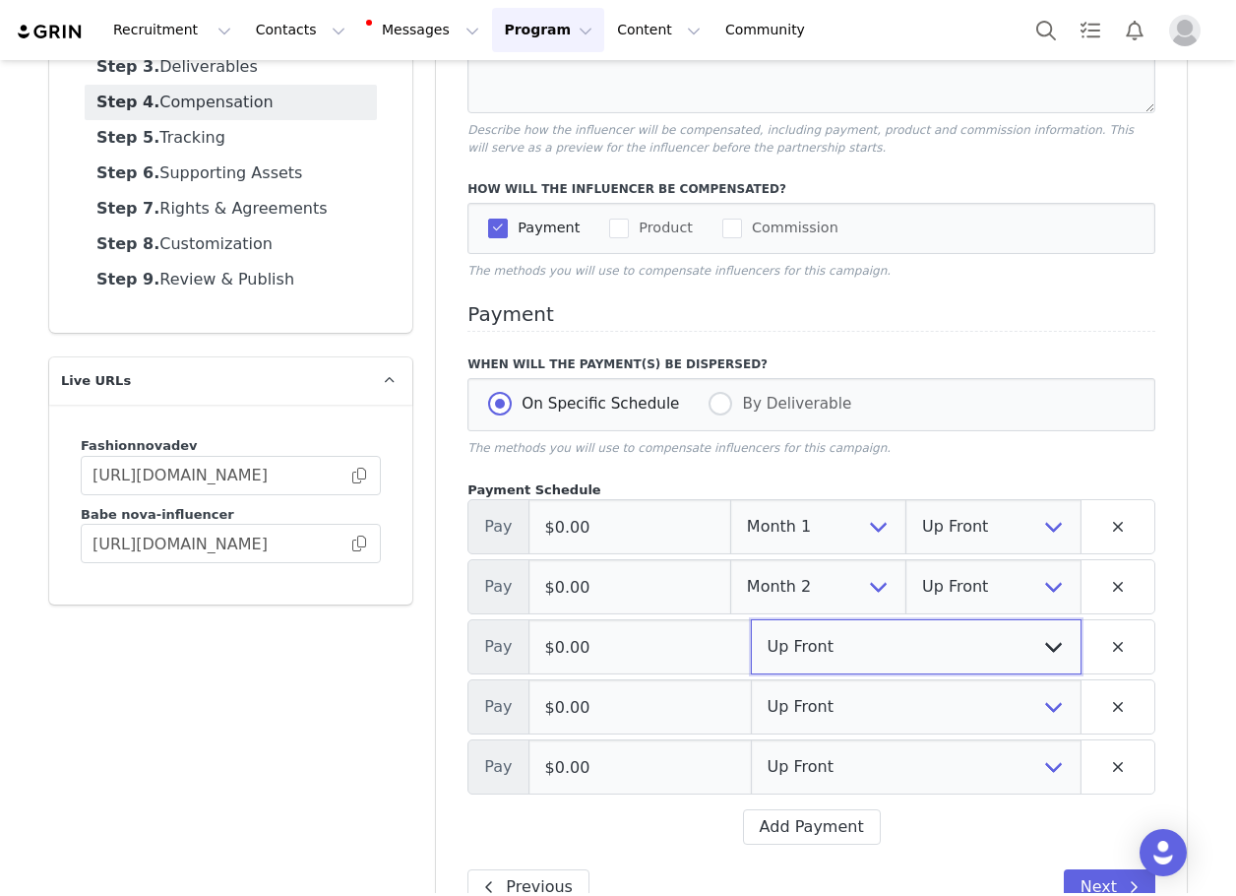
click at [791, 632] on select "Up Front Month 1 Month 2 Month 3 Month 4 Month 5 Upon Completion" at bounding box center [916, 646] width 331 height 55
click at [751, 621] on select "Up Front Month 1 Month 2 Month 3 Month 4 Month 5 Upon Completion" at bounding box center [916, 646] width 331 height 55
click at [777, 719] on select "Up Front Month 1 Month 2 Month 3 Month 4 Month 5 Upon Completion" at bounding box center [916, 706] width 331 height 55
click at [751, 681] on select "Up Front Month 1 Month 2 Month 3 Month 4 Month 5 Upon Completion" at bounding box center [916, 706] width 331 height 55
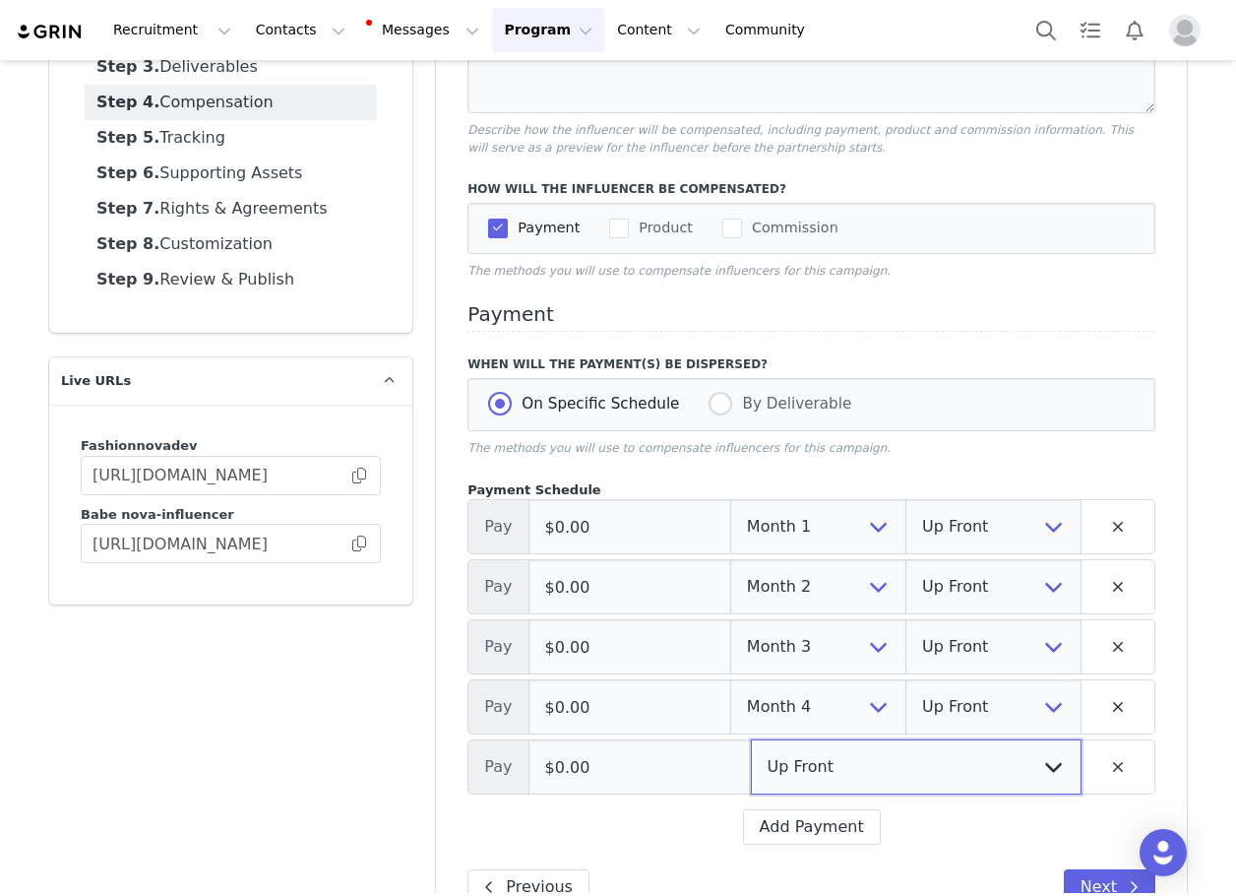
click at [794, 765] on select "Up Front Month 1 Month 2 Month 3 Month 4 Month 5 Upon Completion" at bounding box center [916, 766] width 331 height 55
click at [751, 741] on select "Up Front Month 1 Month 2 Month 3 Month 4 Month 5 Upon Completion" at bounding box center [916, 766] width 331 height 55
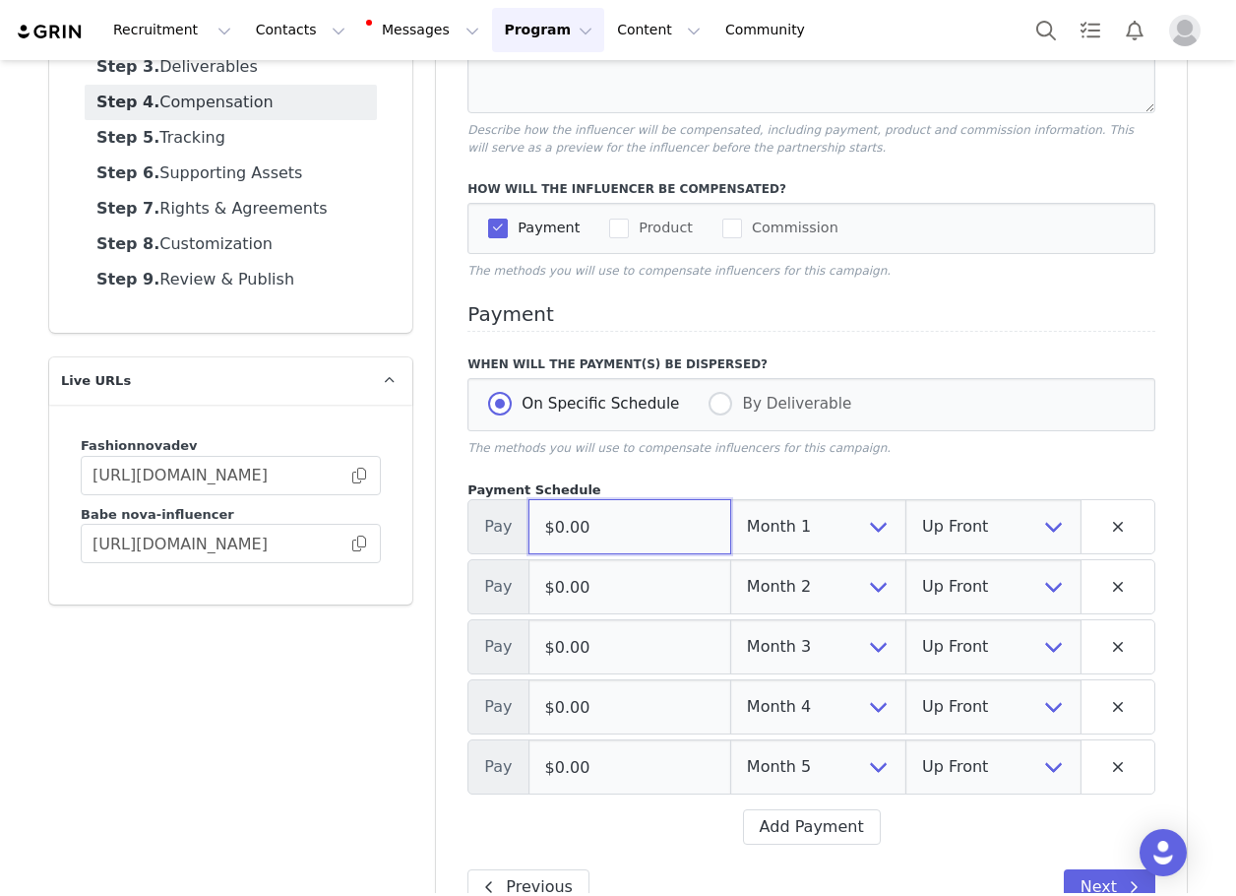
click at [623, 523] on input "$0.00" at bounding box center [630, 526] width 203 height 55
paste input "80"
click at [610, 612] on input "$0.00" at bounding box center [630, 586] width 203 height 55
paste input "80"
drag, startPoint x: 614, startPoint y: 648, endPoint x: 615, endPoint y: 678, distance: 30.5
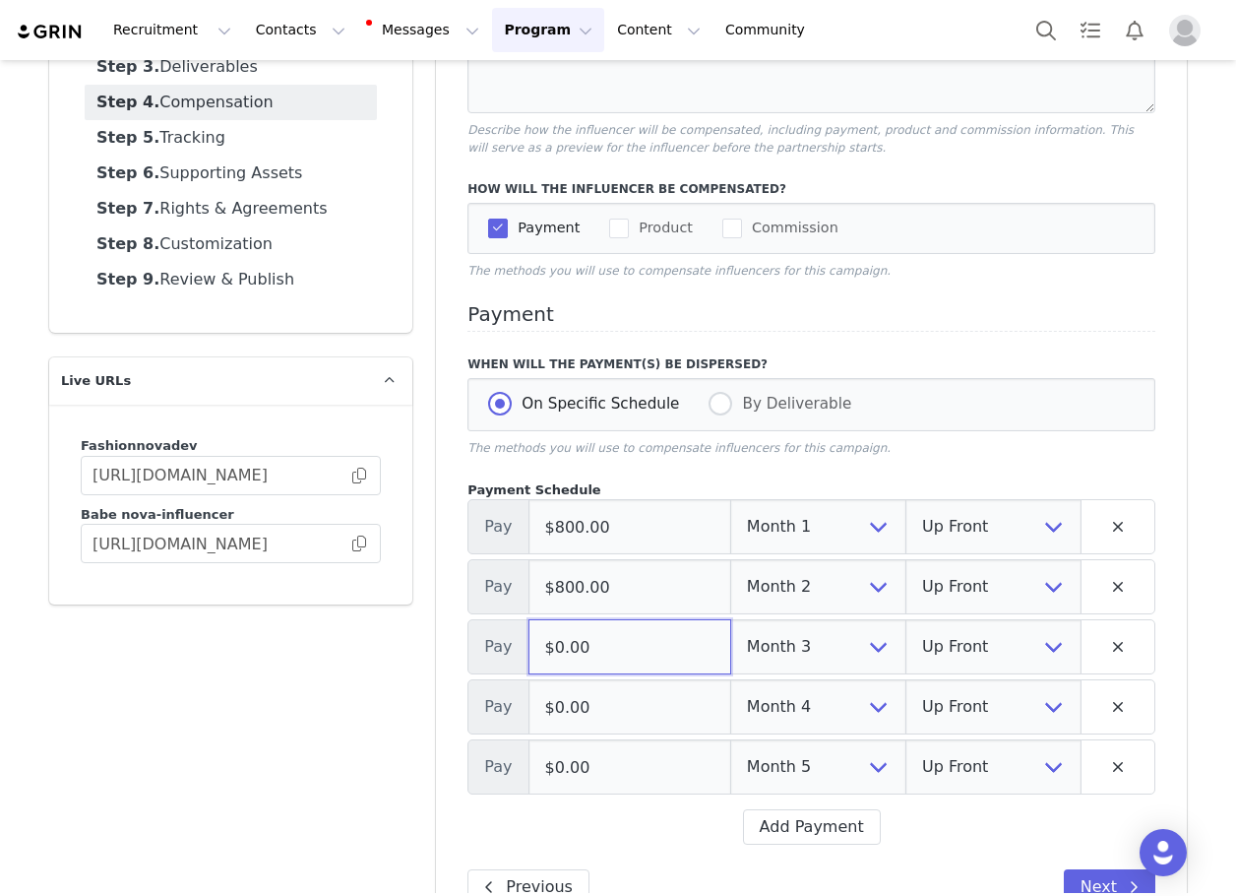
click at [615, 648] on input "$0.00" at bounding box center [630, 646] width 203 height 55
paste input "80"
click at [621, 716] on input "$0.00" at bounding box center [630, 706] width 203 height 55
paste input "80"
click at [610, 763] on input "$0.00" at bounding box center [630, 766] width 203 height 55
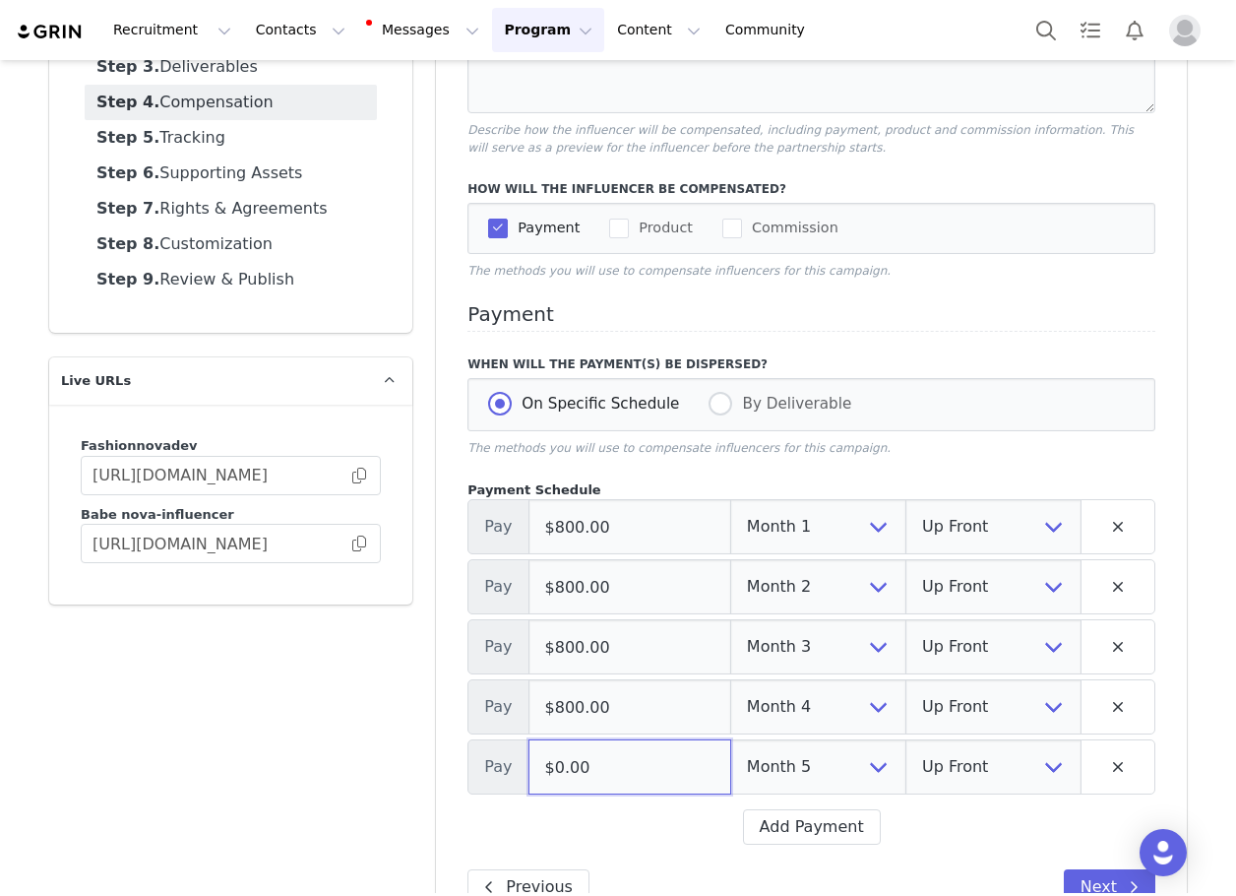
paste input "80"
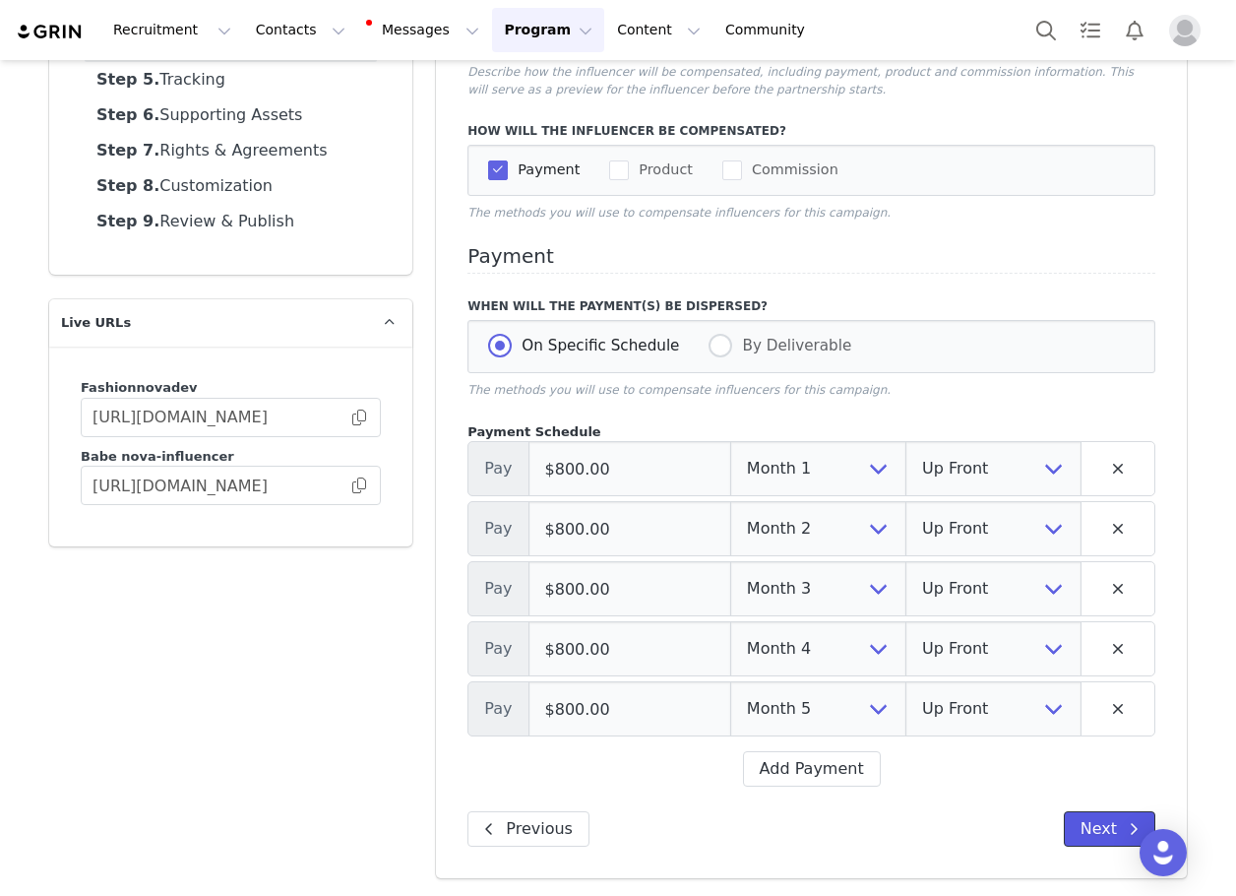
click at [1072, 834] on button "Next" at bounding box center [1110, 828] width 92 height 35
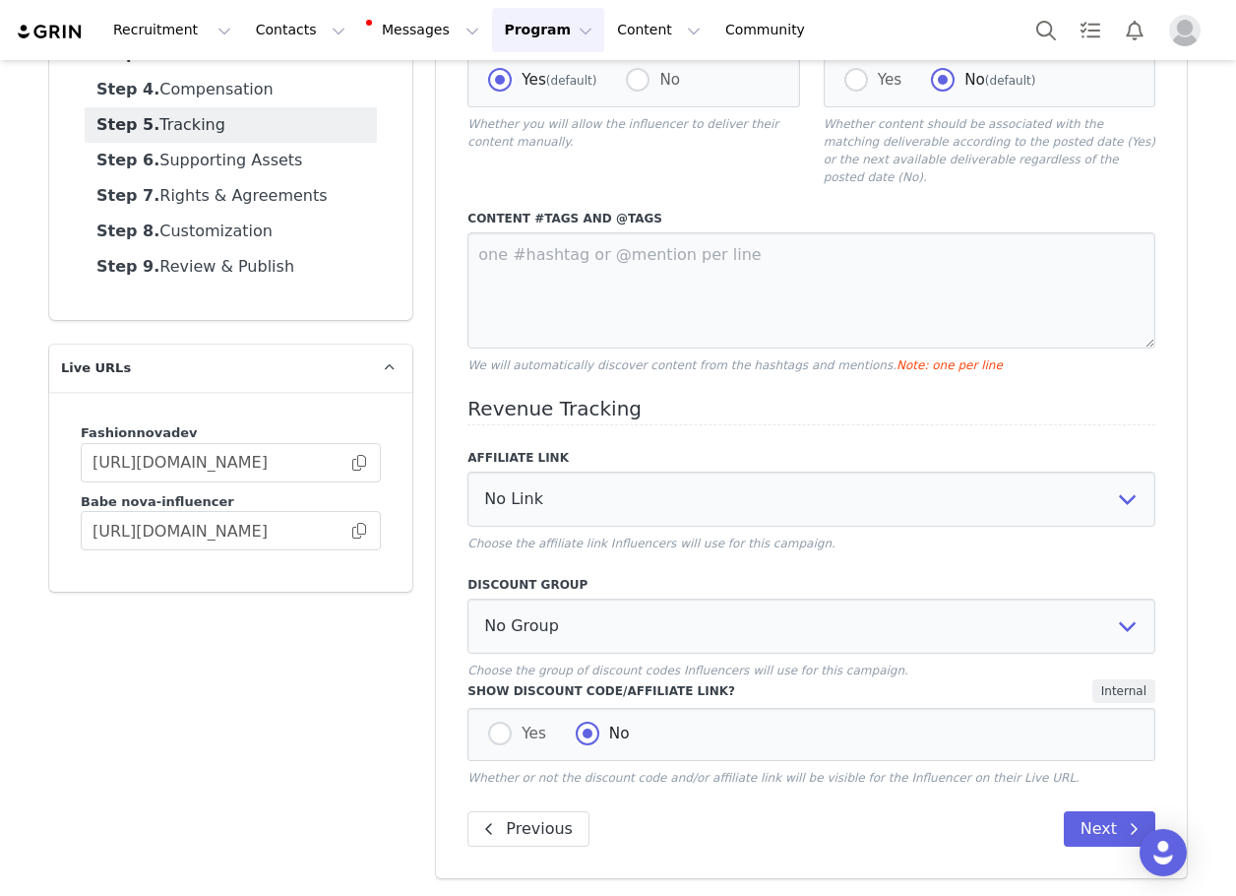
scroll to position [238, 0]
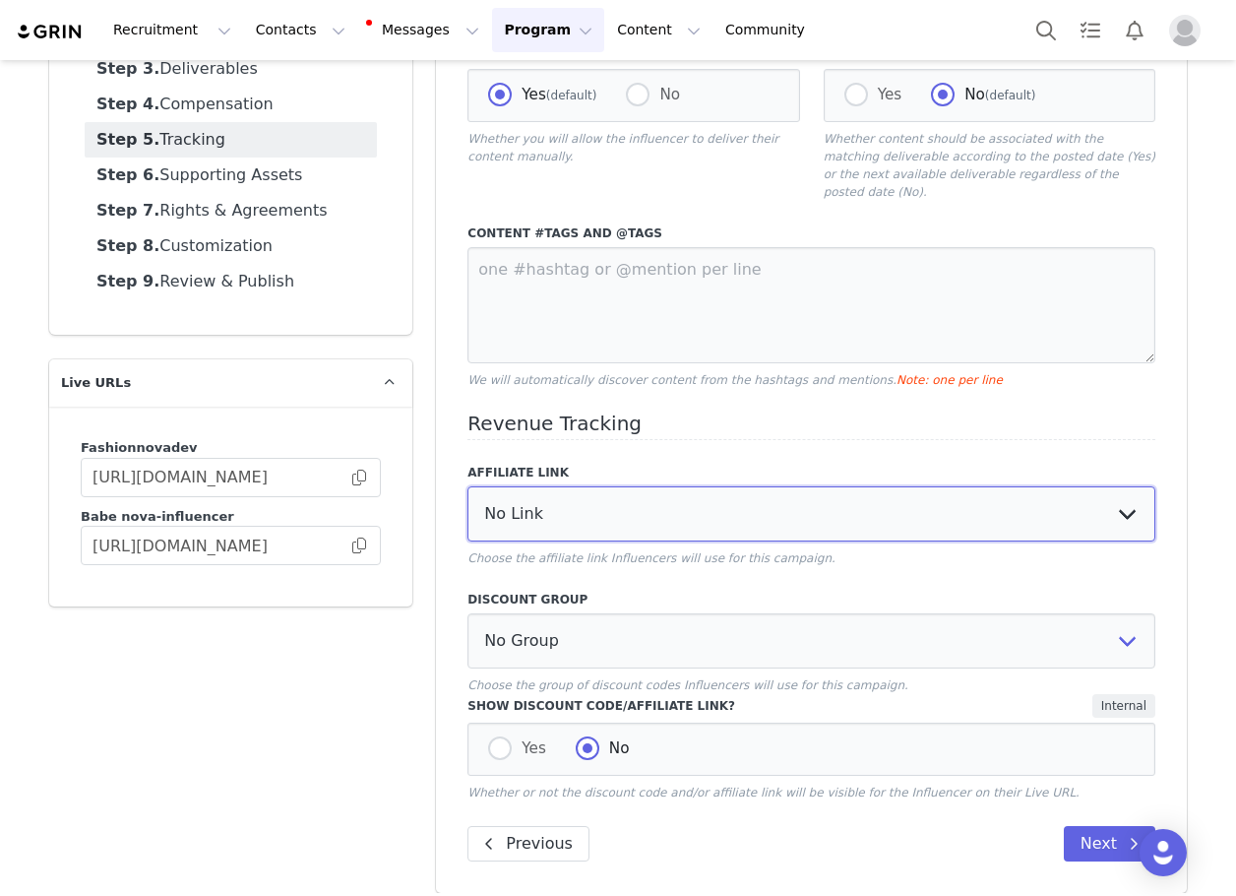
click at [536, 506] on select "No Link Test Group: [URL][DOMAIN_NAME] Test Link: [URL][DOMAIN_NAME] WL Test: […" at bounding box center [812, 513] width 688 height 55
click at [468, 486] on select "No Link Test Group: [URL][DOMAIN_NAME] Test Link: [URL][DOMAIN_NAME] WL Test: […" at bounding box center [812, 513] width 688 height 55
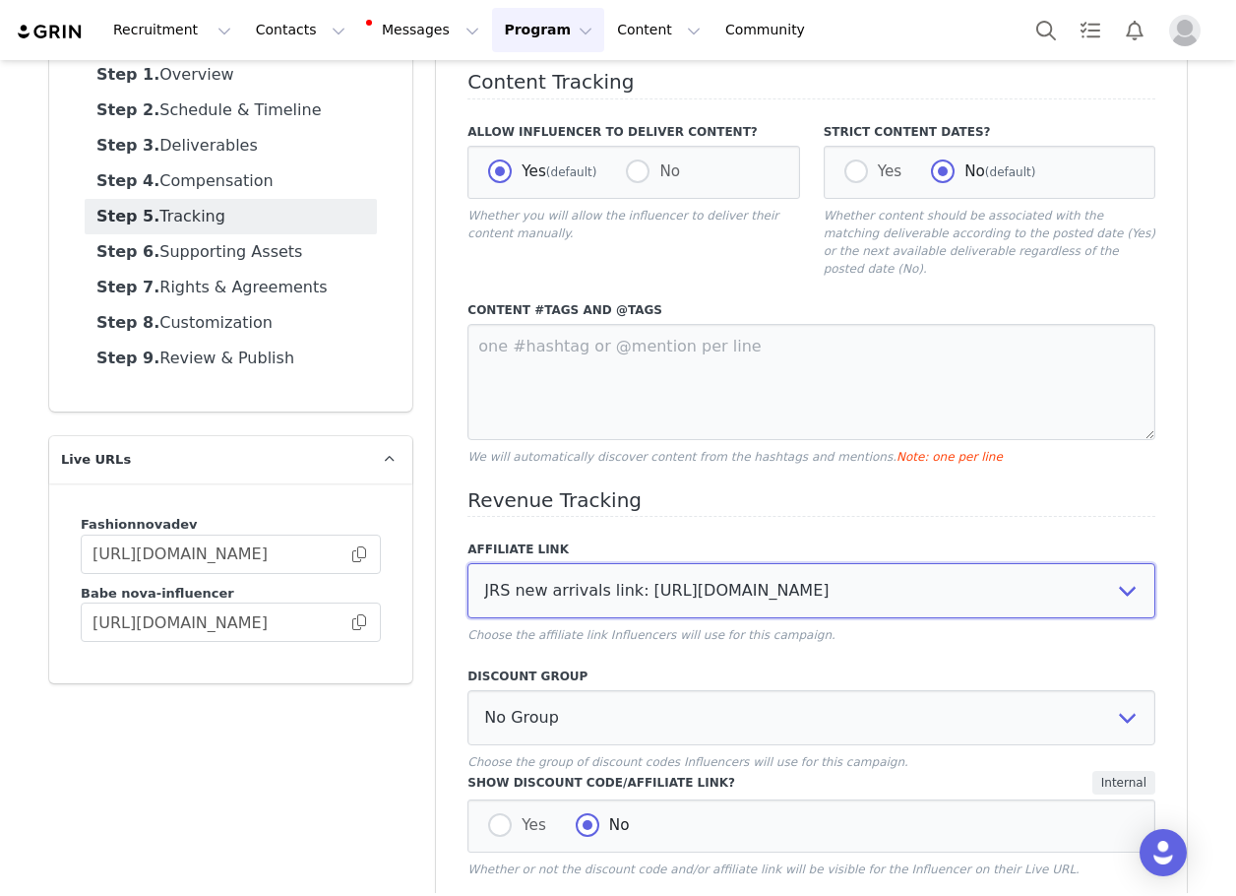
scroll to position [0, 0]
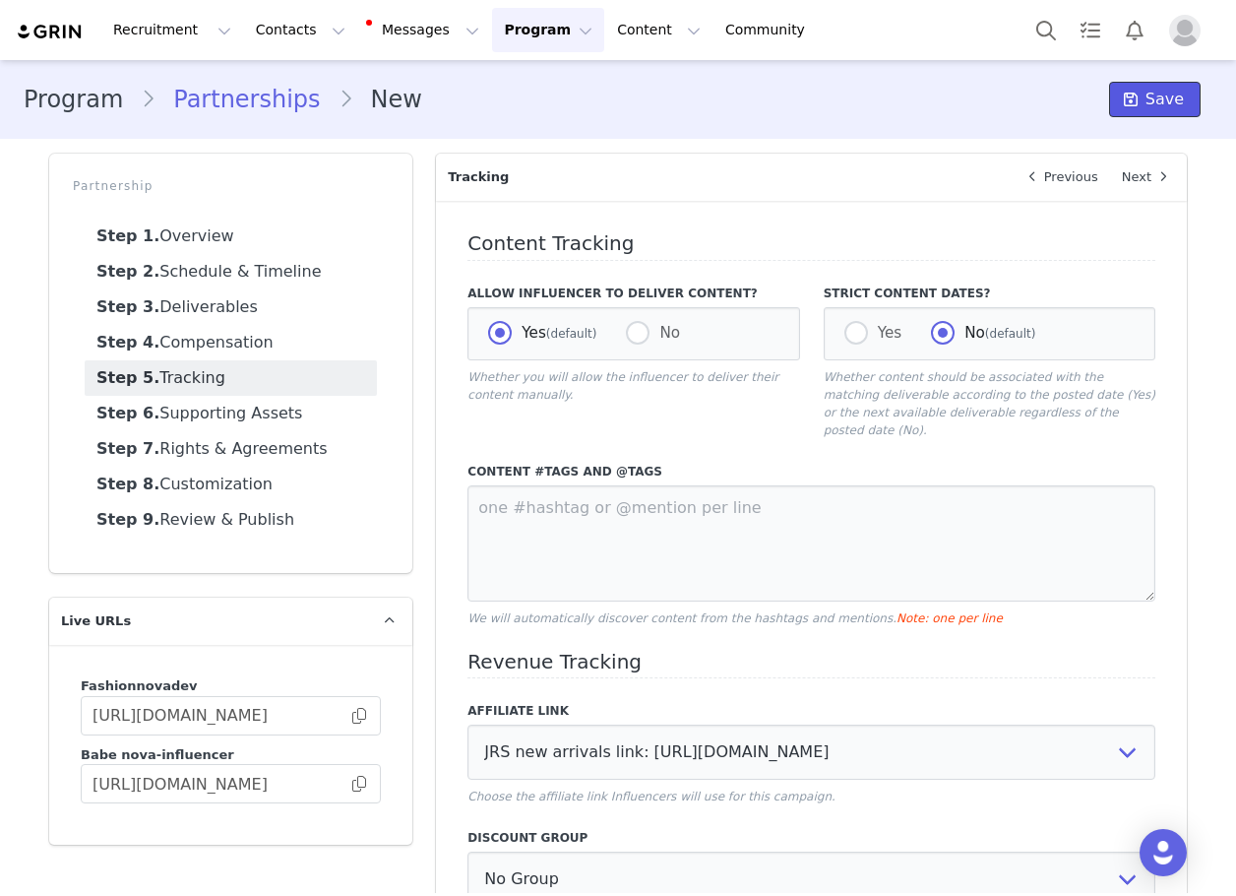
click at [1116, 112] on button "Save" at bounding box center [1155, 99] width 92 height 35
click at [992, 96] on button "Manage Partnership" at bounding box center [1008, 99] width 191 height 35
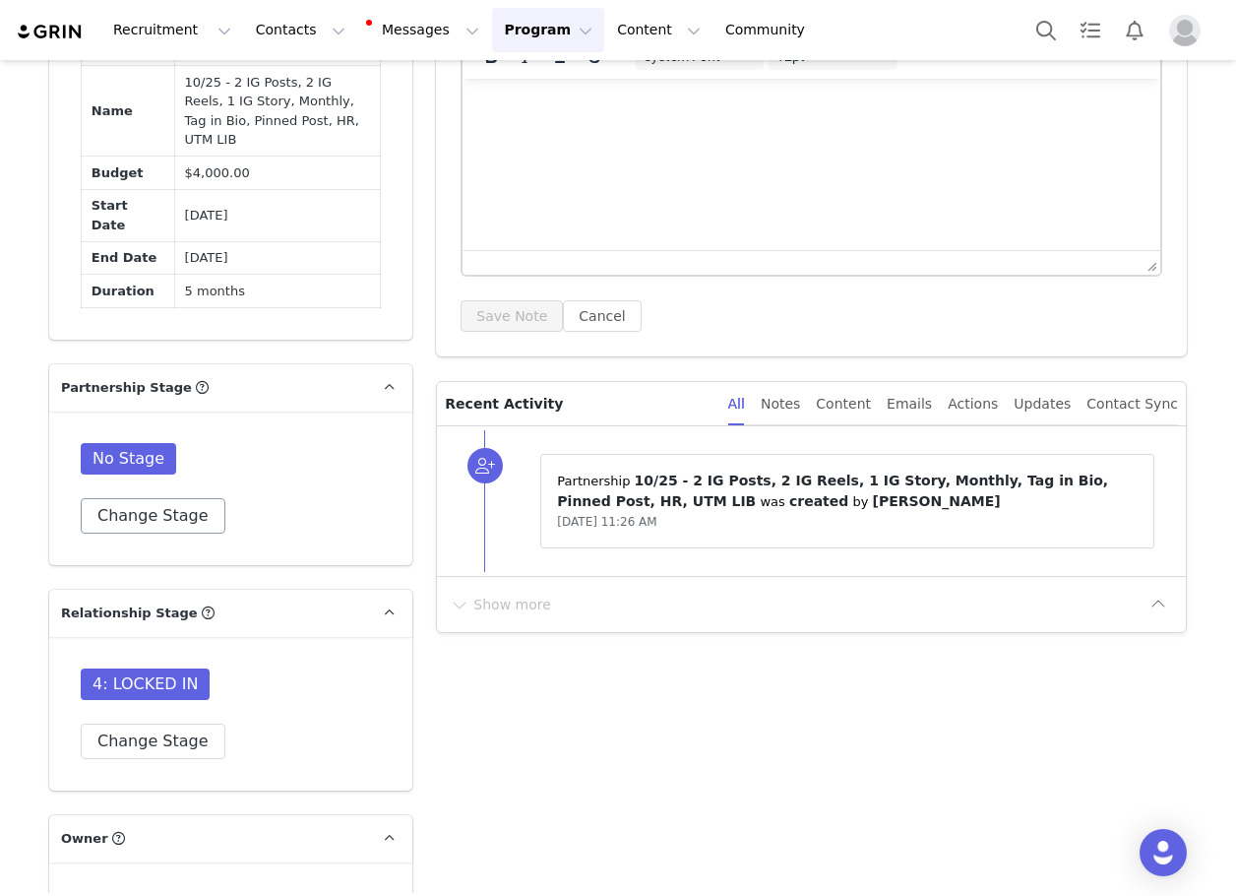
scroll to position [1412, 0]
click at [126, 498] on button "Change Stage" at bounding box center [153, 515] width 145 height 35
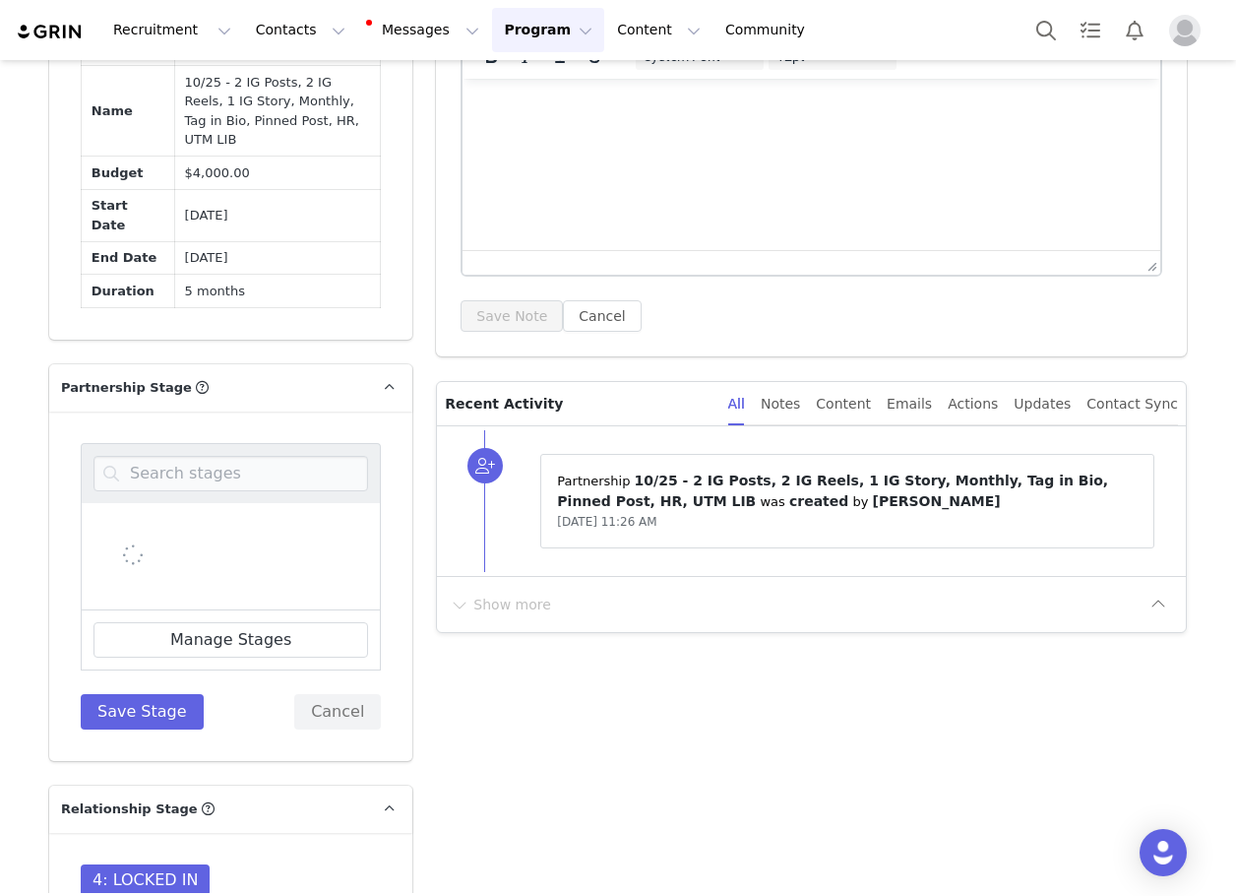
click at [108, 503] on div at bounding box center [231, 556] width 300 height 107
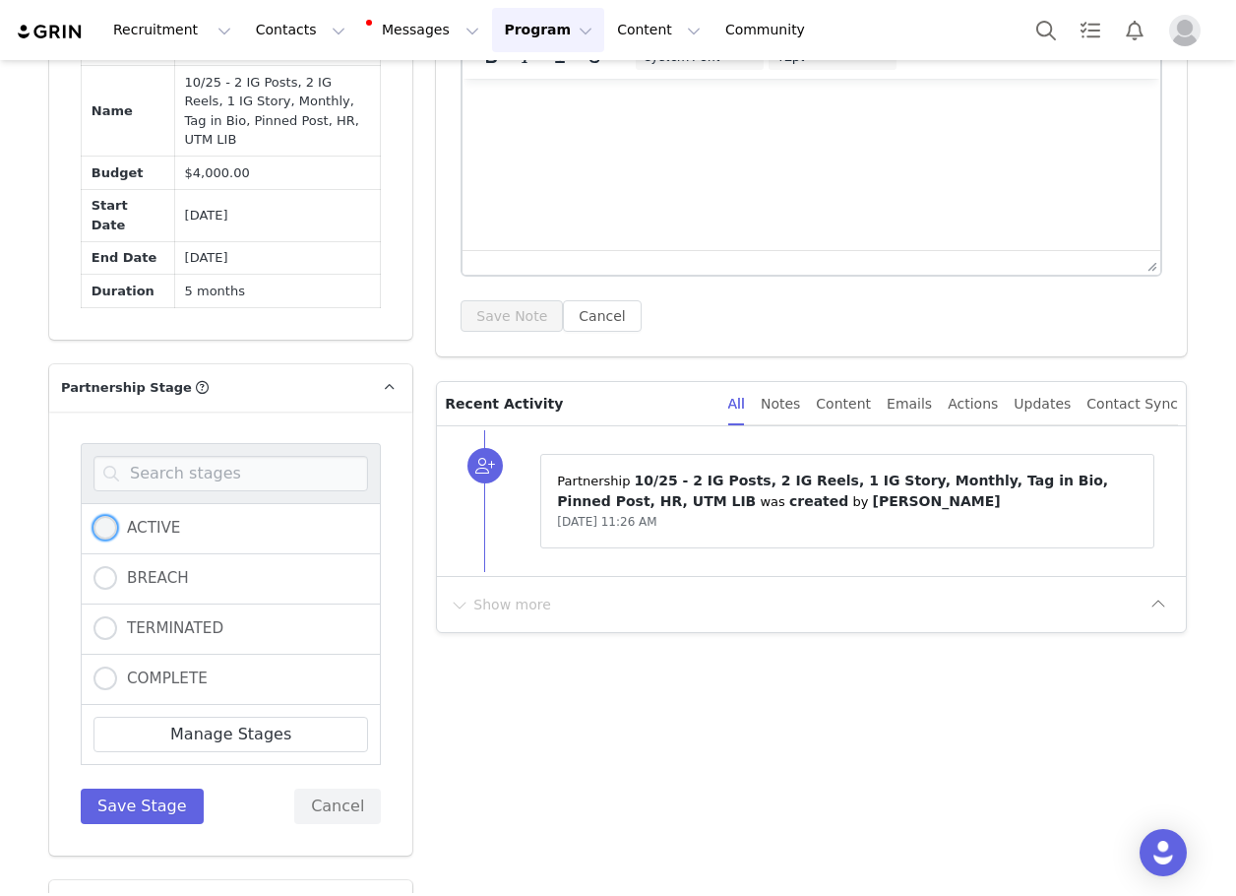
click at [98, 516] on span at bounding box center [106, 528] width 24 height 24
click at [98, 516] on input "ACTIVE" at bounding box center [106, 529] width 24 height 26
click at [143, 788] on button "Save Stage" at bounding box center [142, 805] width 123 height 35
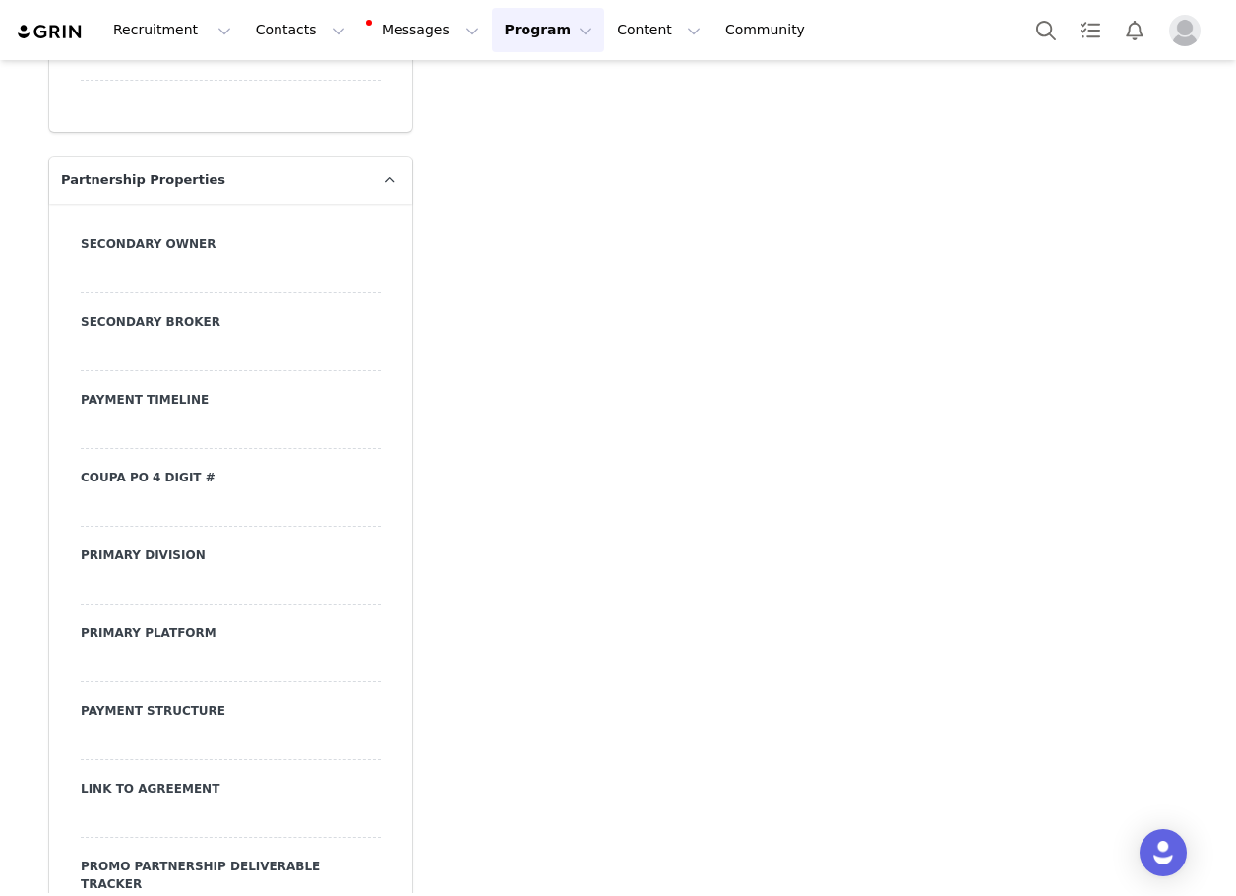
scroll to position [7088, 0]
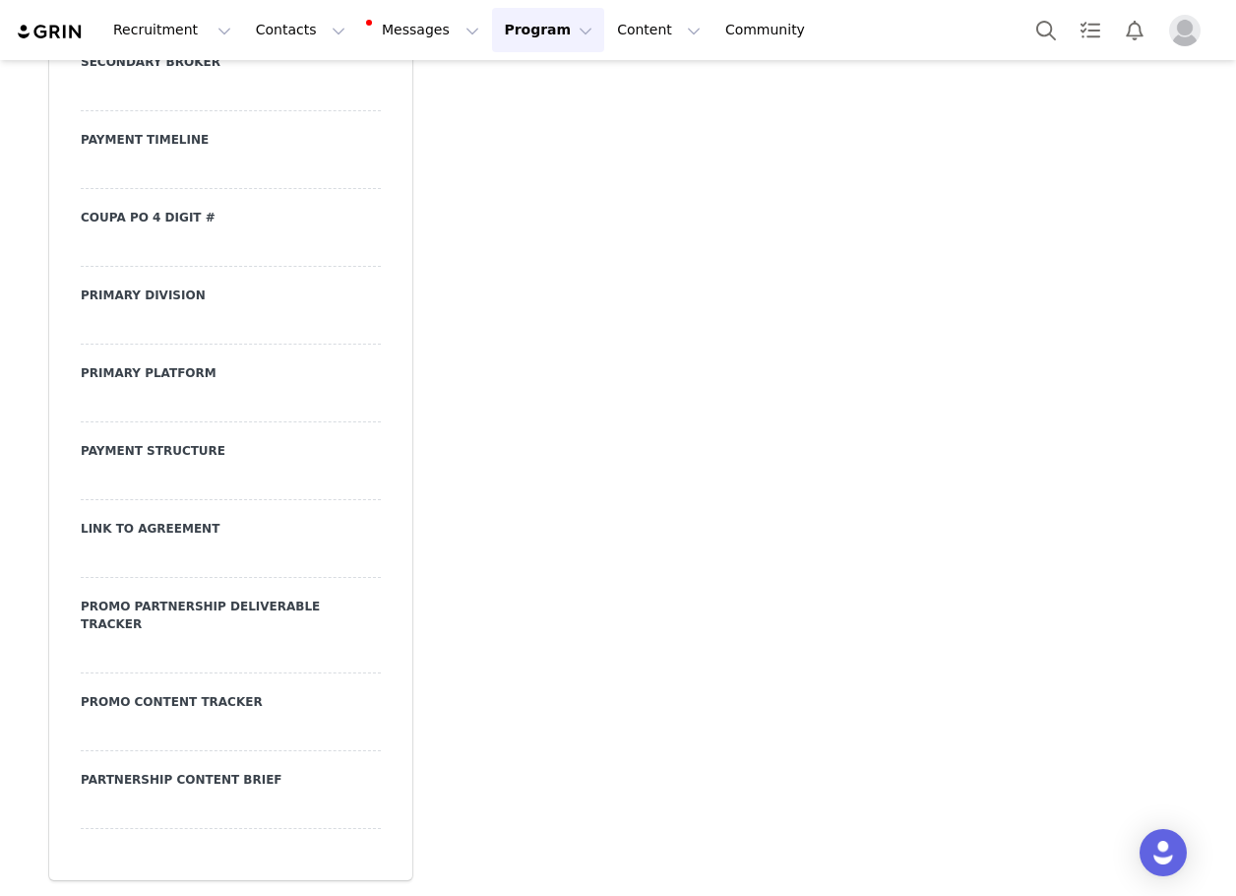
click at [132, 562] on div at bounding box center [231, 559] width 300 height 35
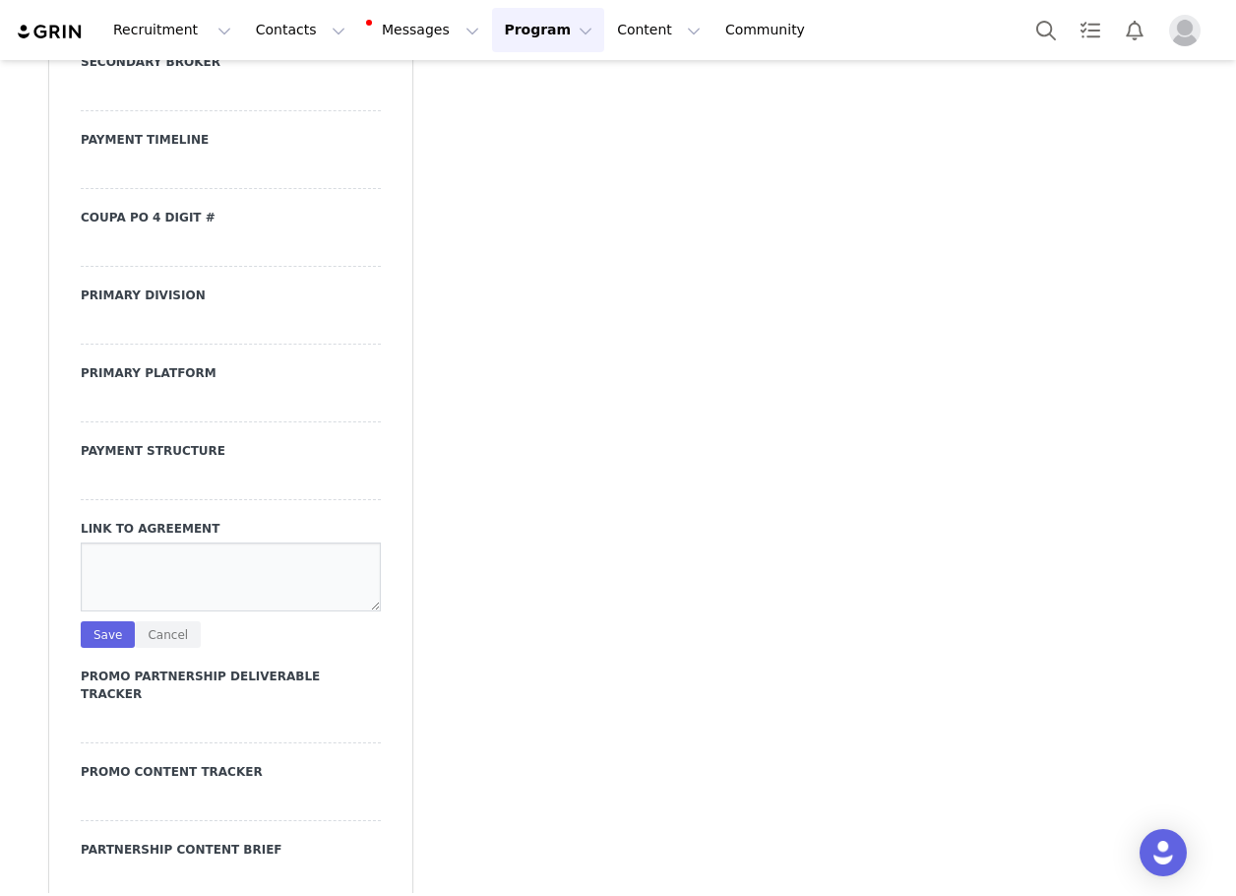
click at [132, 563] on textarea at bounding box center [231, 576] width 300 height 69
click at [97, 648] on button "Save" at bounding box center [108, 634] width 54 height 27
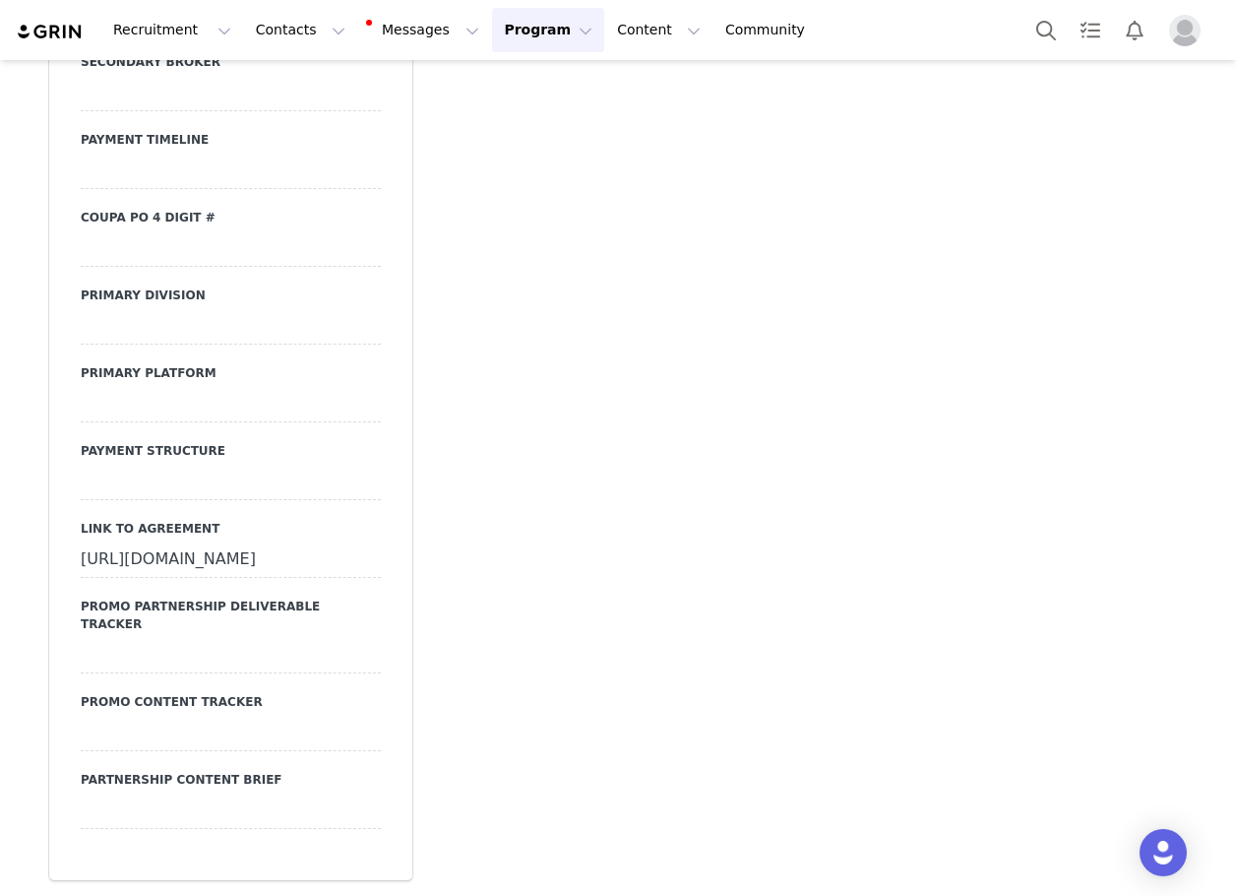
click at [136, 482] on div at bounding box center [231, 482] width 300 height 35
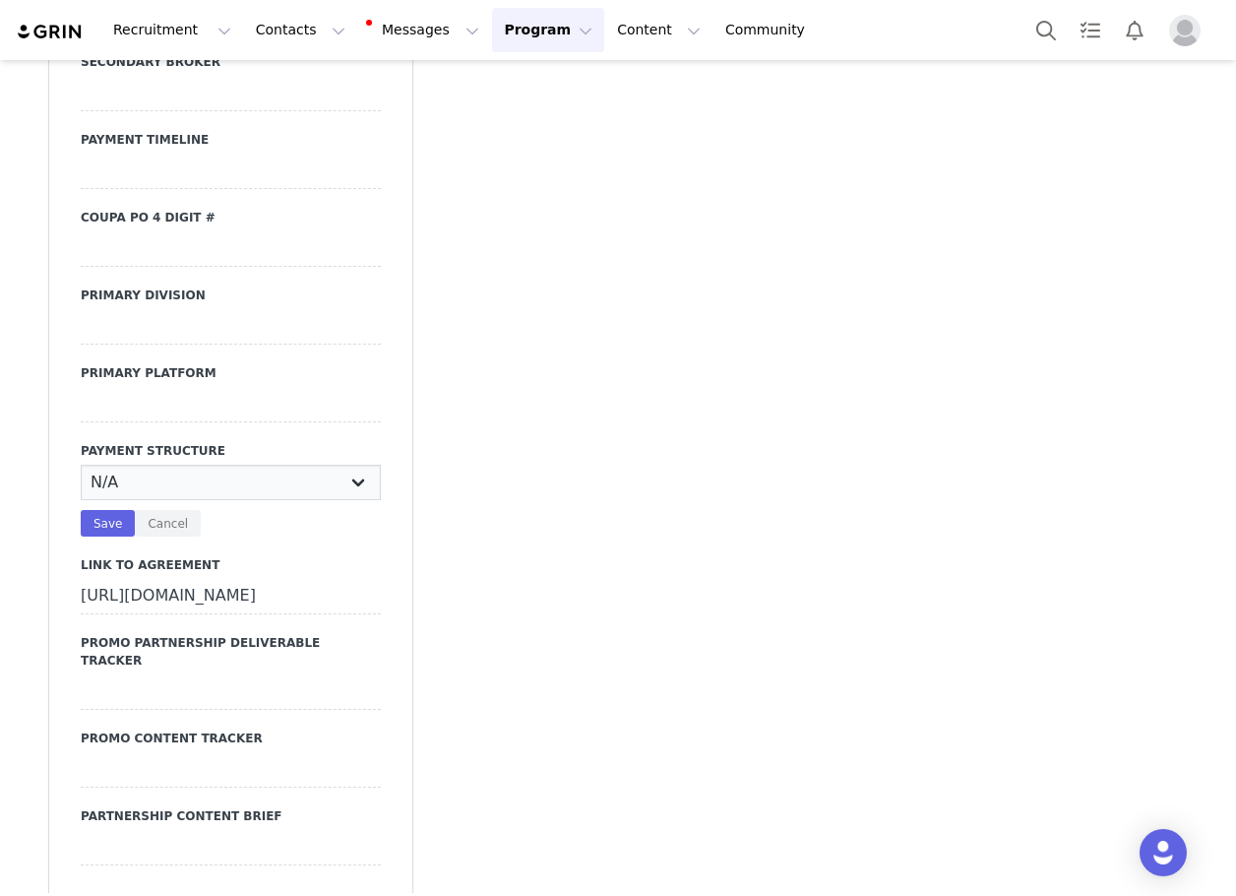
click at [145, 498] on select "N/A Monthly 50/50 Payment Per Deliverable Upfront Upon Completion Custom / Other" at bounding box center [231, 482] width 300 height 35
click at [81, 479] on select "N/A Monthly 50/50 Payment Per Deliverable Upfront Upon Completion Custom / Other" at bounding box center [231, 482] width 300 height 35
click at [91, 536] on button "Save" at bounding box center [108, 523] width 54 height 27
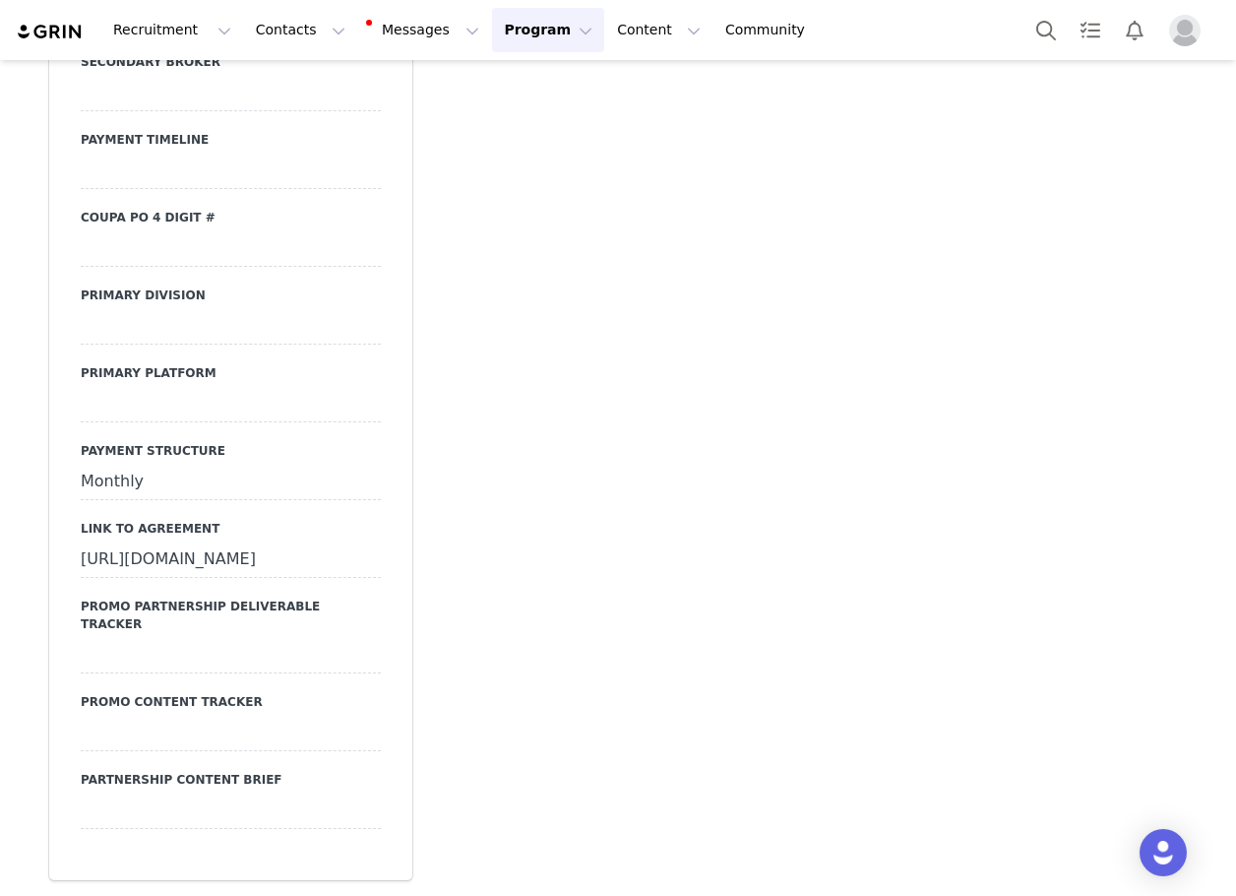
click at [130, 422] on div at bounding box center [231, 404] width 300 height 35
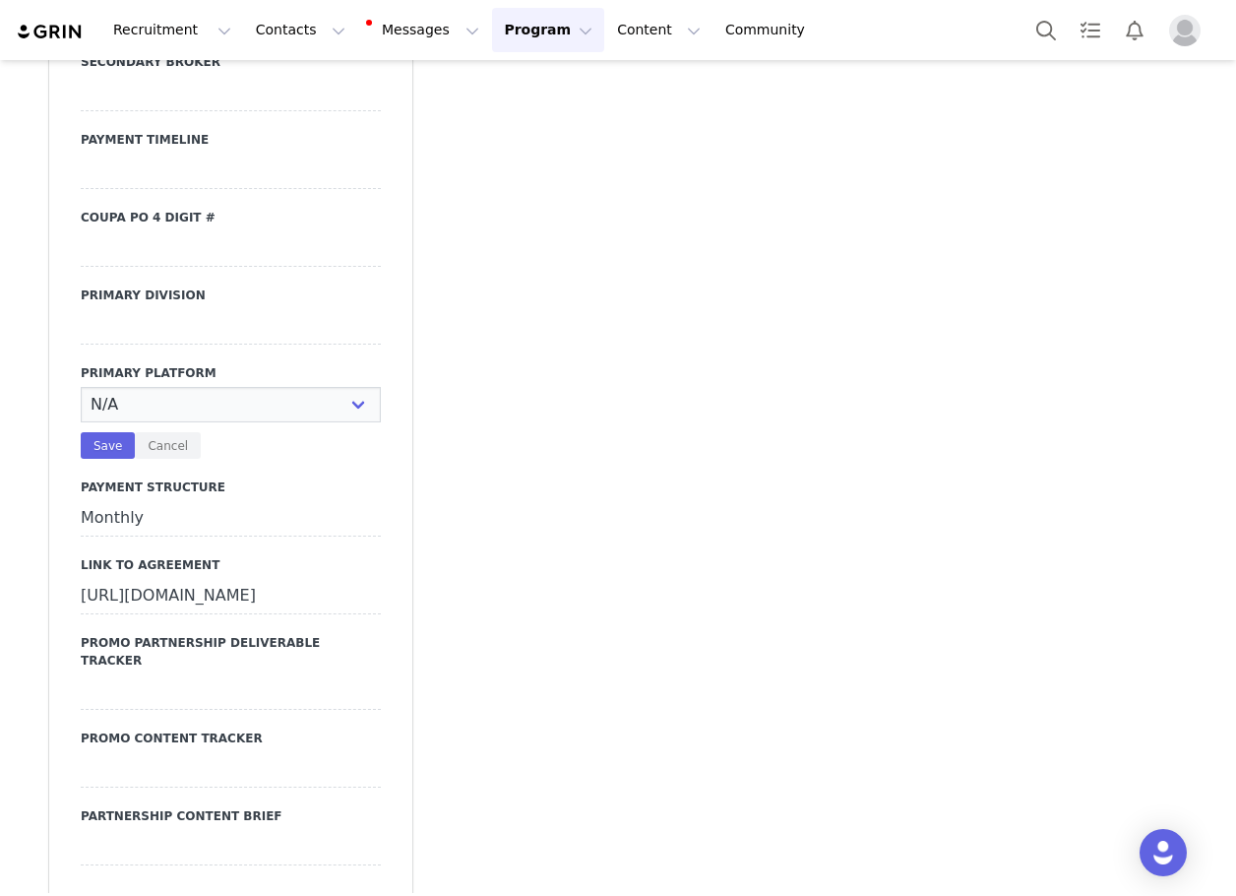
click at [130, 422] on select "N/A Instagram YouTube TikTok" at bounding box center [231, 404] width 300 height 35
click at [81, 402] on select "N/A Instagram YouTube TikTok" at bounding box center [231, 404] width 300 height 35
click at [91, 454] on button "Save" at bounding box center [108, 445] width 54 height 27
click at [146, 342] on div at bounding box center [231, 326] width 300 height 35
click at [146, 342] on select "N/A JRS Beauty Promo Curve Nova Men Nova Kids Nova Sport Nova Intimates Skin No…" at bounding box center [231, 326] width 300 height 35
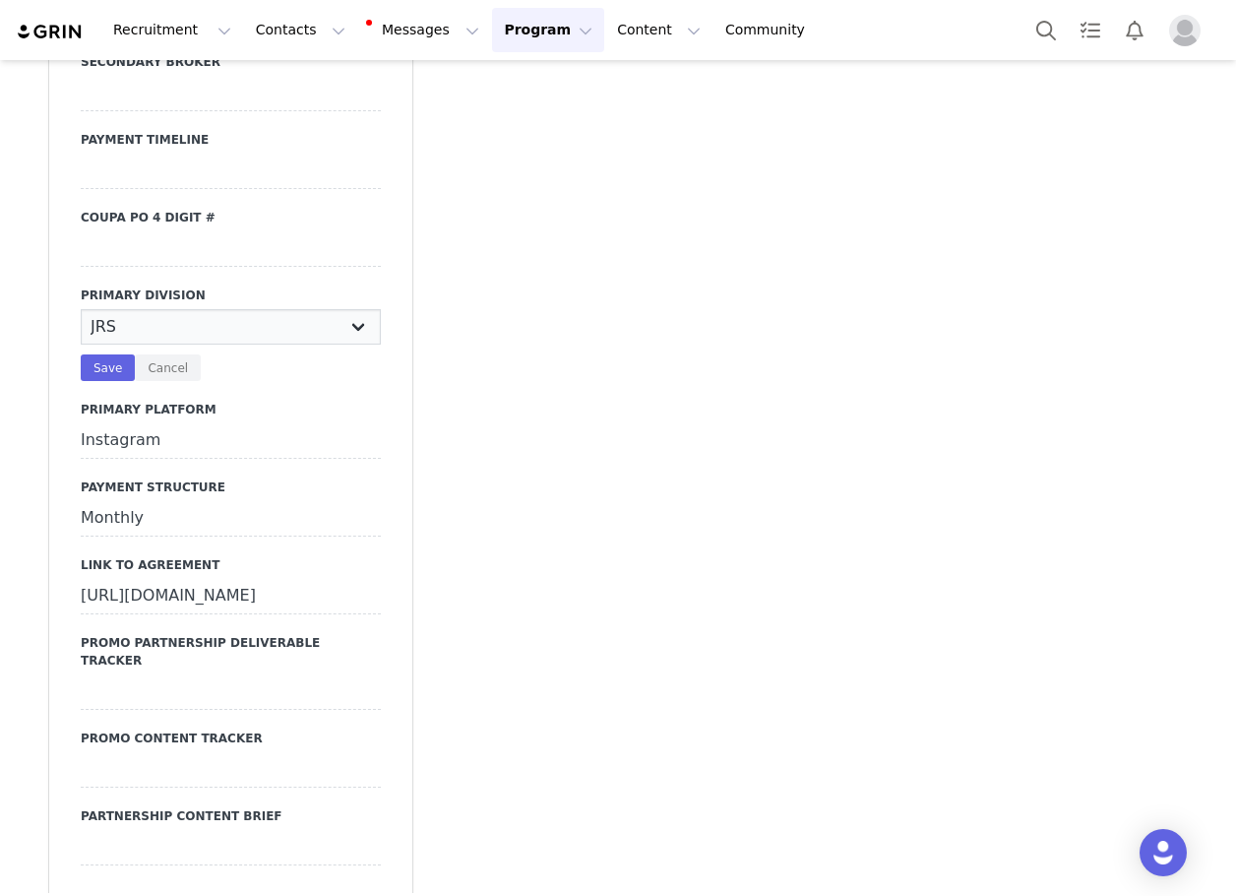
click at [81, 324] on select "N/A JRS Beauty Promo Curve Nova Men Nova Kids Nova Sport Nova Intimates Skin No…" at bounding box center [231, 326] width 300 height 35
click at [106, 378] on button "Save" at bounding box center [108, 367] width 54 height 27
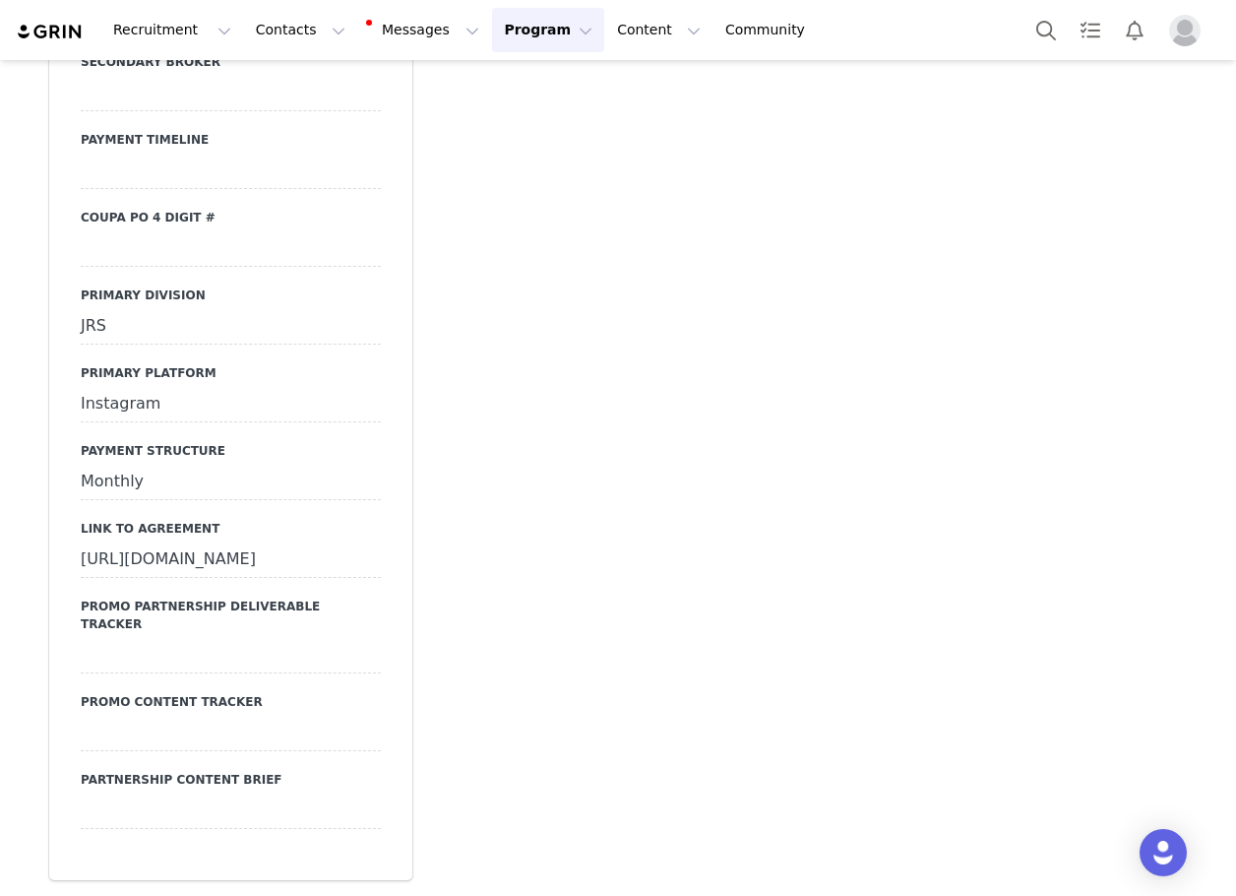
click at [133, 267] on div at bounding box center [231, 248] width 300 height 35
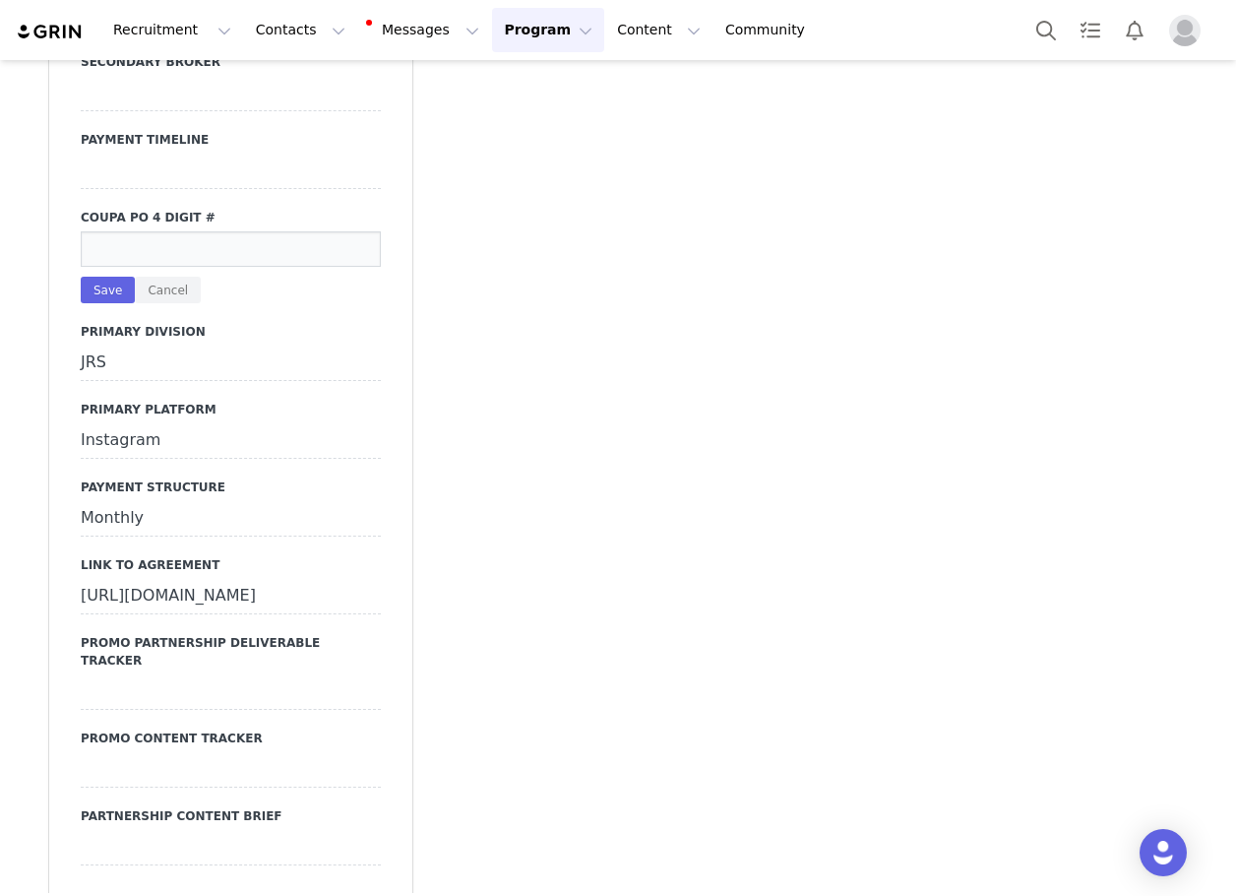
click at [175, 257] on input at bounding box center [231, 248] width 300 height 35
paste input "22937"
click at [83, 303] on button "Save" at bounding box center [108, 290] width 54 height 27
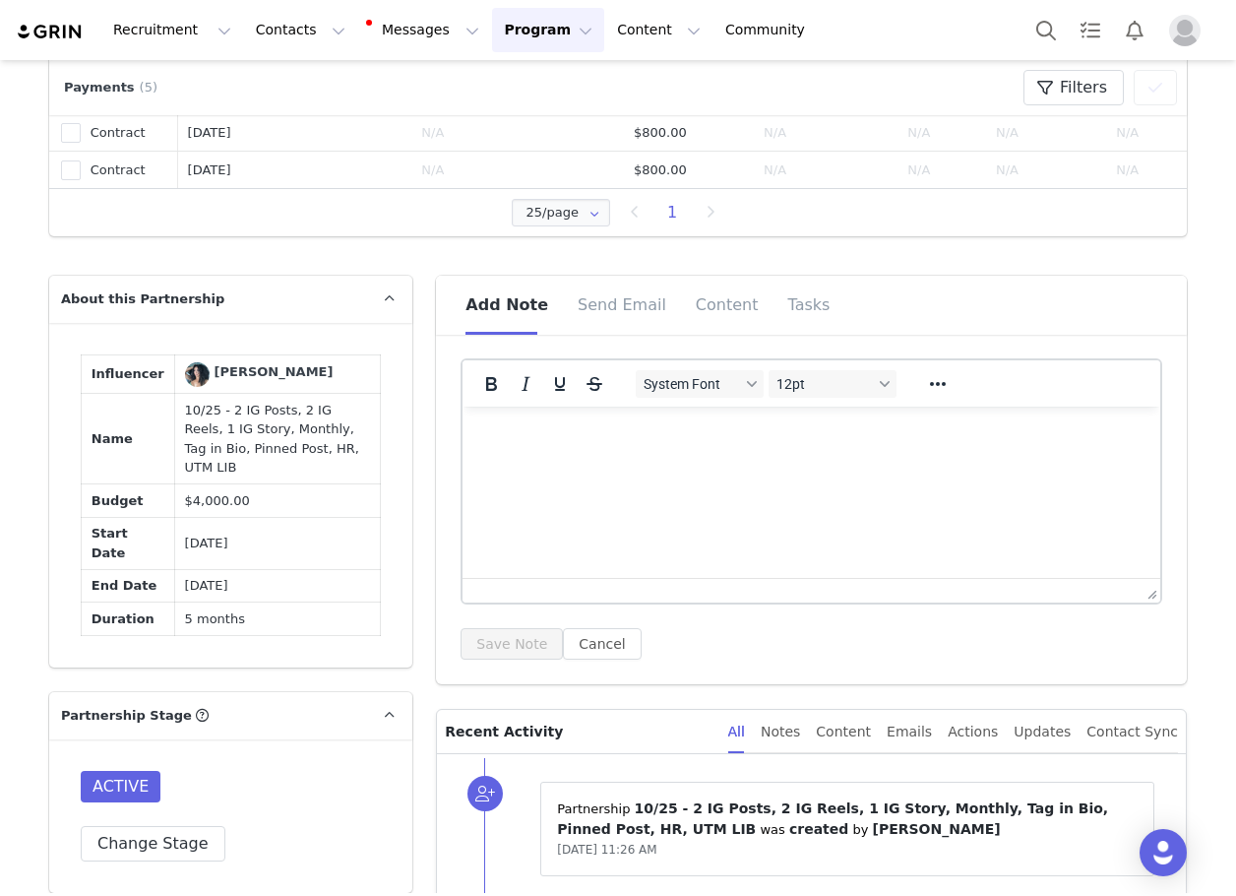
scroll to position [985, 0]
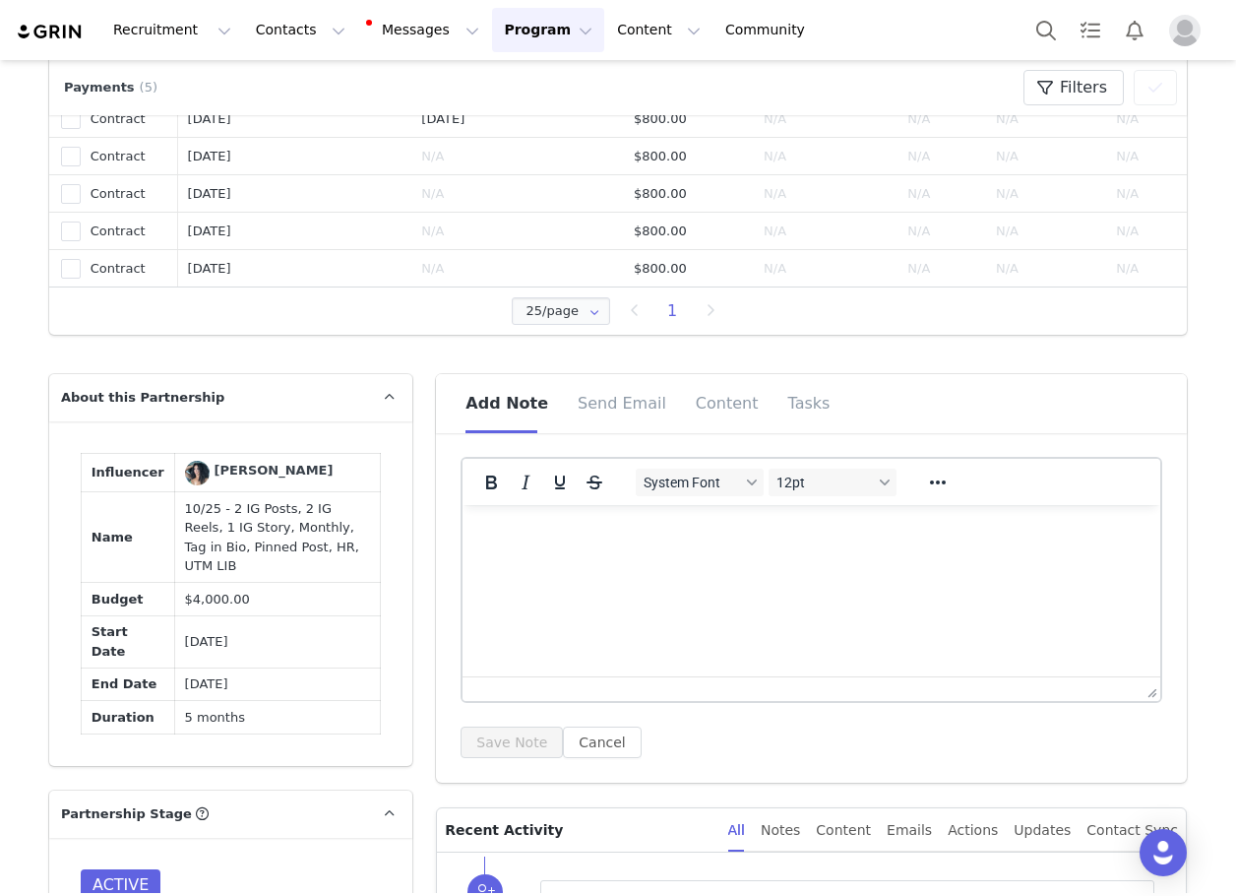
click at [580, 558] on html at bounding box center [812, 531] width 698 height 53
click at [728, 558] on html at bounding box center [812, 531] width 698 height 53
click at [712, 558] on html at bounding box center [812, 531] width 698 height 53
paste body "Rich Text Area. Press ALT-0 for help."
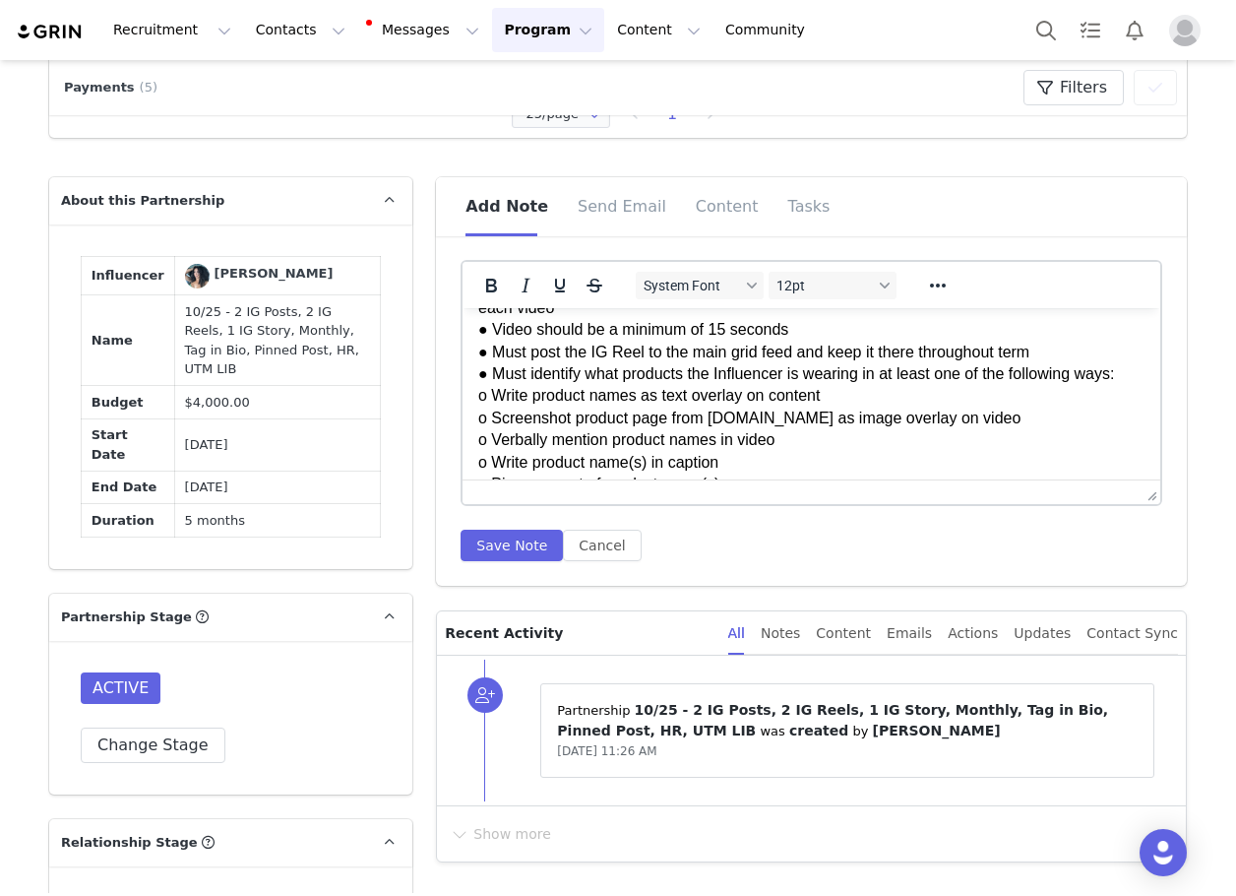
scroll to position [1669, 0]
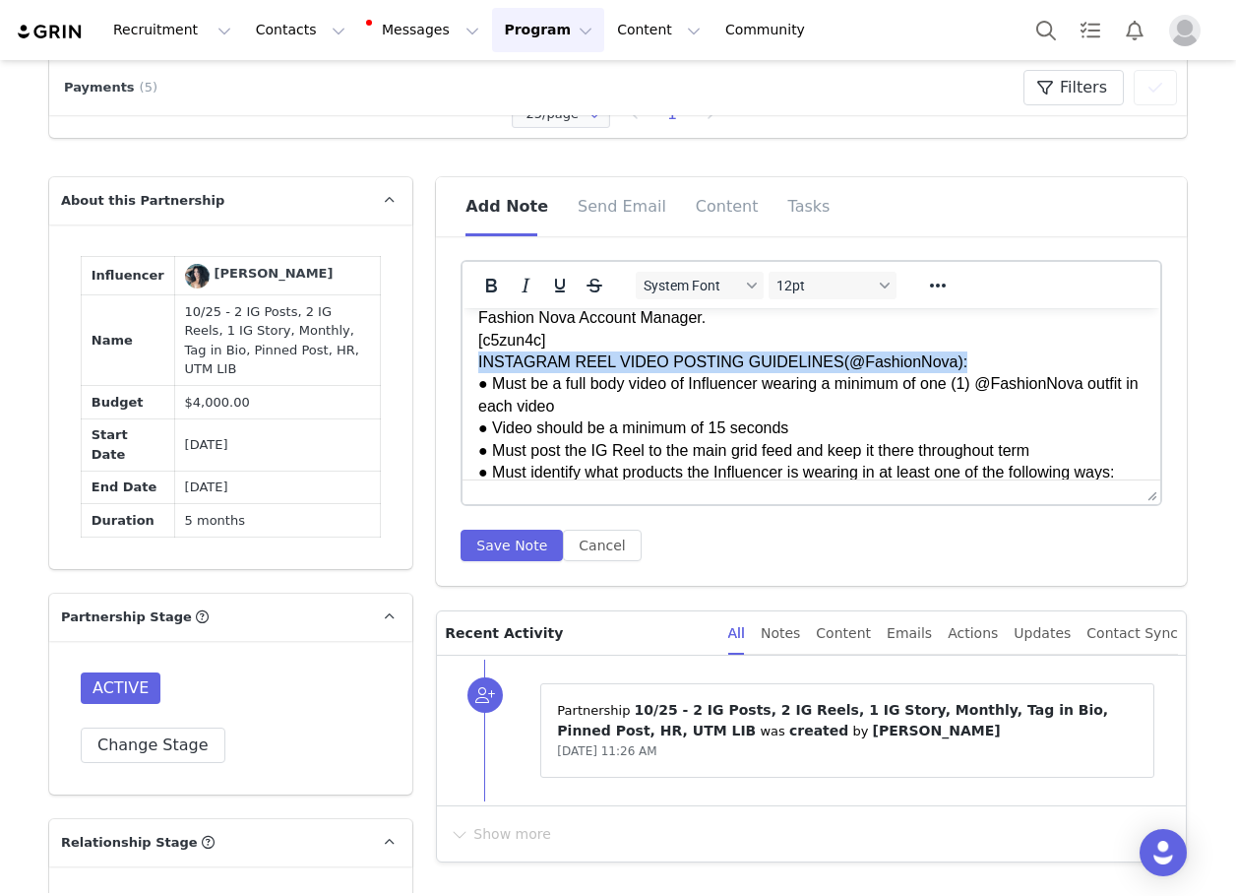
drag, startPoint x: 947, startPoint y: 385, endPoint x: 910, endPoint y: 645, distance: 262.5
click at [486, 292] on icon "Bold" at bounding box center [491, 286] width 11 height 14
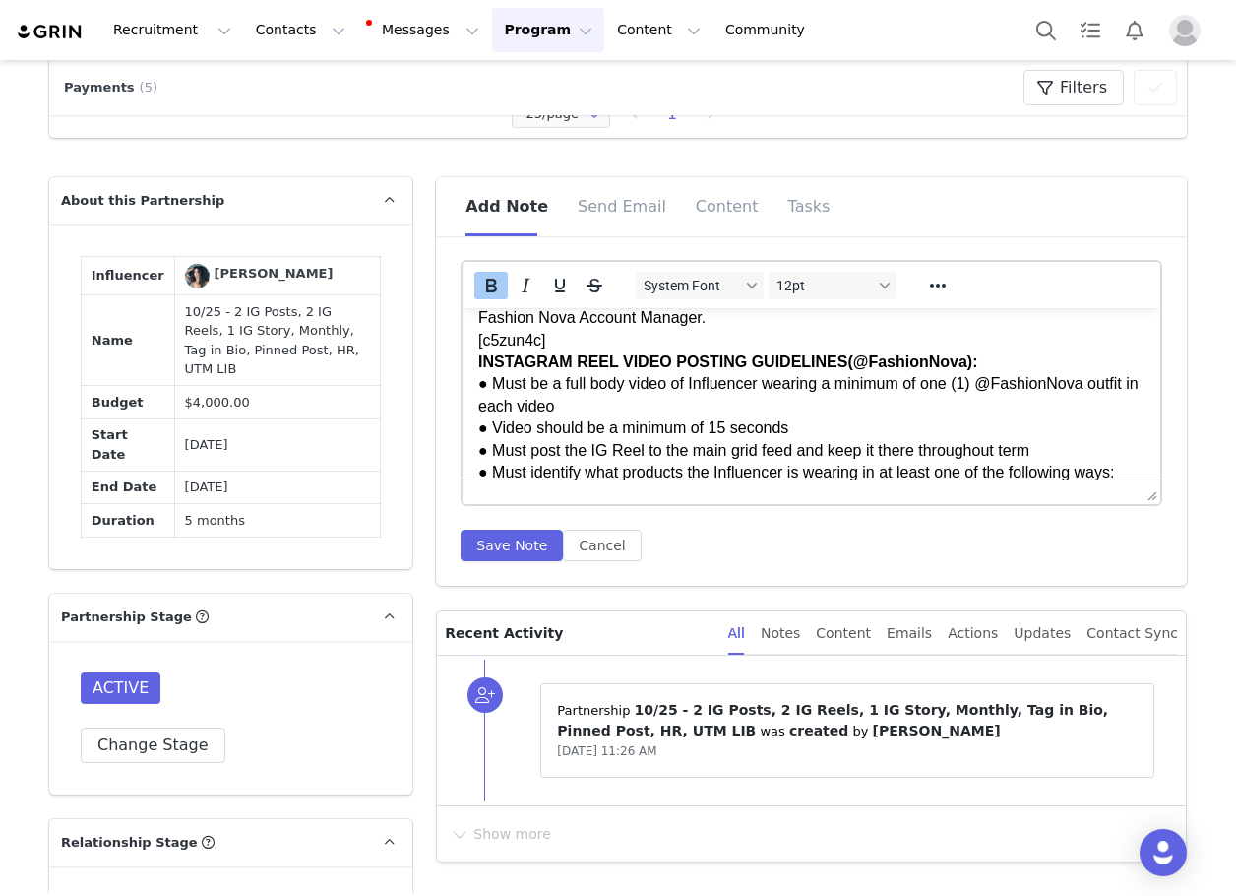
click at [543, 292] on button "Underline" at bounding box center [559, 286] width 33 height 28
drag, startPoint x: 874, startPoint y: 688, endPoint x: 418, endPoint y: 377, distance: 551.8
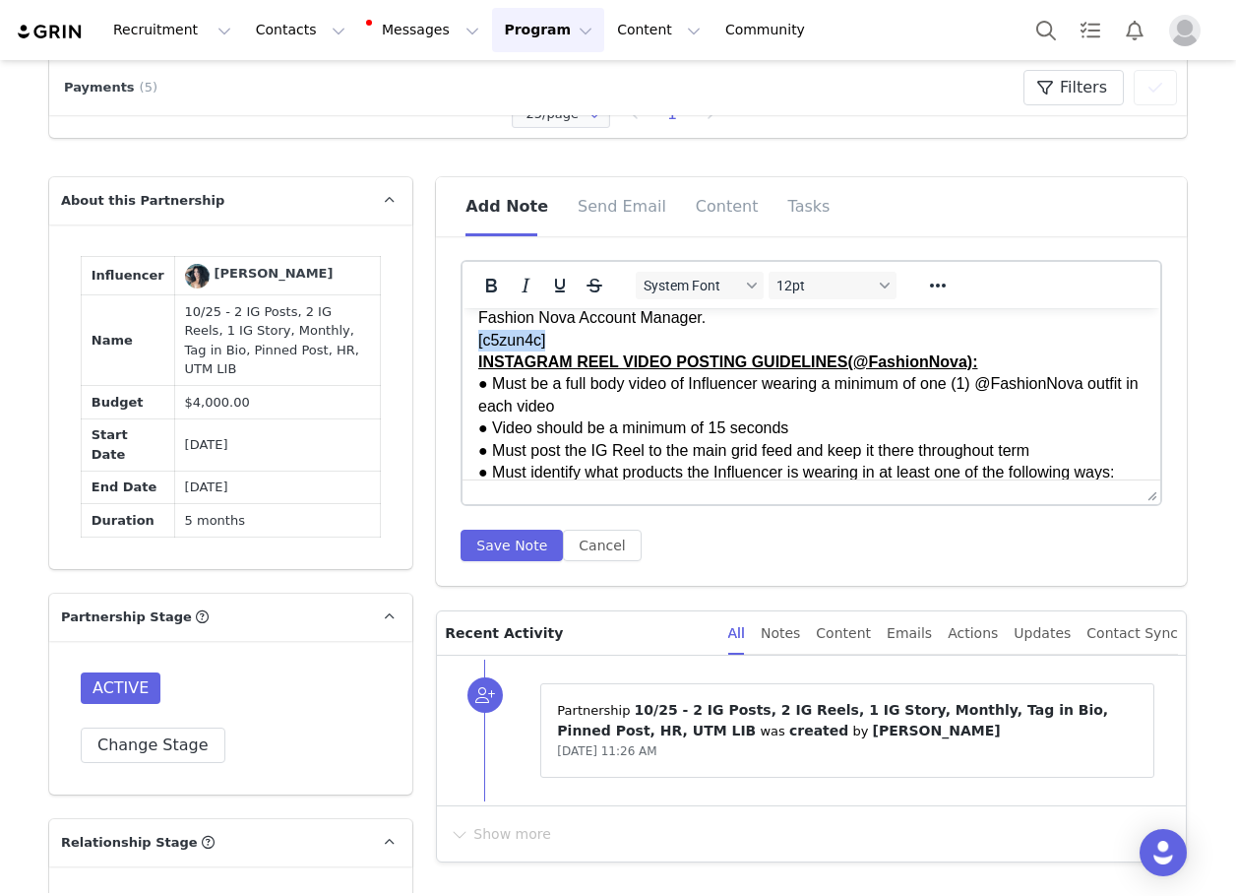
drag, startPoint x: 554, startPoint y: 365, endPoint x: 910, endPoint y: 676, distance: 473.0
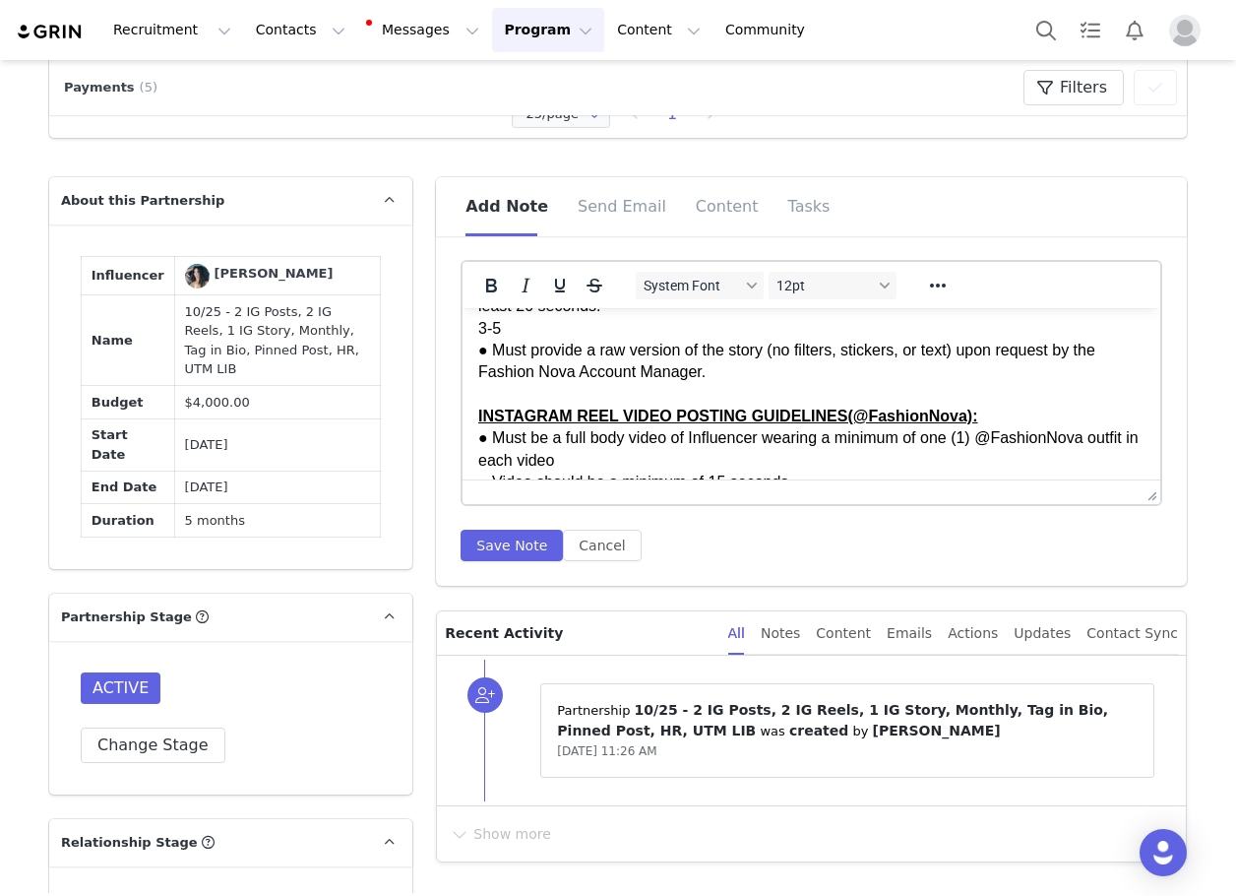
scroll to position [1571, 0]
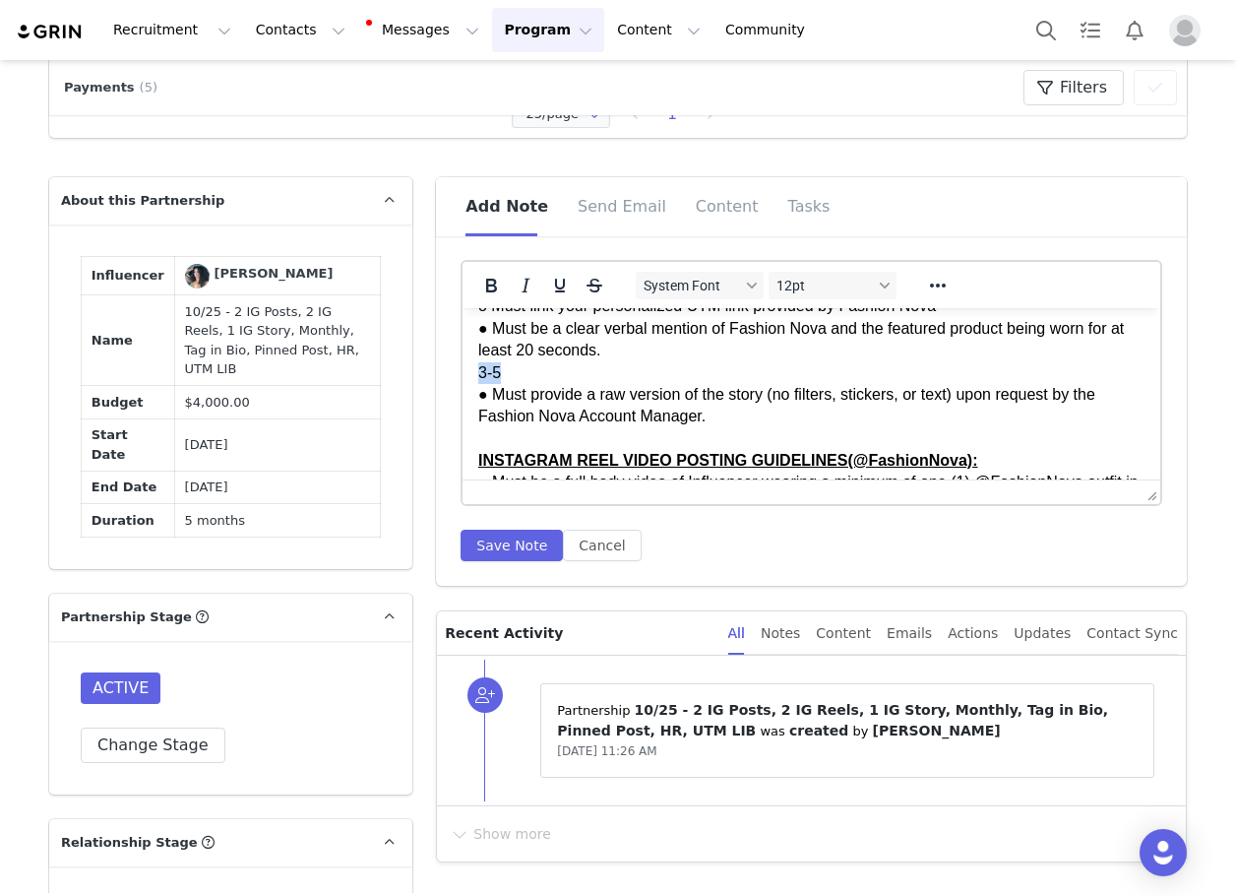
drag, startPoint x: 530, startPoint y: 384, endPoint x: 901, endPoint y: 697, distance: 485.5
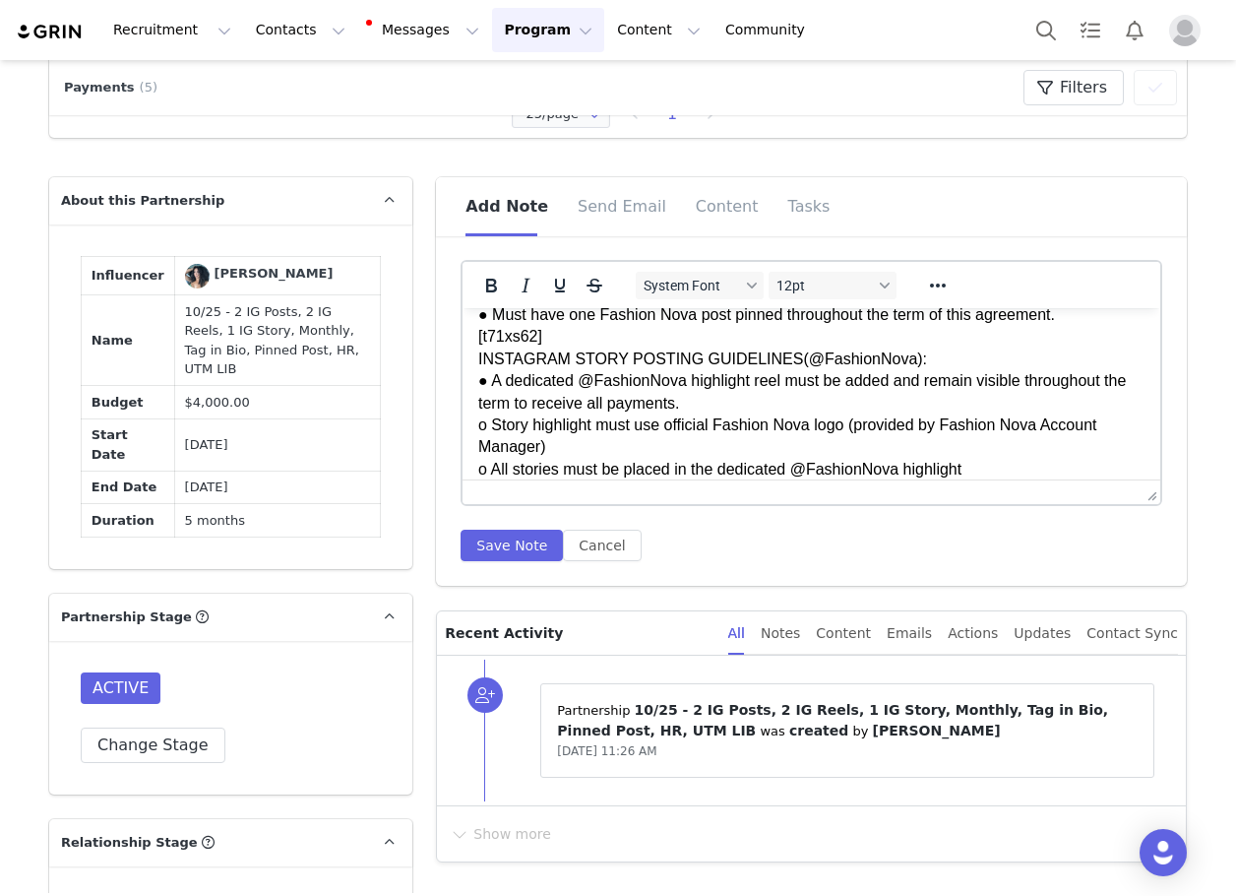
scroll to position [1276, 0]
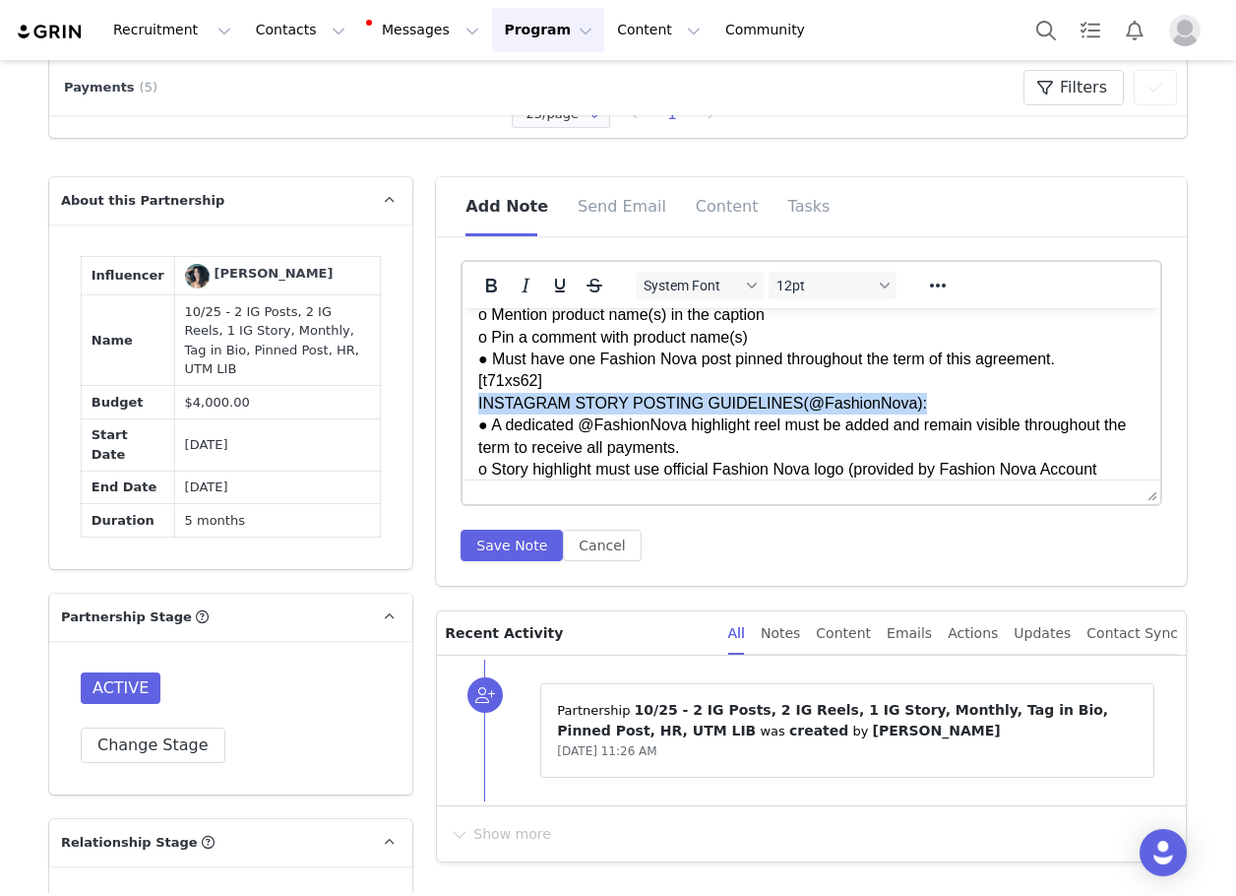
drag, startPoint x: 898, startPoint y: 429, endPoint x: 929, endPoint y: 605, distance: 179.0
click at [463, 430] on html "GENERAL GUIDELINES: Engagement & Bio Requirements: ● Must follow and actively l…" at bounding box center [812, 28] width 698 height 1993
click at [474, 285] on button "Bold" at bounding box center [490, 286] width 33 height 28
click at [552, 291] on icon "Underline" at bounding box center [560, 286] width 24 height 24
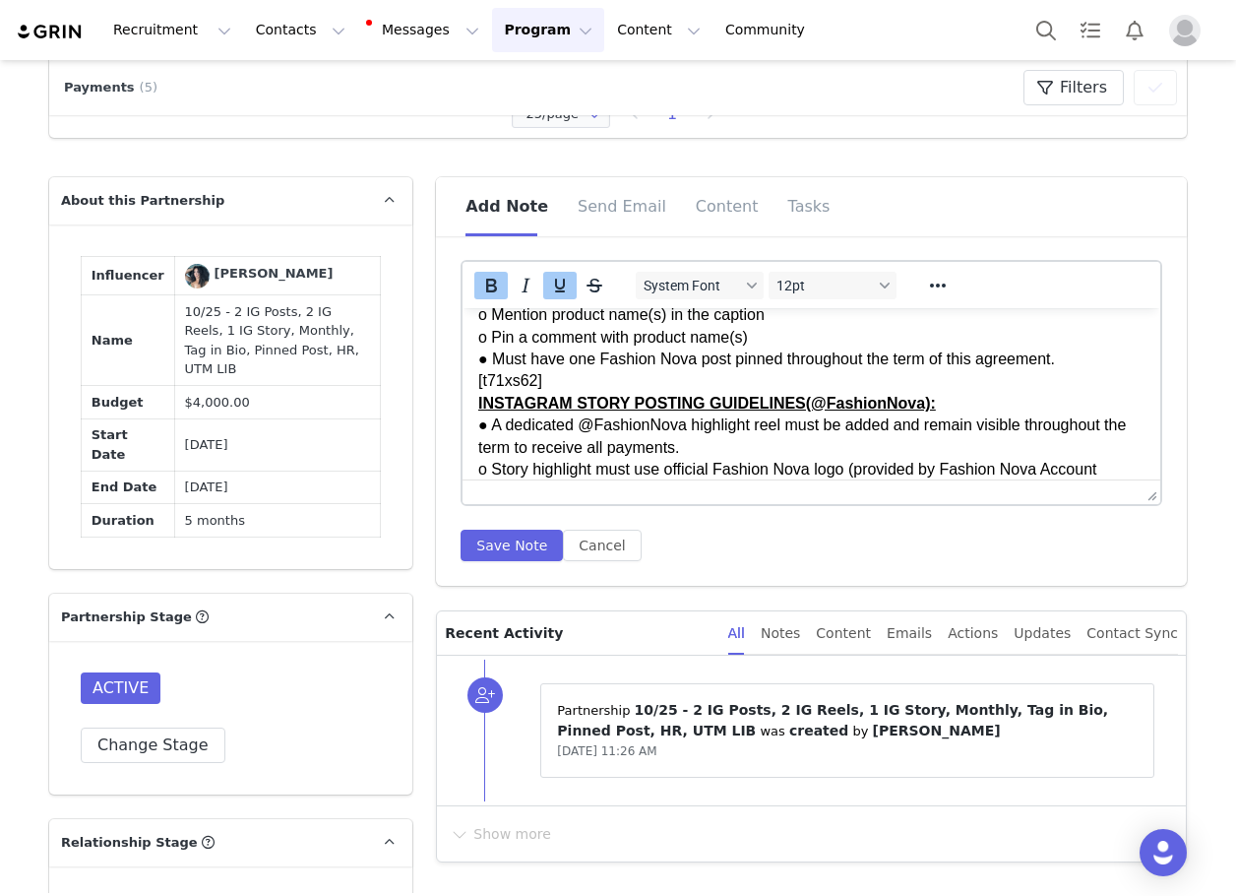
click at [547, 407] on p "GENERAL GUIDELINES: Engagement & Bio Requirements: ● Must follow and actively l…" at bounding box center [811, 29] width 666 height 1962
drag, startPoint x: 354, startPoint y: 415, endPoint x: 810, endPoint y: 726, distance: 551.8
click at [463, 415] on html "GENERAL GUIDELINES: Engagement & Bio Requirements: ● Must follow and actively l…" at bounding box center [812, 28] width 698 height 1993
click at [540, 396] on p "GENERAL GUIDELINES: Engagement & Bio Requirements: ● Must follow and actively l…" at bounding box center [811, 29] width 666 height 1962
drag, startPoint x: 431, startPoint y: 402, endPoint x: 419, endPoint y: 402, distance: 11.8
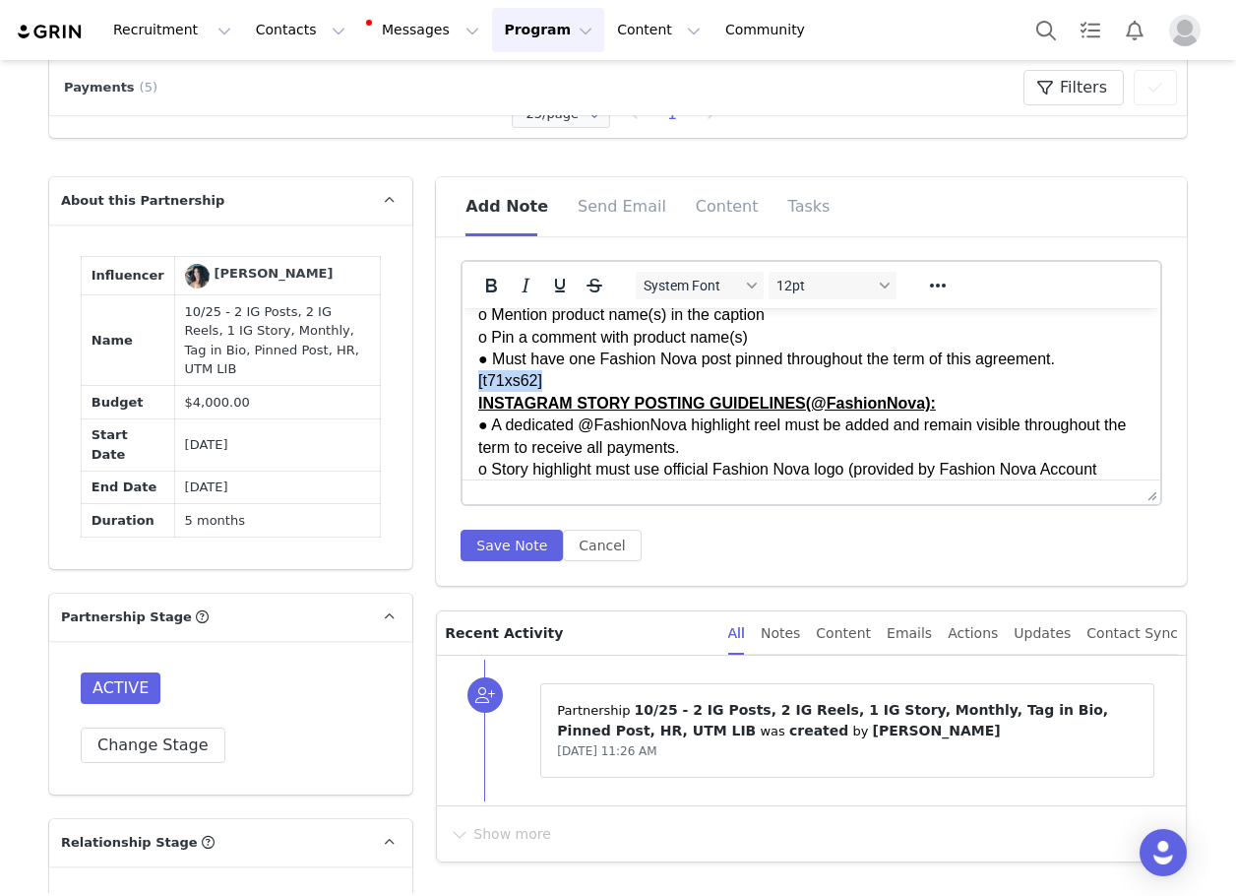
click at [463, 402] on html "GENERAL GUIDELINES: Engagement & Bio Requirements: ● Must follow and actively l…" at bounding box center [812, 28] width 698 height 1993
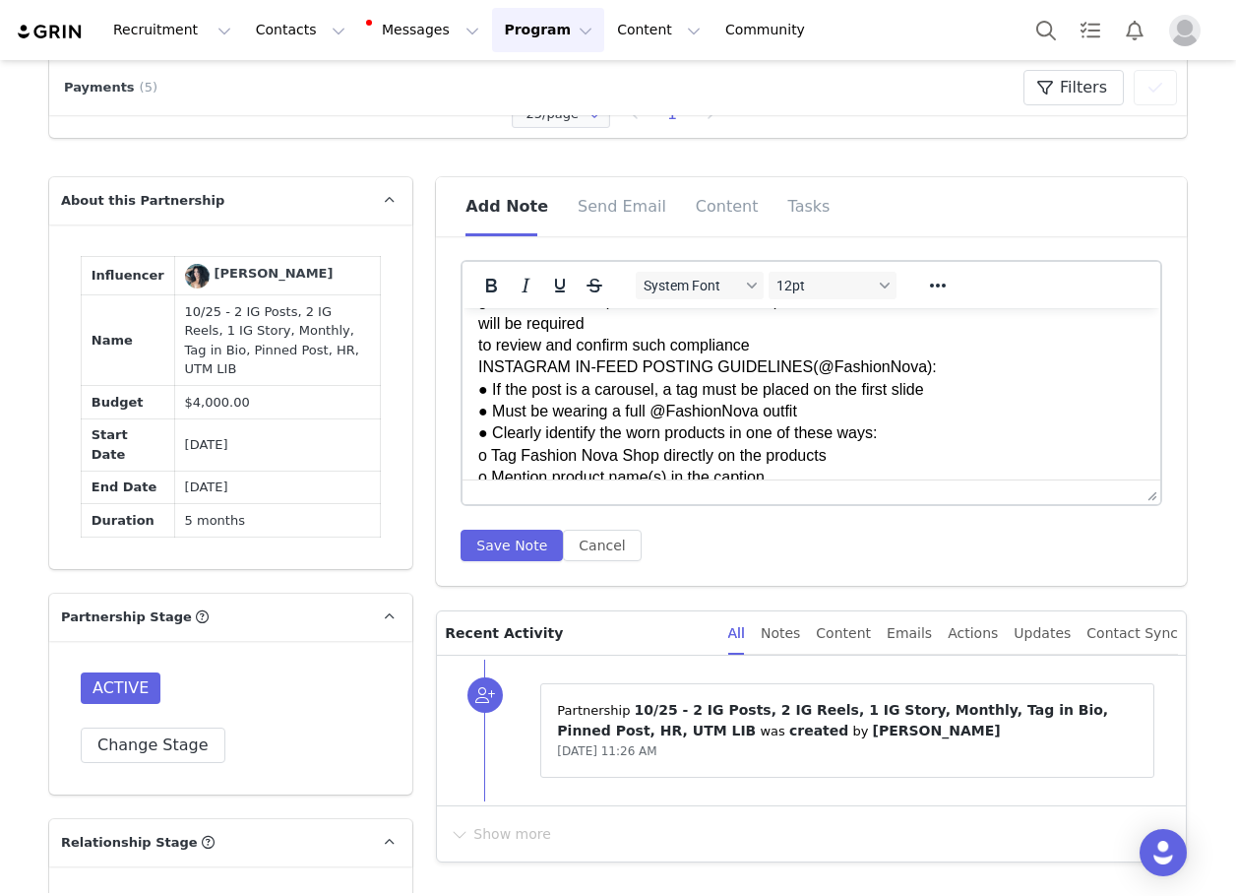
scroll to position [1079, 0]
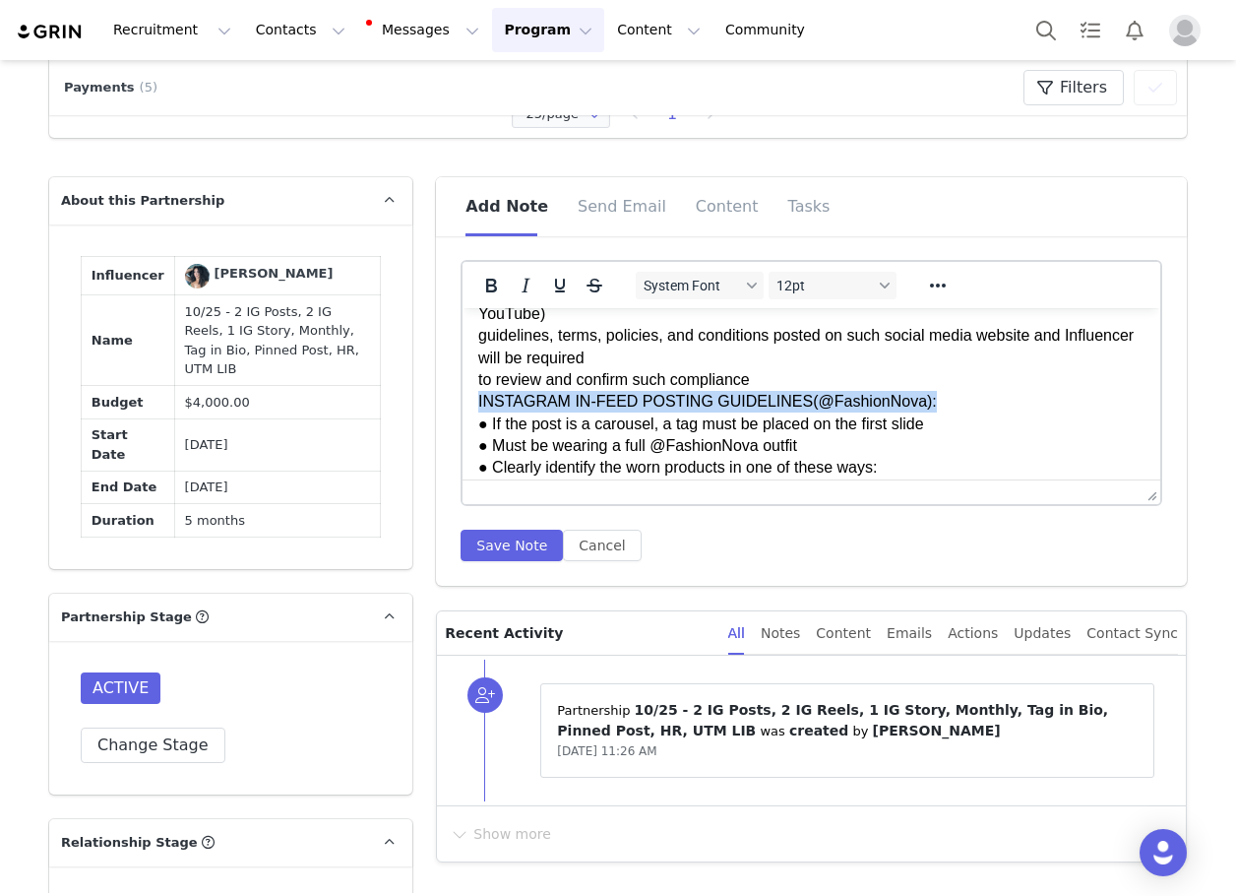
drag, startPoint x: 904, startPoint y: 414, endPoint x: 476, endPoint y: 410, distance: 427.2
click at [478, 413] on p "GENERAL GUIDELINES: Engagement & Bio Requirements: ● Must follow and actively l…" at bounding box center [811, 226] width 666 height 1962
click at [480, 277] on icon "Bold" at bounding box center [491, 286] width 24 height 24
click at [554, 278] on icon "Underline" at bounding box center [560, 286] width 24 height 24
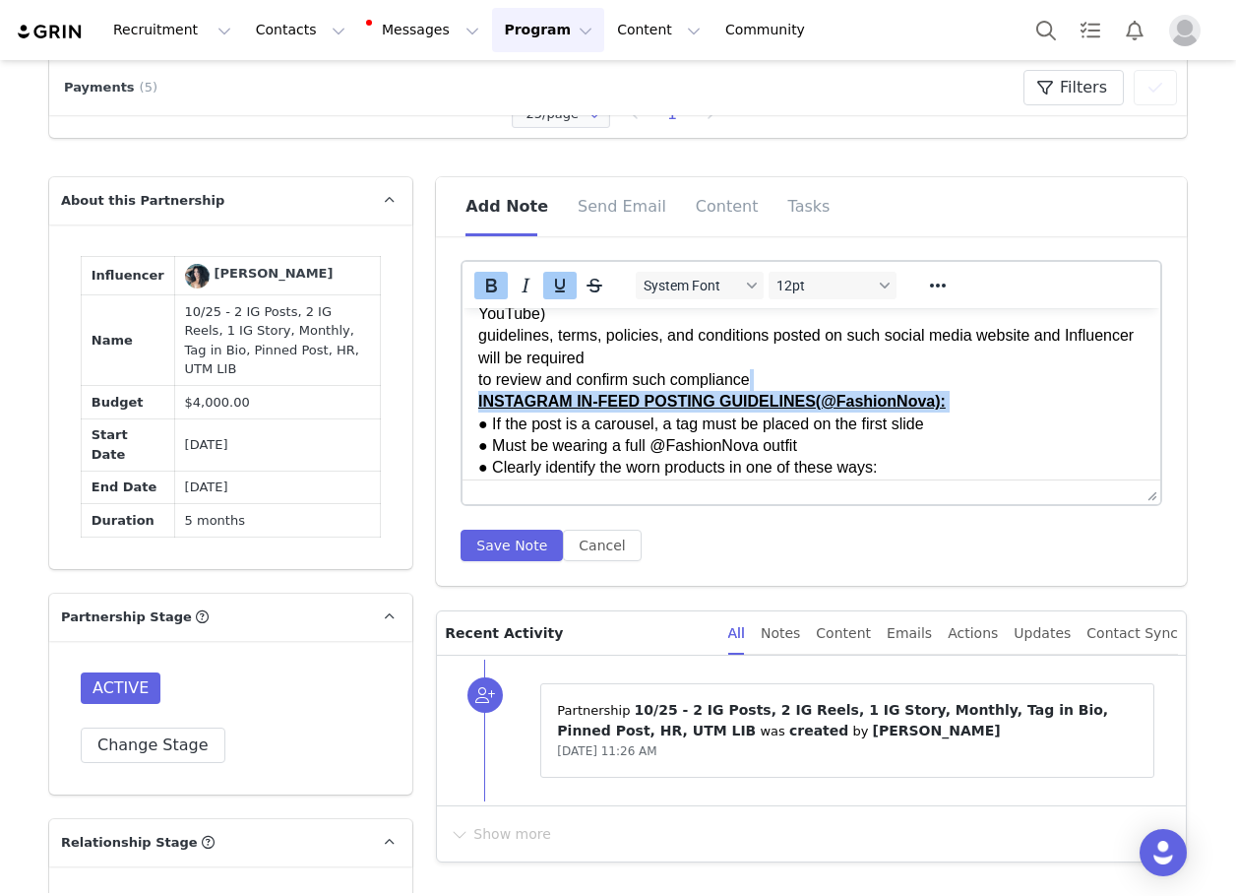
click at [807, 409] on strong "INSTAGRAM IN-FEED POSTING GUIDELINES(@FashionNova):" at bounding box center [712, 401] width 468 height 17
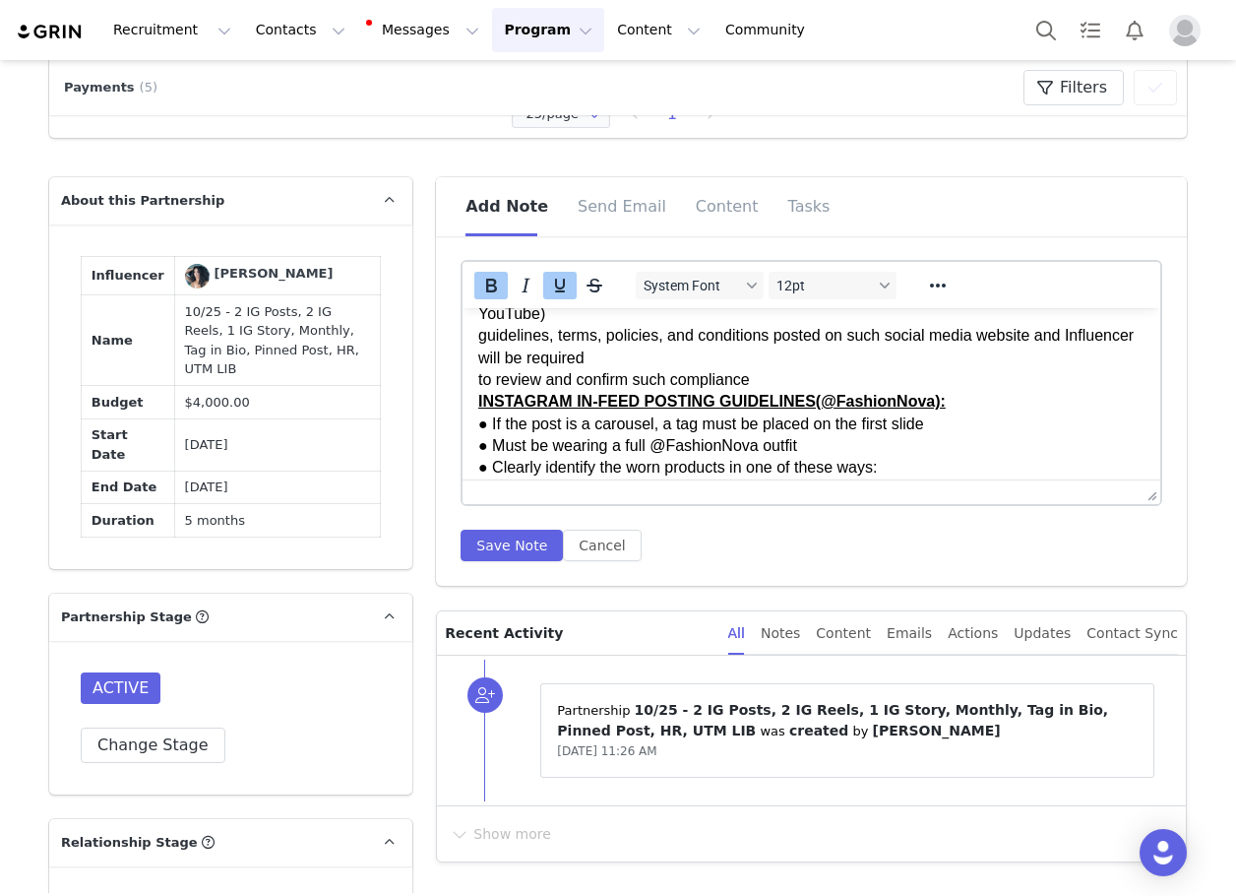
click at [769, 396] on p "GENERAL GUIDELINES: Engagement & Bio Requirements: ● Must follow and actively l…" at bounding box center [811, 226] width 666 height 1962
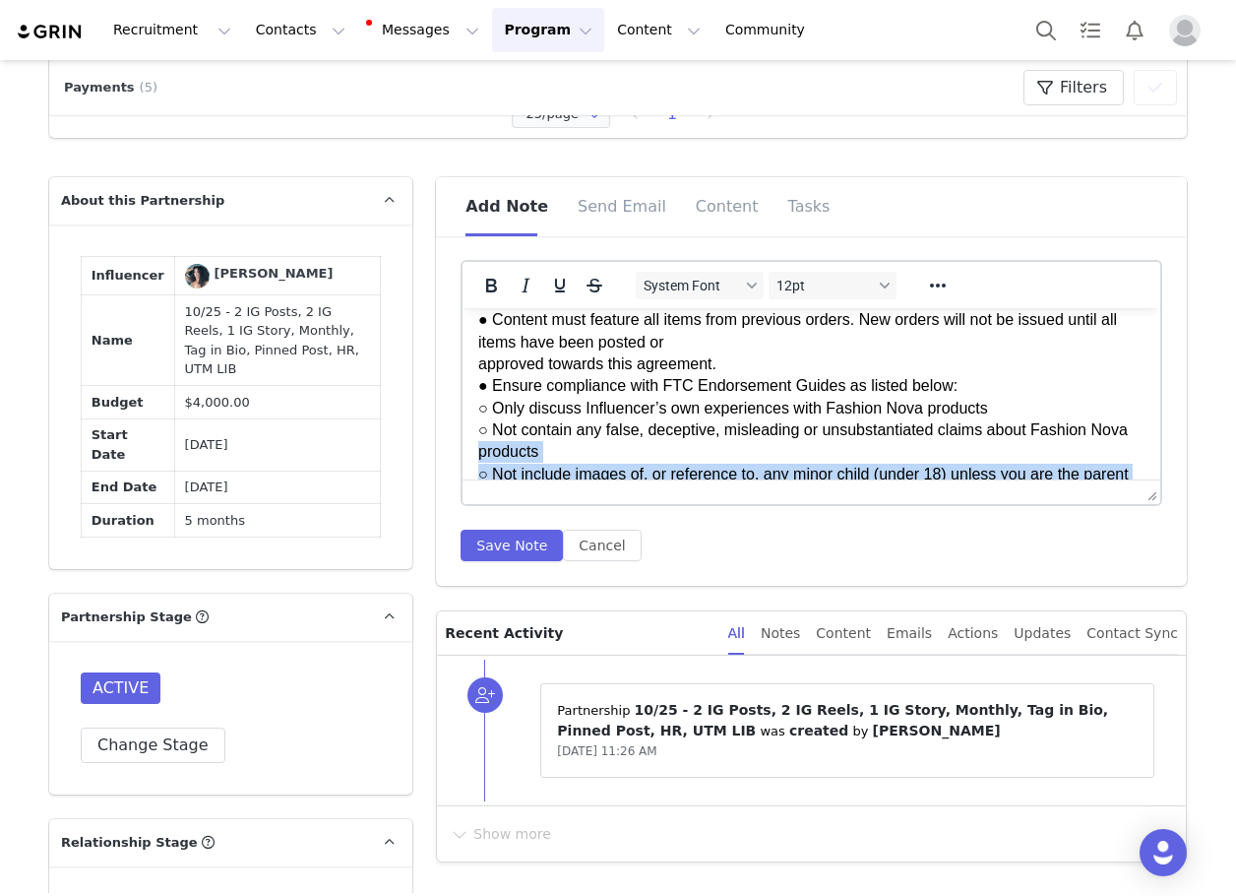
scroll to position [733, 0]
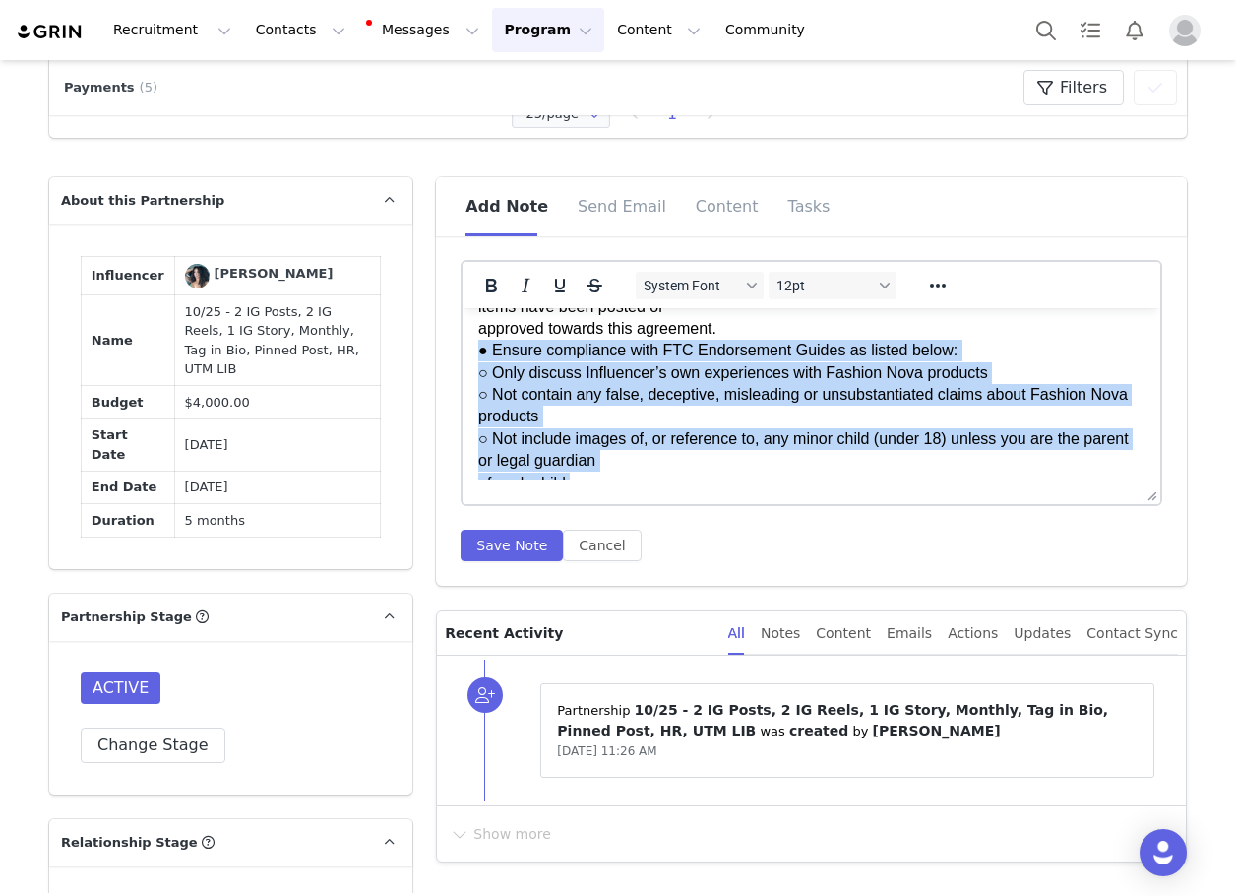
drag, startPoint x: 769, startPoint y: 396, endPoint x: 915, endPoint y: 683, distance: 322.7
click at [463, 377] on html "GENERAL GUIDELINES: Engagement & Bio Requirements: ● Must follow and actively l…" at bounding box center [812, 571] width 698 height 1993
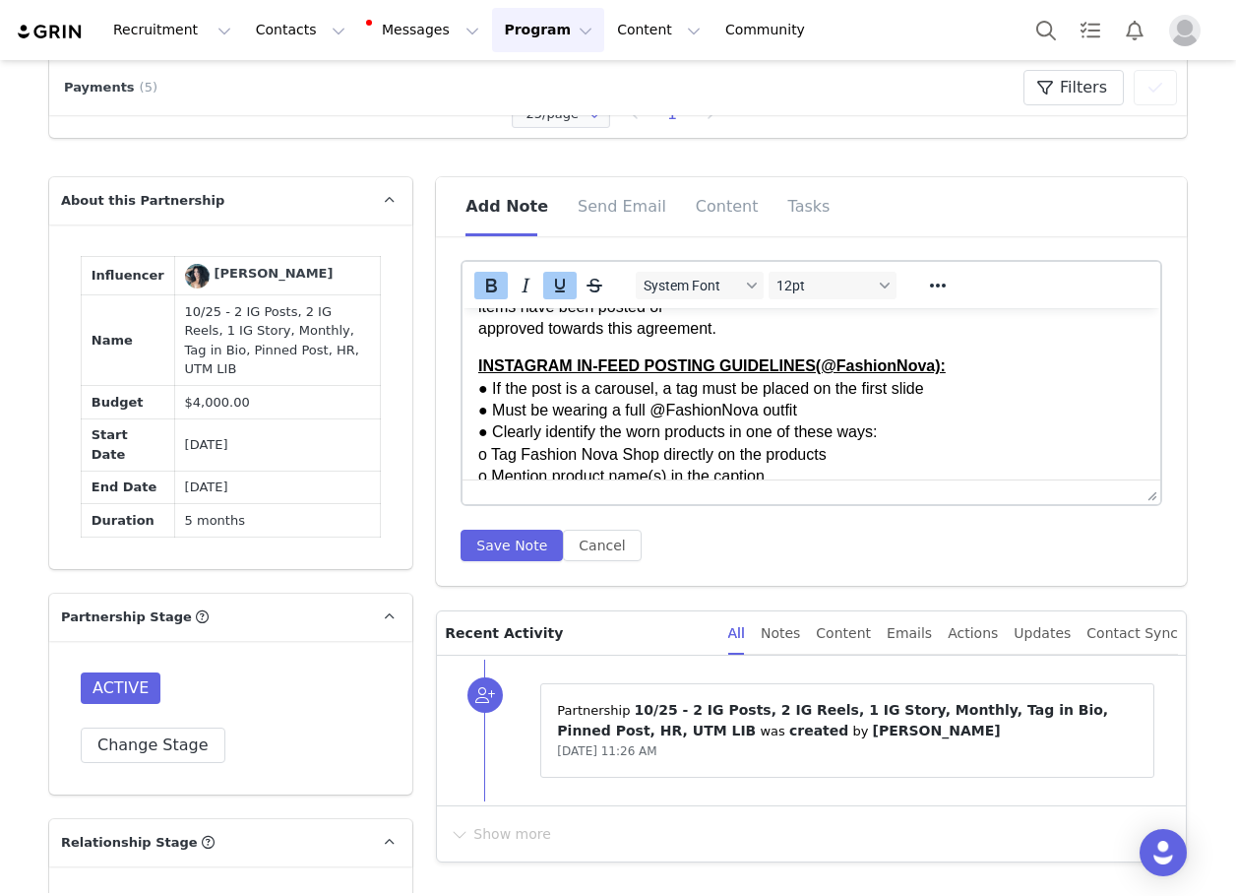
click at [480, 362] on body "GENERAL GUIDELINES: Engagement & Bio Requirements: ● Must follow and actively l…" at bounding box center [811, 381] width 666 height 1581
drag, startPoint x: 498, startPoint y: 349, endPoint x: 487, endPoint y: 349, distance: 10.8
drag, startPoint x: 467, startPoint y: 349, endPoint x: 473, endPoint y: 358, distance: 11.2
click at [467, 353] on html "GENERAL GUIDELINES: Engagement & Bio Requirements: ● Must follow and actively l…" at bounding box center [812, 381] width 698 height 1612
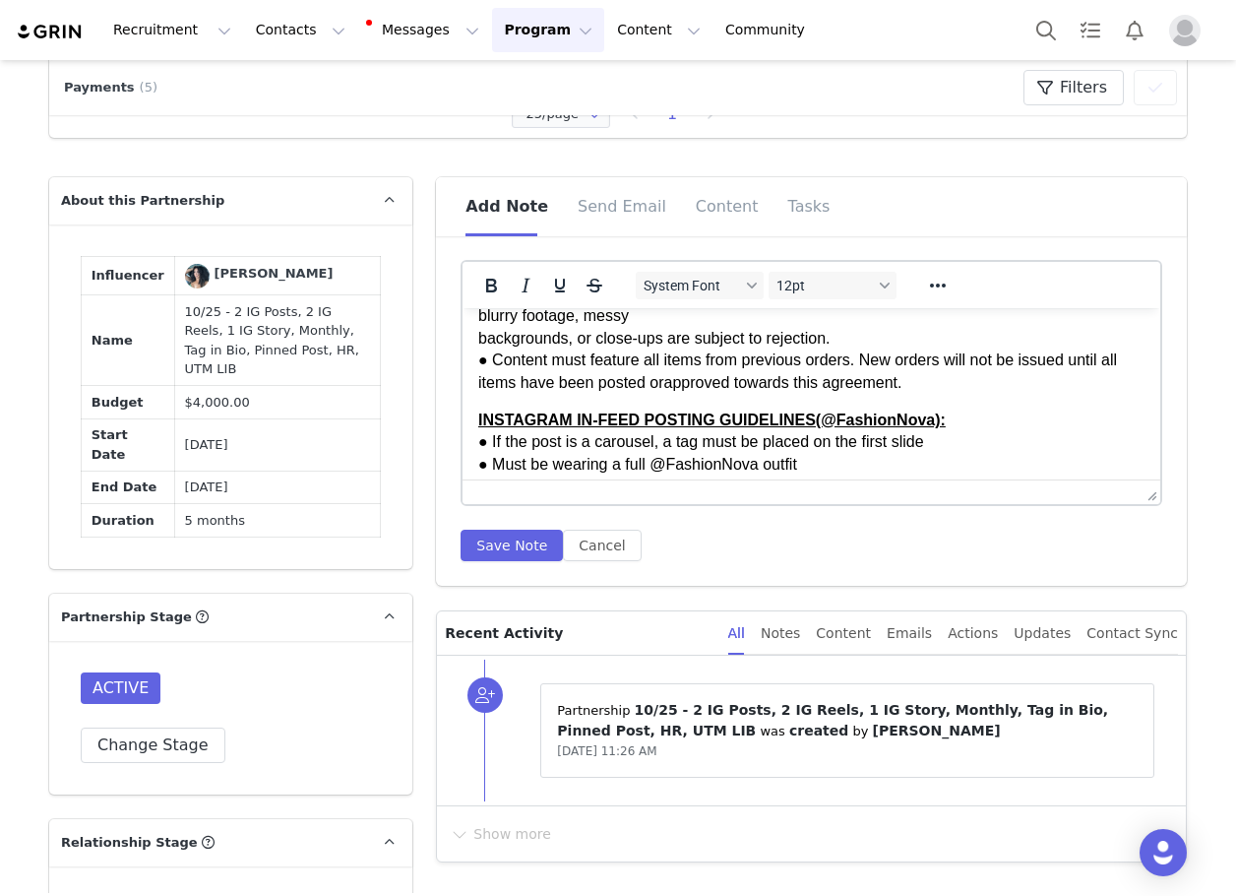
scroll to position [635, 0]
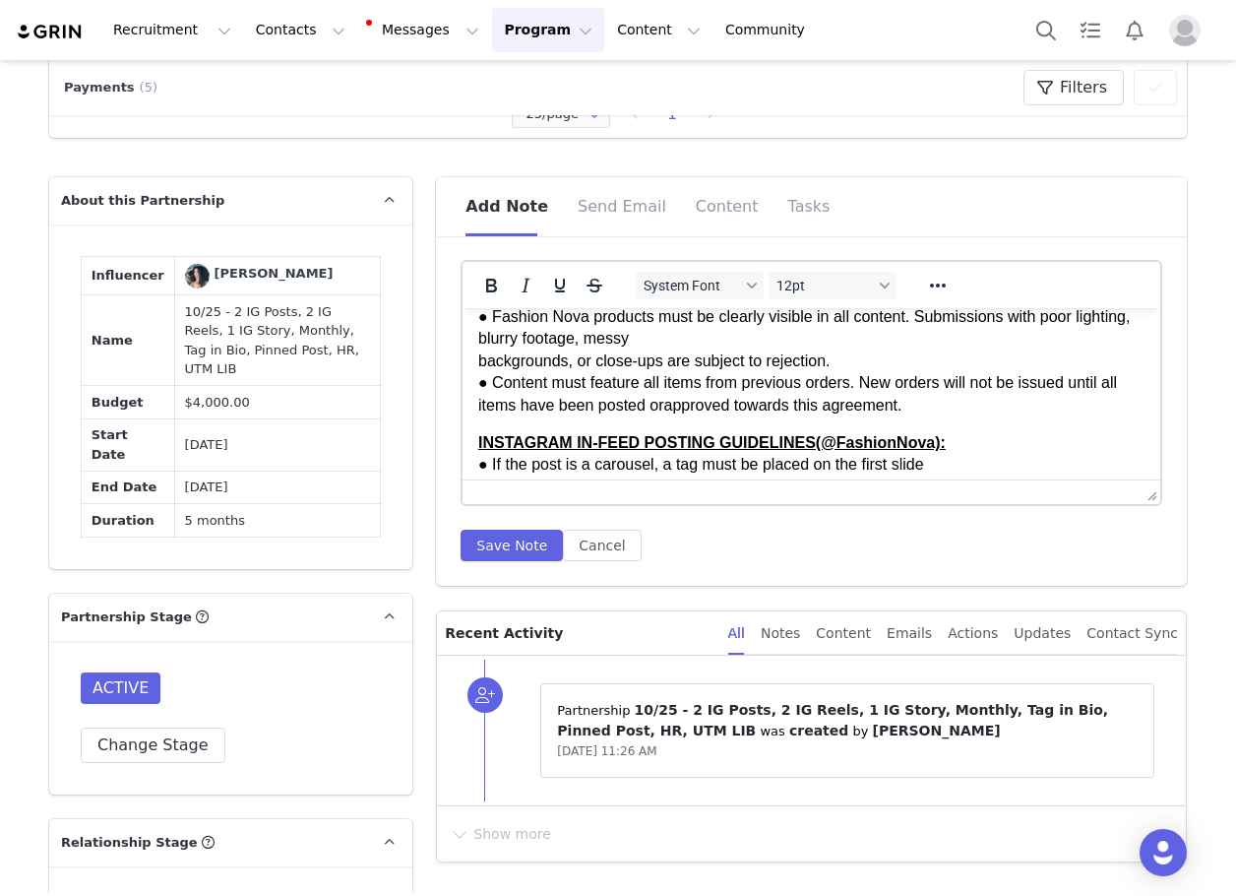
click at [472, 385] on html "GENERAL GUIDELINES: Engagement & Bio Requirements: ● Must follow and actively l…" at bounding box center [812, 468] width 698 height 1590
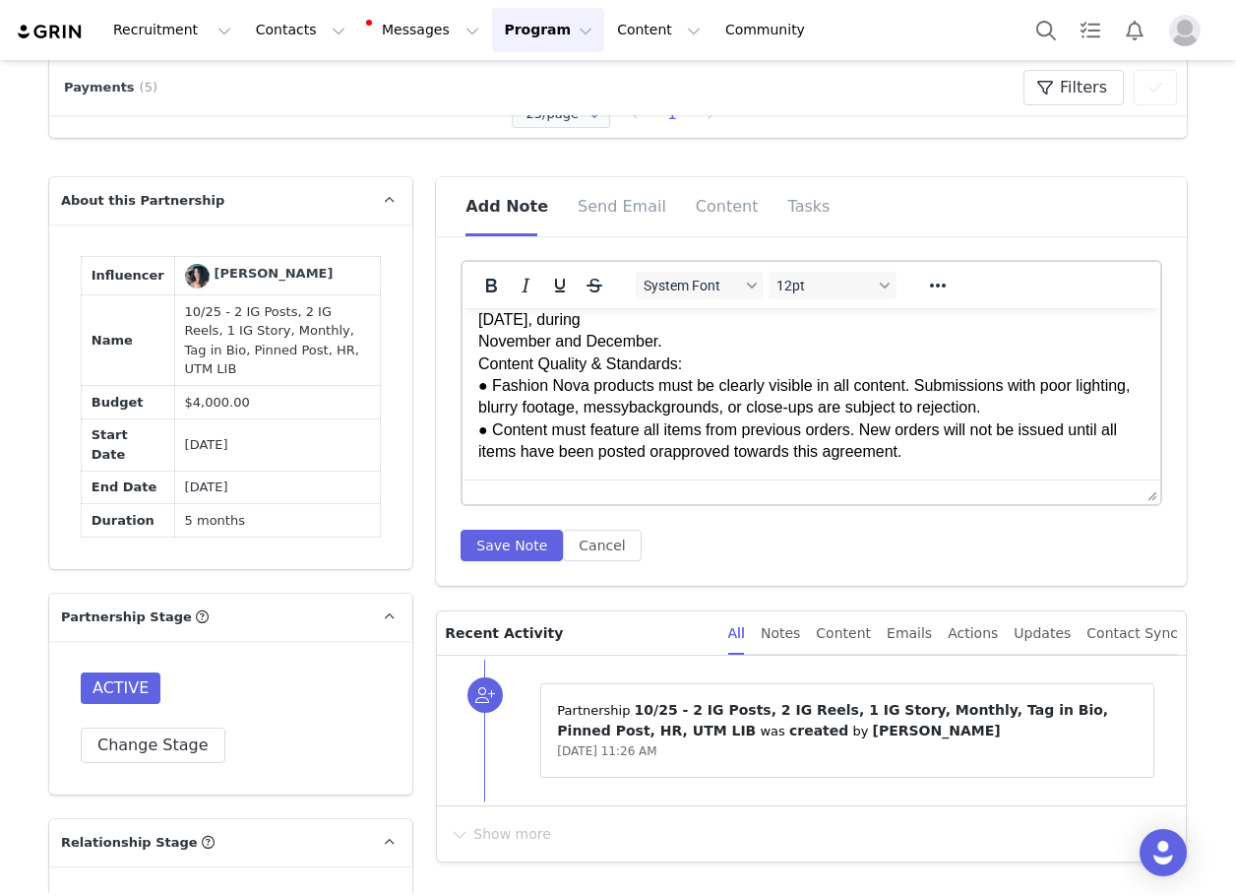
scroll to position [536, 0]
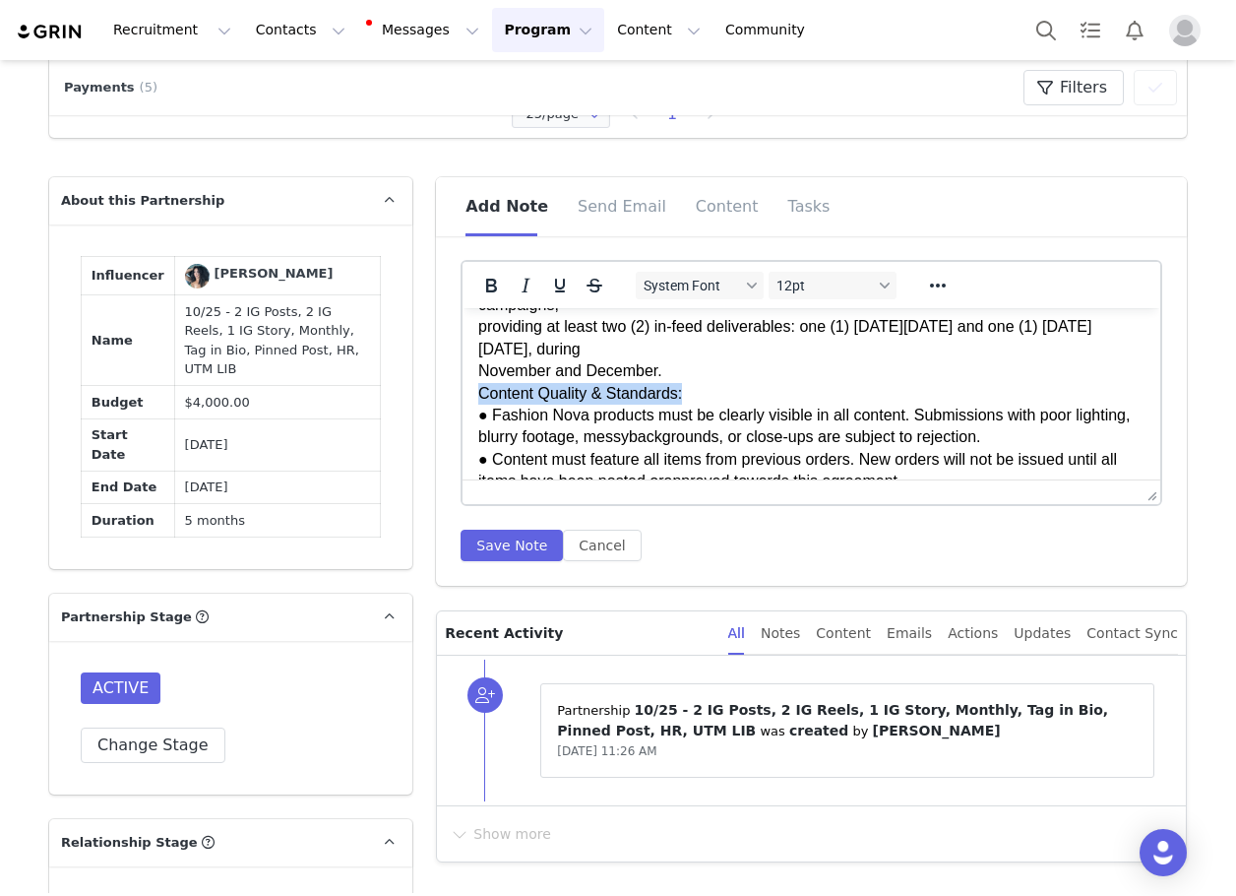
drag, startPoint x: 696, startPoint y: 415, endPoint x: 367, endPoint y: 414, distance: 328.8
click at [463, 414] on html "GENERAL GUIDELINES: Engagement & Bio Requirements: ● Must follow and actively l…" at bounding box center [812, 556] width 698 height 1568
click at [479, 282] on icon "Bold" at bounding box center [491, 286] width 24 height 24
drag, startPoint x: 550, startPoint y: 290, endPoint x: 547, endPoint y: 306, distance: 16.0
click at [555, 291] on icon "Underline" at bounding box center [560, 286] width 10 height 14
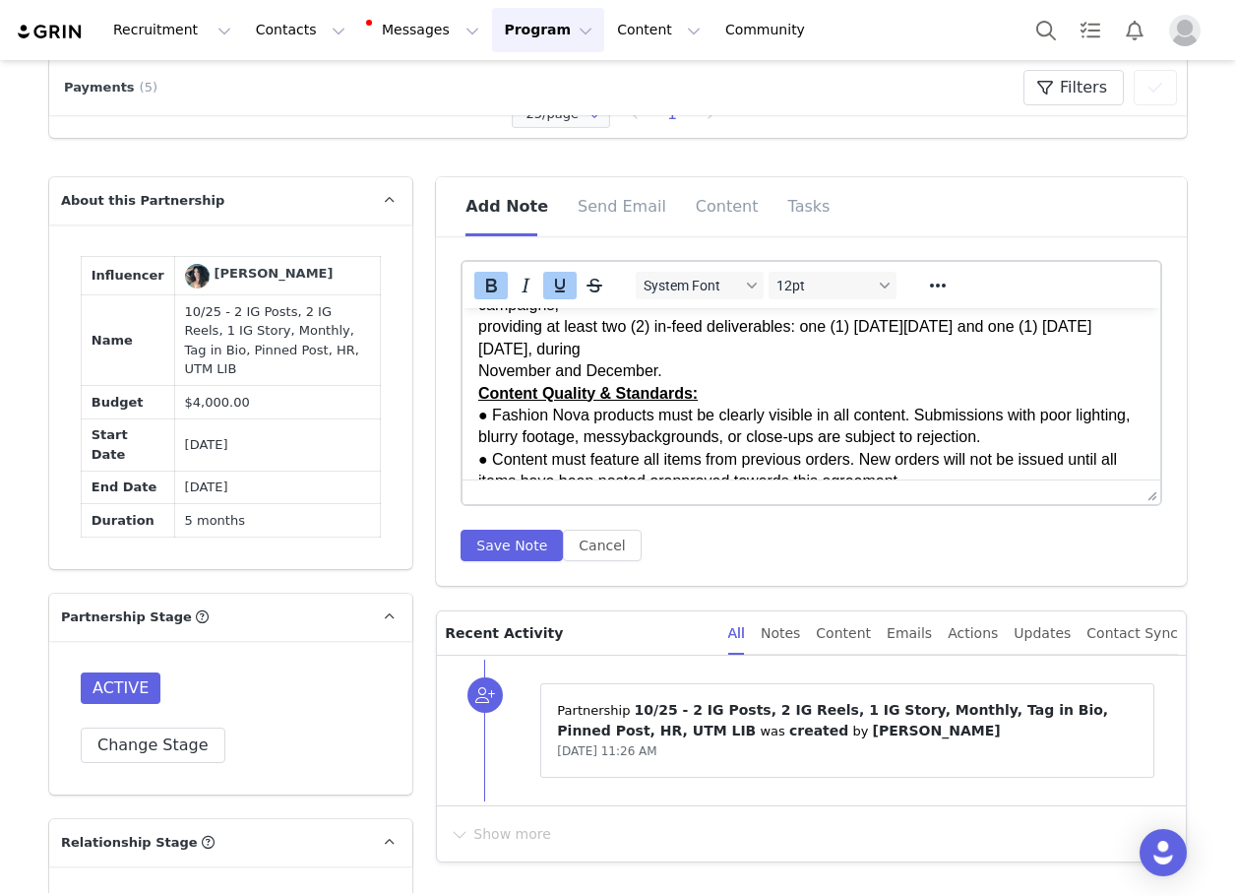
click at [478, 397] on p "GENERAL GUIDELINES: Engagement & Bio Requirements: ● Must follow and actively l…" at bounding box center [811, 140] width 666 height 706
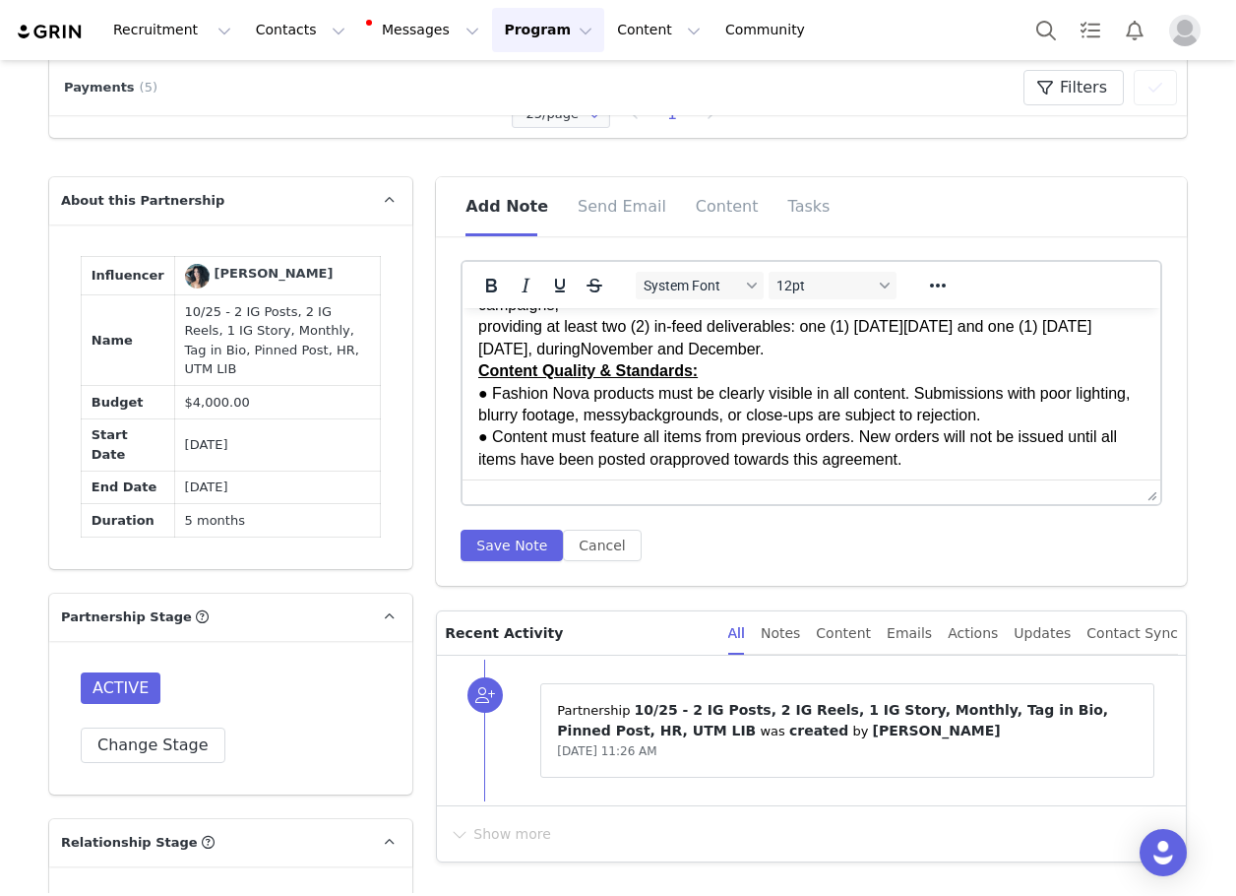
click at [478, 352] on p "GENERAL GUIDELINES: Engagement & Bio Requirements: ● Must follow and actively l…" at bounding box center [811, 128] width 666 height 683
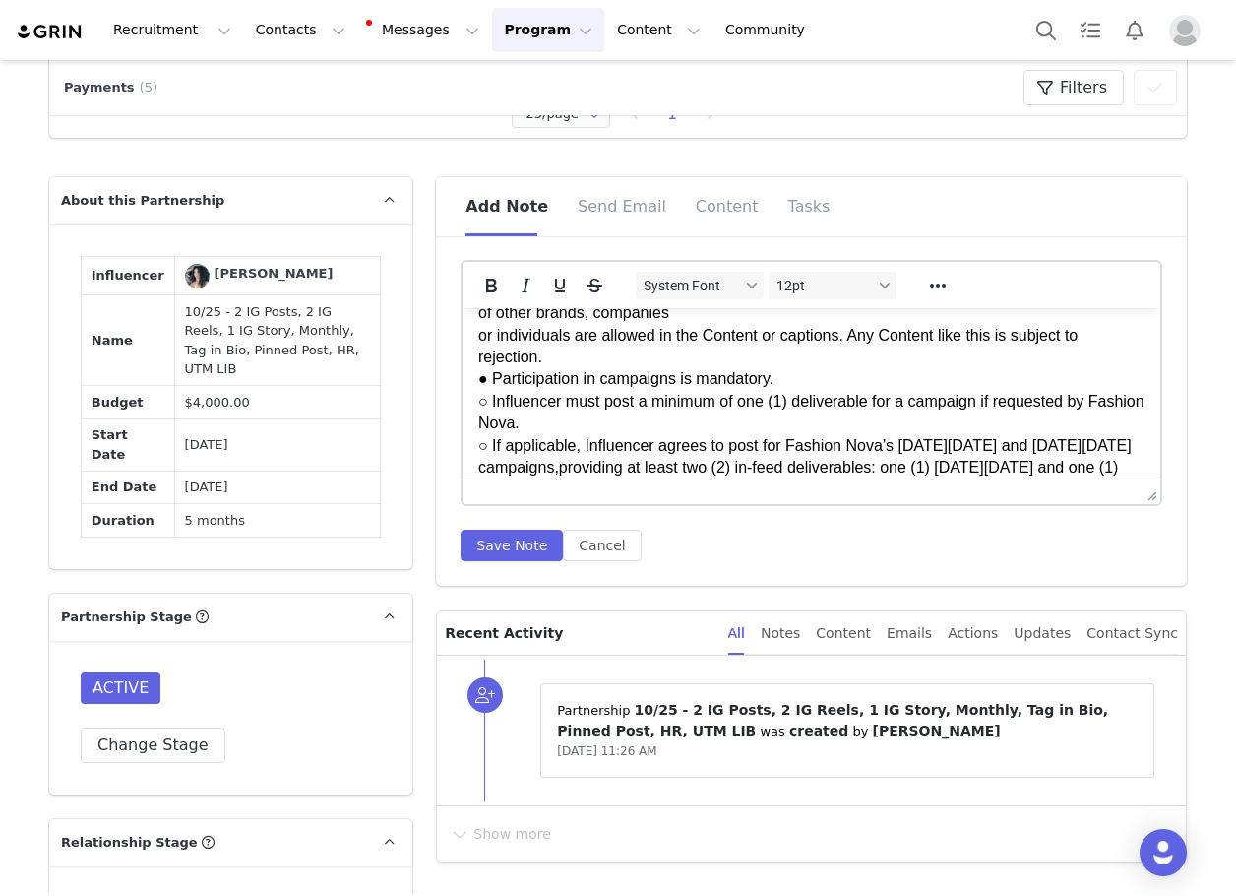
scroll to position [340, 0]
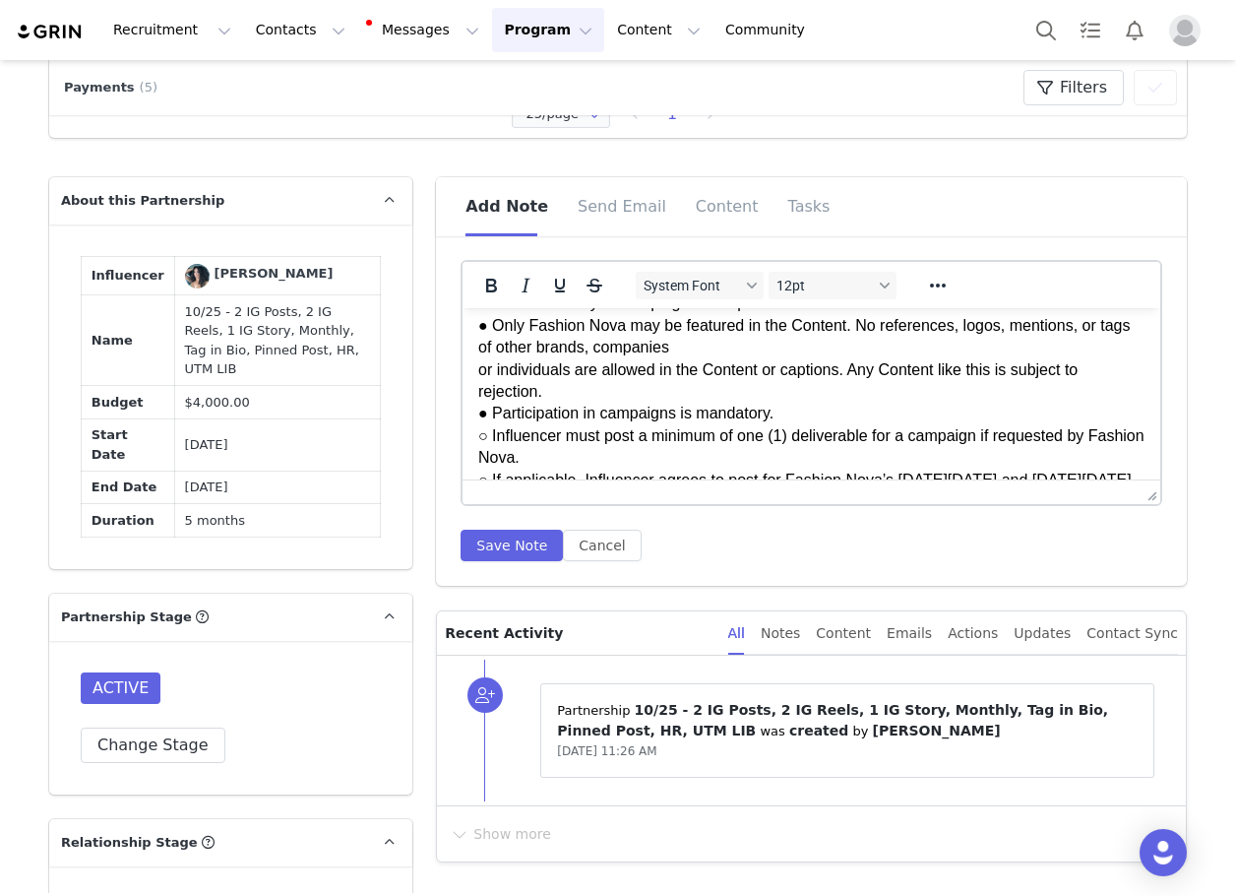
click at [463, 393] on iframe at bounding box center [812, 393] width 698 height 171
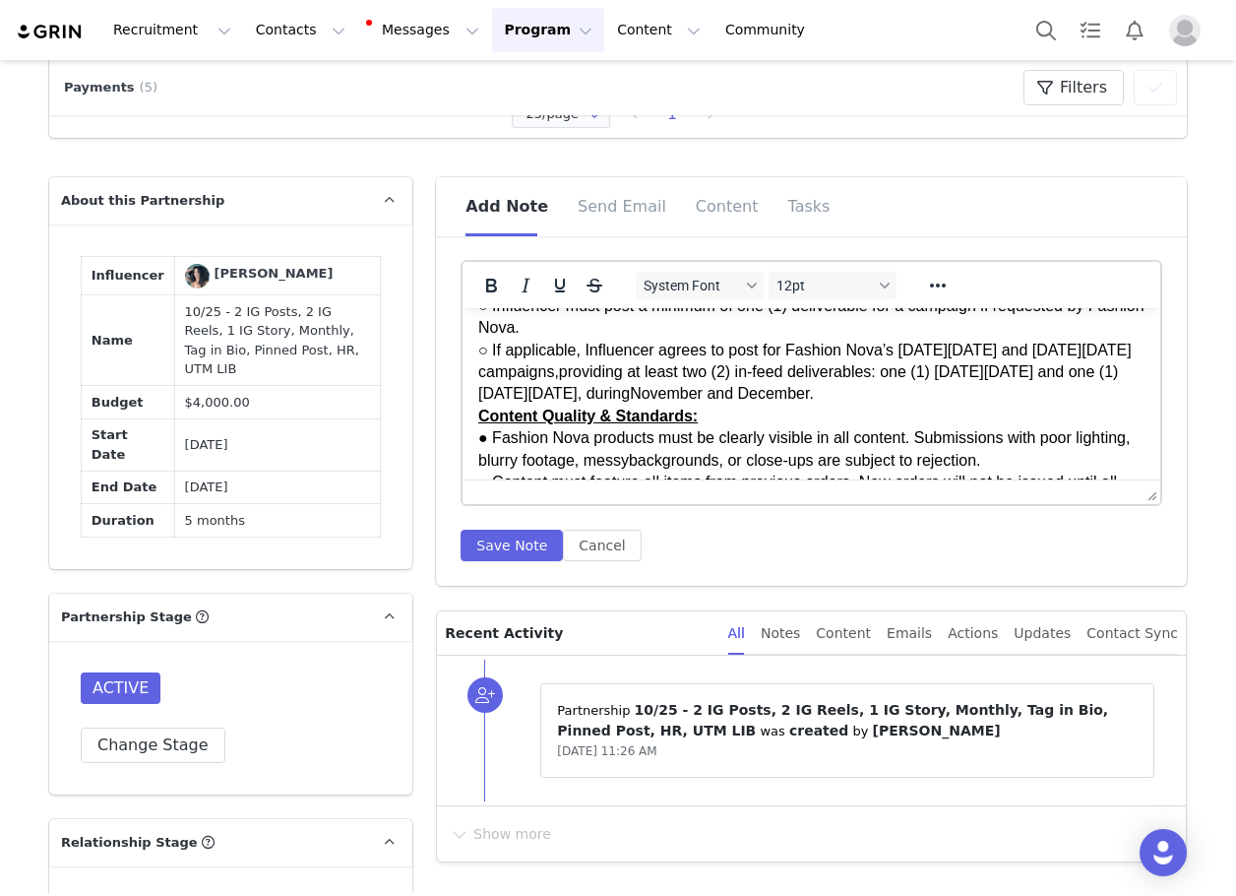
click at [474, 394] on html "GENERAL GUIDELINES: Engagement & Bio Requirements: ● Must follow and actively l…" at bounding box center [812, 601] width 698 height 1524
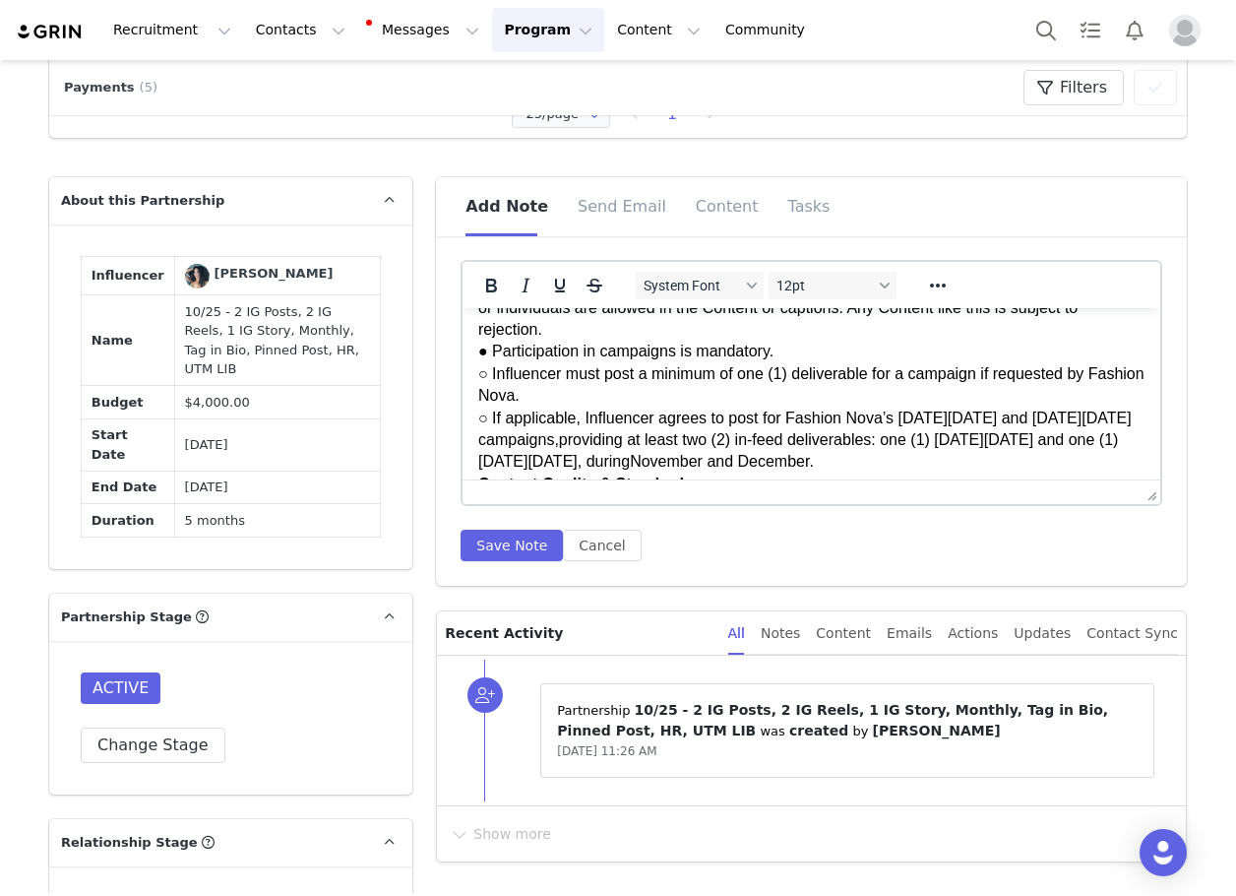
scroll to position [371, 0]
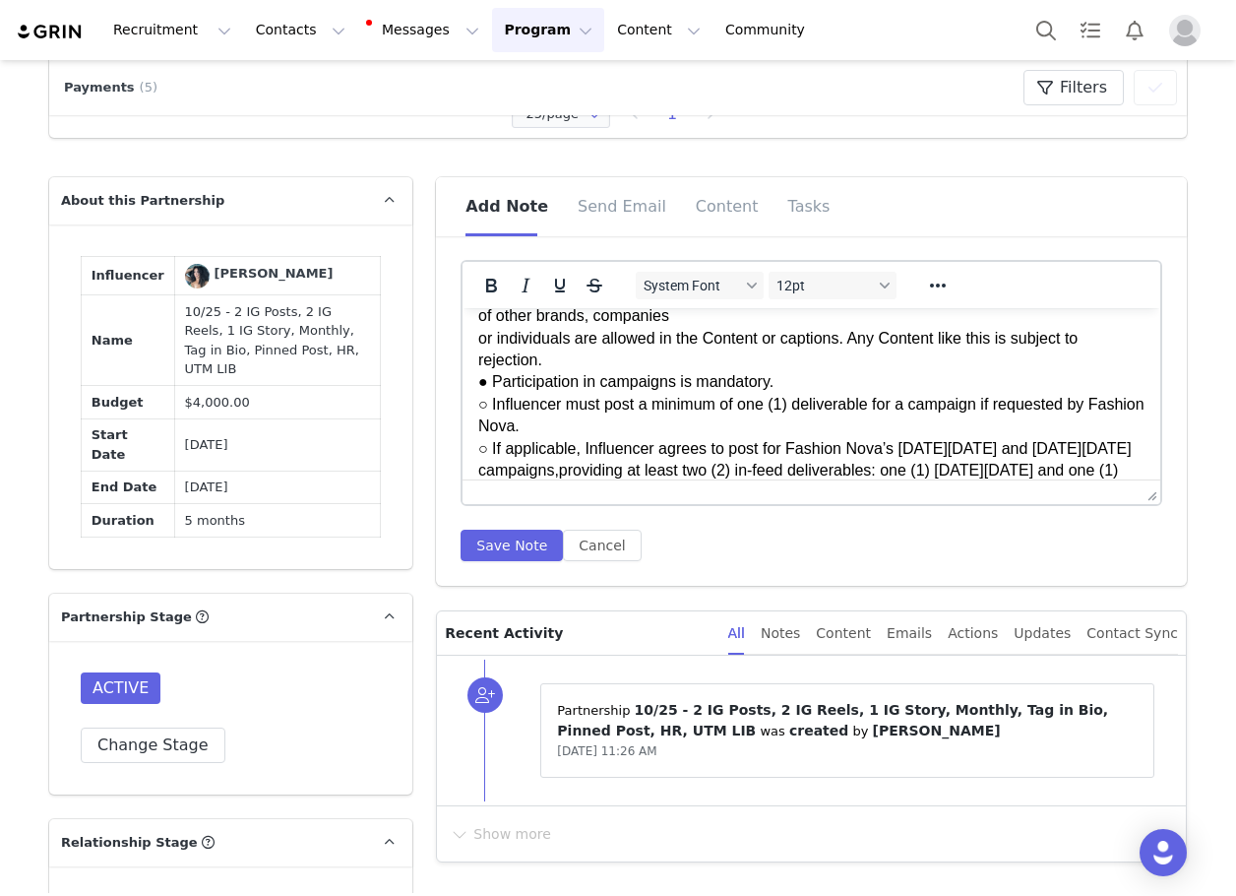
click at [475, 361] on html "GENERAL GUIDELINES: Engagement & Bio Requirements: ● Must follow and actively l…" at bounding box center [812, 699] width 698 height 1524
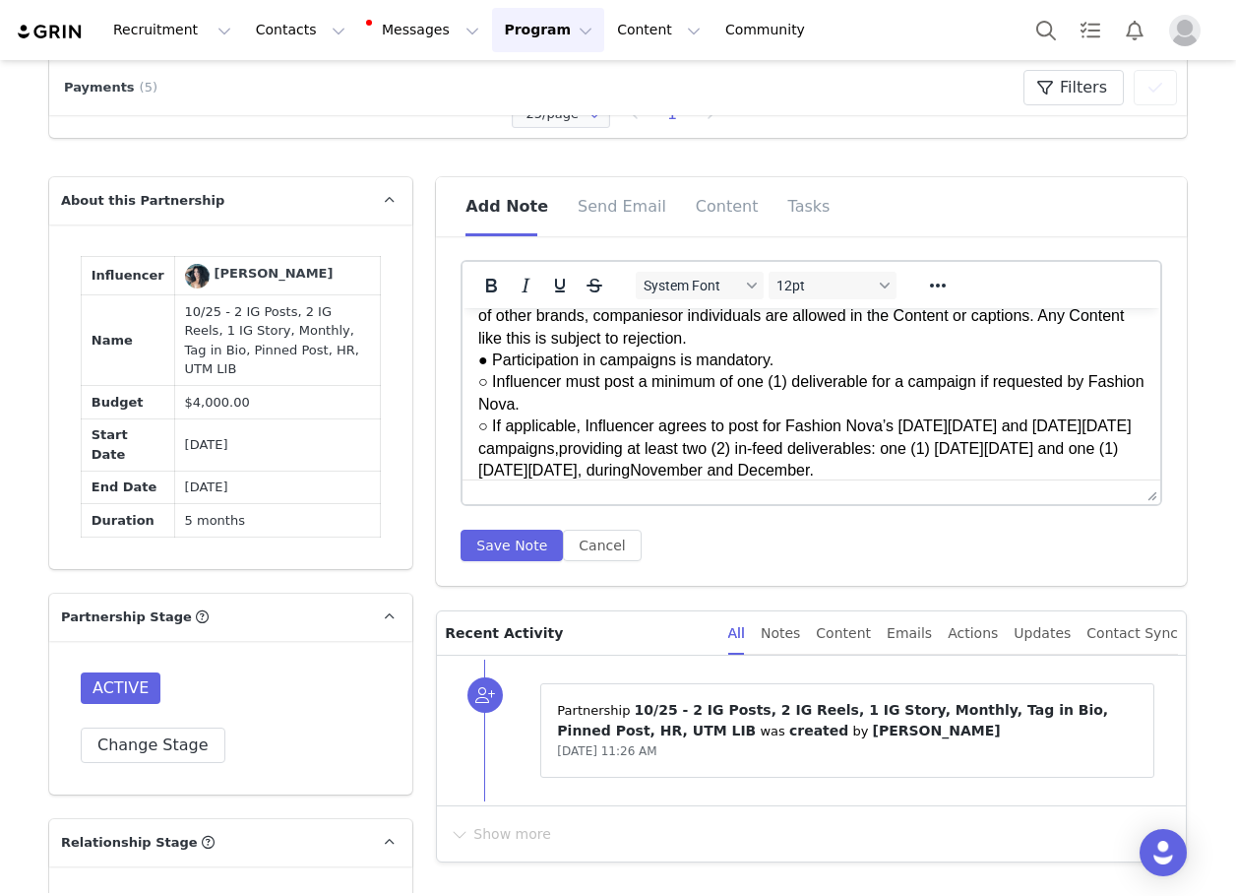
scroll to position [273, 0]
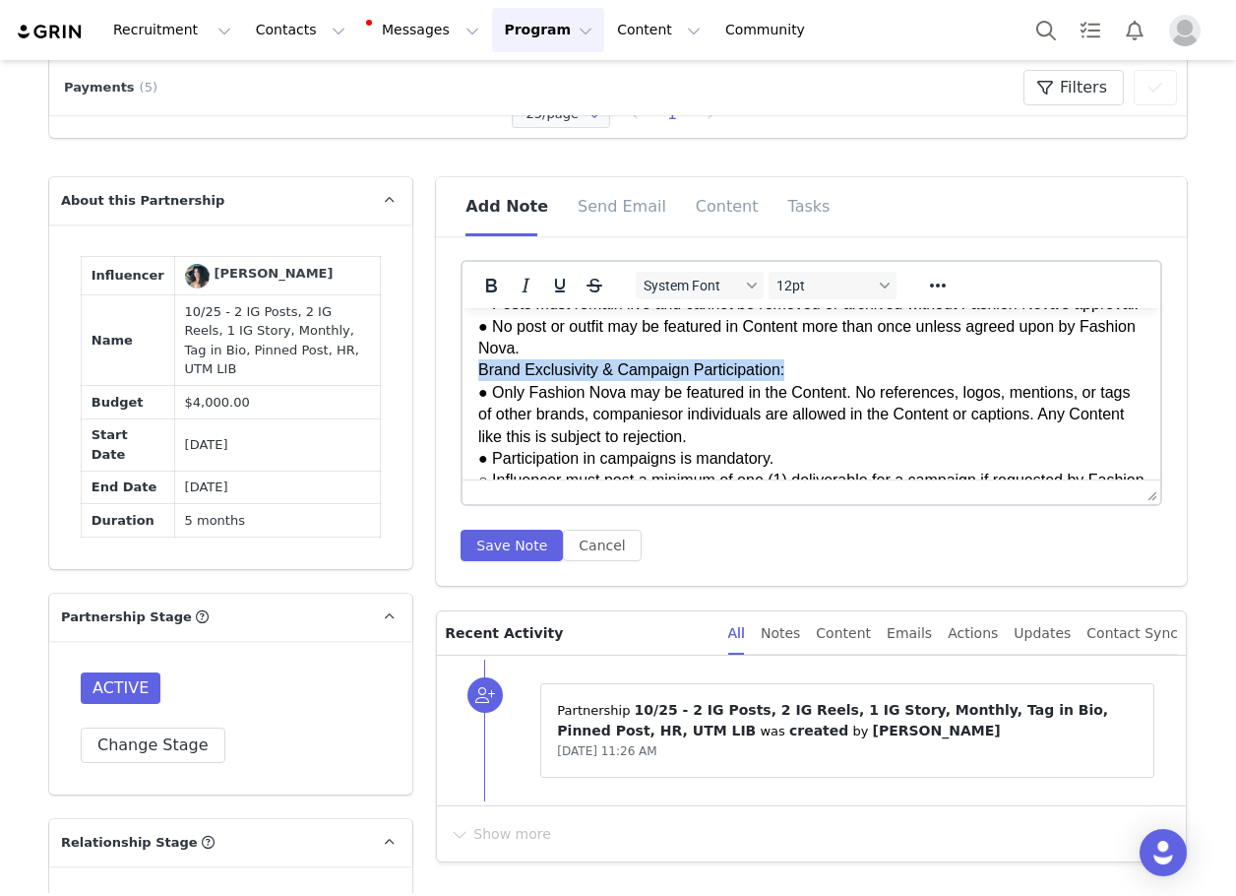
drag, startPoint x: 800, startPoint y: 391, endPoint x: 432, endPoint y: 396, distance: 368.2
click at [463, 396] on html "GENERAL GUIDELINES: Engagement & Bio Requirements: ● Must follow and actively l…" at bounding box center [812, 786] width 698 height 1502
drag, startPoint x: 471, startPoint y: 271, endPoint x: 475, endPoint y: 282, distance: 12.8
click at [471, 274] on div at bounding box center [543, 285] width 161 height 38
click at [479, 285] on icon "Bold" at bounding box center [491, 286] width 24 height 24
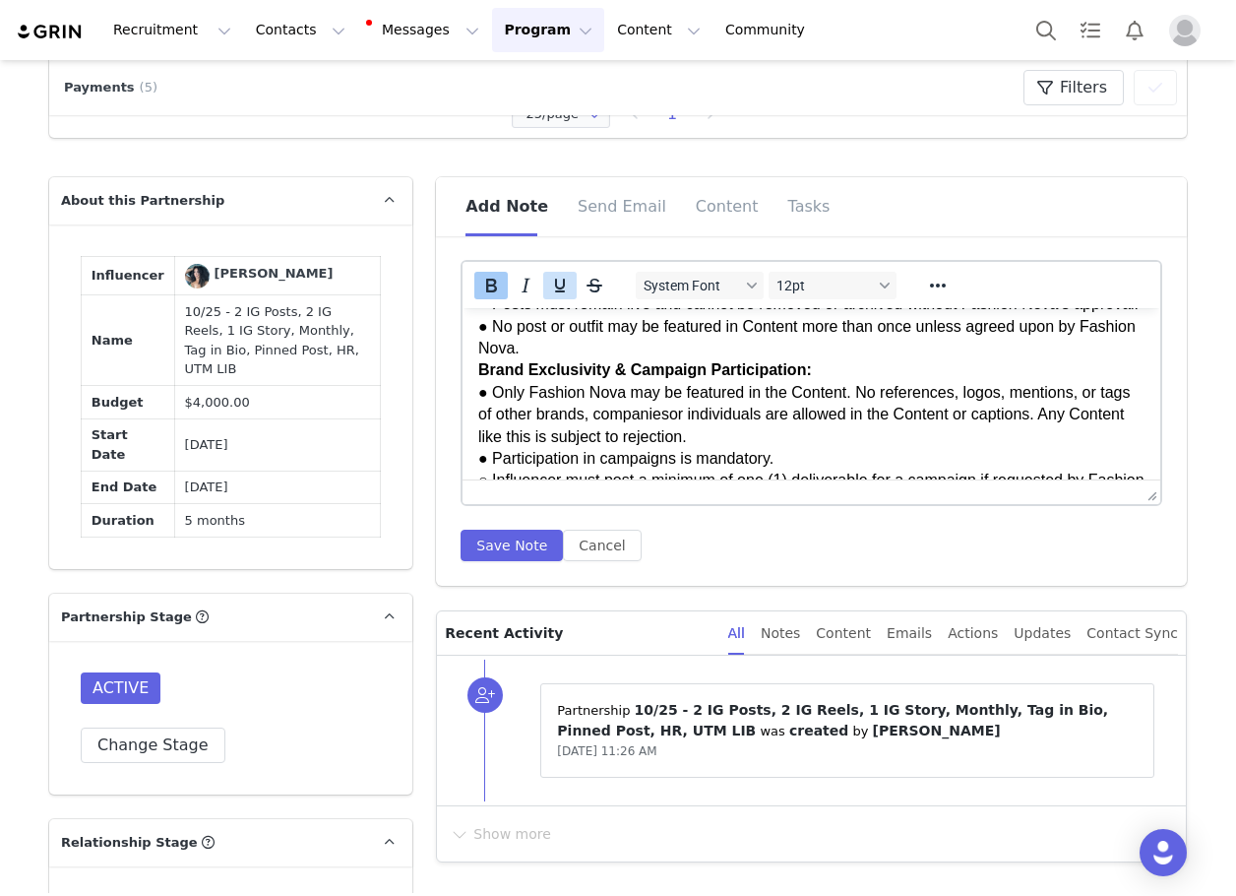
click at [565, 279] on button "Underline" at bounding box center [559, 286] width 33 height 28
click at [587, 377] on p "GENERAL GUIDELINES: Engagement & Bio Requirements: ● Must follow and actively l…" at bounding box center [811, 370] width 666 height 639
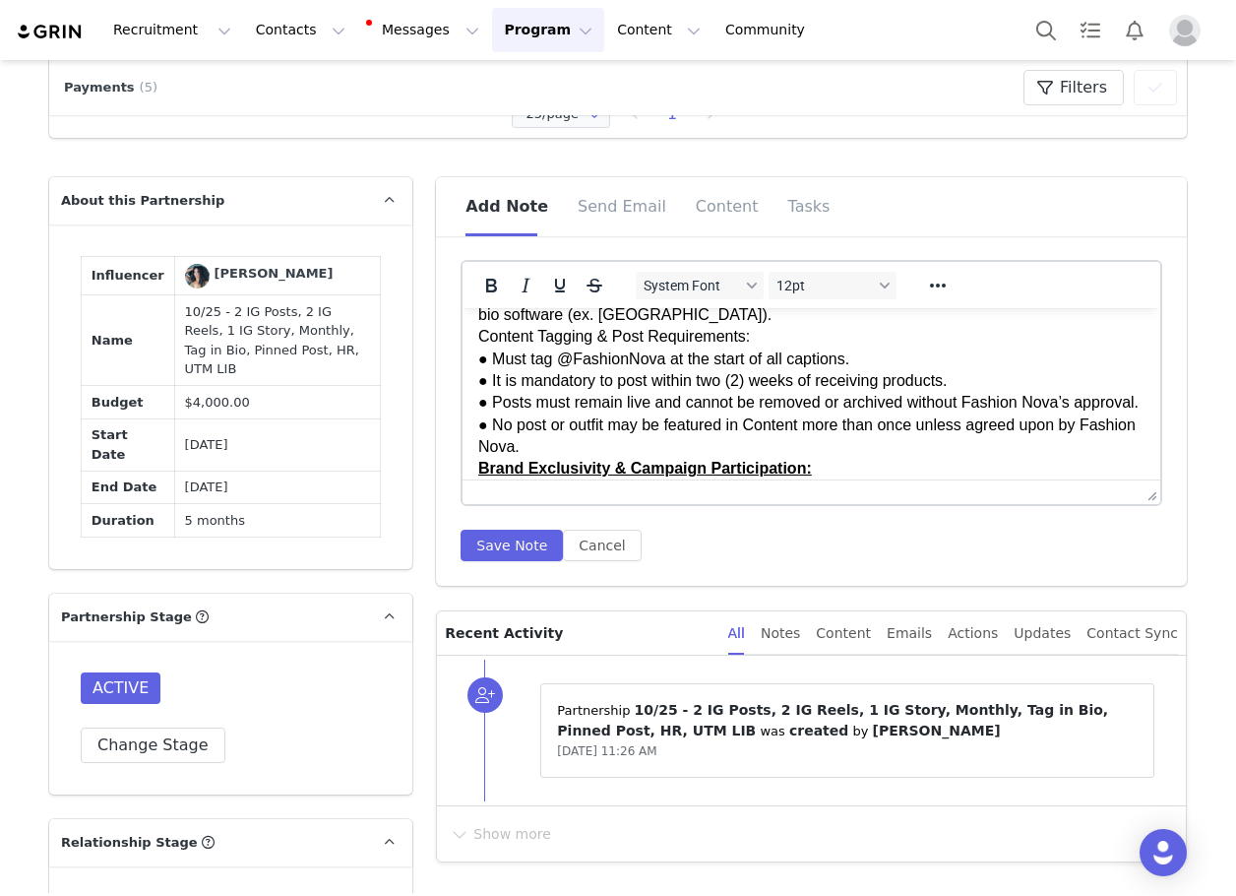
scroll to position [76, 0]
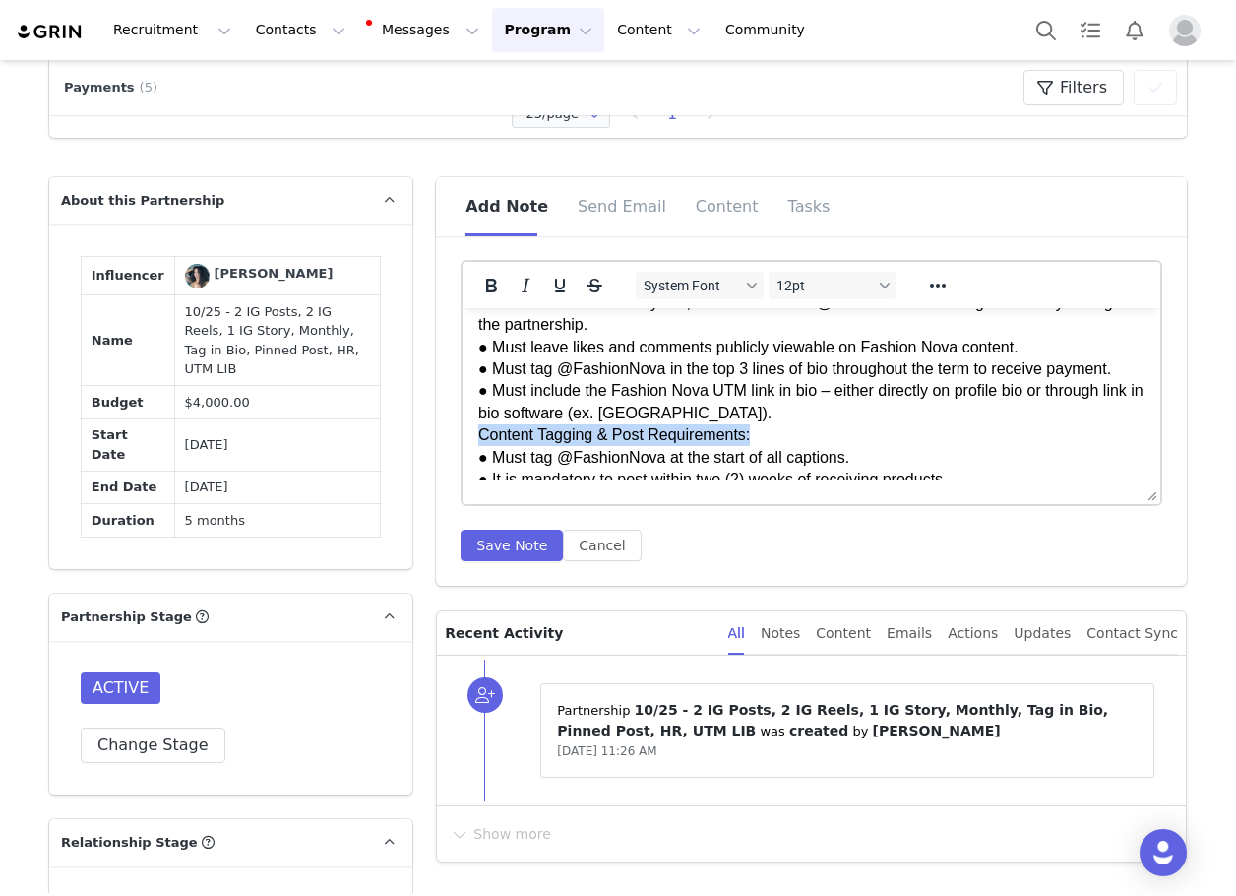
drag, startPoint x: 746, startPoint y: 431, endPoint x: 899, endPoint y: 713, distance: 320.2
click at [479, 282] on icon "Bold" at bounding box center [491, 286] width 24 height 24
click at [548, 288] on icon "Underline" at bounding box center [560, 286] width 24 height 24
click at [561, 363] on p "GENERAL GUIDELINES: Engagement & Bio Requirements: ● Must follow and actively l…" at bounding box center [811, 567] width 666 height 639
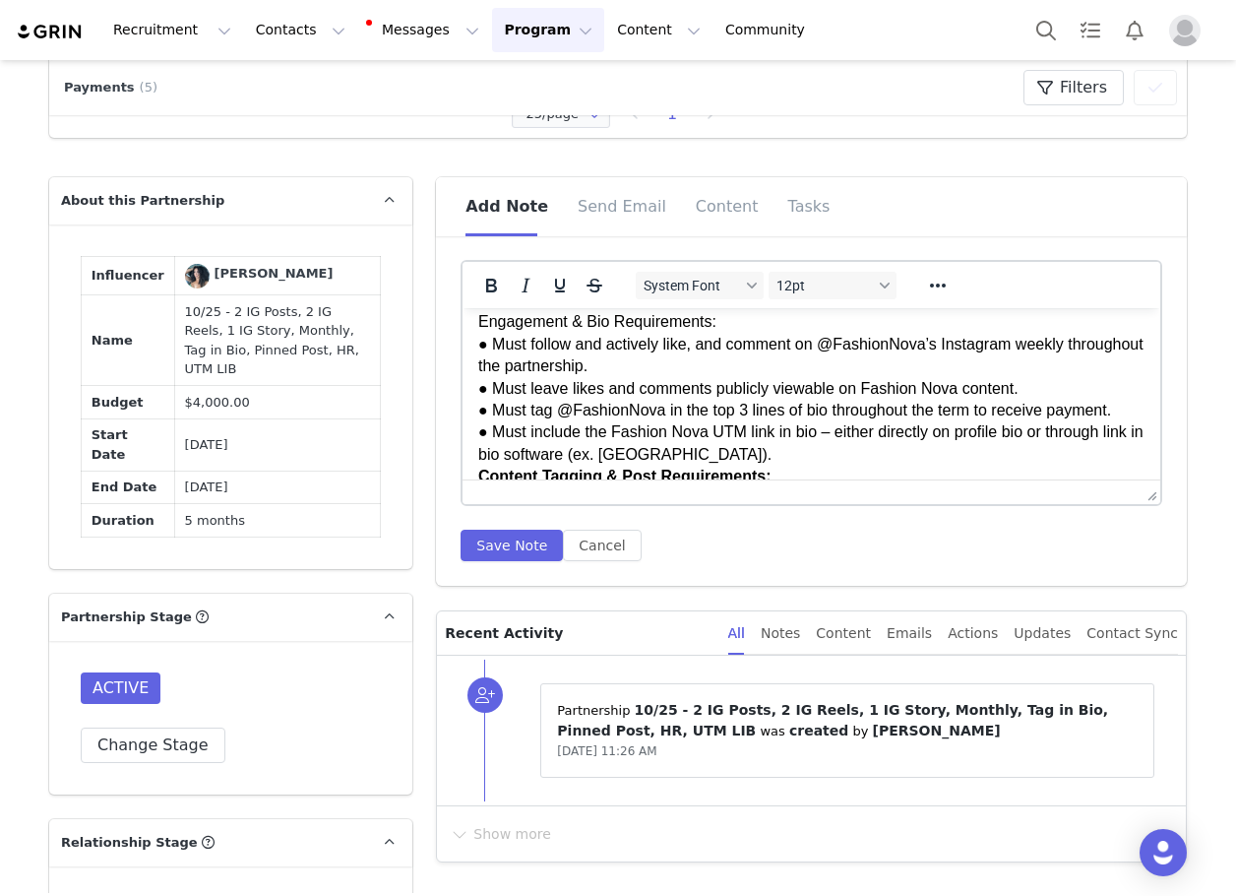
scroll to position [0, 0]
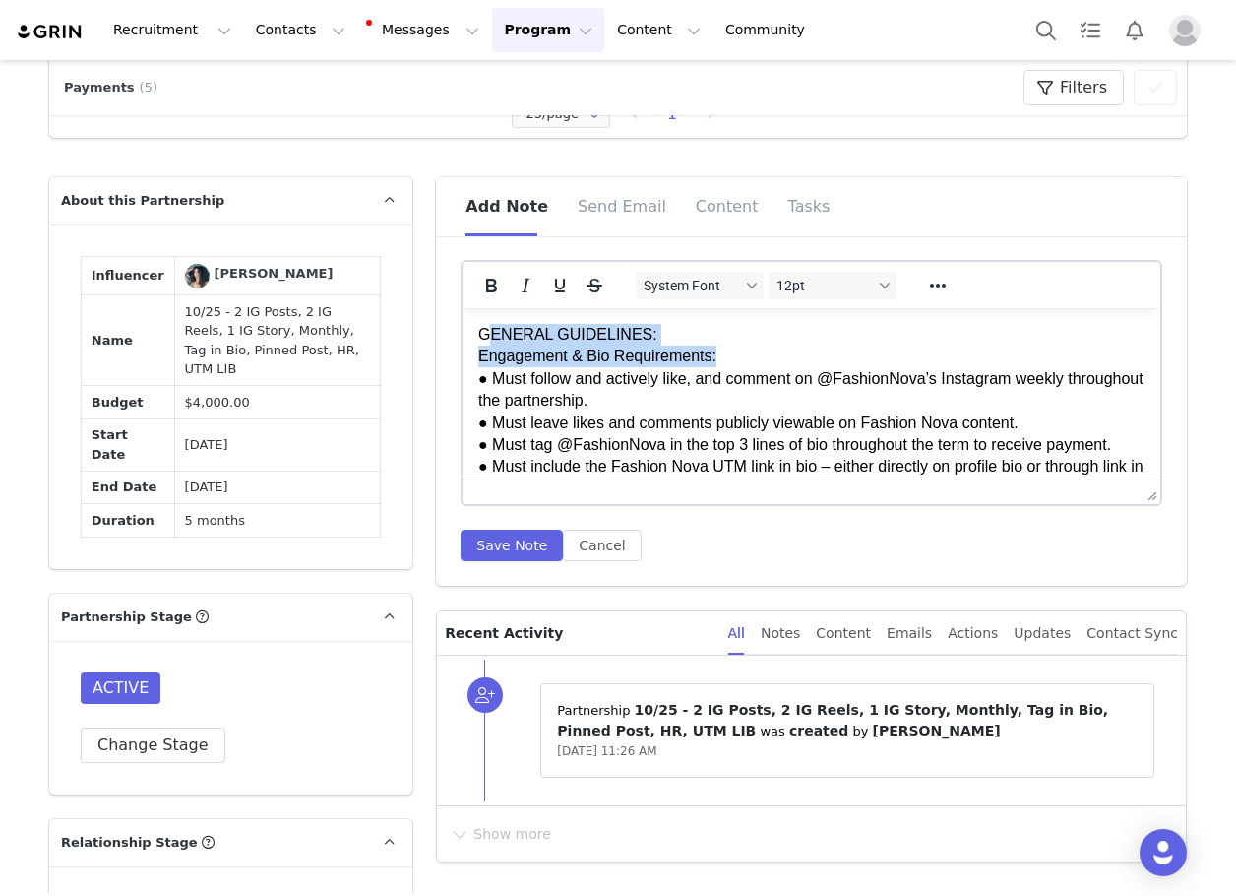
drag, startPoint x: 723, startPoint y: 362, endPoint x: 481, endPoint y: 317, distance: 246.3
click at [485, 329] on p "GENERAL GUIDELINES: Engagement & Bio Requirements: ● Must follow and actively l…" at bounding box center [811, 643] width 666 height 639
click at [719, 346] on p "GENERAL GUIDELINES: Engagement & Bio Requirements: ● Must follow and actively l…" at bounding box center [811, 643] width 666 height 639
drag, startPoint x: 721, startPoint y: 355, endPoint x: 458, endPoint y: 330, distance: 264.1
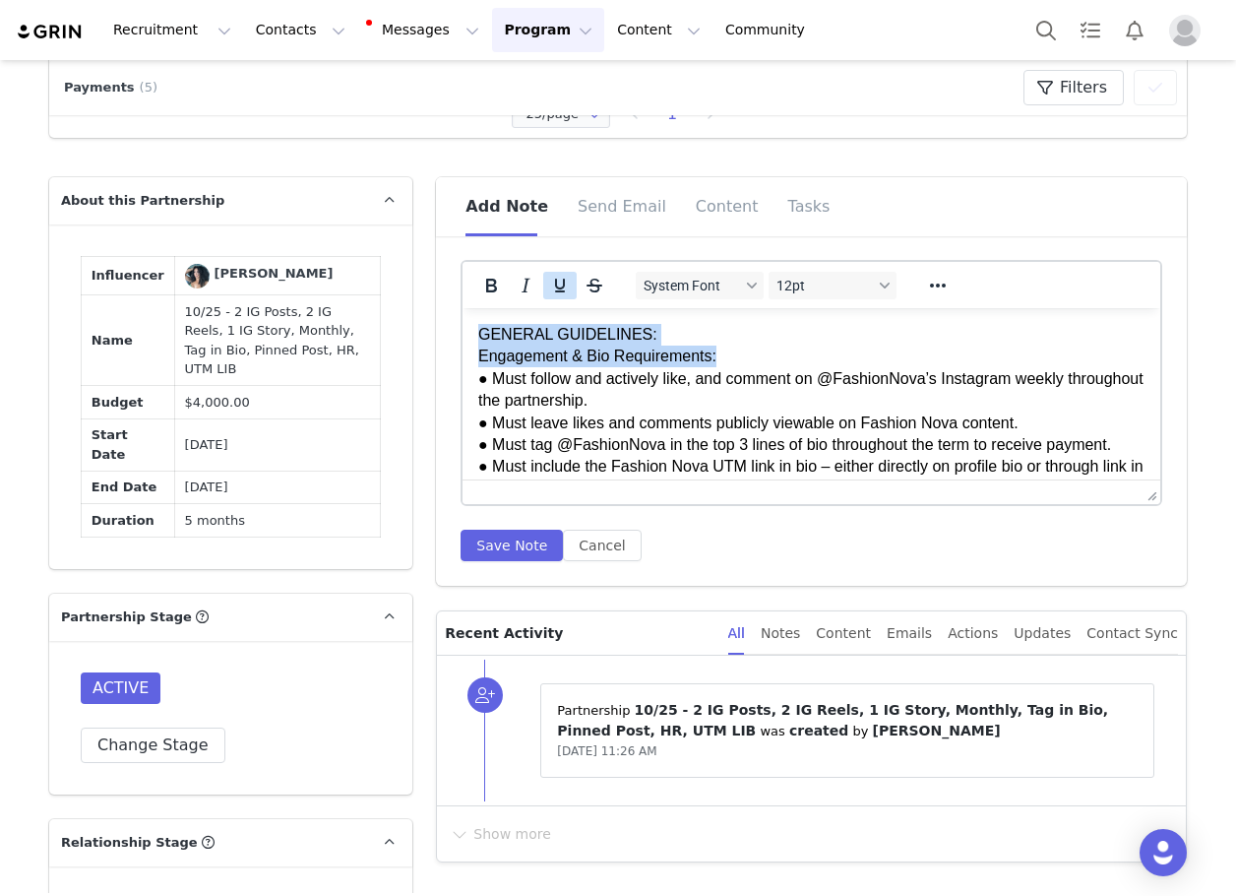
drag, startPoint x: 490, startPoint y: 282, endPoint x: 552, endPoint y: 286, distance: 62.2
click at [492, 282] on icon "Bold" at bounding box center [491, 286] width 24 height 24
click at [554, 286] on icon "Underline" at bounding box center [560, 286] width 24 height 24
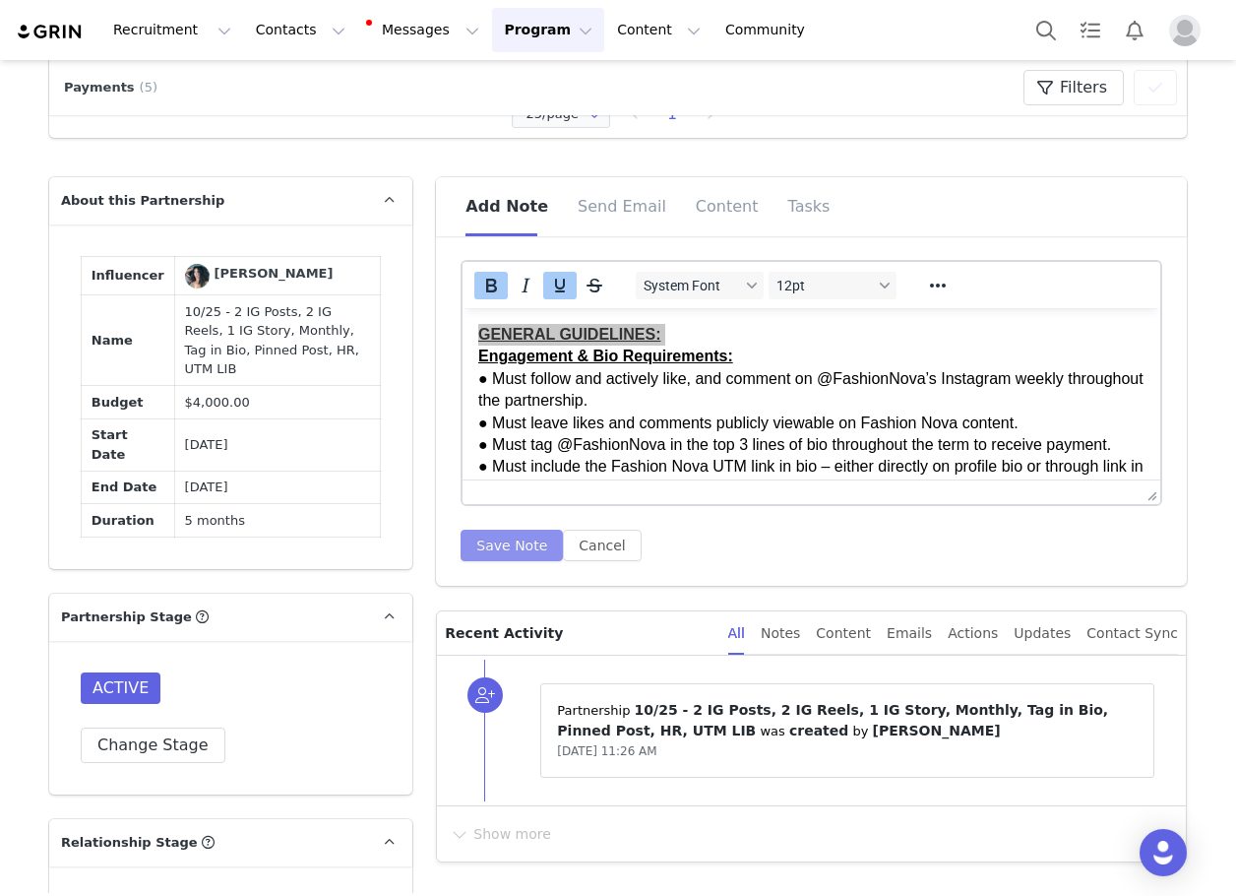
click at [505, 549] on button "Save Note" at bounding box center [512, 545] width 102 height 31
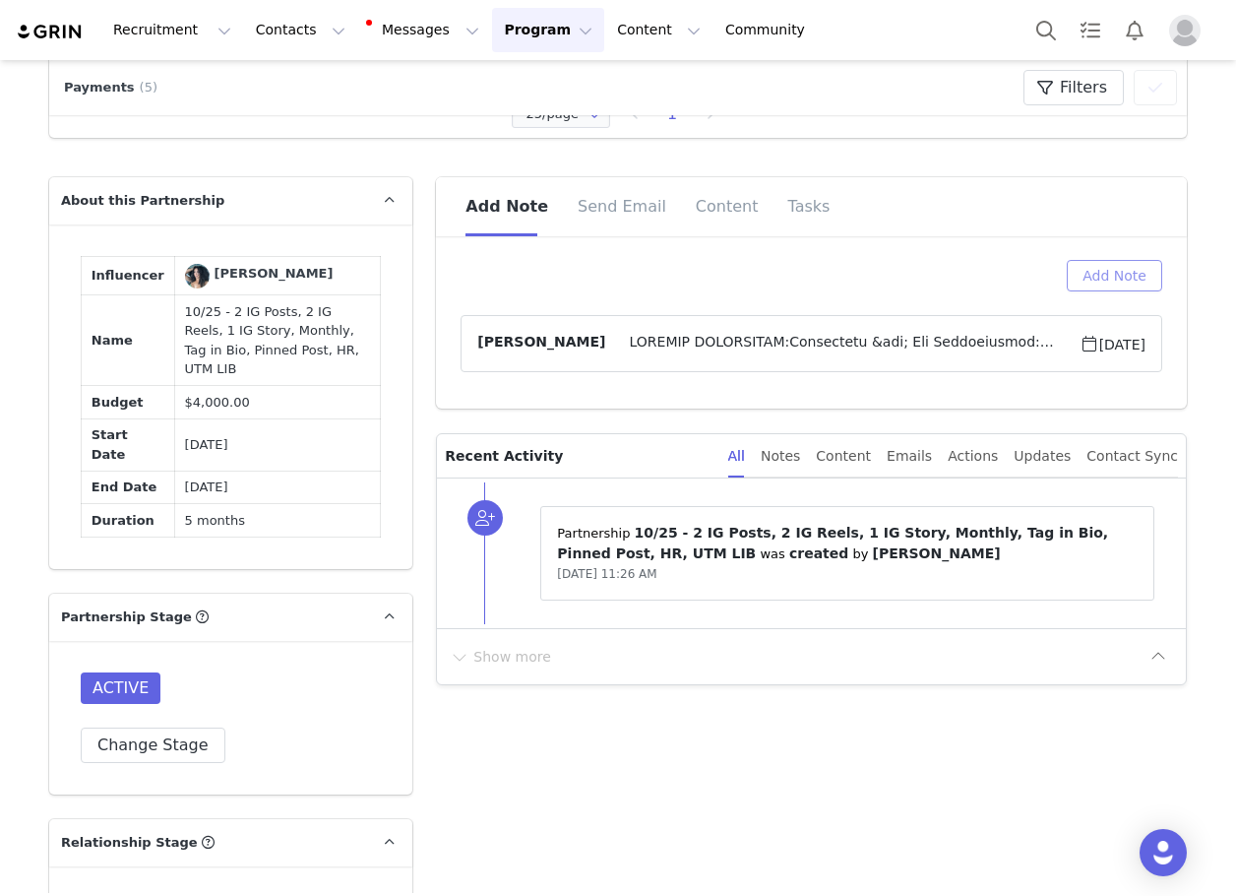
click at [1101, 282] on button "Add Note" at bounding box center [1114, 275] width 95 height 31
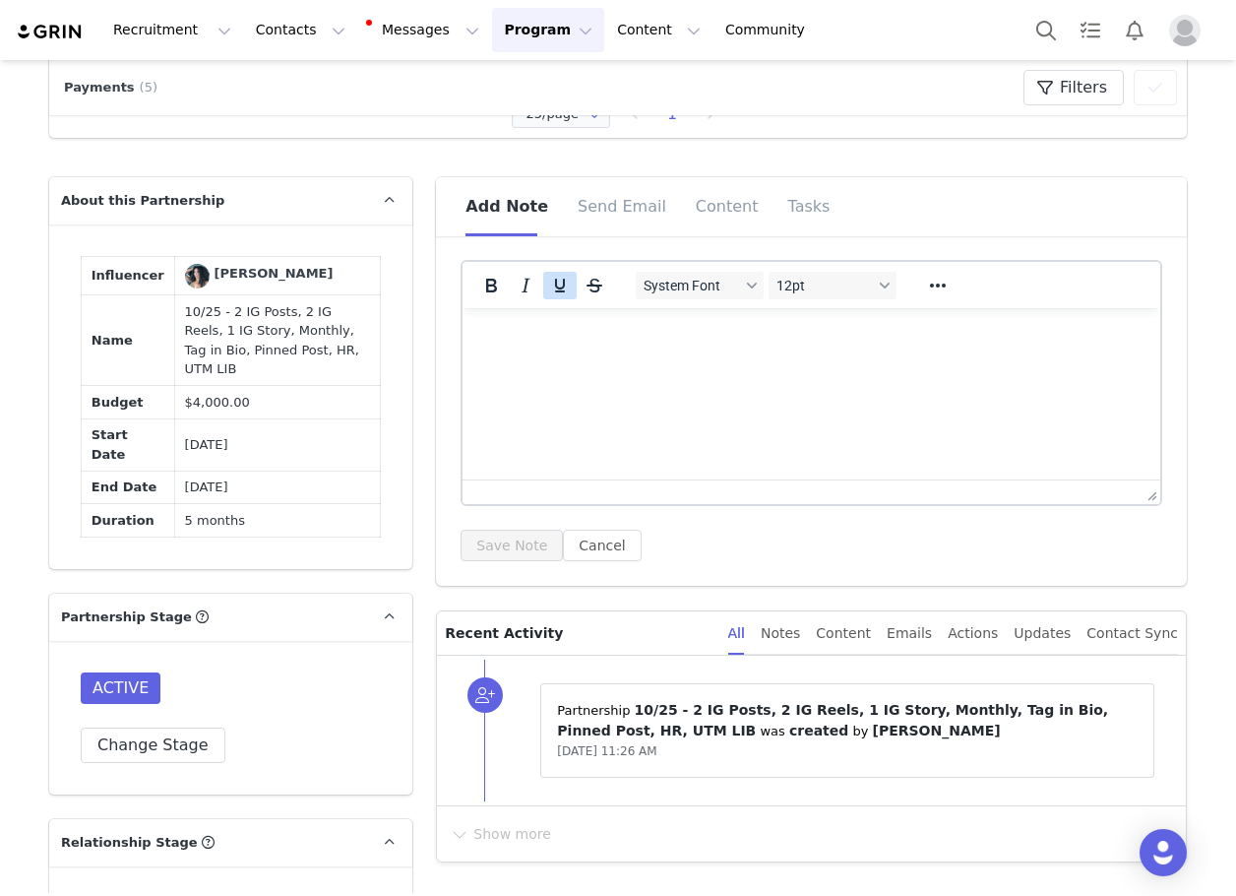
drag, startPoint x: 488, startPoint y: 290, endPoint x: 538, endPoint y: 292, distance: 50.2
click at [489, 290] on icon "Bold" at bounding box center [491, 286] width 11 height 14
click at [543, 292] on button "Underline" at bounding box center [559, 286] width 33 height 28
click at [613, 400] on html "BROKER CONTEXT:" at bounding box center [812, 354] width 698 height 92
click at [548, 289] on icon "Underline" at bounding box center [560, 286] width 24 height 24
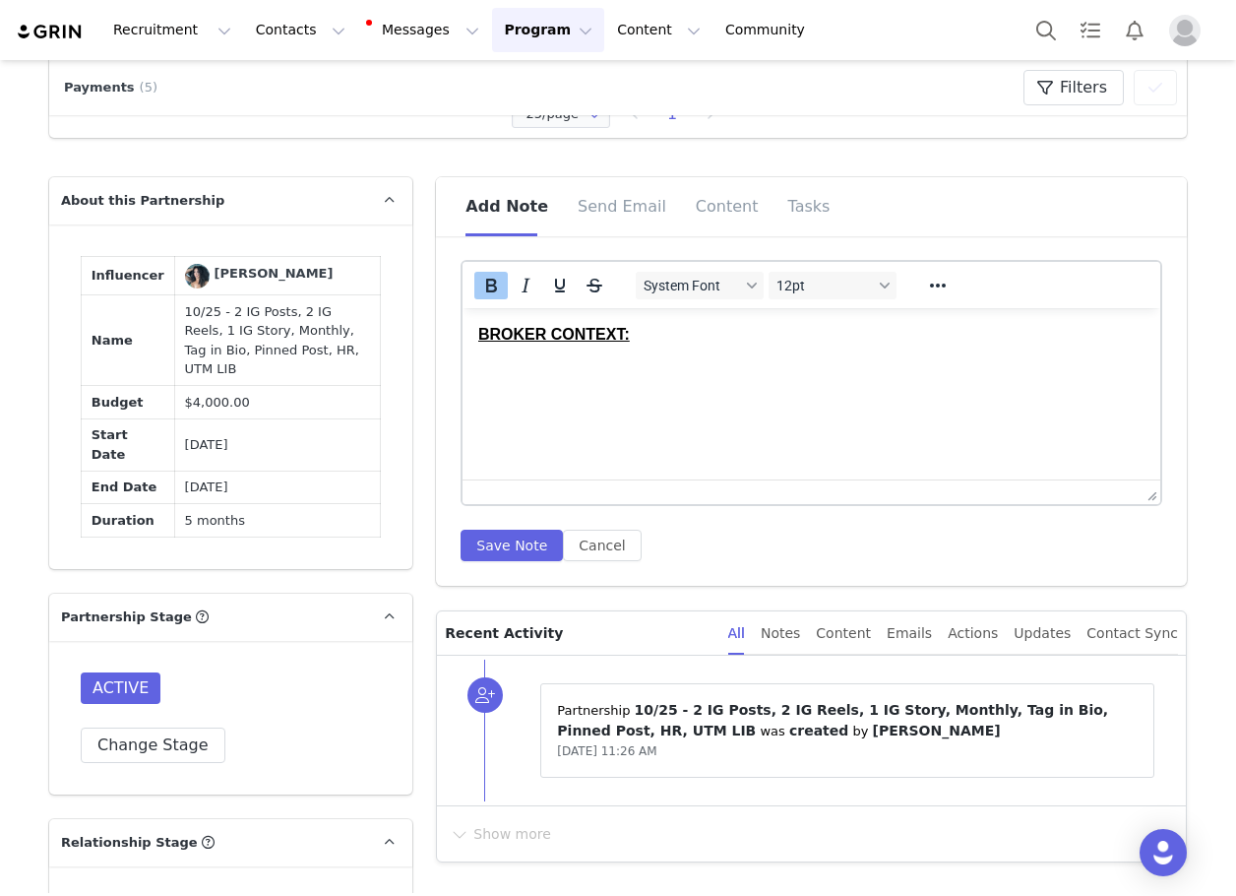
click at [474, 285] on button "Bold" at bounding box center [490, 286] width 33 height 28
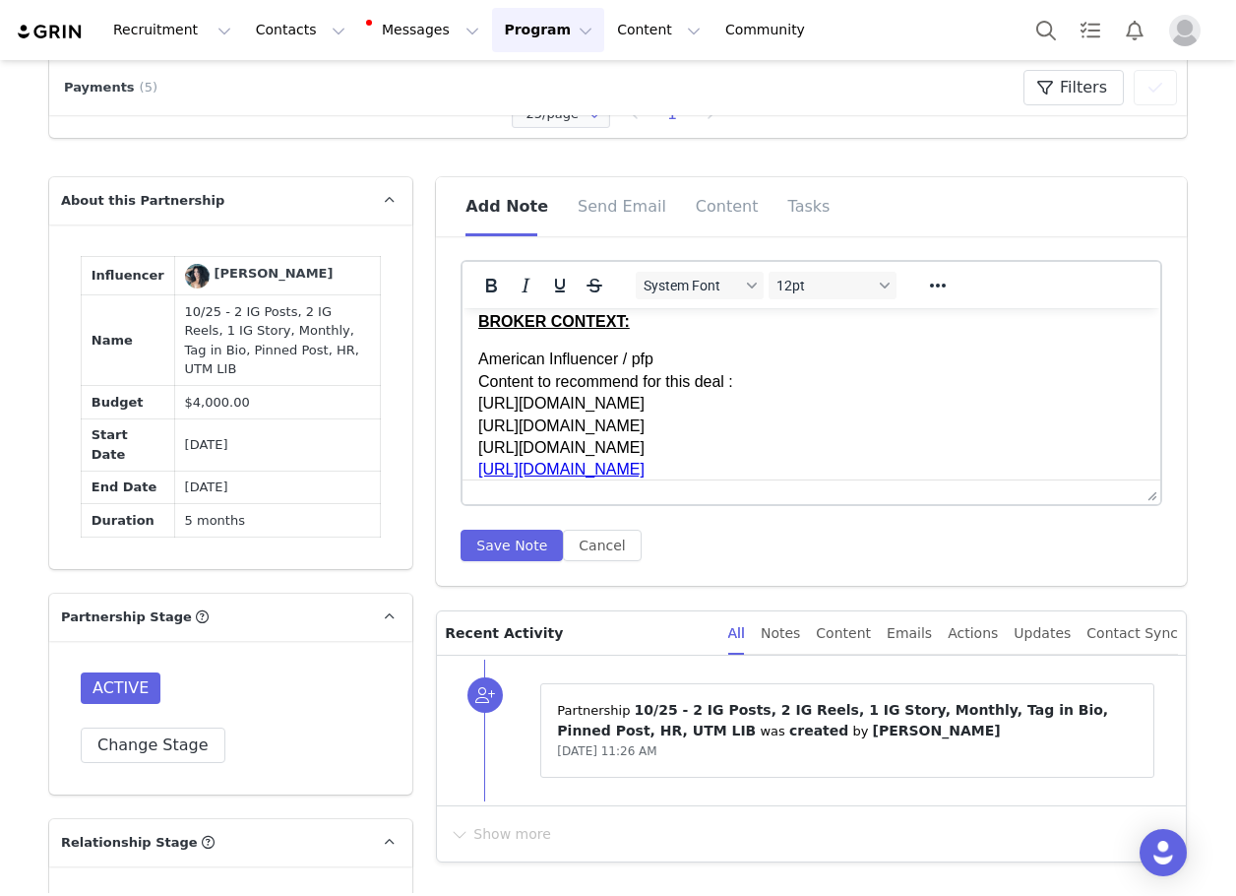
scroll to position [52, 0]
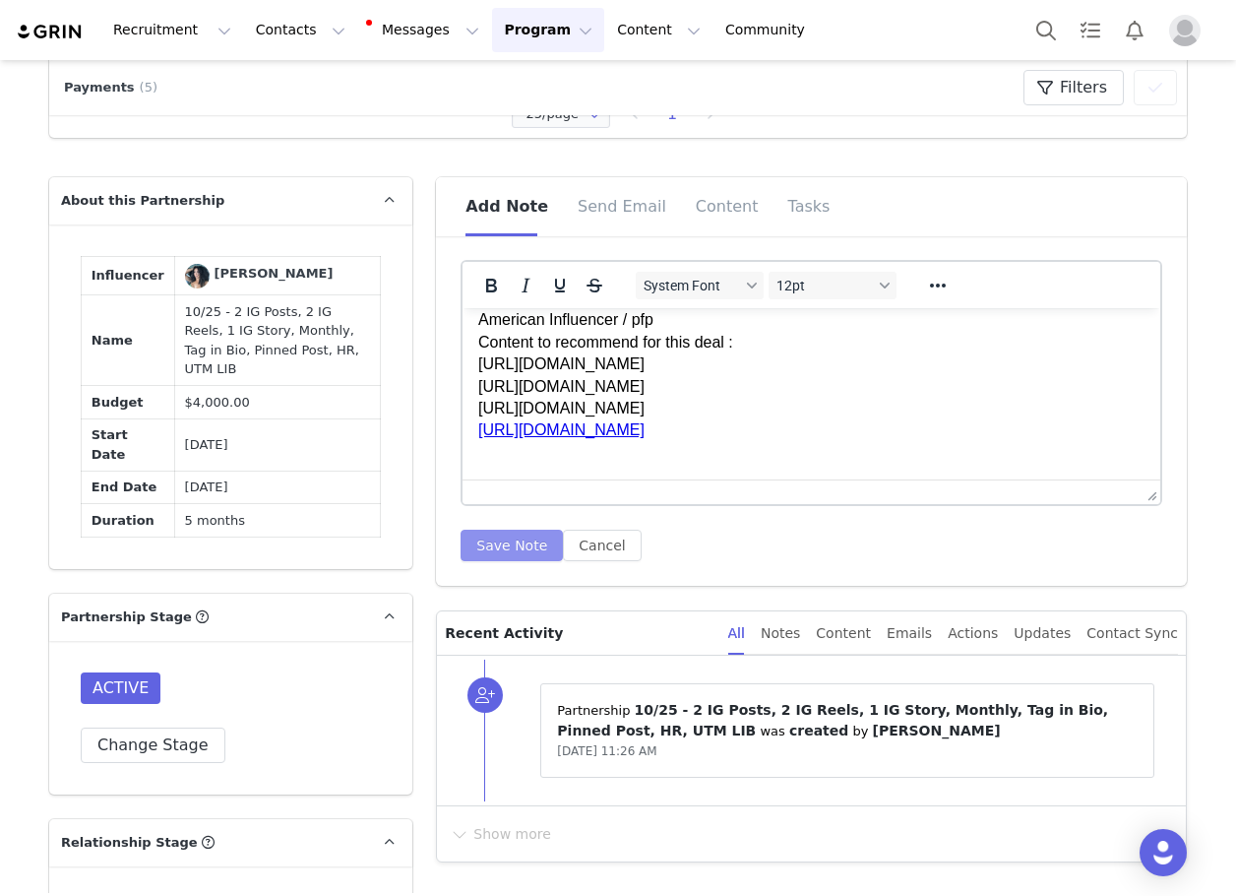
click at [486, 547] on button "Save Note" at bounding box center [512, 545] width 102 height 31
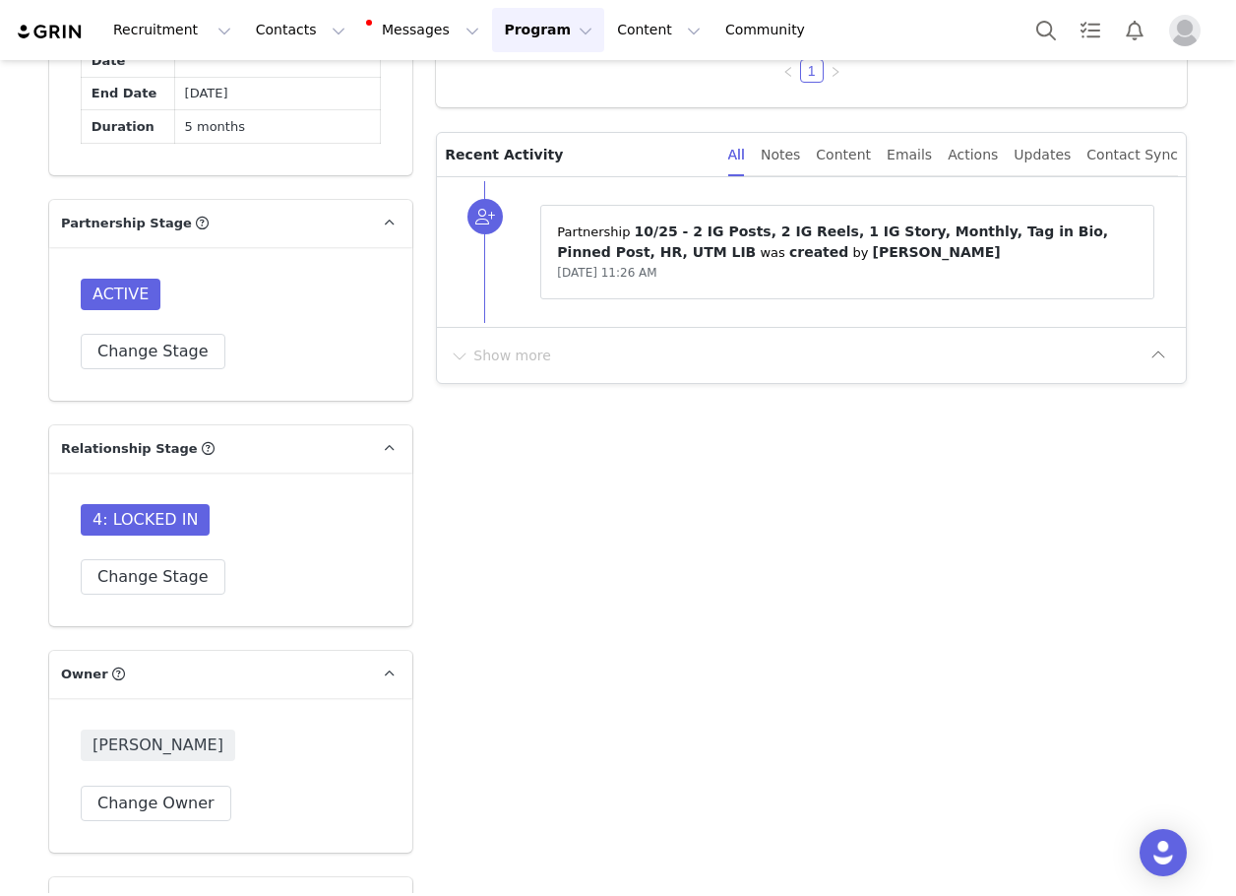
scroll to position [985, 0]
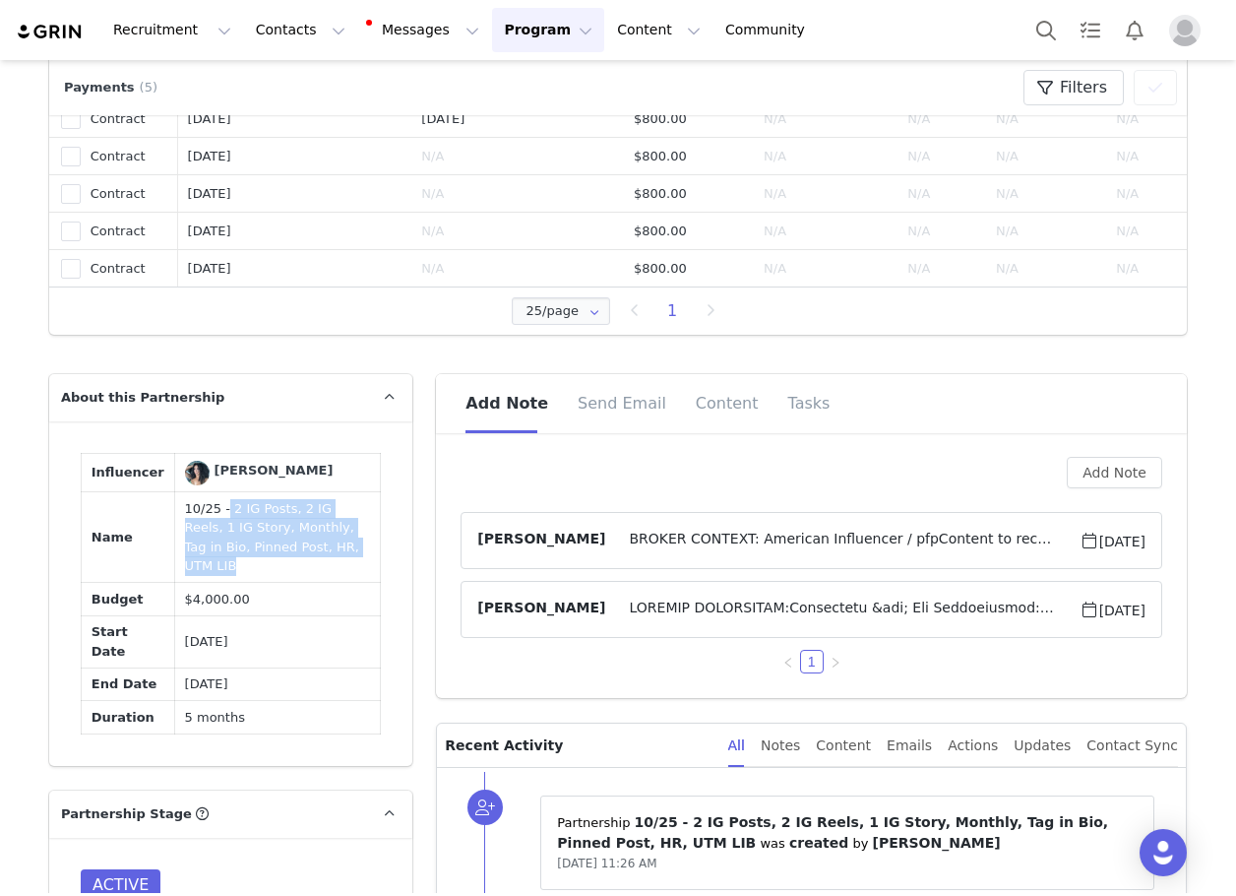
drag, startPoint x: 207, startPoint y: 506, endPoint x: 294, endPoint y: 553, distance: 99.5
click at [294, 553] on td "10/25 - 2 IG Posts, 2 IG Reels, 1 IG Story, Monthly, Tag in Bio, Pinned Post, H…" at bounding box center [277, 537] width 207 height 91
copy td "2 IG Posts, 2 IG Reels, 1 IG Story, Monthly, Tag in Bio, Pinned Post, HR, UTM L…"
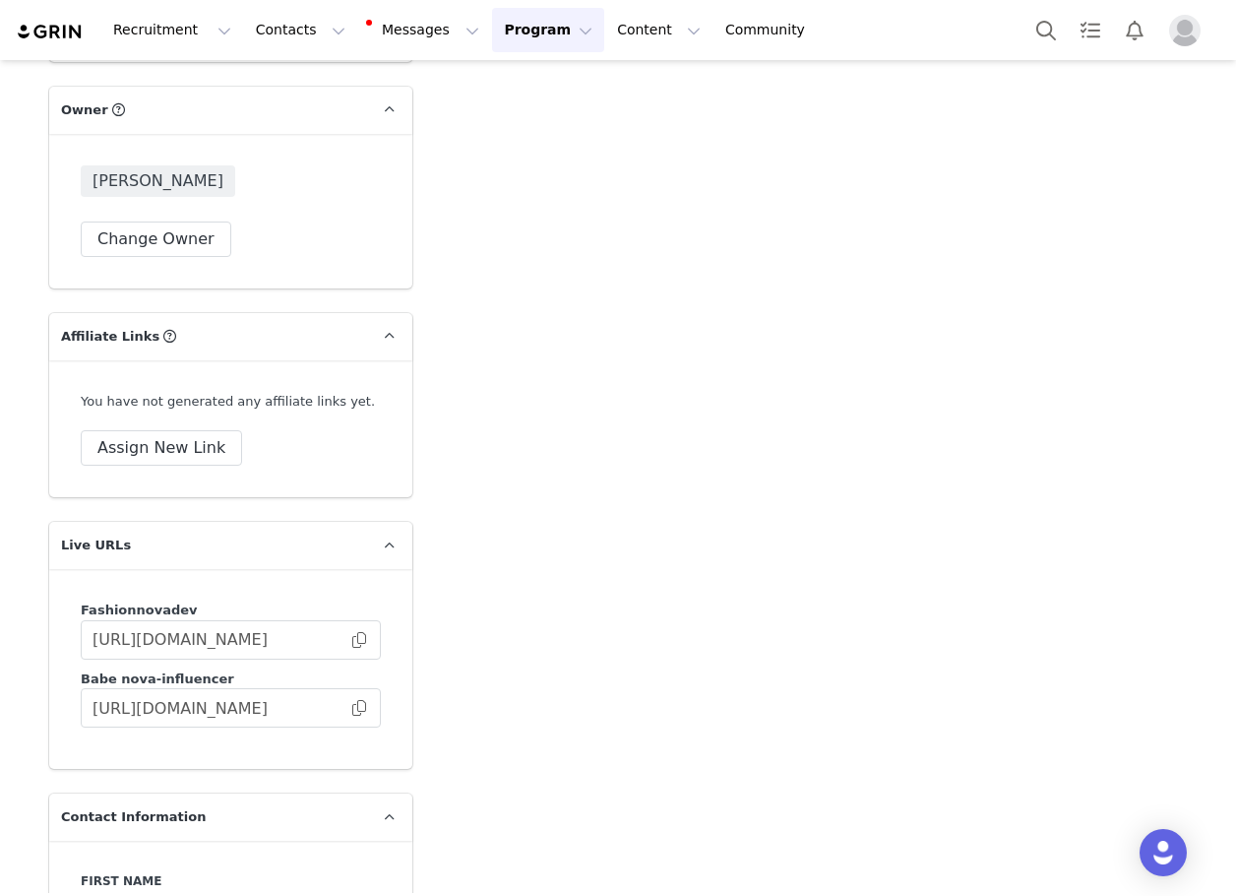
scroll to position [2462, 0]
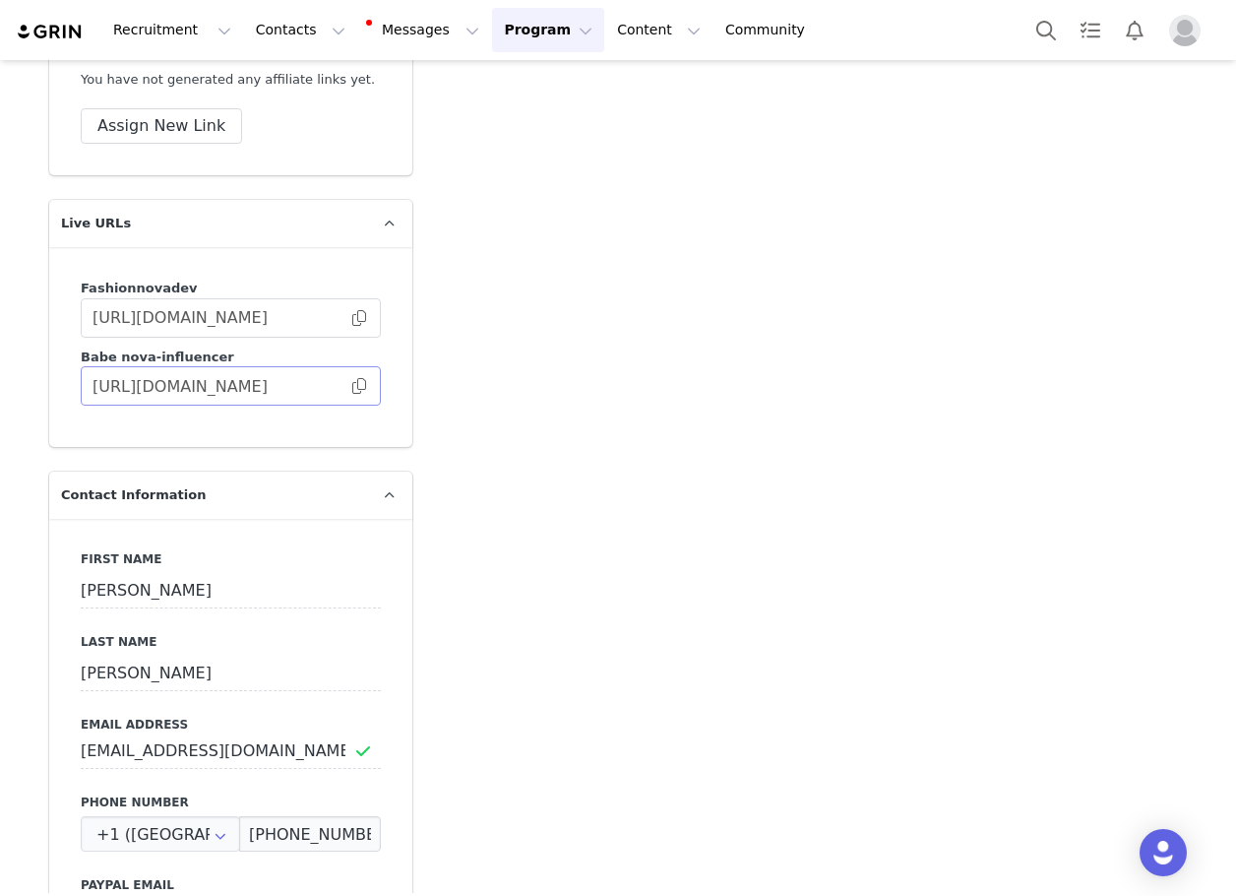
click at [349, 386] on span at bounding box center [359, 386] width 20 height 0
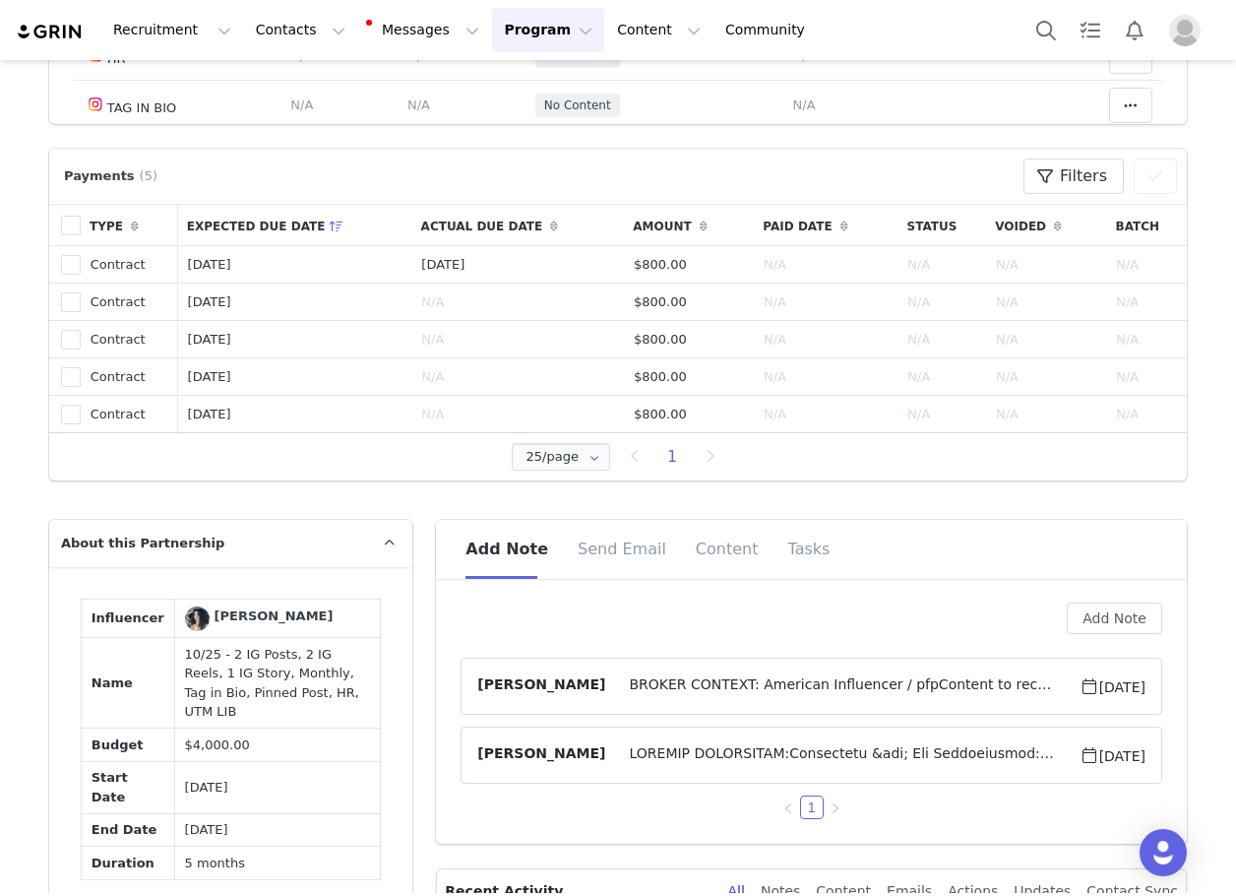
scroll to position [887, 0]
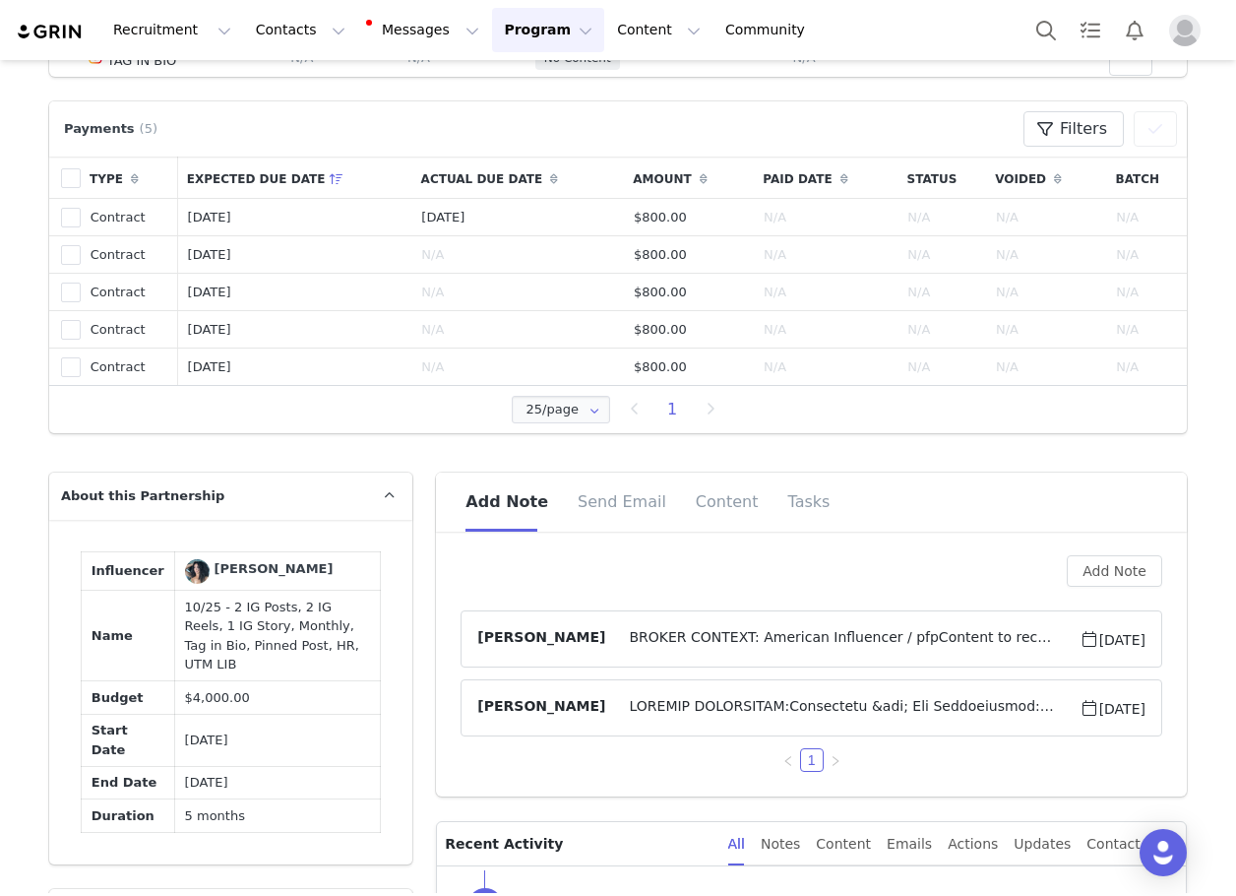
click at [206, 606] on td "10/25 - 2 IG Posts, 2 IG Reels, 1 IG Story, Monthly, Tag in Bio, Pinned Post, H…" at bounding box center [277, 636] width 207 height 91
drag, startPoint x: 223, startPoint y: 744, endPoint x: 158, endPoint y: 741, distance: 65.0
click at [174, 766] on td "[DATE]" at bounding box center [277, 782] width 207 height 33
copy td "[DATE]"
drag, startPoint x: 231, startPoint y: 611, endPoint x: 278, endPoint y: 613, distance: 46.3
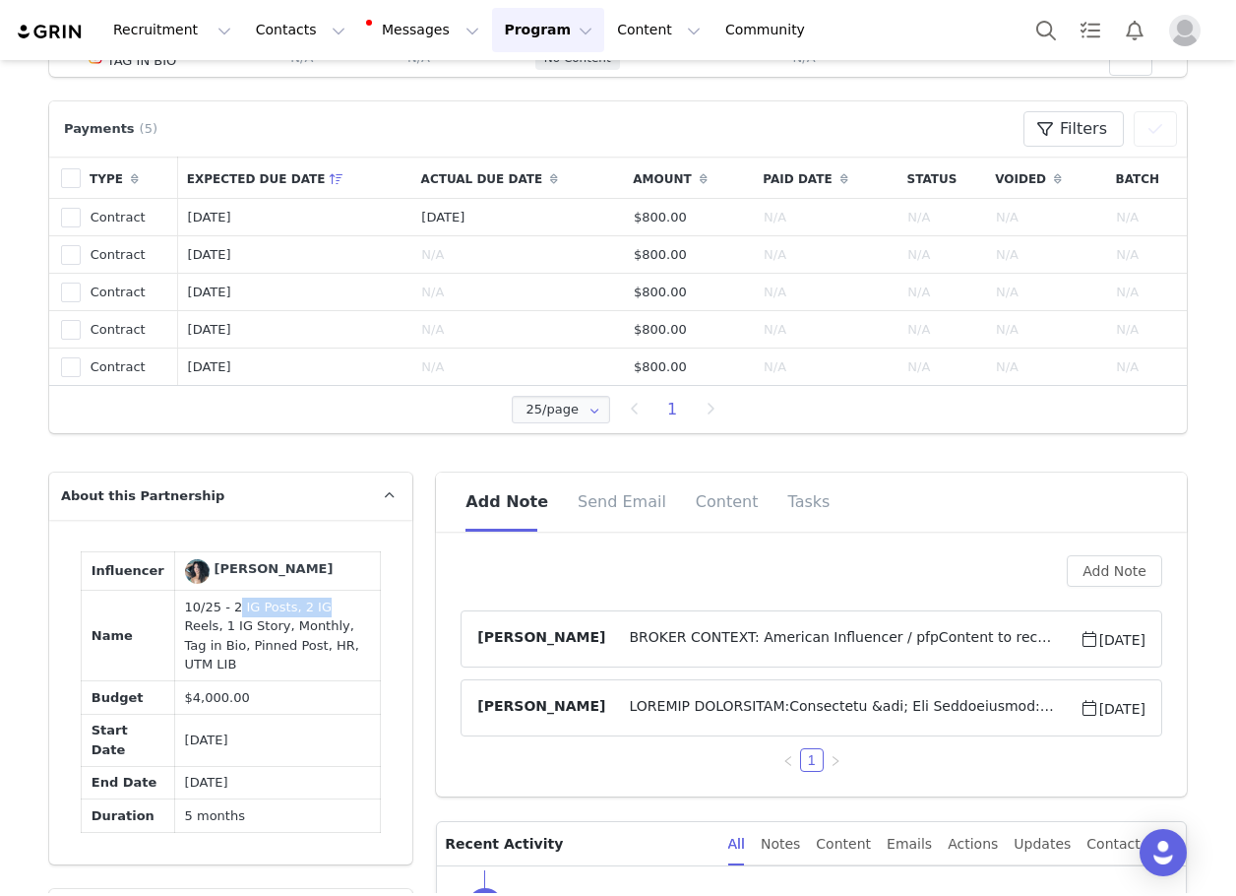
click at [289, 613] on td "10/25 - 2 IG Posts, 2 IG Reels, 1 IG Story, Monthly, Tag in Bio, Pinned Post, H…" at bounding box center [277, 636] width 207 height 91
click at [213, 601] on td "10/25 - 2 IG Posts, 2 IG Reels, 1 IG Story, Monthly, Tag in Bio, Pinned Post, H…" at bounding box center [277, 636] width 207 height 91
drag, startPoint x: 209, startPoint y: 607, endPoint x: 195, endPoint y: 630, distance: 26.5
click at [195, 630] on td "10/25 - 2 IG Posts, 2 IG Reels, 1 IG Story, Monthly, Tag in Bio, Pinned Post, H…" at bounding box center [277, 636] width 207 height 91
copy td "2 IG Posts, 2 IG Reels, 1 IG Story"
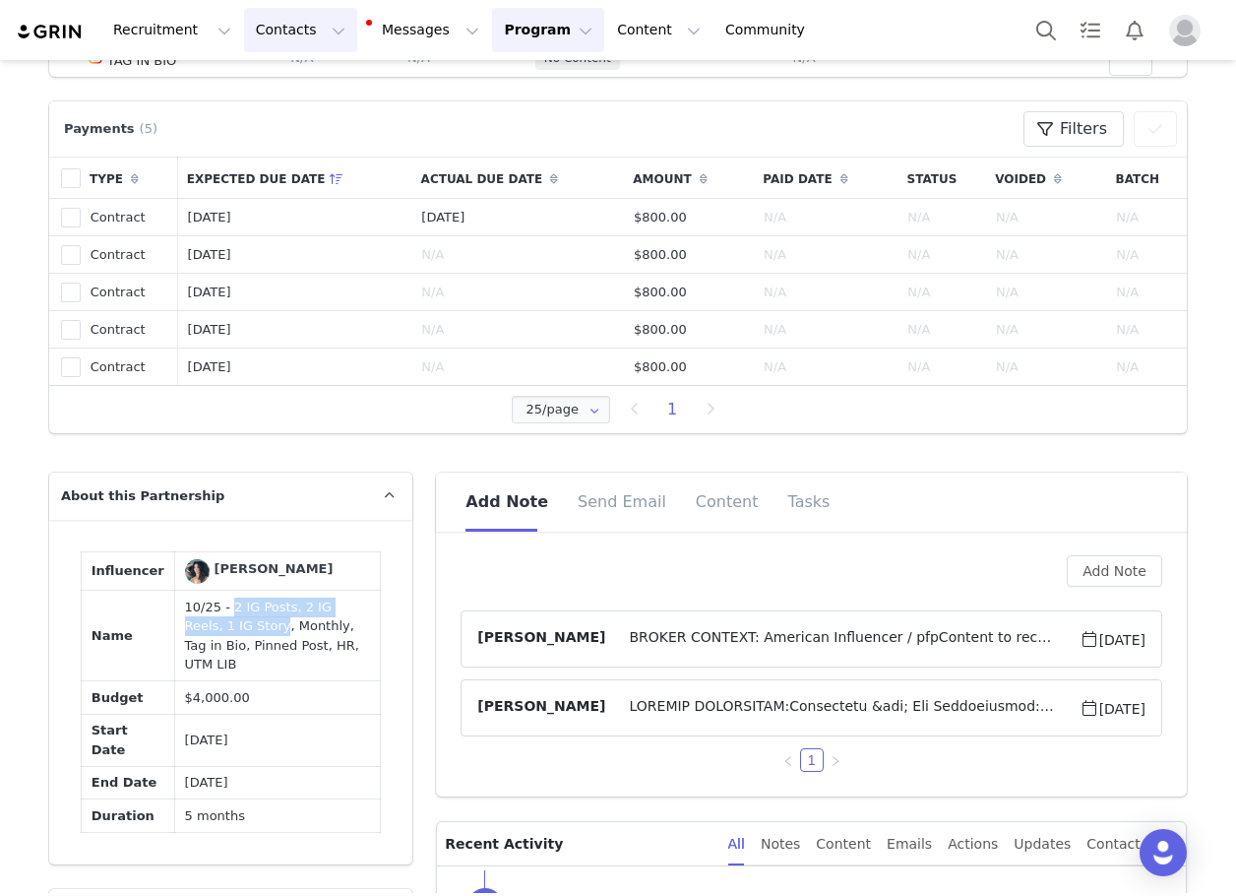
click at [300, 34] on button "Contacts Contacts" at bounding box center [300, 30] width 113 height 44
click at [297, 89] on div "Creators" at bounding box center [303, 87] width 132 height 21
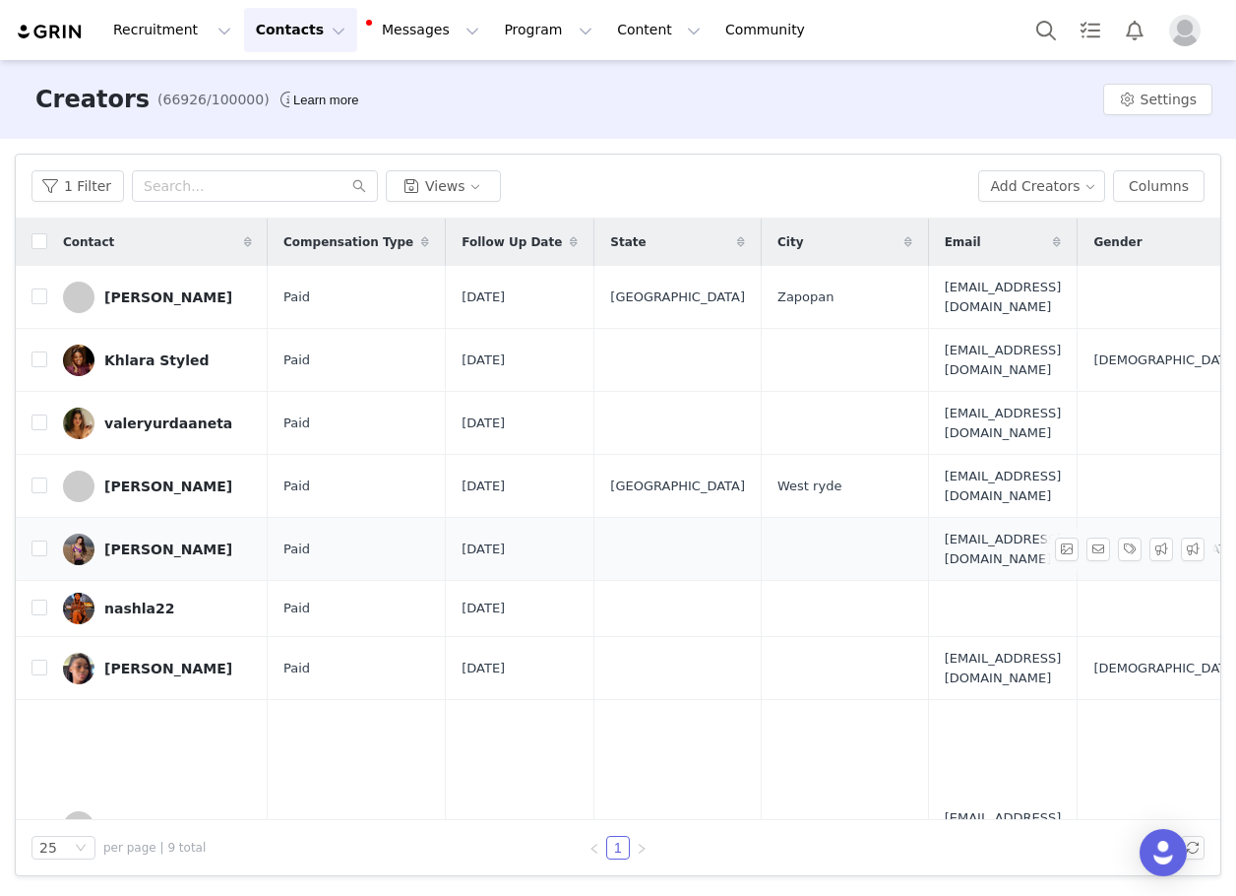
click at [174, 549] on div "[PERSON_NAME]" at bounding box center [168, 549] width 128 height 16
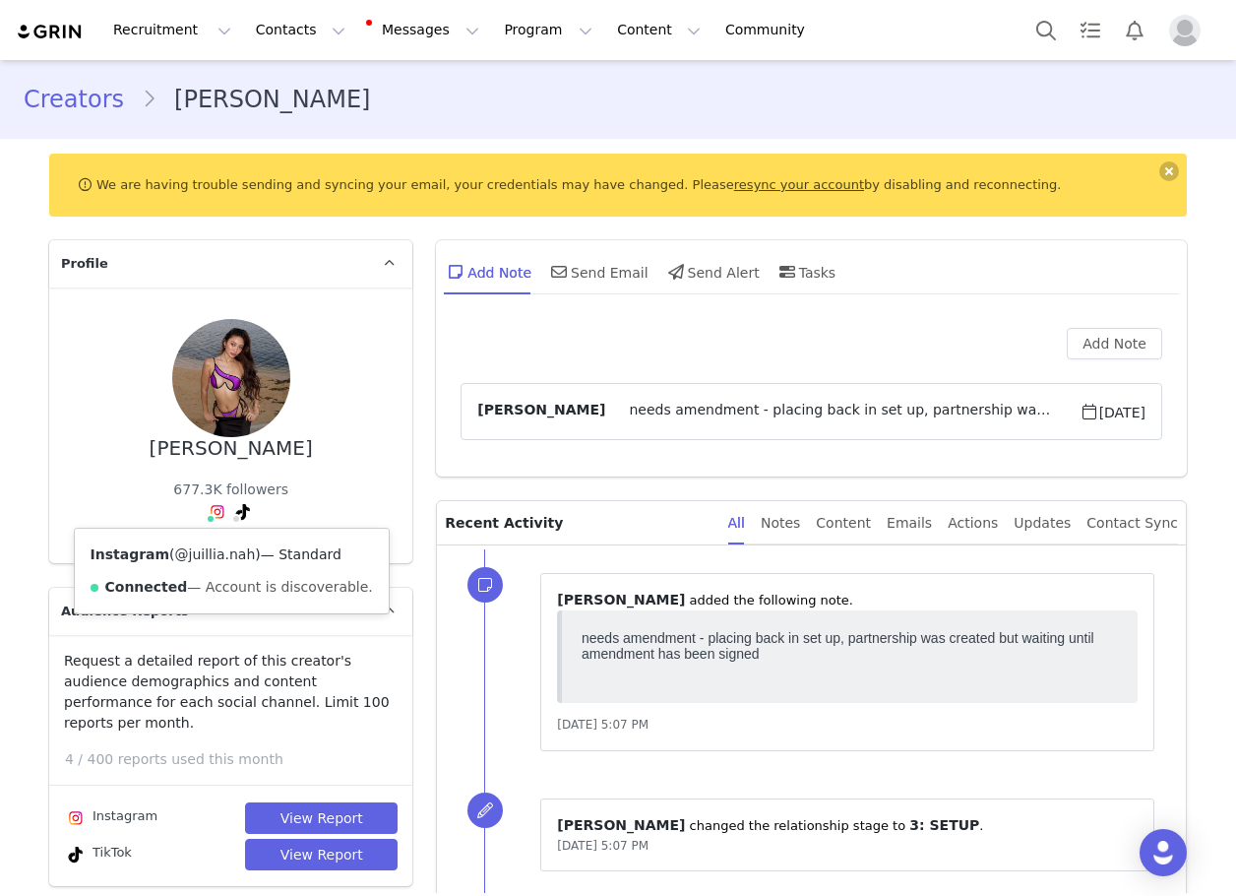
click at [199, 559] on link "@juillia.nah" at bounding box center [215, 554] width 81 height 16
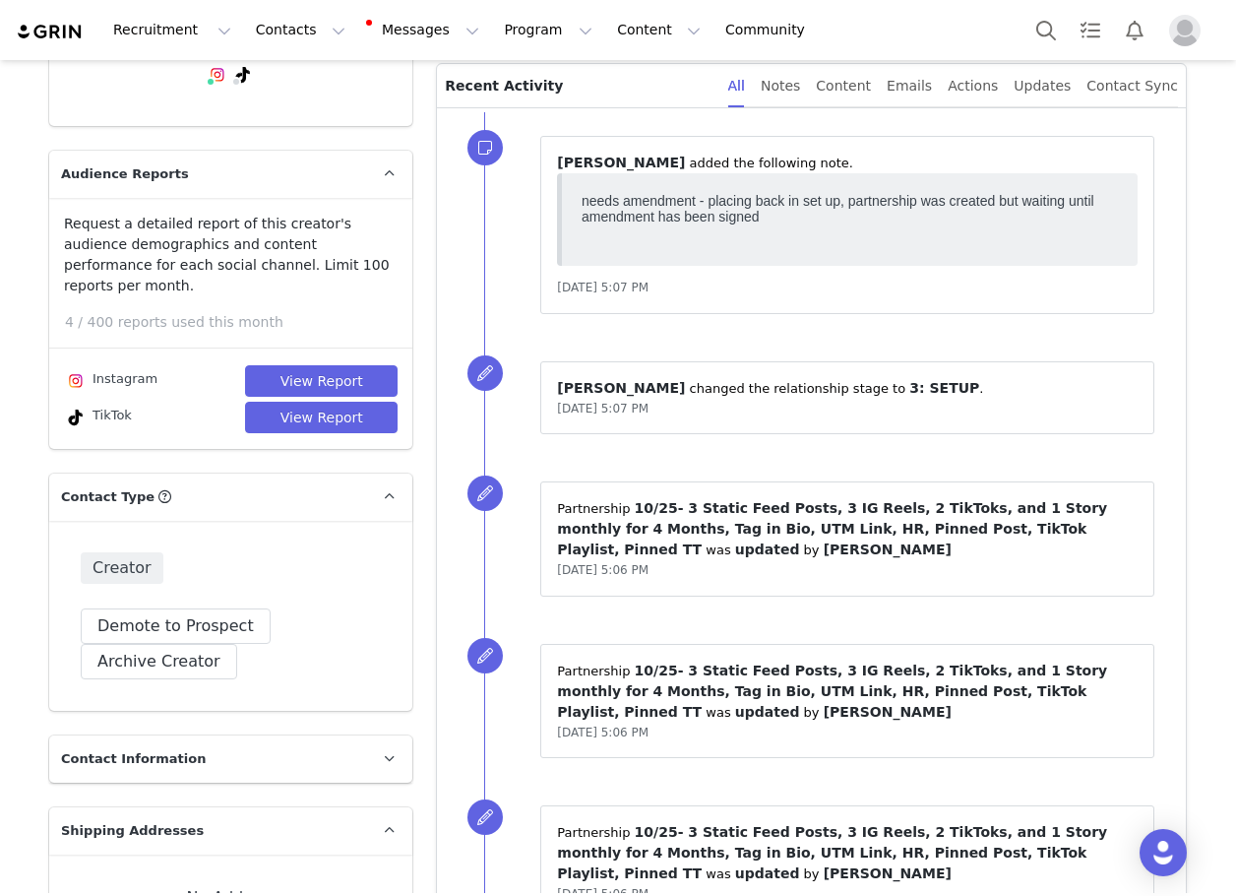
scroll to position [98, 0]
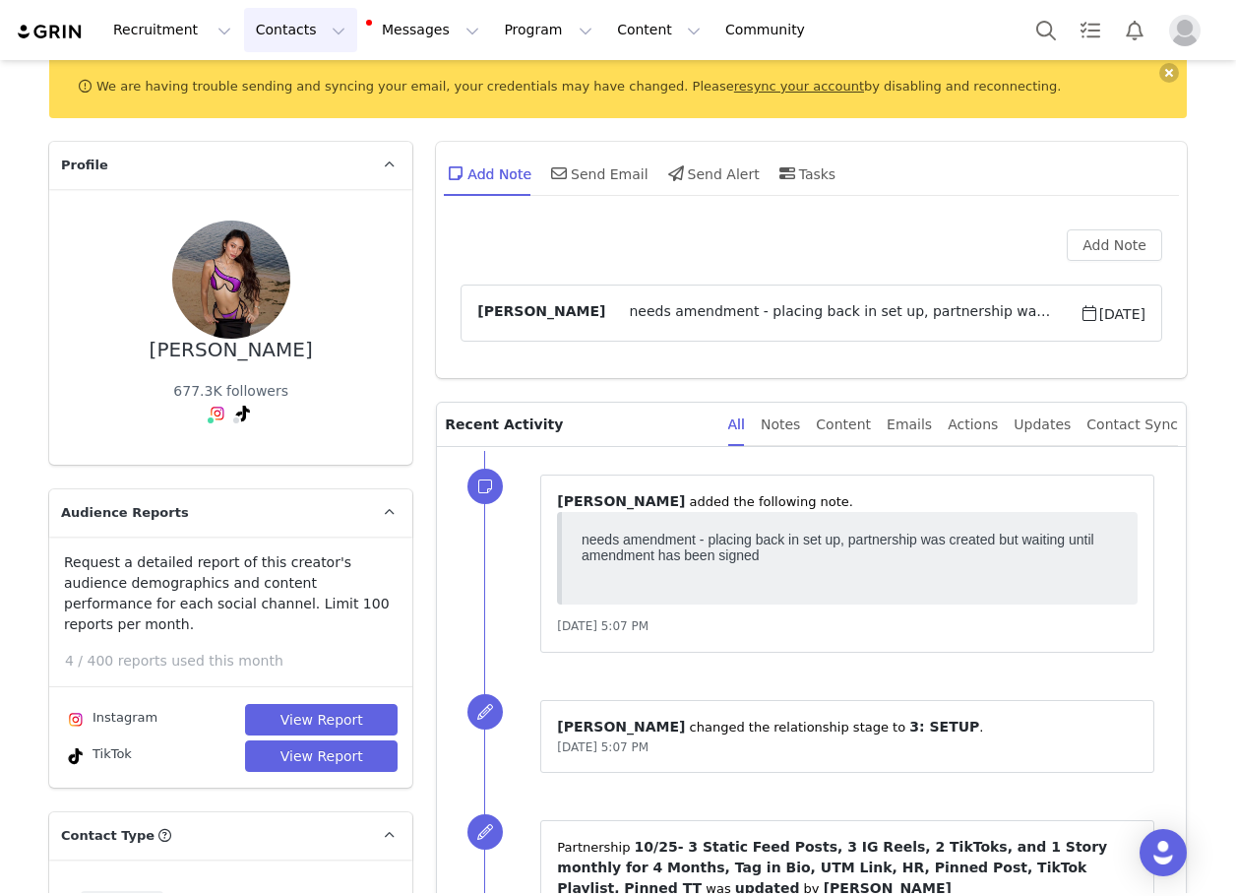
drag, startPoint x: 283, startPoint y: 26, endPoint x: 281, endPoint y: 58, distance: 32.6
click at [282, 31] on button "Contacts Contacts" at bounding box center [300, 30] width 113 height 44
click at [282, 84] on p "Creators" at bounding box center [270, 87] width 59 height 21
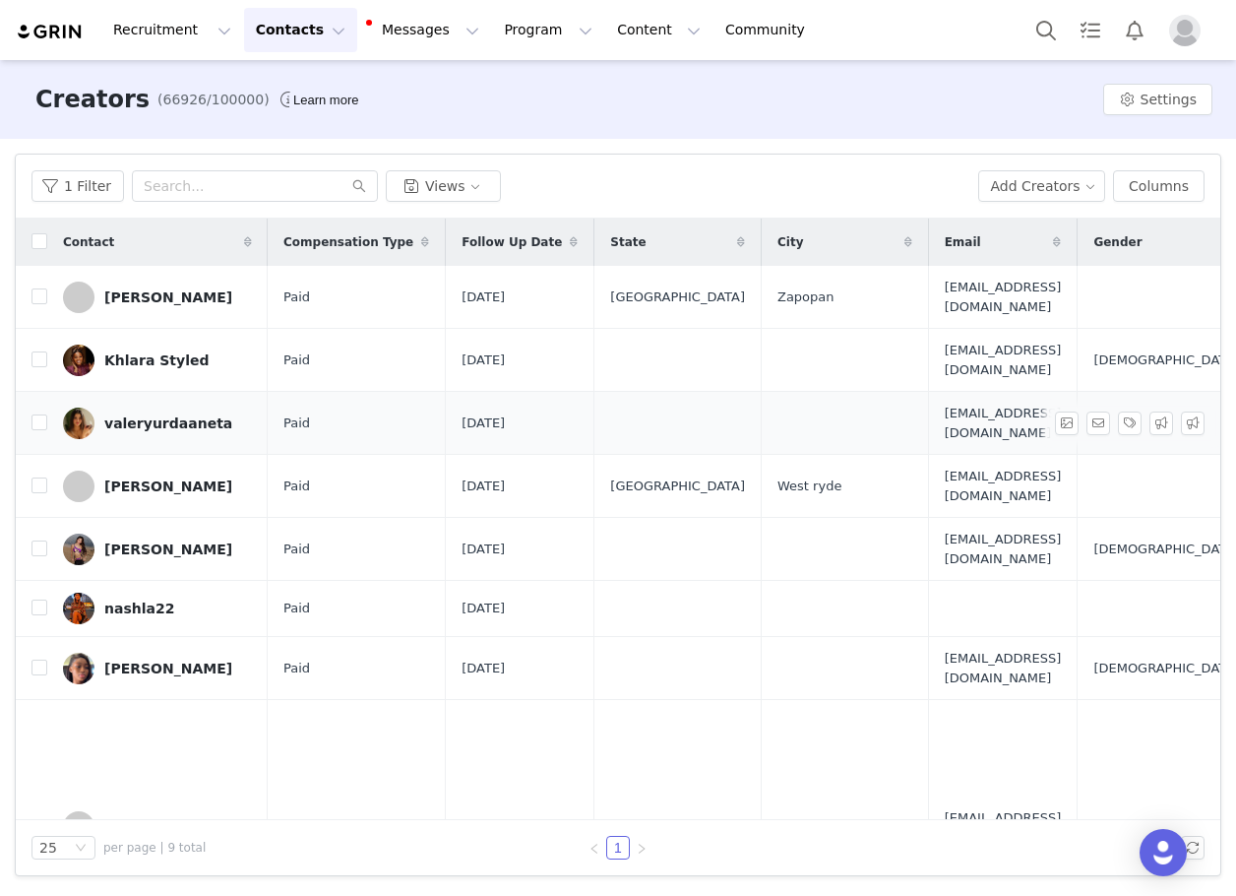
click at [166, 416] on div "valeryurdaaneta" at bounding box center [168, 423] width 128 height 16
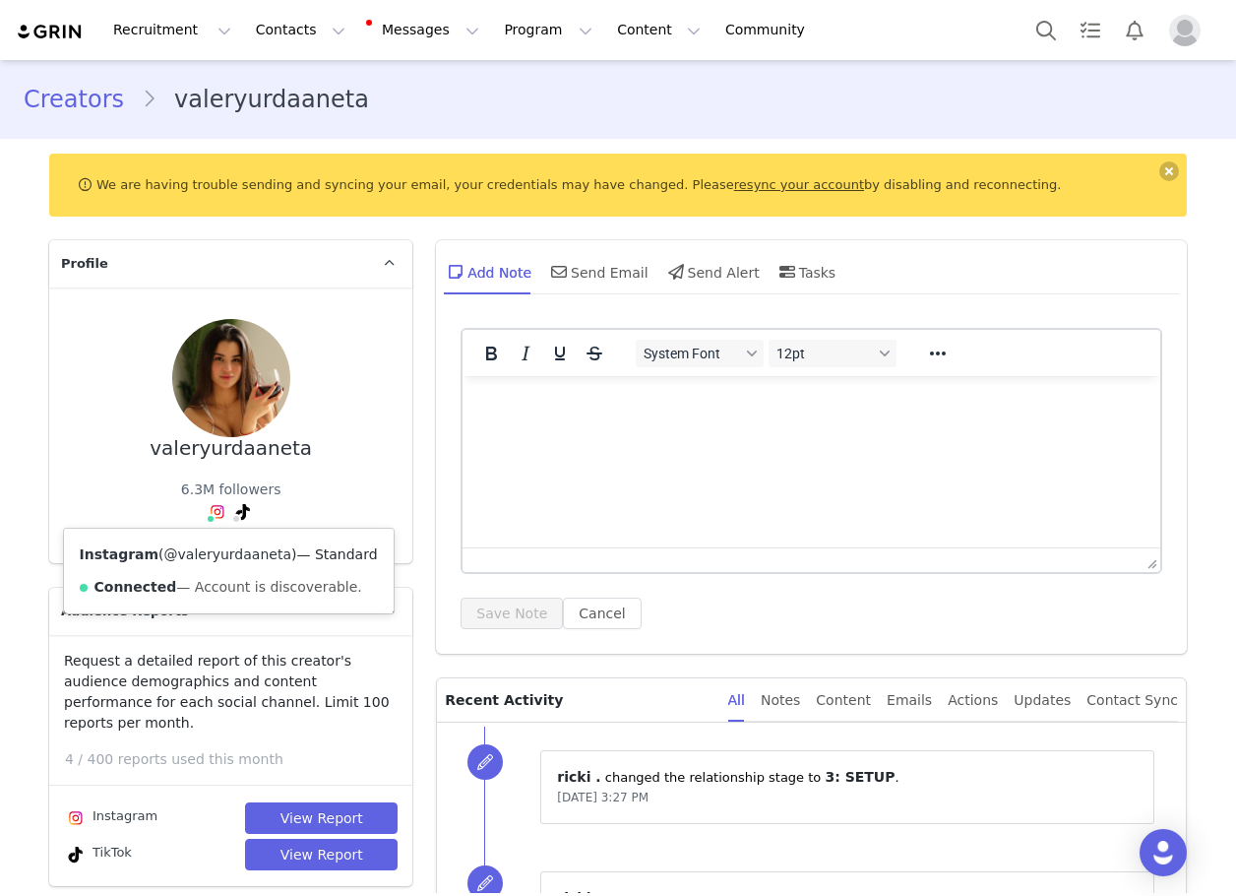
click at [187, 552] on link "@valeryurdaaneta" at bounding box center [227, 554] width 127 height 16
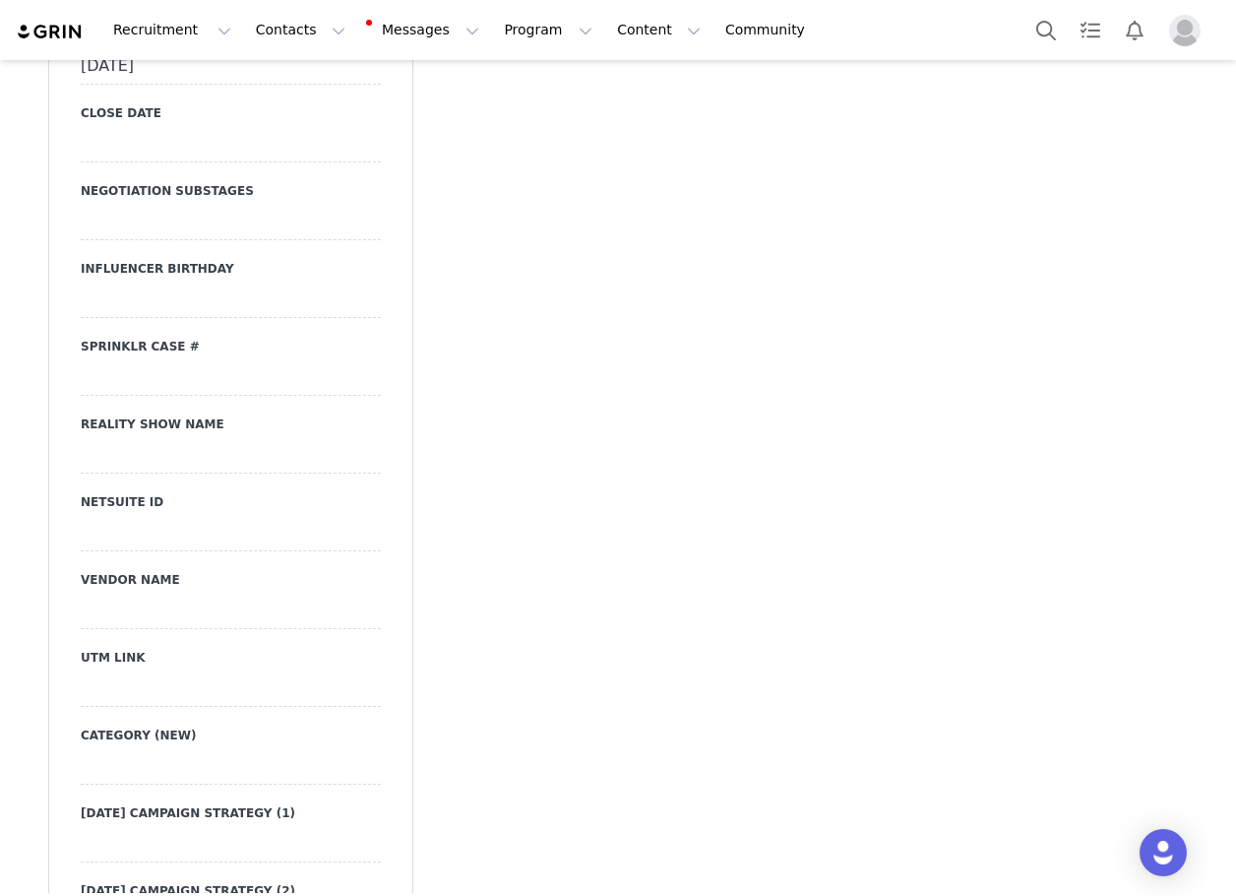
scroll to position [2658, 0]
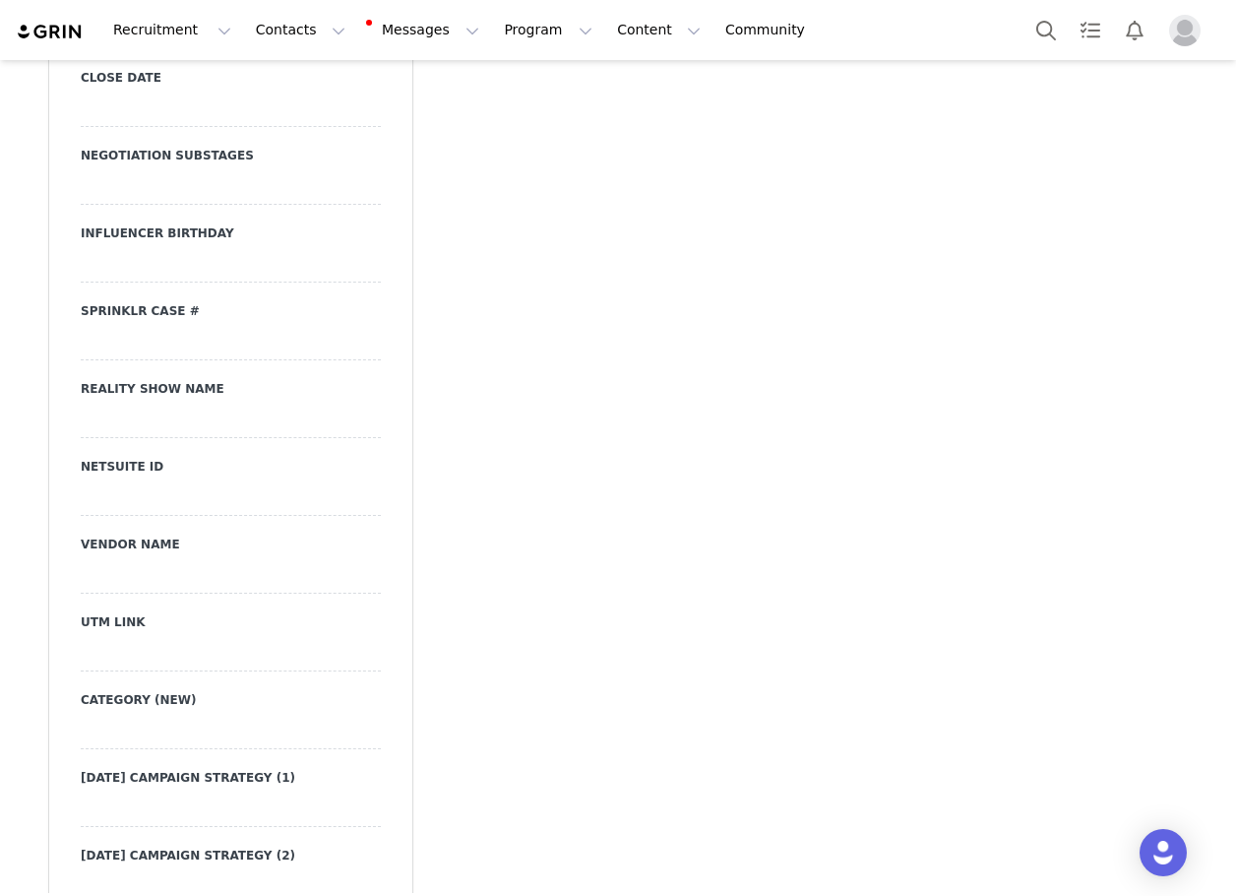
click at [161, 636] on div at bounding box center [231, 653] width 300 height 35
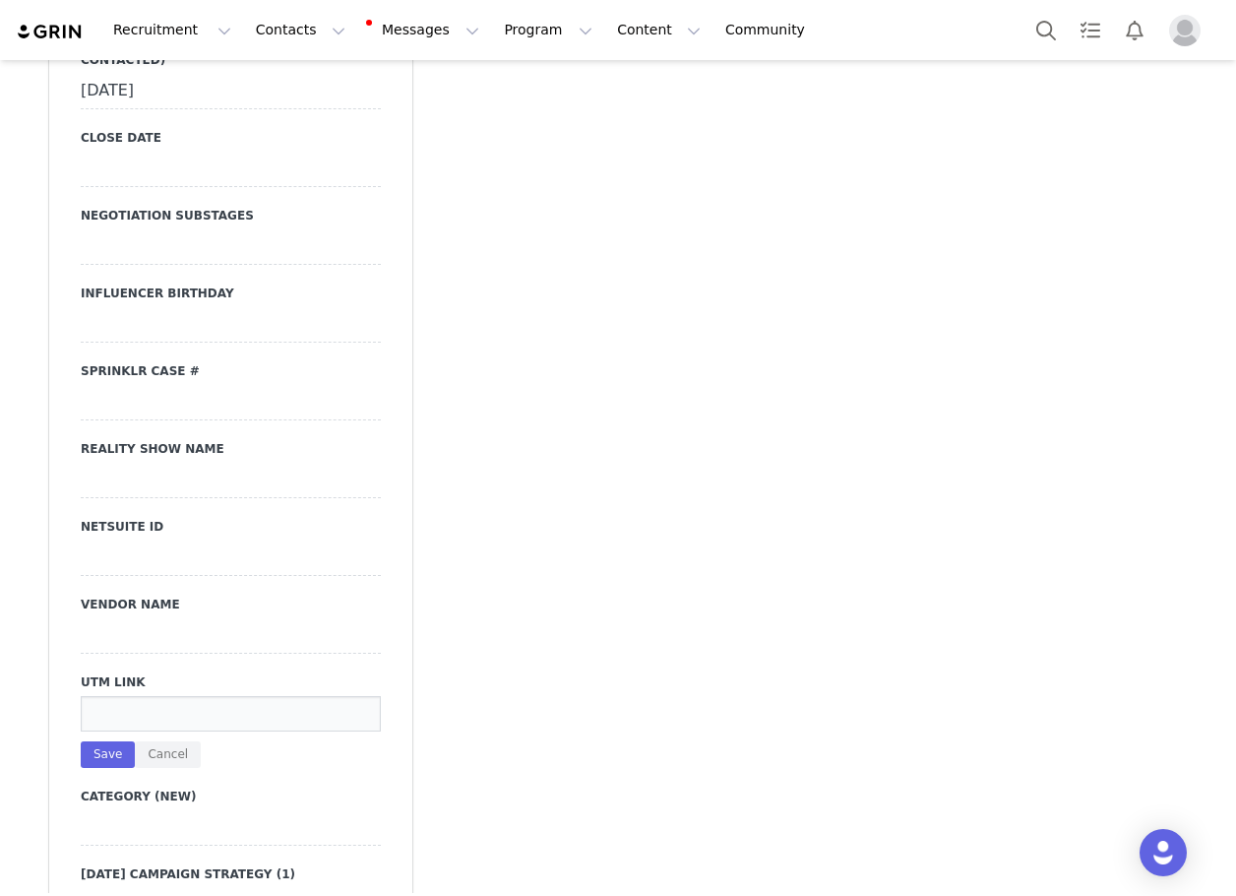
scroll to position [2461, 0]
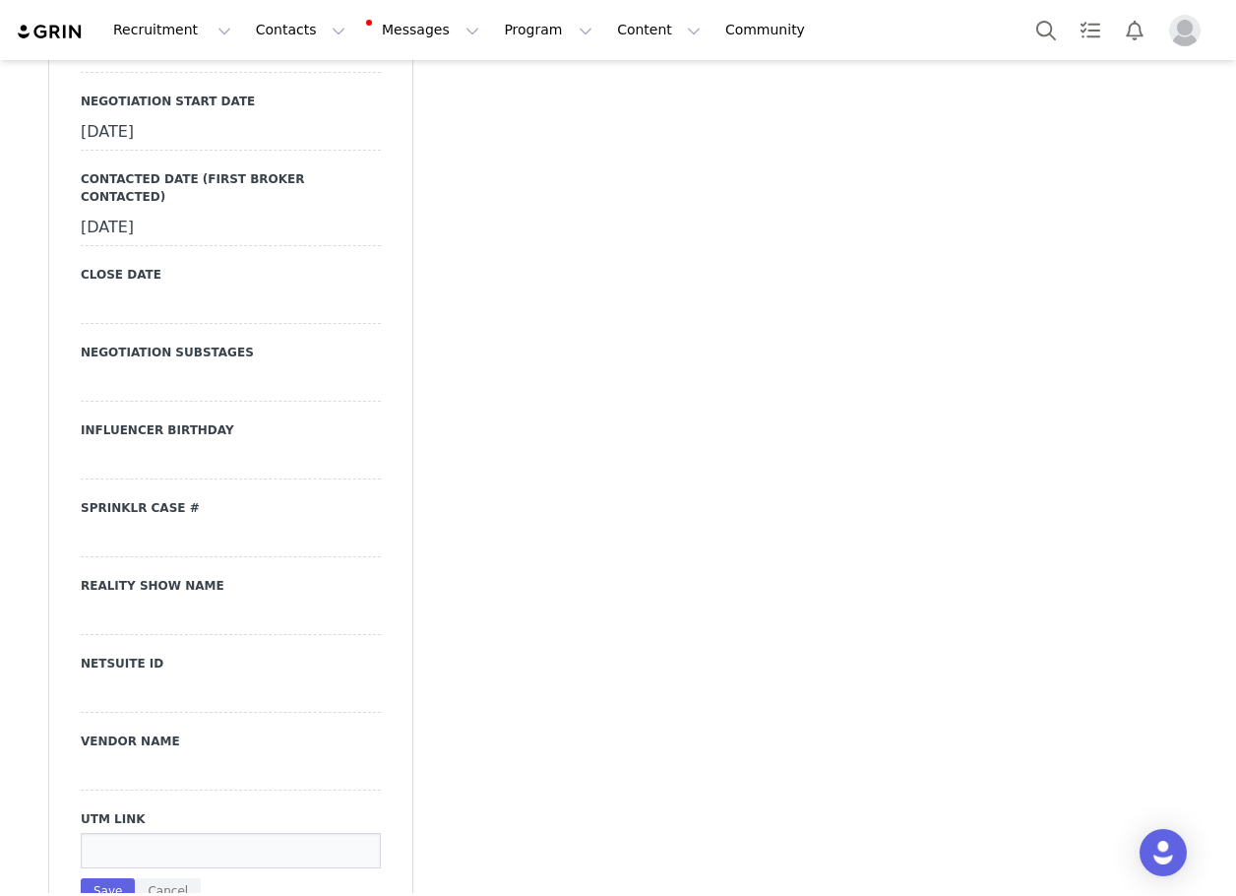
click at [136, 810] on div "UTM Link Save Cancel" at bounding box center [231, 857] width 300 height 94
click at [135, 833] on input at bounding box center [231, 850] width 300 height 35
paste input "[URL][DOMAIN_NAME]"
click at [108, 836] on div "[URL][DOMAIN_NAME] Save Cancel" at bounding box center [231, 869] width 300 height 72
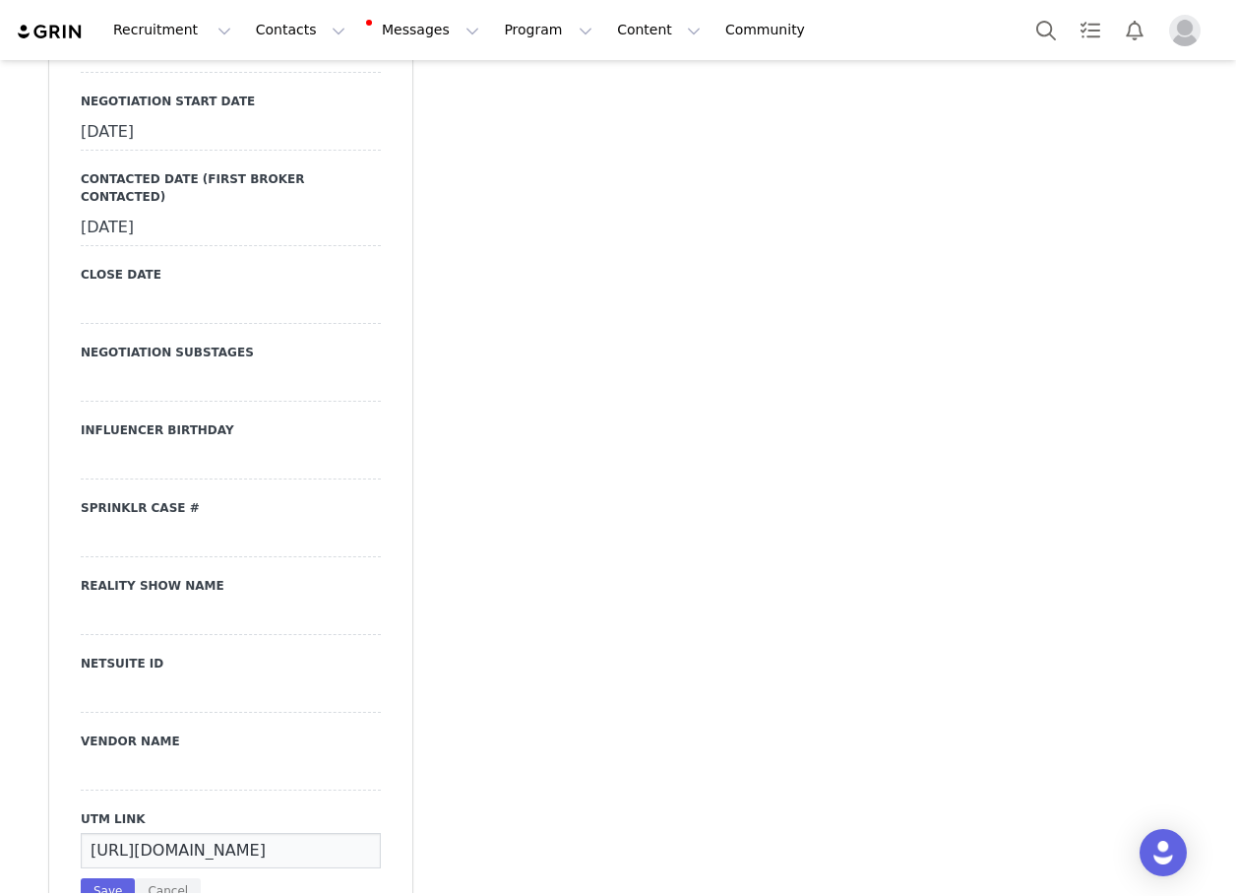
click at [108, 873] on div "Primary Broker Bre Division Womens Grade B Compensation Type Paid Category fash…" at bounding box center [231, 343] width 300 height 2212
click at [107, 878] on button "Save" at bounding box center [108, 891] width 54 height 27
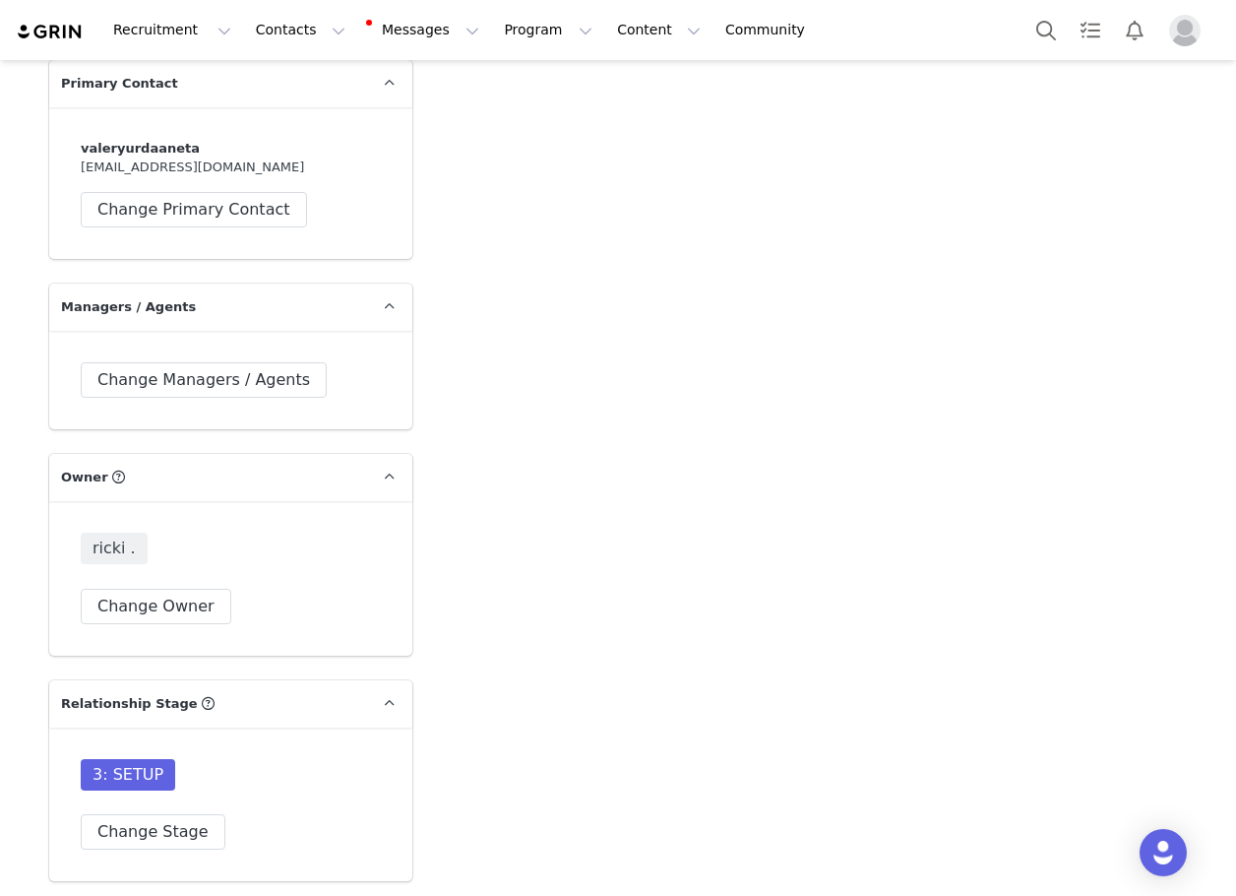
scroll to position [4725, 0]
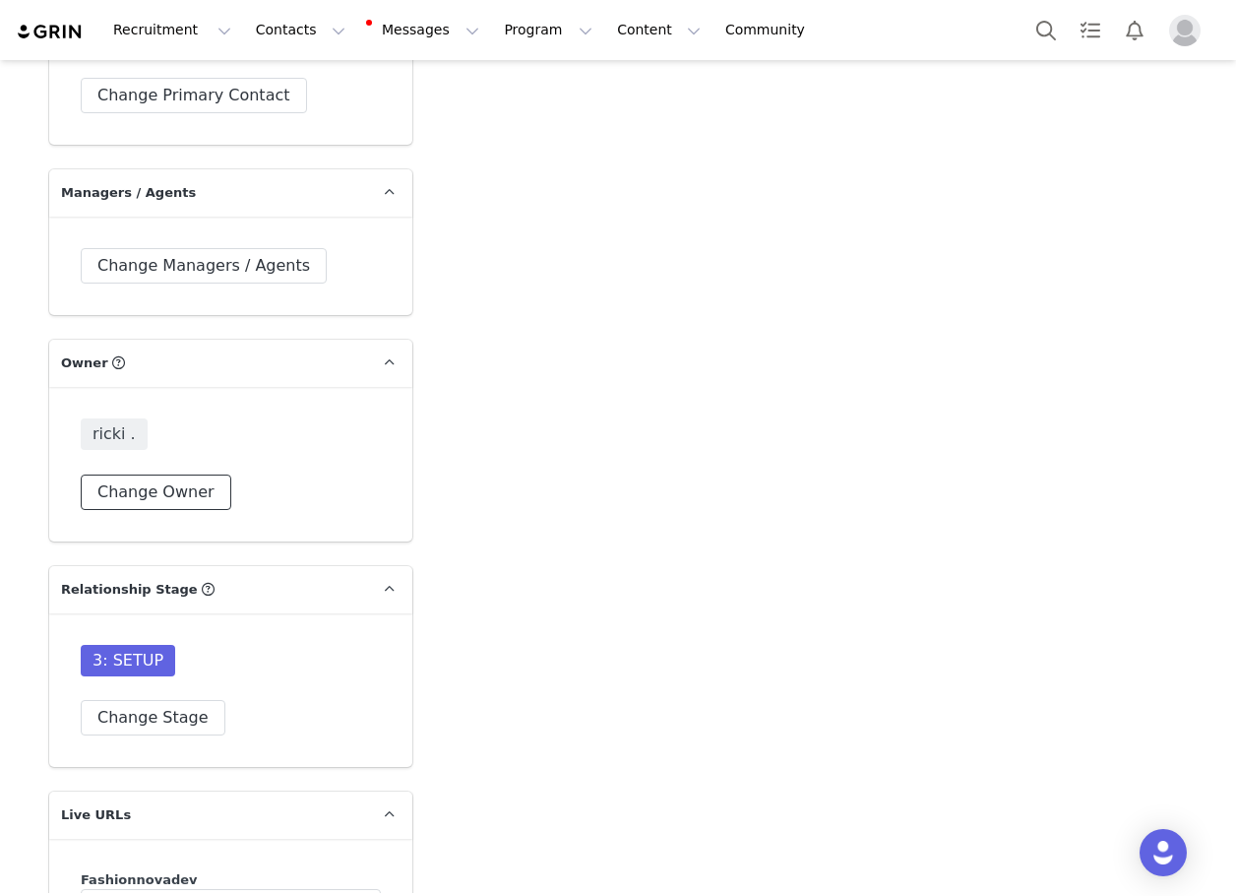
click at [193, 510] on button "Change Owner" at bounding box center [156, 491] width 151 height 35
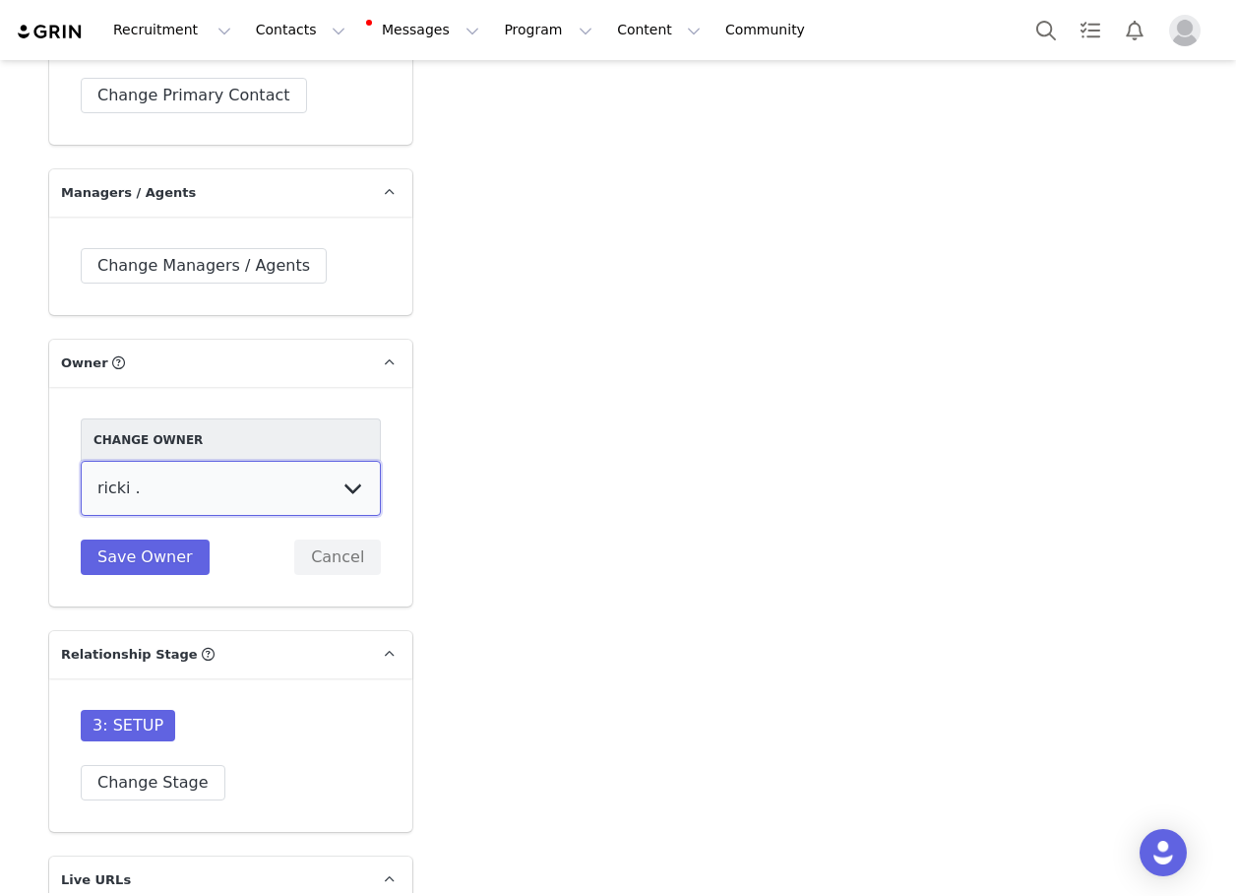
click at [195, 516] on select "Cali . [PERSON_NAME] [PERSON_NAME] [PERSON_NAME] [PERSON_NAME] [PERSON_NAME] [P…" at bounding box center [231, 488] width 300 height 55
click at [81, 489] on select "Cali . [PERSON_NAME] [PERSON_NAME] [PERSON_NAME] [PERSON_NAME] [PERSON_NAME] [P…" at bounding box center [231, 488] width 300 height 55
click at [139, 575] on button "Save Owner" at bounding box center [145, 556] width 129 height 35
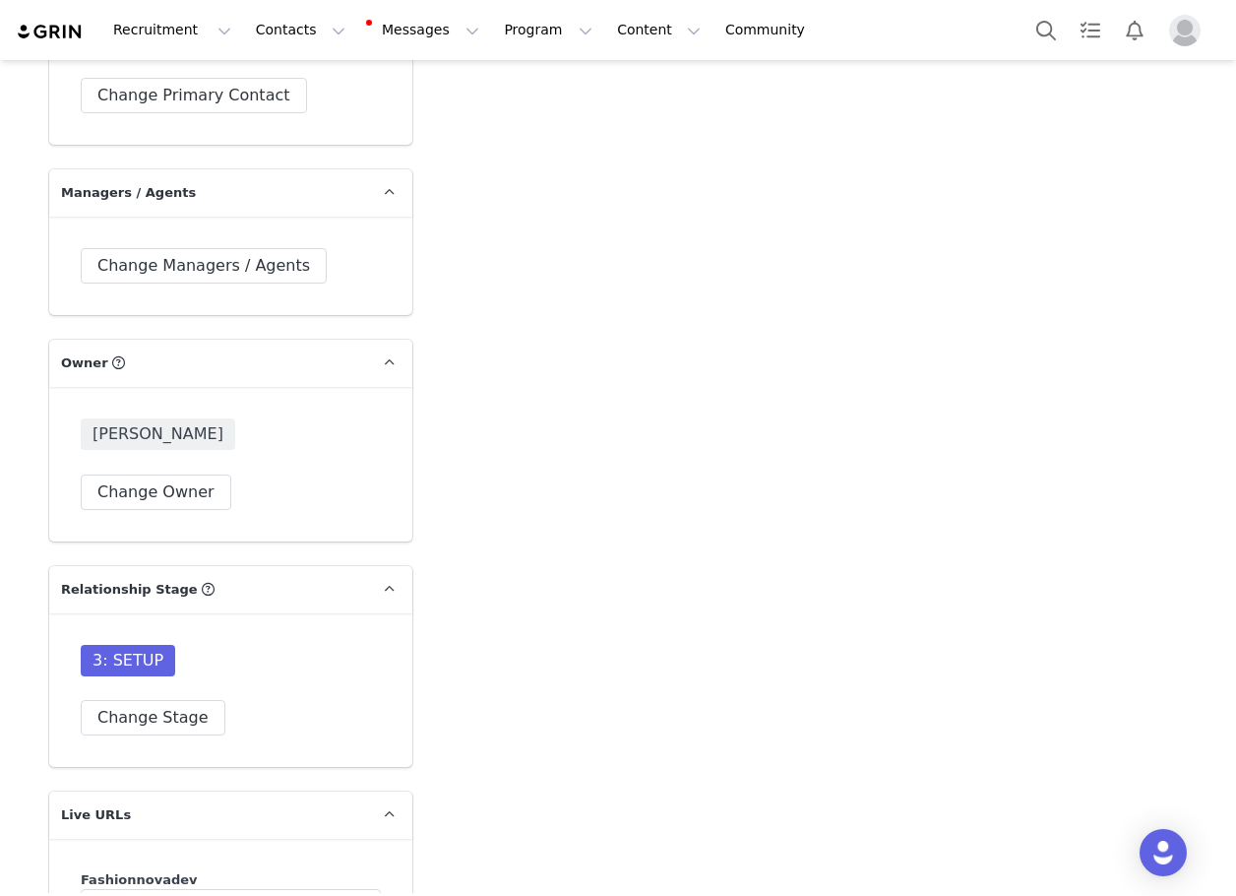
scroll to position [4922, 0]
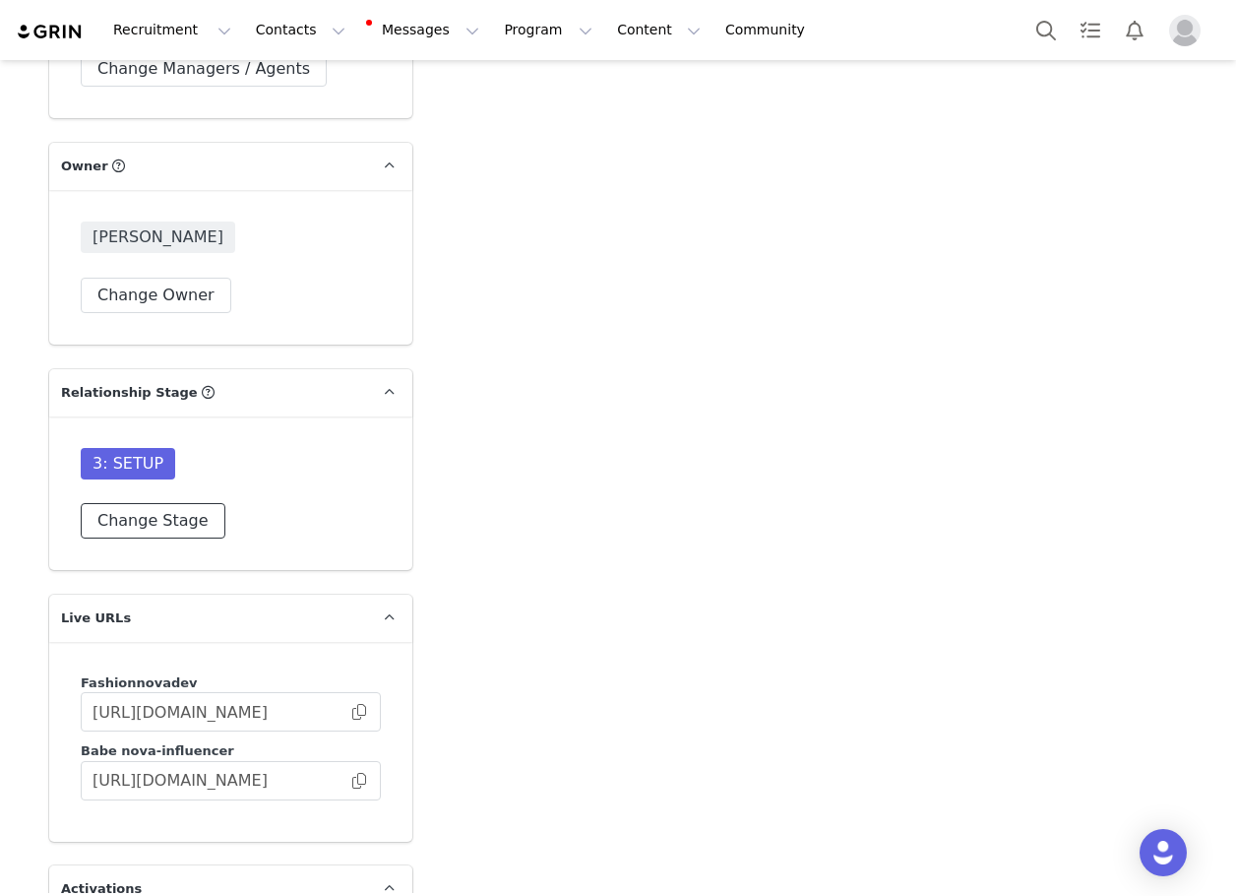
click at [154, 538] on button "Change Stage" at bounding box center [153, 520] width 145 height 35
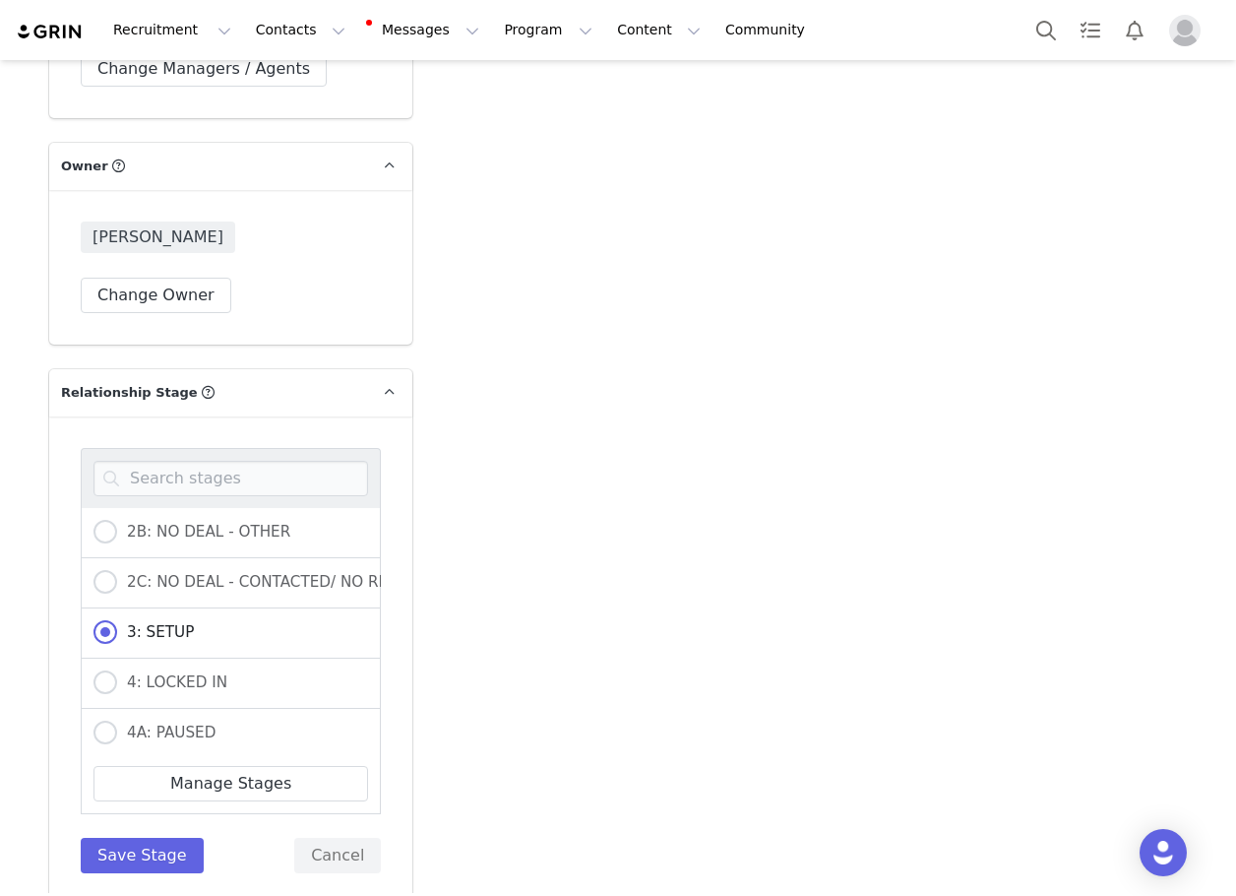
scroll to position [295, 0]
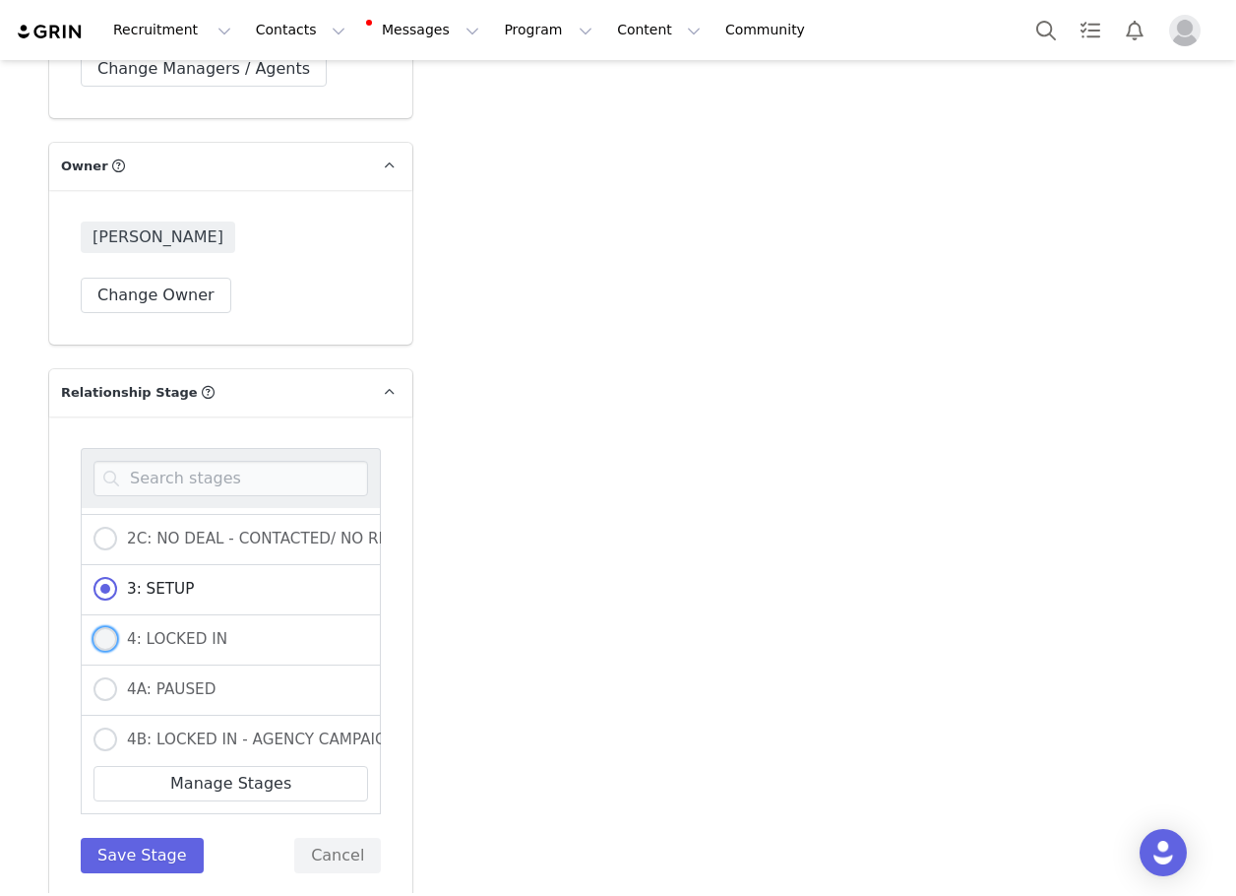
click at [124, 648] on span "4: LOCKED IN" at bounding box center [172, 639] width 110 height 18
click at [117, 653] on input "4: LOCKED IN" at bounding box center [106, 640] width 24 height 26
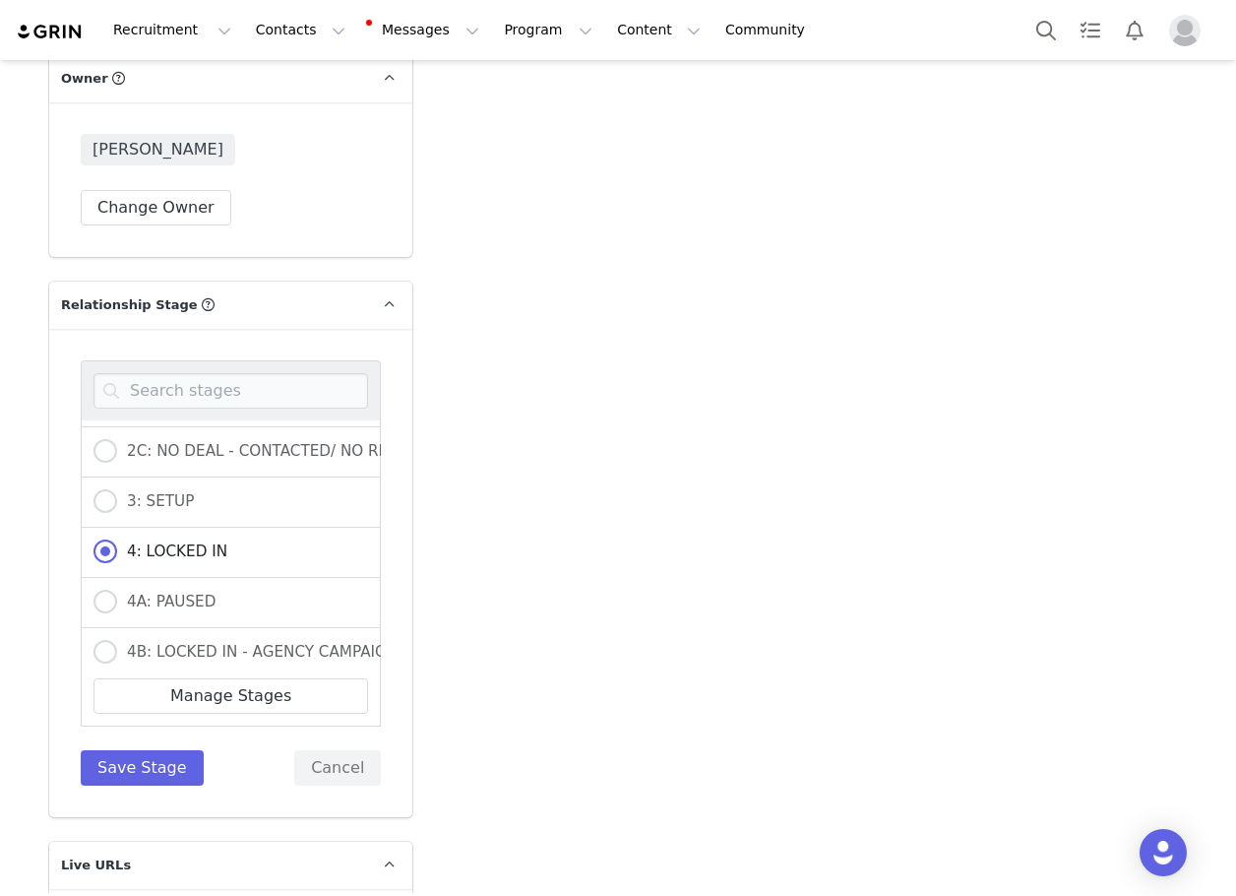
scroll to position [5118, 0]
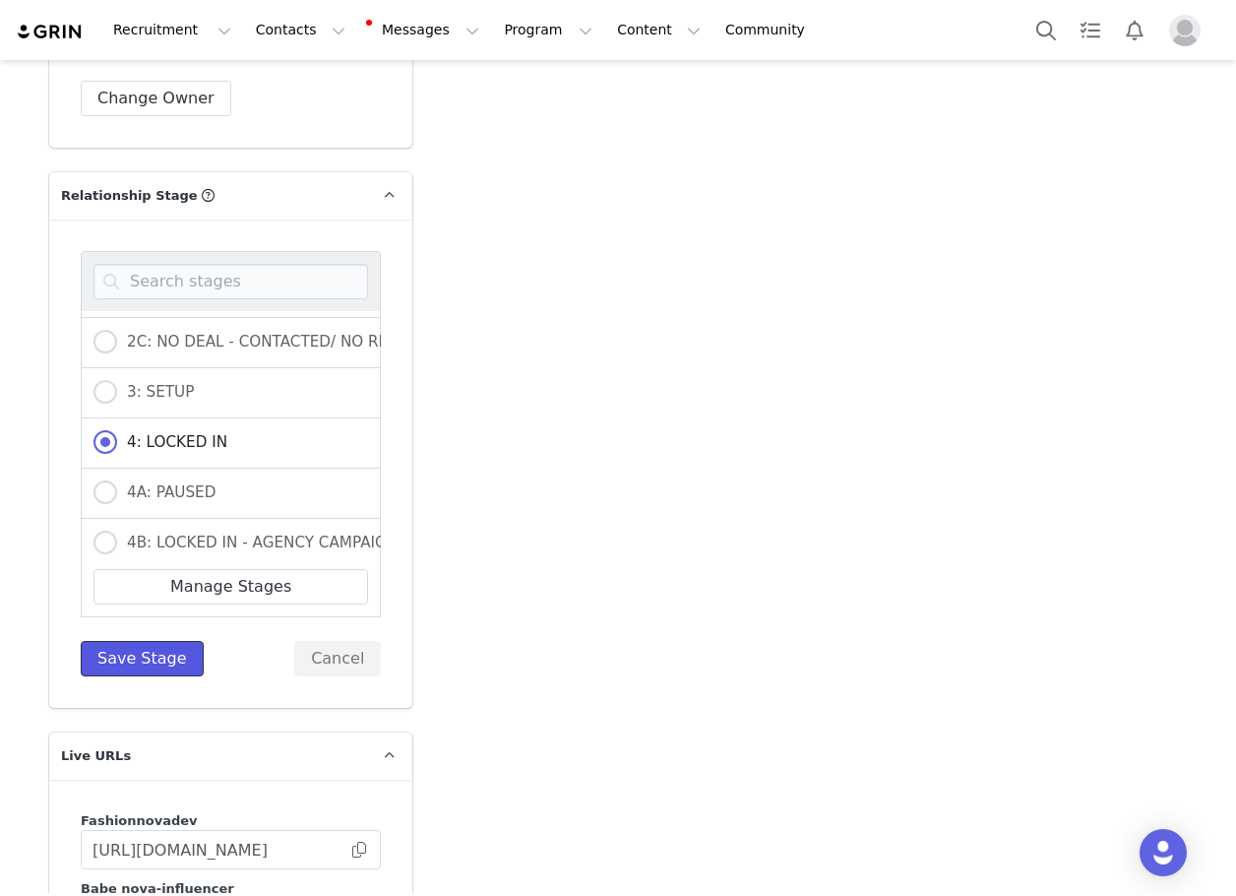
click at [109, 676] on button "Save Stage" at bounding box center [142, 658] width 123 height 35
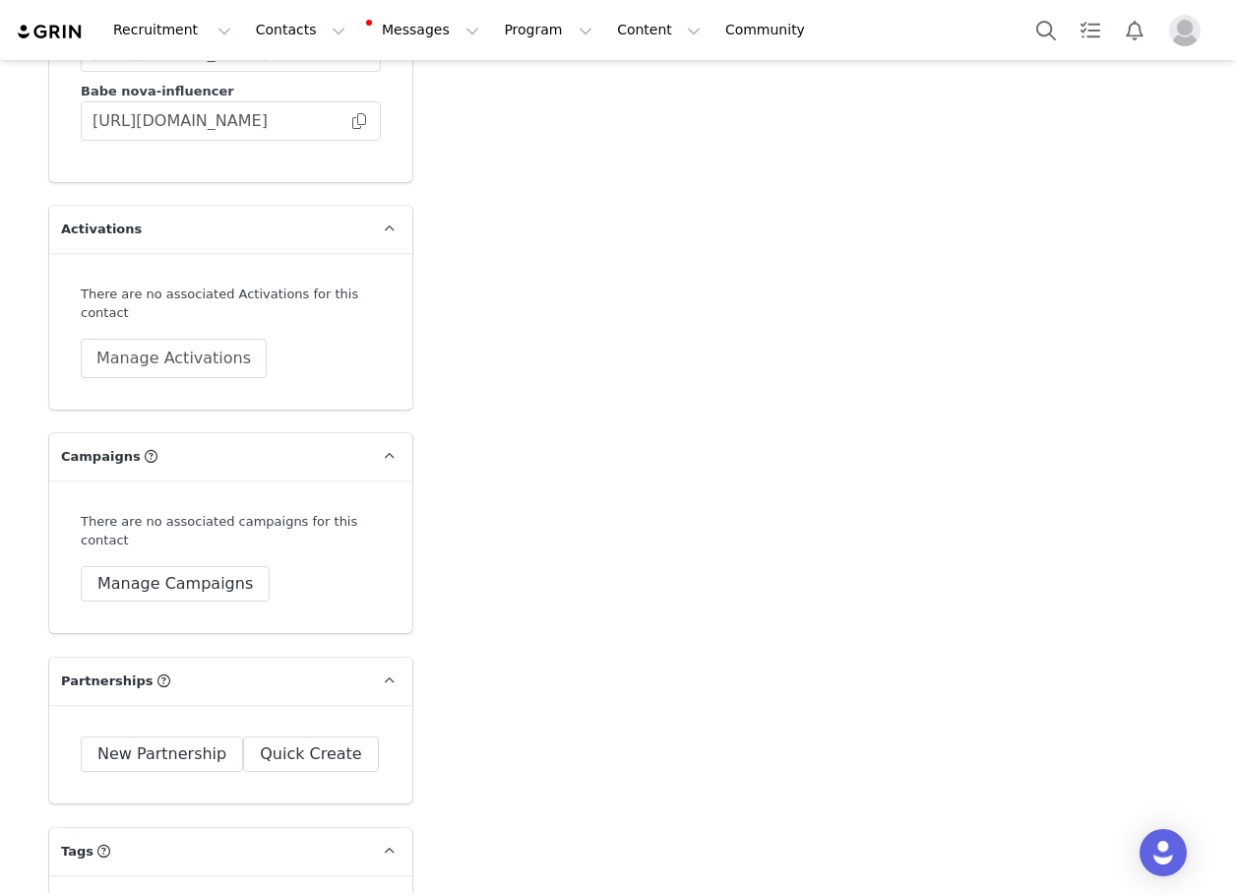
scroll to position [5611, 0]
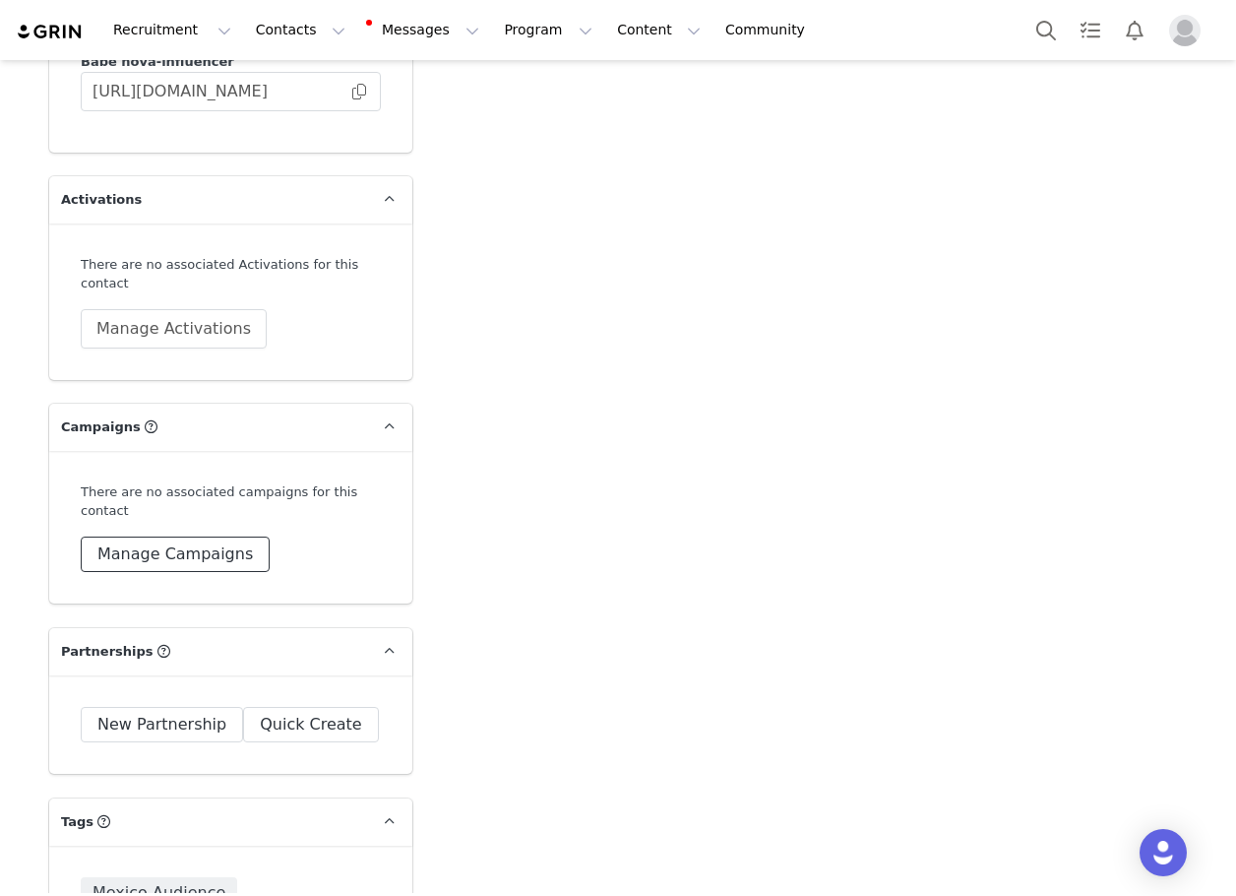
click at [172, 555] on button "Manage Campaigns" at bounding box center [175, 553] width 189 height 35
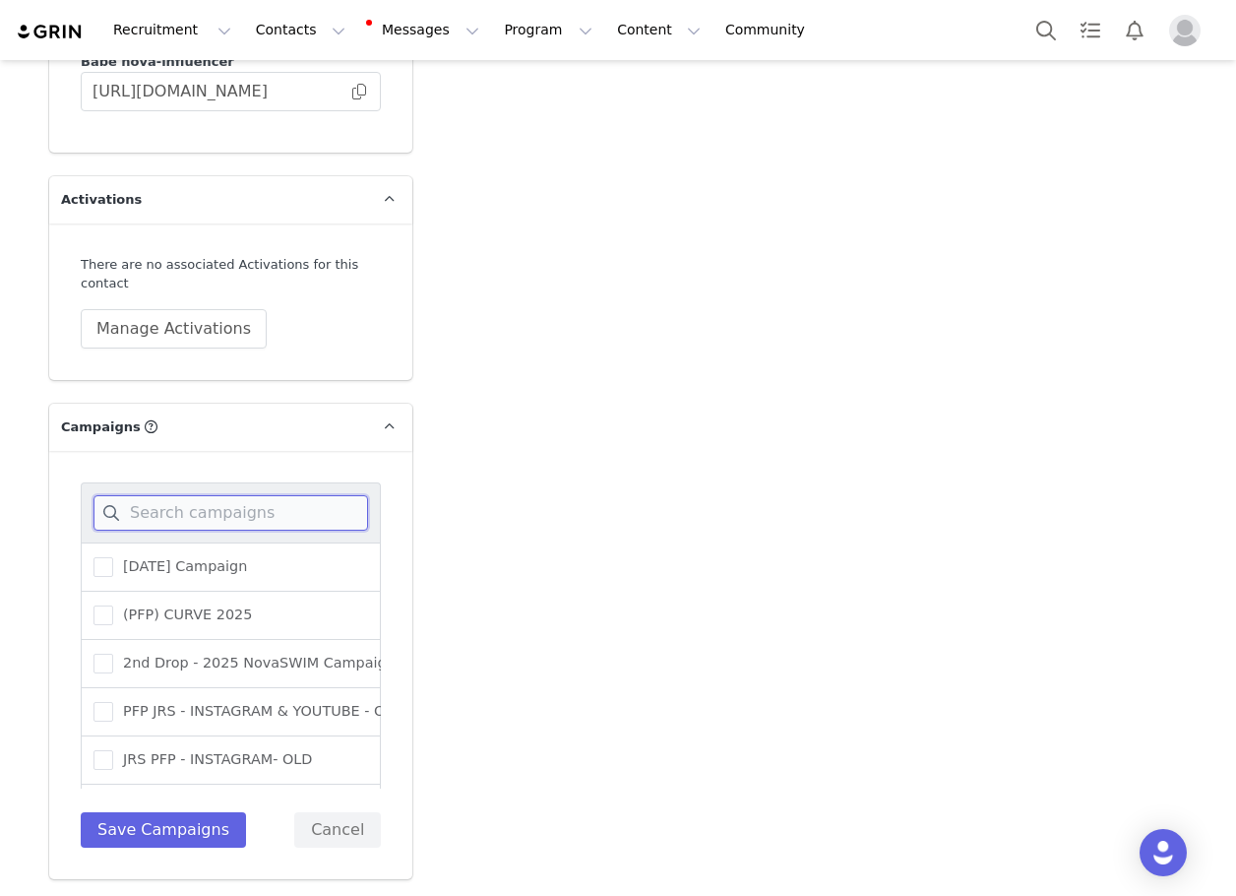
click at [168, 528] on input at bounding box center [231, 512] width 275 height 35
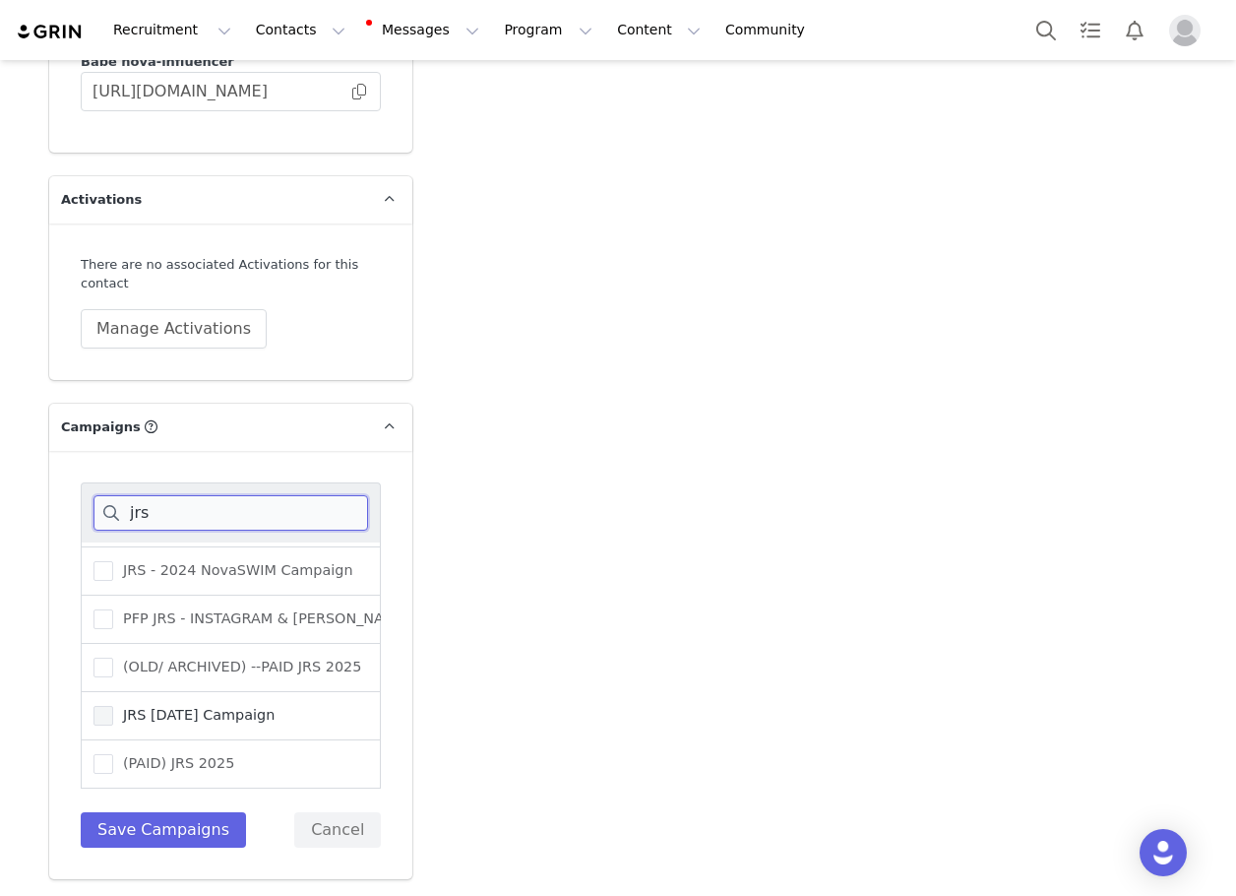
scroll to position [404, 0]
click at [209, 766] on span "(PAID) JRS 2025" at bounding box center [173, 763] width 121 height 19
click at [113, 754] on input "(PAID) JRS 2025" at bounding box center [113, 754] width 0 height 0
click at [175, 845] on button "Save Campaigns" at bounding box center [163, 829] width 165 height 35
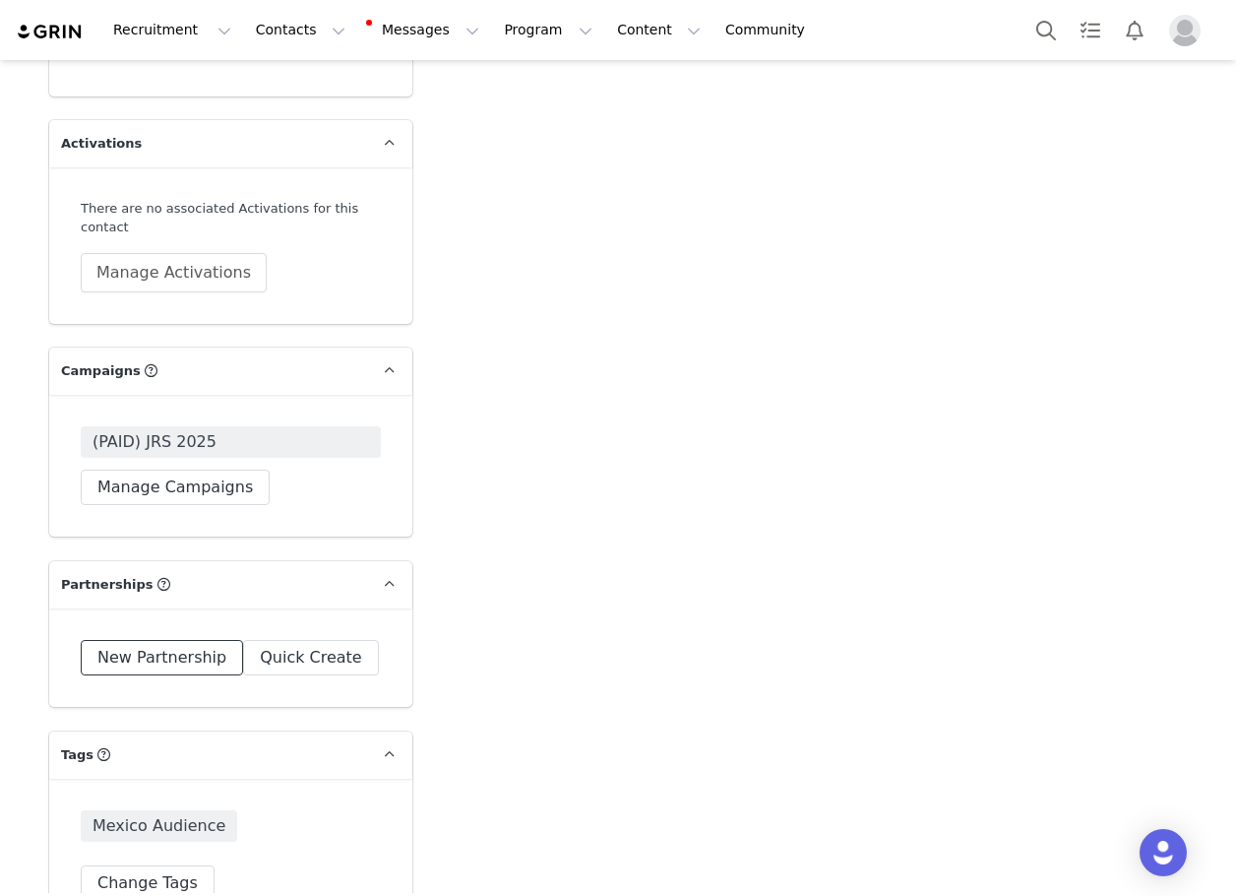
click at [187, 673] on button "New Partnership" at bounding box center [162, 657] width 162 height 35
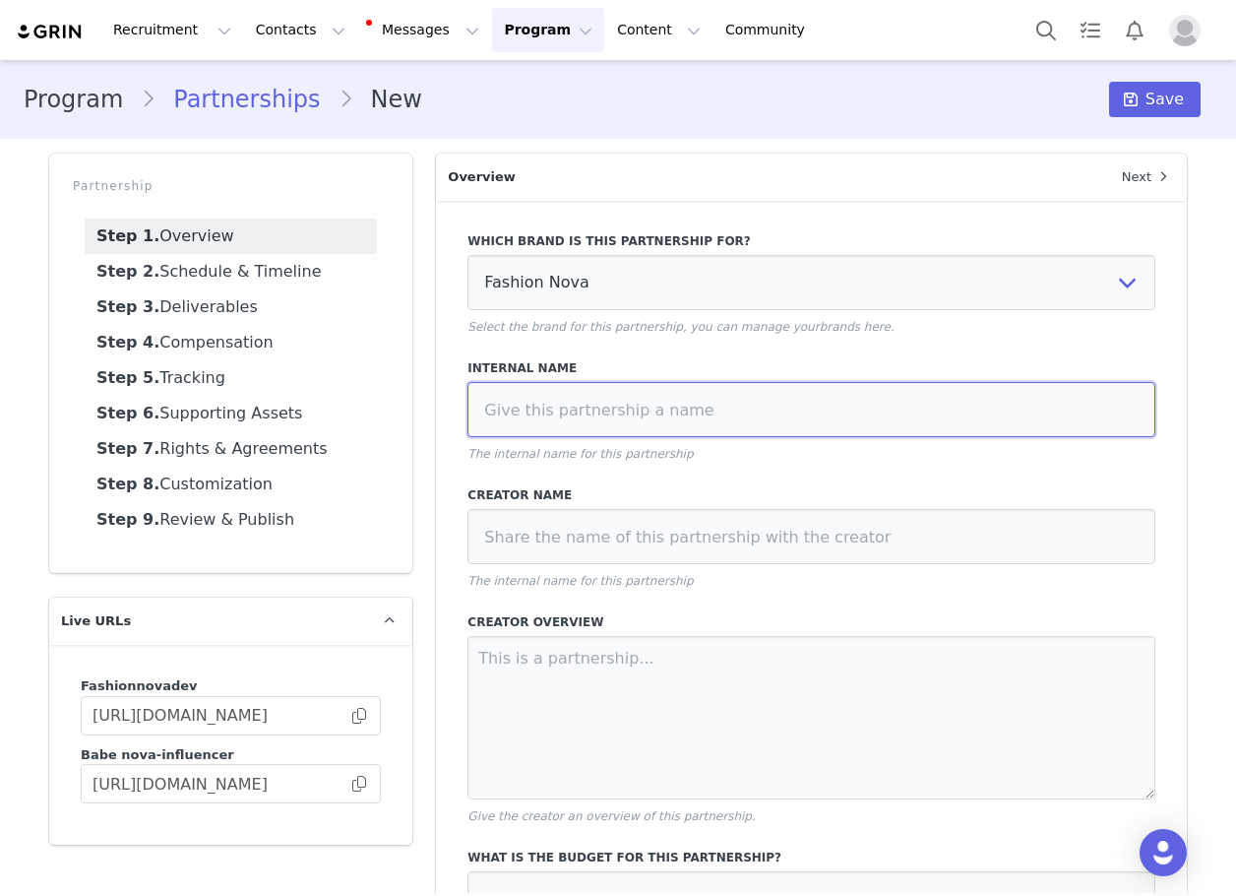
click at [652, 422] on input at bounding box center [812, 409] width 688 height 55
click at [1104, 435] on input "10/1 - 10 IG Posts, 10 IG Reels, 1 IG Story, 10 TikTok's, 50/50, T" at bounding box center [812, 409] width 688 height 55
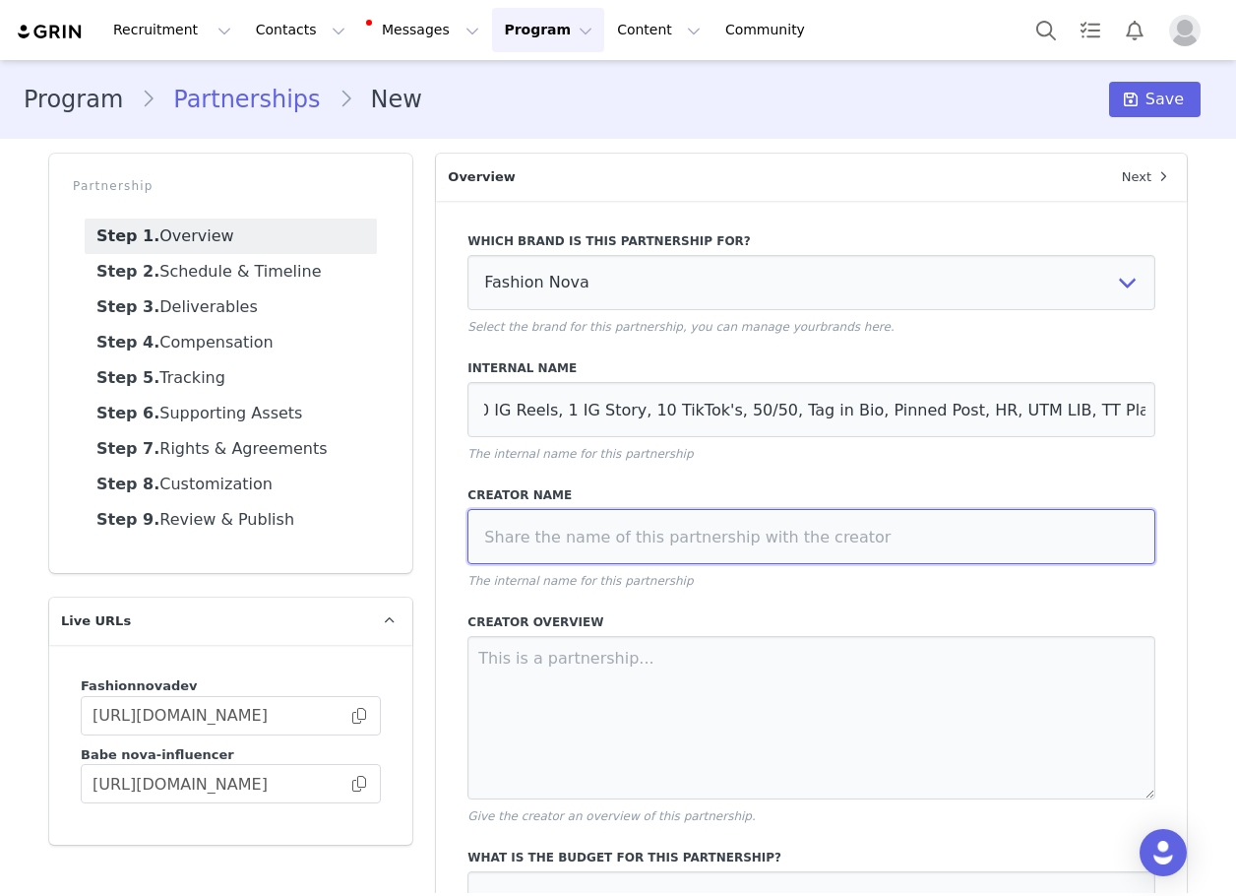
click at [791, 530] on input at bounding box center [812, 536] width 688 height 55
paste input "valeryurdaaneta"
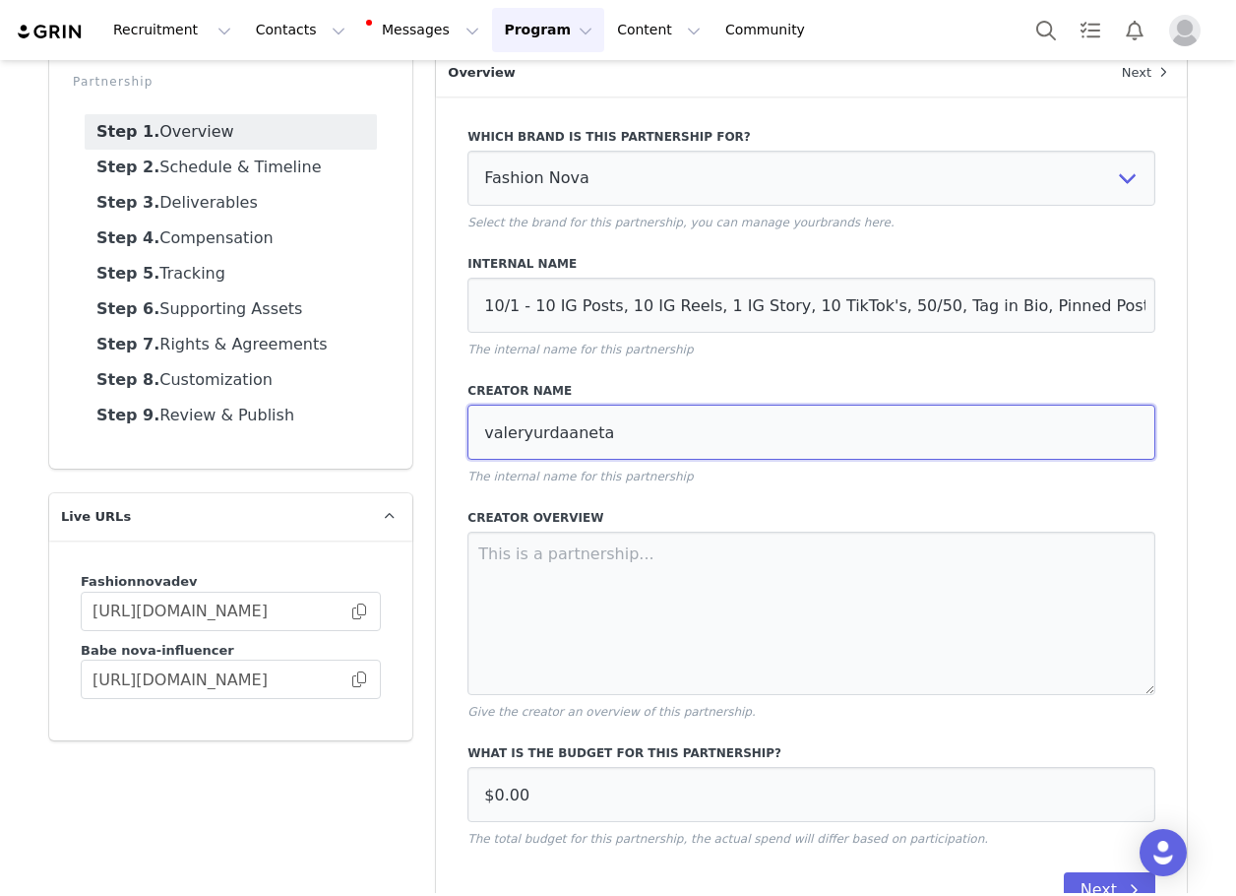
scroll to position [165, 0]
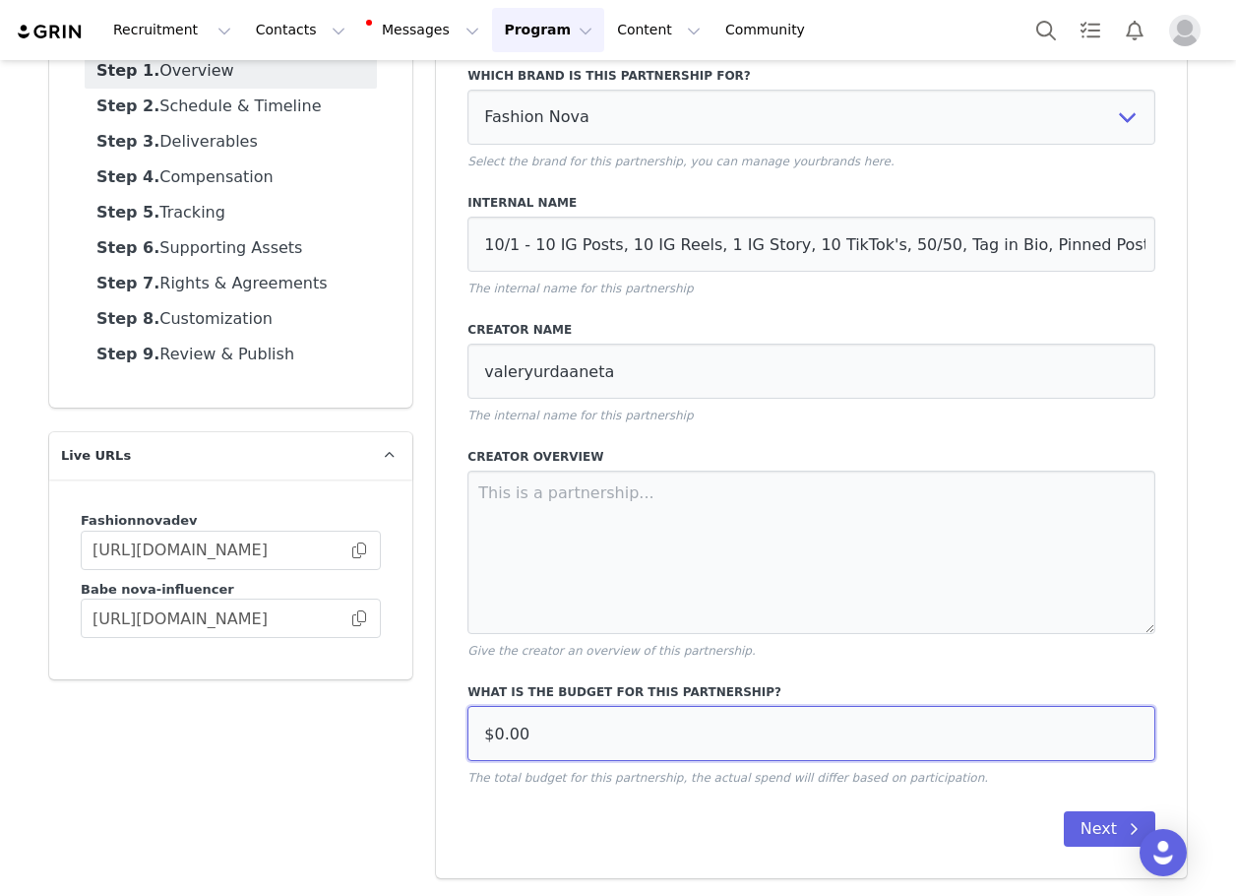
click at [588, 726] on input "$0.00" at bounding box center [812, 733] width 688 height 55
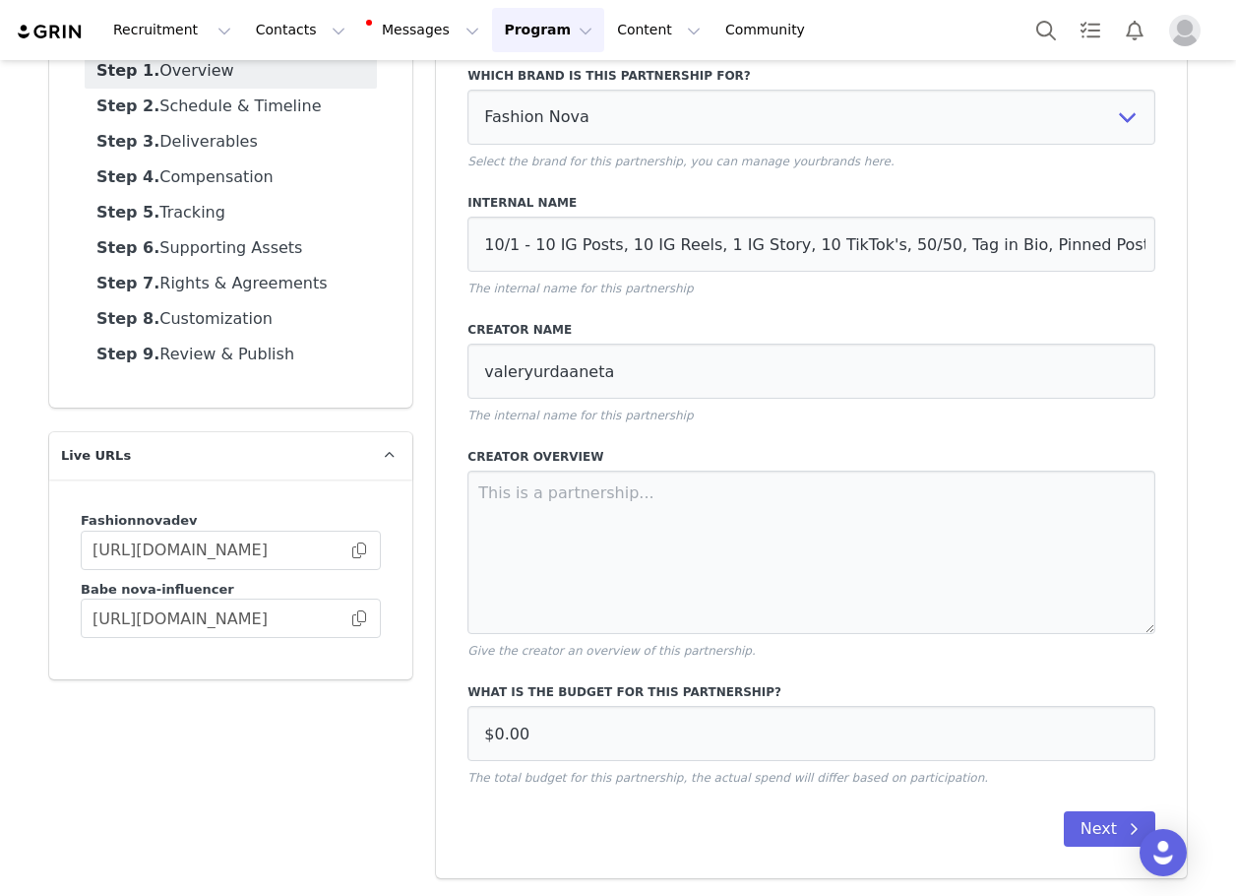
click at [678, 704] on div "What is the budget for this partnership? $0.00 The total budget for this partne…" at bounding box center [812, 734] width 688 height 103
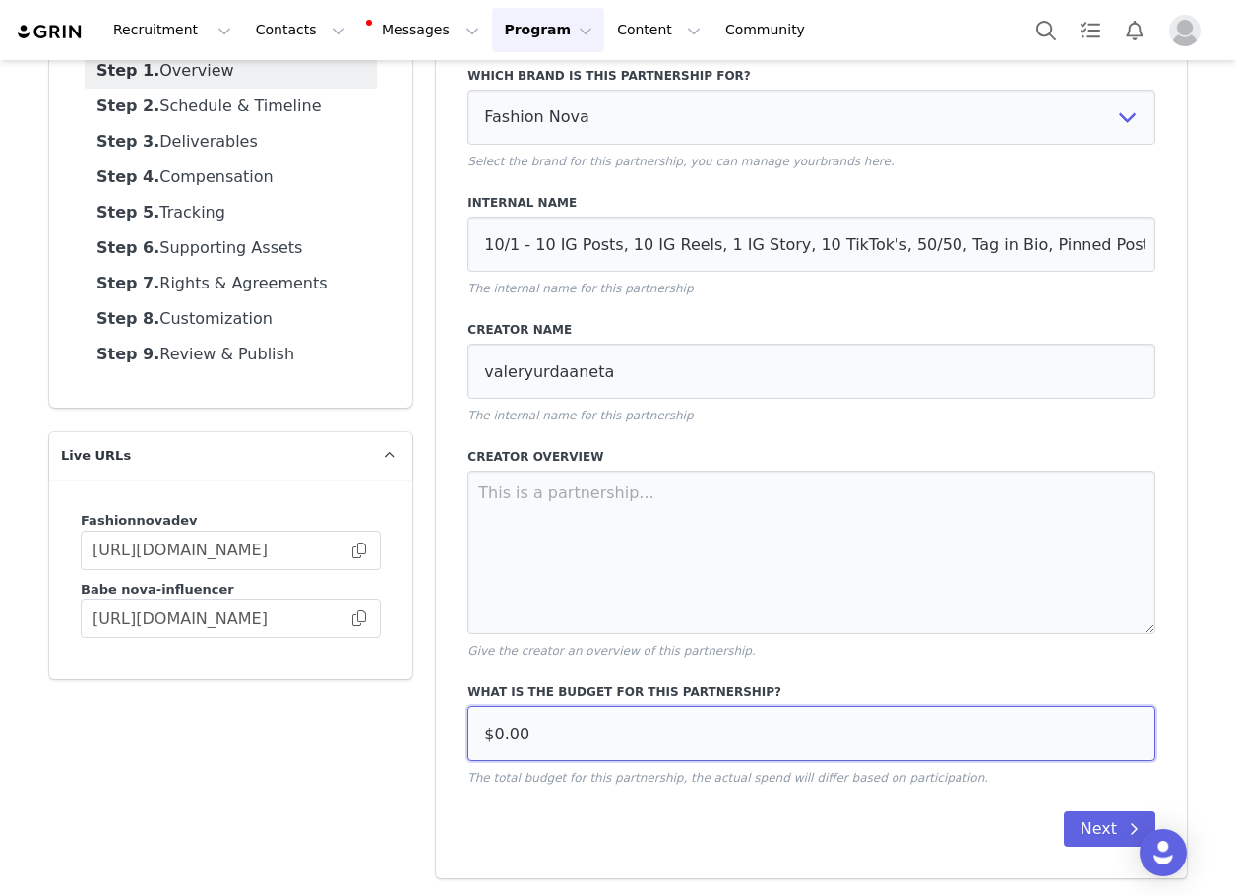
click at [671, 727] on input "$0.00" at bounding box center [812, 733] width 688 height 55
paste input "11,00"
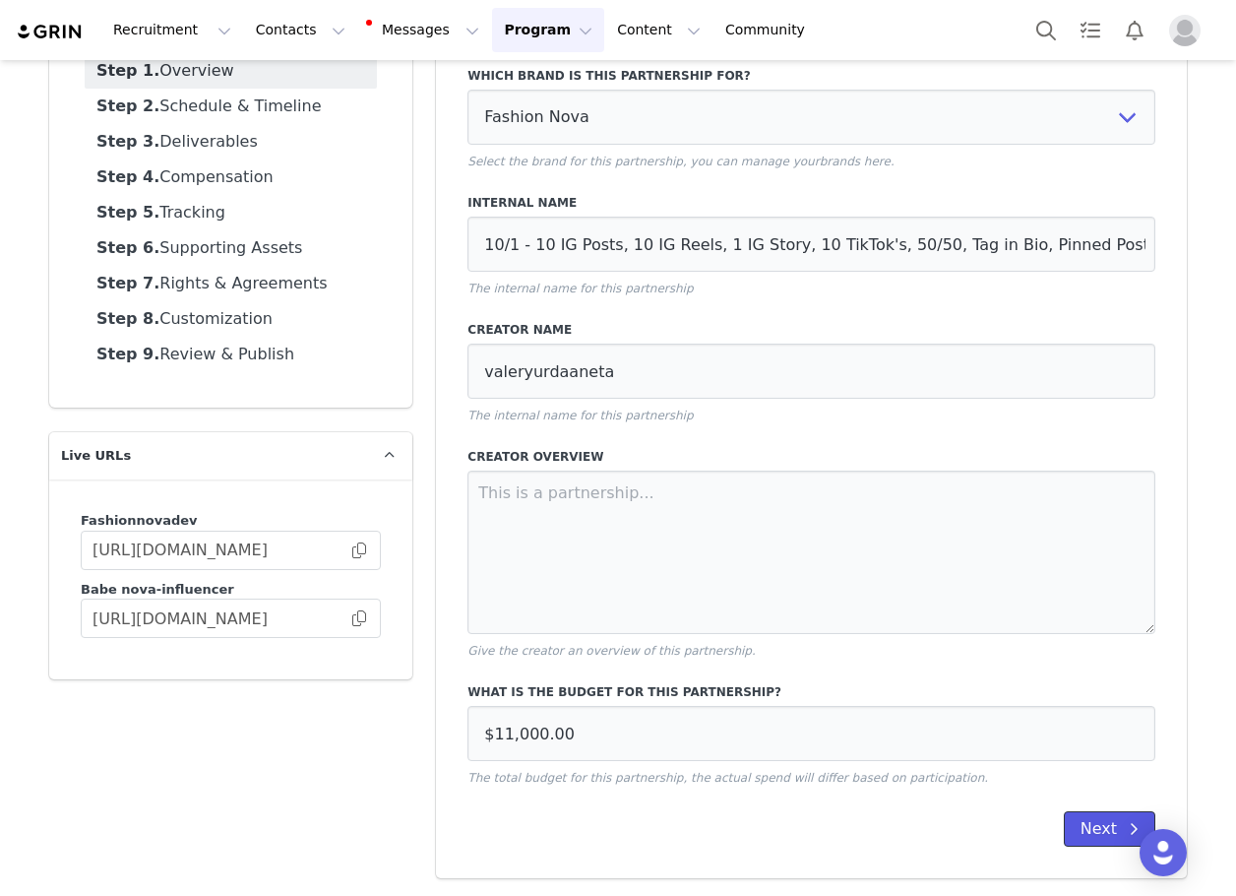
click at [1085, 815] on button "Next" at bounding box center [1110, 828] width 92 height 35
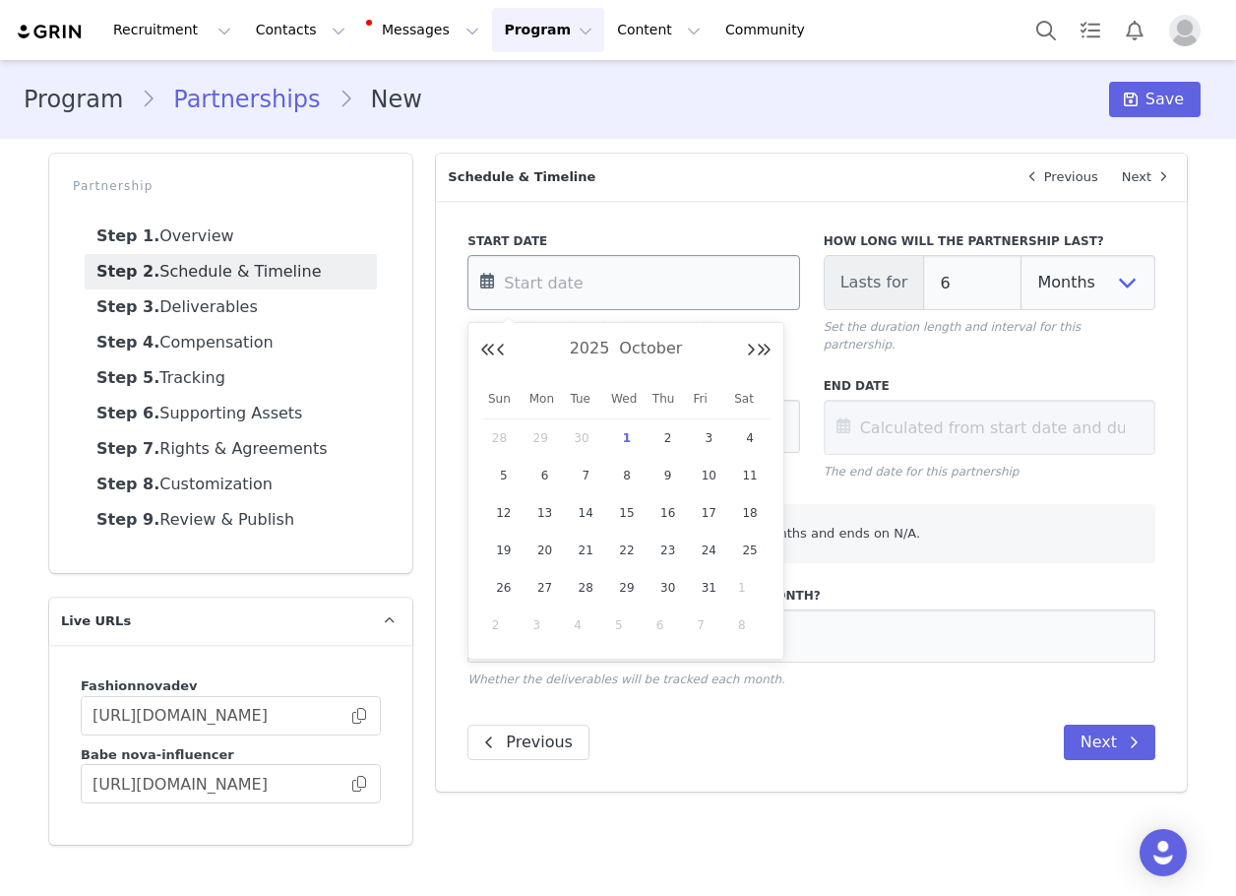
click at [600, 263] on input "text" at bounding box center [634, 282] width 332 height 55
click at [544, 472] on span "6" at bounding box center [545, 476] width 24 height 24
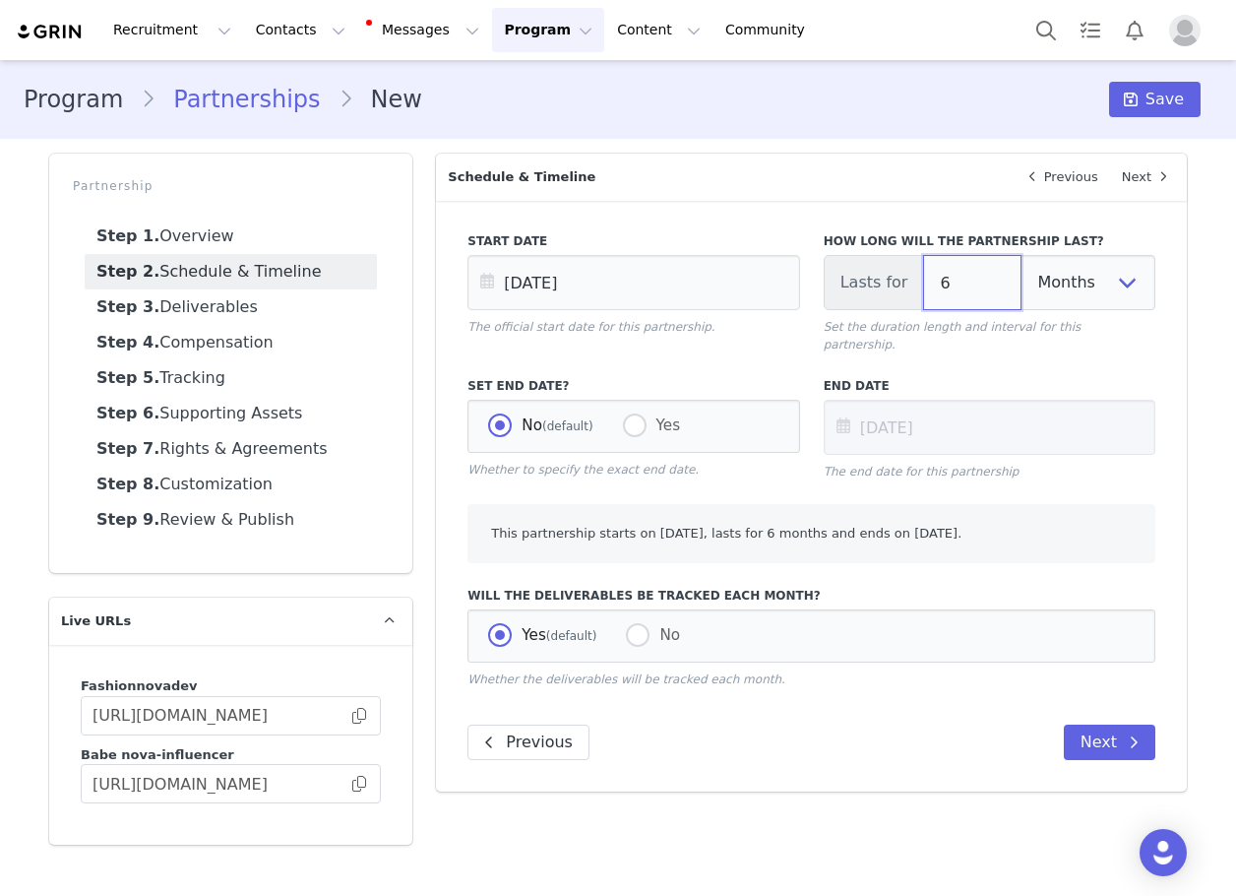
click at [957, 296] on input "6" at bounding box center [972, 282] width 98 height 55
click at [1085, 298] on select "Days Weeks Months" at bounding box center [1088, 282] width 135 height 55
click at [1021, 255] on select "Days Weeks Months" at bounding box center [1088, 282] width 135 height 55
click at [646, 418] on label "Yes" at bounding box center [652, 426] width 58 height 26
click at [646, 418] on input "Yes" at bounding box center [635, 426] width 24 height 26
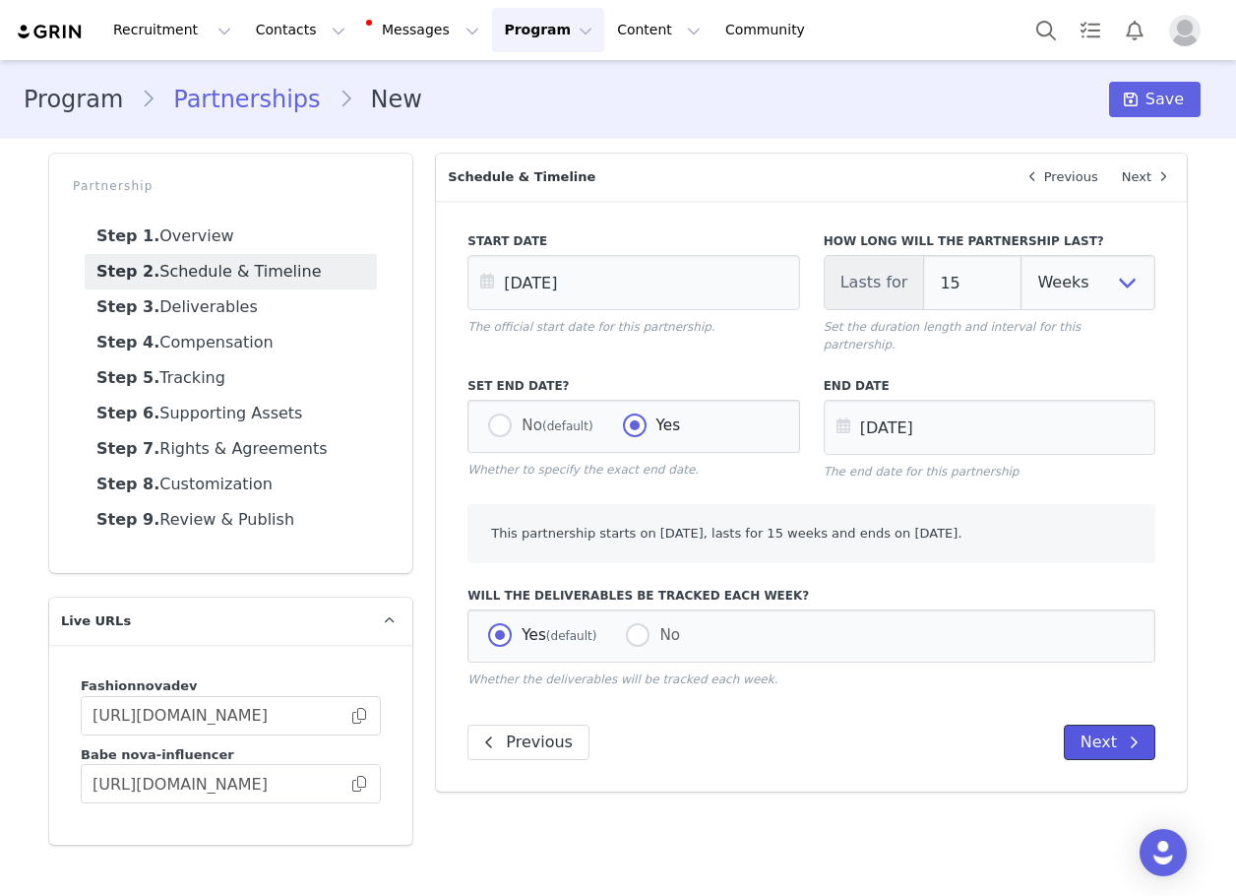
click at [1135, 734] on icon at bounding box center [1134, 742] width 10 height 16
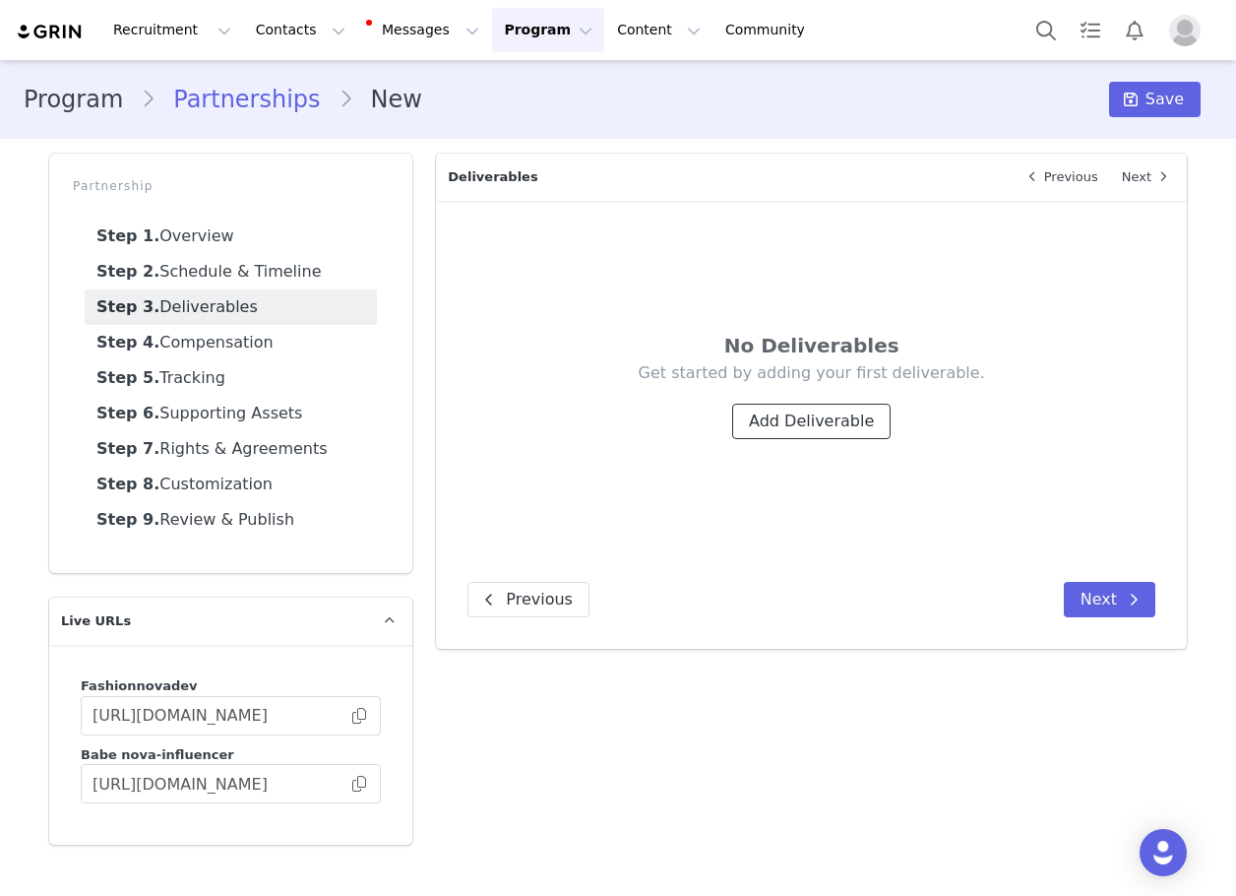
click at [851, 415] on button "Add Deliverable" at bounding box center [811, 421] width 158 height 35
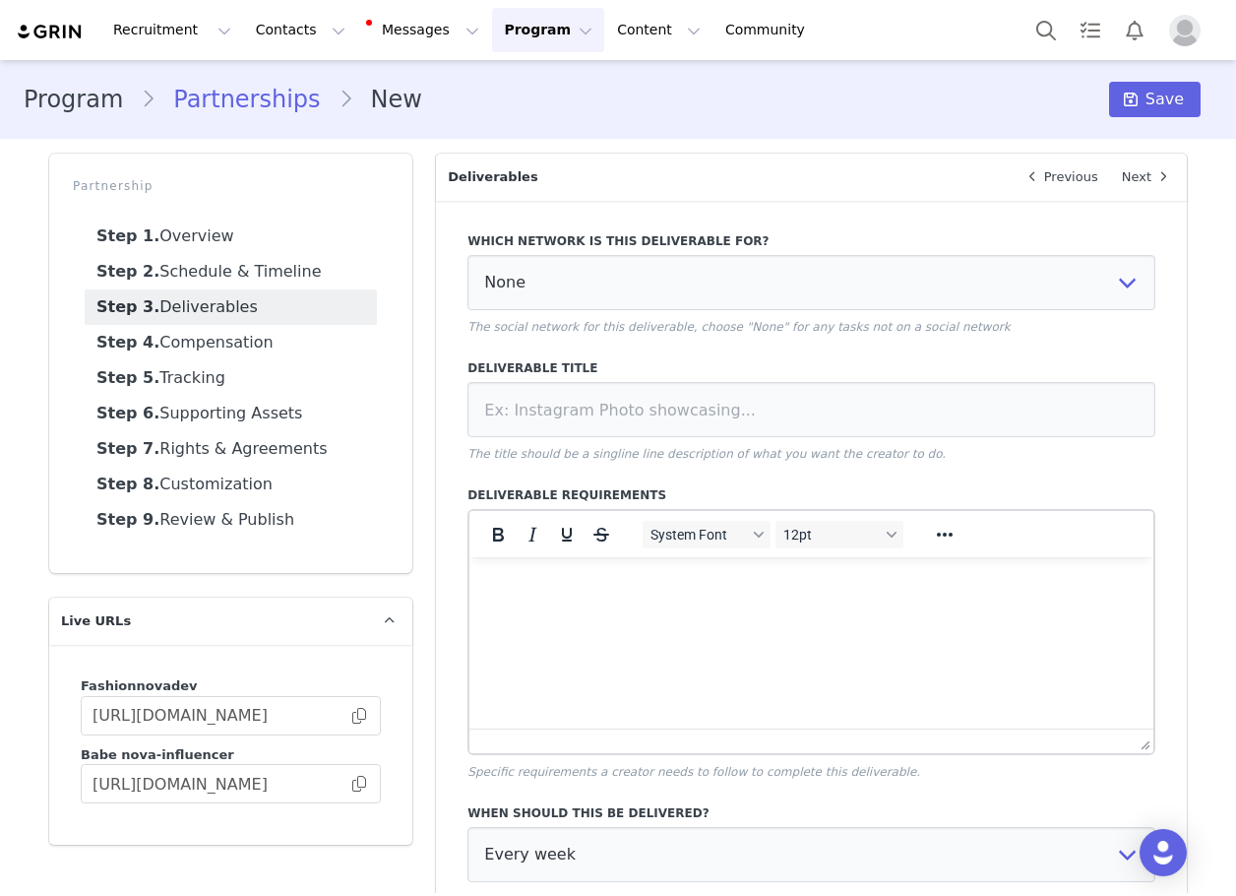
click at [584, 214] on div "Which network is this deliverable for? None YouTube Twitter Instagram Facebook …" at bounding box center [811, 693] width 751 height 984
click at [583, 277] on select "None YouTube Twitter Instagram Facebook Twitch TikTok Pinterest" at bounding box center [812, 282] width 688 height 55
click at [468, 255] on select "None YouTube Twitter Instagram Facebook Twitch TikTok Pinterest" at bounding box center [812, 282] width 688 height 55
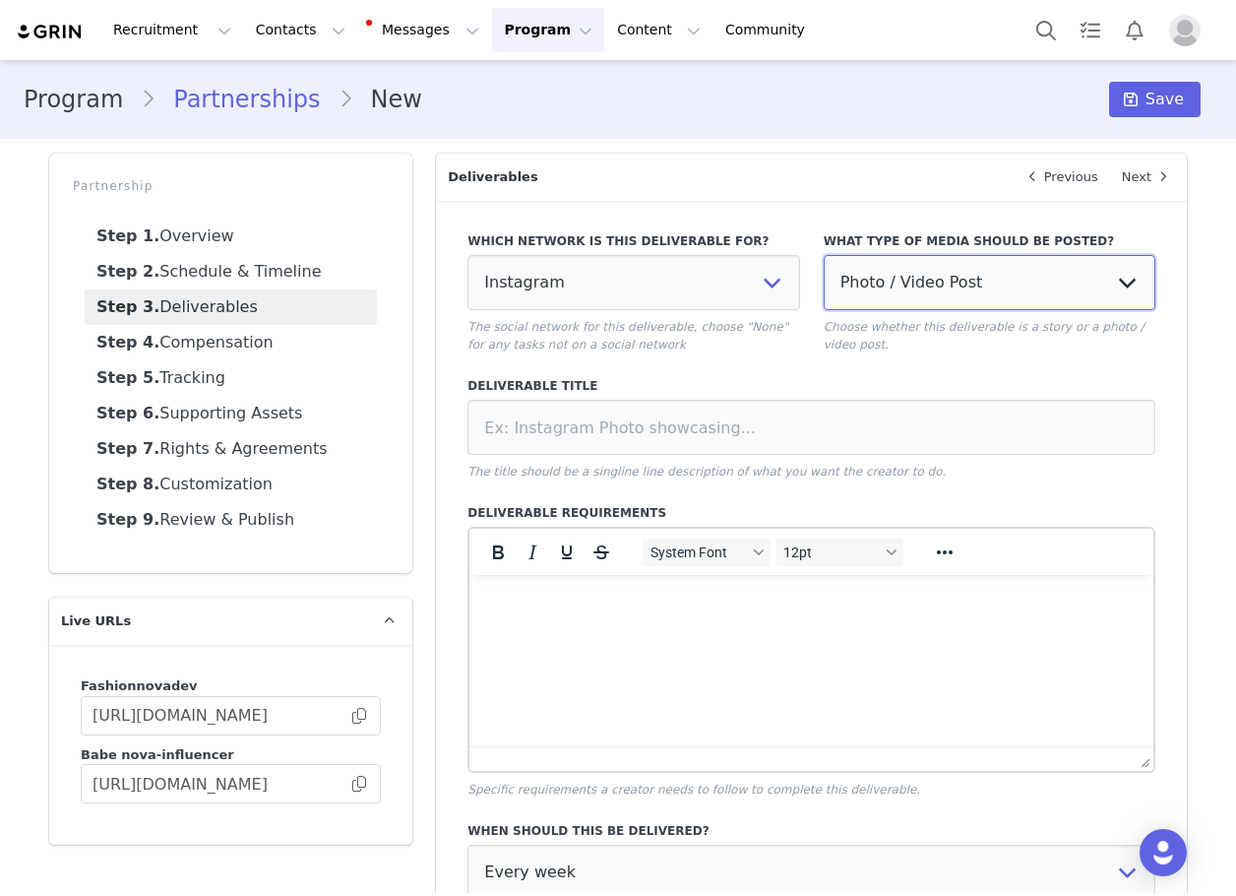
click at [924, 264] on select "Photo / Video Post Story Text in Bio Highlight Reel" at bounding box center [990, 282] width 332 height 55
click at [824, 255] on select "Photo / Video Post Story Text in Bio Highlight Reel" at bounding box center [990, 282] width 332 height 55
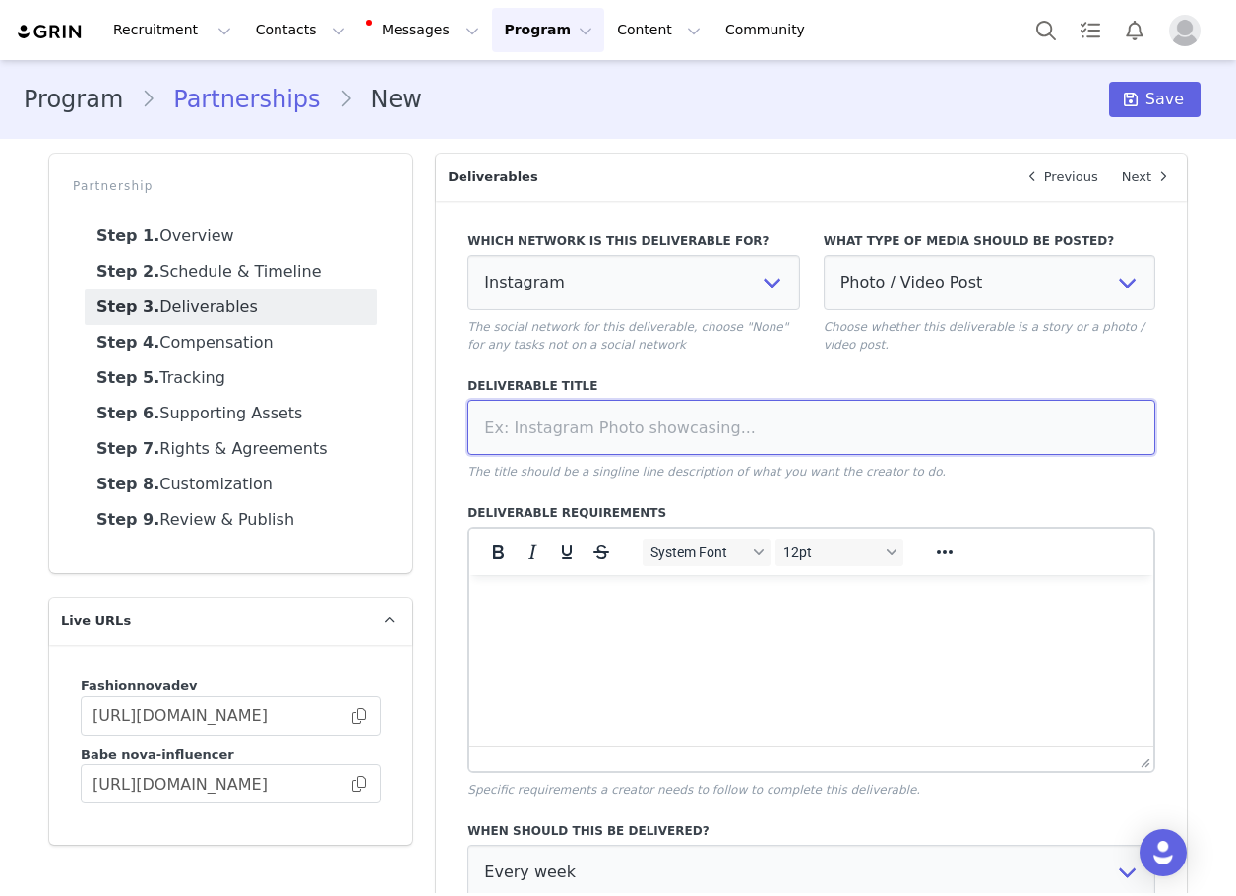
click at [881, 406] on input at bounding box center [812, 427] width 688 height 55
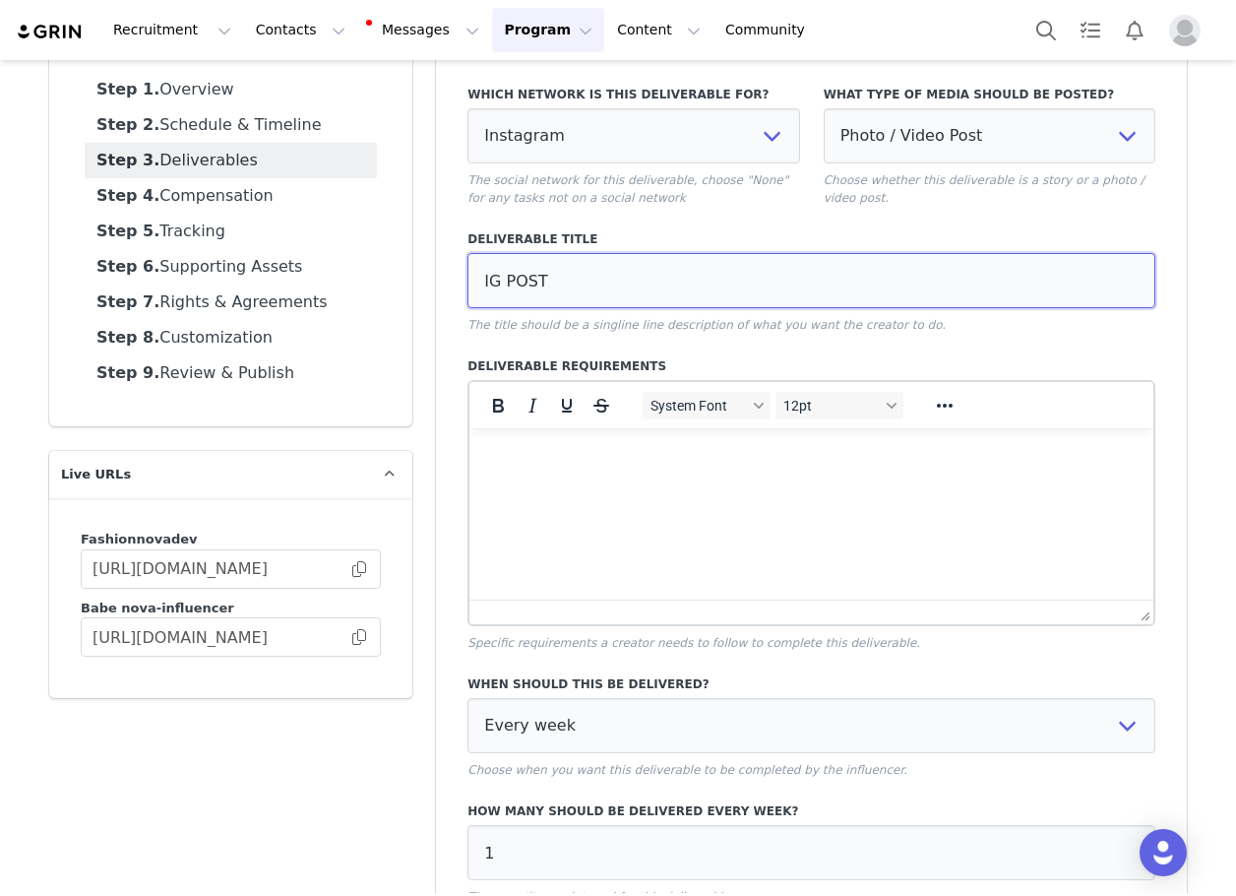
scroll to position [325, 0]
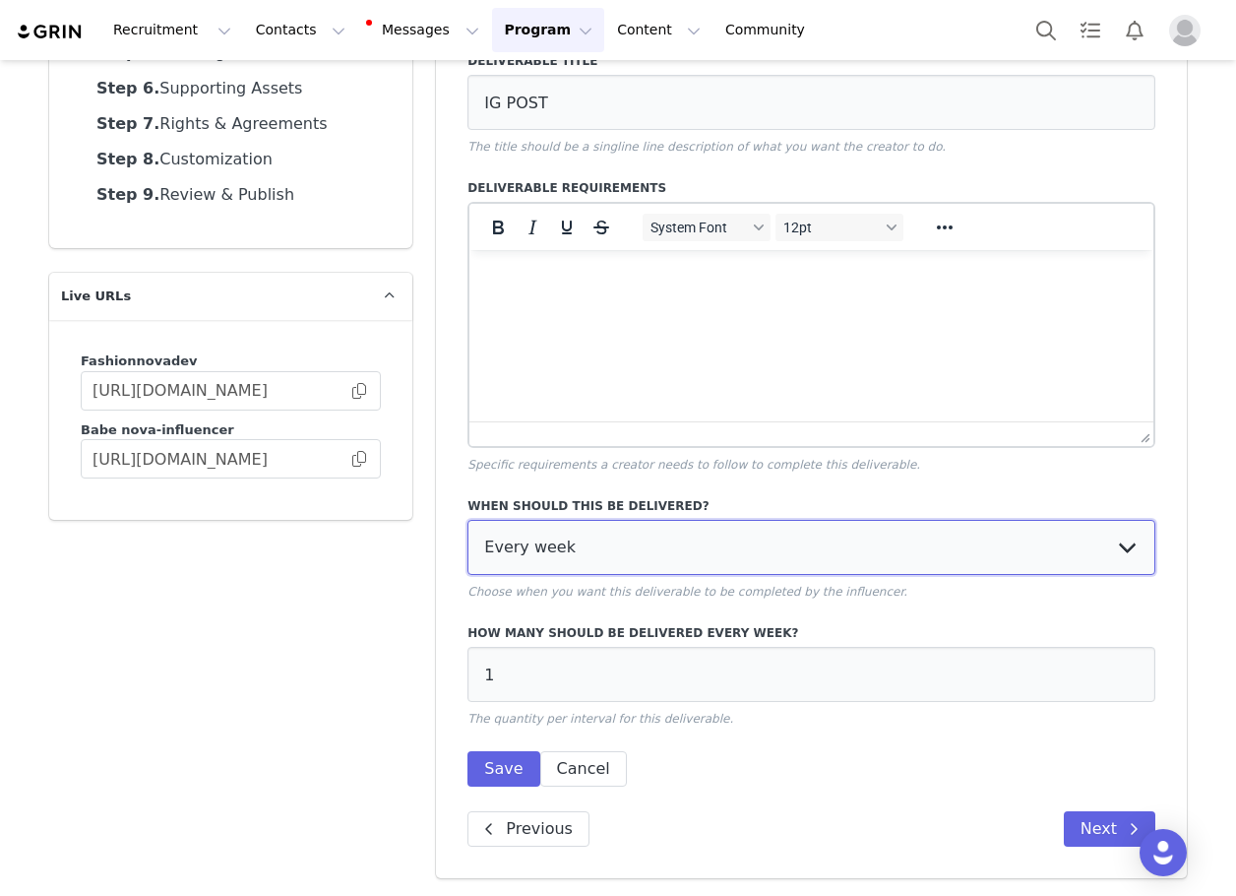
click at [638, 540] on select "Every week Every other week In specific weeks Throughout partnership" at bounding box center [812, 547] width 688 height 55
click at [468, 520] on select "Every week Every other week In specific weeks Throughout partnership" at bounding box center [812, 547] width 688 height 55
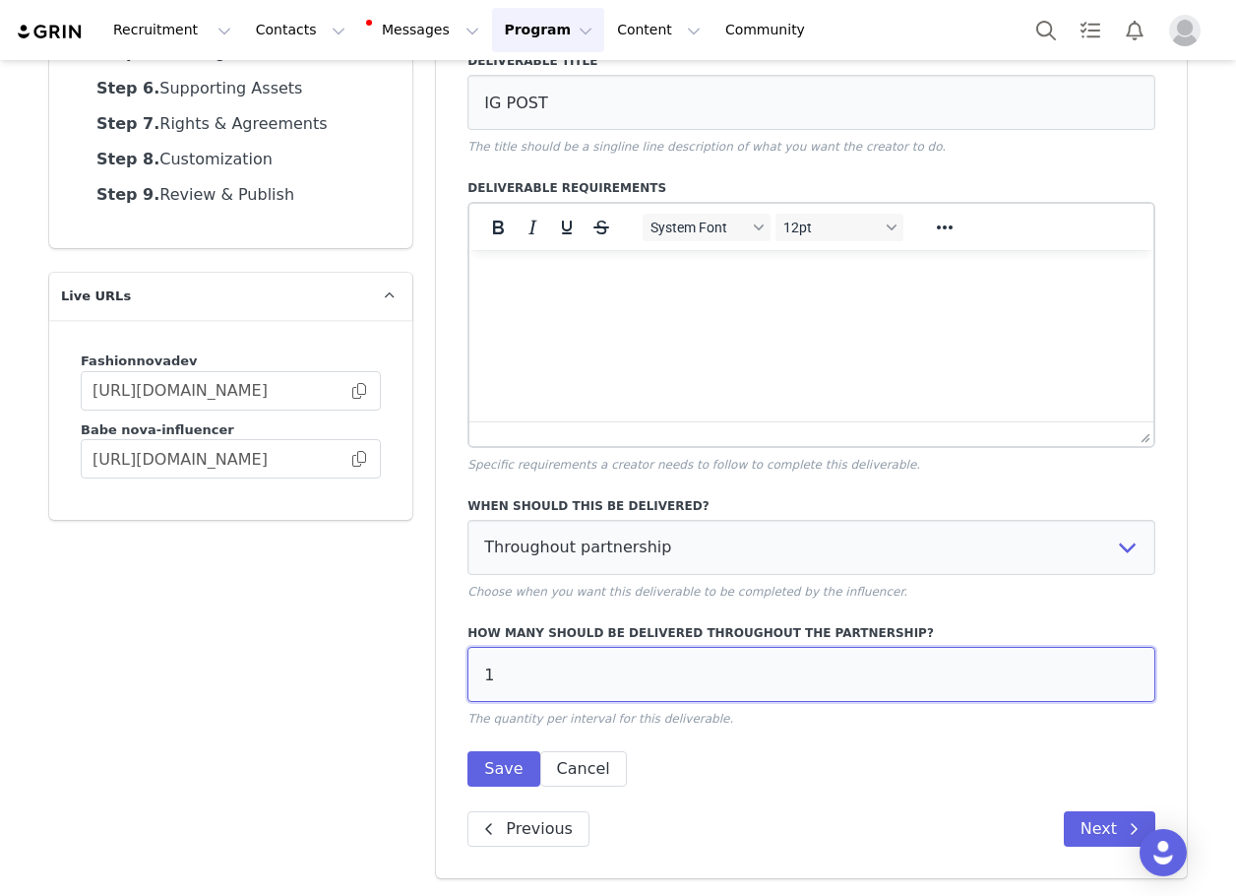
click at [568, 672] on input "1" at bounding box center [812, 674] width 688 height 55
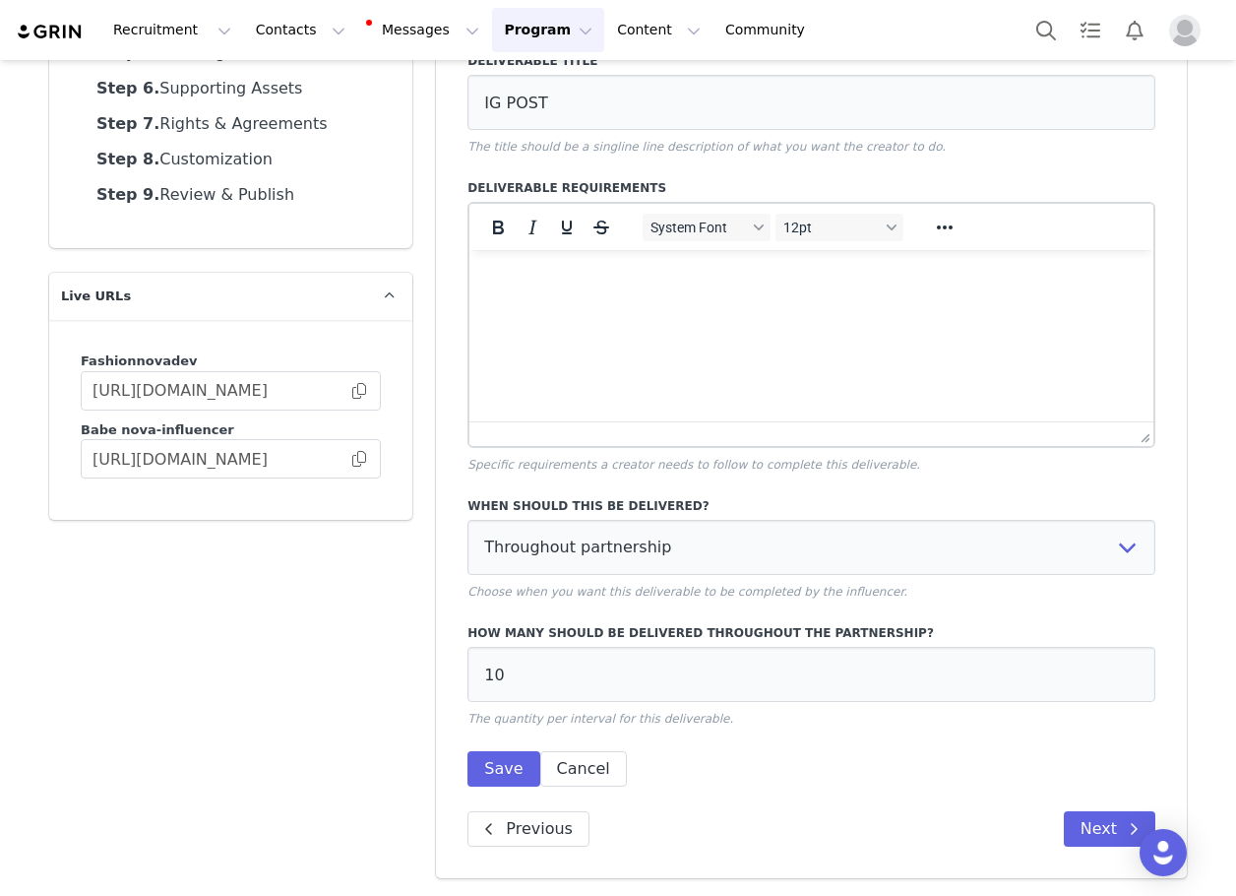
click at [518, 743] on div "When should this be delivered? Every week Every other week In specific weeks Th…" at bounding box center [812, 635] width 688 height 301
click at [515, 751] on div "When should this be delivered? Every week Every other week In specific weeks Th…" at bounding box center [812, 635] width 688 height 301
click at [514, 755] on button "Save" at bounding box center [504, 768] width 72 height 35
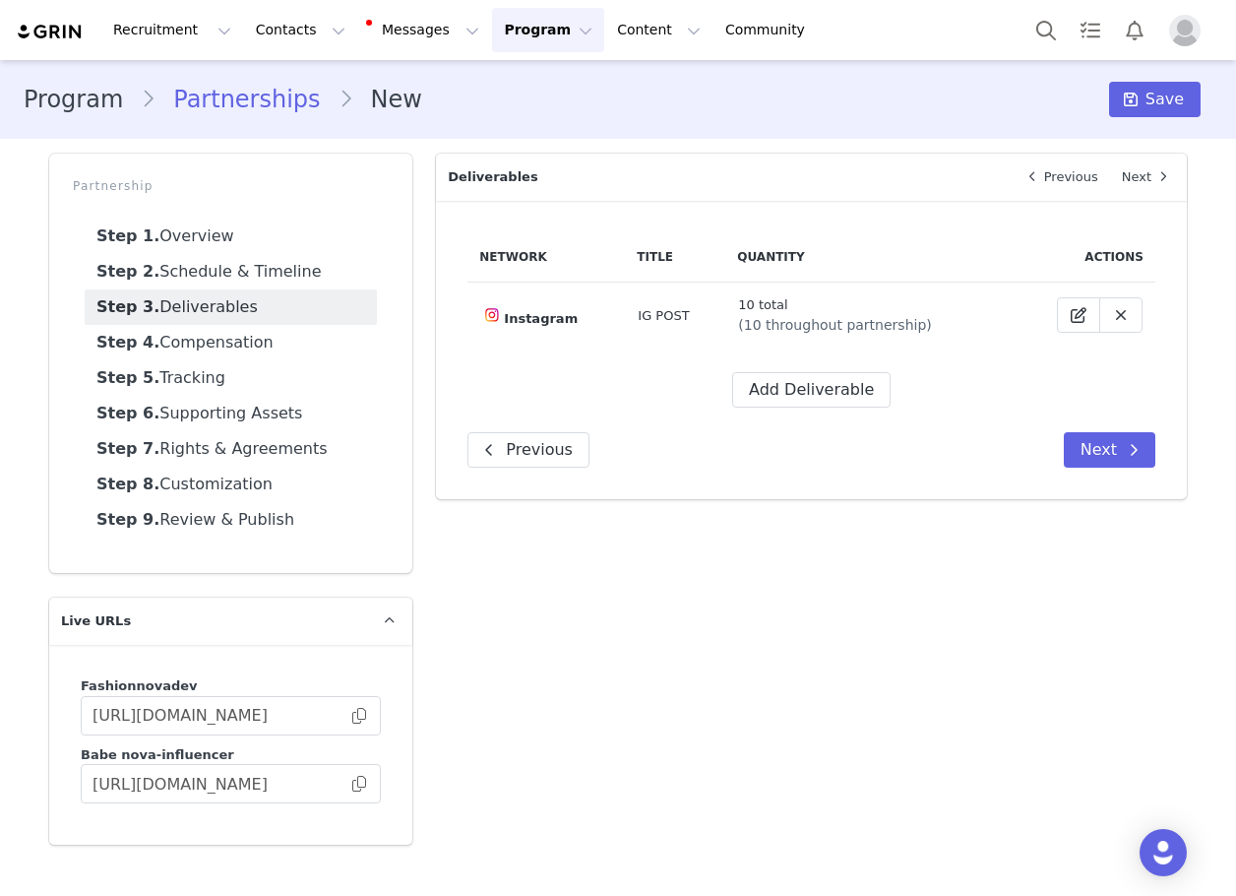
click at [834, 409] on div "Network Title Quantity Actions Instagram IG POST 10 total (10 throughout partne…" at bounding box center [811, 350] width 751 height 298
click at [824, 390] on button "Add Deliverable" at bounding box center [811, 389] width 158 height 35
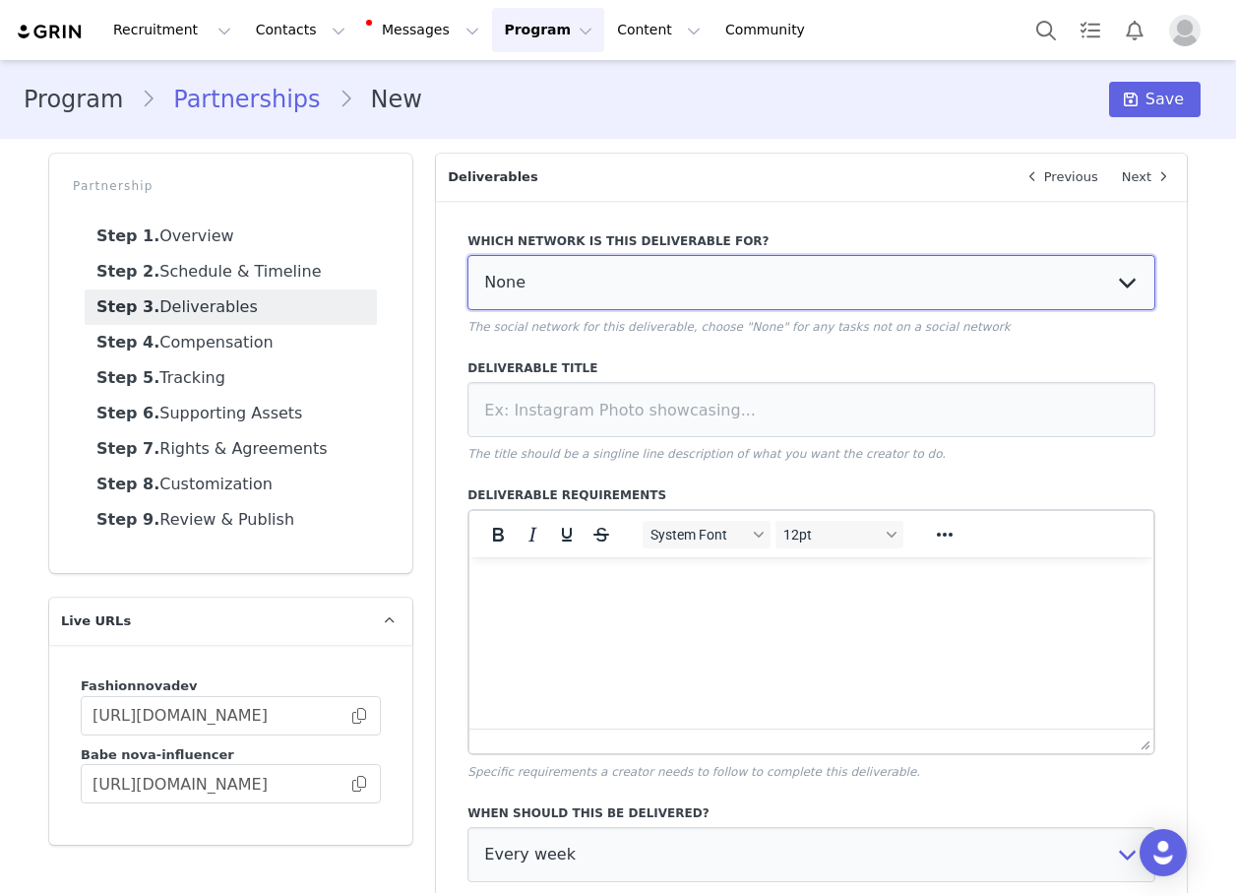
drag, startPoint x: 672, startPoint y: 270, endPoint x: 651, endPoint y: 304, distance: 40.7
click at [672, 271] on select "None YouTube Twitter Instagram Facebook Twitch TikTok Pinterest" at bounding box center [812, 282] width 688 height 55
click at [468, 255] on select "None YouTube Twitter Instagram Facebook Twitch TikTok Pinterest" at bounding box center [812, 282] width 688 height 55
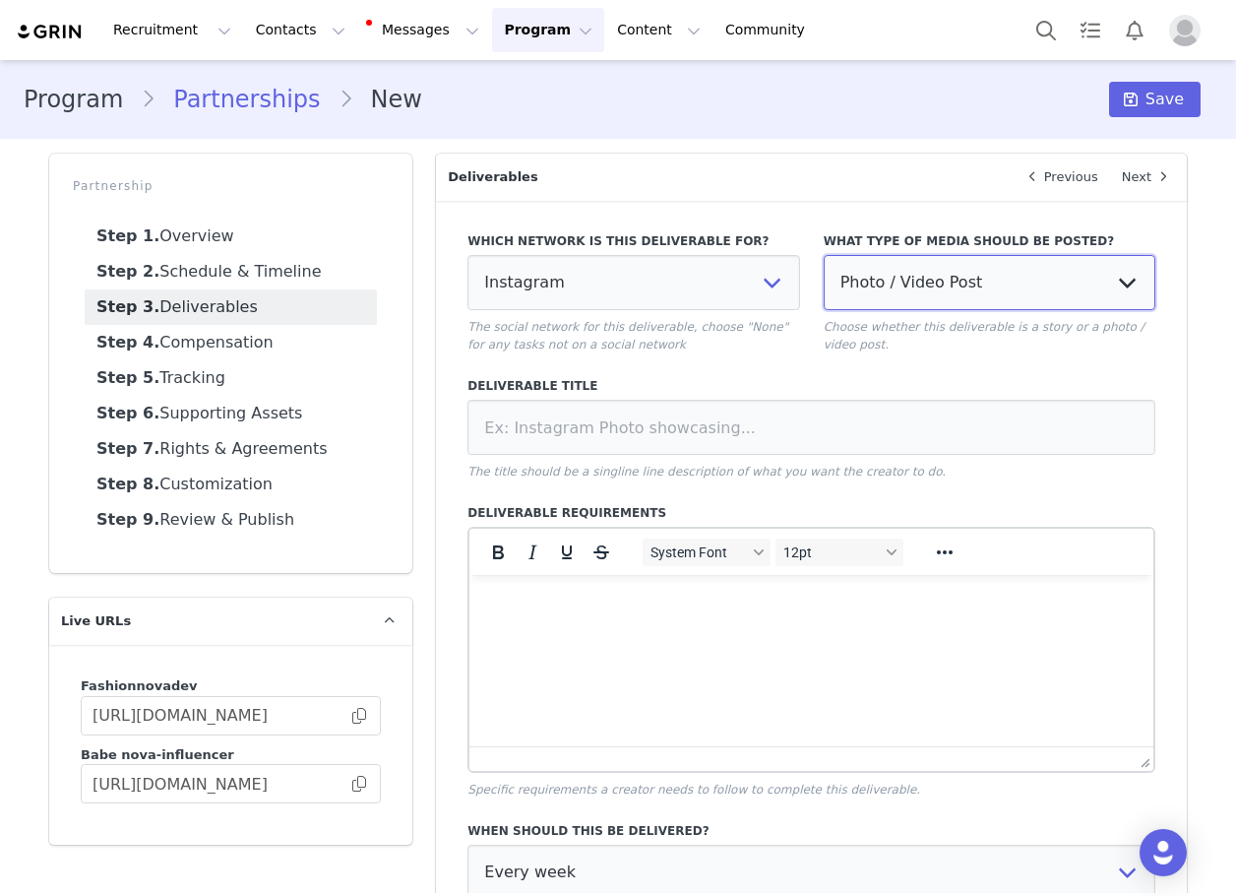
click at [863, 309] on select "Photo / Video Post Story Text in Bio Highlight Reel" at bounding box center [990, 282] width 332 height 55
click at [824, 255] on select "Photo / Video Post Story Text in Bio Highlight Reel" at bounding box center [990, 282] width 332 height 55
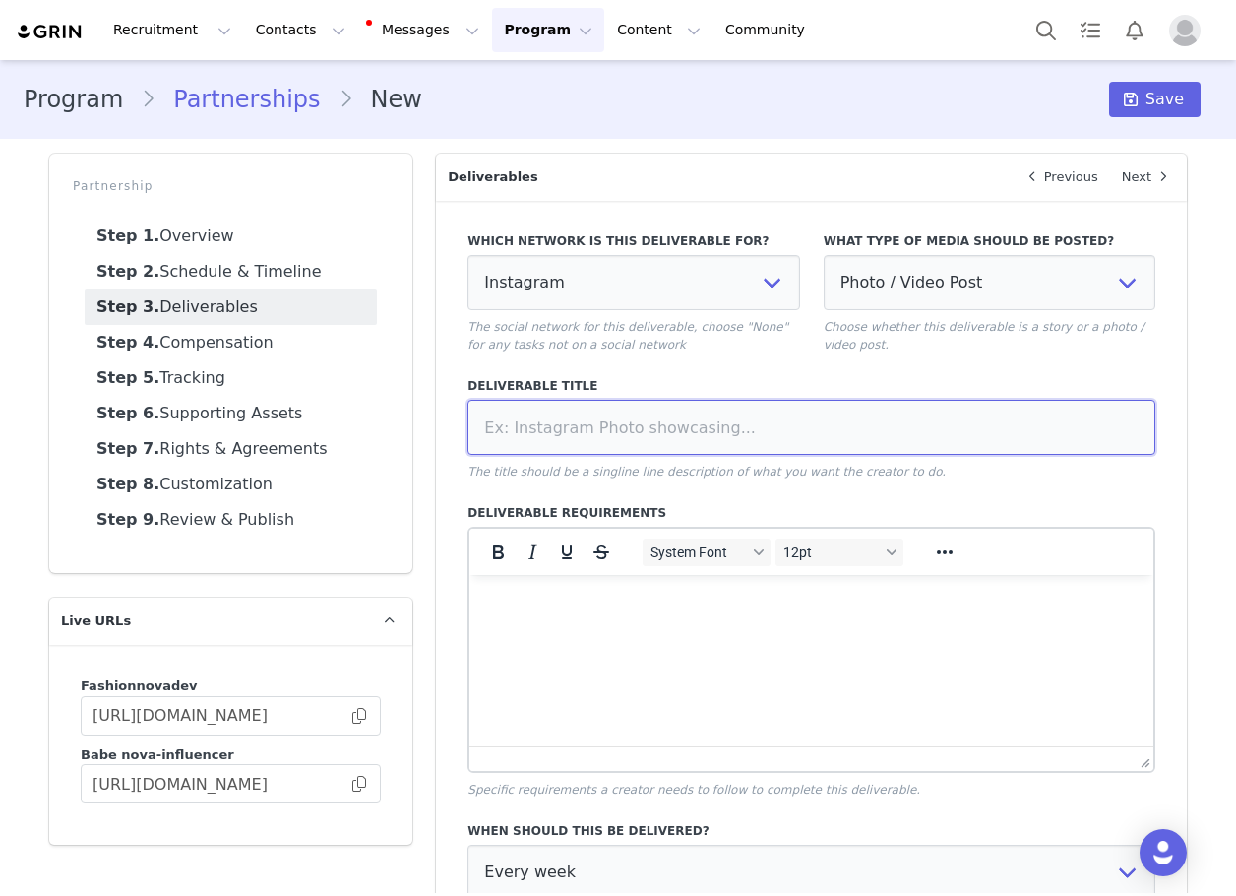
click at [787, 423] on input at bounding box center [812, 427] width 688 height 55
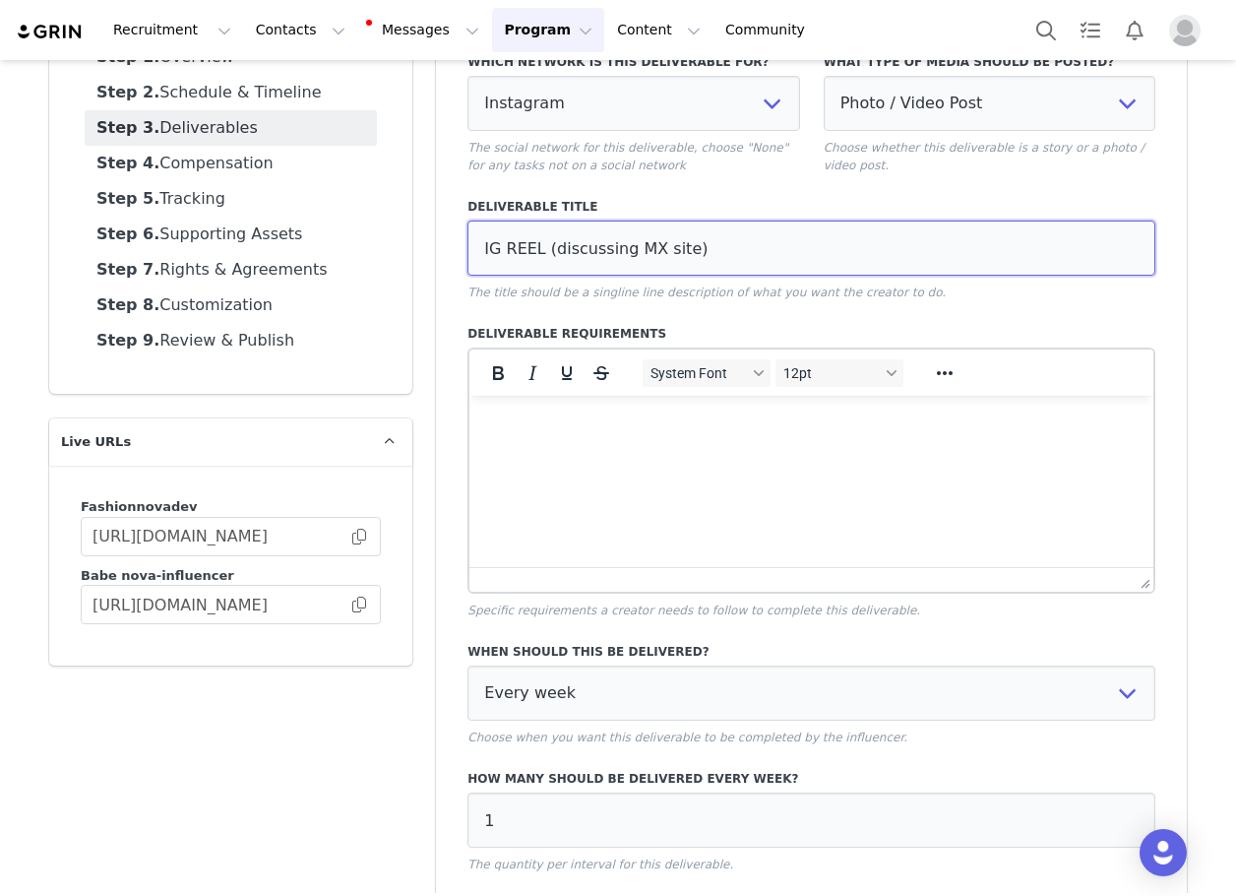
scroll to position [325, 0]
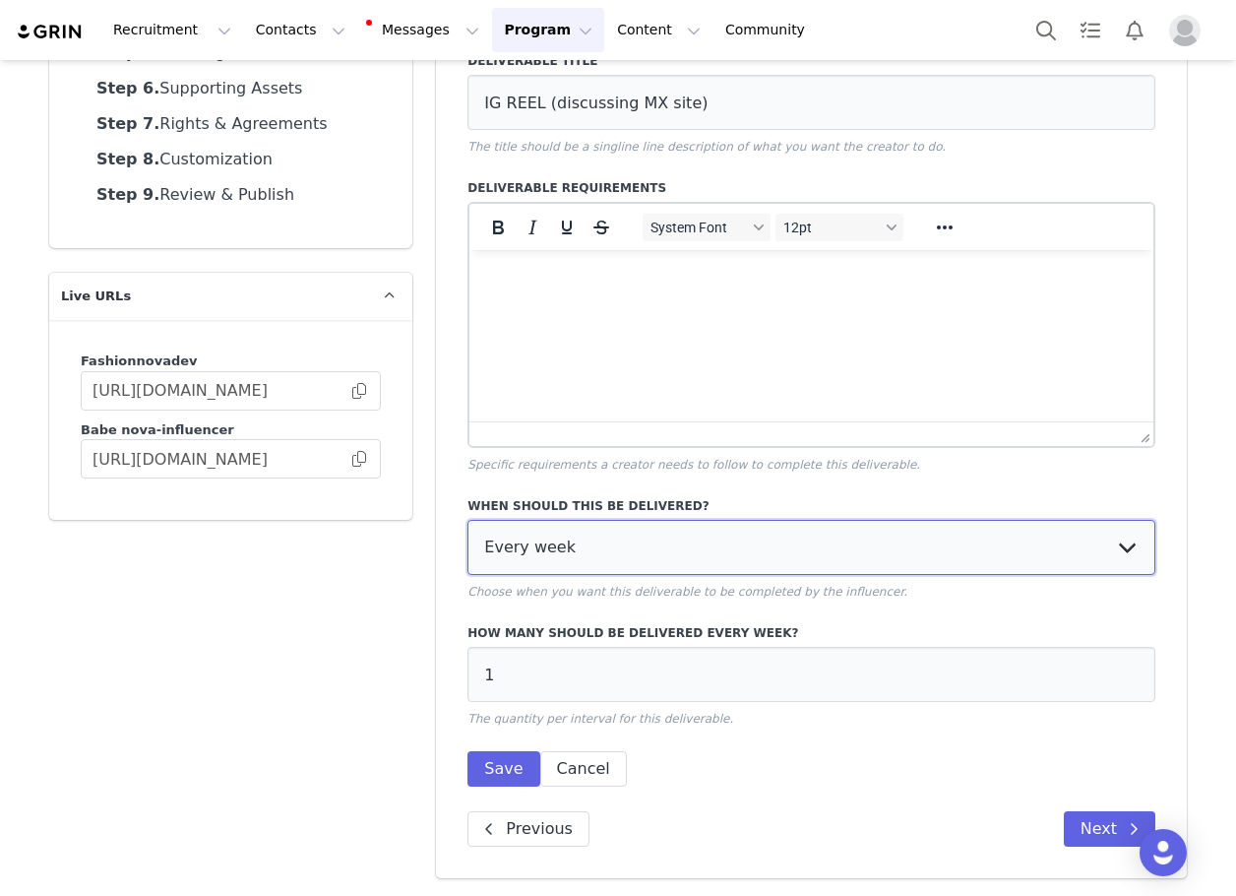
drag, startPoint x: 538, startPoint y: 543, endPoint x: 539, endPoint y: 566, distance: 22.7
click at [539, 543] on select "Every week Every other week In specific weeks Throughout partnership" at bounding box center [812, 547] width 688 height 55
click at [468, 520] on select "Every week Every other week In specific weeks Throughout partnership" at bounding box center [812, 547] width 688 height 55
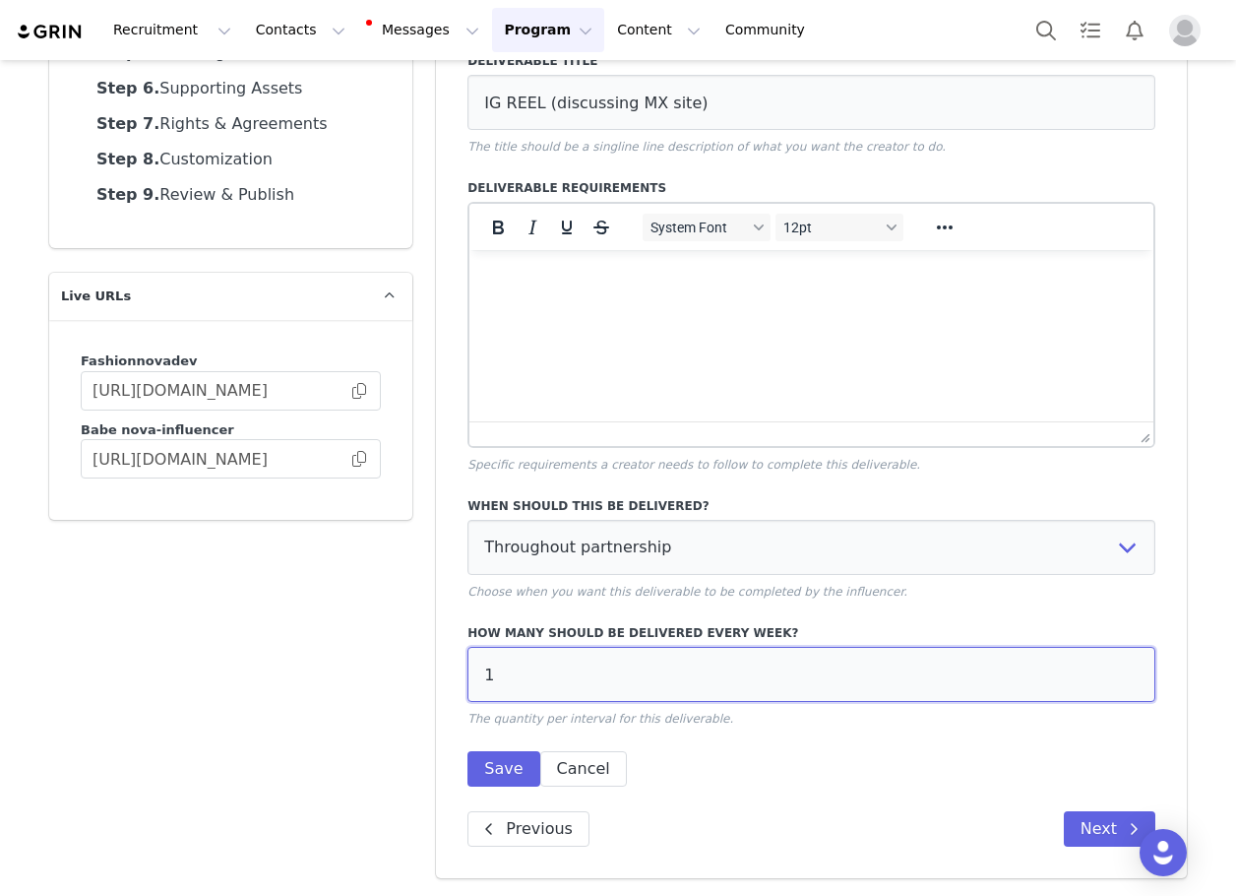
click at [546, 679] on input "1" at bounding box center [812, 674] width 688 height 55
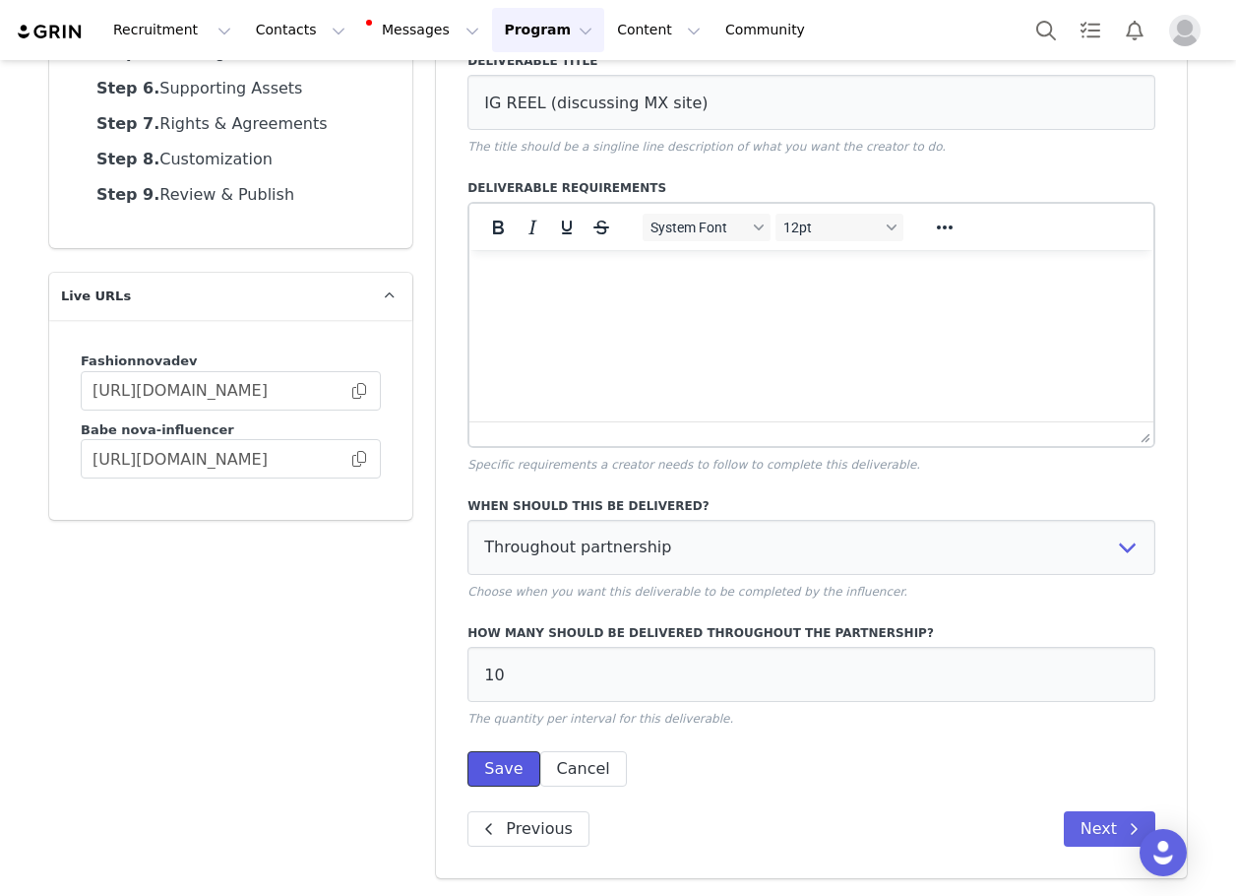
click at [498, 754] on button "Save" at bounding box center [504, 768] width 72 height 35
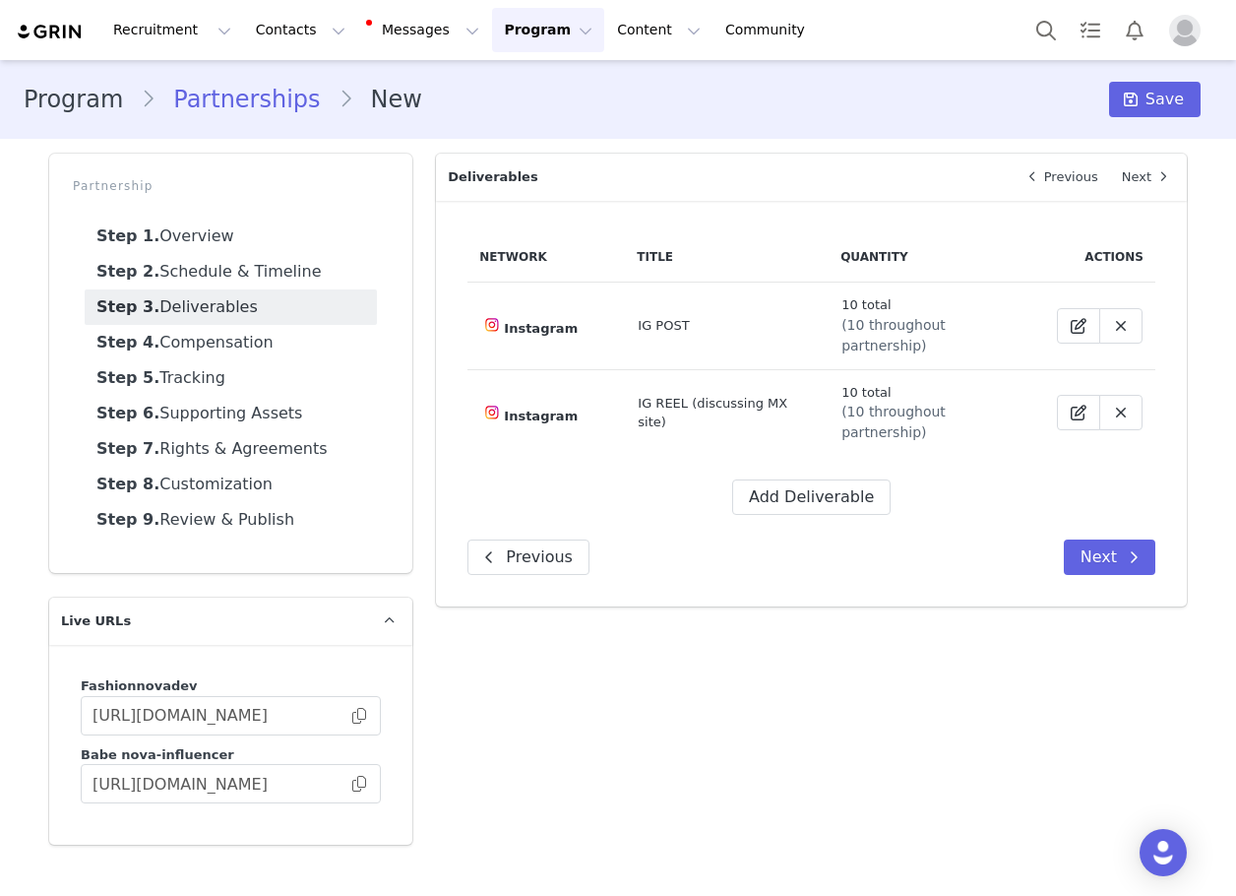
scroll to position [0, 0]
click at [785, 479] on button "Add Deliverable" at bounding box center [811, 496] width 158 height 35
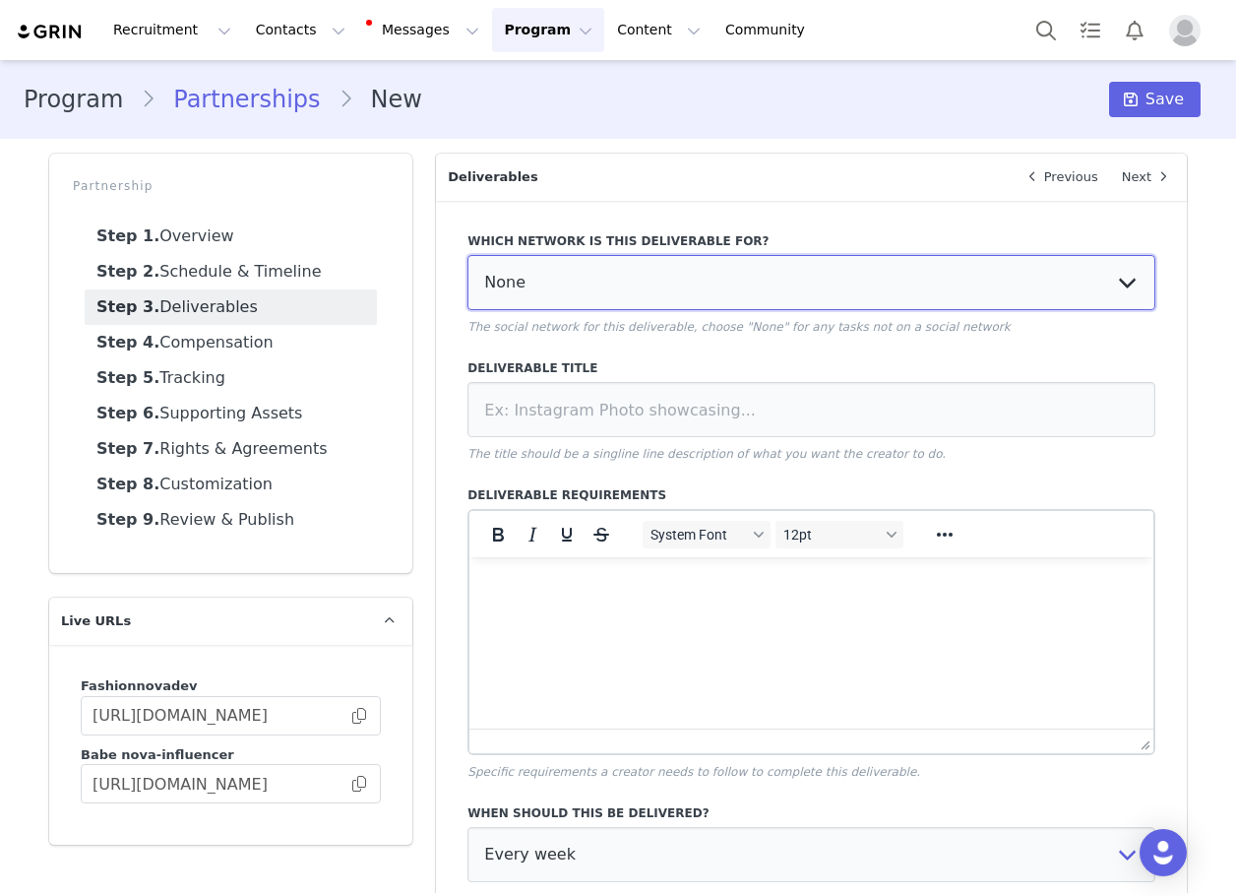
click at [656, 282] on select "None YouTube Twitter Instagram Facebook Twitch TikTok Pinterest" at bounding box center [812, 282] width 688 height 55
click at [468, 255] on select "None YouTube Twitter Instagram Facebook Twitch TikTok Pinterest" at bounding box center [812, 282] width 688 height 55
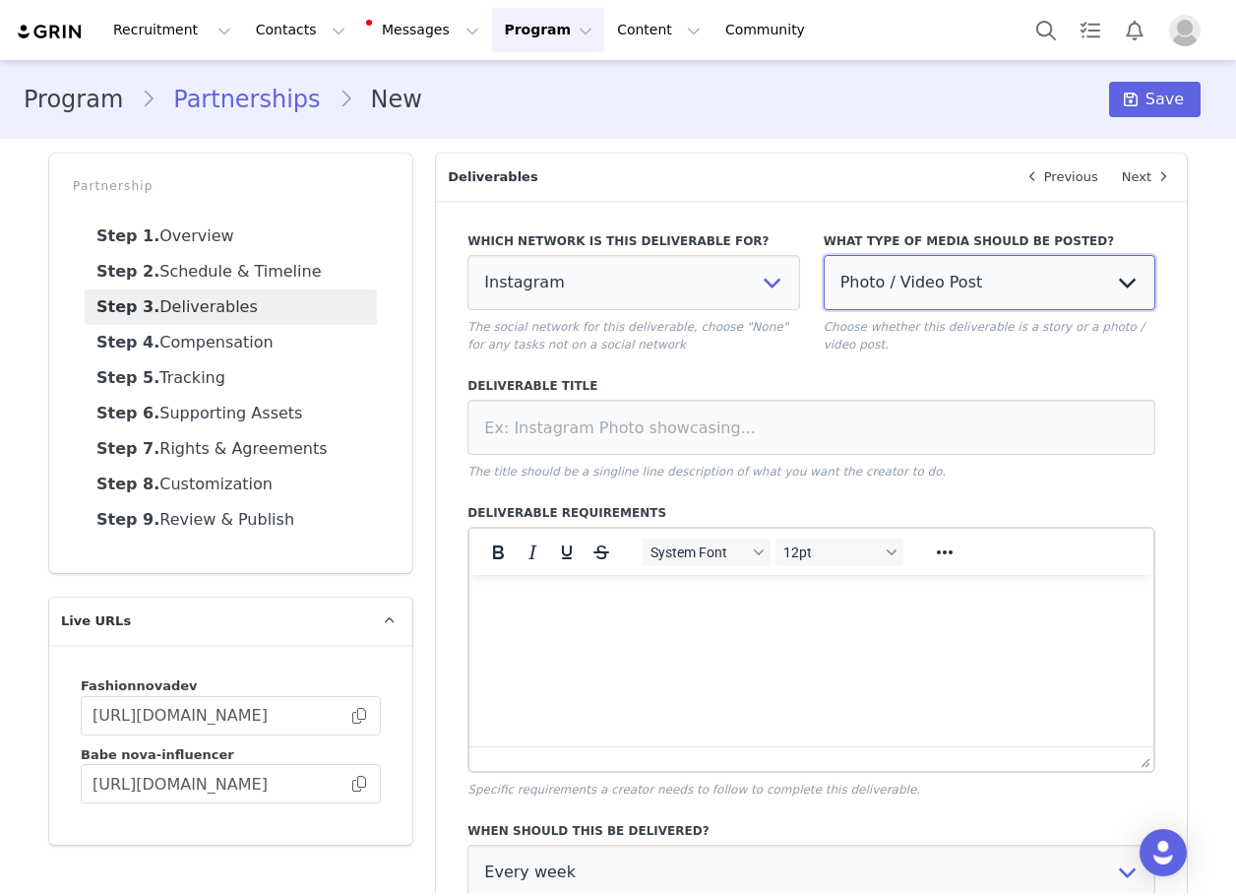
drag, startPoint x: 912, startPoint y: 282, endPoint x: 905, endPoint y: 299, distance: 19.4
click at [912, 282] on select "Photo / Video Post Story Text in Bio Highlight Reel" at bounding box center [990, 282] width 332 height 55
click at [824, 255] on select "Photo / Video Post Story Text in Bio Highlight Reel" at bounding box center [990, 282] width 332 height 55
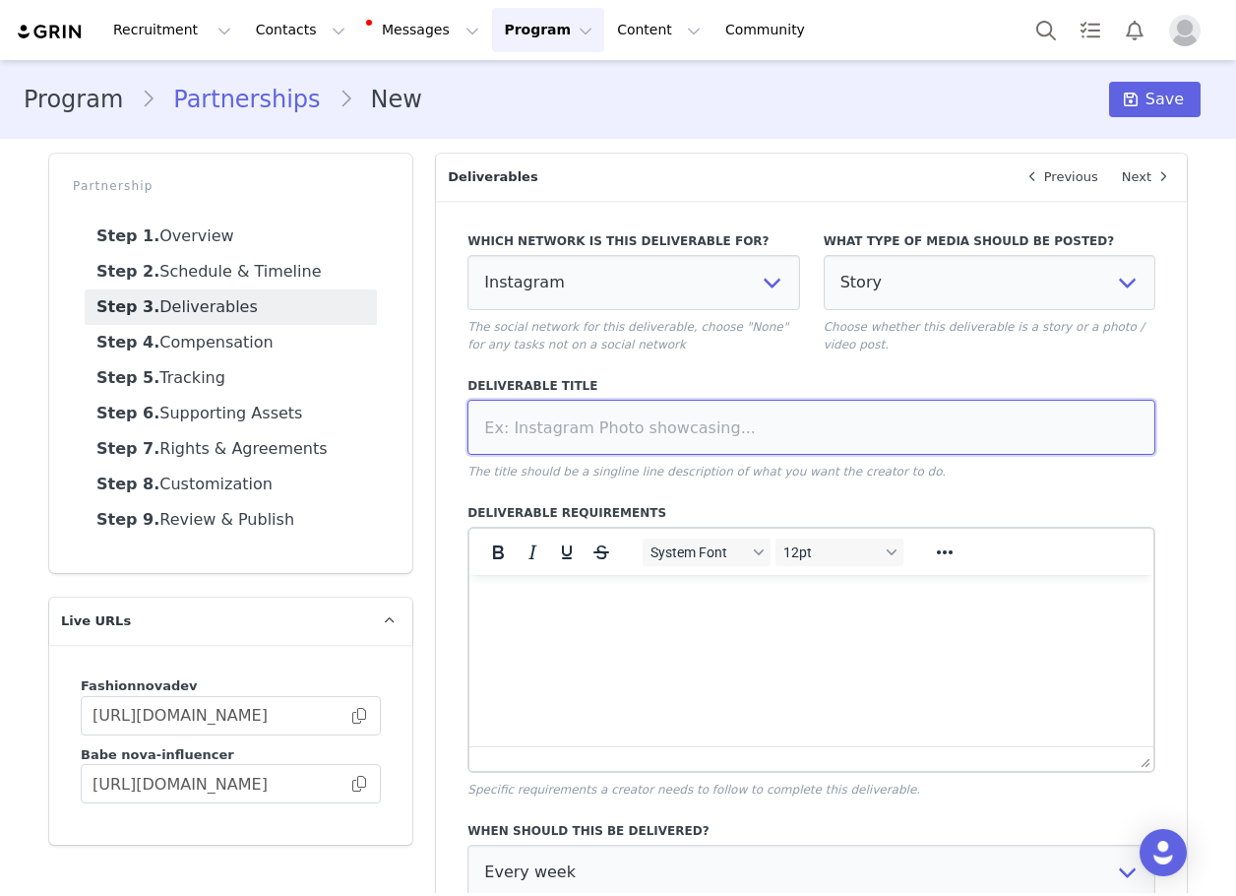
click at [827, 420] on input at bounding box center [812, 427] width 688 height 55
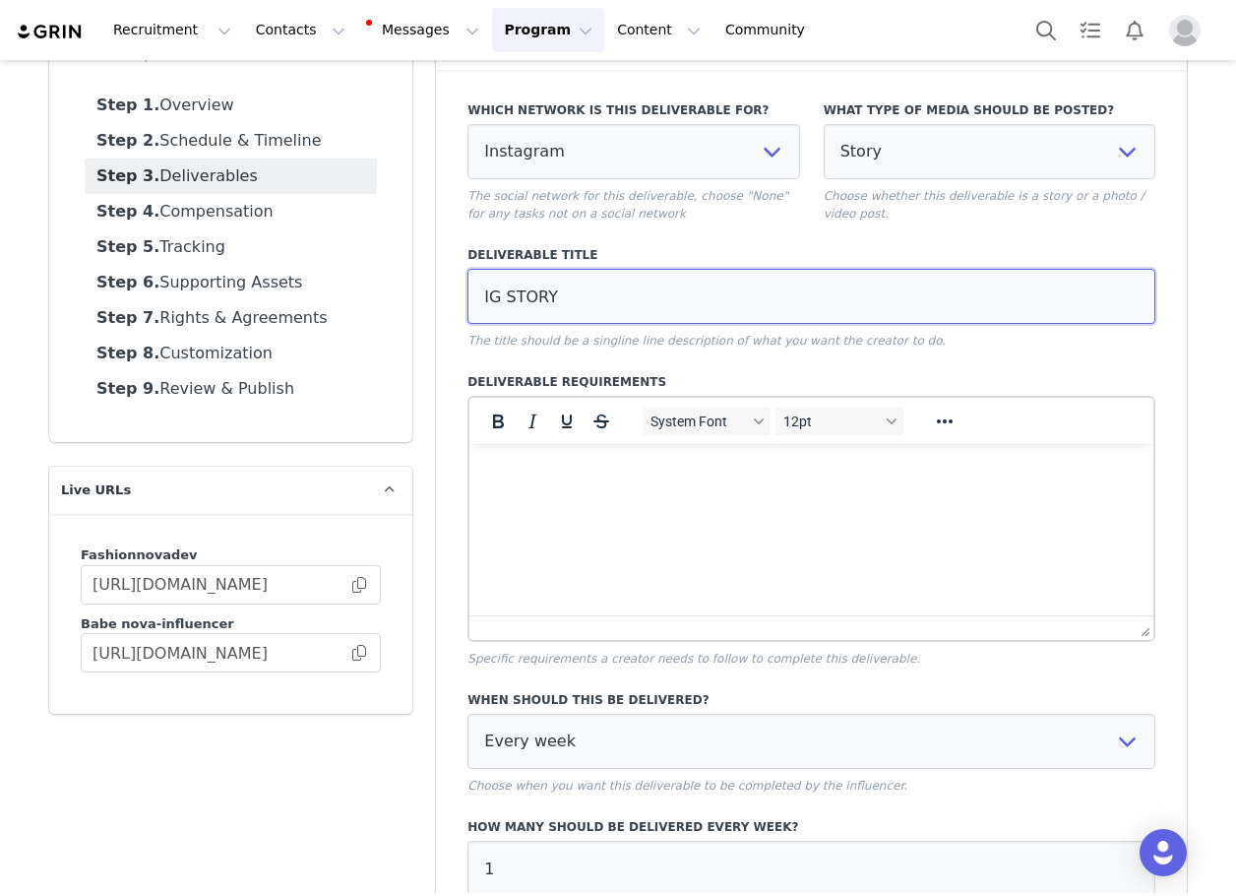
scroll to position [325, 0]
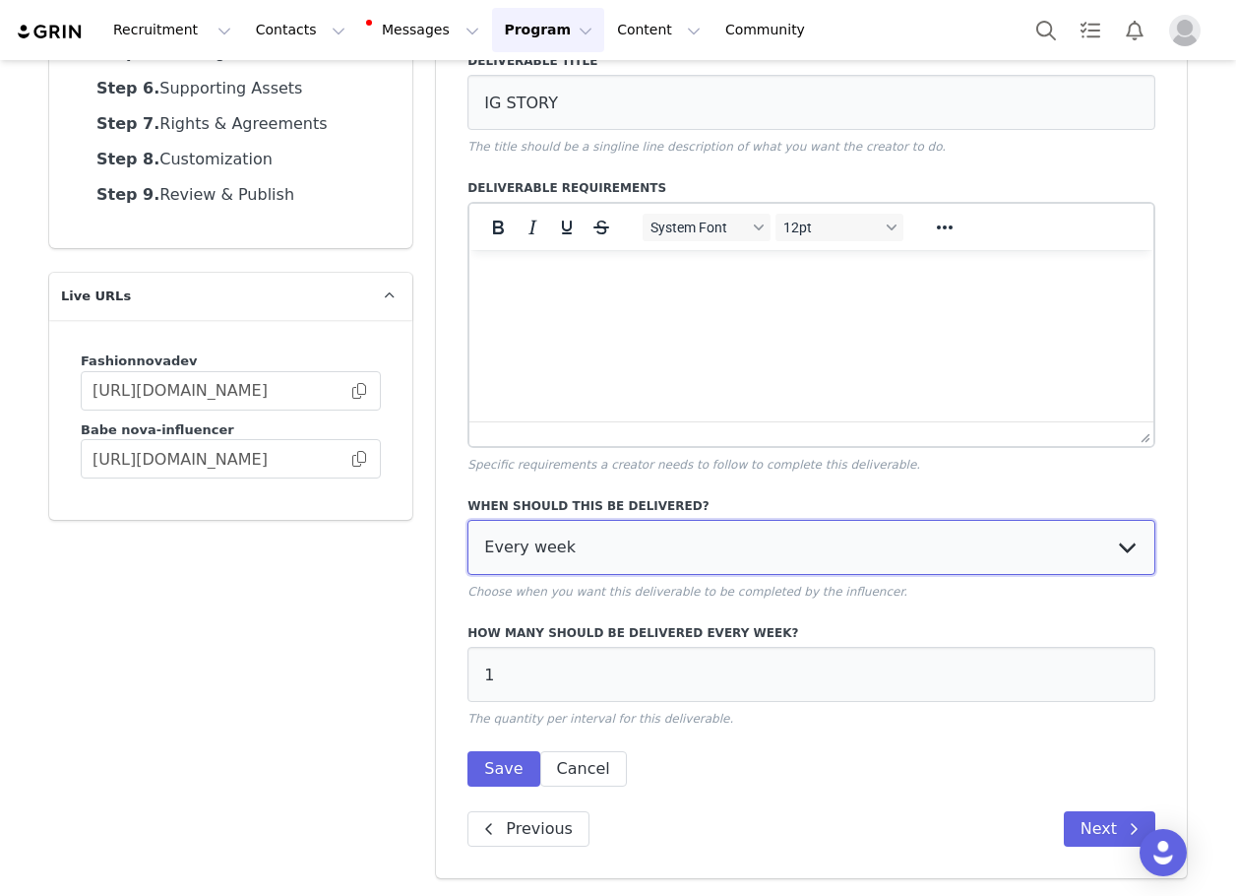
drag, startPoint x: 594, startPoint y: 542, endPoint x: 583, endPoint y: 563, distance: 23.3
click at [587, 551] on select "Every week Every other week In specific weeks Throughout partnership" at bounding box center [812, 547] width 688 height 55
click at [468, 520] on select "Every week Every other week In specific weeks Throughout partnership" at bounding box center [812, 547] width 688 height 55
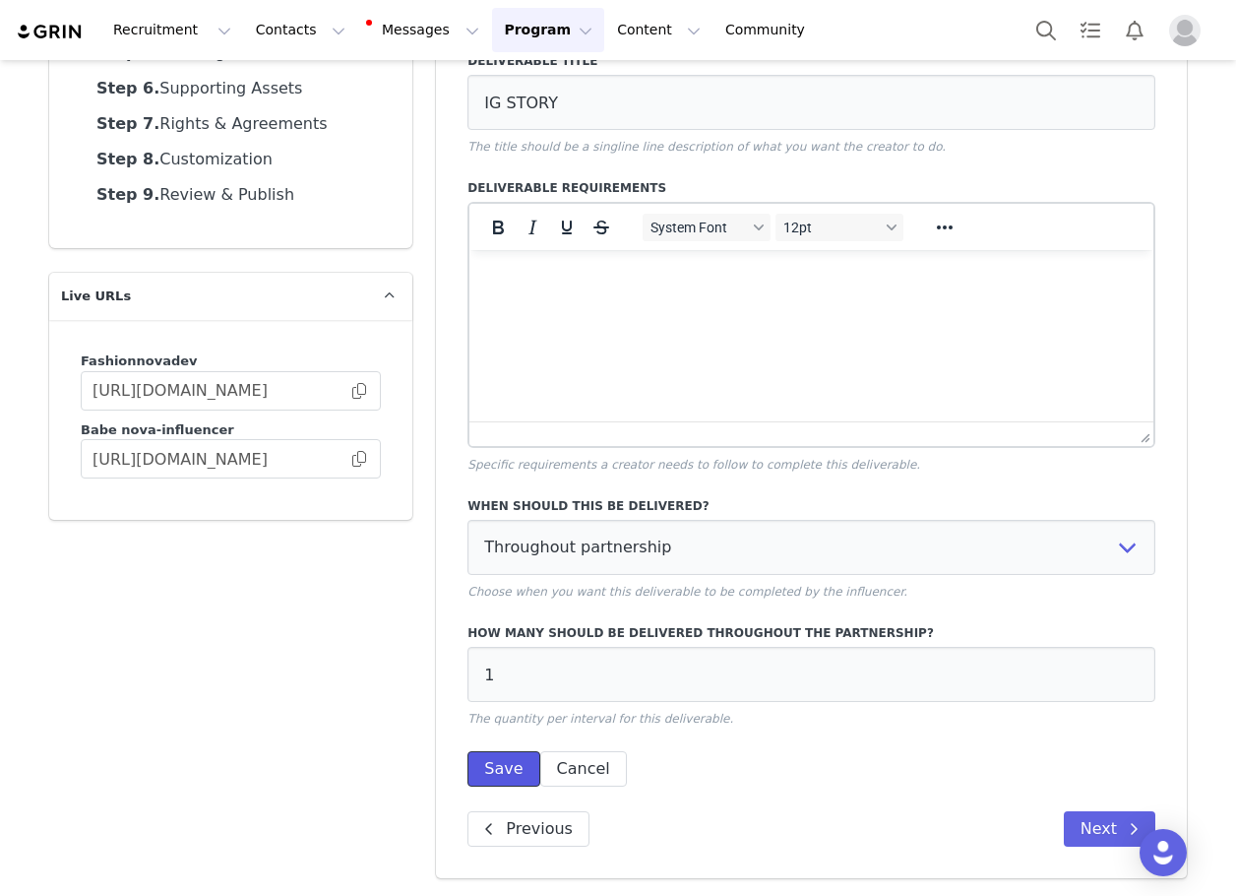
click at [501, 767] on button "Save" at bounding box center [504, 768] width 72 height 35
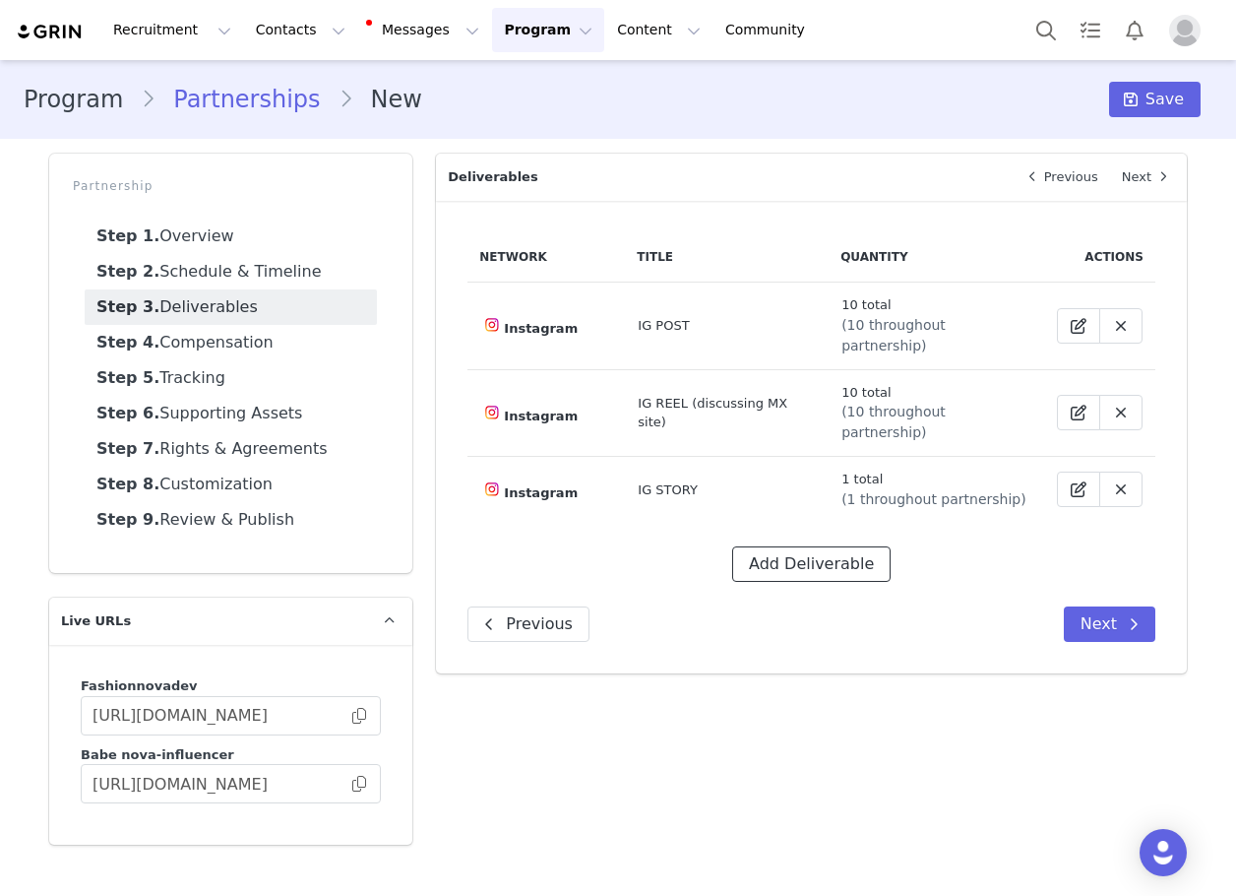
click at [811, 546] on button "Add Deliverable" at bounding box center [811, 563] width 158 height 35
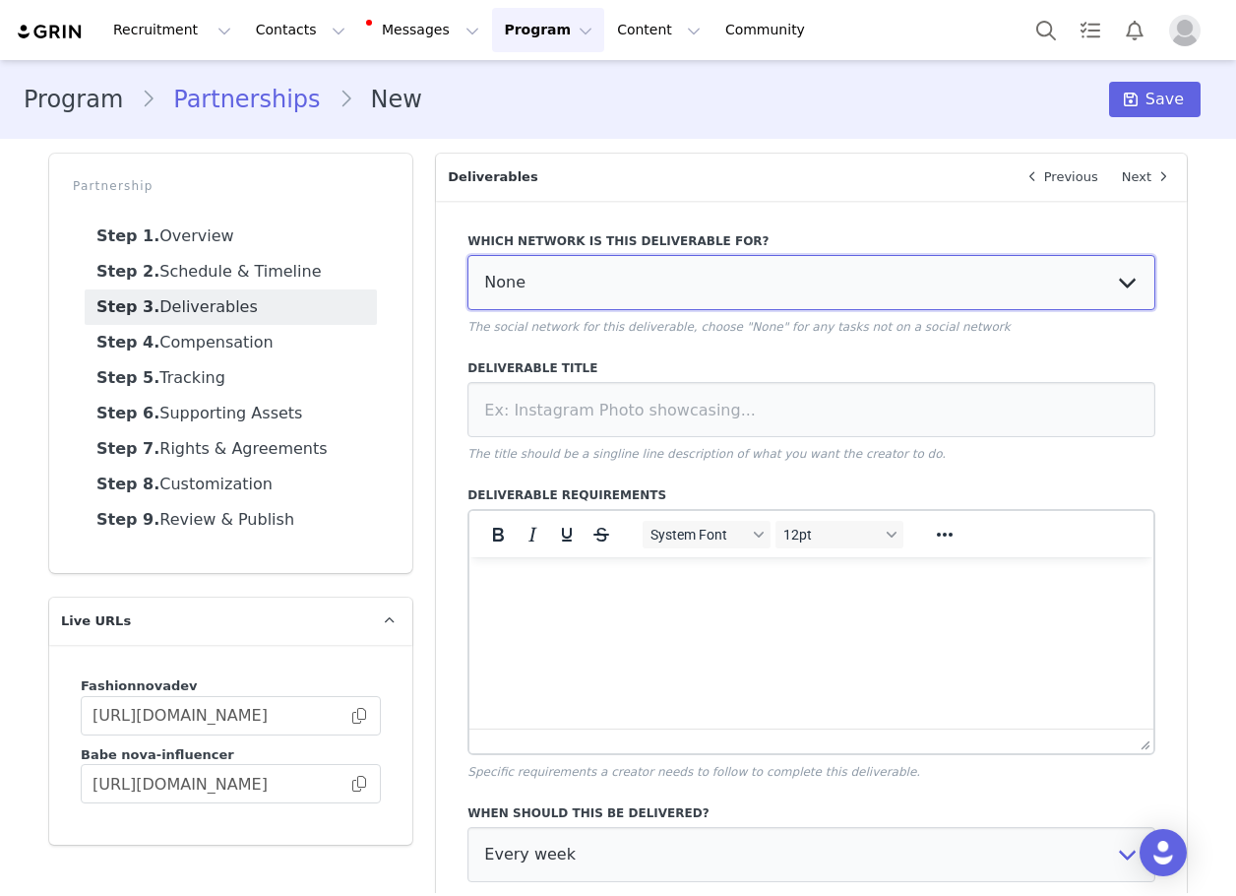
click at [668, 303] on select "None YouTube Twitter Instagram Facebook Twitch TikTok Pinterest" at bounding box center [812, 282] width 688 height 55
click at [468, 255] on select "None YouTube Twitter Instagram Facebook Twitch TikTok Pinterest" at bounding box center [812, 282] width 688 height 55
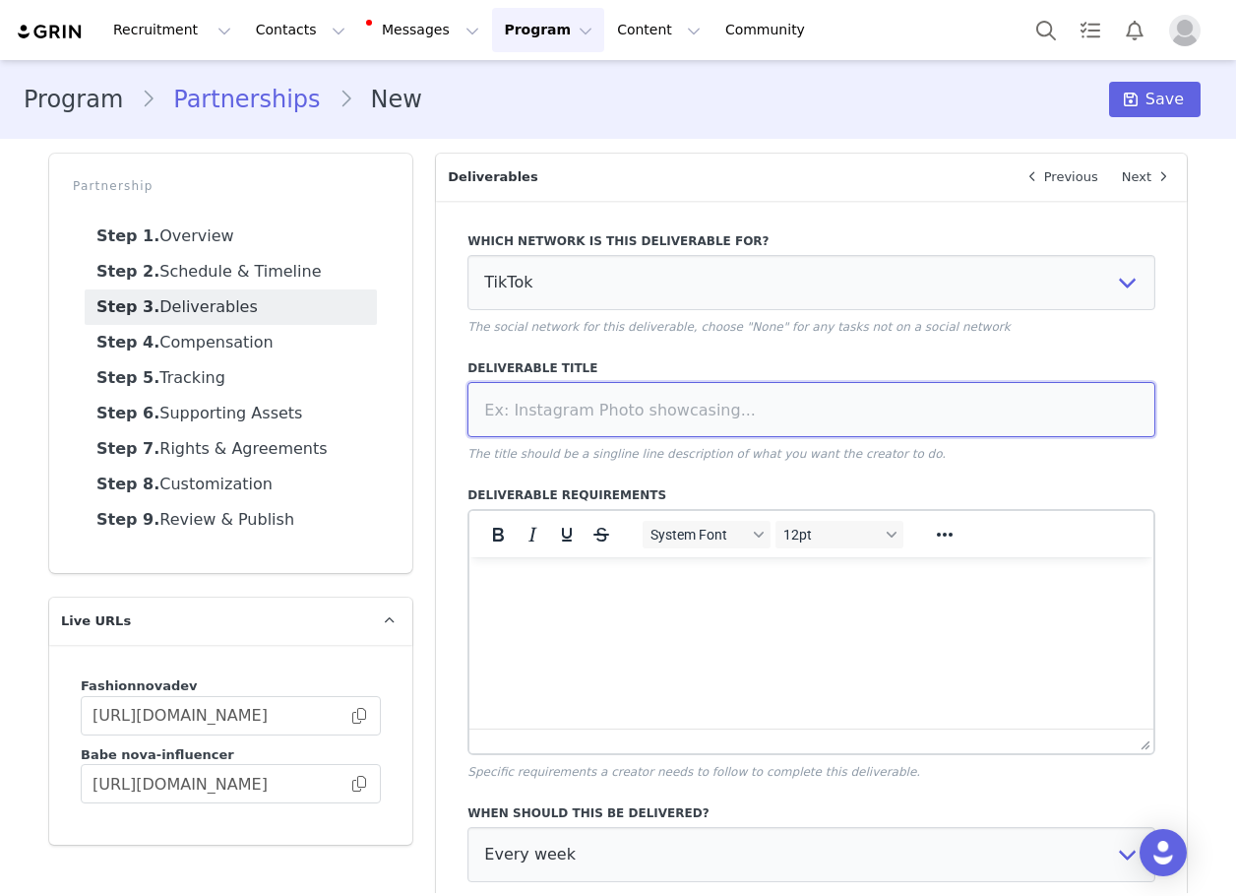
click at [858, 403] on input at bounding box center [812, 409] width 688 height 55
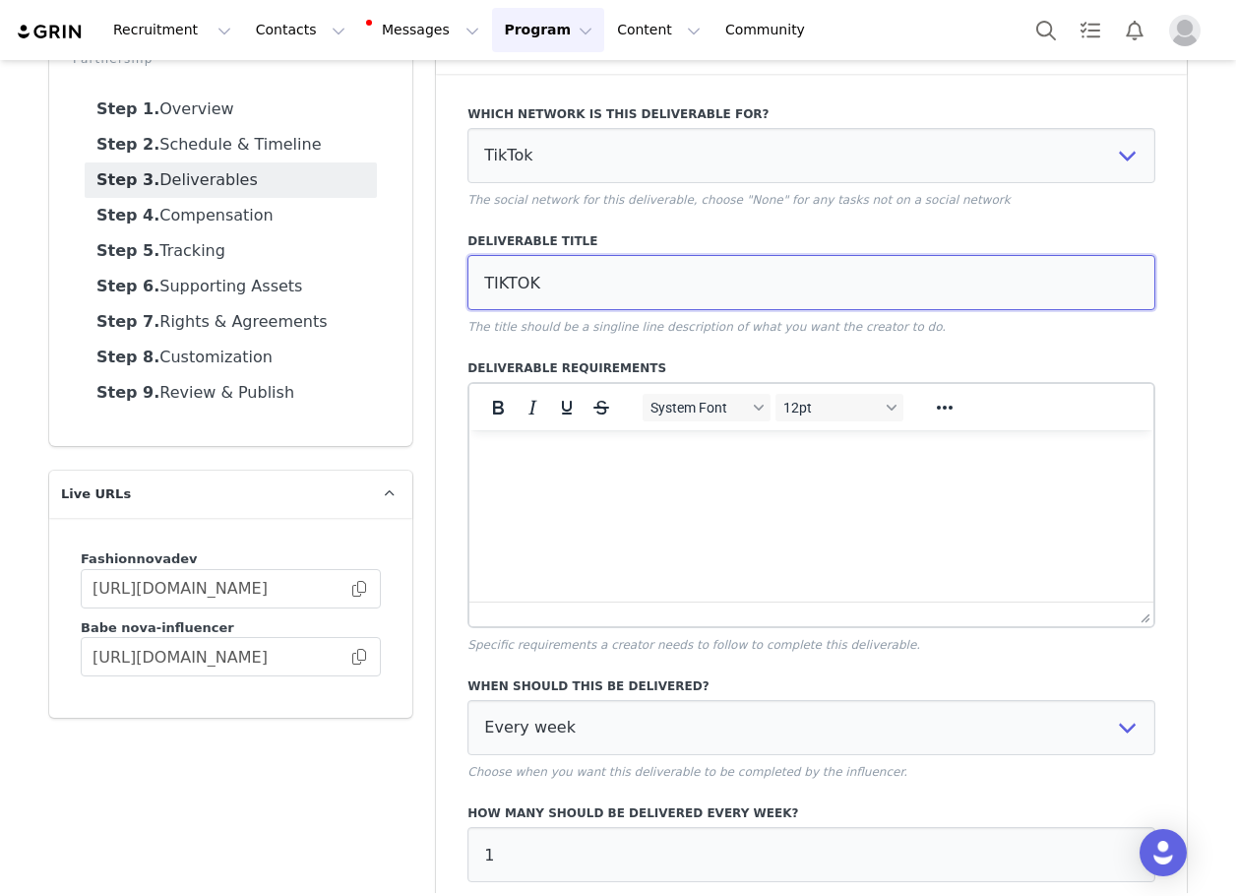
scroll to position [307, 0]
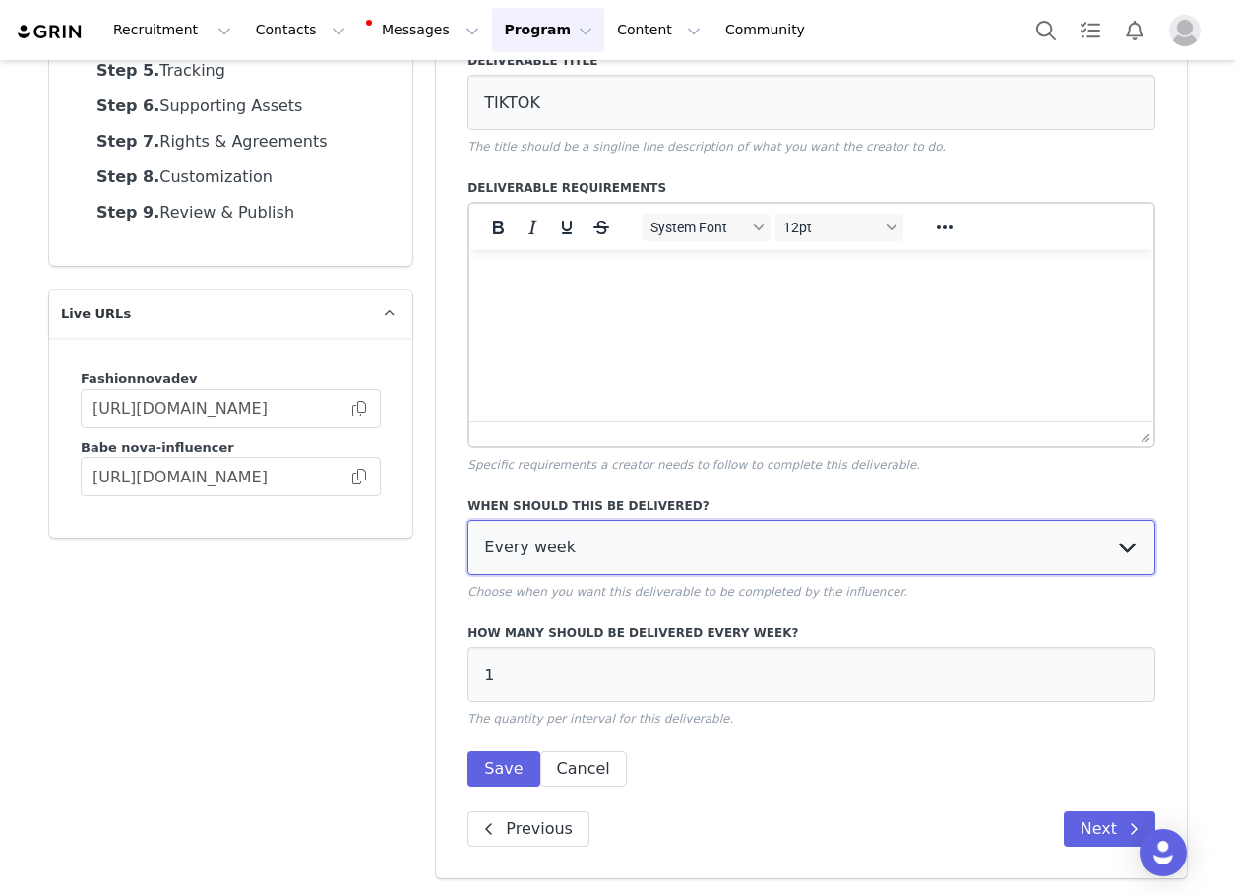
drag, startPoint x: 661, startPoint y: 547, endPoint x: 652, endPoint y: 571, distance: 25.6
click at [661, 547] on select "Every week Every other week In specific weeks Throughout partnership" at bounding box center [812, 547] width 688 height 55
click at [468, 520] on select "Every week Every other week In specific weeks Throughout partnership" at bounding box center [812, 547] width 688 height 55
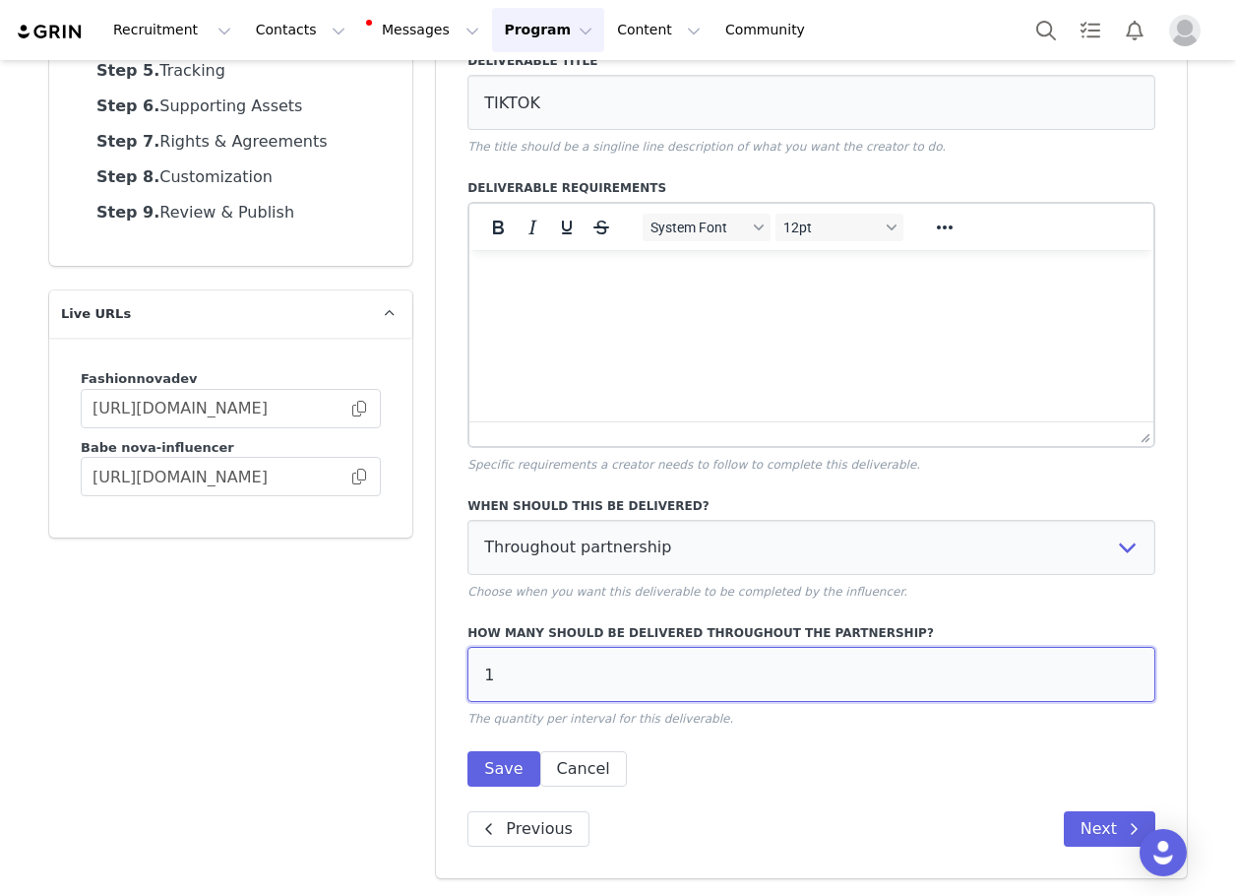
click at [609, 672] on input "1" at bounding box center [812, 674] width 688 height 55
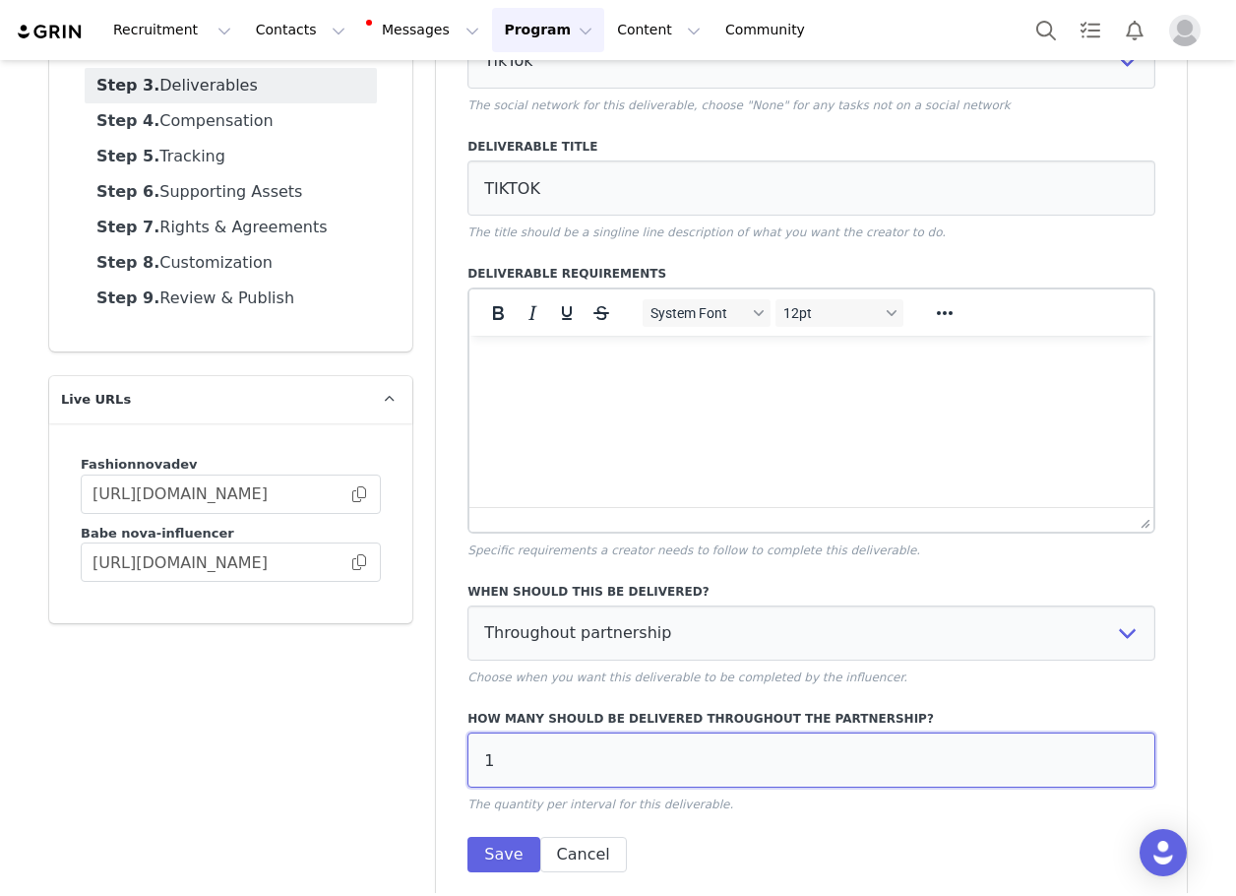
scroll to position [110, 0]
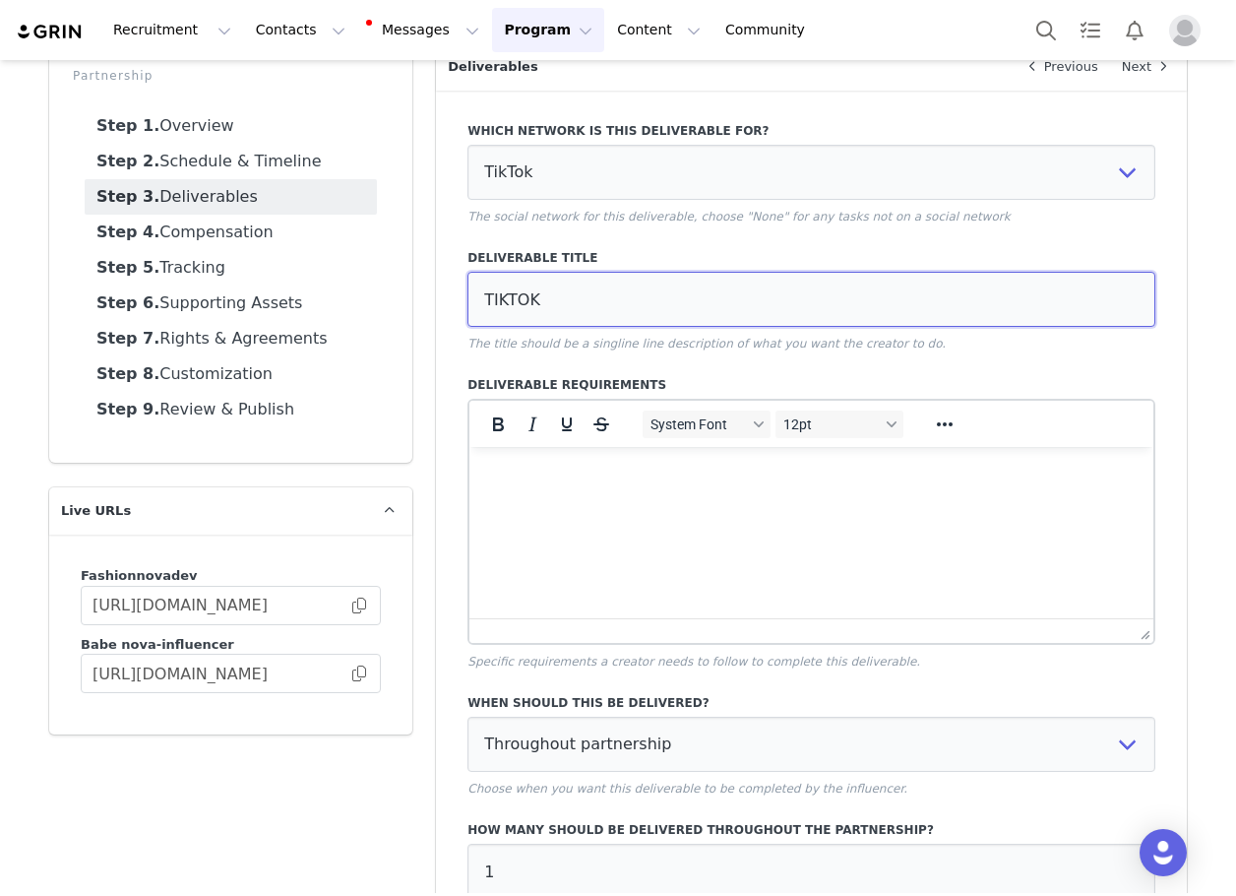
click at [609, 292] on input "TIKTOK" at bounding box center [812, 299] width 688 height 55
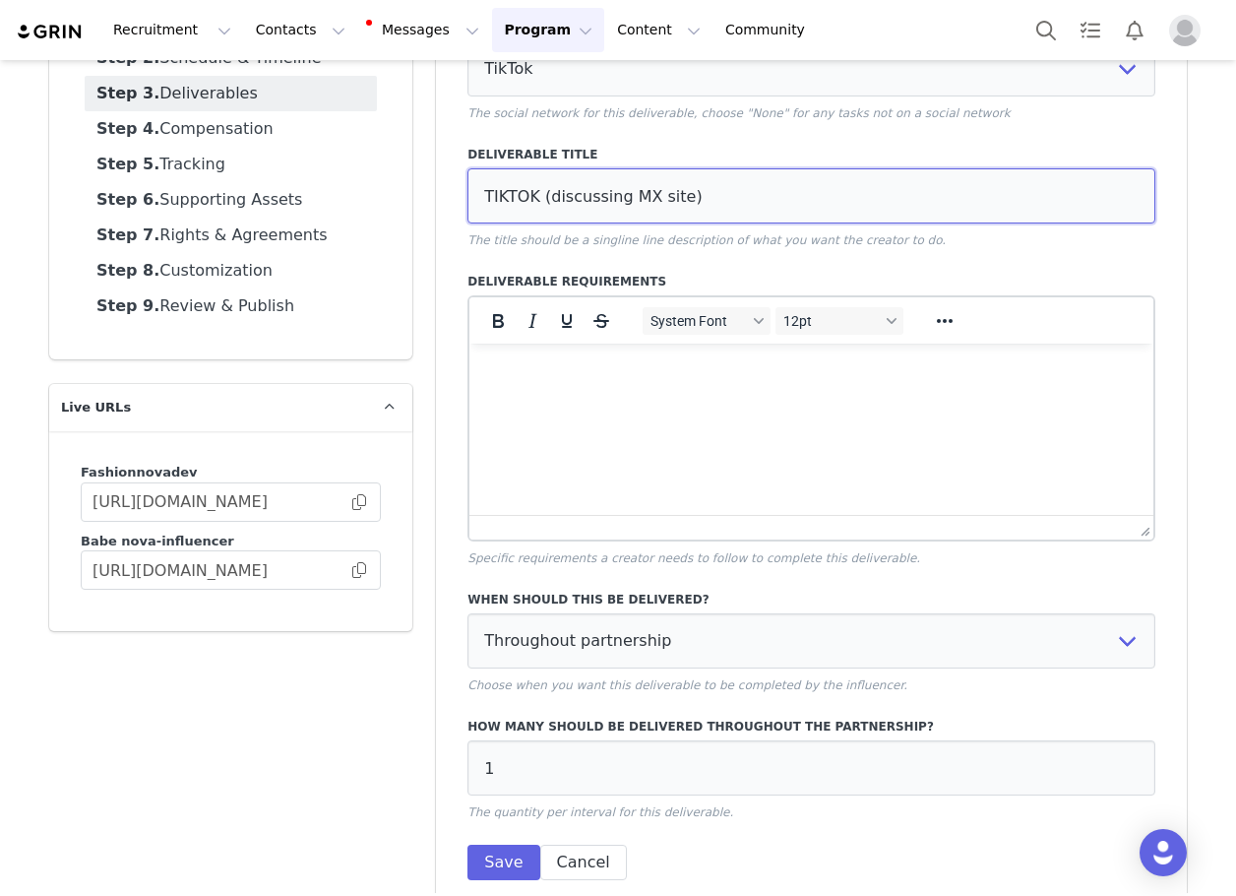
scroll to position [307, 0]
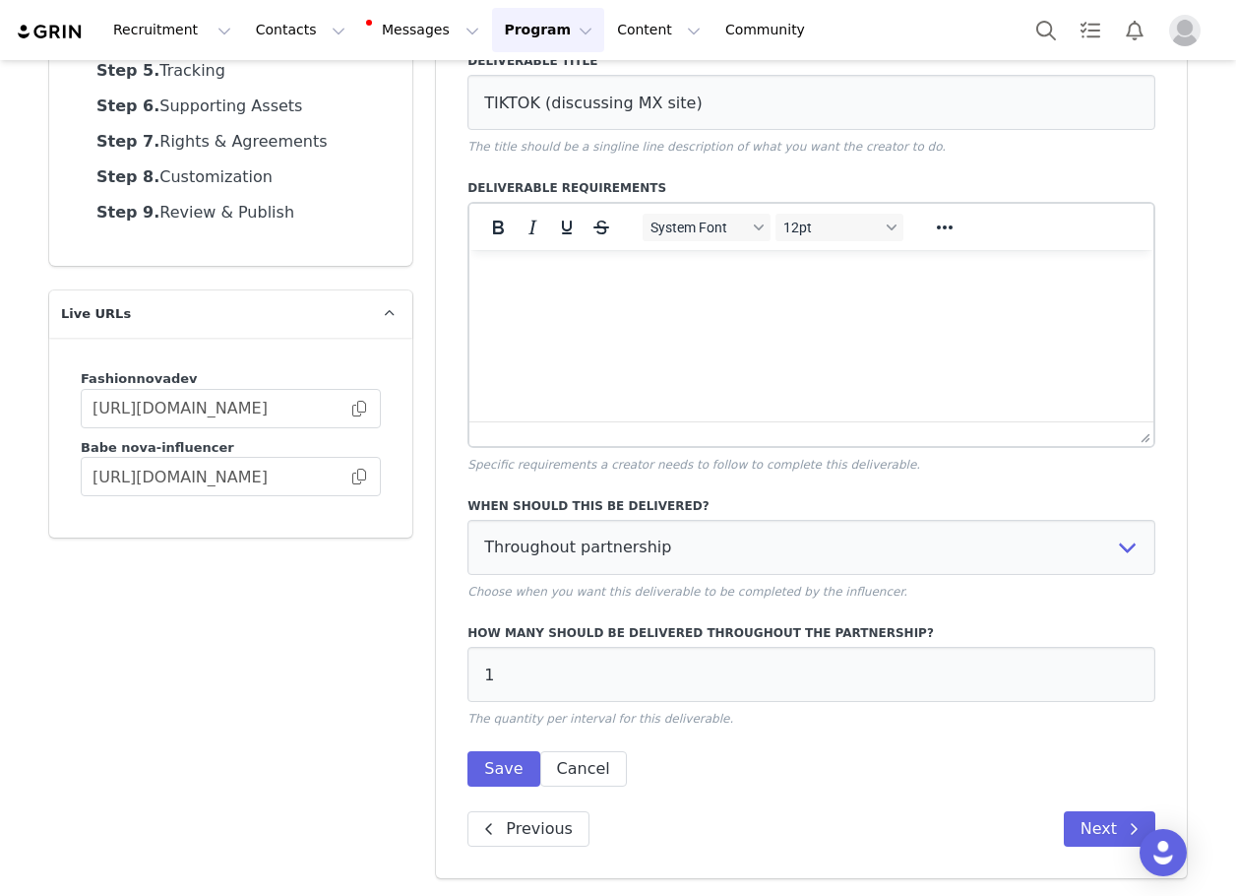
click at [566, 702] on div "How many should be delivered throughout the partnership? 1 The quantity per int…" at bounding box center [812, 675] width 688 height 103
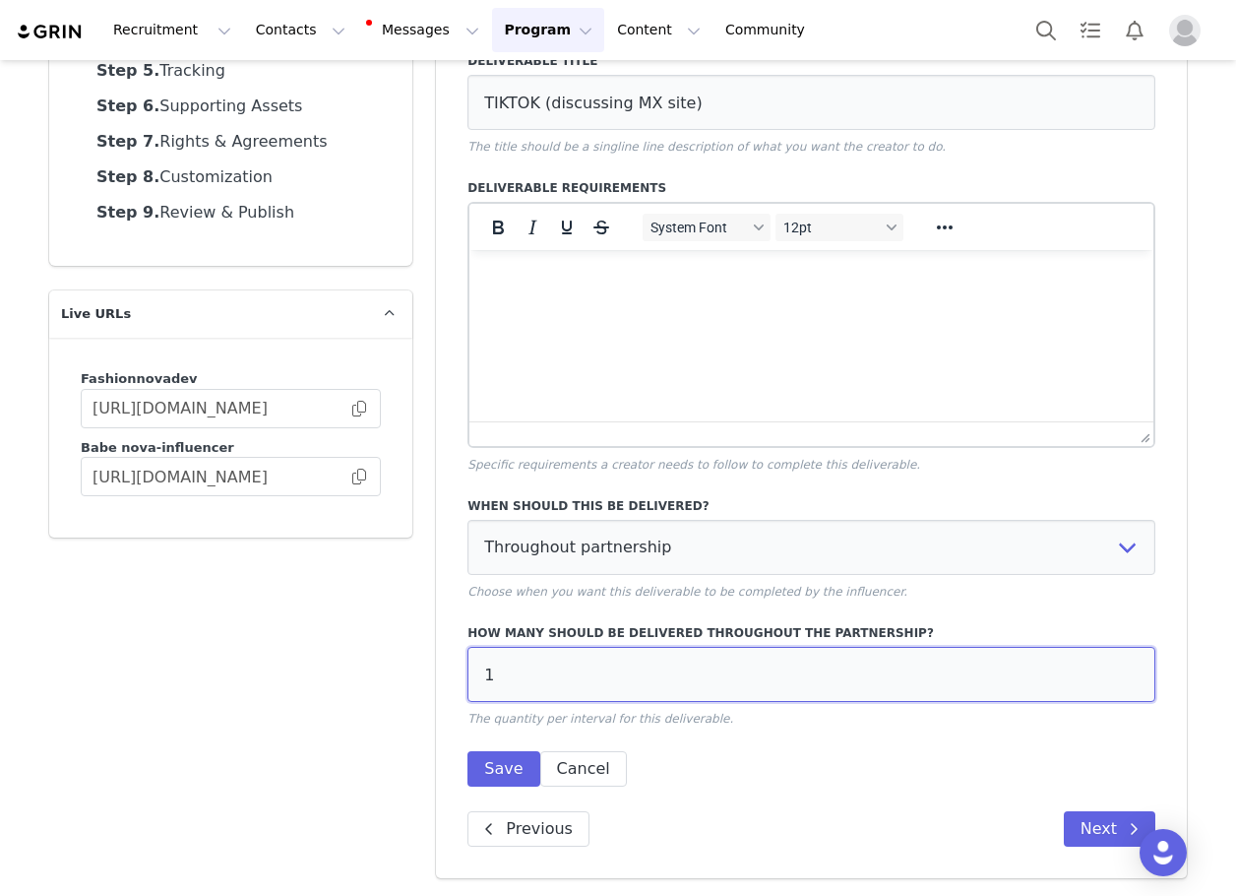
click at [552, 683] on input "1" at bounding box center [812, 674] width 688 height 55
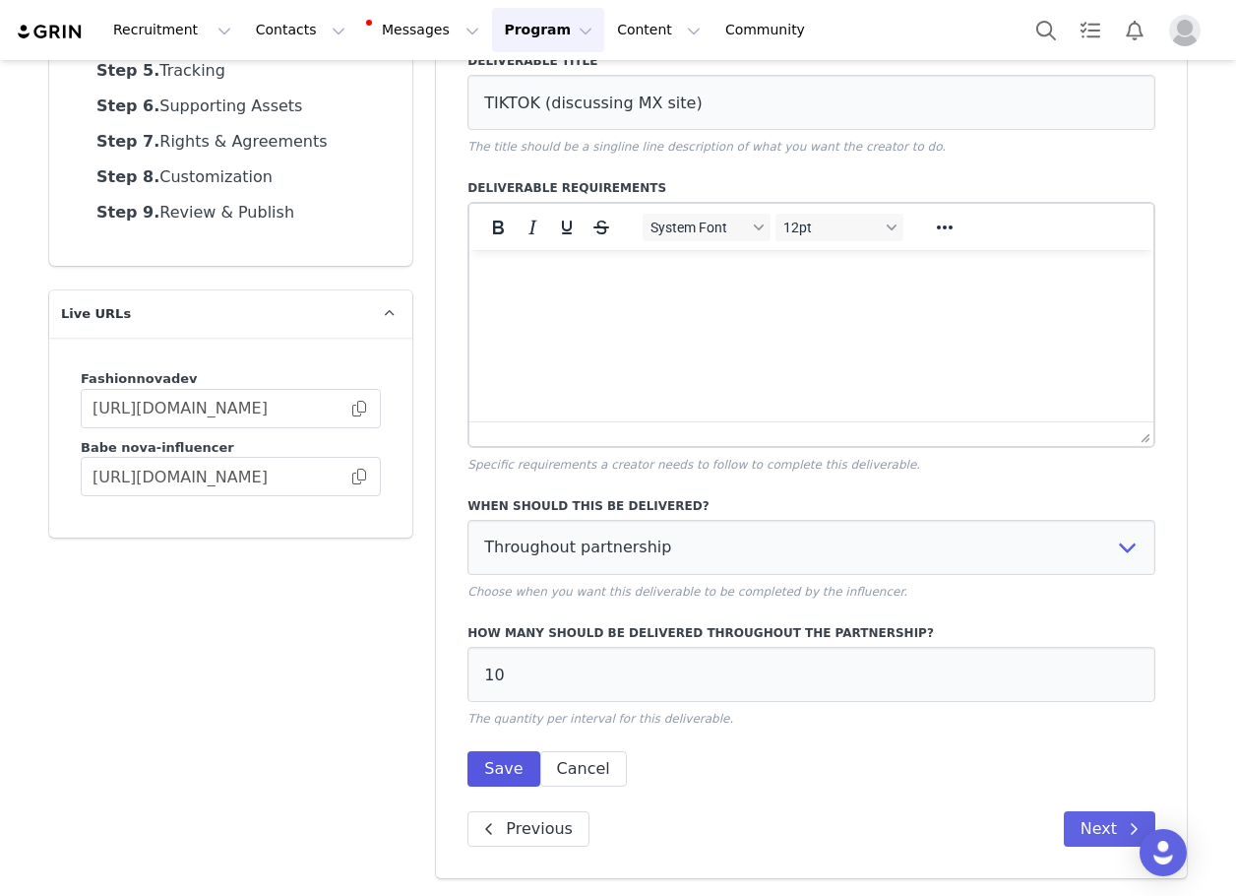
click at [497, 751] on div "When should this be delivered? Every week Every other week In specific weeks Th…" at bounding box center [812, 635] width 688 height 301
click at [495, 758] on button "Save" at bounding box center [504, 768] width 72 height 35
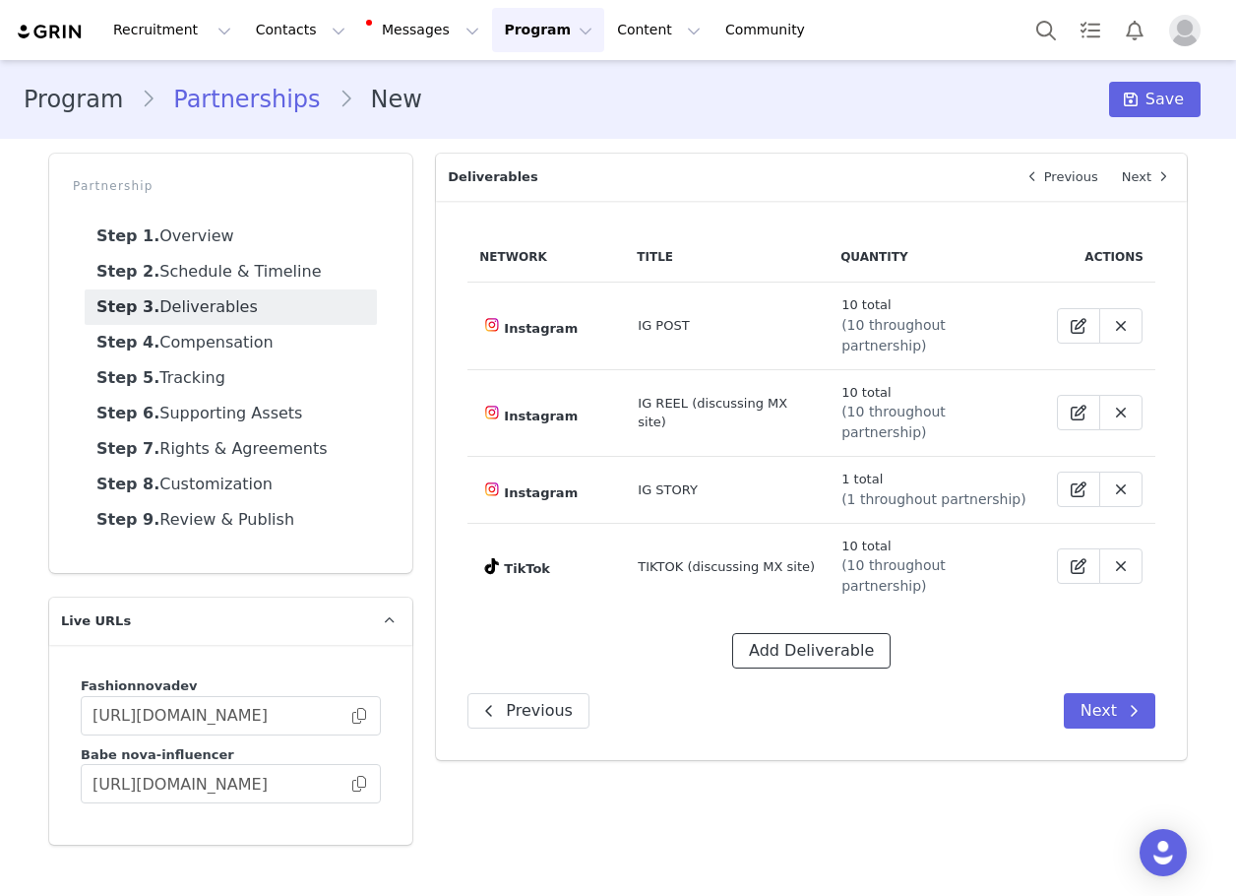
click at [820, 633] on button "Add Deliverable" at bounding box center [811, 650] width 158 height 35
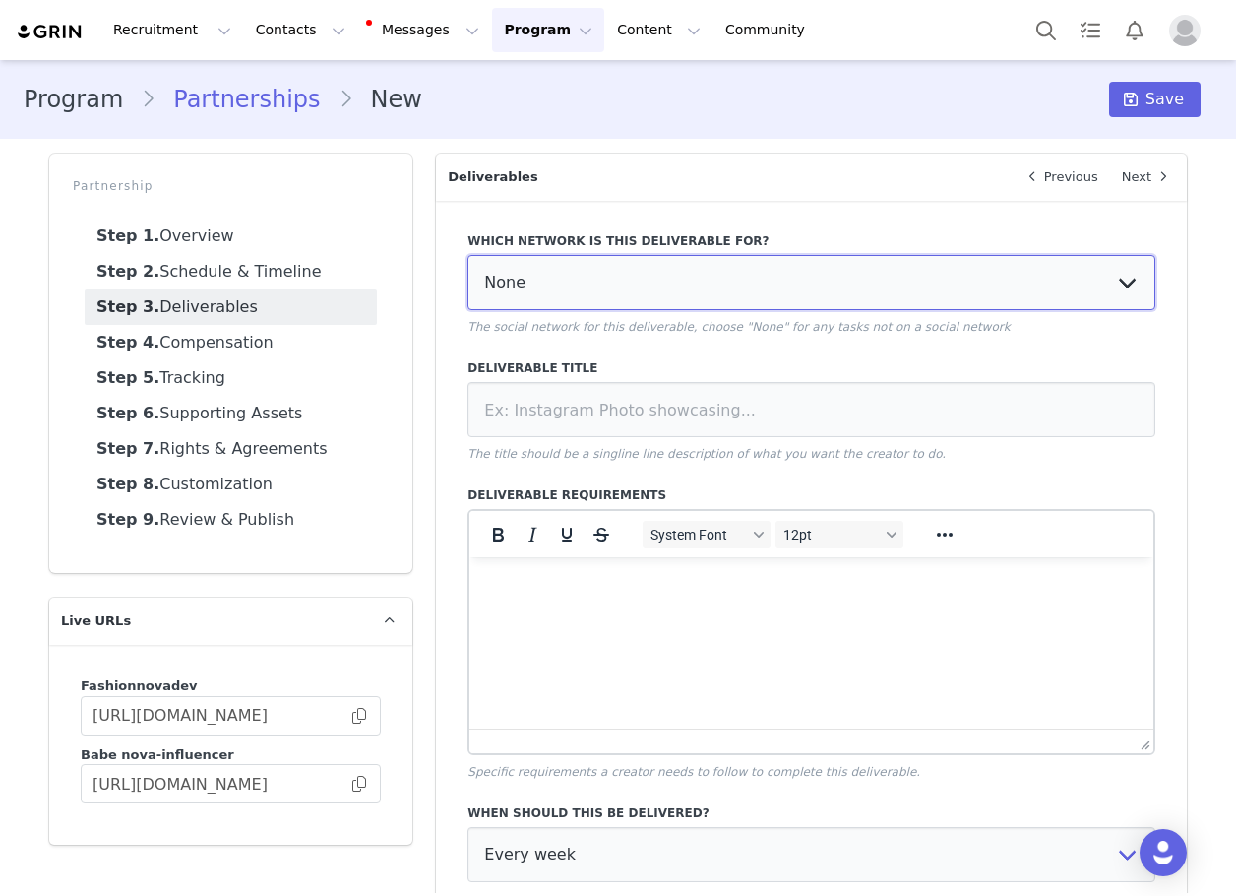
drag, startPoint x: 631, startPoint y: 284, endPoint x: 629, endPoint y: 302, distance: 17.8
click at [631, 284] on select "None YouTube Twitter Instagram Facebook Twitch TikTok Pinterest" at bounding box center [812, 282] width 688 height 55
click at [468, 255] on select "None YouTube Twitter Instagram Facebook Twitch TikTok Pinterest" at bounding box center [812, 282] width 688 height 55
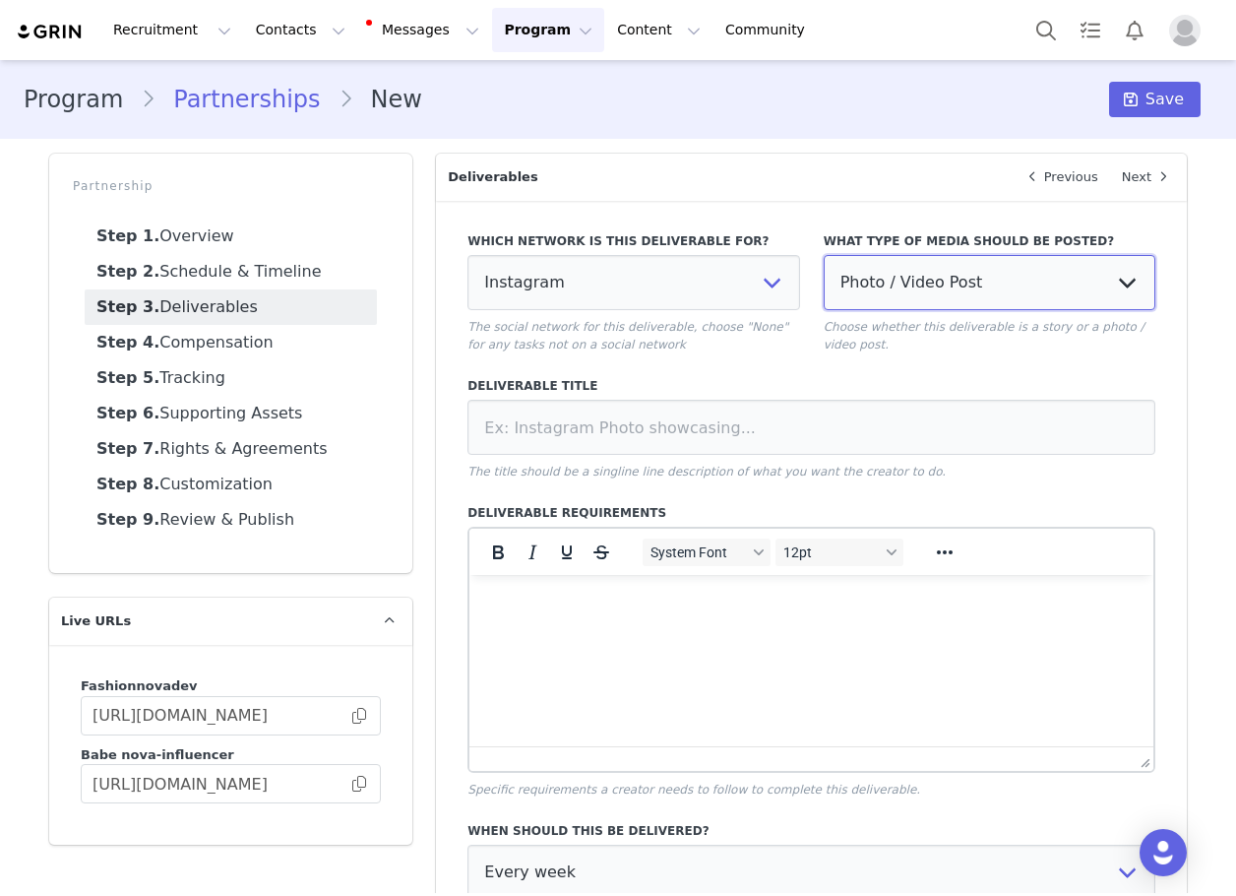
click at [893, 296] on select "Photo / Video Post Story Text in Bio Highlight Reel" at bounding box center [990, 282] width 332 height 55
click at [824, 255] on select "Photo / Video Post Story Text in Bio Highlight Reel" at bounding box center [990, 282] width 332 height 55
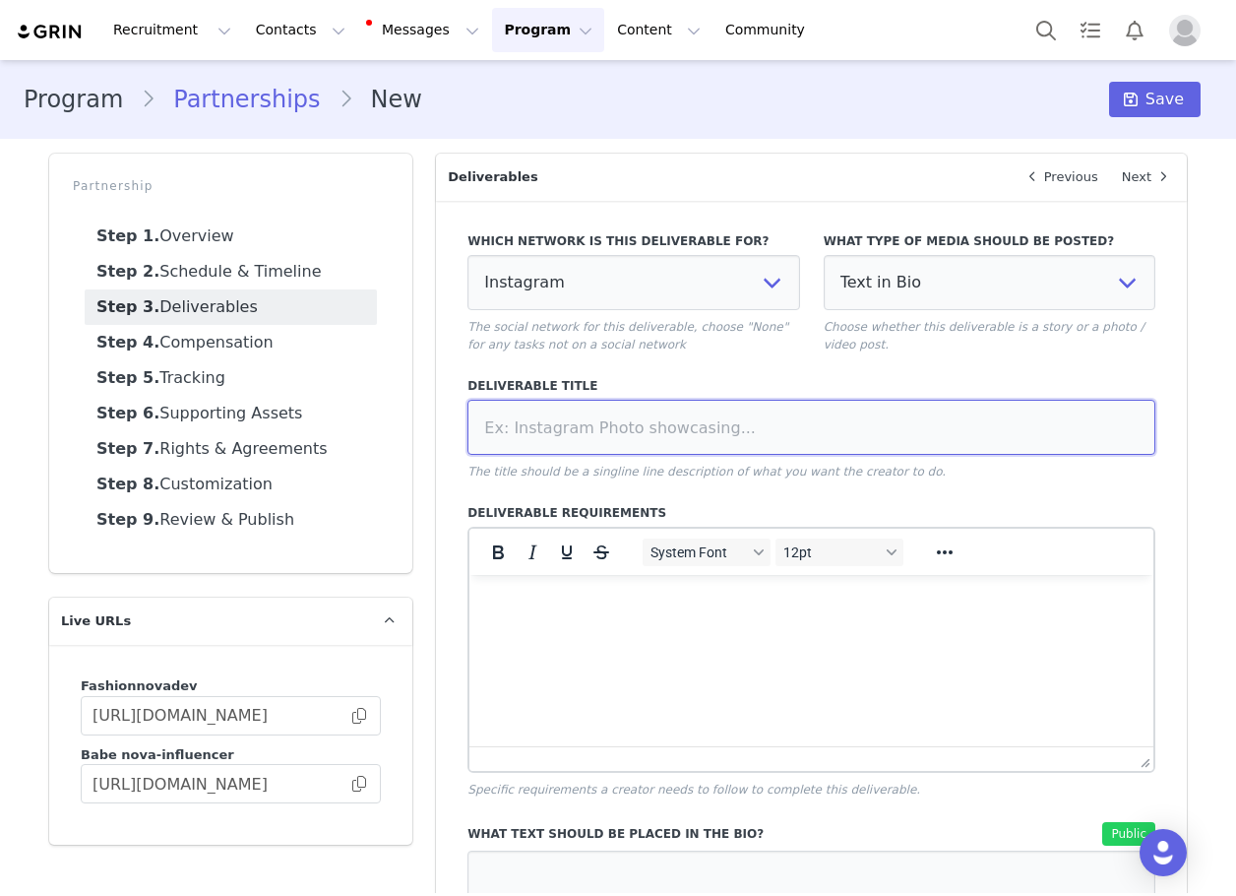
click at [824, 426] on input at bounding box center [812, 427] width 688 height 55
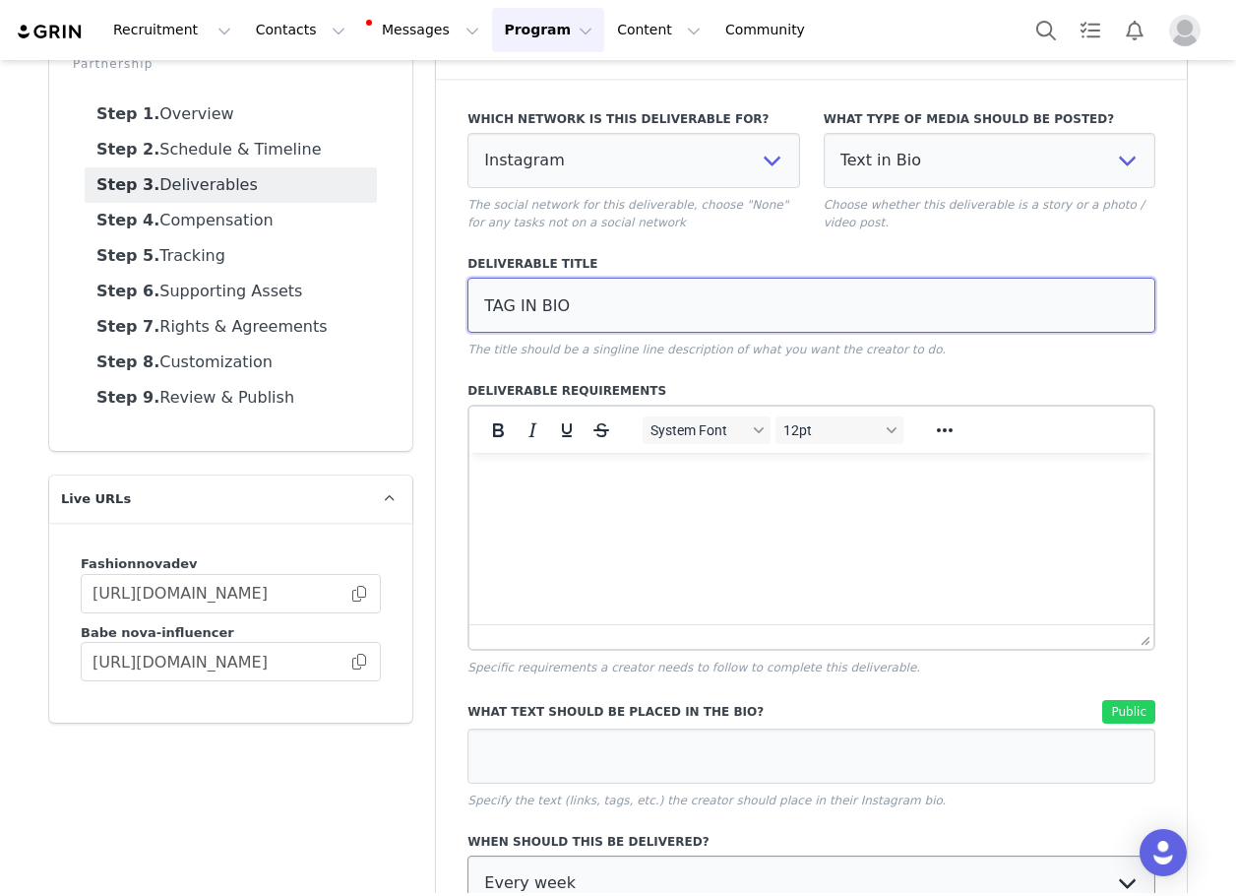
scroll to position [458, 0]
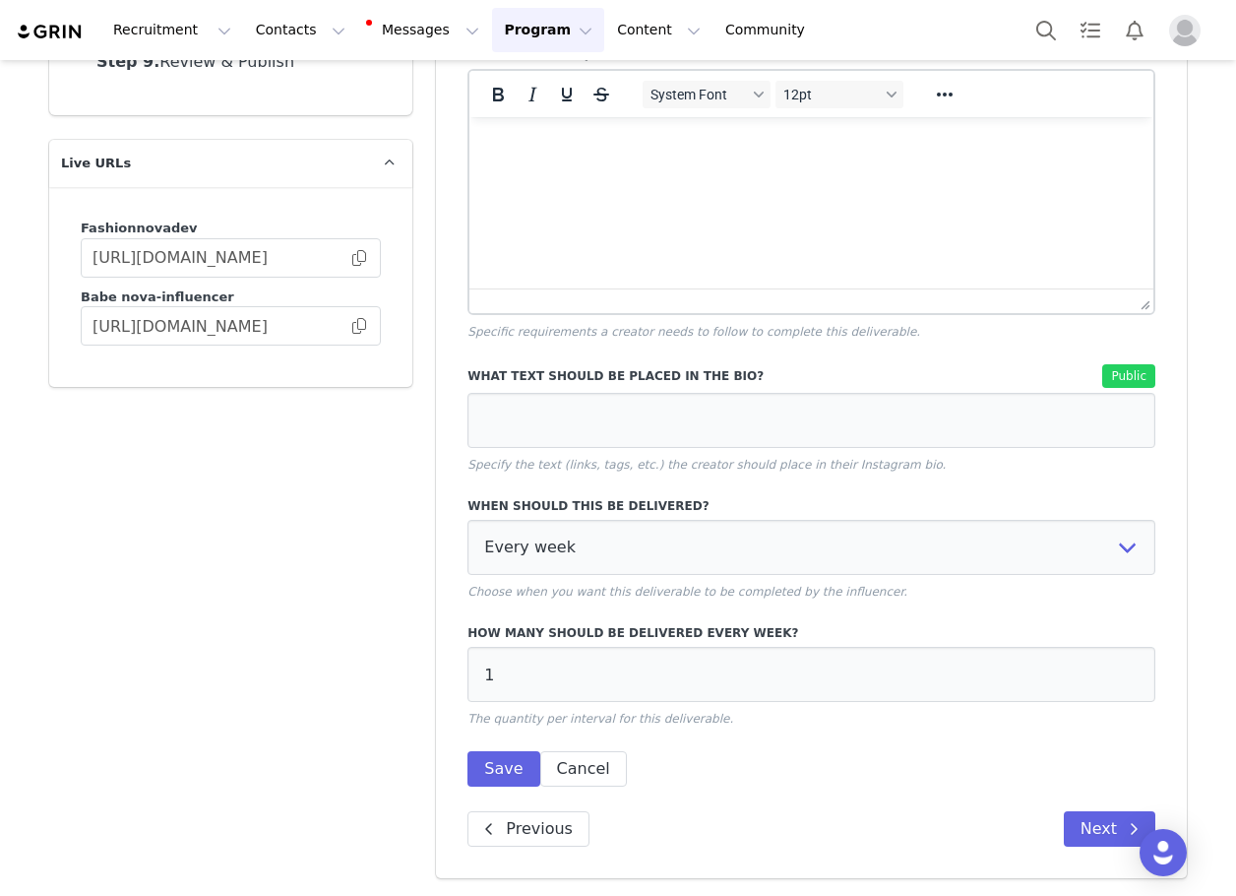
click at [623, 511] on label "When should this be delivered?" at bounding box center [812, 506] width 688 height 18
drag, startPoint x: 602, startPoint y: 556, endPoint x: 618, endPoint y: 574, distance: 23.7
click at [610, 566] on select "Every week Every other week In specific weeks Throughout partnership" at bounding box center [812, 547] width 688 height 55
click at [468, 520] on select "Every week Every other week In specific weeks Throughout partnership" at bounding box center [812, 547] width 688 height 55
click at [505, 751] on button "Save" at bounding box center [504, 768] width 72 height 35
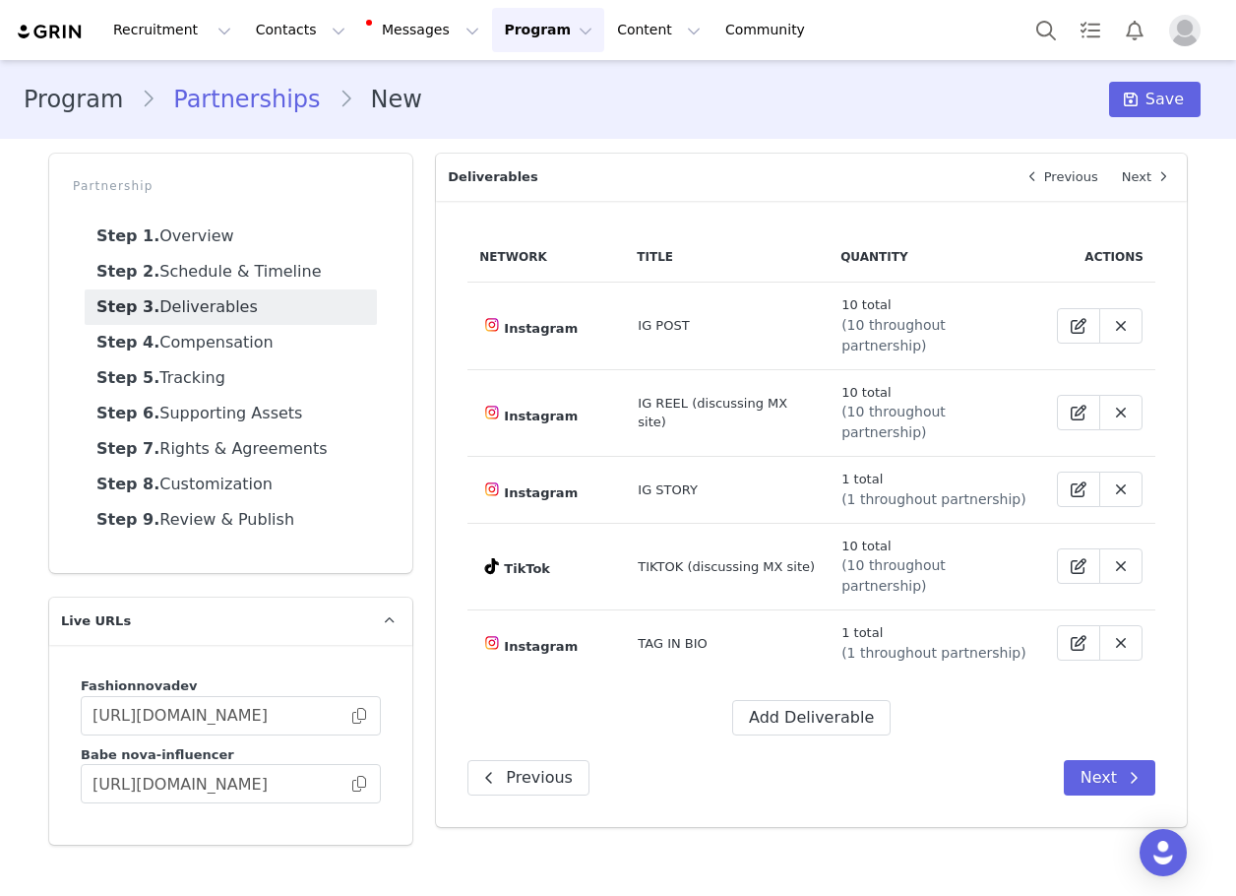
scroll to position [0, 0]
click at [829, 700] on button "Add Deliverable" at bounding box center [811, 717] width 158 height 35
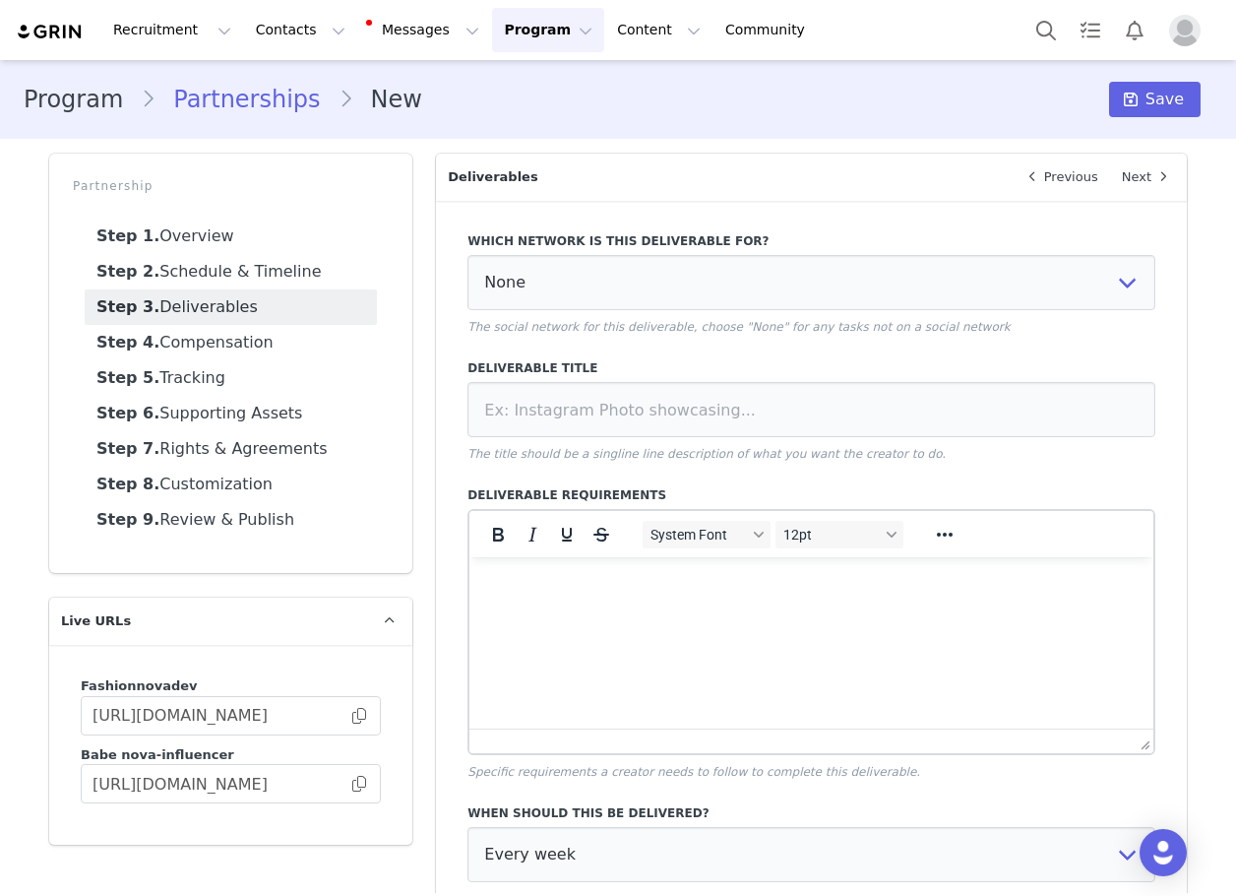
click at [594, 248] on label "Which network is this deliverable for?" at bounding box center [812, 241] width 688 height 18
click at [588, 270] on select "None YouTube Twitter Instagram Facebook Twitch TikTok Pinterest" at bounding box center [812, 282] width 688 height 55
click at [468, 255] on select "None YouTube Twitter Instagram Facebook Twitch TikTok Pinterest" at bounding box center [812, 282] width 688 height 55
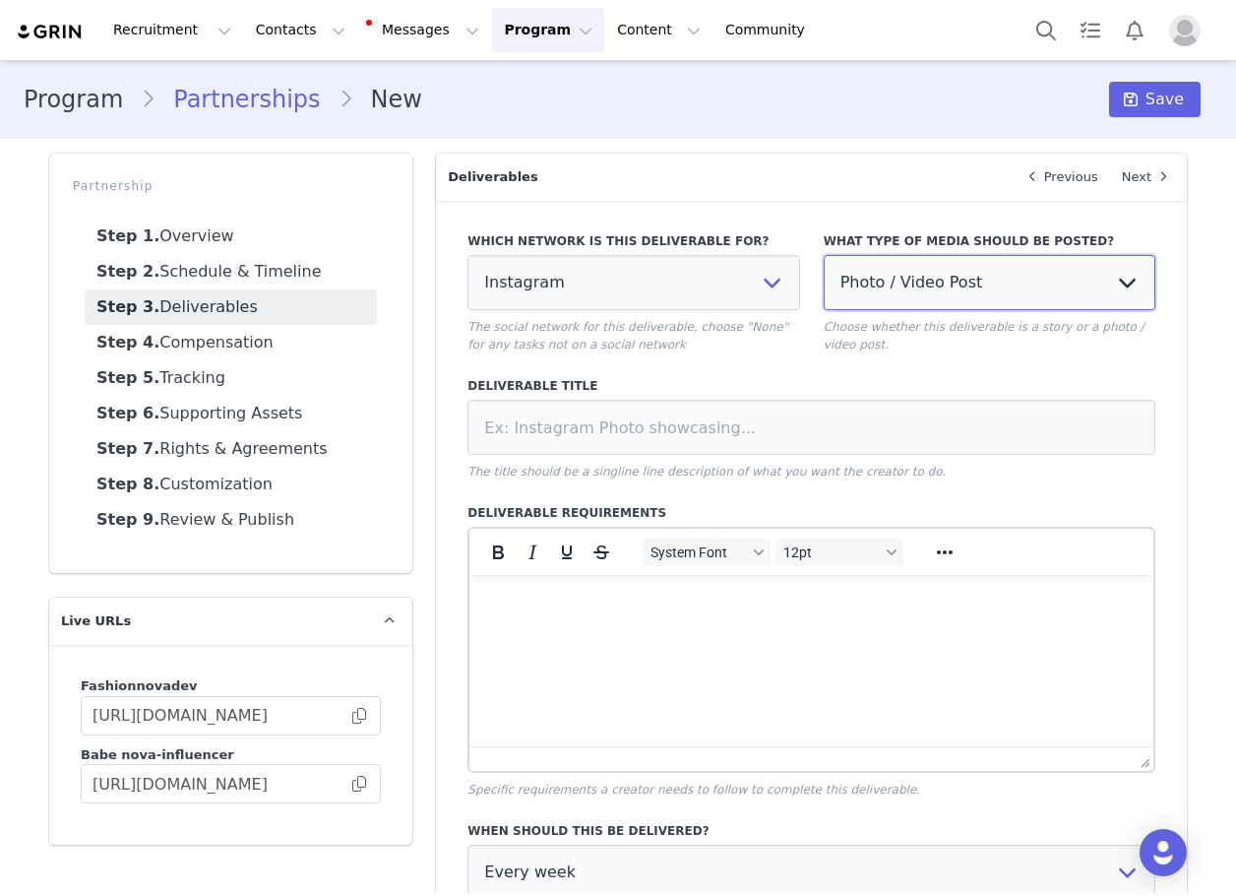
drag, startPoint x: 930, startPoint y: 281, endPoint x: 925, endPoint y: 307, distance: 27.0
click at [930, 285] on select "Photo / Video Post Story Text in Bio Highlight Reel" at bounding box center [990, 282] width 332 height 55
click at [824, 255] on select "Photo / Video Post Story Text in Bio Highlight Reel" at bounding box center [990, 282] width 332 height 55
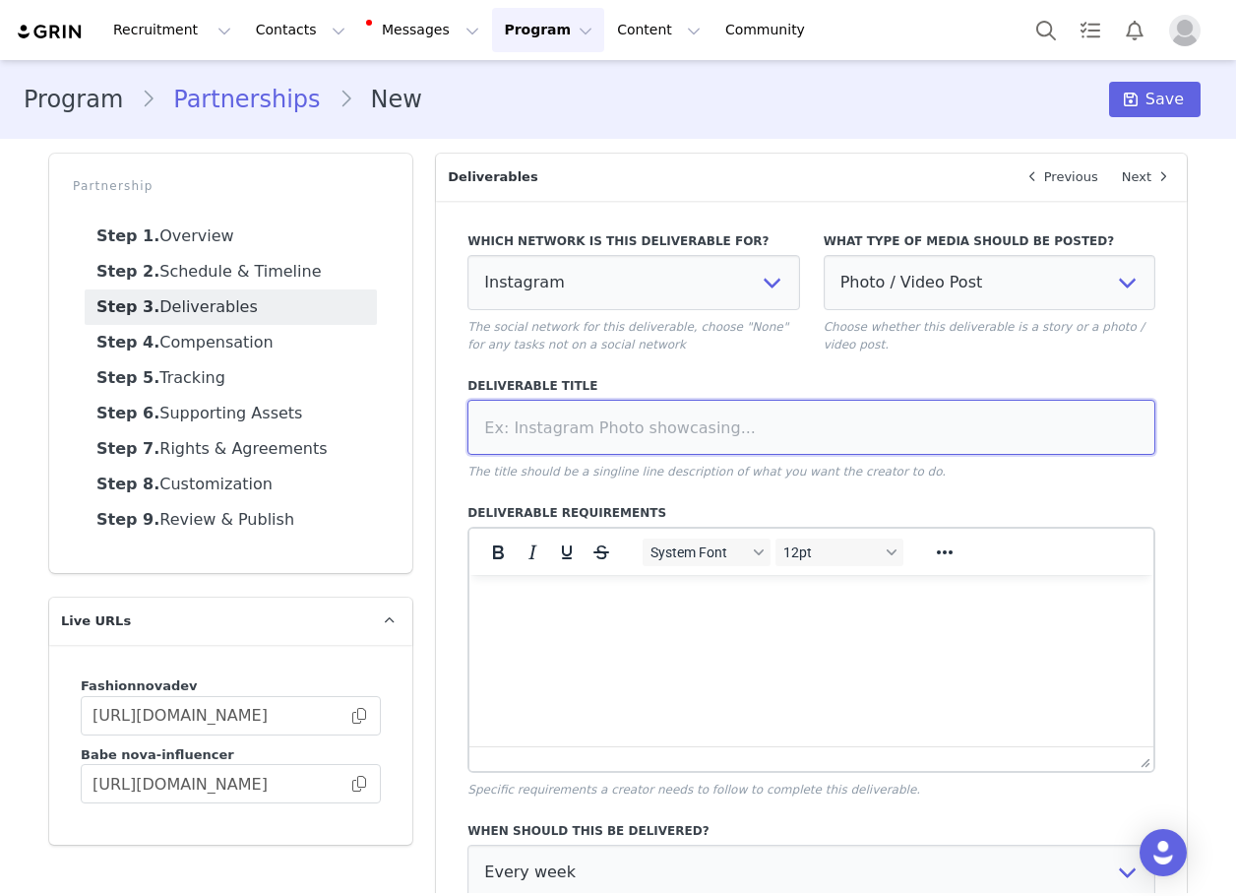
click at [840, 420] on input at bounding box center [812, 427] width 688 height 55
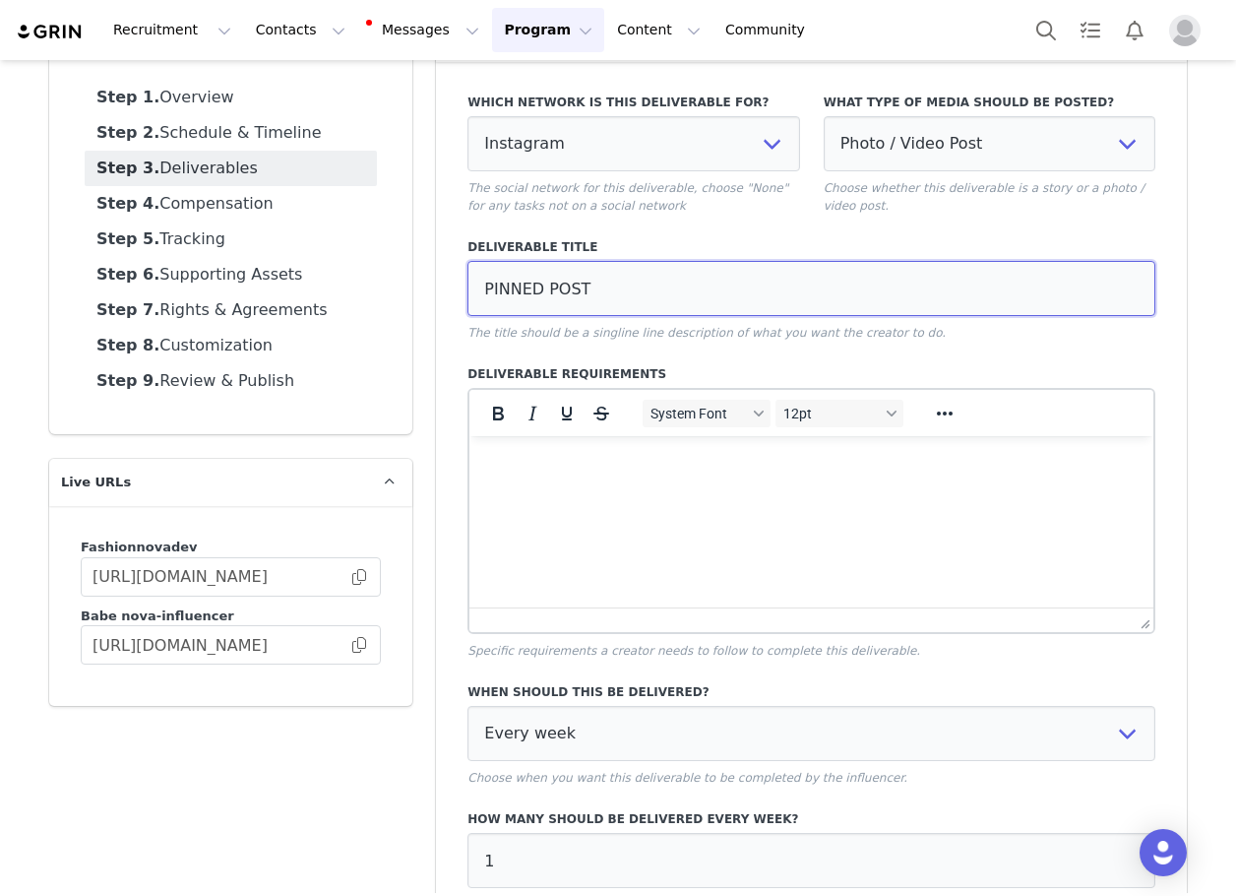
scroll to position [325, 0]
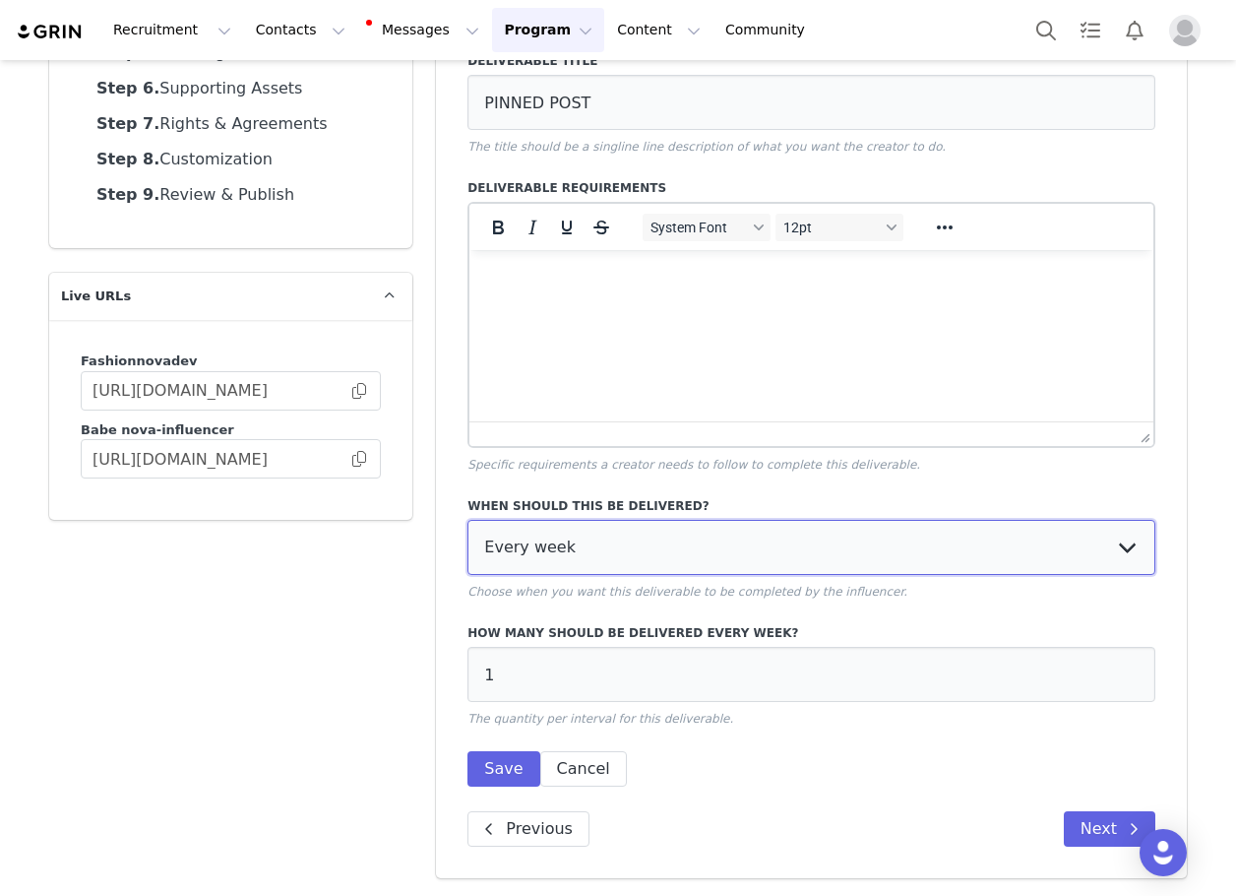
drag, startPoint x: 535, startPoint y: 553, endPoint x: 524, endPoint y: 556, distance: 12.2
click at [535, 553] on select "Every week Every other week In specific weeks Throughout partnership" at bounding box center [812, 547] width 688 height 55
click at [524, 519] on div "When should this be delivered? Every week Every other week In specific weeks Th…" at bounding box center [812, 548] width 688 height 103
click at [528, 540] on select "Every week Every other week In specific weeks Throughout partnership" at bounding box center [812, 547] width 688 height 55
click at [468, 520] on select "Every week Every other week In specific weeks Throughout partnership" at bounding box center [812, 547] width 688 height 55
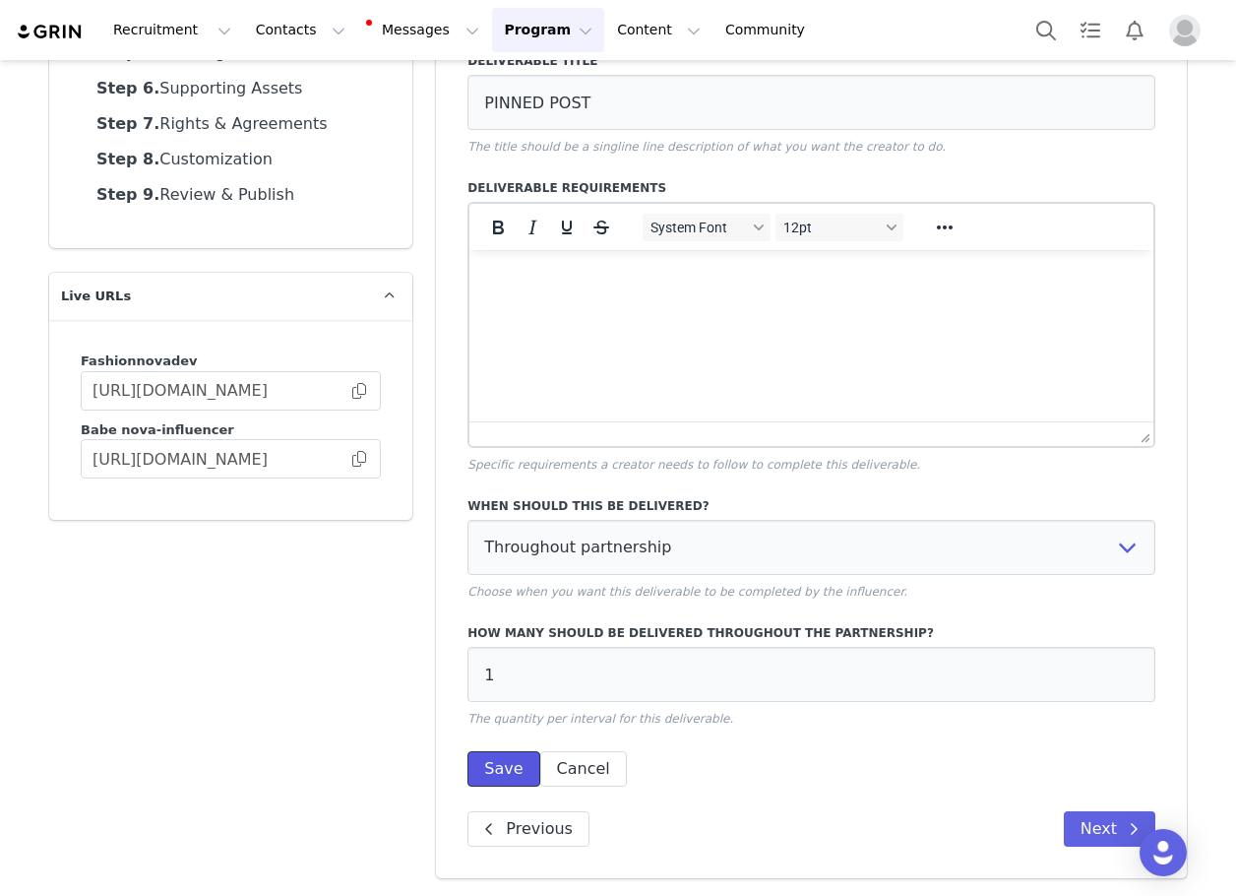
click at [486, 765] on button "Save" at bounding box center [504, 768] width 72 height 35
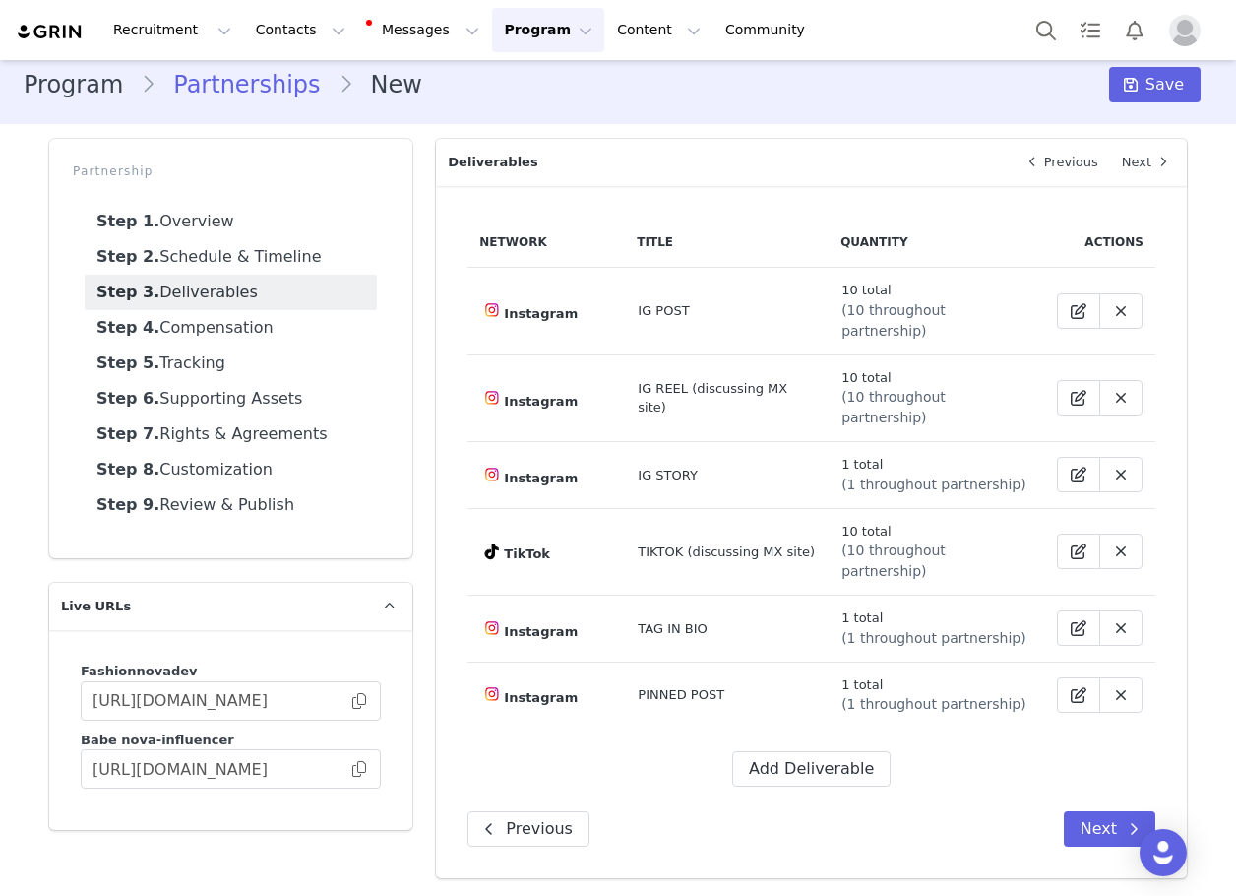
scroll to position [0, 0]
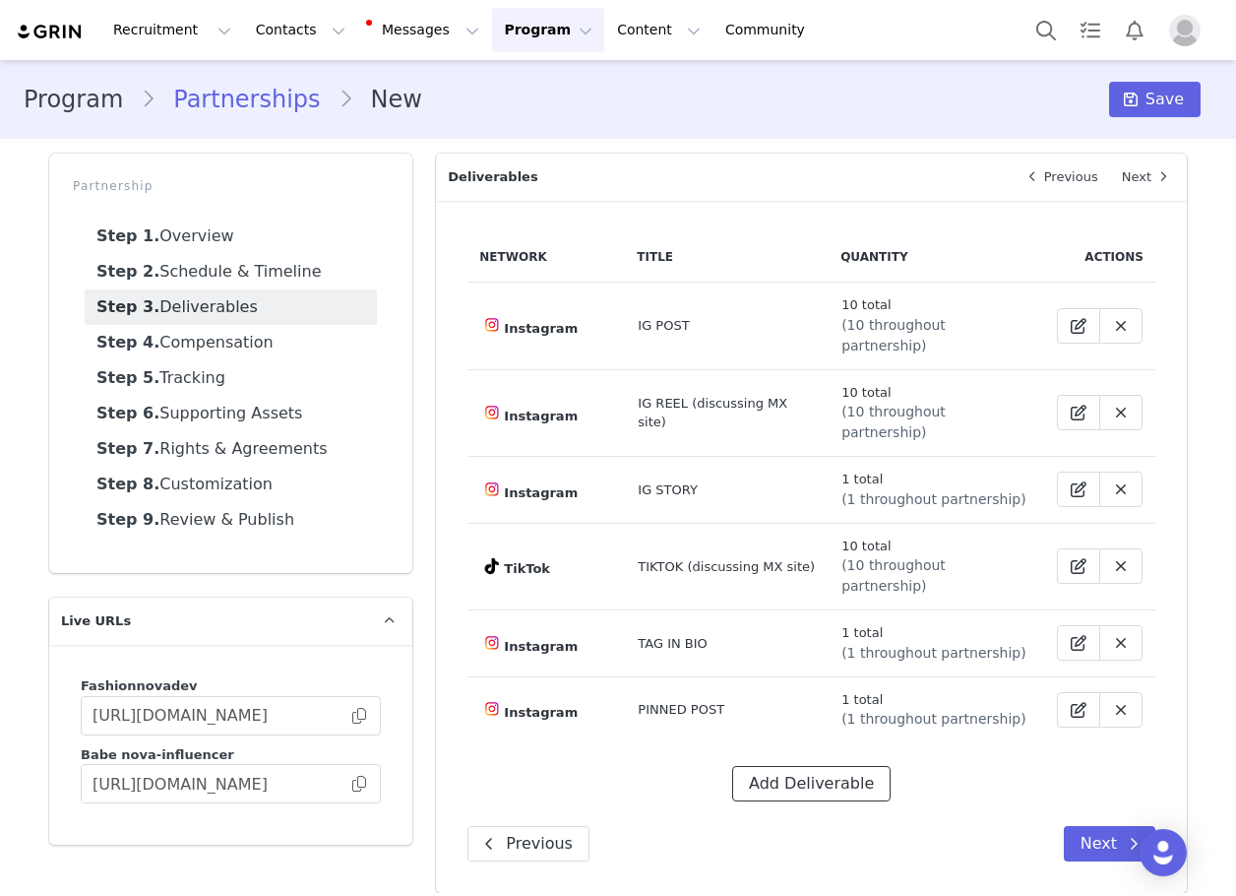
click at [775, 766] on button "Add Deliverable" at bounding box center [811, 783] width 158 height 35
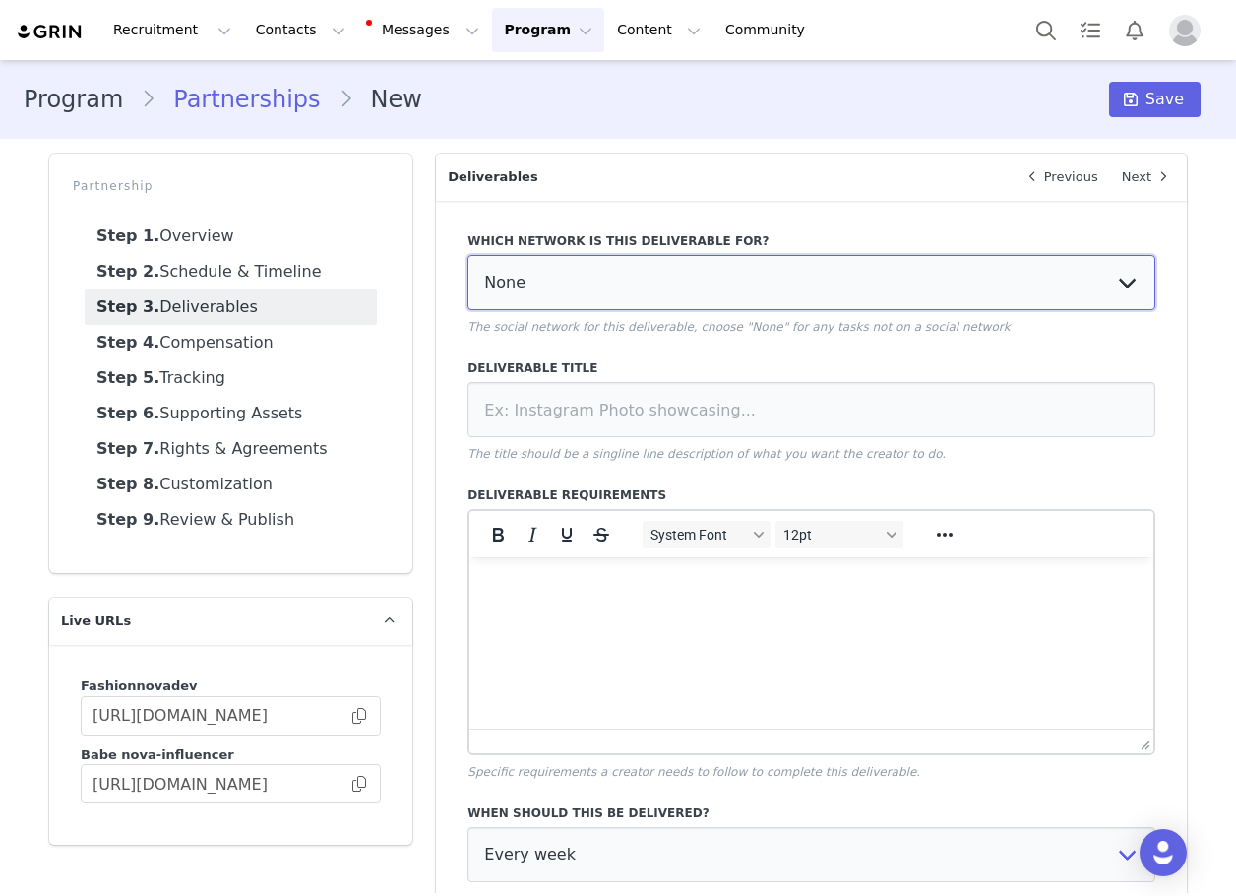
click at [622, 304] on select "None YouTube Twitter Instagram Facebook Twitch TikTok Pinterest" at bounding box center [812, 282] width 688 height 55
click at [468, 255] on select "None YouTube Twitter Instagram Facebook Twitch TikTok Pinterest" at bounding box center [812, 282] width 688 height 55
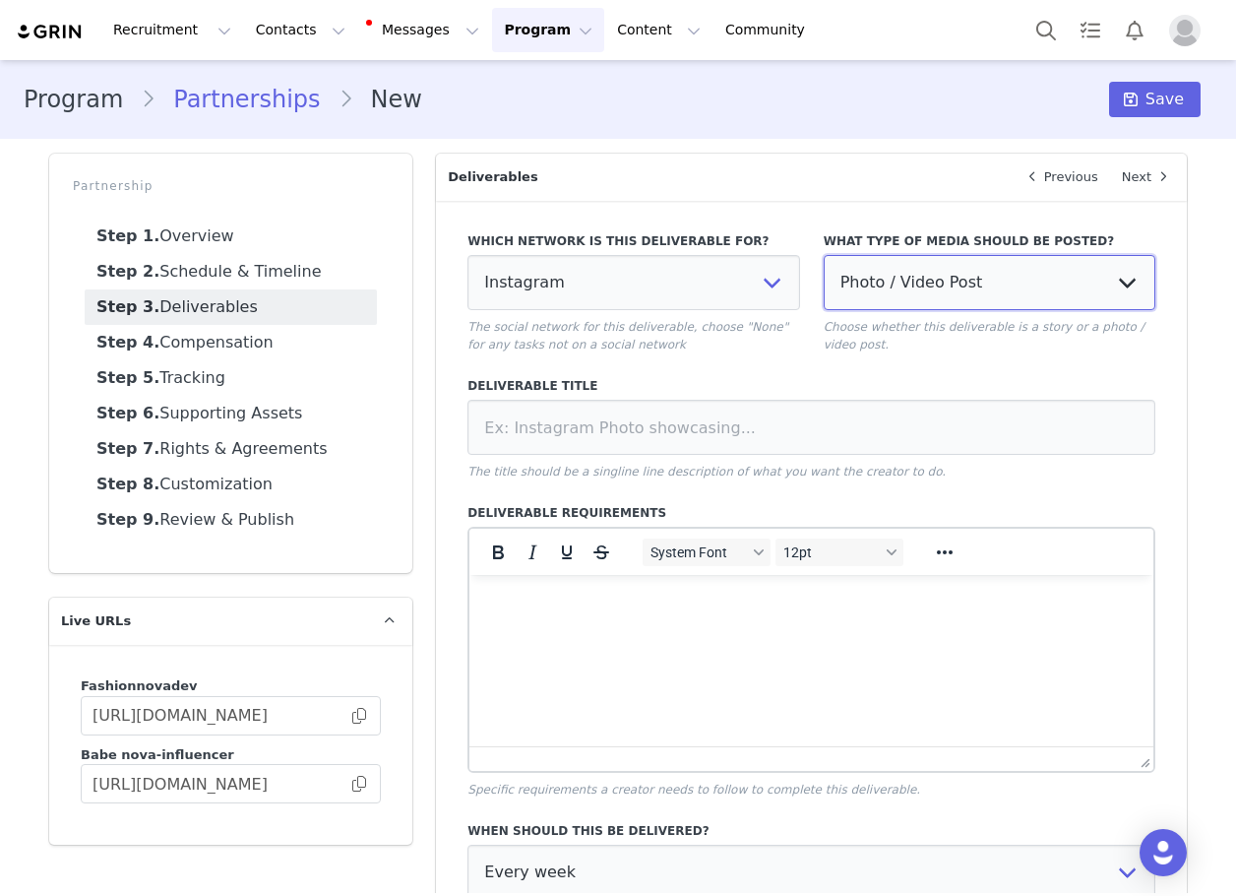
click at [910, 285] on select "Photo / Video Post Story Text in Bio Highlight Reel" at bounding box center [990, 282] width 332 height 55
click at [824, 255] on select "Photo / Video Post Story Text in Bio Highlight Reel" at bounding box center [990, 282] width 332 height 55
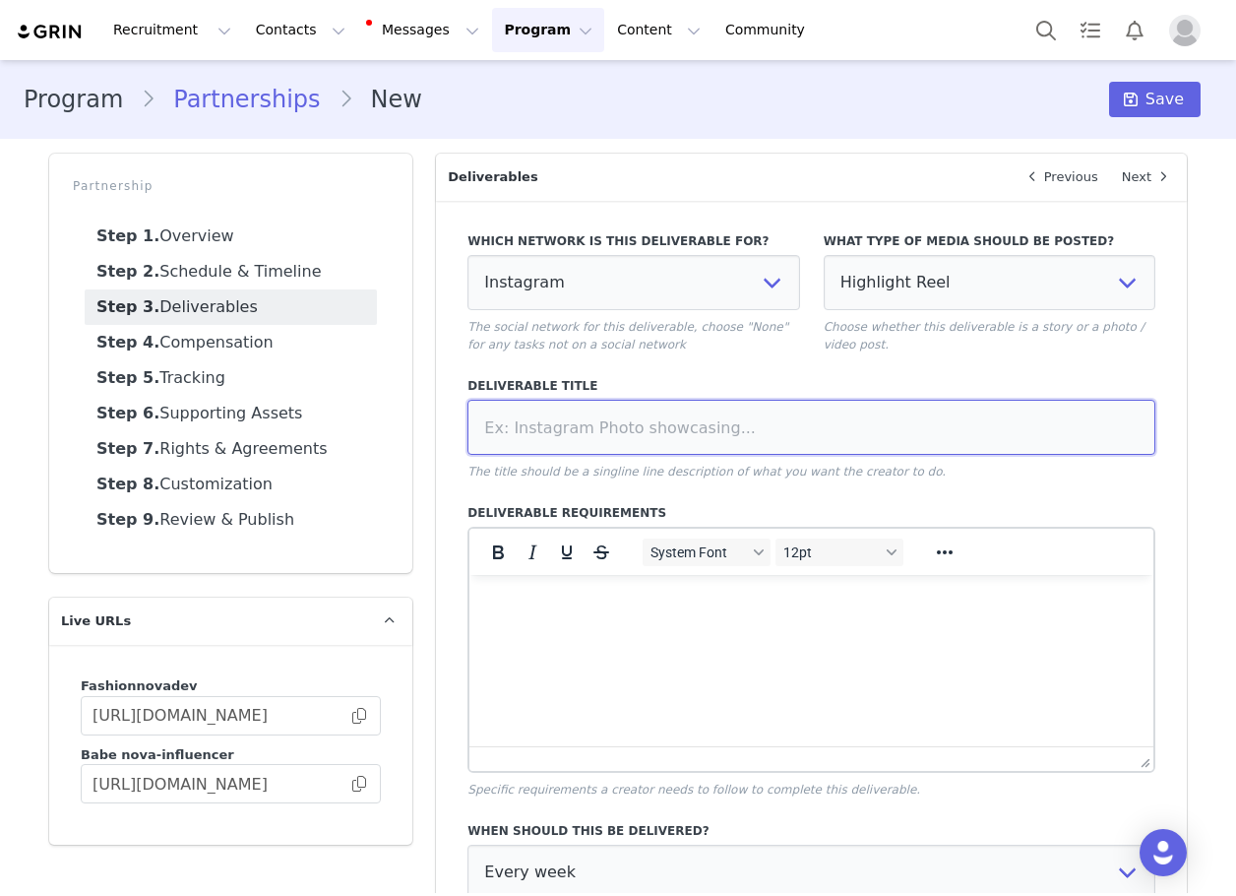
click at [842, 420] on input at bounding box center [812, 427] width 688 height 55
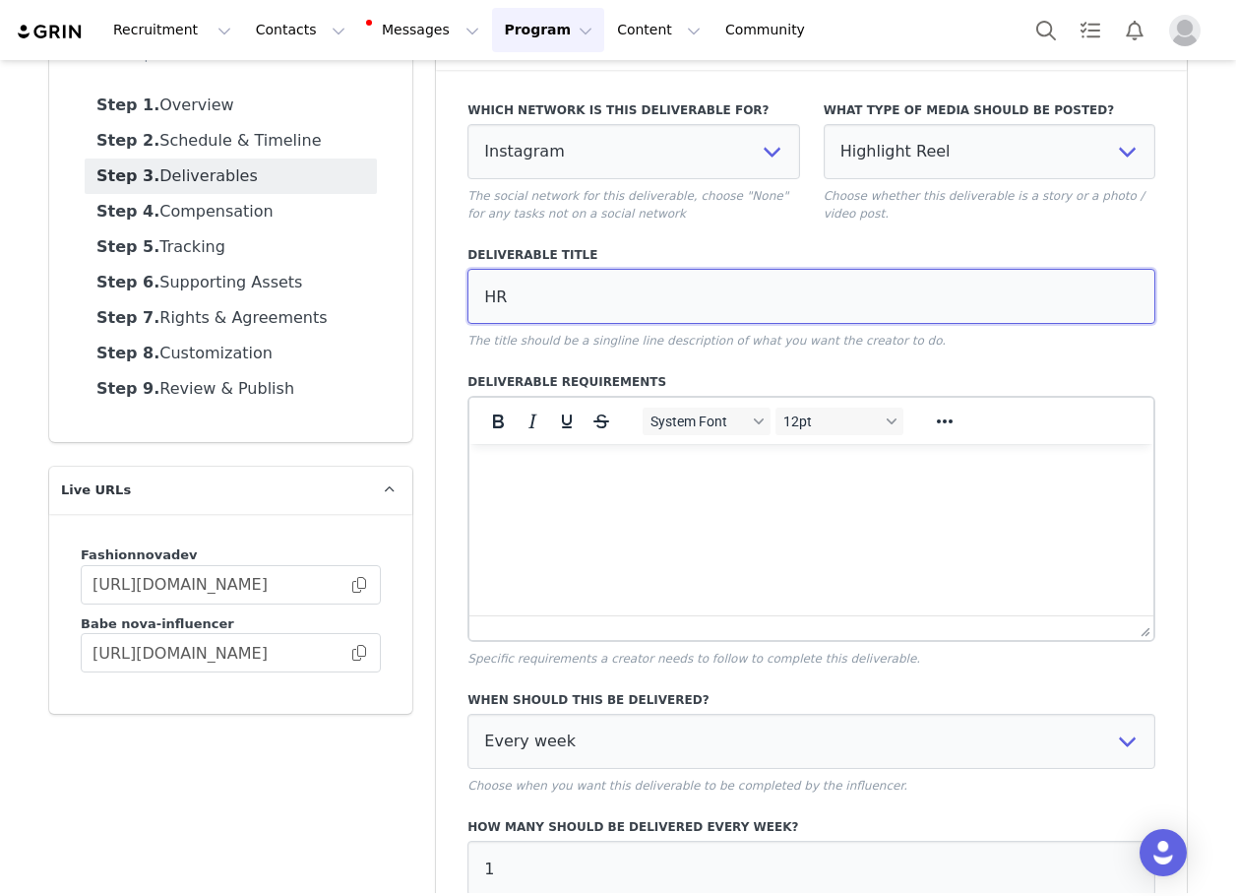
scroll to position [325, 0]
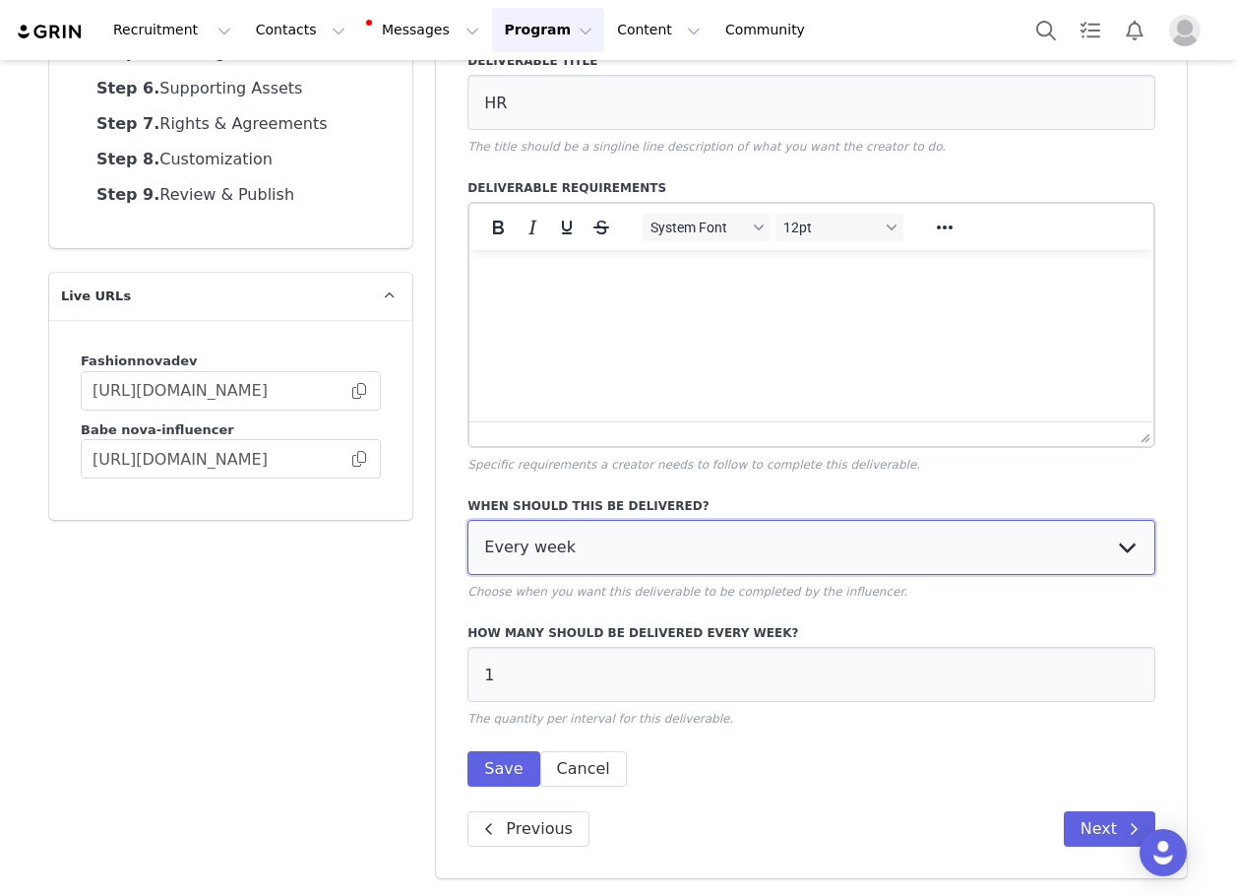
click at [677, 528] on select "Every week Every other week In specific weeks Throughout partnership" at bounding box center [812, 547] width 688 height 55
click at [468, 520] on select "Every week Every other week In specific weeks Throughout partnership" at bounding box center [812, 547] width 688 height 55
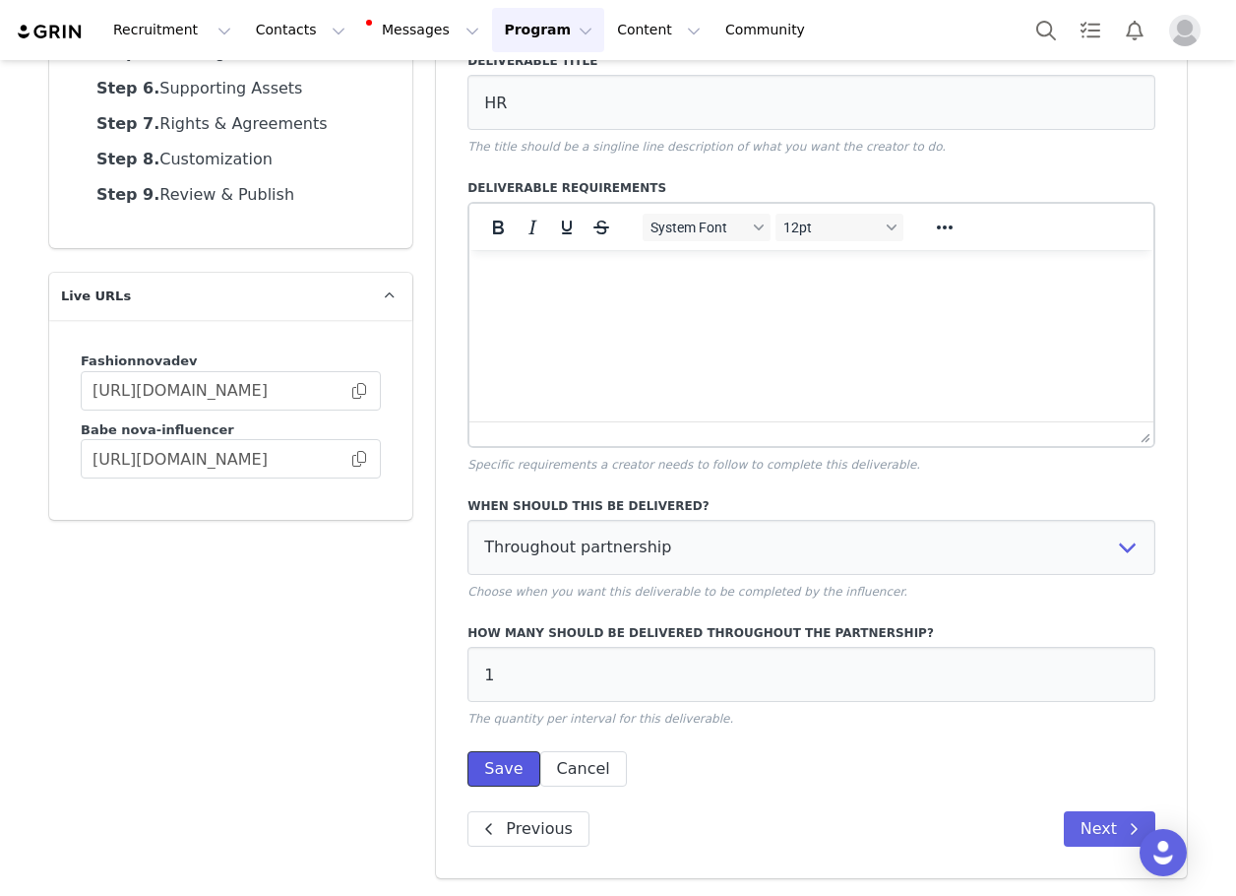
click at [497, 766] on button "Save" at bounding box center [504, 768] width 72 height 35
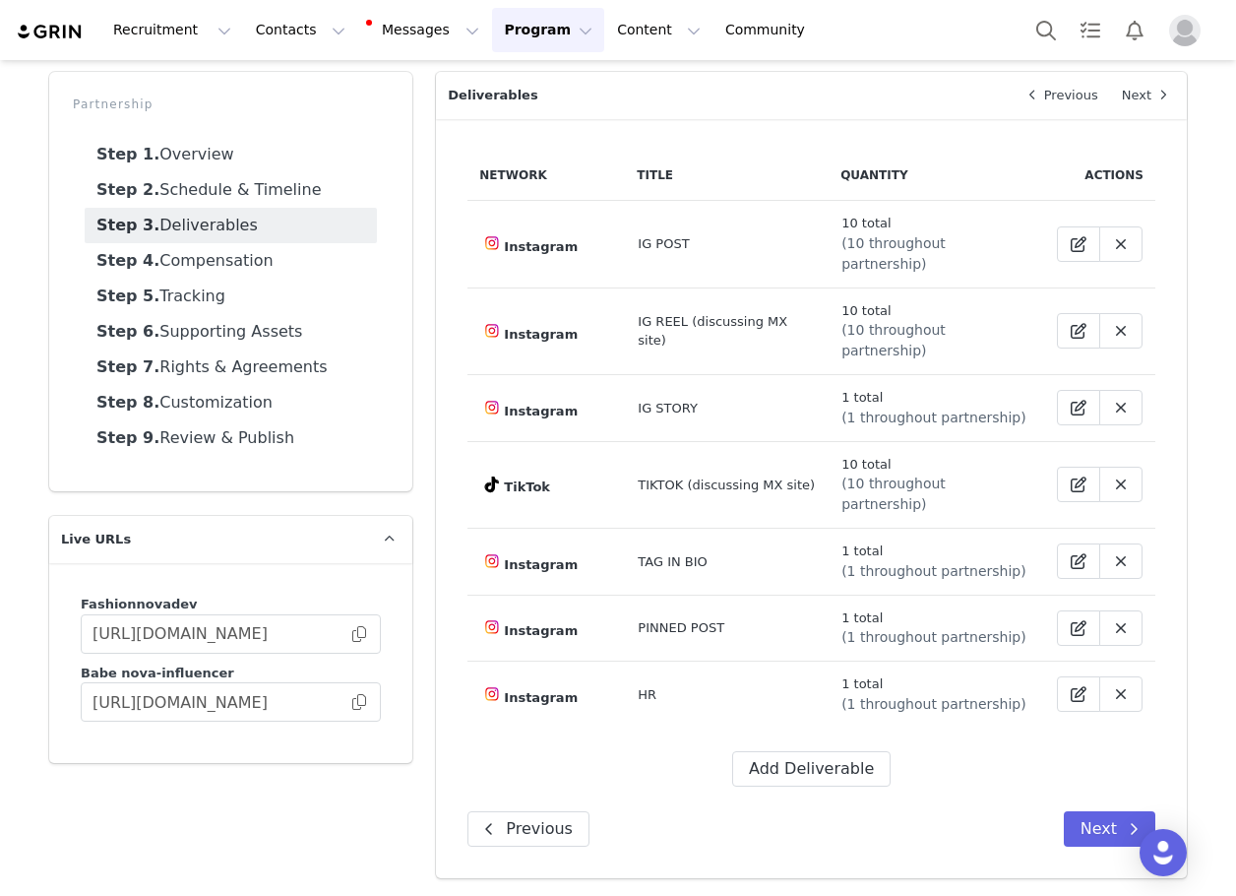
scroll to position [20, 0]
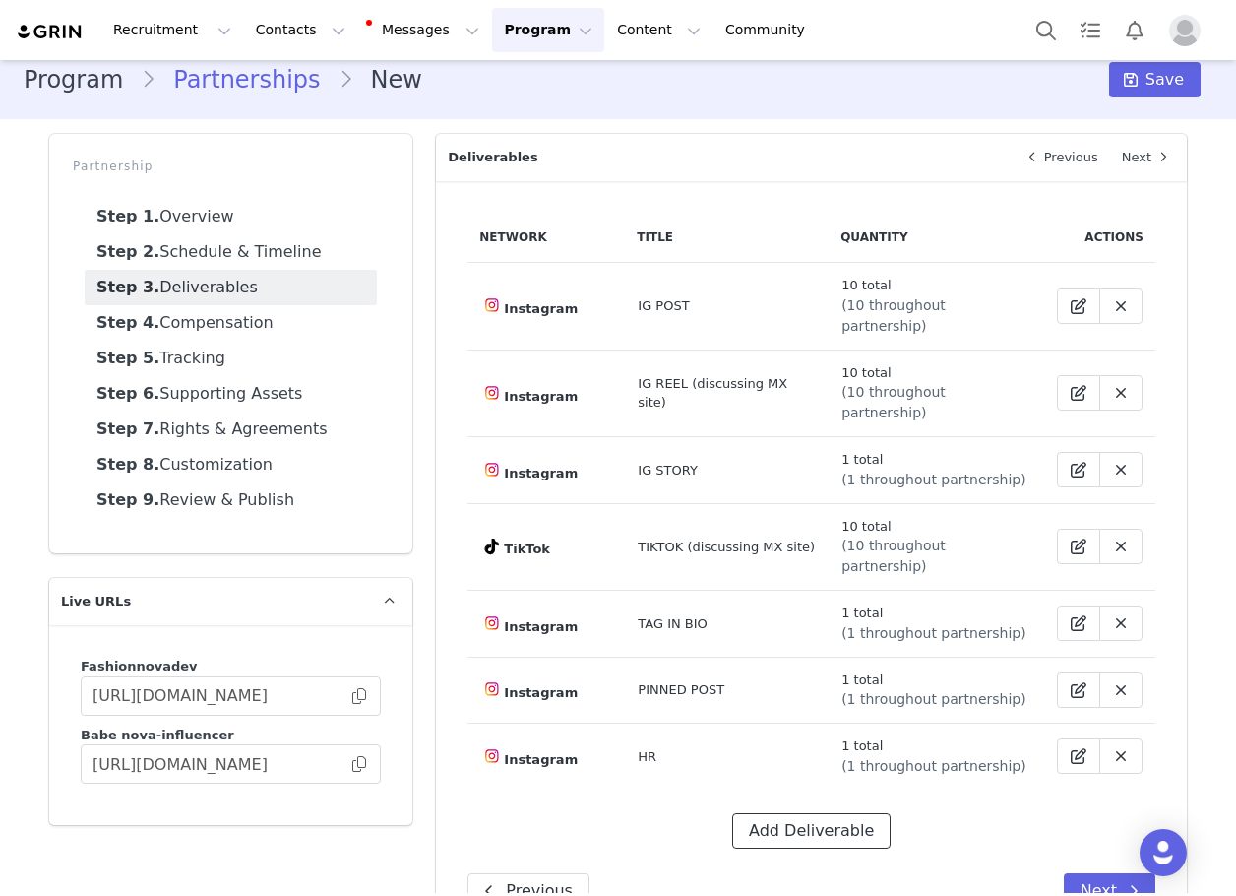
click at [821, 813] on button "Add Deliverable" at bounding box center [811, 830] width 158 height 35
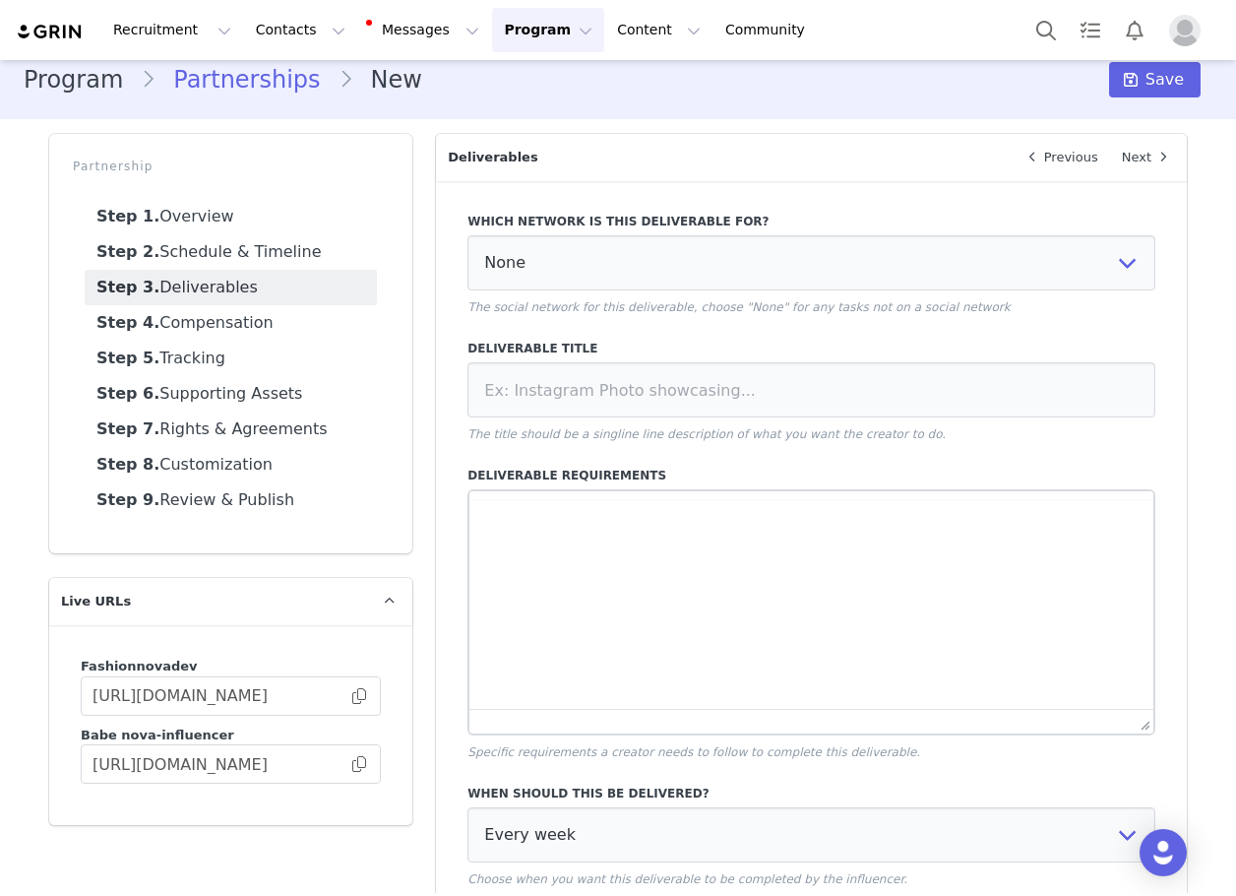
scroll to position [0, 0]
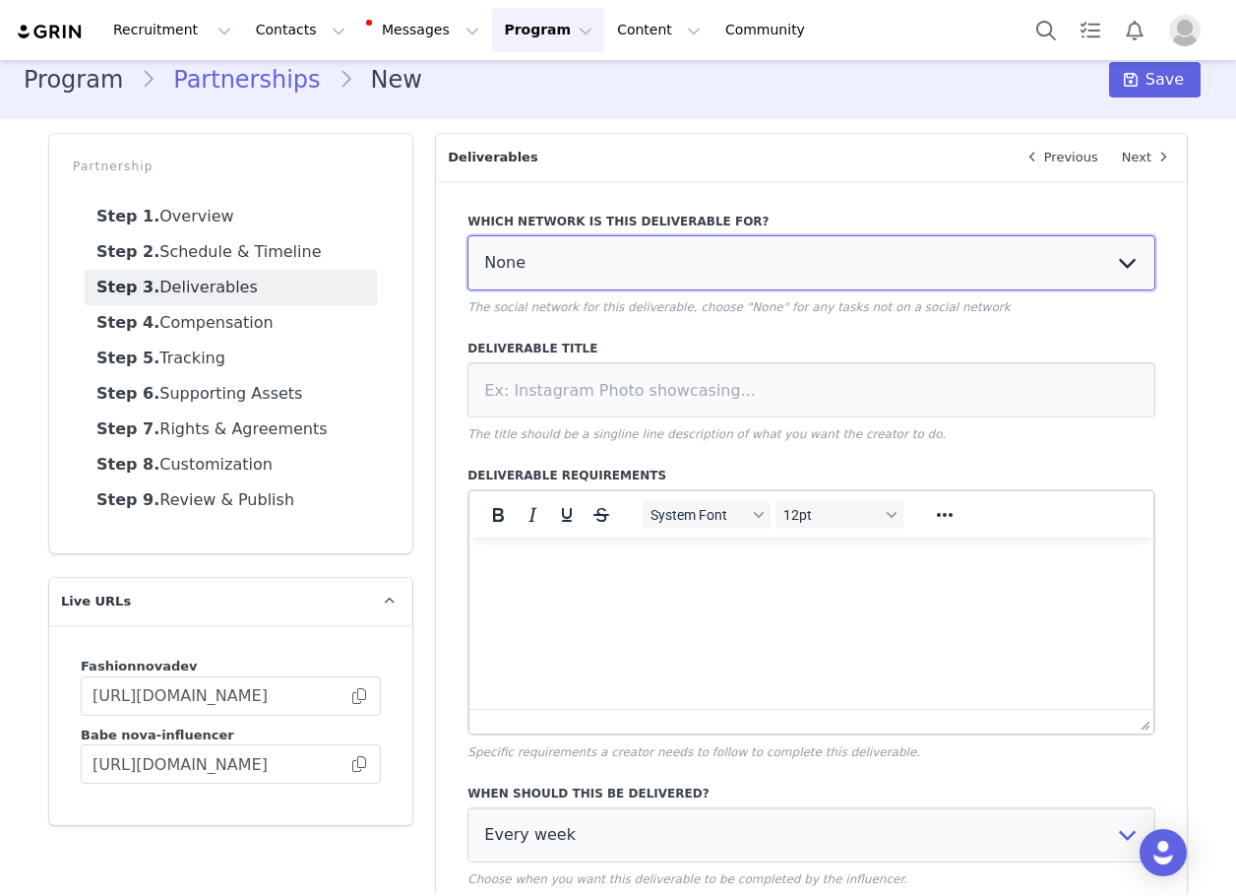
click at [603, 245] on select "None YouTube Twitter Instagram Facebook Twitch TikTok Pinterest" at bounding box center [812, 262] width 688 height 55
click at [468, 235] on select "None YouTube Twitter Instagram Facebook Twitch TikTok Pinterest" at bounding box center [812, 262] width 688 height 55
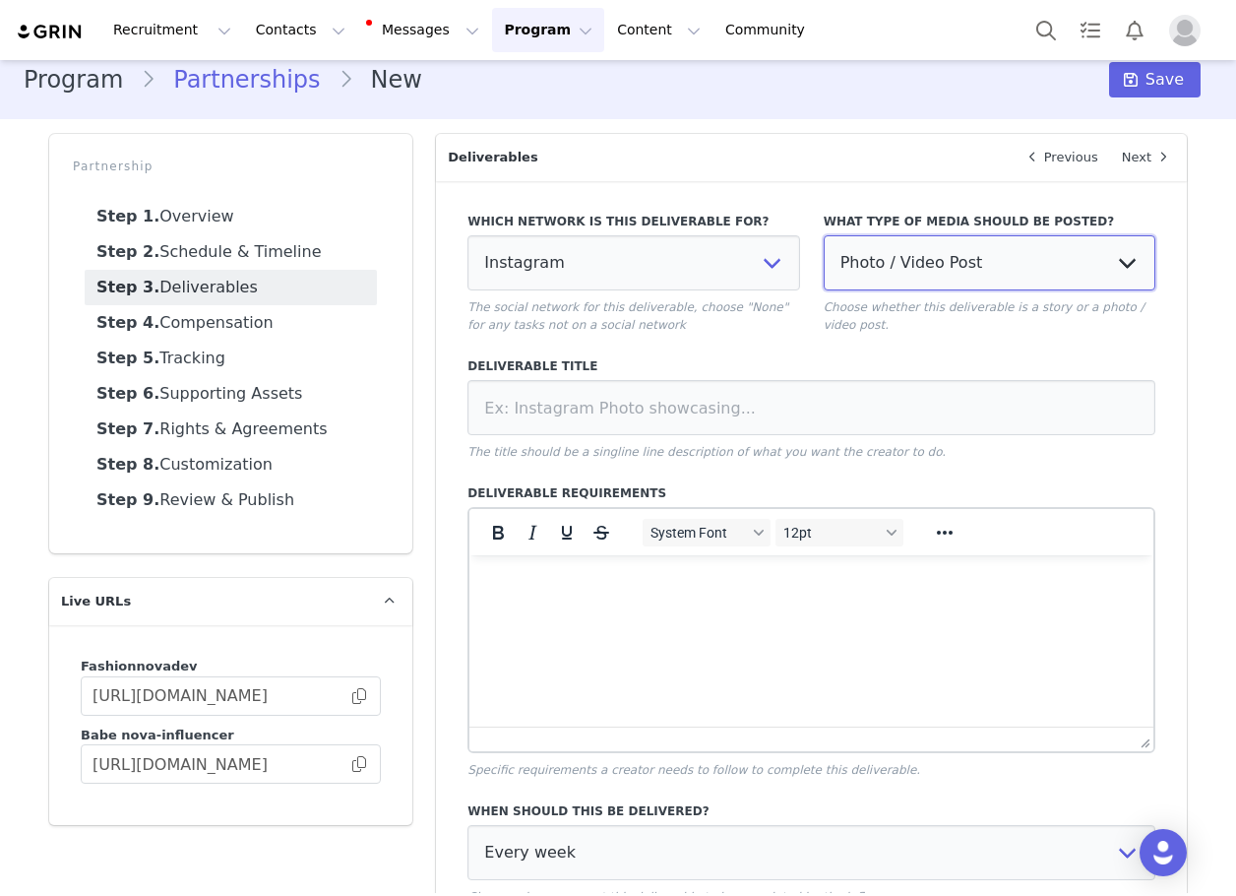
click at [976, 263] on select "Photo / Video Post Story Text in Bio Highlight Reel" at bounding box center [990, 262] width 332 height 55
click at [824, 235] on select "Photo / Video Post Story Text in Bio Highlight Reel" at bounding box center [990, 262] width 332 height 55
click at [904, 268] on select "Photo / Video Post Story Text in Bio Highlight Reel" at bounding box center [990, 262] width 332 height 55
click at [824, 235] on select "Photo / Video Post Story Text in Bio Highlight Reel" at bounding box center [990, 262] width 332 height 55
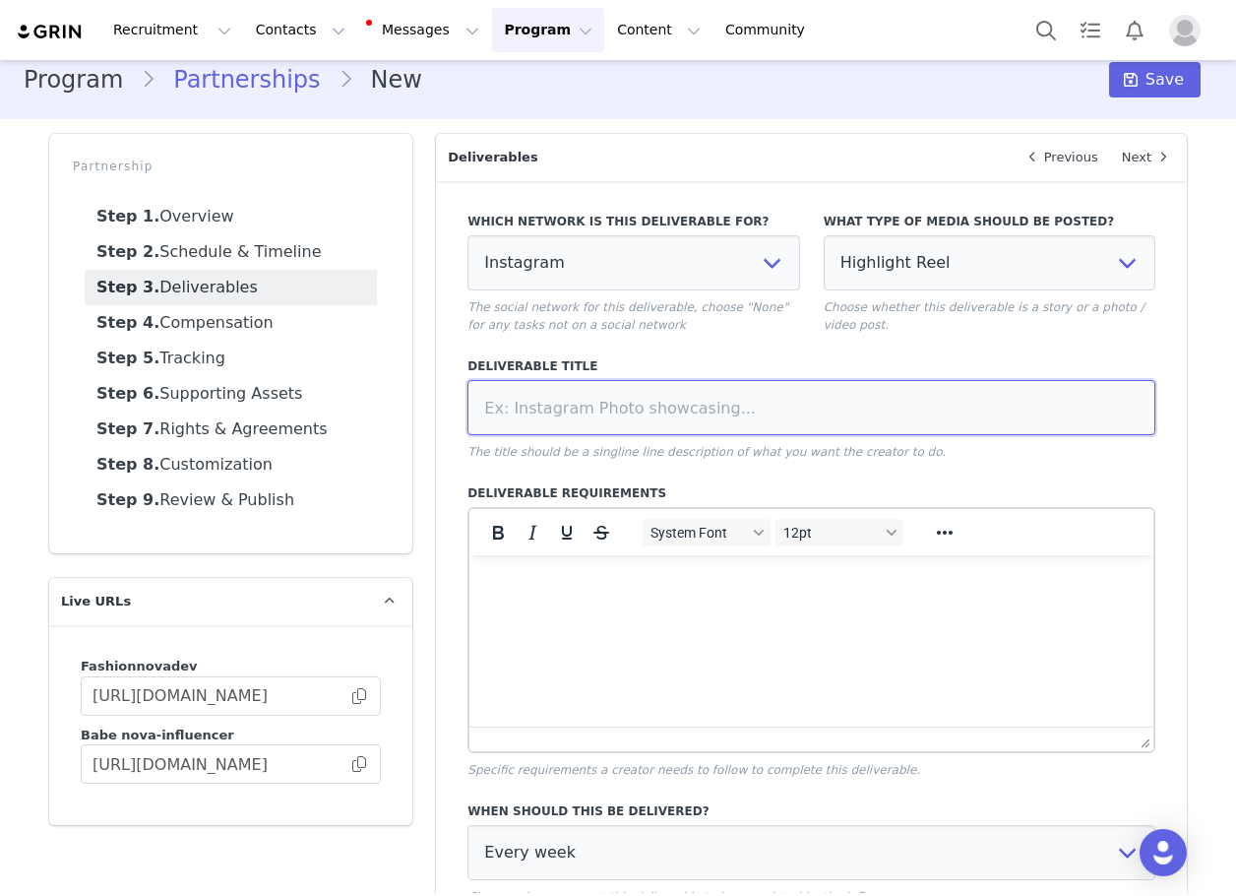
click at [824, 418] on input at bounding box center [812, 407] width 688 height 55
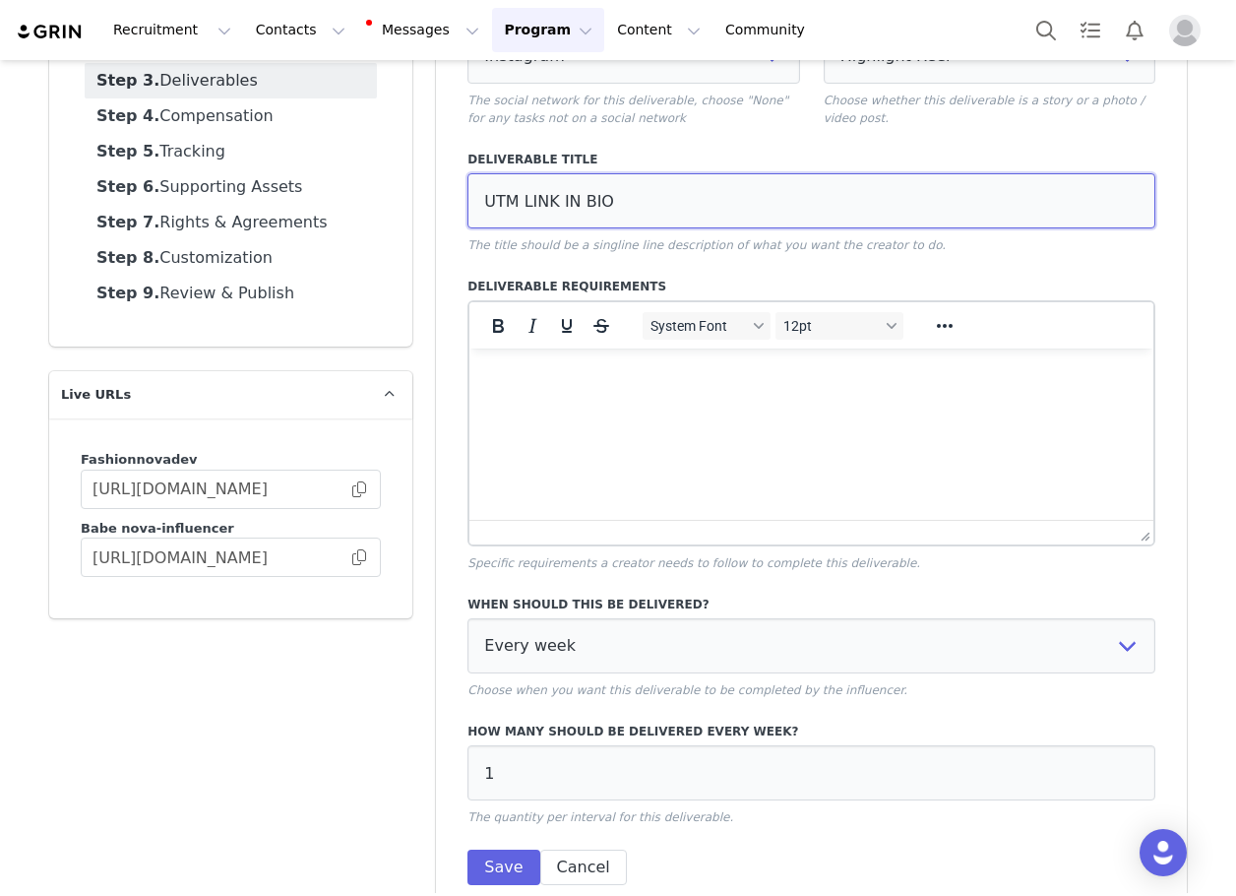
scroll to position [325, 0]
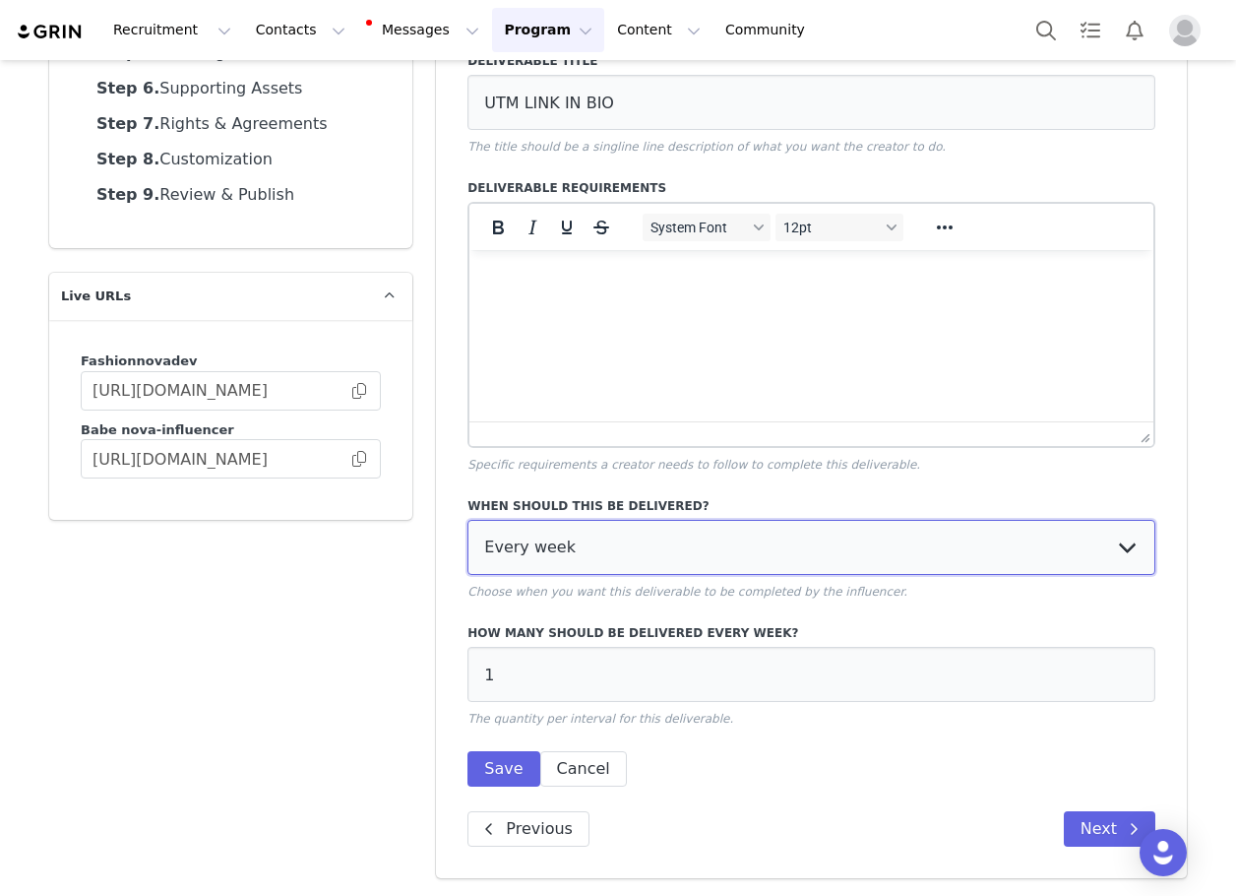
drag, startPoint x: 622, startPoint y: 547, endPoint x: 606, endPoint y: 568, distance: 26.0
click at [622, 547] on select "Every week Every other week In specific weeks Throughout partnership" at bounding box center [812, 547] width 688 height 55
click at [468, 520] on select "Every week Every other week In specific weeks Throughout partnership" at bounding box center [812, 547] width 688 height 55
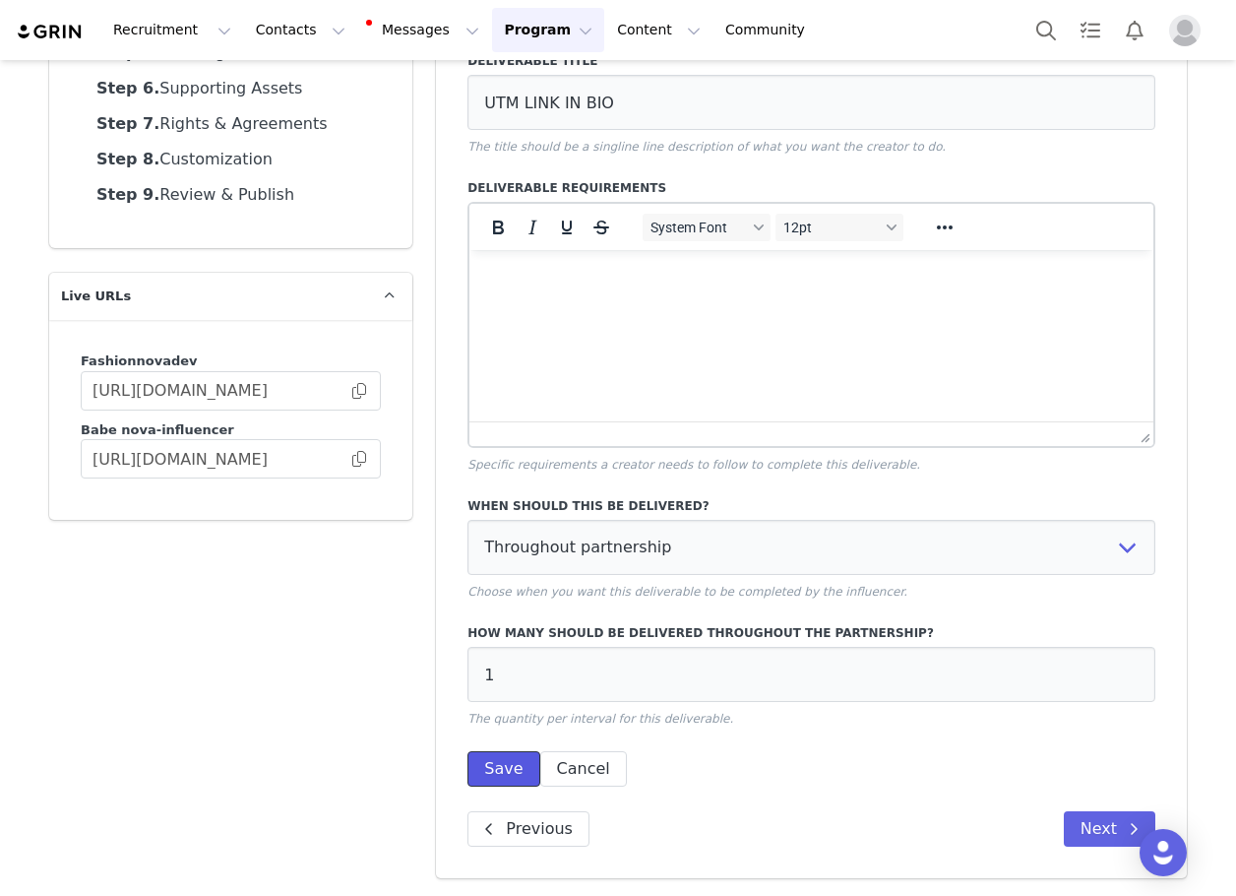
click at [490, 773] on button "Save" at bounding box center [504, 768] width 72 height 35
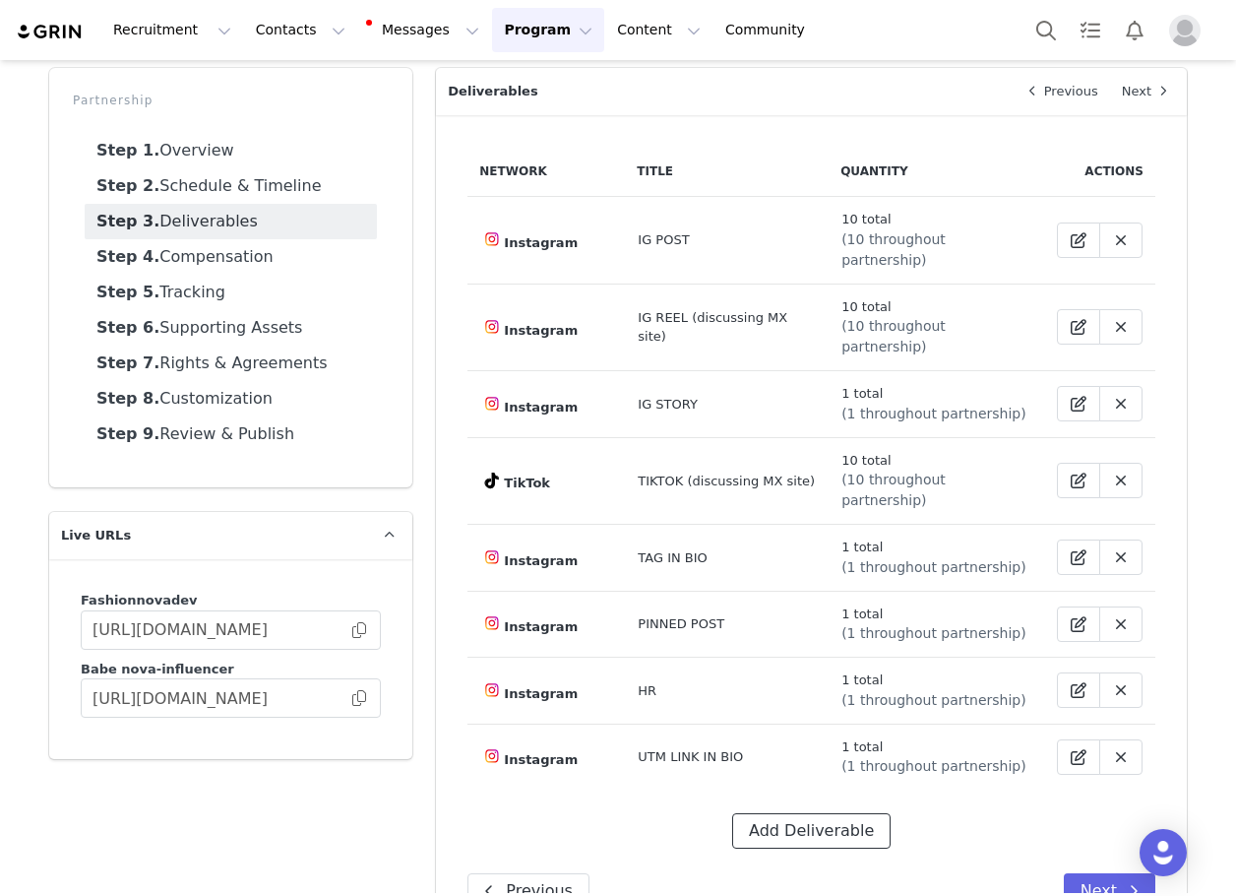
click at [808, 813] on button "Add Deliverable" at bounding box center [811, 830] width 158 height 35
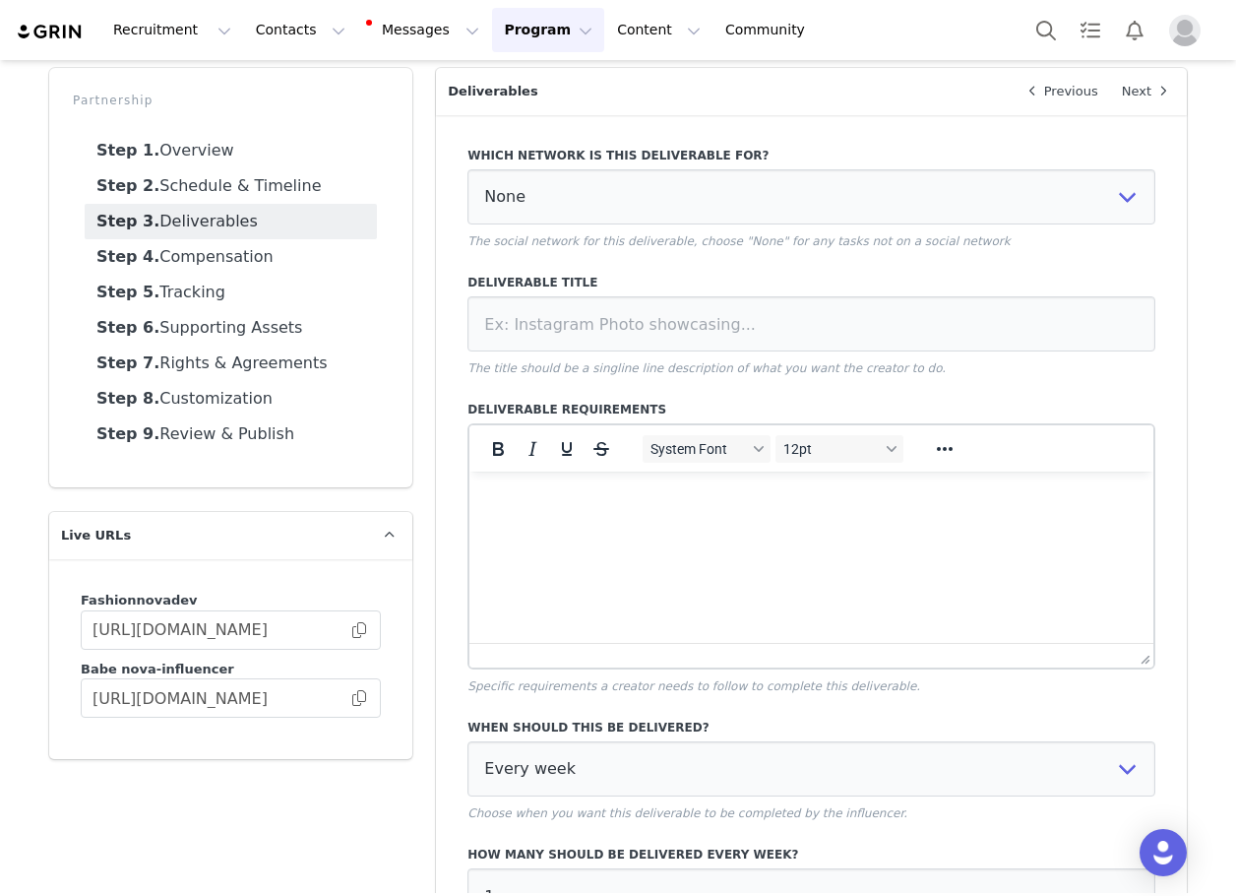
scroll to position [0, 0]
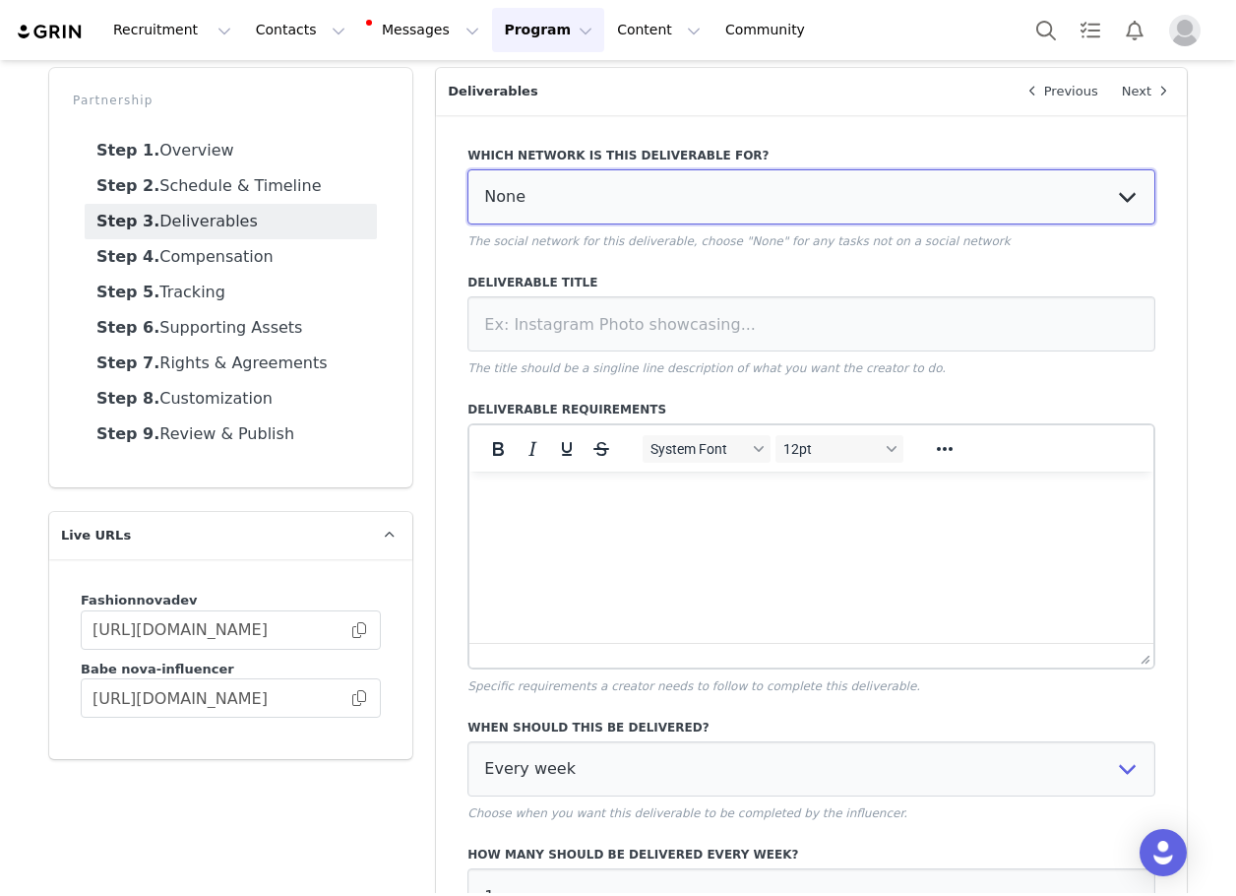
click at [604, 192] on select "None YouTube Twitter Instagram Facebook Twitch TikTok Pinterest" at bounding box center [812, 196] width 688 height 55
click at [468, 169] on select "None YouTube Twitter Instagram Facebook Twitch TikTok Pinterest" at bounding box center [812, 196] width 688 height 55
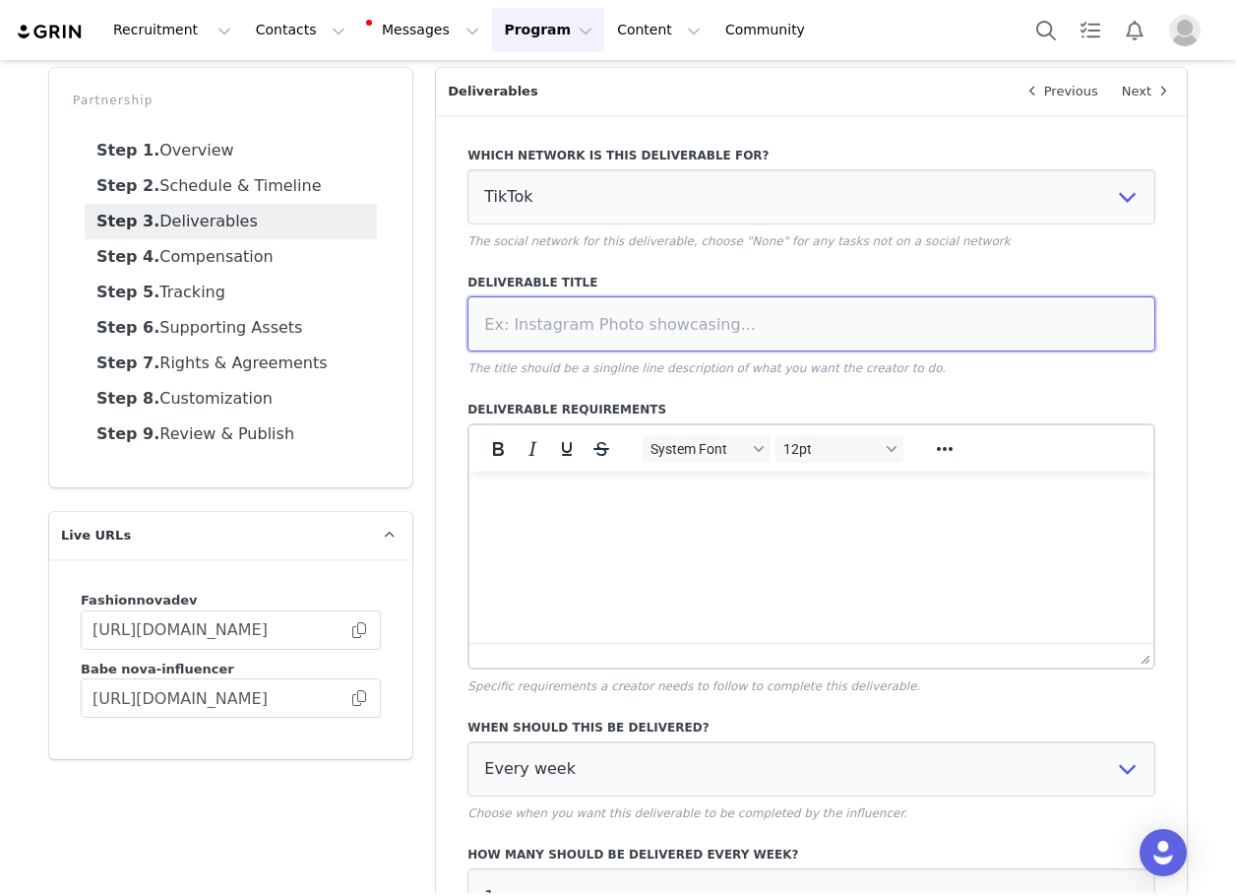
click at [620, 322] on input at bounding box center [812, 323] width 688 height 55
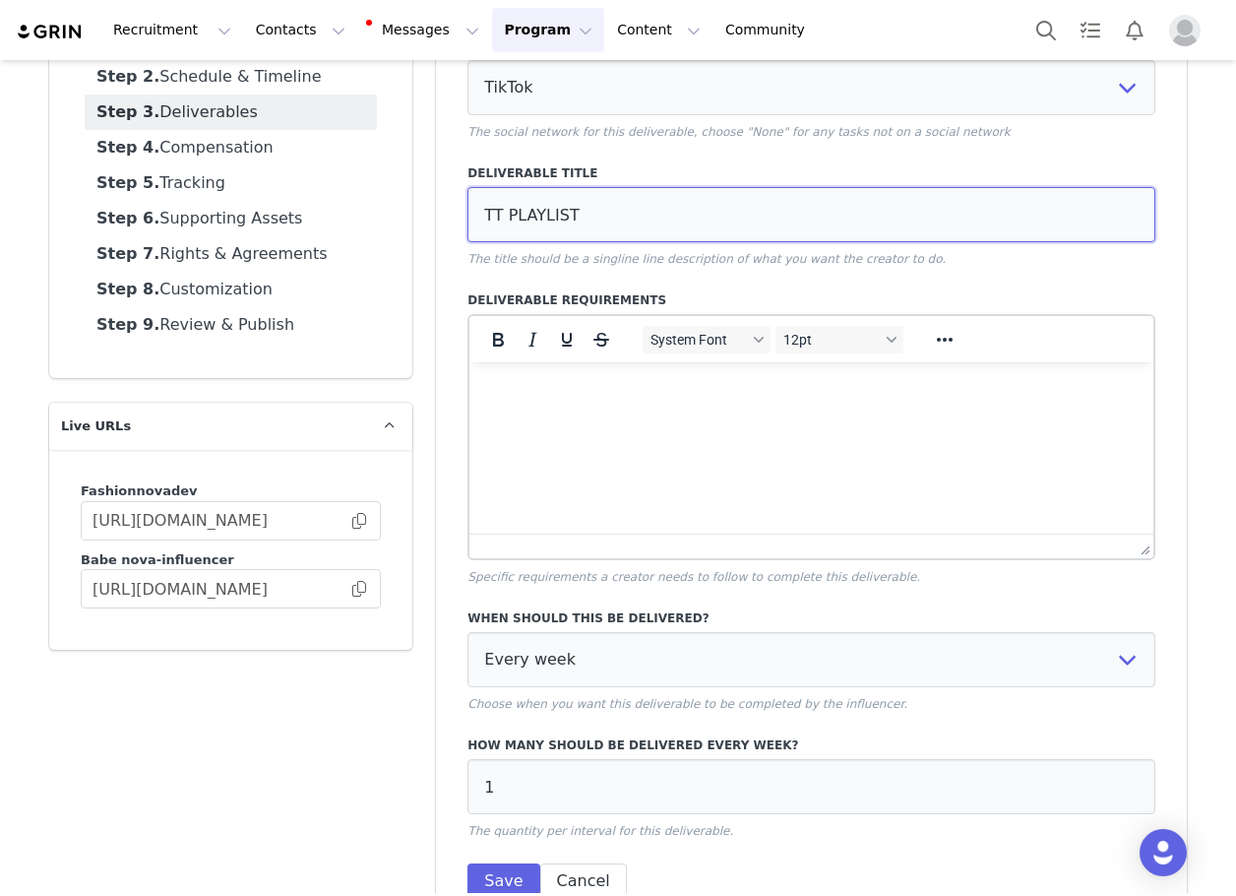
scroll to position [307, 0]
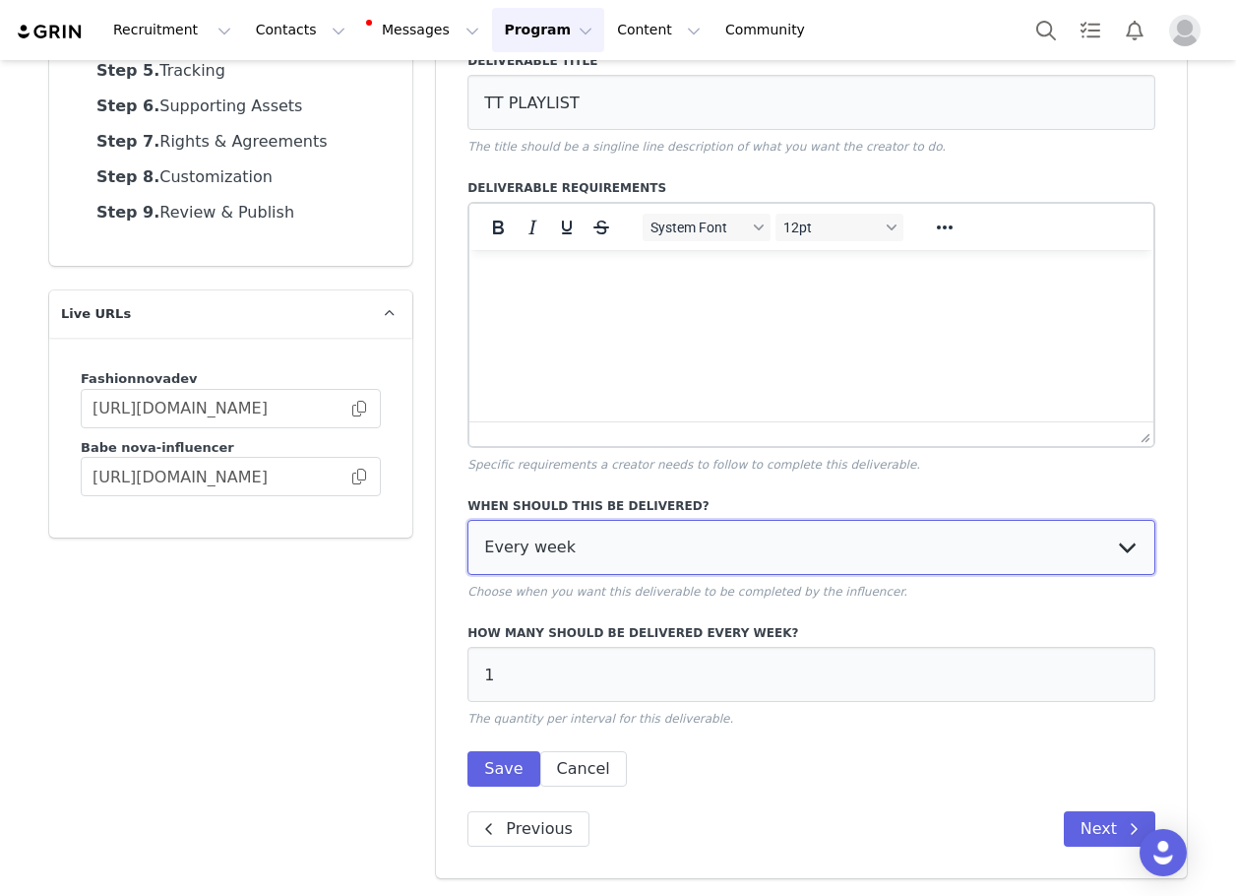
click at [562, 549] on select "Every week Every other week In specific weeks Throughout partnership" at bounding box center [812, 547] width 688 height 55
click at [468, 520] on select "Every week Every other week In specific weeks Throughout partnership" at bounding box center [812, 547] width 688 height 55
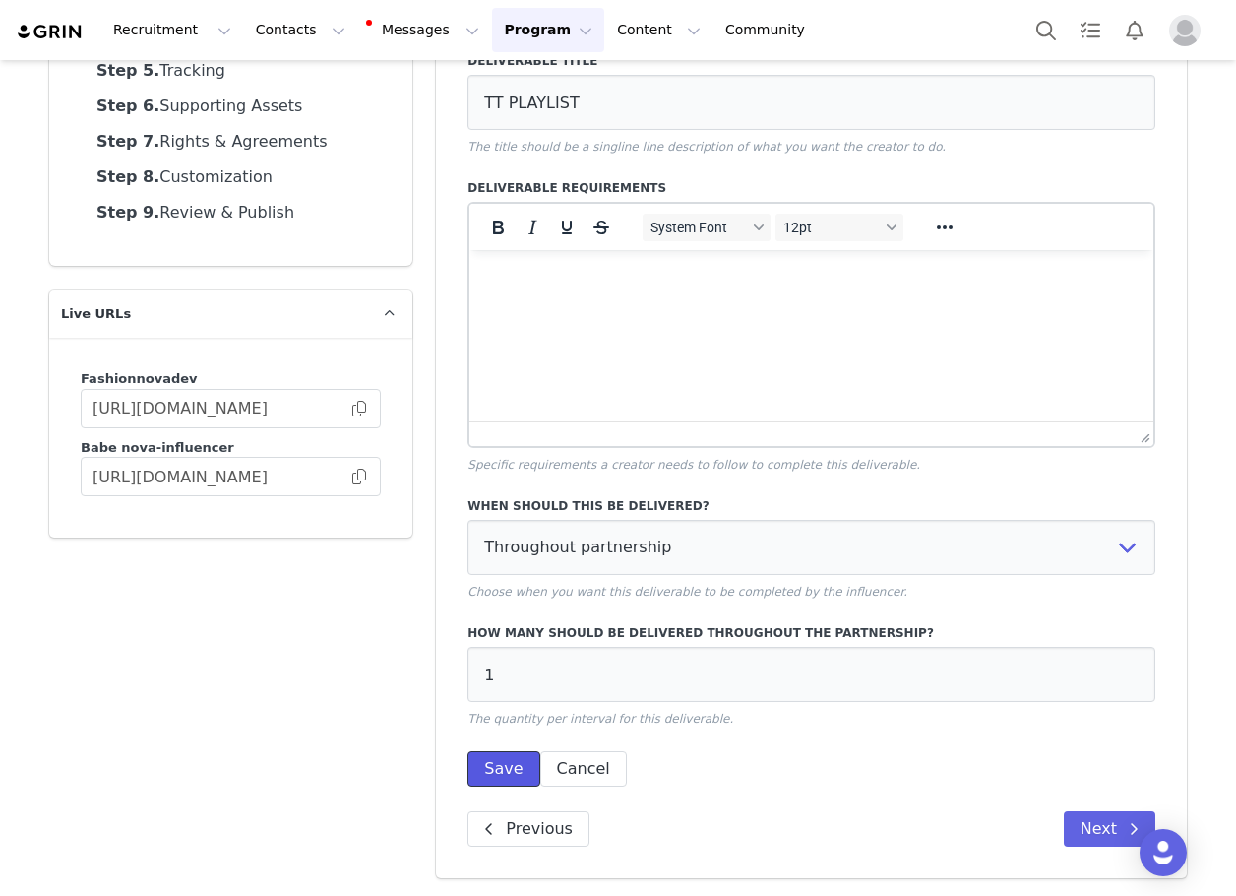
click at [482, 766] on button "Save" at bounding box center [504, 768] width 72 height 35
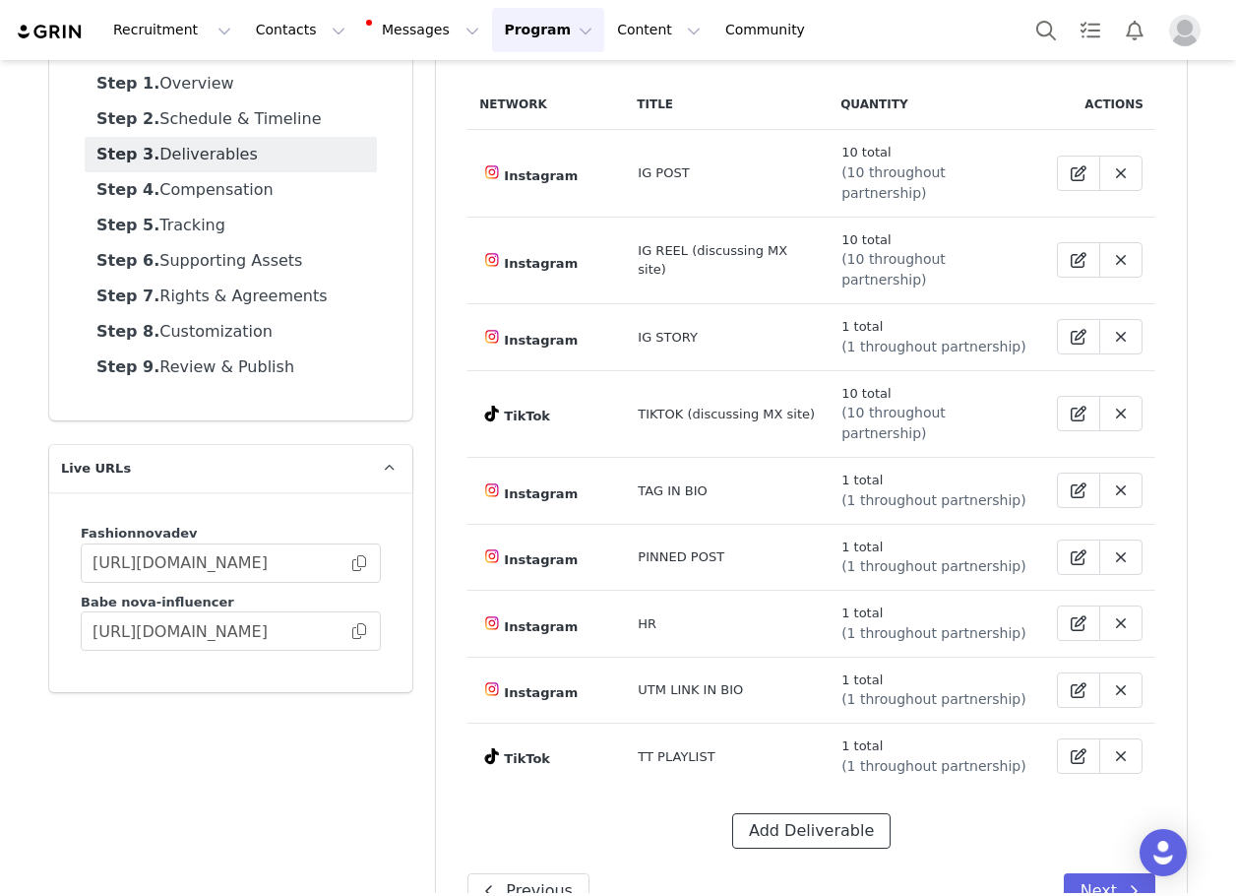
click at [770, 813] on button "Add Deliverable" at bounding box center [811, 830] width 158 height 35
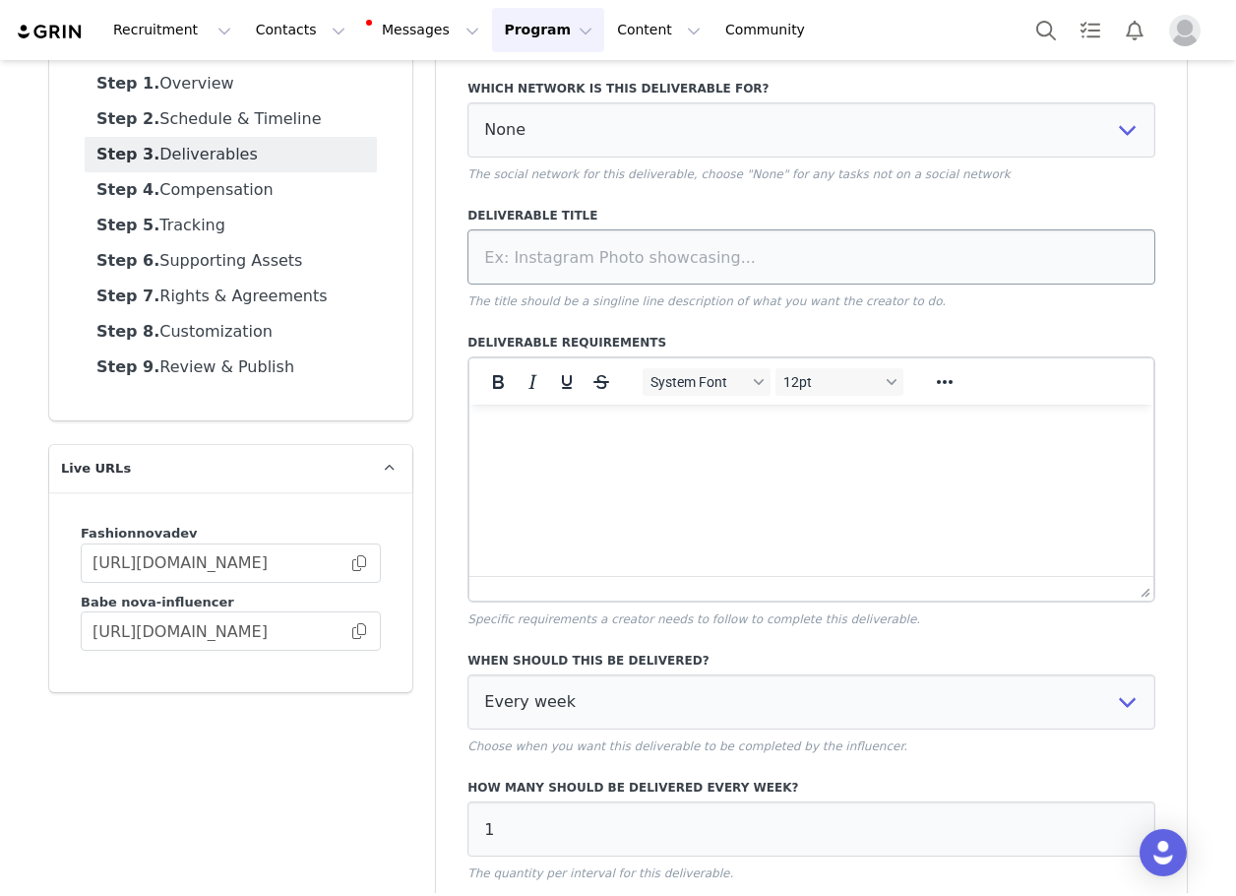
scroll to position [0, 0]
click at [533, 135] on select "None YouTube Twitter Instagram Facebook Twitch TikTok Pinterest" at bounding box center [812, 129] width 688 height 55
click at [468, 102] on select "None YouTube Twitter Instagram Facebook Twitch TikTok Pinterest" at bounding box center [812, 129] width 688 height 55
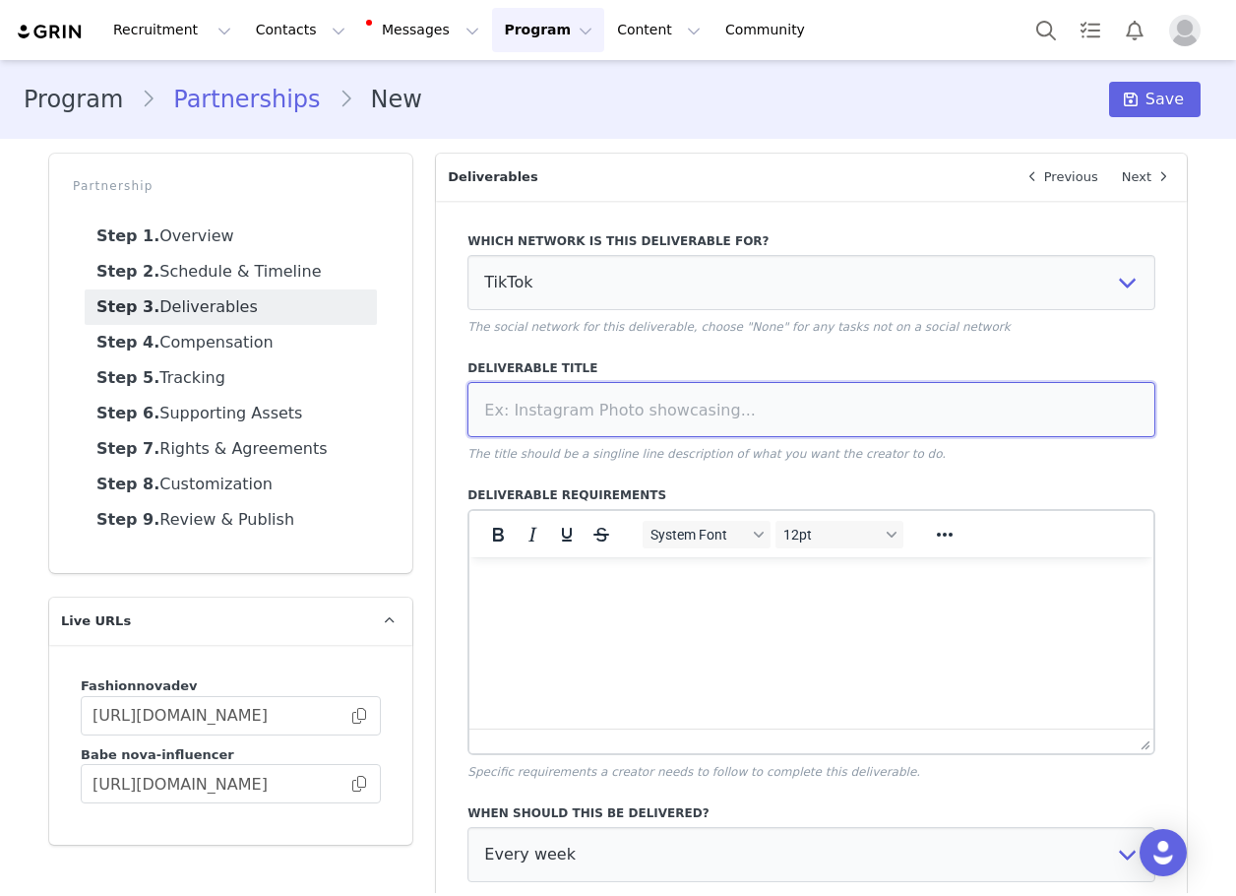
click at [609, 434] on input at bounding box center [812, 409] width 688 height 55
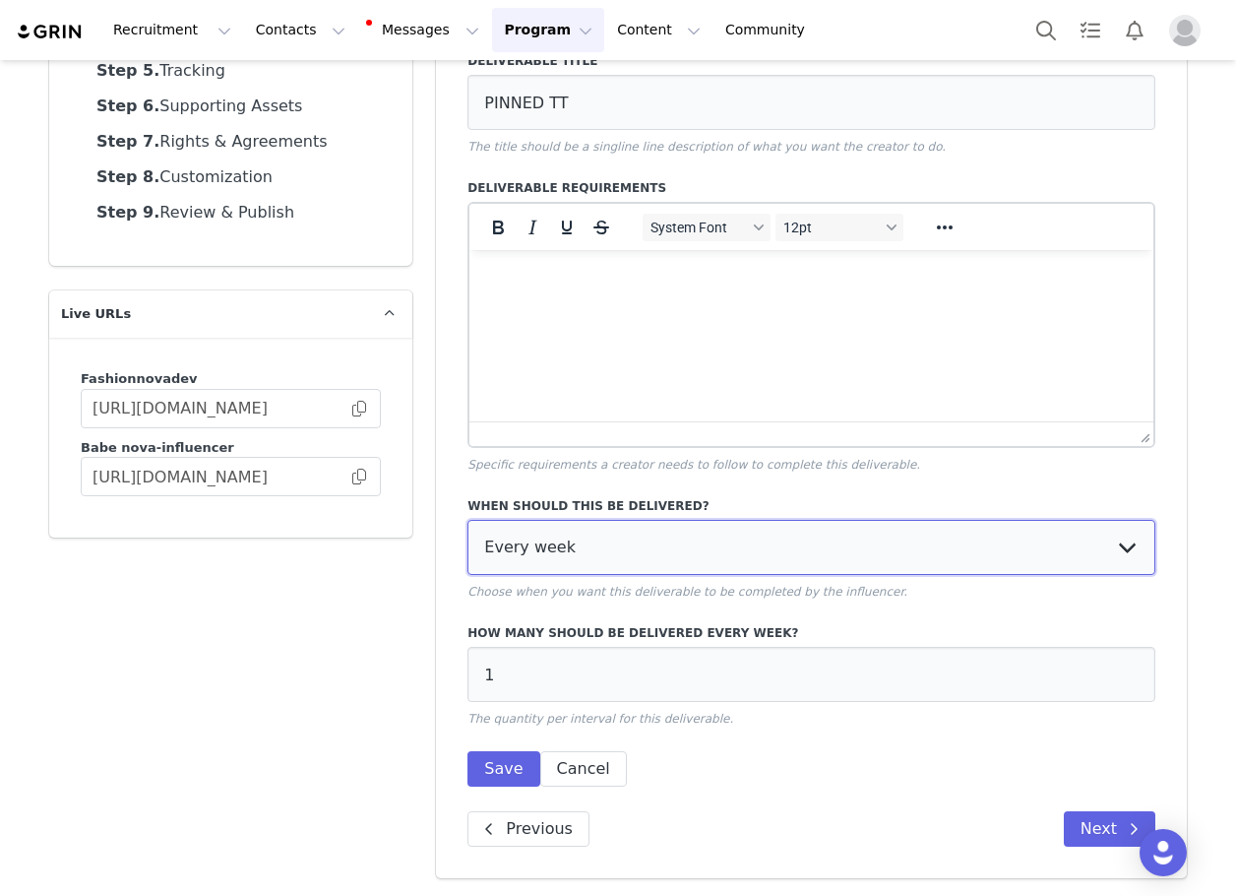
click at [580, 544] on select "Every week Every other week In specific weeks Throughout partnership" at bounding box center [812, 547] width 688 height 55
click at [468, 520] on select "Every week Every other week In specific weeks Throughout partnership" at bounding box center [812, 547] width 688 height 55
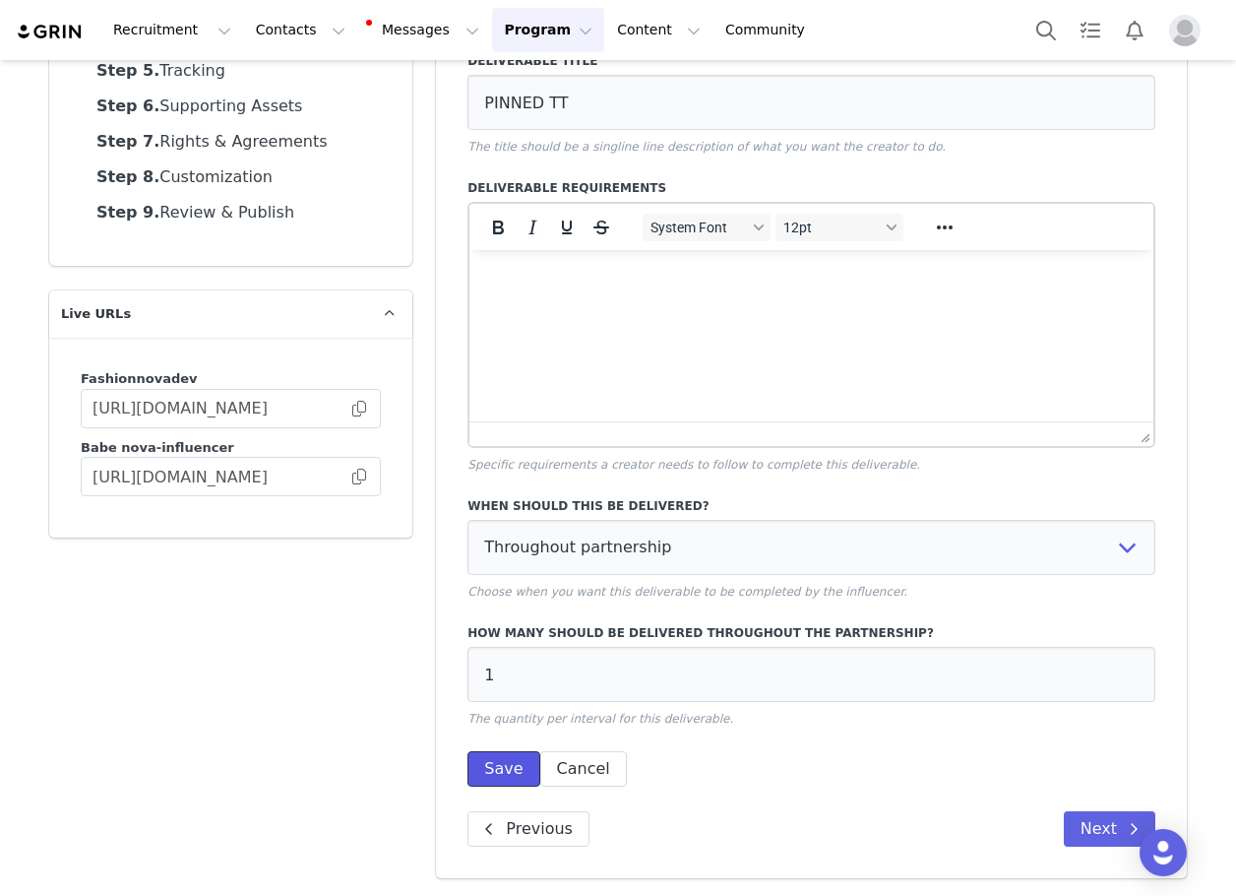
click at [511, 764] on button "Save" at bounding box center [504, 768] width 72 height 35
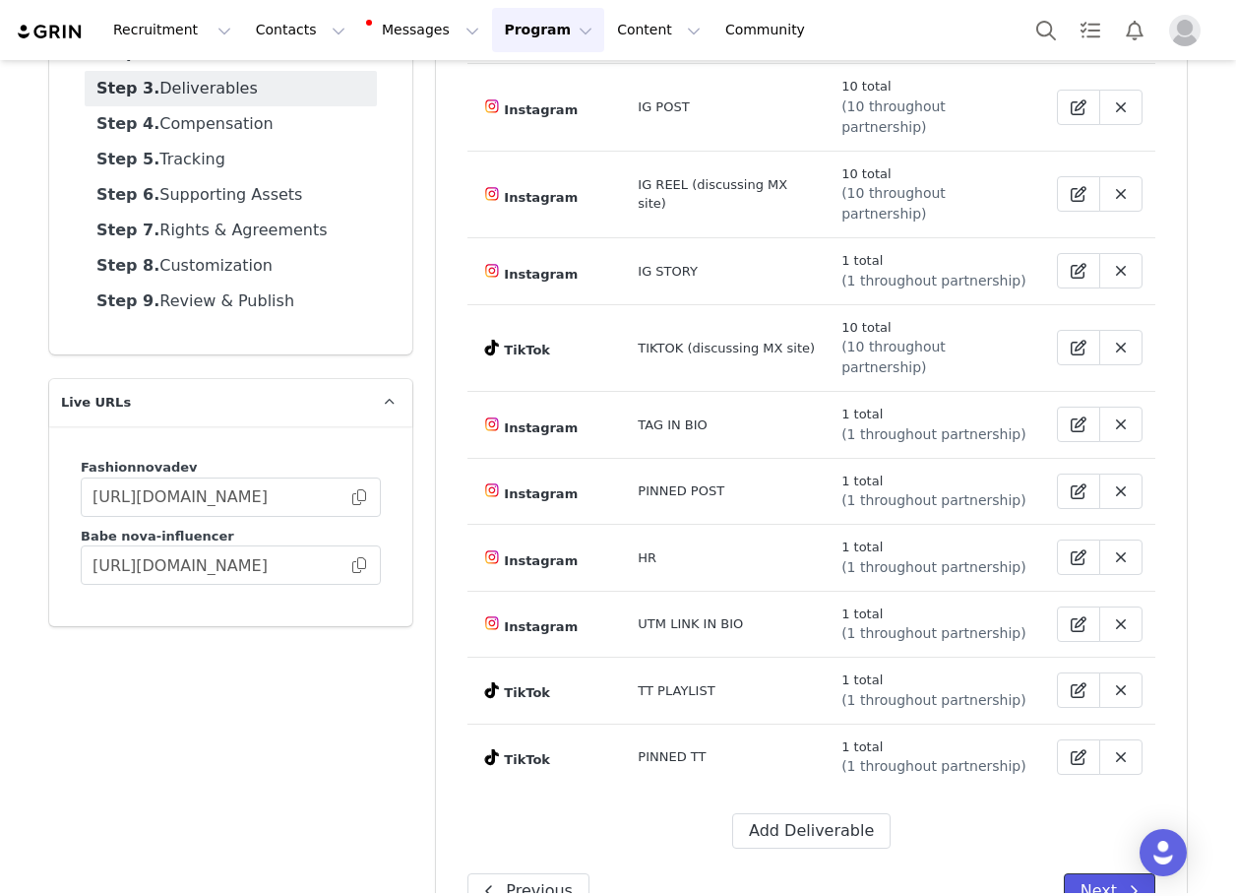
click at [1083, 873] on button "Next" at bounding box center [1110, 890] width 92 height 35
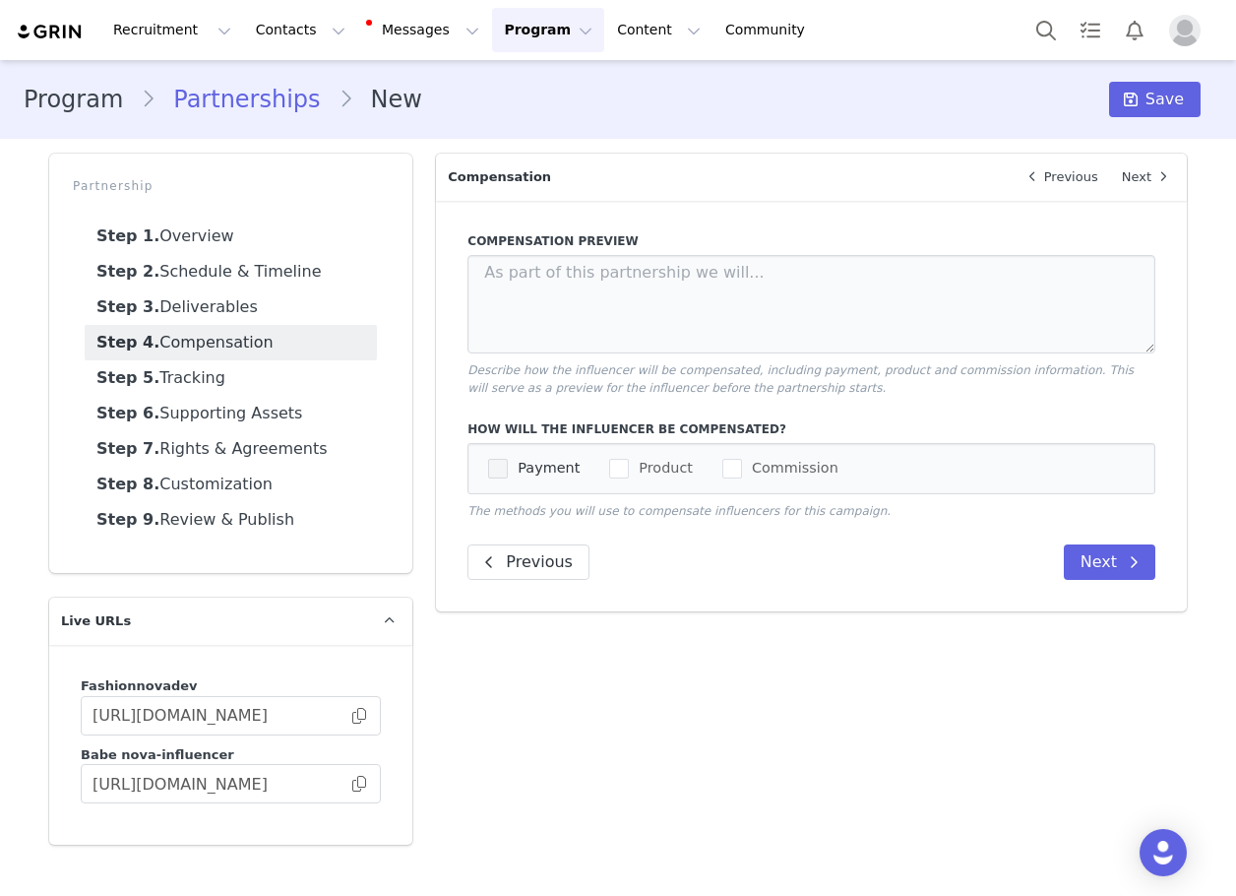
click at [506, 466] on span "checkbox-group" at bounding box center [498, 469] width 20 height 20
click at [508, 459] on input "Payment" at bounding box center [508, 459] width 0 height 0
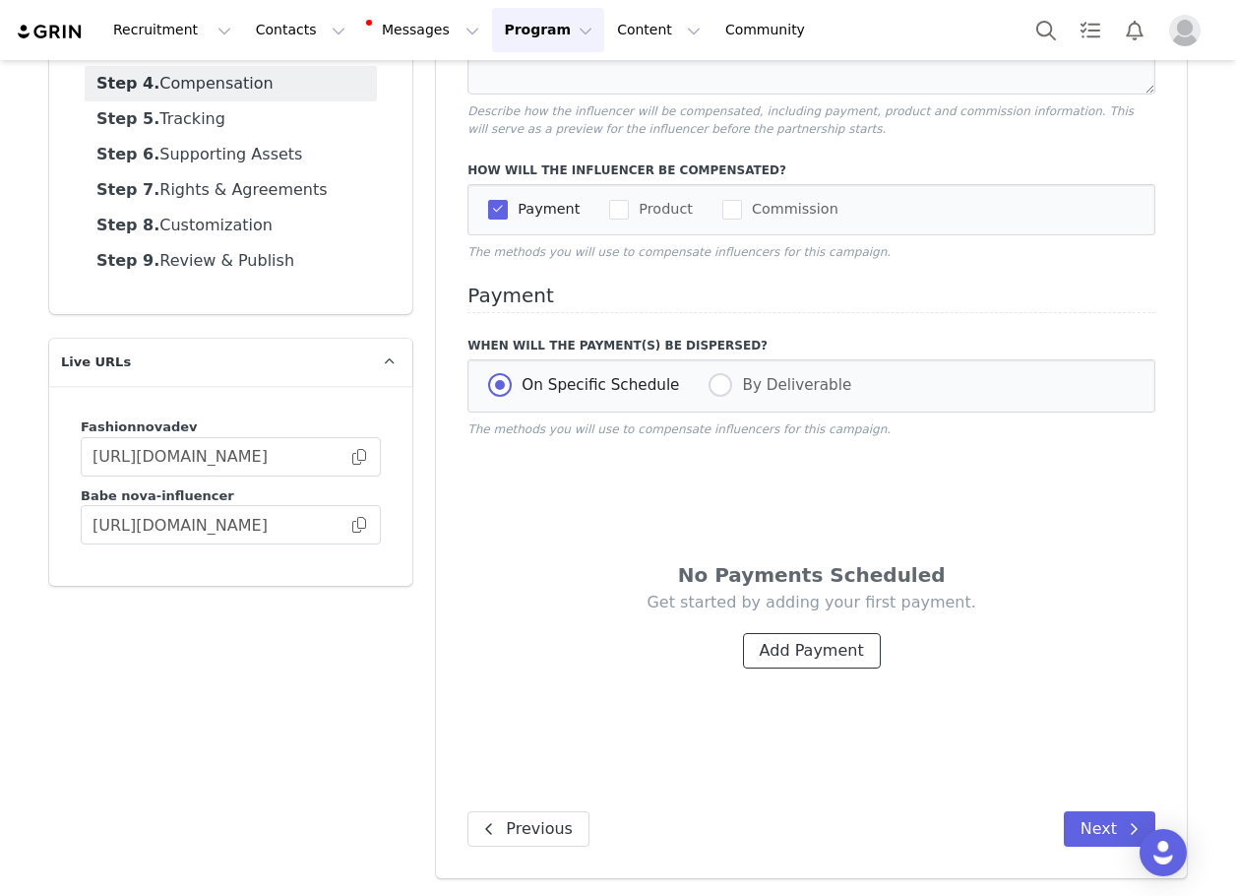
click at [796, 640] on button "Add Payment" at bounding box center [812, 650] width 138 height 35
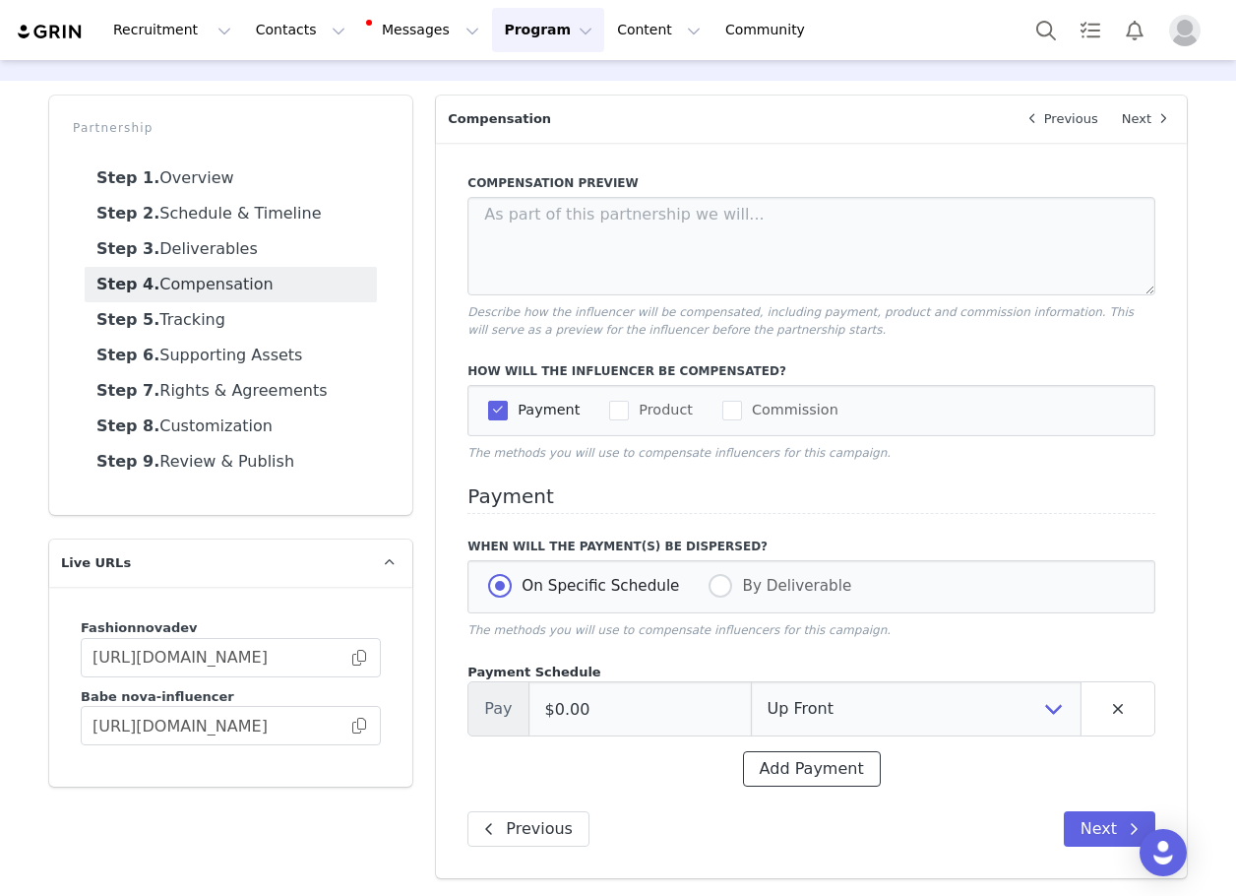
click at [795, 768] on button "Add Payment" at bounding box center [812, 768] width 138 height 35
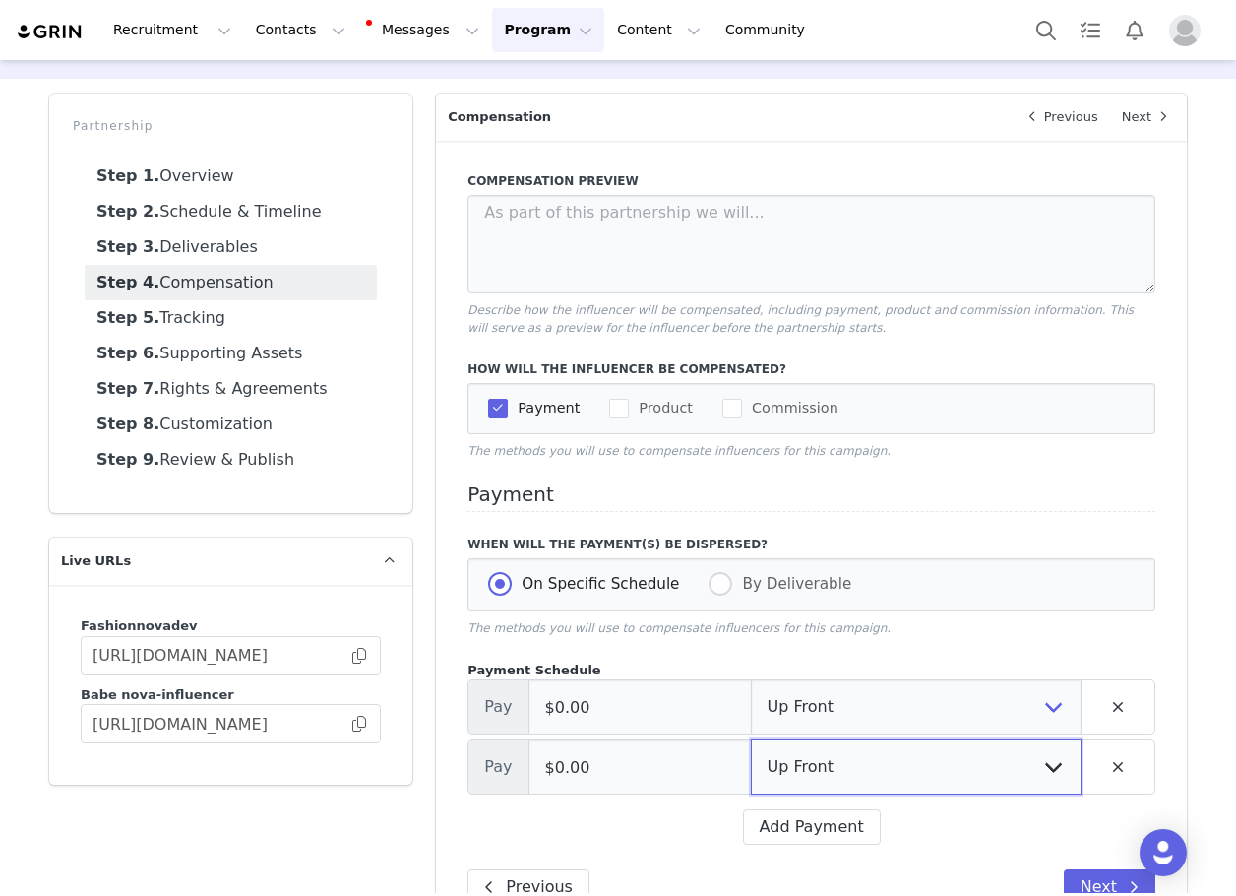
click at [795, 752] on select "Up Front Week 1 Week 2 Week 3 Week 4 Week 5 Week 6 Week 7 Week 8 Week 9 Week 10…" at bounding box center [916, 766] width 331 height 55
click at [751, 741] on select "Up Front Week 1 Week 2 Week 3 Week 4 Week 5 Week 6 Week 7 Week 8 Week 9 Week 10…" at bounding box center [916, 766] width 331 height 55
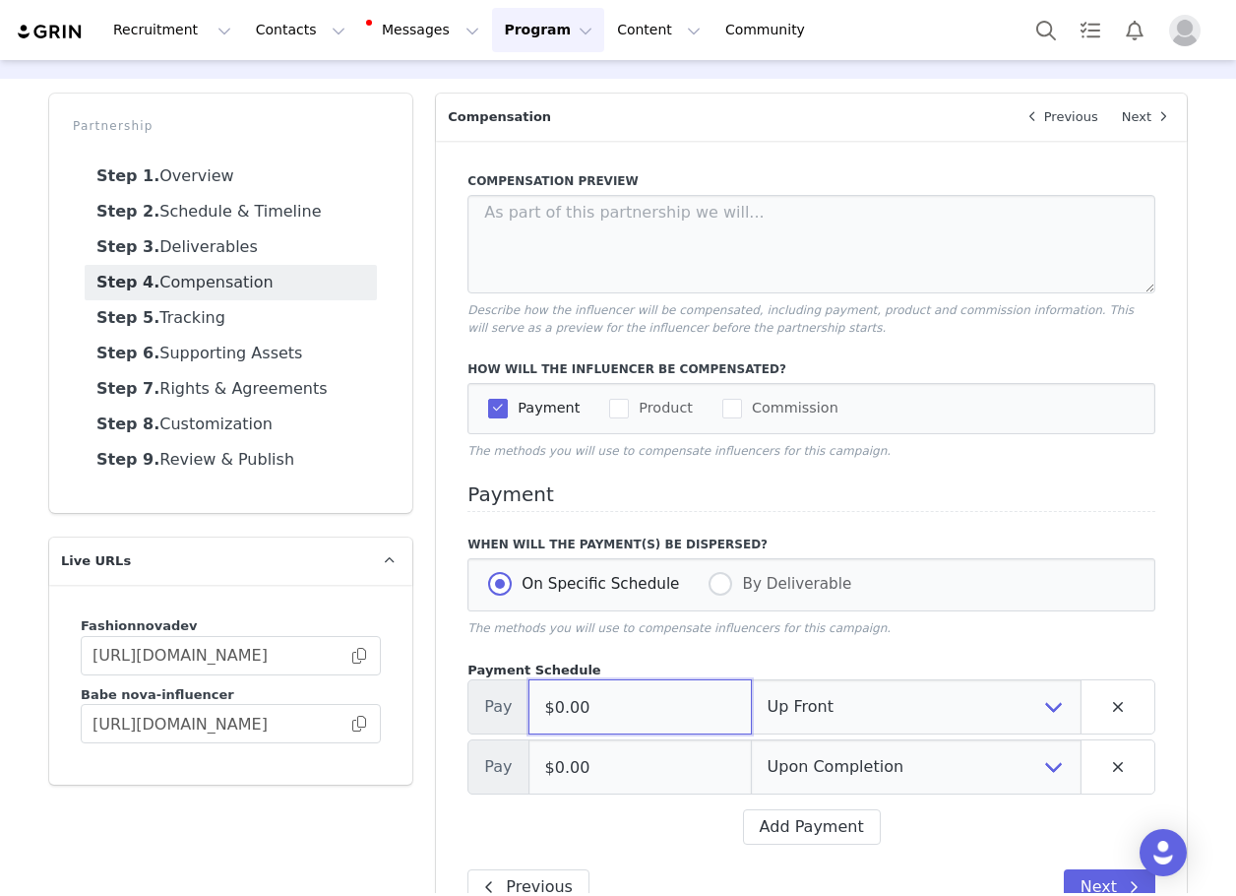
click at [688, 699] on input "$0.00" at bounding box center [640, 706] width 223 height 55
paste input "5,50"
click at [688, 699] on input "$5,500.00" at bounding box center [640, 706] width 223 height 55
click at [696, 773] on input "$0.00" at bounding box center [640, 766] width 223 height 55
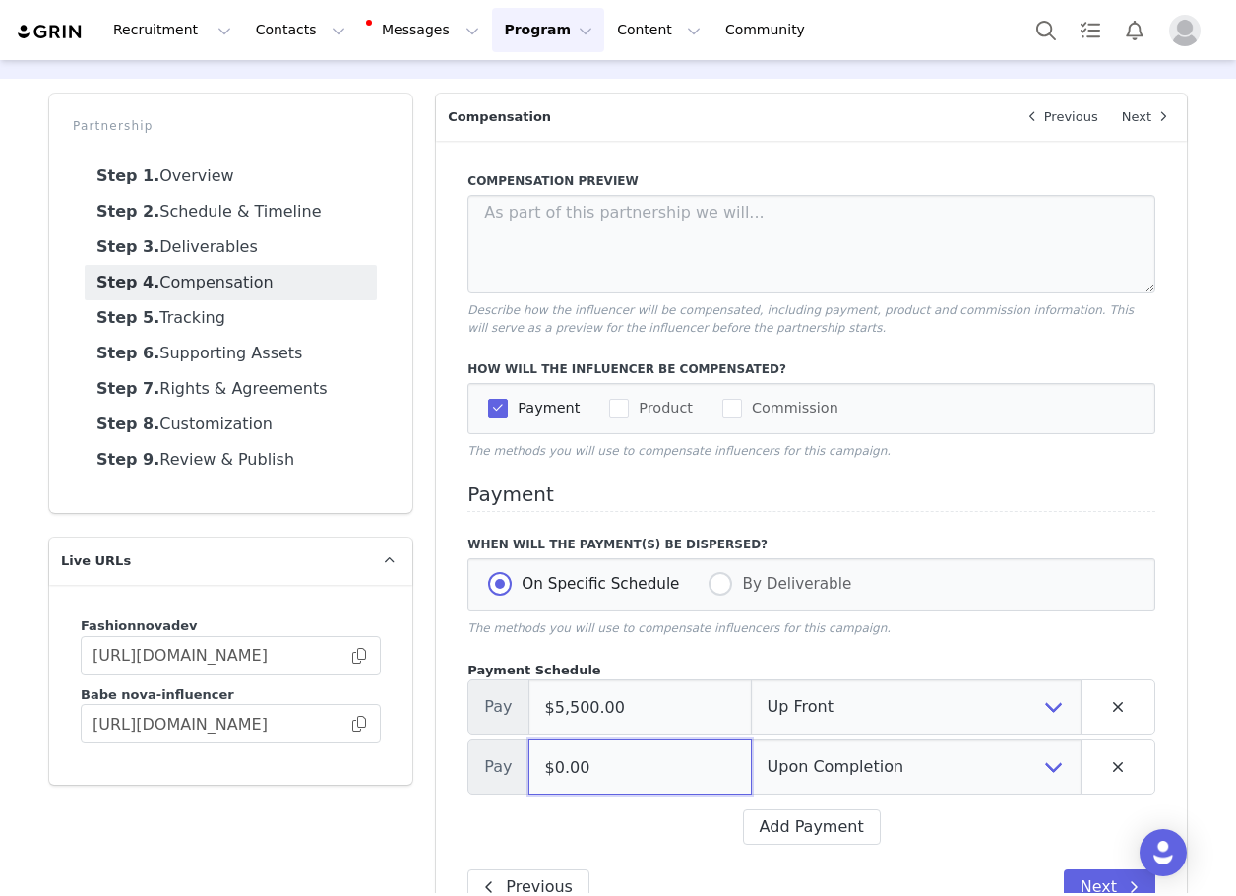
paste input "5,50"
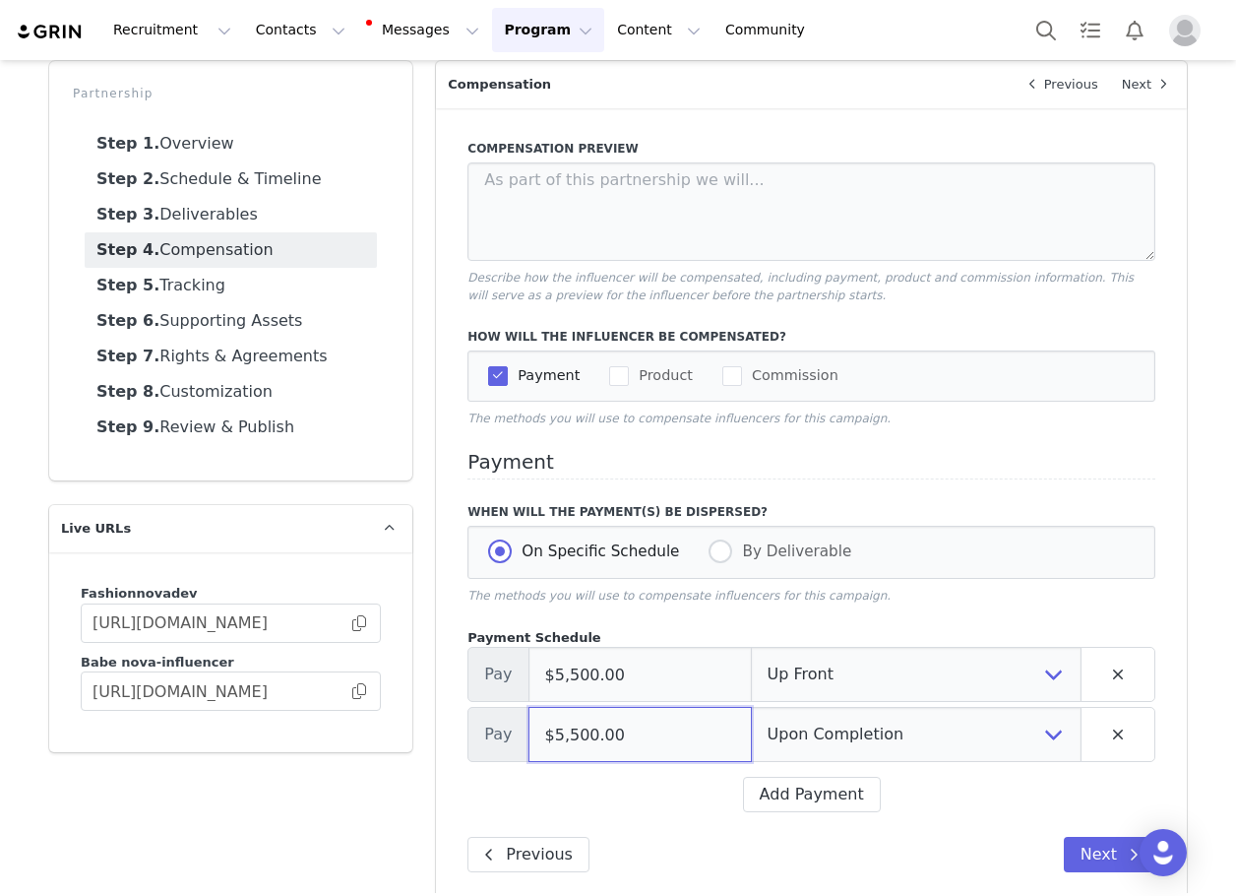
scroll to position [120, 0]
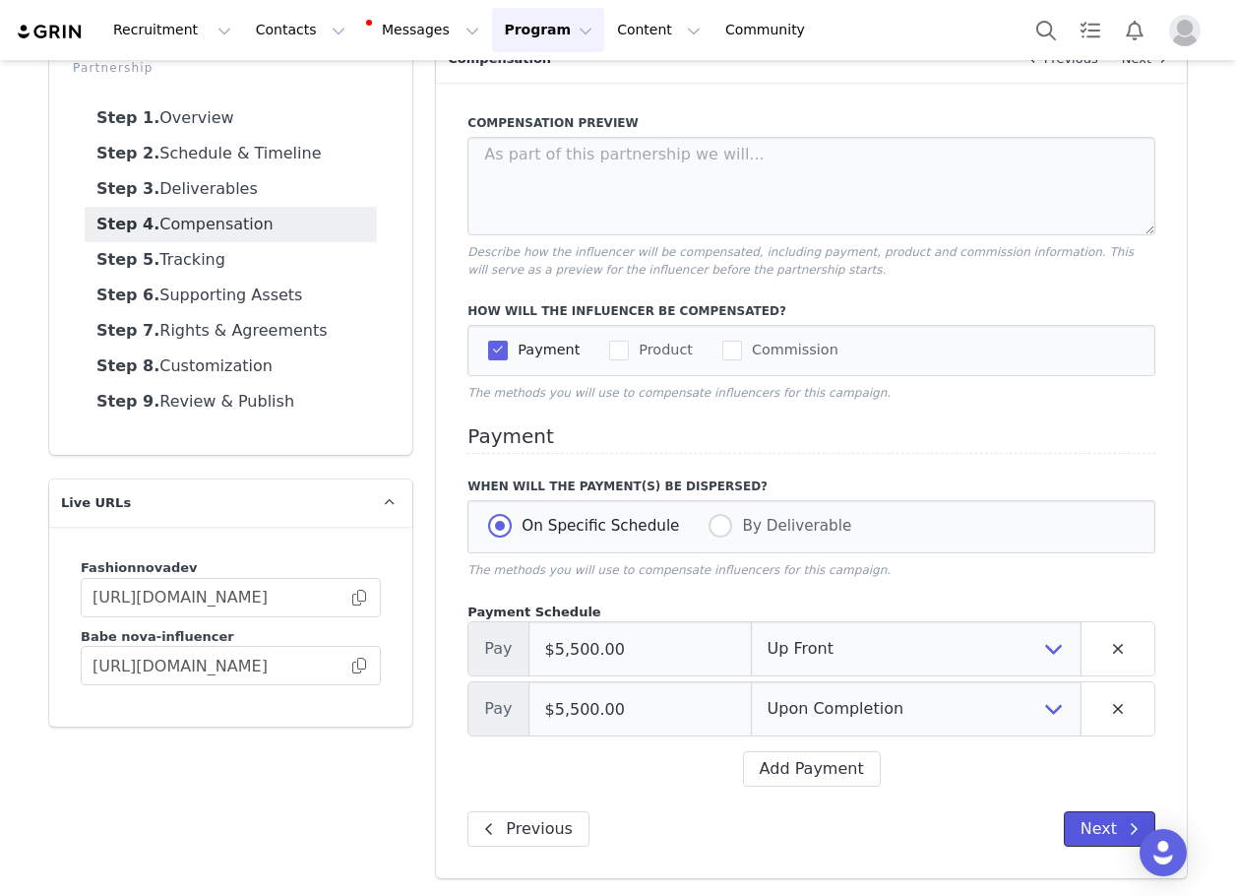
click at [1110, 830] on button "Next" at bounding box center [1110, 828] width 92 height 35
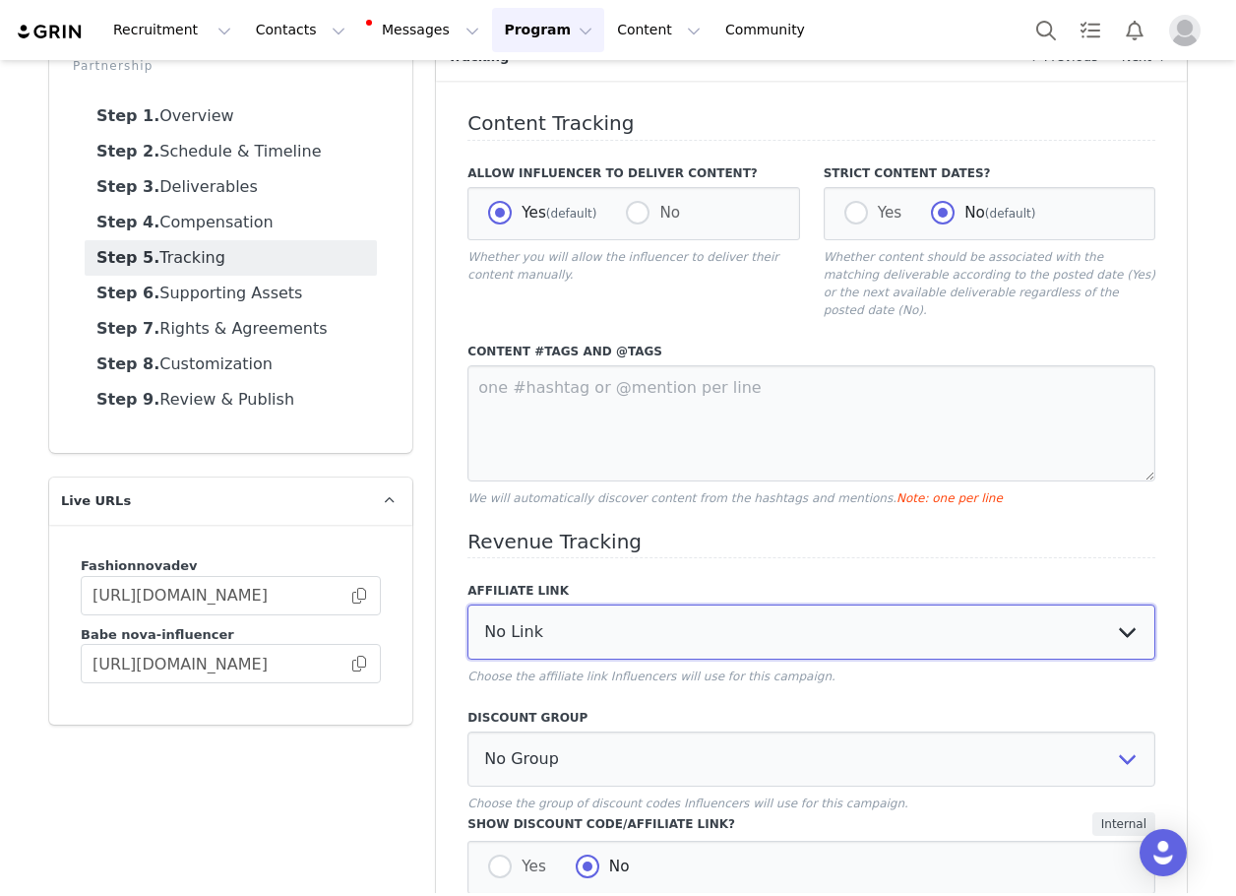
click at [577, 604] on select "No Link Test Group: [URL][DOMAIN_NAME] Test Link: [URL][DOMAIN_NAME] WL Test: […" at bounding box center [812, 631] width 688 height 55
click at [468, 604] on select "No Link Test Group: [URL][DOMAIN_NAME] Test Link: [URL][DOMAIN_NAME] WL Test: […" at bounding box center [812, 631] width 688 height 55
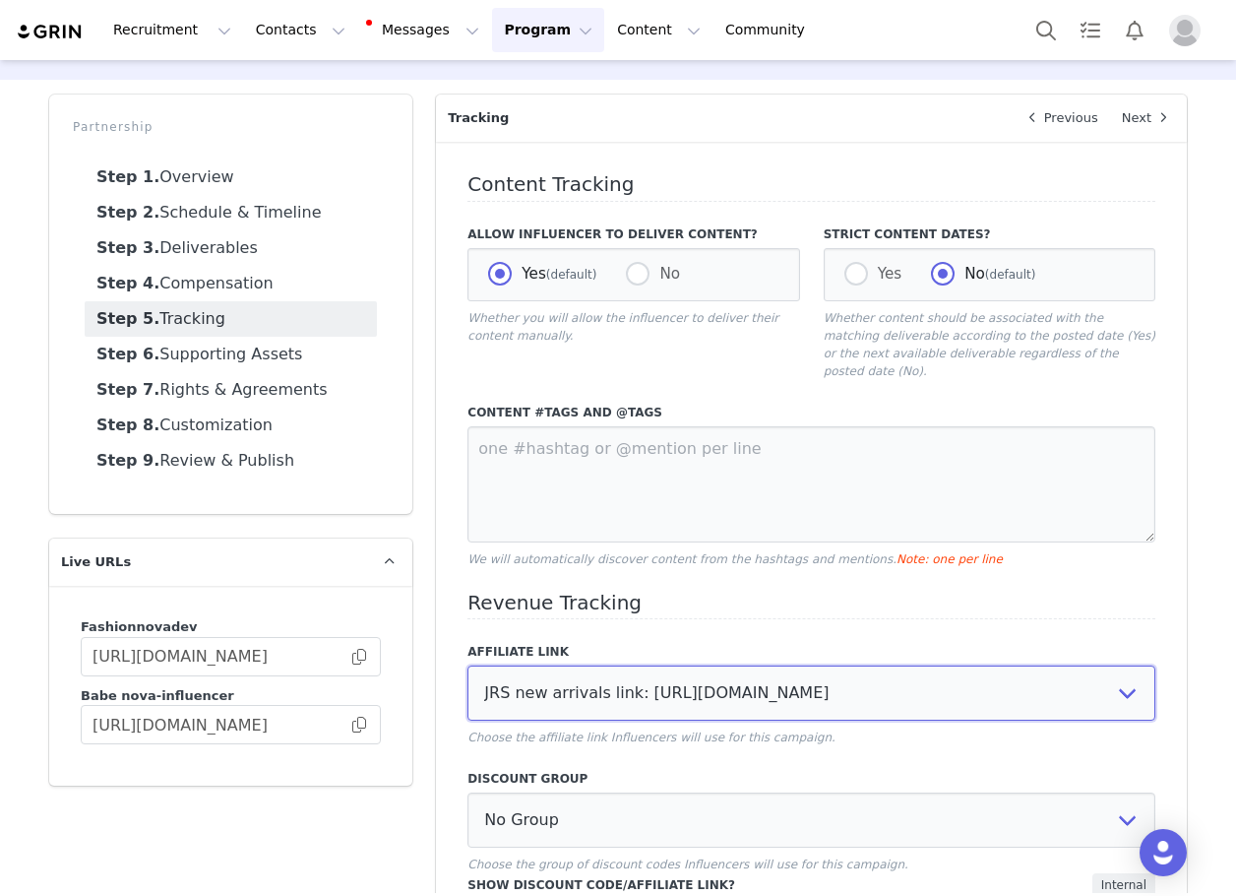
scroll to position [0, 0]
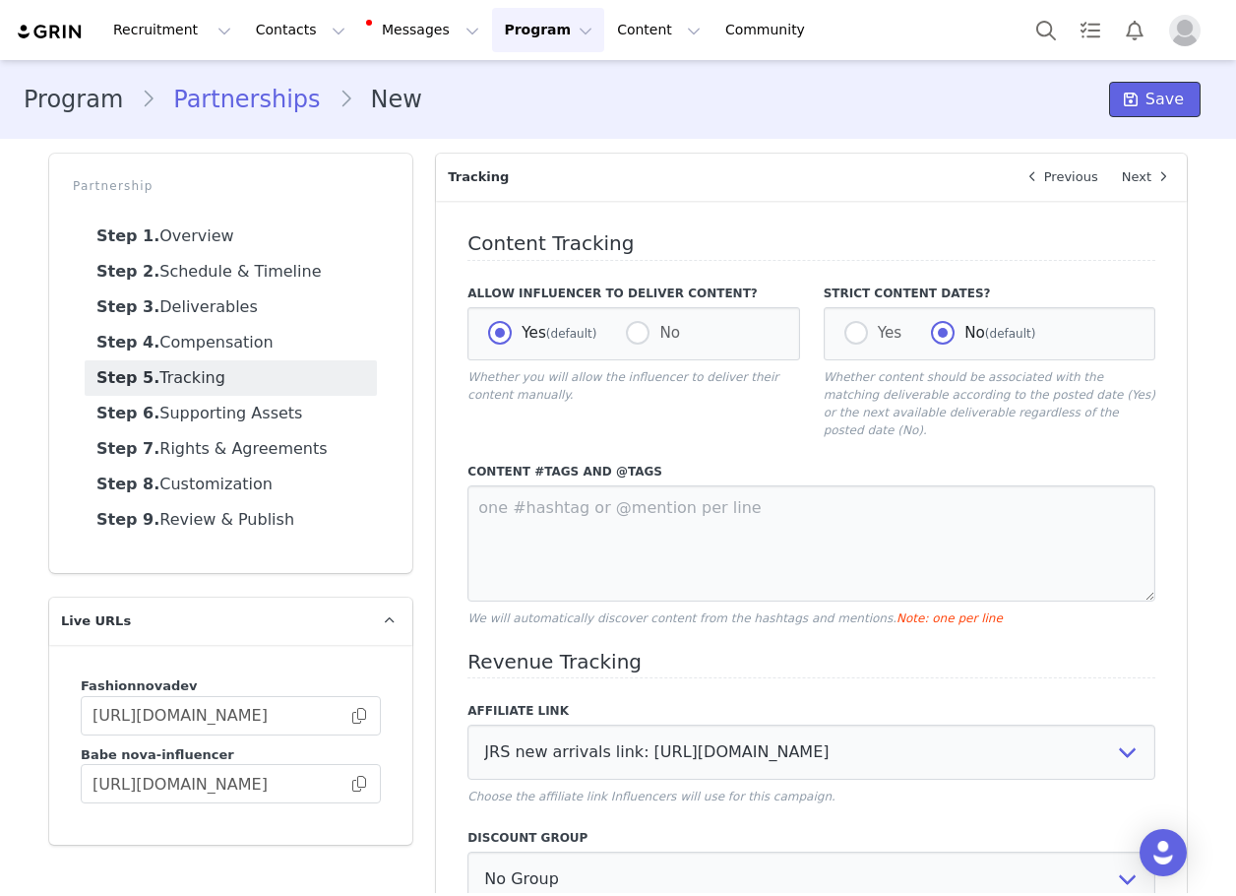
click at [1157, 92] on span "Save" at bounding box center [1165, 100] width 38 height 24
click at [1014, 104] on button "Manage Partnership" at bounding box center [1008, 99] width 191 height 35
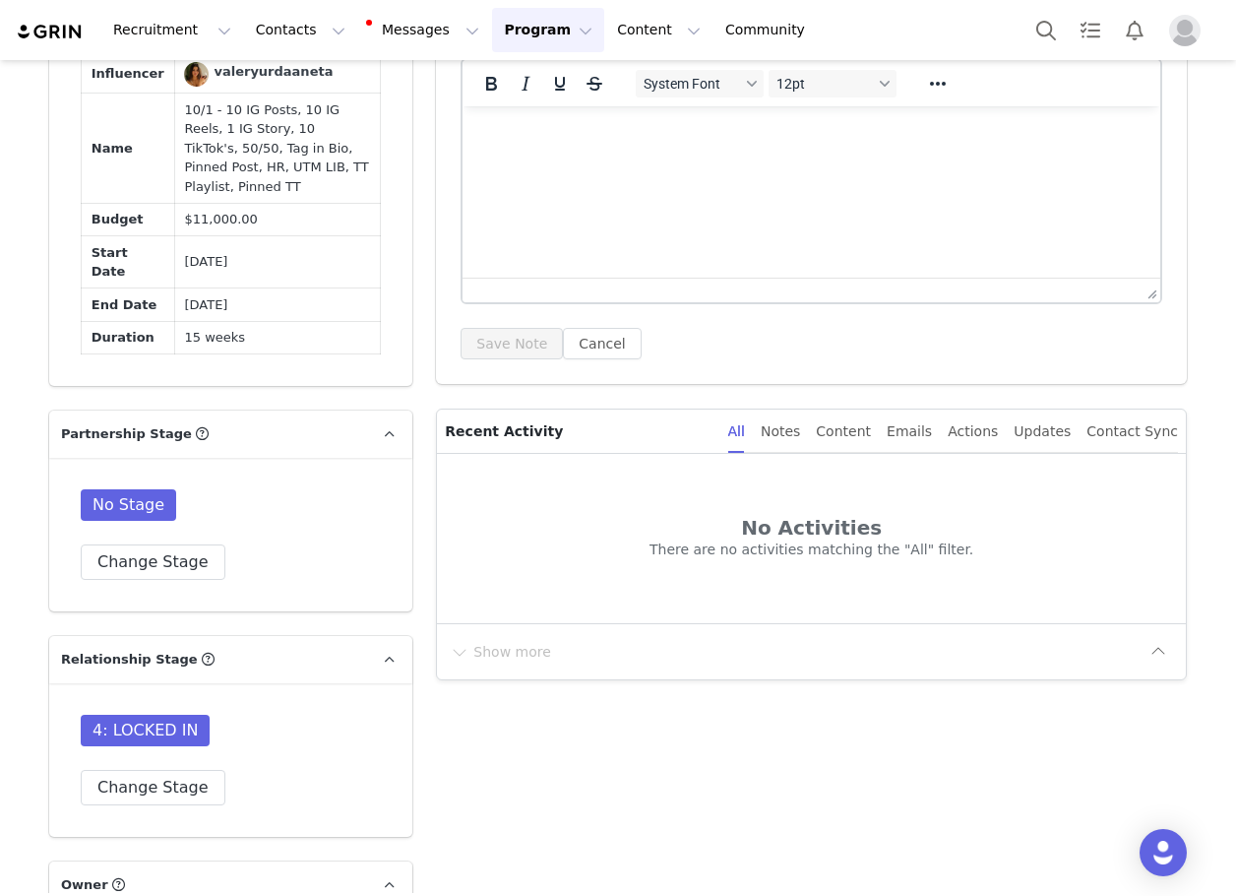
scroll to position [1280, 0]
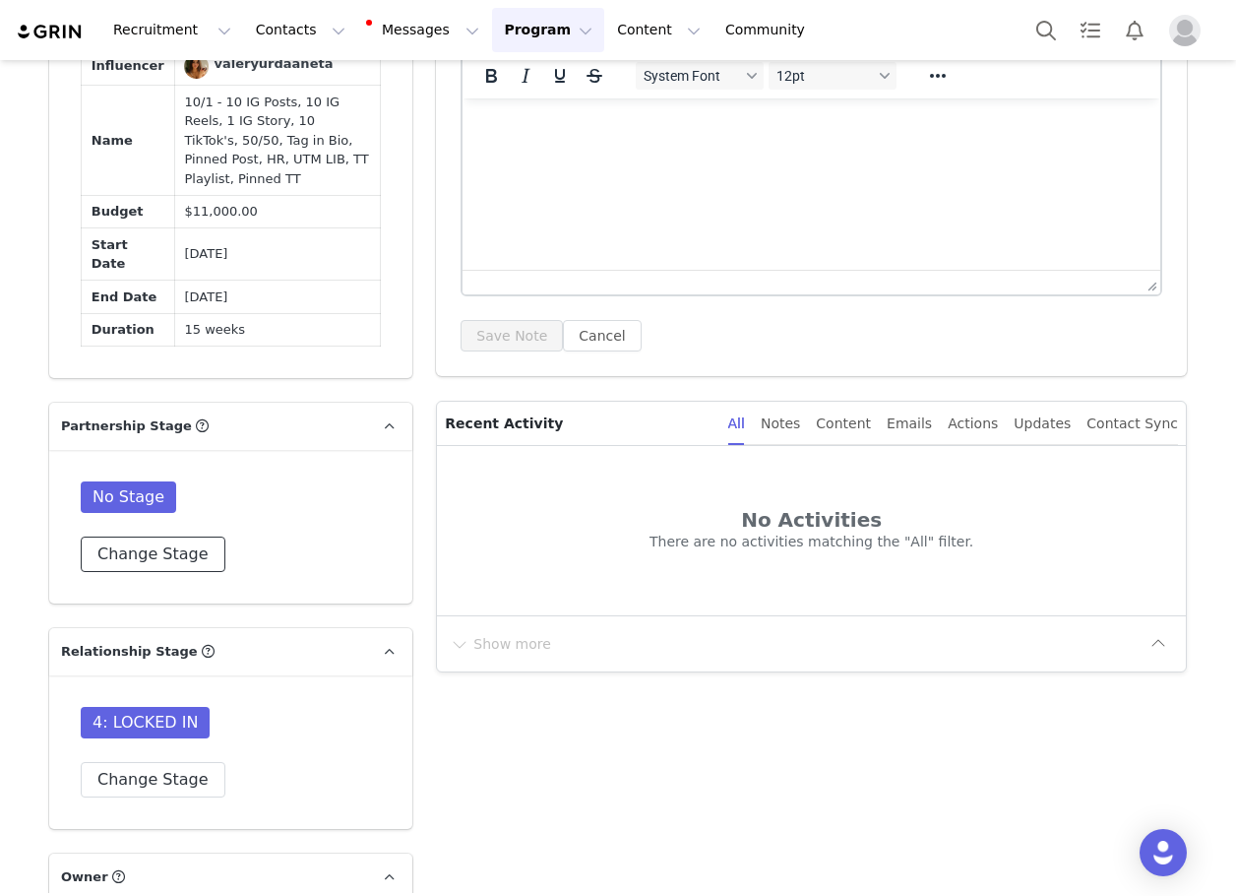
click at [121, 536] on button "Change Stage" at bounding box center [153, 553] width 145 height 35
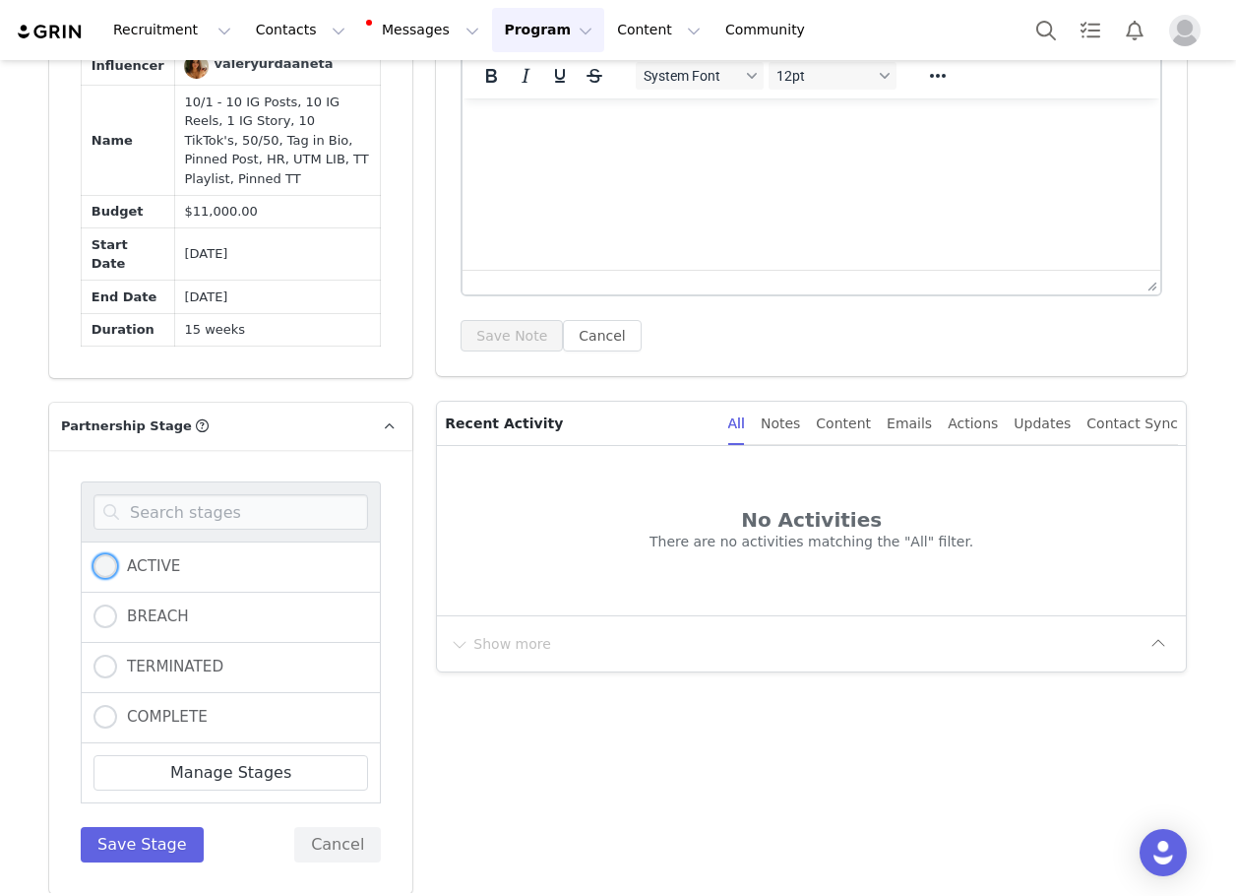
click at [106, 554] on span at bounding box center [106, 566] width 24 height 24
click at [106, 554] on input "ACTIVE" at bounding box center [106, 567] width 24 height 26
click at [137, 827] on button "Save Stage" at bounding box center [142, 844] width 123 height 35
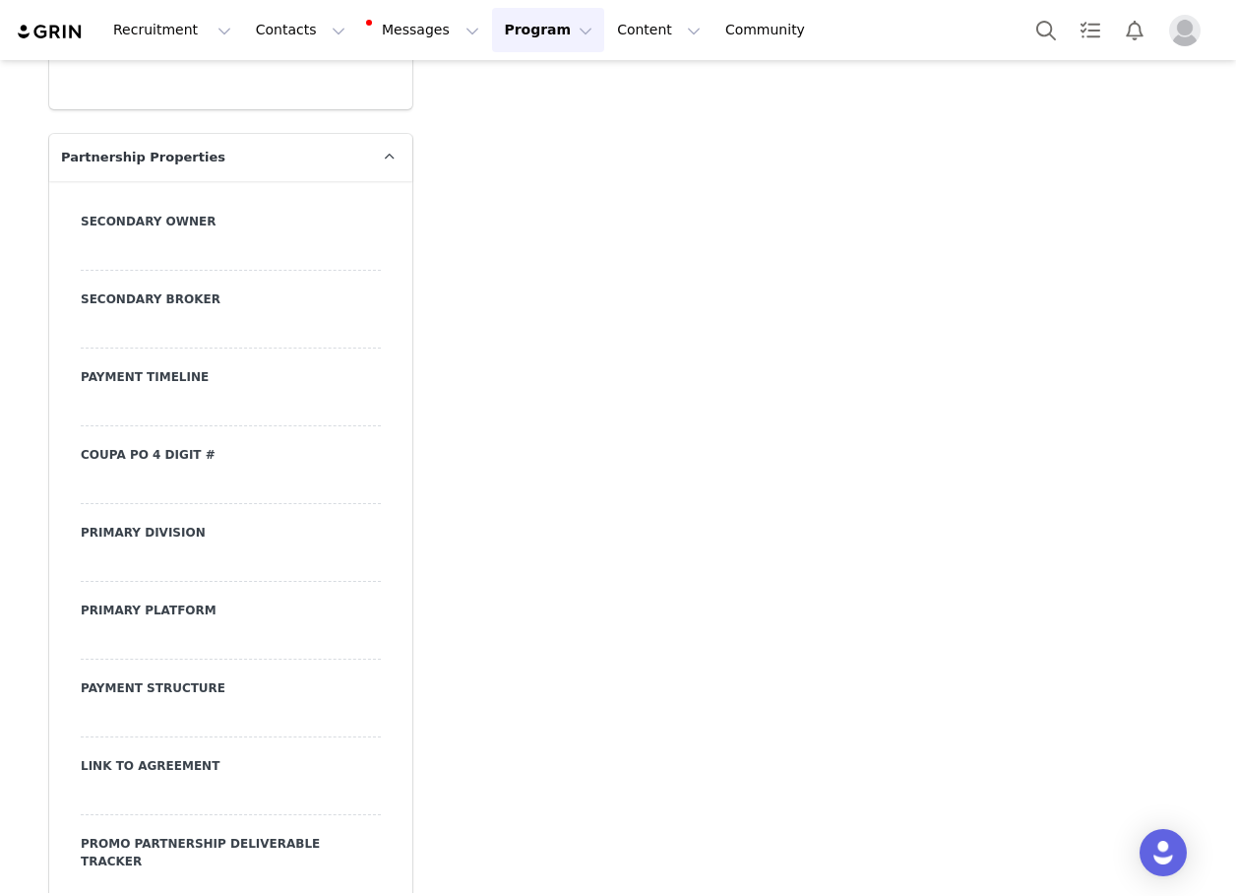
scroll to position [6994, 0]
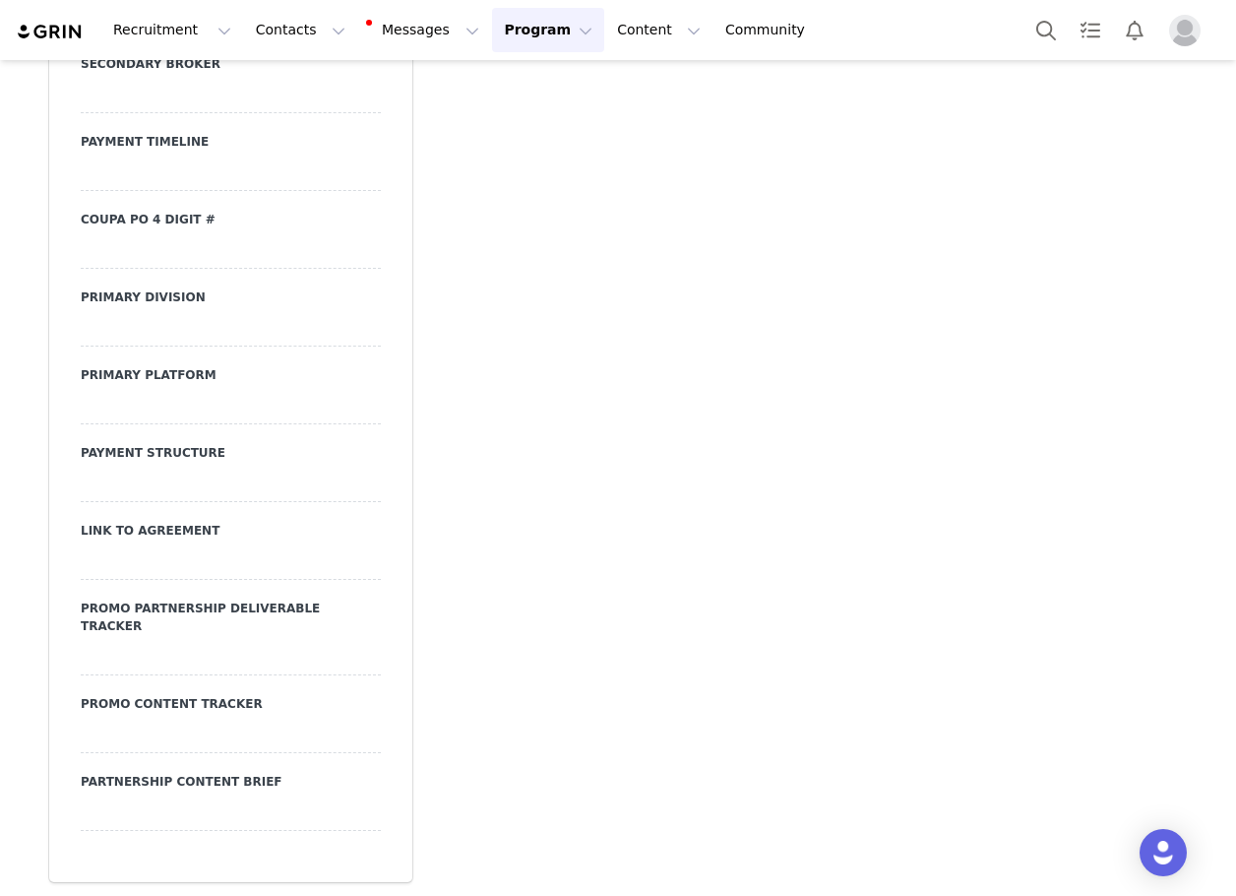
click at [201, 569] on div at bounding box center [231, 561] width 300 height 35
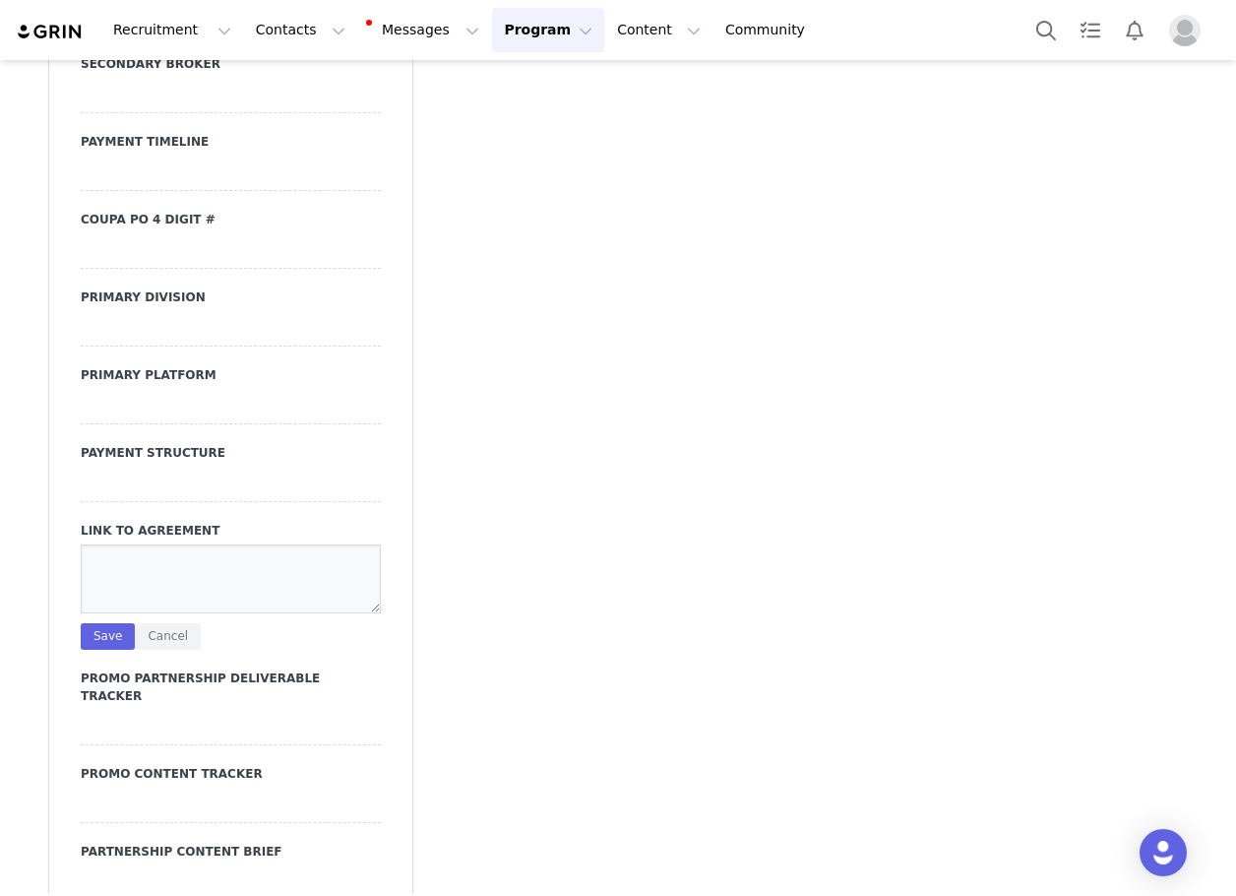
click at [201, 569] on textarea at bounding box center [231, 578] width 300 height 69
drag, startPoint x: 98, startPoint y: 643, endPoint x: 117, endPoint y: 497, distance: 146.9
click at [100, 636] on button "Save" at bounding box center [108, 636] width 54 height 27
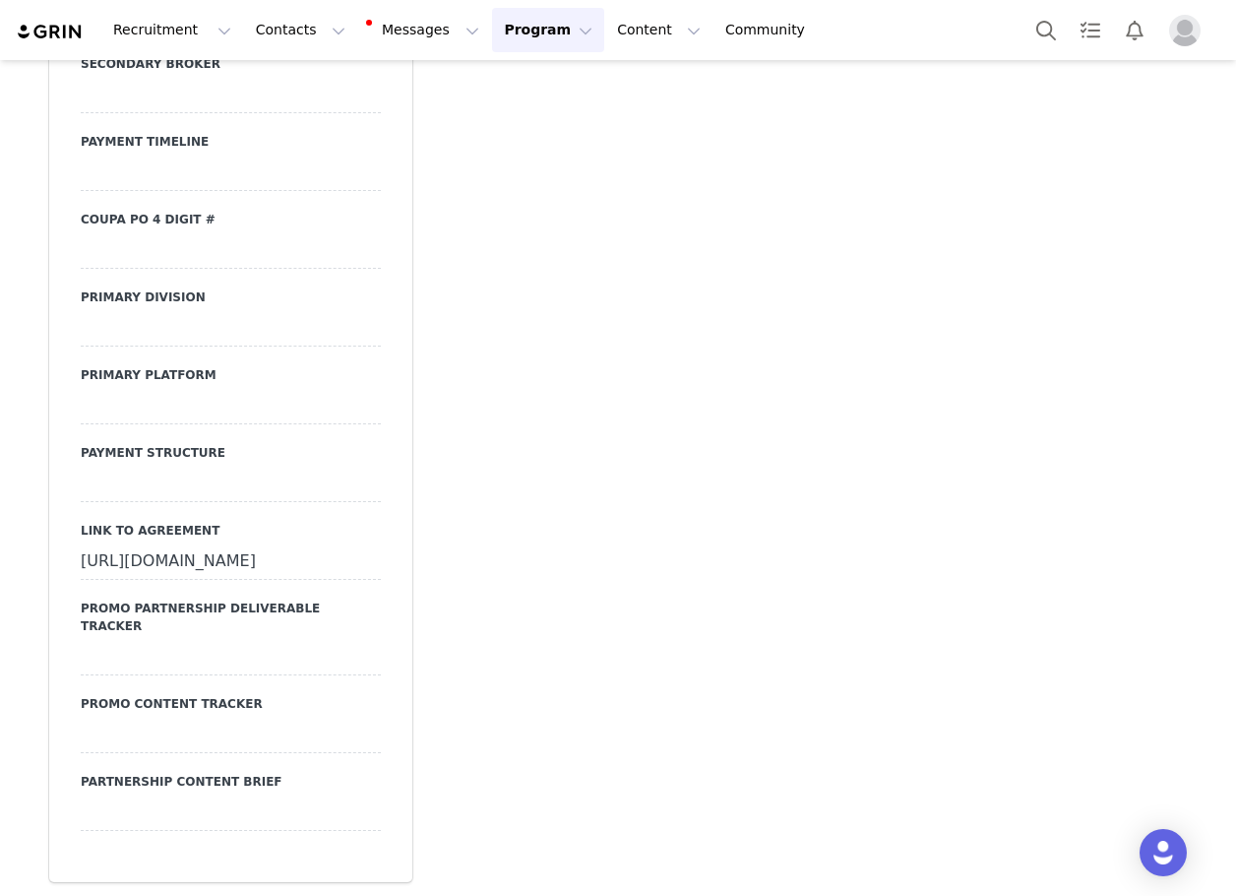
click at [117, 486] on div at bounding box center [231, 484] width 300 height 35
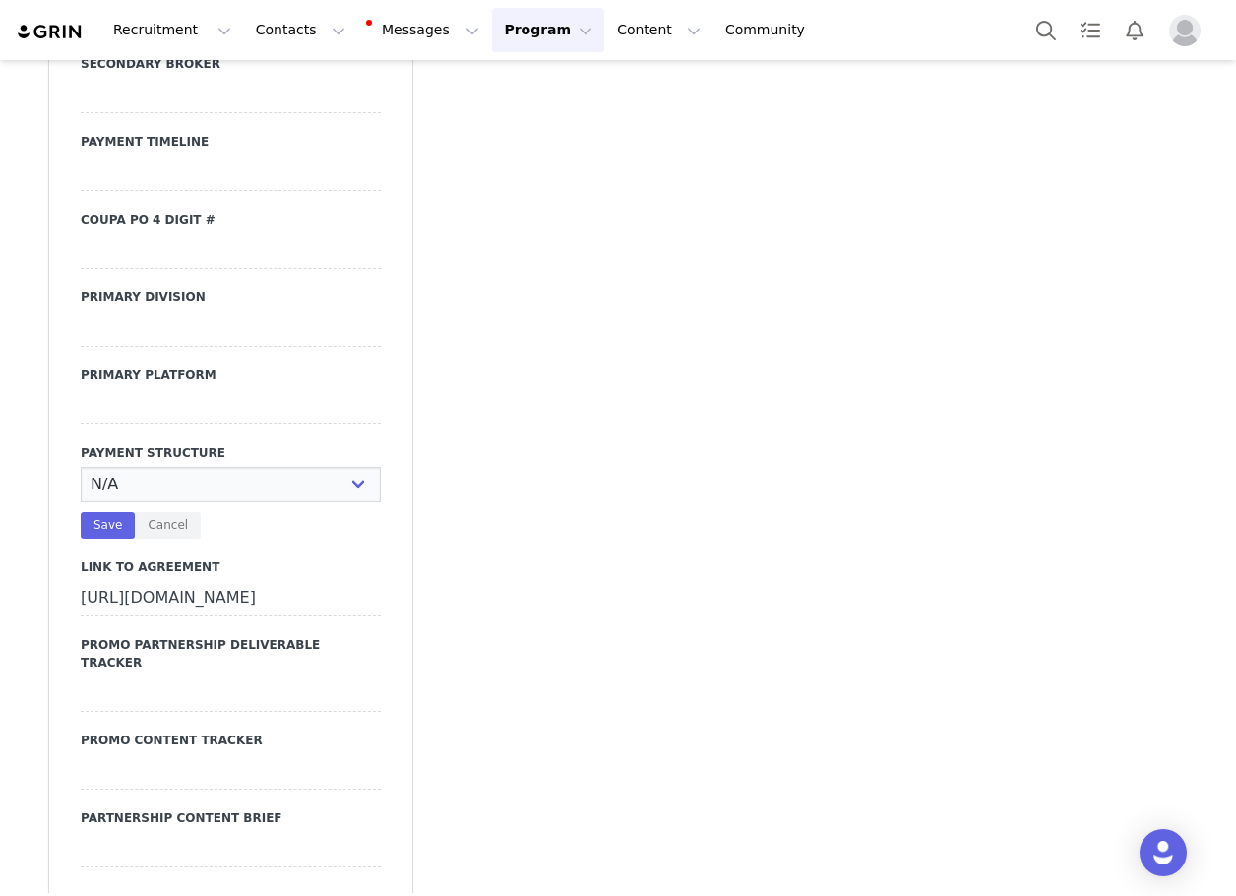
click at [106, 502] on select "N/A Monthly 50/50 Payment Per Deliverable Upfront Upon Completion Custom / Other" at bounding box center [231, 484] width 300 height 35
click at [81, 479] on select "N/A Monthly 50/50 Payment Per Deliverable Upfront Upon Completion Custom / Other" at bounding box center [231, 484] width 300 height 35
click at [101, 525] on button "Save" at bounding box center [108, 525] width 54 height 27
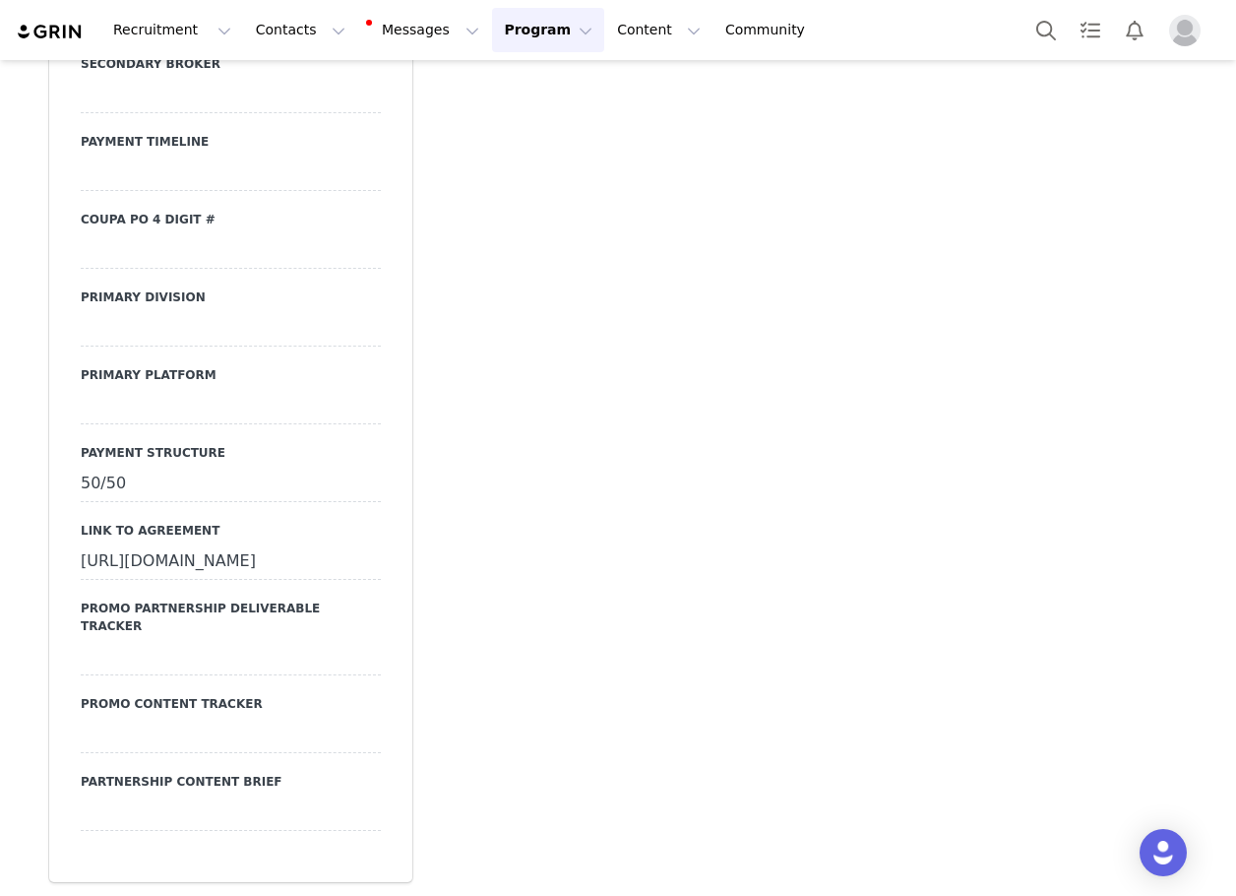
click at [120, 424] on div at bounding box center [231, 406] width 300 height 35
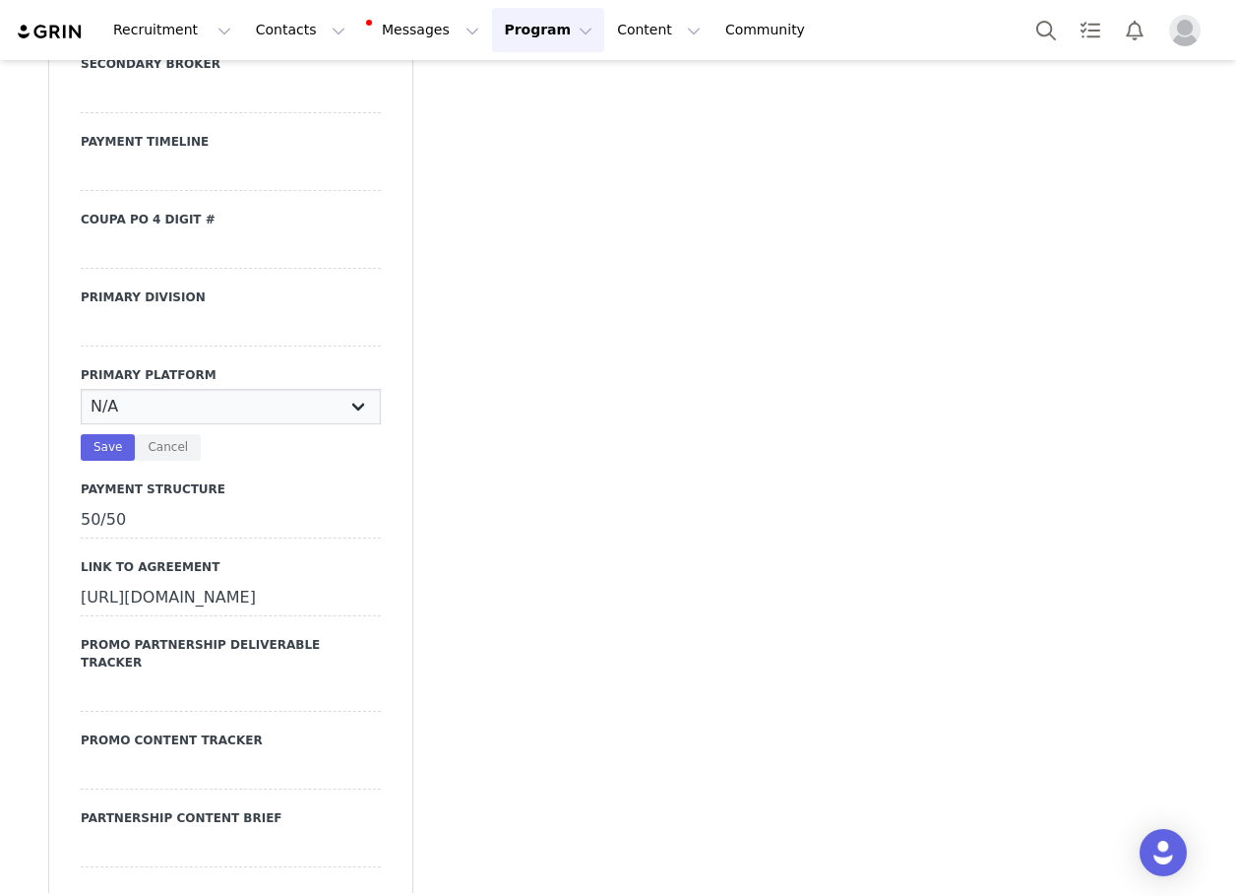
click at [120, 417] on select "N/A Instagram YouTube TikTok" at bounding box center [231, 406] width 300 height 35
click at [81, 402] on select "N/A Instagram YouTube TikTok" at bounding box center [231, 406] width 300 height 35
click at [94, 447] on button "Save" at bounding box center [108, 447] width 54 height 27
click at [119, 361] on div "Secondary Owner Secondary Broker Payment Timeline Coupa PO 4 digit # Primary Di…" at bounding box center [231, 422] width 300 height 890
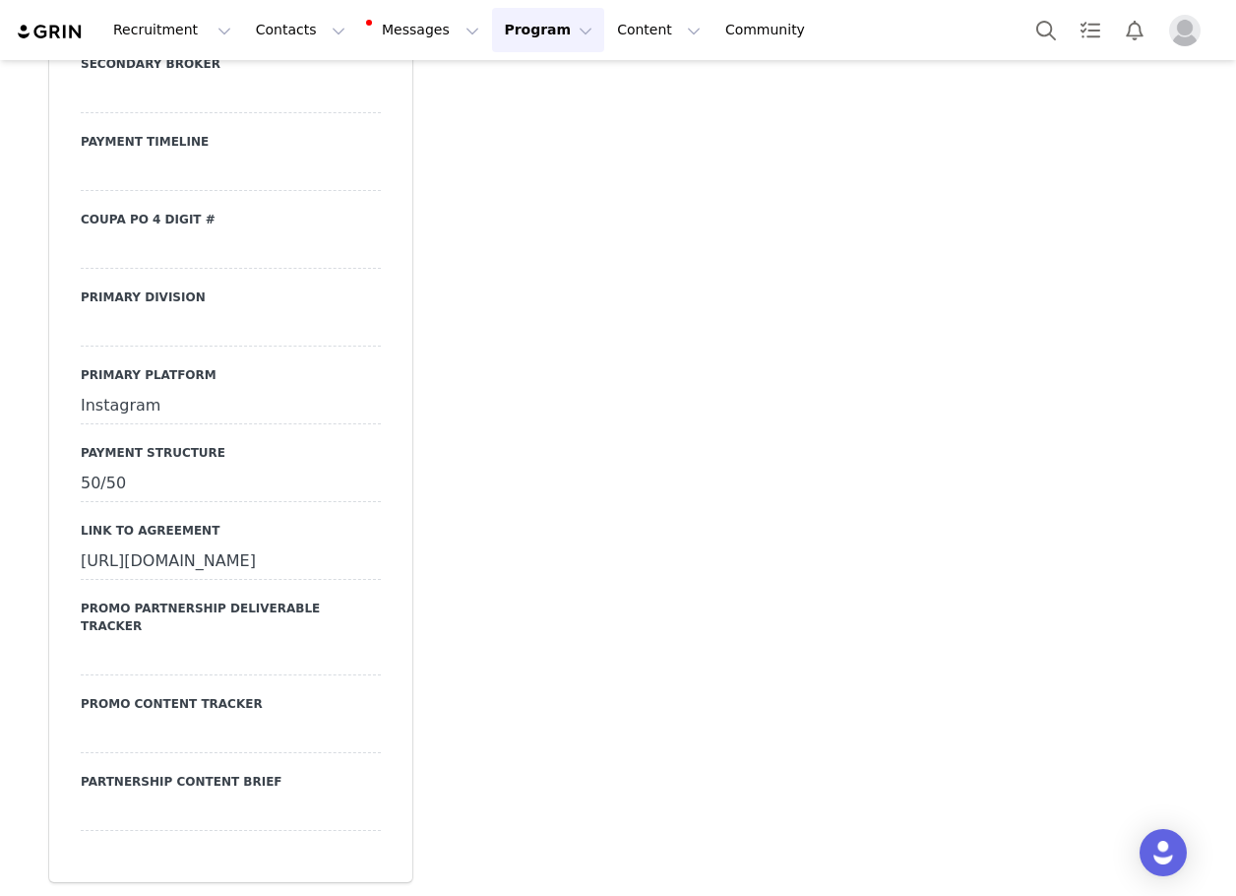
click at [118, 346] on div at bounding box center [231, 328] width 300 height 35
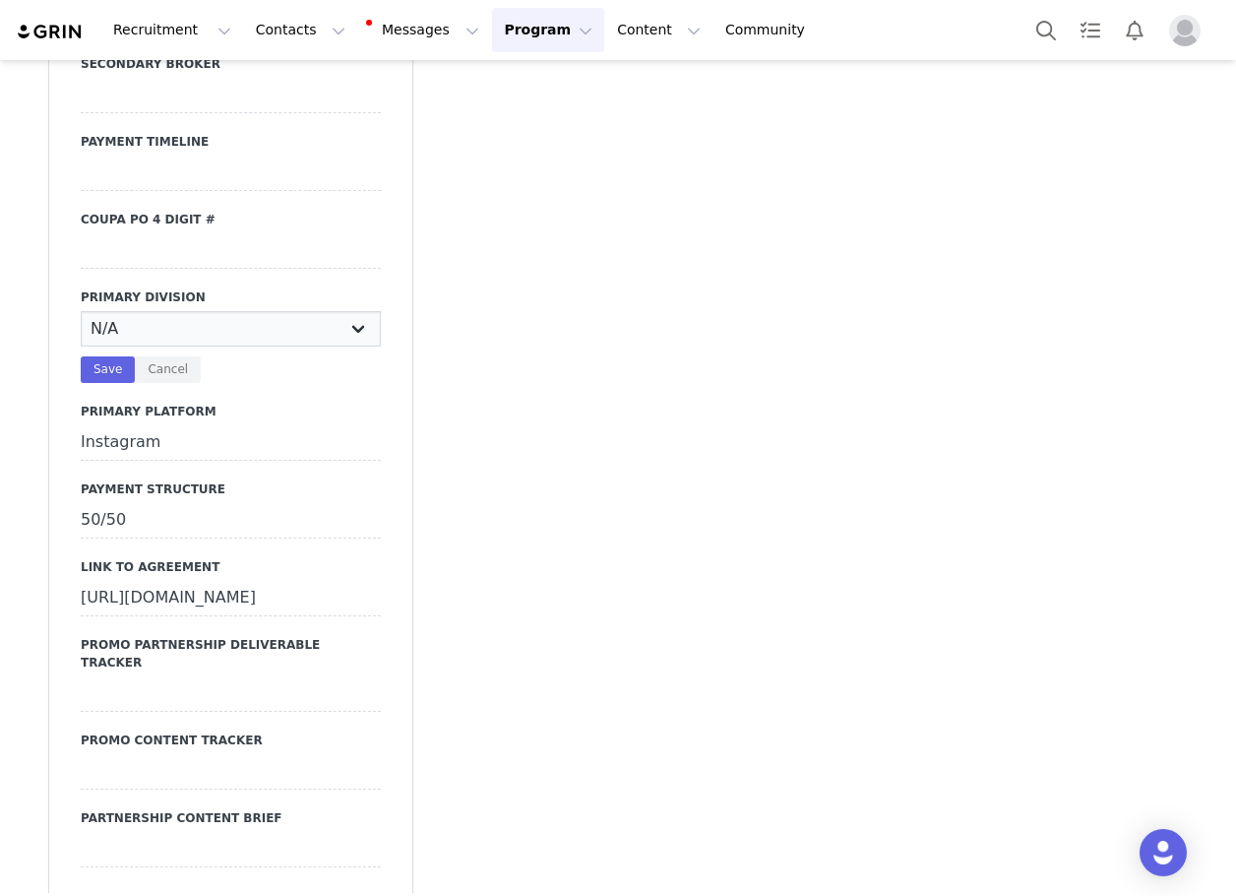
click at [118, 346] on select "N/A JRS Beauty Promo Curve Nova Men Nova Kids Nova Sport Nova Intimates Skin No…" at bounding box center [231, 328] width 300 height 35
click at [81, 324] on select "N/A JRS Beauty Promo Curve Nova Men Nova Kids Nova Sport Nova Intimates Skin No…" at bounding box center [231, 328] width 300 height 35
click at [106, 382] on button "Save" at bounding box center [108, 369] width 54 height 27
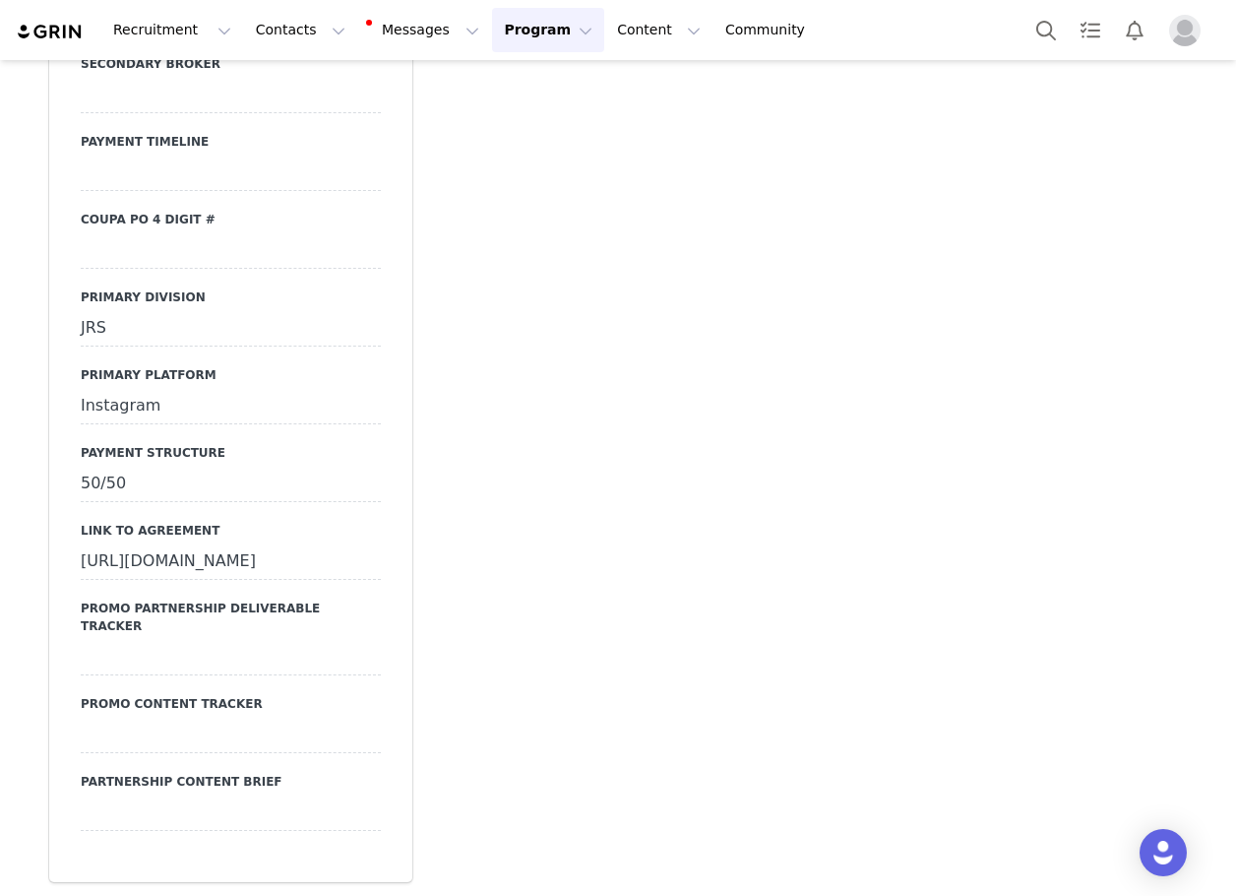
click at [141, 266] on div at bounding box center [231, 250] width 300 height 35
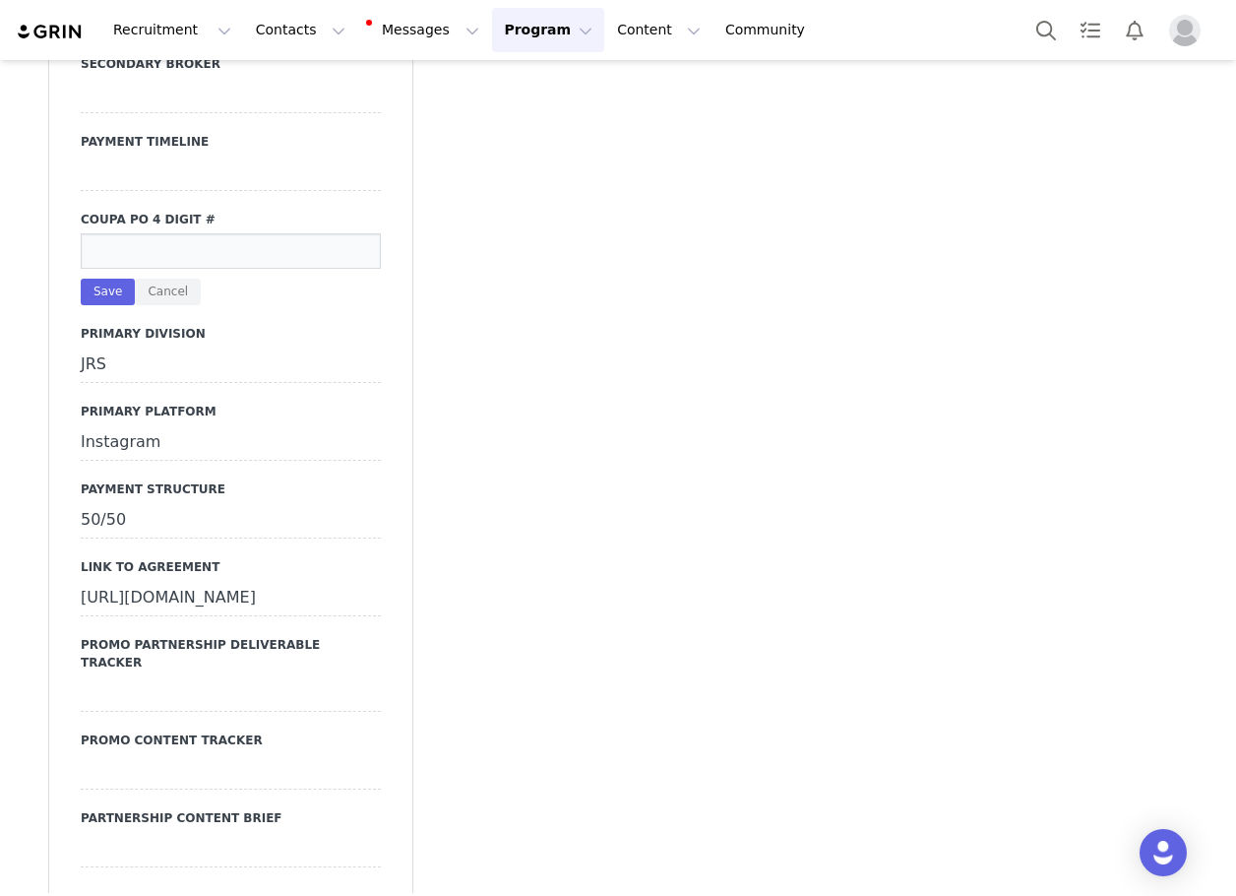
click at [171, 283] on div "Save Cancel" at bounding box center [231, 269] width 300 height 72
click at [163, 252] on input at bounding box center [231, 250] width 300 height 35
paste input "22939"
click at [115, 295] on button "Save" at bounding box center [108, 292] width 54 height 27
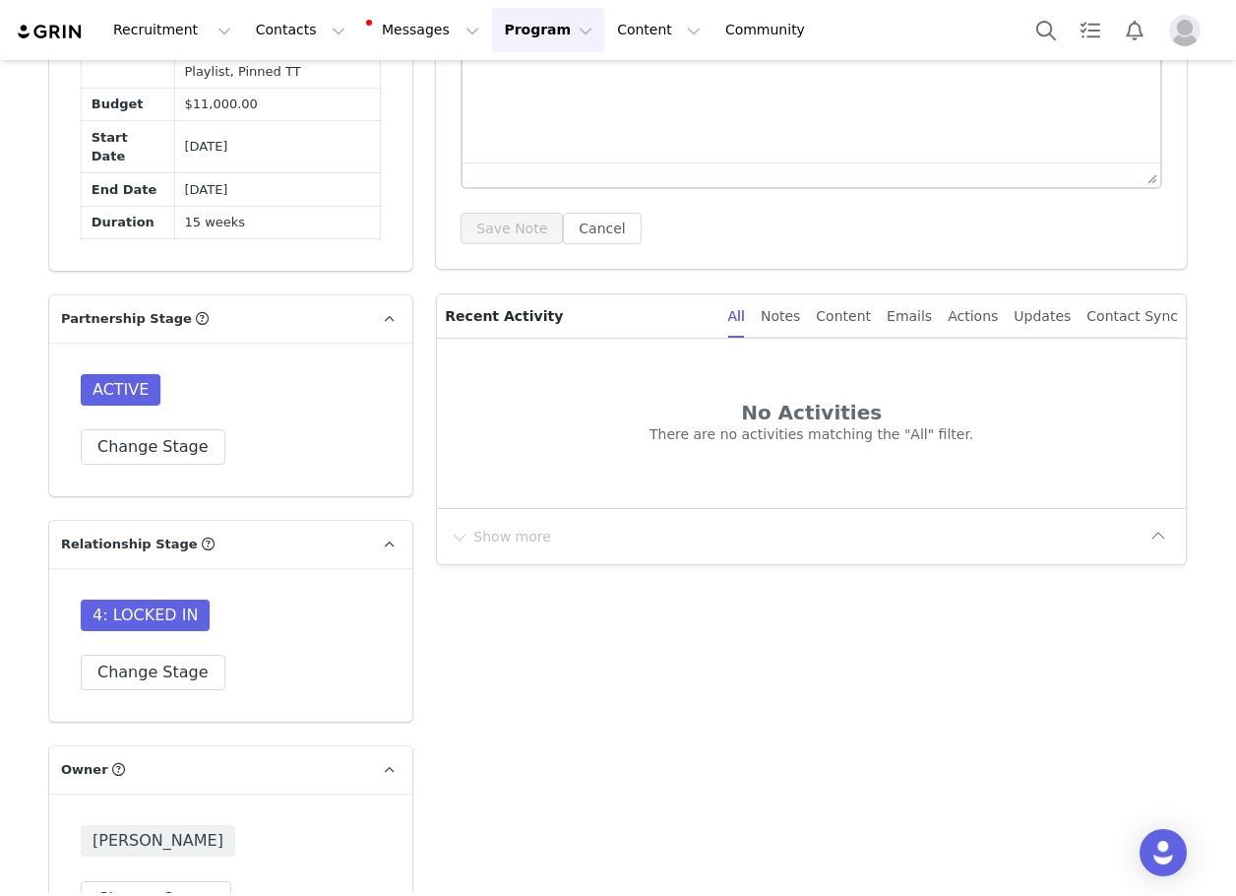
scroll to position [989, 0]
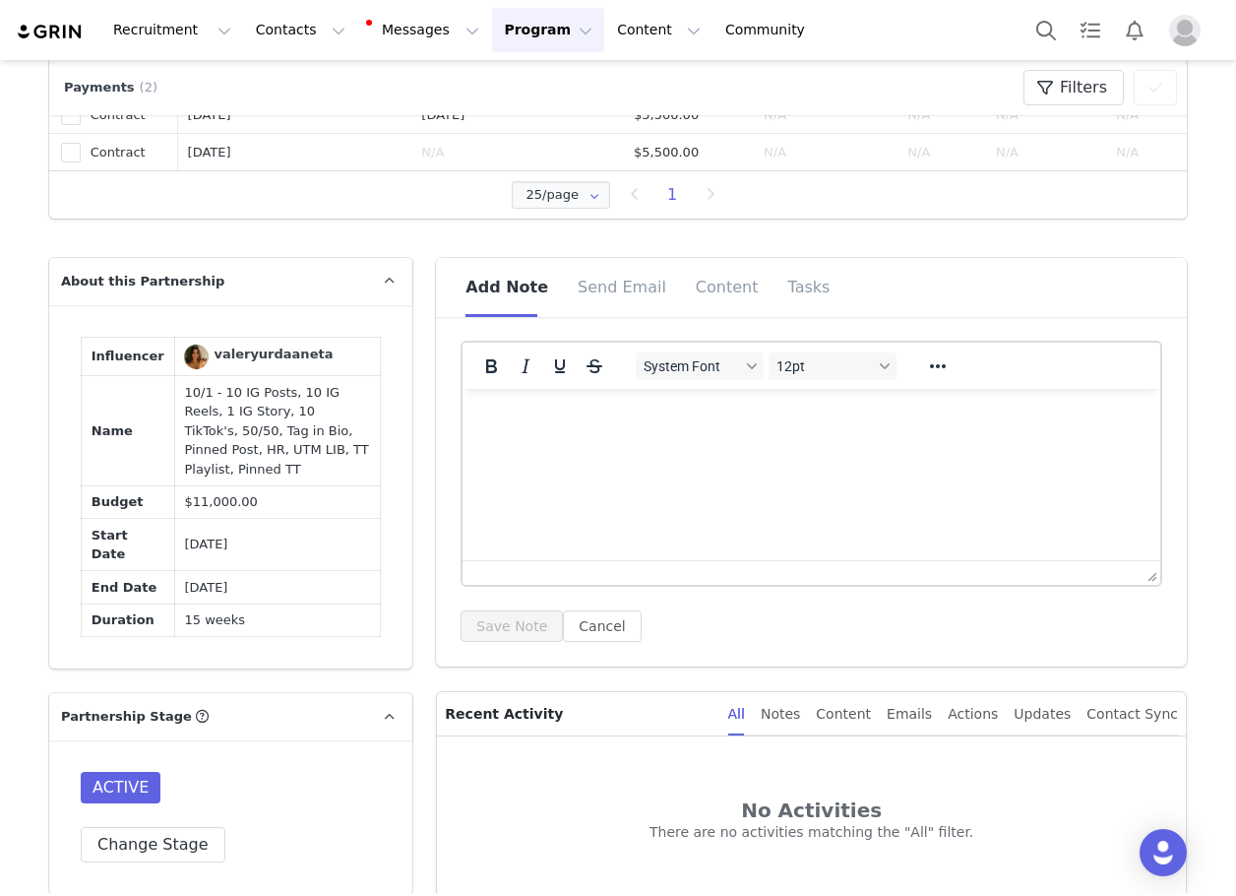
click at [737, 414] on p "Rich Text Area. Press ALT-0 for help." at bounding box center [811, 416] width 666 height 22
click at [603, 442] on html at bounding box center [812, 415] width 698 height 53
paste body "Rich Text Area. Press ALT-0 for help."
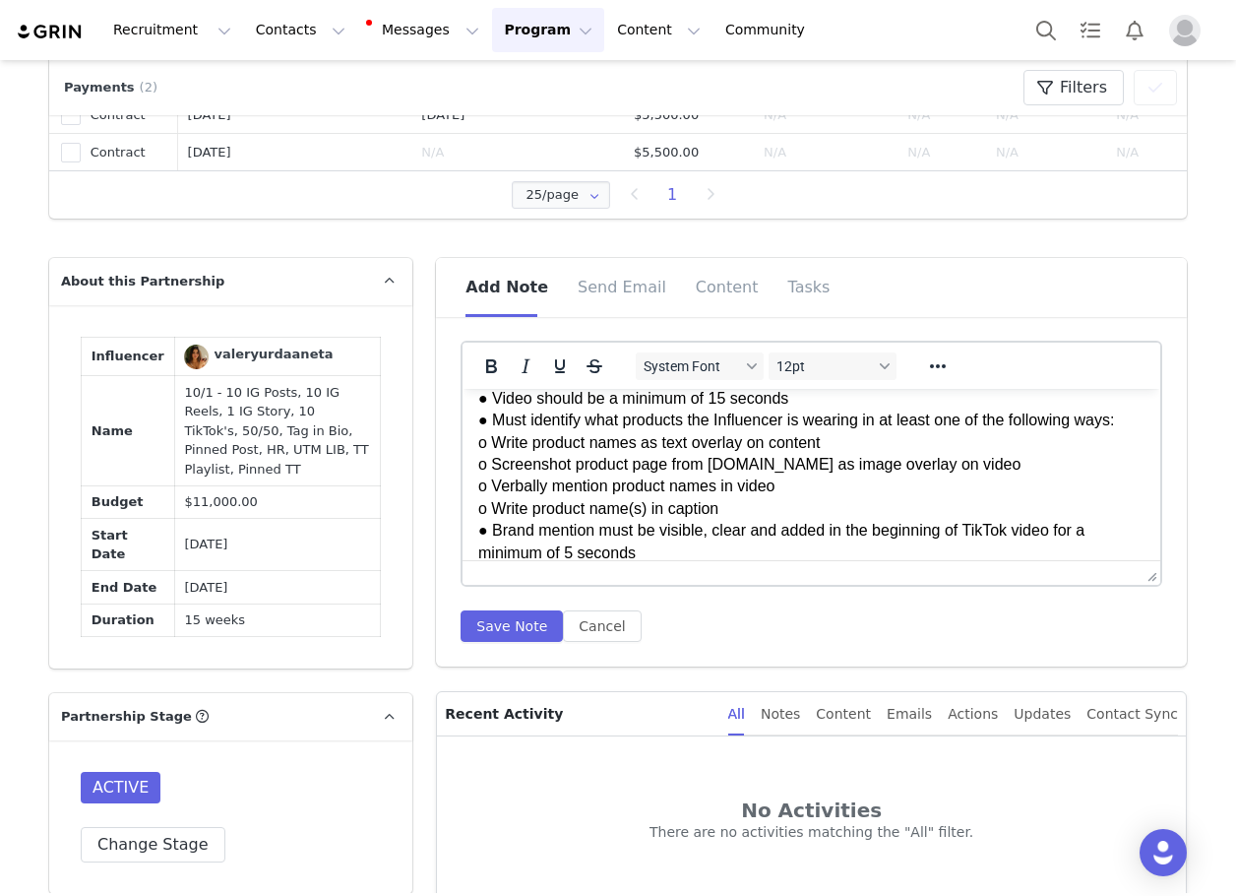
scroll to position [2120, 0]
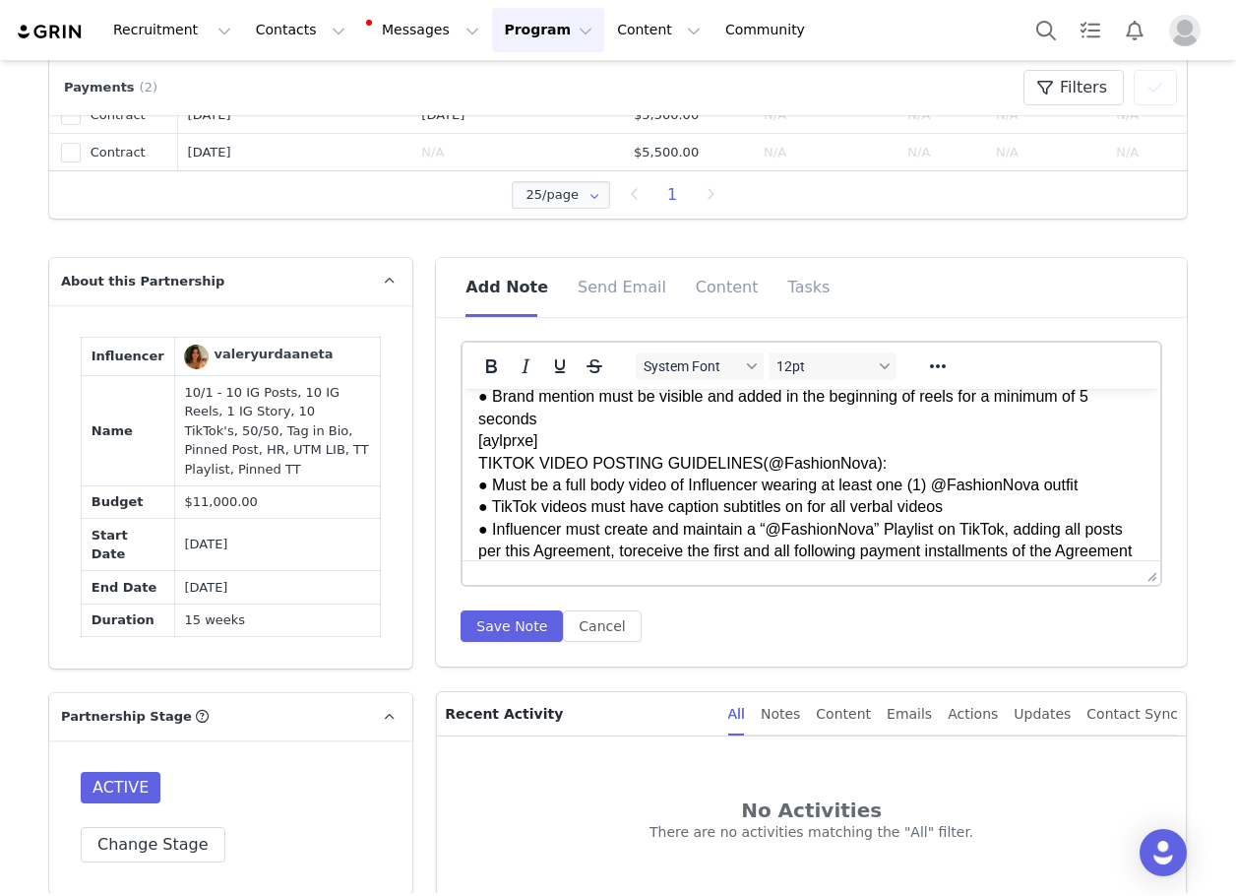
scroll to position [1923, 0]
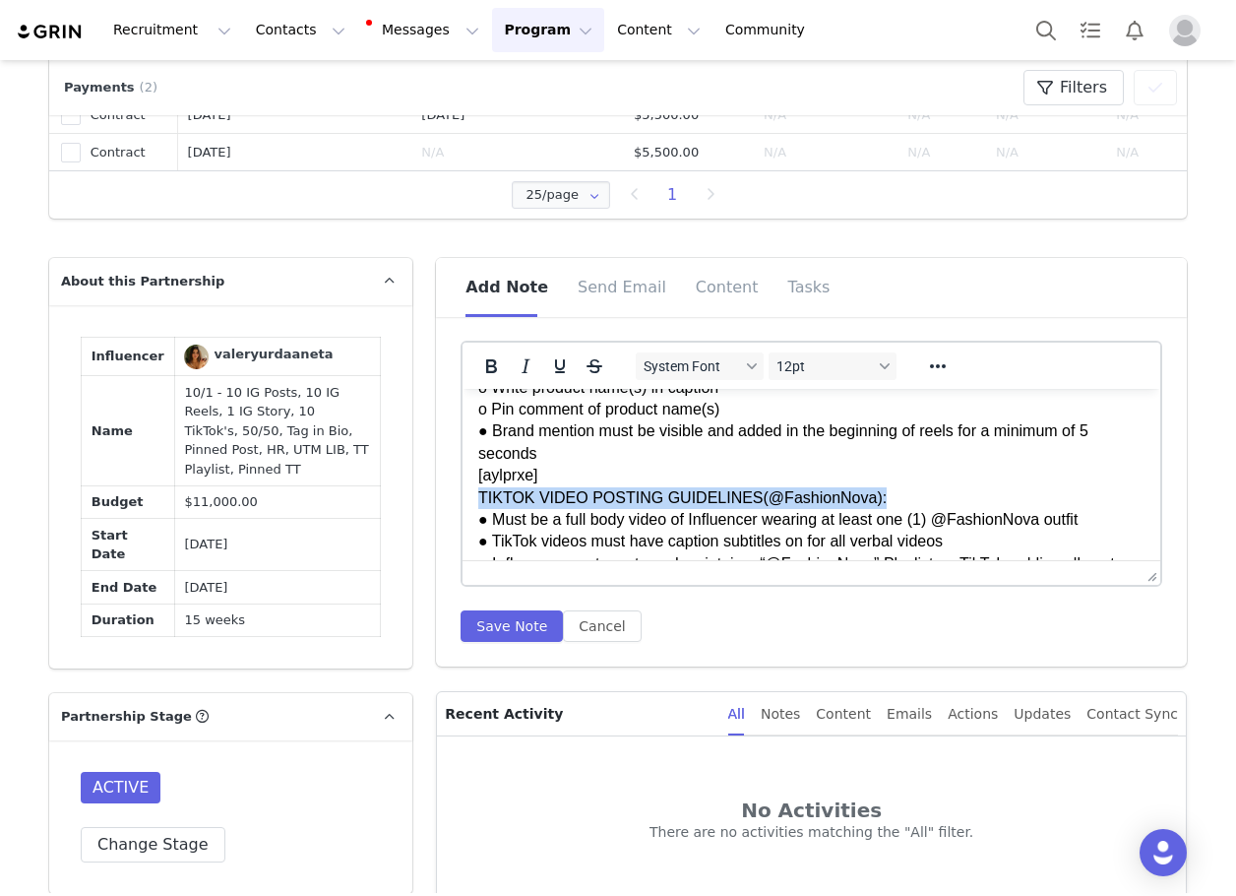
drag, startPoint x: 871, startPoint y: 513, endPoint x: 467, endPoint y: 487, distance: 405.4
click at [484, 369] on icon "Bold" at bounding box center [491, 366] width 24 height 24
drag, startPoint x: 547, startPoint y: 367, endPoint x: 90, endPoint y: 33, distance: 566.4
click at [548, 367] on icon "Underline" at bounding box center [560, 366] width 24 height 24
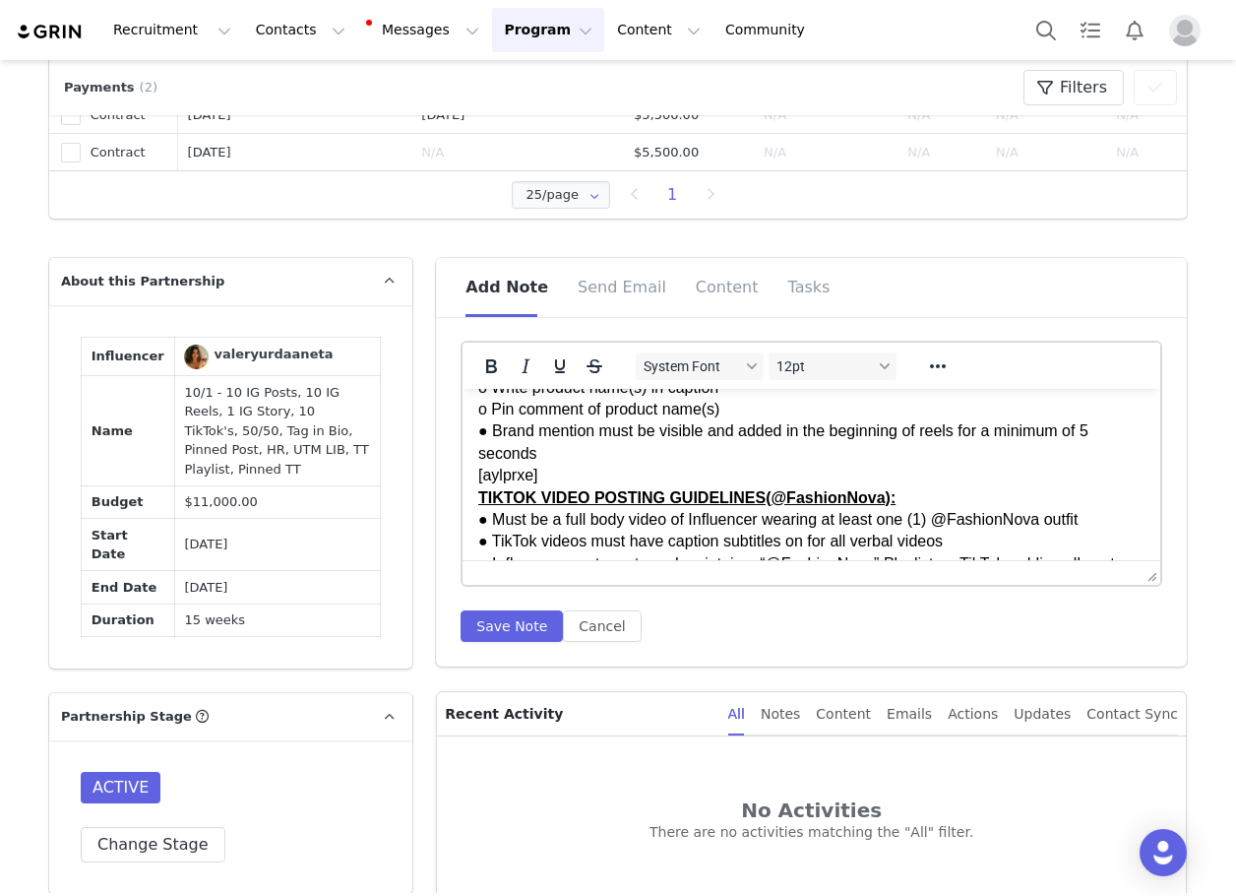
drag, startPoint x: 545, startPoint y: 490, endPoint x: 463, endPoint y: 497, distance: 83.0
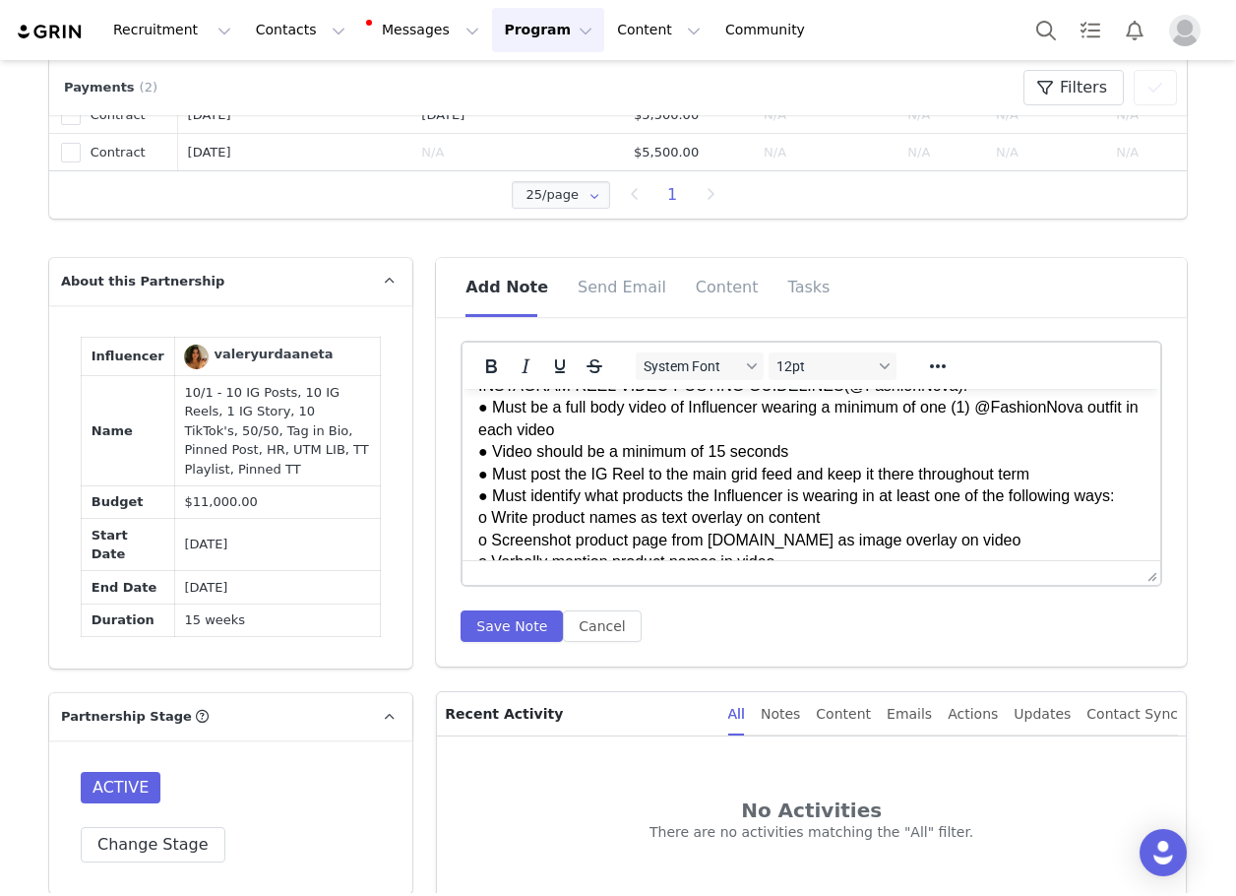
scroll to position [1628, 0]
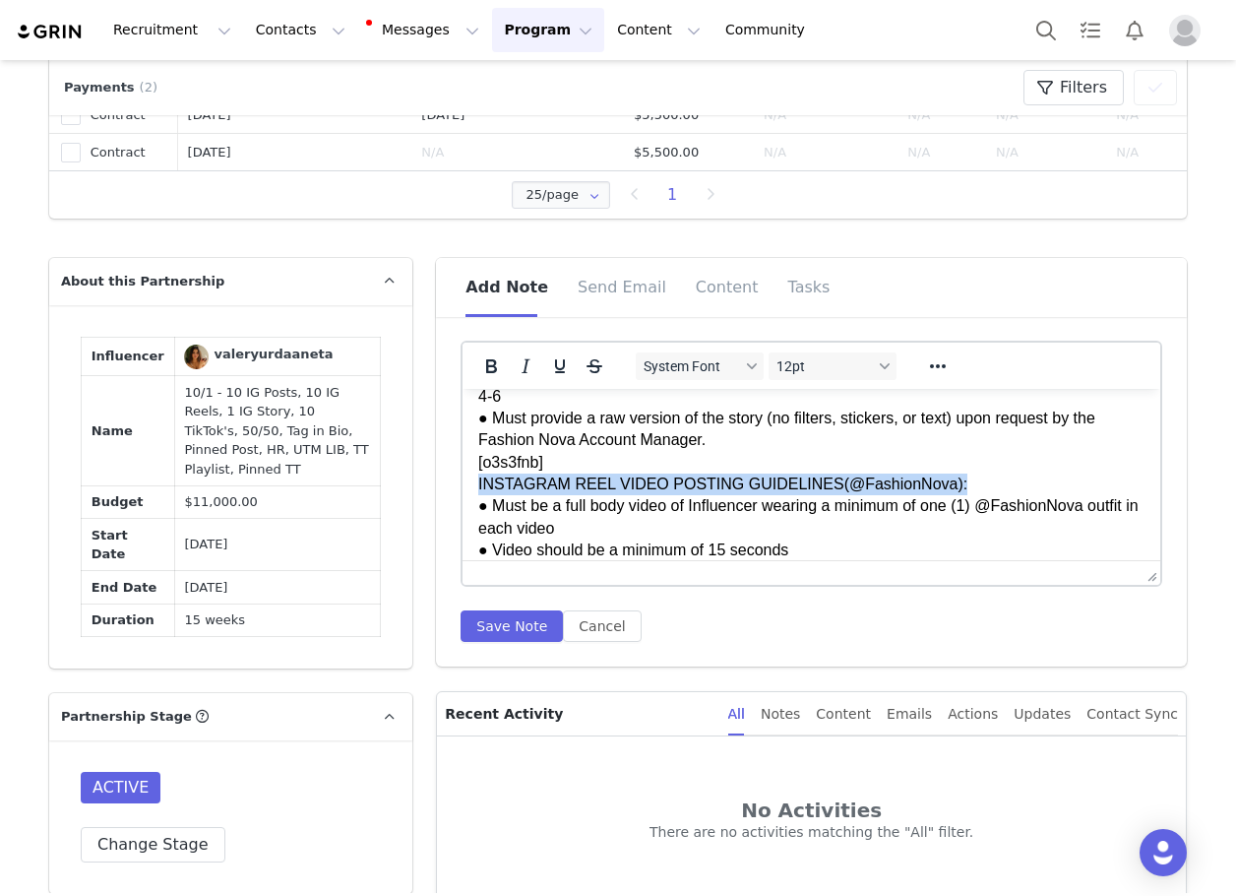
drag, startPoint x: 945, startPoint y: 500, endPoint x: 467, endPoint y: 491, distance: 478.5
drag, startPoint x: 480, startPoint y: 373, endPoint x: 553, endPoint y: 374, distance: 72.8
click at [486, 373] on icon "Bold" at bounding box center [491, 366] width 11 height 14
drag, startPoint x: 564, startPoint y: 374, endPoint x: 549, endPoint y: 387, distance: 19.5
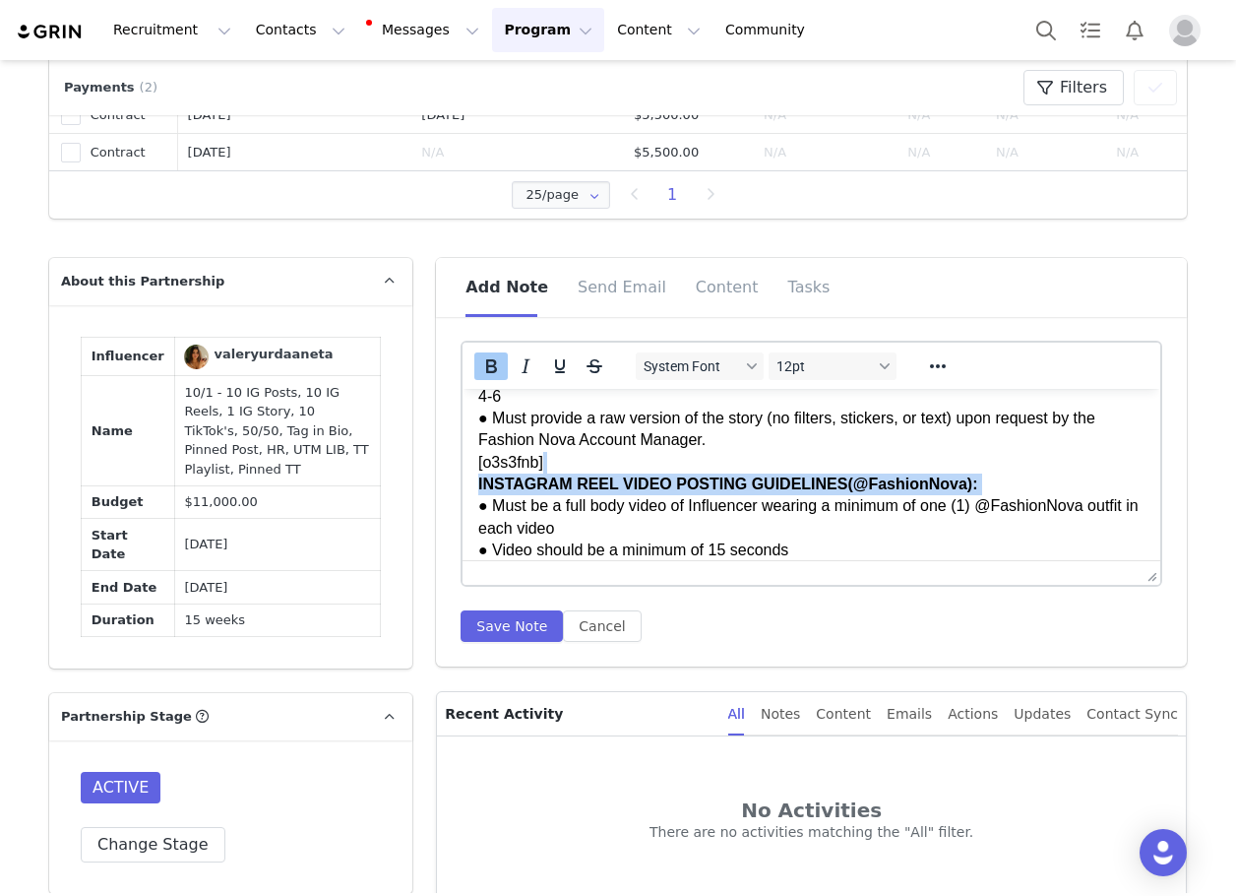
click at [564, 375] on icon "Underline" at bounding box center [560, 366] width 24 height 24
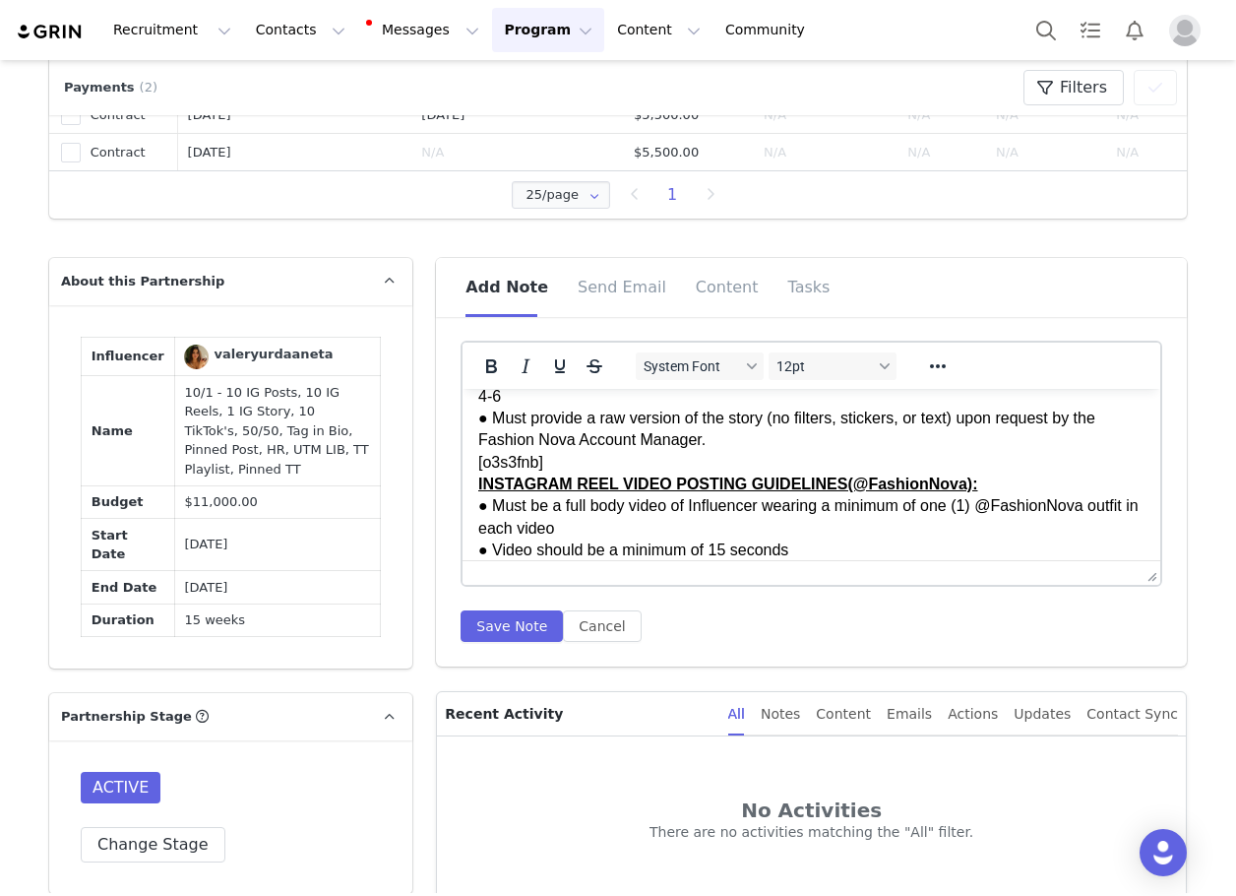
drag, startPoint x: 564, startPoint y: 482, endPoint x: 475, endPoint y: 483, distance: 88.6
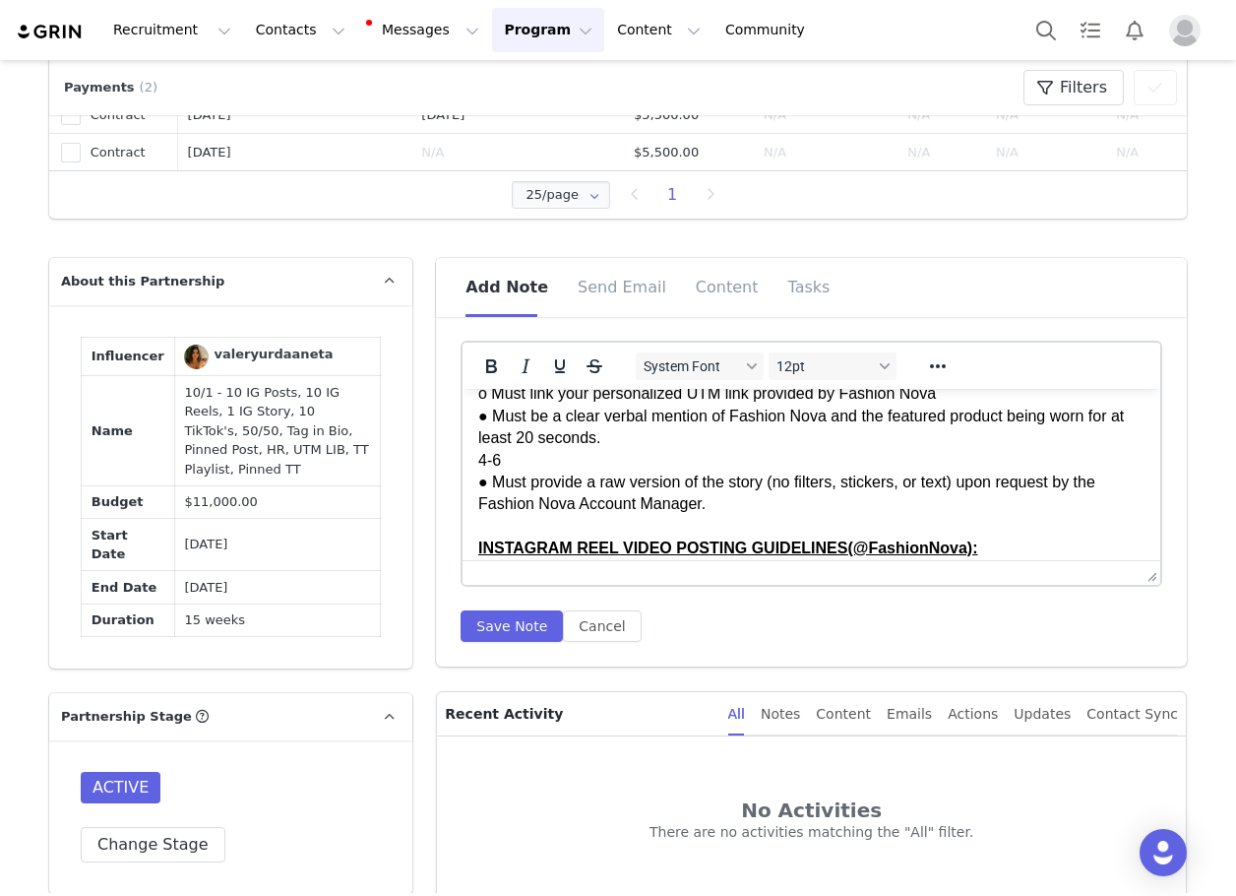
scroll to position [1530, 0]
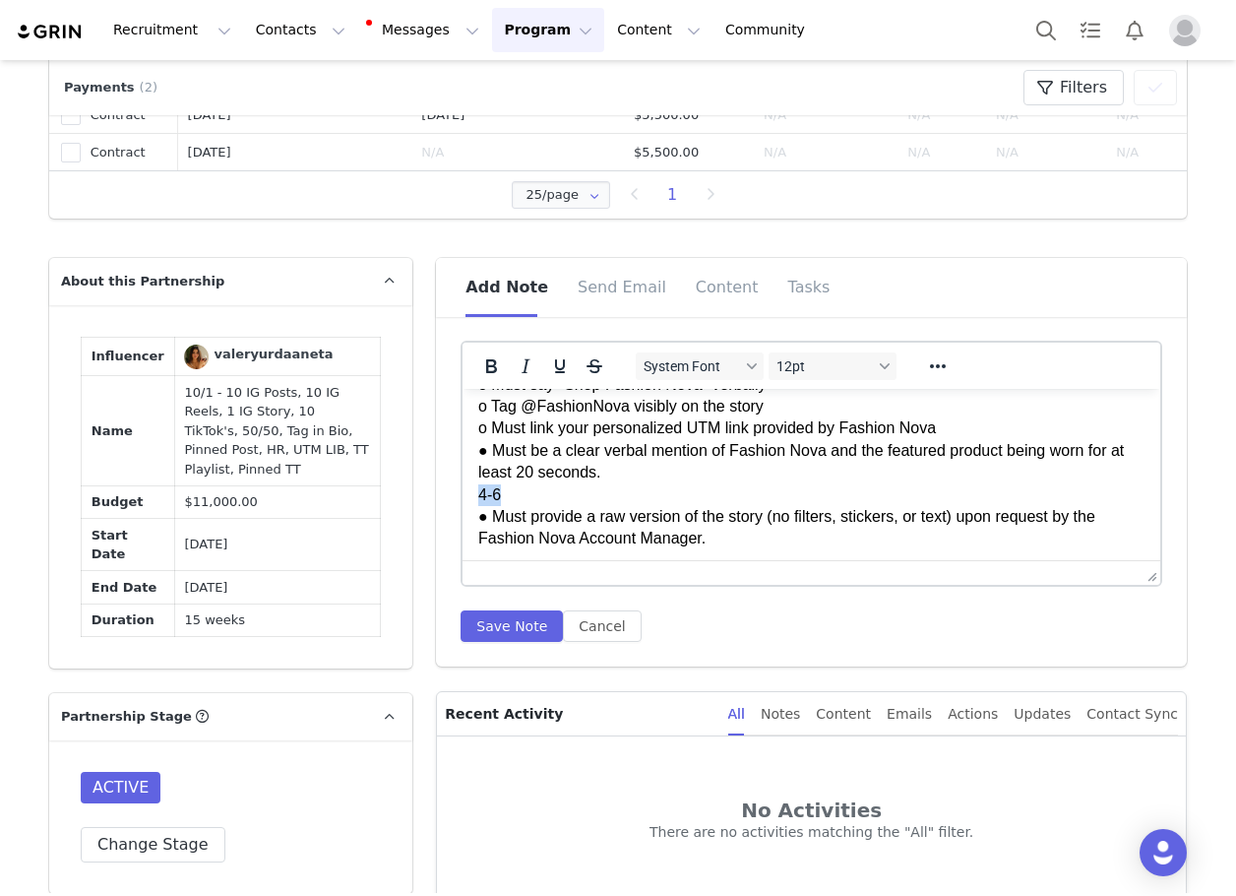
drag, startPoint x: 517, startPoint y: 507, endPoint x: 466, endPoint y: 514, distance: 51.6
click at [466, 514] on html "GENERAL GUIDELINES: Engagement & Bio Requirements: ● Must follow and actively l…" at bounding box center [812, 32] width 698 height 2346
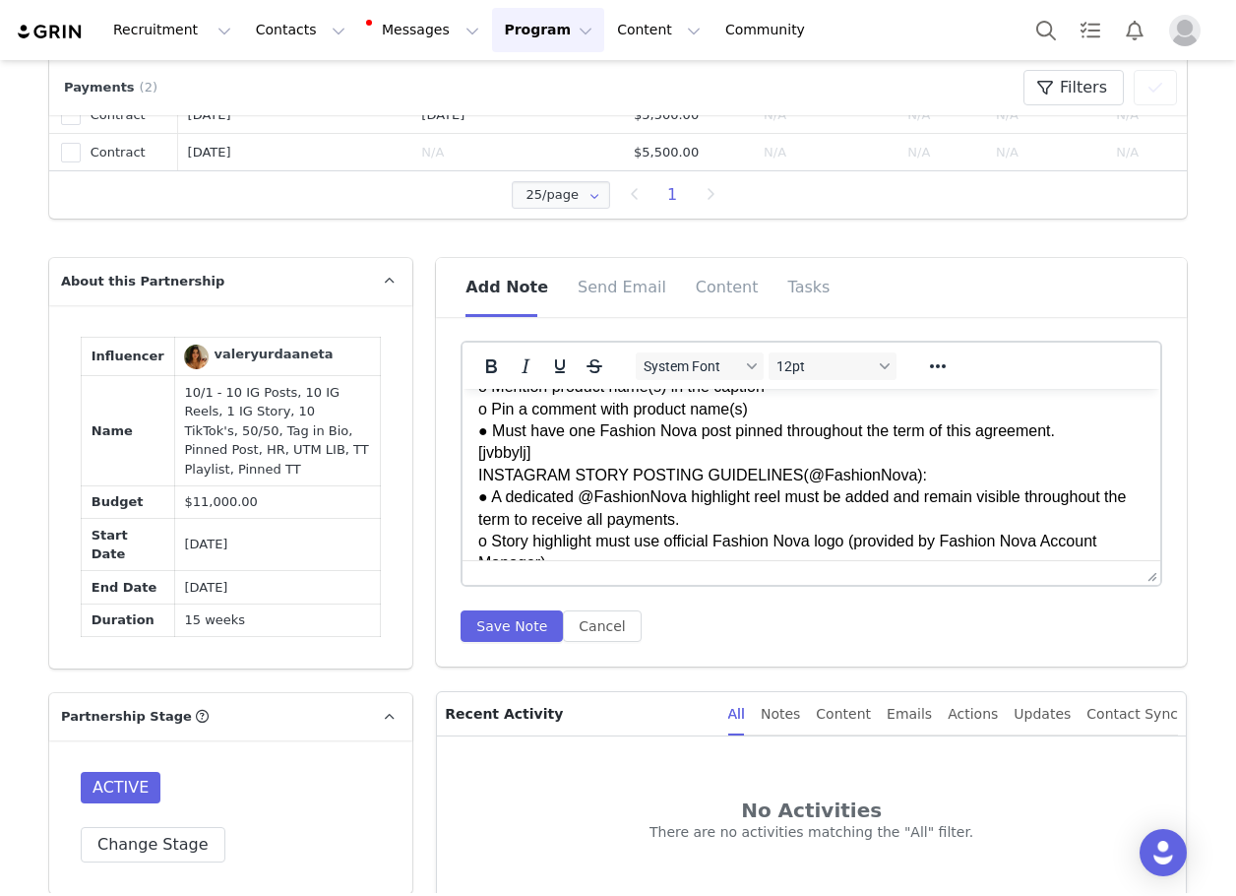
scroll to position [1333, 0]
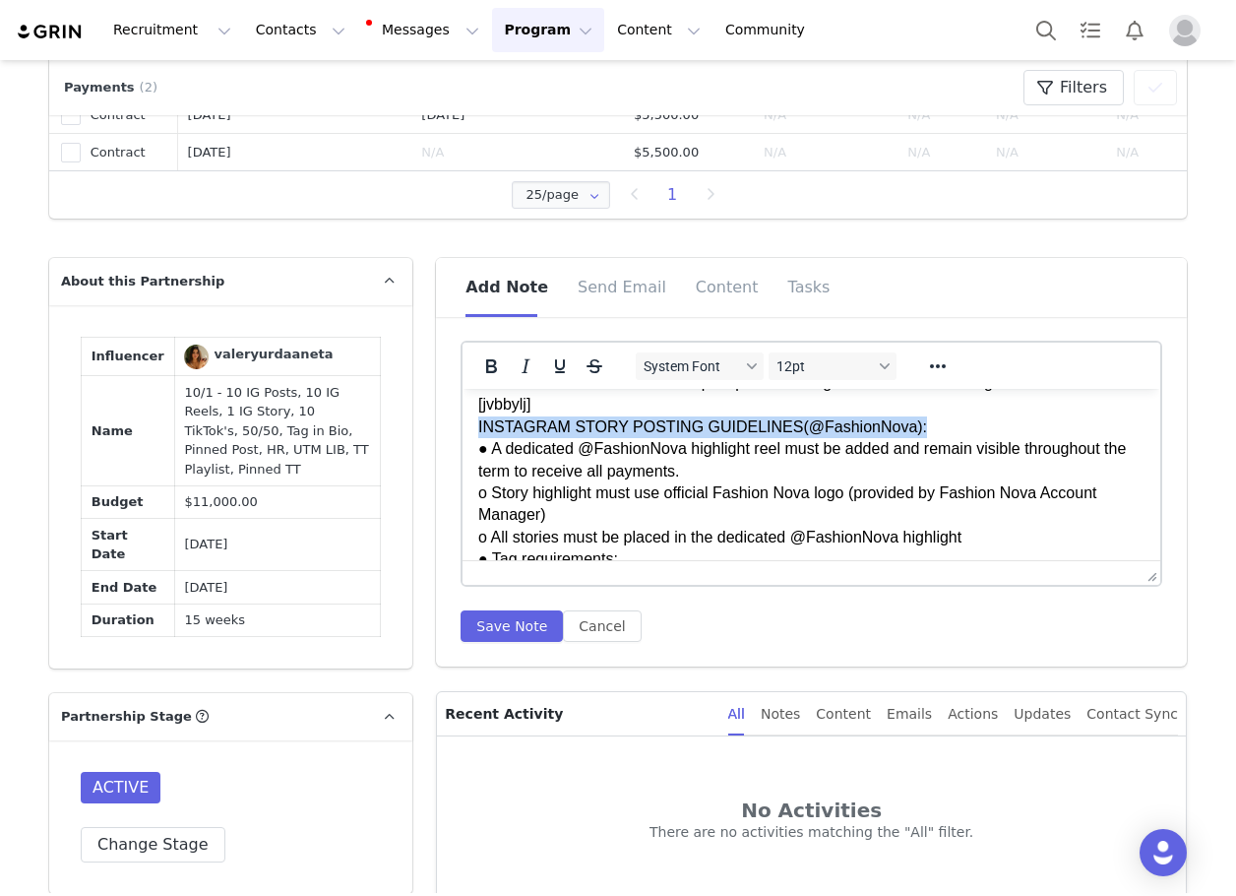
drag, startPoint x: 902, startPoint y: 448, endPoint x: 473, endPoint y: 454, distance: 428.2
click at [473, 454] on html "GENERAL GUIDELINES: Engagement & Bio Requirements: ● Must follow and actively l…" at bounding box center [812, 218] width 698 height 2324
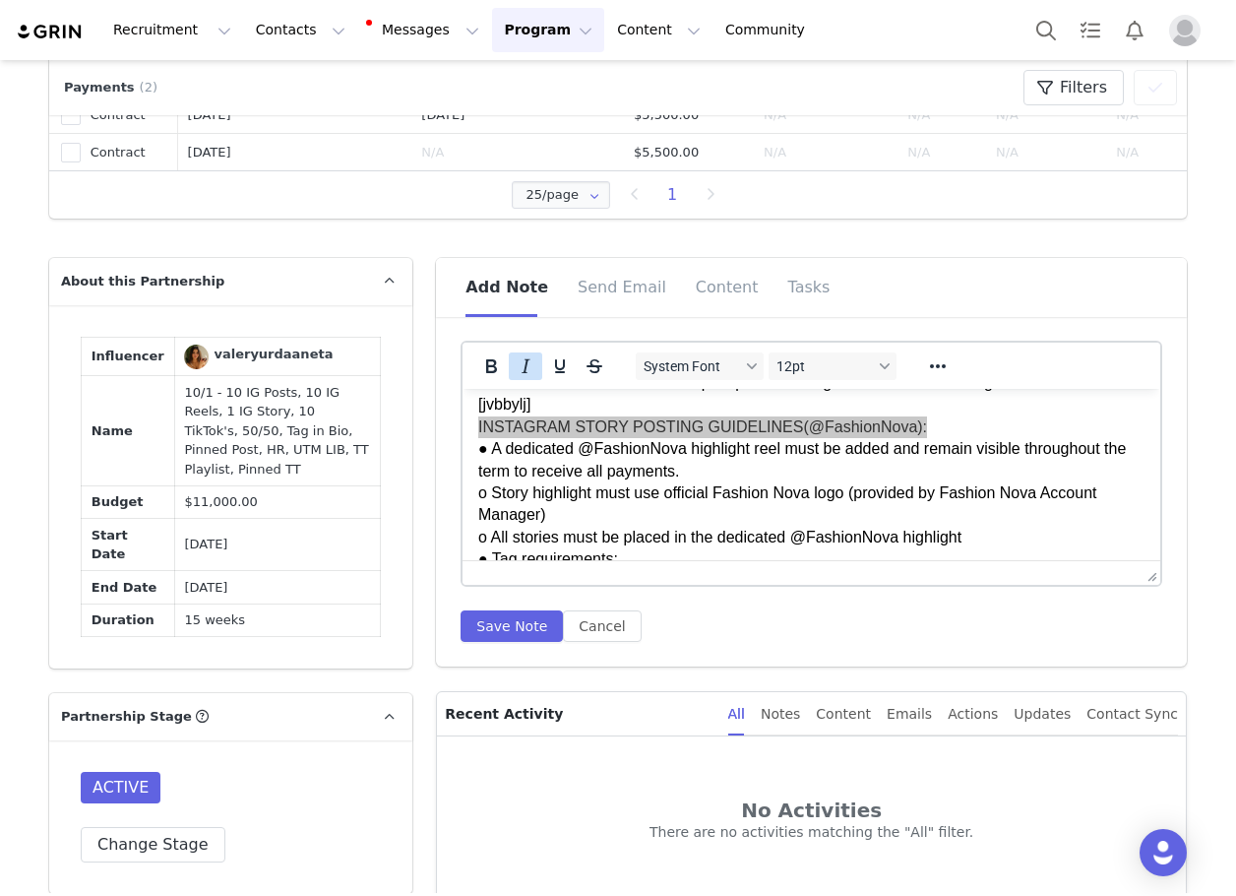
drag, startPoint x: 485, startPoint y: 352, endPoint x: 510, endPoint y: 365, distance: 27.7
click at [486, 352] on div at bounding box center [543, 365] width 161 height 38
click at [494, 369] on icon "Bold" at bounding box center [491, 366] width 24 height 24
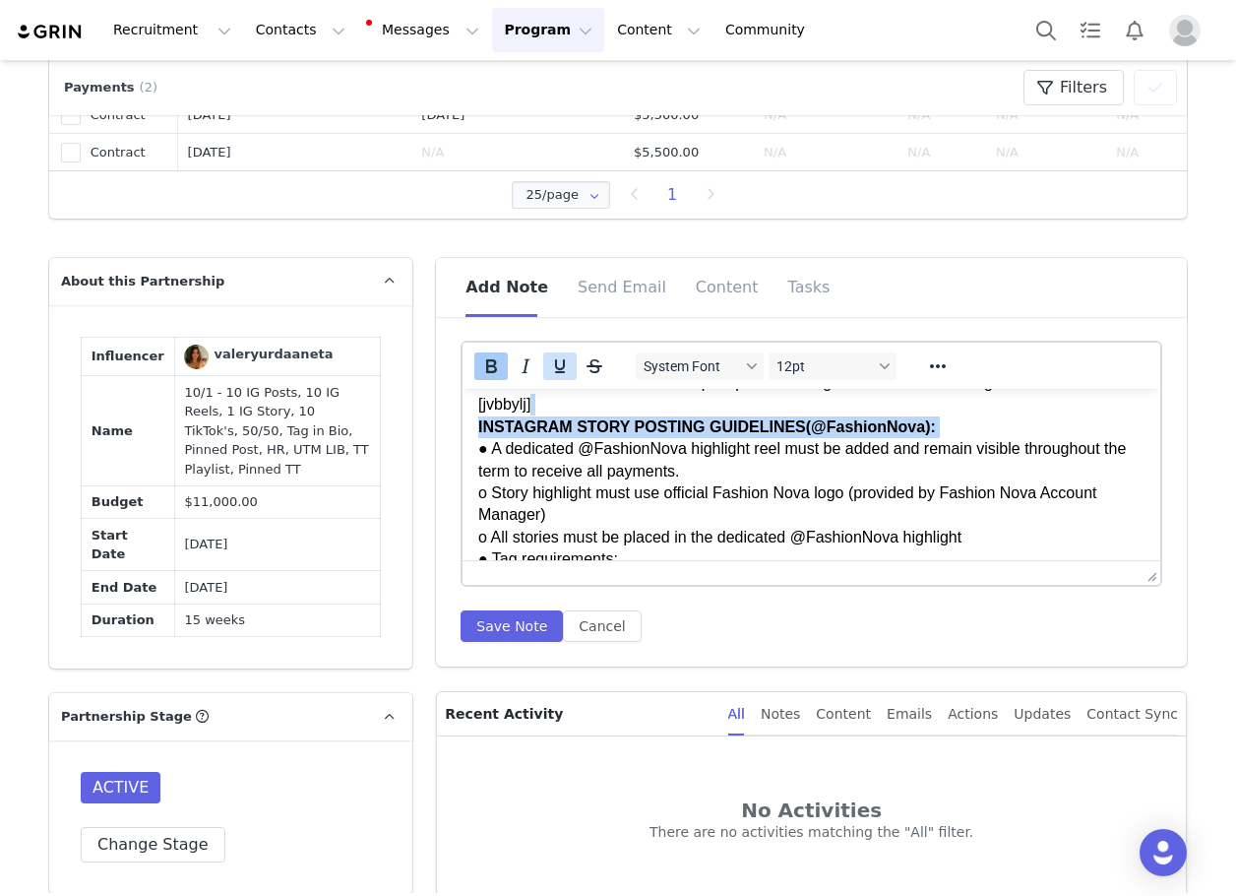
drag, startPoint x: 550, startPoint y: 369, endPoint x: 79, endPoint y: 42, distance: 573.7
click at [555, 369] on icon "Underline" at bounding box center [560, 366] width 10 height 14
click at [540, 433] on p "GENERAL GUIDELINES: Engagement & Bio Requirements: ● Must follow and actively l…" at bounding box center [811, 218] width 666 height 2292
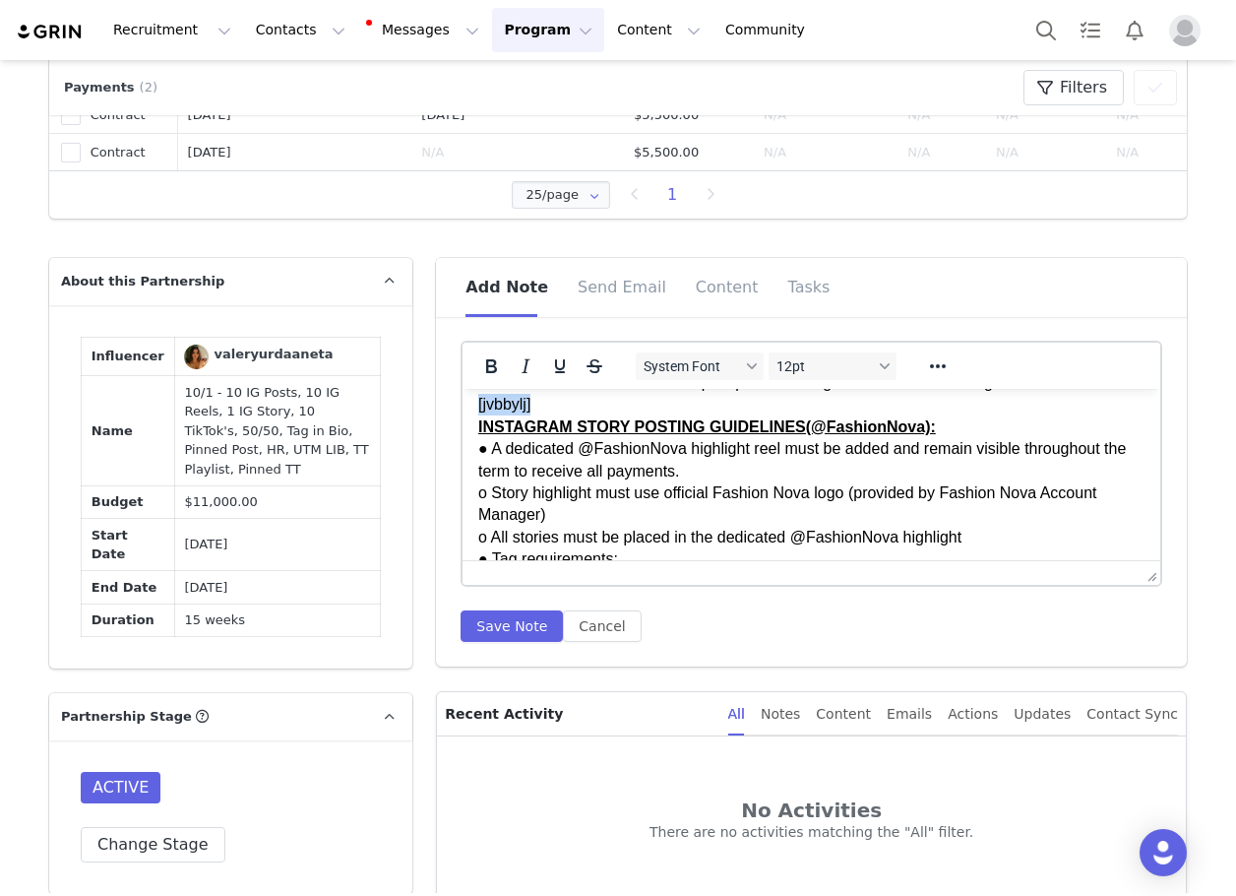
drag, startPoint x: 538, startPoint y: 425, endPoint x: 427, endPoint y: 429, distance: 111.3
click at [463, 429] on html "GENERAL GUIDELINES: Engagement & Bio Requirements: ● Must follow and actively l…" at bounding box center [812, 218] width 698 height 2324
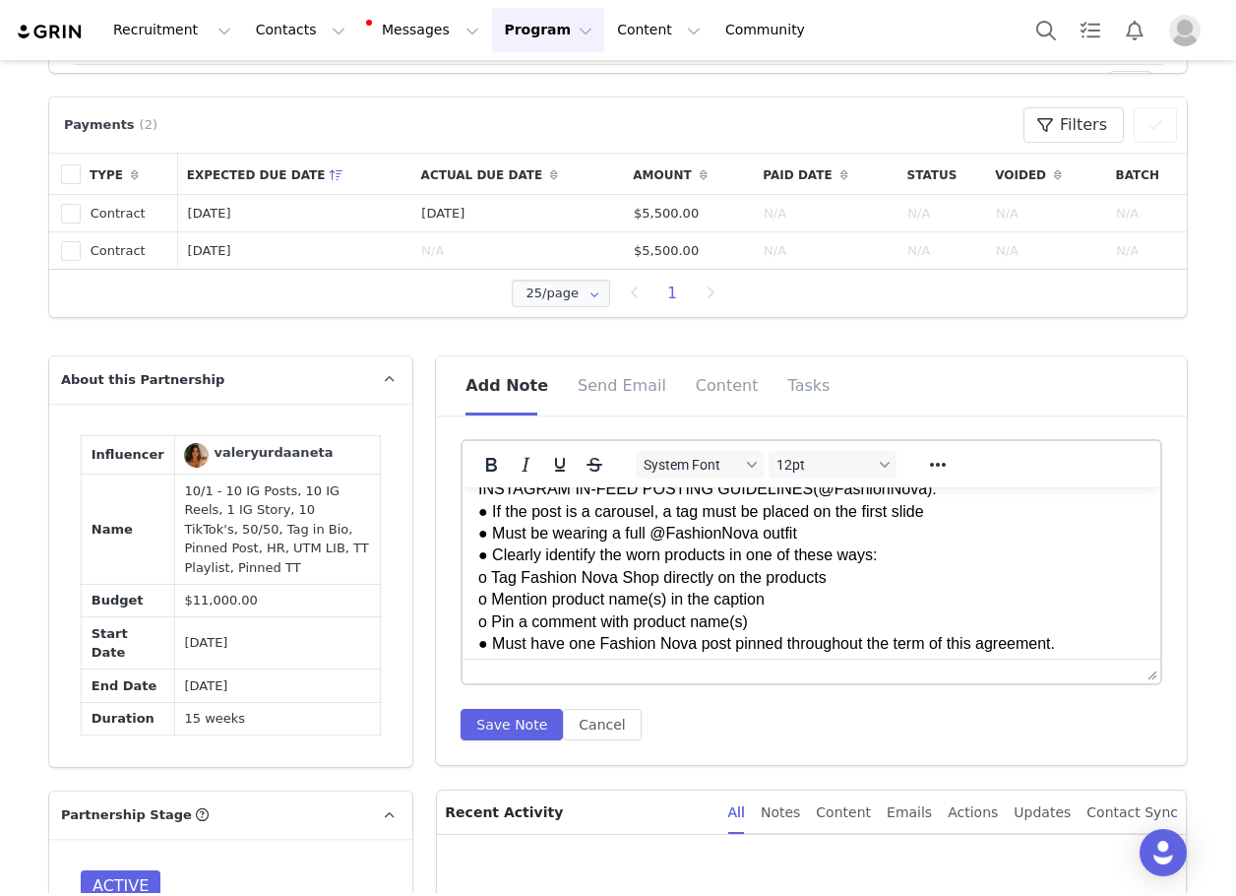
scroll to position [1136, 0]
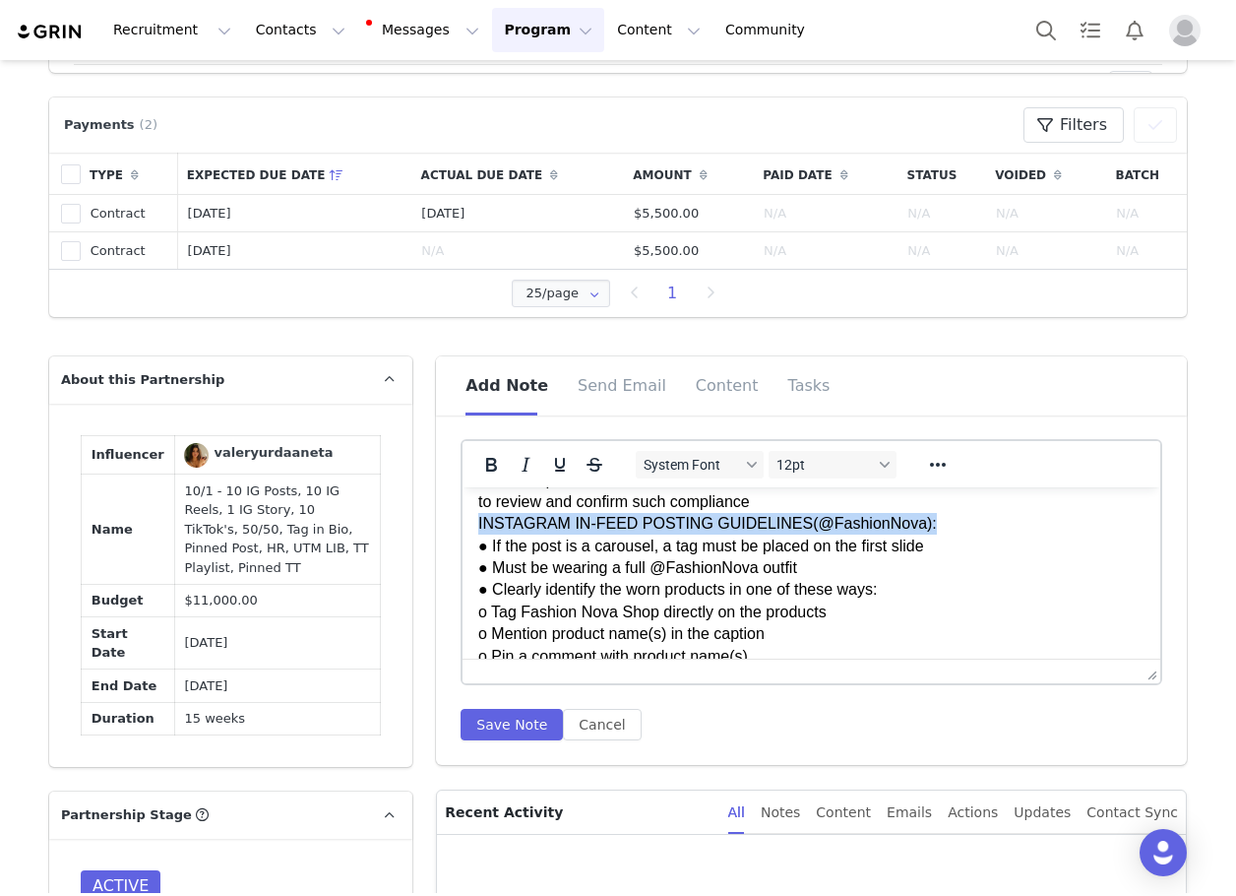
drag, startPoint x: 900, startPoint y: 547, endPoint x: 478, endPoint y: 556, distance: 421.4
click at [478, 556] on p "GENERAL GUIDELINES: Engagement & Bio Requirements: ● Must follow and actively l…" at bounding box center [811, 513] width 666 height 2292
click at [483, 483] on div at bounding box center [543, 464] width 161 height 38
click at [492, 468] on icon "Bold" at bounding box center [491, 465] width 24 height 24
click at [568, 466] on button "Underline" at bounding box center [559, 465] width 33 height 28
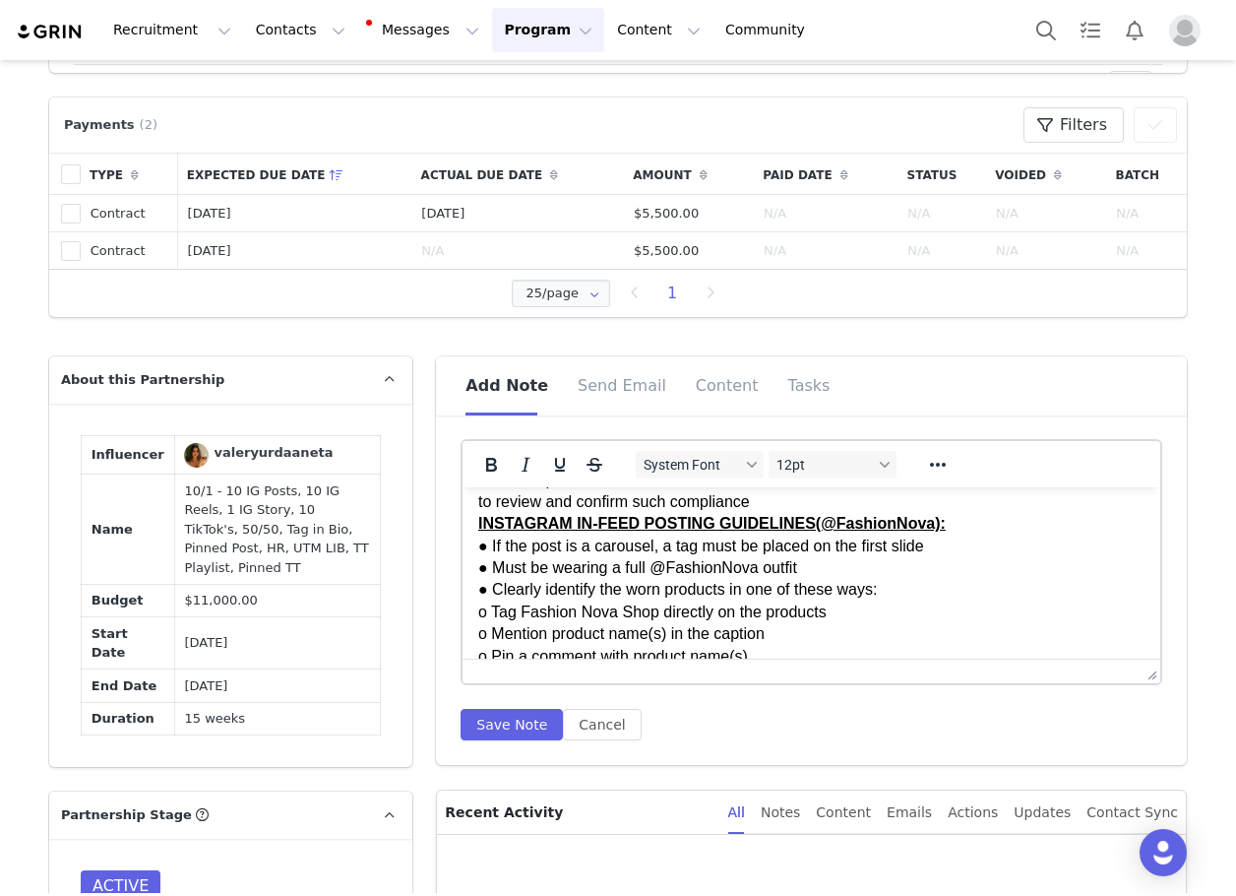
click at [762, 513] on p "GENERAL GUIDELINES: Engagement & Bio Requirements: ● Must follow and actively l…" at bounding box center [811, 513] width 666 height 2292
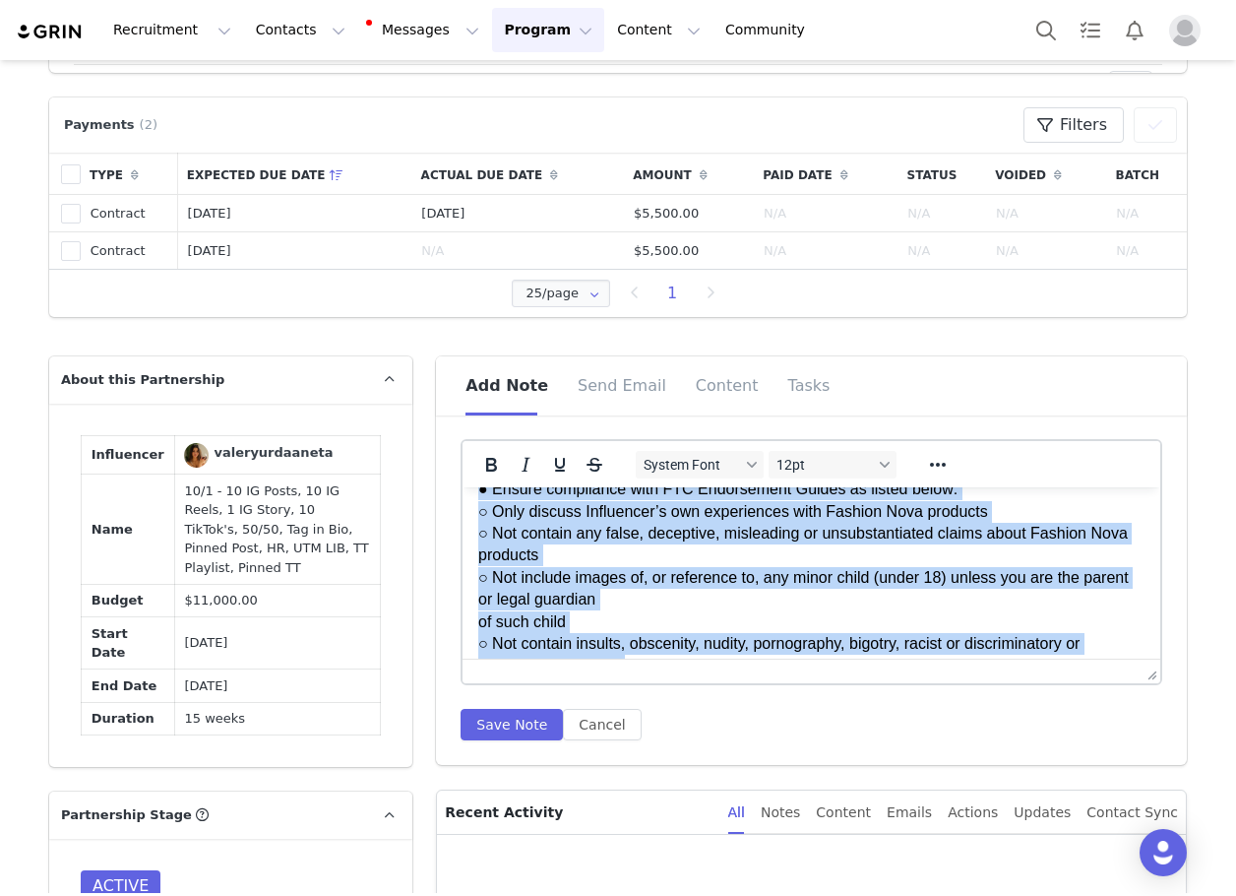
scroll to position [771, 0]
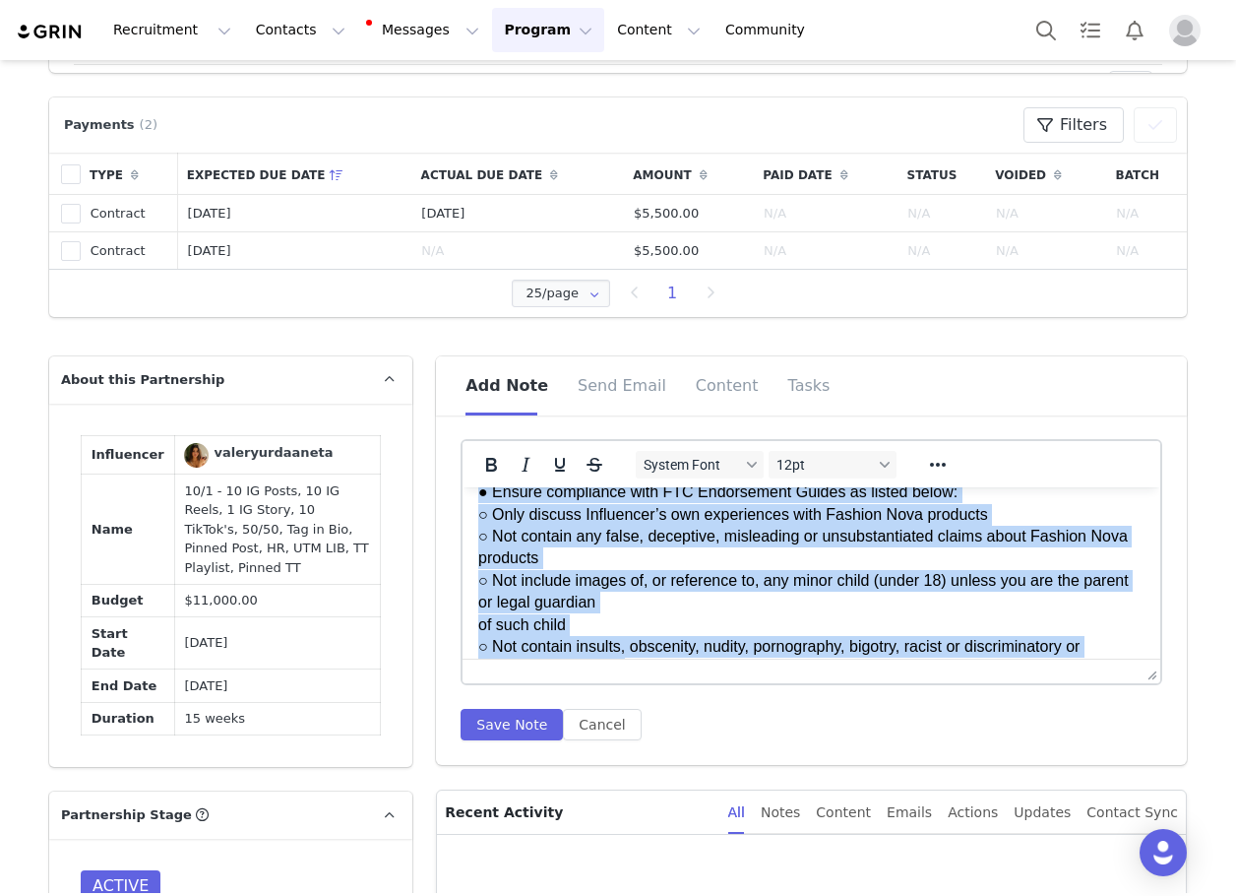
drag, startPoint x: 749, startPoint y: 526, endPoint x: 461, endPoint y: 523, distance: 288.4
click at [463, 523] on html "GENERAL GUIDELINES: Engagement & Bio Requirements: ● Must follow and actively l…" at bounding box center [812, 879] width 698 height 2324
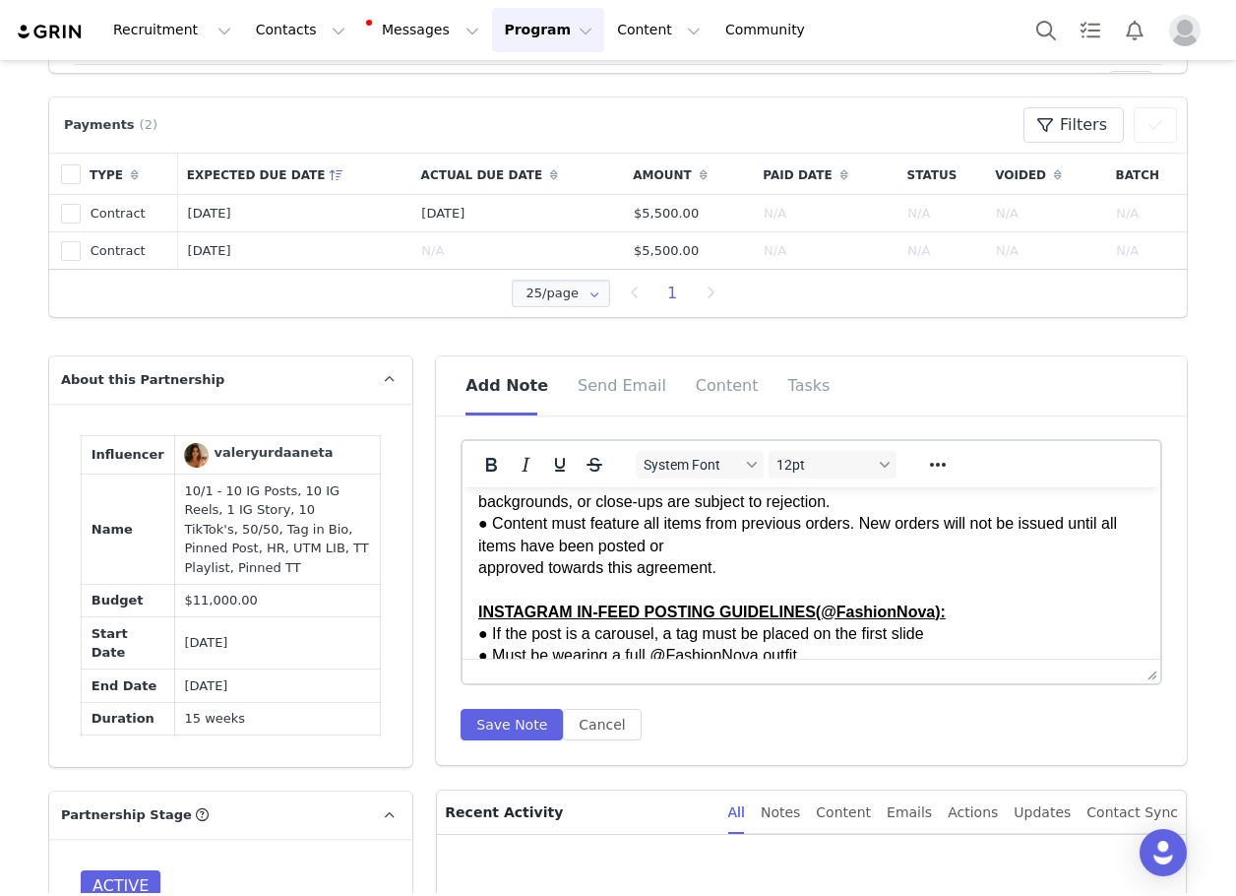
scroll to position [672, 0]
click at [476, 596] on html "GENERAL GUIDELINES: Engagement & Bio Requirements: ● Must follow and actively l…" at bounding box center [812, 789] width 698 height 1949
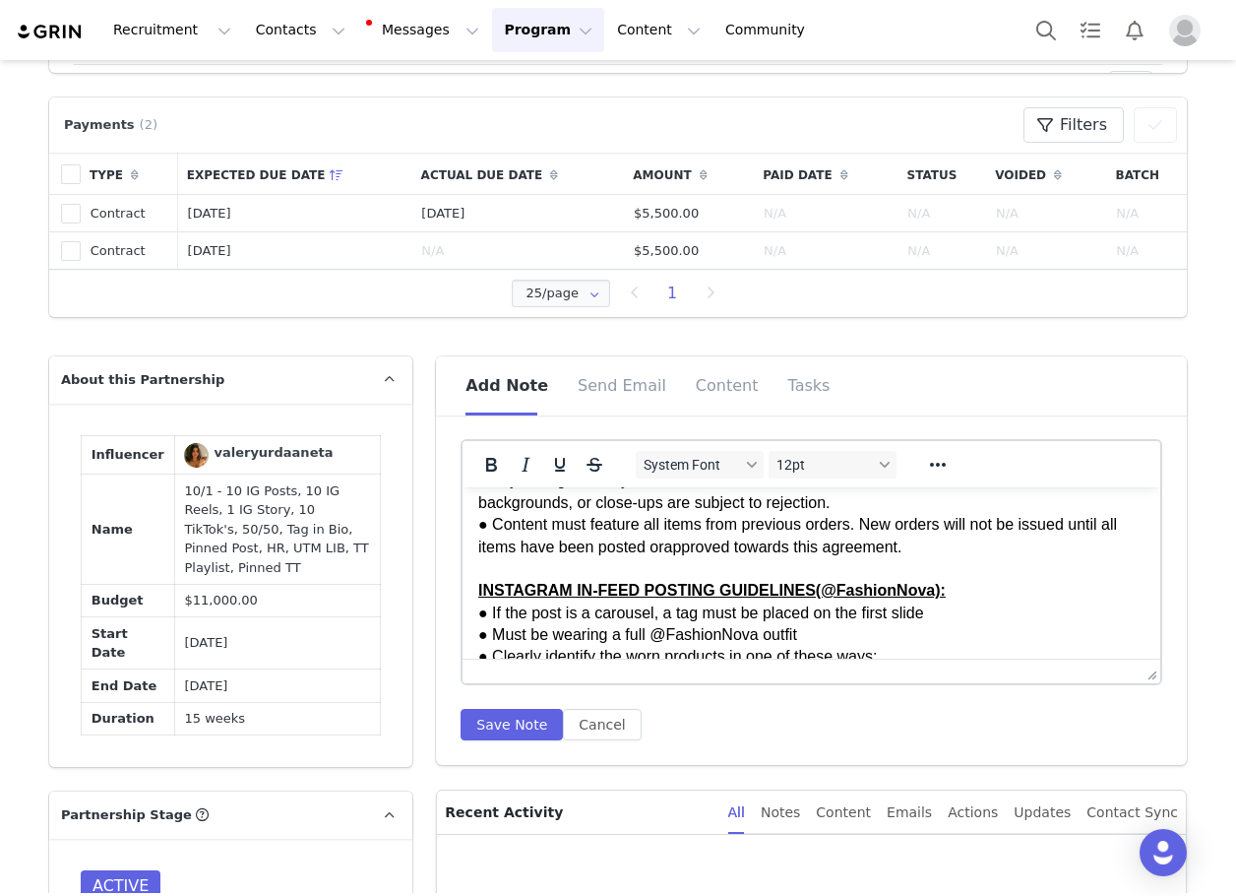
click at [471, 525] on html "GENERAL GUIDELINES: Engagement & Bio Requirements: ● Must follow and actively l…" at bounding box center [812, 778] width 698 height 1927
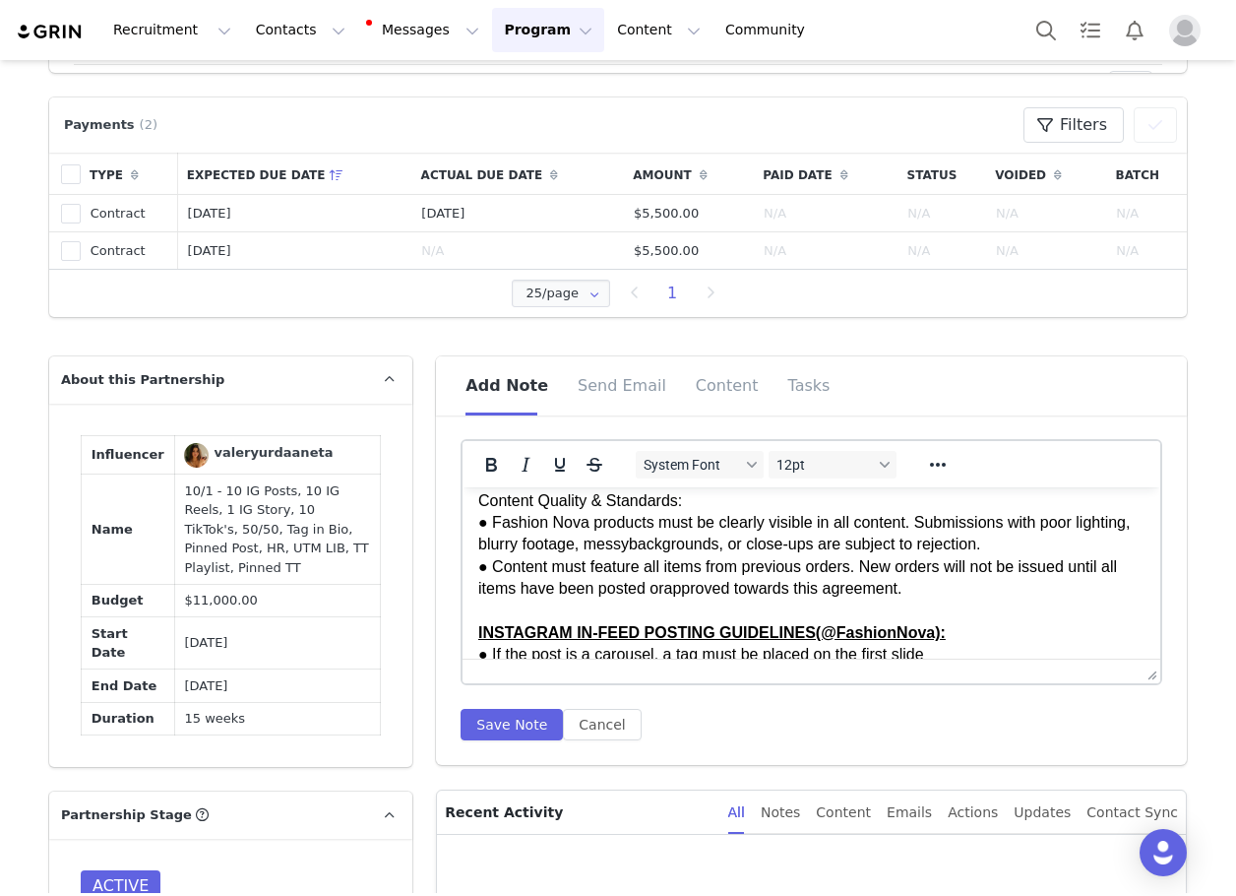
scroll to position [574, 0]
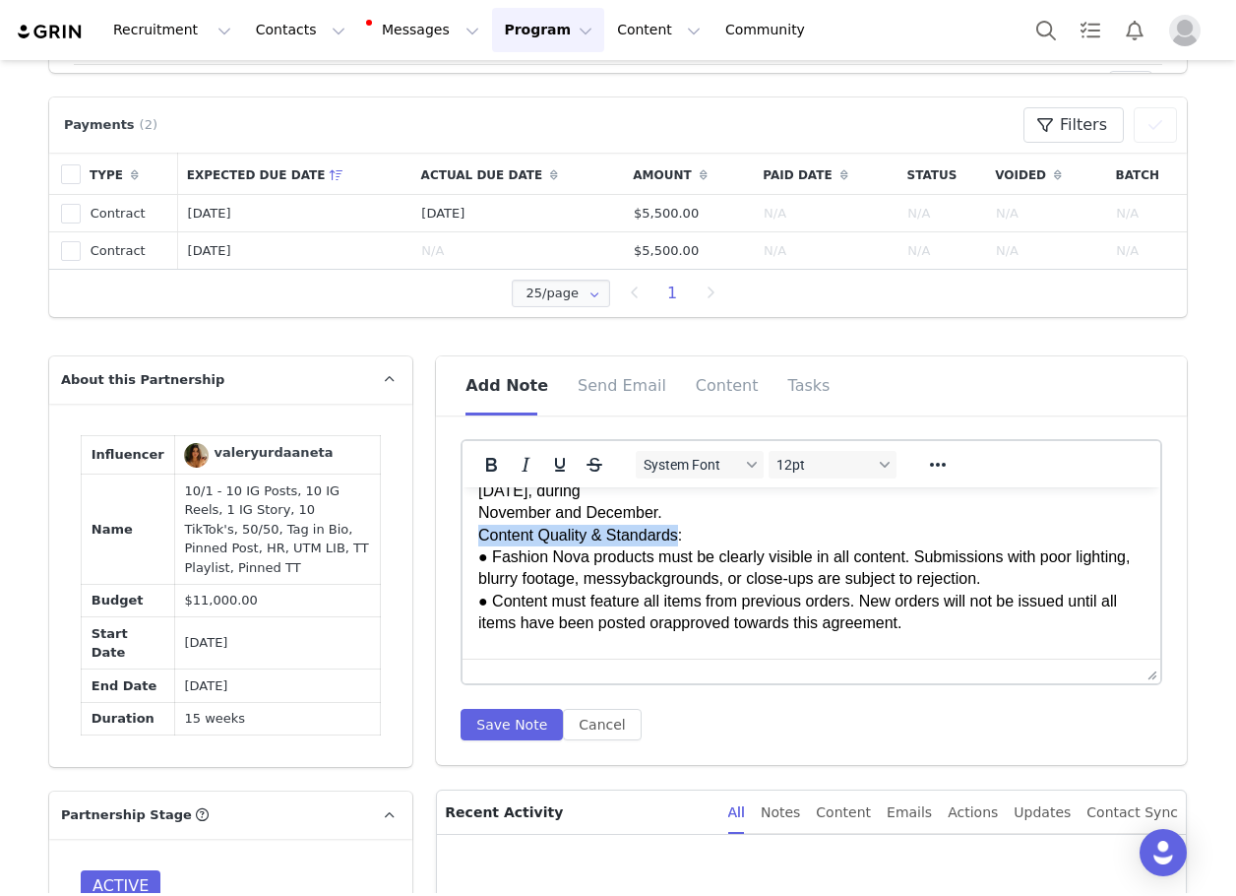
drag, startPoint x: 679, startPoint y: 556, endPoint x: 902, endPoint y: 1036, distance: 529.4
click at [463, 562] on html "GENERAL GUIDELINES: Engagement & Bio Requirements: ● Must follow and actively l…" at bounding box center [812, 865] width 698 height 1905
click at [696, 559] on p "GENERAL GUIDELINES: Engagement & Bio Requirements: ● Must follow and actively l…" at bounding box center [811, 865] width 666 height 1873
drag, startPoint x: 426, startPoint y: 560, endPoint x: 869, endPoint y: 1048, distance: 659.2
click at [463, 560] on html "GENERAL GUIDELINES: Engagement & Bio Requirements: ● Must follow and actively l…" at bounding box center [812, 865] width 698 height 1905
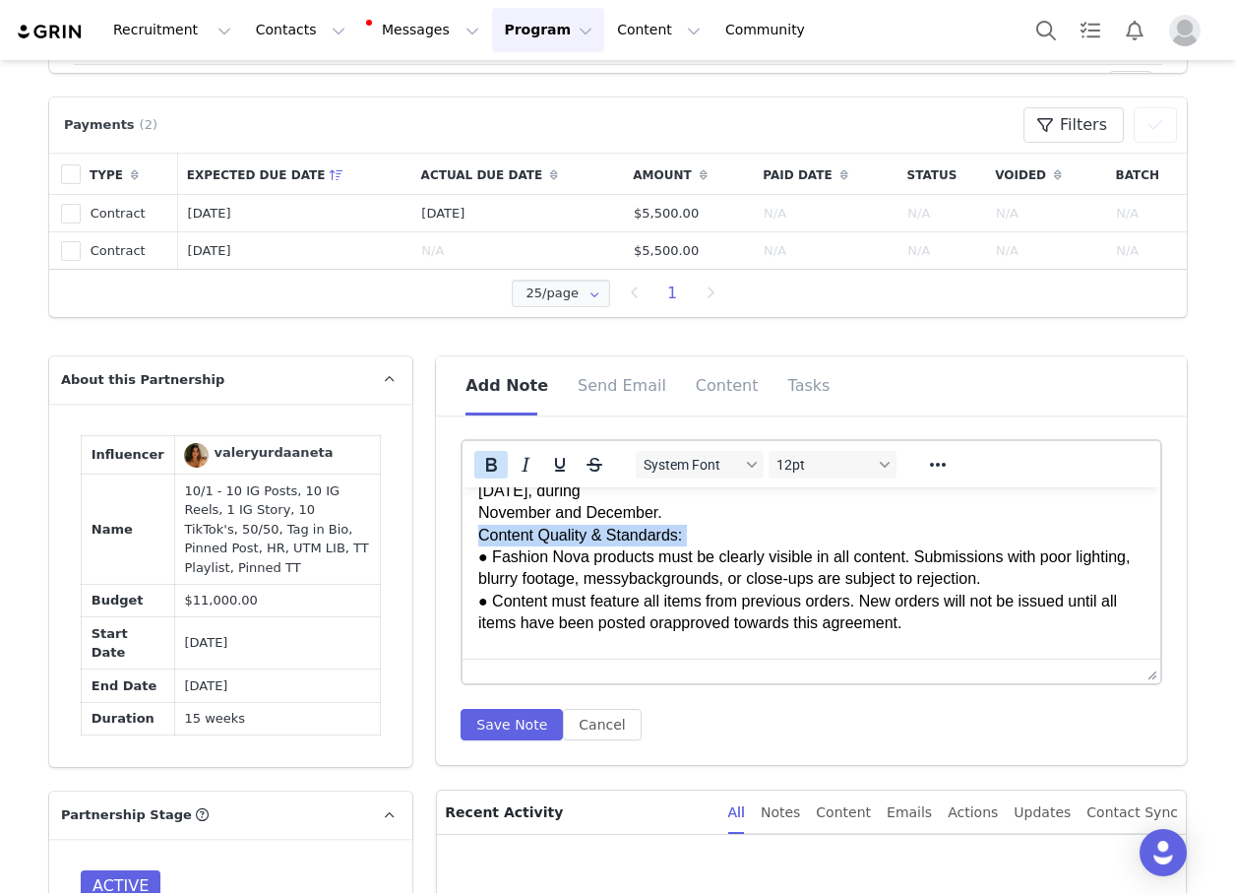
click at [484, 469] on icon "Bold" at bounding box center [491, 465] width 24 height 24
click at [548, 464] on icon "Underline" at bounding box center [560, 465] width 24 height 24
click at [480, 531] on p "GENERAL GUIDELINES: Engagement & Bio Requirements: ● Must follow and actively l…" at bounding box center [811, 865] width 666 height 1873
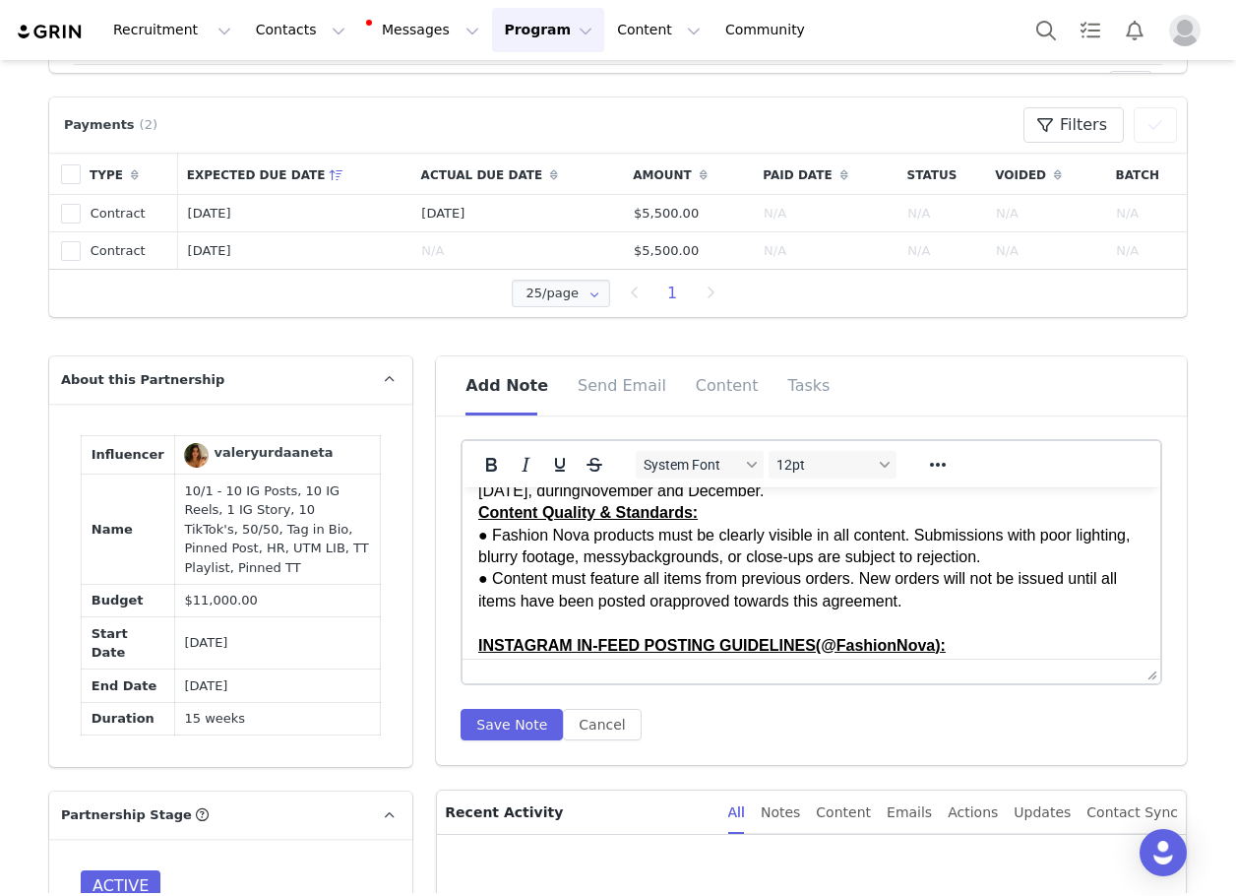
scroll to position [475, 0]
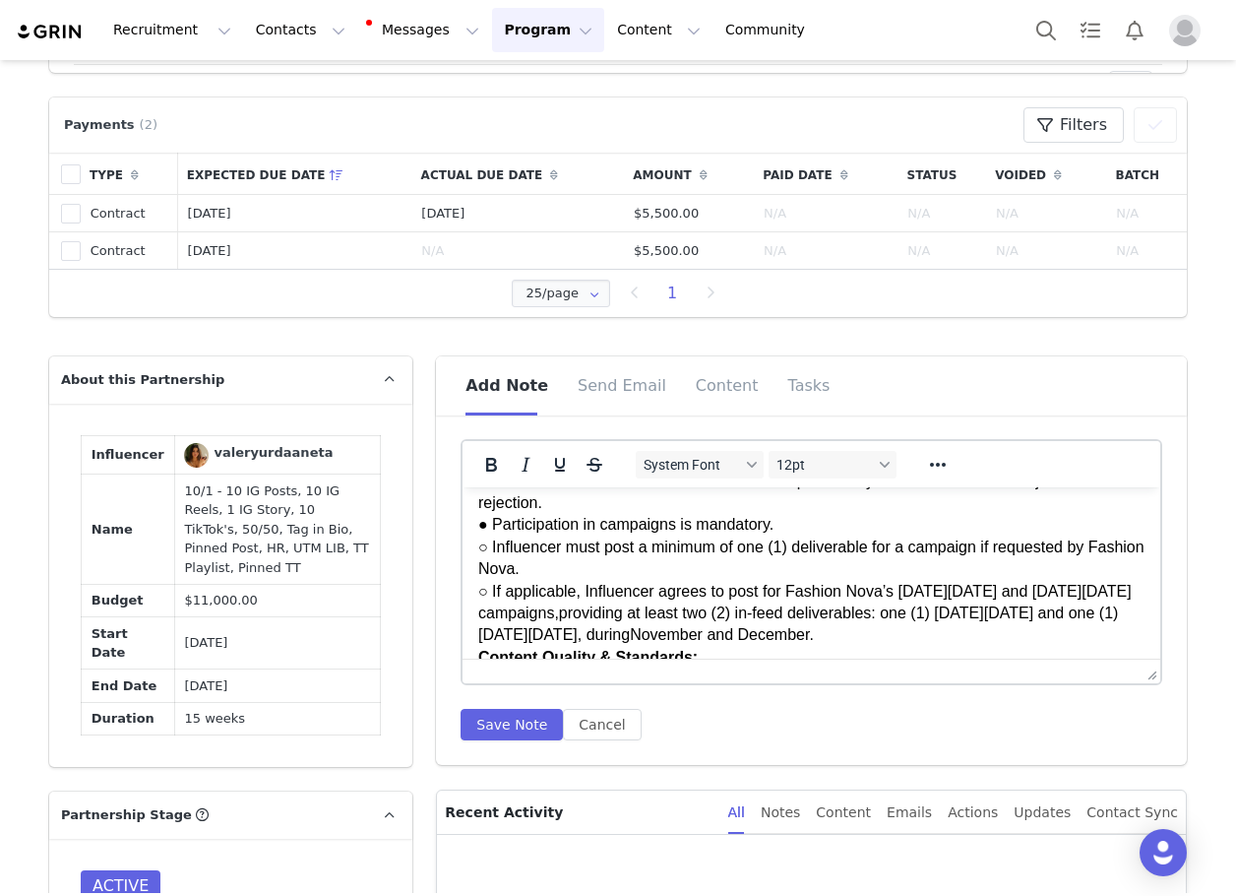
scroll to position [377, 0]
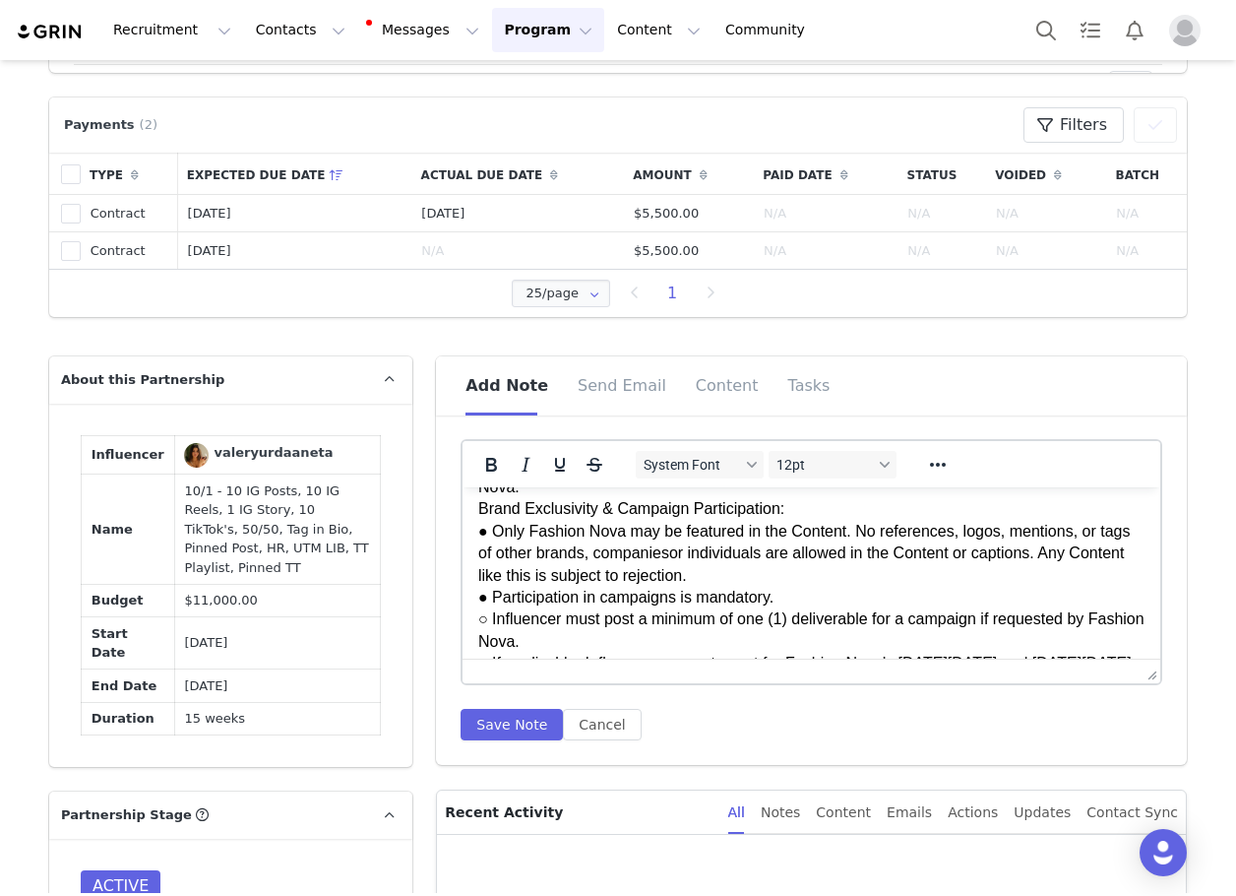
scroll to position [279, 0]
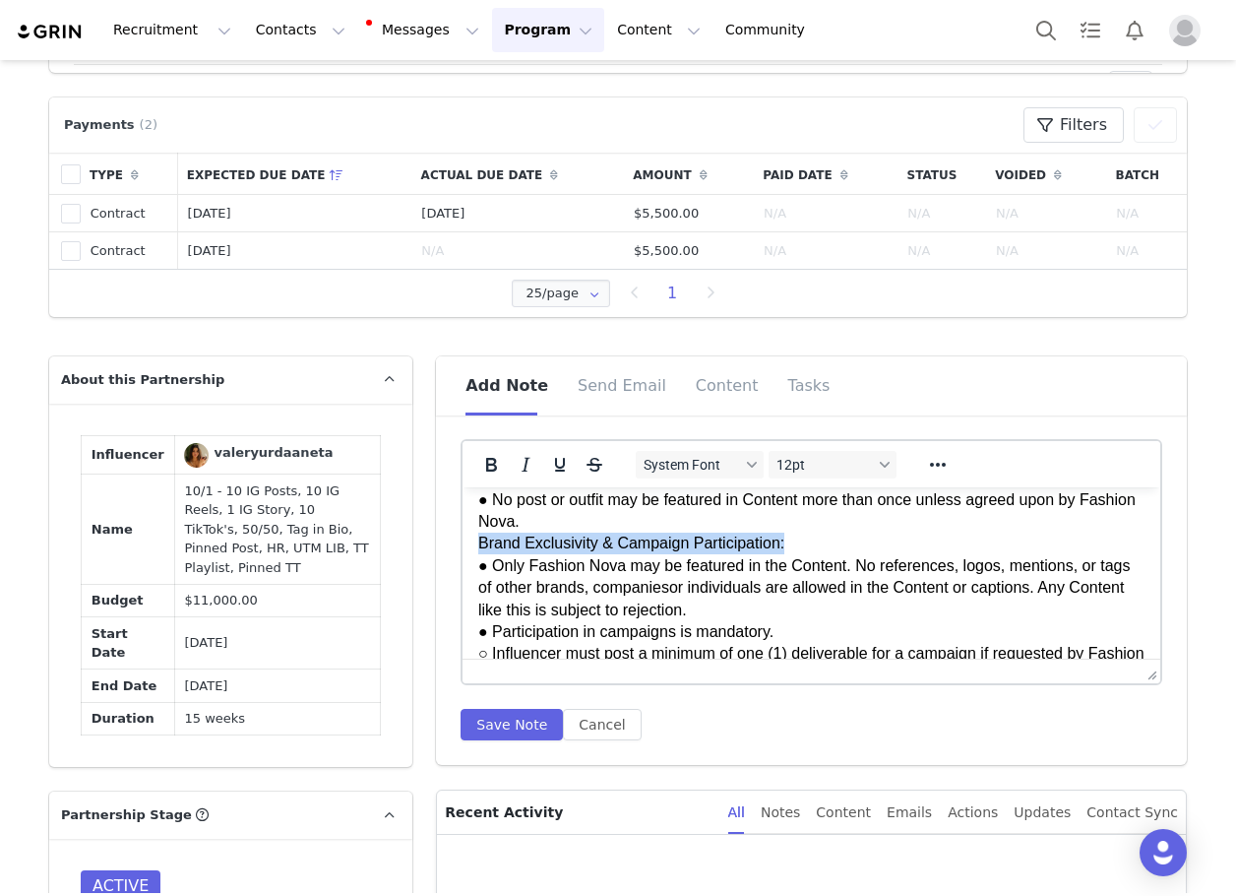
drag, startPoint x: 797, startPoint y: 566, endPoint x: 444, endPoint y: 570, distance: 353.4
click at [494, 455] on icon "Bold" at bounding box center [491, 465] width 24 height 24
drag, startPoint x: 542, startPoint y: 459, endPoint x: 98, endPoint y: 25, distance: 620.9
click at [548, 459] on icon "Underline" at bounding box center [560, 465] width 24 height 24
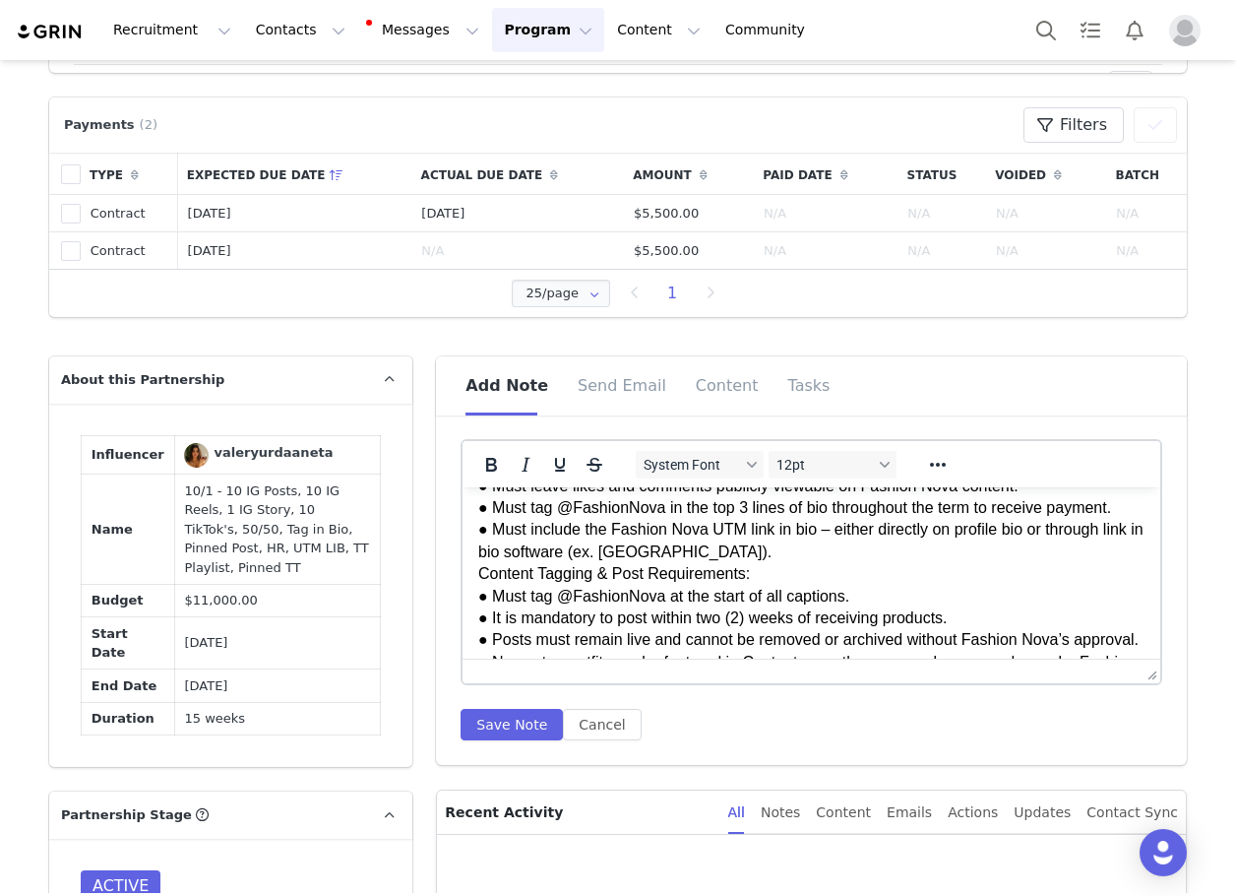
scroll to position [82, 0]
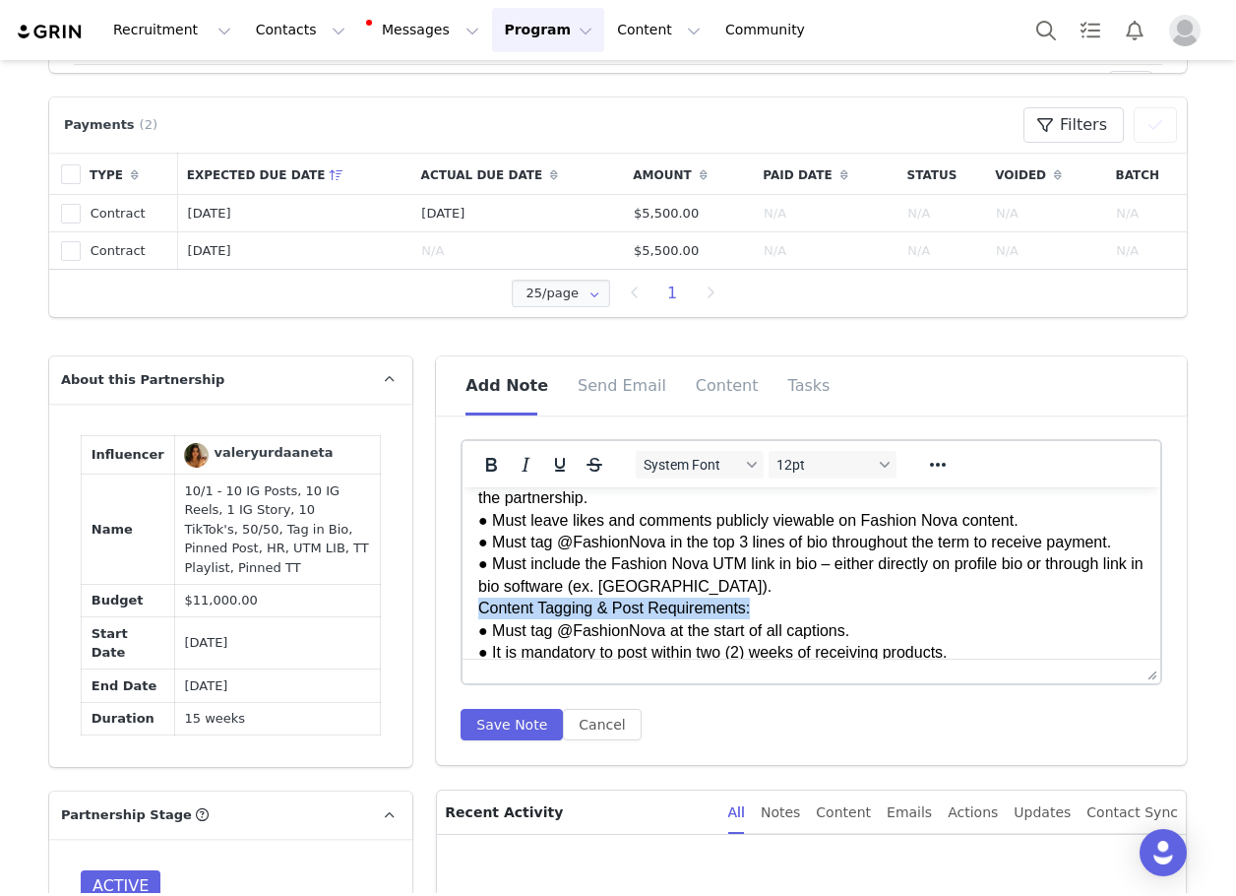
drag, startPoint x: 755, startPoint y: 604, endPoint x: 416, endPoint y: 604, distance: 338.6
click at [492, 462] on icon "Bold" at bounding box center [491, 465] width 24 height 24
click at [548, 470] on icon "Underline" at bounding box center [560, 465] width 24 height 24
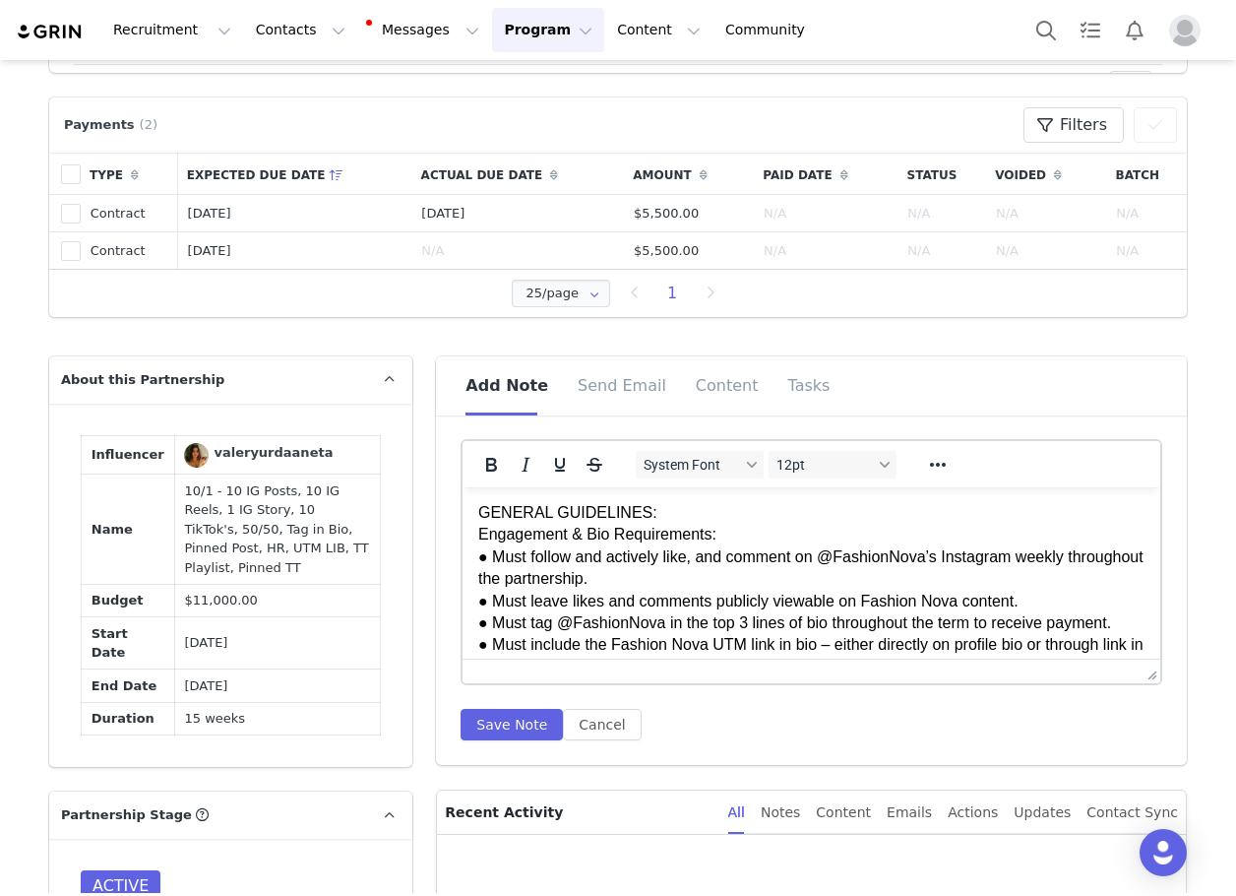
scroll to position [0, 0]
drag, startPoint x: 597, startPoint y: 533, endPoint x: 477, endPoint y: 515, distance: 121.5
click at [489, 462] on icon "Bold" at bounding box center [491, 465] width 11 height 14
click at [554, 461] on icon "Underline" at bounding box center [560, 465] width 24 height 24
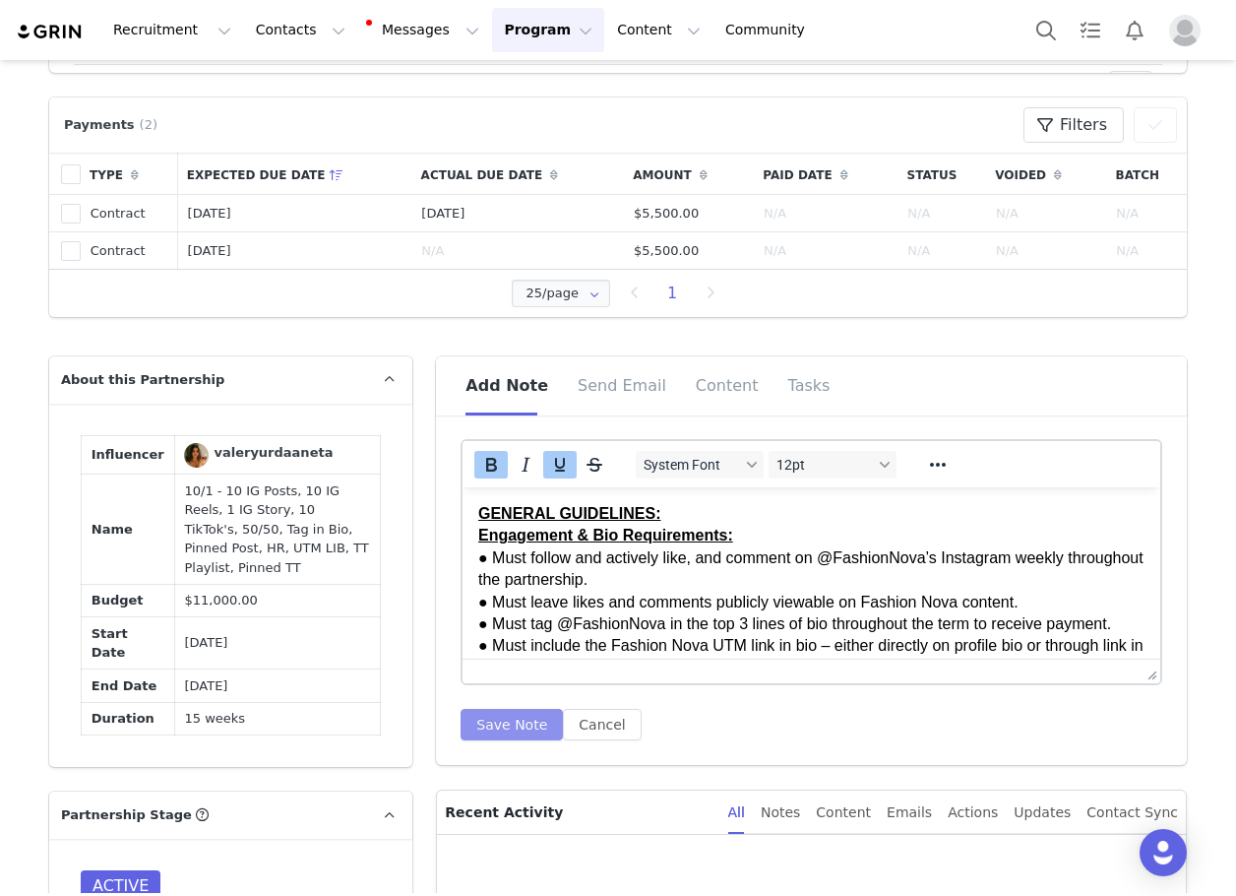
click at [515, 727] on button "Save Note" at bounding box center [512, 724] width 102 height 31
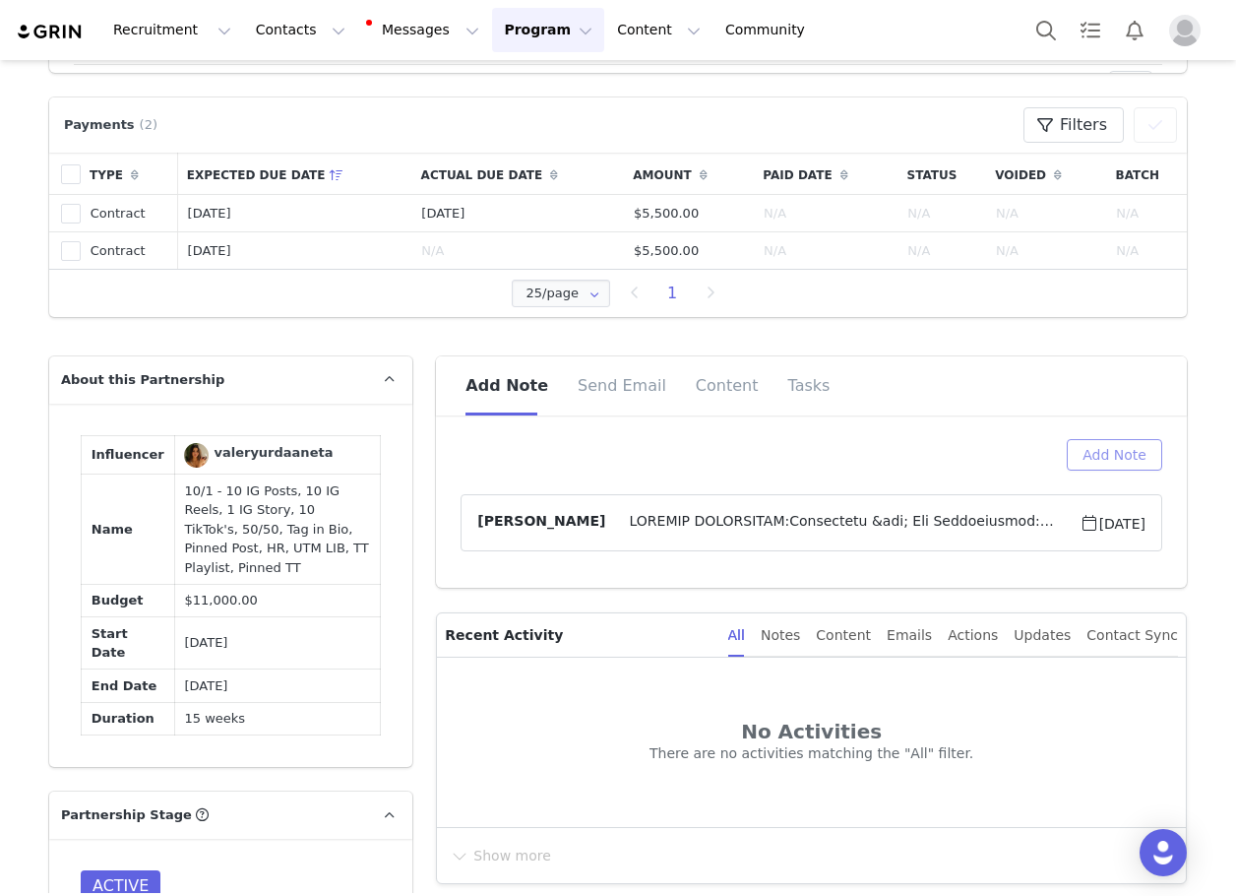
click at [1103, 447] on button "Add Note" at bounding box center [1114, 454] width 95 height 31
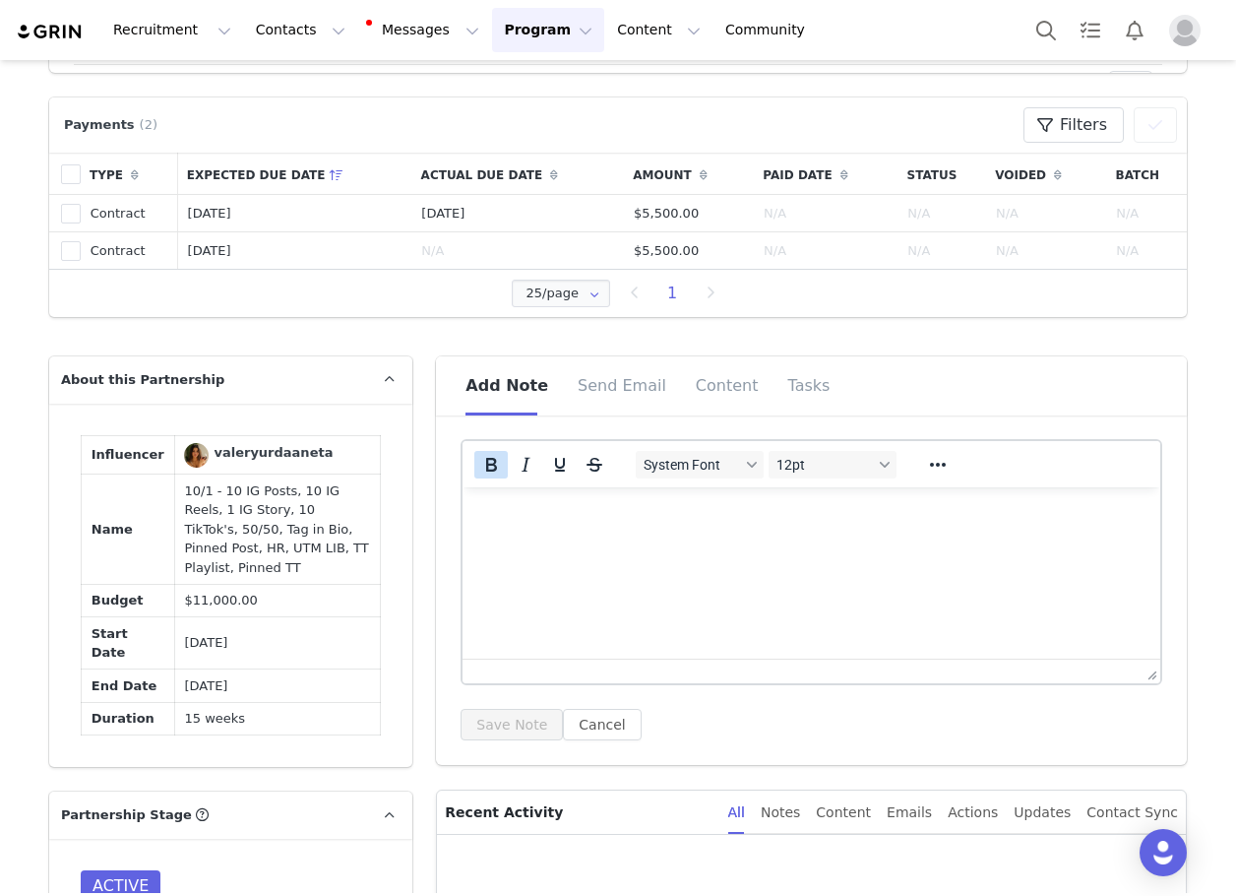
click at [500, 469] on button "Bold" at bounding box center [490, 465] width 33 height 28
drag, startPoint x: 558, startPoint y: 470, endPoint x: 103, endPoint y: 25, distance: 636.2
click at [558, 470] on icon "Underline" at bounding box center [560, 465] width 24 height 24
click at [548, 458] on icon "Underline" at bounding box center [560, 465] width 24 height 24
click at [482, 468] on icon "Bold" at bounding box center [491, 465] width 24 height 24
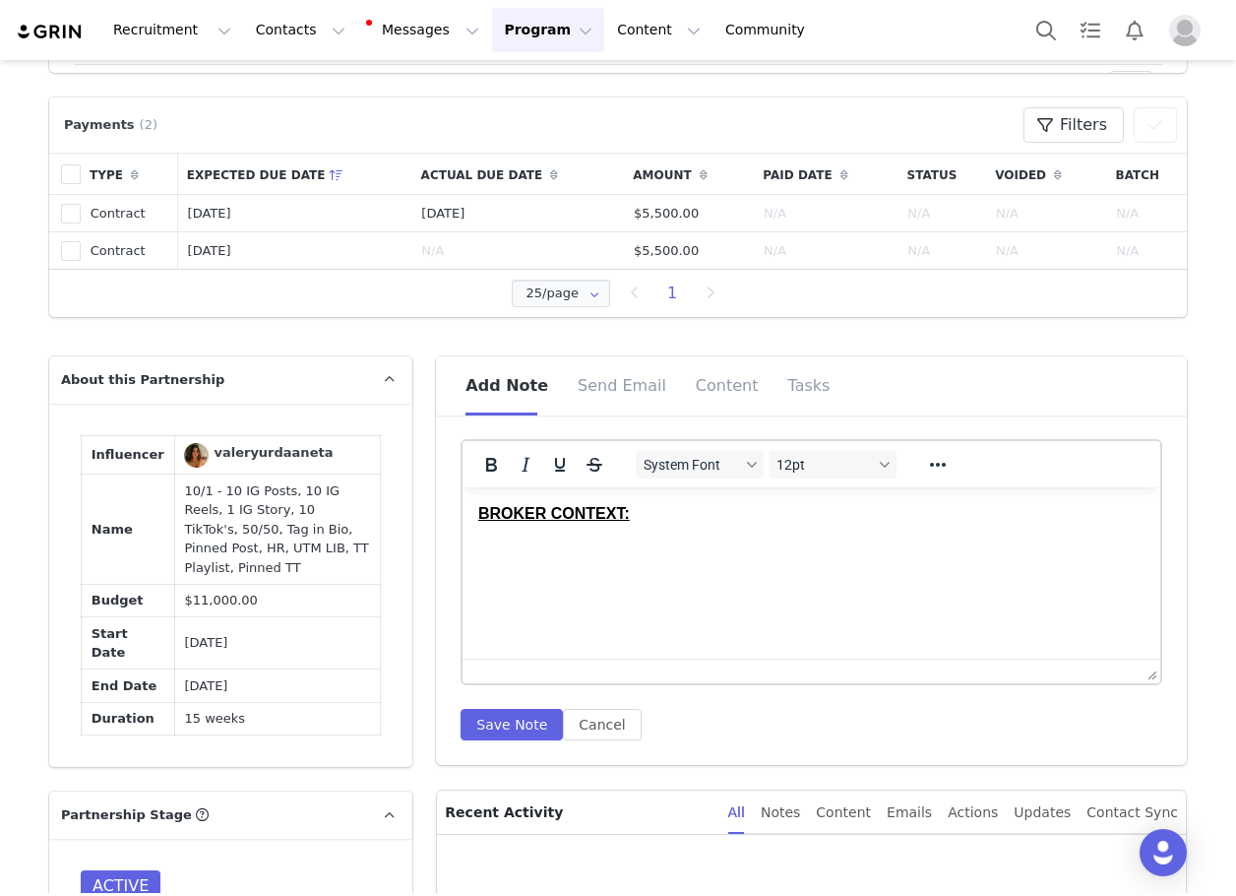
click at [757, 579] on html "BROKER CONTEXT: ﻿" at bounding box center [812, 533] width 698 height 92
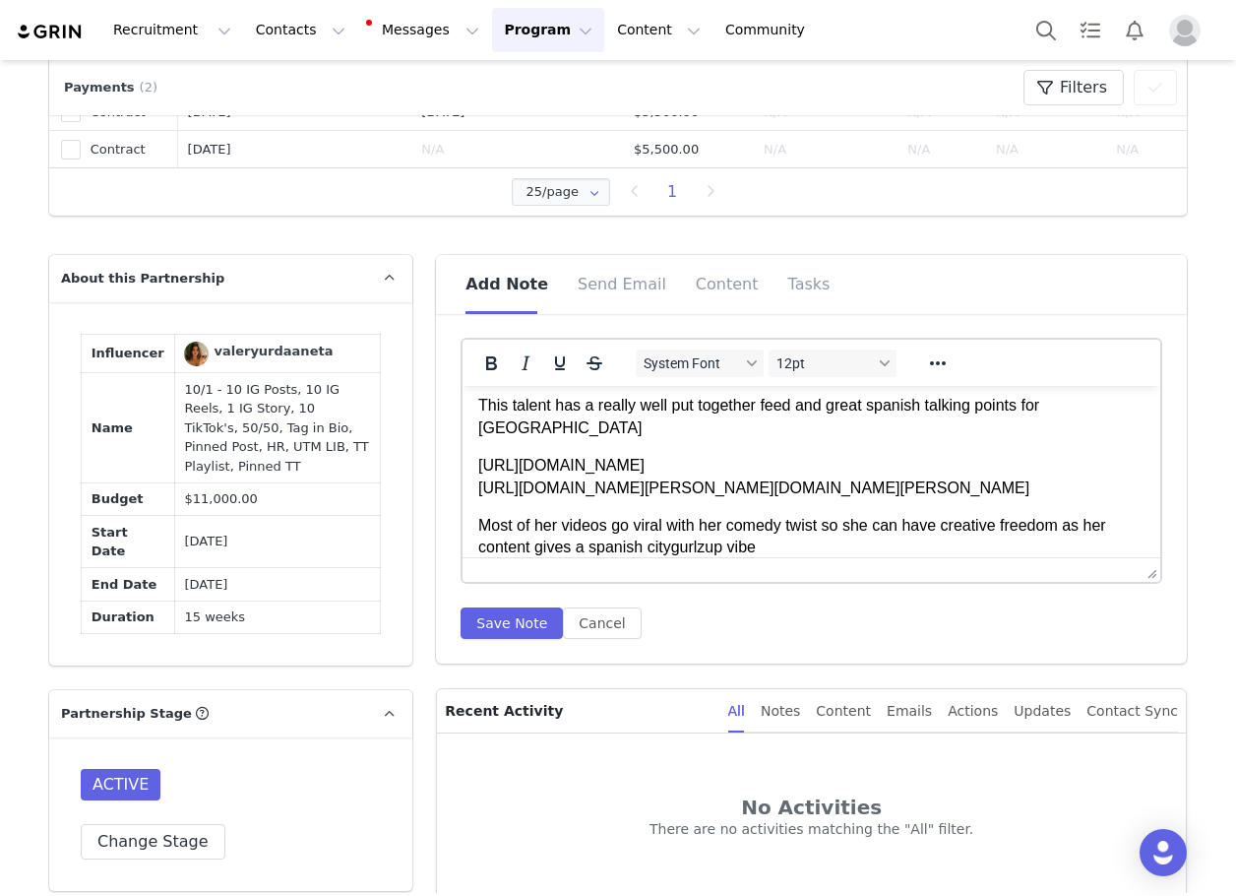
scroll to position [1088, 0]
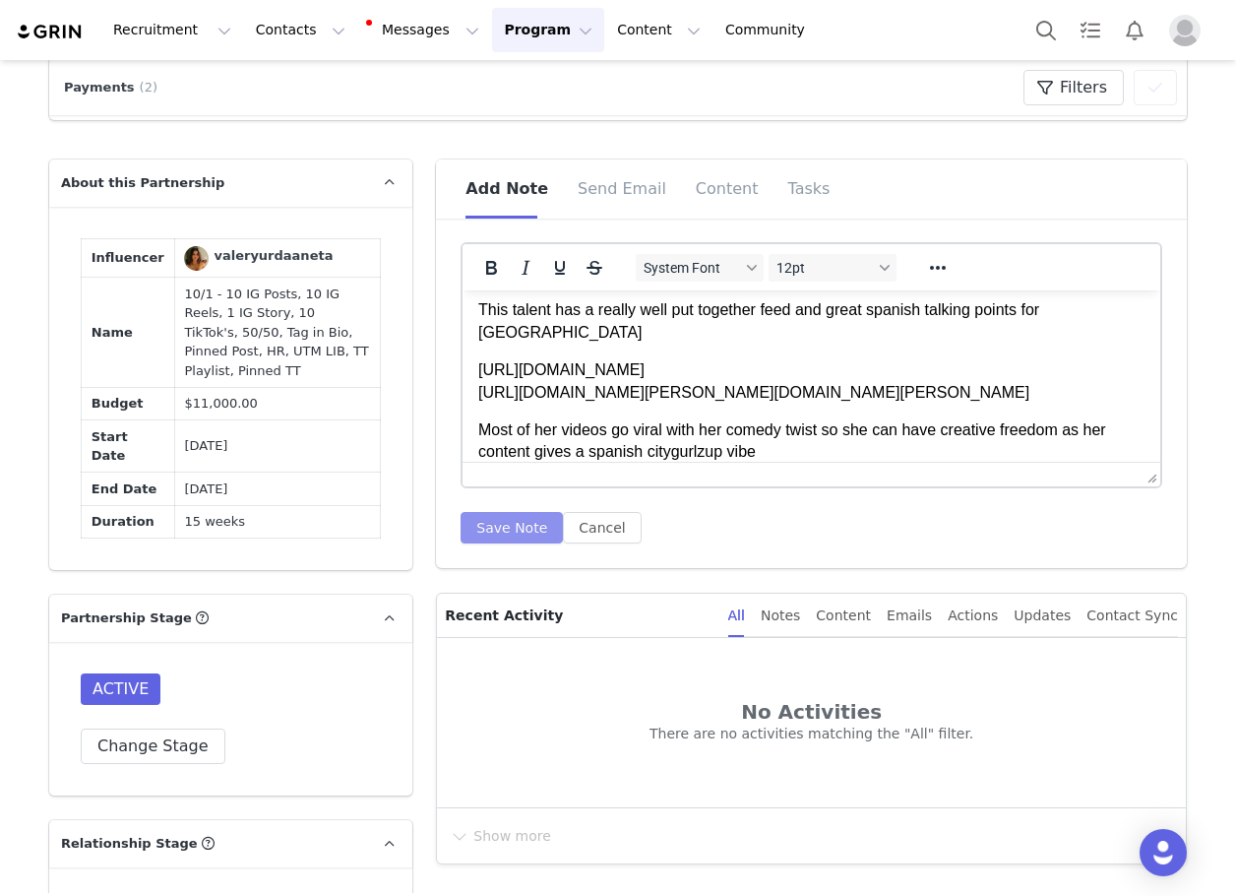
click at [525, 521] on button "Save Note" at bounding box center [512, 527] width 102 height 31
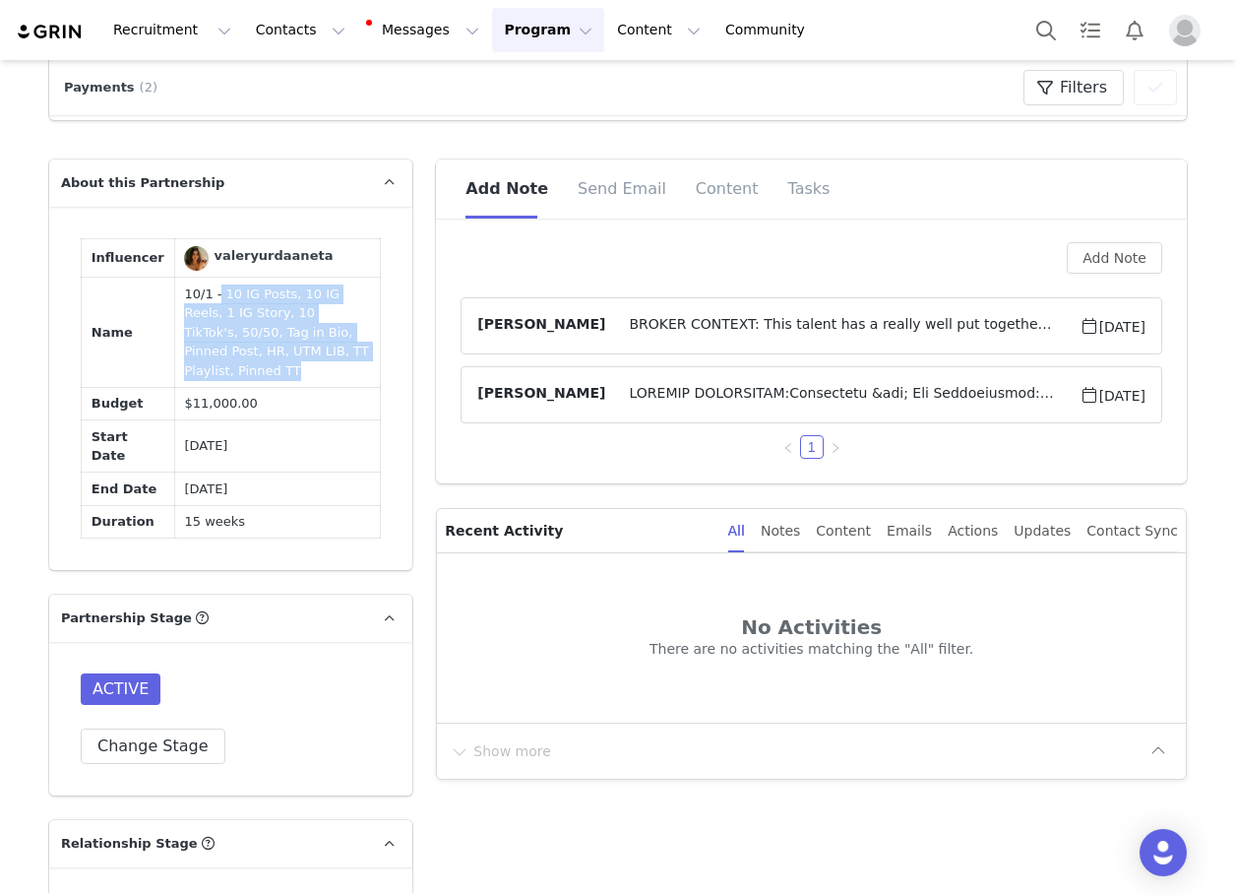
drag, startPoint x: 201, startPoint y: 283, endPoint x: 305, endPoint y: 366, distance: 133.1
click at [305, 366] on td "10/1 - 10 IG Posts, 10 IG Reels, 1 IG Story, 10 TikTok's, 50/50, Tag in Bio, Pi…" at bounding box center [277, 333] width 207 height 110
copy td "10 IG Posts, 10 IG Reels, 1 IG Story, 10 TikTok's, 50/50, Tag in Bio, Pinned Po…"
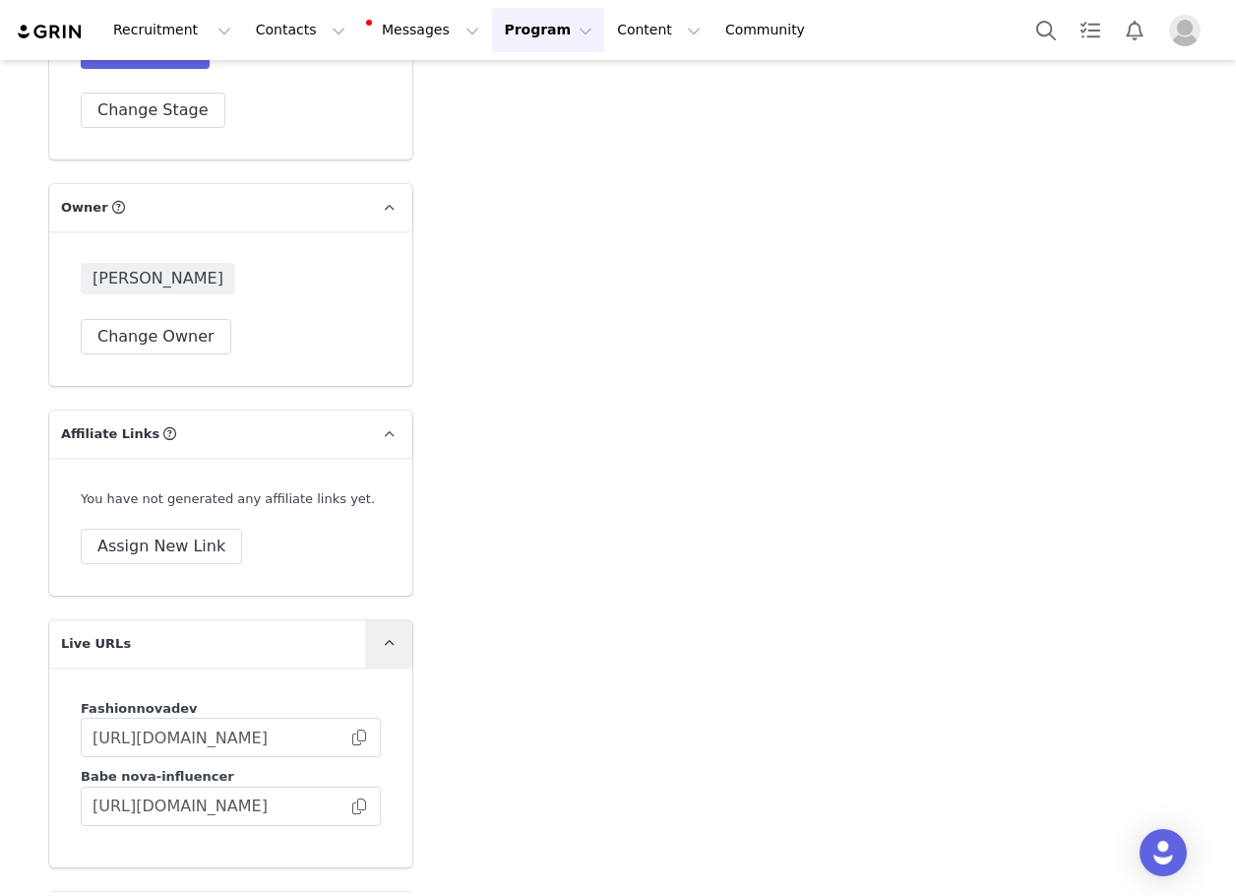
scroll to position [2170, 0]
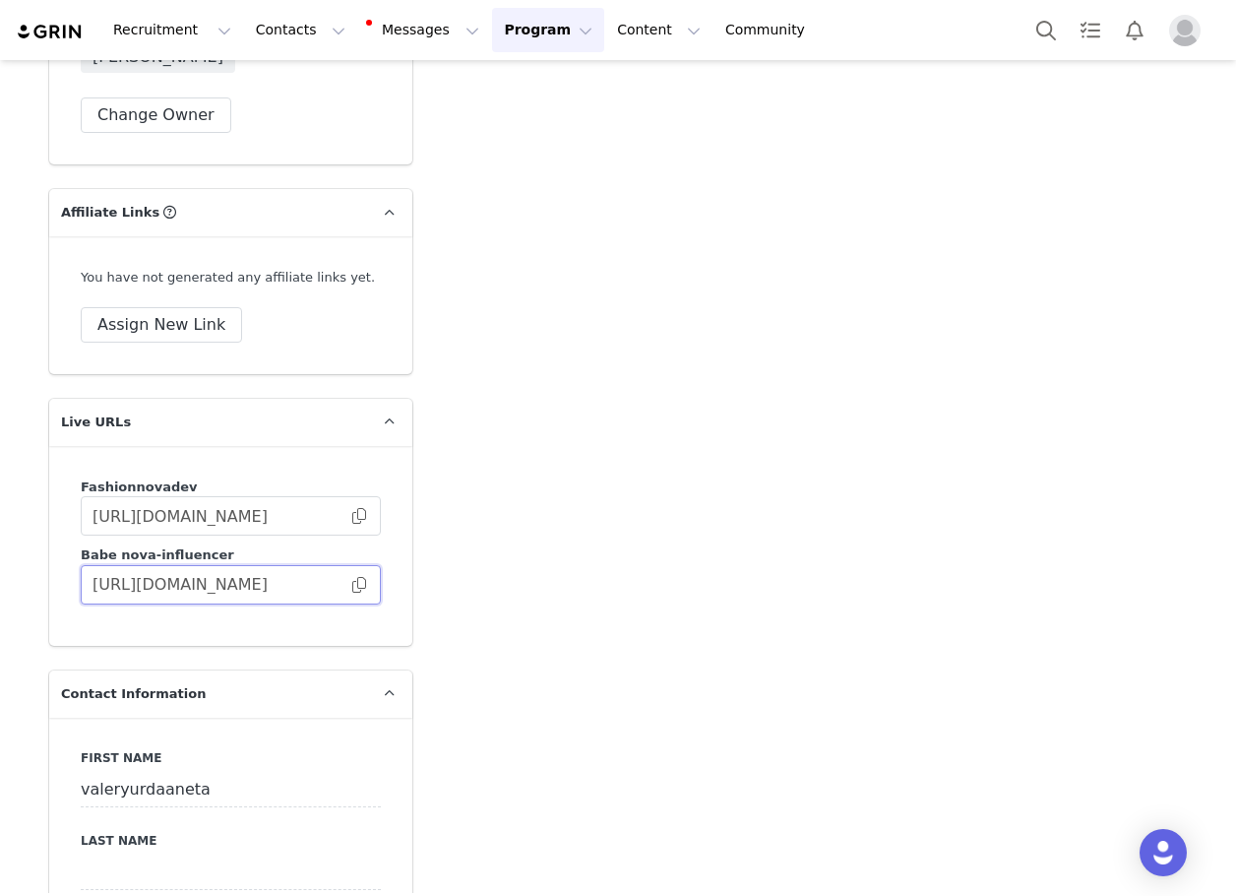
click at [360, 565] on input "[URL][DOMAIN_NAME]" at bounding box center [231, 584] width 300 height 39
click at [353, 585] on span at bounding box center [359, 585] width 20 height 0
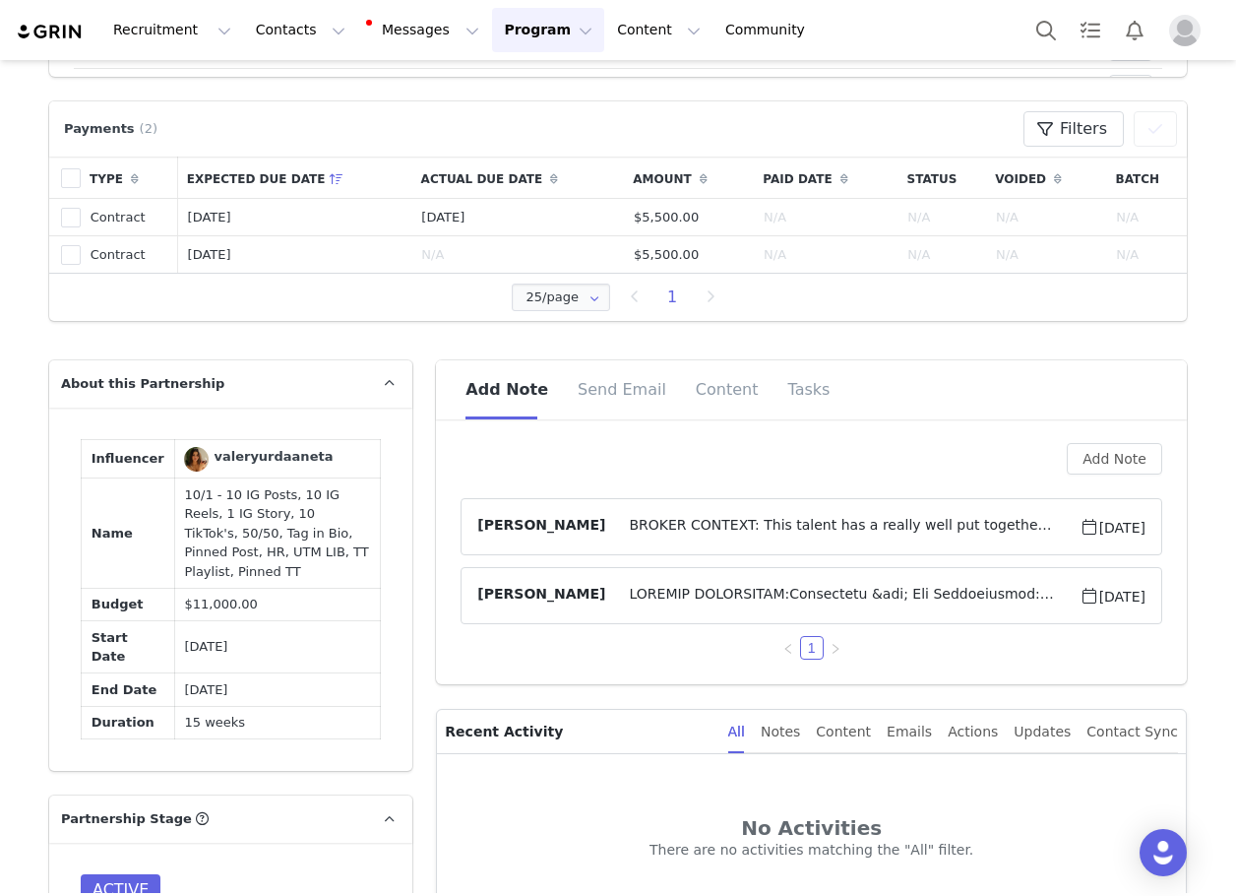
scroll to position [891, 0]
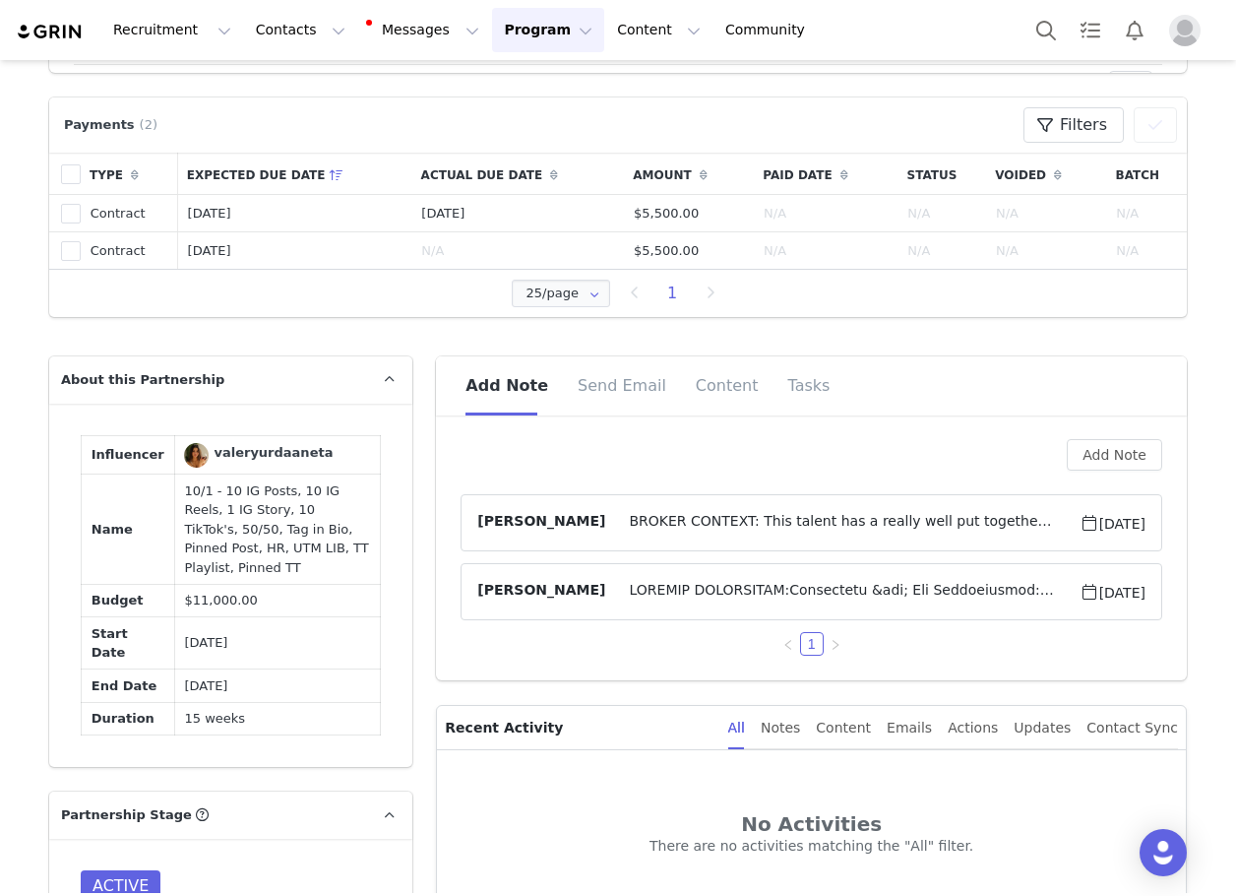
drag, startPoint x: 232, startPoint y: 650, endPoint x: 167, endPoint y: 652, distance: 65.0
click at [174, 669] on td "[DATE]" at bounding box center [277, 685] width 207 height 33
copy td "[DATE]"
drag, startPoint x: 215, startPoint y: 489, endPoint x: 194, endPoint y: 503, distance: 24.8
click at [194, 503] on td "10/1 - 10 IG Posts, 10 IG Reels, 1 IG Story, 10 TikTok's, 50/50, Tag in Bio, Pi…" at bounding box center [277, 529] width 207 height 110
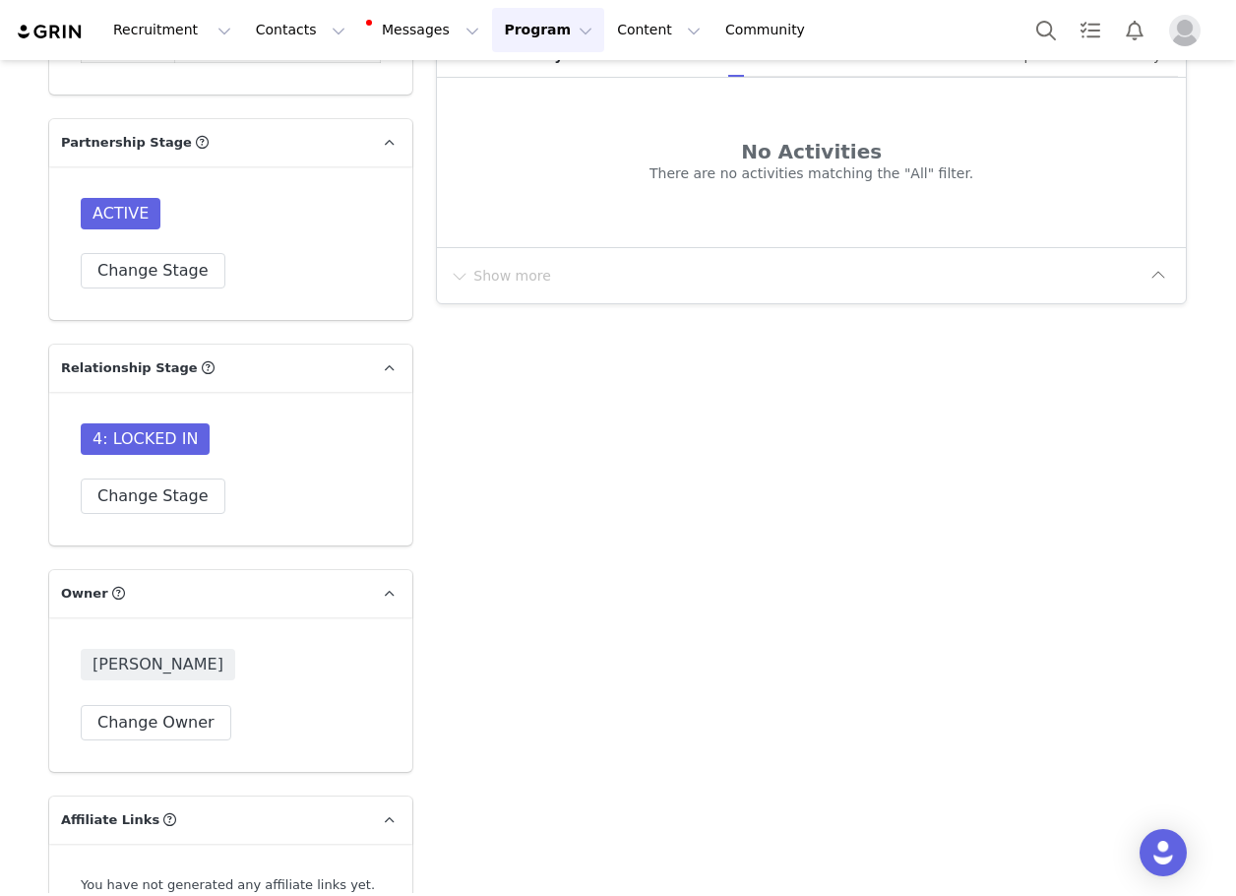
scroll to position [1580, 0]
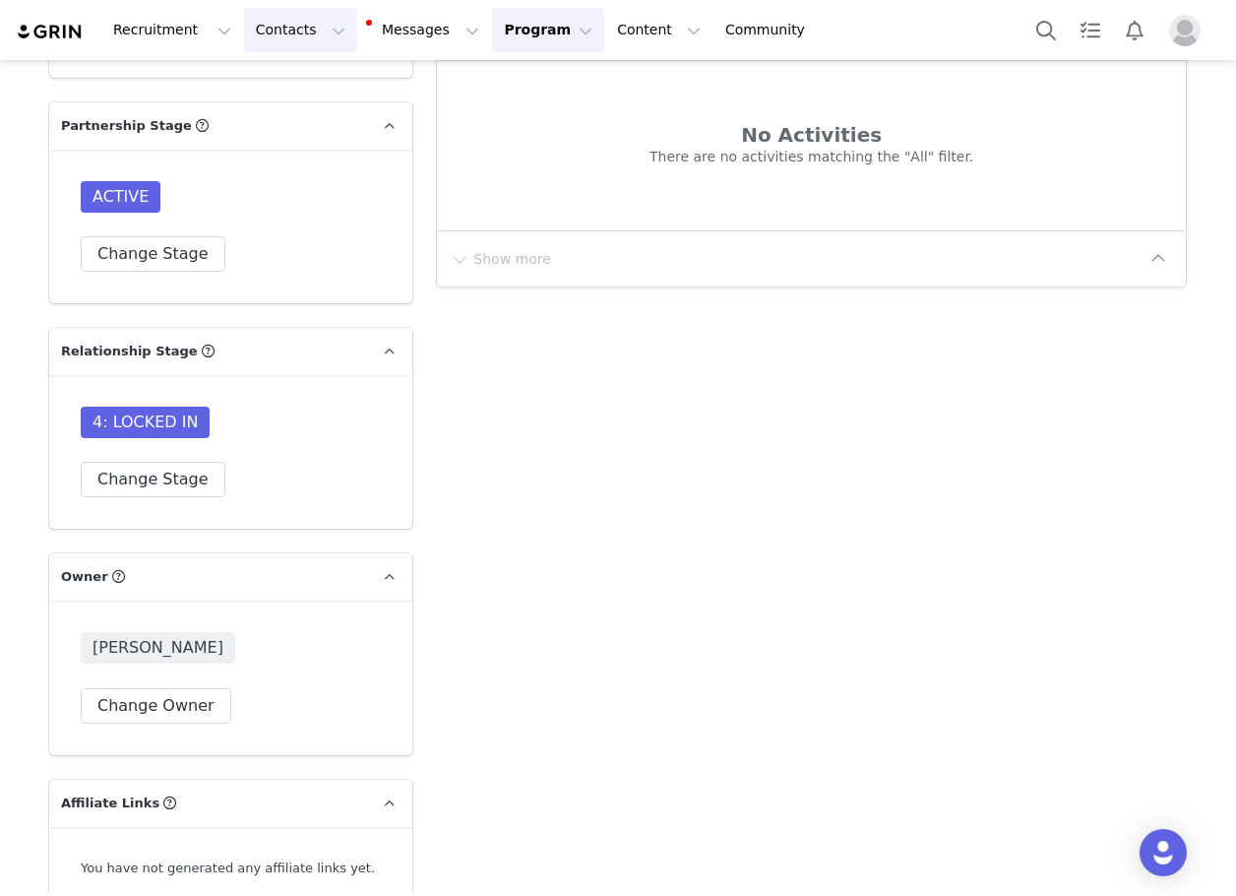
click at [264, 27] on button "Contacts Contacts" at bounding box center [300, 30] width 113 height 44
click at [292, 80] on div "Creators" at bounding box center [303, 87] width 132 height 21
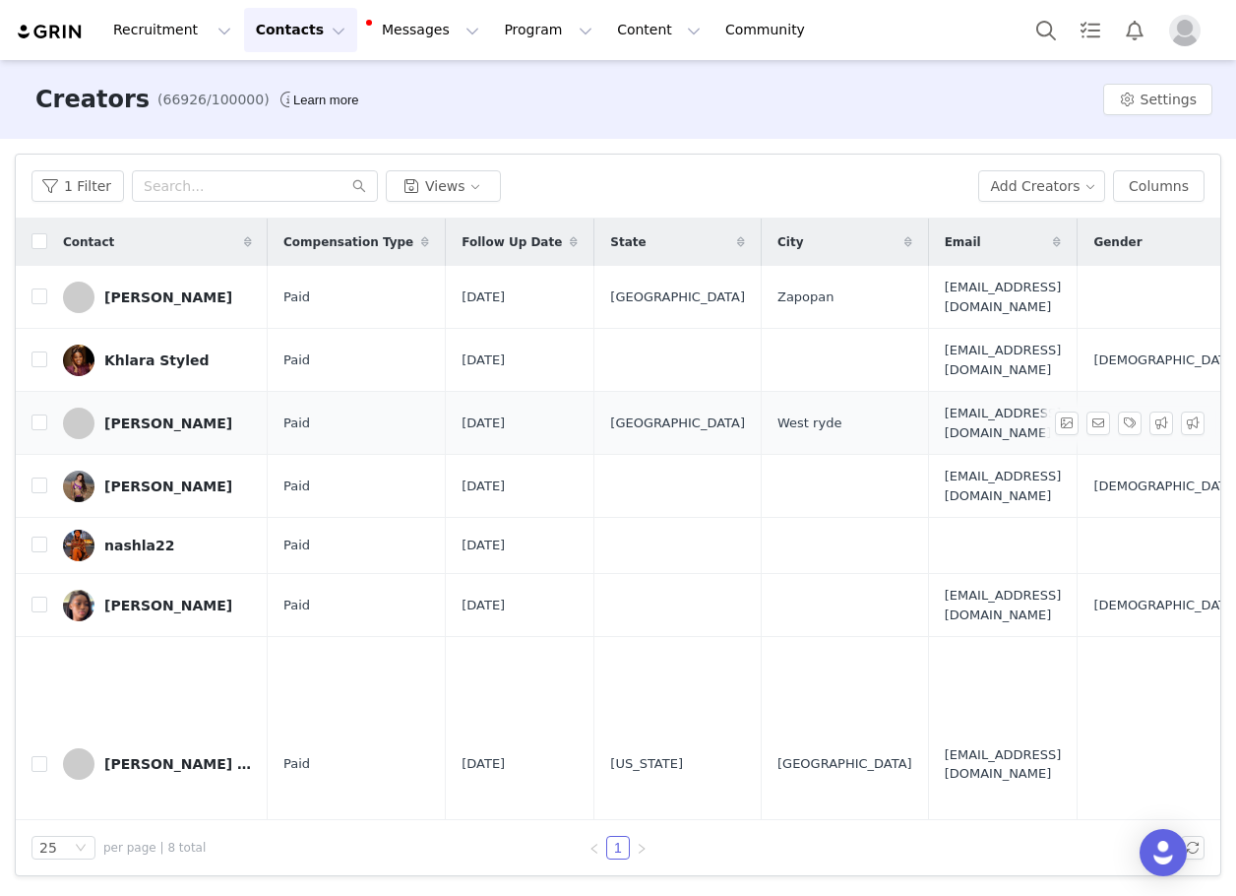
click at [149, 427] on div "[PERSON_NAME]" at bounding box center [168, 423] width 128 height 16
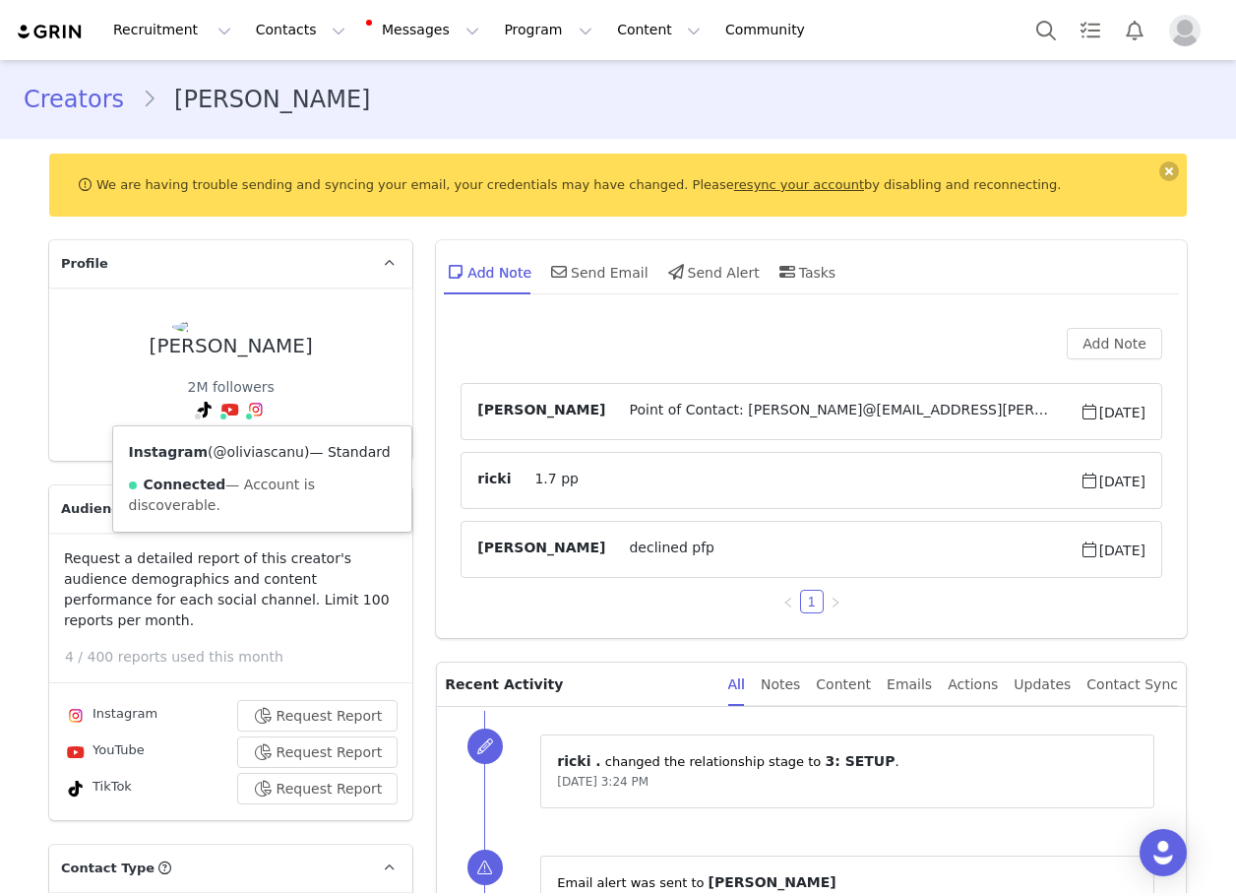
click at [251, 455] on link "@oliviascanu" at bounding box center [259, 452] width 91 height 16
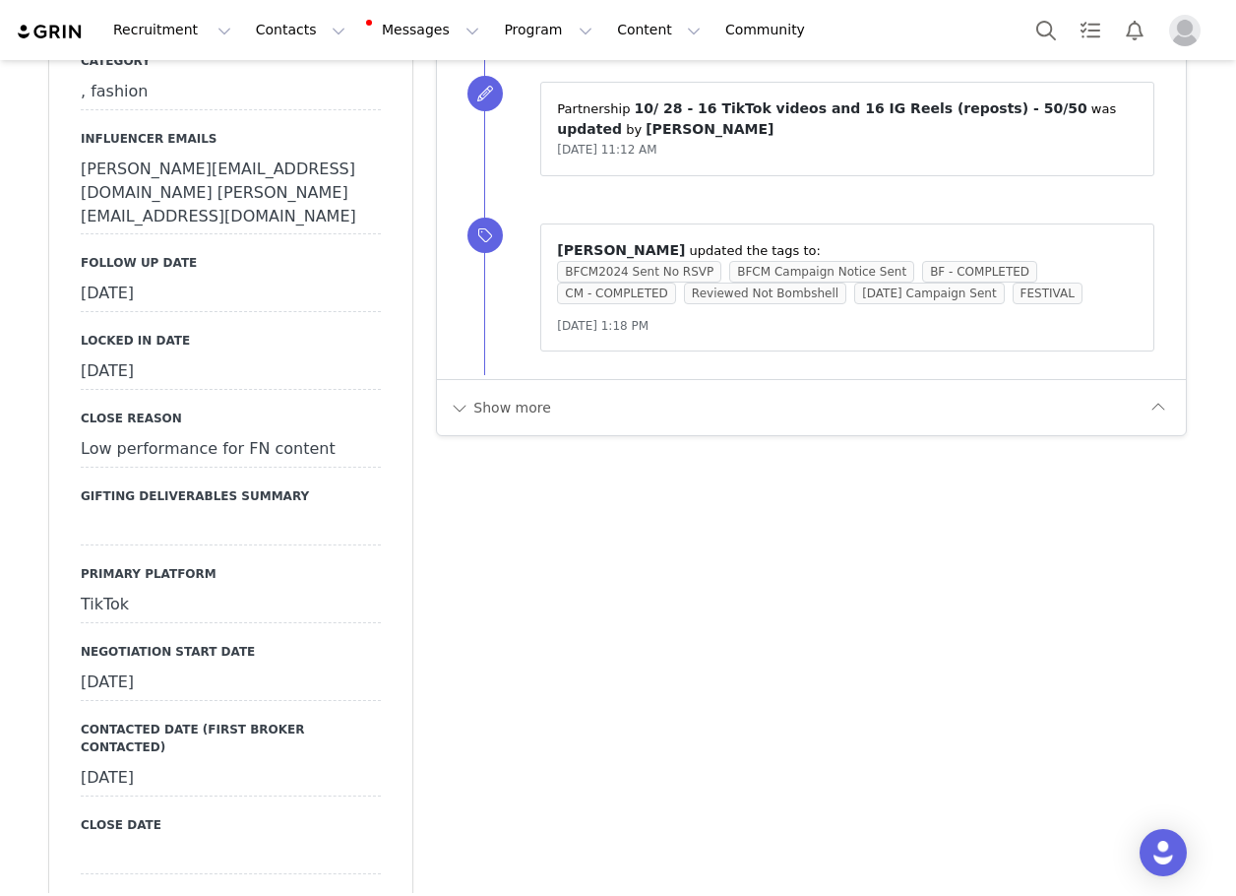
scroll to position [1969, 0]
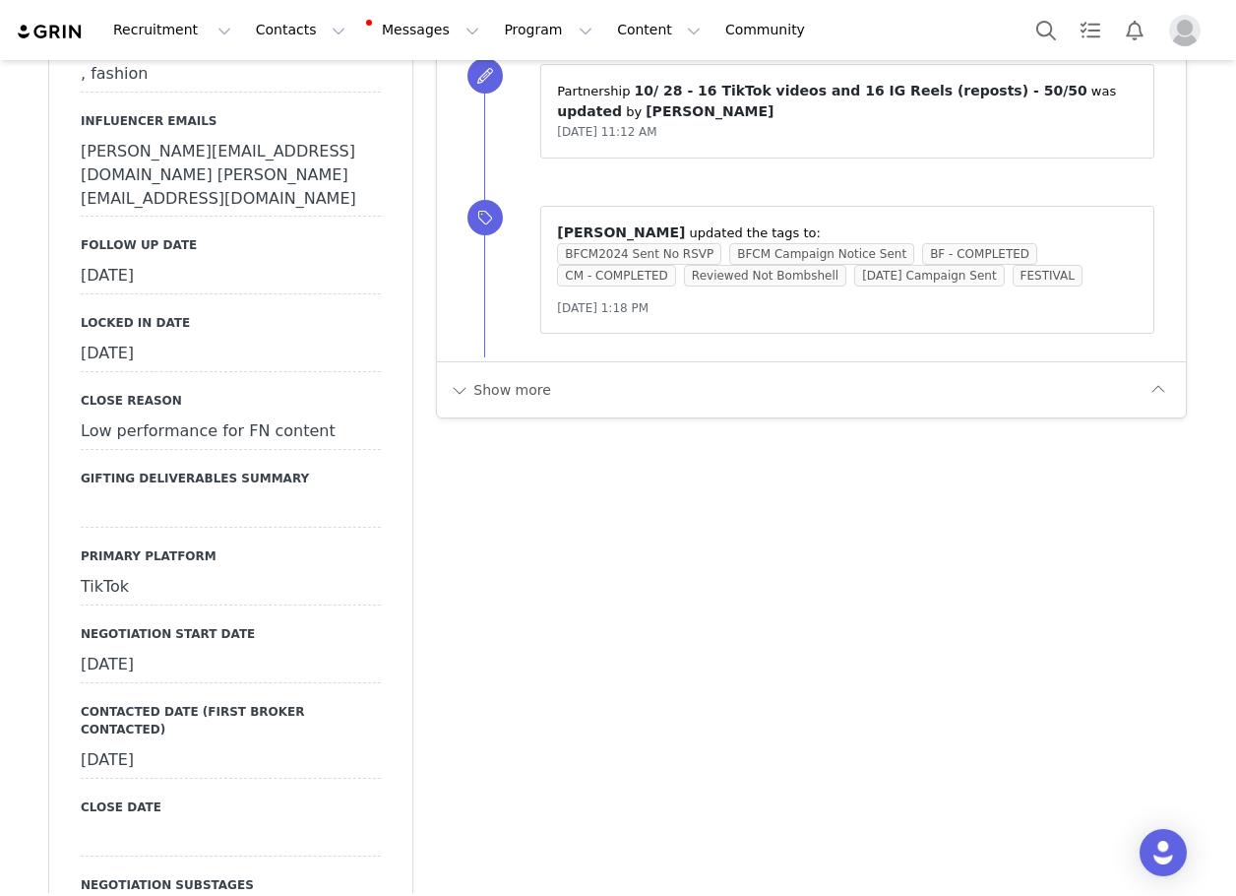
click at [223, 567] on div "Primary Broker Bre Division Womens Grade B Compensation Type Paid Category , fa…" at bounding box center [231, 834] width 300 height 2222
click at [224, 565] on div "Primary Broker Bre Division Womens Grade B Compensation Type Paid Category , fa…" at bounding box center [231, 834] width 300 height 2222
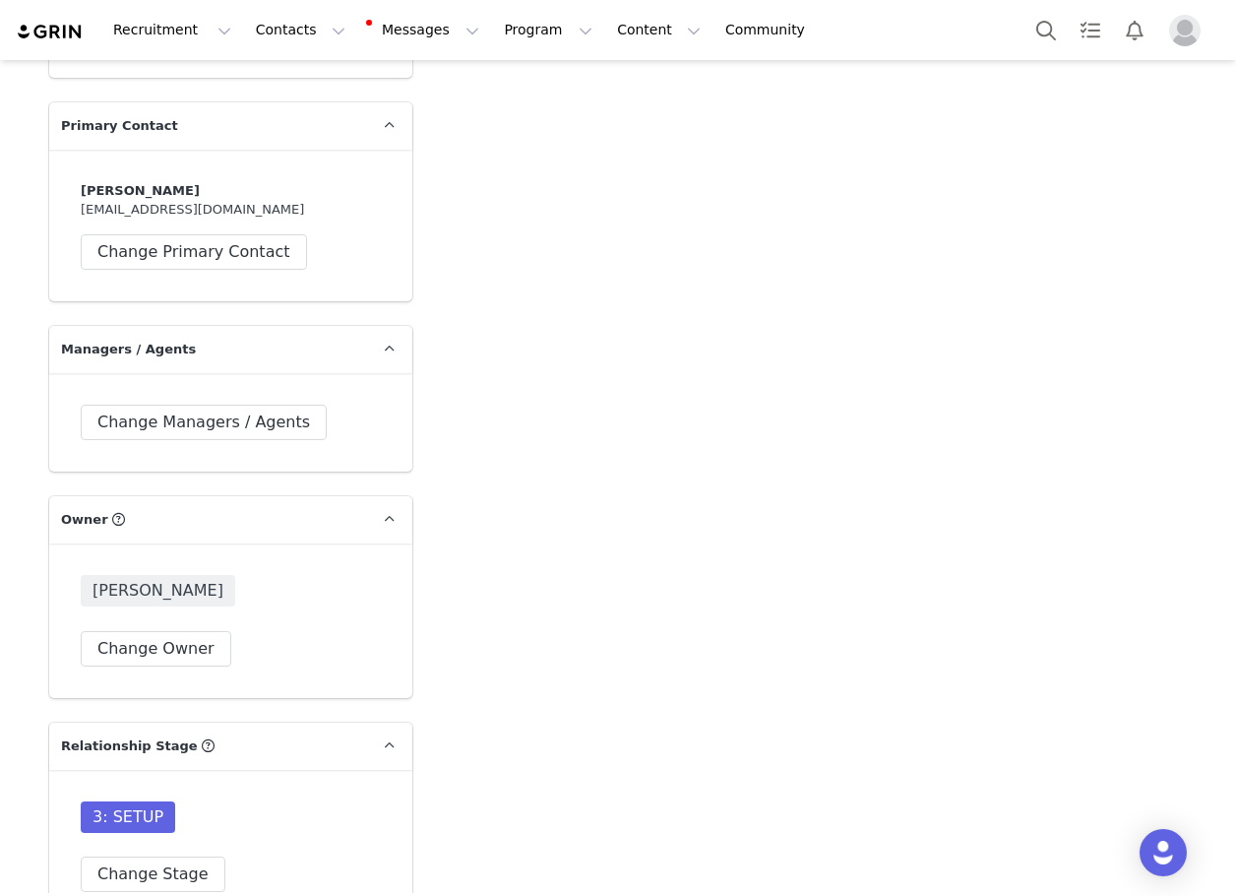
scroll to position [4725, 0]
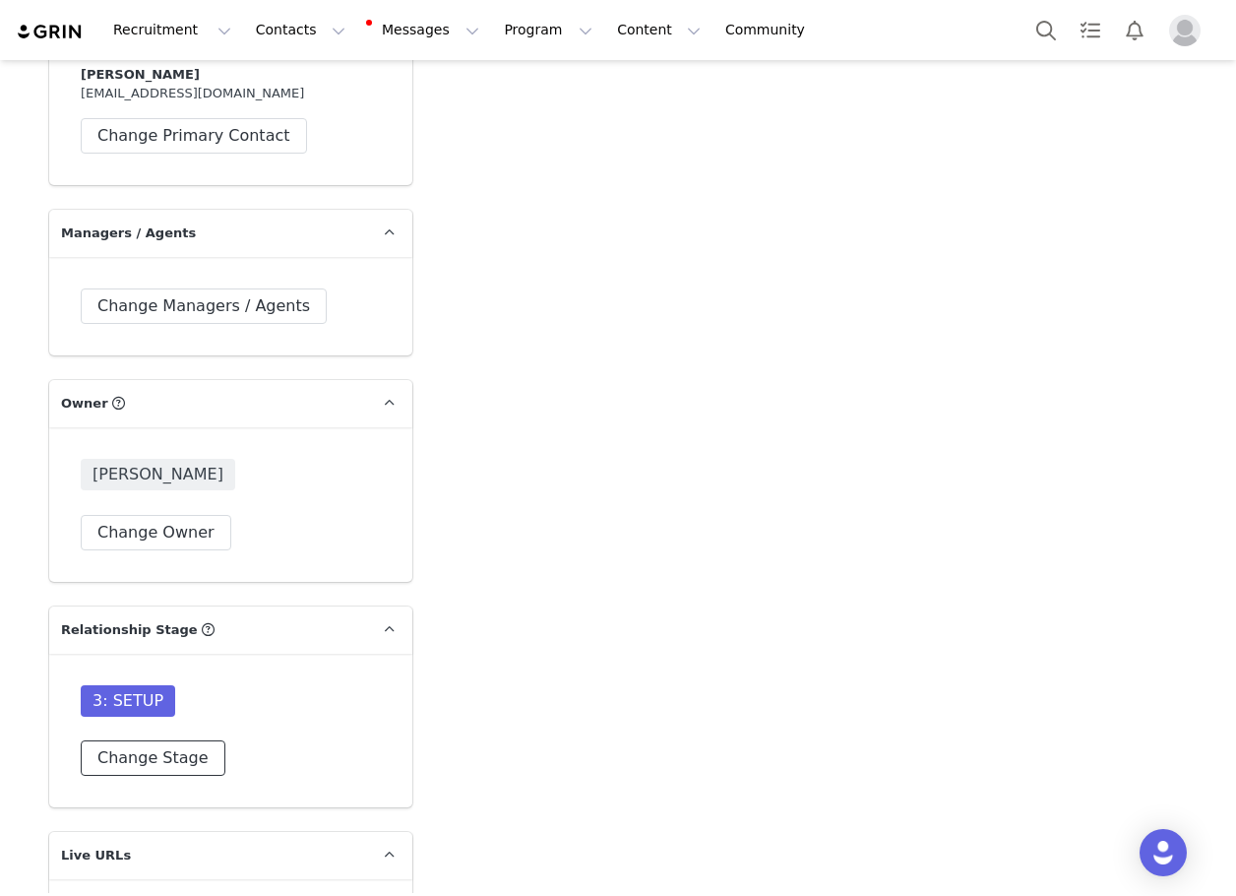
click at [175, 740] on button "Change Stage" at bounding box center [153, 757] width 145 height 35
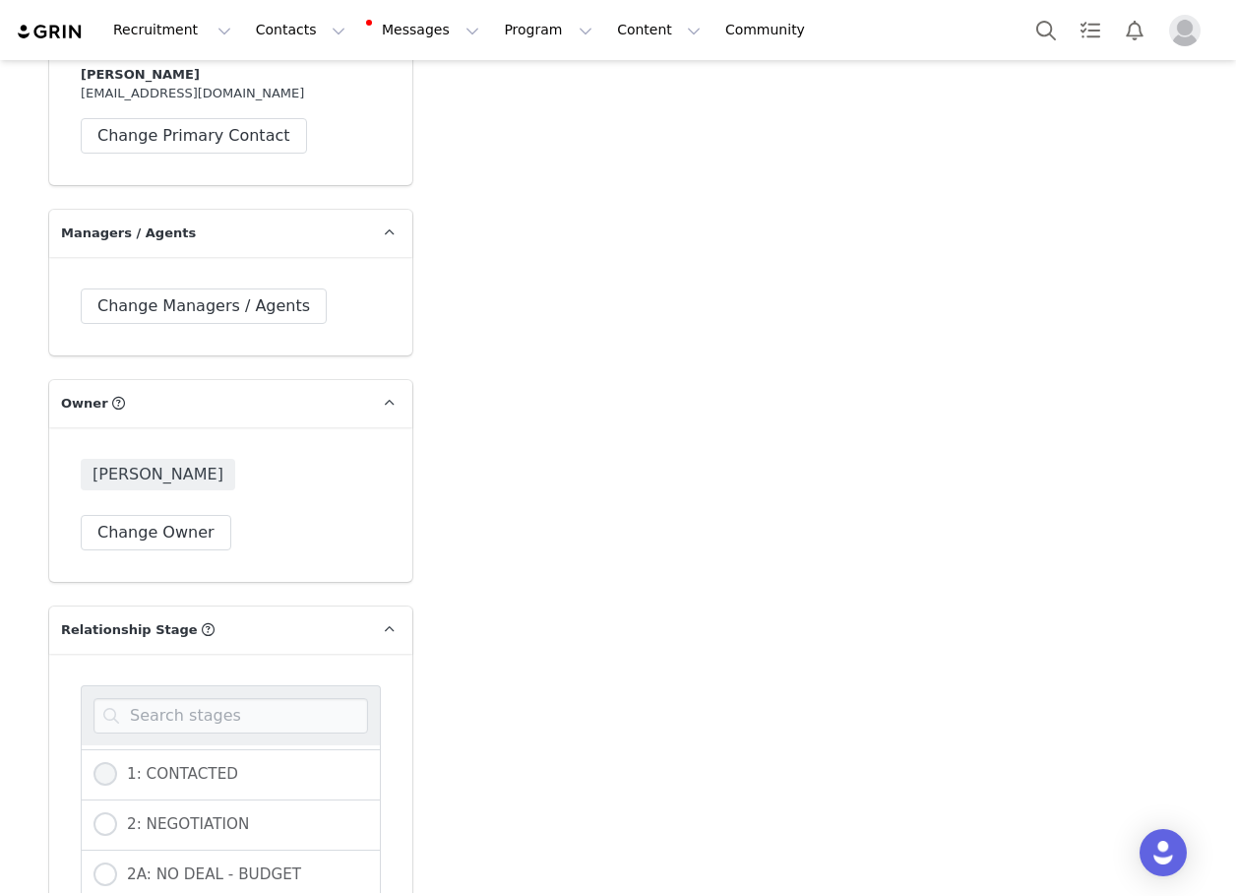
scroll to position [295, 0]
click at [94, 864] on span at bounding box center [106, 876] width 24 height 24
click at [94, 864] on input "4: LOCKED IN" at bounding box center [106, 877] width 24 height 26
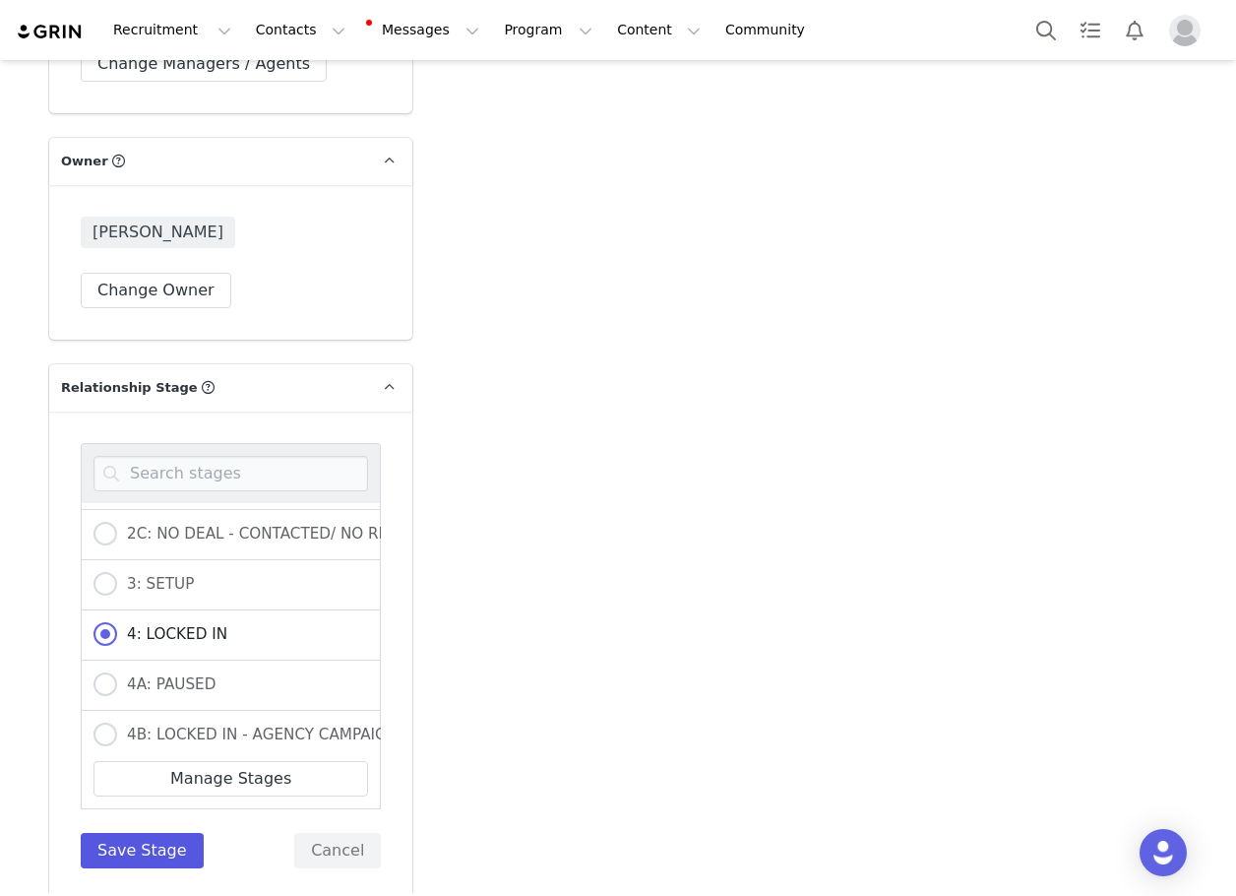
scroll to position [5020, 0]
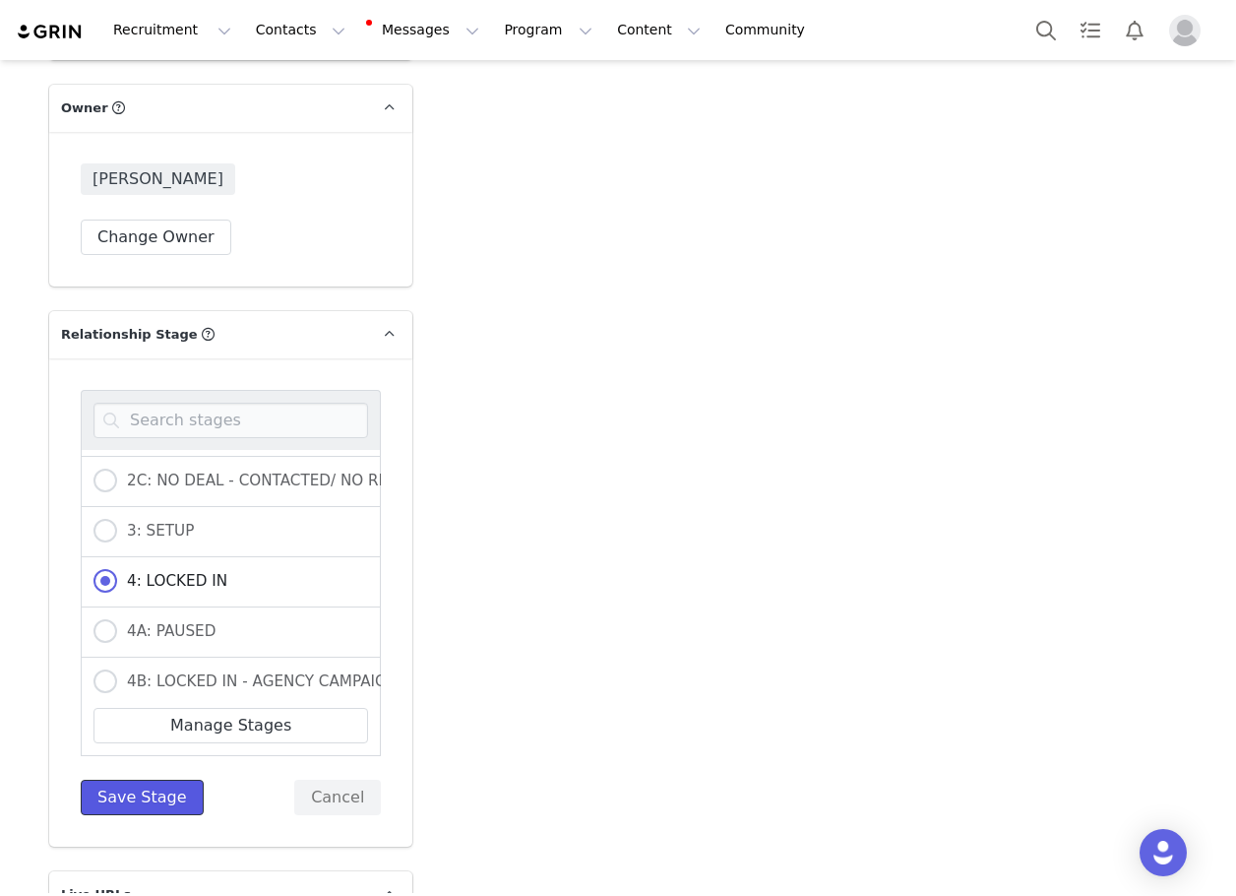
click at [100, 780] on button "Save Stage" at bounding box center [142, 797] width 123 height 35
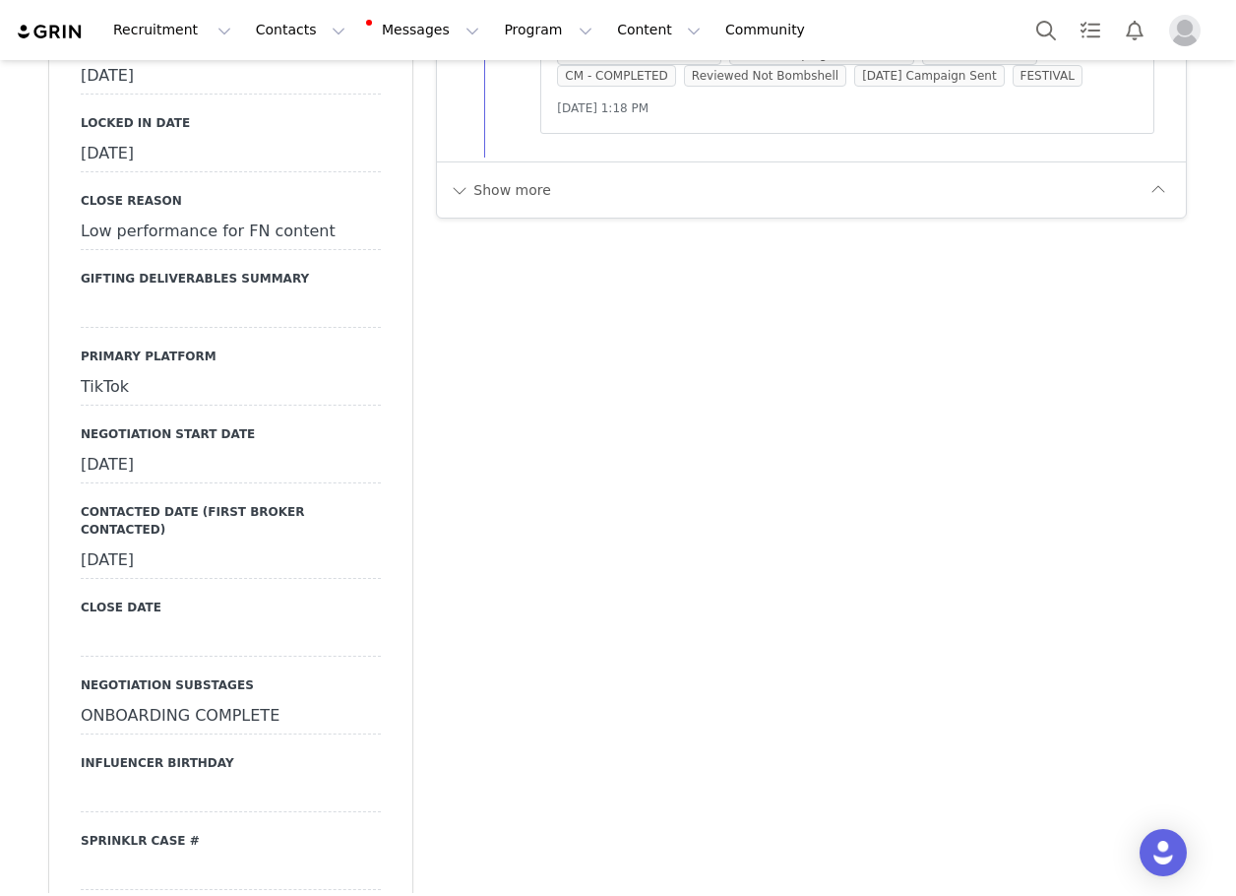
scroll to position [2559, 0]
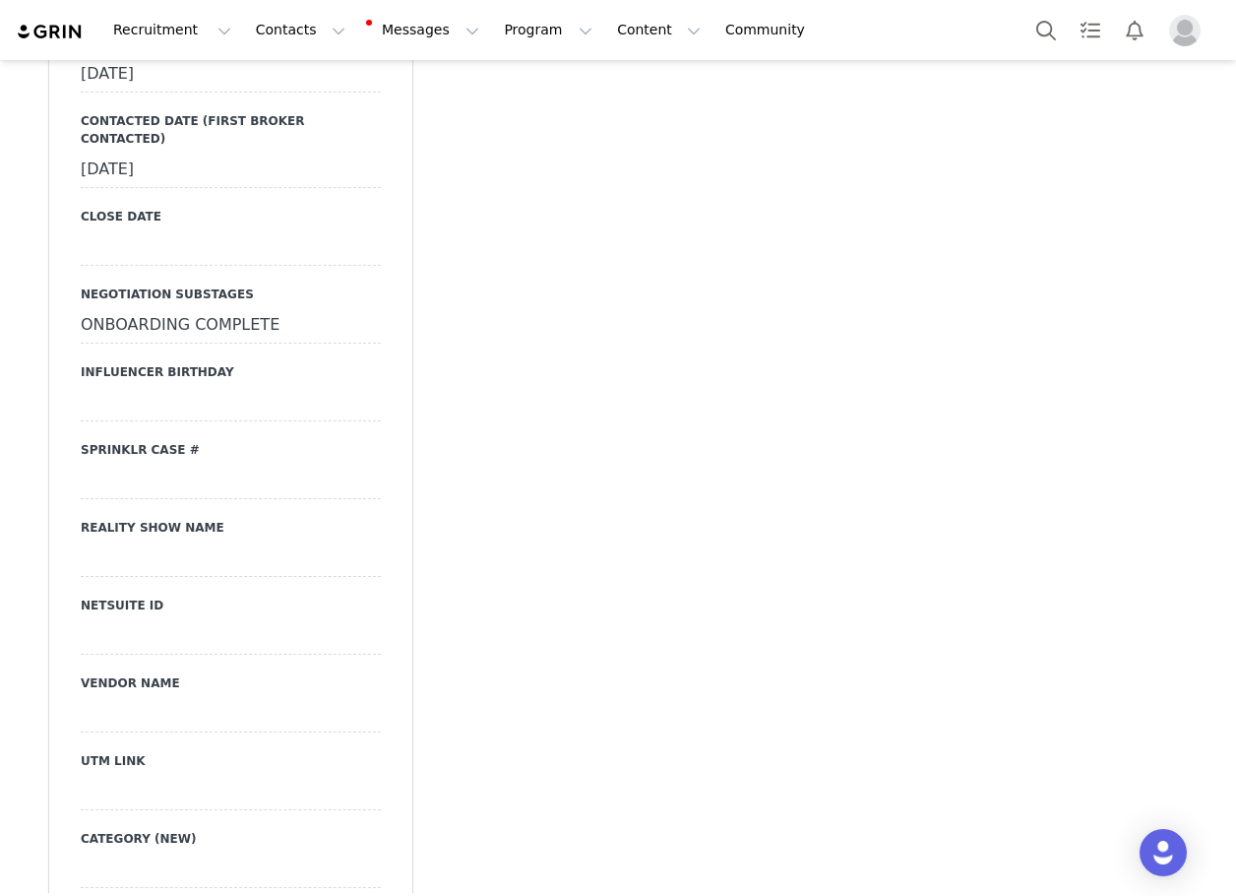
click at [218, 775] on div at bounding box center [231, 792] width 300 height 35
click at [218, 775] on input at bounding box center [231, 792] width 300 height 35
paste input "[URL][DOMAIN_NAME]"
click at [106, 820] on button "Save" at bounding box center [108, 833] width 54 height 27
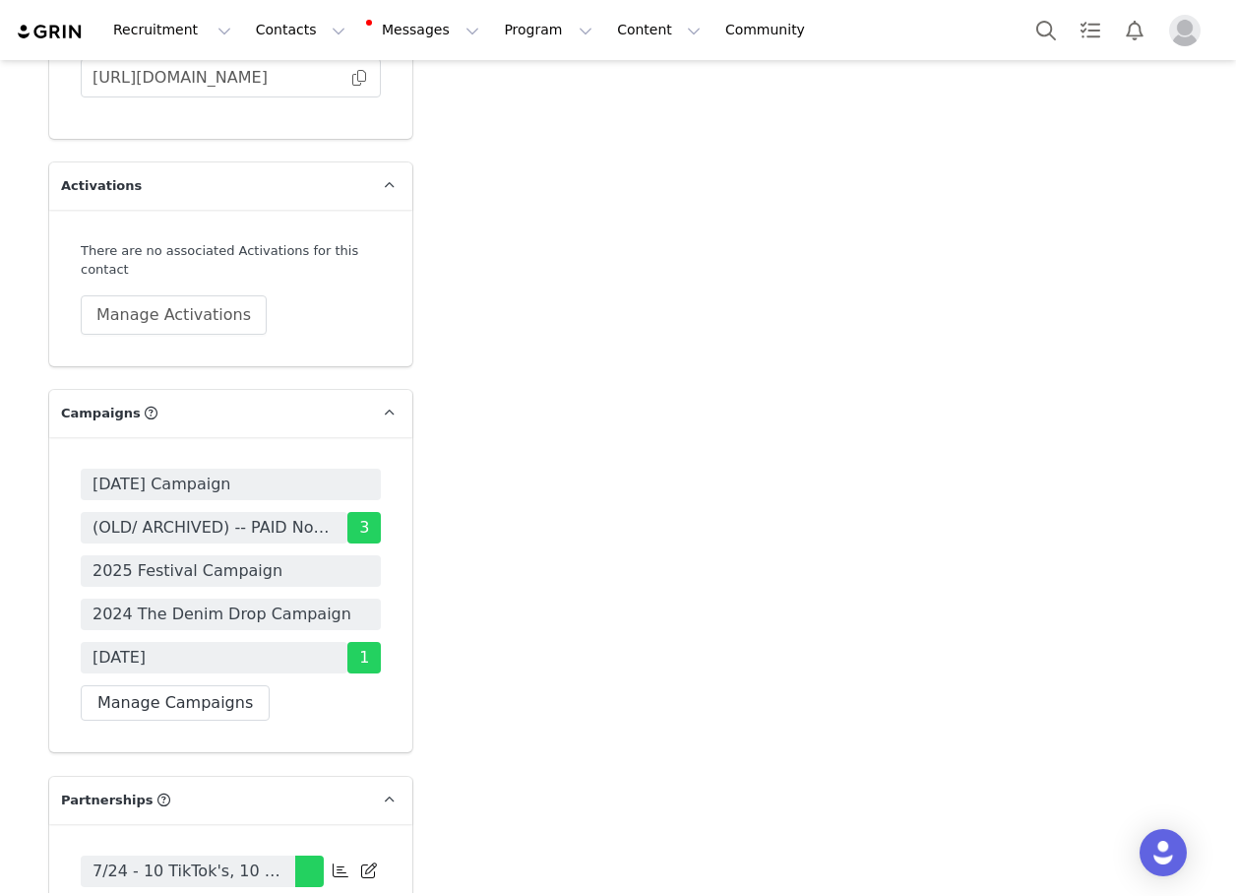
scroll to position [5709, 0]
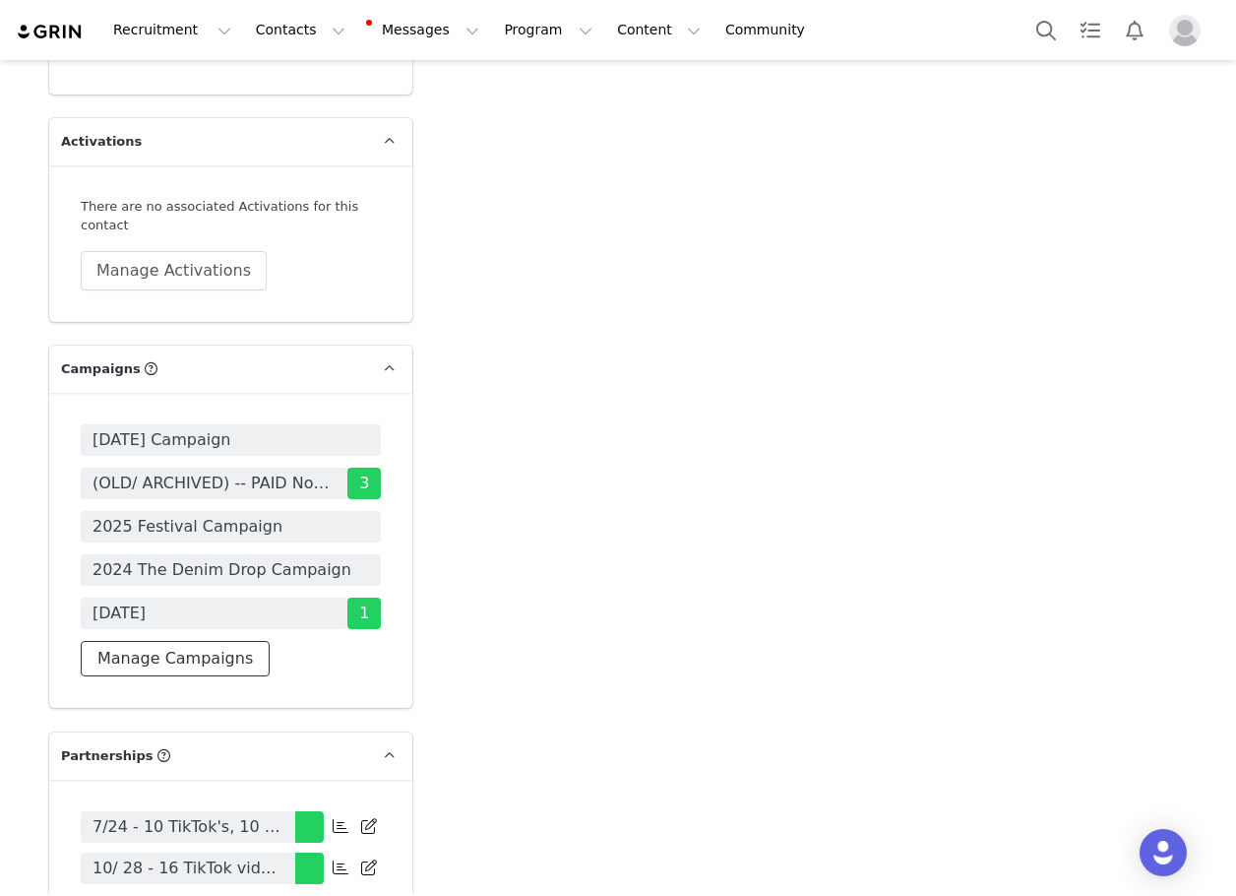
click at [188, 641] on button "Manage Campaigns" at bounding box center [175, 658] width 189 height 35
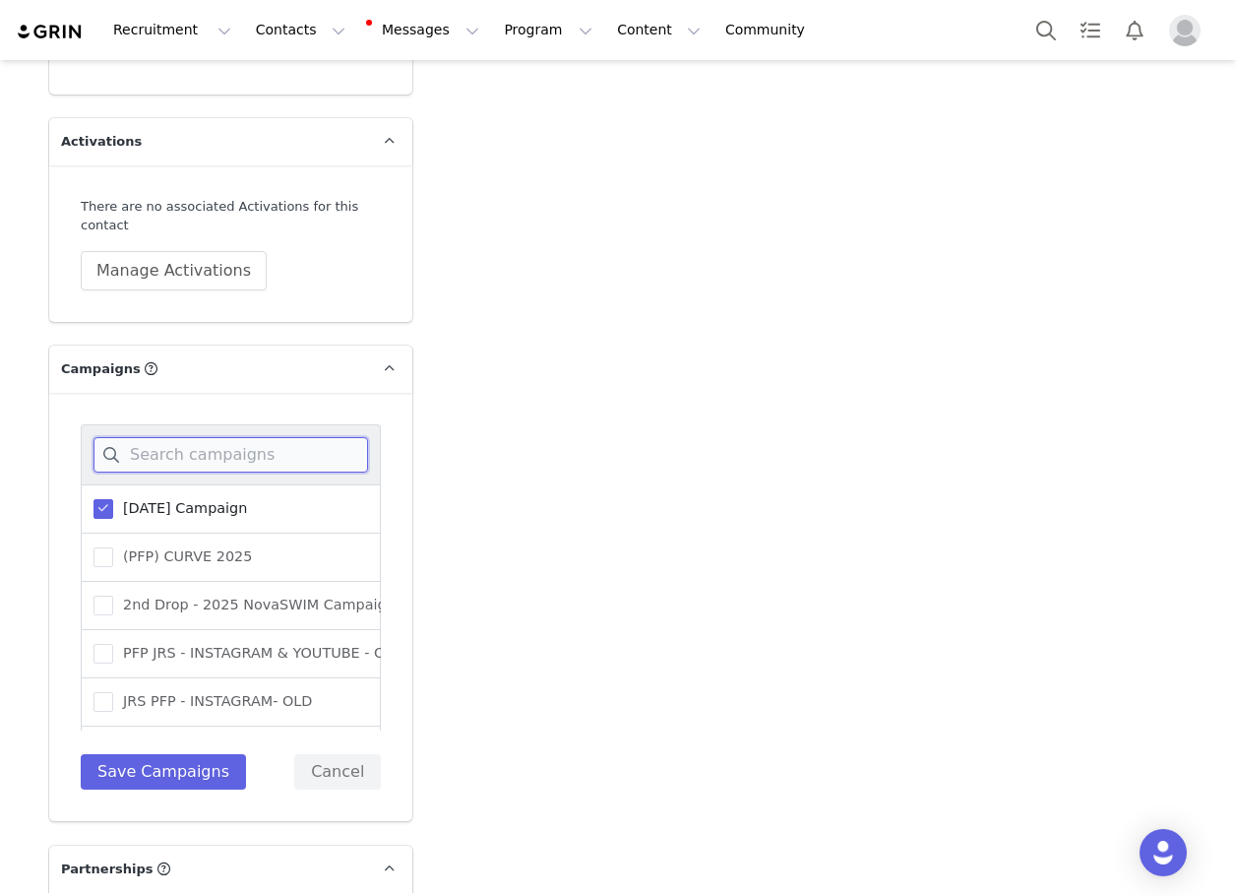
click at [205, 447] on input at bounding box center [231, 454] width 275 height 35
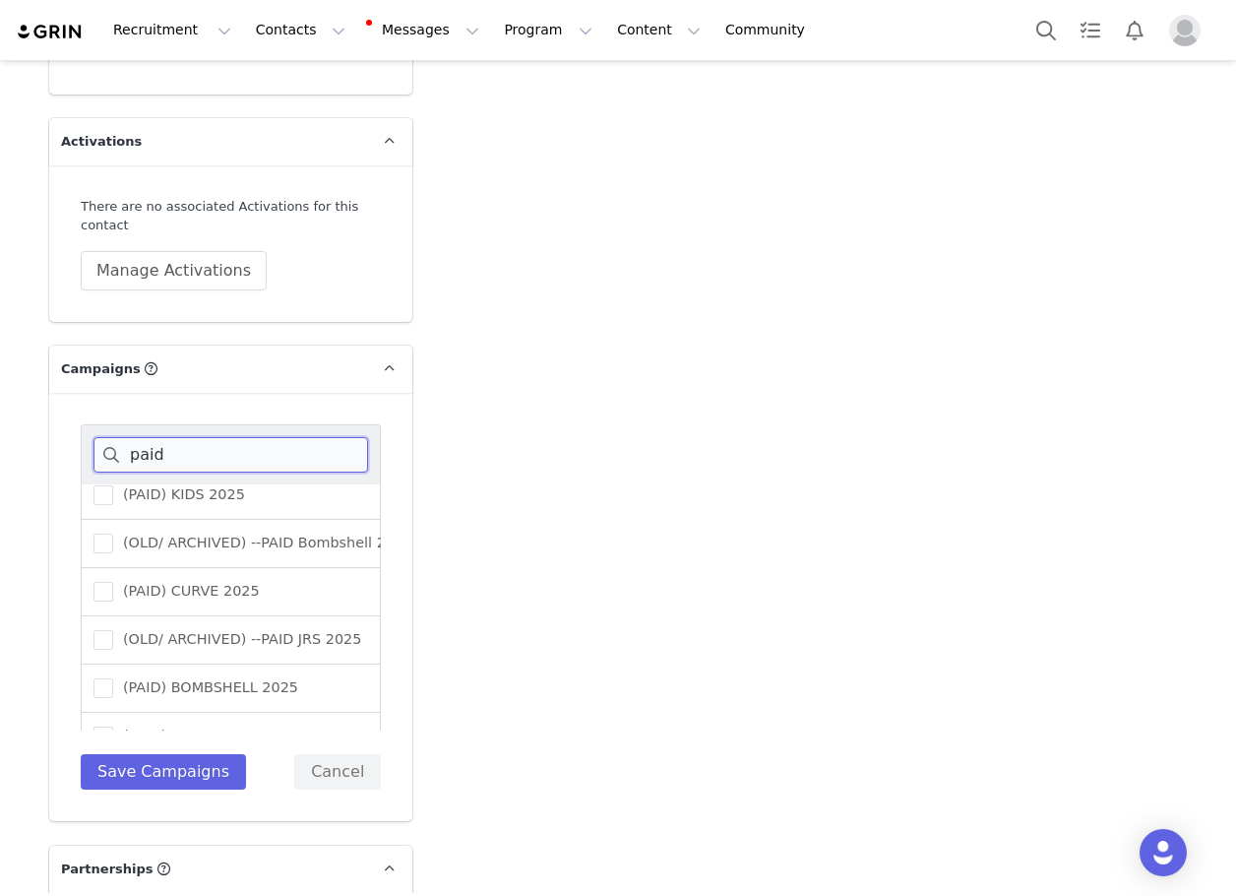
scroll to position [197, 0]
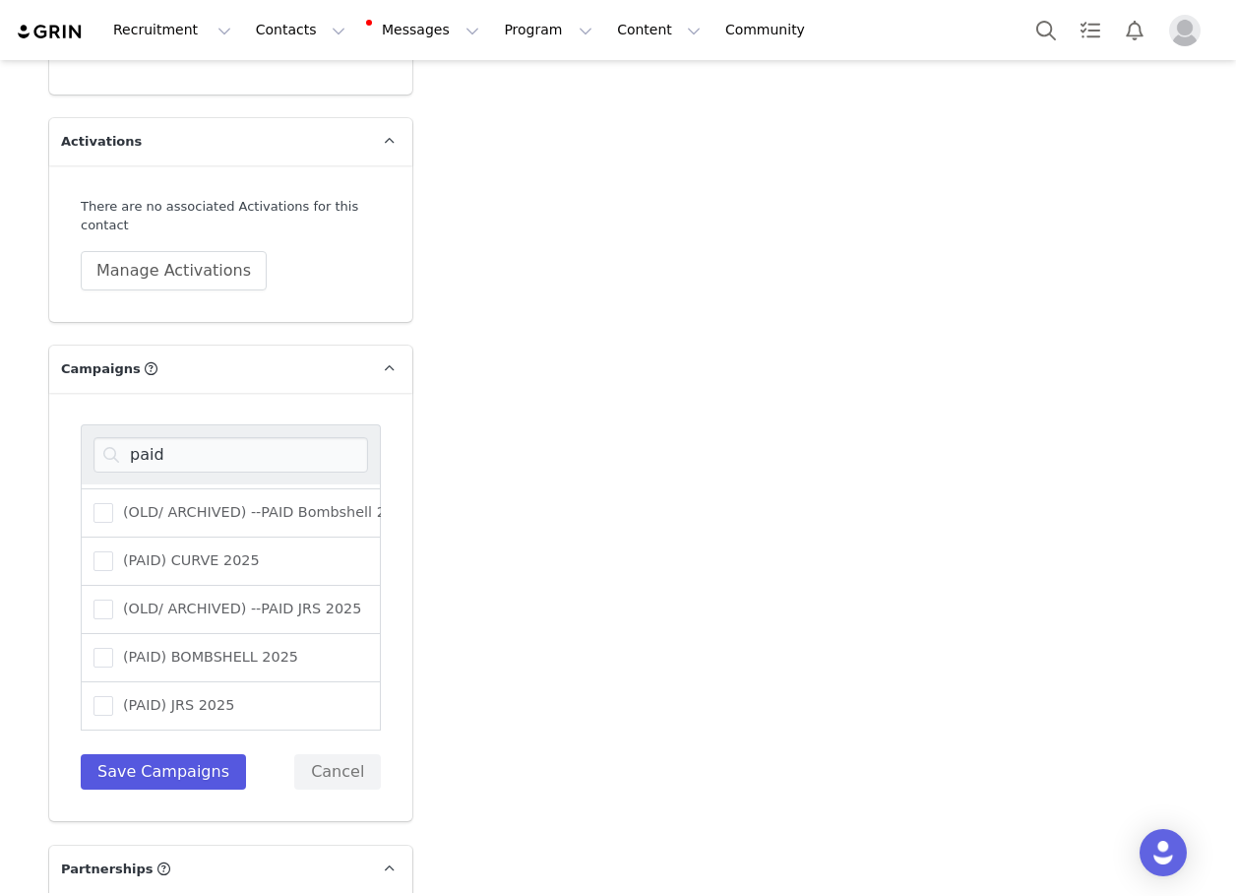
drag, startPoint x: 209, startPoint y: 676, endPoint x: 138, endPoint y: 771, distance: 118.1
click at [208, 696] on span "(PAID) JRS 2025" at bounding box center [173, 705] width 121 height 19
click at [113, 696] on input "(PAID) JRS 2025" at bounding box center [113, 696] width 0 height 0
click at [141, 759] on button "Save Campaigns" at bounding box center [163, 771] width 165 height 35
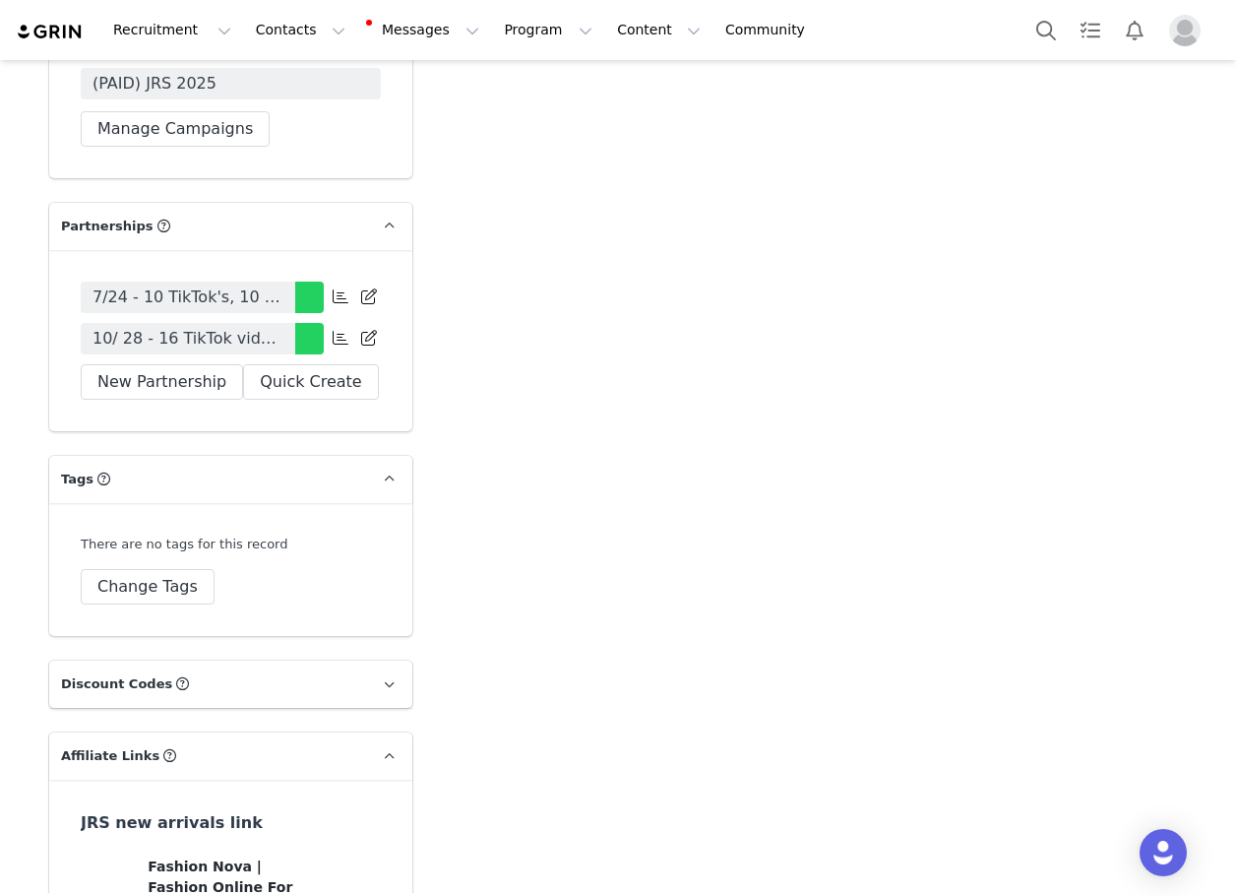
scroll to position [6243, 0]
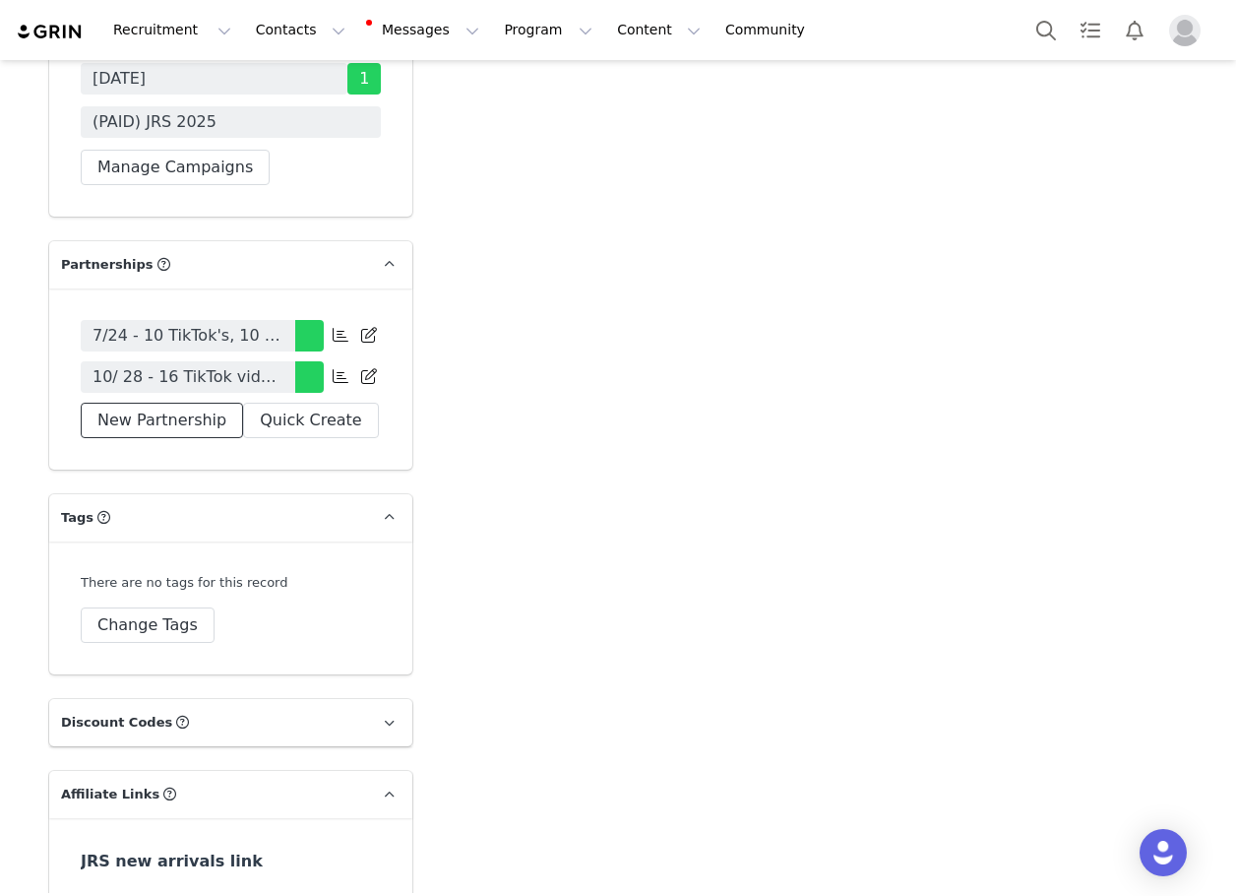
click at [168, 414] on button "New Partnership" at bounding box center [162, 420] width 162 height 35
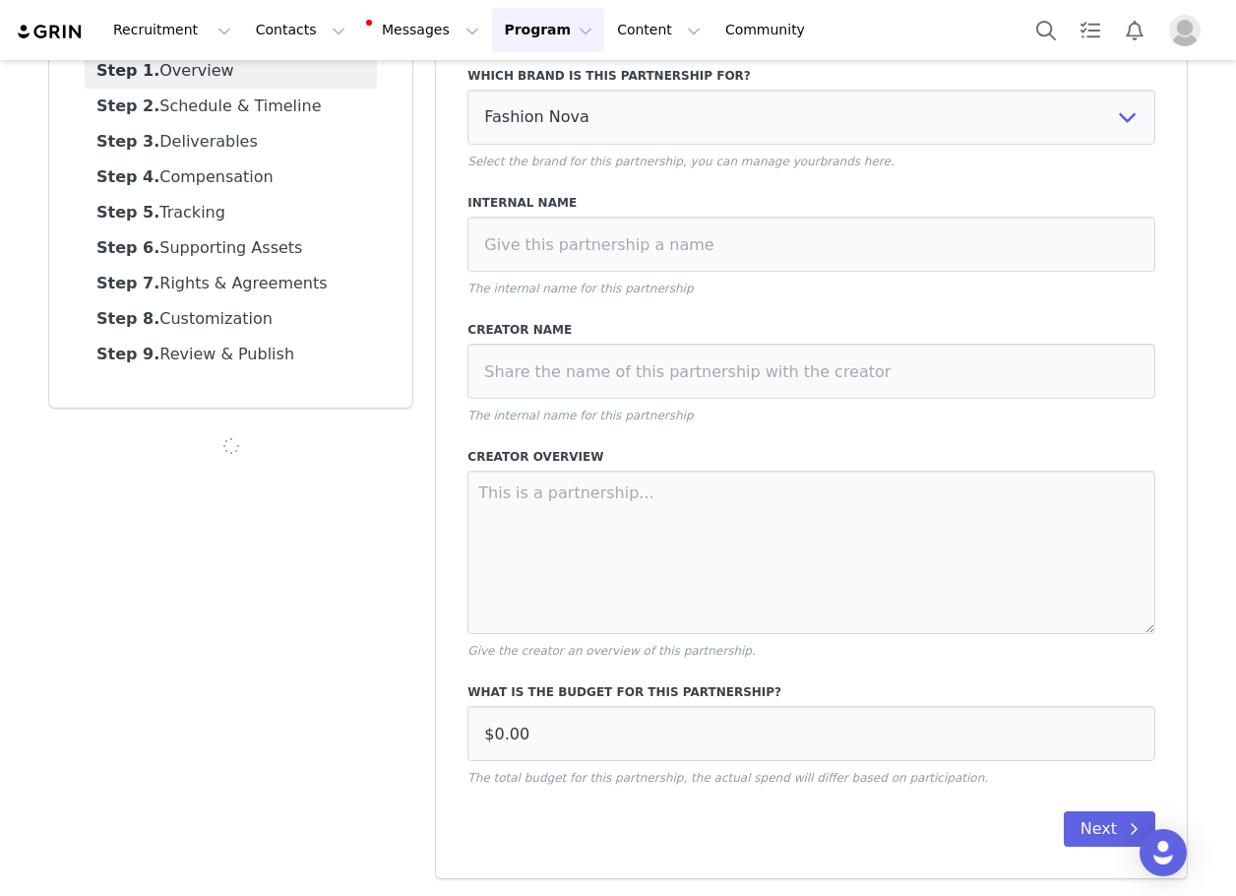
scroll to position [165, 0]
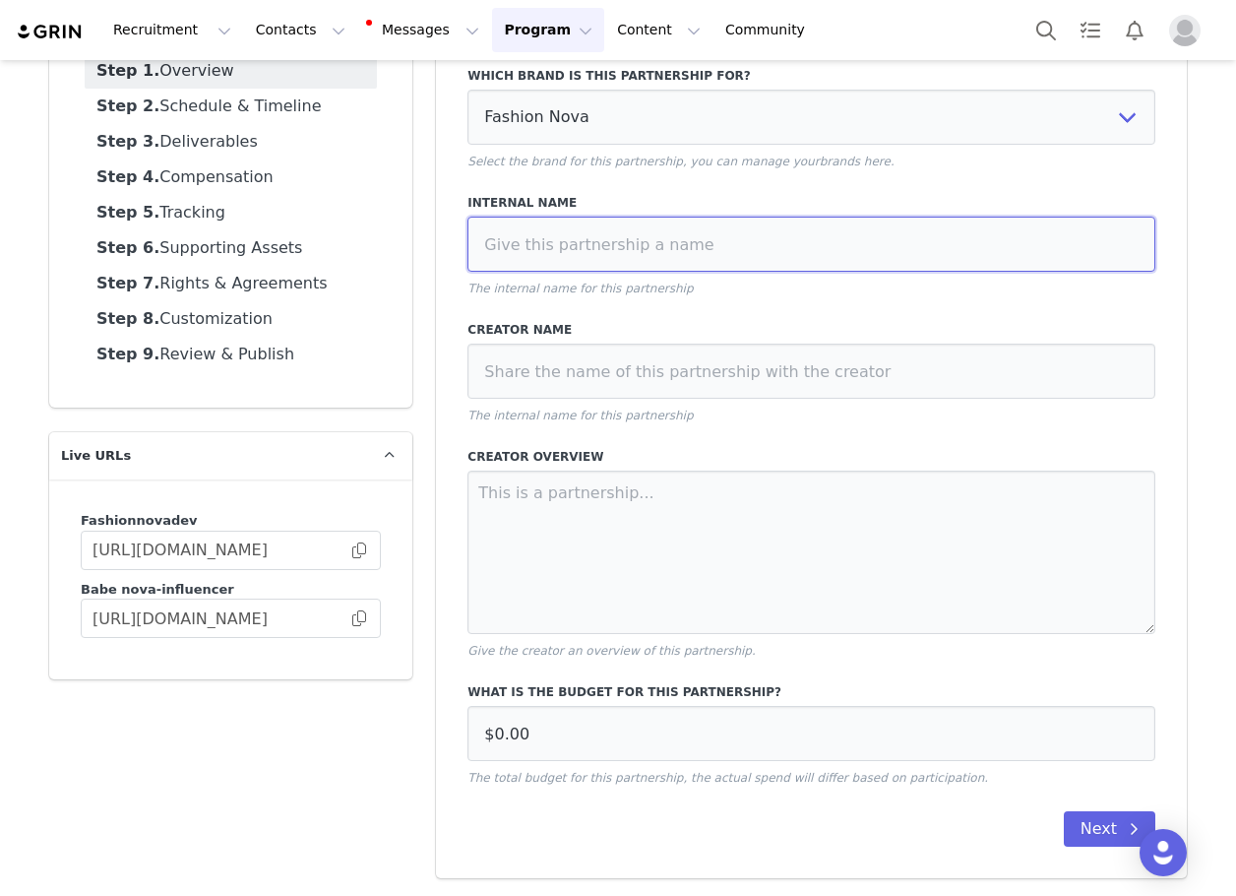
click at [662, 250] on input at bounding box center [812, 244] width 688 height 55
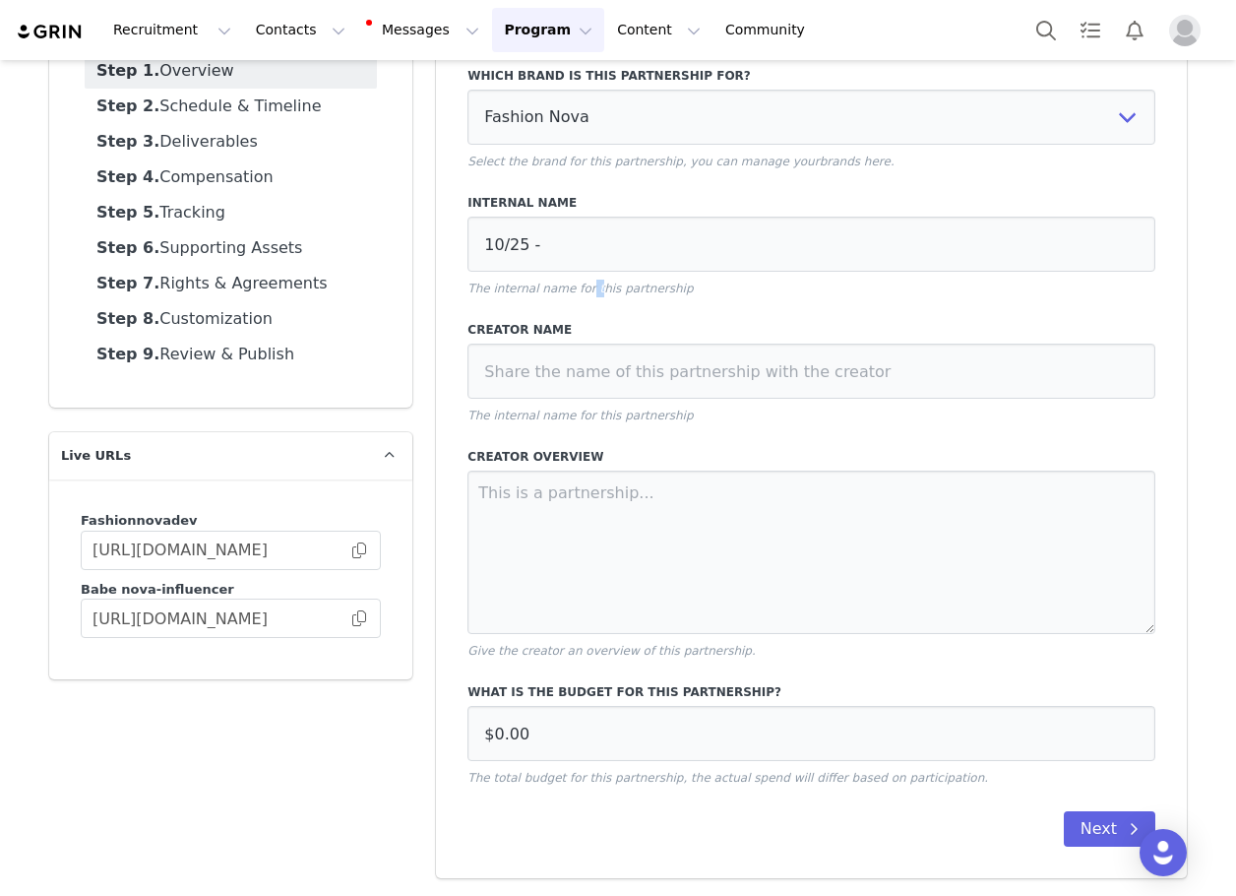
click at [573, 279] on div "Internal Name 10/25 - The internal name for this partnership" at bounding box center [812, 245] width 688 height 103
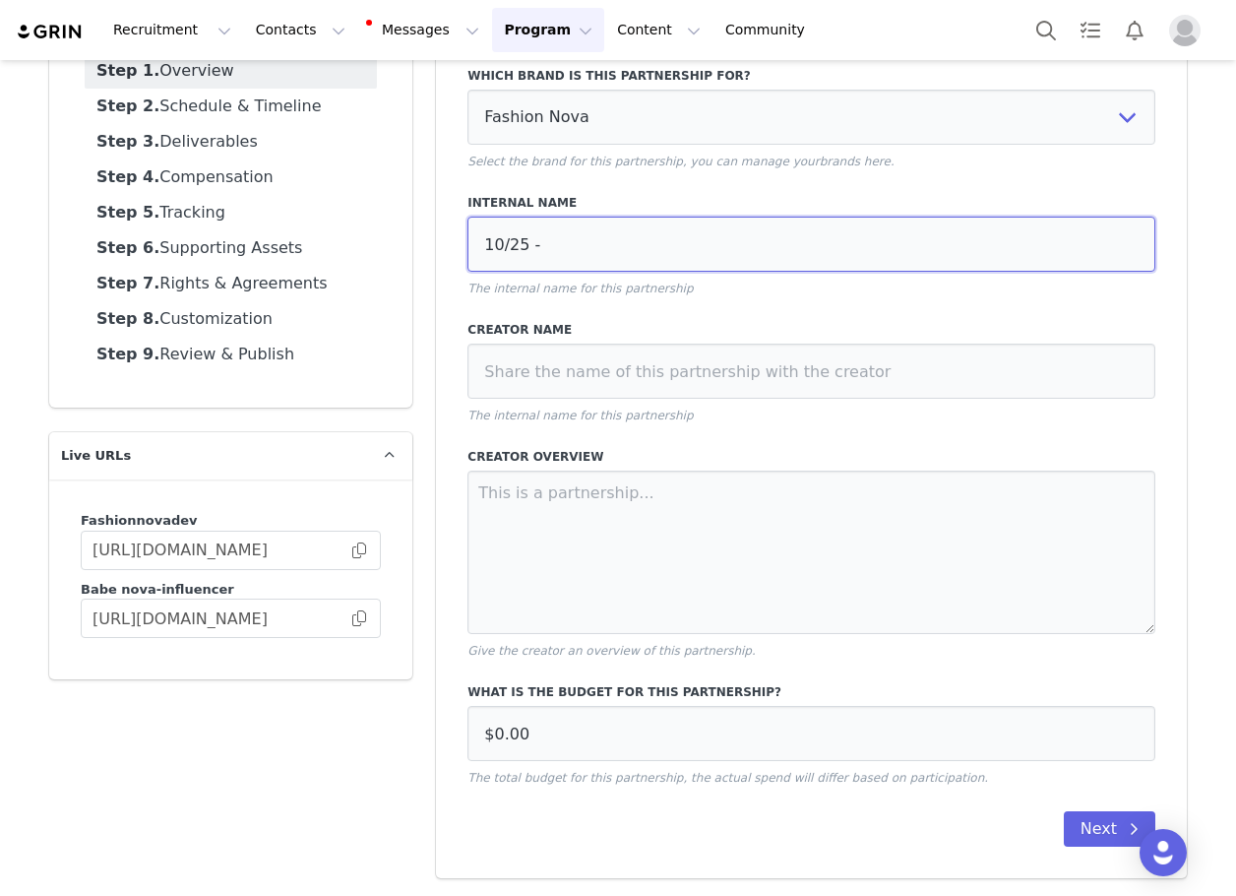
click at [583, 221] on input "10/25 -" at bounding box center [812, 244] width 688 height 55
click at [719, 257] on input "10/25 - 1 IG Post, 2 IG Reels," at bounding box center [812, 244] width 688 height 55
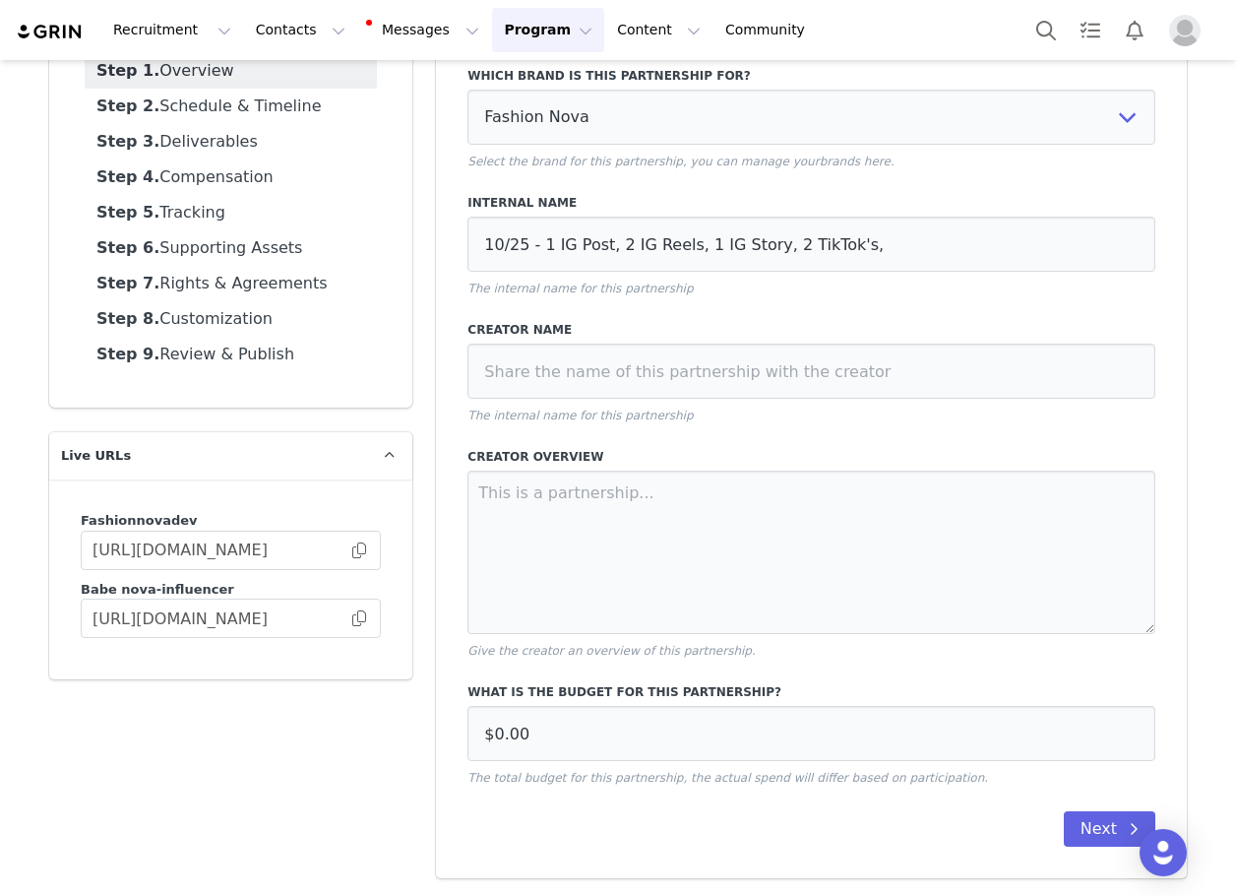
click at [900, 281] on p "The internal name for this partnership" at bounding box center [812, 289] width 688 height 18
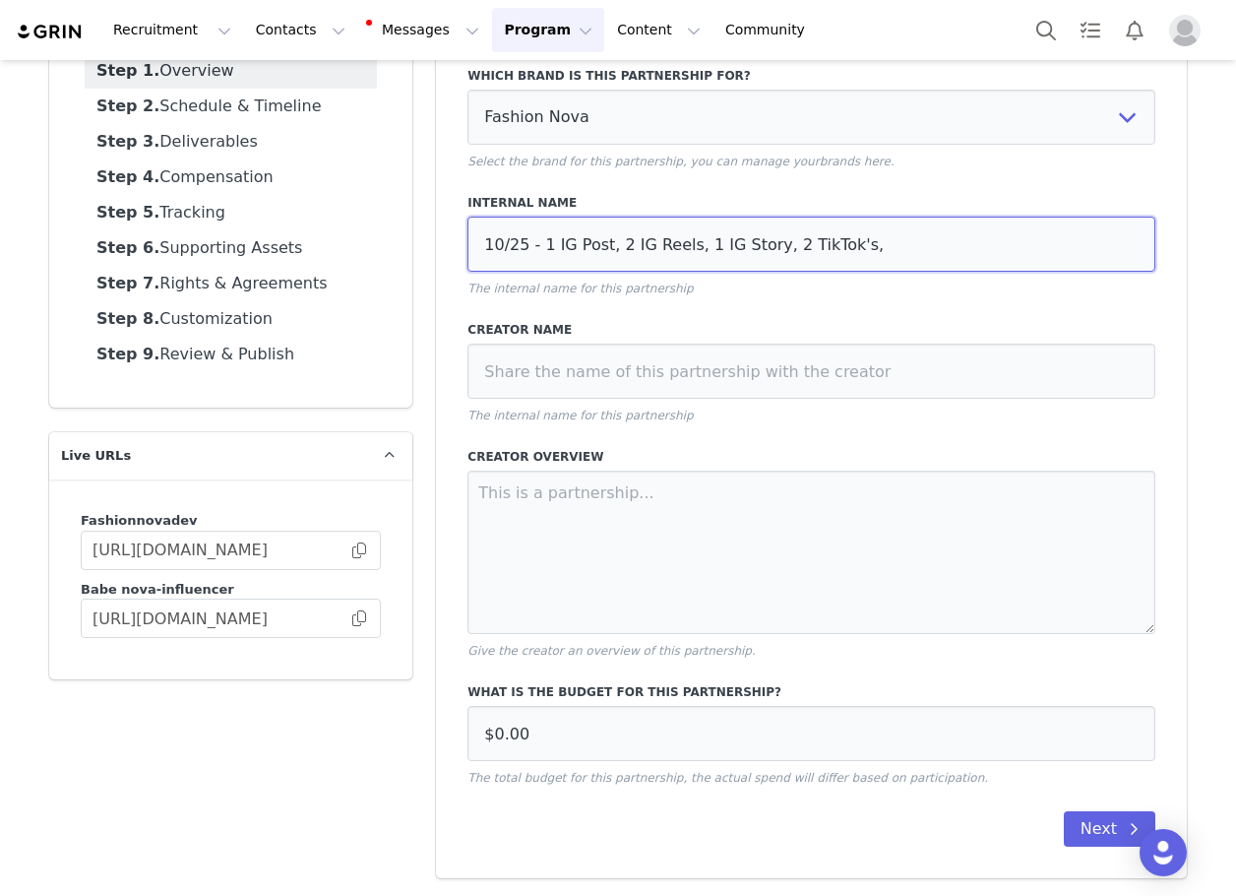
click at [895, 266] on input "10/25 - 1 IG Post, 2 IG Reels, 1 IG Story, 2 TikTok's," at bounding box center [812, 244] width 688 height 55
click at [932, 256] on input "10/25 - 1 IG Post, 2 IG Reels, 1 IG Story, 2 TikTok's," at bounding box center [812, 244] width 688 height 55
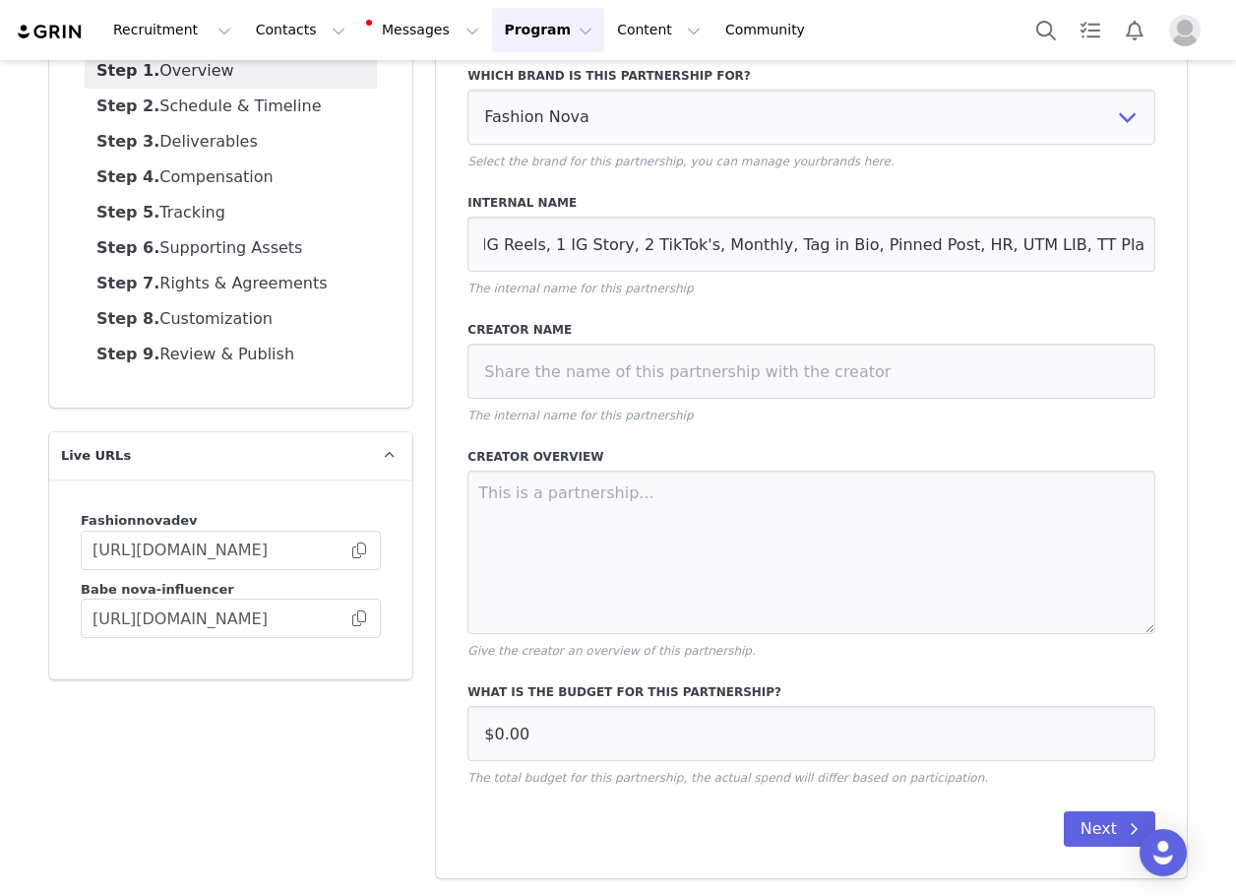
scroll to position [0, 0]
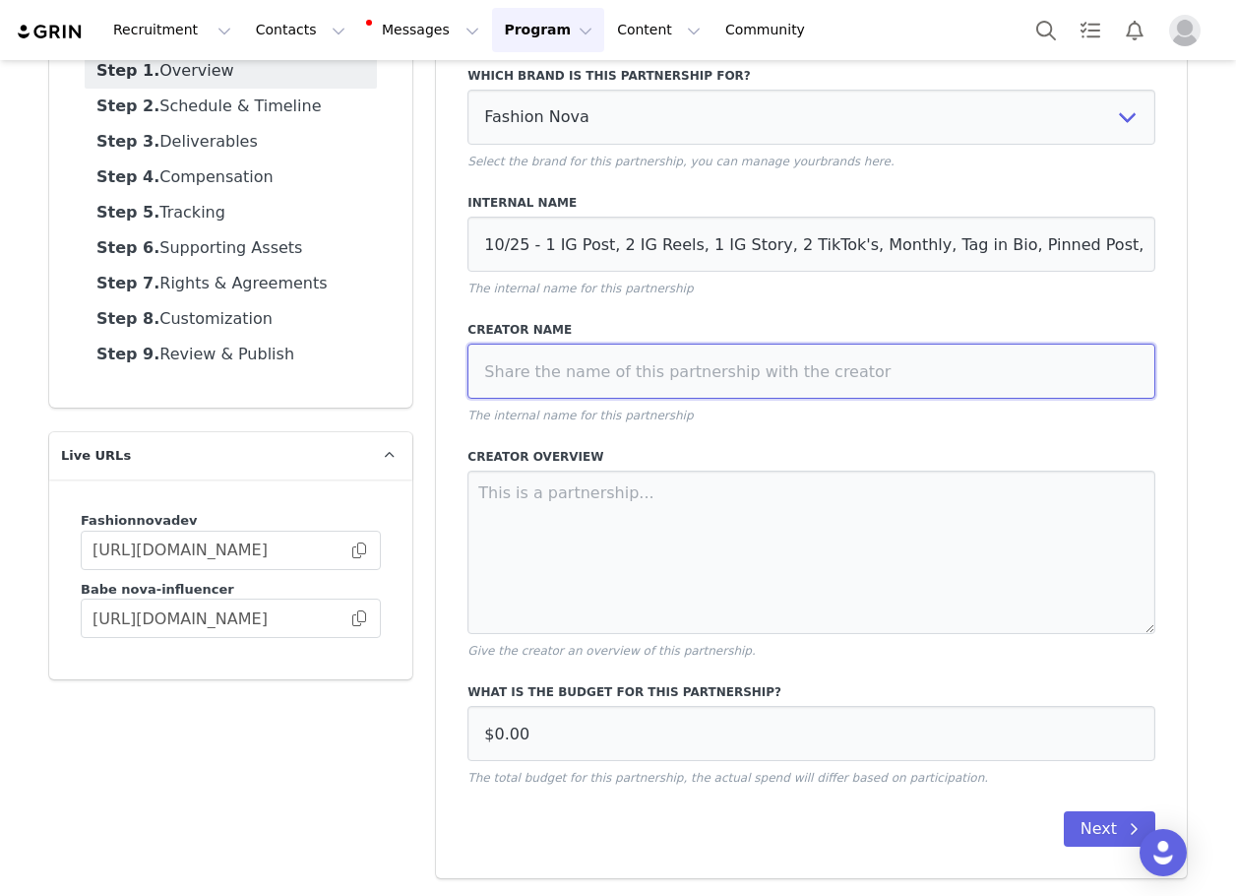
drag, startPoint x: 530, startPoint y: 384, endPoint x: 530, endPoint y: 400, distance: 15.7
click at [530, 384] on input at bounding box center [812, 371] width 688 height 55
paste input "oliviascanu"
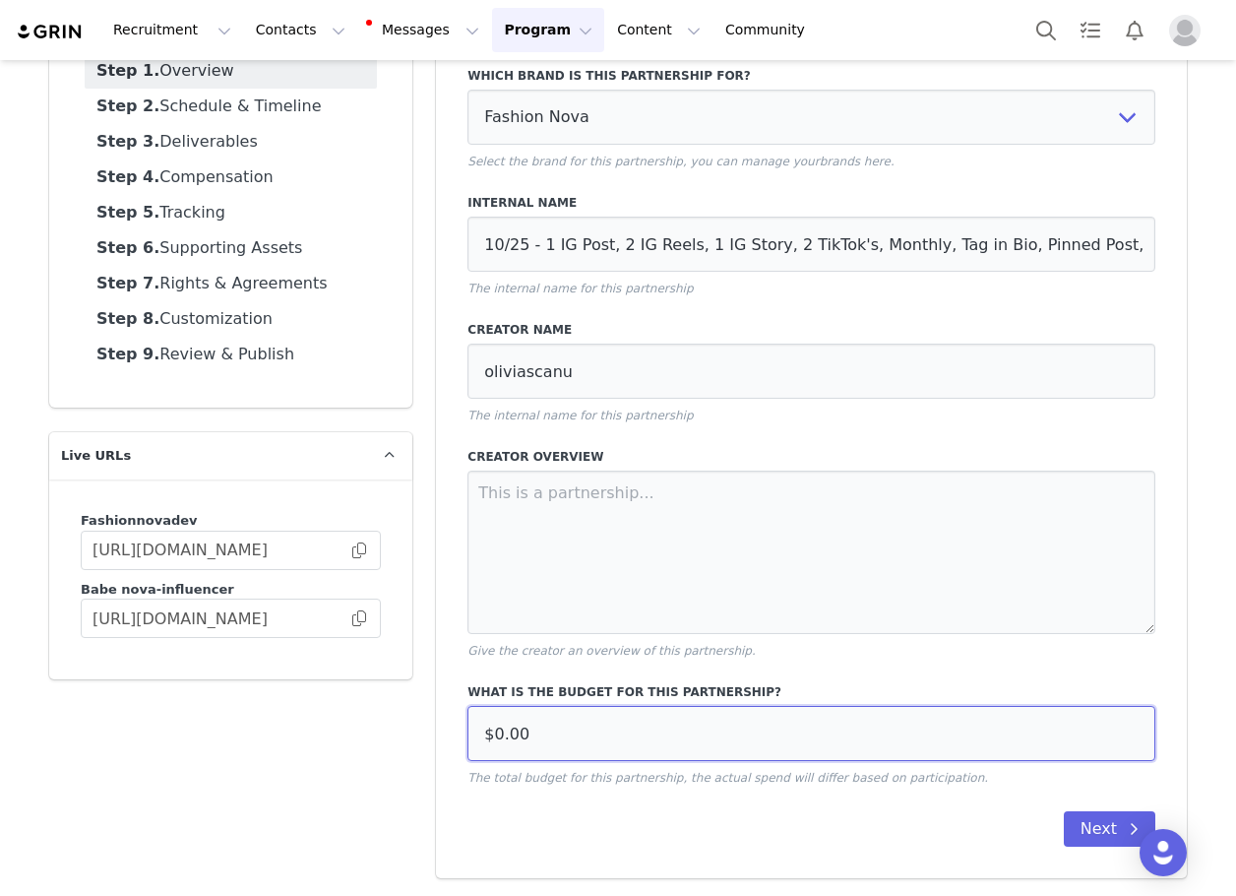
click at [620, 723] on input "$0.00" at bounding box center [812, 733] width 688 height 55
click at [619, 733] on input "$0.00" at bounding box center [812, 733] width 688 height 55
paste input "16,80"
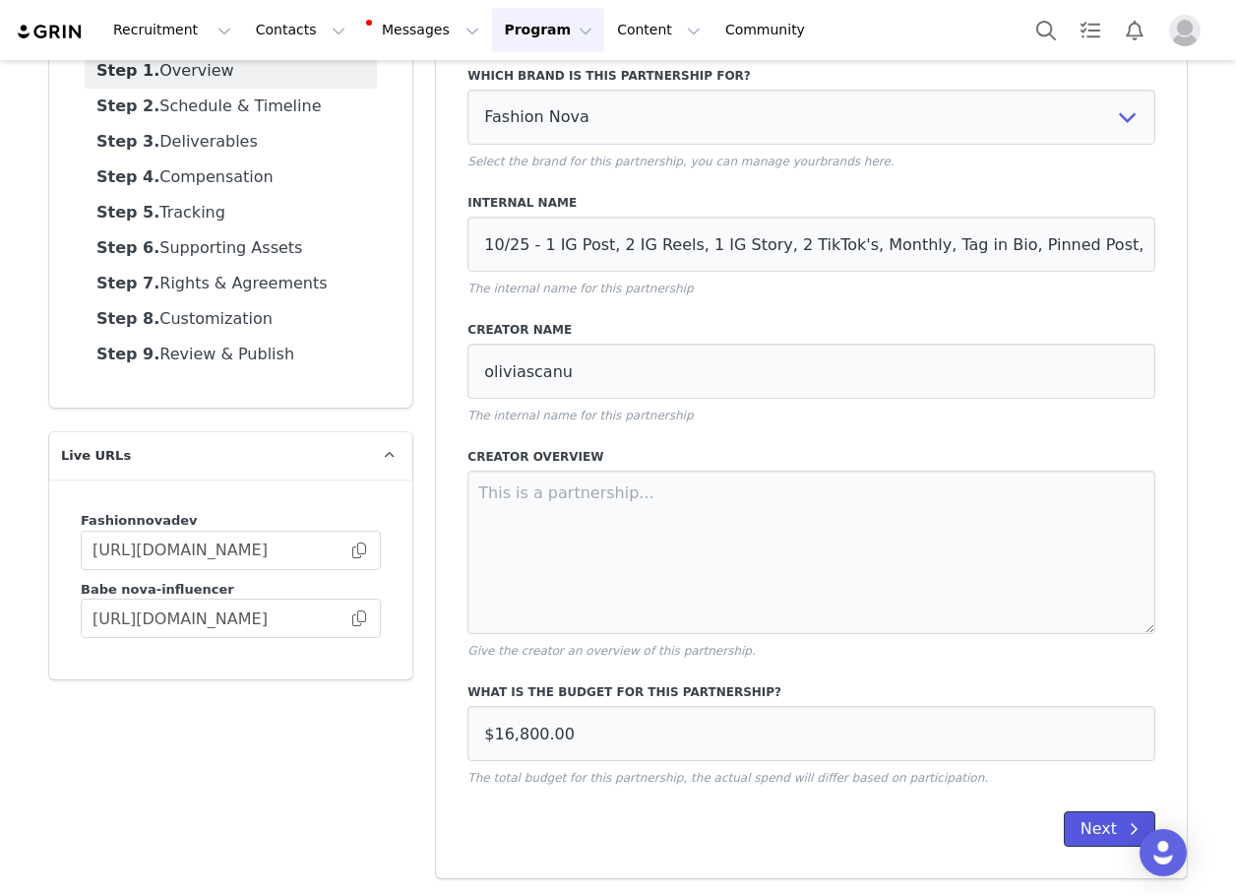
click at [1089, 833] on button "Next" at bounding box center [1110, 828] width 92 height 35
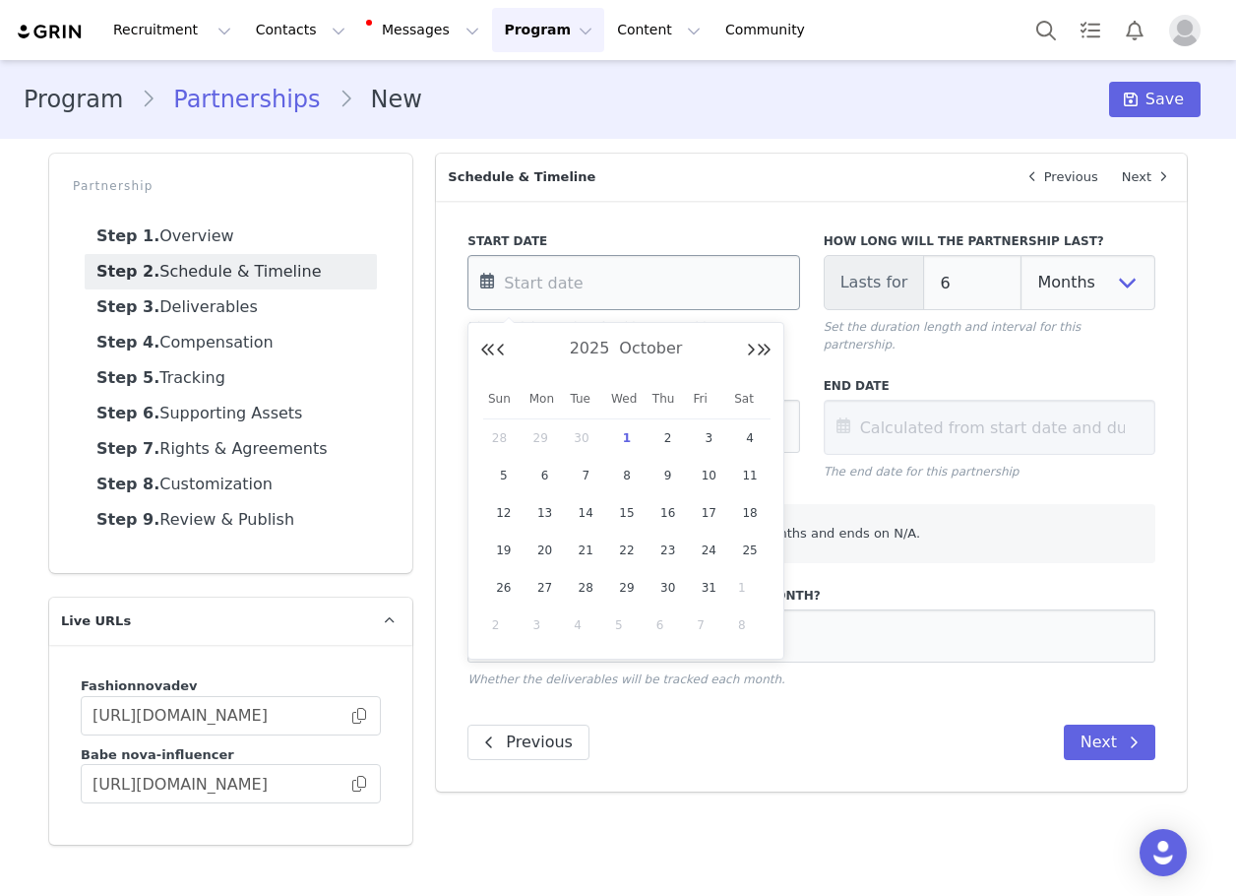
click at [612, 291] on input "text" at bounding box center [634, 282] width 332 height 55
click at [547, 475] on span "6" at bounding box center [545, 476] width 24 height 24
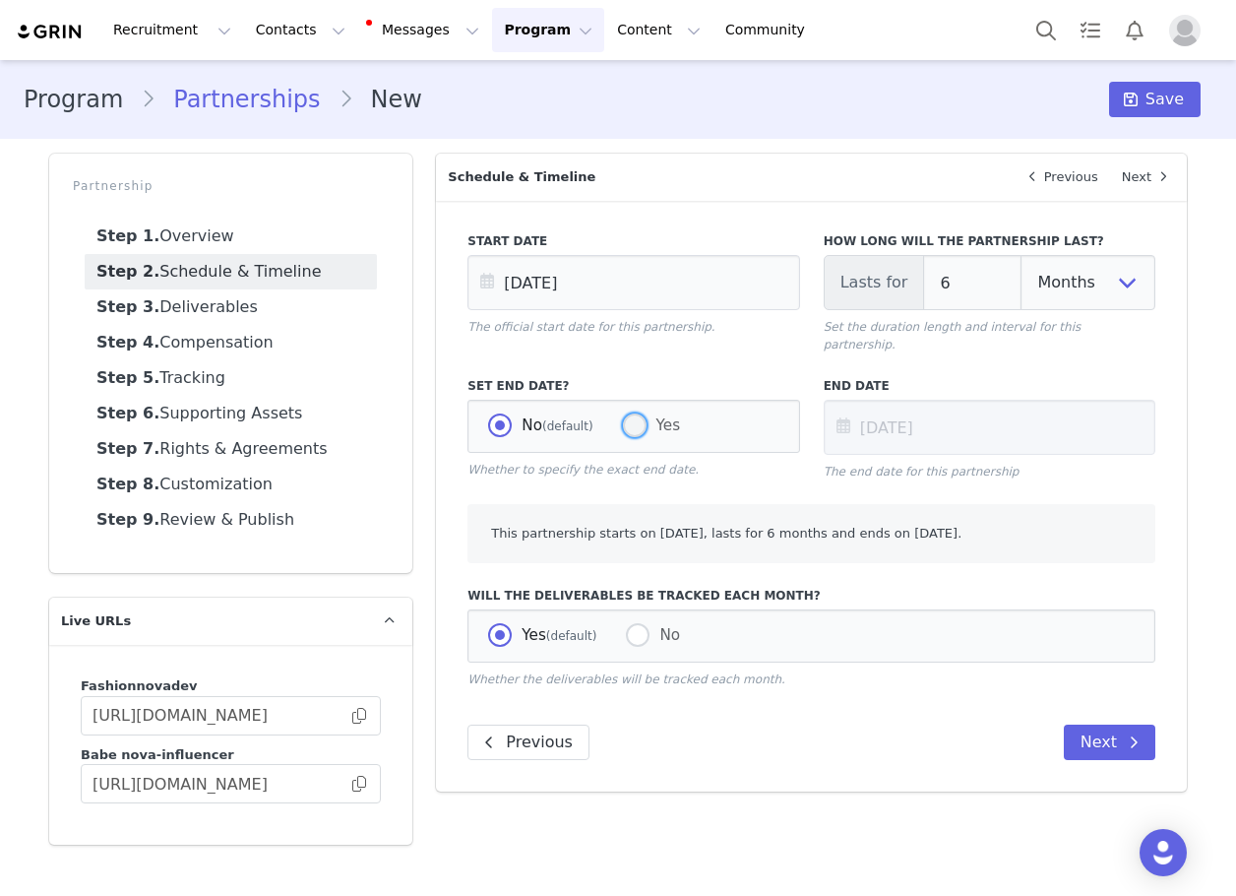
click at [651, 416] on span "Yes" at bounding box center [664, 425] width 34 height 18
click at [647, 413] on input "Yes" at bounding box center [635, 426] width 24 height 26
click at [665, 275] on input "[DATE]" at bounding box center [634, 282] width 332 height 55
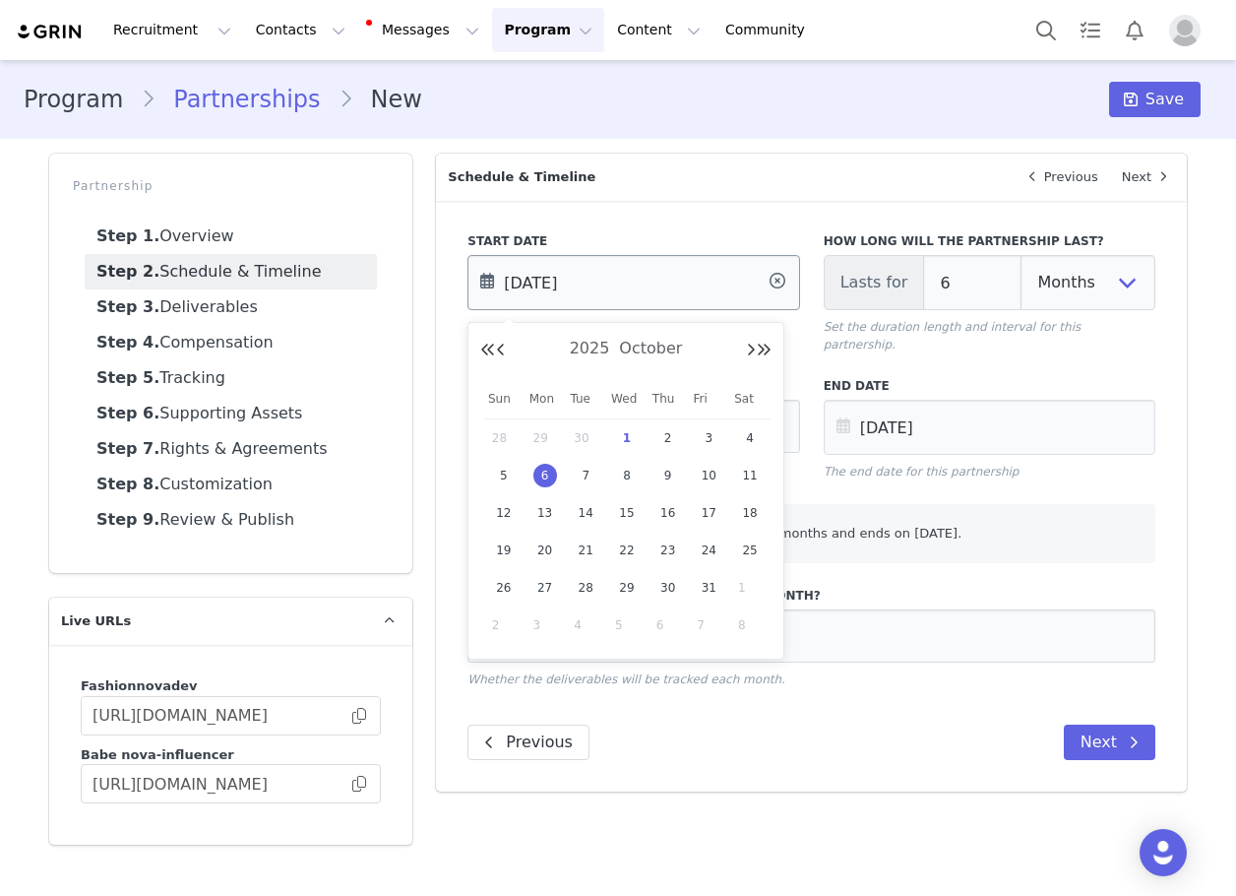
click at [662, 260] on input "[DATE]" at bounding box center [634, 282] width 332 height 55
click at [671, 222] on div "Start Date [DATE] The official start date for this partnership." at bounding box center [633, 292] width 355 height 145
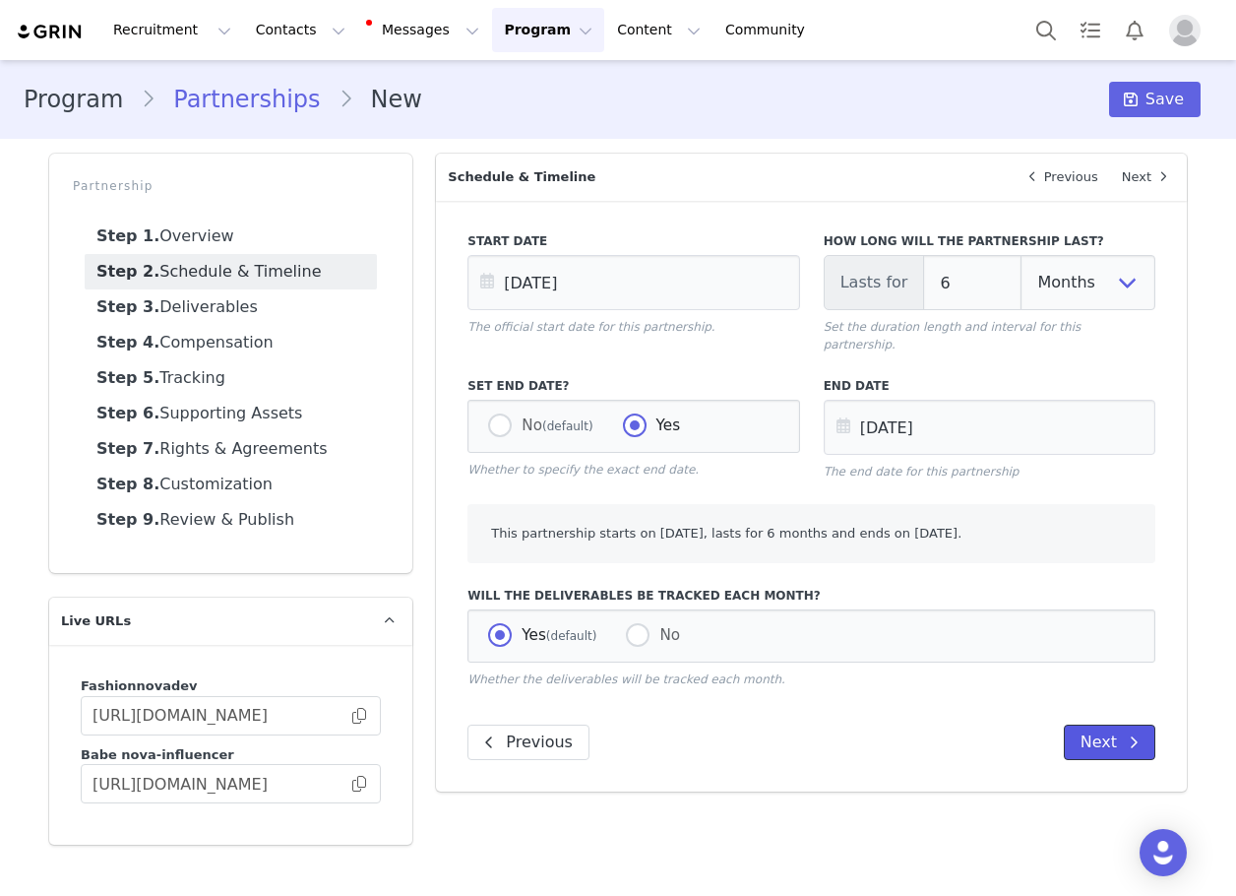
click at [1110, 724] on button "Next" at bounding box center [1110, 741] width 92 height 35
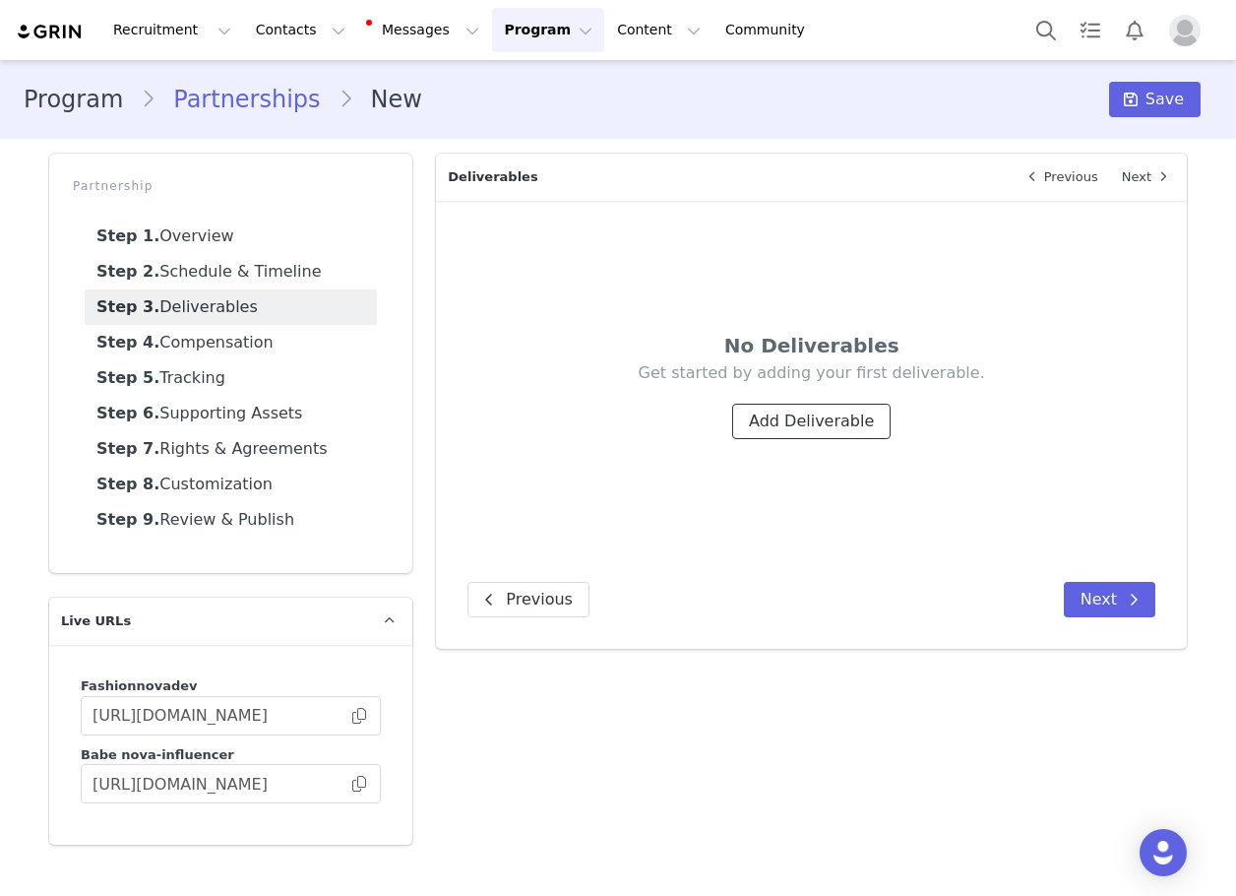
click at [870, 429] on button "Add Deliverable" at bounding box center [811, 421] width 158 height 35
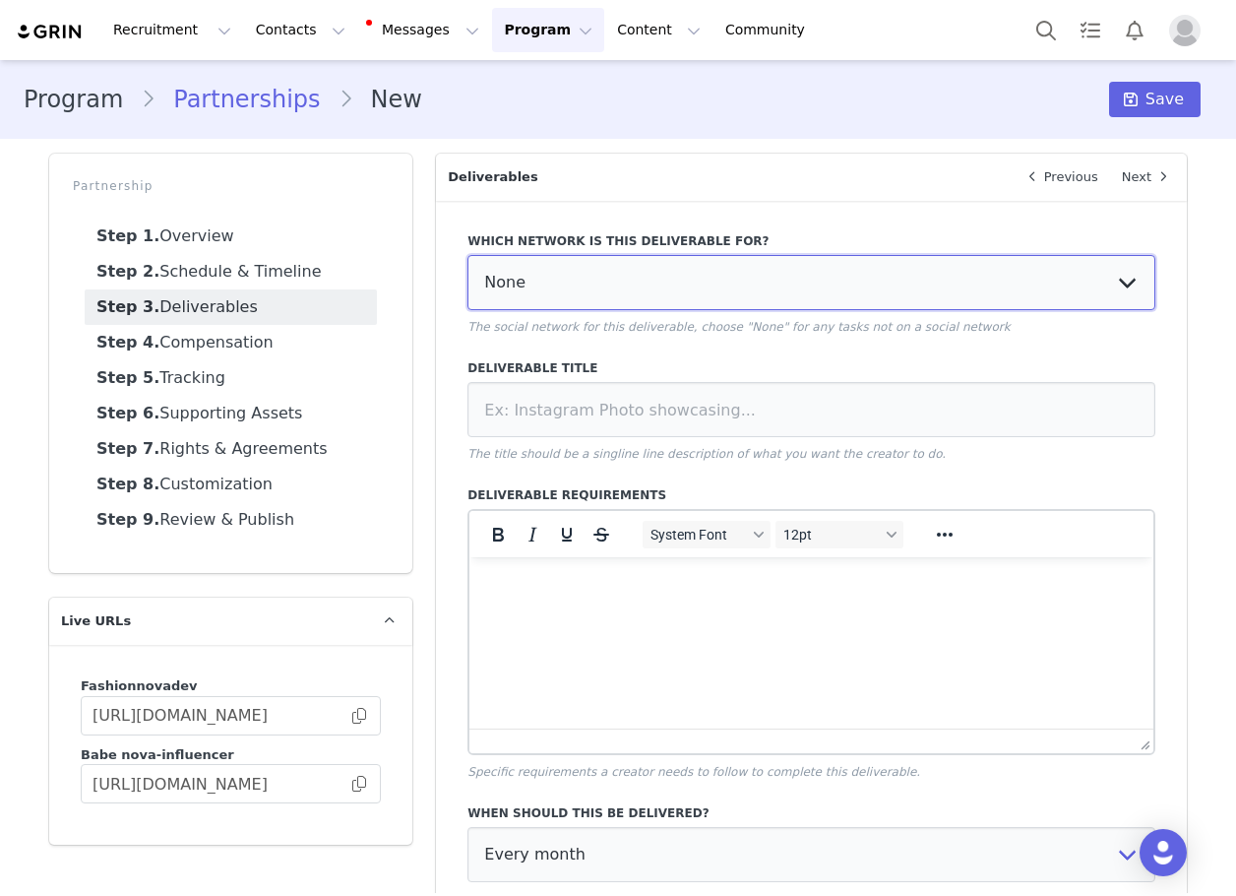
click at [593, 283] on select "None YouTube Twitter Instagram Facebook Twitch TikTok Pinterest" at bounding box center [812, 282] width 688 height 55
click at [468, 255] on select "None YouTube Twitter Instagram Facebook Twitch TikTok Pinterest" at bounding box center [812, 282] width 688 height 55
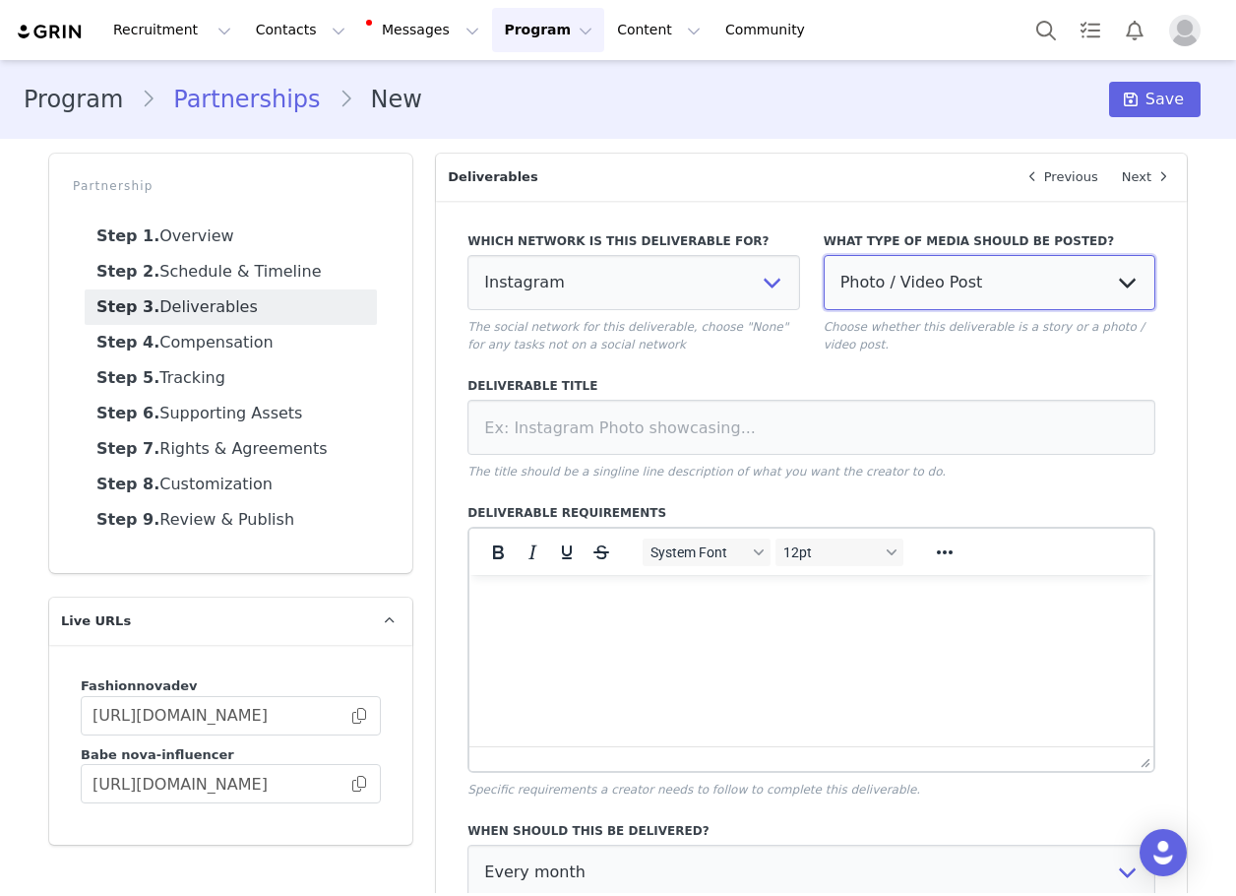
click at [927, 278] on select "Photo / Video Post Story Text in Bio Highlight Reel" at bounding box center [990, 282] width 332 height 55
click at [824, 255] on select "Photo / Video Post Story Text in Bio Highlight Reel" at bounding box center [990, 282] width 332 height 55
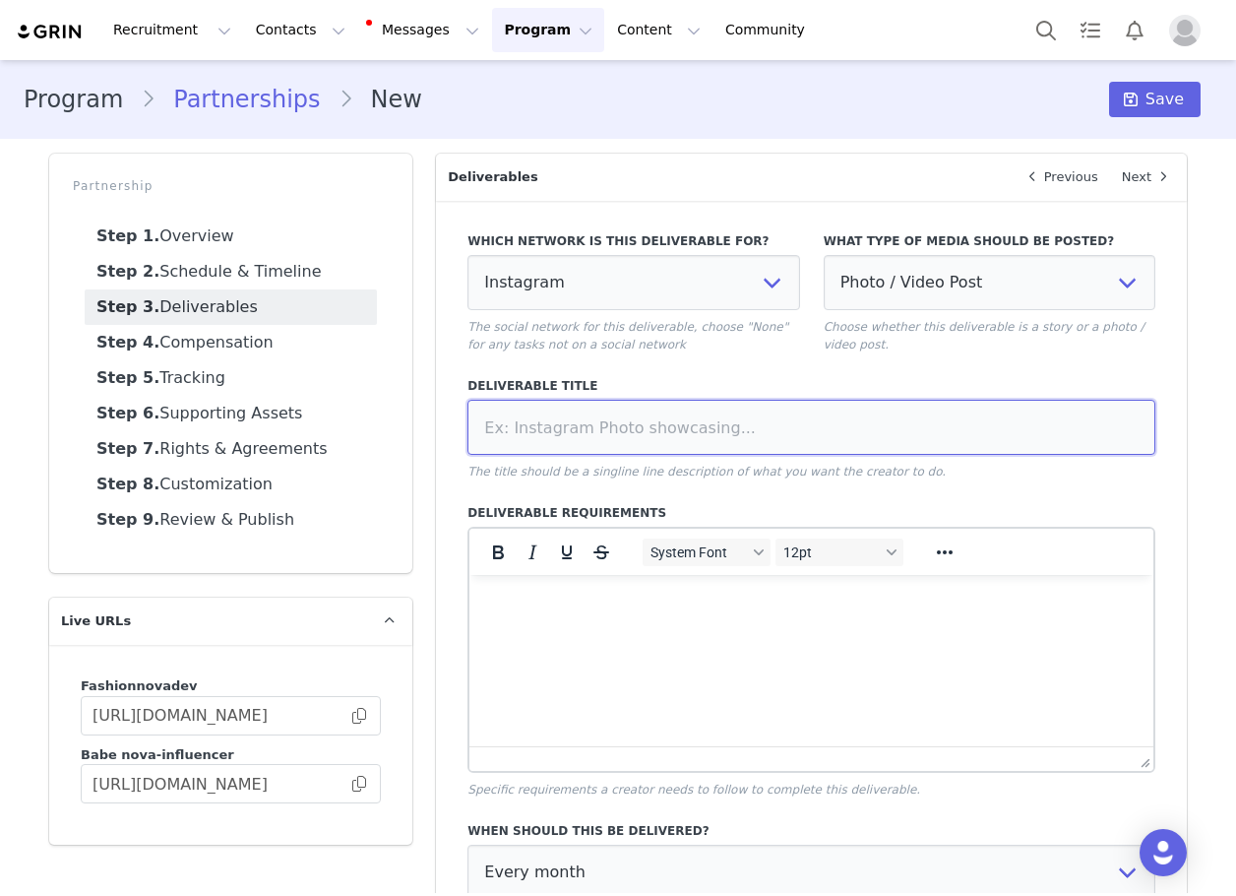
click at [844, 408] on input at bounding box center [812, 427] width 688 height 55
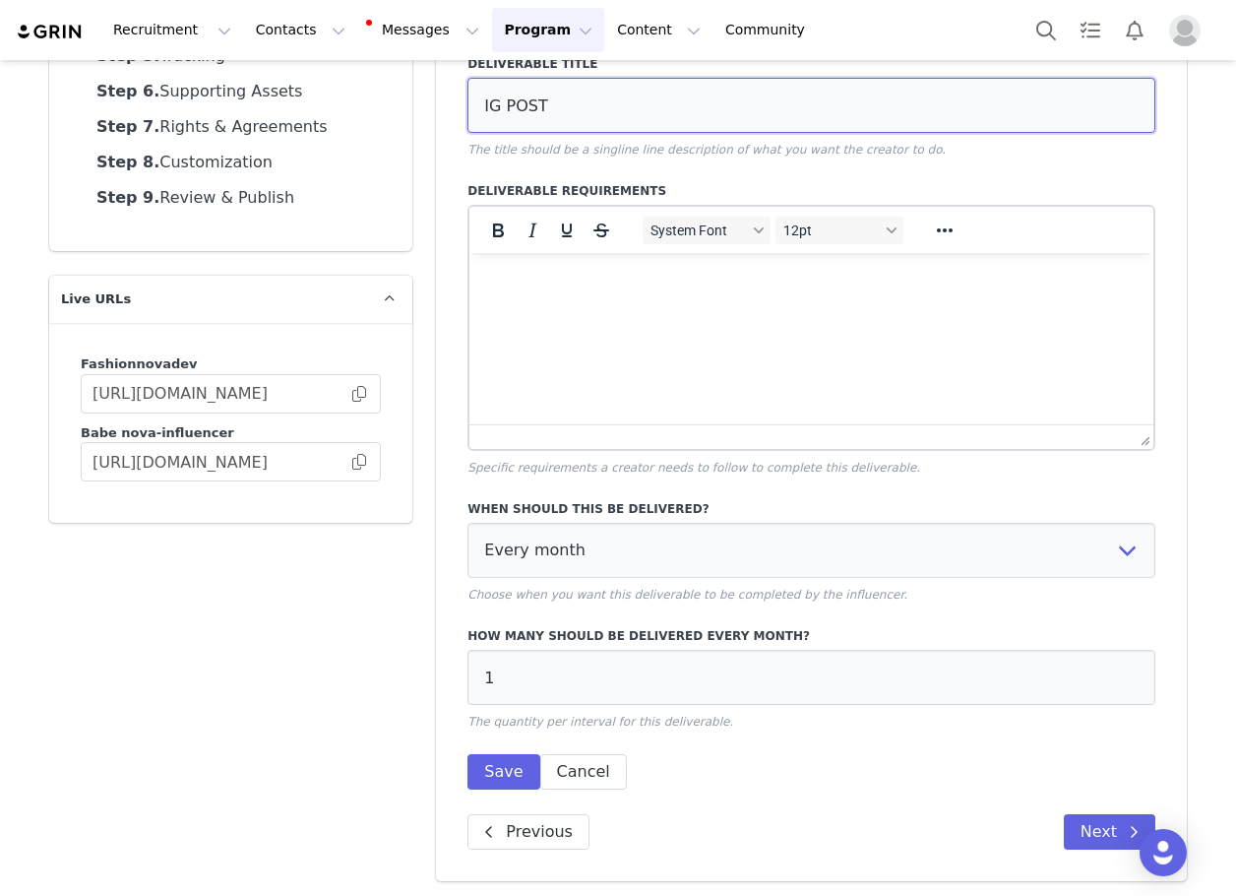
scroll to position [325, 0]
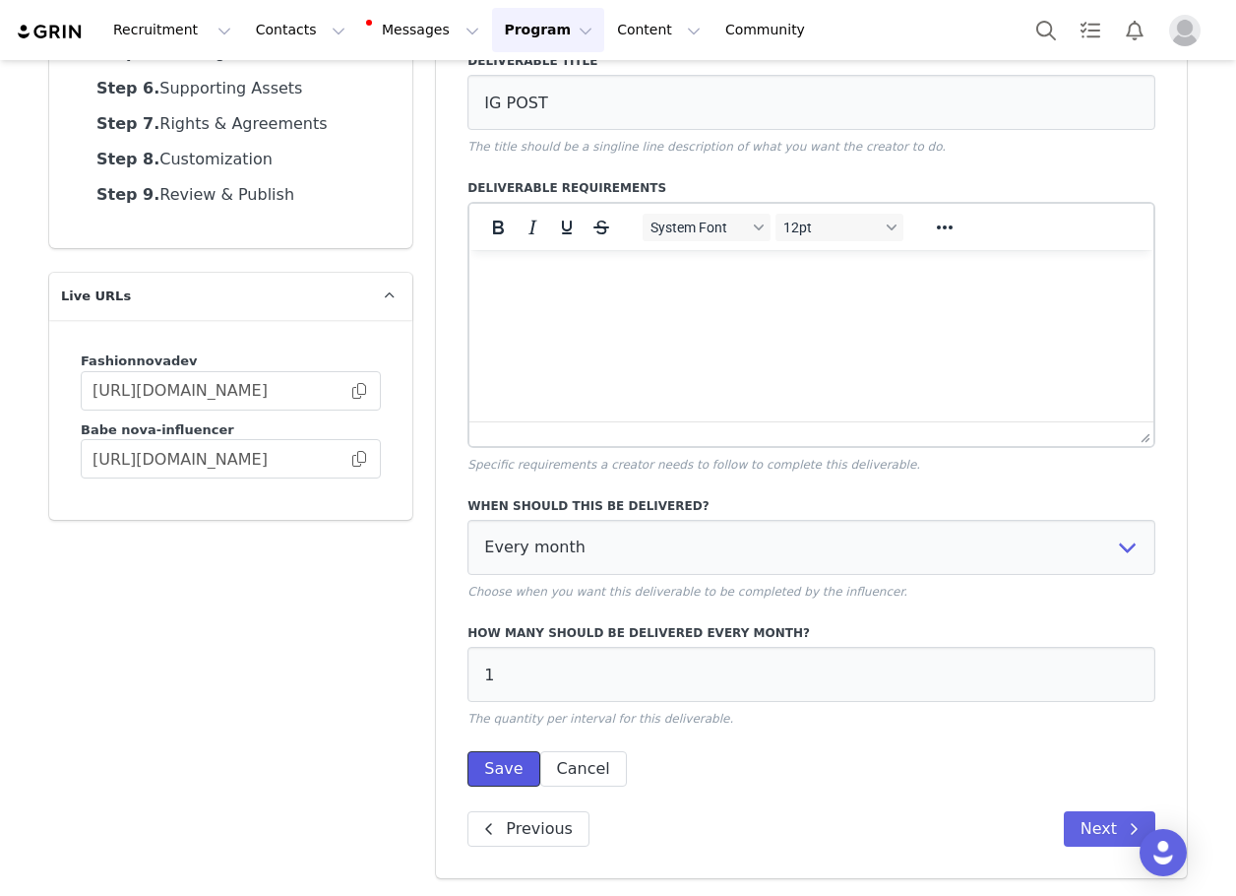
click at [473, 762] on button "Save" at bounding box center [504, 768] width 72 height 35
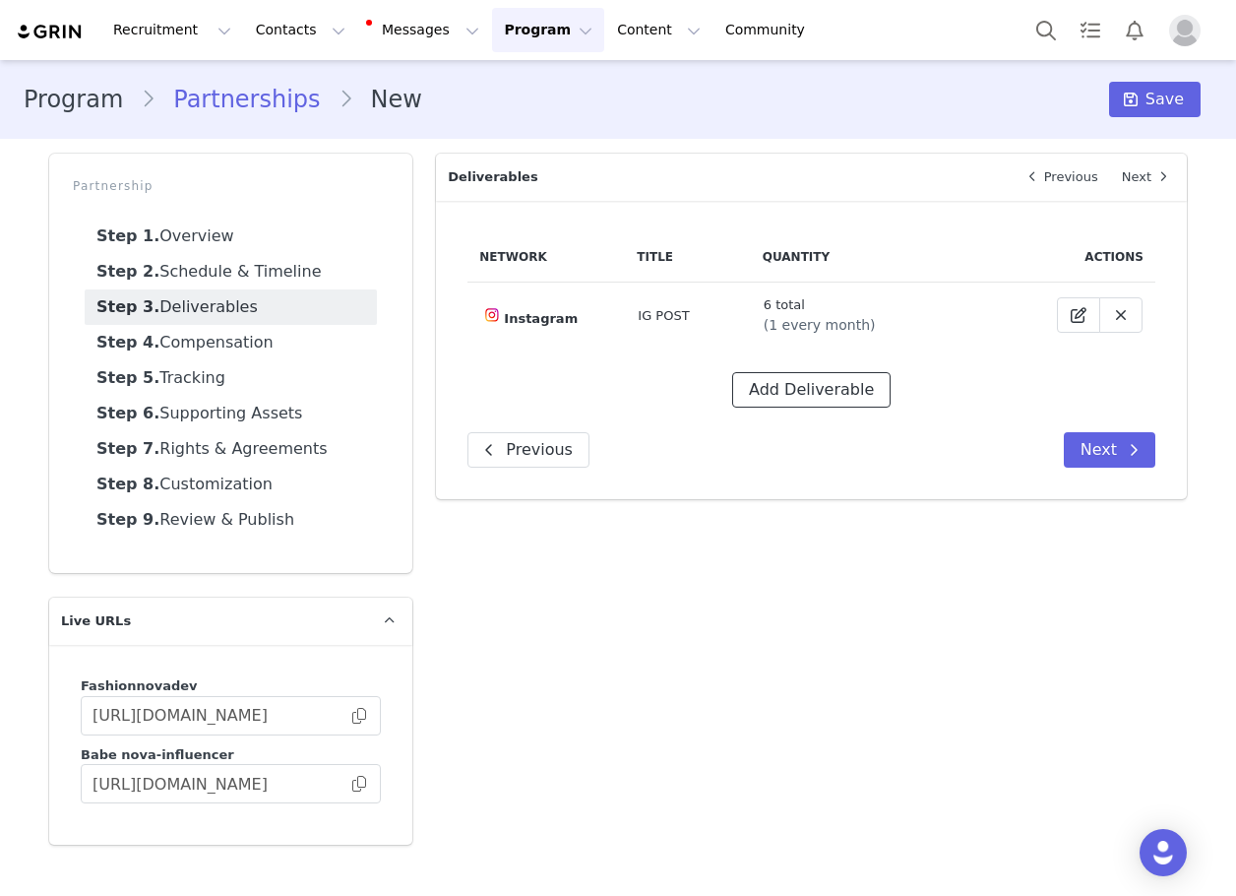
click at [818, 388] on button "Add Deliverable" at bounding box center [811, 389] width 158 height 35
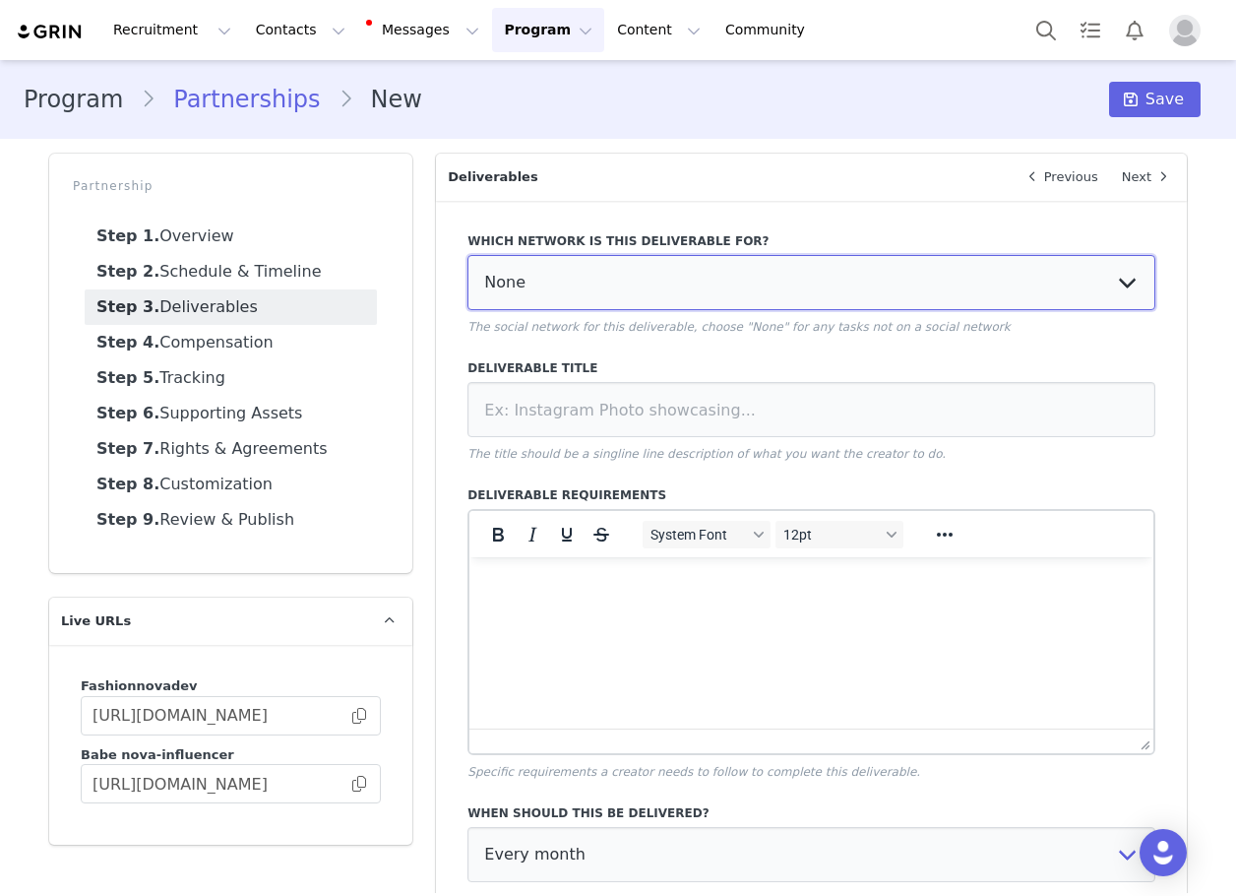
drag, startPoint x: 675, startPoint y: 278, endPoint x: 656, endPoint y: 306, distance: 34.7
click at [675, 278] on select "None YouTube Twitter Instagram Facebook Twitch TikTok Pinterest" at bounding box center [812, 282] width 688 height 55
click at [468, 255] on select "None YouTube Twitter Instagram Facebook Twitch TikTok Pinterest" at bounding box center [812, 282] width 688 height 55
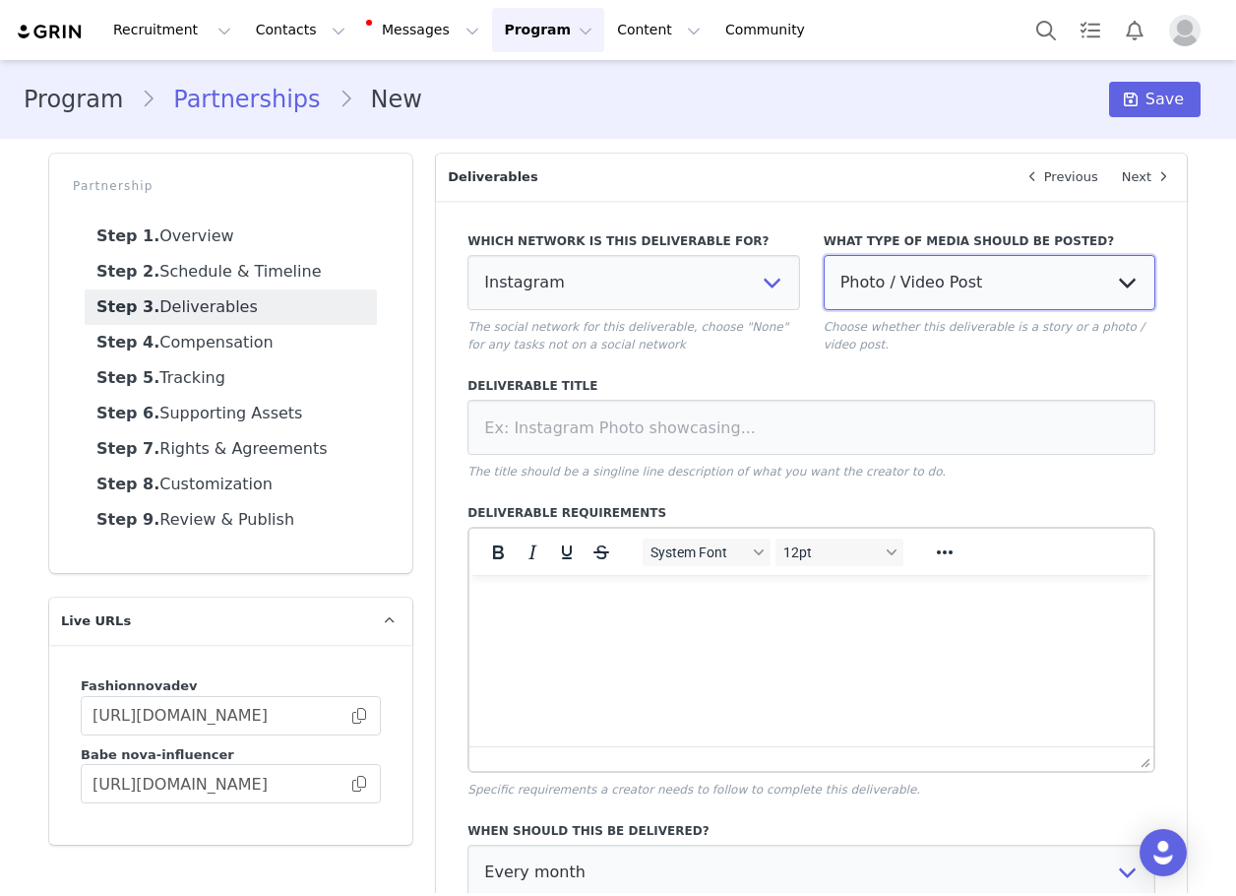
drag, startPoint x: 656, startPoint y: 306, endPoint x: 881, endPoint y: 277, distance: 227.3
click at [881, 277] on select "Photo / Video Post Story Text in Bio Highlight Reel" at bounding box center [990, 282] width 332 height 55
click at [824, 255] on select "Photo / Video Post Story Text in Bio Highlight Reel" at bounding box center [990, 282] width 332 height 55
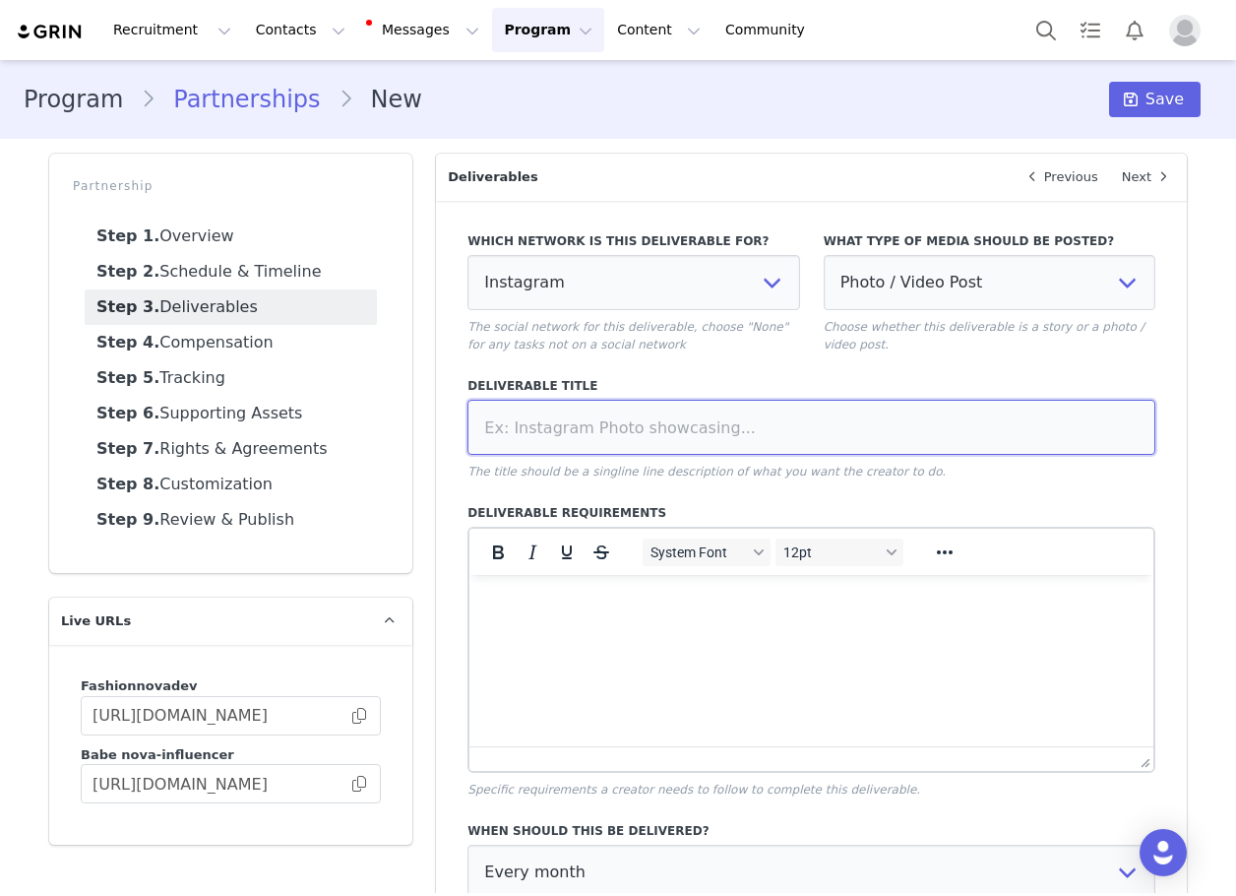
click at [834, 423] on input at bounding box center [812, 427] width 688 height 55
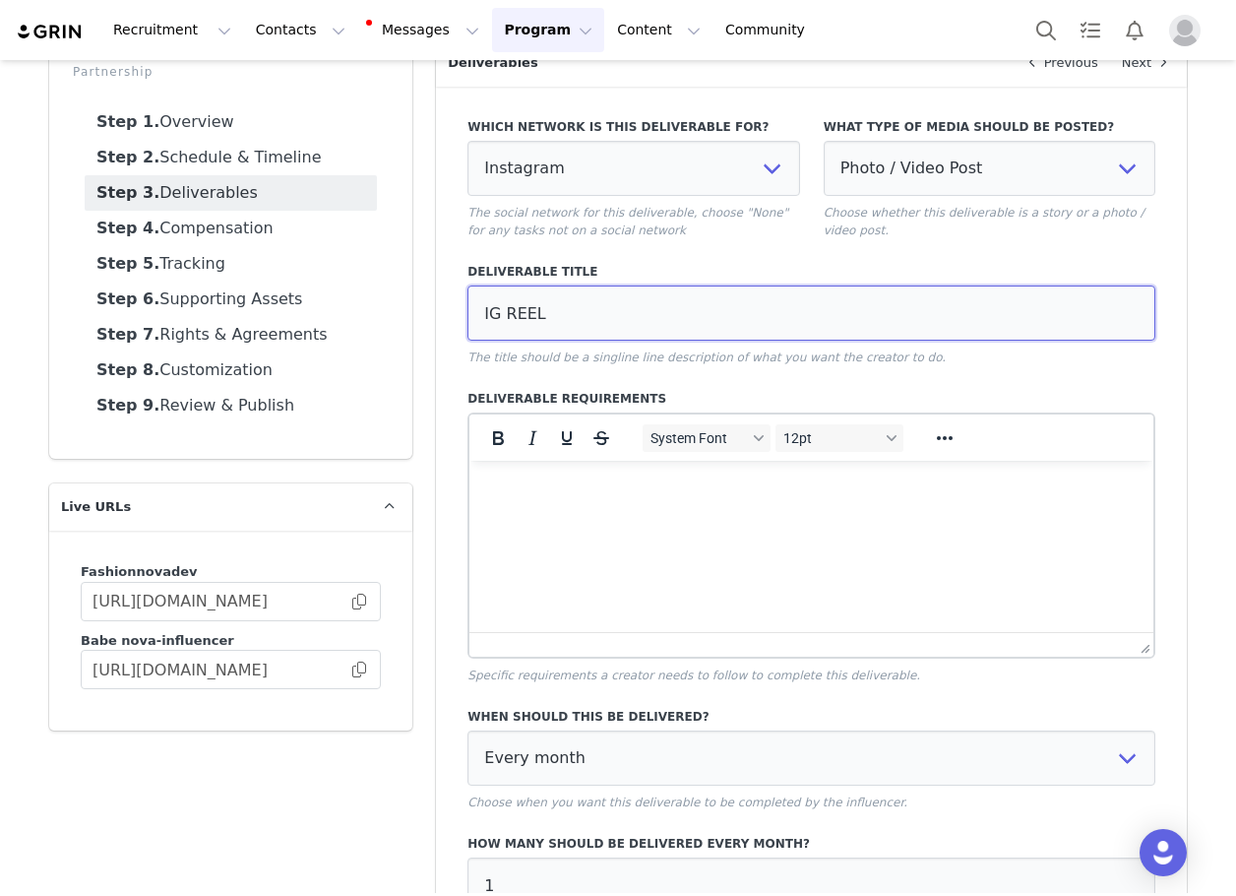
scroll to position [325, 0]
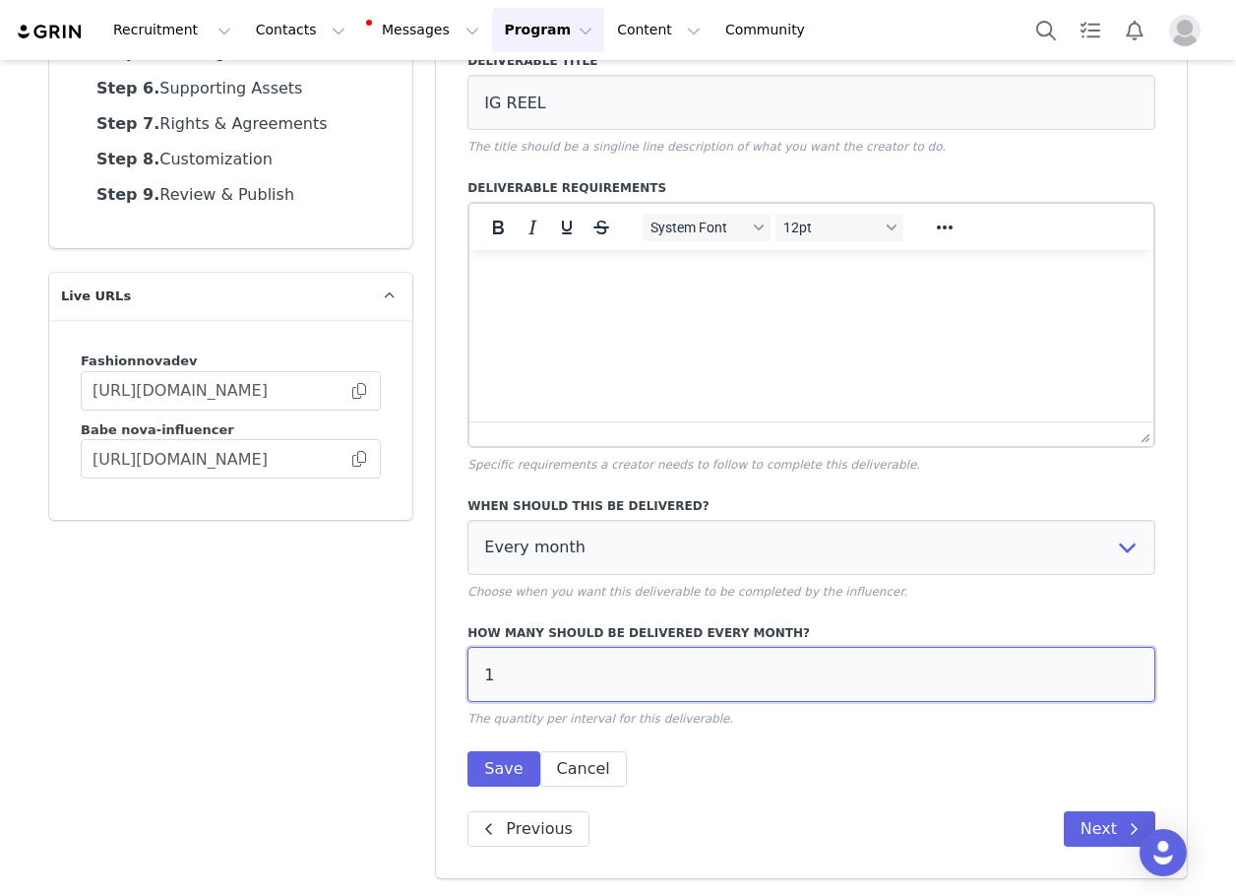
click at [574, 677] on input "1" at bounding box center [812, 674] width 688 height 55
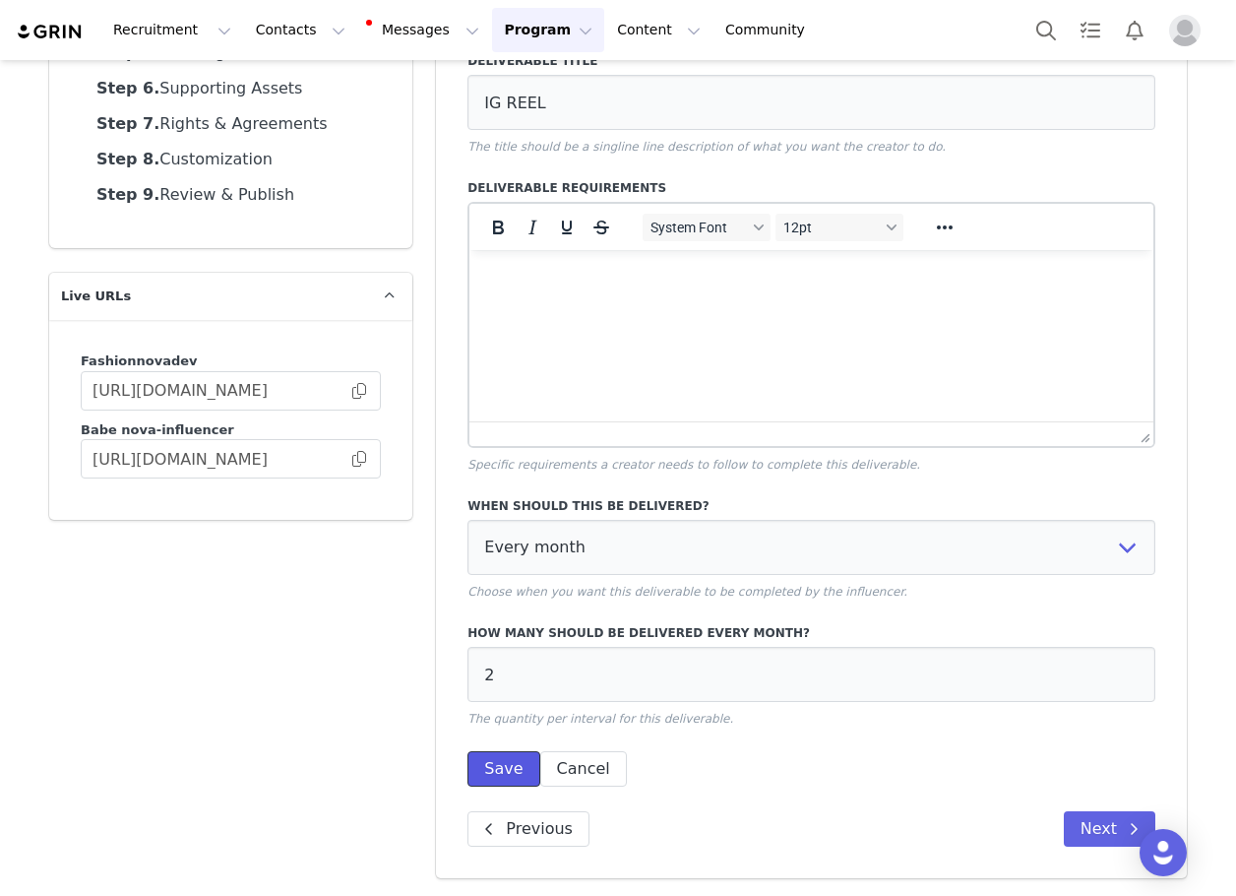
click at [500, 762] on button "Save" at bounding box center [504, 768] width 72 height 35
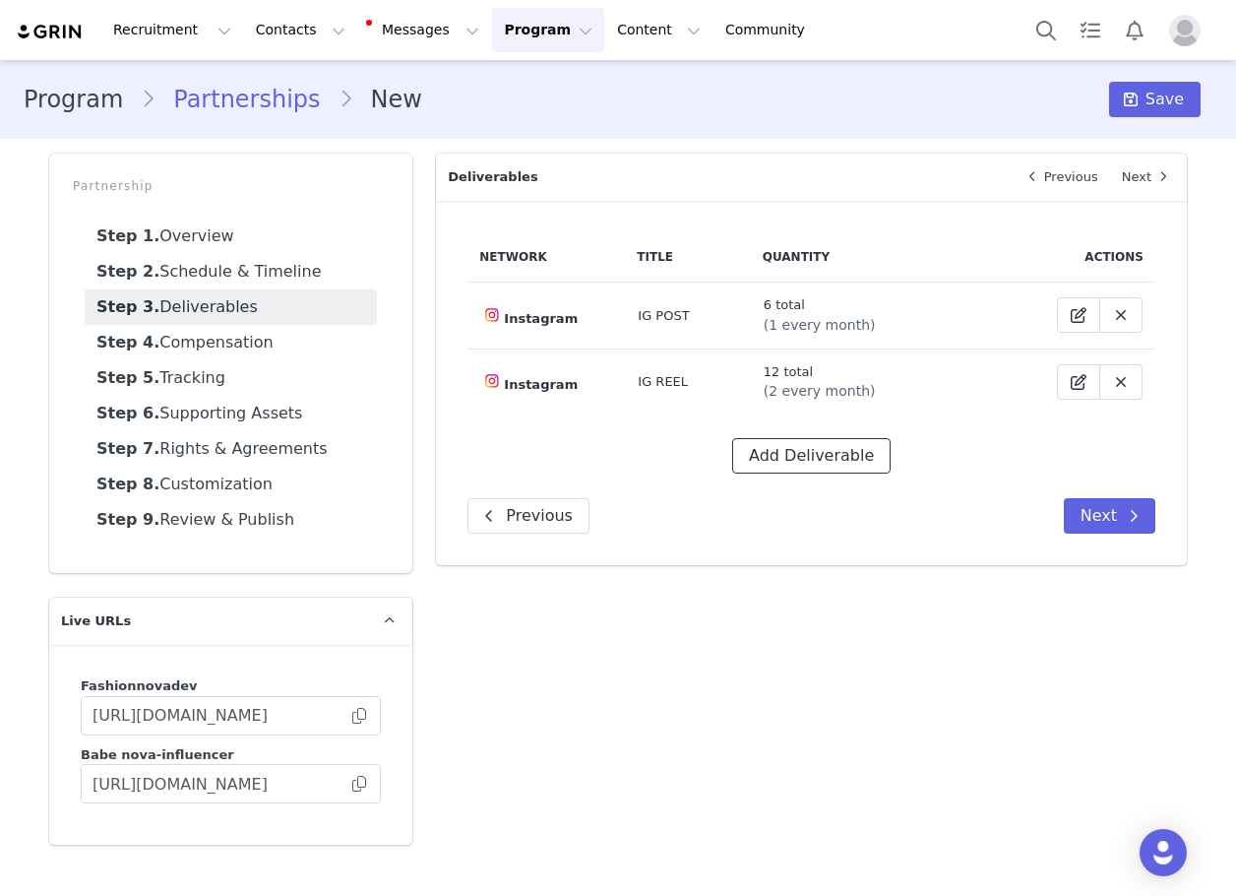
click at [770, 455] on button "Add Deliverable" at bounding box center [811, 455] width 158 height 35
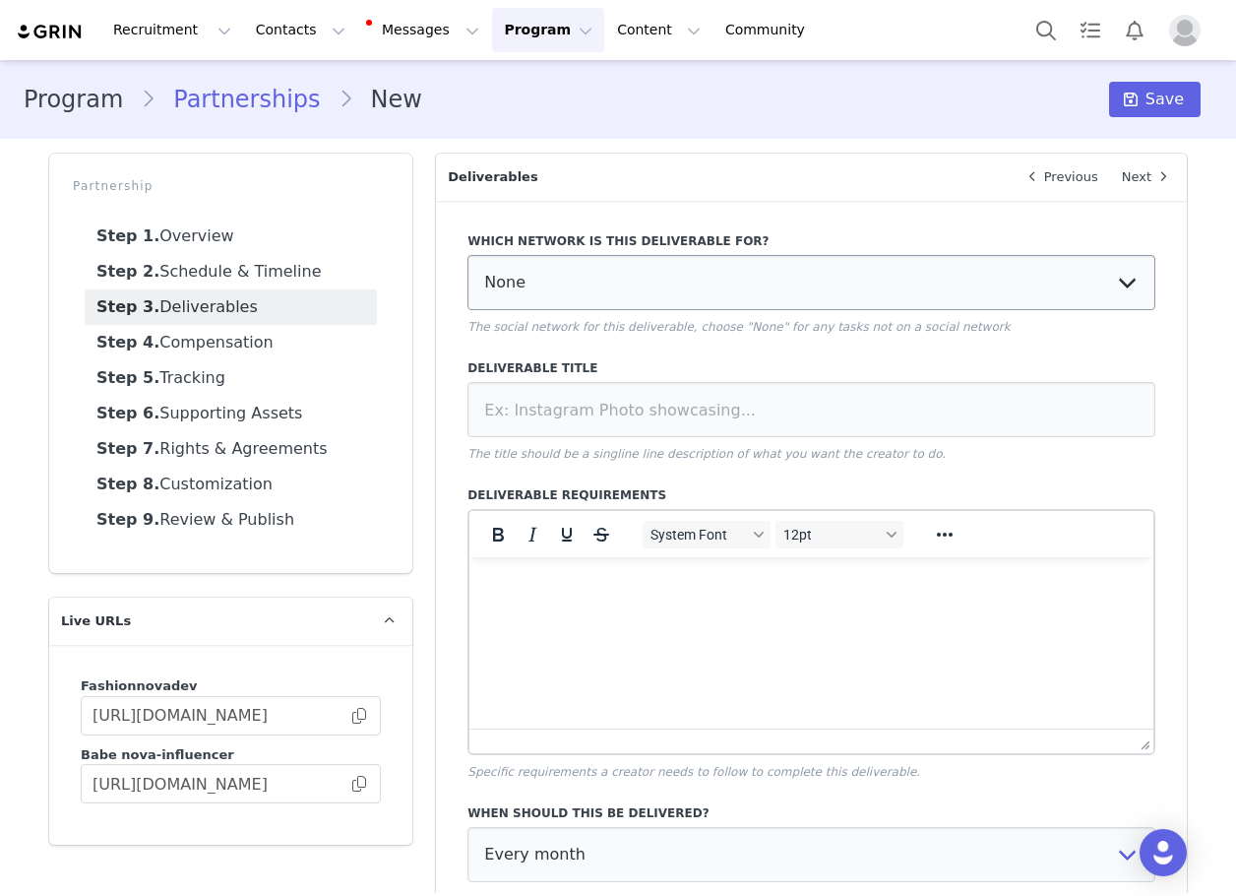
click at [592, 244] on label "Which network is this deliverable for?" at bounding box center [812, 241] width 688 height 18
click at [581, 302] on select "None YouTube Twitter Instagram Facebook Twitch TikTok Pinterest" at bounding box center [812, 282] width 688 height 55
click at [468, 255] on select "None YouTube Twitter Instagram Facebook Twitch TikTok Pinterest" at bounding box center [812, 282] width 688 height 55
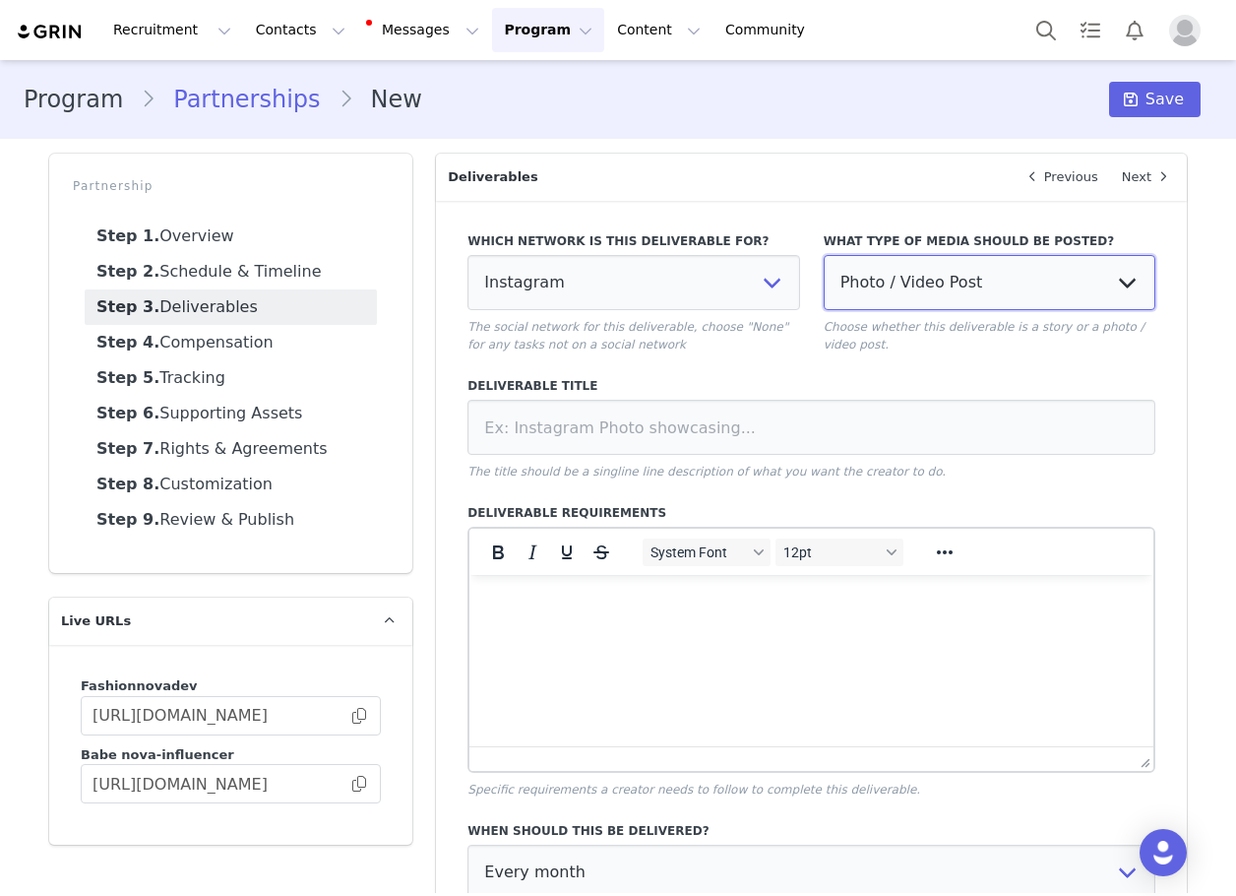
click at [878, 277] on select "Photo / Video Post Story Text in Bio Highlight Reel" at bounding box center [990, 282] width 332 height 55
click at [824, 255] on select "Photo / Video Post Story Text in Bio Highlight Reel" at bounding box center [990, 282] width 332 height 55
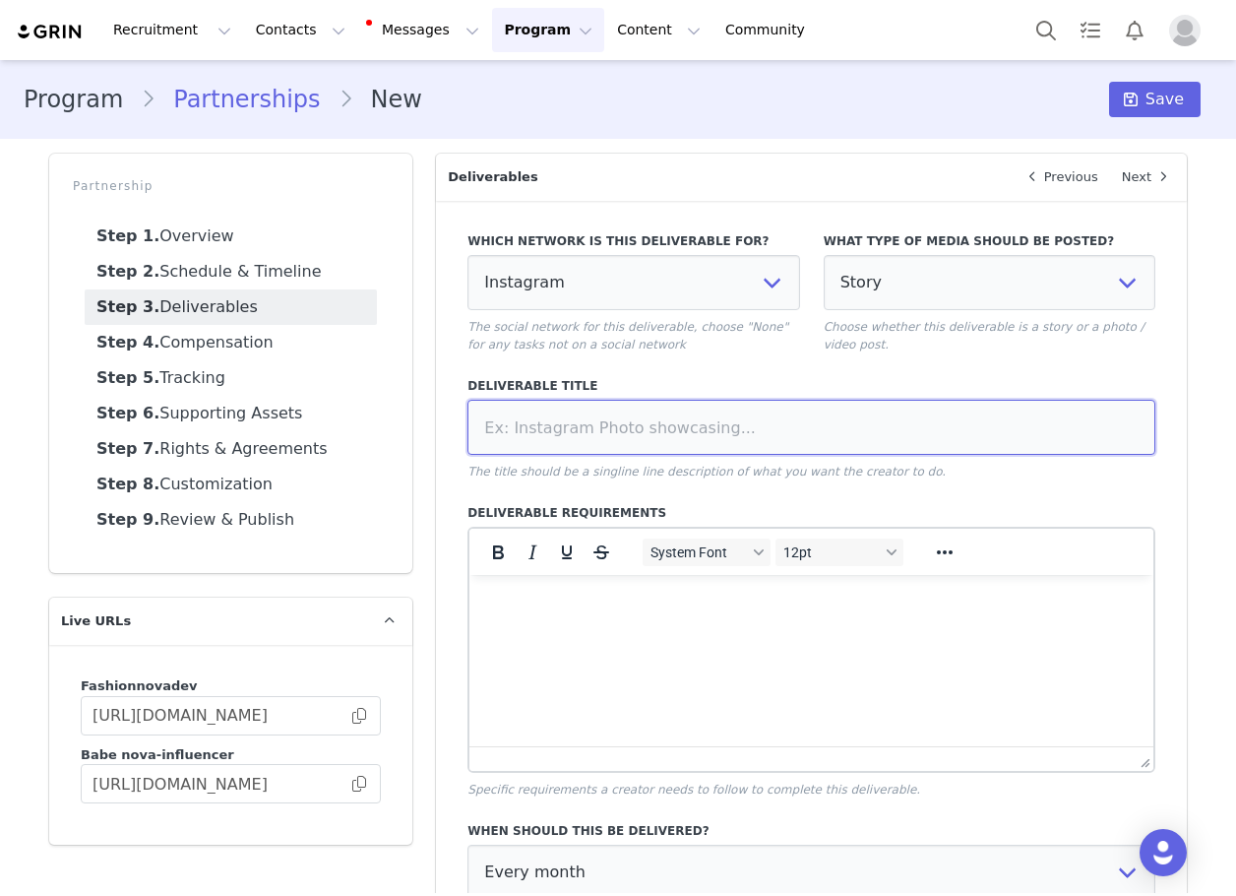
click at [818, 414] on input at bounding box center [812, 427] width 688 height 55
click at [594, 413] on input at bounding box center [812, 427] width 688 height 55
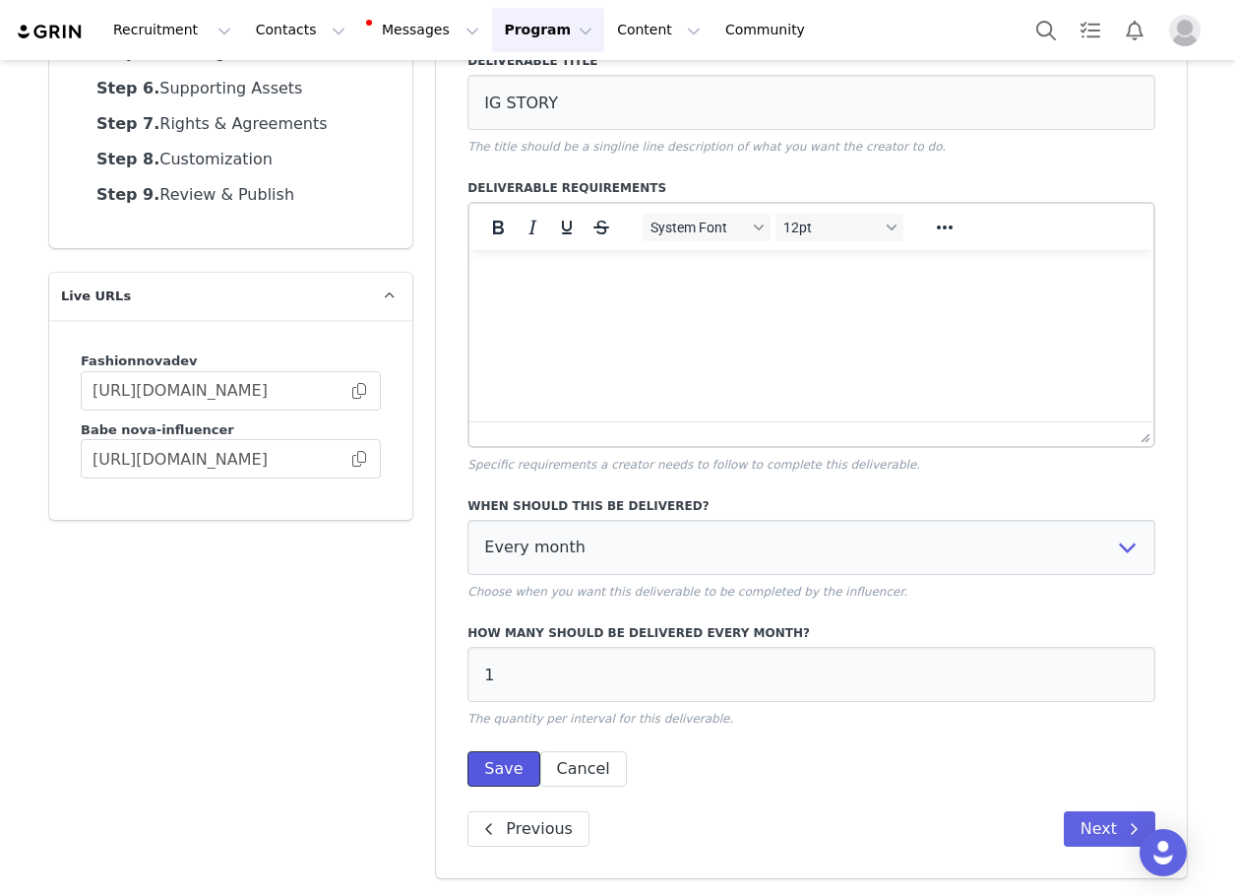
click at [501, 768] on button "Save" at bounding box center [504, 768] width 72 height 35
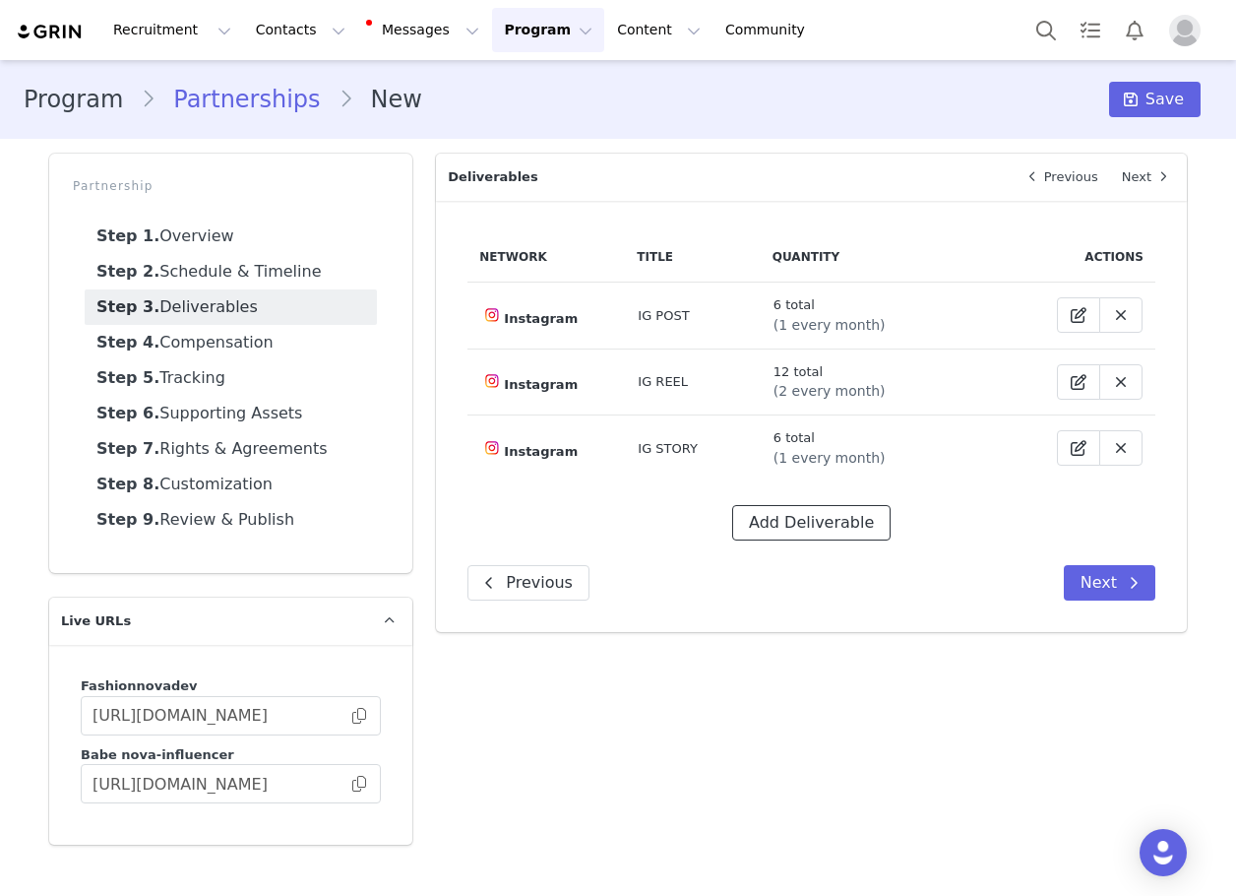
click at [795, 519] on button "Add Deliverable" at bounding box center [811, 522] width 158 height 35
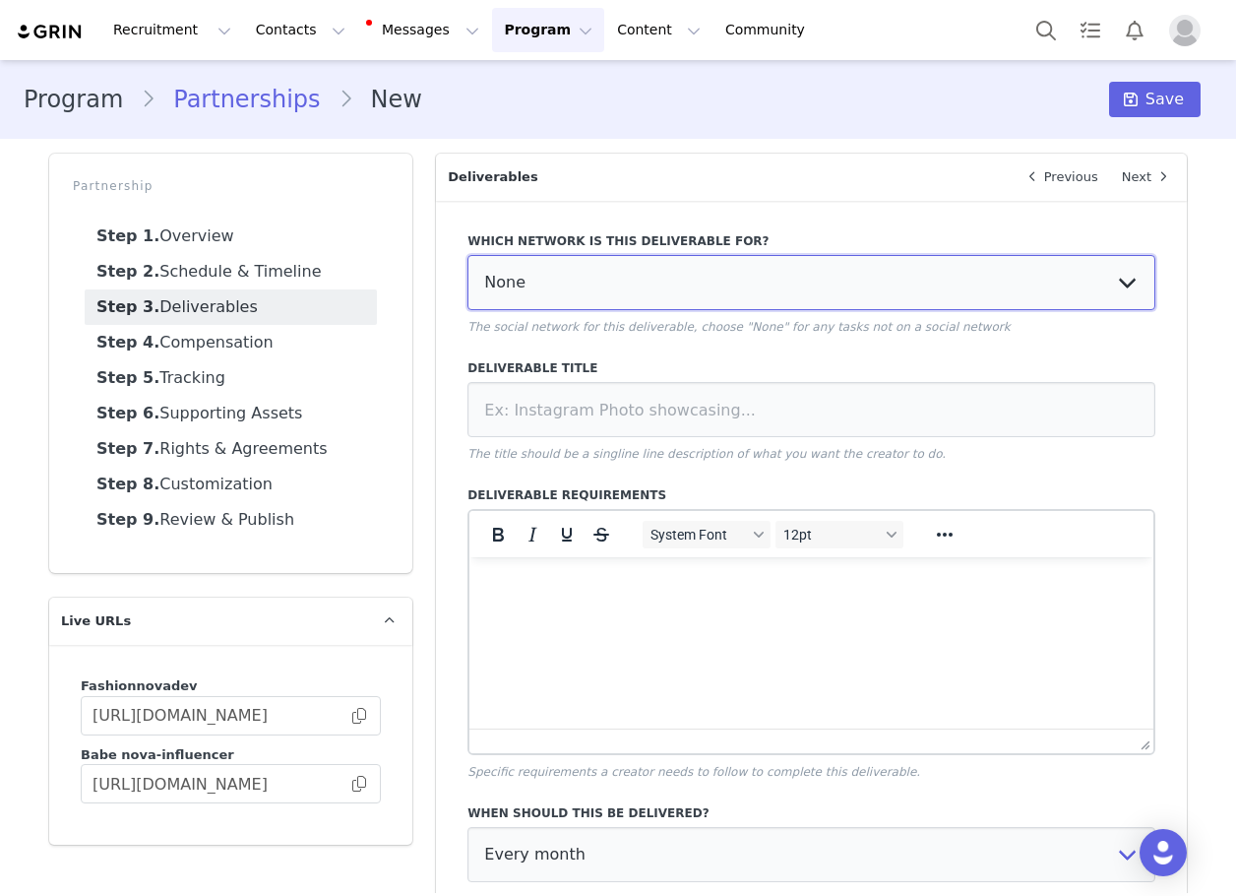
drag, startPoint x: 585, startPoint y: 290, endPoint x: 581, endPoint y: 306, distance: 16.2
click at [585, 291] on select "None YouTube Twitter Instagram Facebook Twitch TikTok Pinterest" at bounding box center [812, 282] width 688 height 55
click at [468, 255] on select "None YouTube Twitter Instagram Facebook Twitch TikTok Pinterest" at bounding box center [812, 282] width 688 height 55
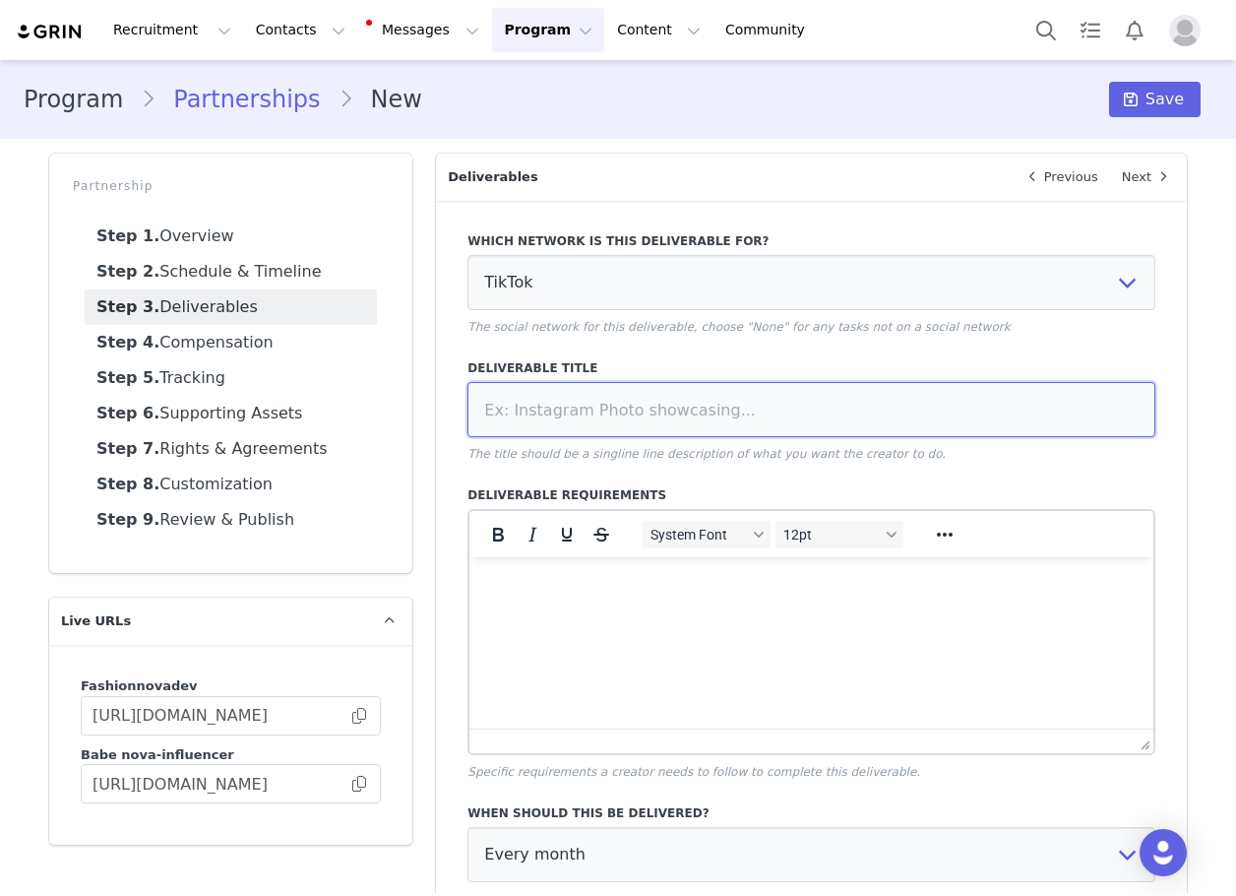
click at [592, 404] on input at bounding box center [812, 409] width 688 height 55
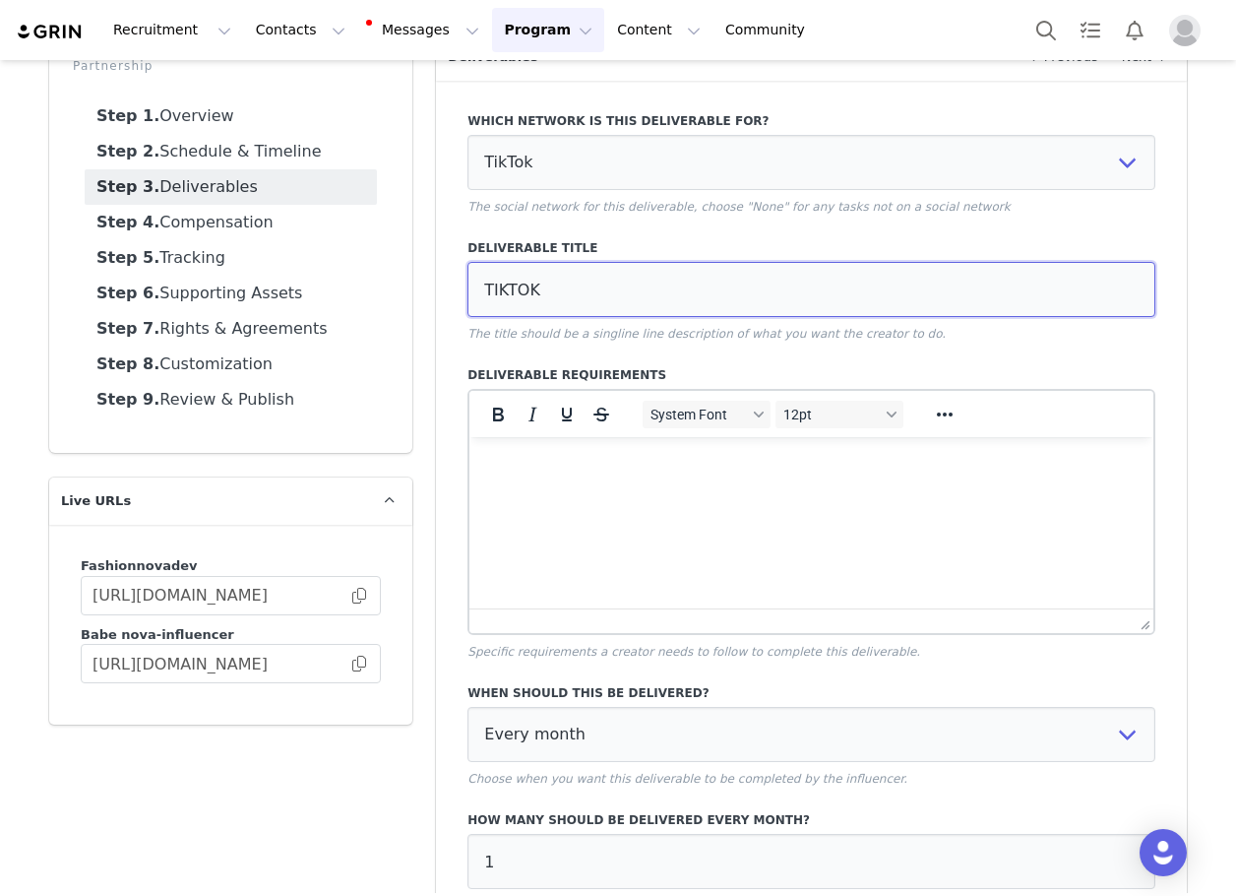
scroll to position [307, 0]
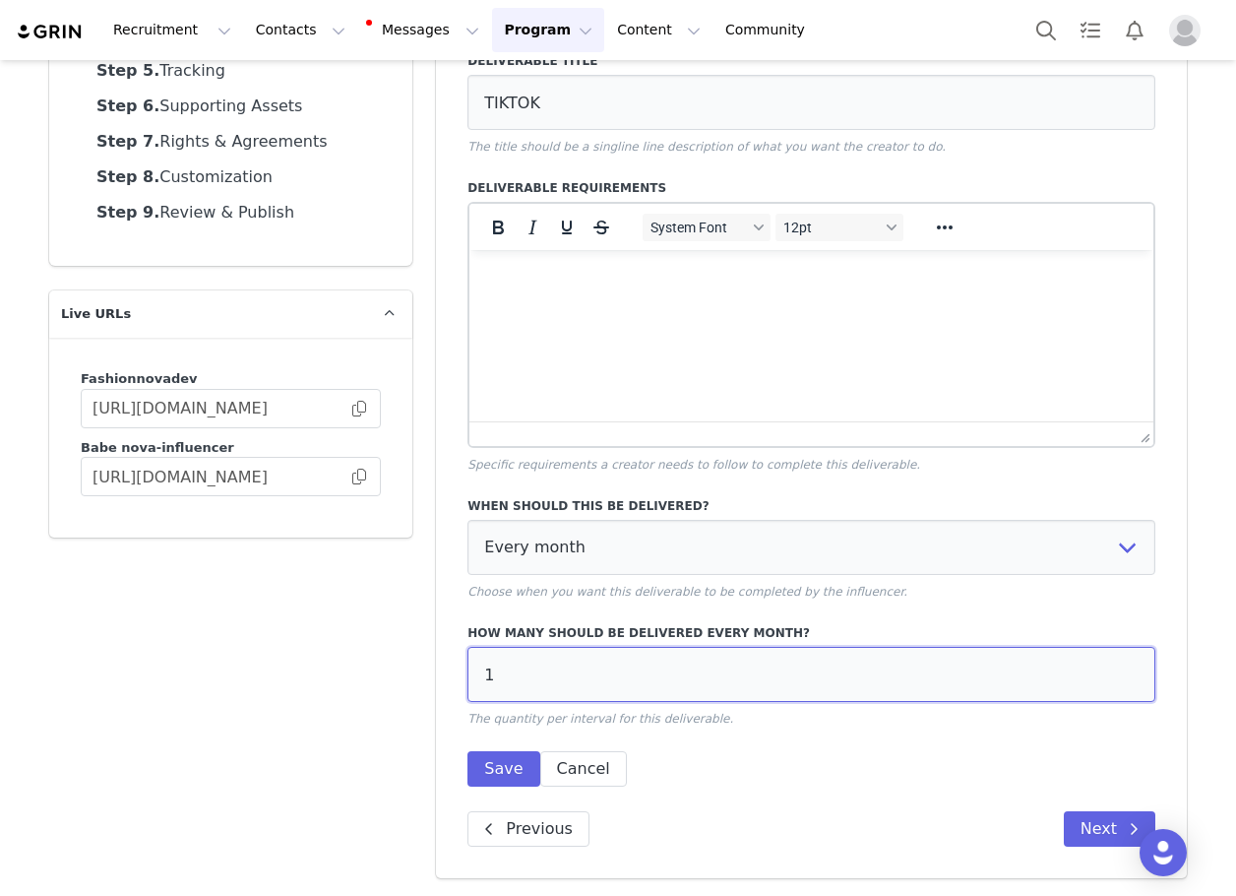
click at [568, 680] on input "1" at bounding box center [812, 674] width 688 height 55
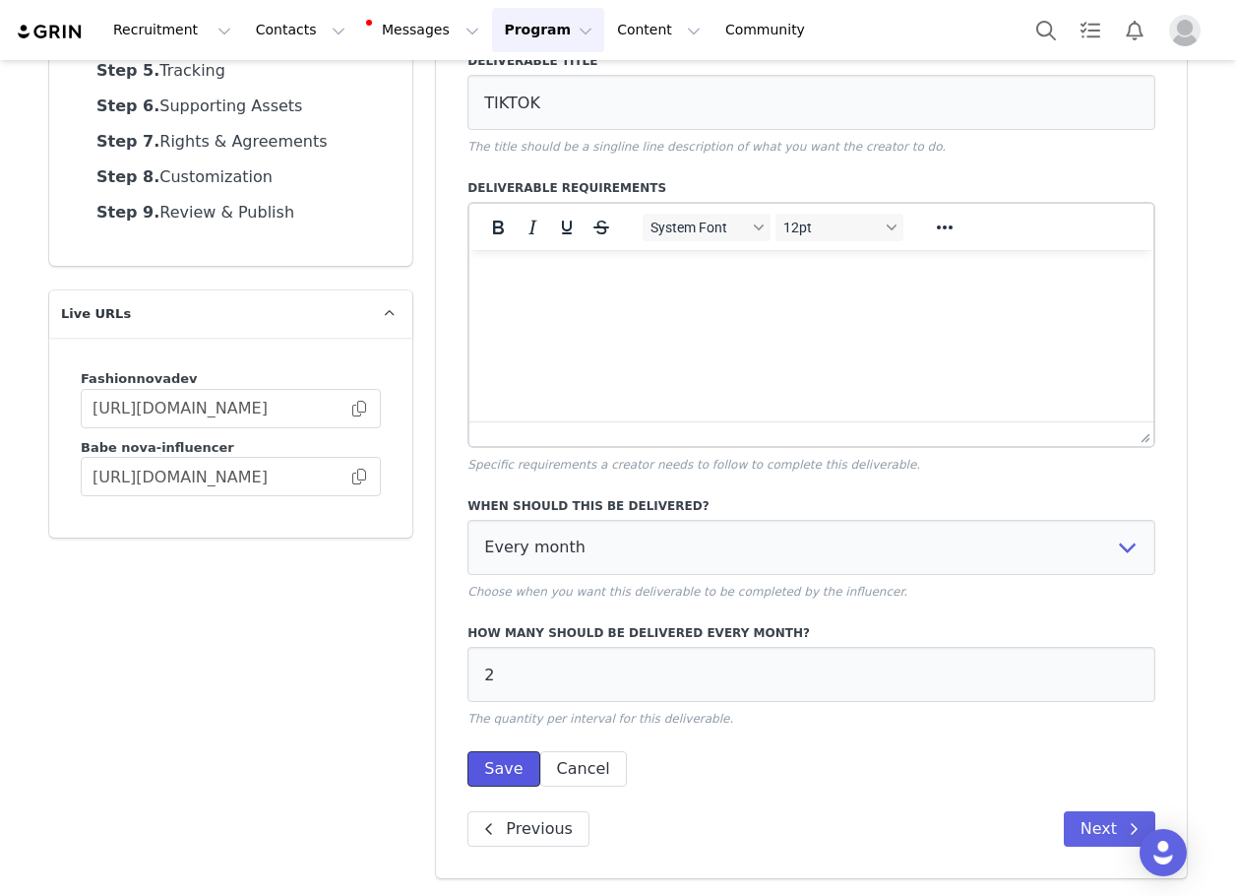
click at [487, 769] on button "Save" at bounding box center [504, 768] width 72 height 35
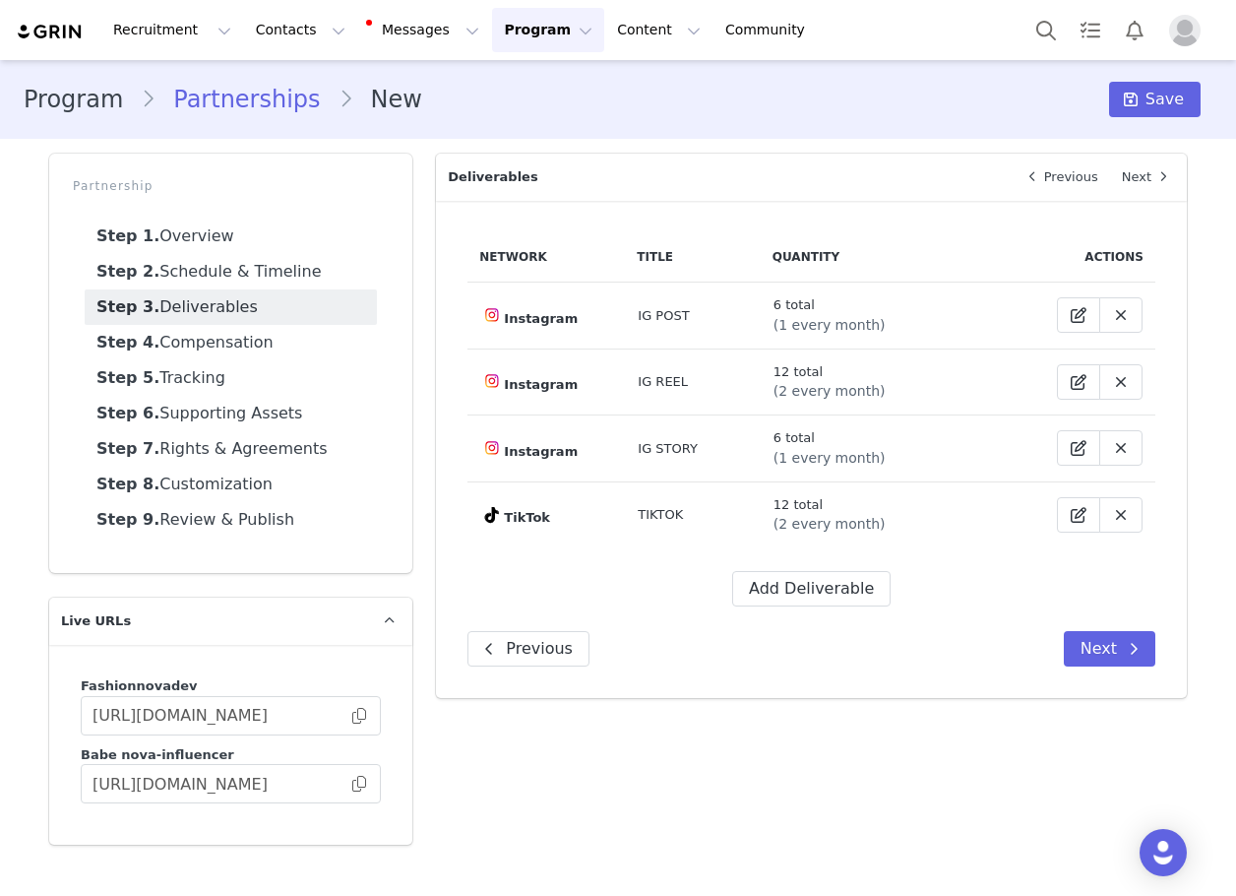
scroll to position [0, 0]
click at [796, 610] on div "Network Title Quantity Actions Instagram IG POST 6 total (1 every month) Instag…" at bounding box center [811, 449] width 751 height 497
click at [812, 595] on button "Add Deliverable" at bounding box center [811, 588] width 158 height 35
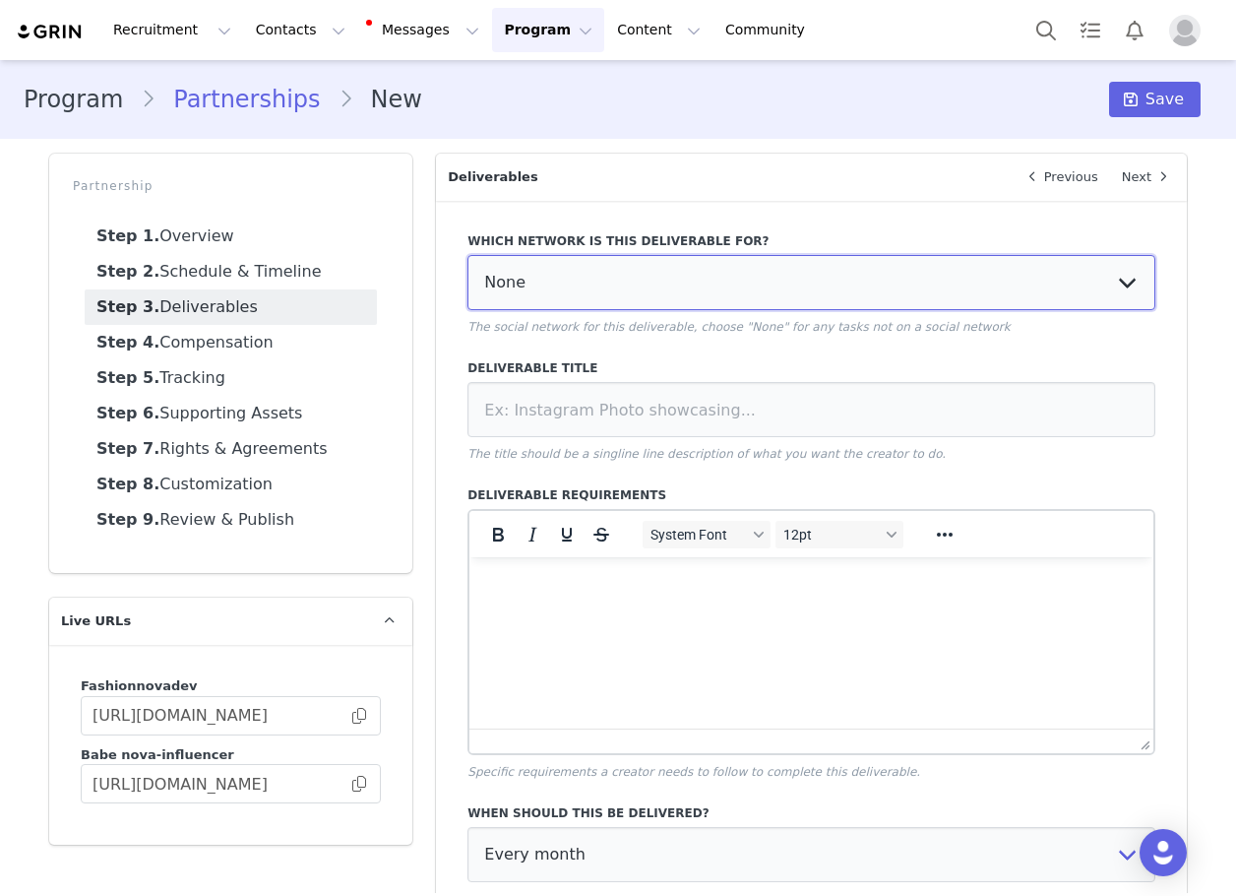
click at [659, 296] on select "None YouTube Twitter Instagram Facebook Twitch TikTok Pinterest" at bounding box center [812, 282] width 688 height 55
click at [468, 255] on select "None YouTube Twitter Instagram Facebook Twitch TikTok Pinterest" at bounding box center [812, 282] width 688 height 55
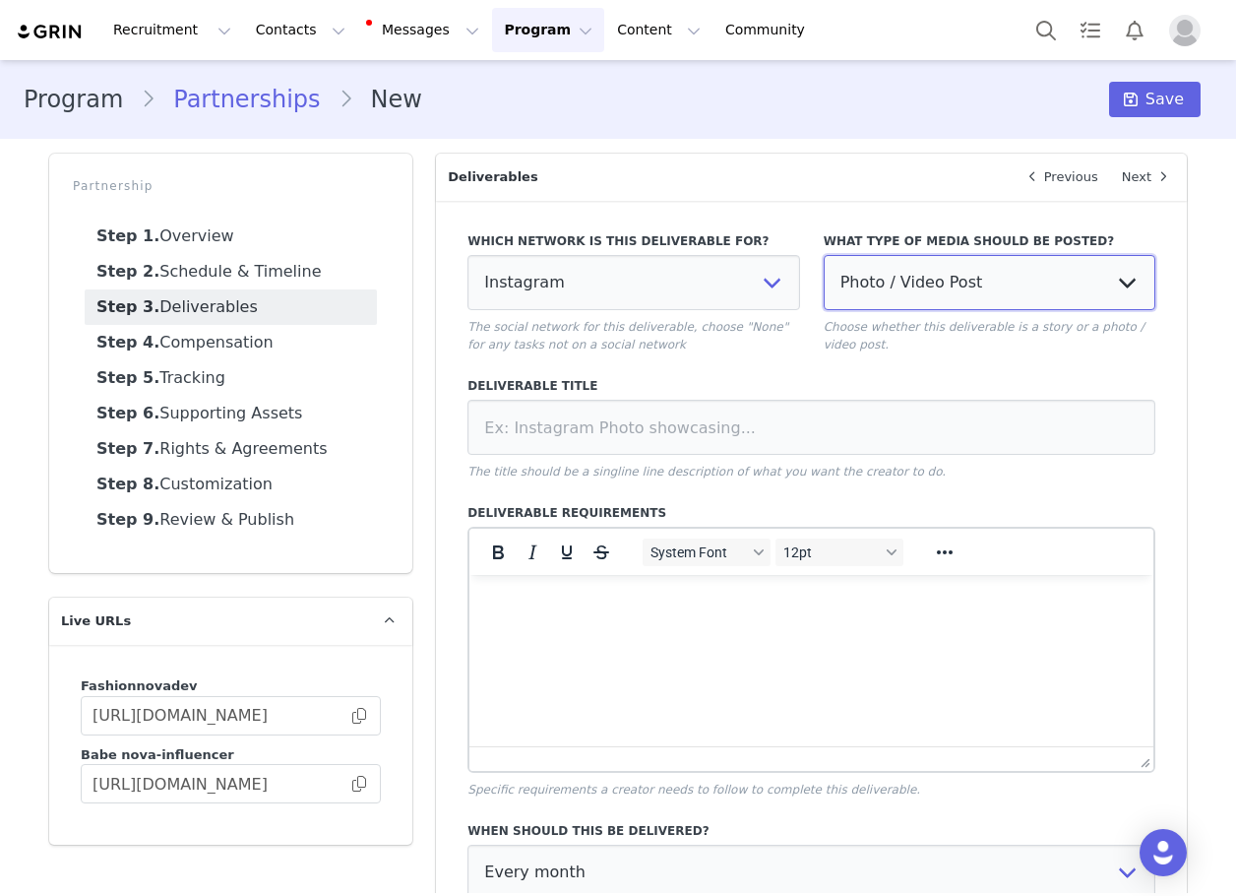
drag, startPoint x: 661, startPoint y: 302, endPoint x: 910, endPoint y: 309, distance: 249.1
click at [910, 283] on select "Photo / Video Post Story Text in Bio Highlight Reel" at bounding box center [990, 282] width 332 height 55
click at [824, 255] on select "Photo / Video Post Story Text in Bio Highlight Reel" at bounding box center [990, 282] width 332 height 55
click at [918, 305] on select "Photo / Video Post Story Text in Bio Highlight Reel" at bounding box center [990, 282] width 332 height 55
click at [824, 255] on select "Photo / Video Post Story Text in Bio Highlight Reel" at bounding box center [990, 282] width 332 height 55
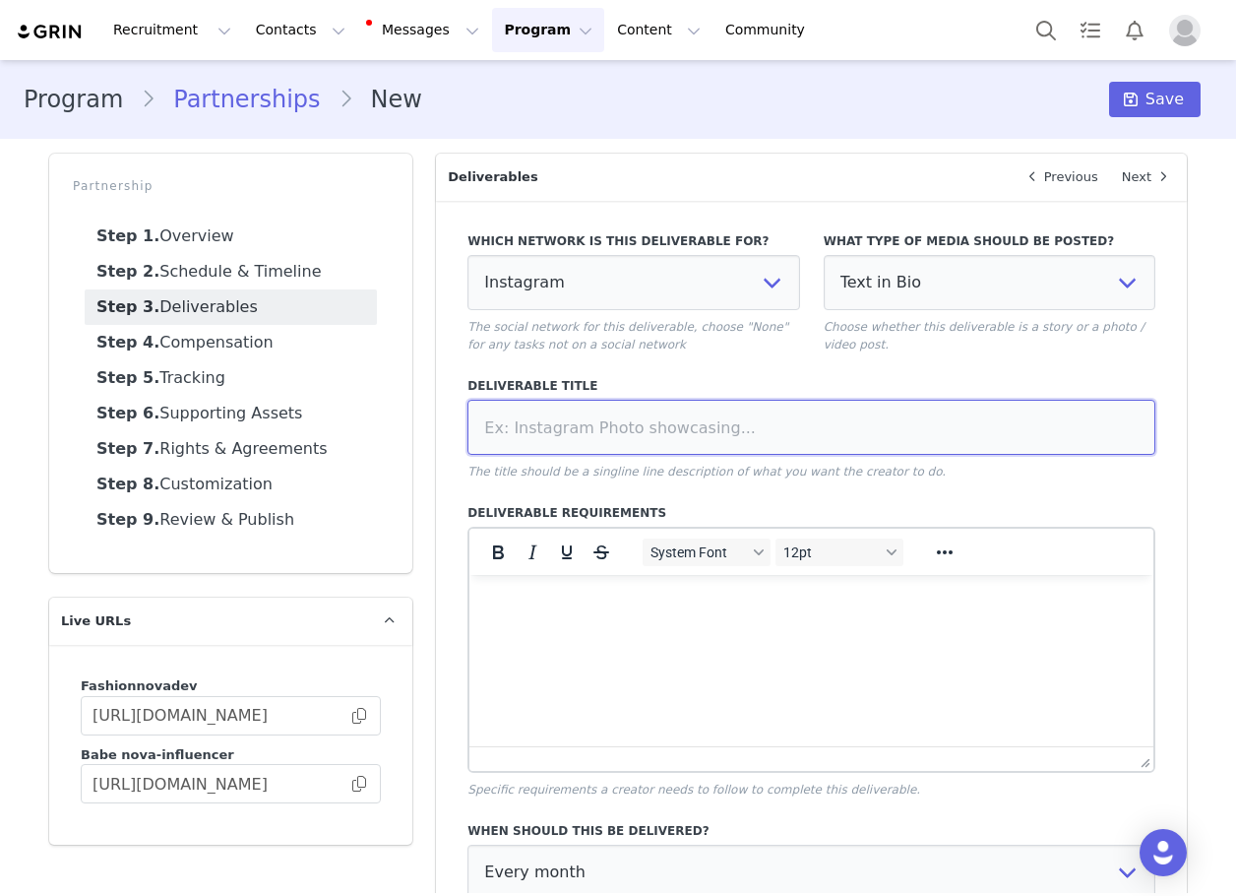
click at [854, 418] on input at bounding box center [812, 427] width 688 height 55
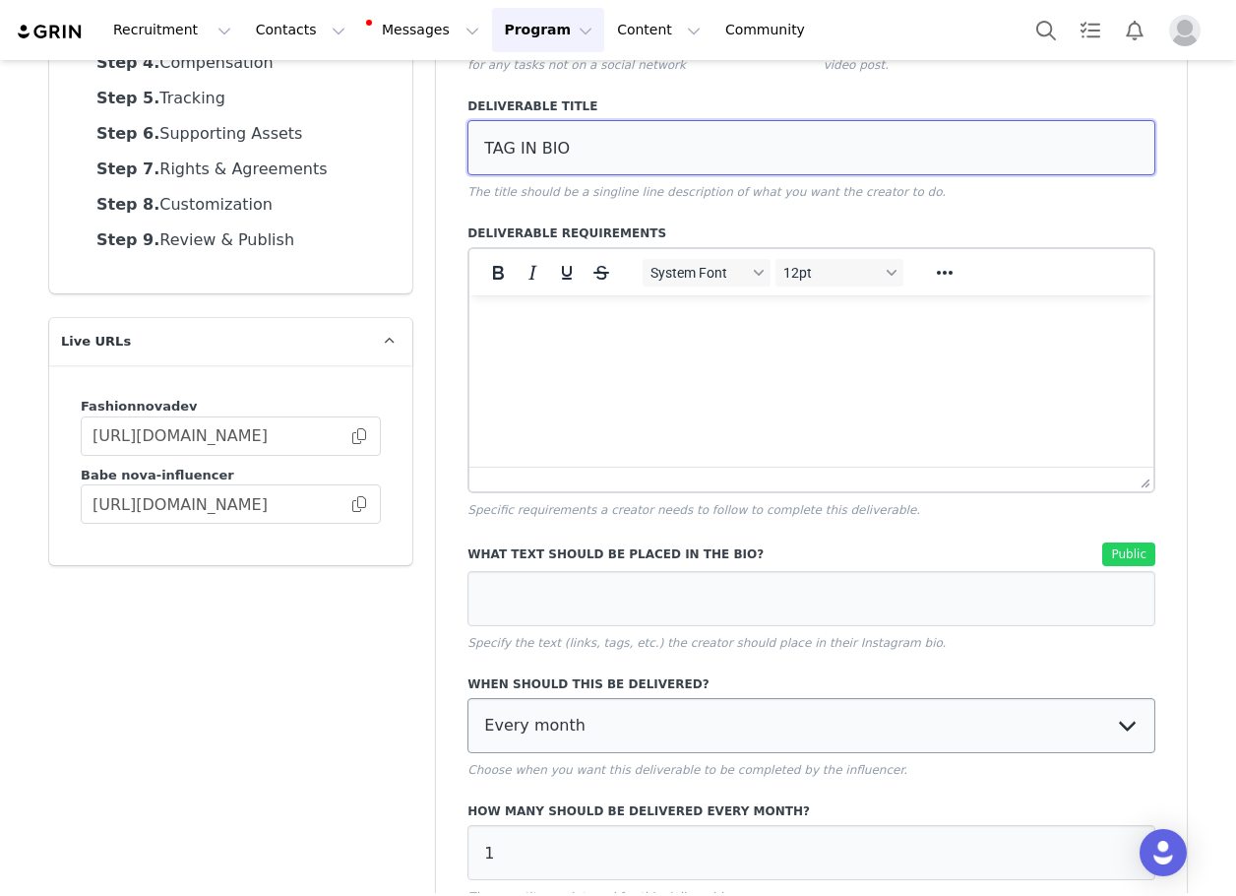
scroll to position [458, 0]
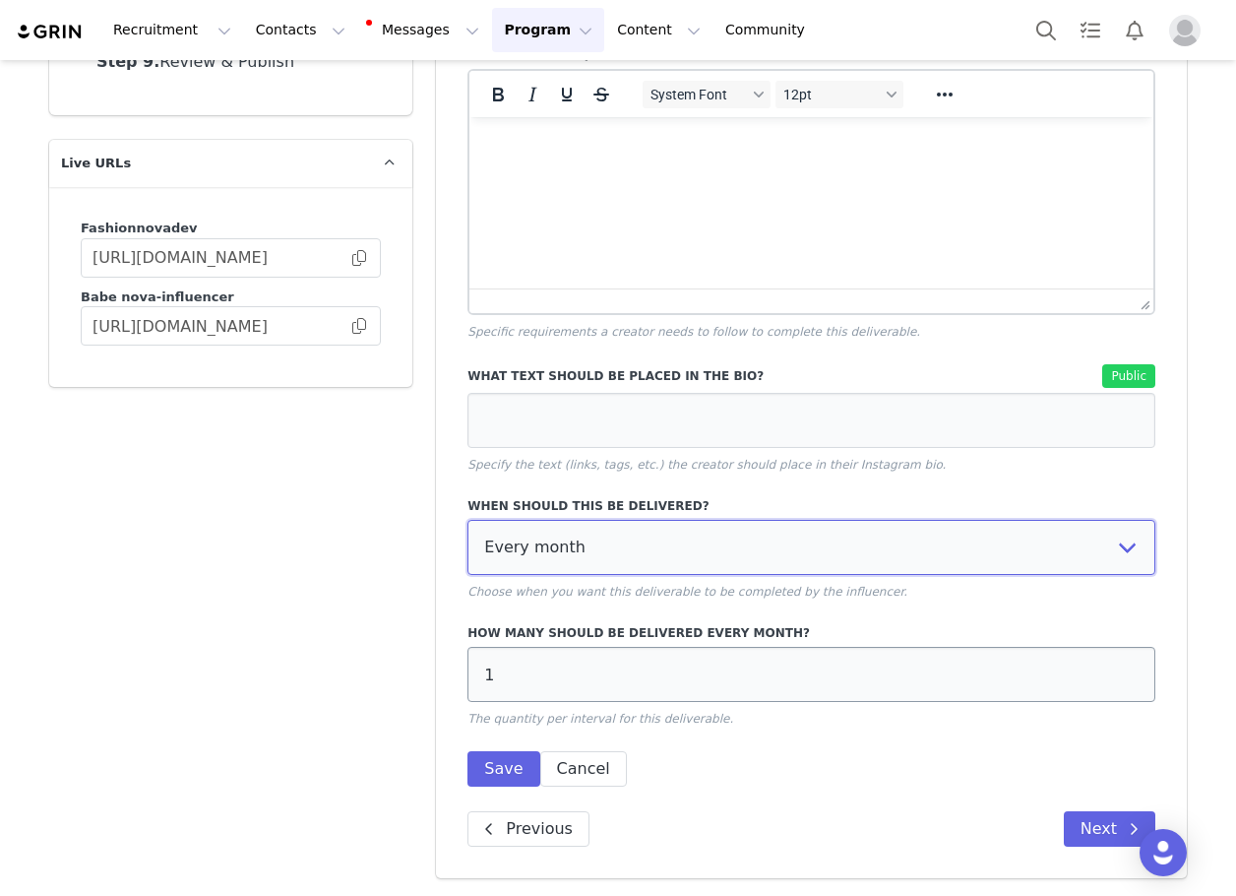
drag, startPoint x: 598, startPoint y: 539, endPoint x: 566, endPoint y: 651, distance: 115.9
click at [596, 539] on select "Every month Every other month In specific months Throughout partnership" at bounding box center [812, 547] width 688 height 55
click at [527, 550] on select "Every month Every other month In specific months Throughout partnership" at bounding box center [812, 547] width 688 height 55
click at [468, 520] on select "Every month Every other month In specific months Throughout partnership" at bounding box center [812, 547] width 688 height 55
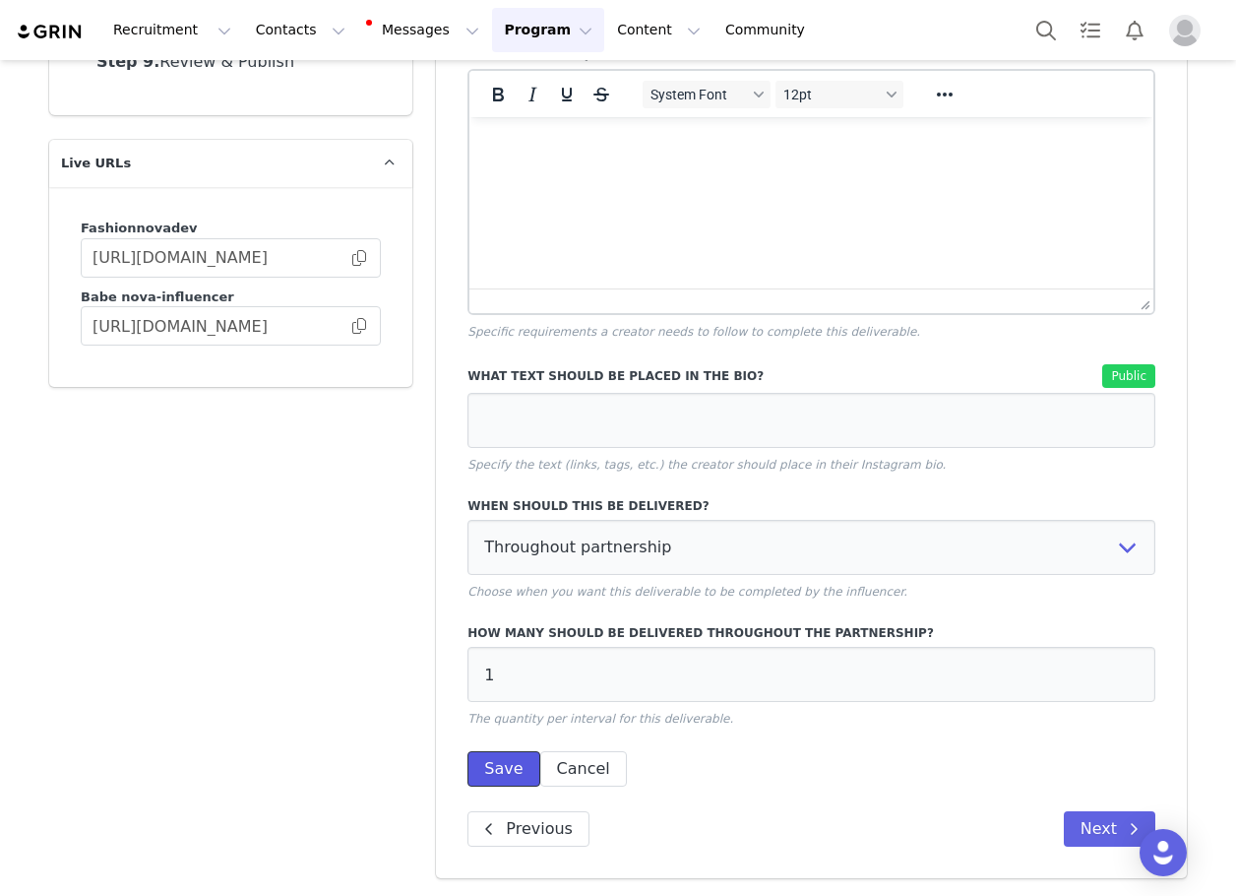
click at [503, 776] on button "Save" at bounding box center [504, 768] width 72 height 35
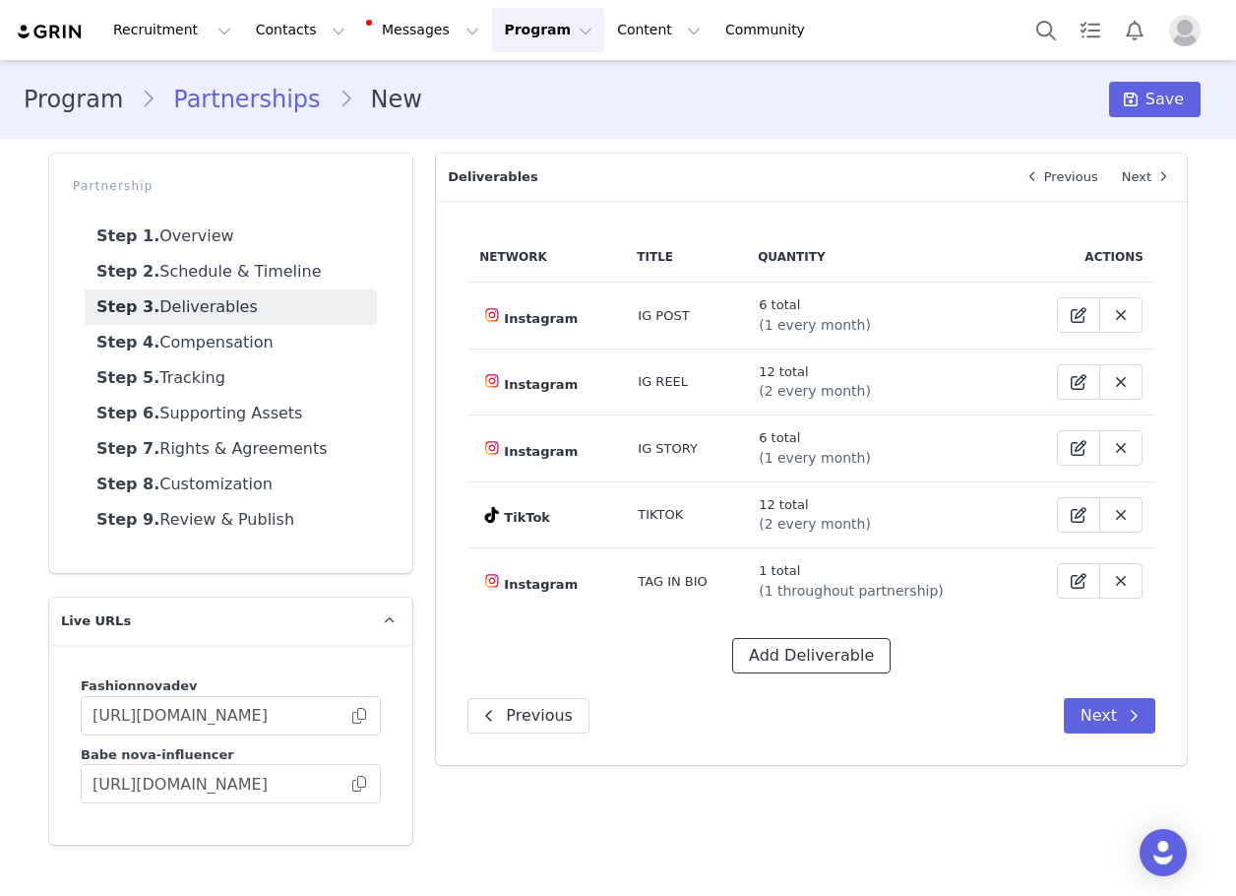
click at [799, 654] on button "Add Deliverable" at bounding box center [811, 655] width 158 height 35
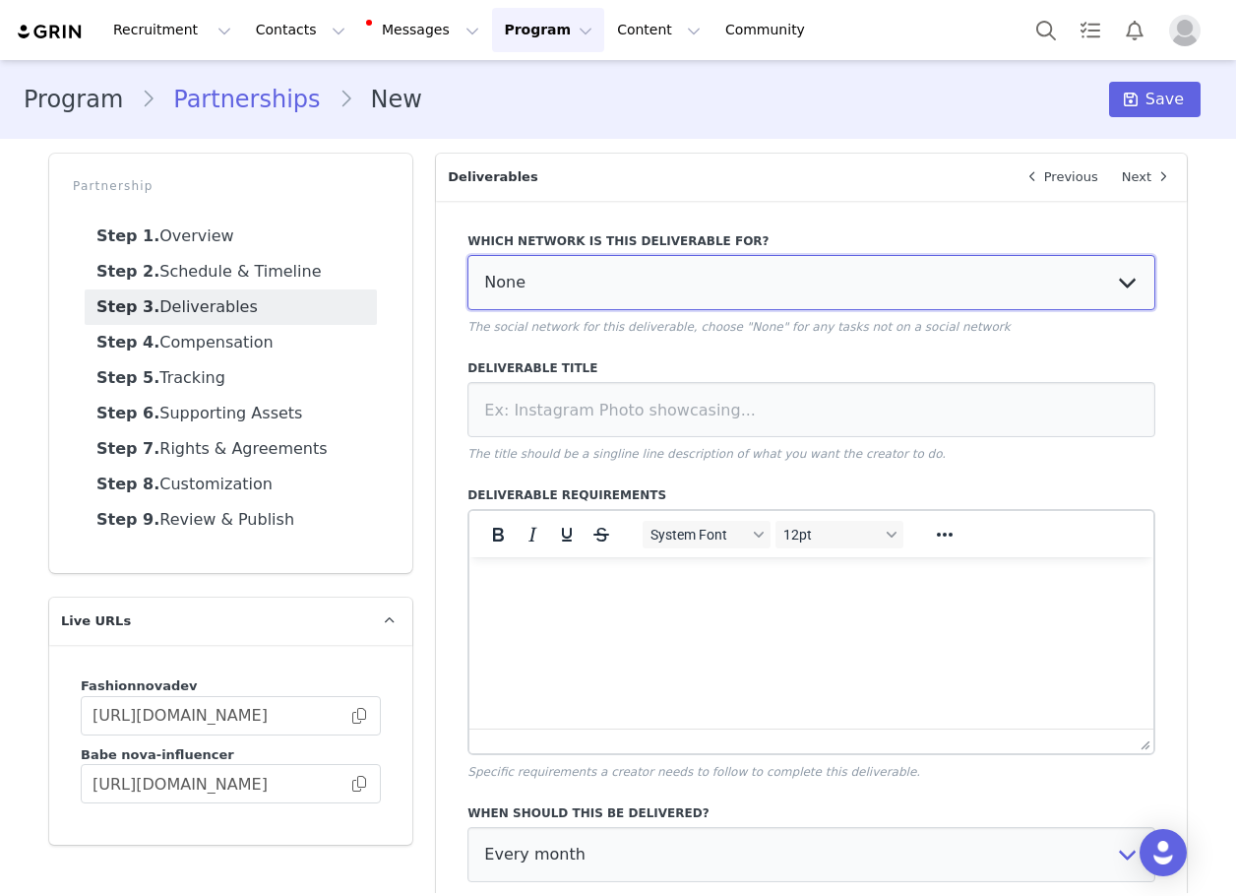
drag, startPoint x: 583, startPoint y: 281, endPoint x: 574, endPoint y: 308, distance: 28.9
click at [583, 282] on select "None YouTube Twitter Instagram Facebook Twitch TikTok Pinterest" at bounding box center [812, 282] width 688 height 55
click at [468, 255] on select "None YouTube Twitter Instagram Facebook Twitch TikTok Pinterest" at bounding box center [812, 282] width 688 height 55
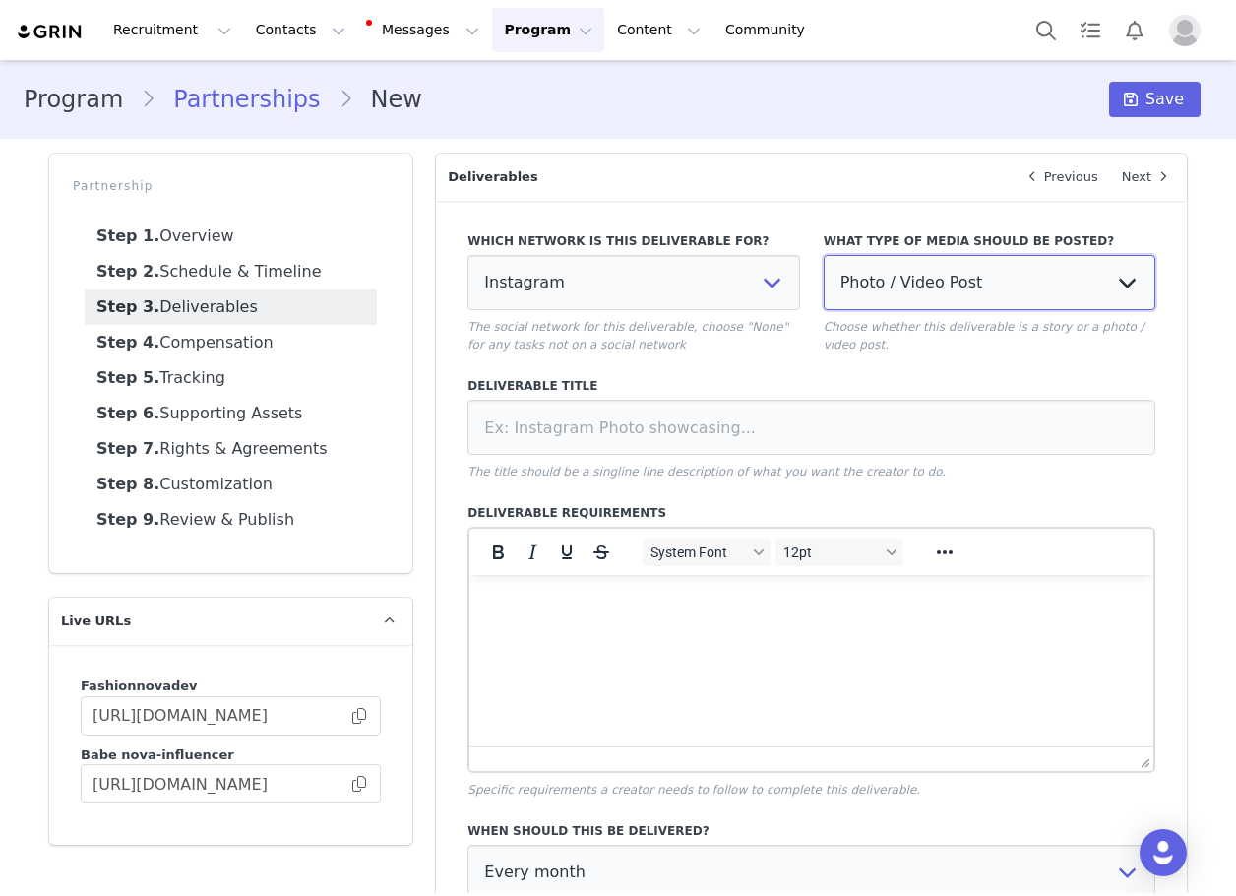
click at [927, 282] on select "Photo / Video Post Story Text in Bio Highlight Reel" at bounding box center [990, 282] width 332 height 55
click at [824, 255] on select "Photo / Video Post Story Text in Bio Highlight Reel" at bounding box center [990, 282] width 332 height 55
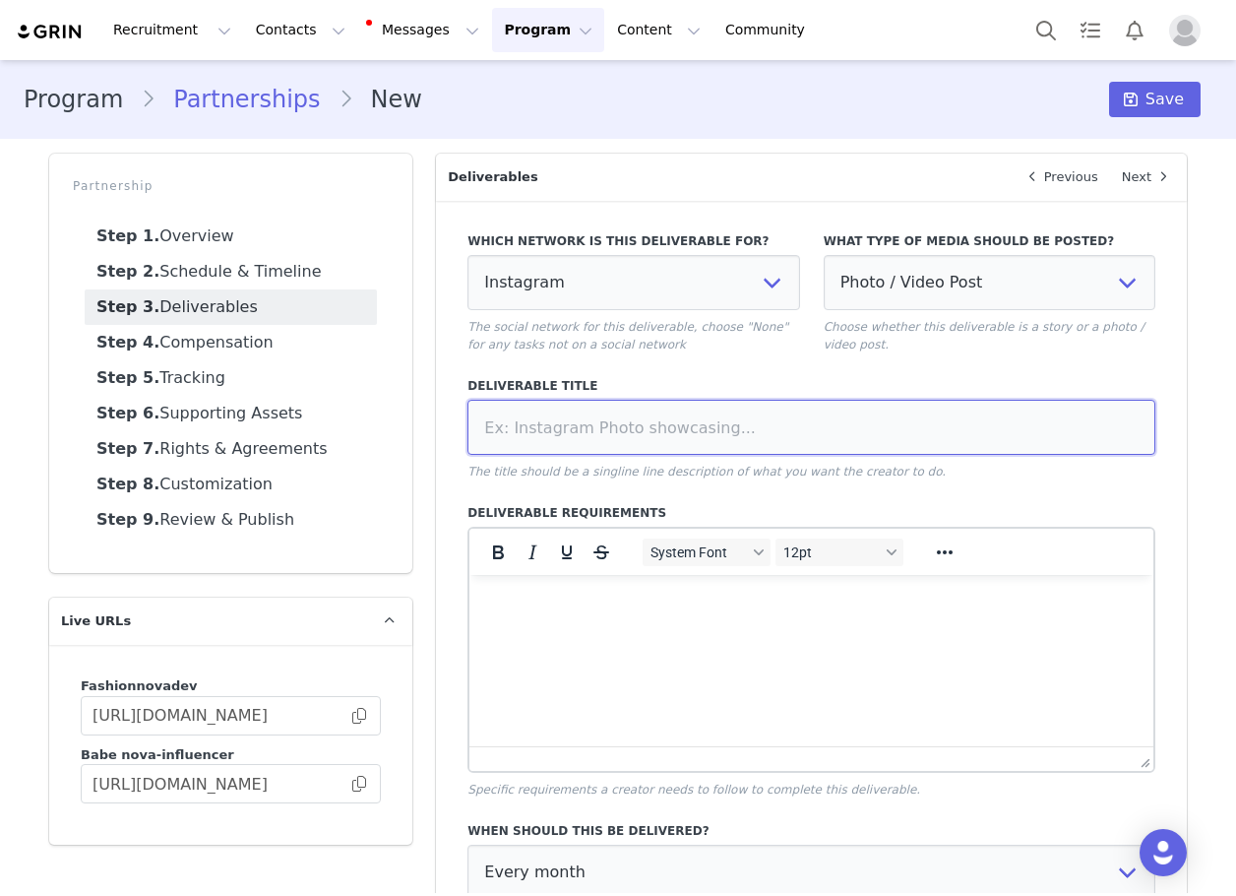
click at [832, 429] on input at bounding box center [812, 427] width 688 height 55
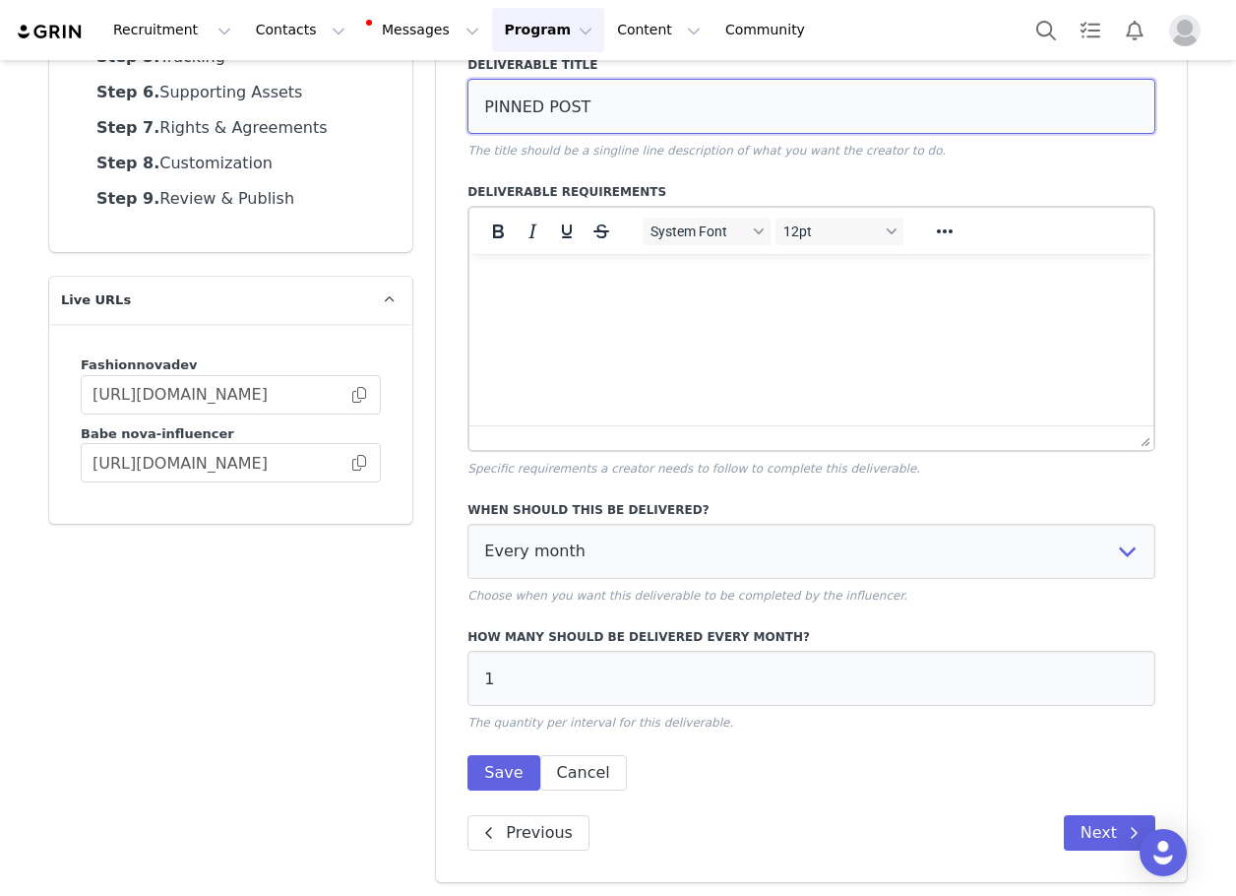
scroll to position [325, 0]
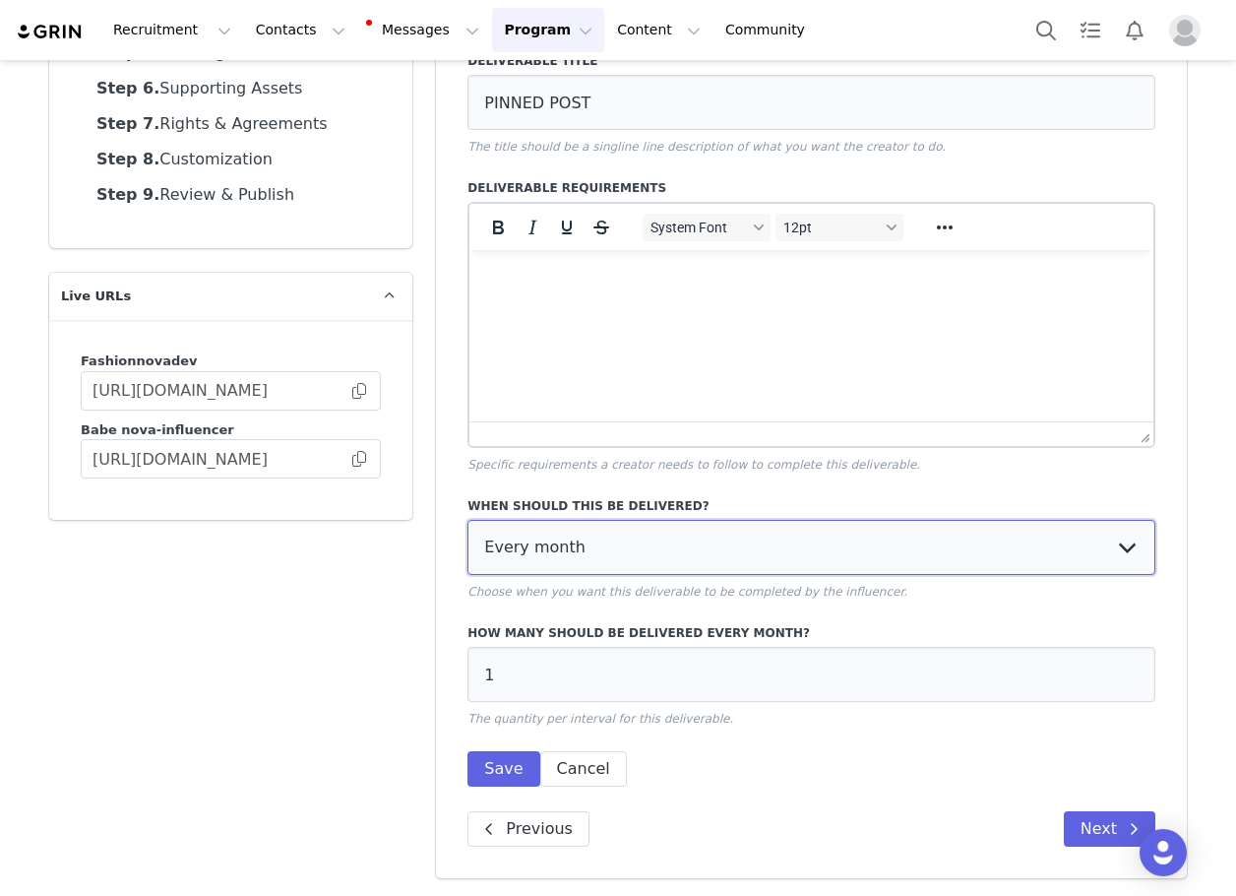
drag, startPoint x: 596, startPoint y: 552, endPoint x: 586, endPoint y: 570, distance: 20.8
click at [594, 553] on select "Every month Every other month In specific months Throughout partnership" at bounding box center [812, 547] width 688 height 55
click at [468, 520] on select "Every month Every other month In specific months Throughout partnership" at bounding box center [812, 547] width 688 height 55
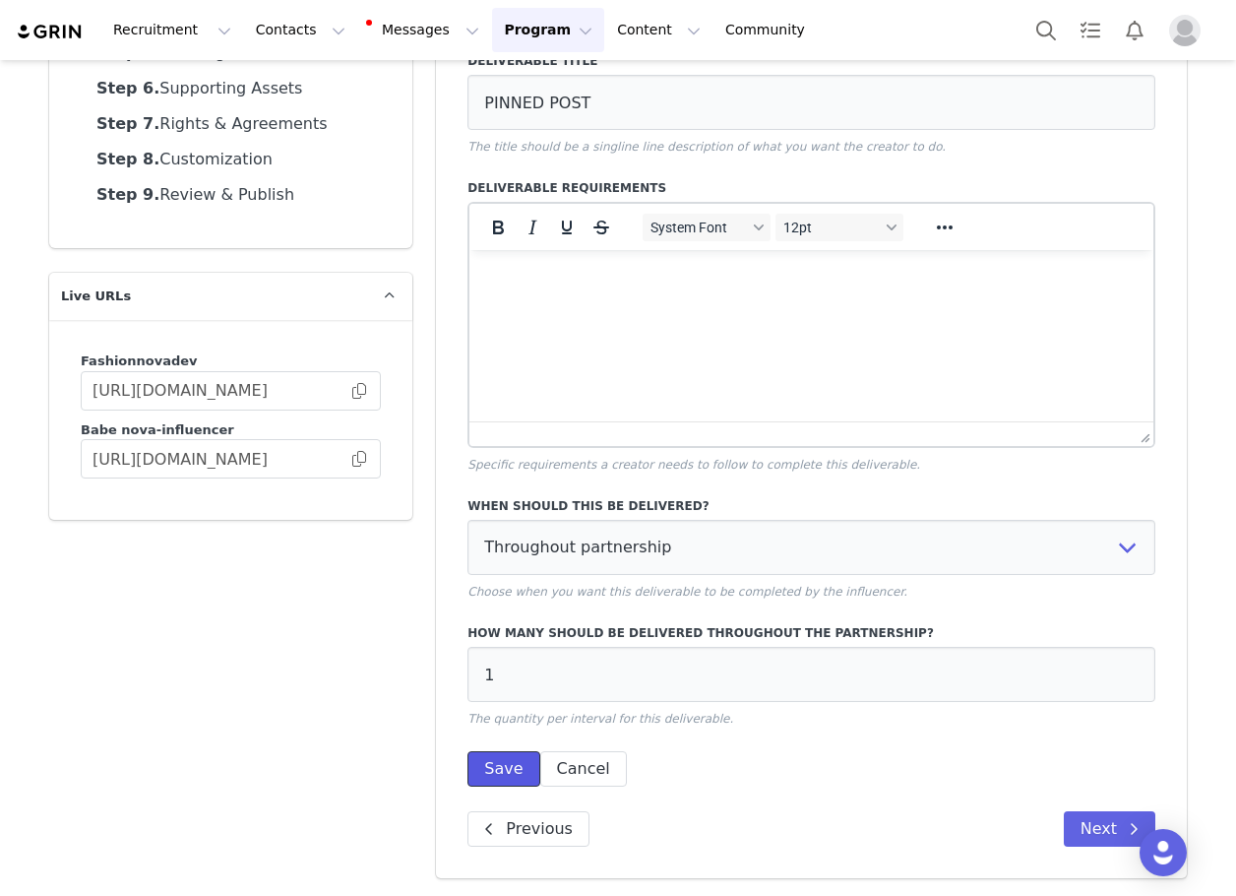
click at [503, 771] on button "Save" at bounding box center [504, 768] width 72 height 35
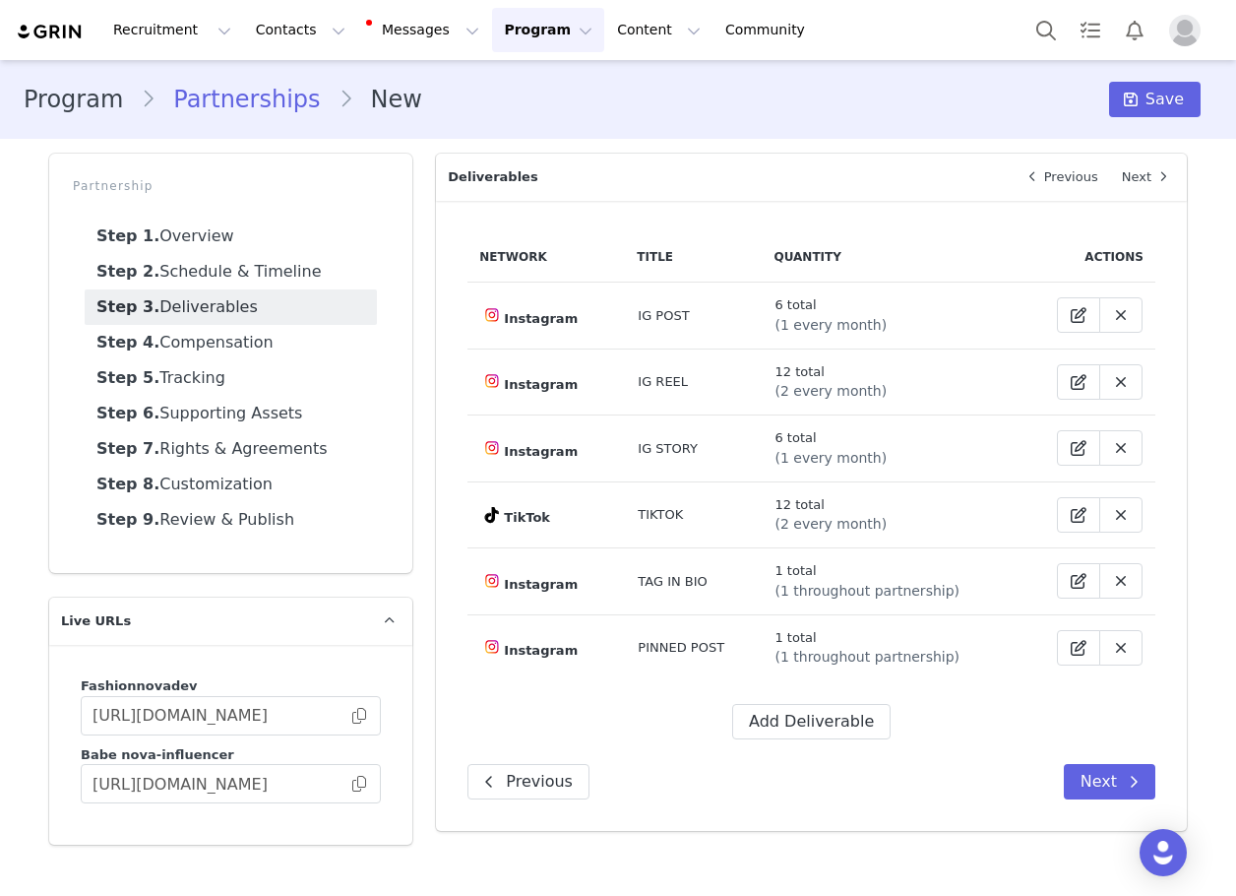
scroll to position [0, 0]
click at [829, 721] on button "Add Deliverable" at bounding box center [811, 721] width 158 height 35
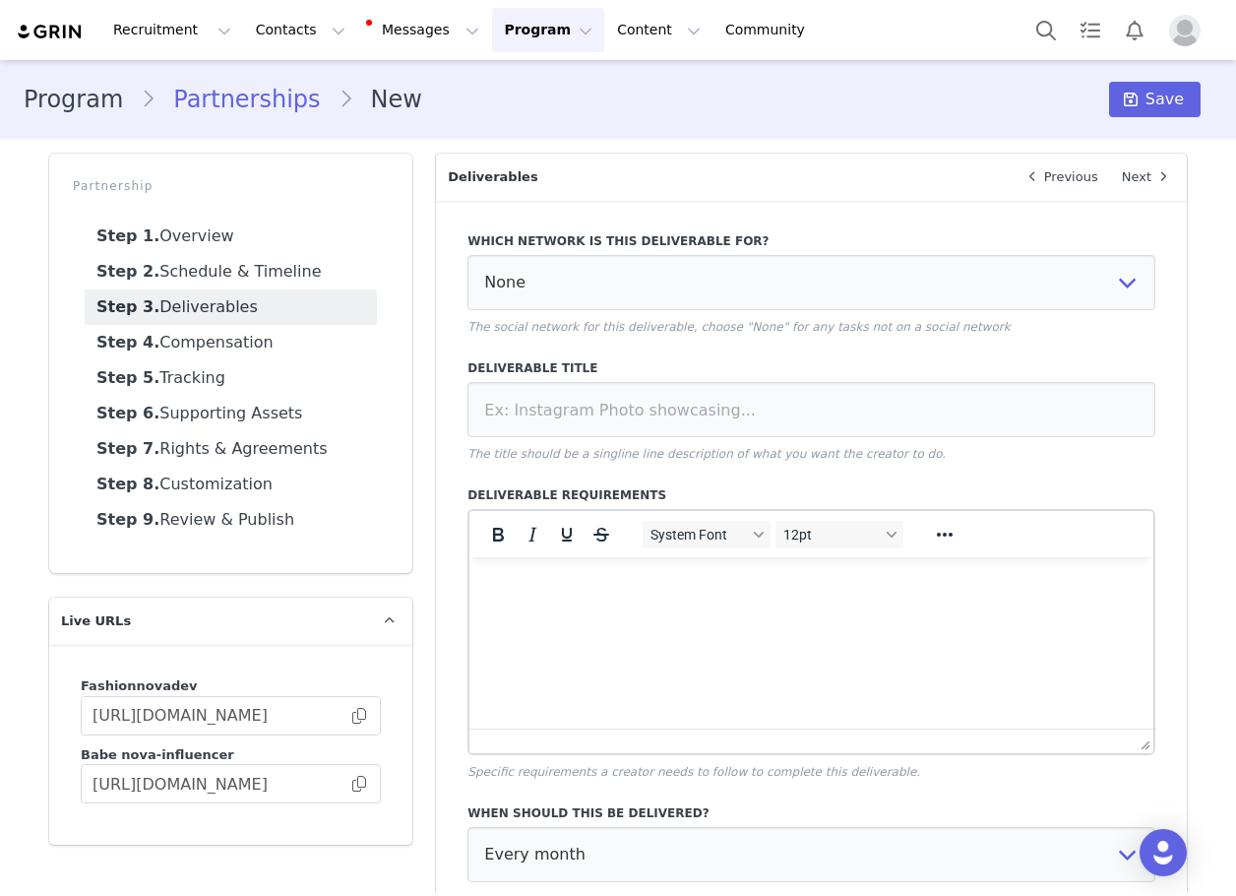
drag, startPoint x: 636, startPoint y: 240, endPoint x: 637, endPoint y: 252, distance: 11.9
click at [636, 243] on label "Which network is this deliverable for?" at bounding box center [812, 241] width 688 height 18
drag, startPoint x: 631, startPoint y: 261, endPoint x: 611, endPoint y: 286, distance: 32.3
click at [631, 263] on select "None YouTube Twitter Instagram Facebook Twitch TikTok Pinterest" at bounding box center [812, 282] width 688 height 55
click at [468, 255] on select "None YouTube Twitter Instagram Facebook Twitch TikTok Pinterest" at bounding box center [812, 282] width 688 height 55
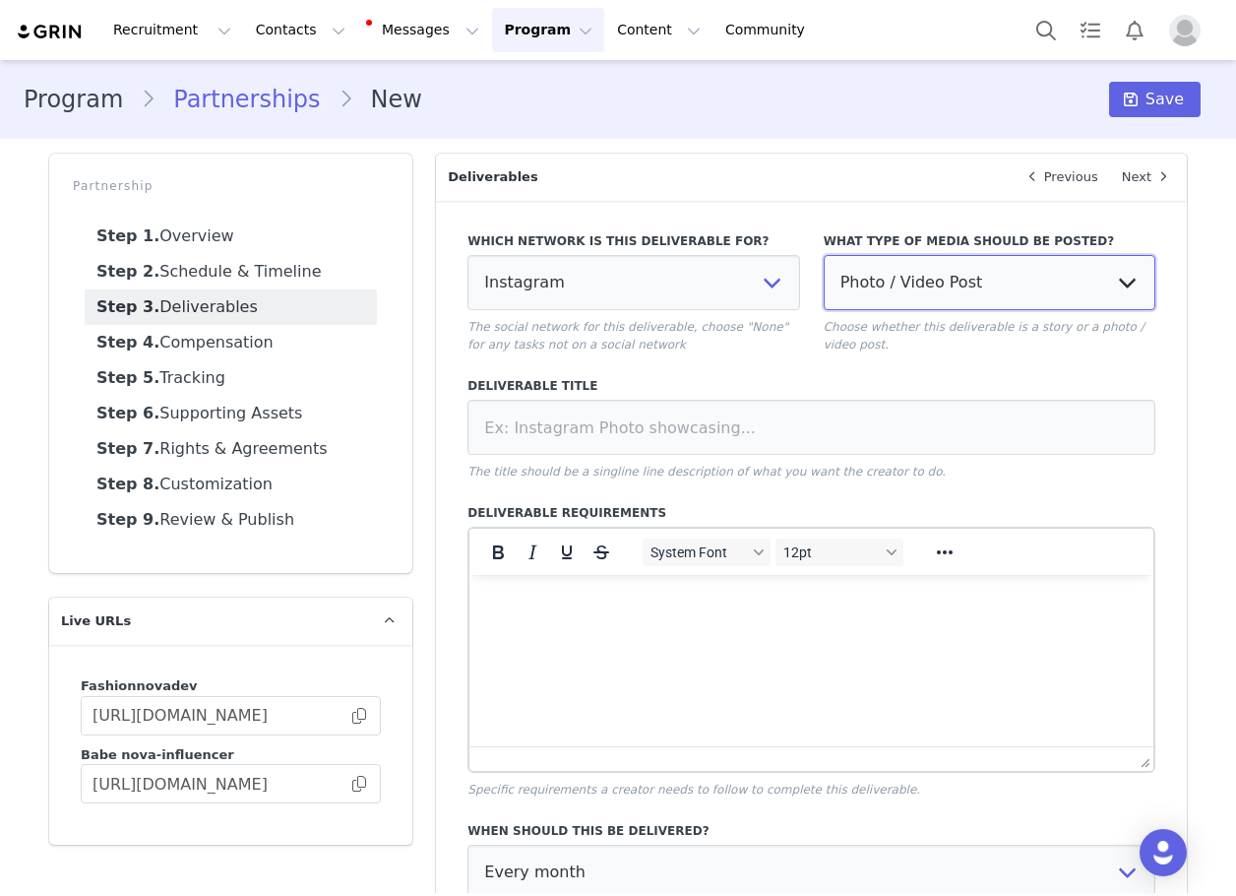
click at [899, 277] on select "Photo / Video Post Story Text in Bio Highlight Reel" at bounding box center [990, 282] width 332 height 55
click at [824, 255] on select "Photo / Video Post Story Text in Bio Highlight Reel" at bounding box center [990, 282] width 332 height 55
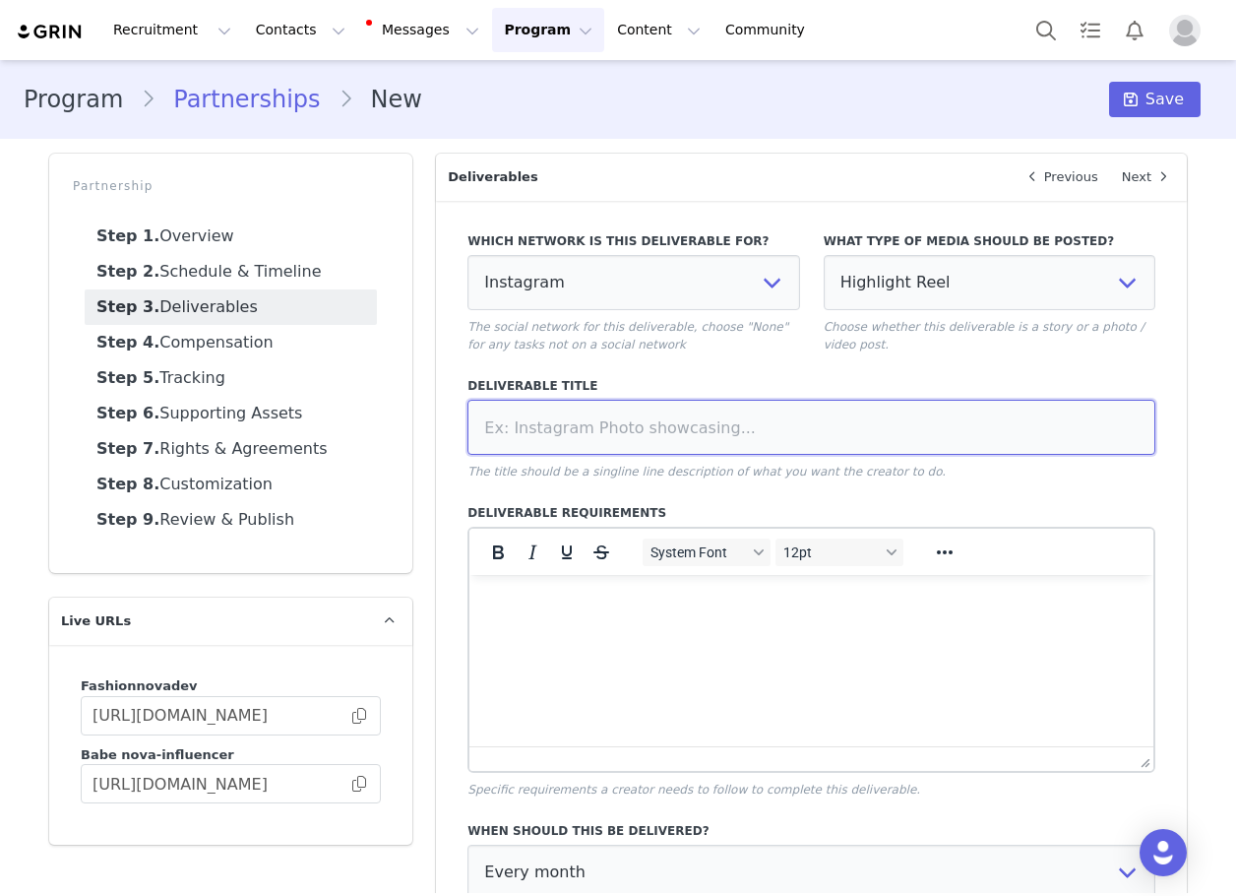
click at [879, 435] on input at bounding box center [812, 427] width 688 height 55
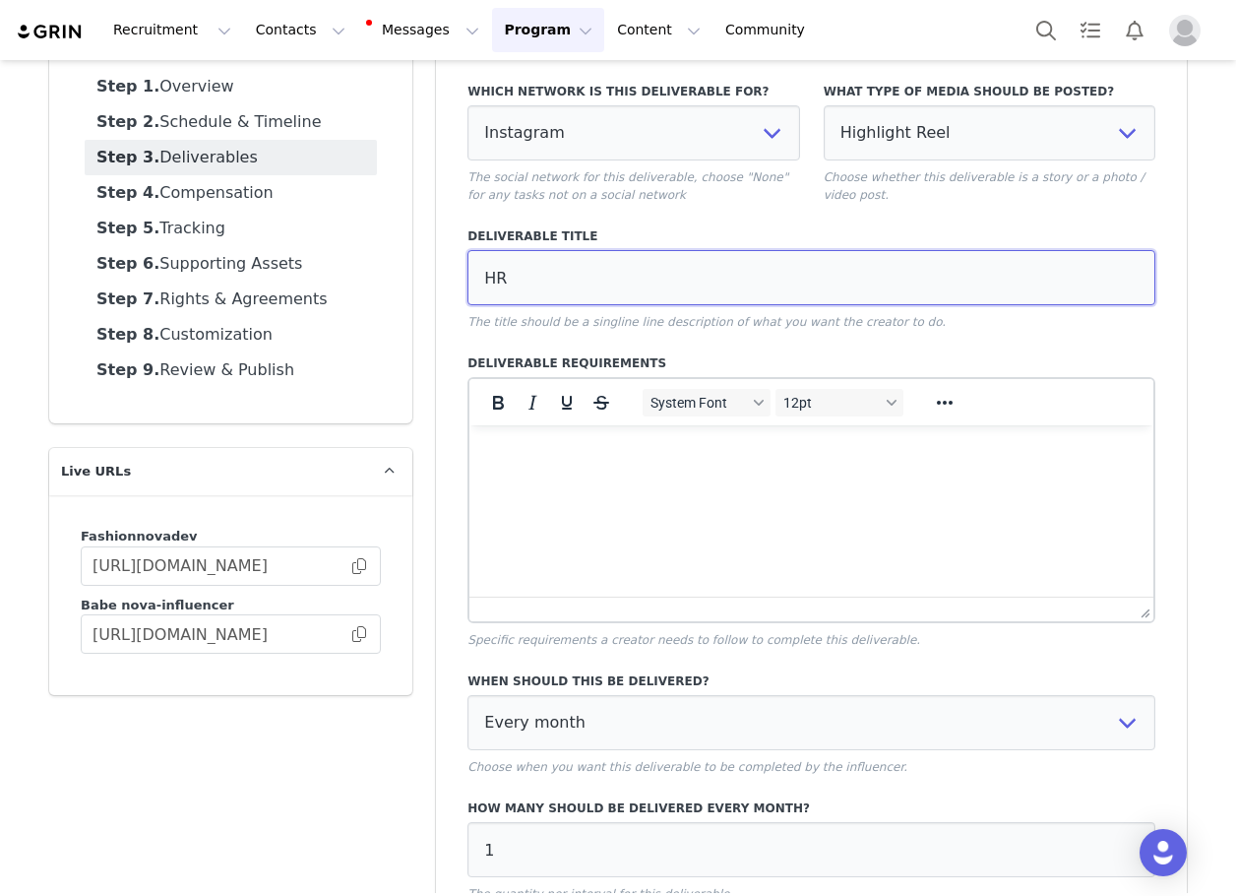
scroll to position [325, 0]
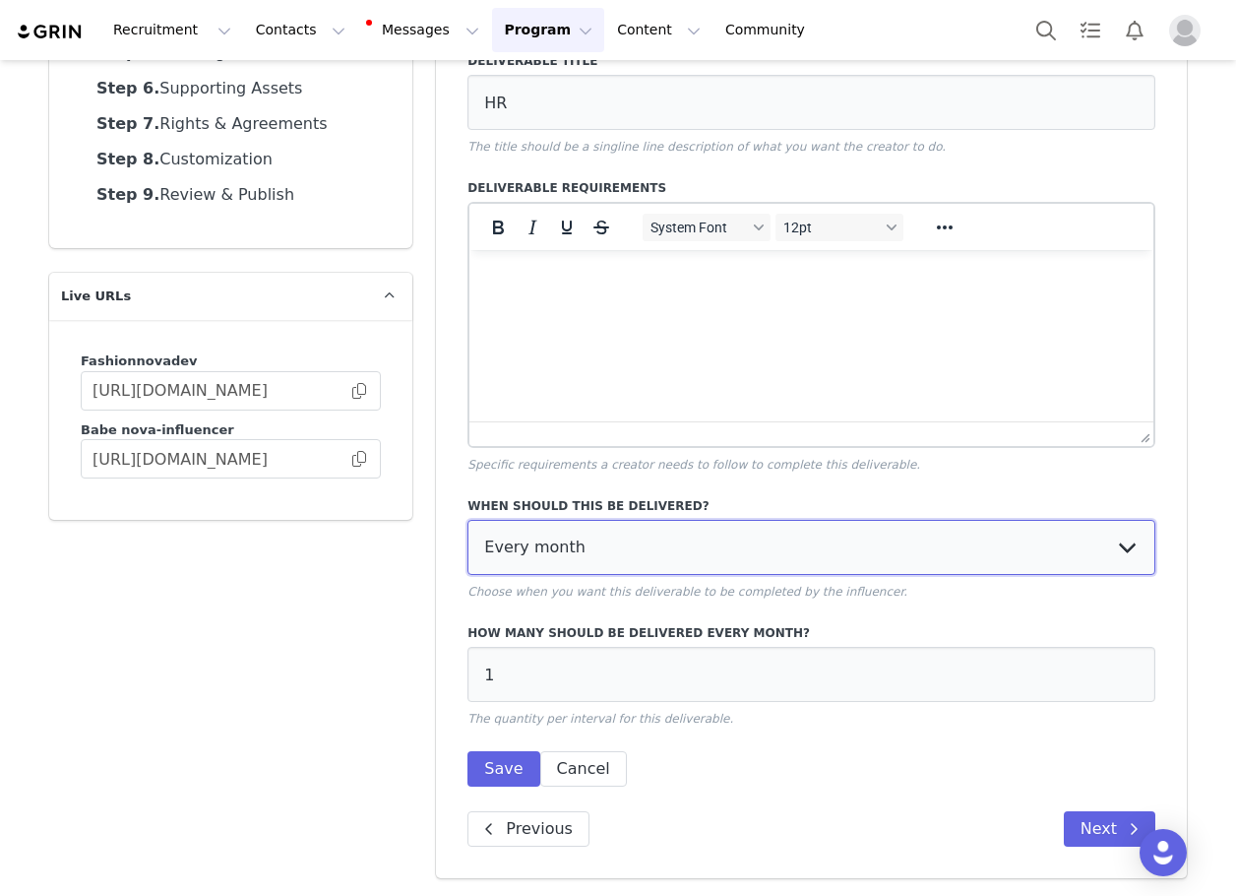
click at [604, 549] on select "Every month Every other month In specific months Throughout partnership" at bounding box center [812, 547] width 688 height 55
click at [468, 520] on select "Every month Every other month In specific months Throughout partnership" at bounding box center [812, 547] width 688 height 55
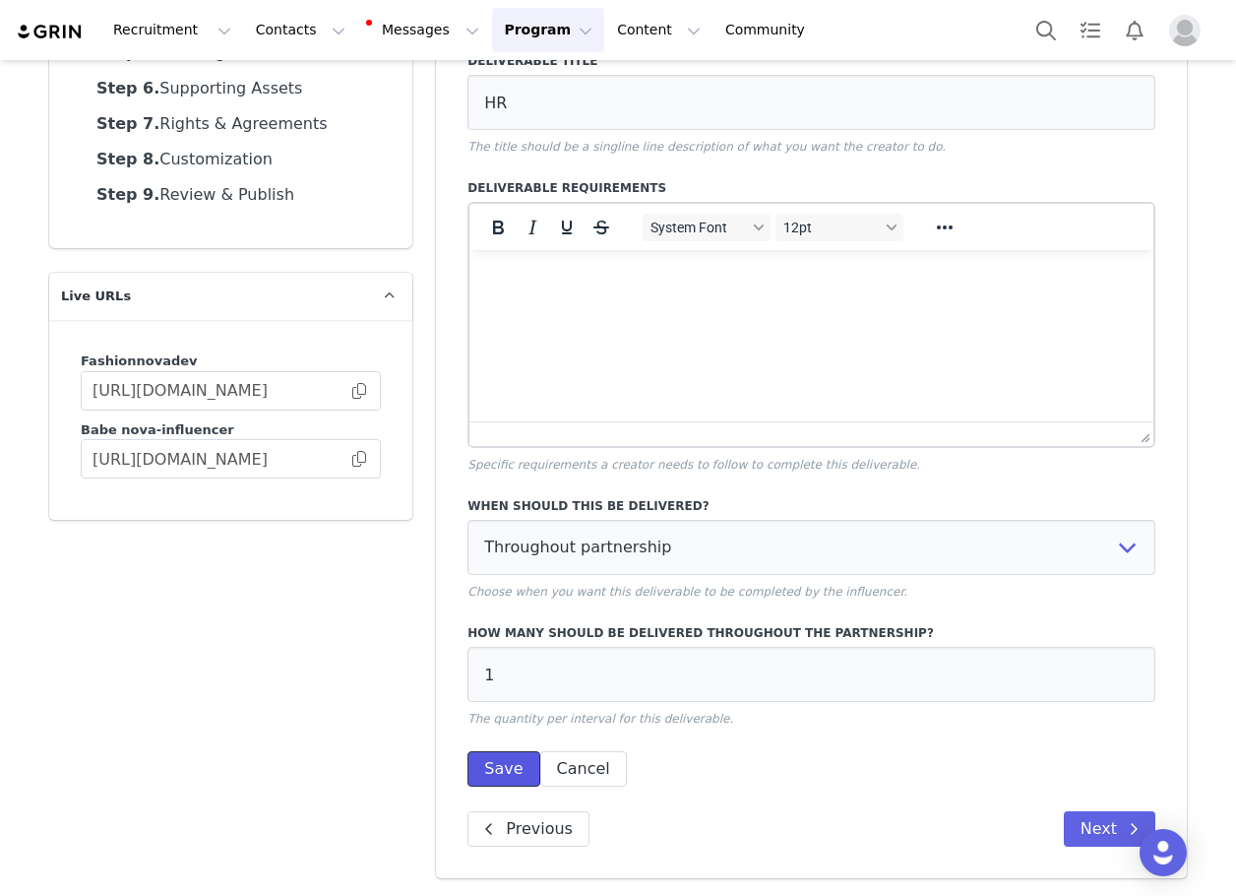
click at [481, 764] on button "Save" at bounding box center [504, 768] width 72 height 35
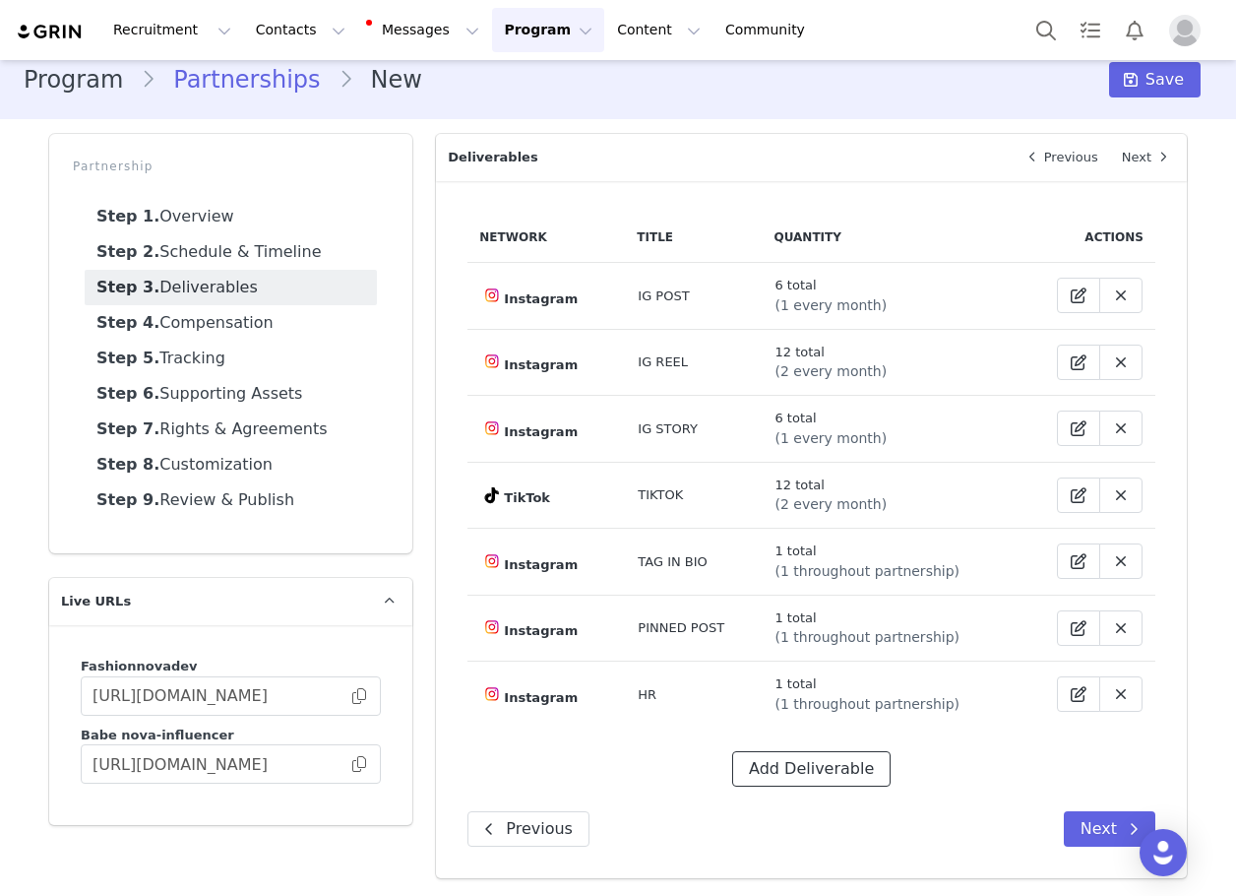
click at [779, 767] on button "Add Deliverable" at bounding box center [811, 768] width 158 height 35
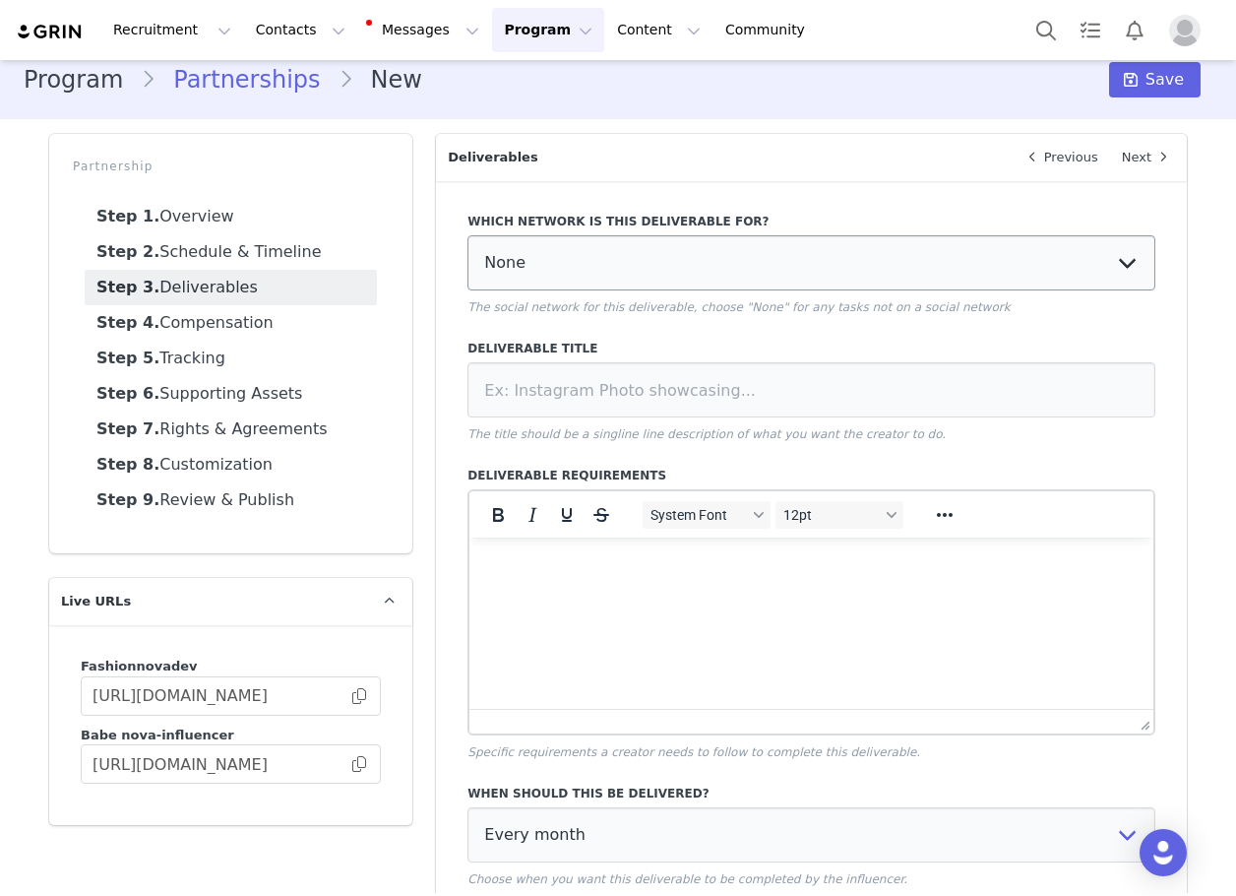
scroll to position [0, 0]
click at [513, 255] on select "None YouTube Twitter Instagram Facebook Twitch TikTok Pinterest" at bounding box center [812, 262] width 688 height 55
click at [468, 235] on select "None YouTube Twitter Instagram Facebook Twitch TikTok Pinterest" at bounding box center [812, 262] width 688 height 55
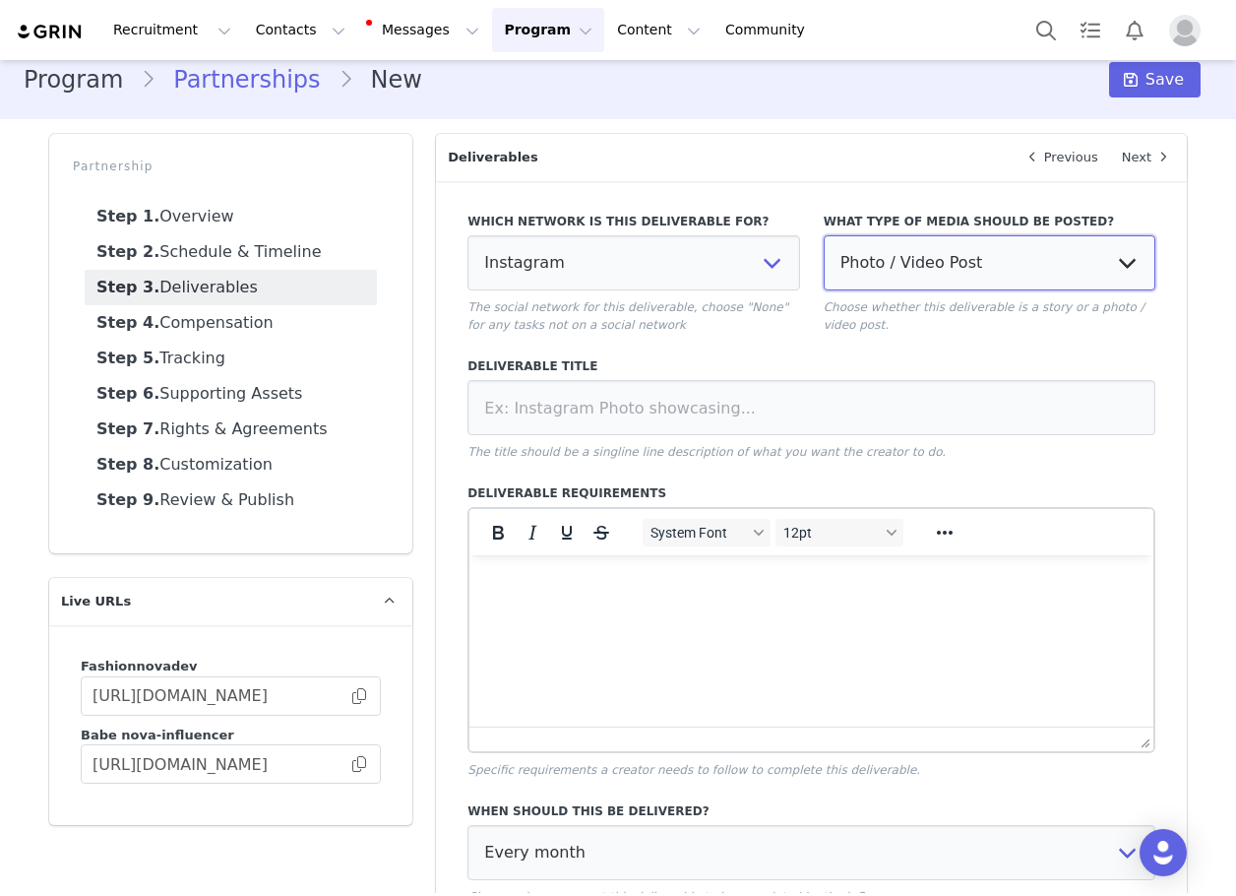
click at [892, 260] on select "Photo / Video Post Story Text in Bio Highlight Reel" at bounding box center [990, 262] width 332 height 55
click at [824, 235] on select "Photo / Video Post Story Text in Bio Highlight Reel" at bounding box center [990, 262] width 332 height 55
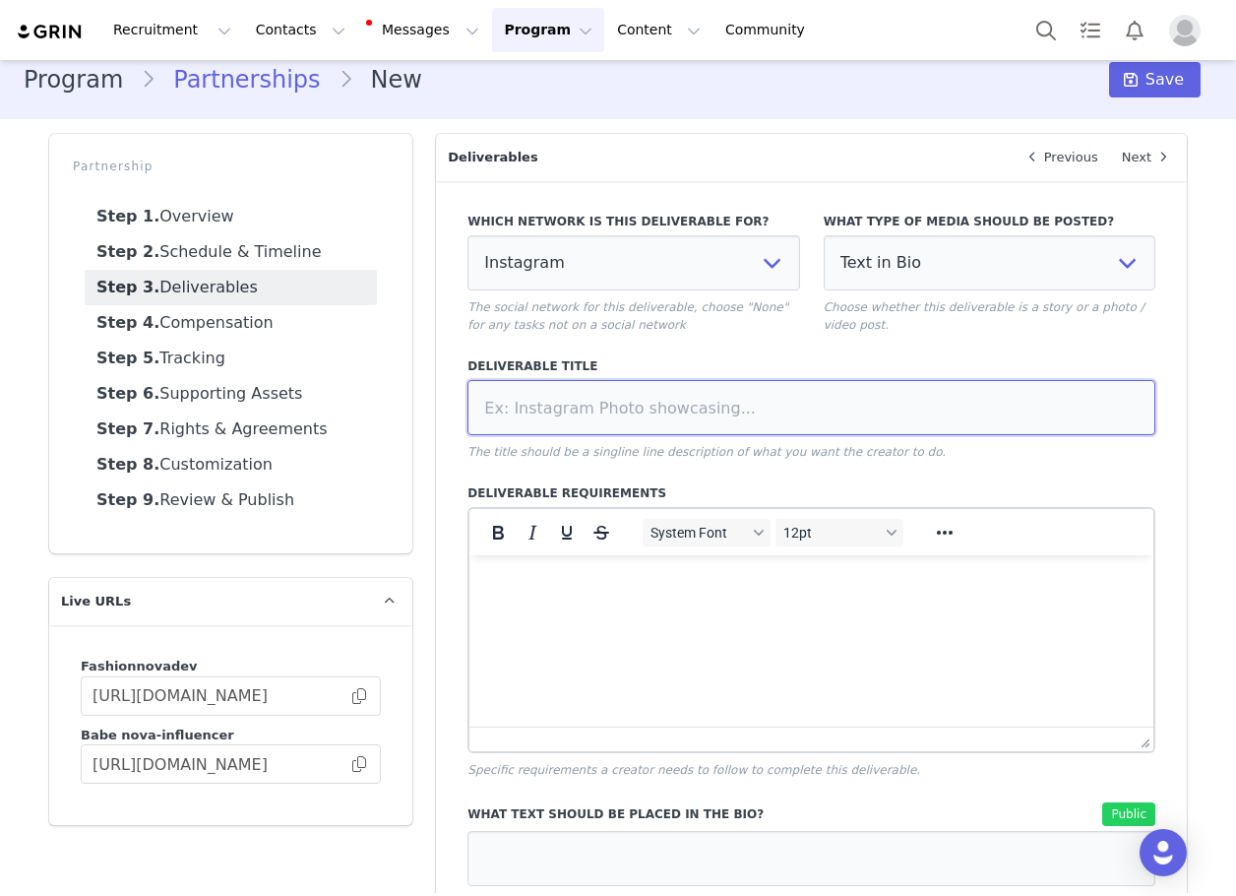
click at [815, 424] on input at bounding box center [812, 407] width 688 height 55
click at [814, 423] on input "U" at bounding box center [812, 407] width 688 height 55
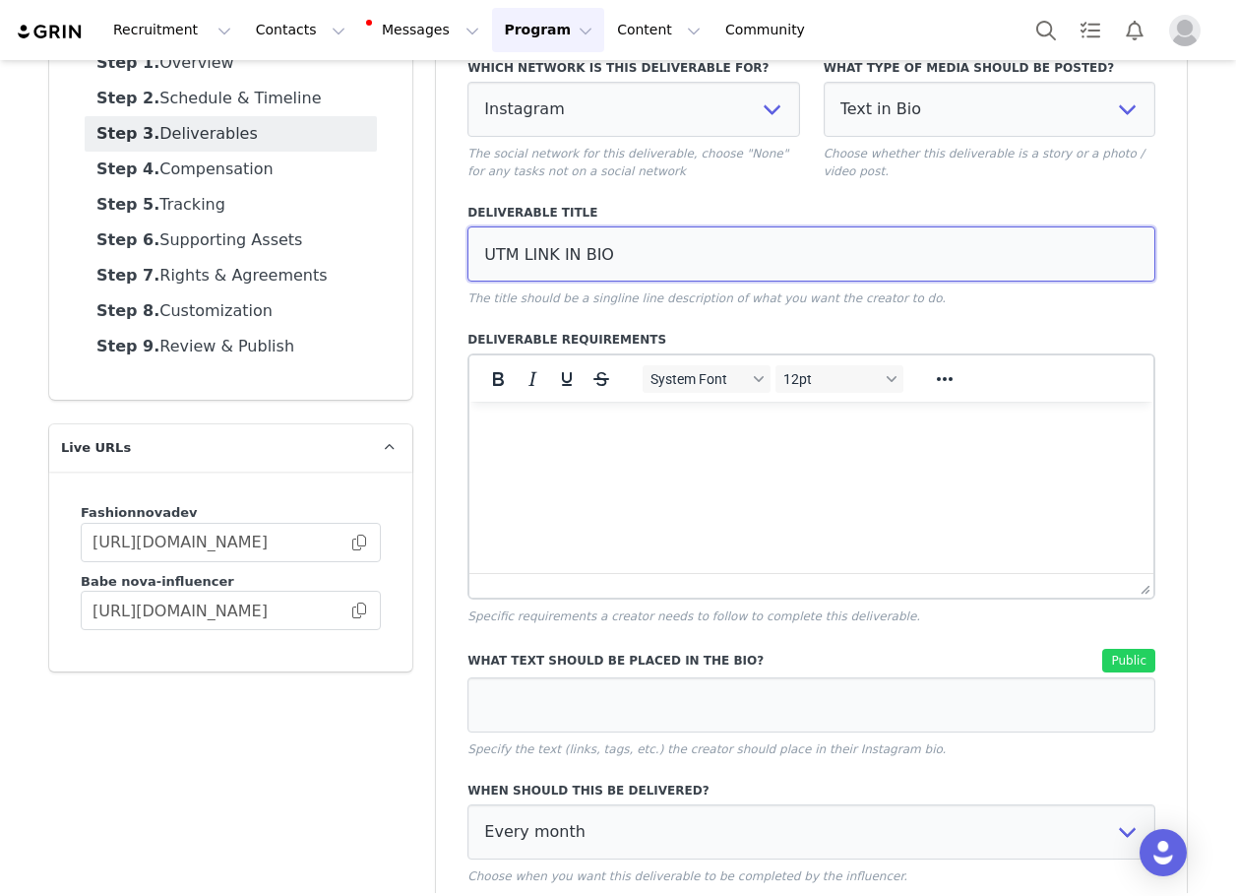
scroll to position [458, 0]
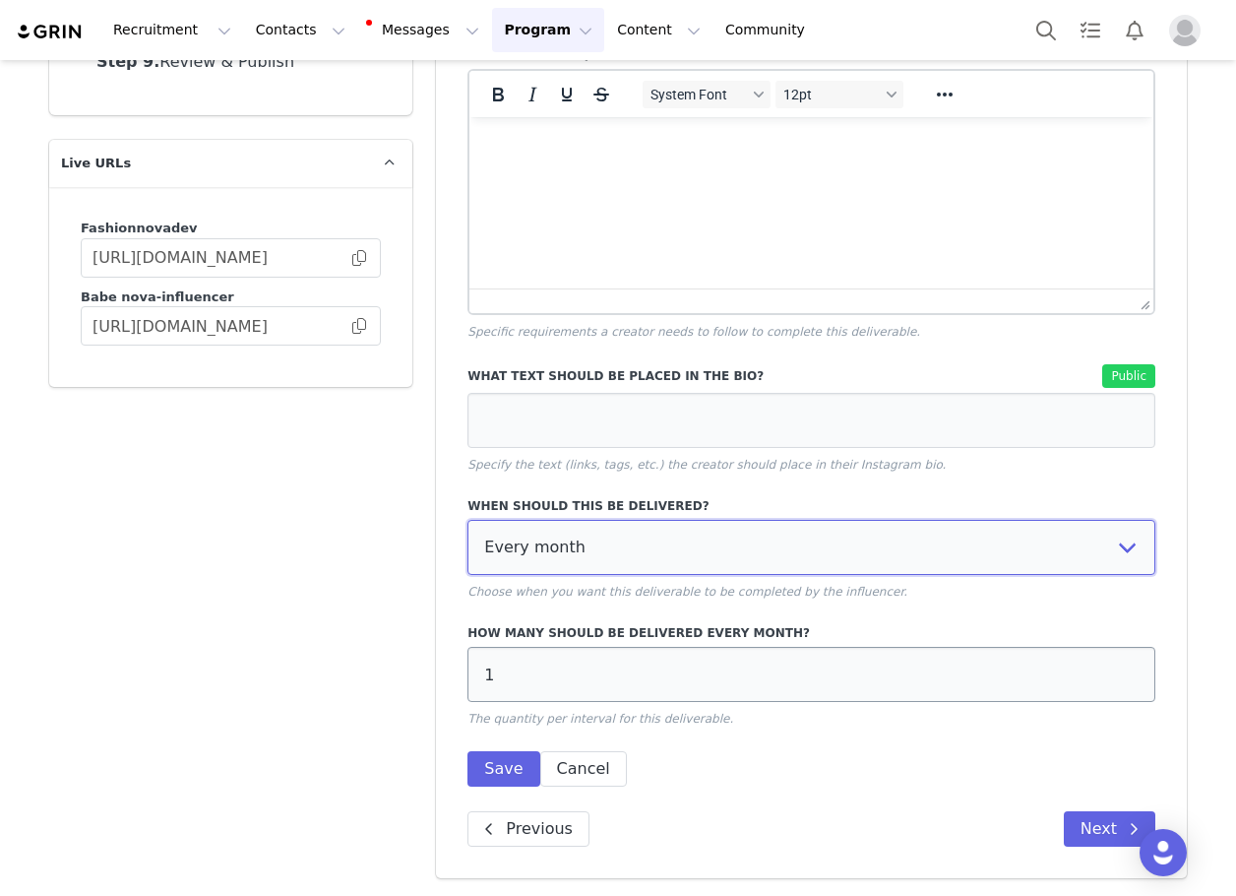
click at [521, 540] on select "Every month Every other month In specific months Throughout partnership" at bounding box center [812, 547] width 688 height 55
click at [531, 556] on select "Every month Every other month In specific months Throughout partnership" at bounding box center [812, 547] width 688 height 55
click at [468, 520] on select "Every month Every other month In specific months Throughout partnership" at bounding box center [812, 547] width 688 height 55
click at [502, 786] on div "Which network is this deliverable for? None YouTube Twitter Instagram Facebook …" at bounding box center [811, 310] width 751 height 1135
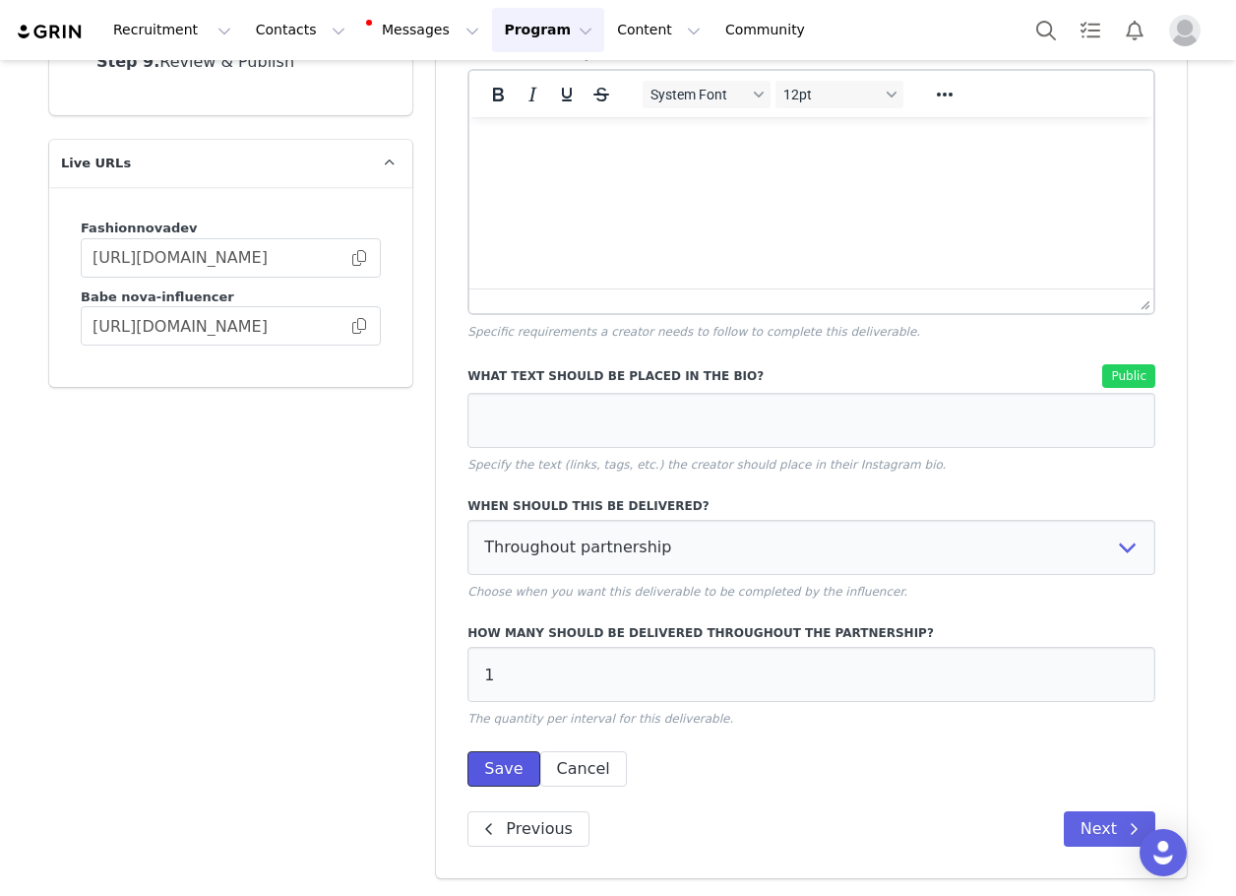
click at [500, 754] on button "Save" at bounding box center [504, 768] width 72 height 35
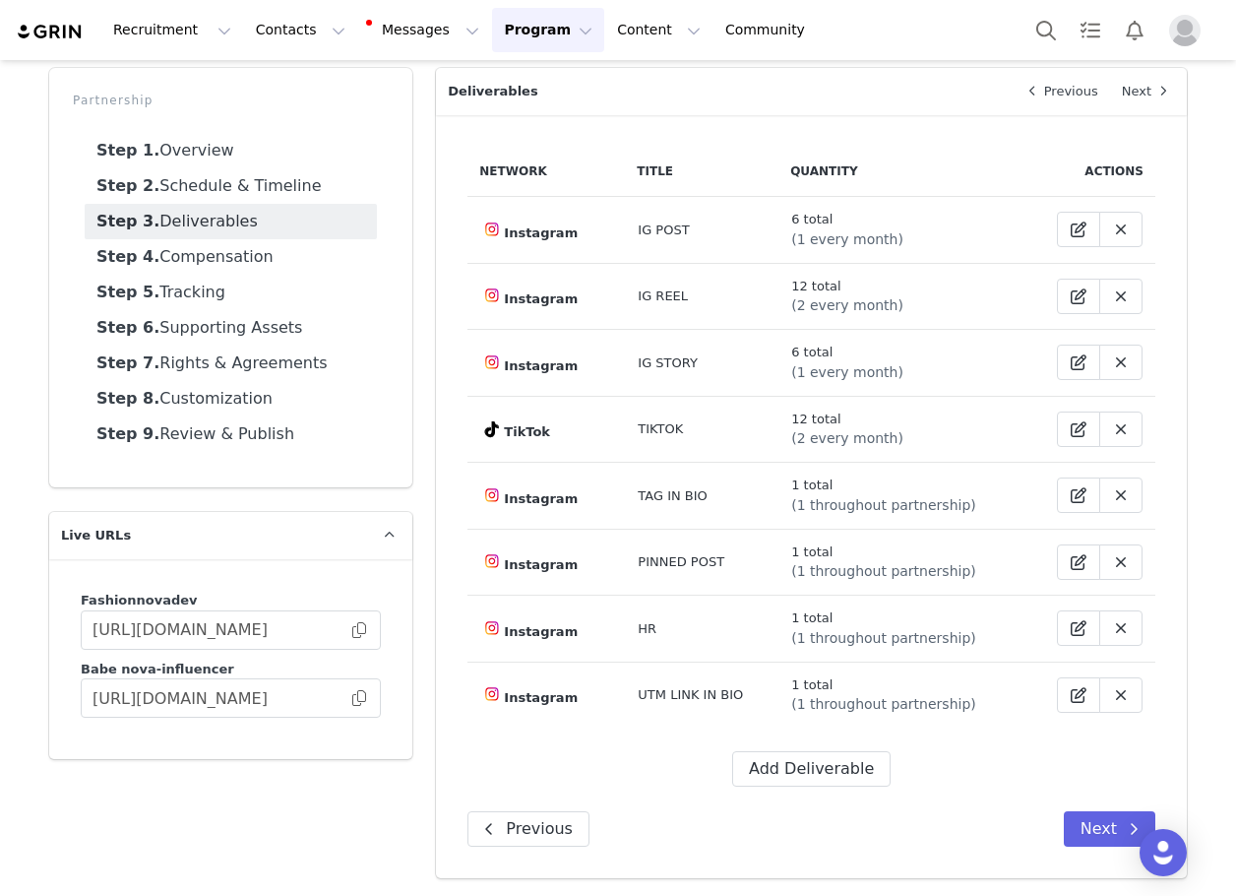
click at [878, 764] on div "Add Deliverable" at bounding box center [812, 768] width 688 height 35
click at [800, 756] on button "Add Deliverable" at bounding box center [811, 768] width 158 height 35
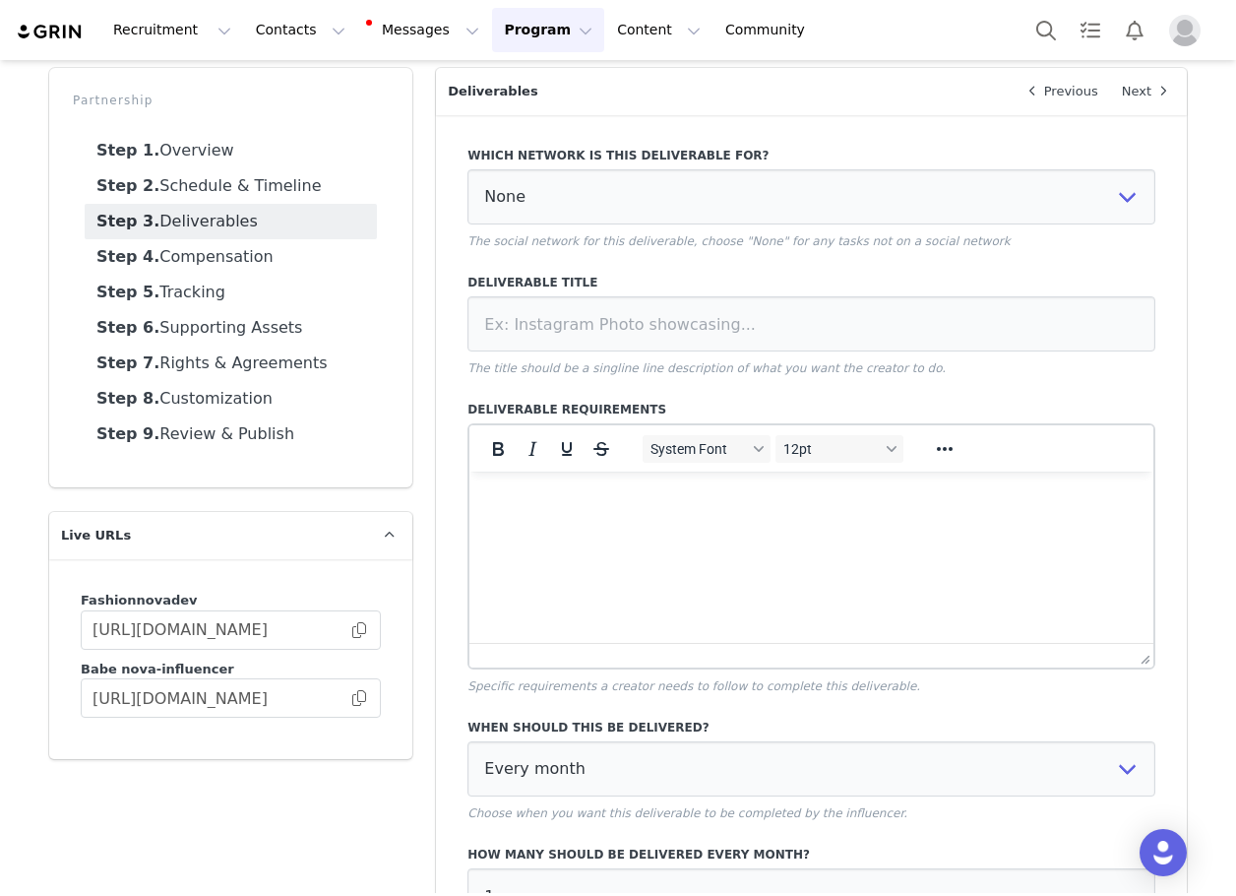
scroll to position [0, 0]
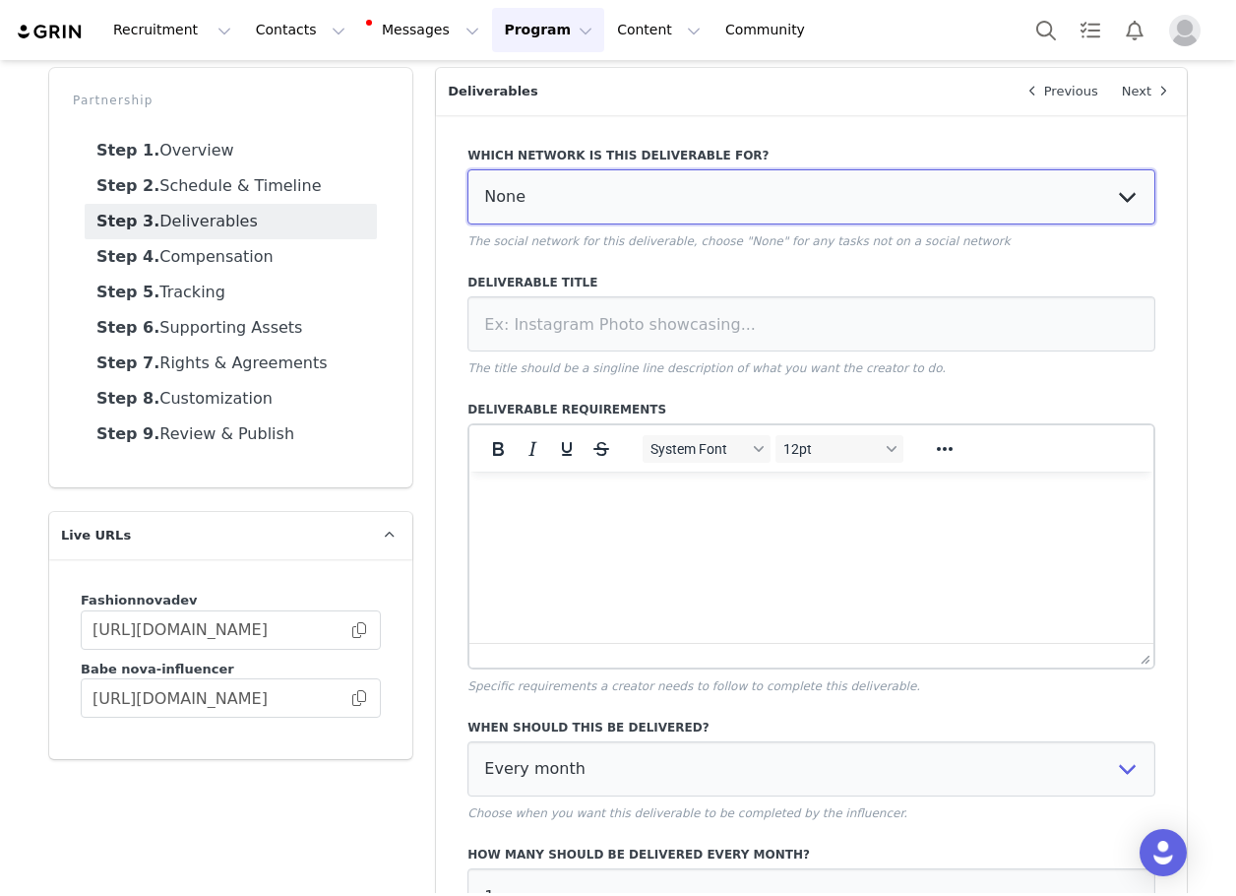
drag, startPoint x: 600, startPoint y: 191, endPoint x: 599, endPoint y: 216, distance: 24.6
click at [600, 191] on select "None YouTube Twitter Instagram Facebook Twitch TikTok Pinterest" at bounding box center [812, 196] width 688 height 55
click at [468, 169] on select "None YouTube Twitter Instagram Facebook Twitch TikTok Pinterest" at bounding box center [812, 196] width 688 height 55
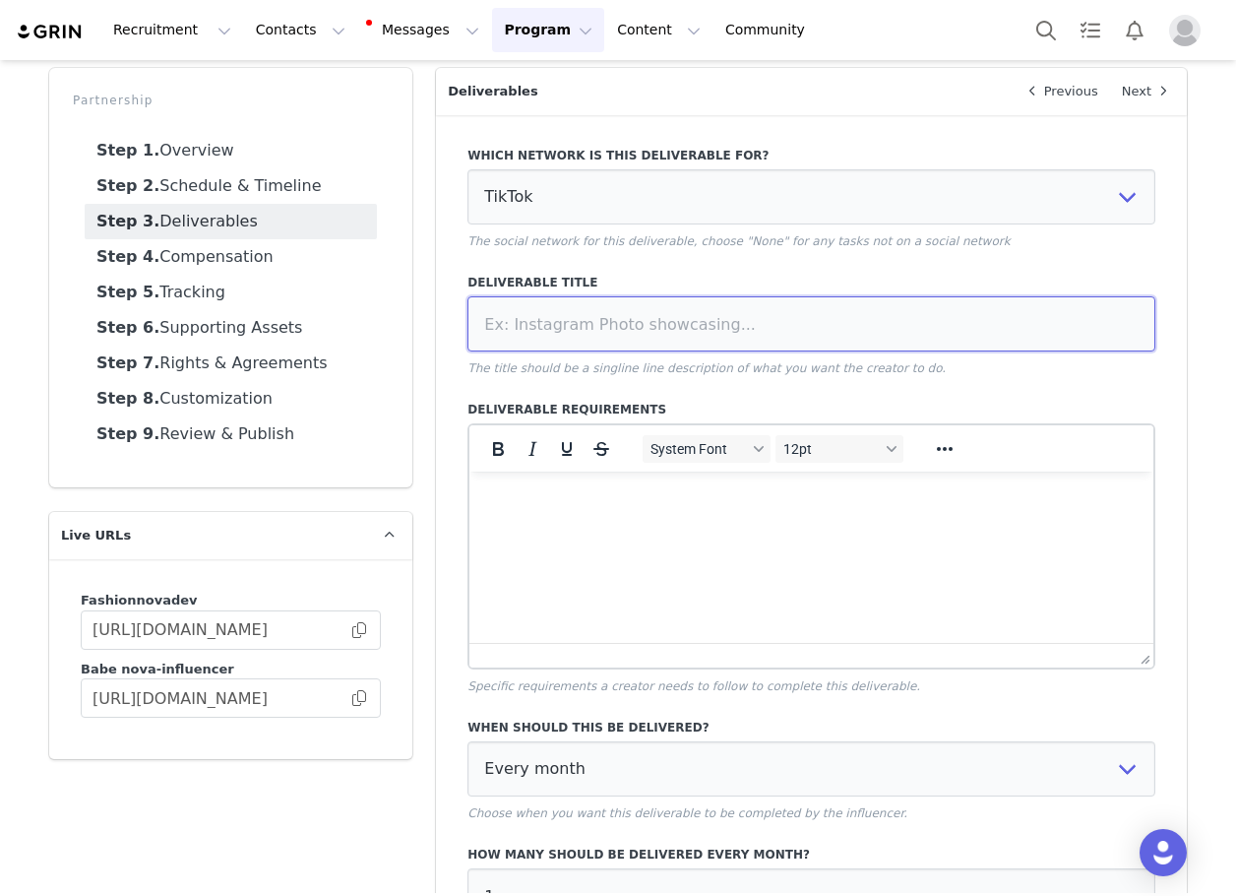
click at [597, 331] on input at bounding box center [812, 323] width 688 height 55
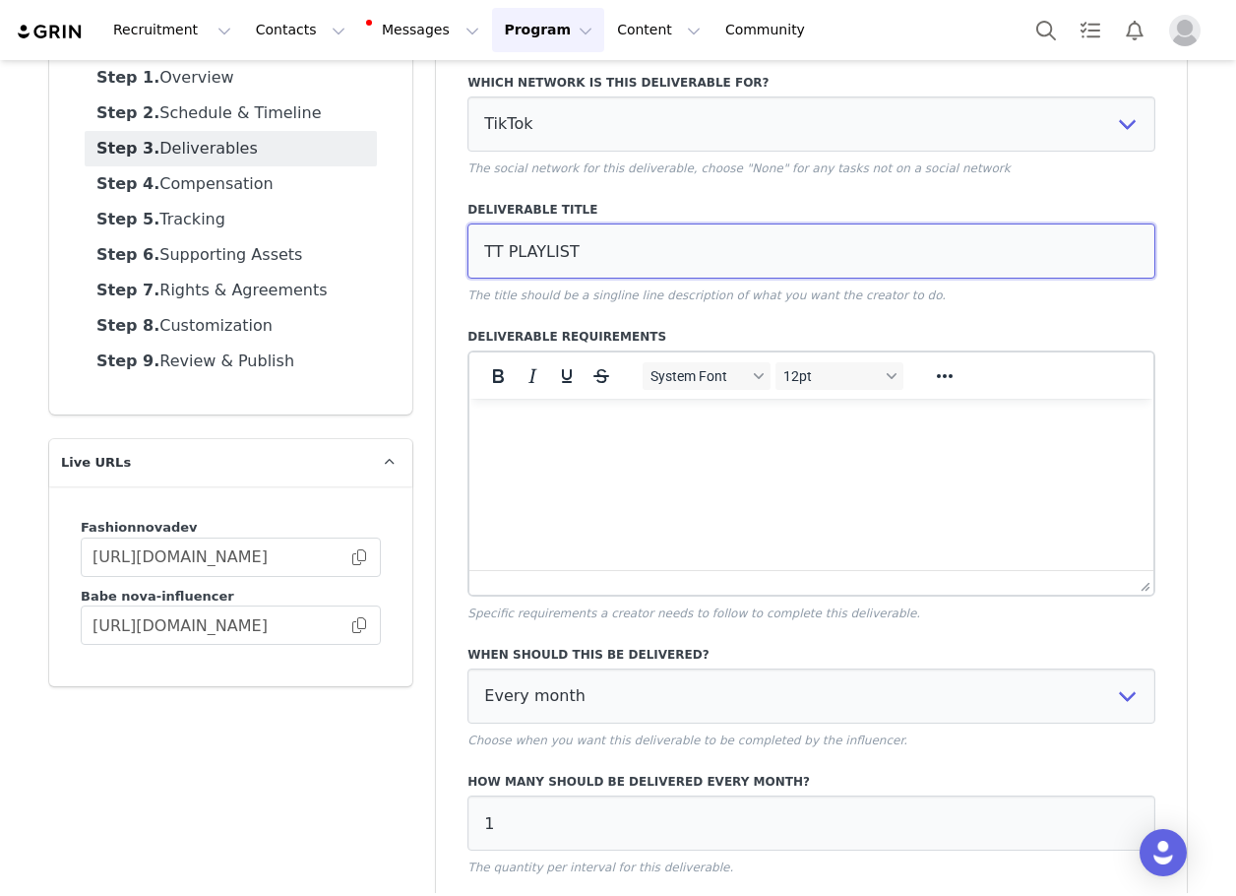
scroll to position [307, 0]
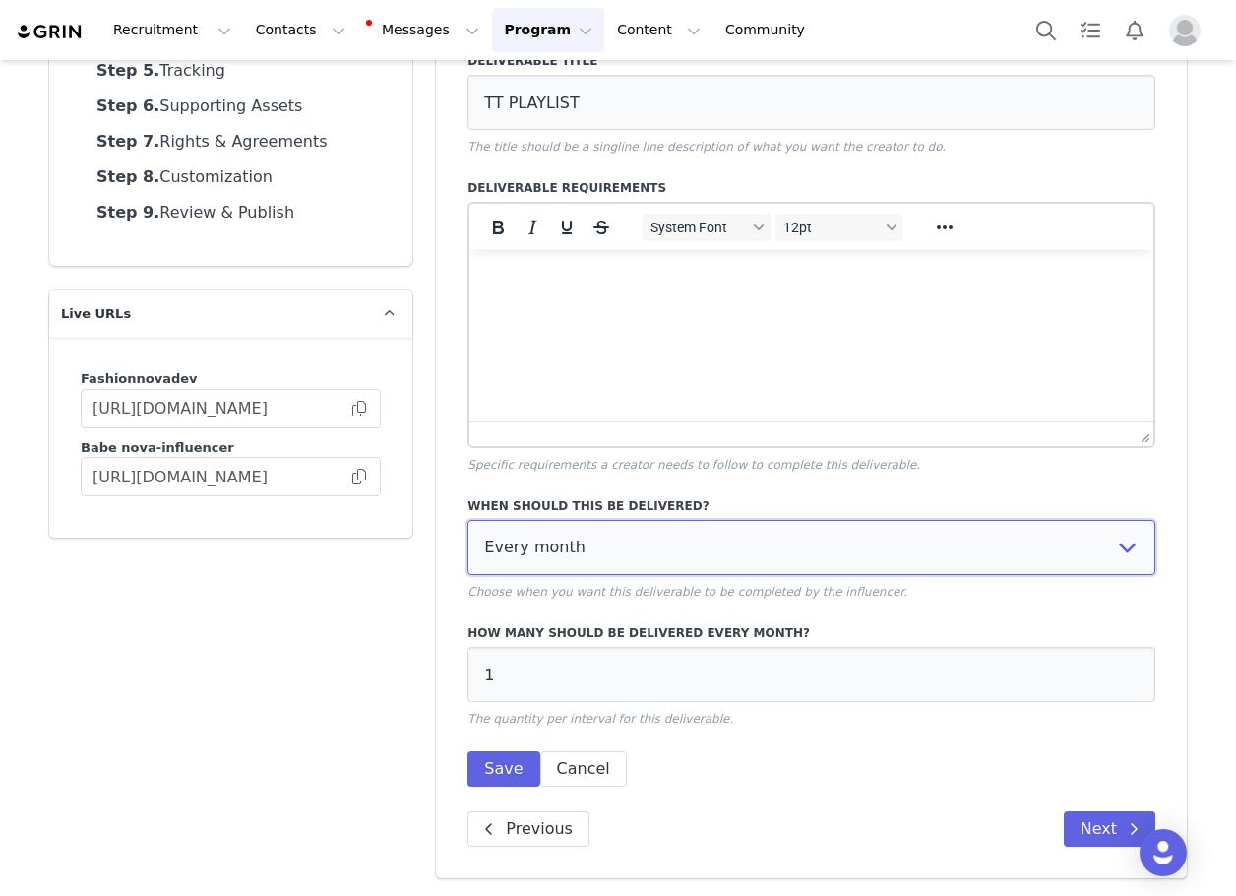
drag, startPoint x: 577, startPoint y: 548, endPoint x: 558, endPoint y: 638, distance: 91.5
click at [576, 548] on select "Every month Every other month In specific months Throughout partnership" at bounding box center [812, 547] width 688 height 55
drag, startPoint x: 545, startPoint y: 550, endPoint x: 541, endPoint y: 571, distance: 21.0
click at [544, 556] on select "Every month Every other month In specific months Throughout partnership" at bounding box center [812, 547] width 688 height 55
click at [468, 520] on select "Every month Every other month In specific months Throughout partnership" at bounding box center [812, 547] width 688 height 55
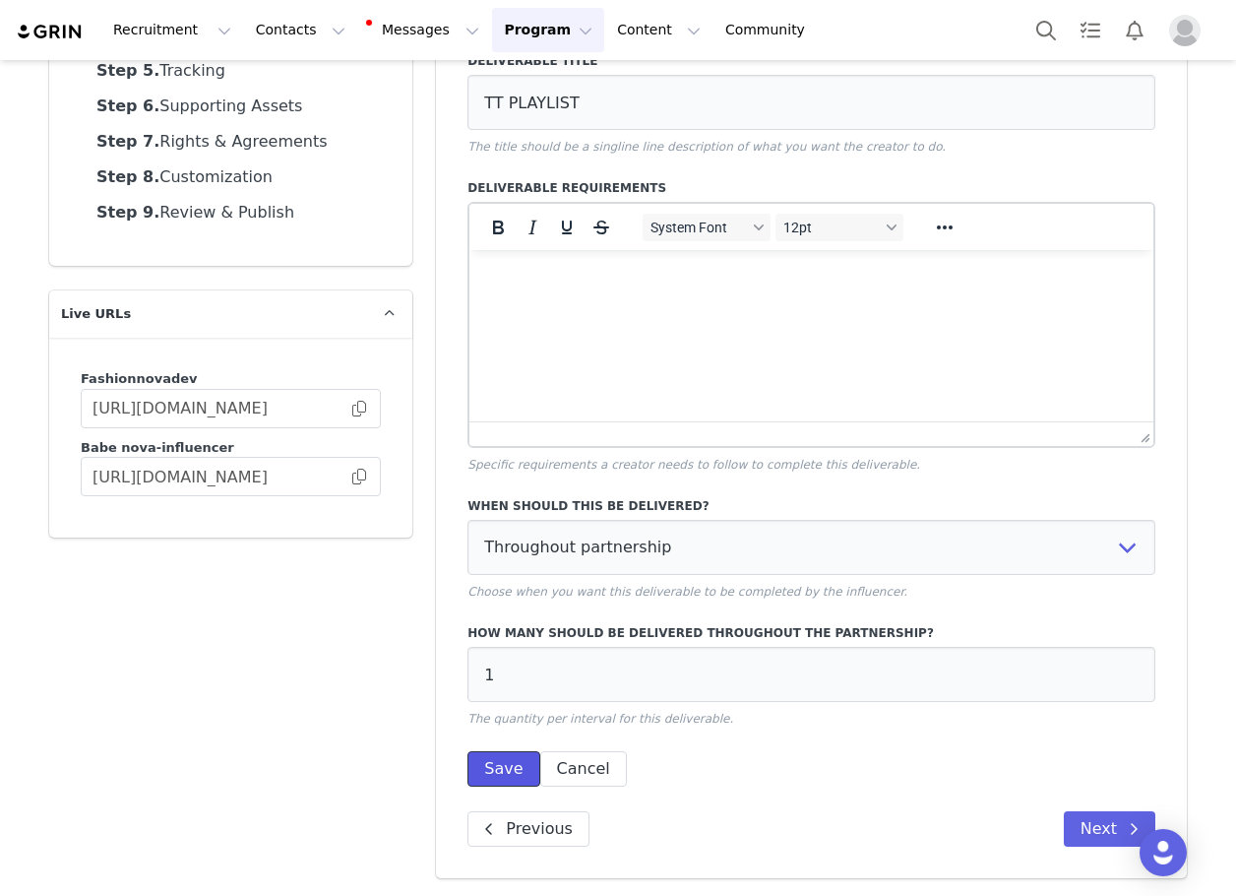
click at [496, 764] on button "Save" at bounding box center [504, 768] width 72 height 35
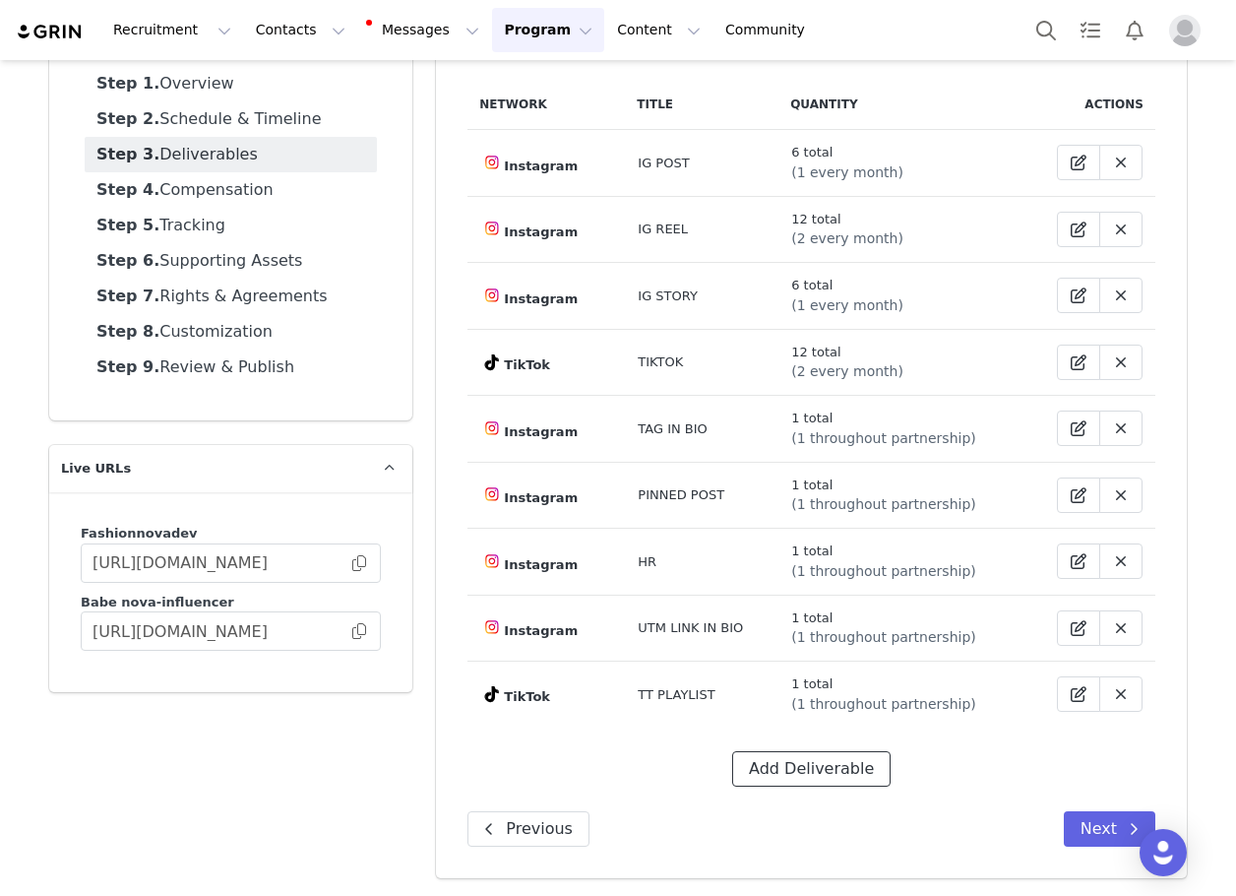
click at [793, 765] on button "Add Deliverable" at bounding box center [811, 768] width 158 height 35
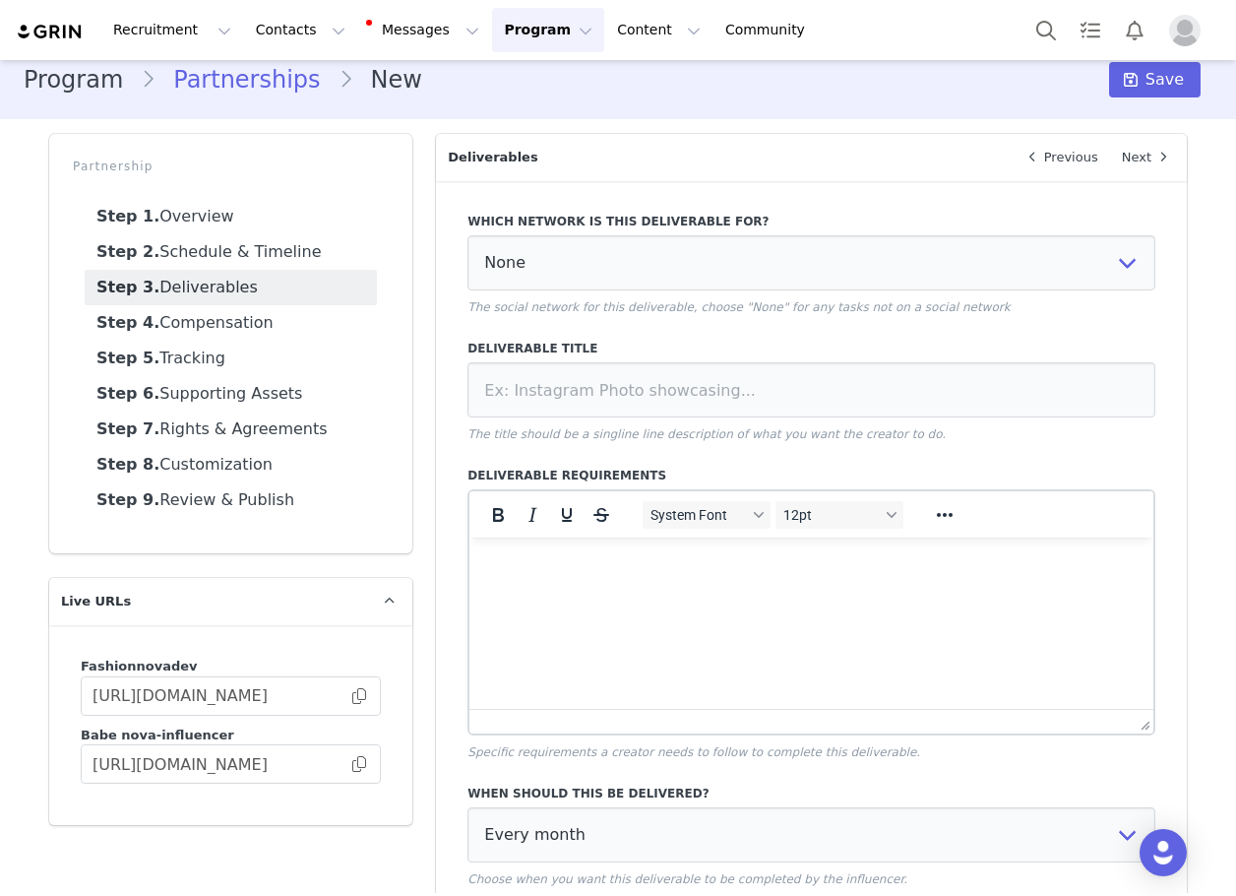
scroll to position [0, 0]
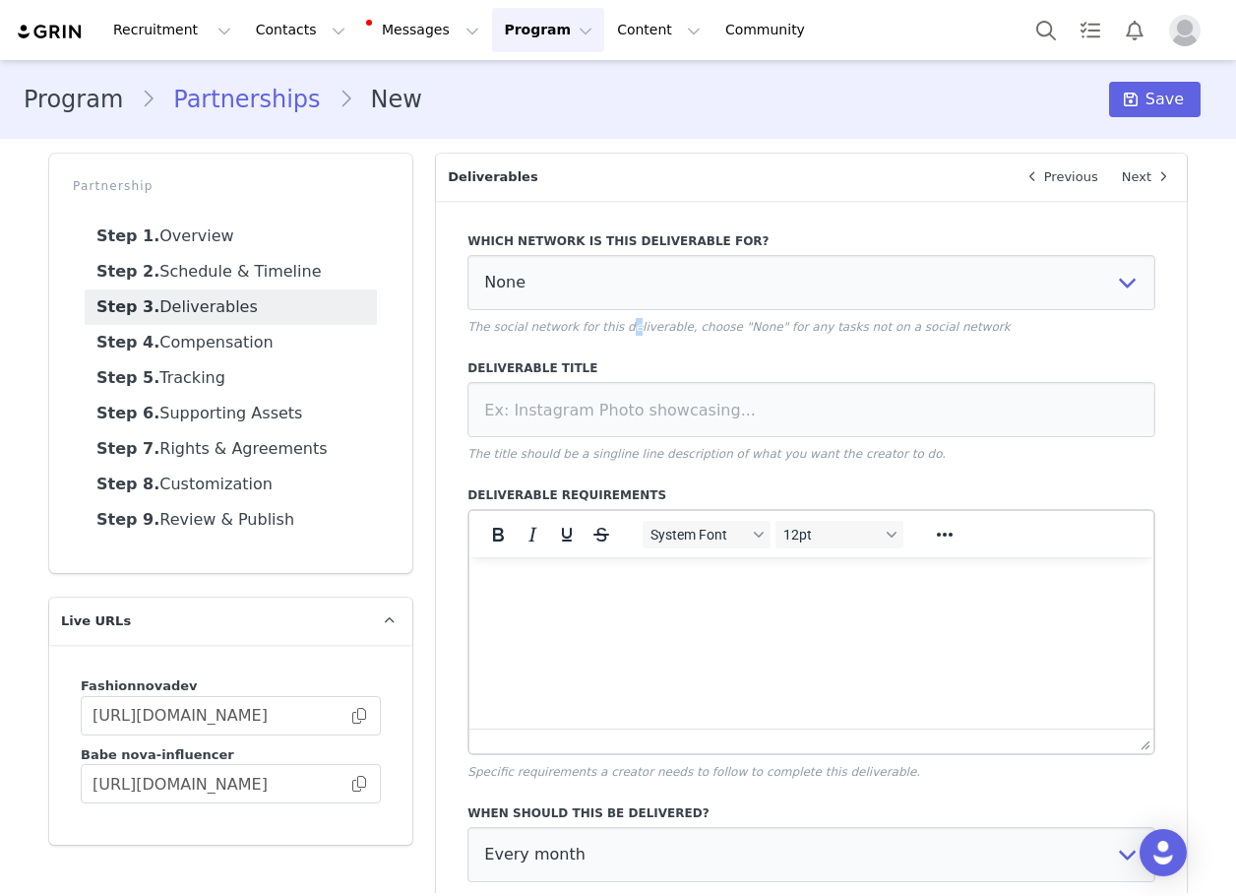
click at [599, 310] on div "Which network is this deliverable for? None YouTube Twitter Instagram Facebook …" at bounding box center [812, 283] width 688 height 103
click at [534, 311] on div "Which network is this deliverable for? None YouTube Twitter Instagram Facebook …" at bounding box center [812, 283] width 688 height 103
click at [542, 282] on select "None YouTube Twitter Instagram Facebook Twitch TikTok Pinterest" at bounding box center [812, 282] width 688 height 55
click at [468, 255] on select "None YouTube Twitter Instagram Facebook Twitch TikTok Pinterest" at bounding box center [812, 282] width 688 height 55
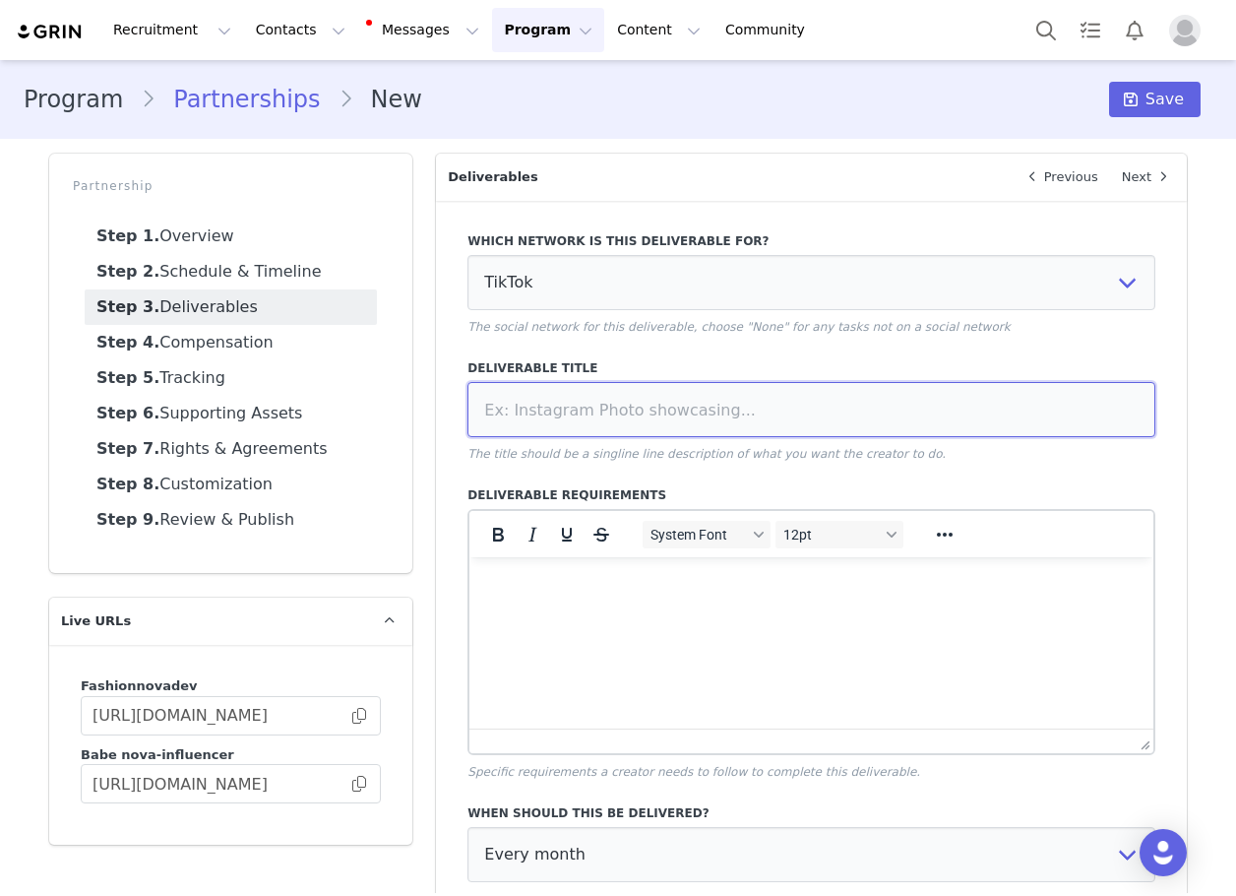
click at [628, 416] on input at bounding box center [812, 409] width 688 height 55
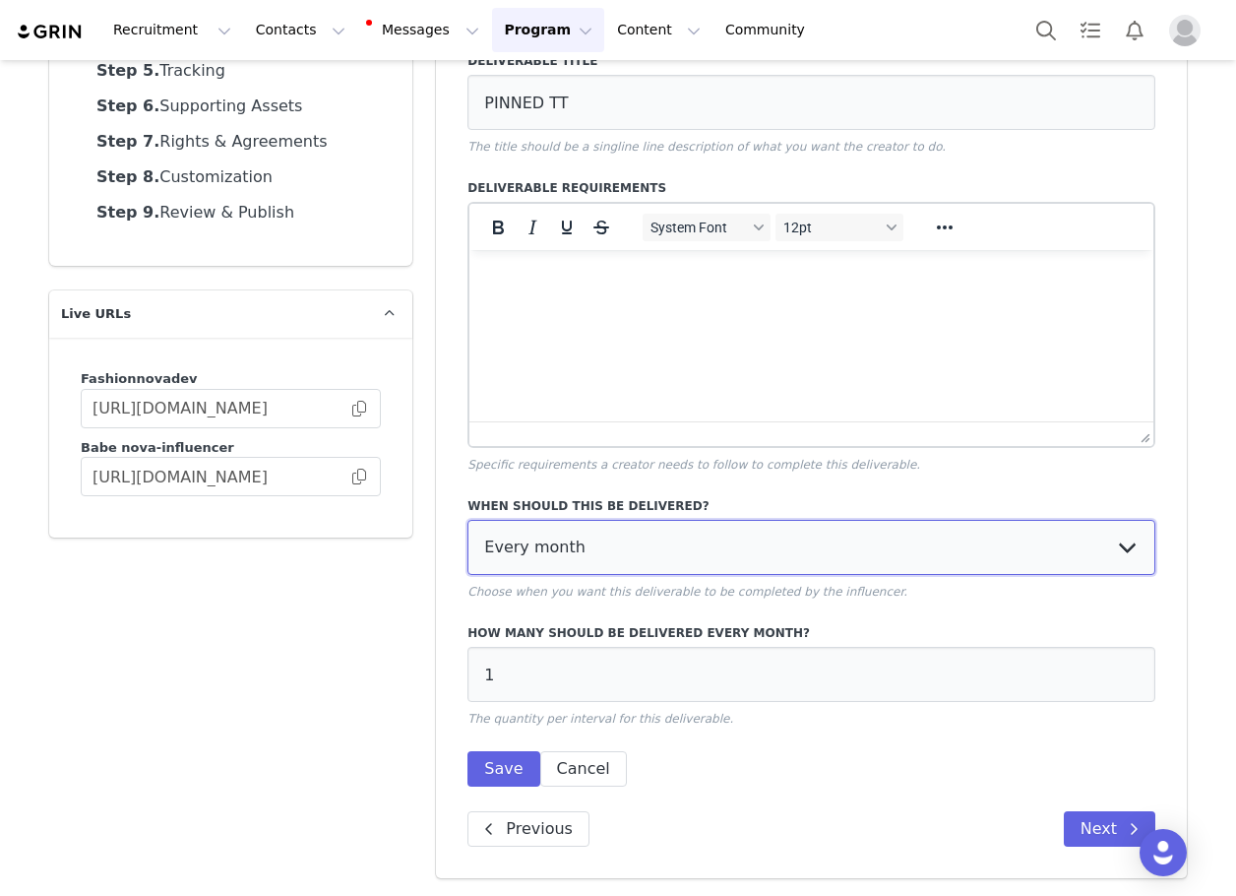
click at [541, 556] on select "Every month Every other month In specific months Throughout partnership" at bounding box center [812, 547] width 688 height 55
click at [468, 520] on select "Every month Every other month In specific months Throughout partnership" at bounding box center [812, 547] width 688 height 55
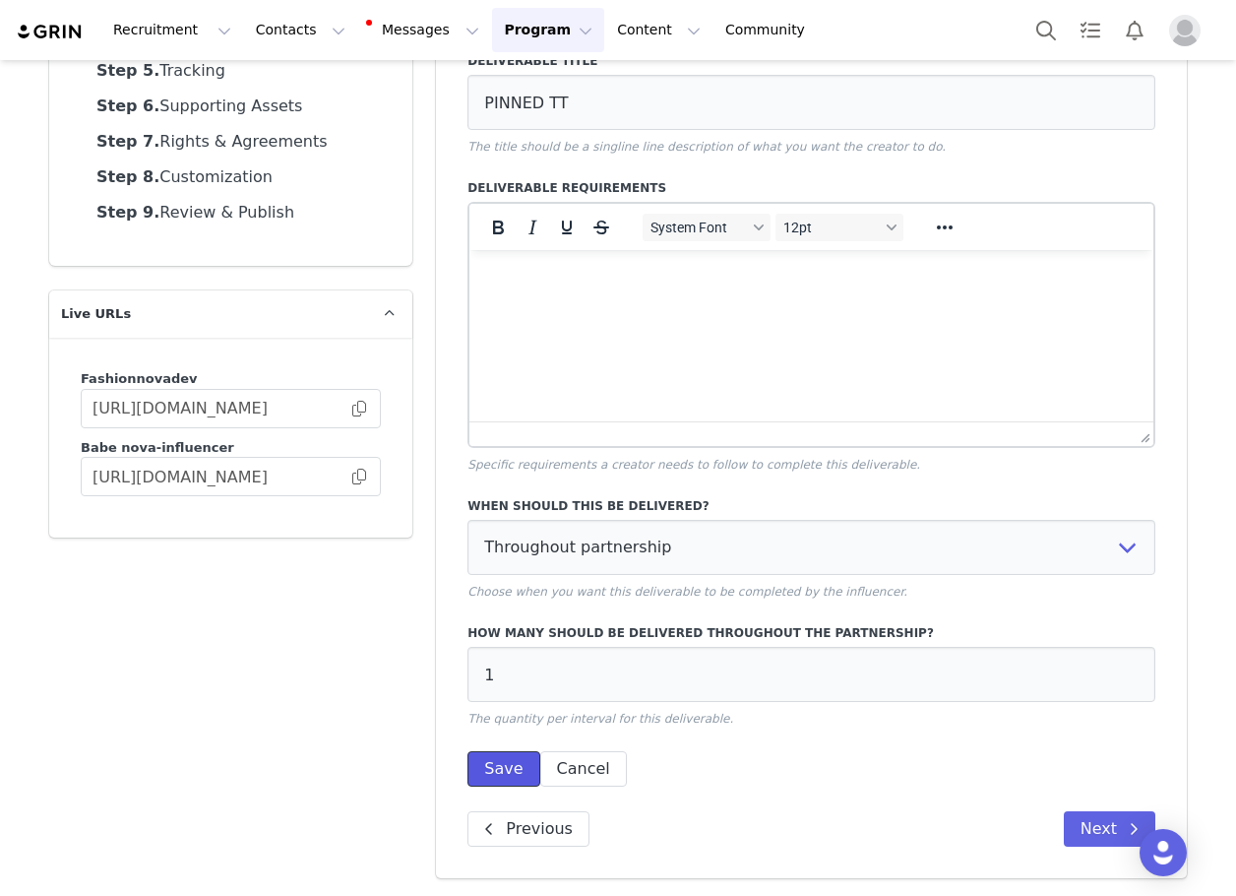
click at [496, 776] on button "Save" at bounding box center [504, 768] width 72 height 35
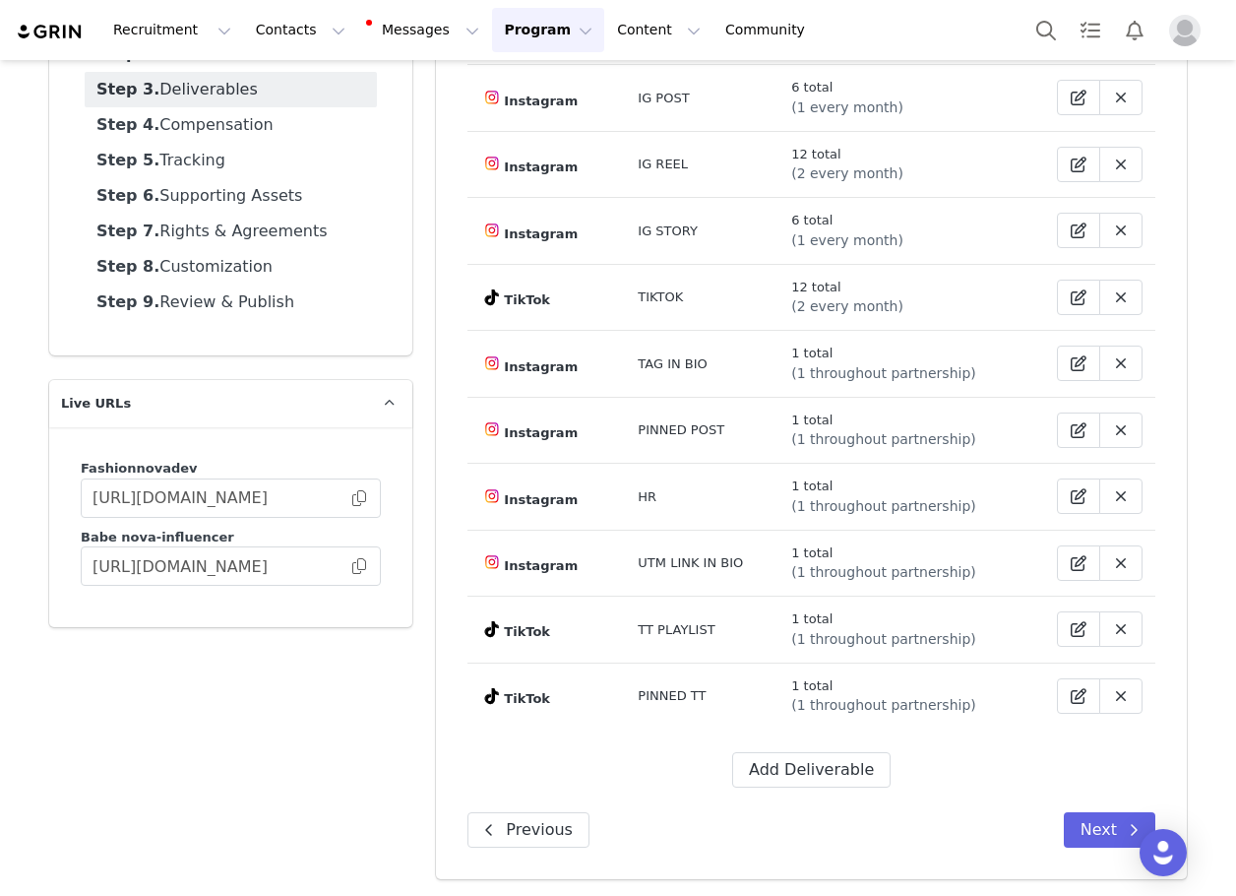
scroll to position [219, 0]
click at [1086, 812] on button "Next" at bounding box center [1110, 828] width 92 height 35
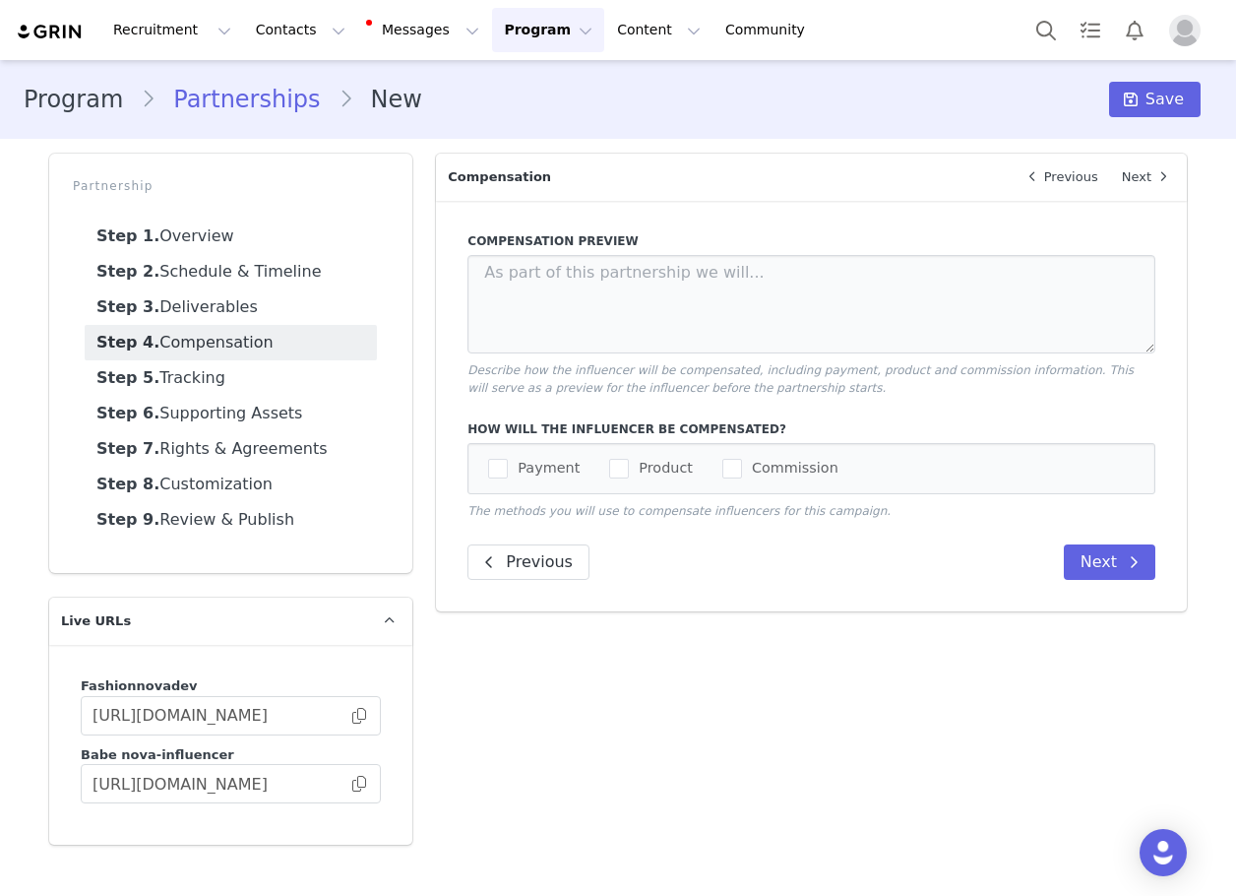
scroll to position [0, 0]
click at [495, 441] on div "How will the influencer be compensated? Payment Product Commission The methods …" at bounding box center [812, 469] width 688 height 99
click at [506, 467] on span "checkbox-group" at bounding box center [498, 469] width 20 height 20
click at [508, 459] on input "Payment" at bounding box center [508, 459] width 0 height 0
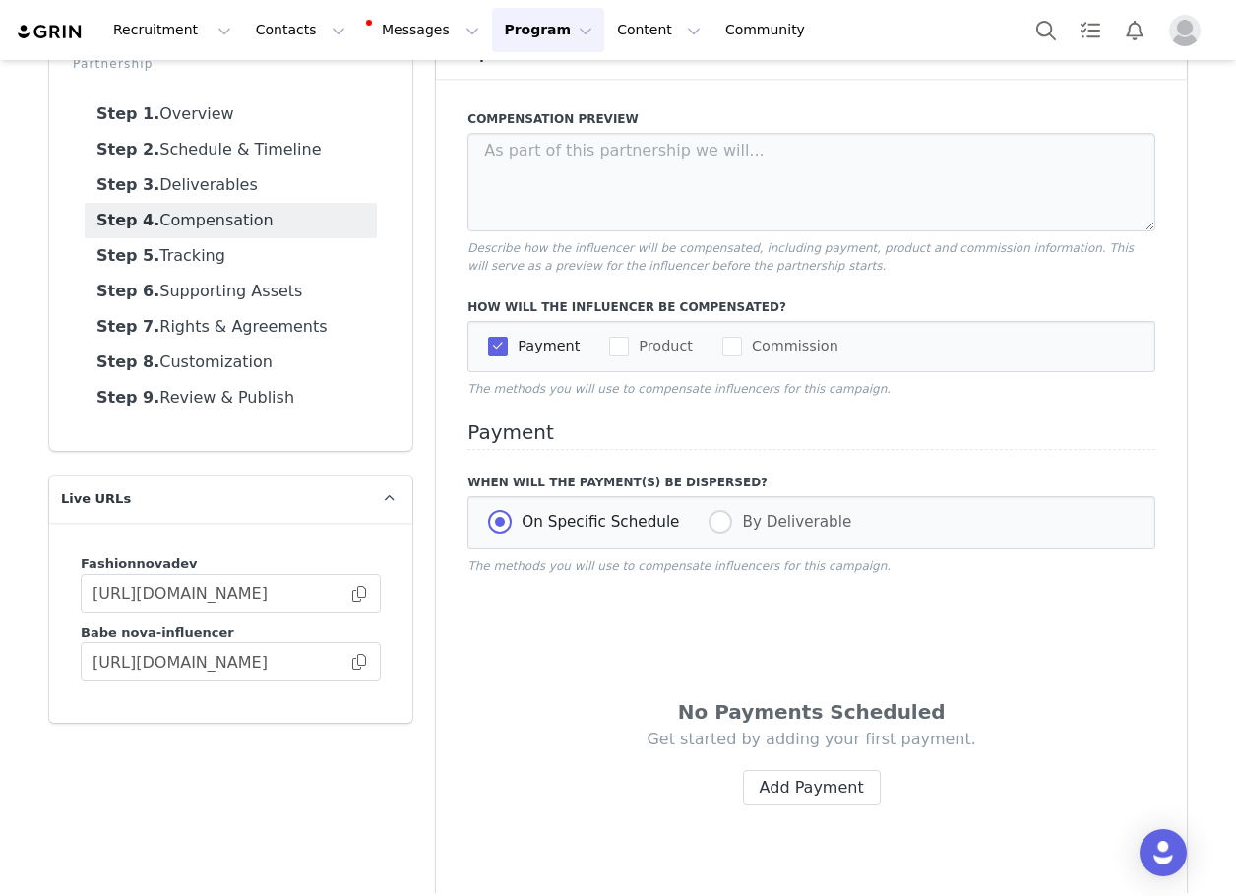
scroll to position [261, 0]
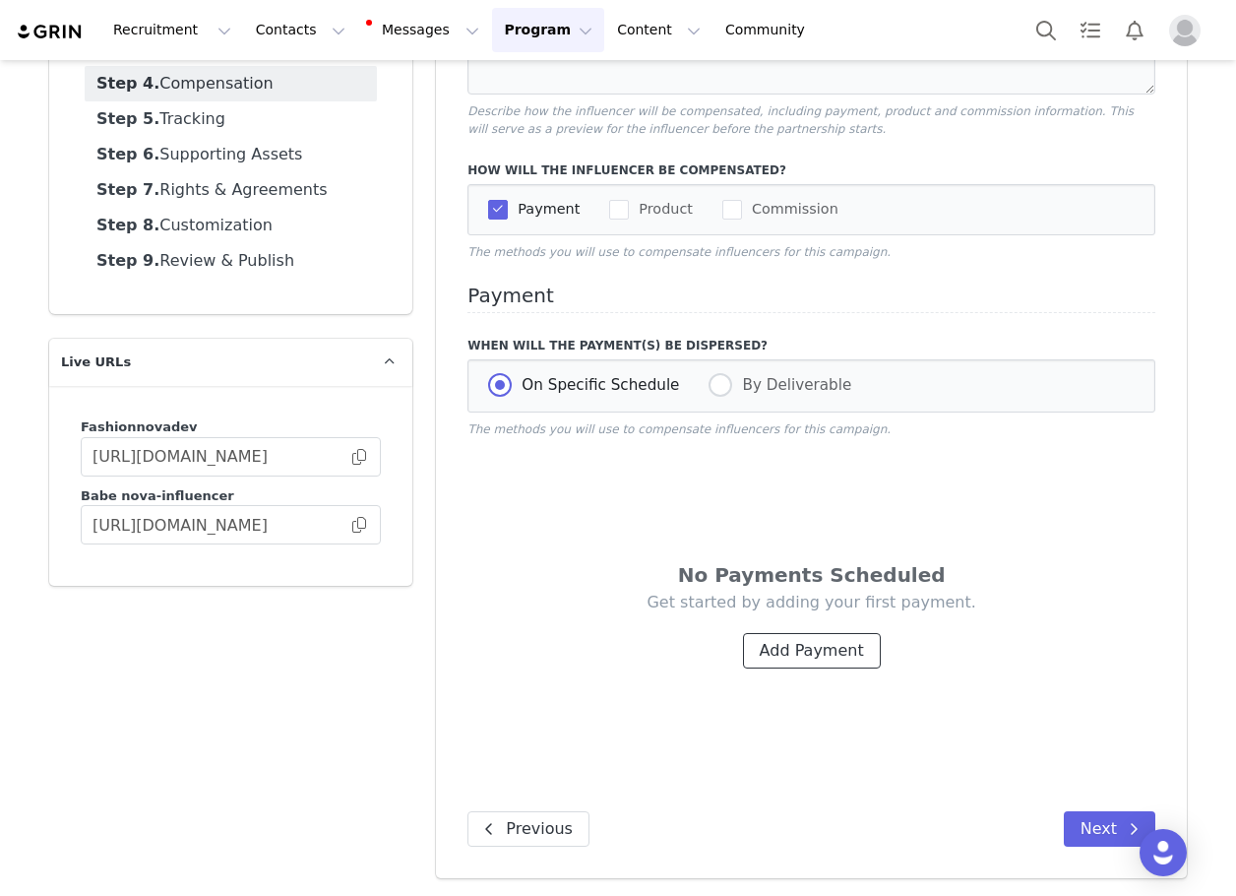
click at [806, 636] on button "Add Payment" at bounding box center [812, 650] width 138 height 35
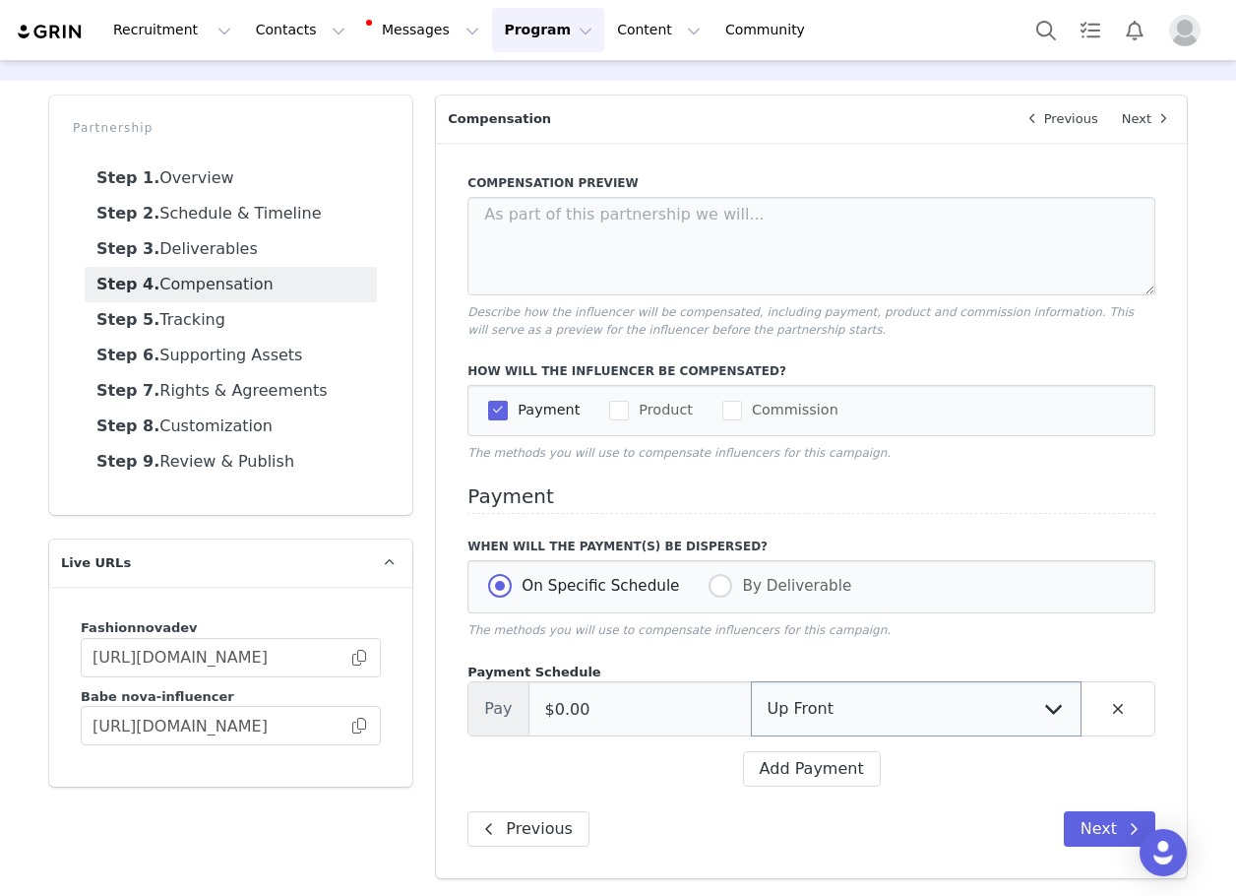
scroll to position [60, 0]
drag, startPoint x: 799, startPoint y: 787, endPoint x: 814, endPoint y: 746, distance: 43.9
click at [799, 784] on div "Compensation Preview Describe how the influencer will be compensated, including…" at bounding box center [811, 510] width 751 height 735
drag, startPoint x: 819, startPoint y: 745, endPoint x: 815, endPoint y: 755, distance: 10.6
click at [819, 749] on div "Payment Schedule Pay $0.00 Up Front Month 1 Month 2 Month 3 Month 4 Month 5 Mon…" at bounding box center [812, 724] width 688 height 125
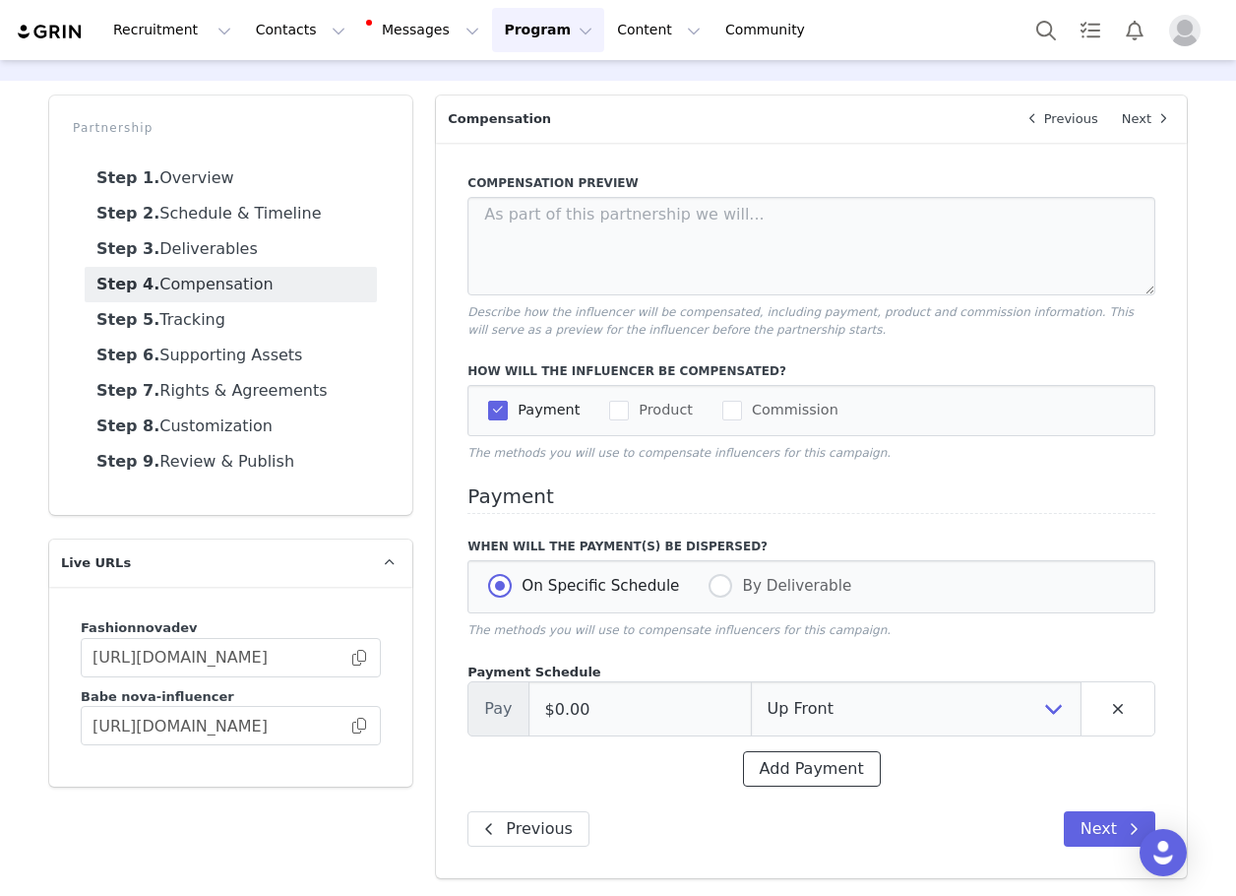
click at [812, 756] on button "Add Payment" at bounding box center [812, 768] width 138 height 35
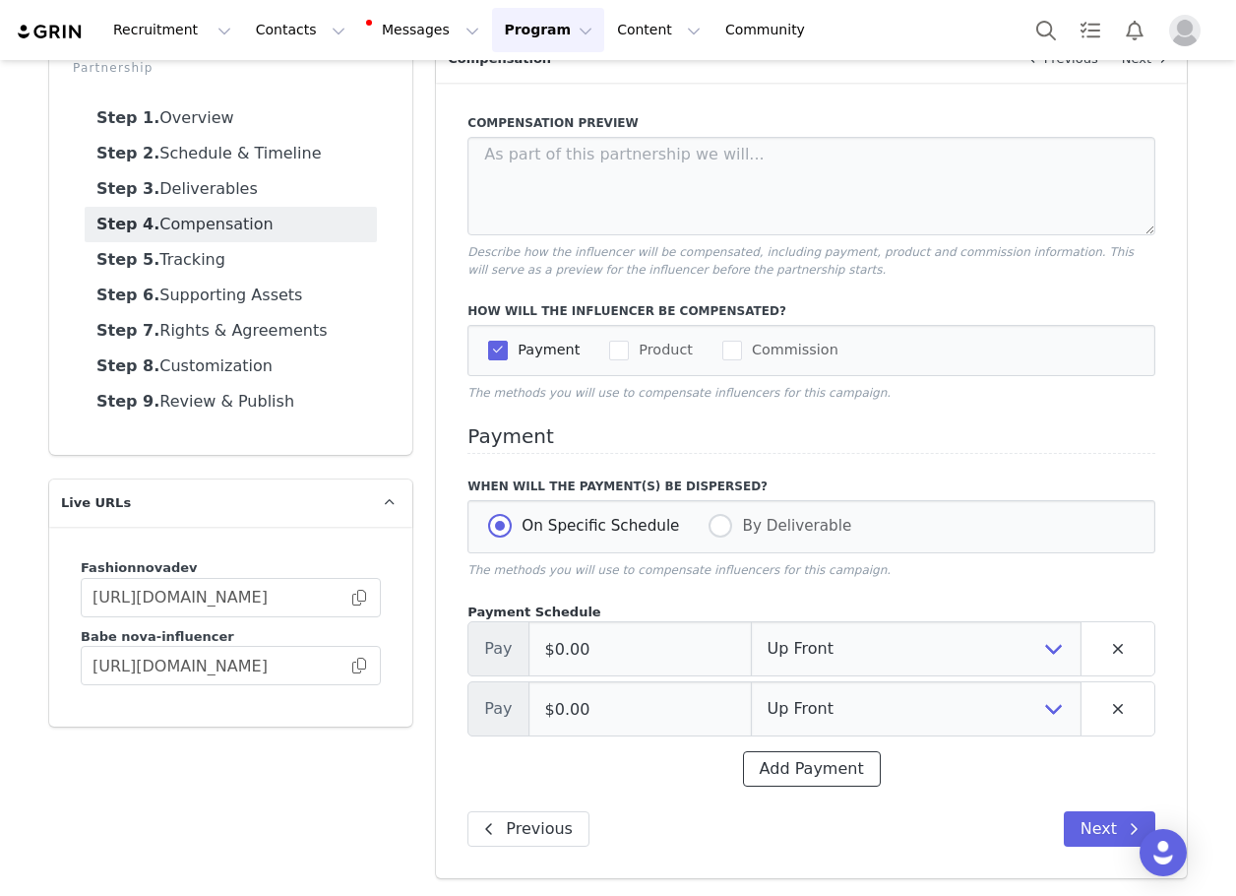
click at [807, 765] on button "Add Payment" at bounding box center [812, 768] width 138 height 35
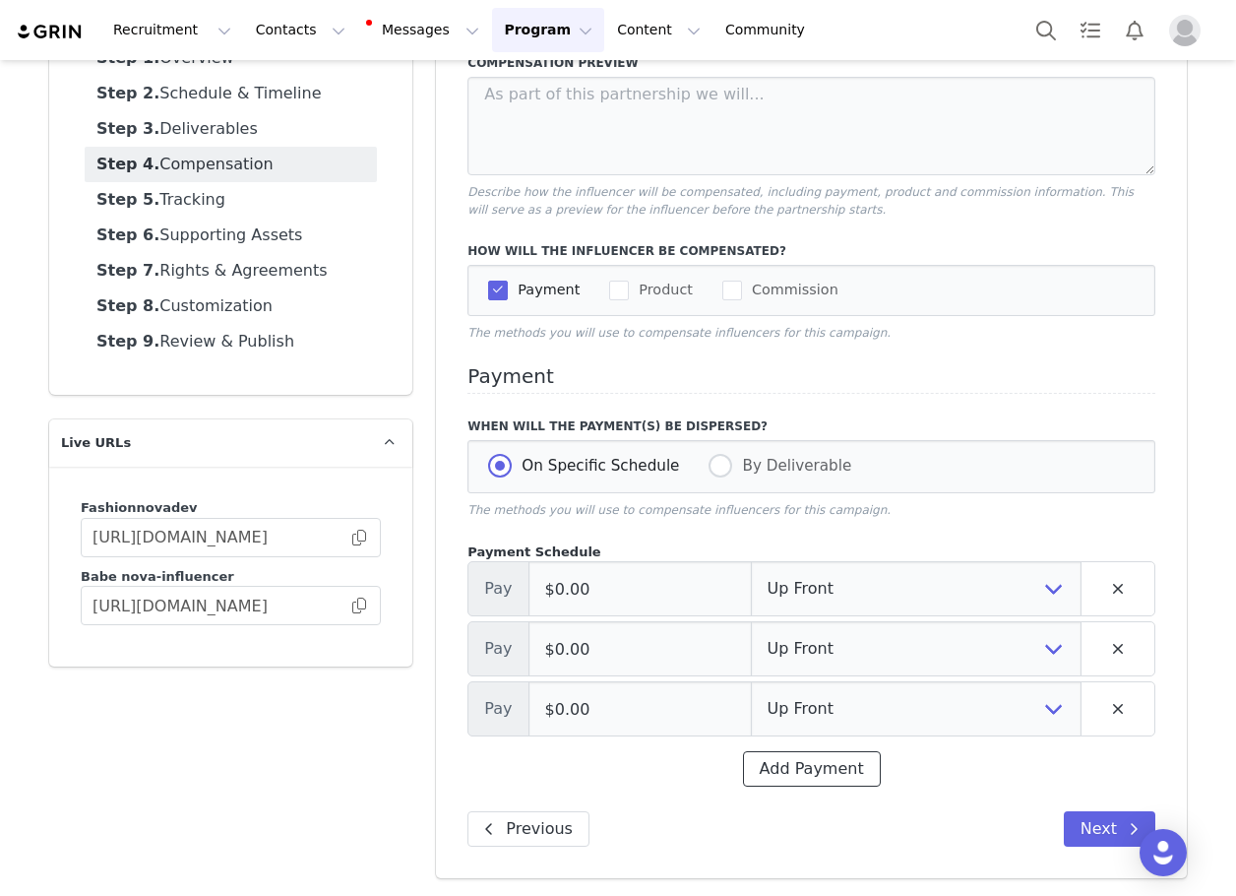
click at [807, 765] on button "Add Payment" at bounding box center [812, 768] width 138 height 35
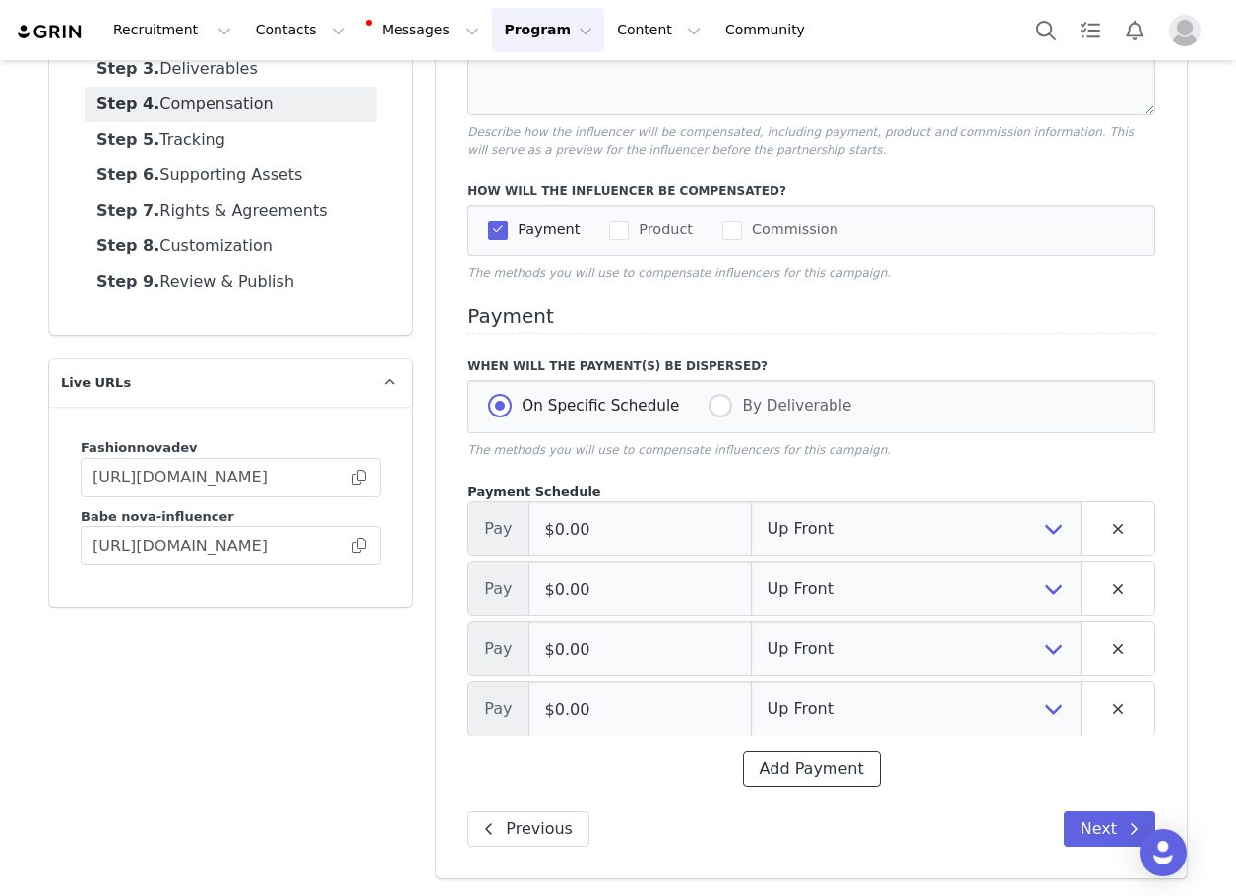
click at [807, 765] on button "Add Payment" at bounding box center [812, 768] width 138 height 35
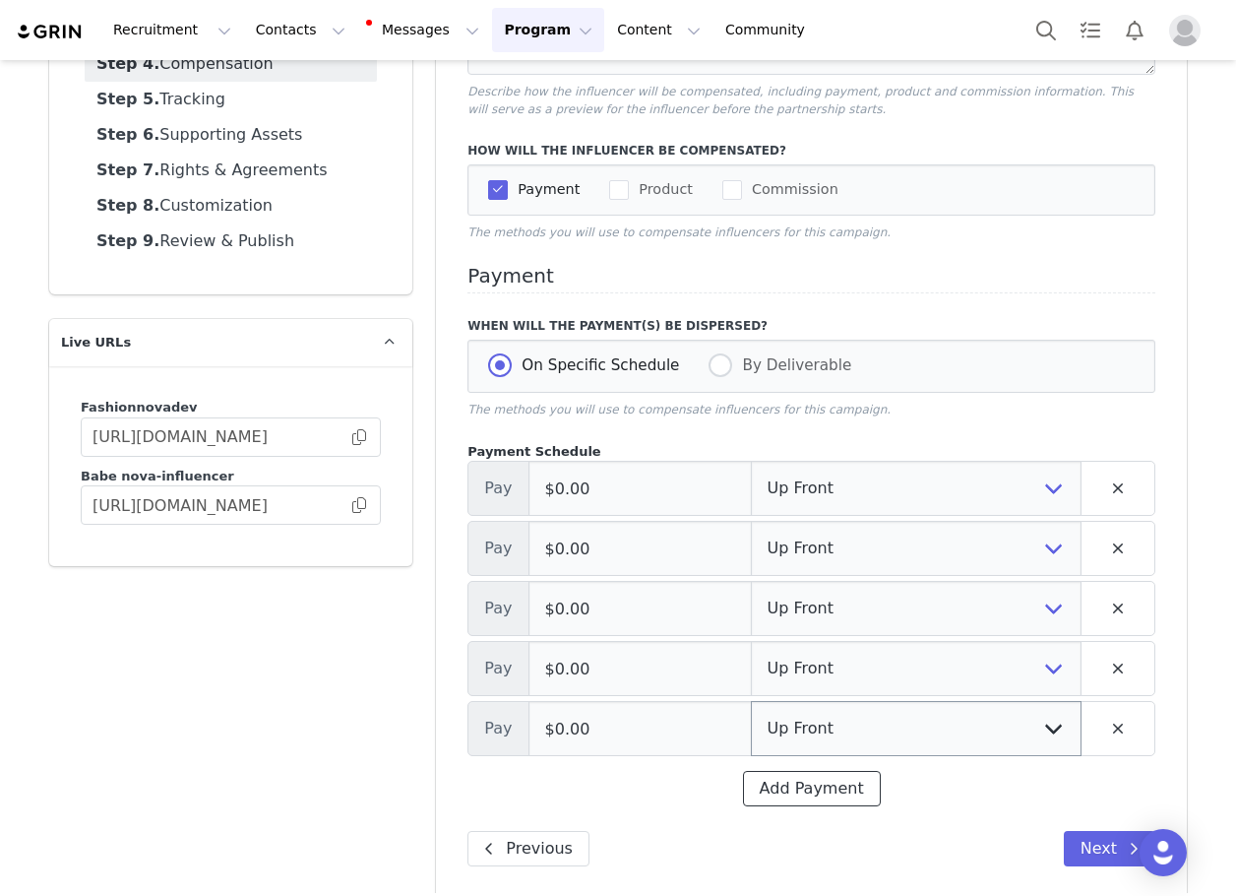
scroll to position [300, 0]
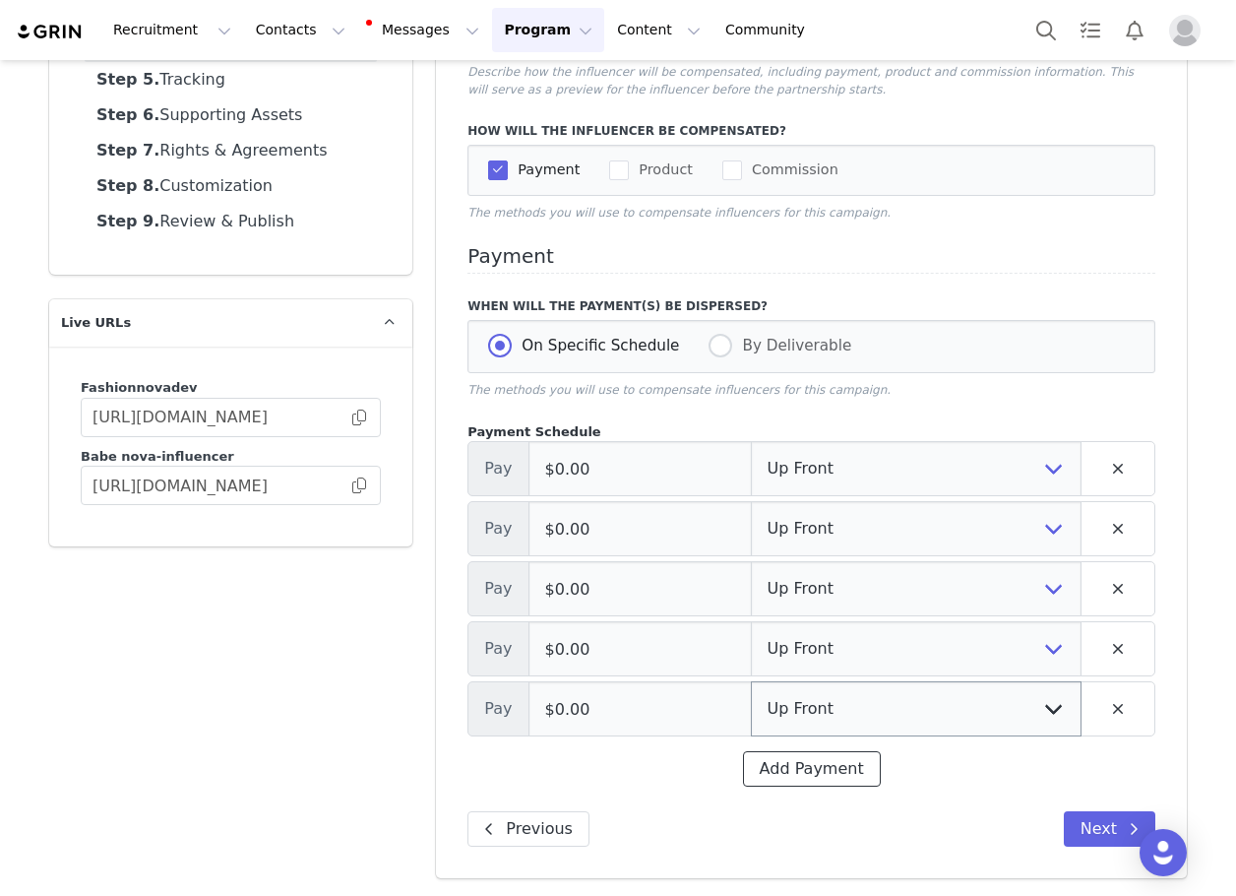
click at [806, 765] on button "Add Payment" at bounding box center [812, 768] width 138 height 35
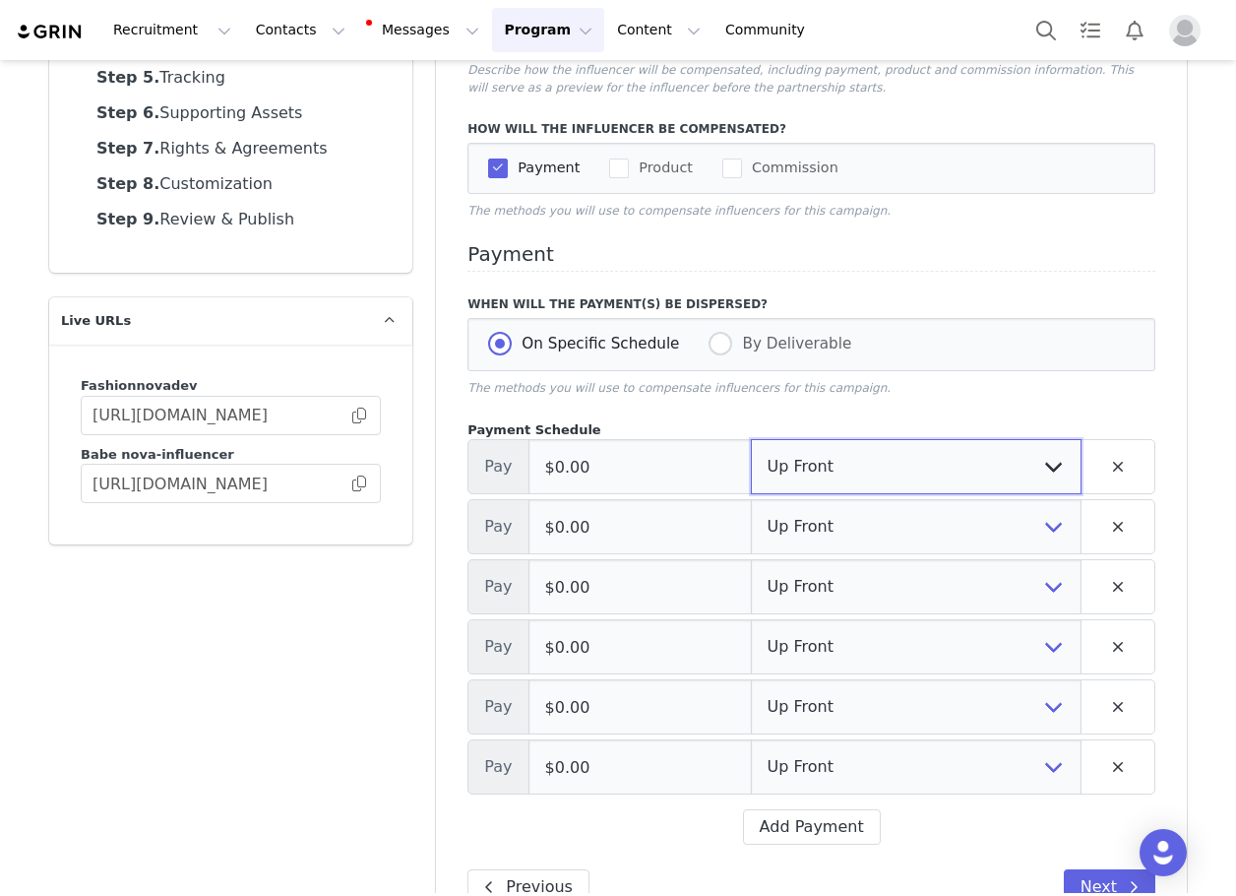
drag, startPoint x: 763, startPoint y: 463, endPoint x: 765, endPoint y: 494, distance: 31.6
click at [763, 463] on select "Up Front Month 1 Month 2 Month 3 Month 4 Month 5 Month 6 Upon Completion" at bounding box center [916, 466] width 331 height 55
click at [751, 441] on select "Up Front Month 1 Month 2 Month 3 Month 4 Month 5 Month 6 Upon Completion" at bounding box center [916, 466] width 331 height 55
click at [789, 519] on select "Up Front Month 1 Month 2 Month 3 Month 4 Month 5 Month 6 Upon Completion" at bounding box center [916, 526] width 331 height 55
click at [751, 501] on select "Up Front Month 1 Month 2 Month 3 Month 4 Month 5 Month 6 Upon Completion" at bounding box center [916, 526] width 331 height 55
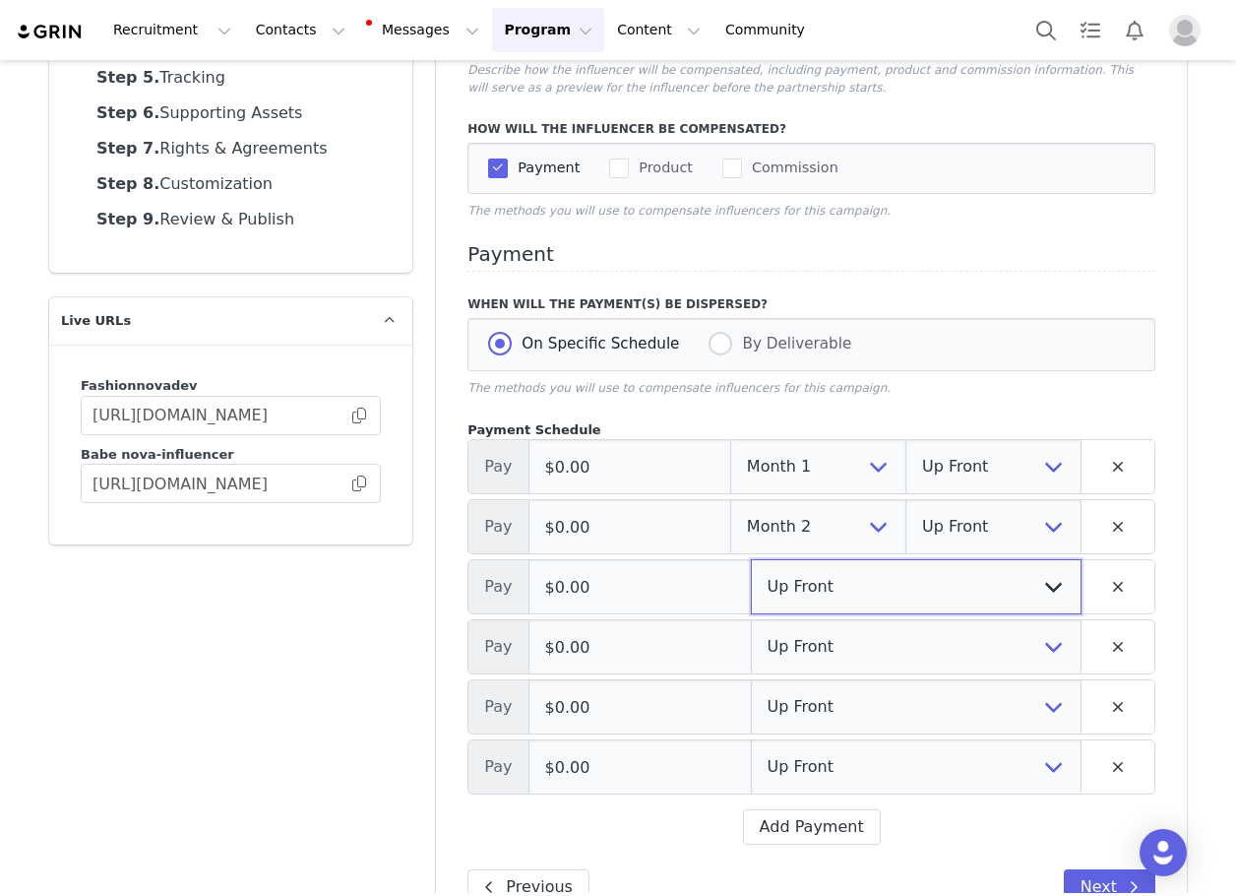
click at [787, 582] on select "Up Front Month 1 Month 2 Month 3 Month 4 Month 5 Month 6 Upon Completion" at bounding box center [916, 586] width 331 height 55
click at [751, 561] on select "Up Front Month 1 Month 2 Month 3 Month 4 Month 5 Month 6 Upon Completion" at bounding box center [916, 586] width 331 height 55
click at [815, 654] on select "Up Front Month 1 Month 2 Month 3 Month 4 Month 5 Month 6 Upon Completion" at bounding box center [916, 646] width 331 height 55
click at [751, 621] on select "Up Front Month 1 Month 2 Month 3 Month 4 Month 5 Month 6 Upon Completion" at bounding box center [916, 646] width 331 height 55
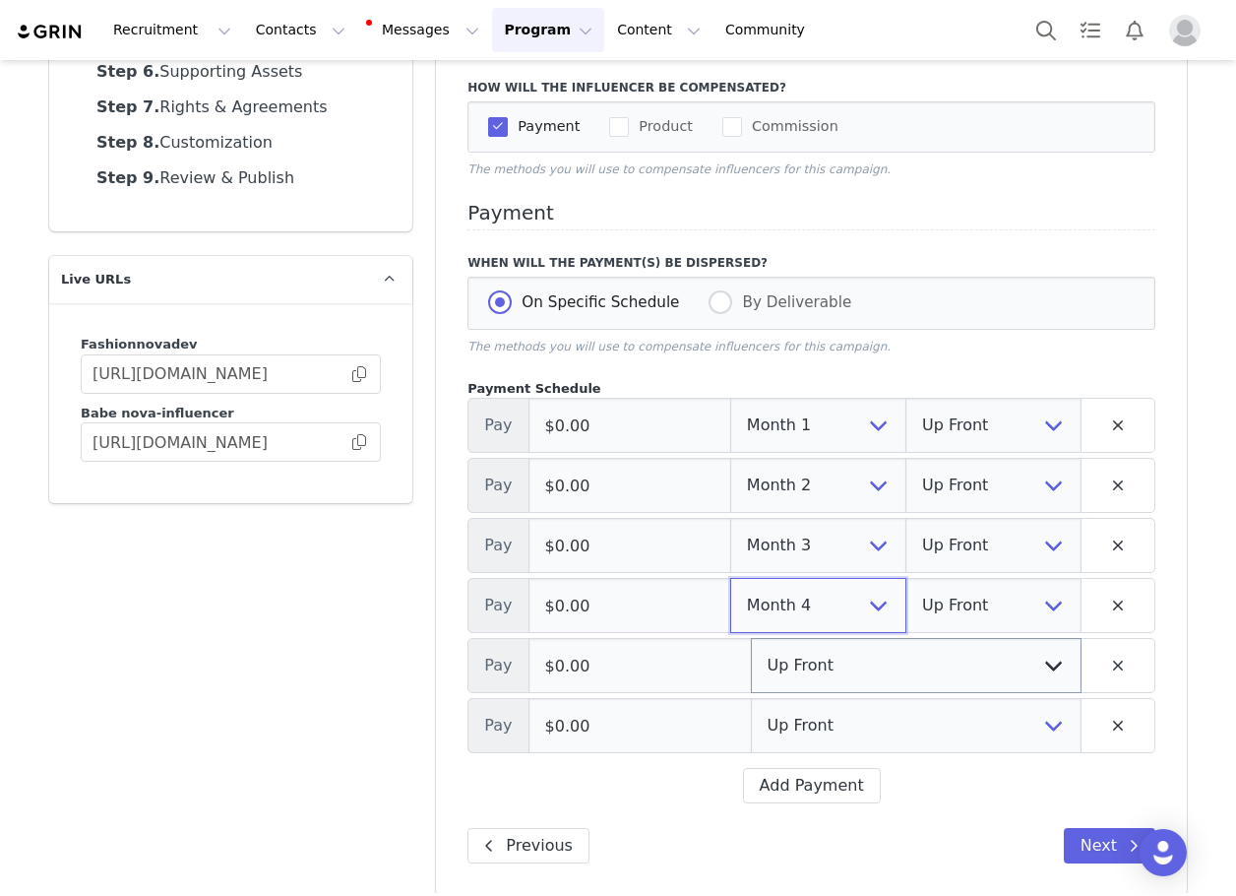
scroll to position [360, 0]
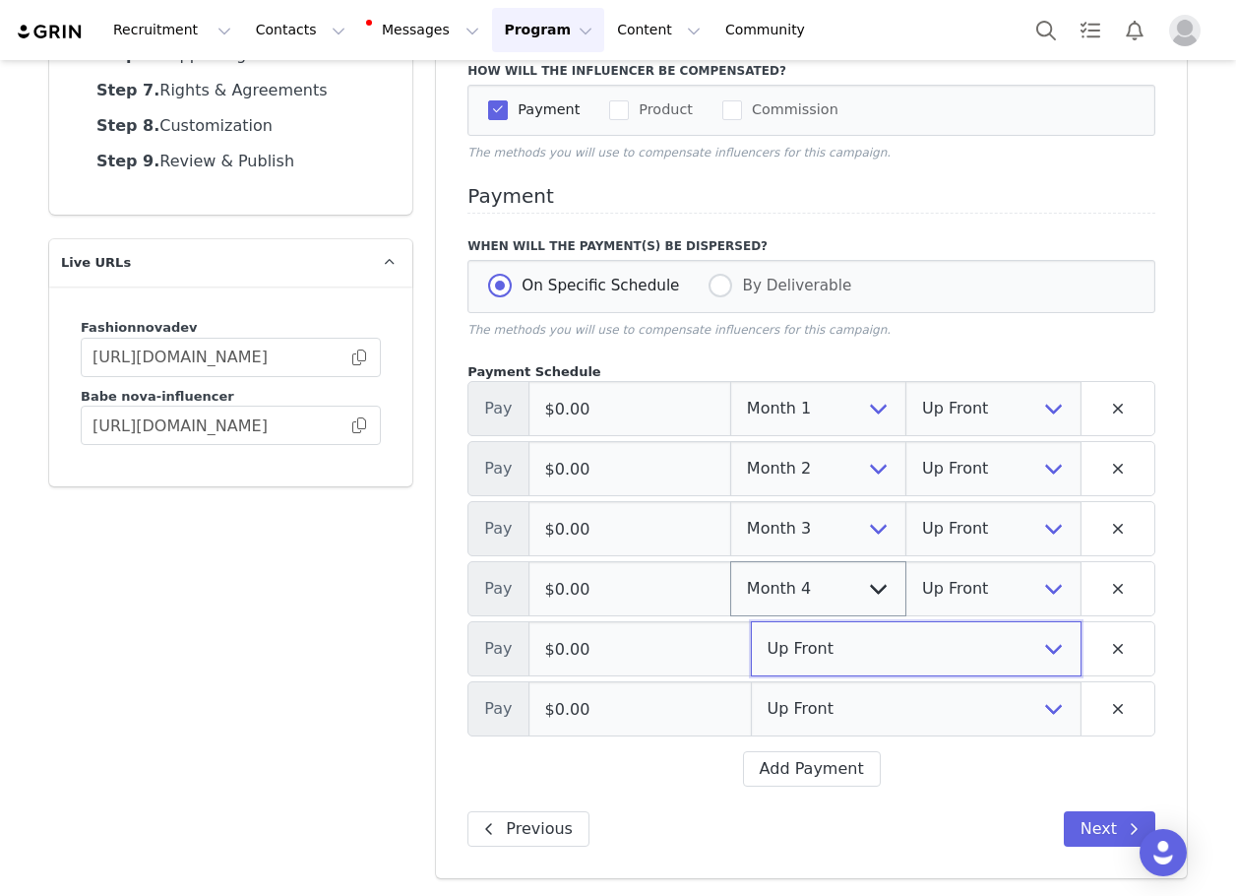
drag, startPoint x: 808, startPoint y: 644, endPoint x: 797, endPoint y: 566, distance: 78.5
click at [808, 644] on select "Up Front Month 1 Month 2 Month 3 Month 4 Month 5 Month 6 Upon Completion" at bounding box center [916, 648] width 331 height 55
click at [795, 632] on select "Up Front Month 1 Month 2 Month 3 Month 4 Month 5 Month 6 Upon Completion" at bounding box center [916, 648] width 331 height 55
click at [751, 621] on select "Up Front Month 1 Month 2 Month 3 Month 4 Month 5 Month 6 Upon Completion" at bounding box center [916, 648] width 331 height 55
click at [788, 710] on select "Up Front Month 1 Month 2 Month 3 Month 4 Month 5 Month 6 Upon Completion" at bounding box center [916, 708] width 331 height 55
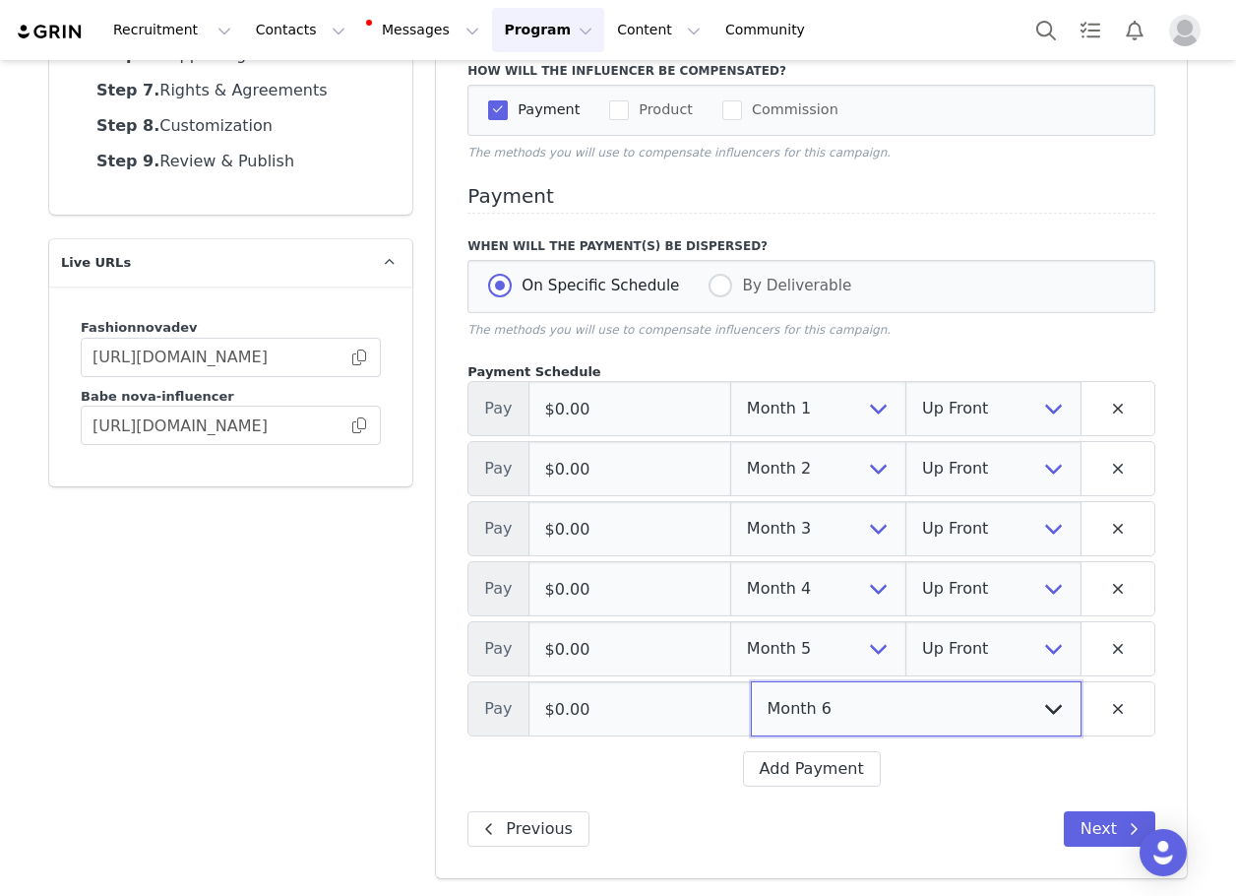
click at [751, 681] on select "Up Front Month 1 Month 2 Month 3 Month 4 Month 5 Month 6 Upon Completion" at bounding box center [916, 708] width 331 height 55
click at [613, 414] on input "$0.00" at bounding box center [630, 408] width 203 height 55
click at [610, 409] on input "$0.00" at bounding box center [630, 408] width 203 height 55
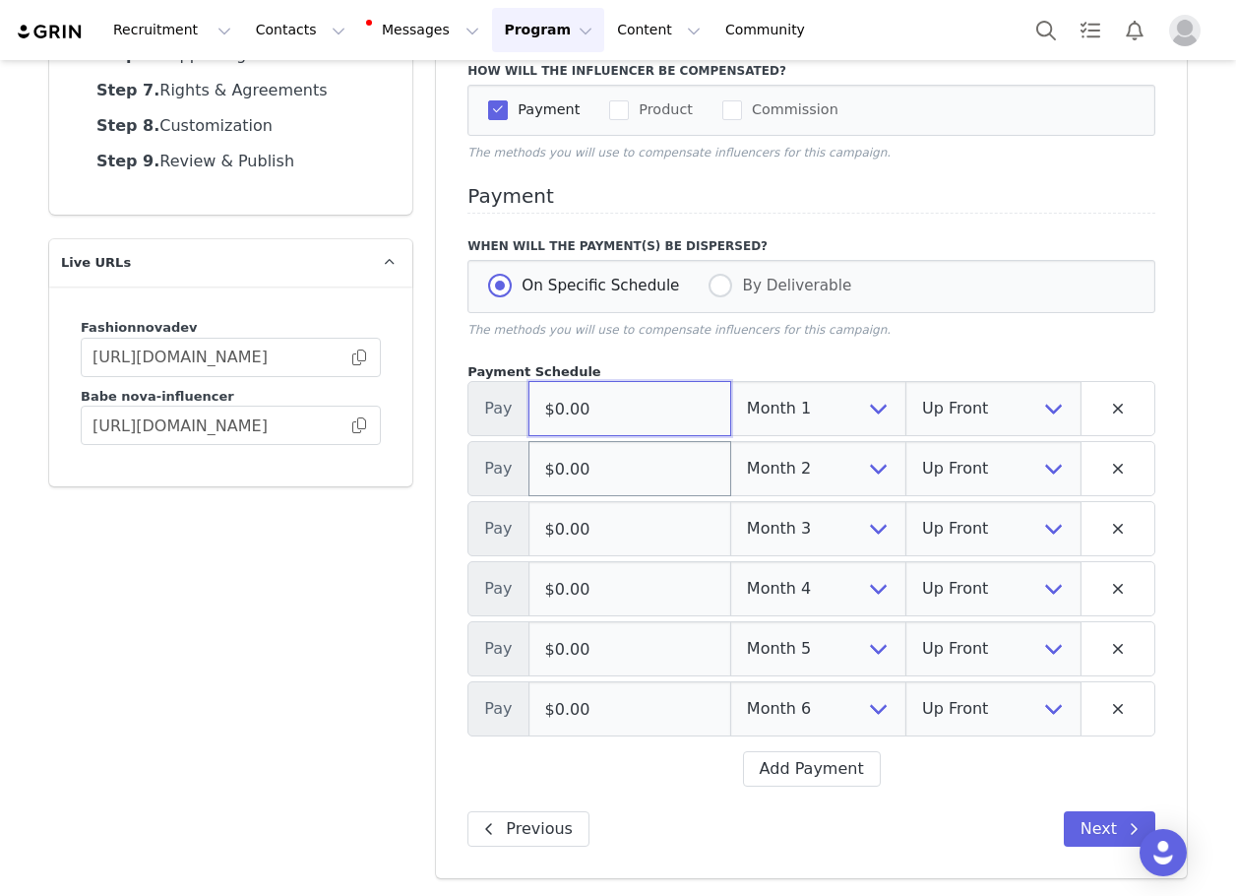
paste input "2,80"
click at [612, 465] on input "$0.00" at bounding box center [630, 468] width 203 height 55
paste input "2,80"
drag, startPoint x: 608, startPoint y: 518, endPoint x: 617, endPoint y: 569, distance: 51.9
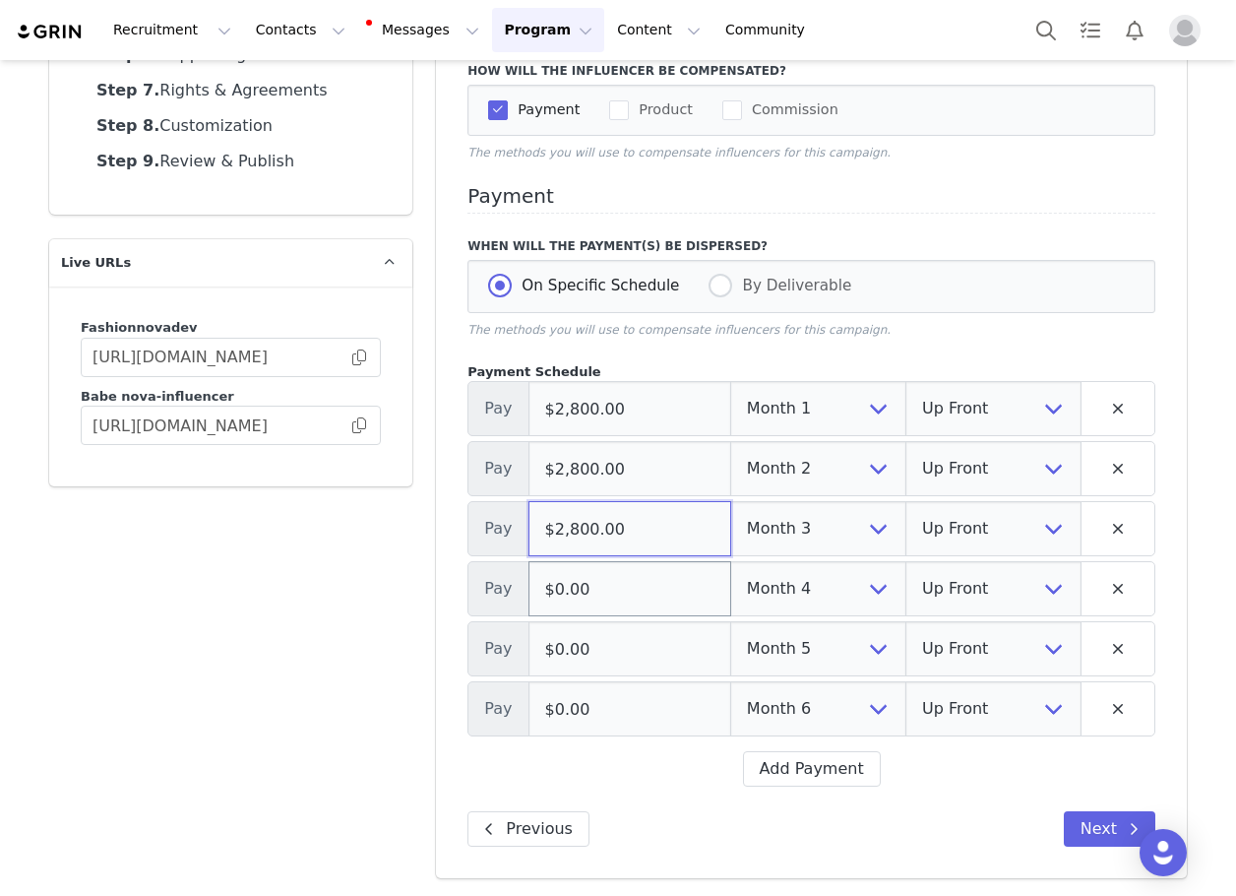
click at [608, 519] on input "$2,800.00" at bounding box center [630, 528] width 203 height 55
paste input "2,80"
drag, startPoint x: 617, startPoint y: 571, endPoint x: 615, endPoint y: 640, distance: 68.9
click at [617, 572] on input "$2,800.00" at bounding box center [630, 588] width 203 height 55
paste input "2,80"
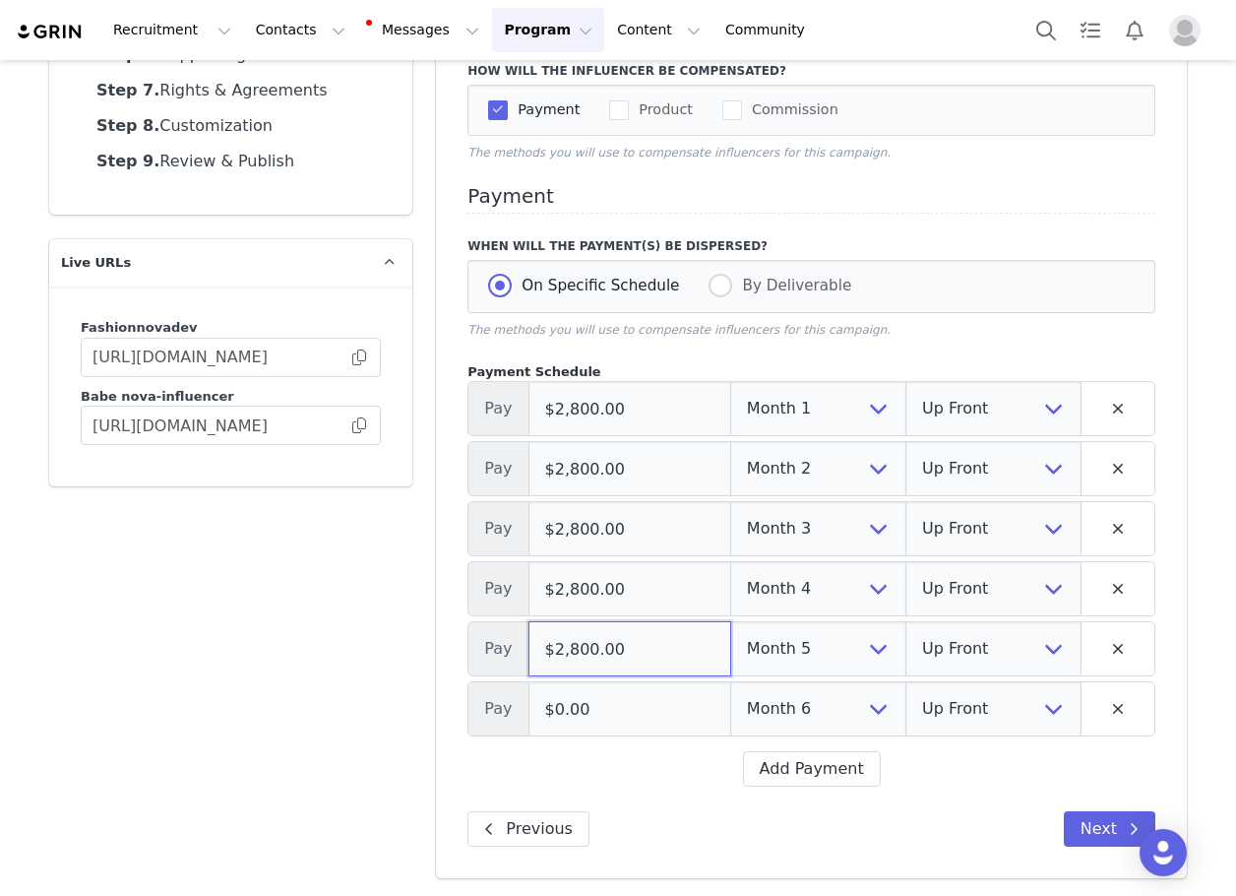
click at [610, 650] on input "$2,800.00" at bounding box center [630, 648] width 203 height 55
paste input ",002,800"
click at [585, 712] on input "$0.00" at bounding box center [630, 708] width 203 height 55
drag, startPoint x: 667, startPoint y: 660, endPoint x: 609, endPoint y: 658, distance: 58.1
click at [607, 655] on input "$2,800,002,800.00" at bounding box center [630, 648] width 203 height 55
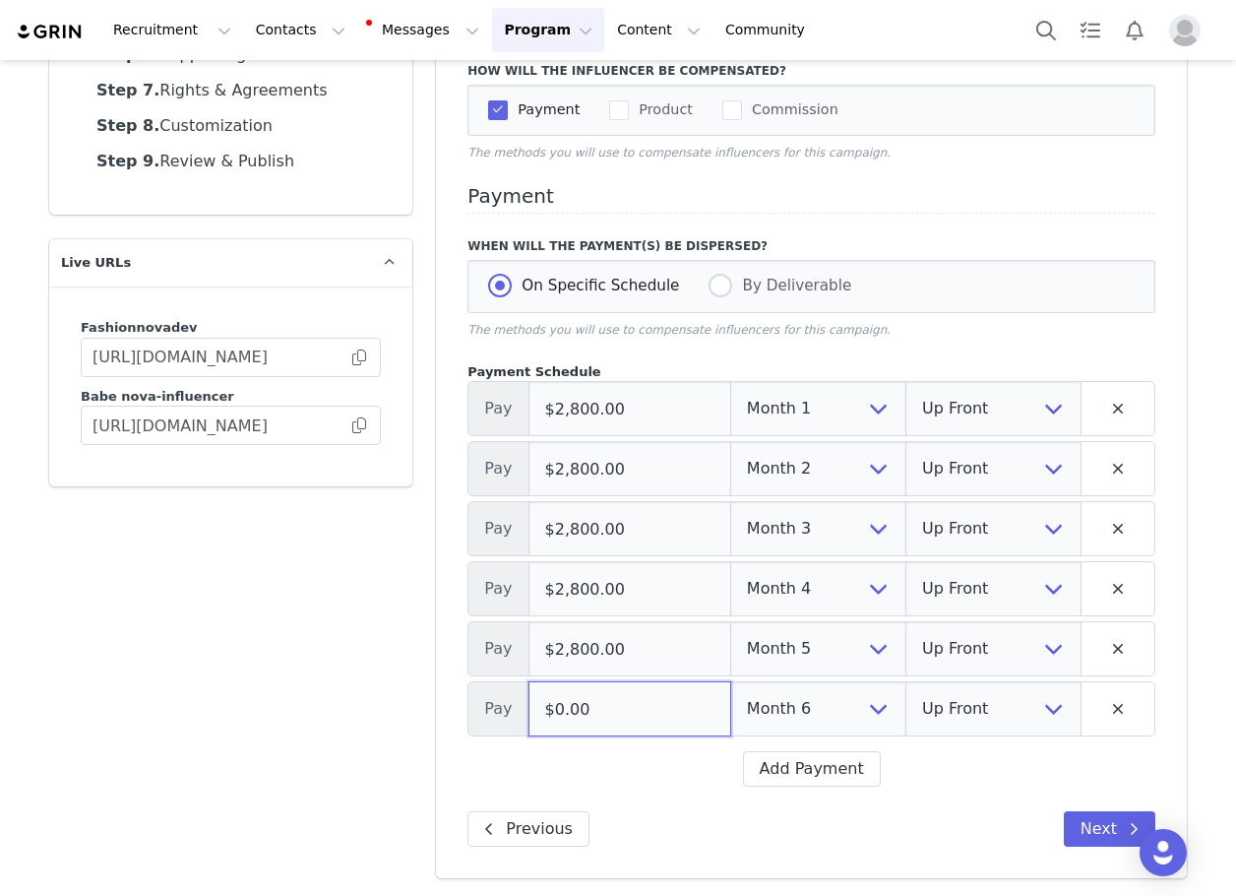
click at [616, 706] on input "$0.00" at bounding box center [630, 708] width 203 height 55
paste input "2,80"
click at [1097, 831] on button "Next" at bounding box center [1110, 828] width 92 height 35
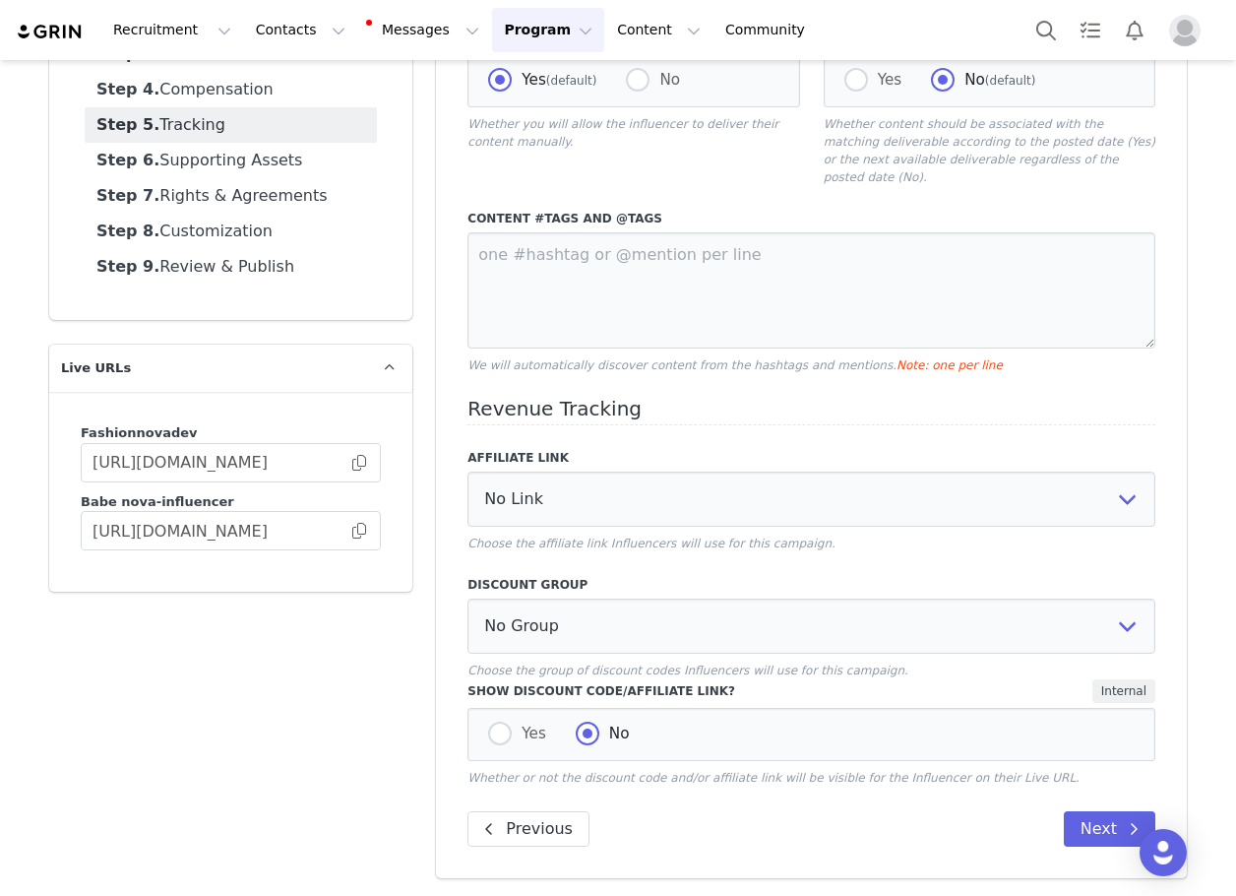
scroll to position [238, 0]
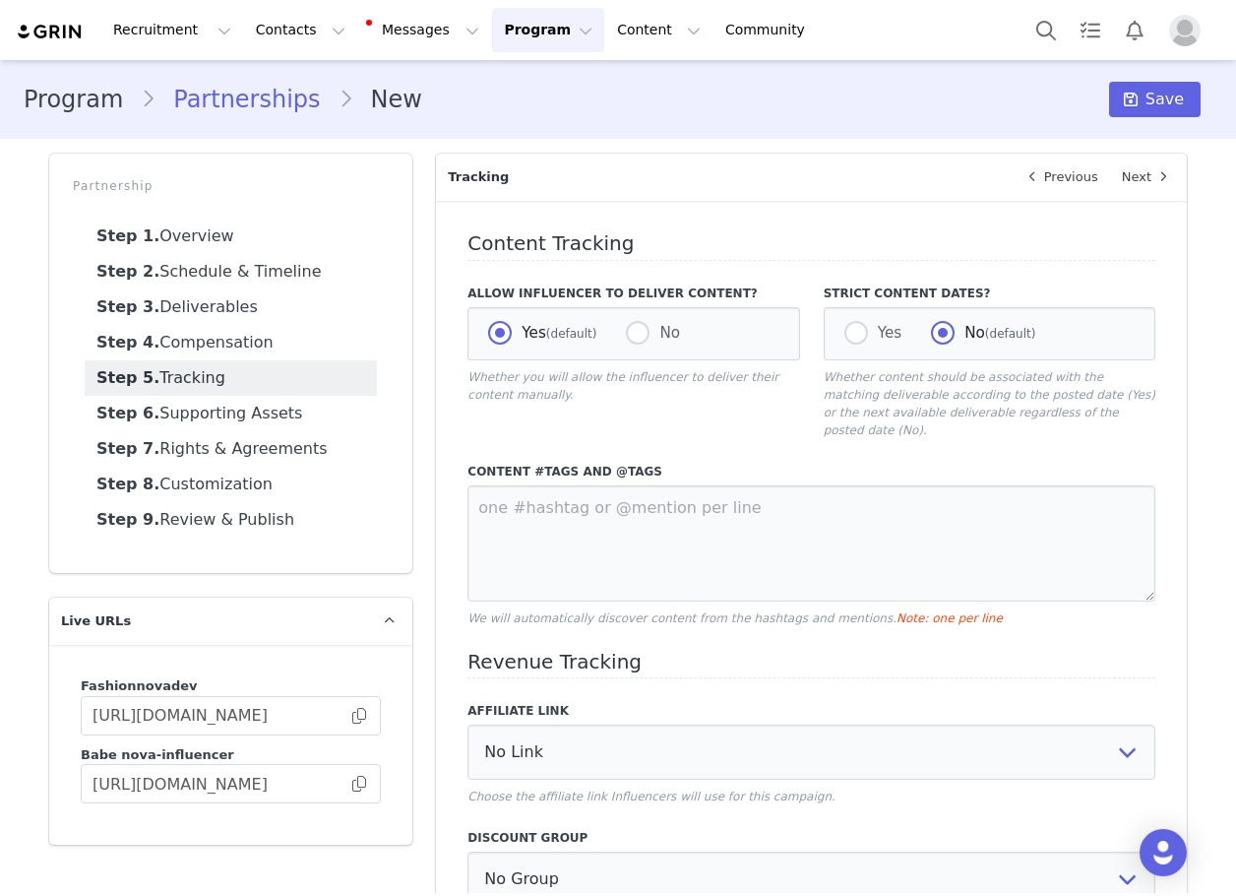
scroll to position [238, 0]
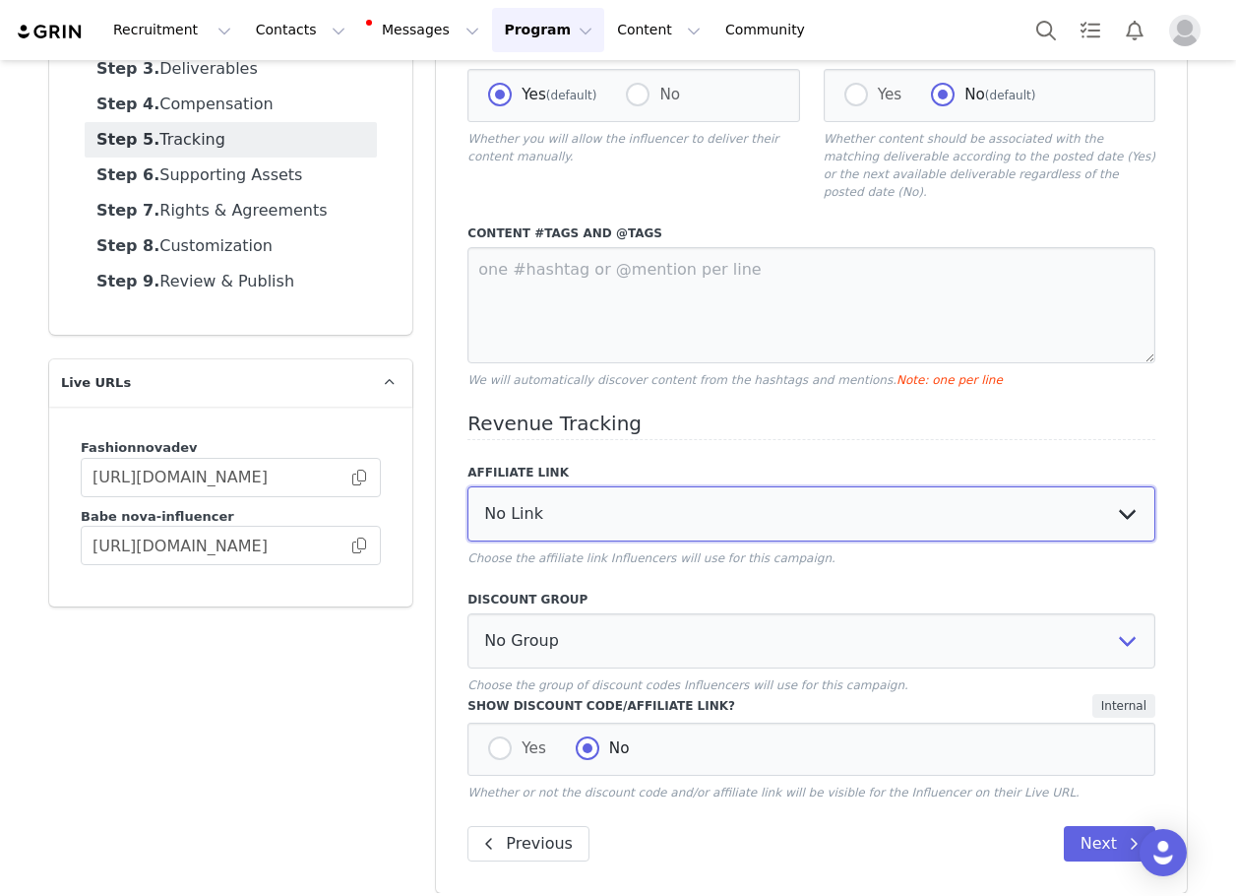
click at [570, 500] on select "No Link Test Group: [URL][DOMAIN_NAME] Test Link: [URL][DOMAIN_NAME] WL Test: […" at bounding box center [812, 513] width 688 height 55
select select "3248"
click at [468, 486] on select "No Link Test Group: [URL][DOMAIN_NAME] Test Link: [URL][DOMAIN_NAME] WL Test: […" at bounding box center [812, 513] width 688 height 55
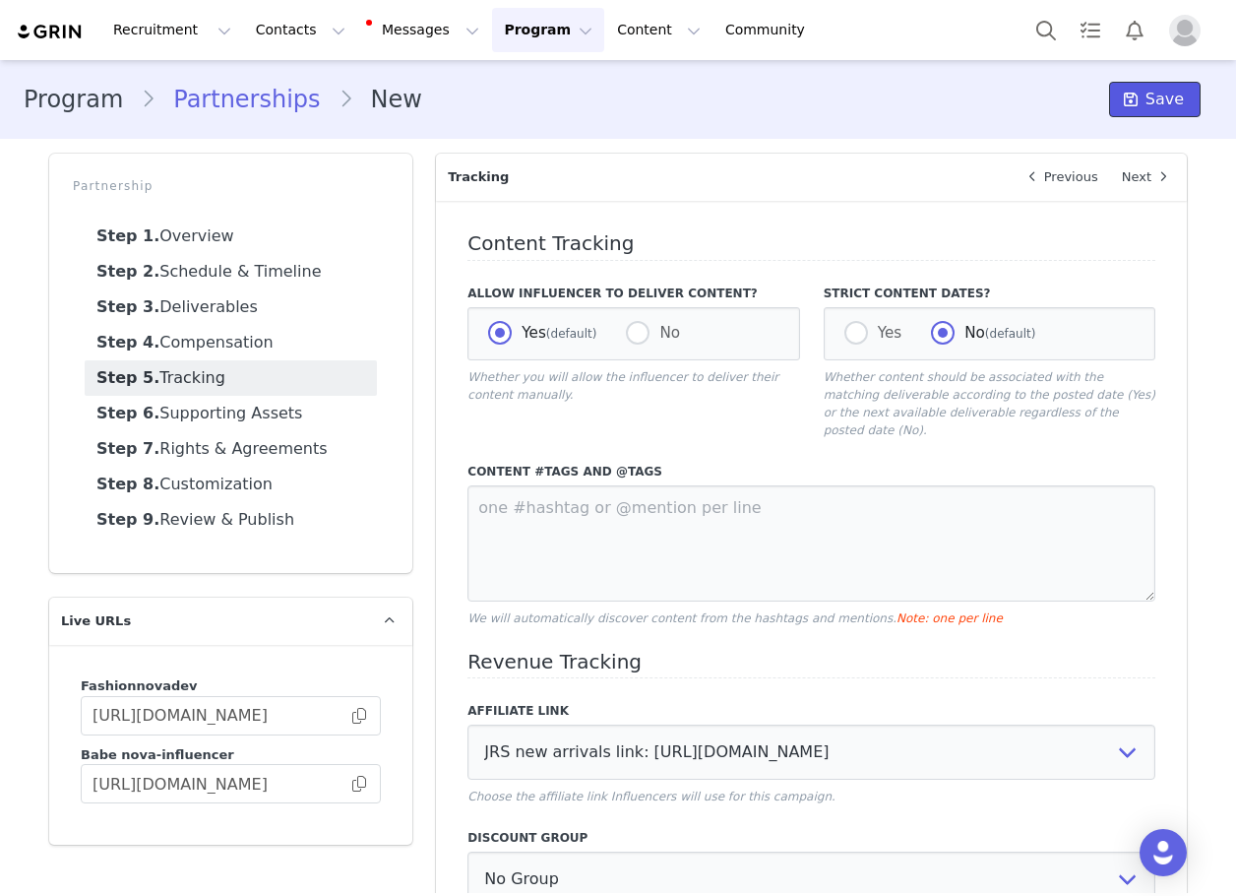
click at [1124, 106] on icon at bounding box center [1131, 100] width 14 height 16
click at [1023, 116] on button "Manage Partnership" at bounding box center [1008, 99] width 191 height 35
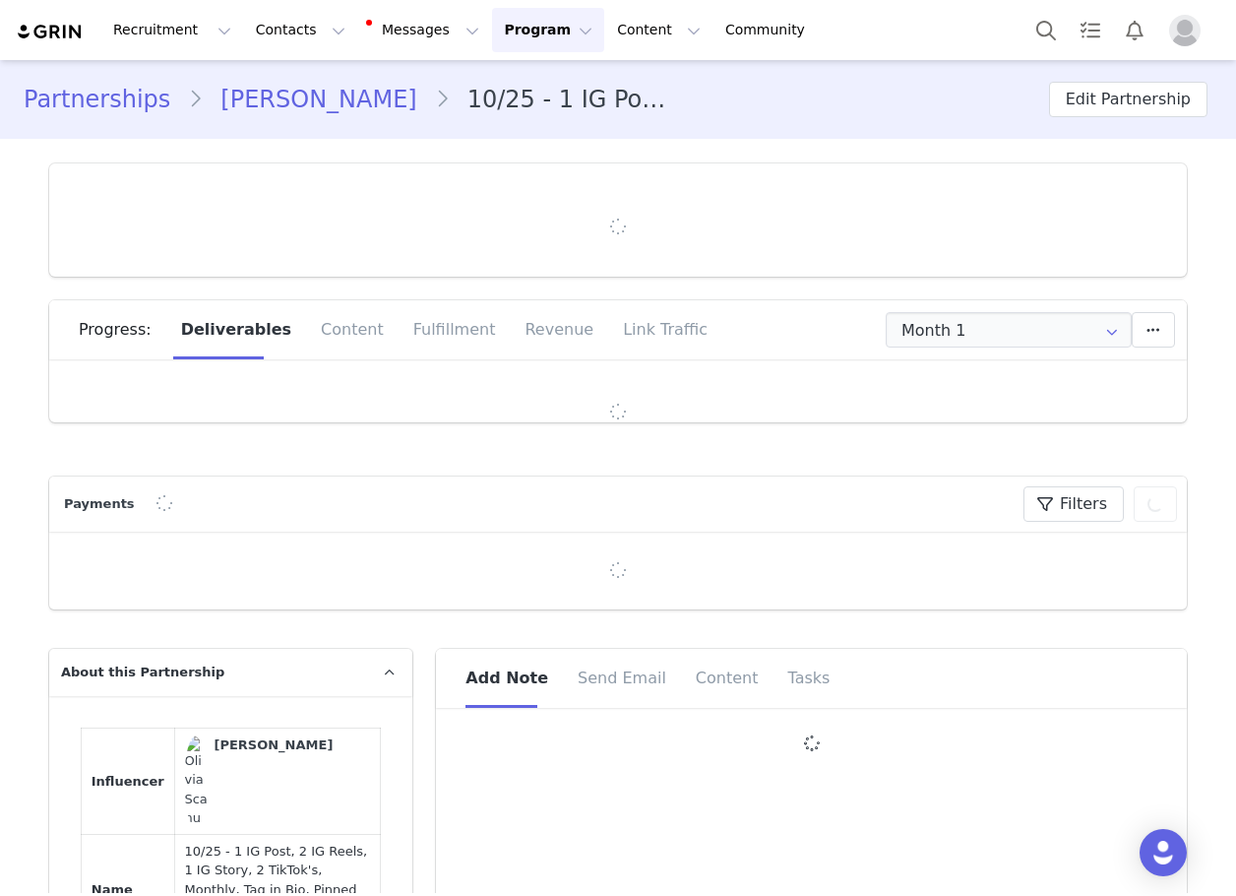
type input "+61 ([GEOGRAPHIC_DATA])"
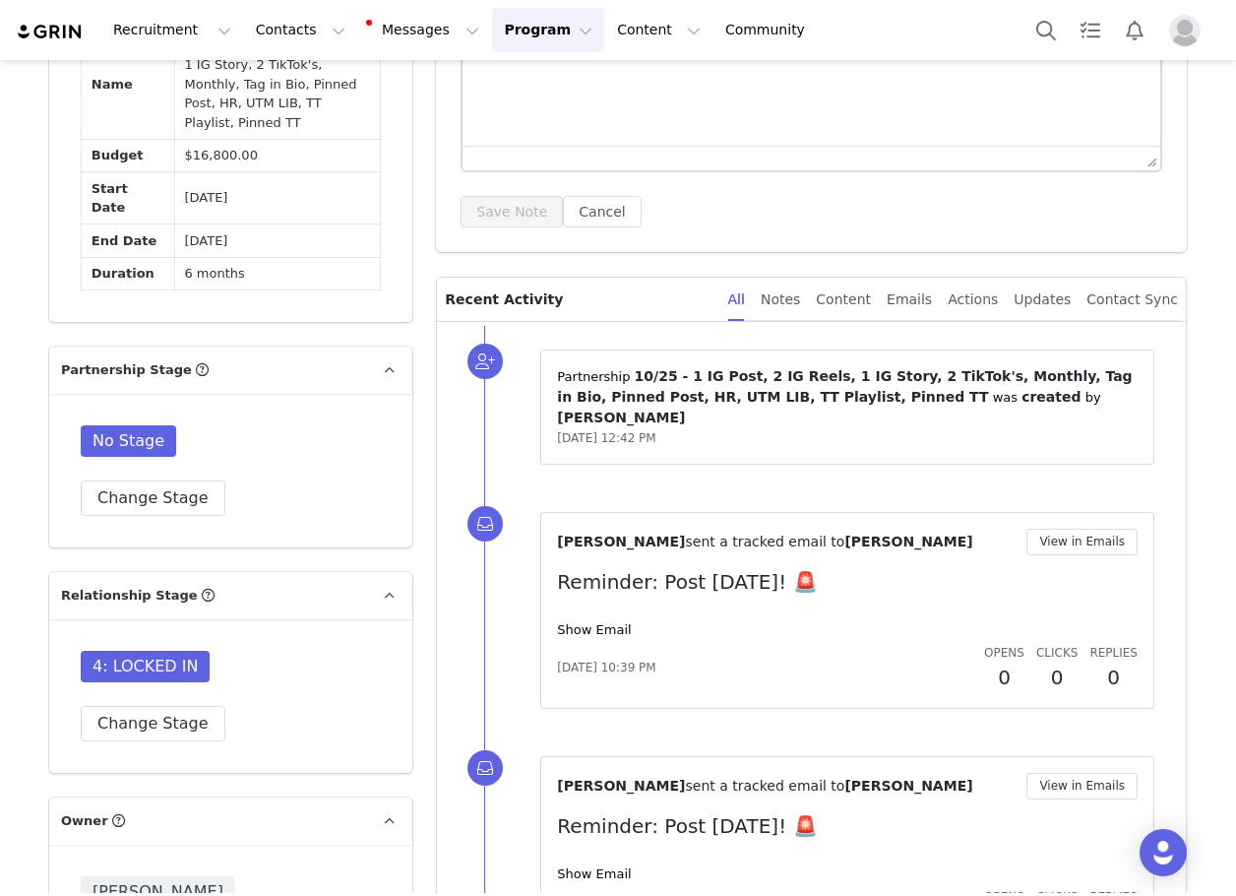
scroll to position [1575, 0]
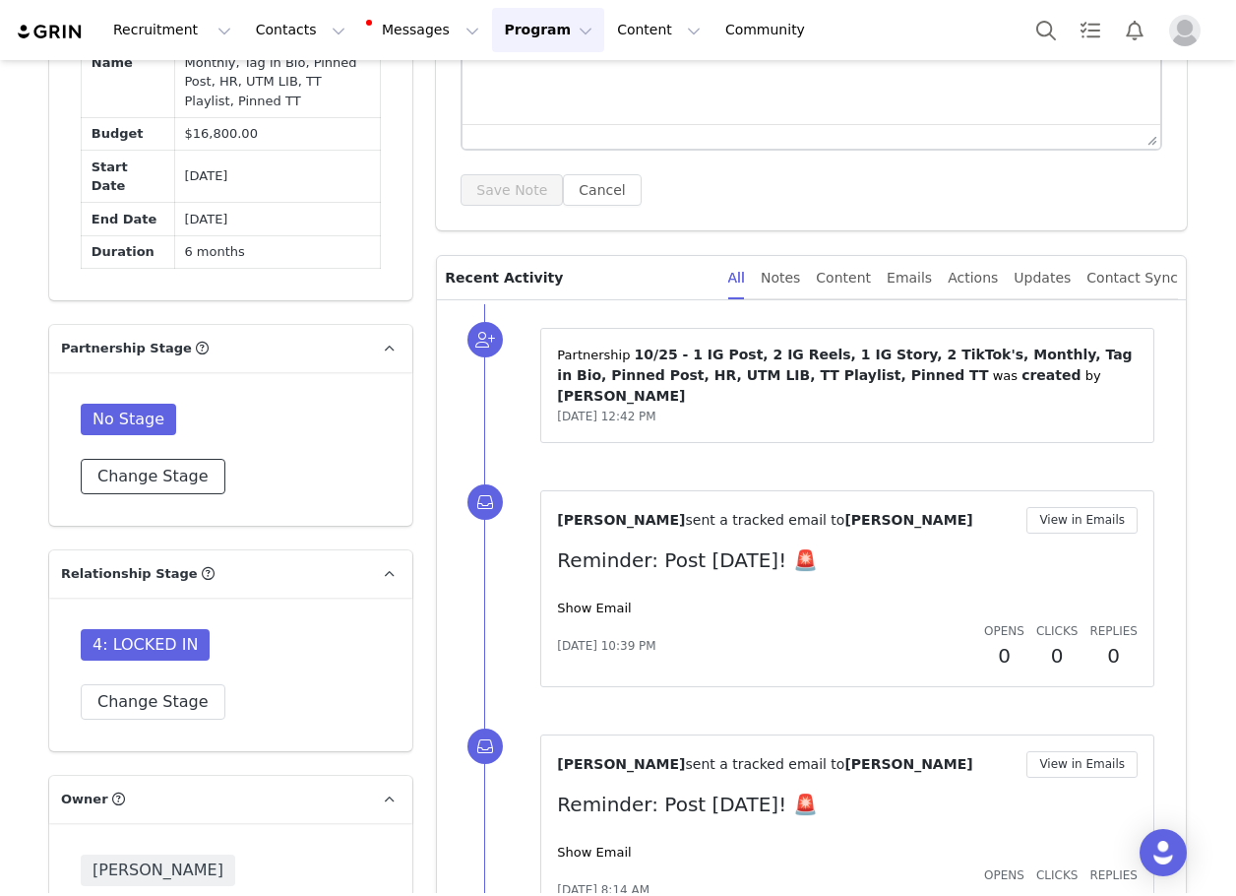
click at [145, 459] on button "Change Stage" at bounding box center [153, 476] width 145 height 35
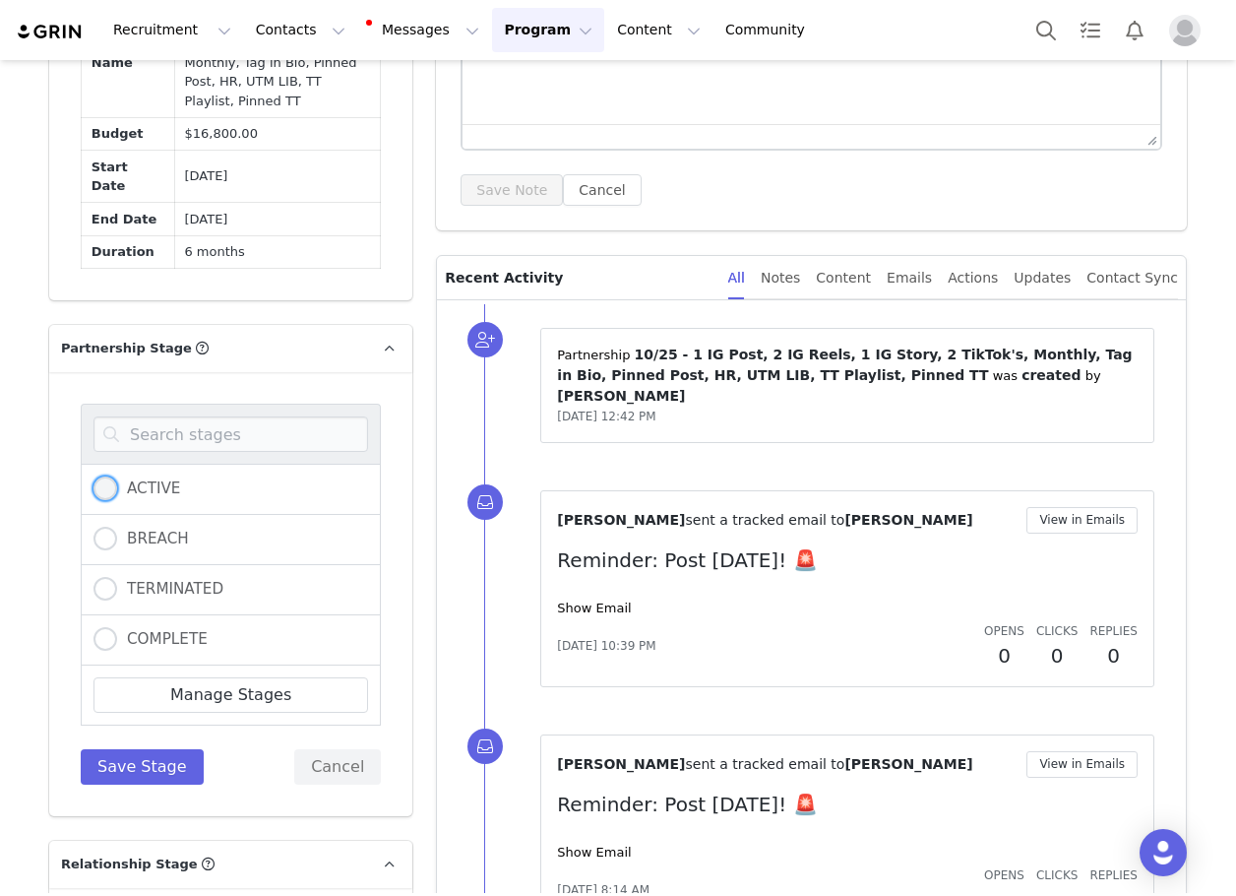
click at [117, 479] on span "ACTIVE" at bounding box center [148, 488] width 63 height 18
click at [115, 476] on input "ACTIVE" at bounding box center [106, 489] width 24 height 26
radio input "true"
click at [129, 749] on button "Save Stage" at bounding box center [142, 766] width 123 height 35
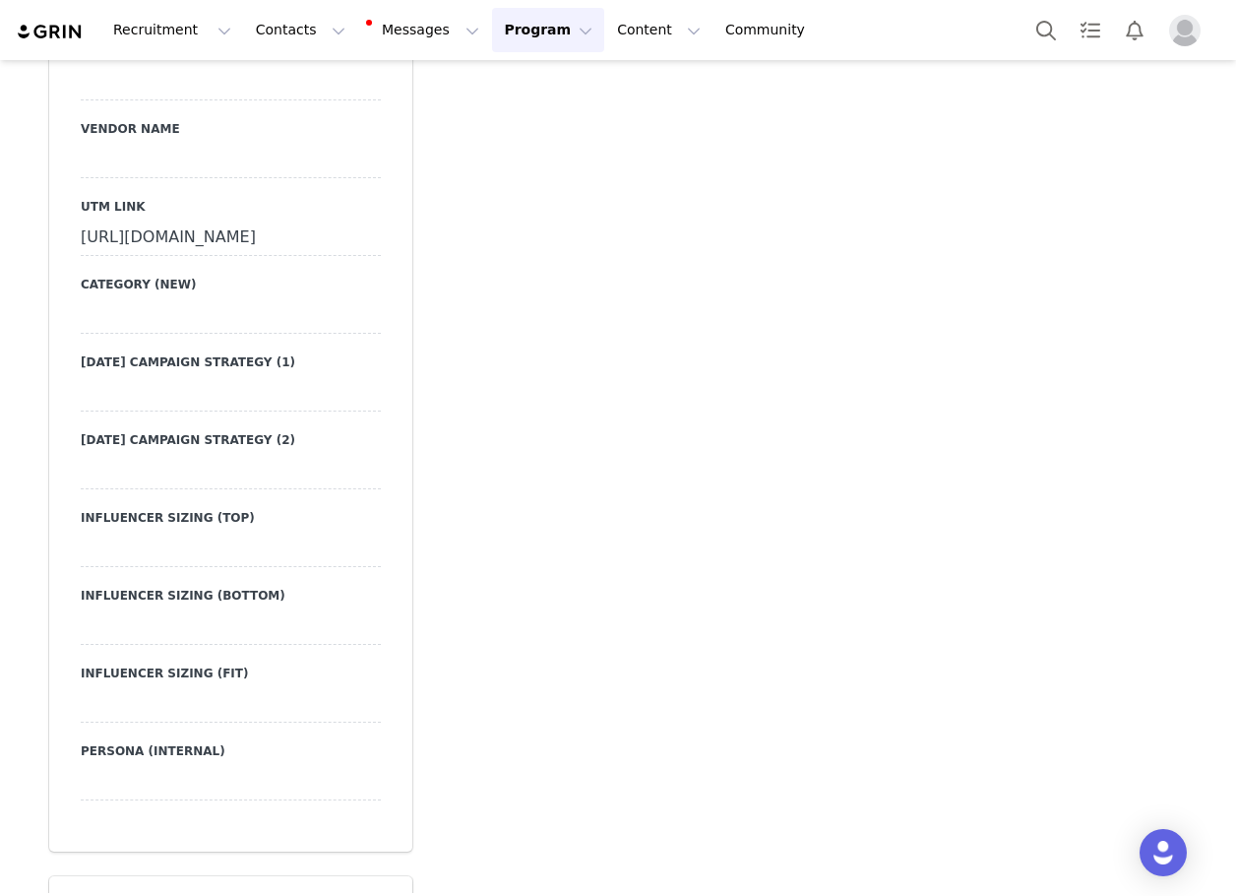
scroll to position [7577, 0]
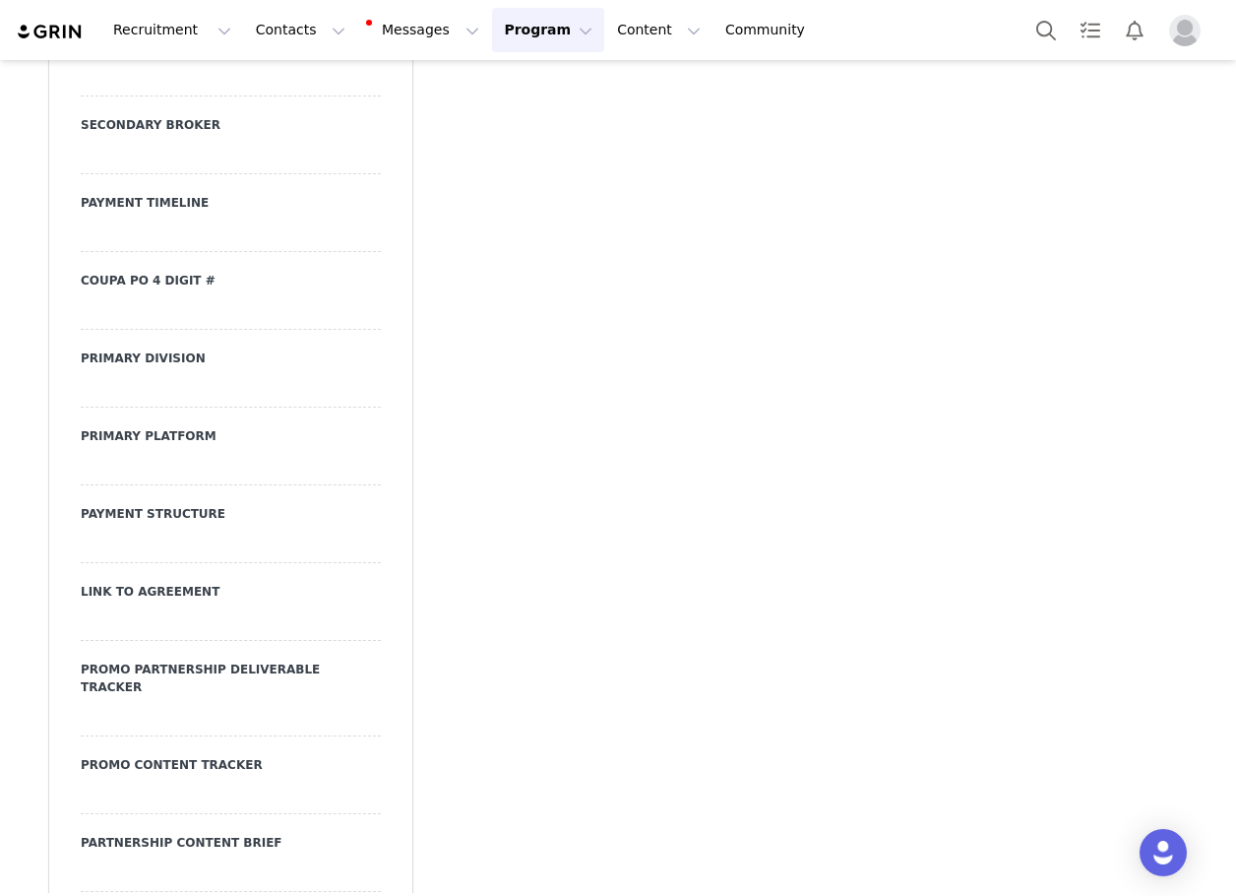
click at [135, 605] on div at bounding box center [231, 622] width 300 height 35
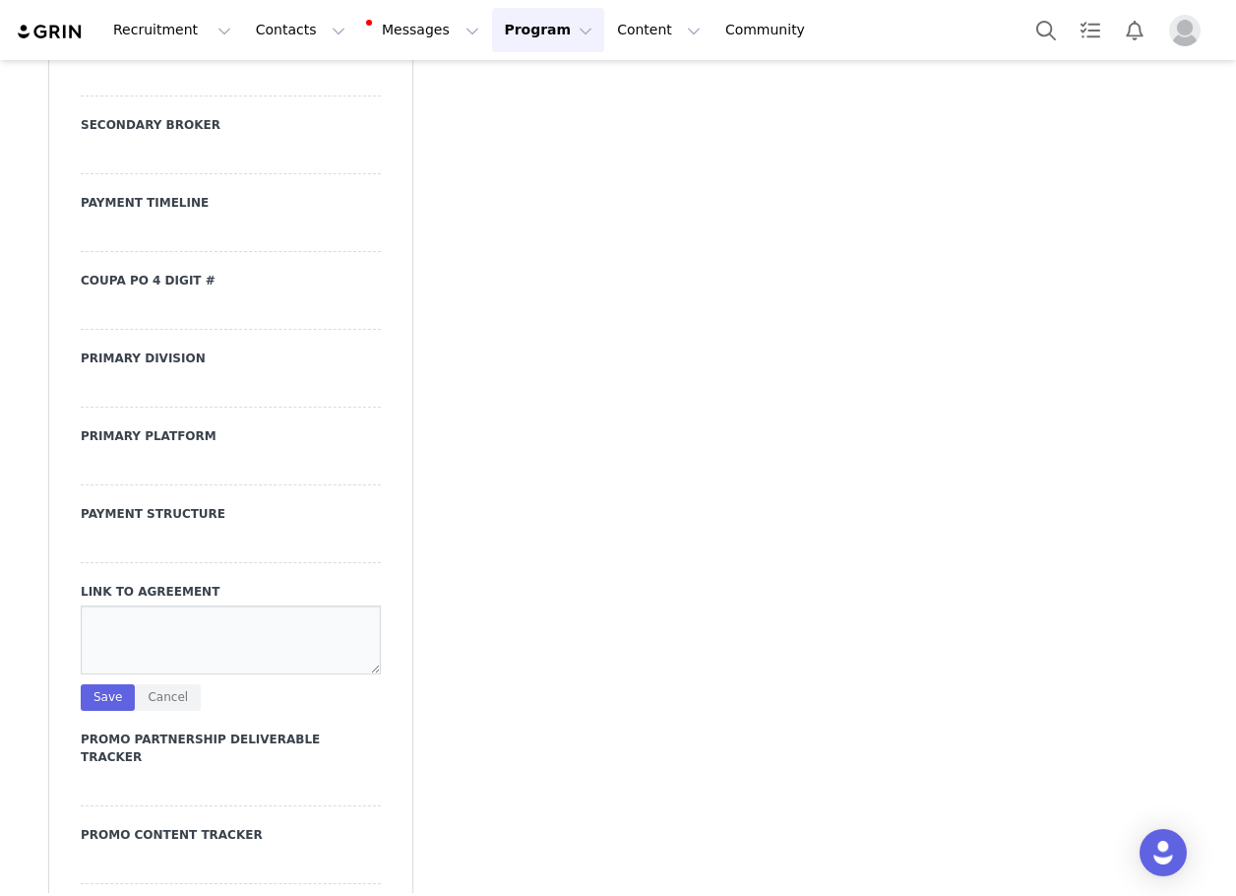
click at [133, 605] on textarea at bounding box center [231, 639] width 300 height 69
type textarea "https://ironcladapp.com/c/621679b0ff9c731d573f2628/contracts/IC-16713/documents…"
click at [87, 684] on button "Save" at bounding box center [108, 697] width 54 height 27
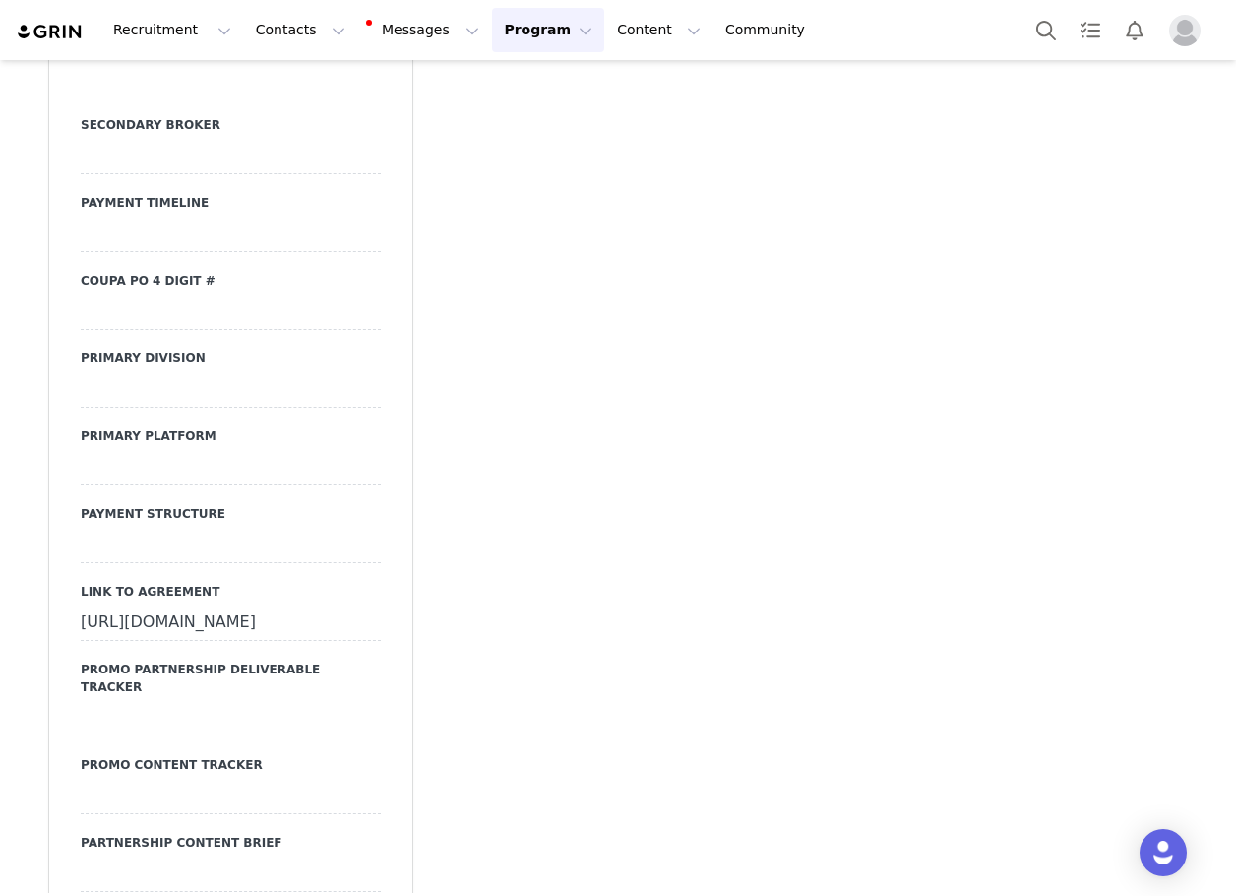
click at [130, 528] on div at bounding box center [231, 545] width 300 height 35
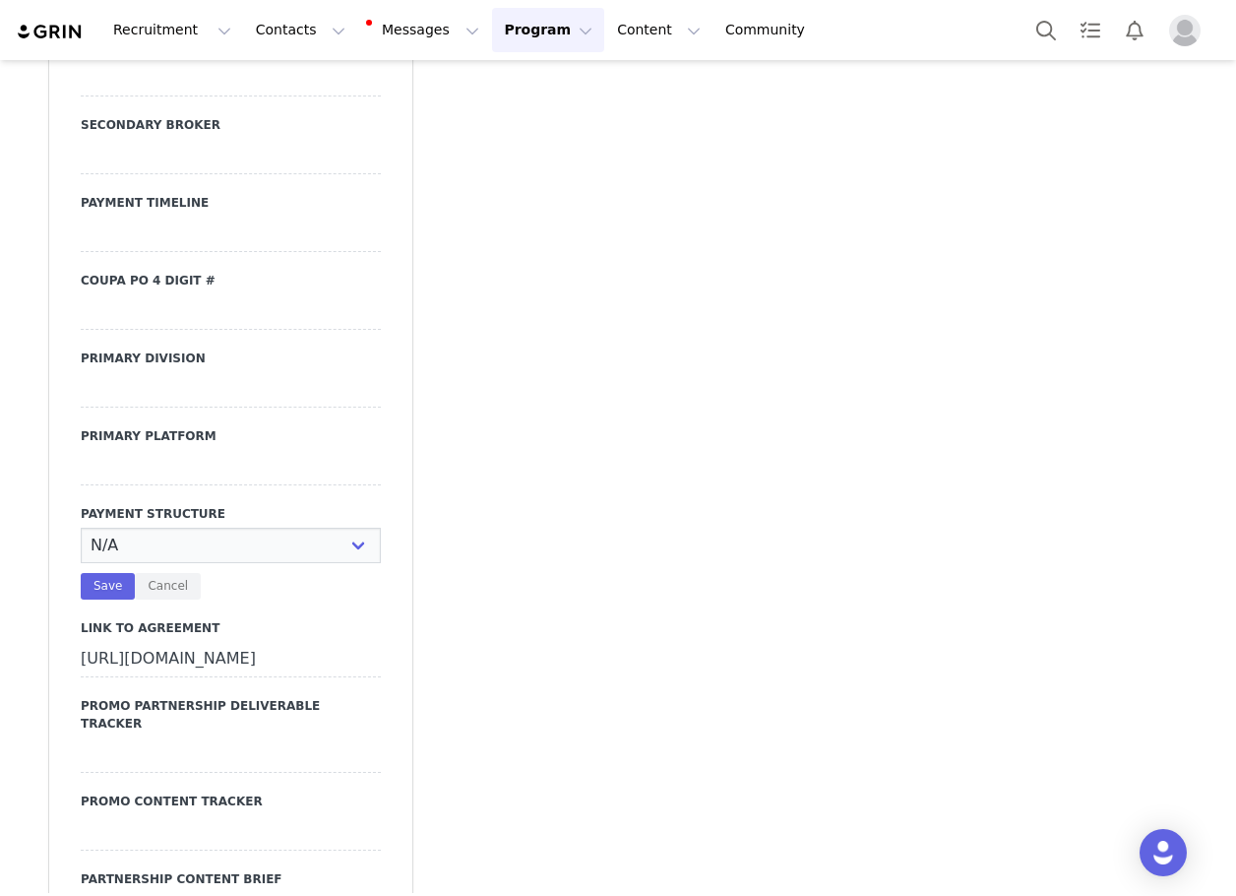
click at [130, 528] on select "N/A Monthly 50/50 Payment Per Deliverable Upfront Upon Completion Custom / Other" at bounding box center [231, 545] width 300 height 35
select select "Monthly"
click at [81, 528] on select "N/A Monthly 50/50 Payment Per Deliverable Upfront Upon Completion Custom / Other" at bounding box center [231, 545] width 300 height 35
click at [121, 573] on button "Save" at bounding box center [108, 586] width 54 height 27
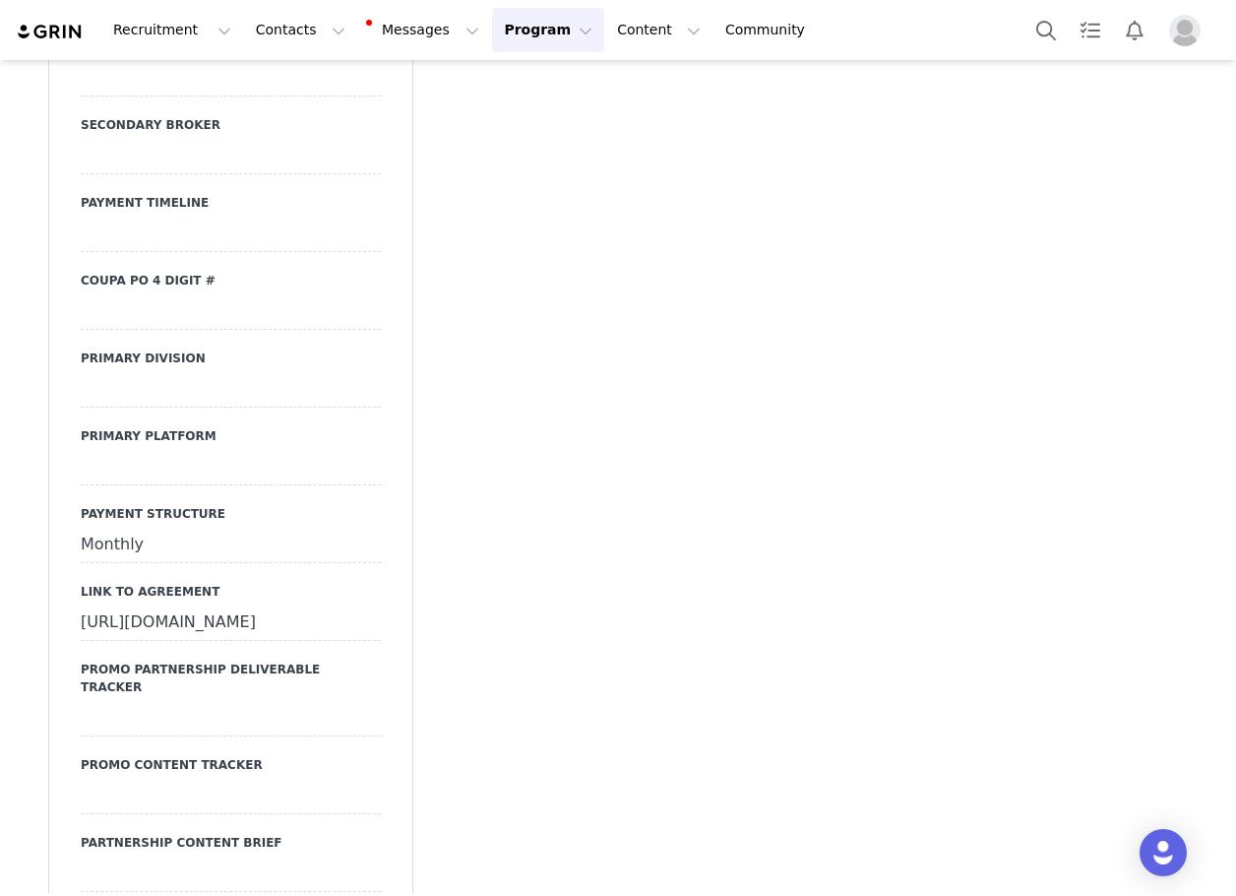
click at [103, 583] on label "Link to Agreement" at bounding box center [231, 592] width 300 height 18
click at [135, 450] on div at bounding box center [231, 467] width 300 height 35
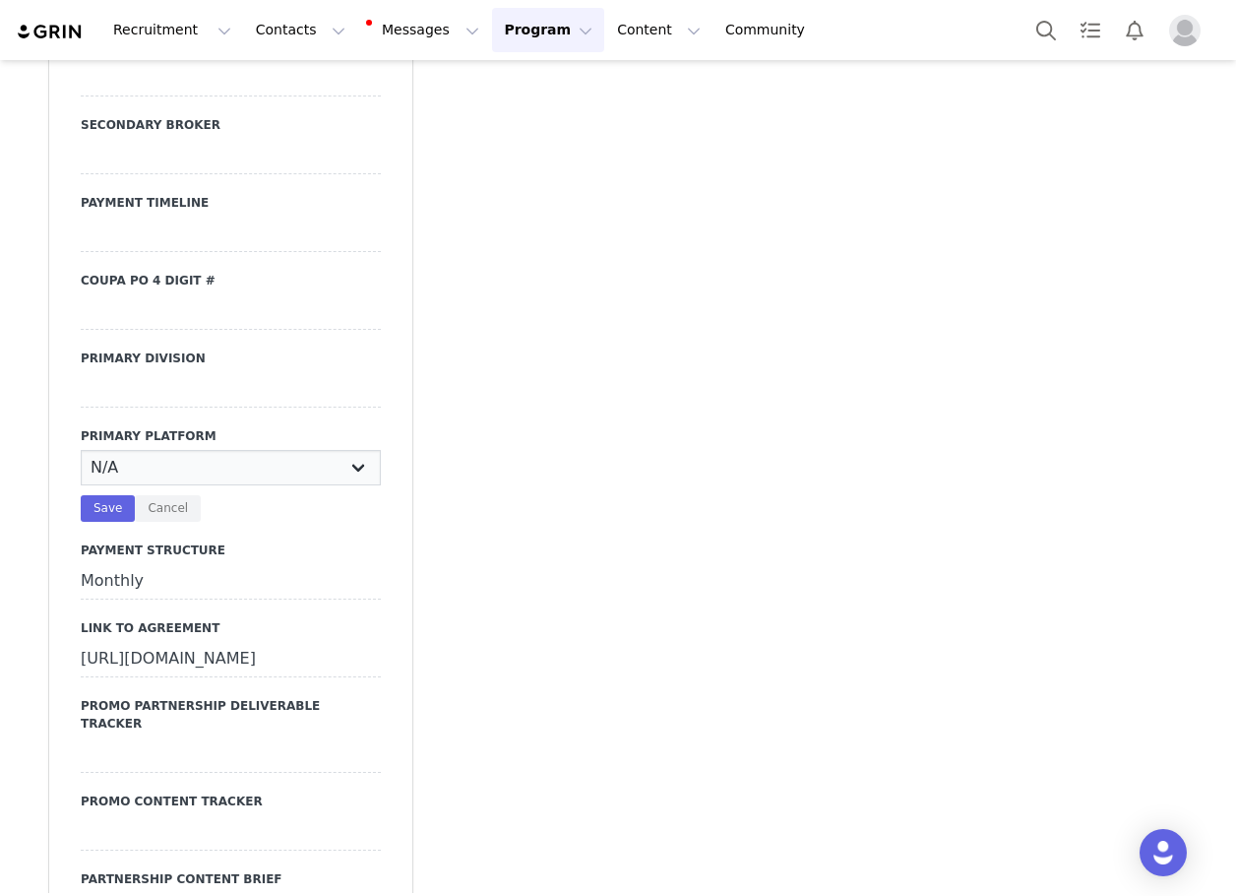
click at [134, 450] on select "N/A Instagram YouTube TikTok" at bounding box center [231, 467] width 300 height 35
select select "Instagram"
click at [81, 450] on select "N/A Instagram YouTube TikTok" at bounding box center [231, 467] width 300 height 35
click at [102, 495] on button "Save" at bounding box center [108, 508] width 54 height 27
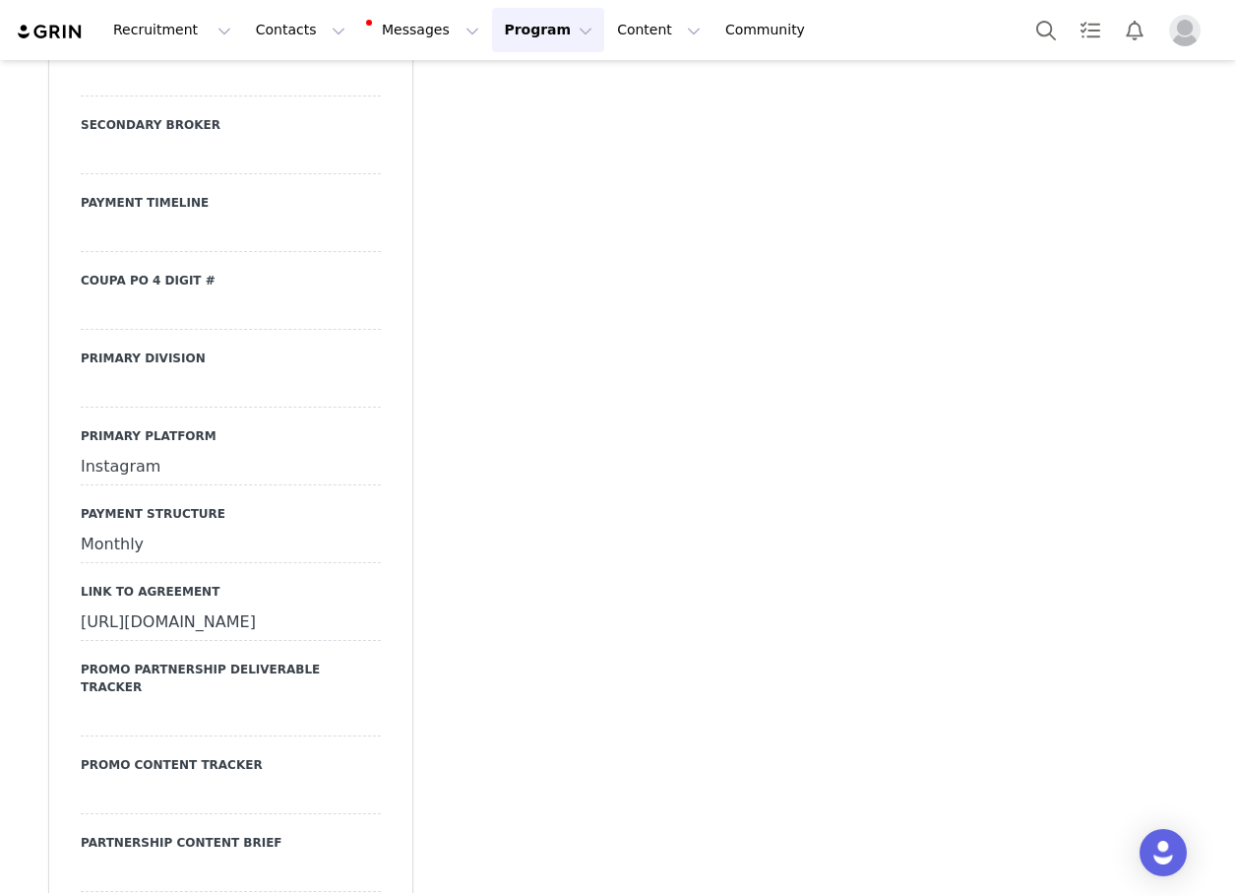
click at [152, 372] on div at bounding box center [231, 389] width 300 height 35
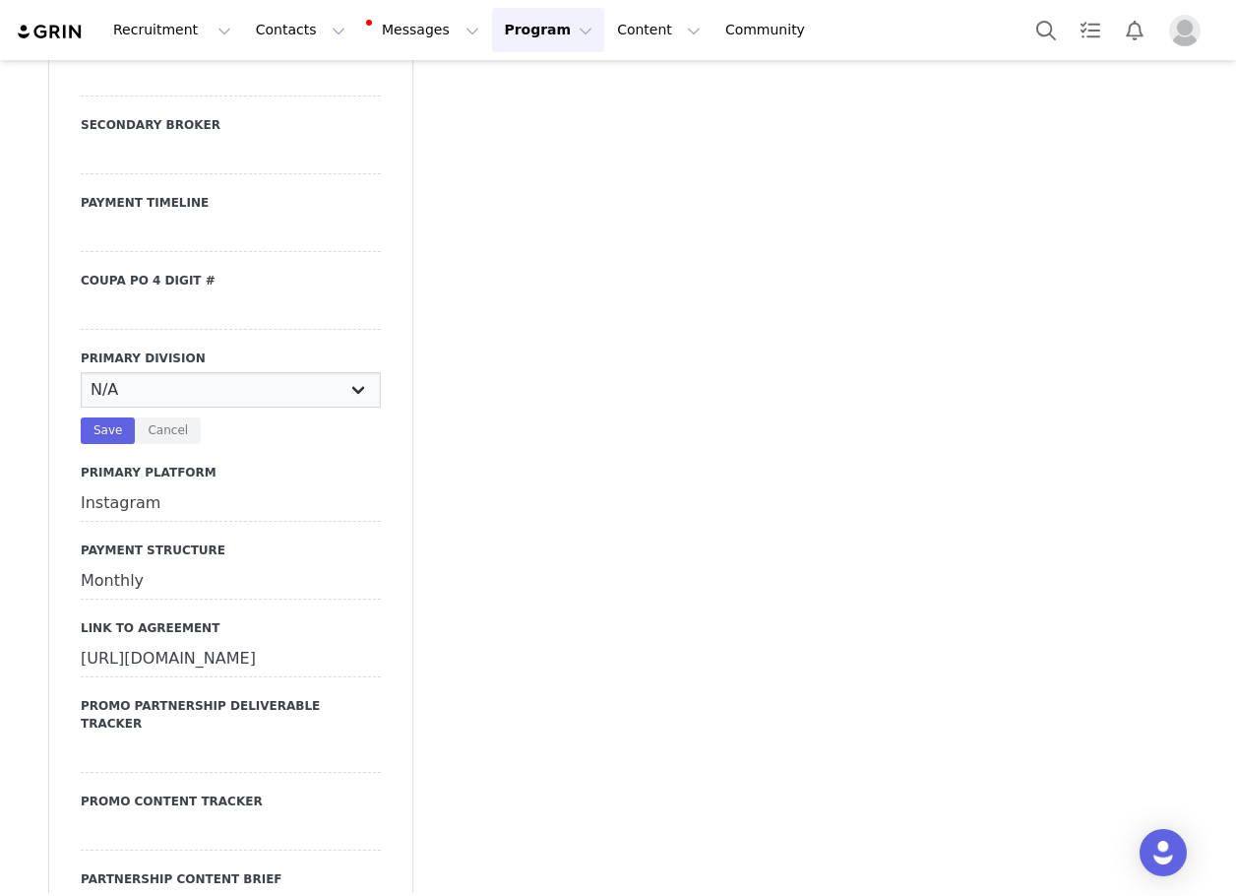
click at [152, 372] on select "N/A JRS Beauty Promo Curve Nova Men Nova Kids Nova Sport Nova Intimates Skin No…" at bounding box center [231, 389] width 300 height 35
select select "JRS"
click at [81, 372] on select "N/A JRS Beauty Promo Curve Nova Men Nova Kids Nova Sport Nova Intimates Skin No…" at bounding box center [231, 389] width 300 height 35
click at [107, 417] on button "Save" at bounding box center [108, 430] width 54 height 27
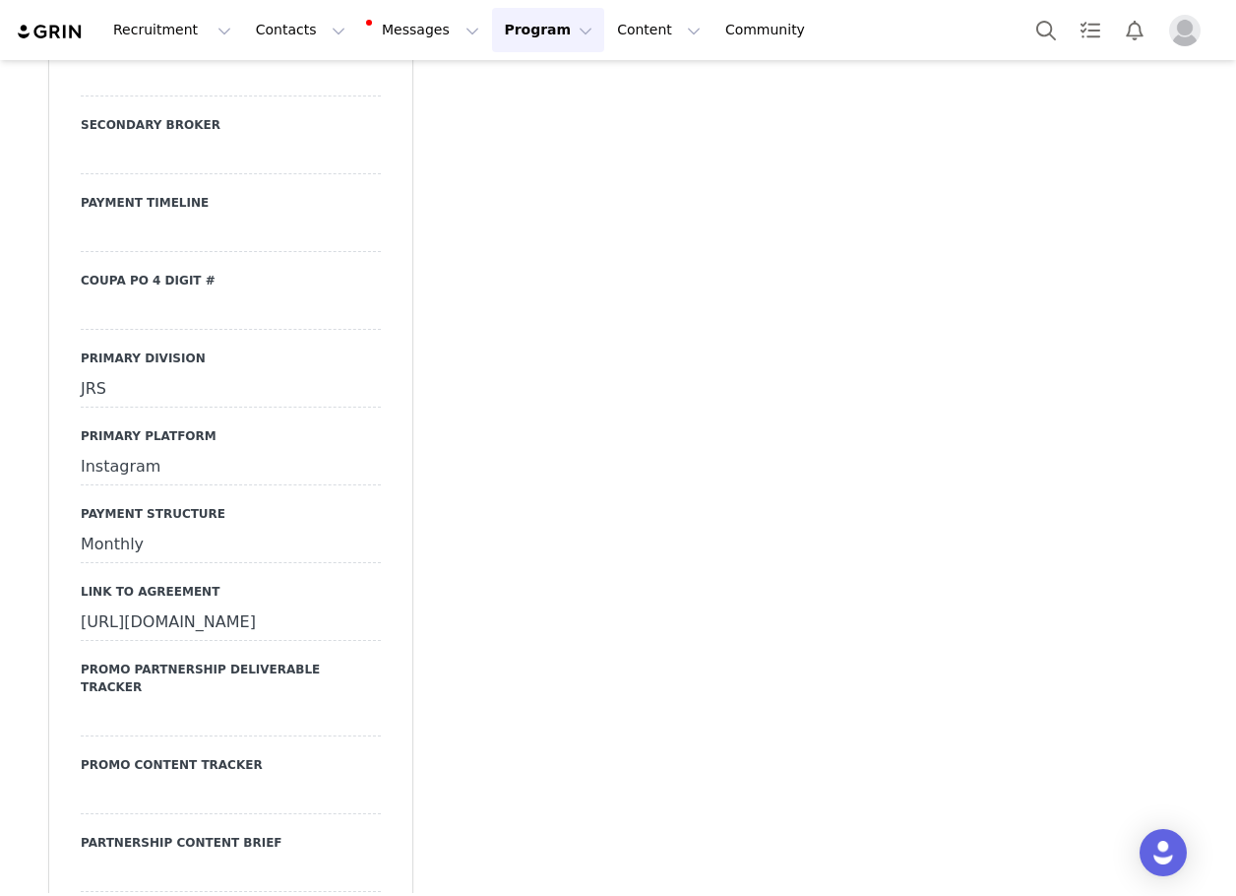
click at [144, 294] on div at bounding box center [231, 311] width 300 height 35
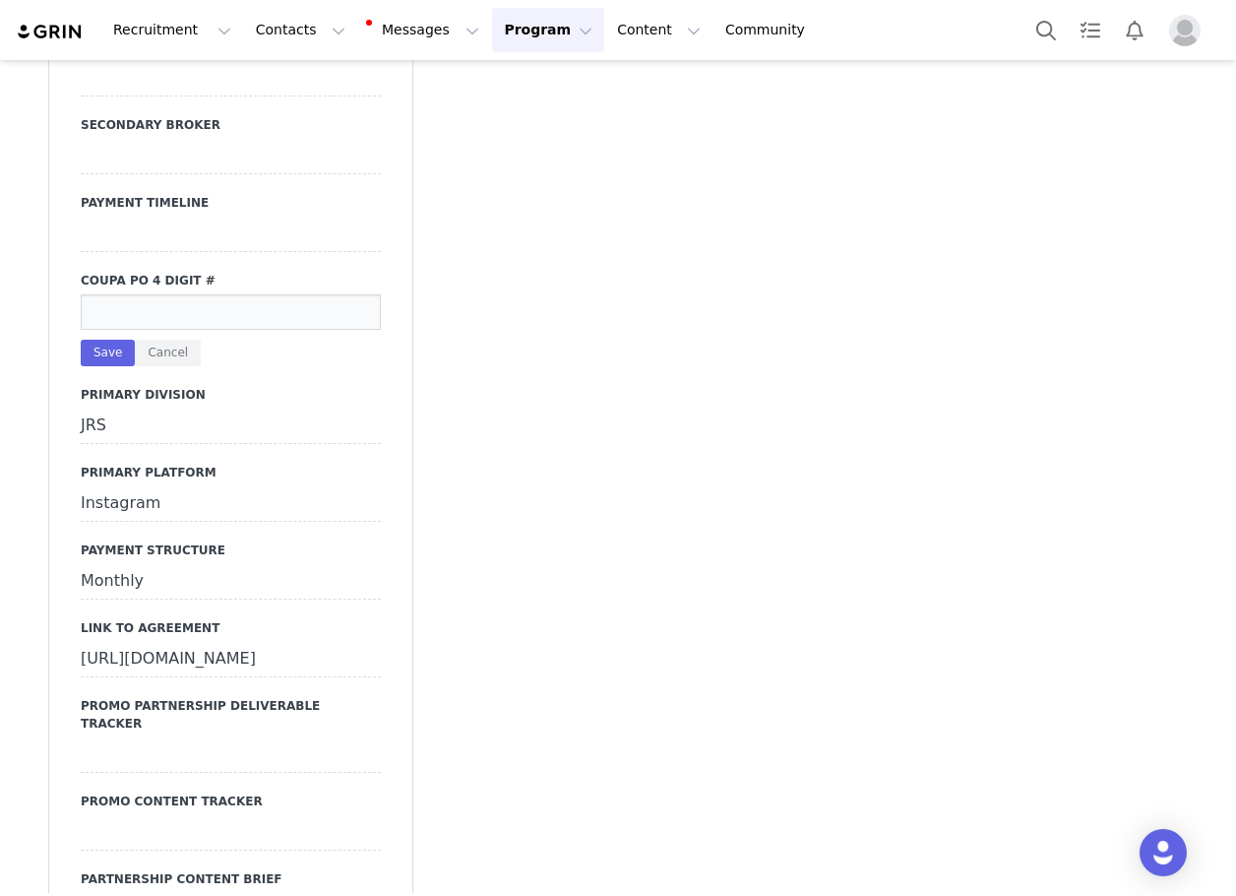
click at [220, 294] on input at bounding box center [231, 311] width 300 height 35
paste input "22924"
type input "22924"
click at [107, 340] on button "Save" at bounding box center [108, 353] width 54 height 27
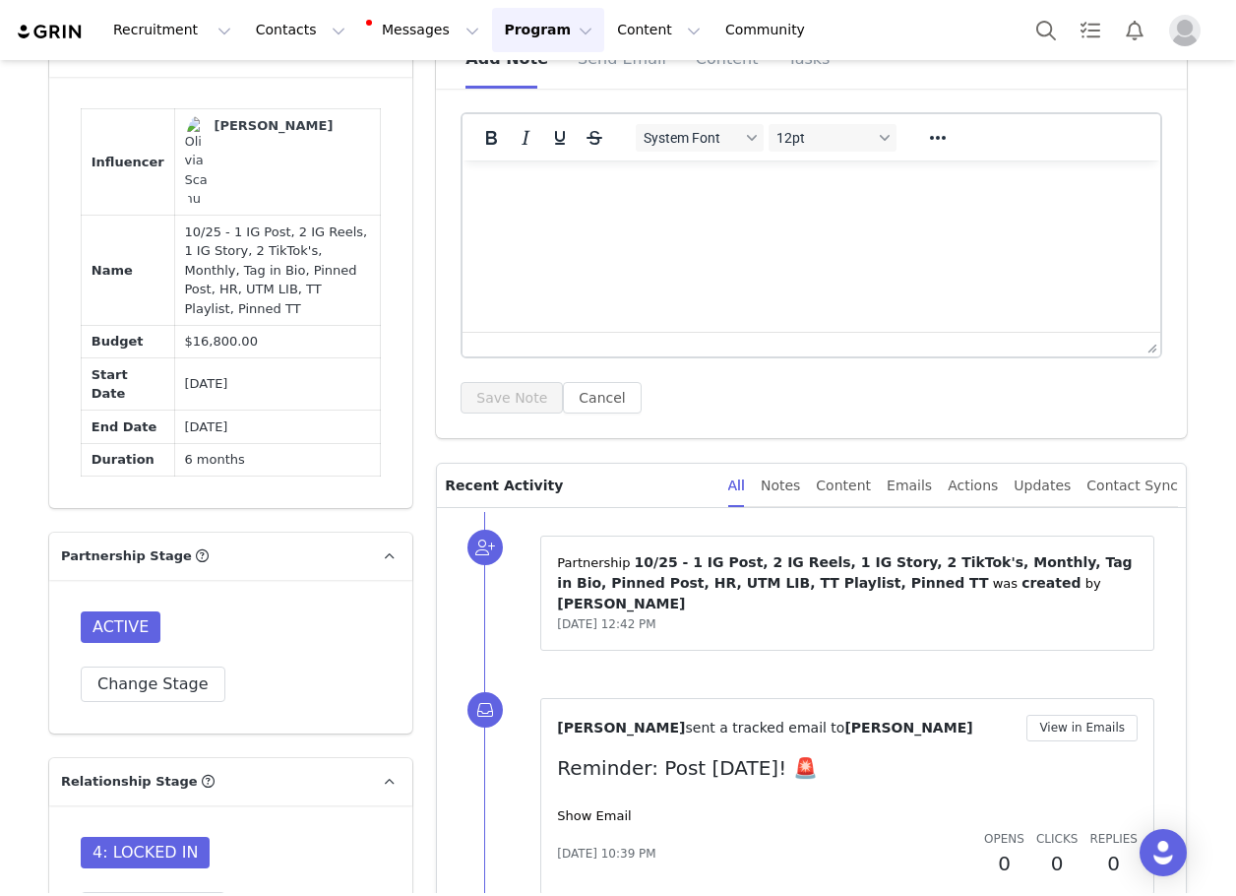
scroll to position [1188, 0]
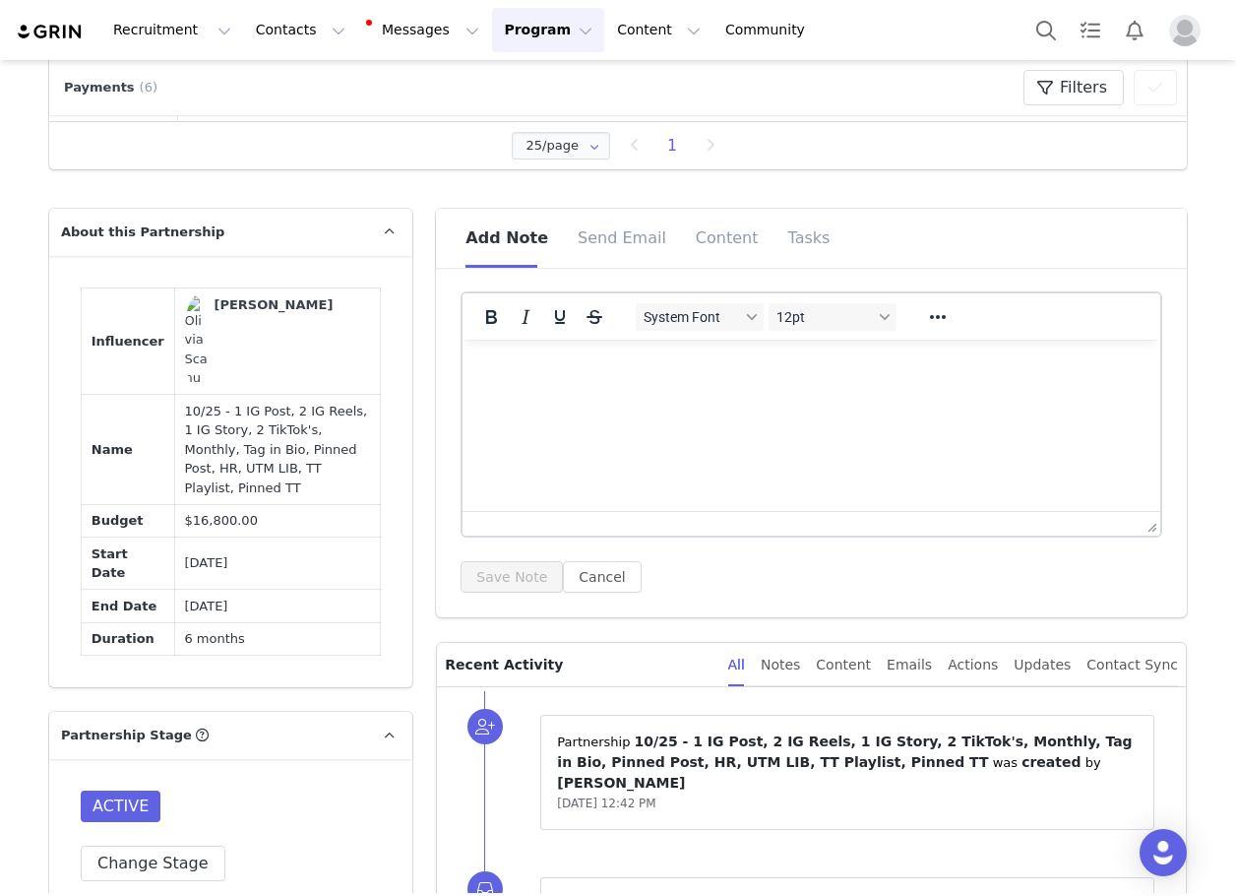
click at [687, 393] on html at bounding box center [812, 366] width 698 height 53
click at [771, 393] on html at bounding box center [812, 366] width 698 height 53
paste body "Rich Text Area. Press ALT-0 for help."
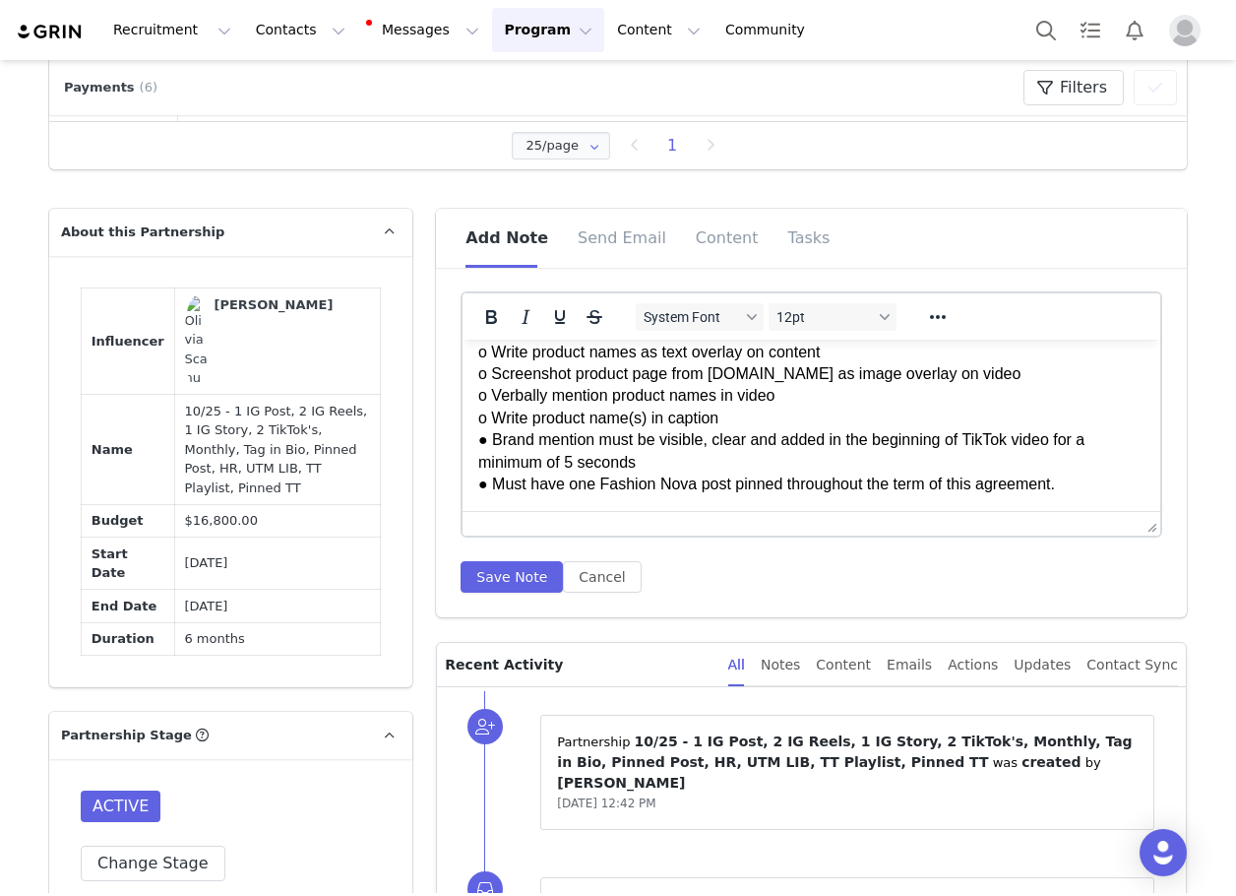
scroll to position [2120, 0]
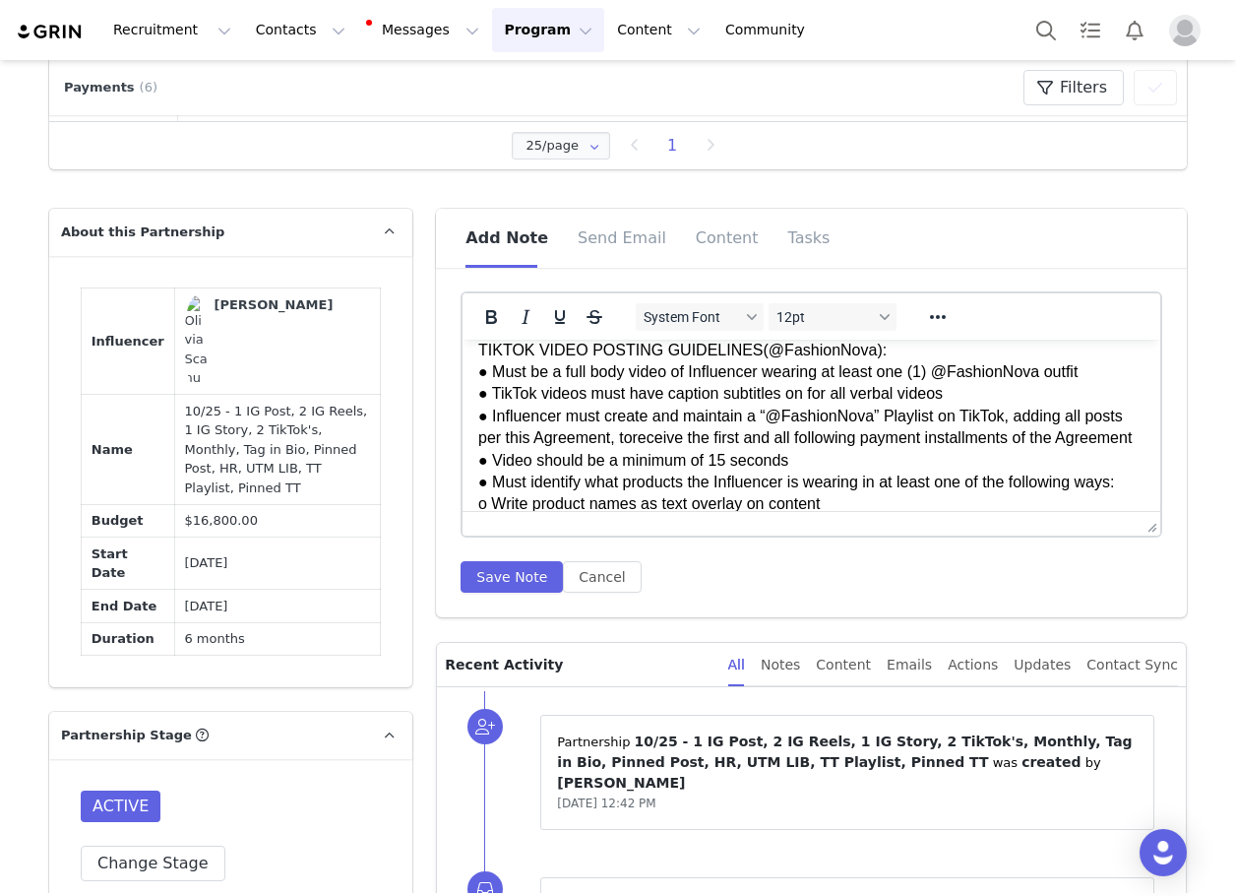
scroll to position [1923, 0]
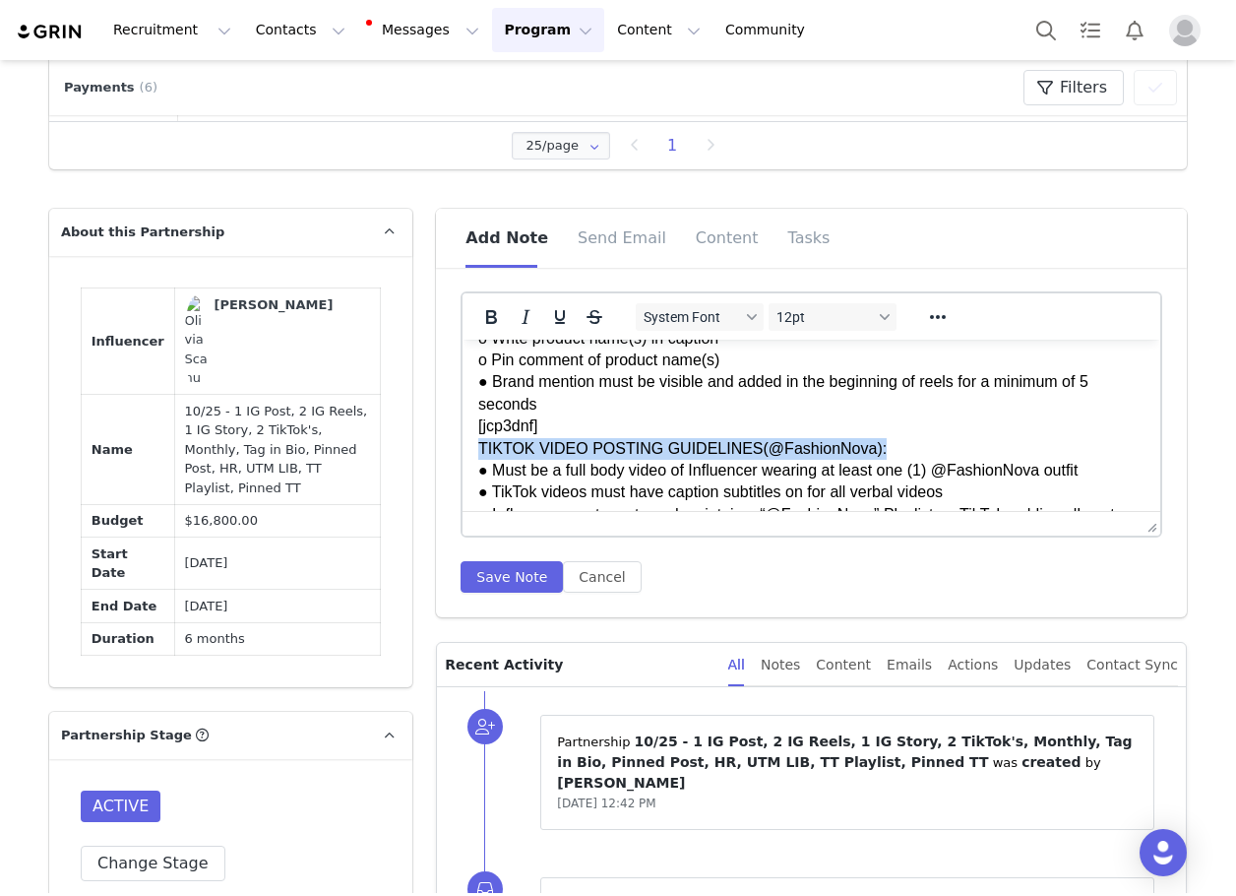
drag, startPoint x: 852, startPoint y: 470, endPoint x: 451, endPoint y: 474, distance: 401.6
click at [487, 320] on icon "Bold" at bounding box center [491, 317] width 11 height 14
click at [555, 323] on icon "Underline" at bounding box center [560, 317] width 10 height 14
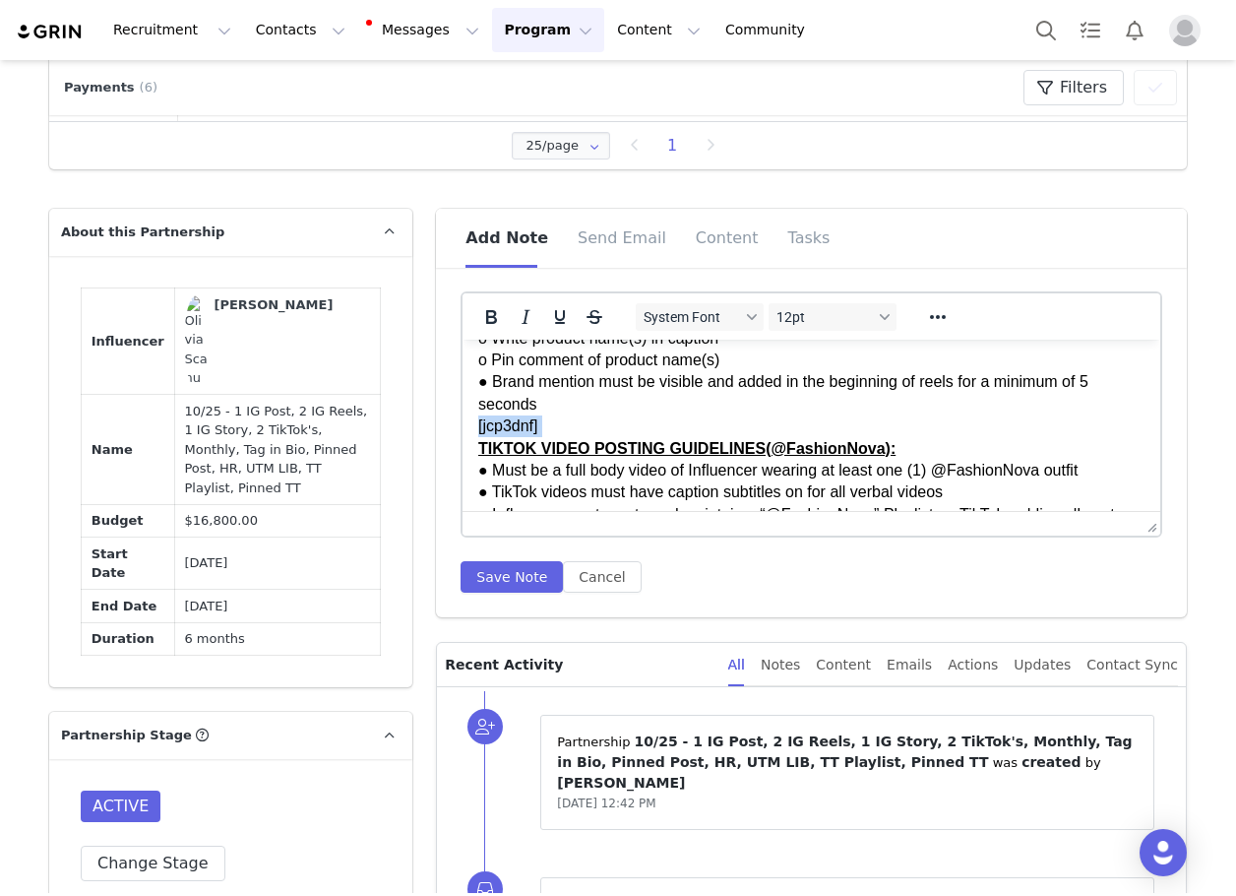
drag, startPoint x: 560, startPoint y: 443, endPoint x: 370, endPoint y: 457, distance: 190.5
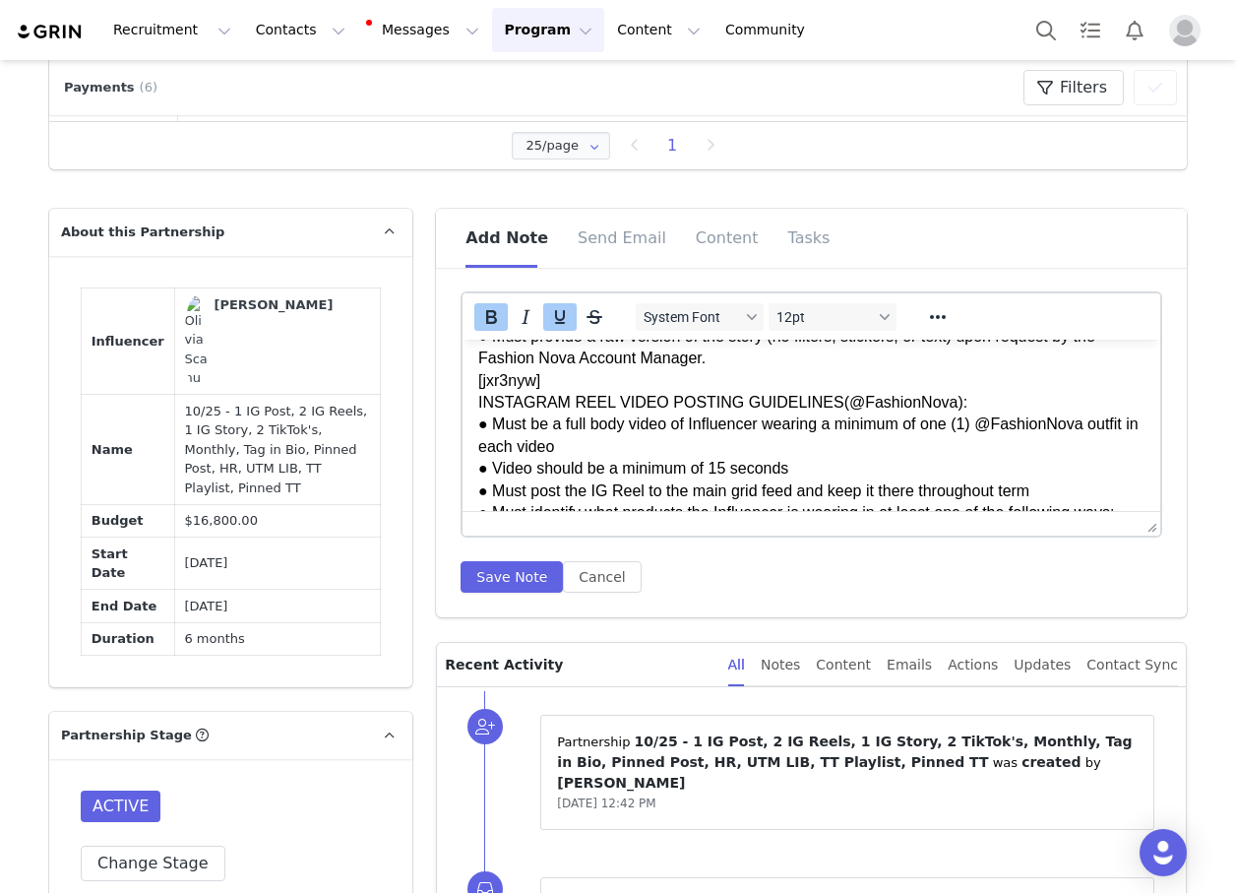
scroll to position [1628, 0]
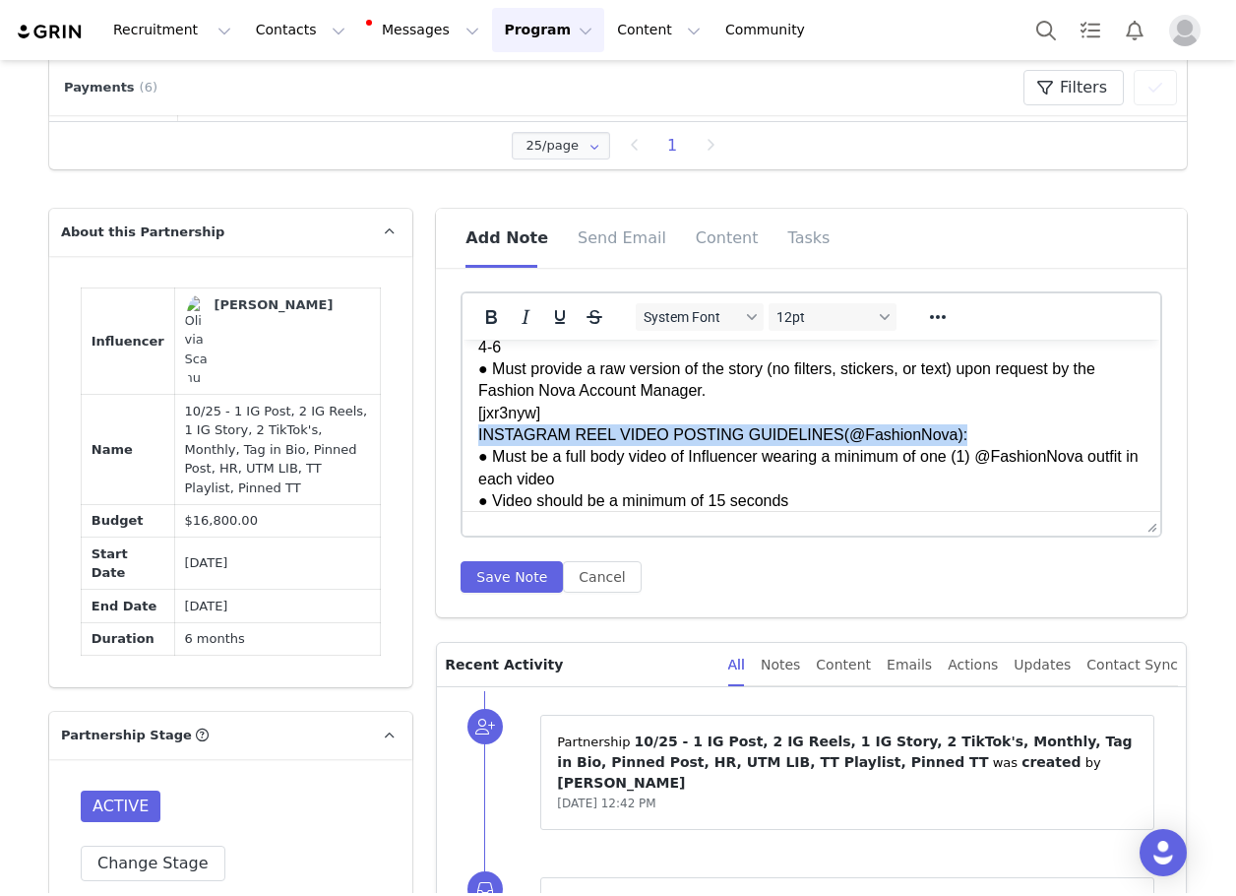
drag, startPoint x: 936, startPoint y: 461, endPoint x: 450, endPoint y: 455, distance: 486.3
click at [463, 311] on div at bounding box center [543, 316] width 161 height 38
click at [479, 317] on icon "Bold" at bounding box center [491, 317] width 24 height 24
drag, startPoint x: 548, startPoint y: 327, endPoint x: 93, endPoint y: 7, distance: 556.8
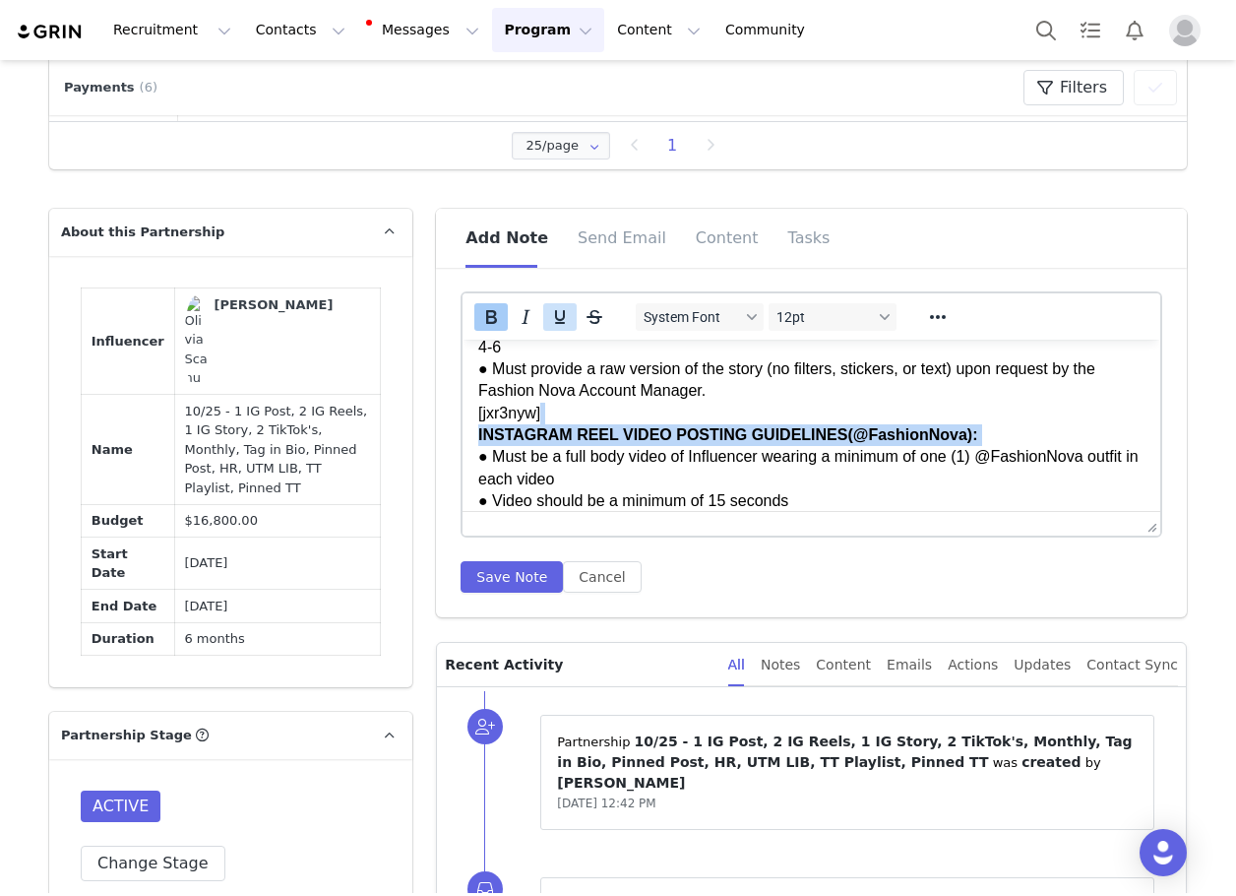
click at [548, 327] on icon "Underline" at bounding box center [560, 317] width 24 height 24
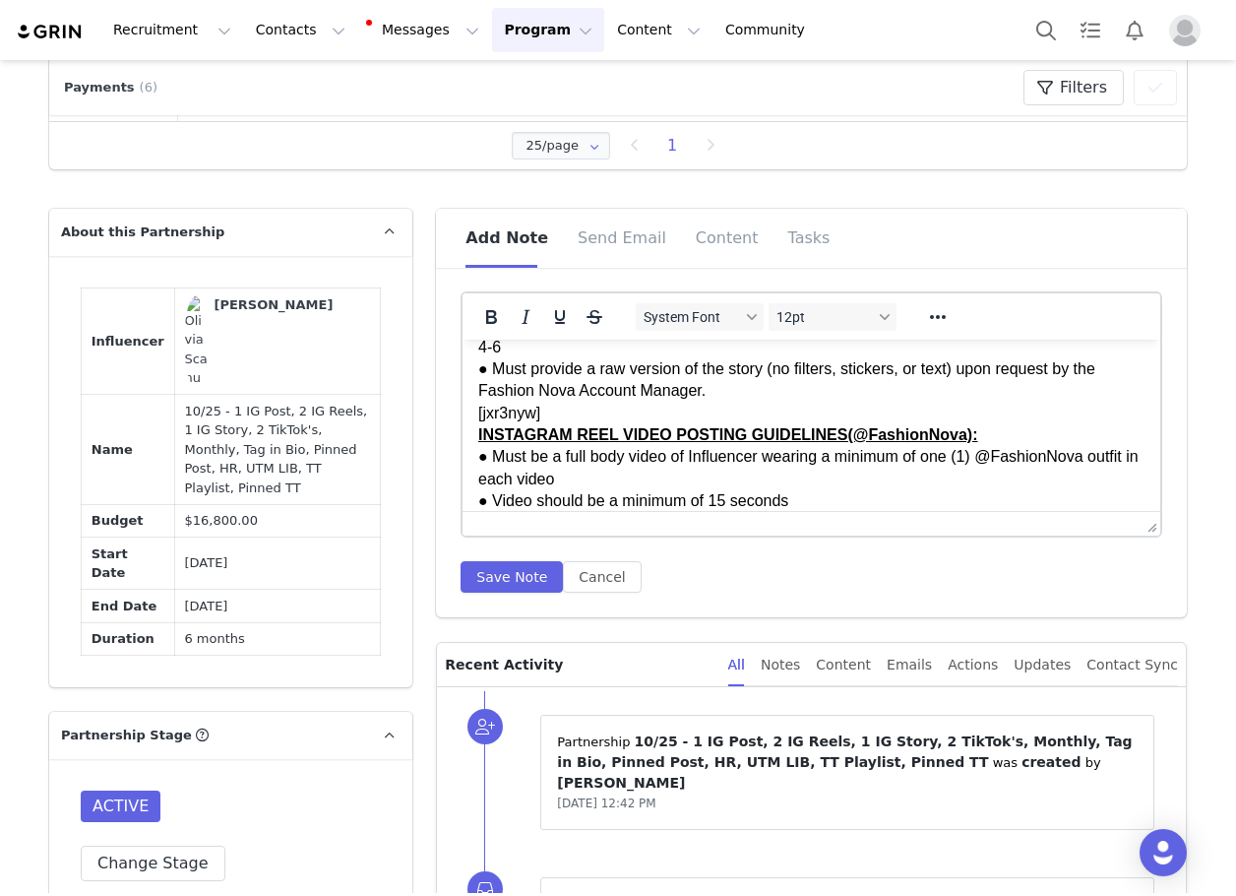
drag, startPoint x: 467, startPoint y: 437, endPoint x: 414, endPoint y: 436, distance: 52.2
drag, startPoint x: 517, startPoint y: 374, endPoint x: 425, endPoint y: 375, distance: 91.5
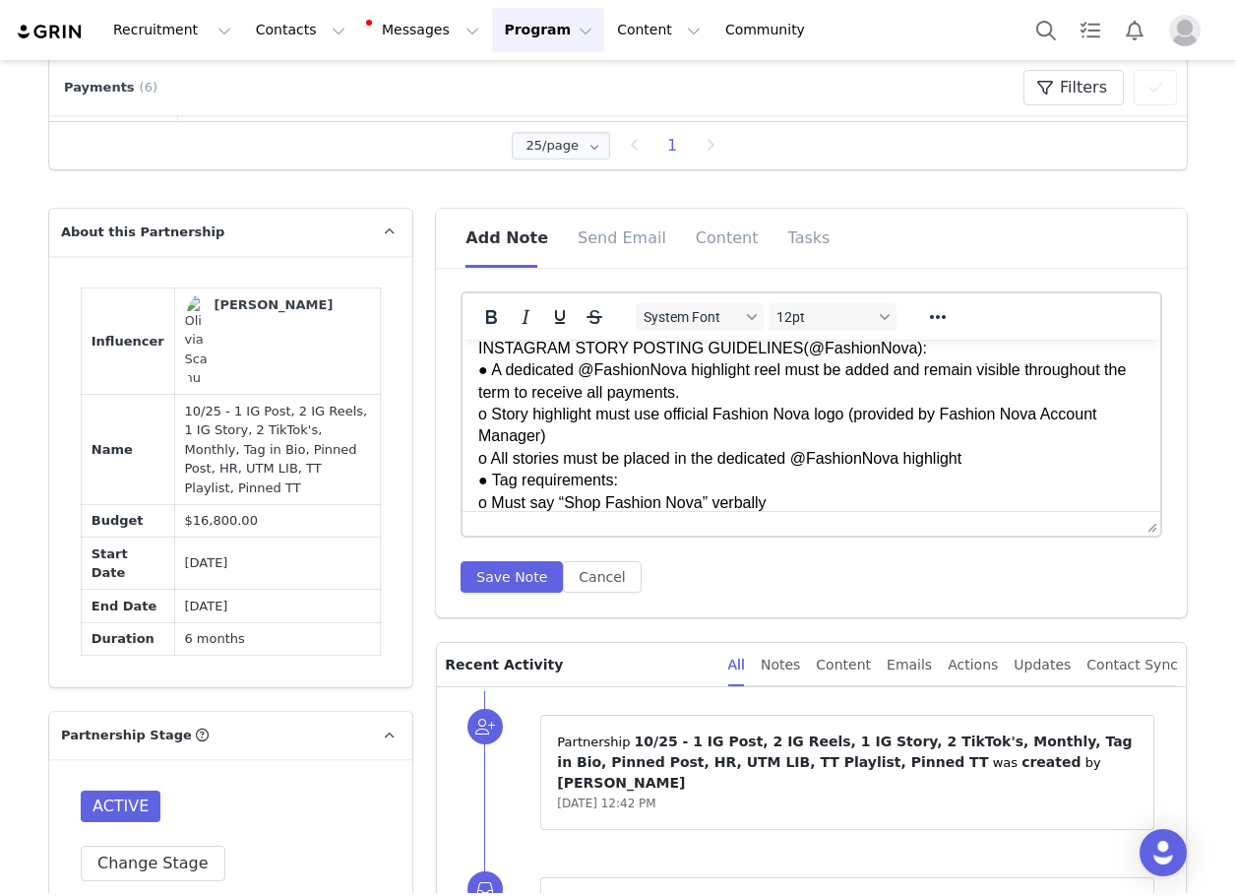
scroll to position [1329, 0]
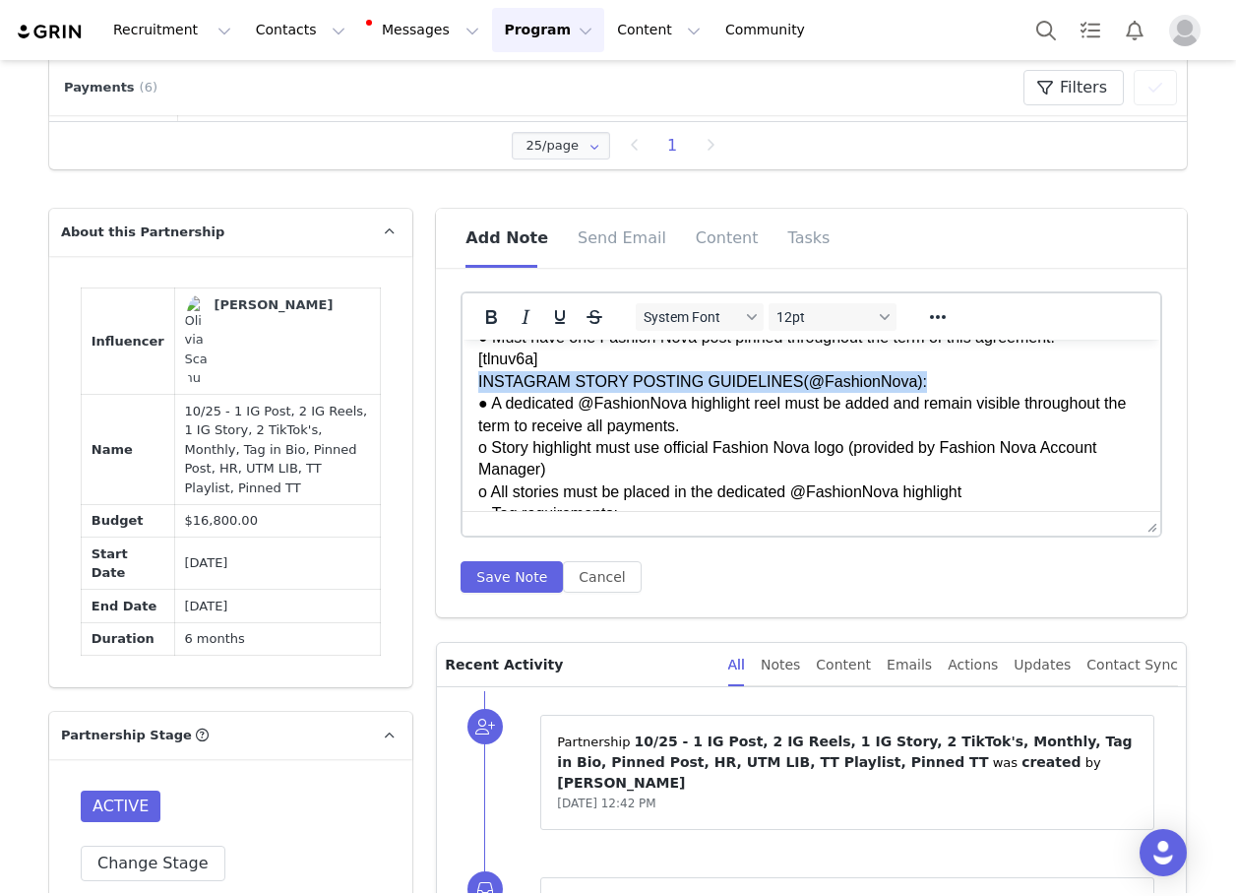
drag, startPoint x: 871, startPoint y: 404, endPoint x: 917, endPoint y: 698, distance: 297.9
click at [463, 398] on html "GENERAL GUIDELINES: Engagement & Bio Requirements: ● Must follow and actively l…" at bounding box center [812, 169] width 698 height 2317
drag, startPoint x: 478, startPoint y: 319, endPoint x: 542, endPoint y: 325, distance: 64.3
click at [479, 320] on icon "Bold" at bounding box center [491, 317] width 24 height 24
drag, startPoint x: 559, startPoint y: 326, endPoint x: 558, endPoint y: 340, distance: 13.8
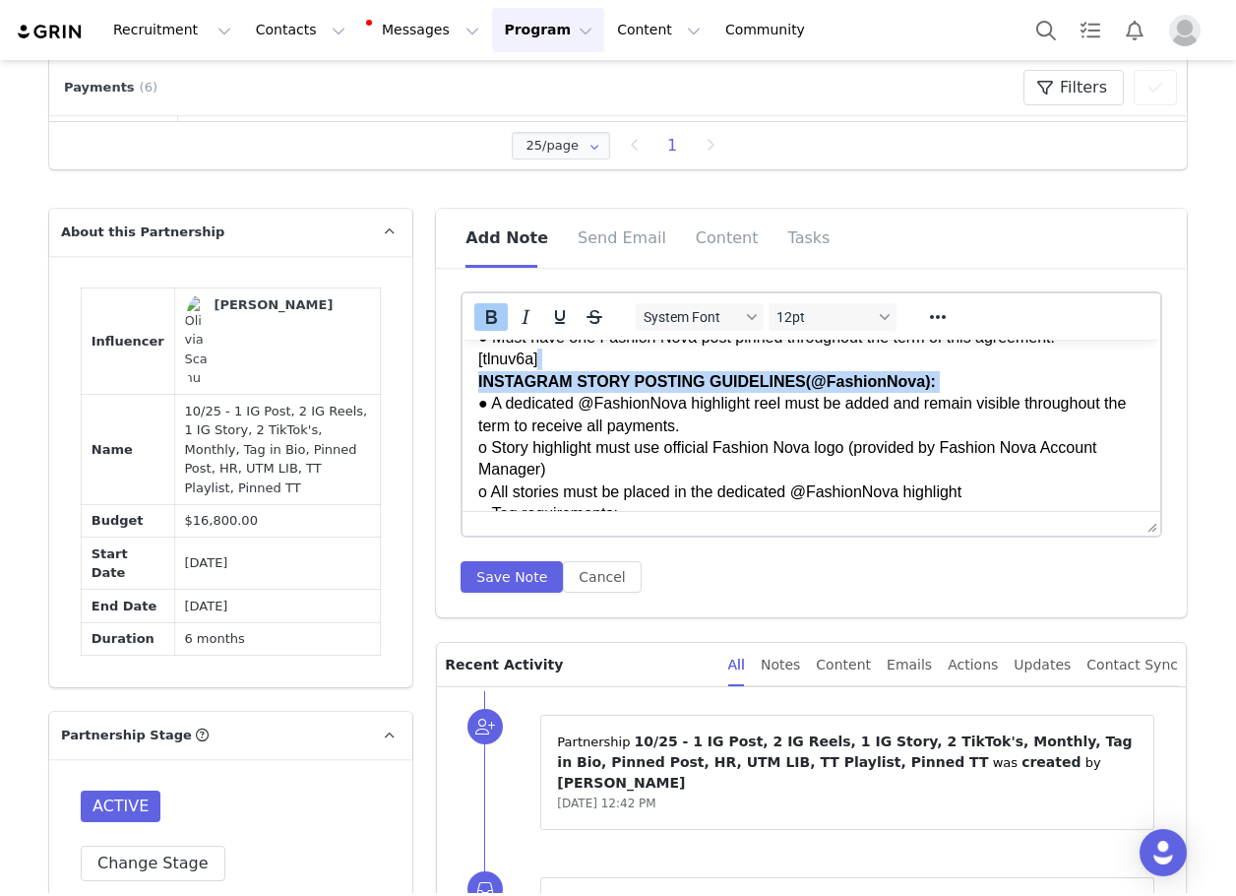
click at [559, 327] on icon "Underline" at bounding box center [560, 317] width 24 height 24
click at [554, 388] on p "GENERAL GUIDELINES: Engagement & Bio Requirements: ● Must follow and actively l…" at bounding box center [811, 8] width 666 height 1962
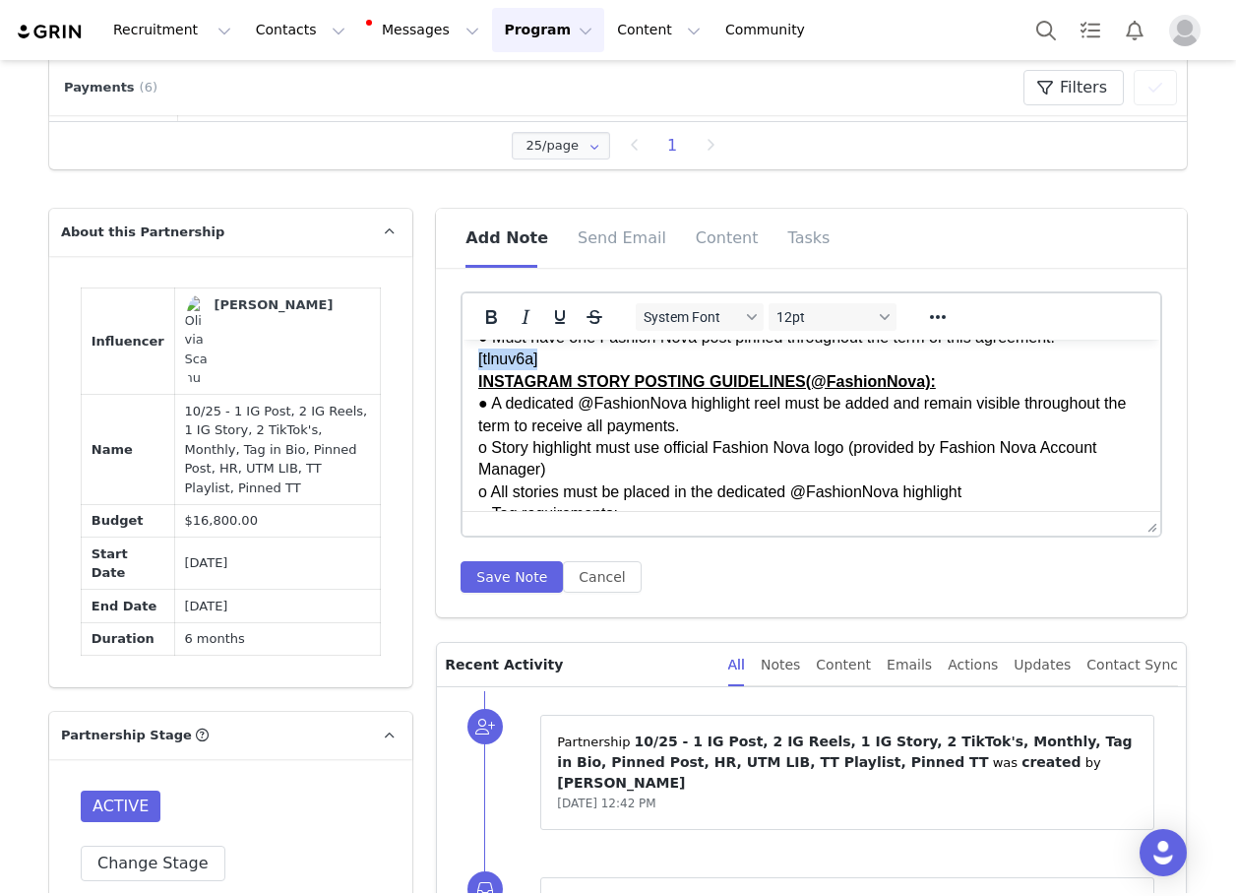
drag, startPoint x: 444, startPoint y: 381, endPoint x: 424, endPoint y: 382, distance: 19.7
click at [463, 382] on html "GENERAL GUIDELINES: Engagement & Bio Requirements: ● Must follow and actively l…" at bounding box center [812, 169] width 698 height 2317
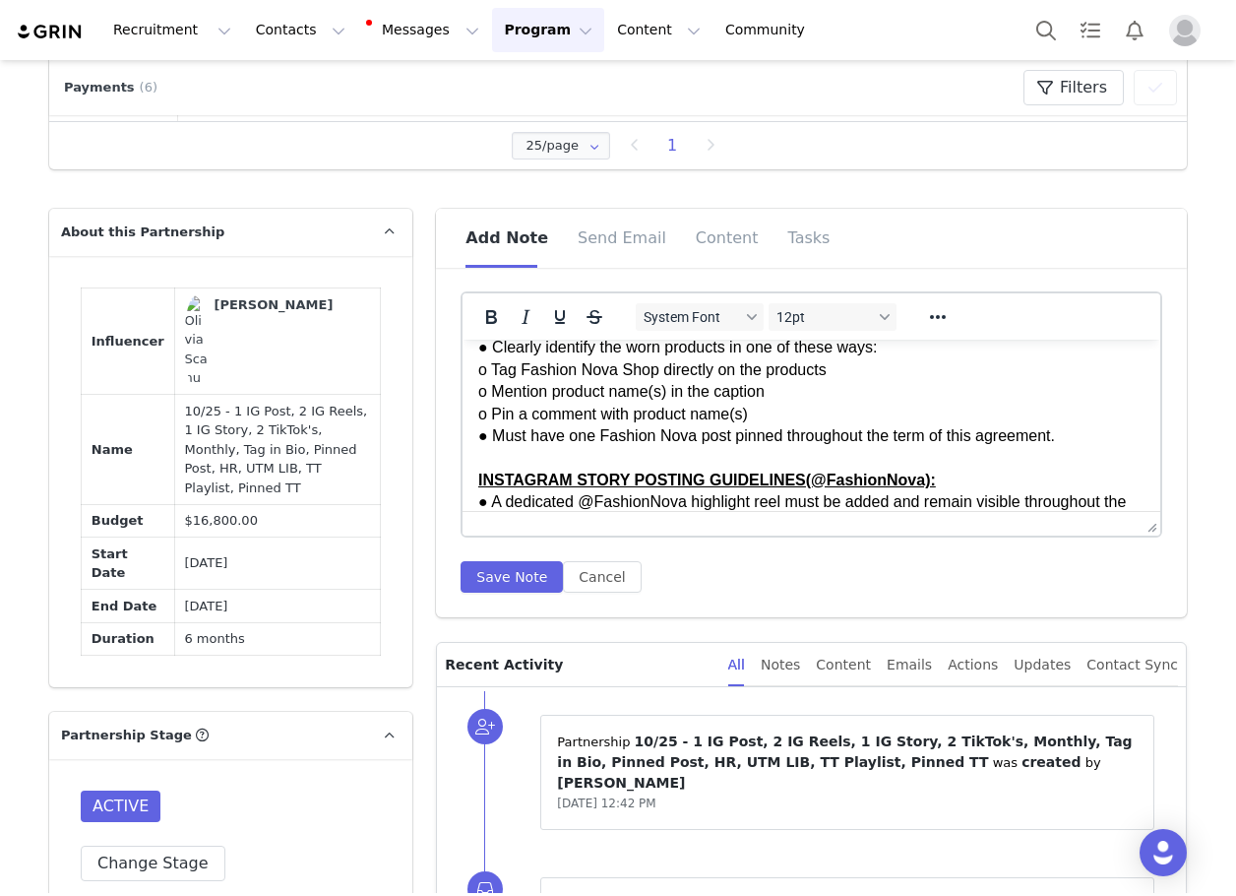
scroll to position [1132, 0]
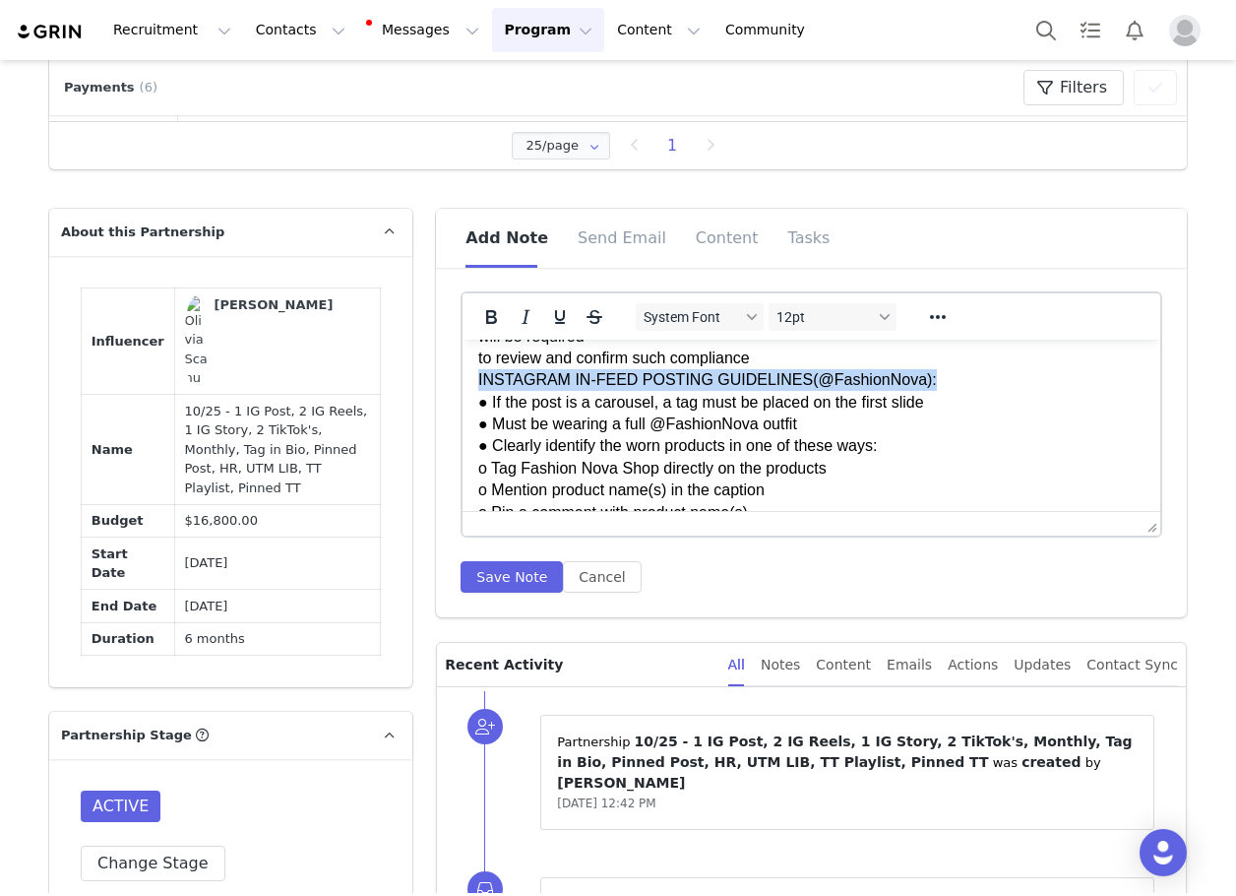
drag, startPoint x: 910, startPoint y: 401, endPoint x: 474, endPoint y: 405, distance: 435.1
click at [474, 405] on html "GENERAL GUIDELINES: Engagement & Bio Requirements: ● Must follow and actively l…" at bounding box center [812, 366] width 698 height 2317
click at [479, 320] on icon "Bold" at bounding box center [491, 317] width 24 height 24
click at [553, 321] on icon "Underline" at bounding box center [560, 317] width 24 height 24
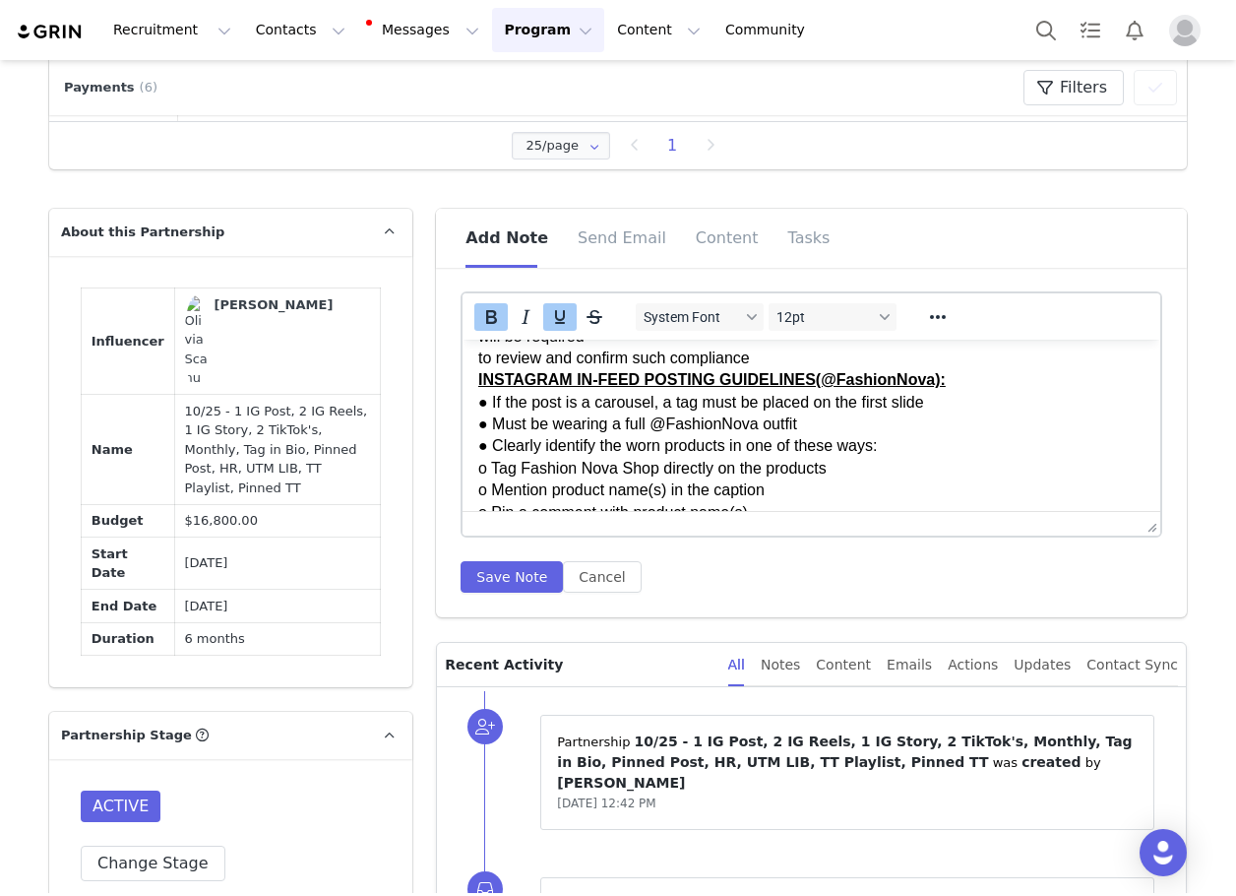
click at [723, 377] on p "GENERAL GUIDELINES: Engagement & Bio Requirements: ● Must follow and actively l…" at bounding box center [811, 204] width 666 height 1962
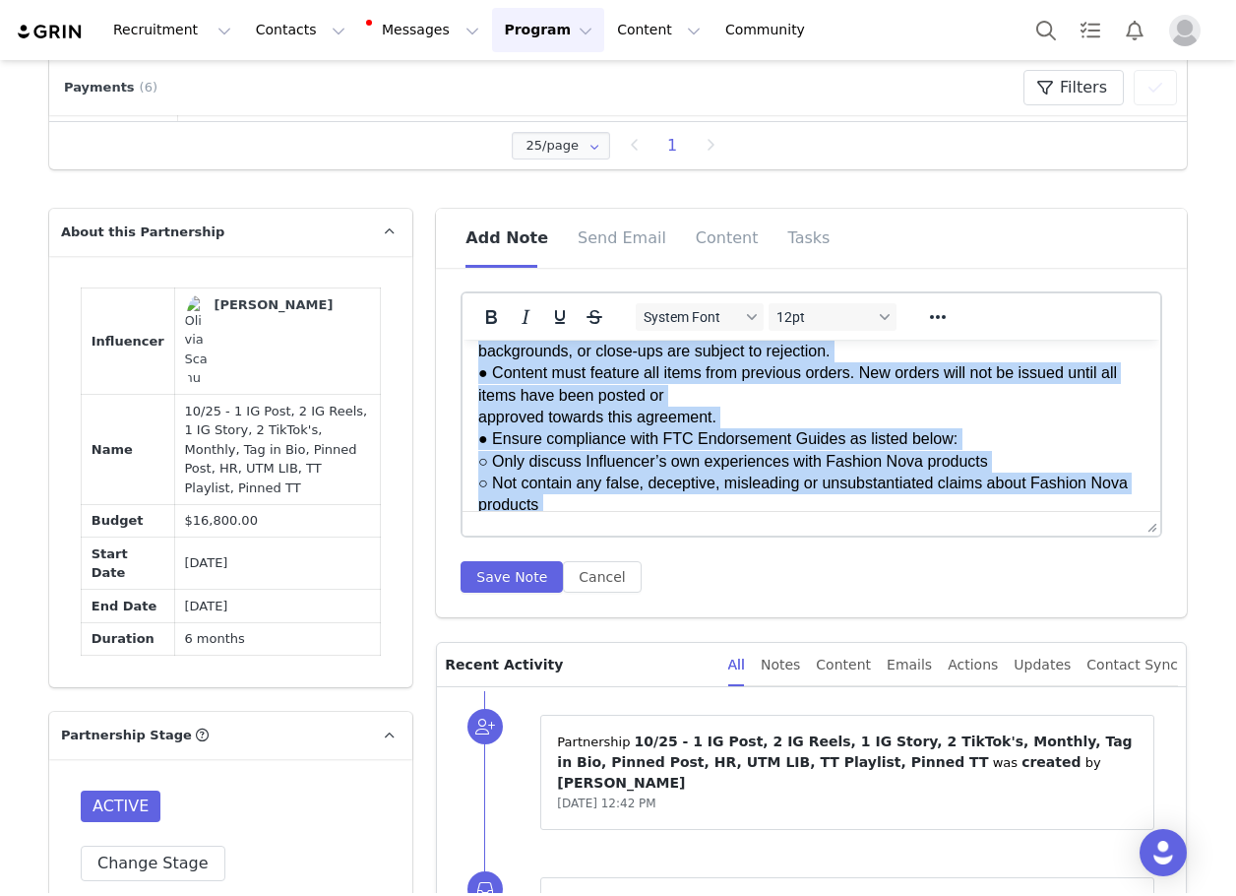
scroll to position [668, 0]
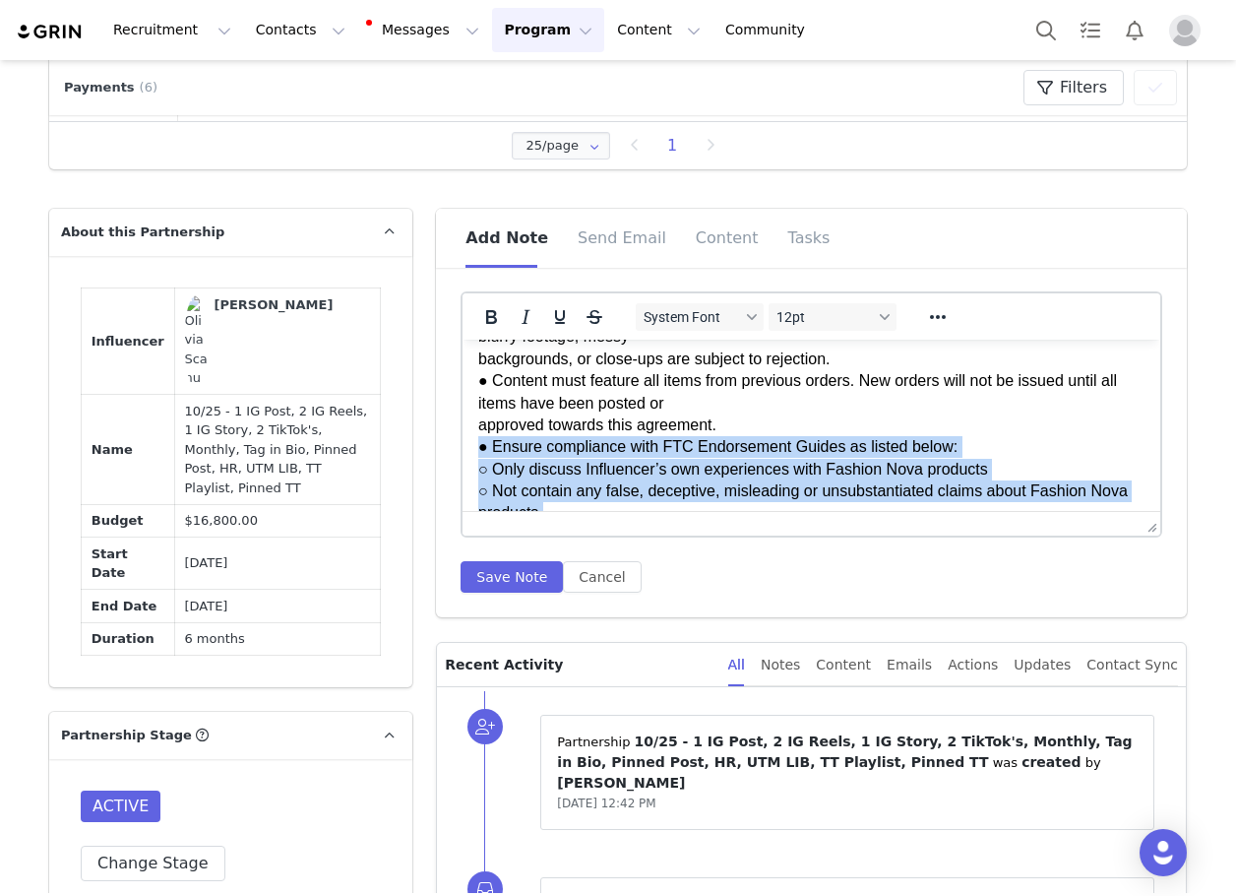
drag, startPoint x: 774, startPoint y: 386, endPoint x: 474, endPoint y: 468, distance: 310.2
click at [474, 468] on html "GENERAL GUIDELINES: Engagement & Bio Requirements: ● Must follow and actively l…" at bounding box center [812, 829] width 698 height 2317
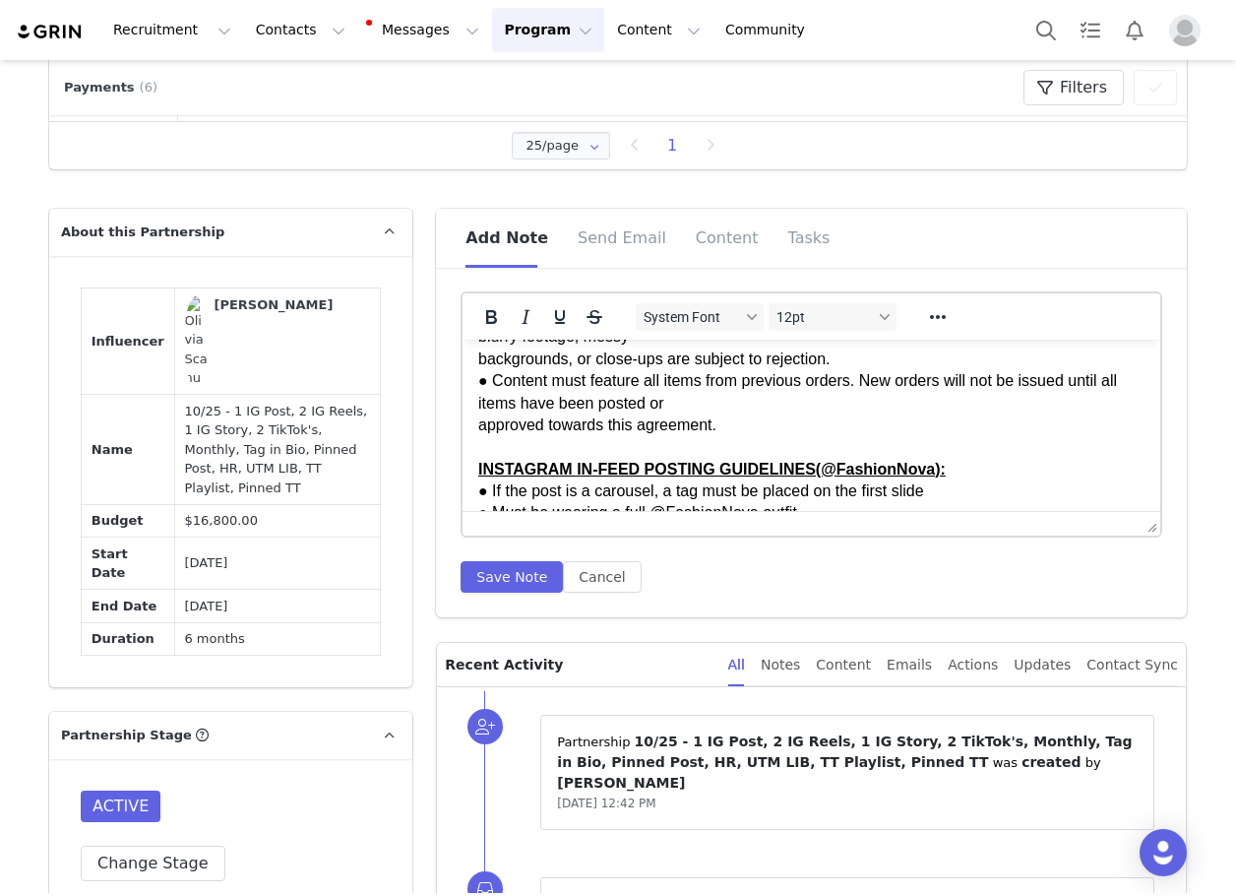
click at [472, 450] on html "GENERAL GUIDELINES: Engagement & Bio Requirements: ● Must follow and actively l…" at bounding box center [812, 642] width 698 height 1943
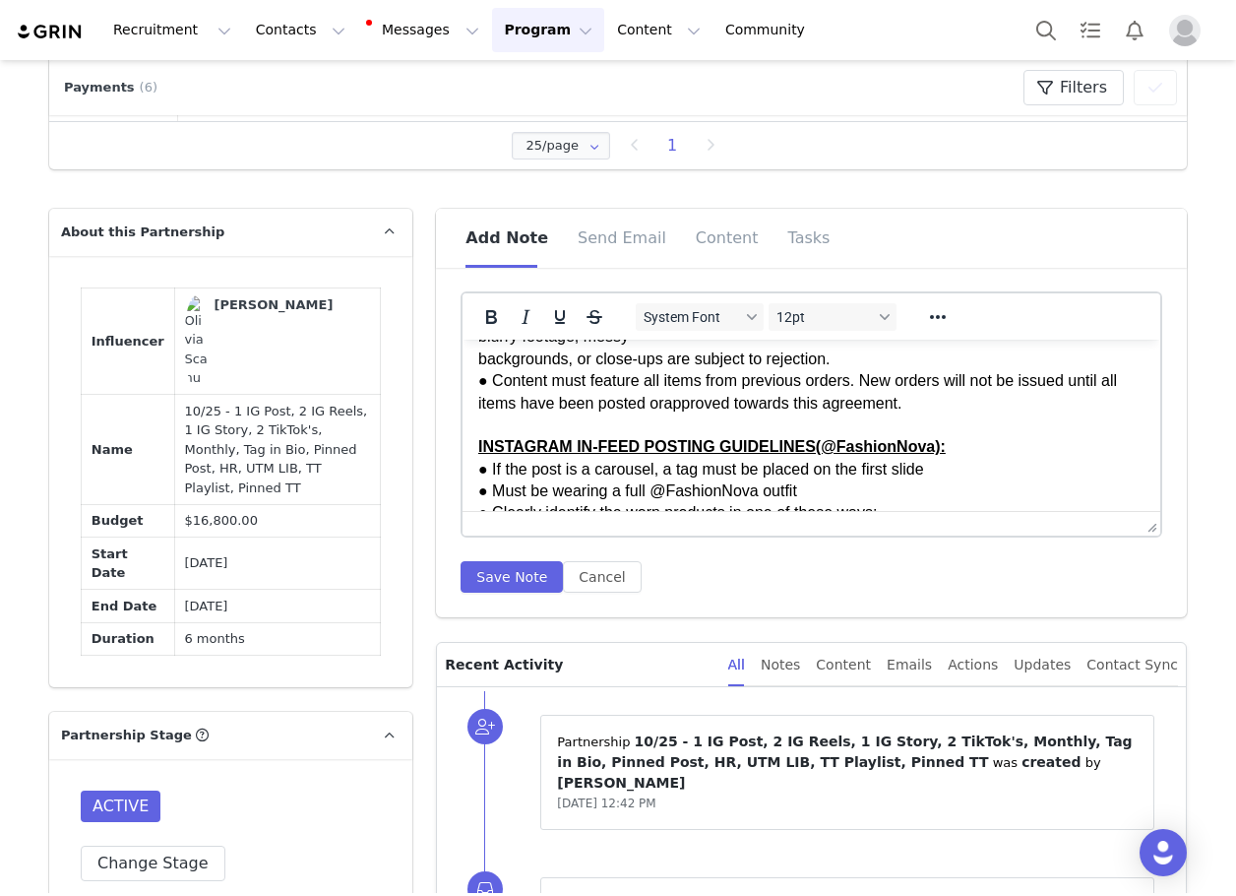
click at [479, 379] on p "GENERAL GUIDELINES: Engagement & Bio Requirements: ● Must follow and actively l…" at bounding box center [811, 469] width 666 height 1565
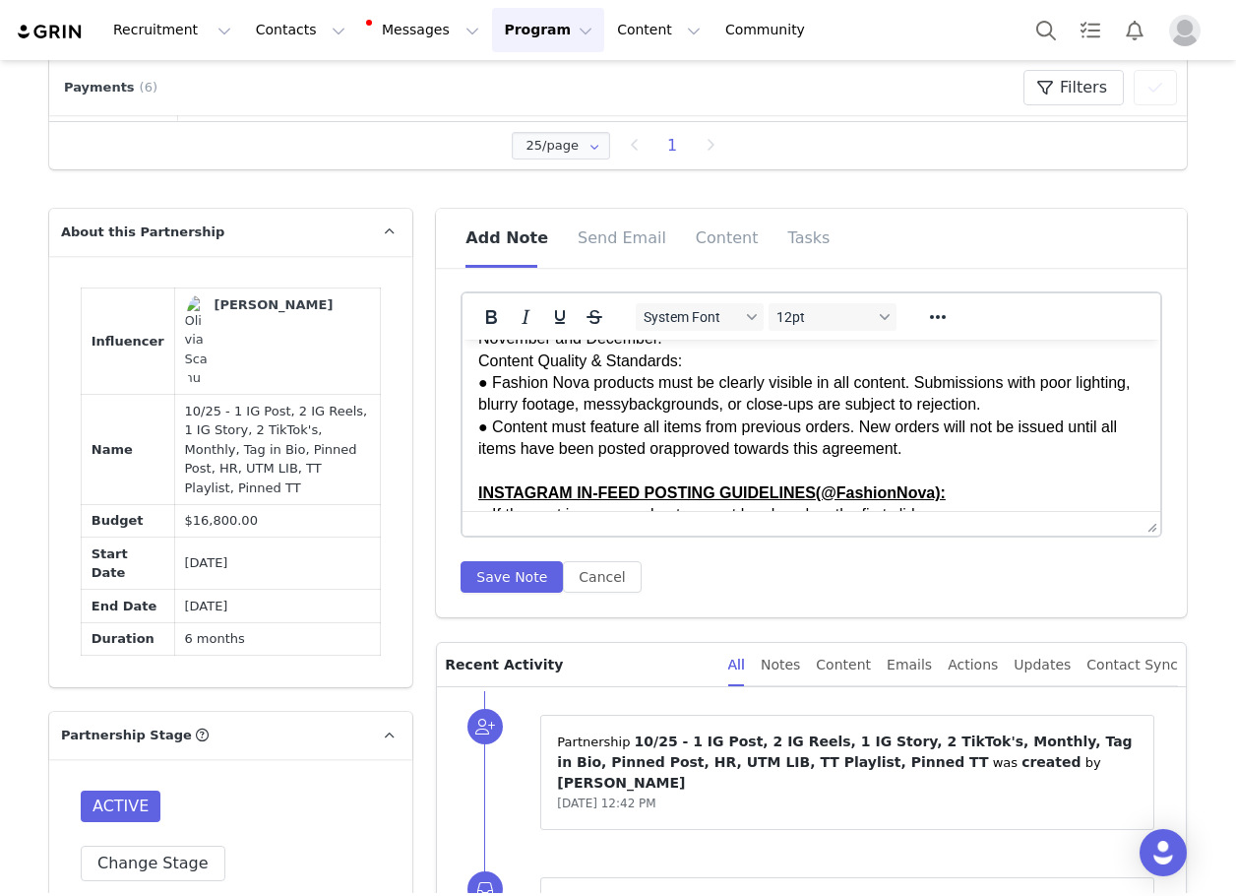
scroll to position [570, 0]
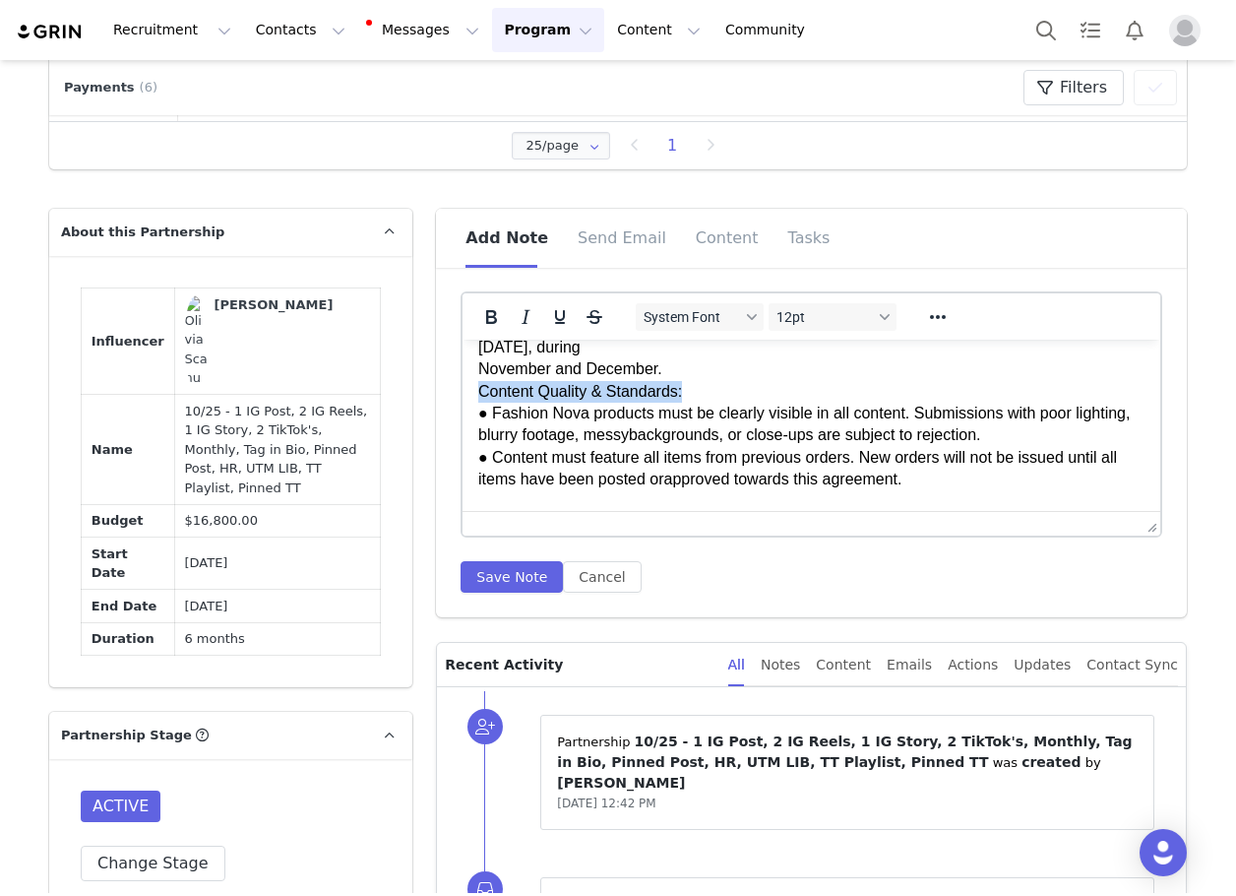
drag, startPoint x: 689, startPoint y: 413, endPoint x: 402, endPoint y: 416, distance: 287.4
click at [463, 416] on html "GENERAL GUIDELINES: Engagement & Bio Requirements: ● Must follow and actively l…" at bounding box center [812, 719] width 698 height 1899
click at [482, 308] on icon "Bold" at bounding box center [491, 317] width 24 height 24
drag, startPoint x: 541, startPoint y: 313, endPoint x: 533, endPoint y: 340, distance: 27.7
click at [548, 314] on icon "Underline" at bounding box center [560, 317] width 24 height 24
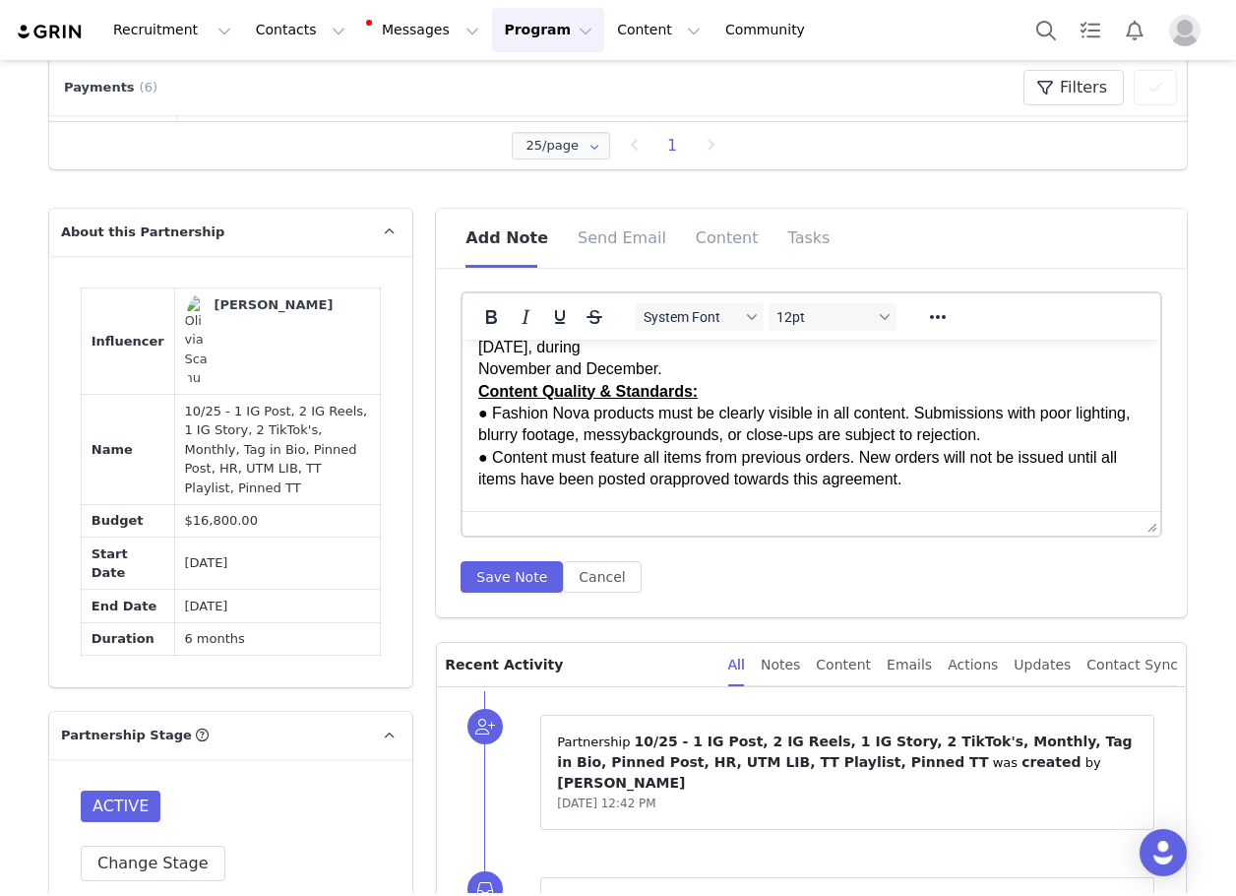
click at [478, 394] on p "GENERAL GUIDELINES: Engagement & Bio Requirements: ● Must follow and actively l…" at bounding box center [811, 556] width 666 height 1542
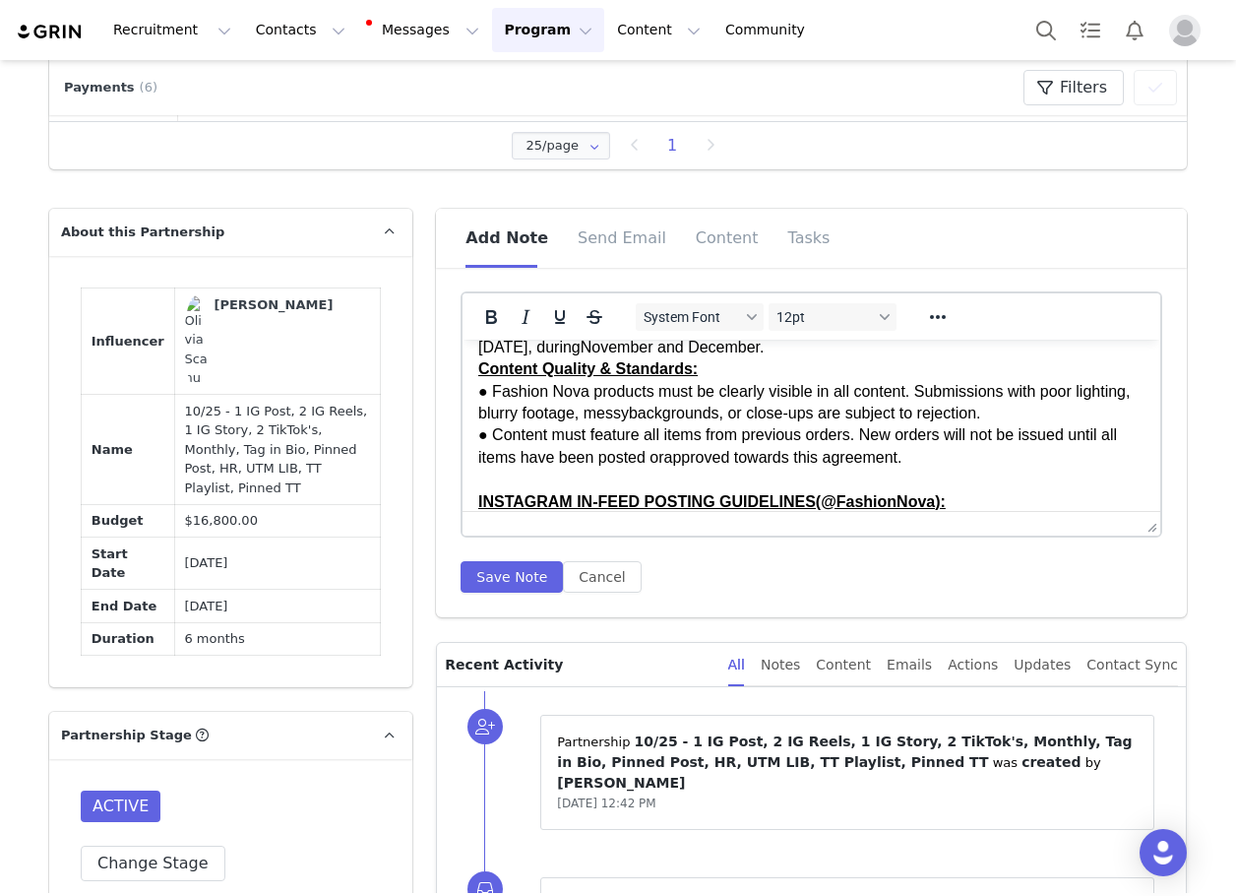
scroll to position [471, 0]
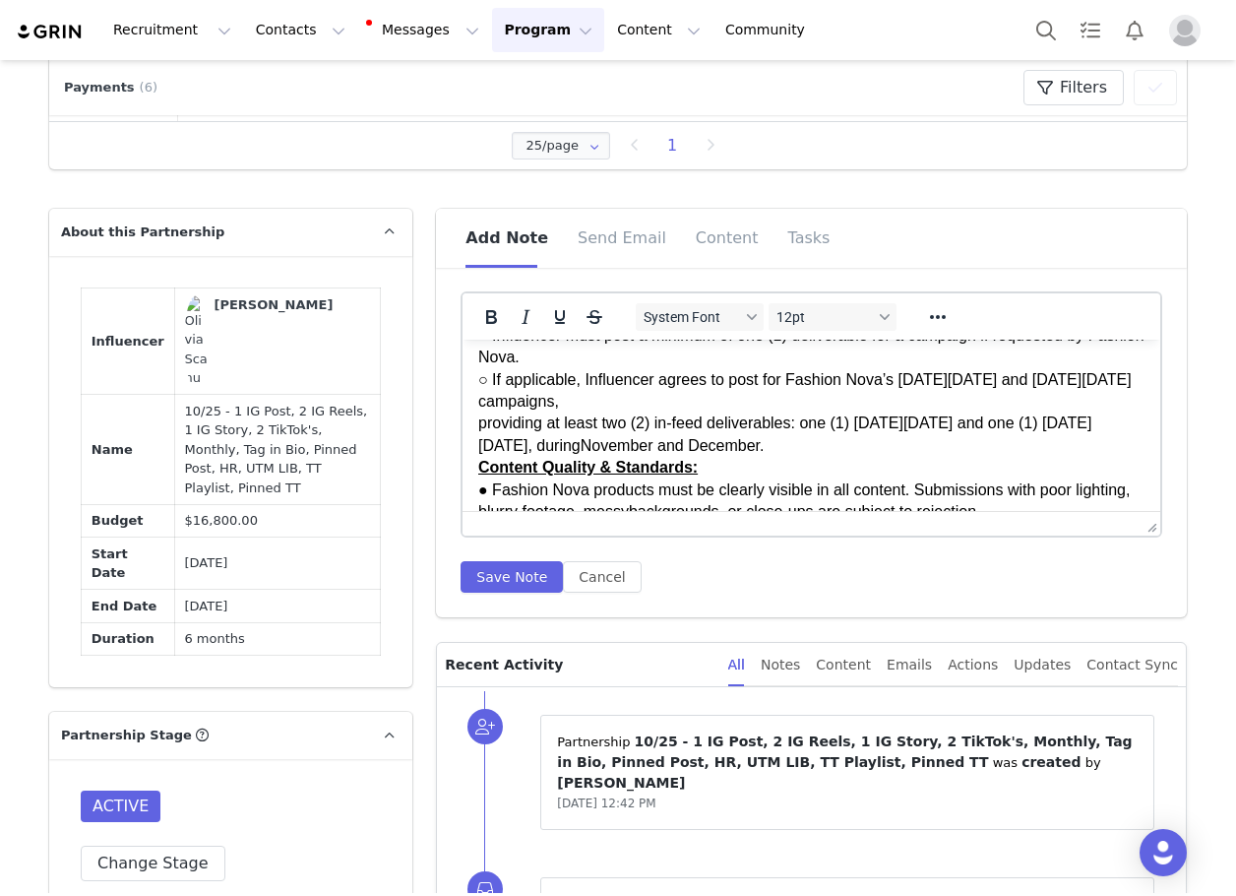
click at [473, 446] on html "GENERAL GUIDELINES: Engagement & Bio Requirements: ● Must follow and actively l…" at bounding box center [812, 806] width 698 height 1876
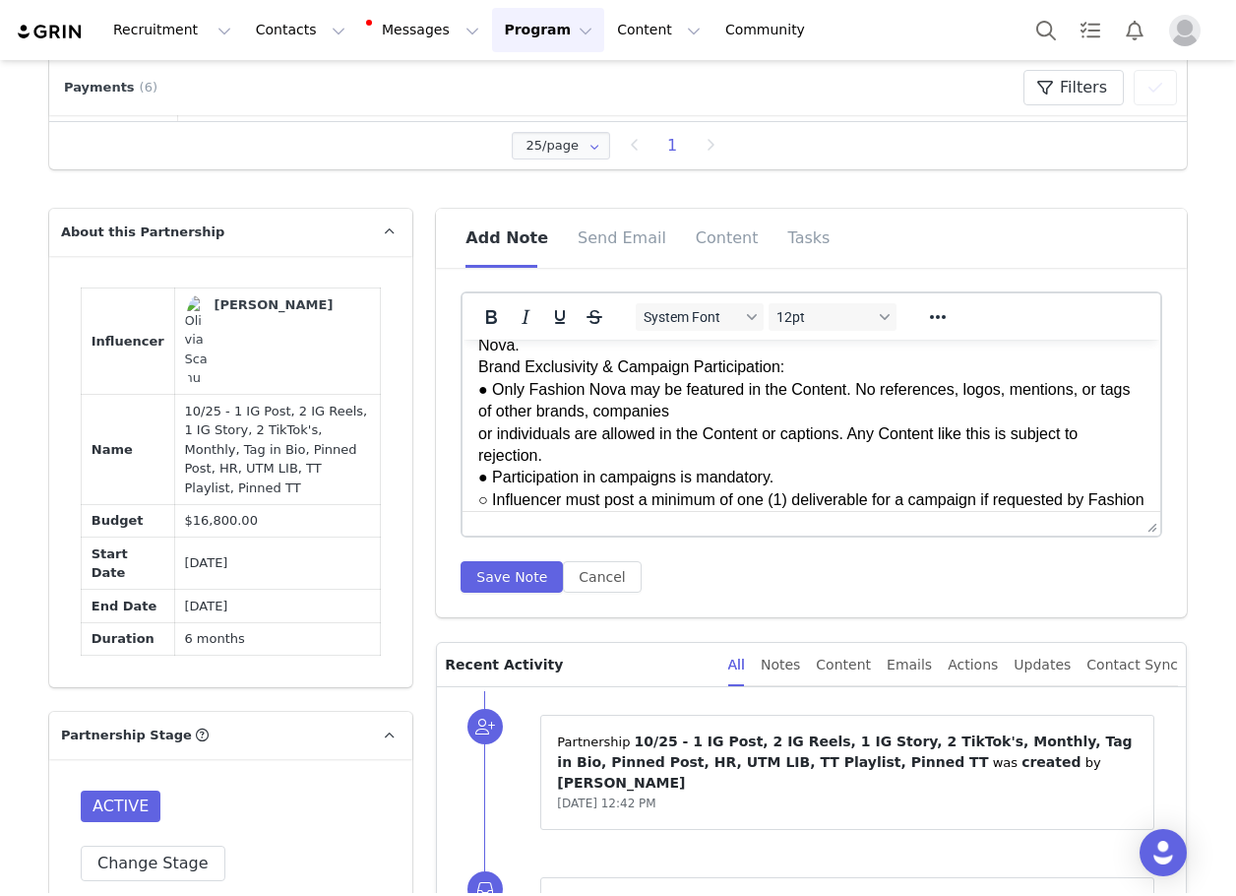
scroll to position [275, 0]
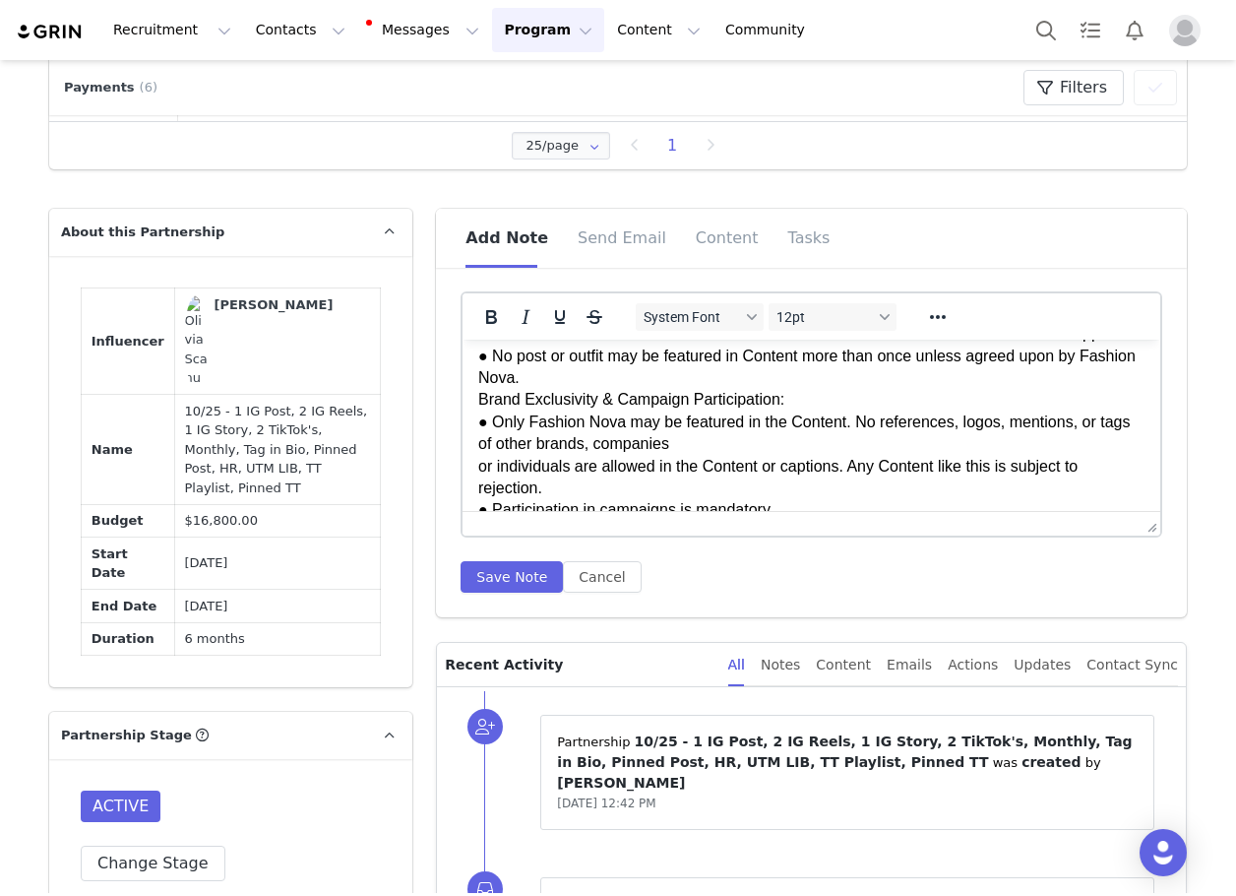
click at [478, 486] on p "GENERAL GUIDELINES: Engagement & Bio Requirements: ● Must follow and actively l…" at bounding box center [811, 830] width 666 height 1499
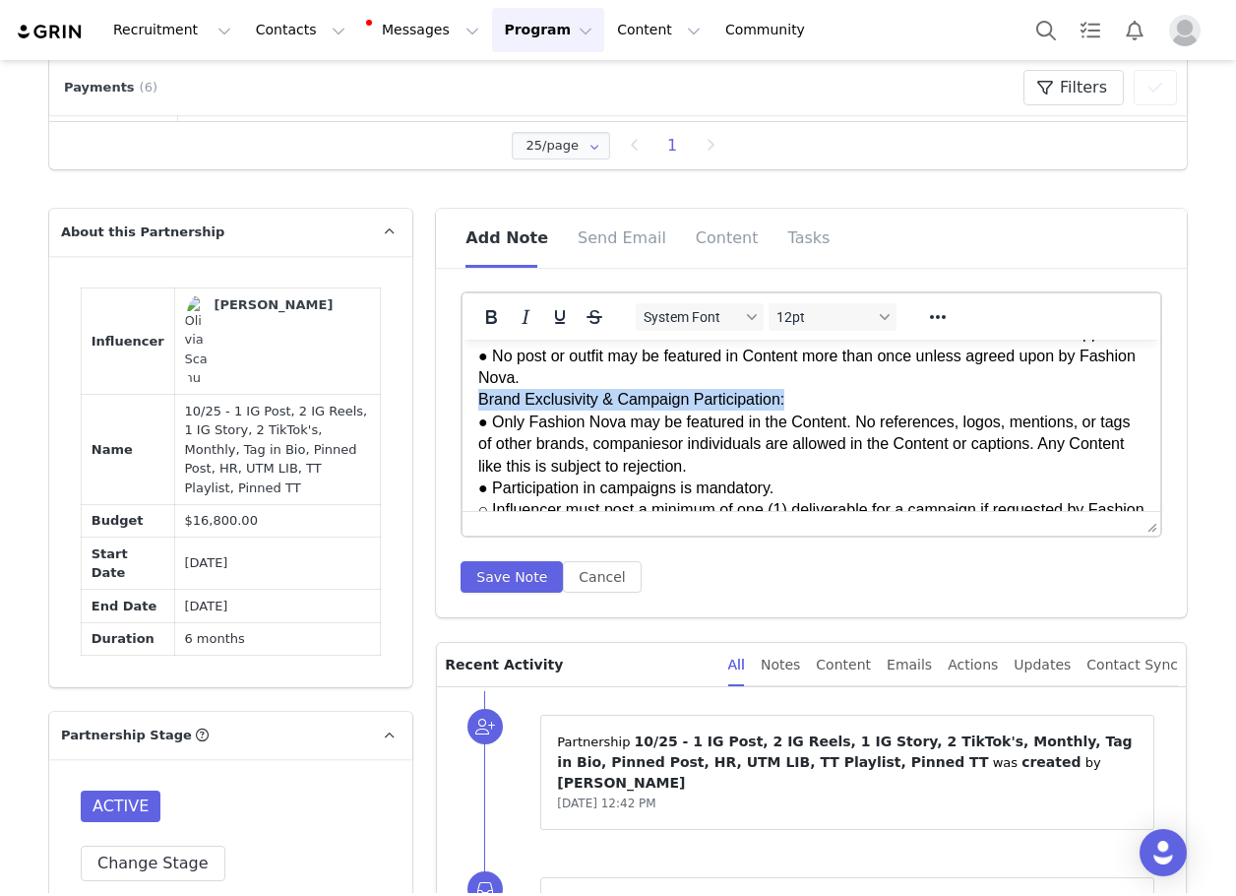
drag, startPoint x: 768, startPoint y: 423, endPoint x: 459, endPoint y: 428, distance: 309.1
click at [486, 314] on icon "Bold" at bounding box center [491, 317] width 11 height 14
click at [570, 319] on div at bounding box center [543, 316] width 161 height 38
click at [556, 317] on icon "Underline" at bounding box center [560, 317] width 10 height 14
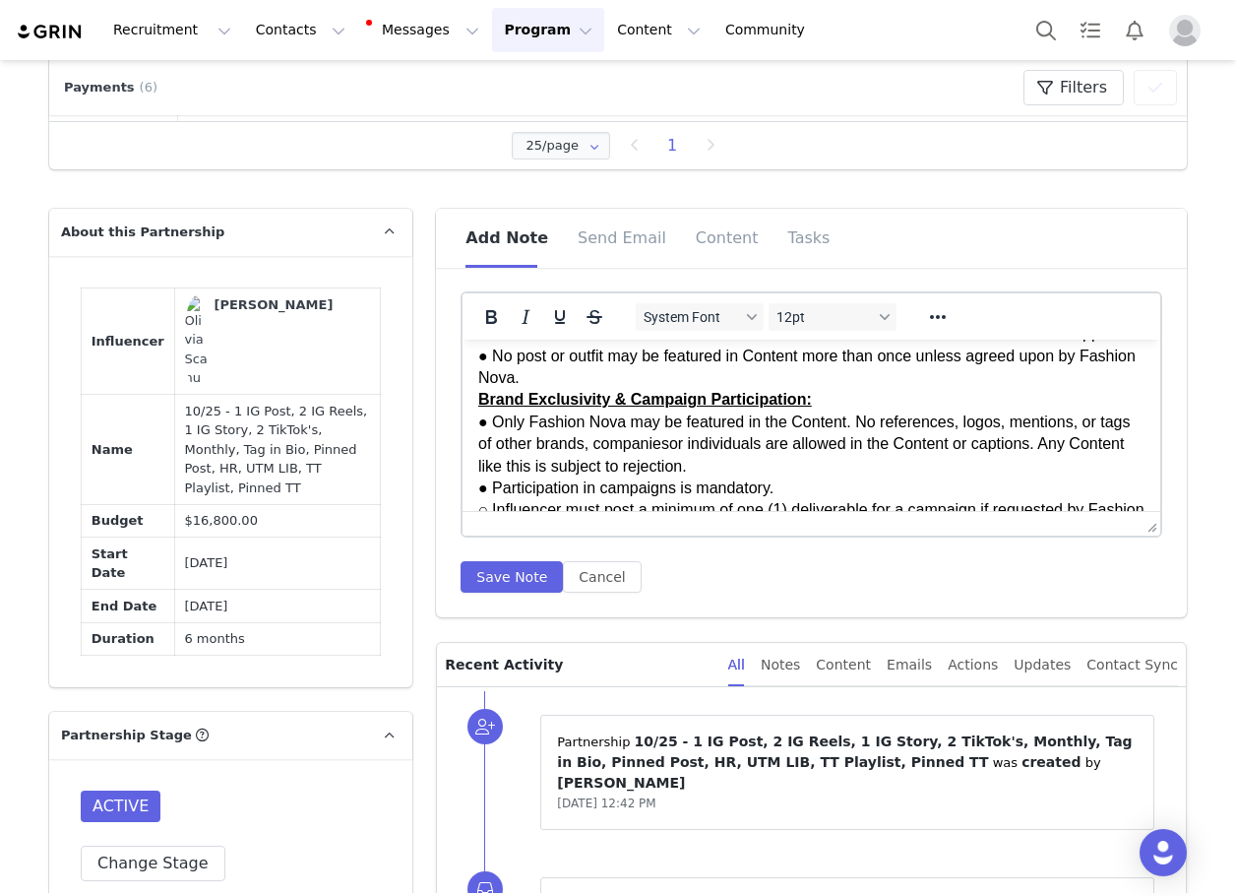
click at [600, 408] on p "GENERAL GUIDELINES: Engagement & Bio Requirements: ● Must follow and actively l…" at bounding box center [811, 819] width 666 height 1476
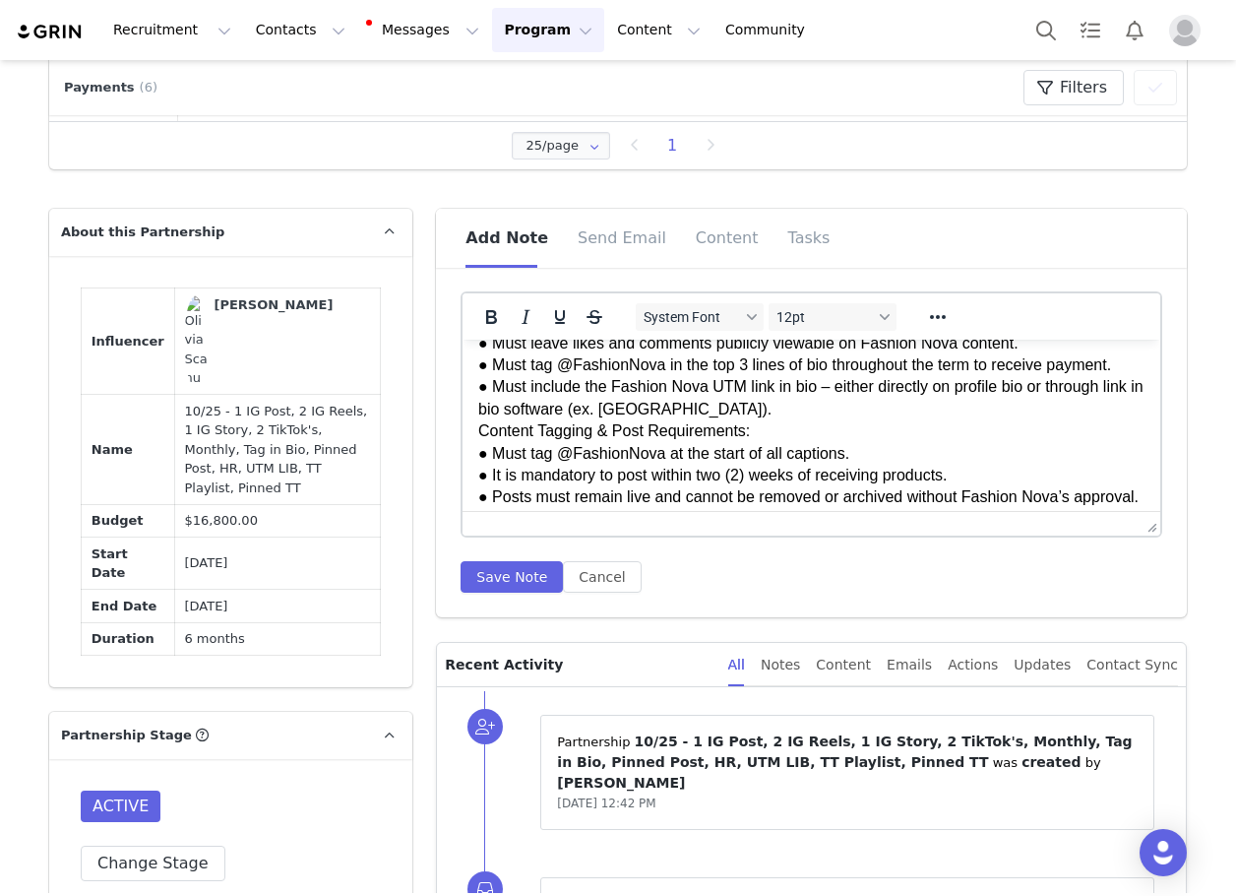
scroll to position [78, 0]
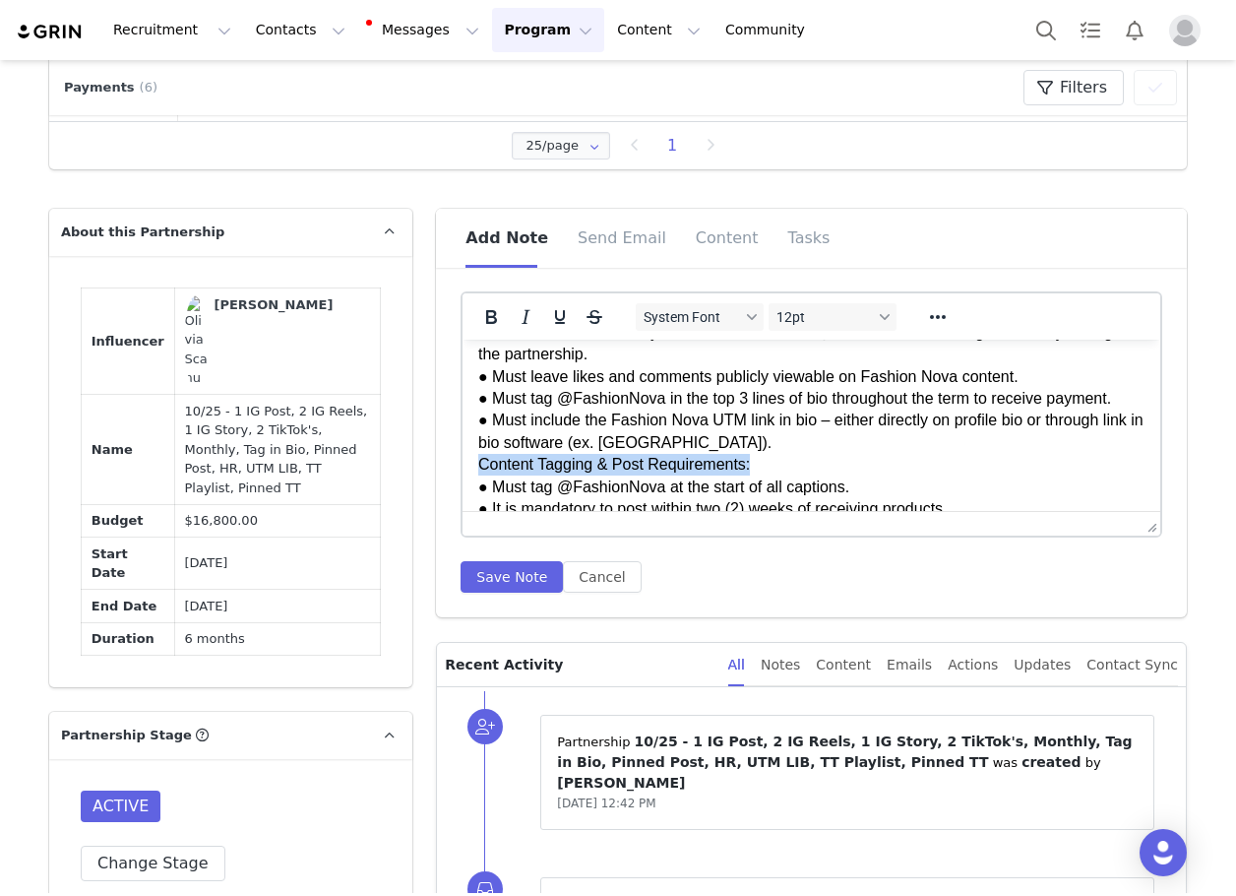
drag, startPoint x: 775, startPoint y: 455, endPoint x: 472, endPoint y: 420, distance: 304.1
click at [479, 322] on icon "Bold" at bounding box center [491, 317] width 24 height 24
click at [555, 324] on icon "Underline" at bounding box center [560, 317] width 10 height 14
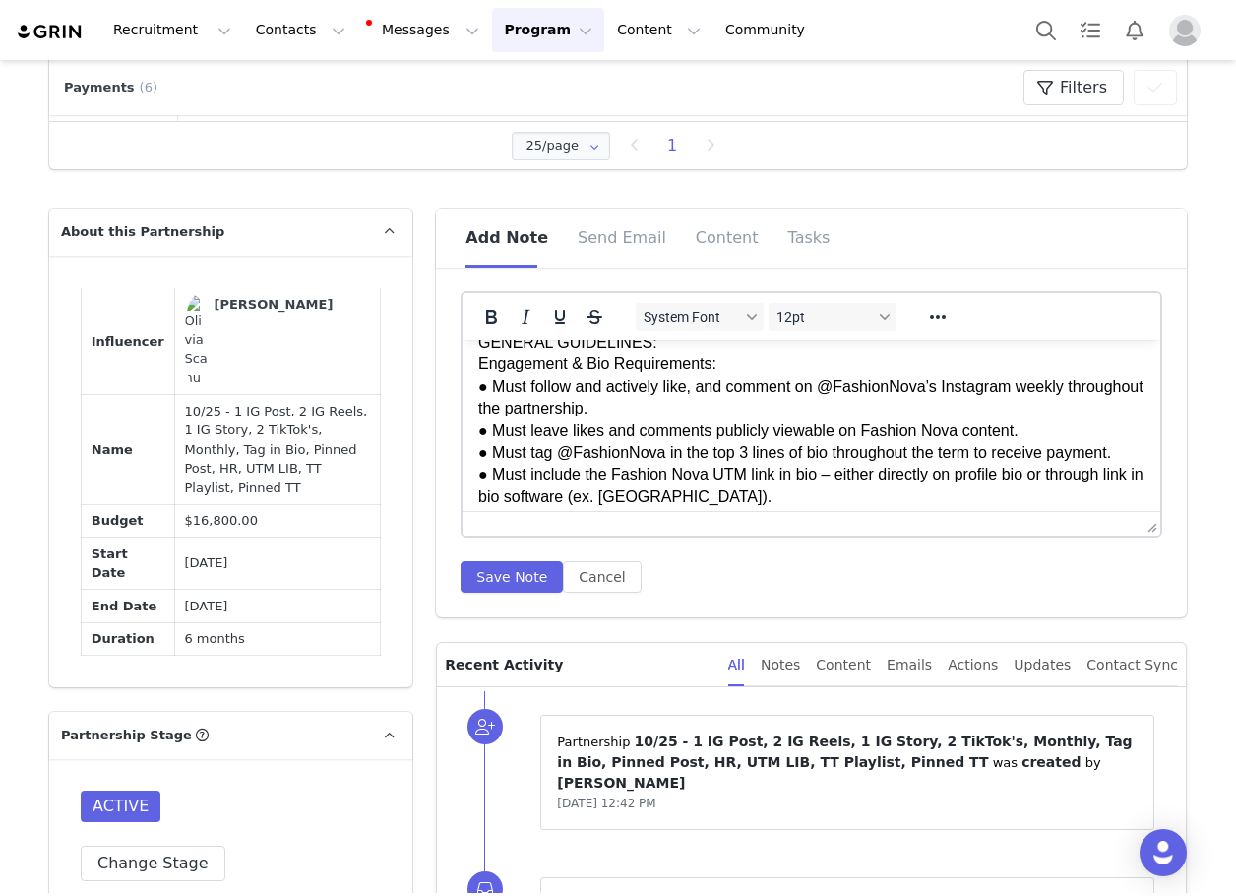
scroll to position [0, 0]
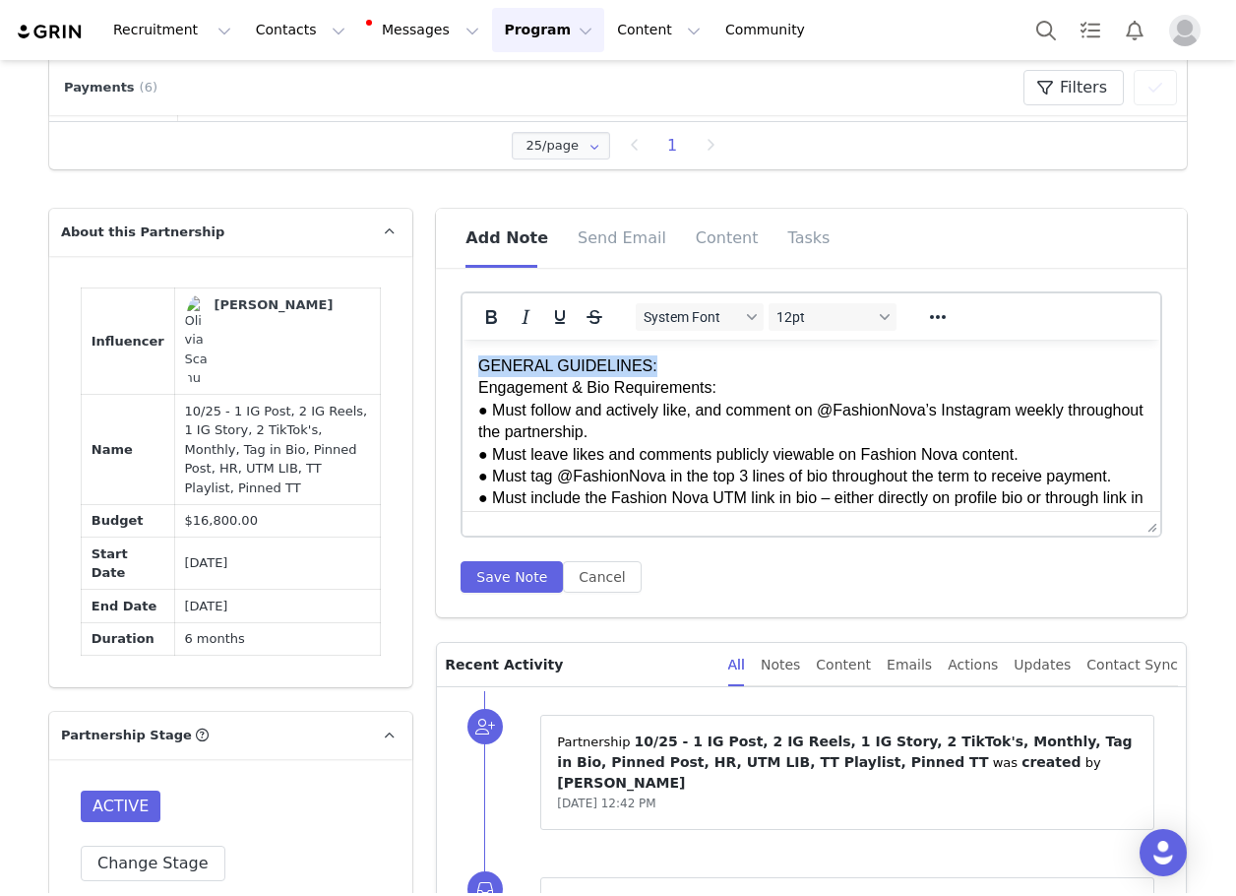
drag, startPoint x: 730, startPoint y: 376, endPoint x: 482, endPoint y: 373, distance: 248.1
drag, startPoint x: 720, startPoint y: 388, endPoint x: 468, endPoint y: 341, distance: 256.4
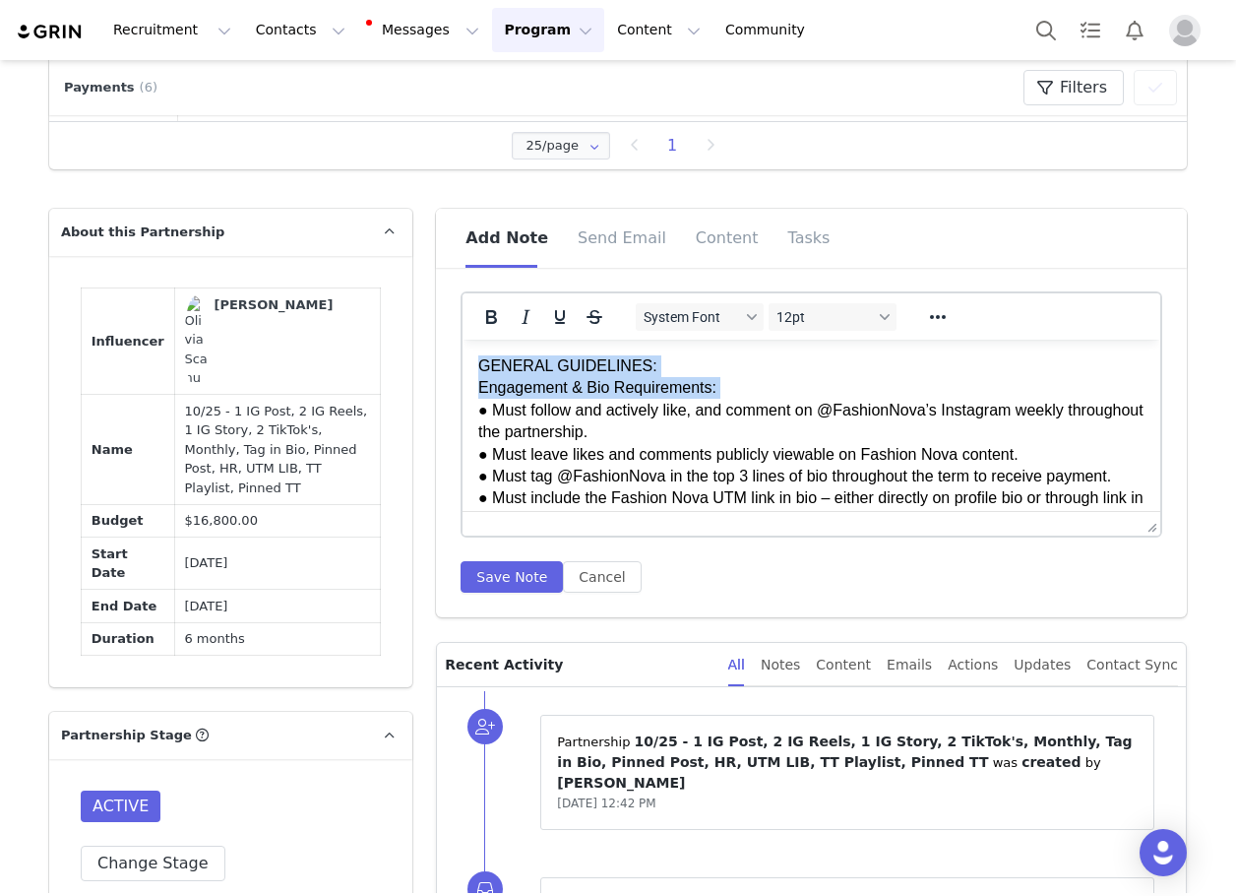
click at [467, 325] on div at bounding box center [543, 316] width 161 height 38
click at [474, 316] on button "Bold" at bounding box center [490, 317] width 33 height 28
click at [555, 324] on icon "Underline" at bounding box center [560, 317] width 10 height 14
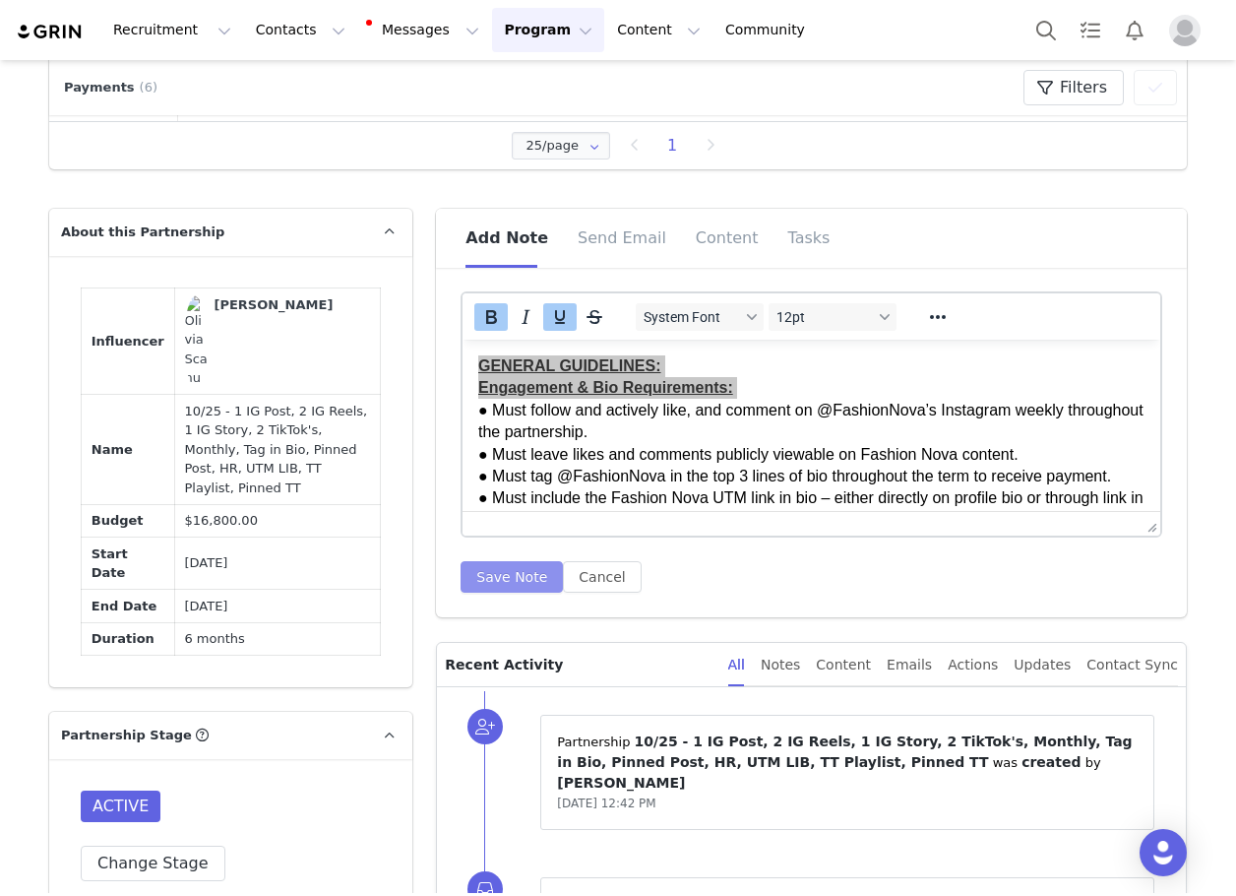
click at [518, 572] on button "Save Note" at bounding box center [512, 576] width 102 height 31
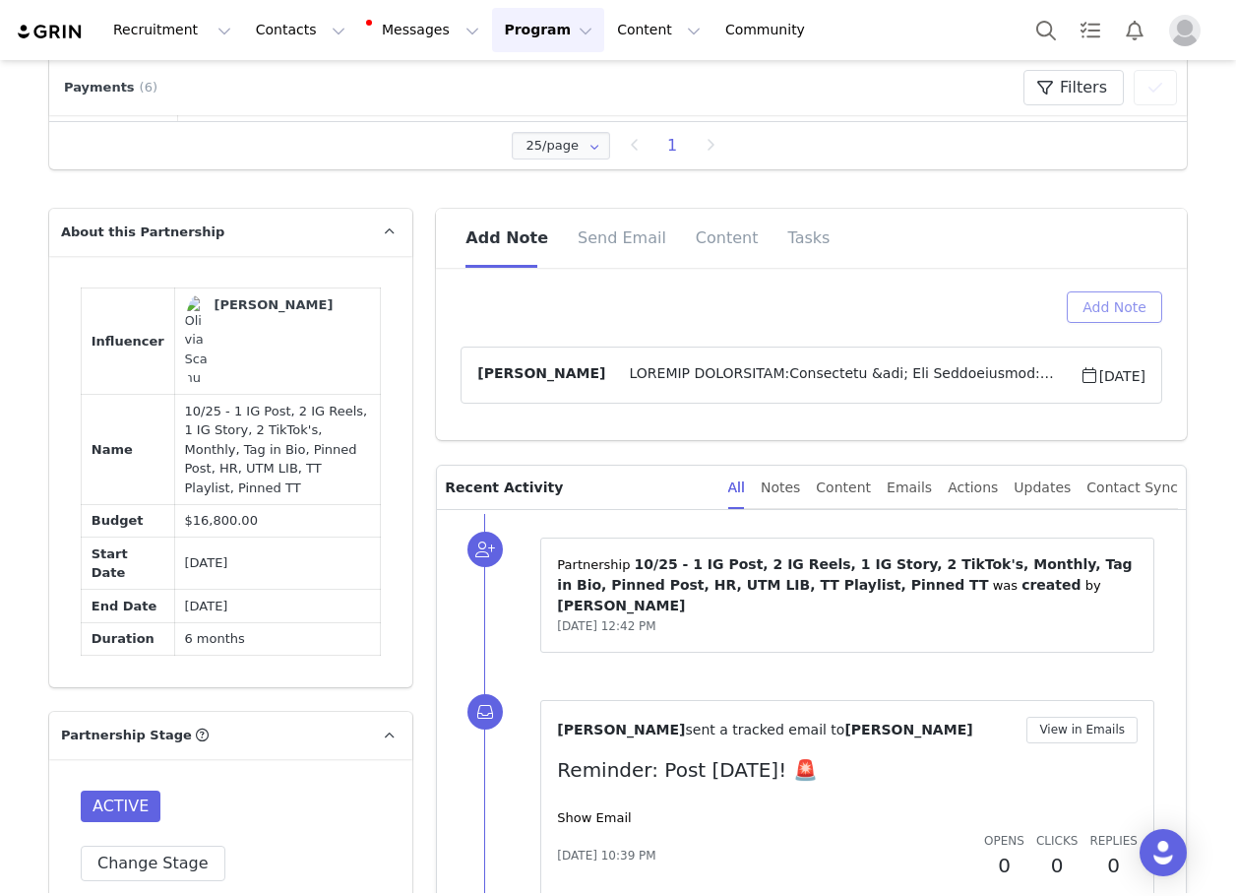
click at [1079, 310] on button "Add Note" at bounding box center [1114, 306] width 95 height 31
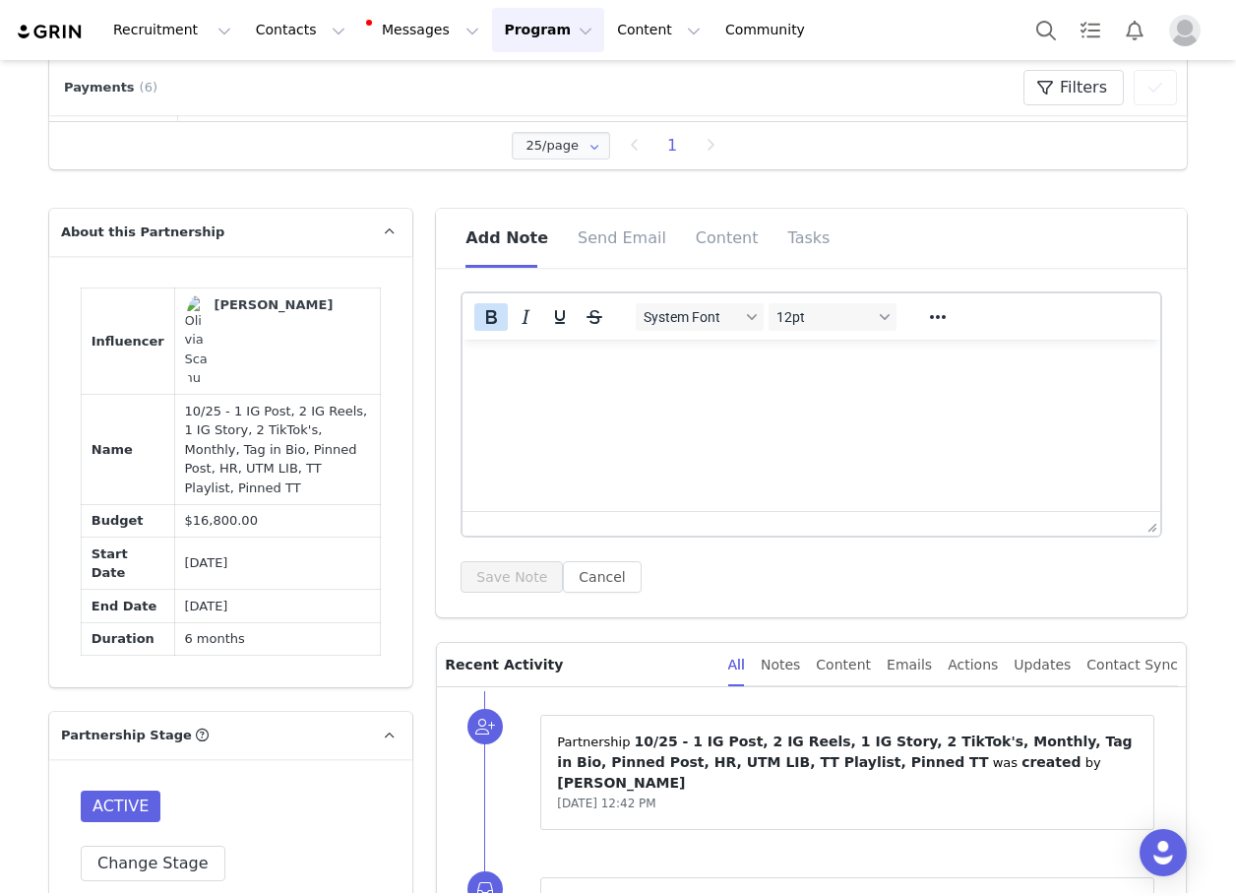
click at [497, 319] on button "Bold" at bounding box center [490, 317] width 33 height 28
click at [578, 320] on button "Strikethrough" at bounding box center [594, 317] width 33 height 28
click at [555, 318] on icon "Underline" at bounding box center [560, 317] width 24 height 24
click at [583, 321] on icon "Strikethrough" at bounding box center [595, 317] width 24 height 24
click at [484, 324] on icon "Bold" at bounding box center [491, 317] width 24 height 24
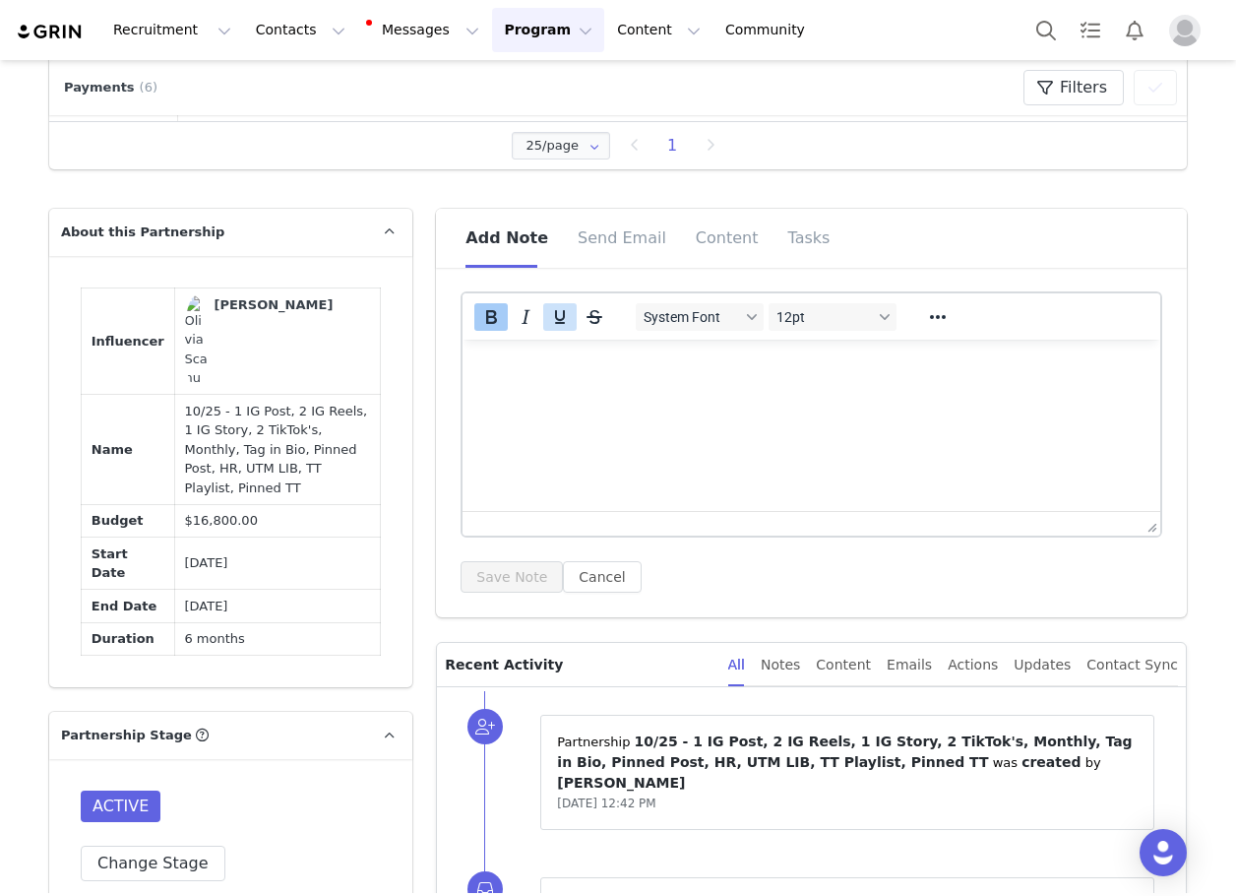
click at [543, 321] on button "Underline" at bounding box center [559, 317] width 33 height 28
click at [780, 431] on html "BROKER CONTEXT:" at bounding box center [812, 386] width 698 height 92
click at [713, 430] on html "BROKER CONTEXT:" at bounding box center [812, 386] width 698 height 92
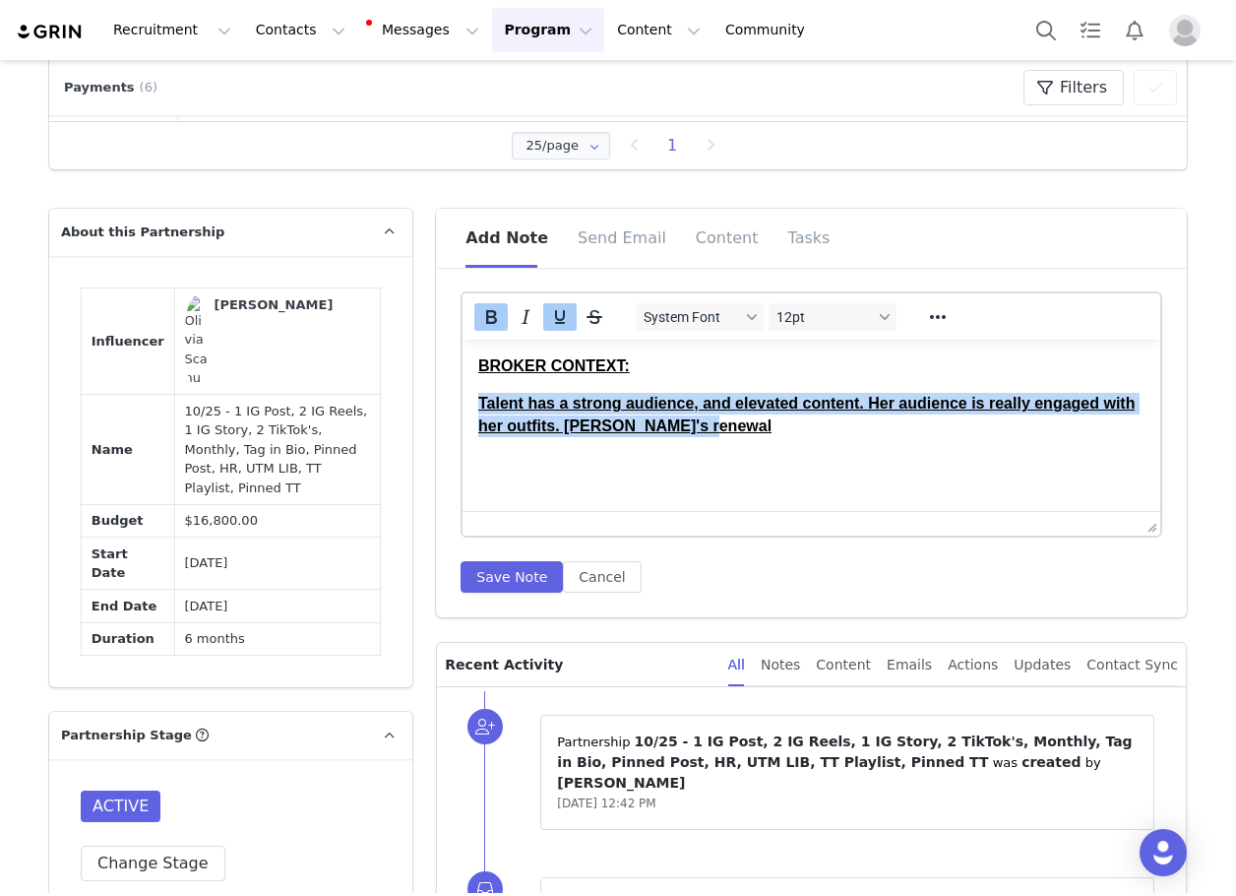
drag, startPoint x: 706, startPoint y: 432, endPoint x: 917, endPoint y: 704, distance: 344.4
click at [463, 391] on html "BROKER CONTEXT: Talent has a strong audience, and elevated content. Her audienc…" at bounding box center [812, 396] width 698 height 113
drag, startPoint x: 472, startPoint y: 316, endPoint x: 540, endPoint y: 327, distance: 68.8
click at [479, 317] on icon "Bold" at bounding box center [491, 317] width 24 height 24
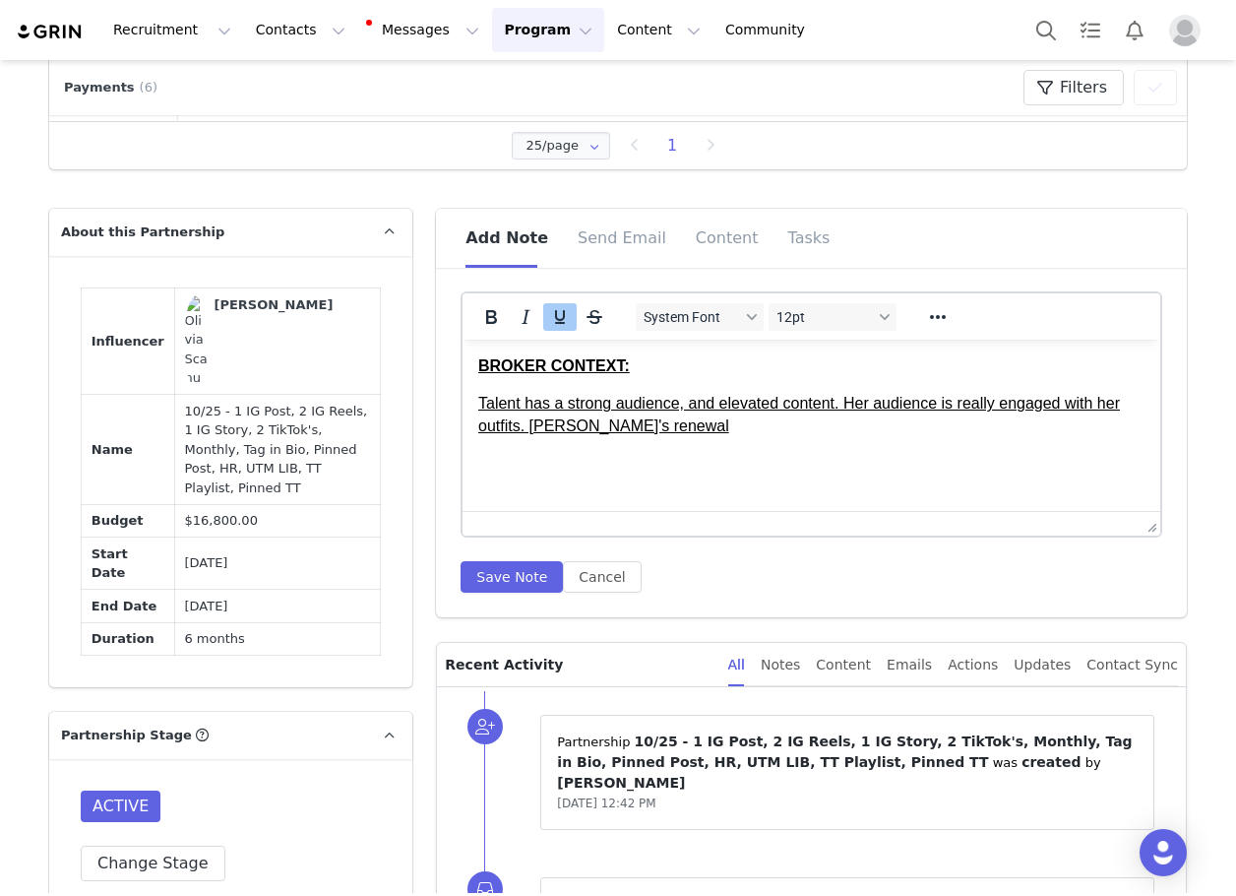
click at [543, 325] on button "Underline" at bounding box center [559, 317] width 33 height 28
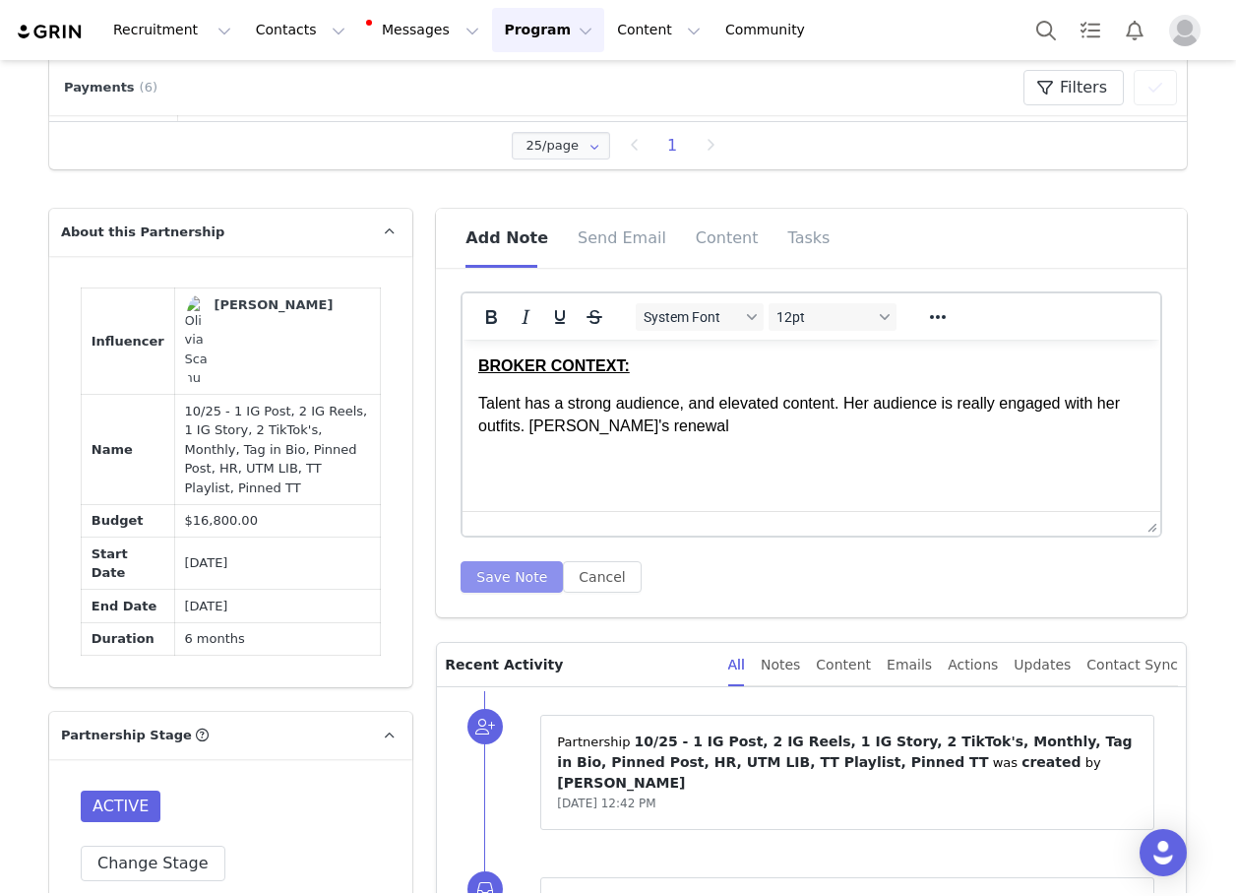
click at [511, 587] on button "Save Note" at bounding box center [512, 576] width 102 height 31
